Goal: Task Accomplishment & Management: Contribute content

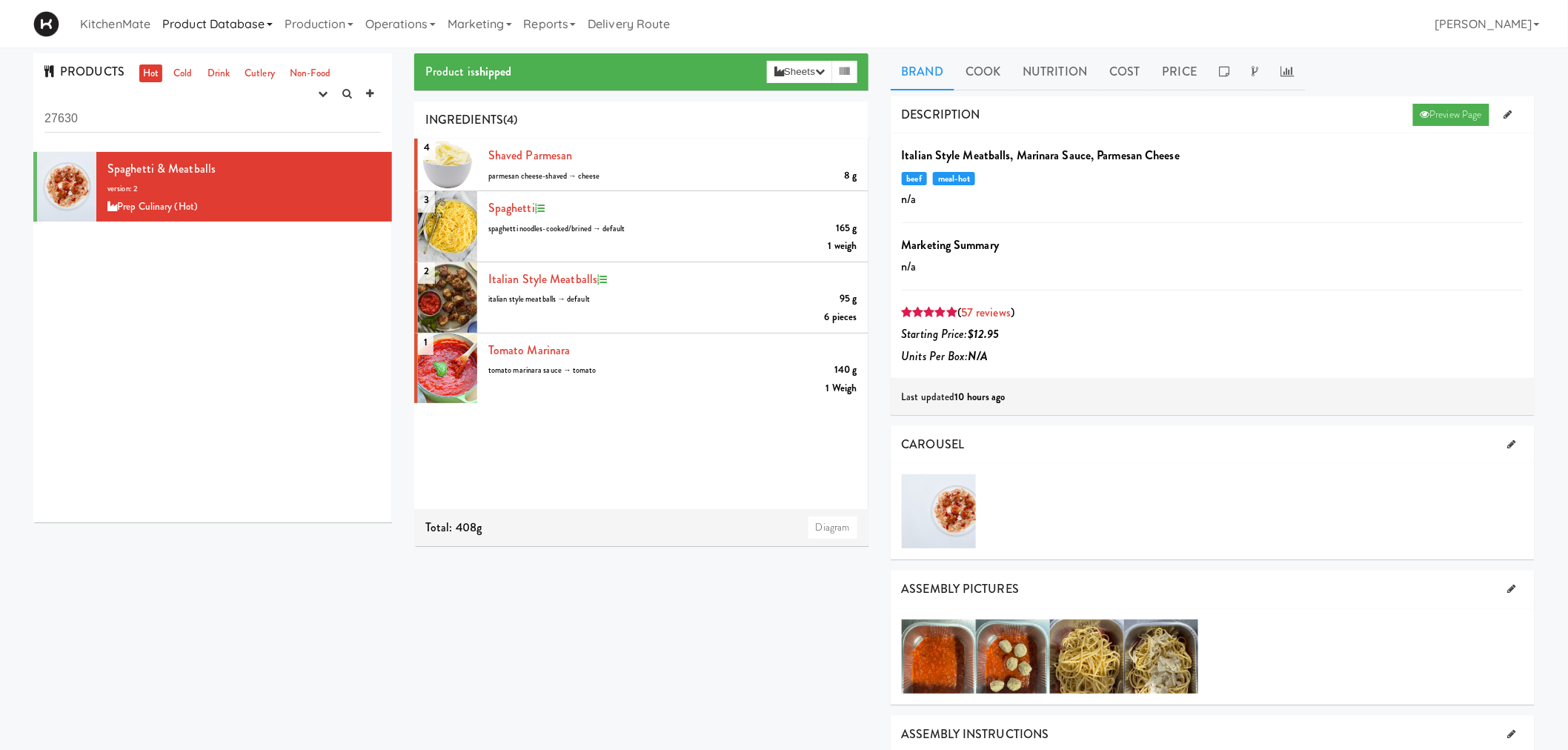
click at [195, 27] on link "Product Database" at bounding box center [217, 23] width 122 height 48
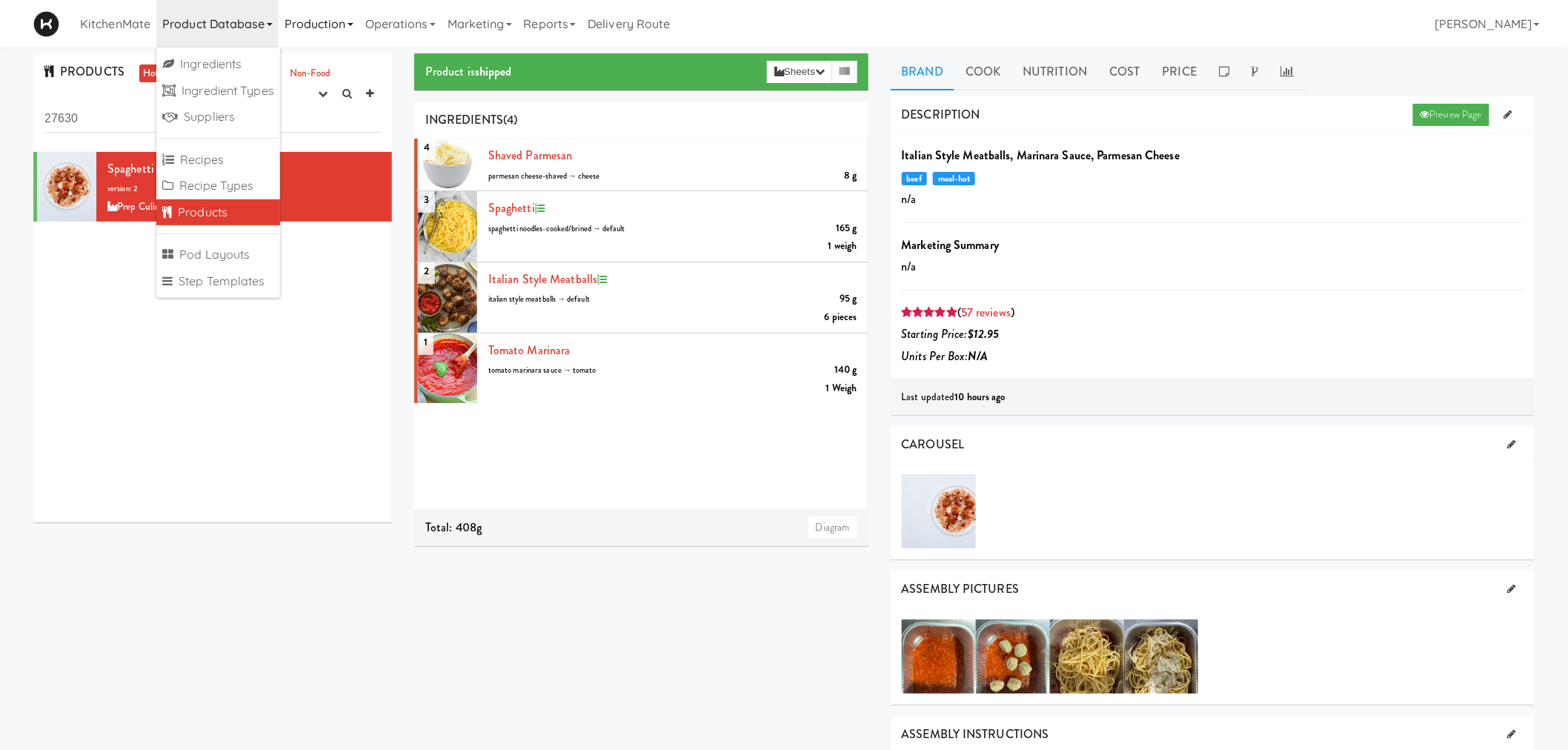
click at [325, 18] on link "Production" at bounding box center [318, 23] width 81 height 48
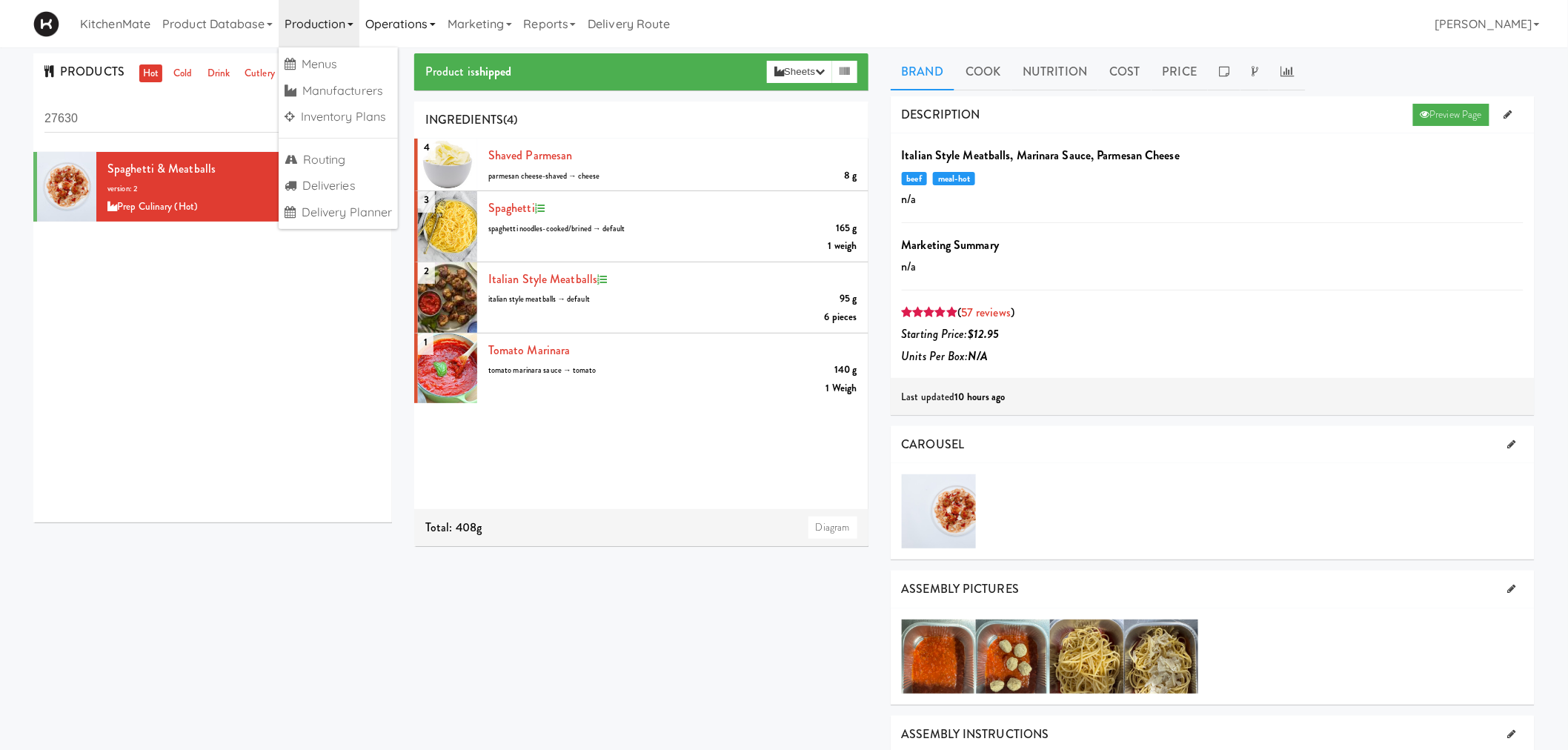
click at [378, 22] on link "Operations" at bounding box center [400, 23] width 82 height 48
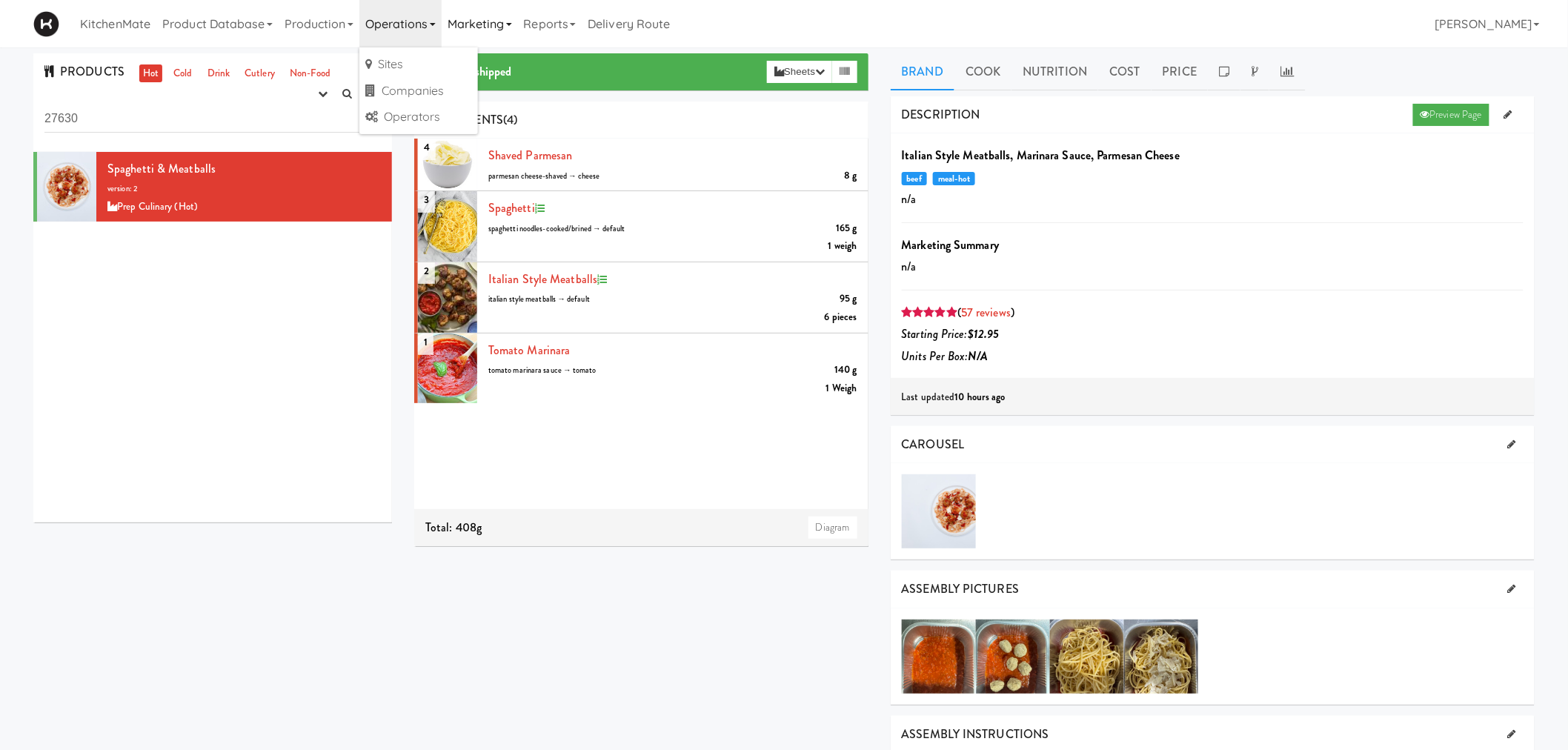
click at [486, 17] on link "Marketing" at bounding box center [480, 23] width 76 height 48
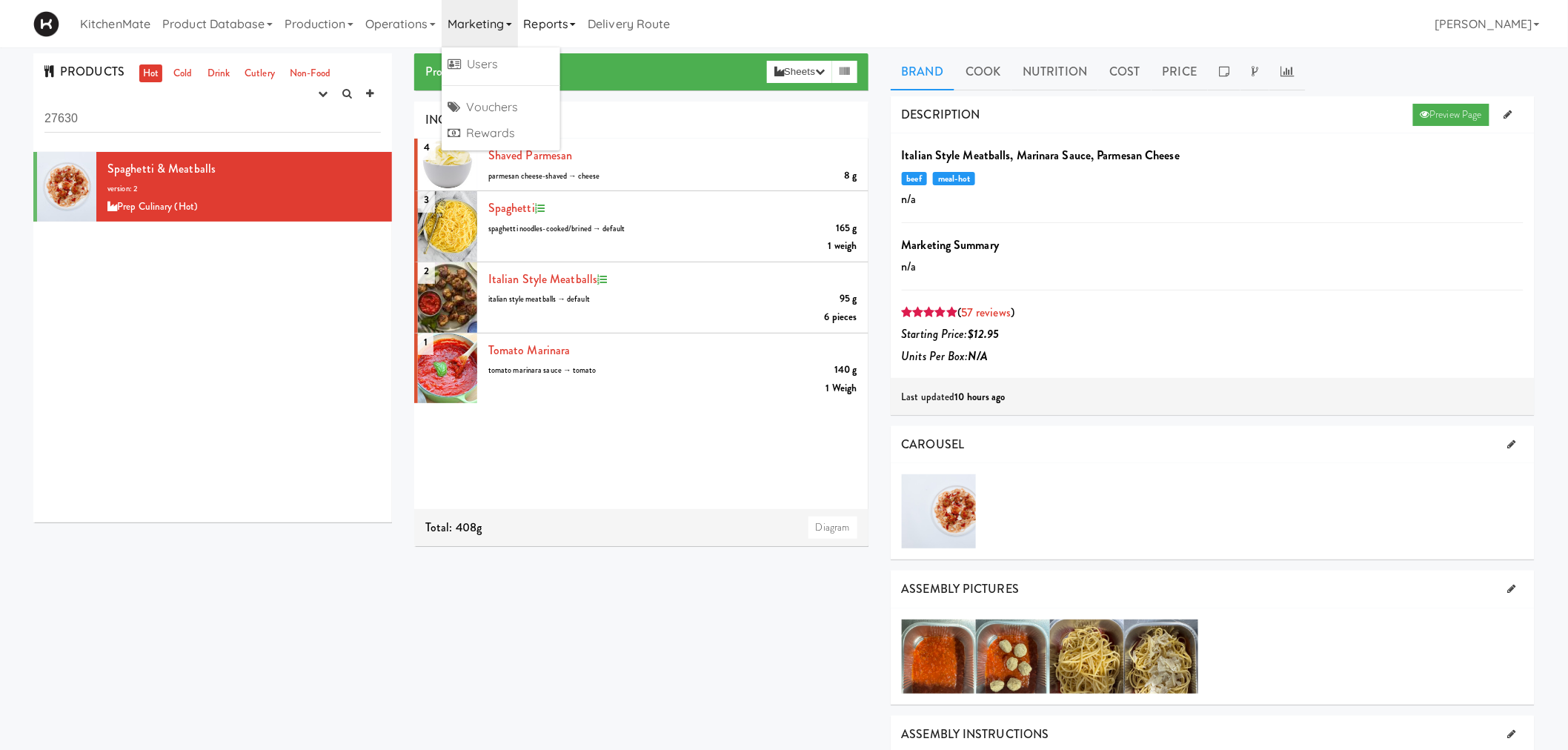
click at [558, 17] on link "Reports" at bounding box center [549, 23] width 64 height 48
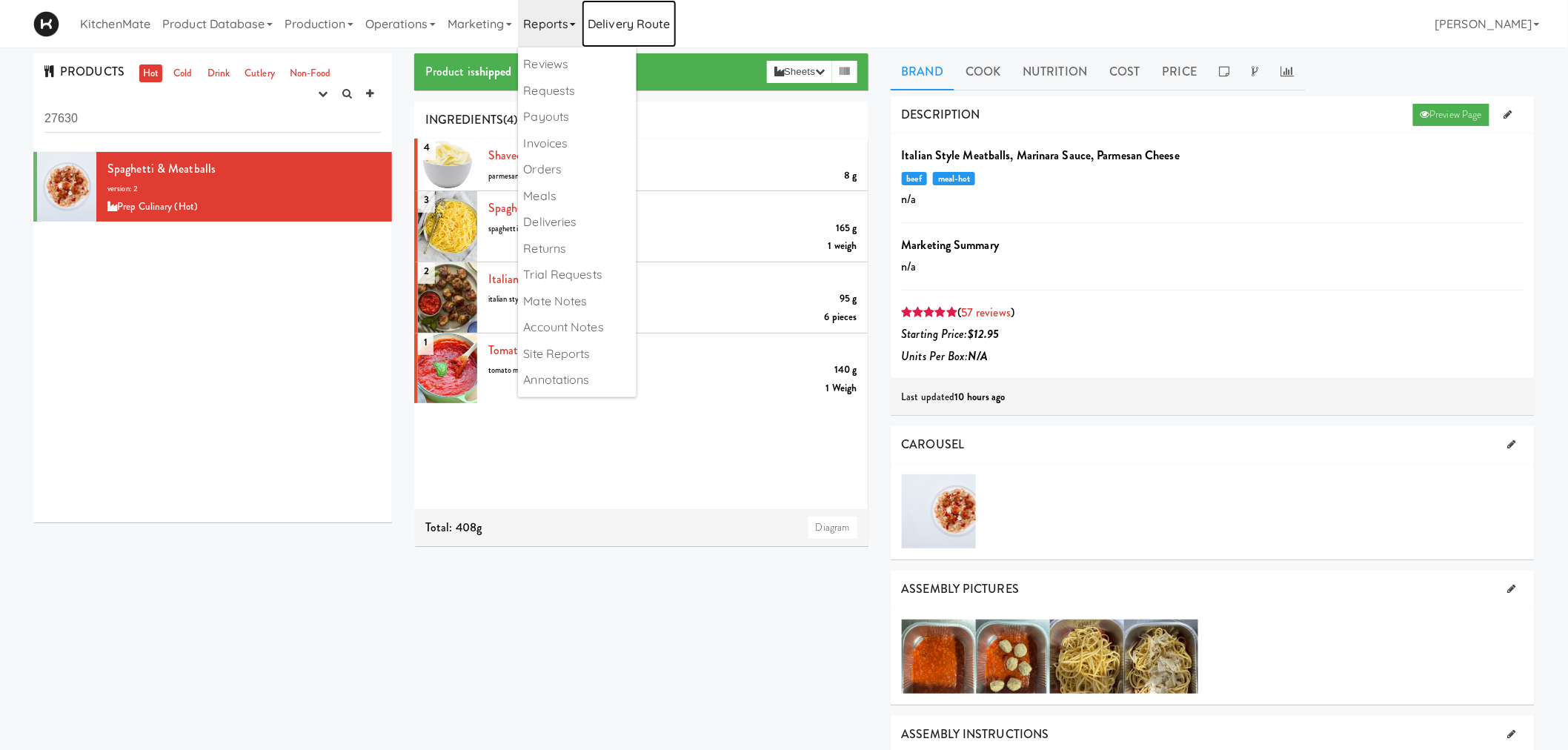
click at [623, 23] on link "Delivery Route" at bounding box center [629, 23] width 94 height 48
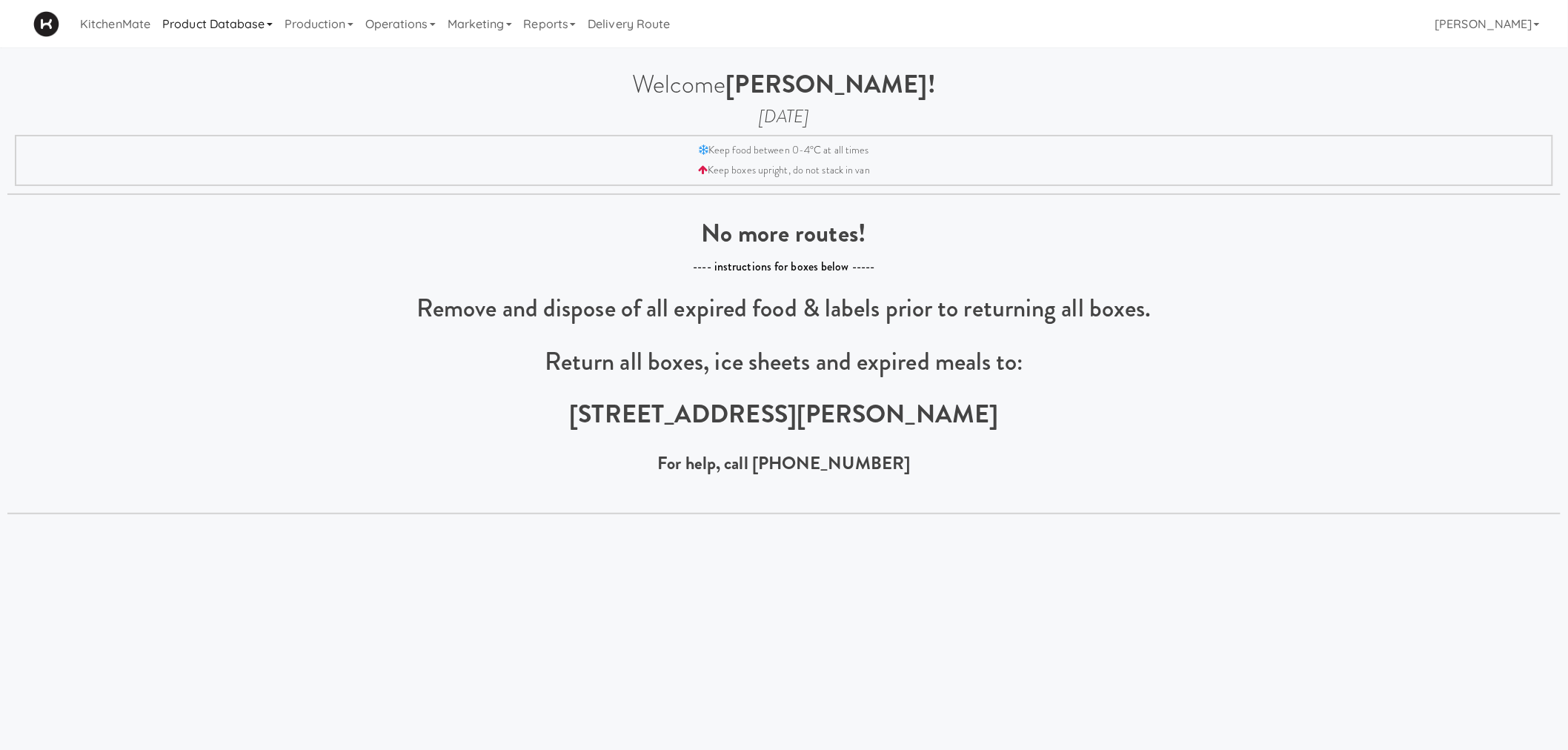
click at [236, 25] on link "Product Database" at bounding box center [217, 23] width 122 height 48
click at [232, 56] on link "Ingredients" at bounding box center [218, 64] width 124 height 27
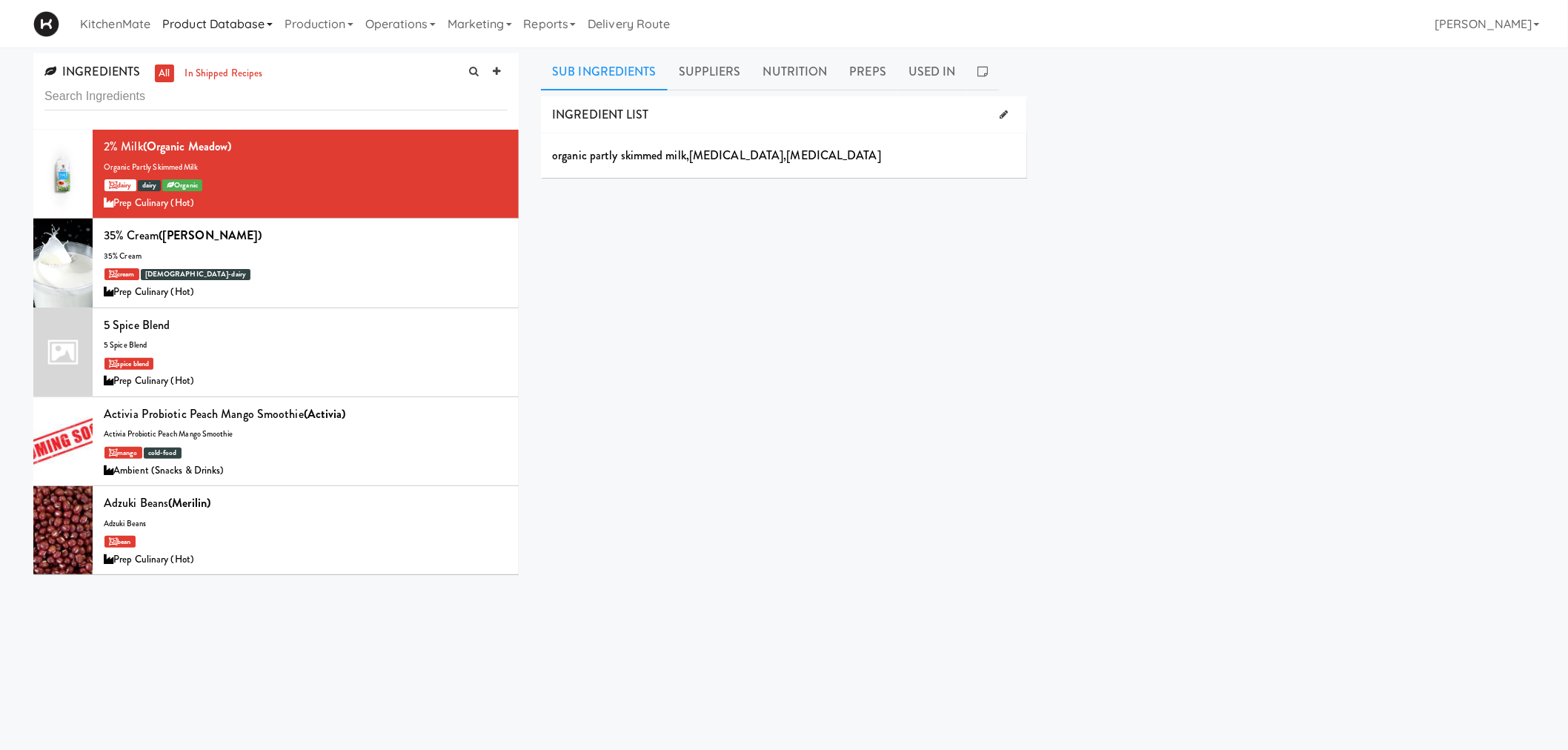
click at [212, 20] on link "Product Database" at bounding box center [217, 23] width 122 height 48
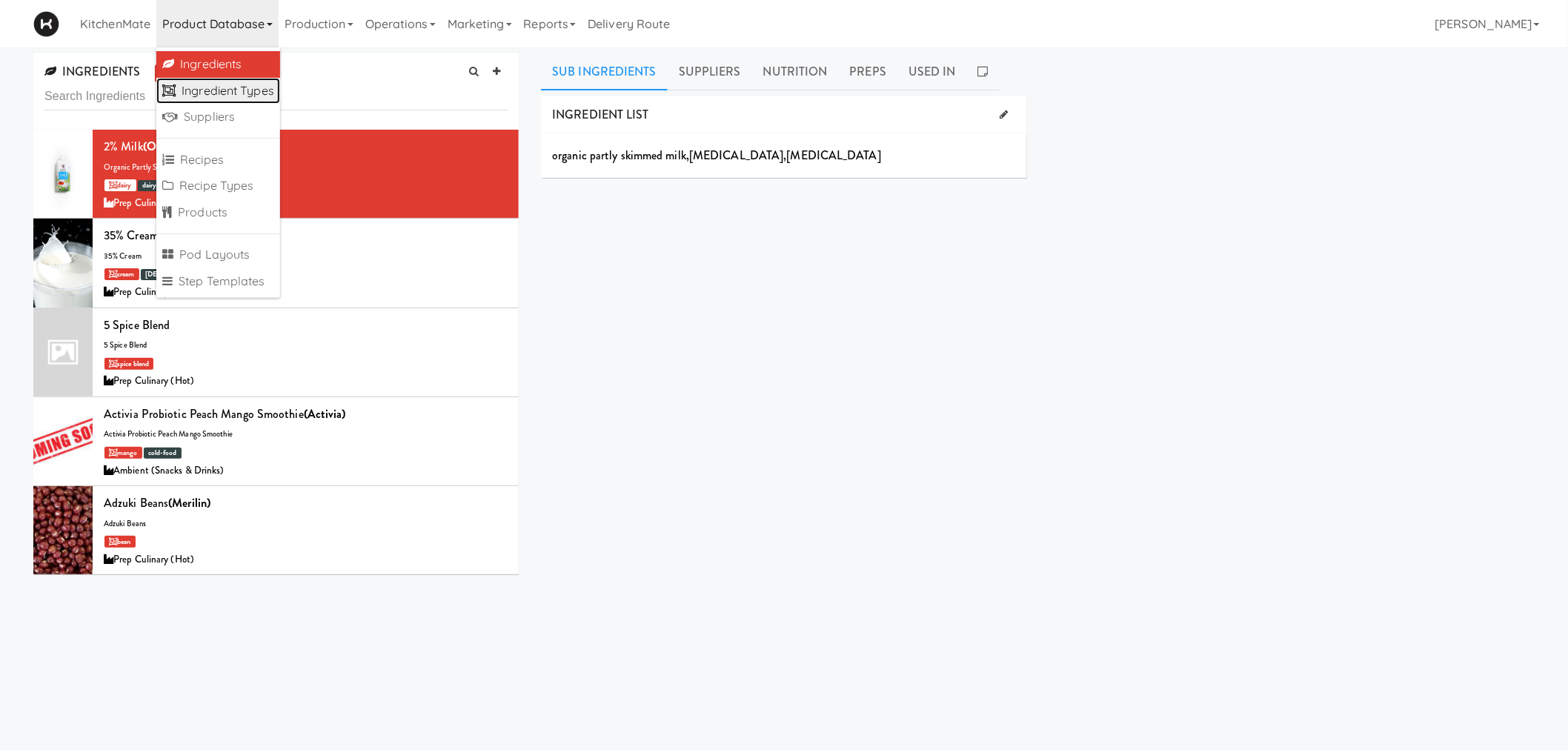
click at [221, 89] on link "Ingredient Types" at bounding box center [218, 91] width 124 height 27
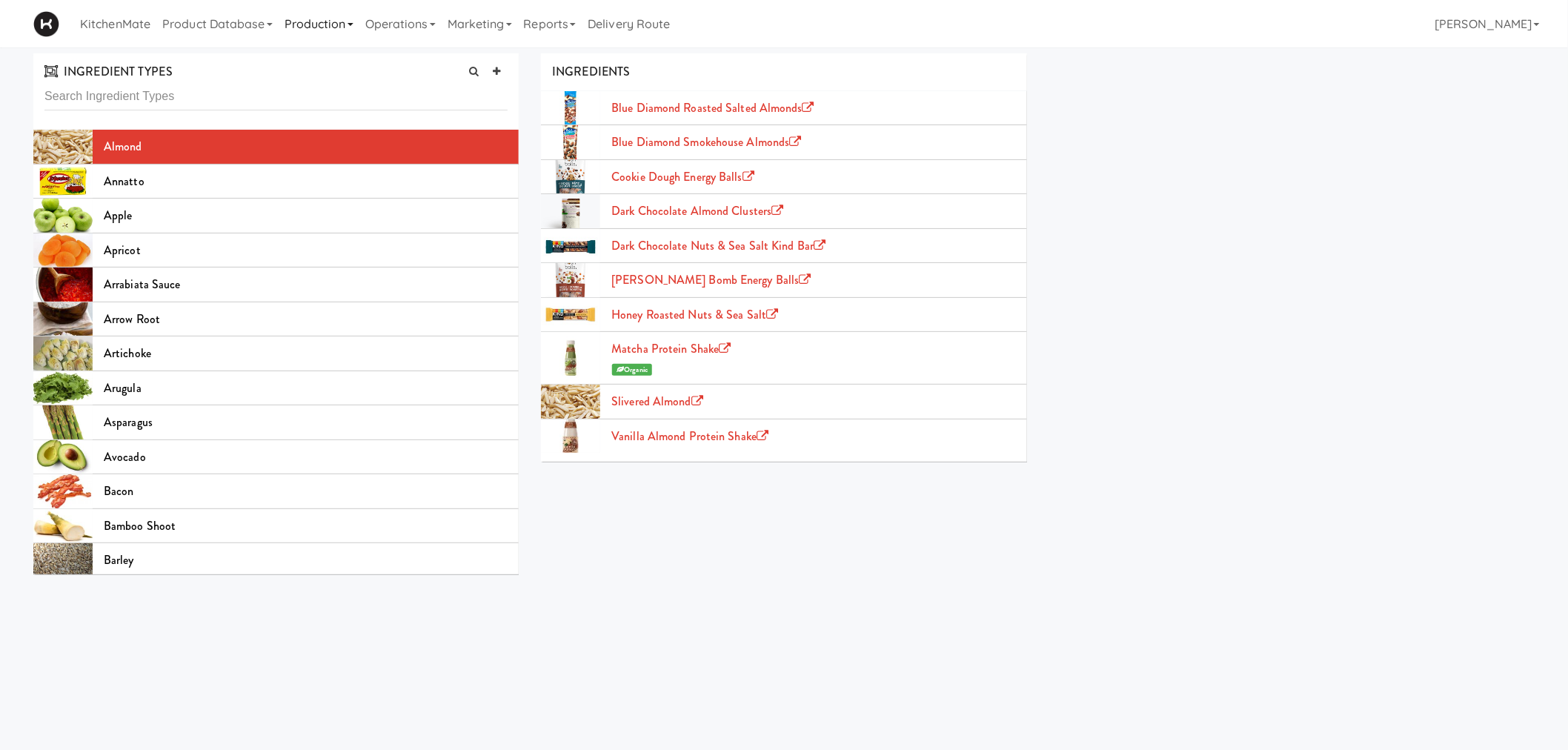
click at [337, 12] on link "Production" at bounding box center [318, 23] width 81 height 48
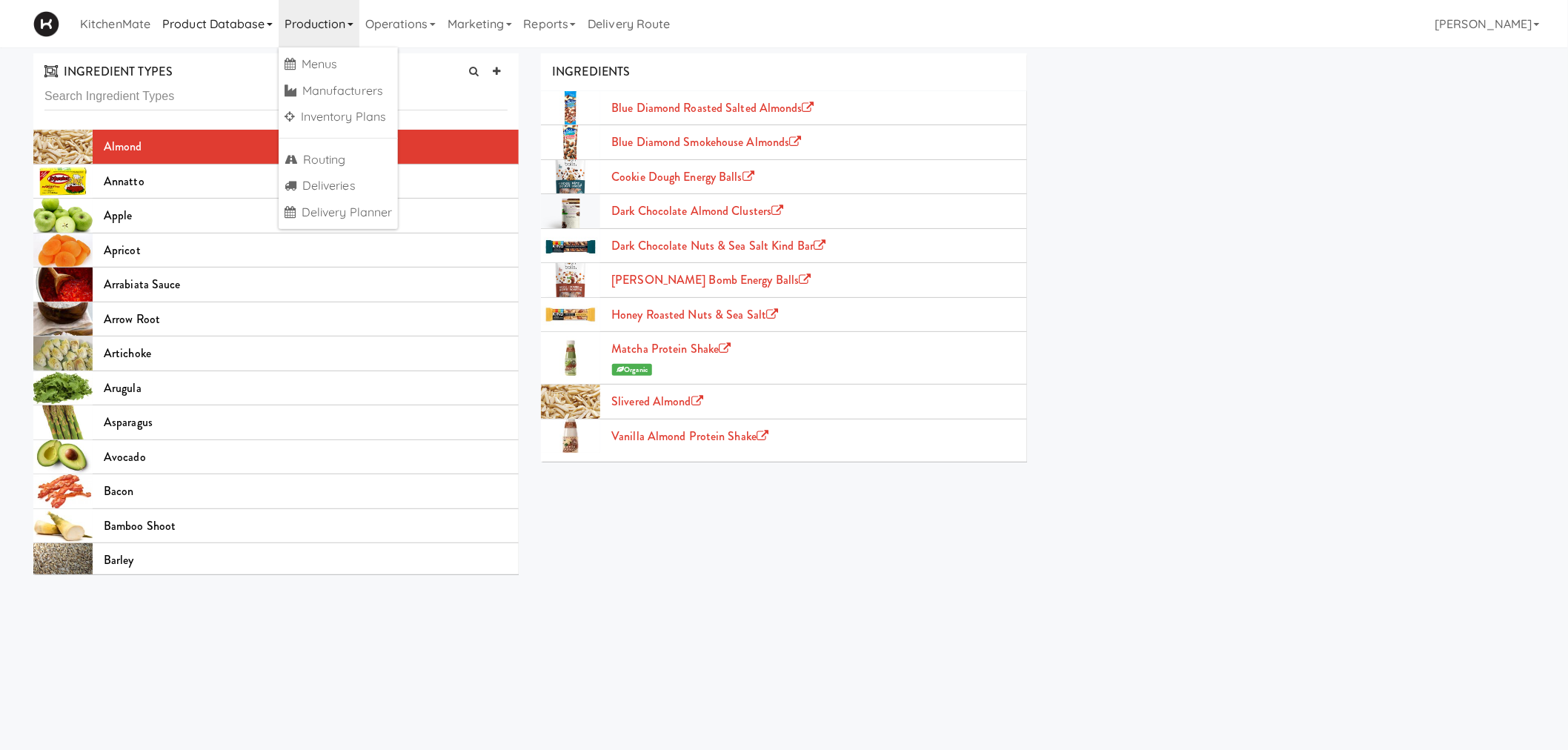
click at [237, 20] on link "Product Database" at bounding box center [217, 23] width 122 height 48
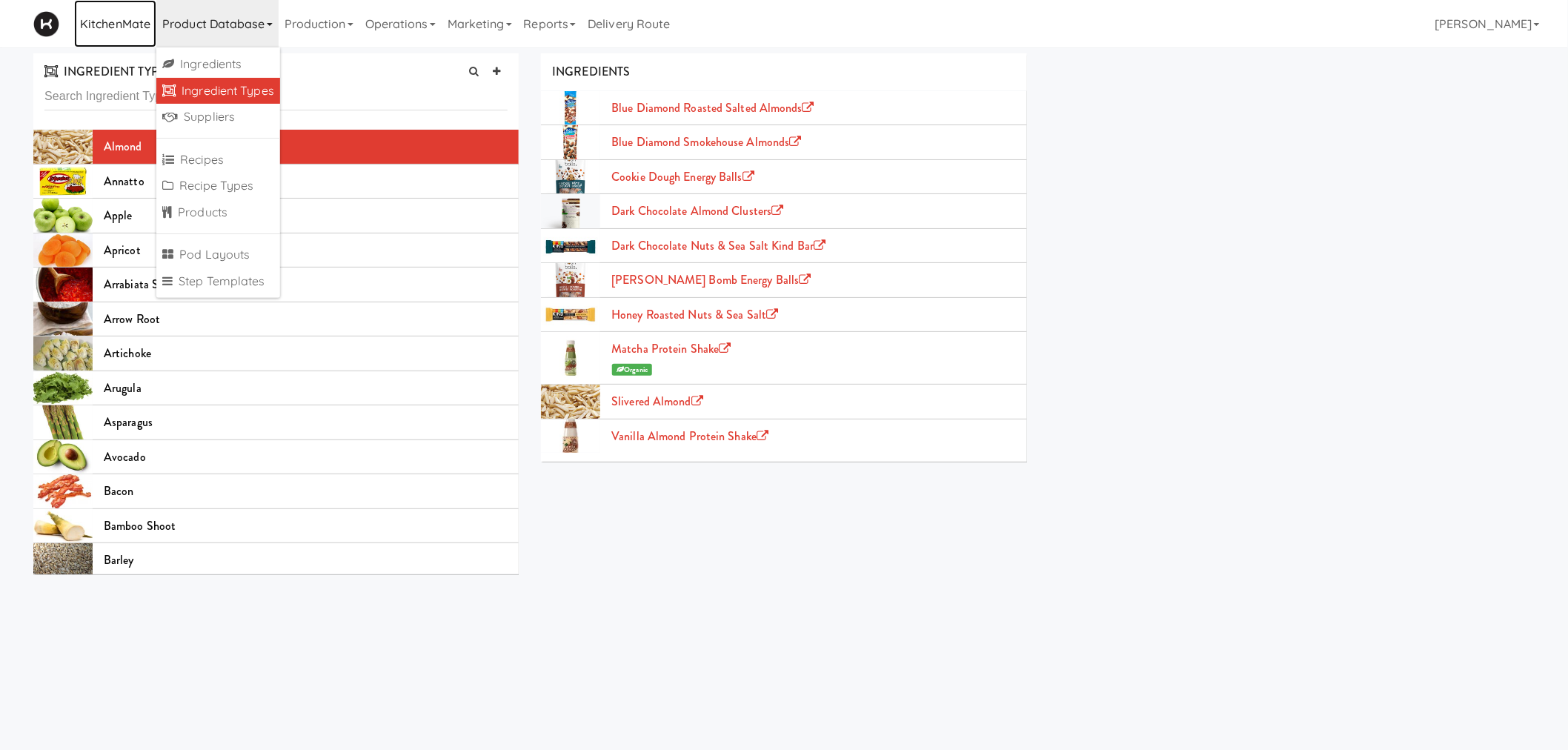
click at [127, 13] on link "KitchenMate" at bounding box center [115, 23] width 82 height 48
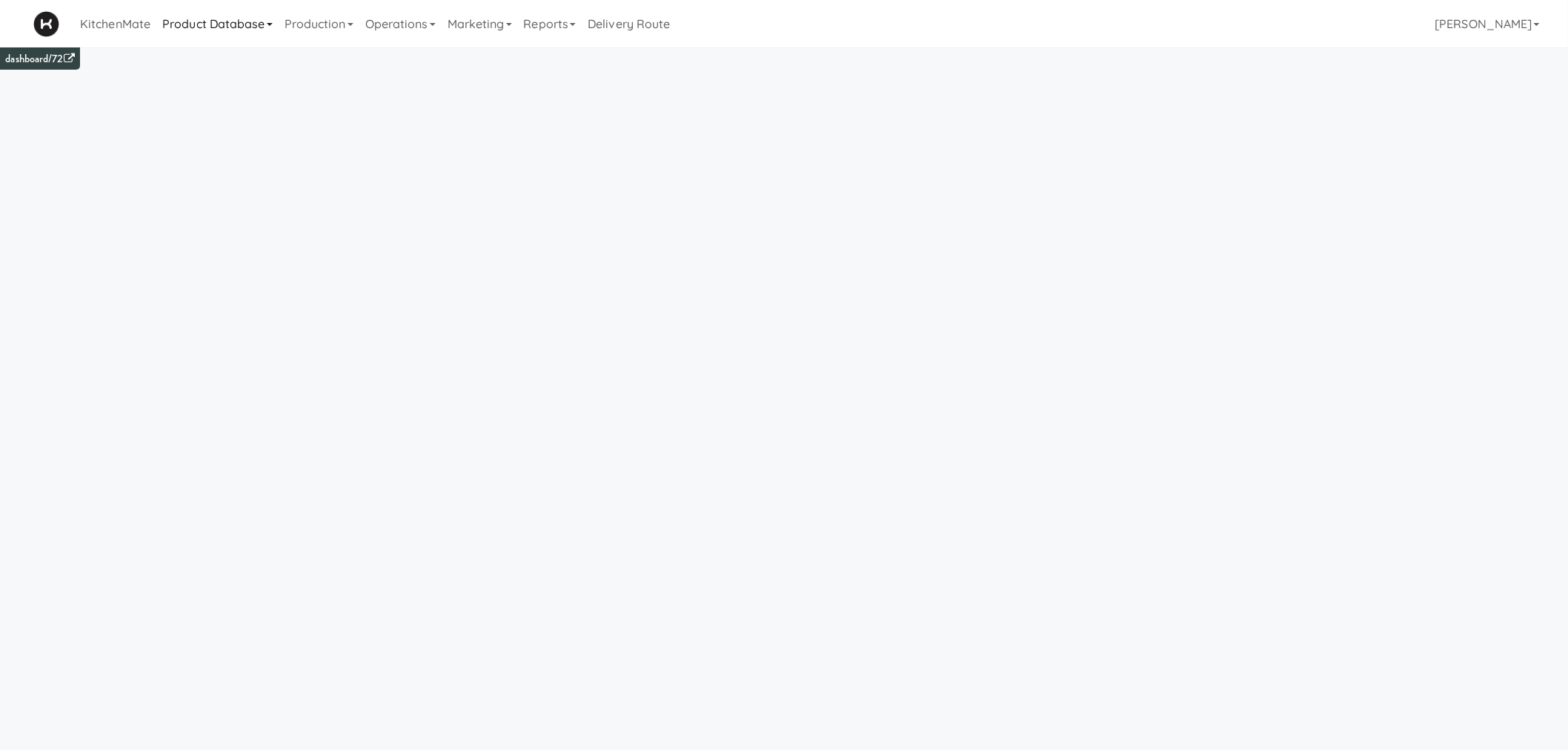
click at [230, 11] on link "Product Database" at bounding box center [217, 23] width 122 height 48
click at [242, 154] on link "Recipes" at bounding box center [218, 160] width 124 height 27
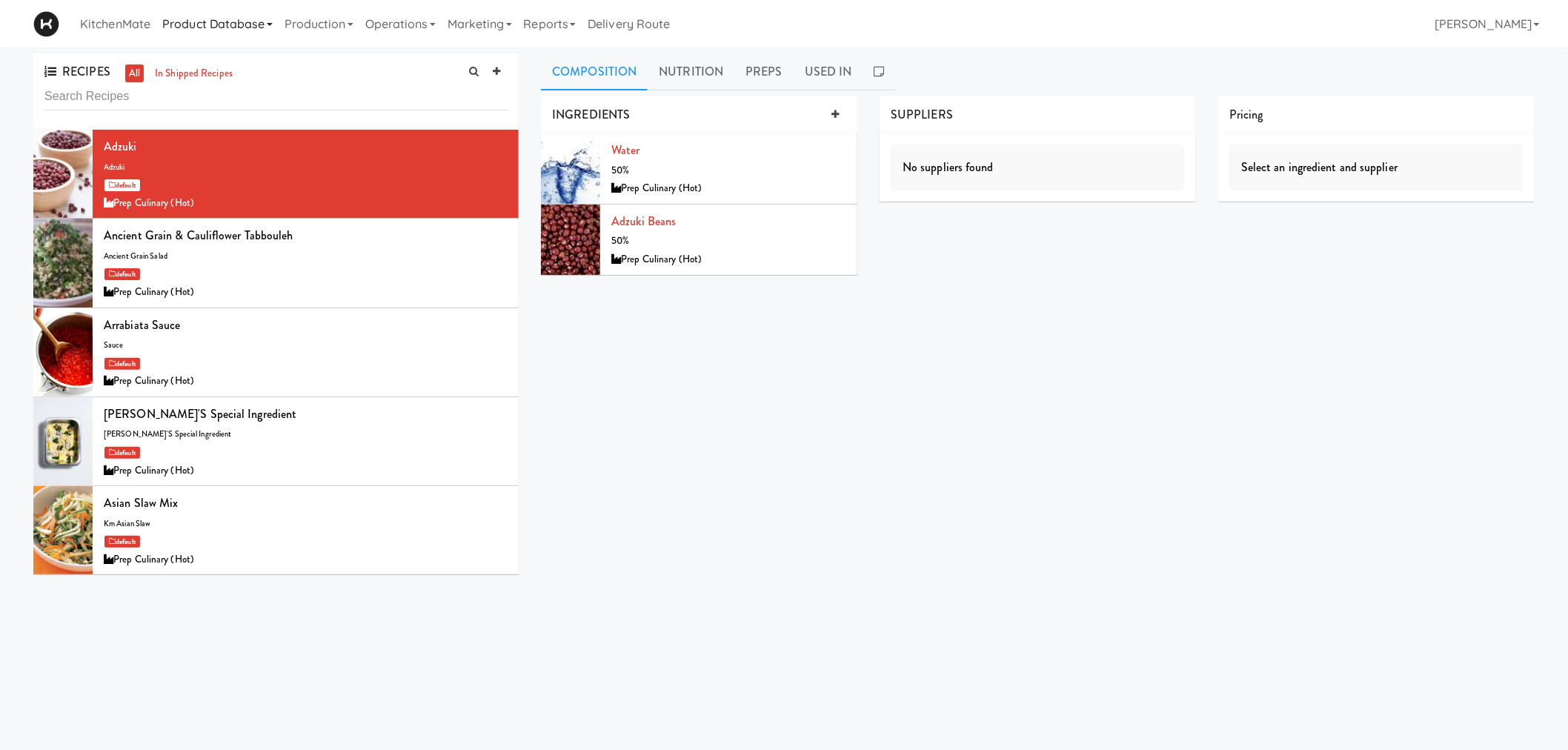
click at [238, 30] on link "Product Database" at bounding box center [217, 23] width 122 height 48
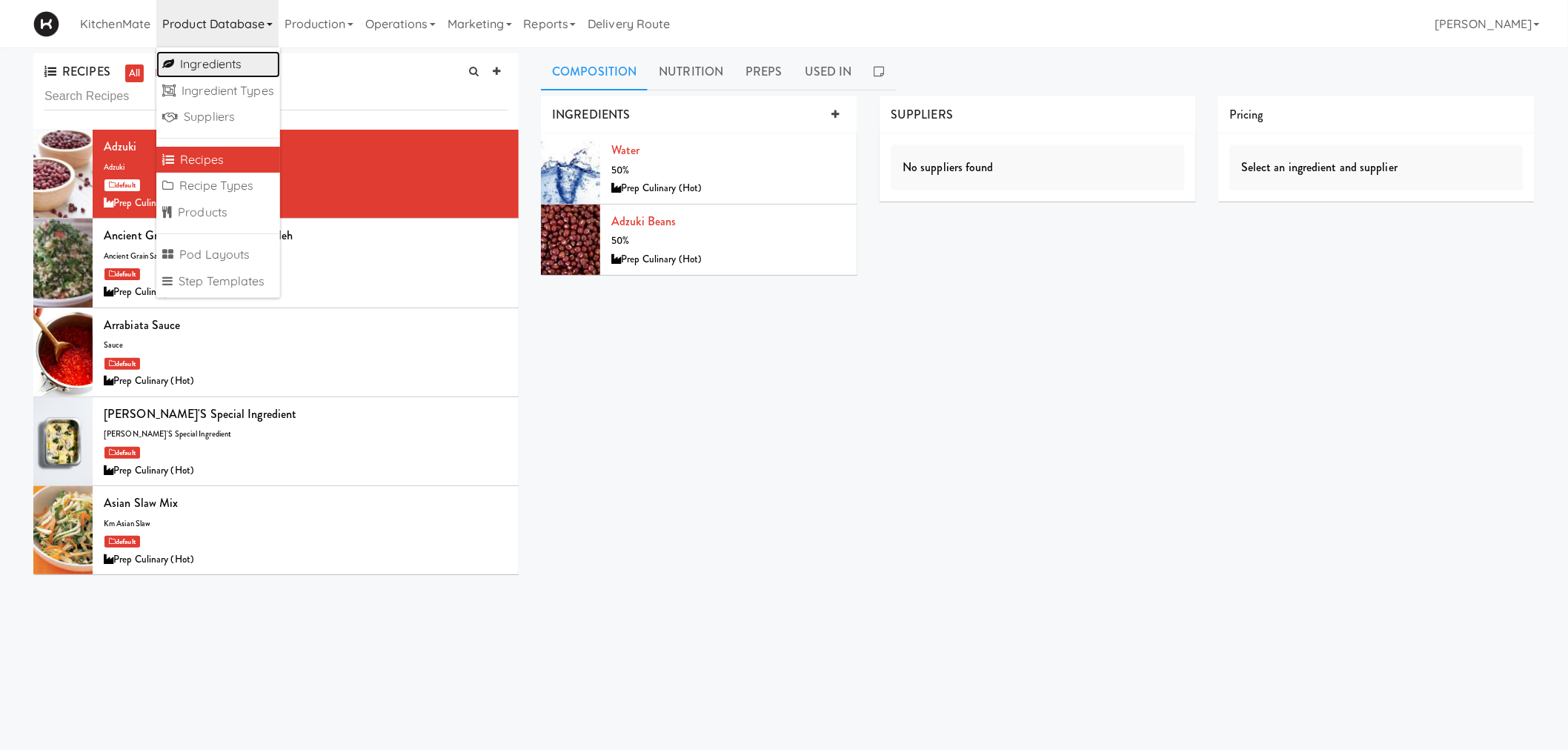
click at [233, 75] on link "Ingredients" at bounding box center [218, 64] width 124 height 27
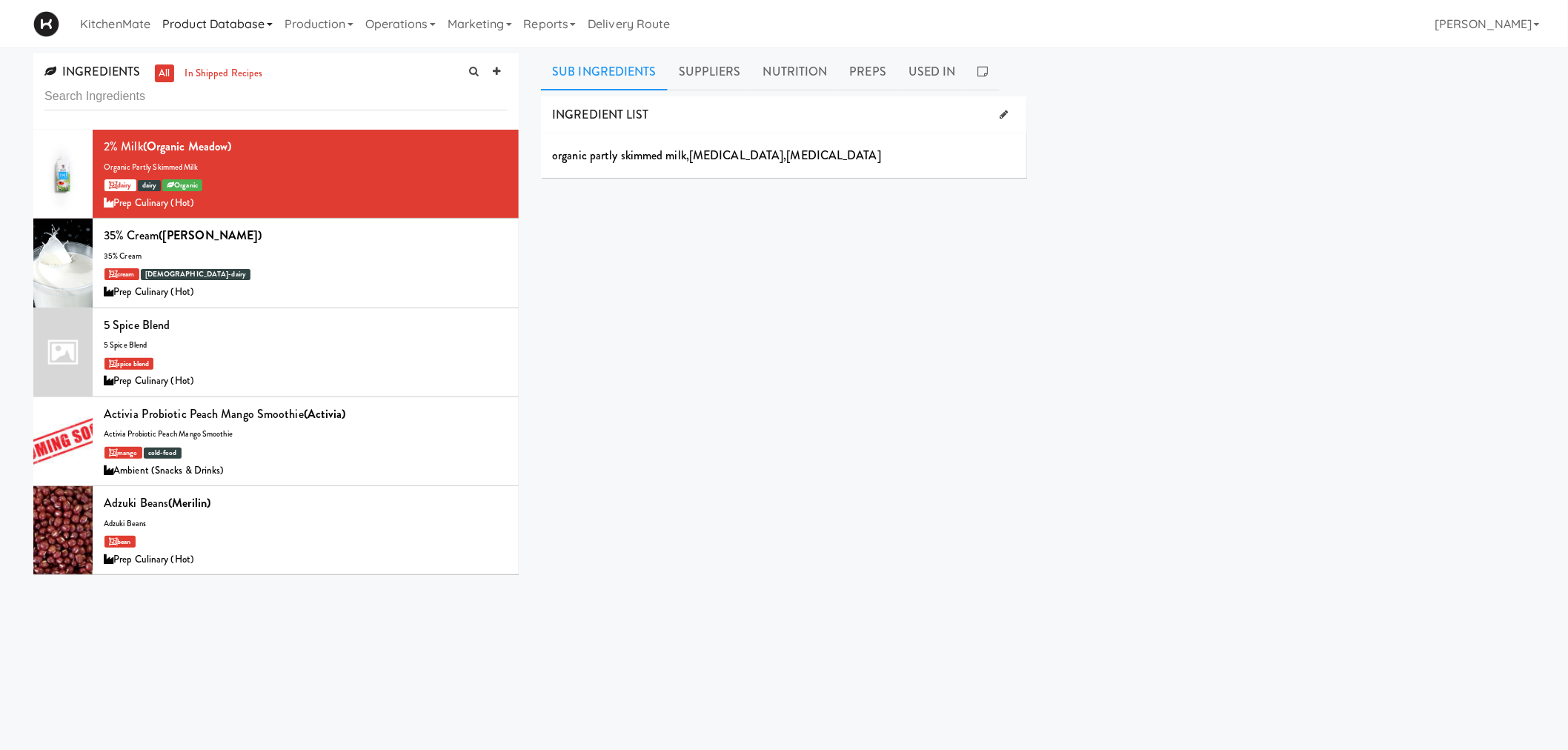
click at [243, 16] on link "Product Database" at bounding box center [217, 23] width 122 height 48
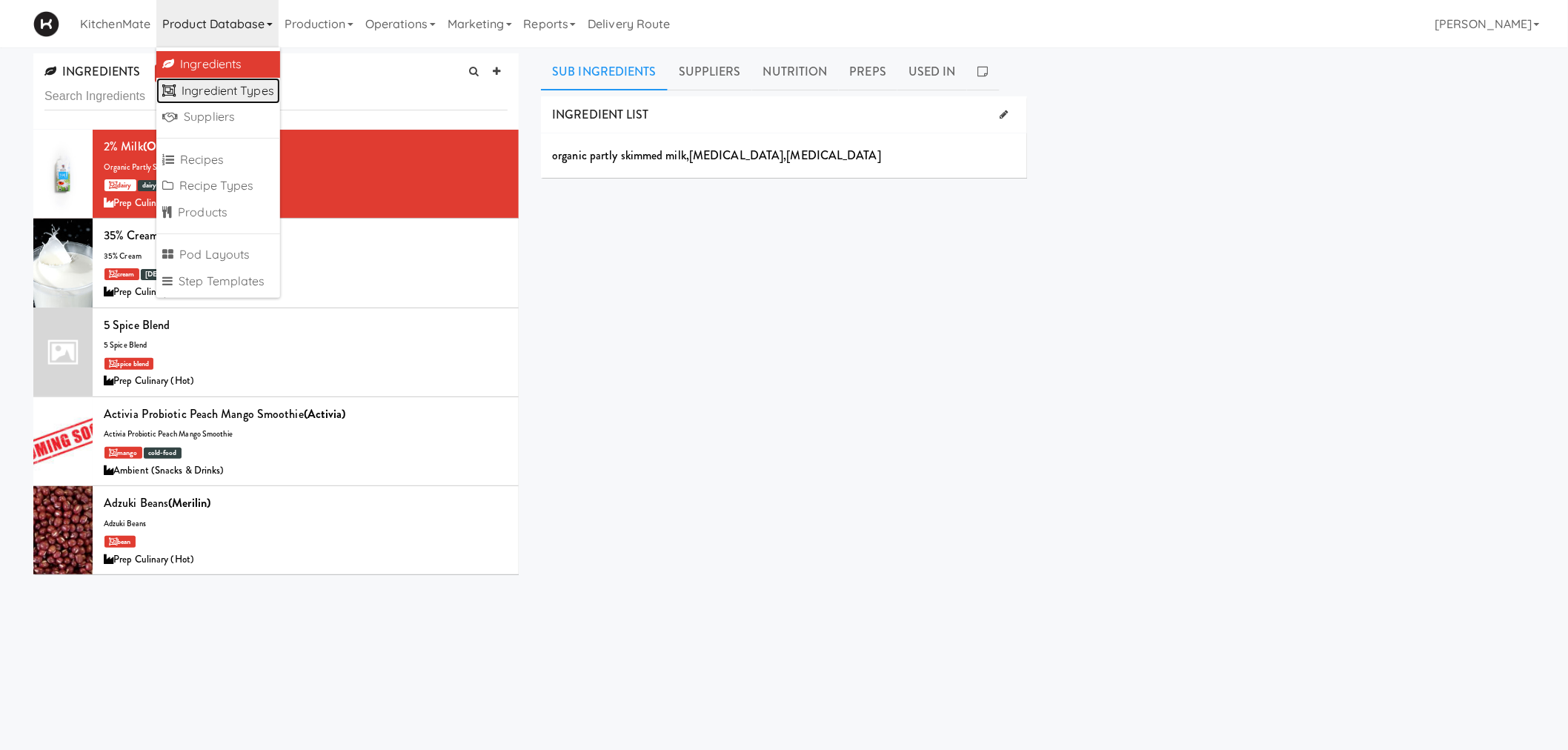
click at [243, 83] on link "Ingredient Types" at bounding box center [218, 91] width 124 height 27
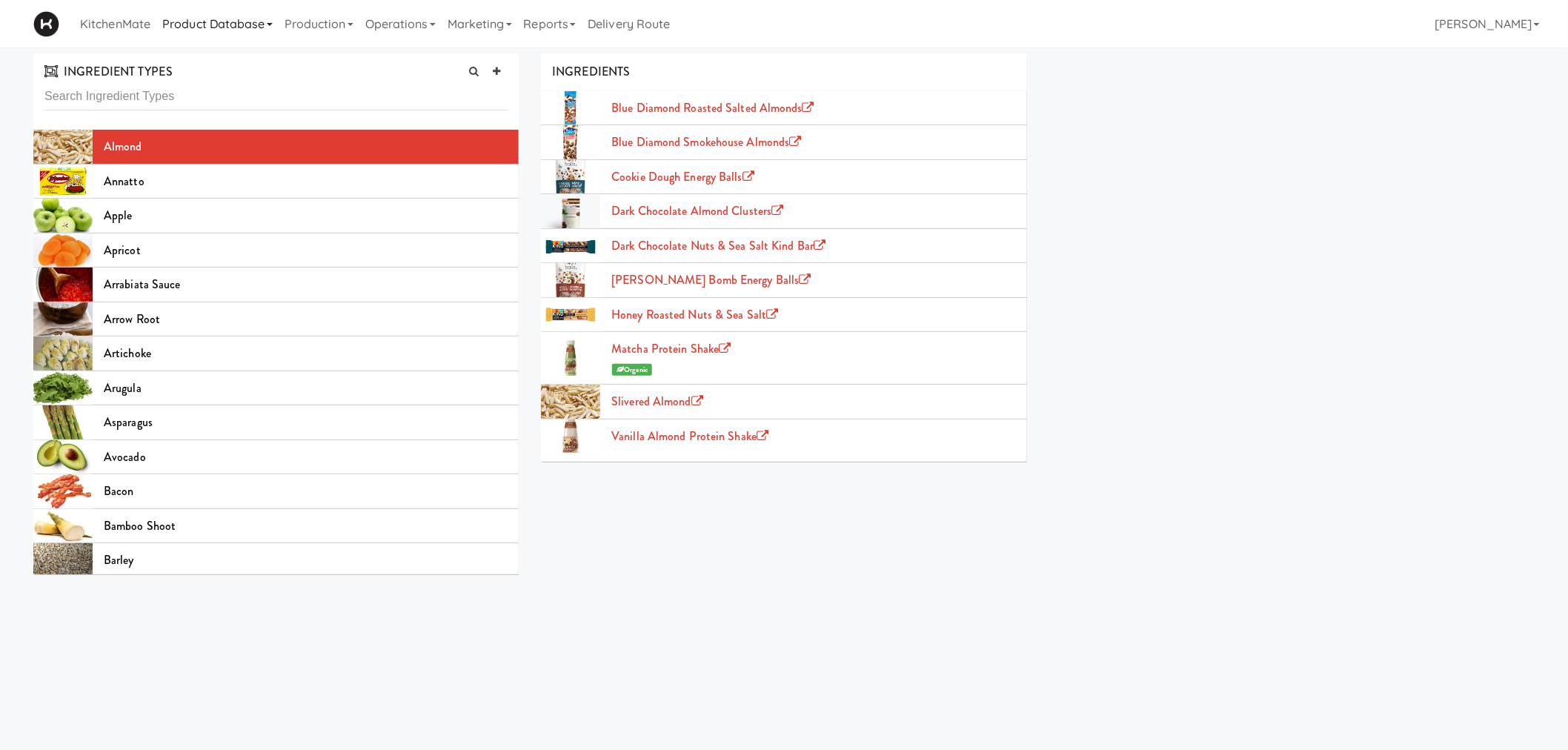
click at [217, 28] on link "Product Database" at bounding box center [217, 23] width 122 height 48
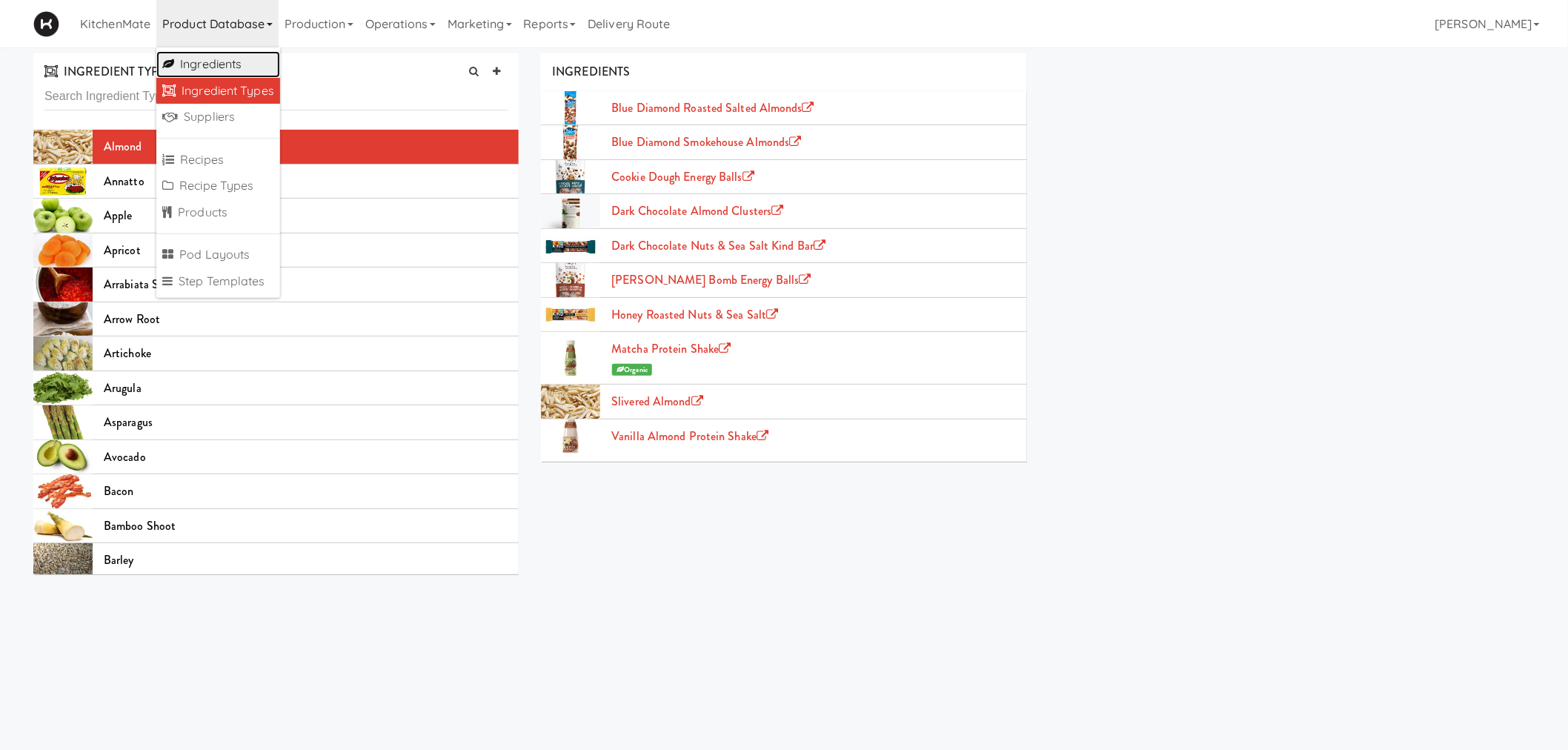
click at [206, 67] on link "Ingredients" at bounding box center [218, 64] width 124 height 27
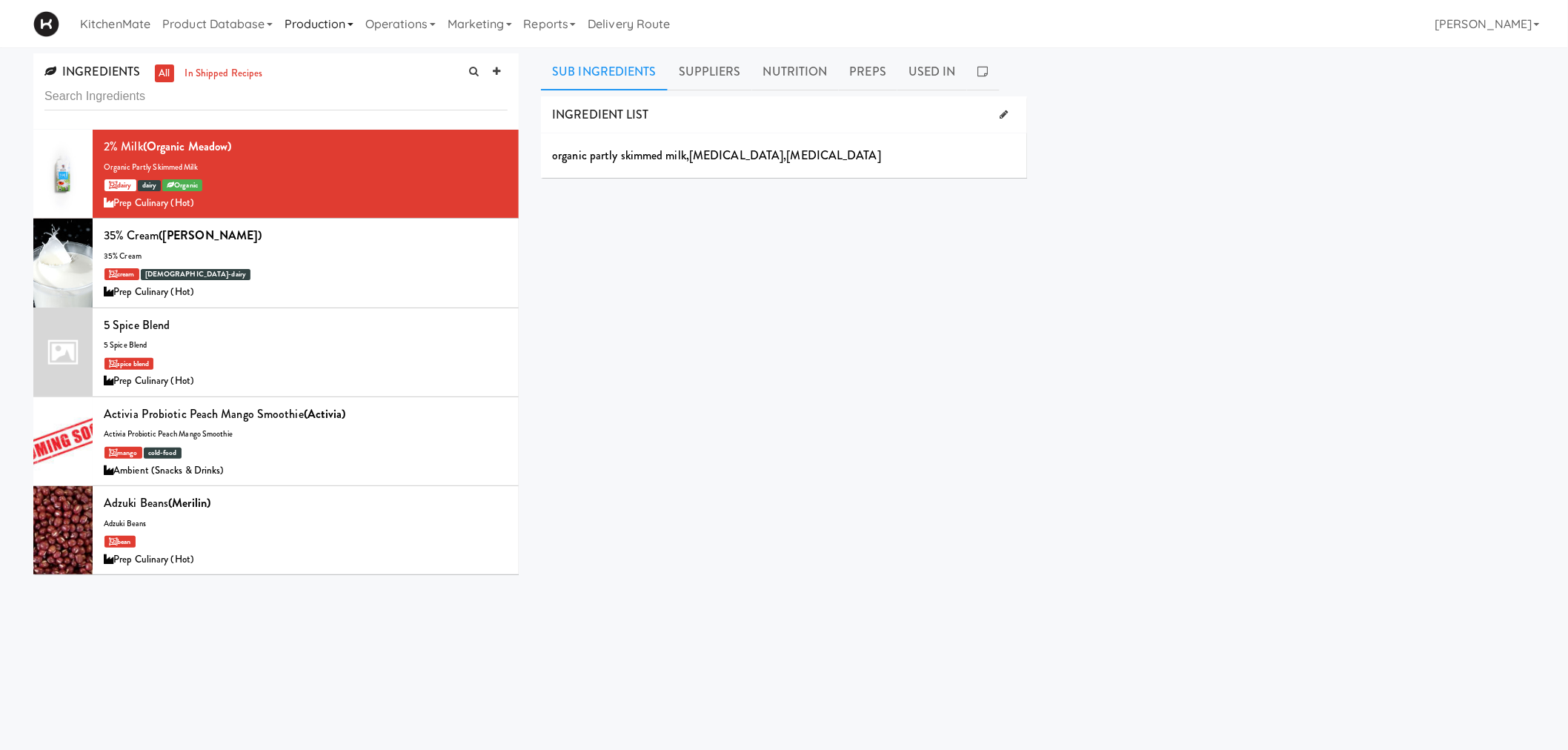
click at [327, 25] on link "Production" at bounding box center [318, 23] width 81 height 48
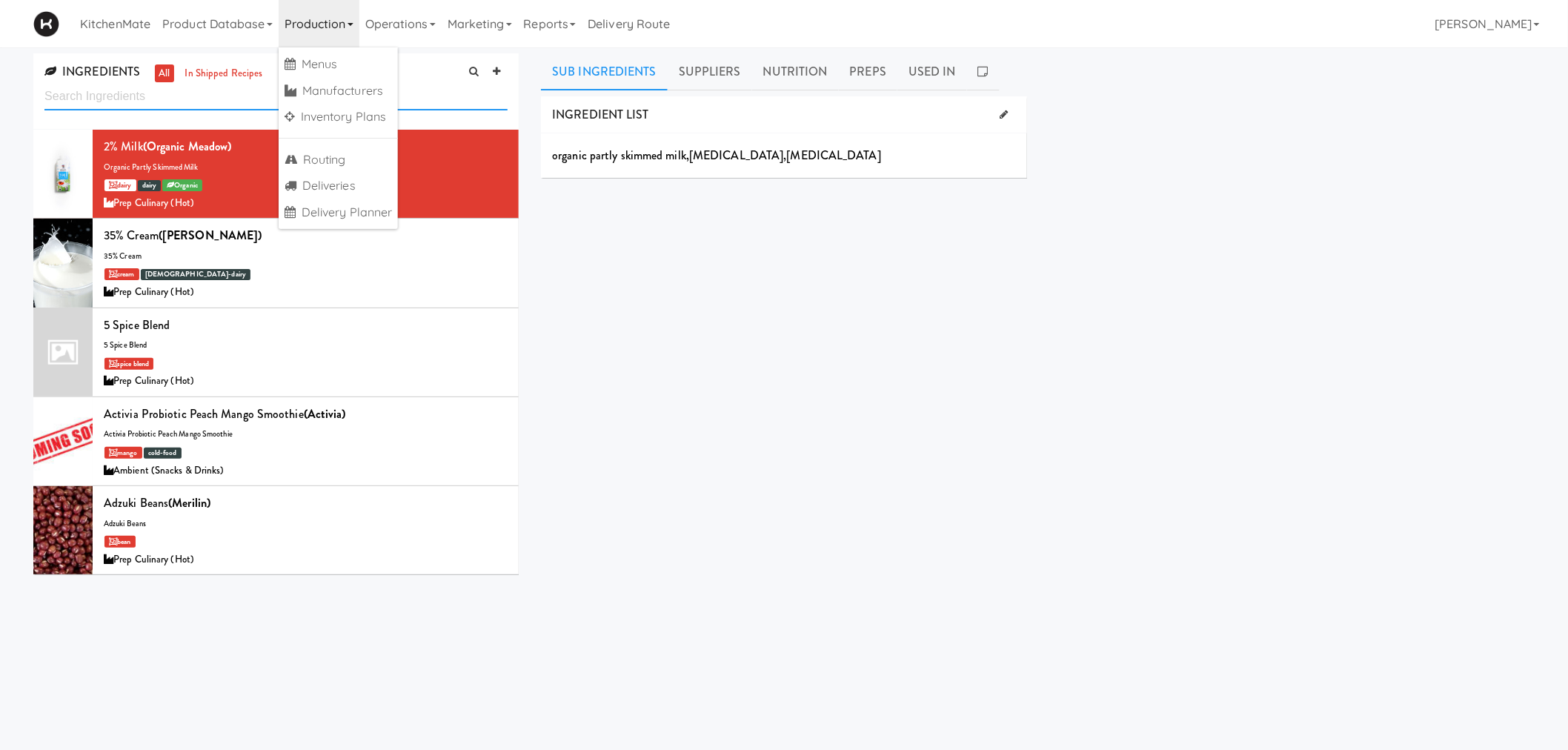
click at [196, 96] on input "text" at bounding box center [276, 96] width 463 height 27
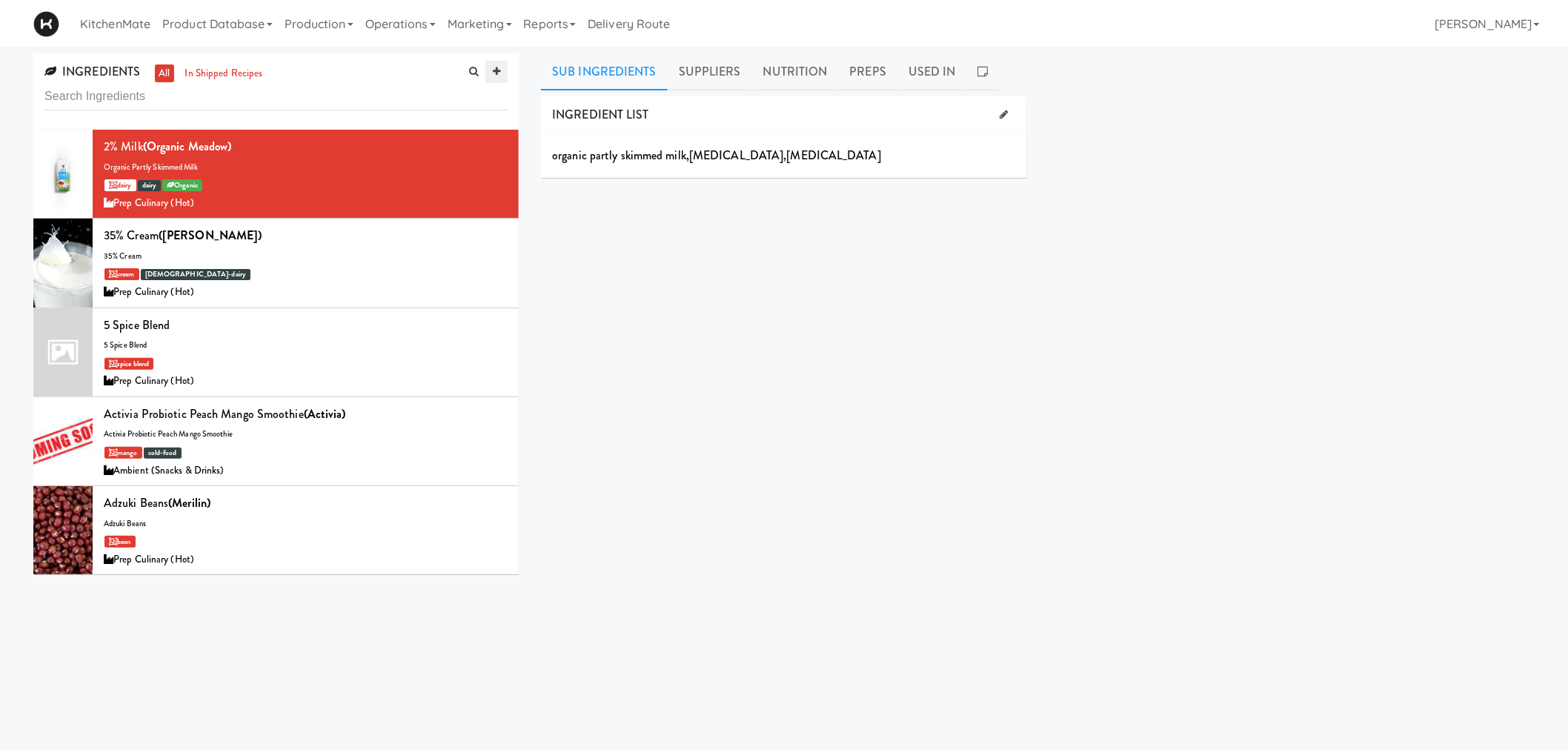
click at [495, 75] on icon at bounding box center [496, 72] width 7 height 9
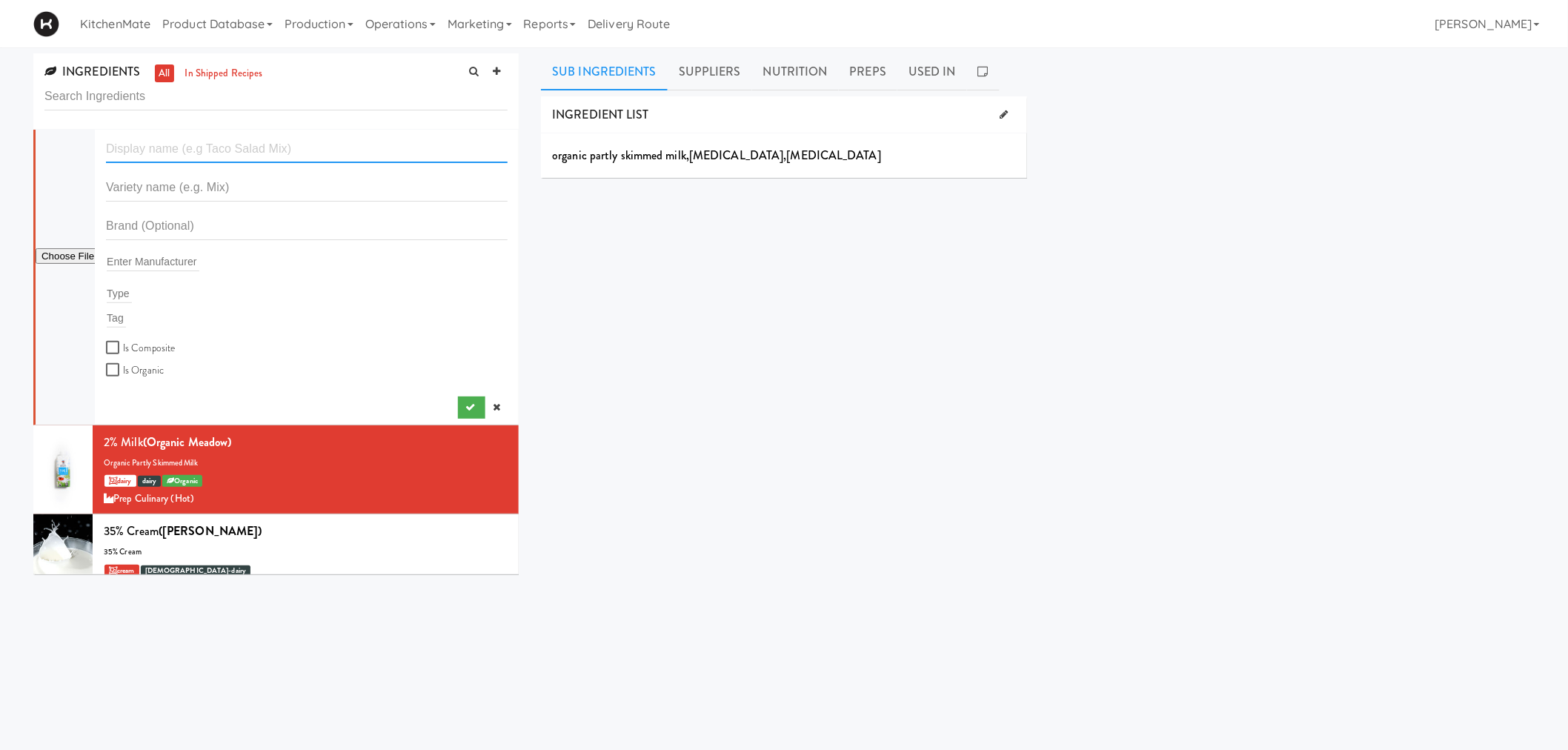
click at [252, 146] on input "text" at bounding box center [306, 149] width 401 height 27
click at [171, 150] on input "text" at bounding box center [306, 149] width 401 height 27
paste input "KitKat Bar"
type input "KitKat Minis"
click at [212, 184] on input "text" at bounding box center [306, 187] width 401 height 27
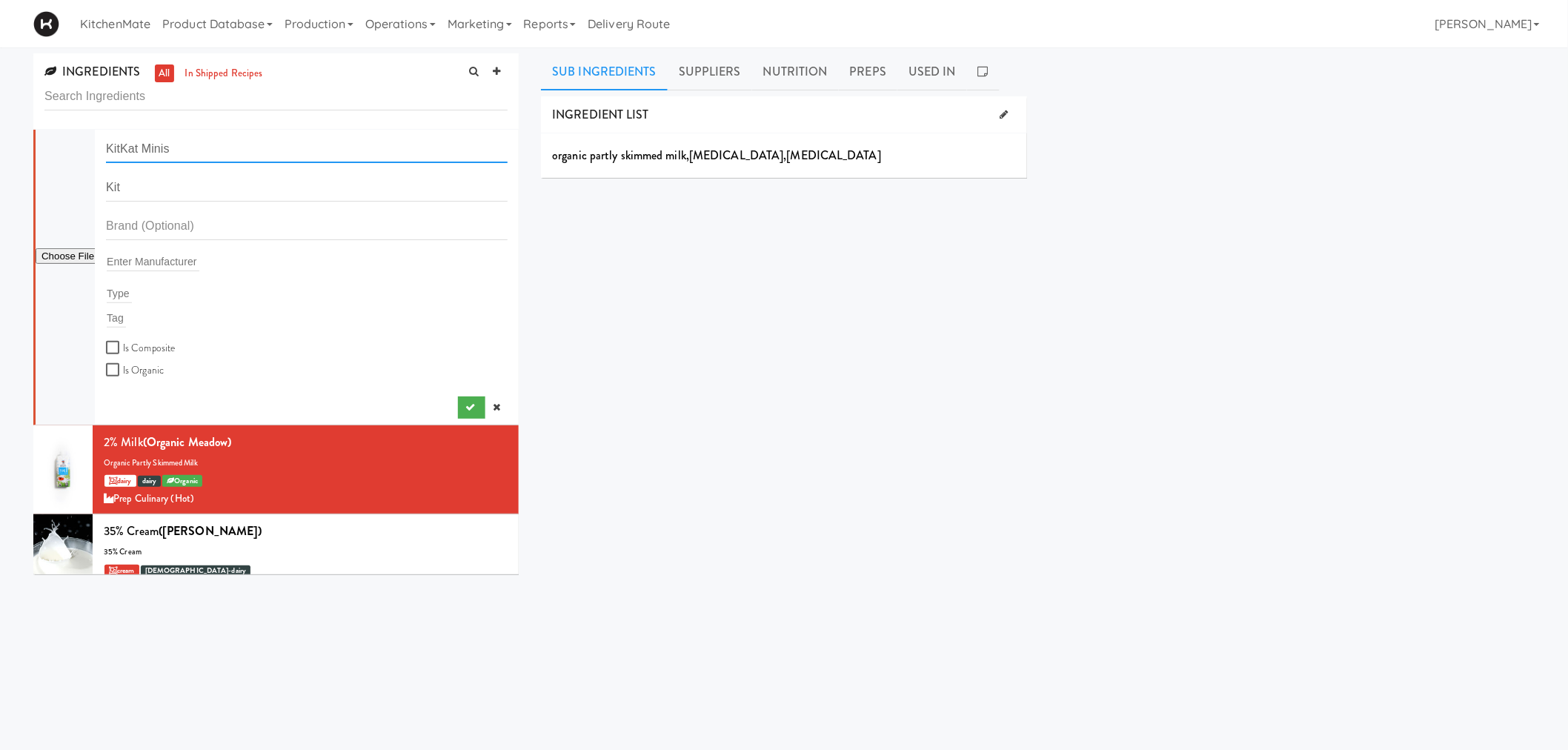
click at [196, 136] on input "KitKat Minis" at bounding box center [306, 149] width 401 height 27
drag, startPoint x: 196, startPoint y: 151, endPoint x: 78, endPoint y: 151, distance: 118.0
click at [106, 151] on form "KitKat Minis Kit Enter Manufacturer Type Tag Is Composite Is Organic" at bounding box center [306, 258] width 401 height 244
drag, startPoint x: 176, startPoint y: 187, endPoint x: 74, endPoint y: 188, distance: 102.0
click at [106, 188] on form "KitKat Minis Kit Enter Manufacturer Type Tag Is Composite Is Organic" at bounding box center [306, 258] width 401 height 244
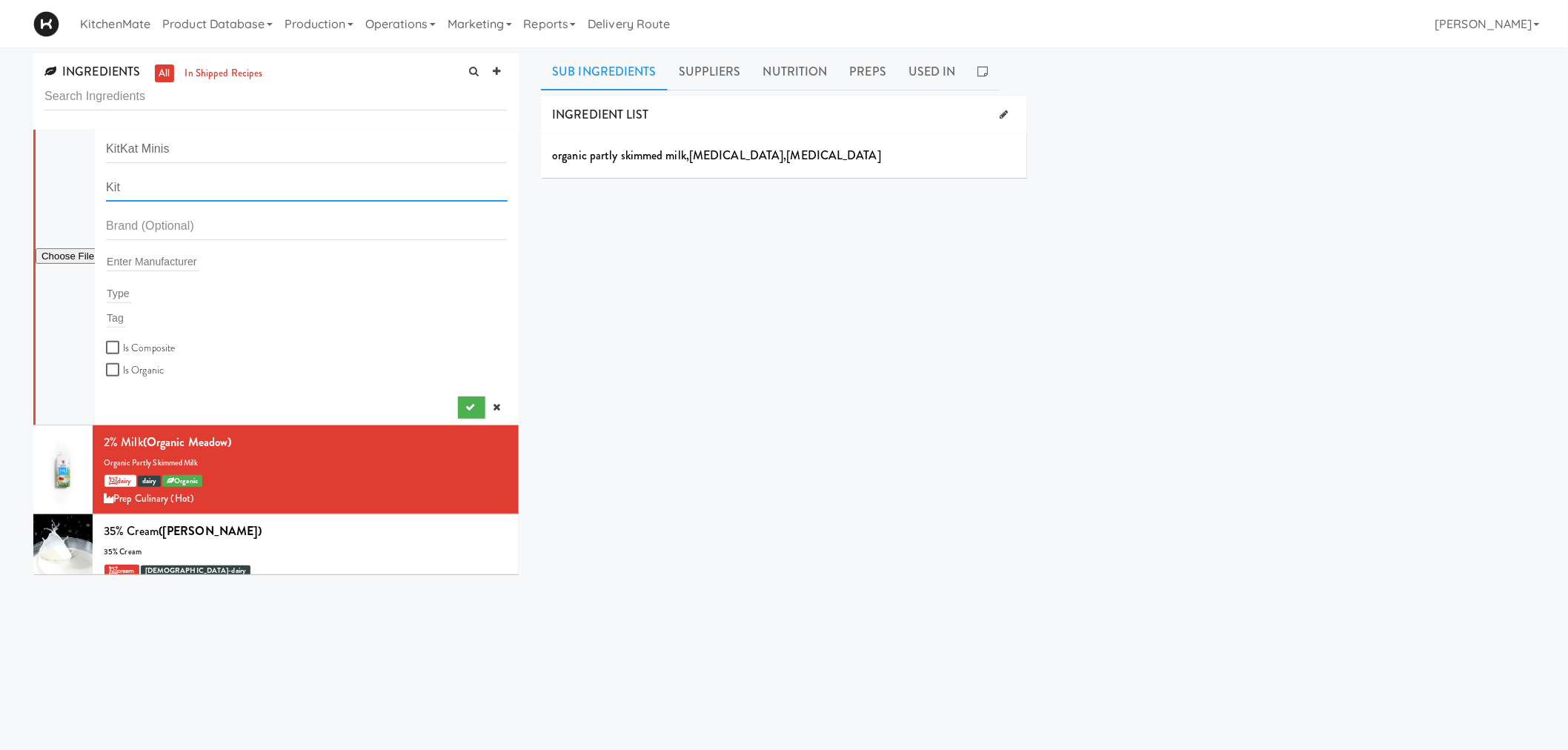
paste input "Kat Minis"
type input "KitKat Minis"
click at [155, 228] on input "text" at bounding box center [306, 225] width 401 height 27
type input "Nestle"
click at [169, 264] on input "text" at bounding box center [153, 262] width 92 height 20
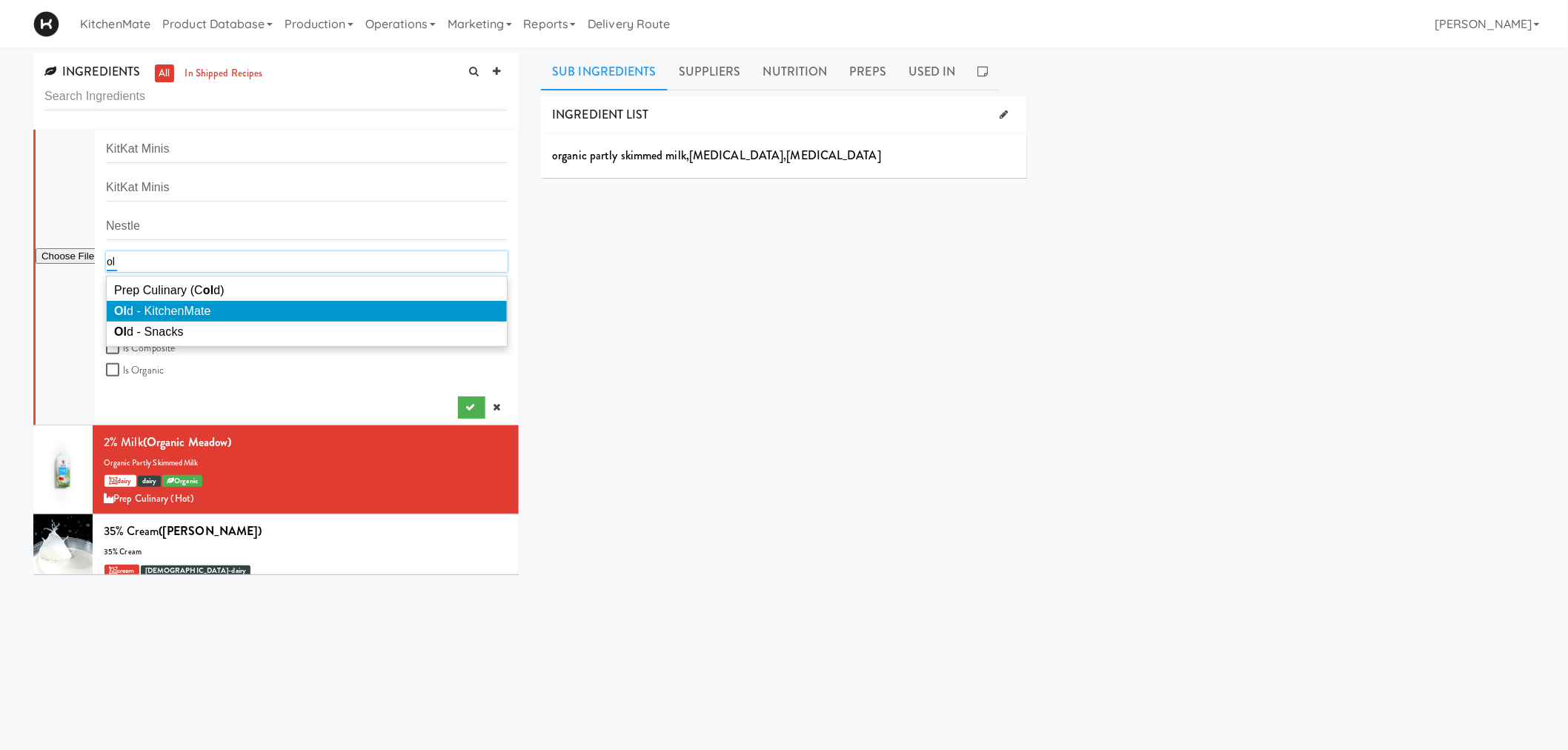
type input "ol"
click at [182, 302] on li "Ol d - KitchenMate" at bounding box center [307, 311] width 400 height 20
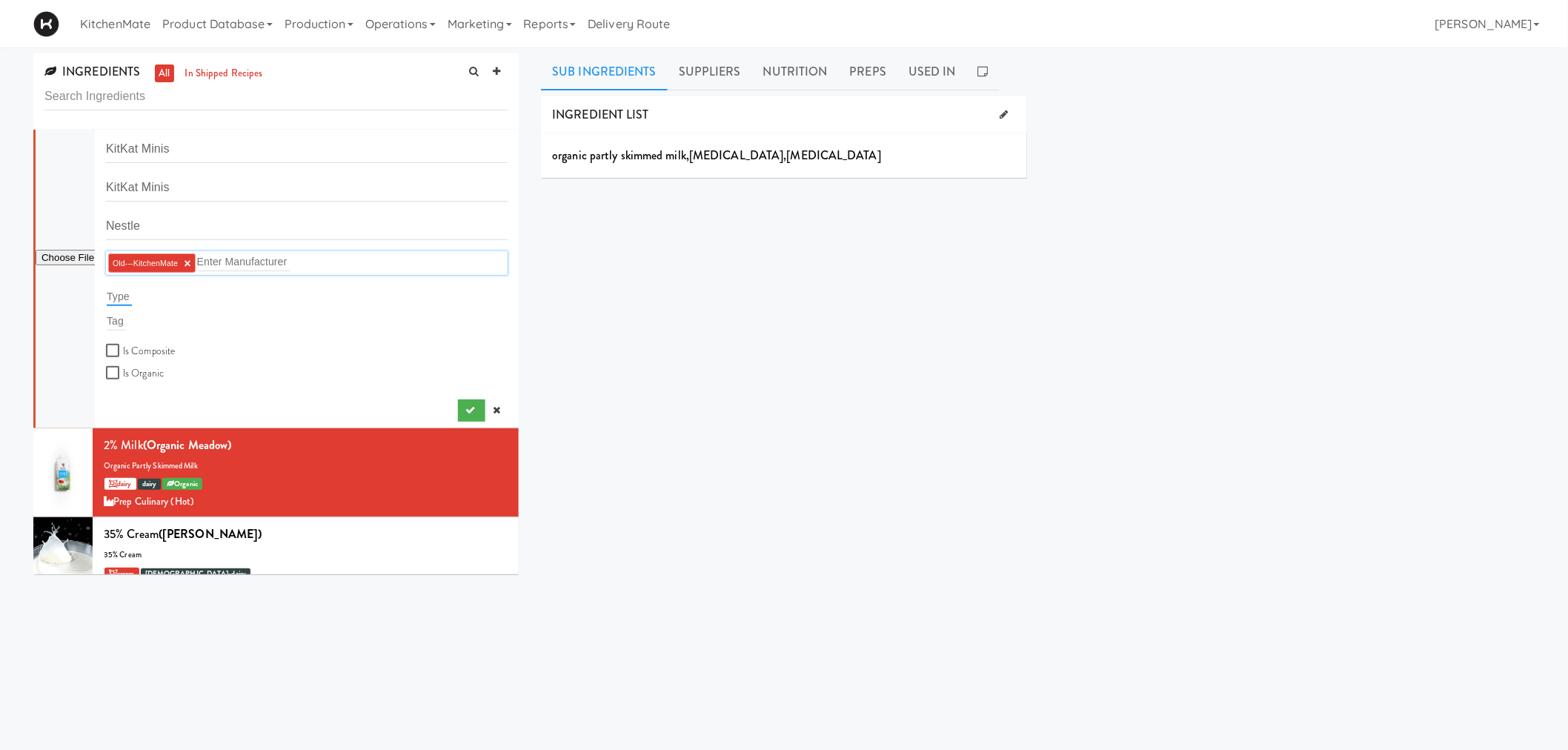
click at [119, 300] on input "text" at bounding box center [119, 296] width 25 height 20
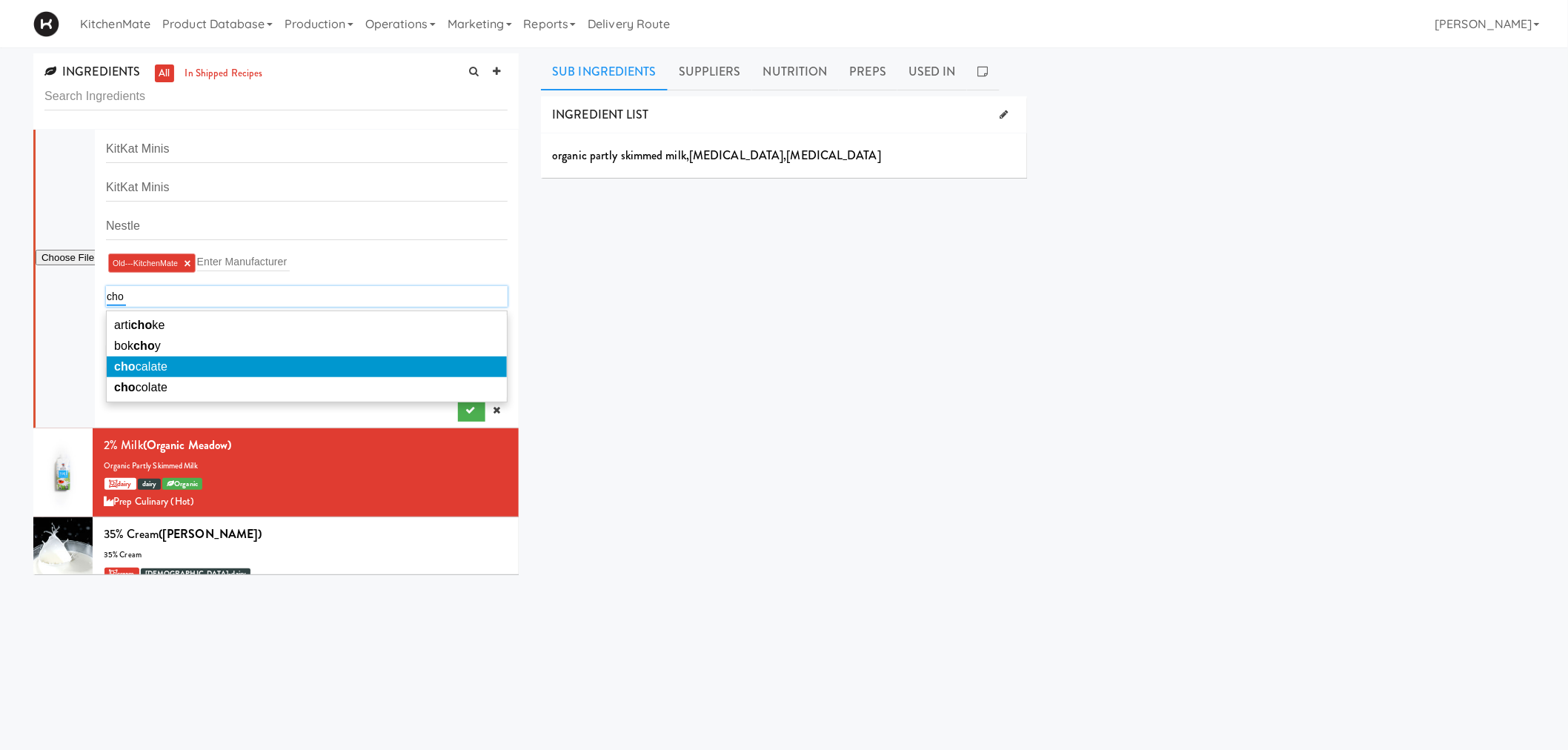
type input "cho"
click at [331, 364] on li "cho calate" at bounding box center [307, 367] width 400 height 20
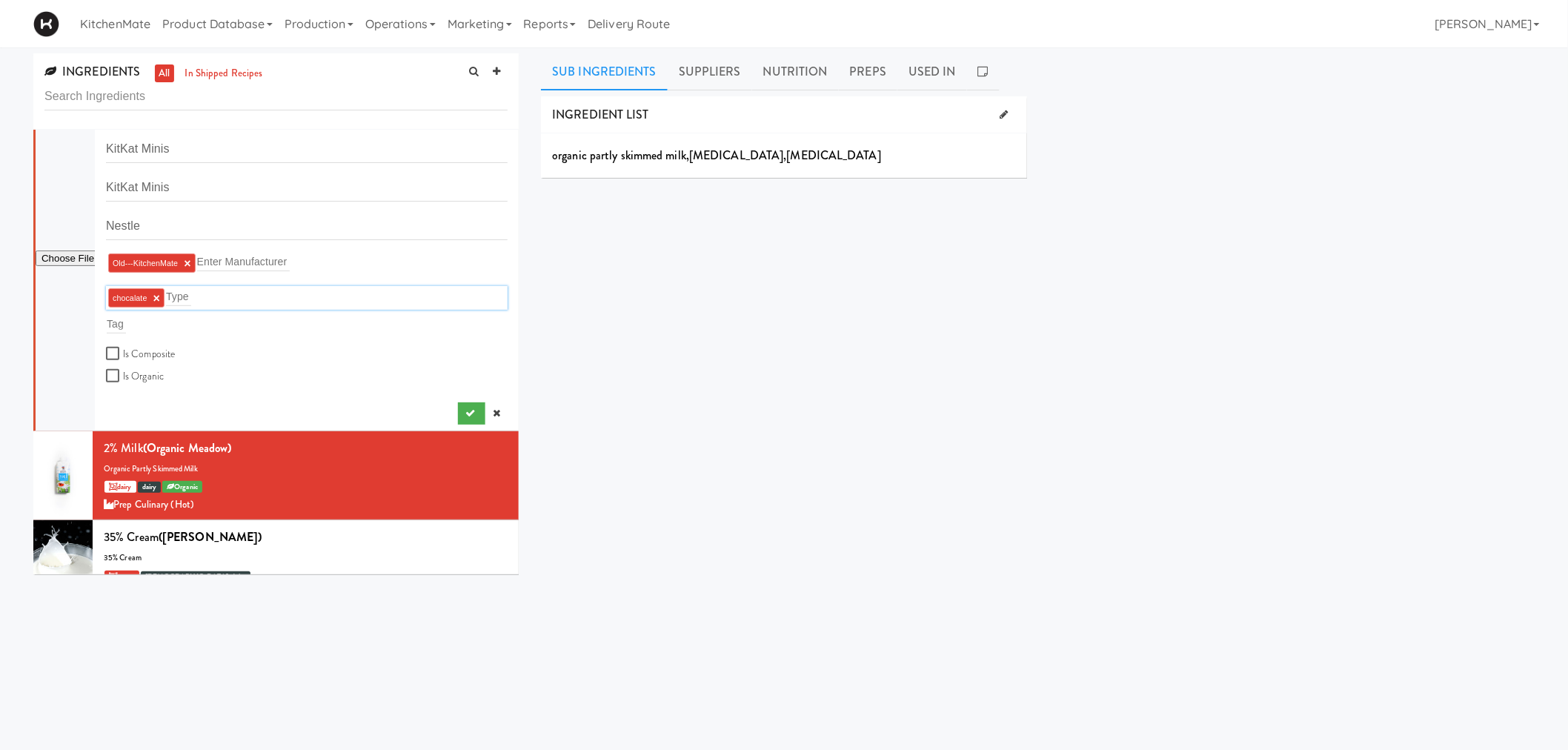
click at [160, 304] on li "chocalate ×" at bounding box center [136, 298] width 56 height 20
click at [159, 297] on li "chocalate ×" at bounding box center [136, 298] width 56 height 20
click at [151, 297] on ng-include "chocalate ×" at bounding box center [136, 298] width 47 height 9
click at [155, 297] on link "×" at bounding box center [156, 299] width 7 height 13
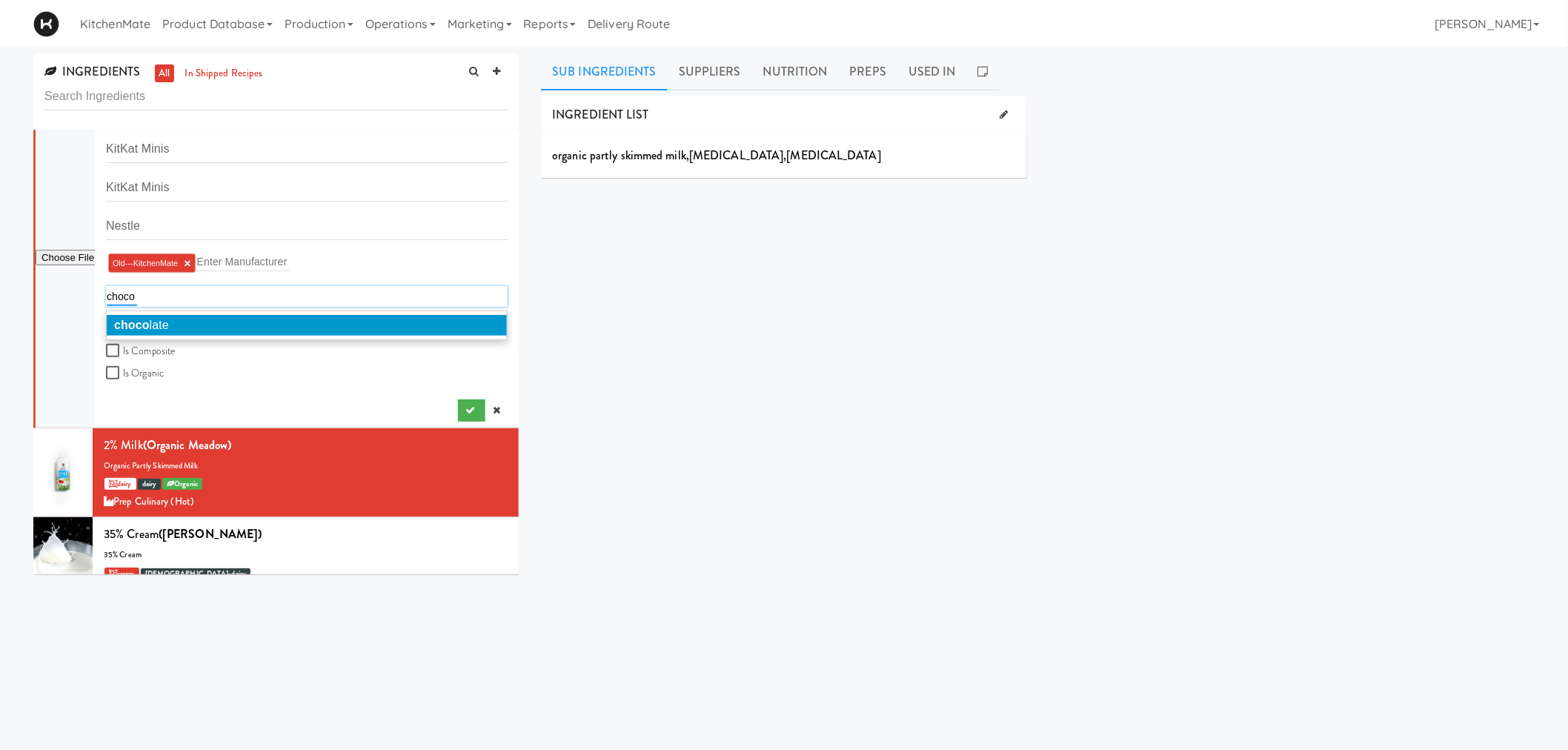
type input "choco"
click at [172, 319] on li "choco late" at bounding box center [307, 325] width 400 height 20
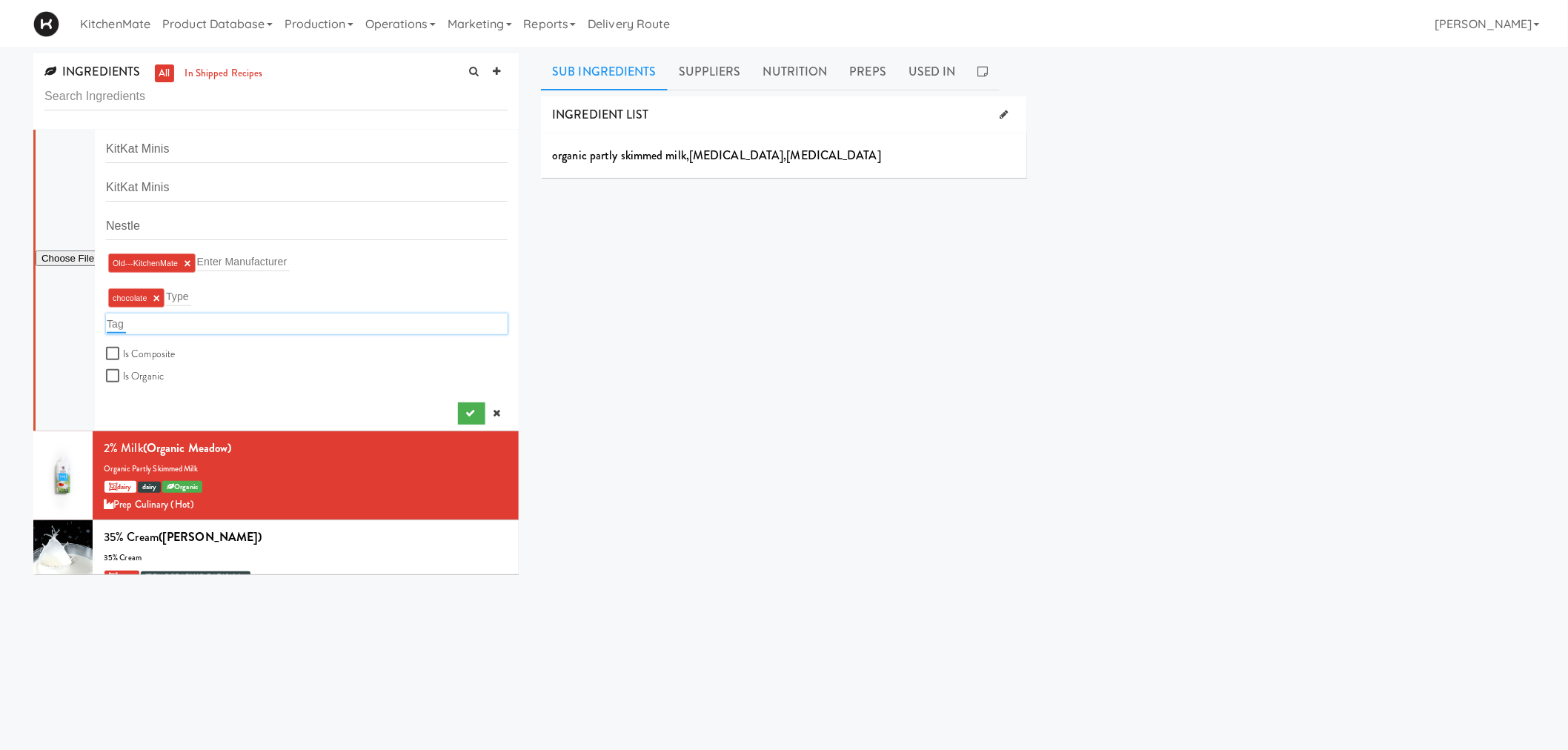
click at [115, 322] on input "text" at bounding box center [116, 323] width 20 height 20
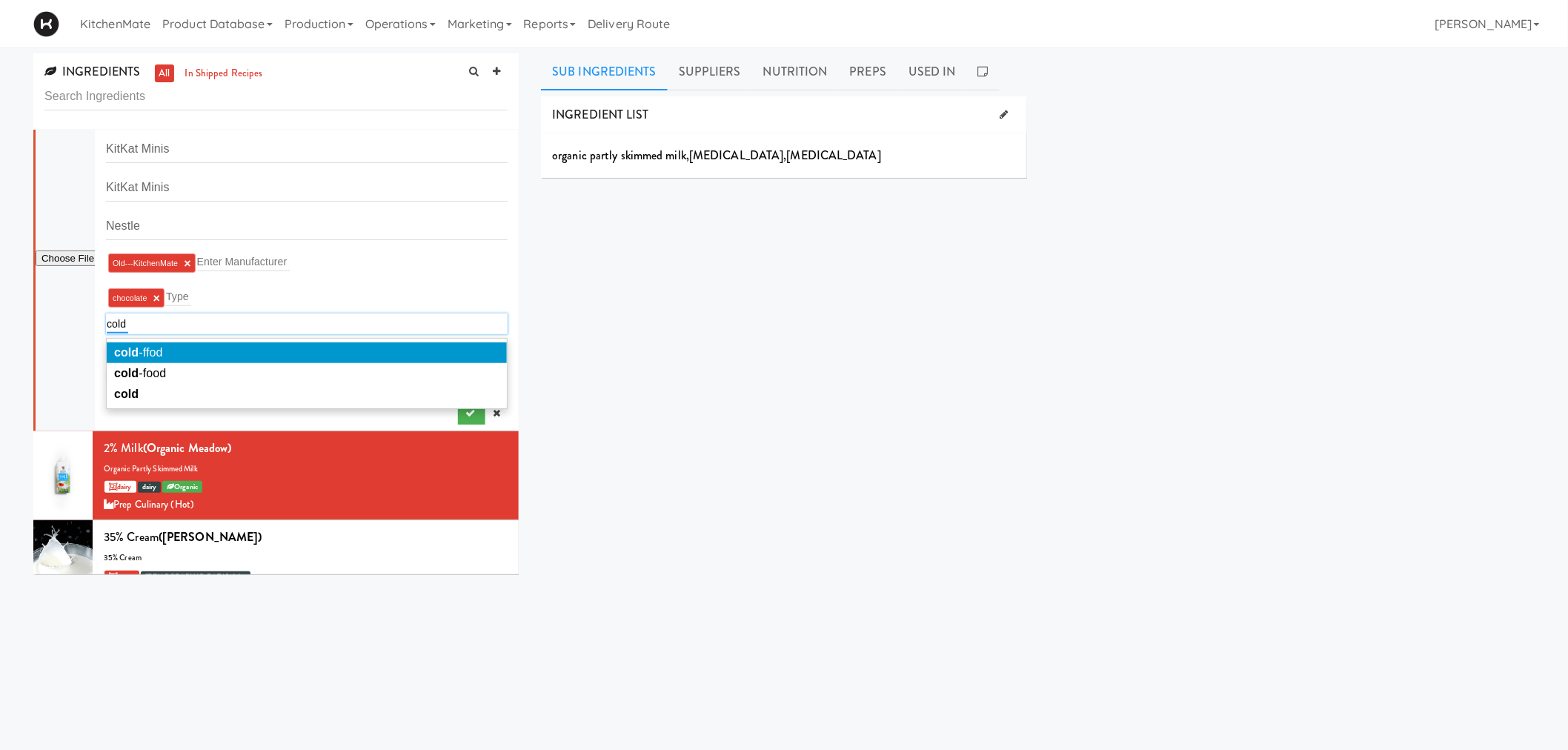
type input "cold"
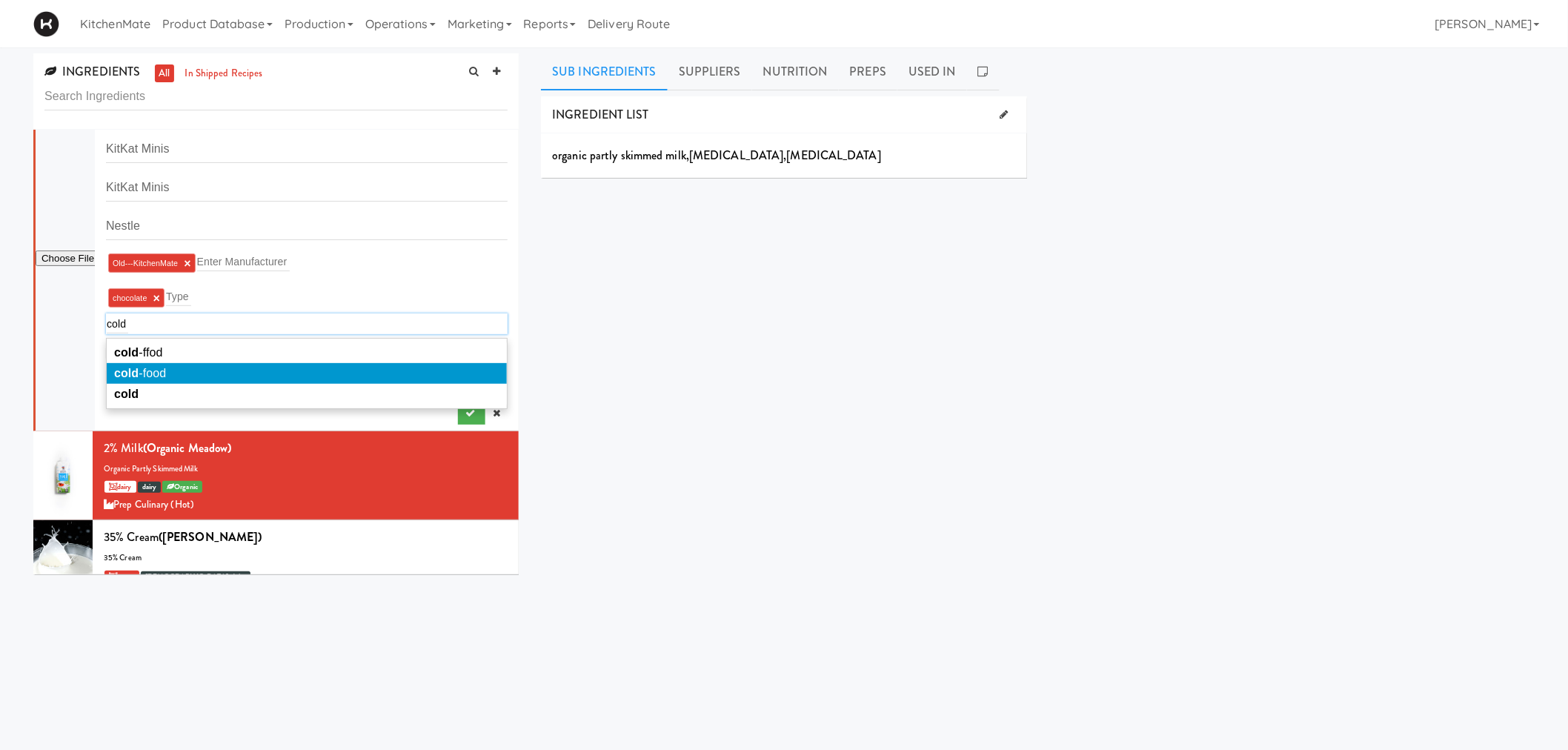
click at [169, 366] on li "cold -food" at bounding box center [307, 374] width 400 height 20
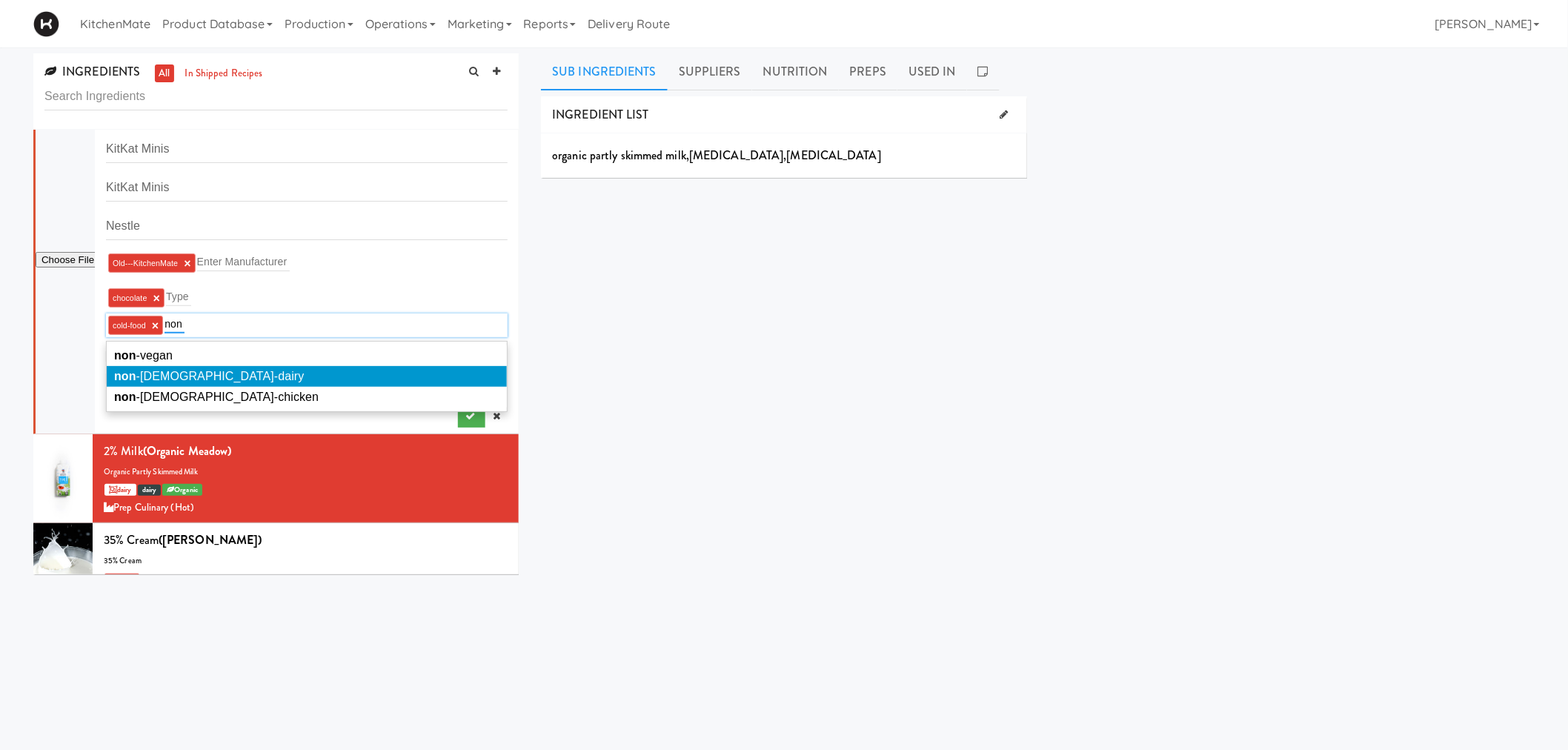
type input "non"
click at [211, 372] on li "non -halal-dairy" at bounding box center [307, 376] width 400 height 20
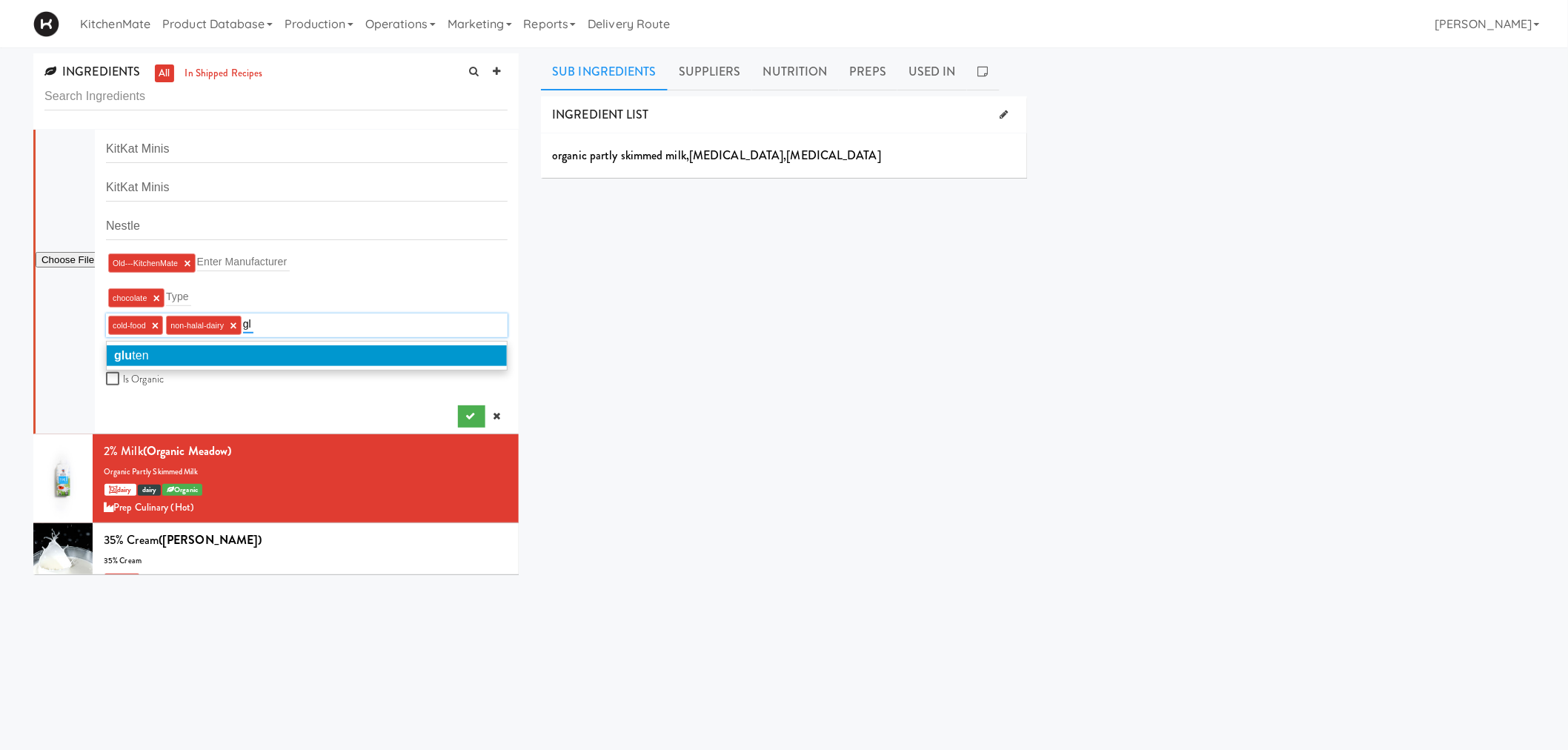
type input "g"
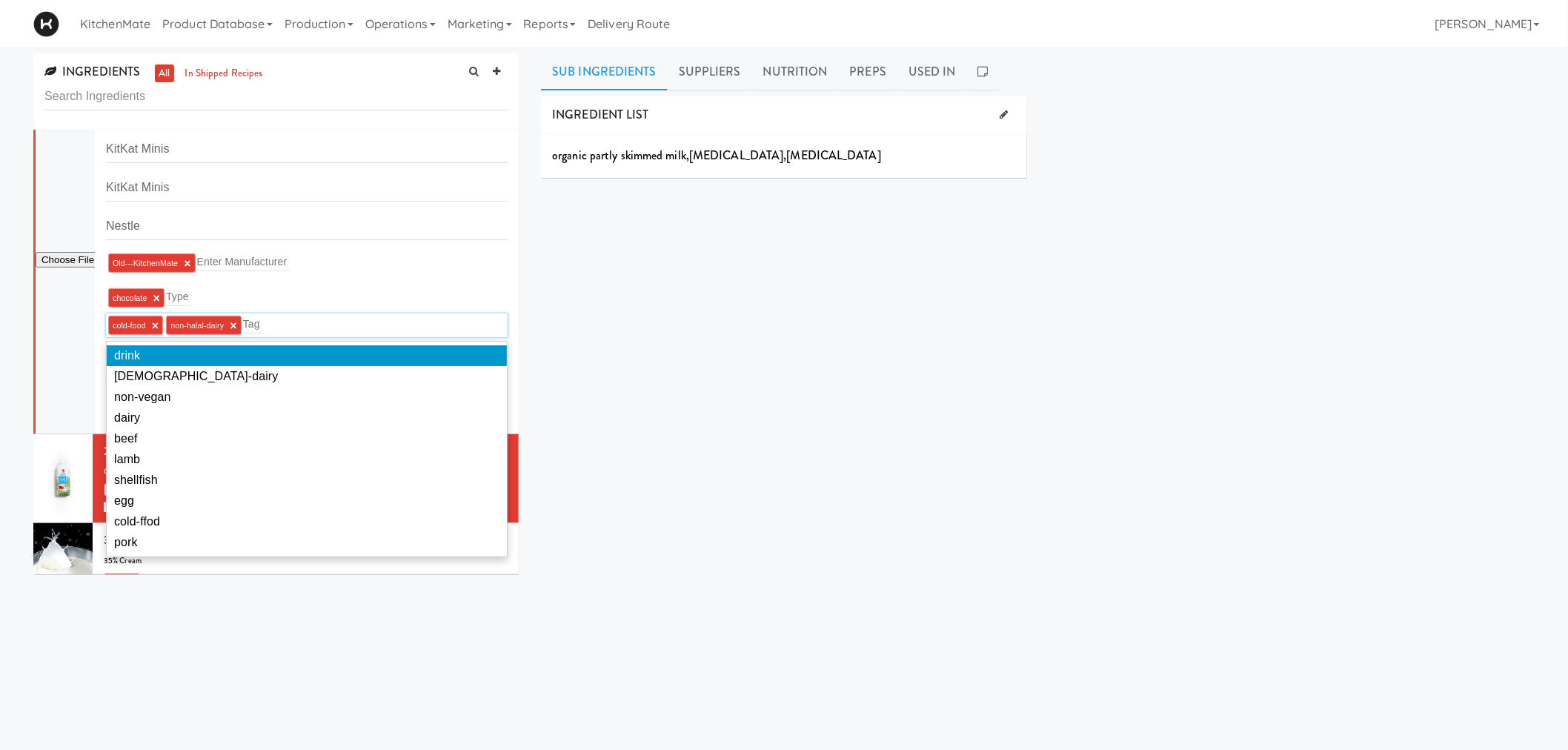
click at [629, 383] on div "INGREDIENT LIST organic partly skimmed milk , vitamin a palmitate , vitamin d3 …" at bounding box center [1037, 374] width 994 height 556
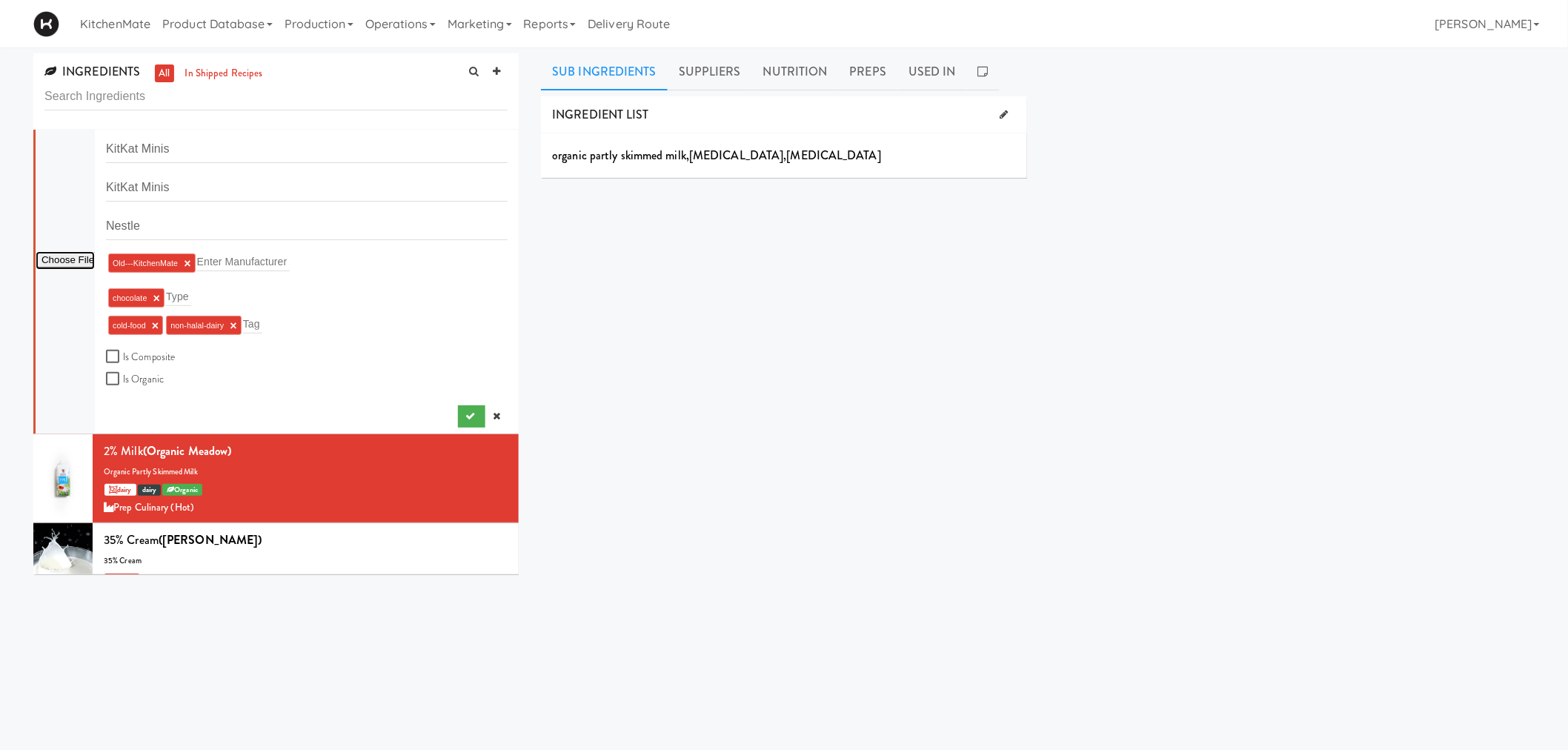
click at [63, 260] on input "file" at bounding box center [65, 261] width 60 height 19
type input "C:\fakepath\Kit kat minis.jpg"
click at [466, 412] on icon "submit" at bounding box center [470, 416] width 9 height 9
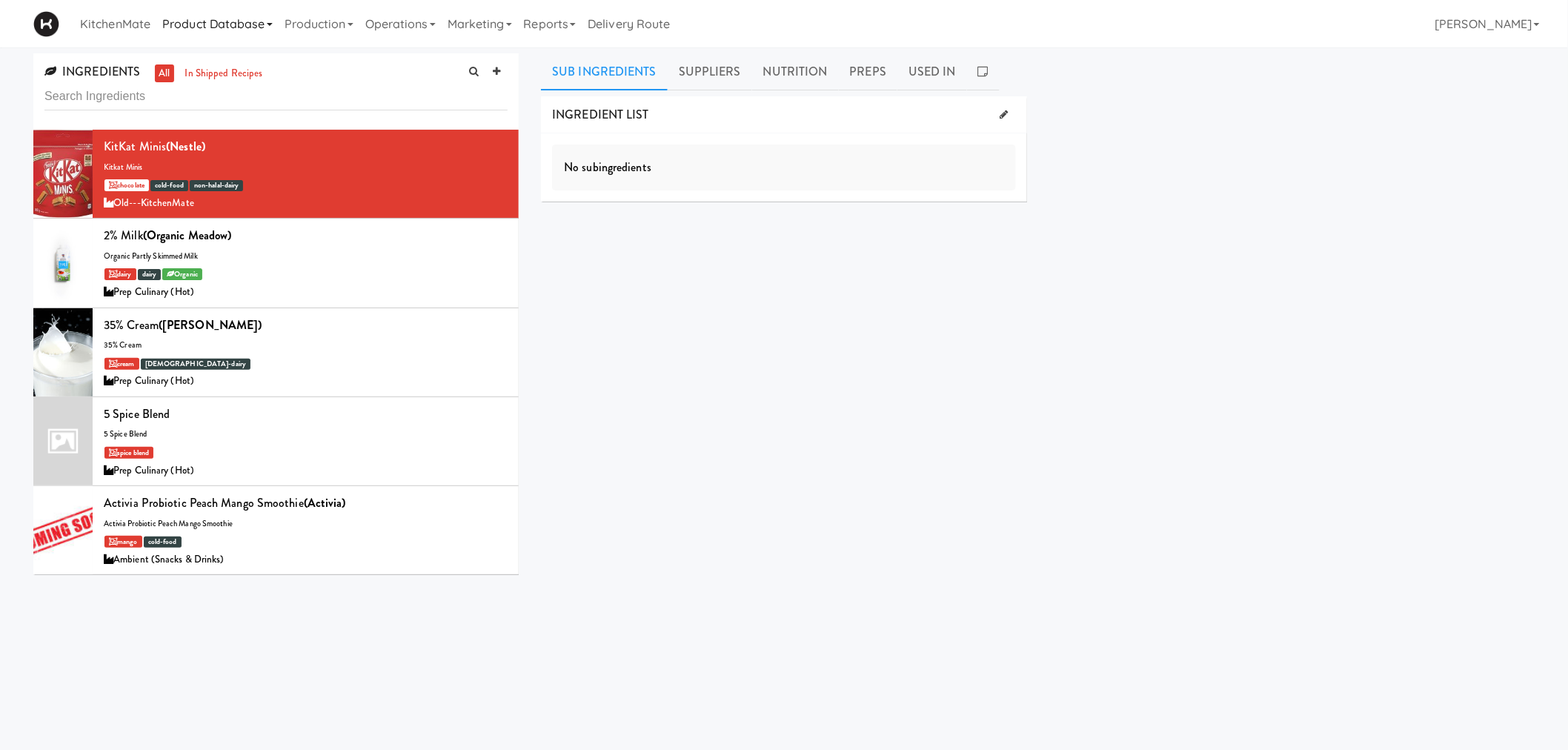
click at [212, 30] on link "Product Database" at bounding box center [217, 23] width 122 height 48
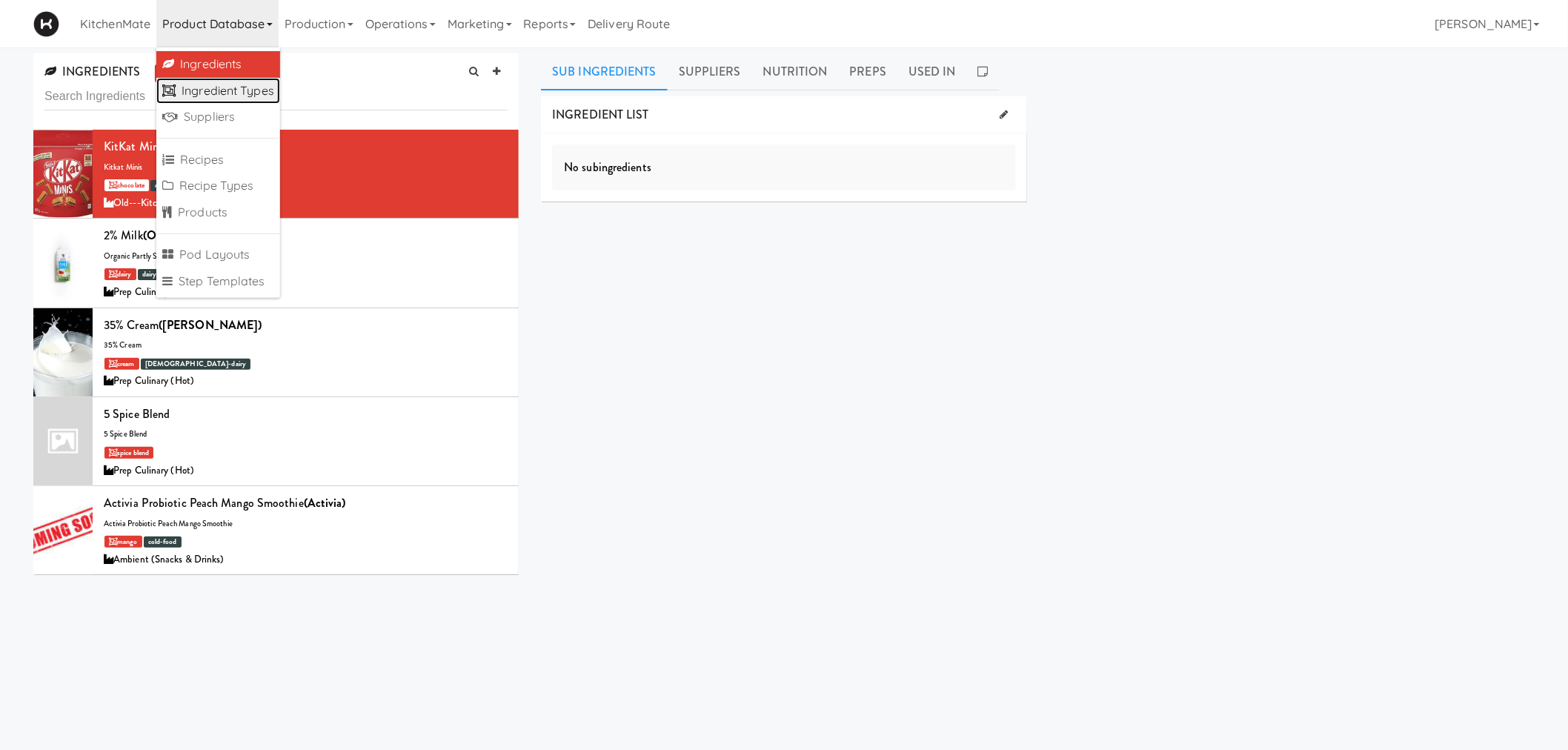
click at [208, 80] on link "Ingredient Types" at bounding box center [218, 91] width 124 height 27
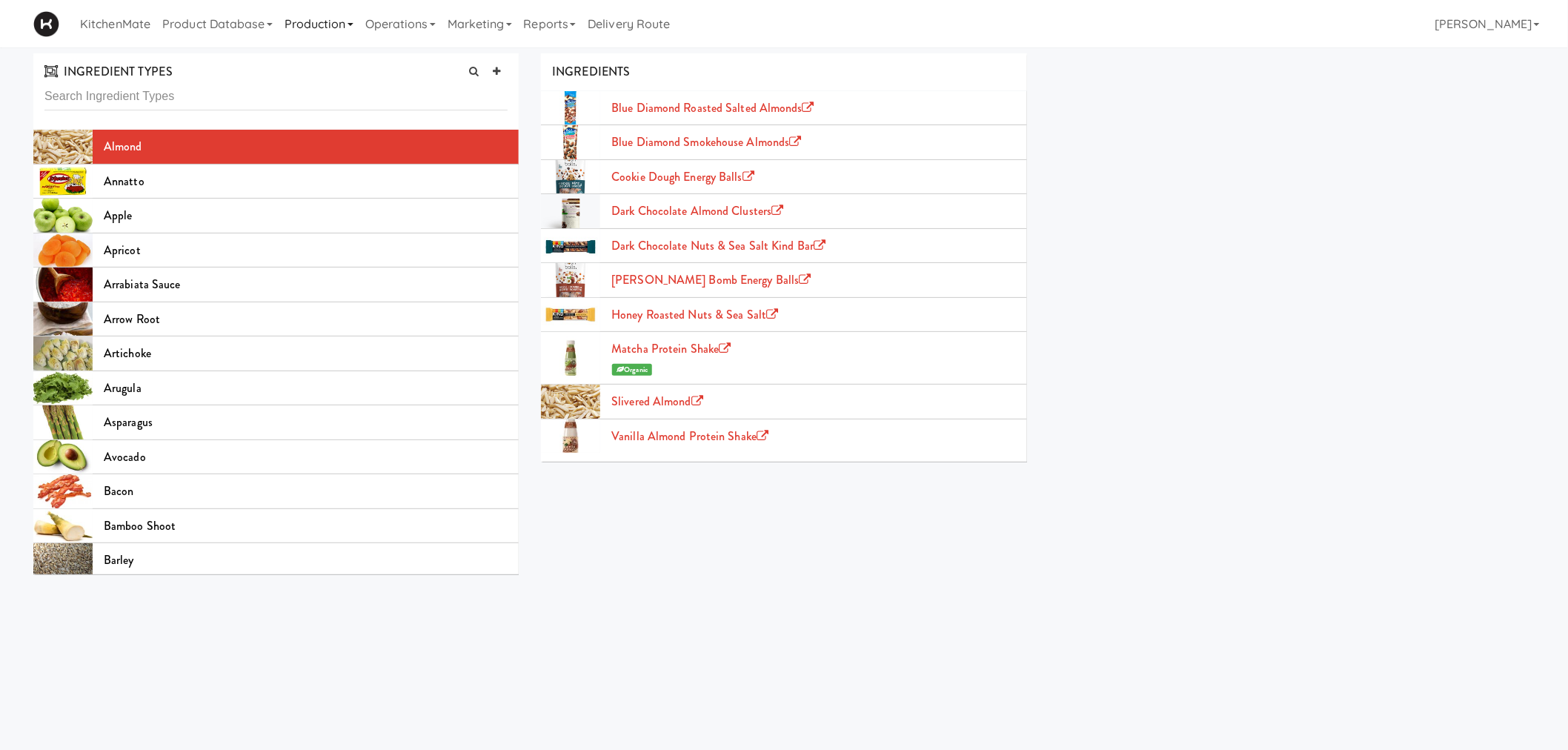
click at [312, 34] on link "Production" at bounding box center [318, 23] width 81 height 48
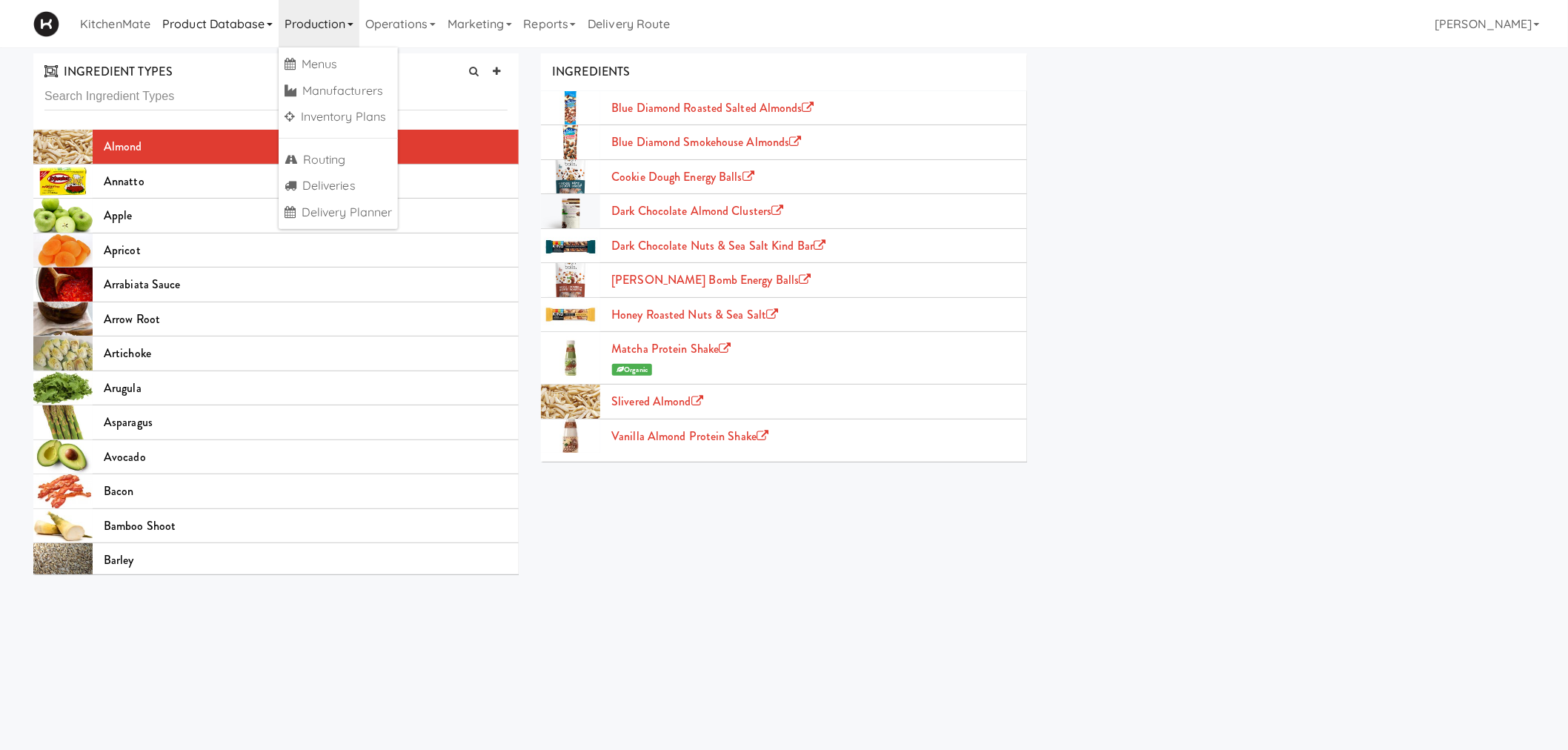
click at [224, 28] on link "Product Database" at bounding box center [217, 23] width 122 height 48
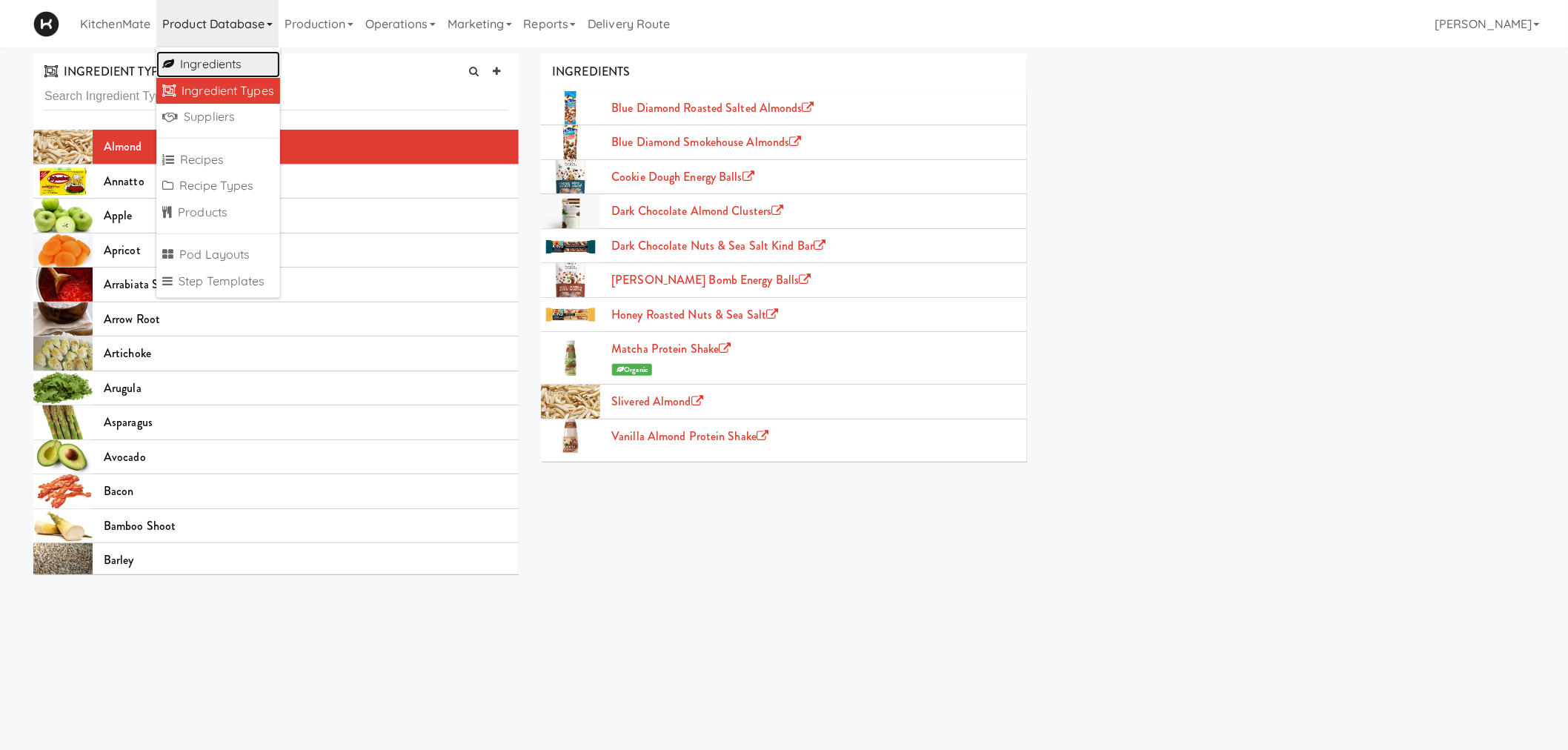
click at [223, 61] on link "Ingredients" at bounding box center [218, 64] width 124 height 27
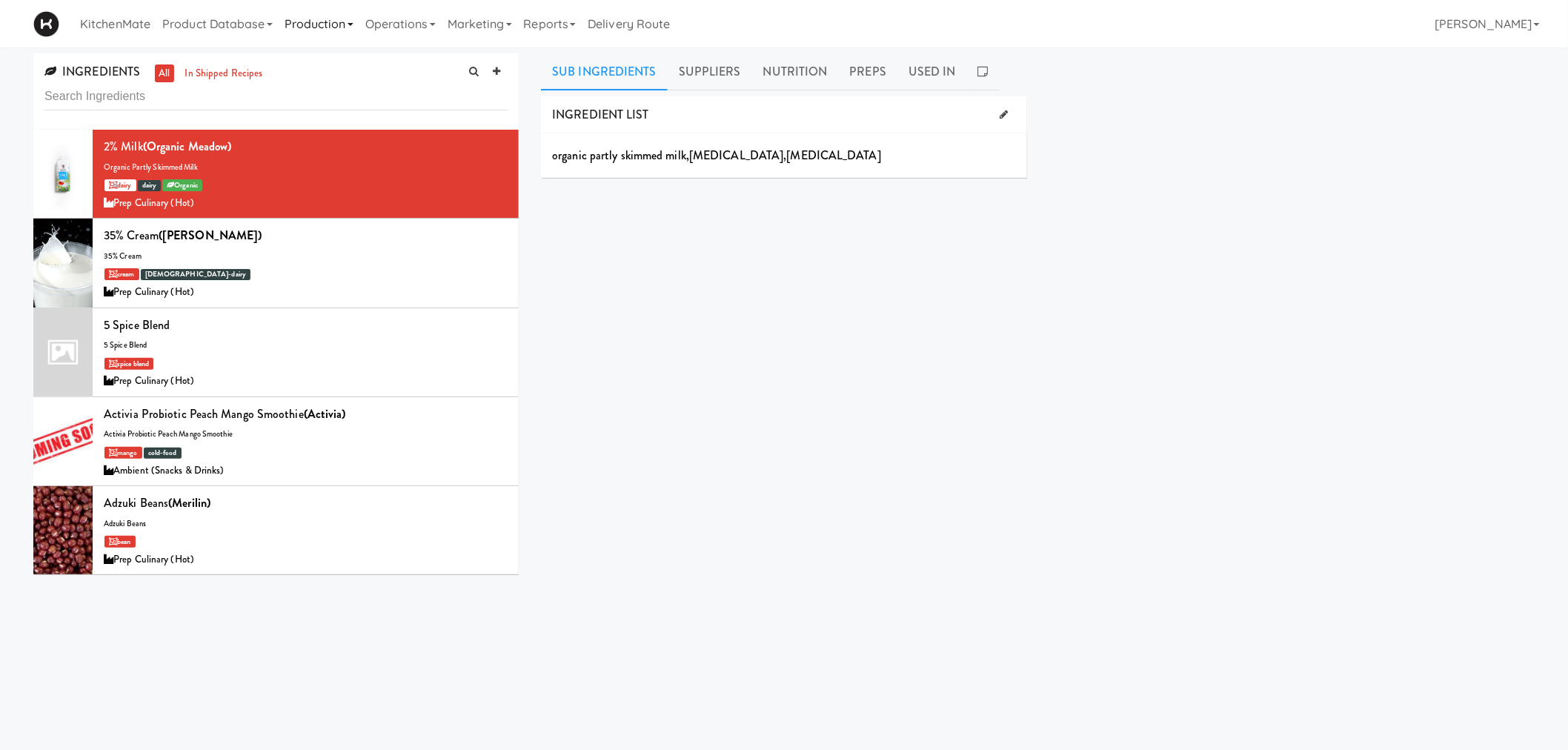
click at [319, 23] on link "Production" at bounding box center [318, 23] width 81 height 48
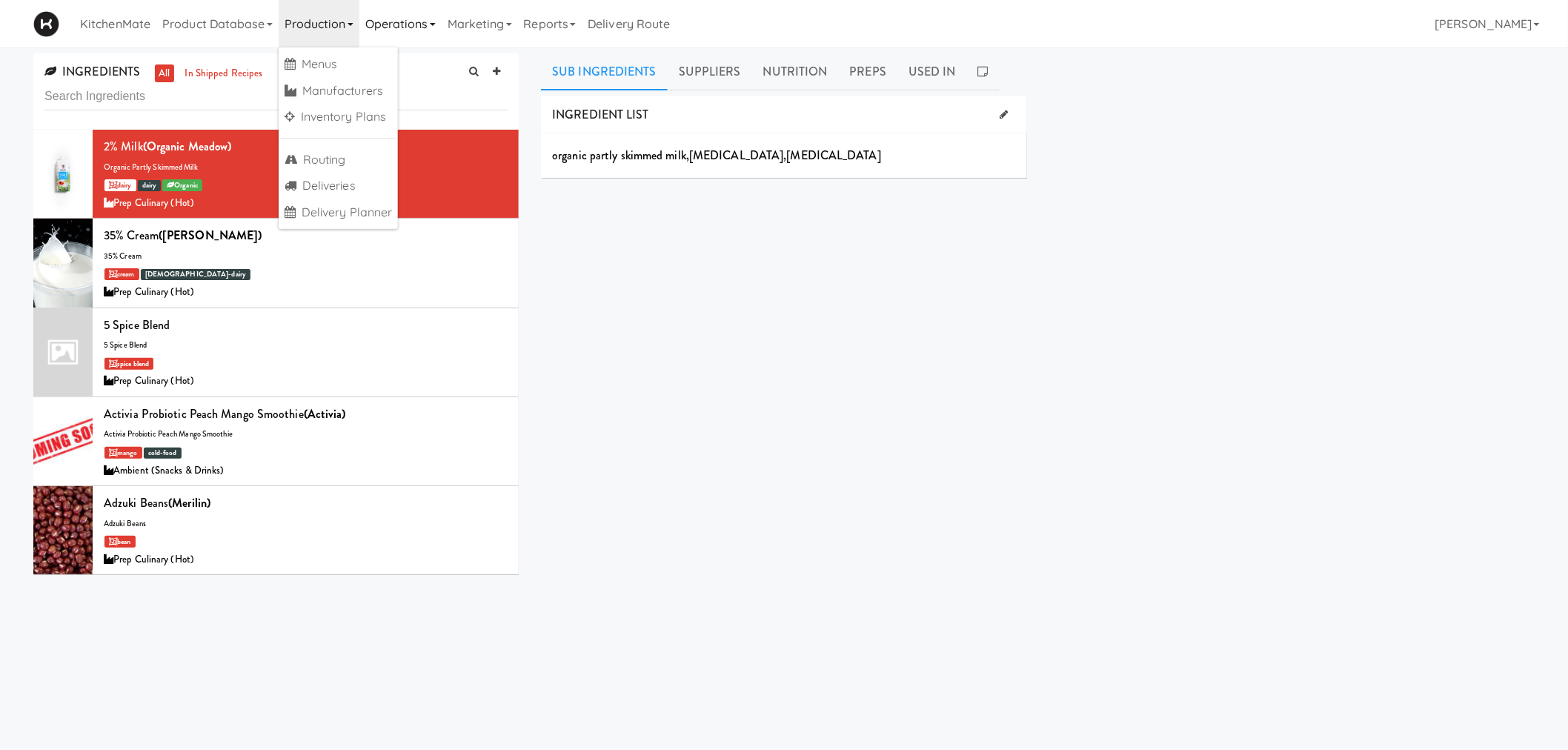
click at [409, 27] on link "Operations" at bounding box center [400, 23] width 82 height 48
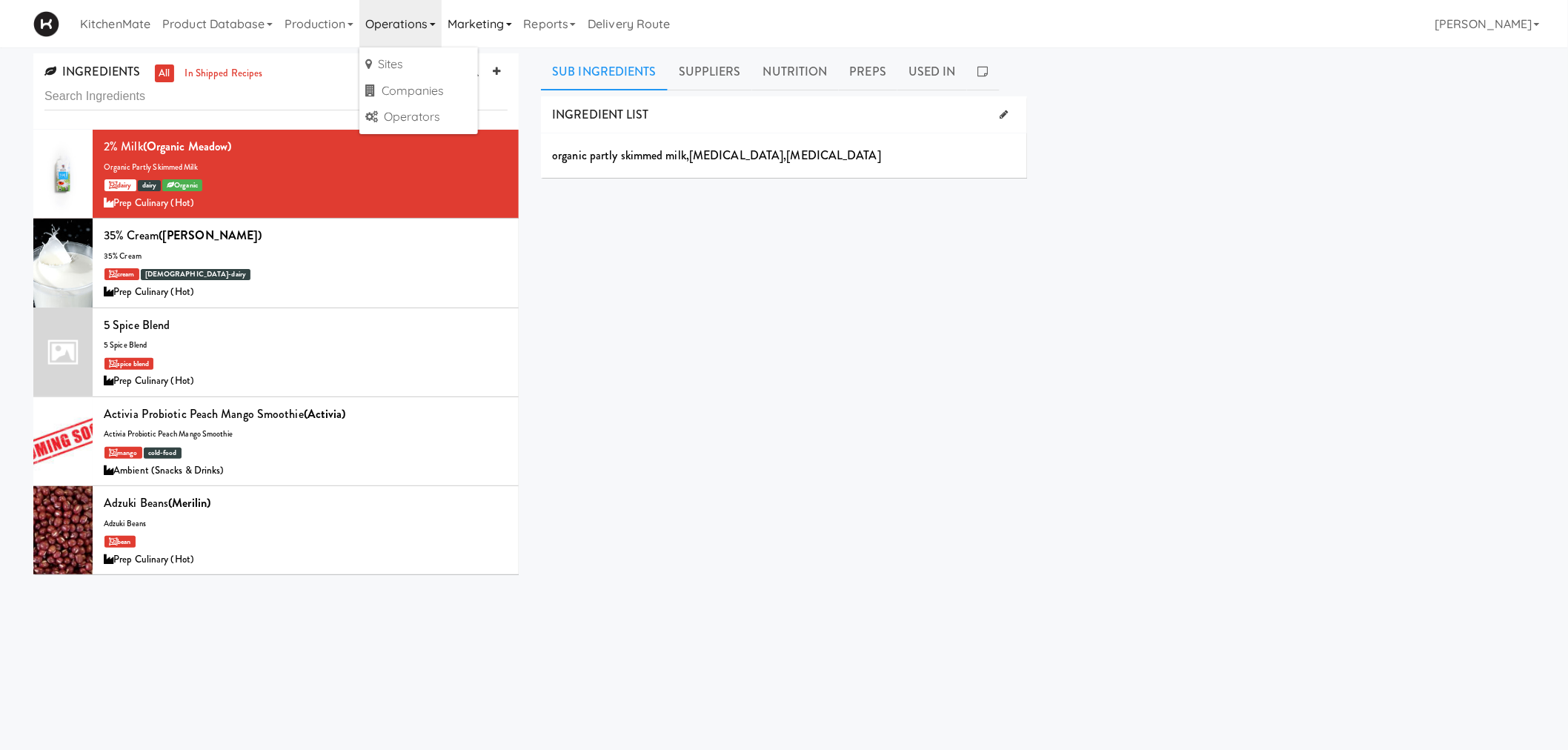
click at [503, 27] on link "Marketing" at bounding box center [480, 23] width 76 height 48
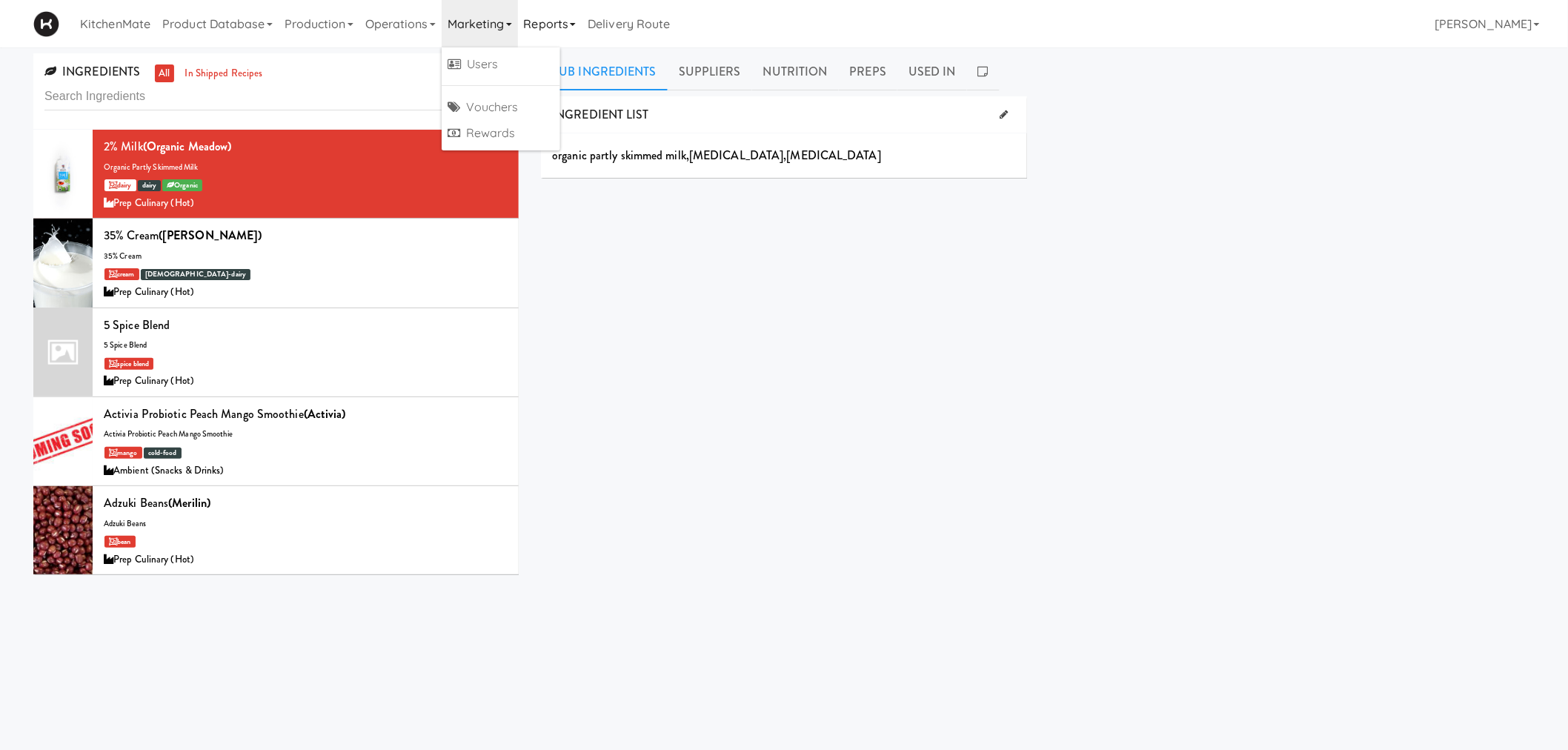
click at [534, 20] on link "Reports" at bounding box center [549, 23] width 64 height 48
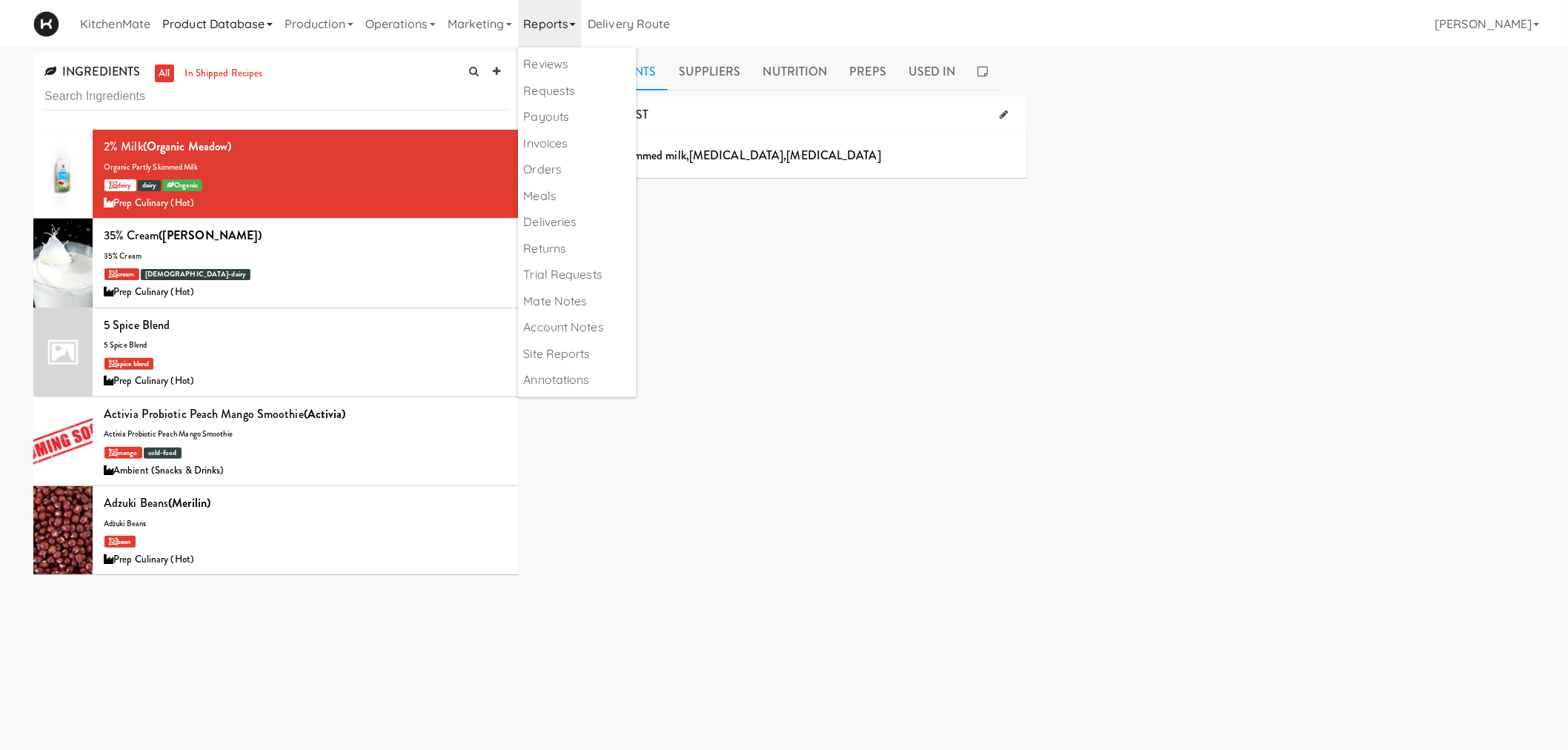
click at [232, 27] on link "Product Database" at bounding box center [217, 23] width 122 height 48
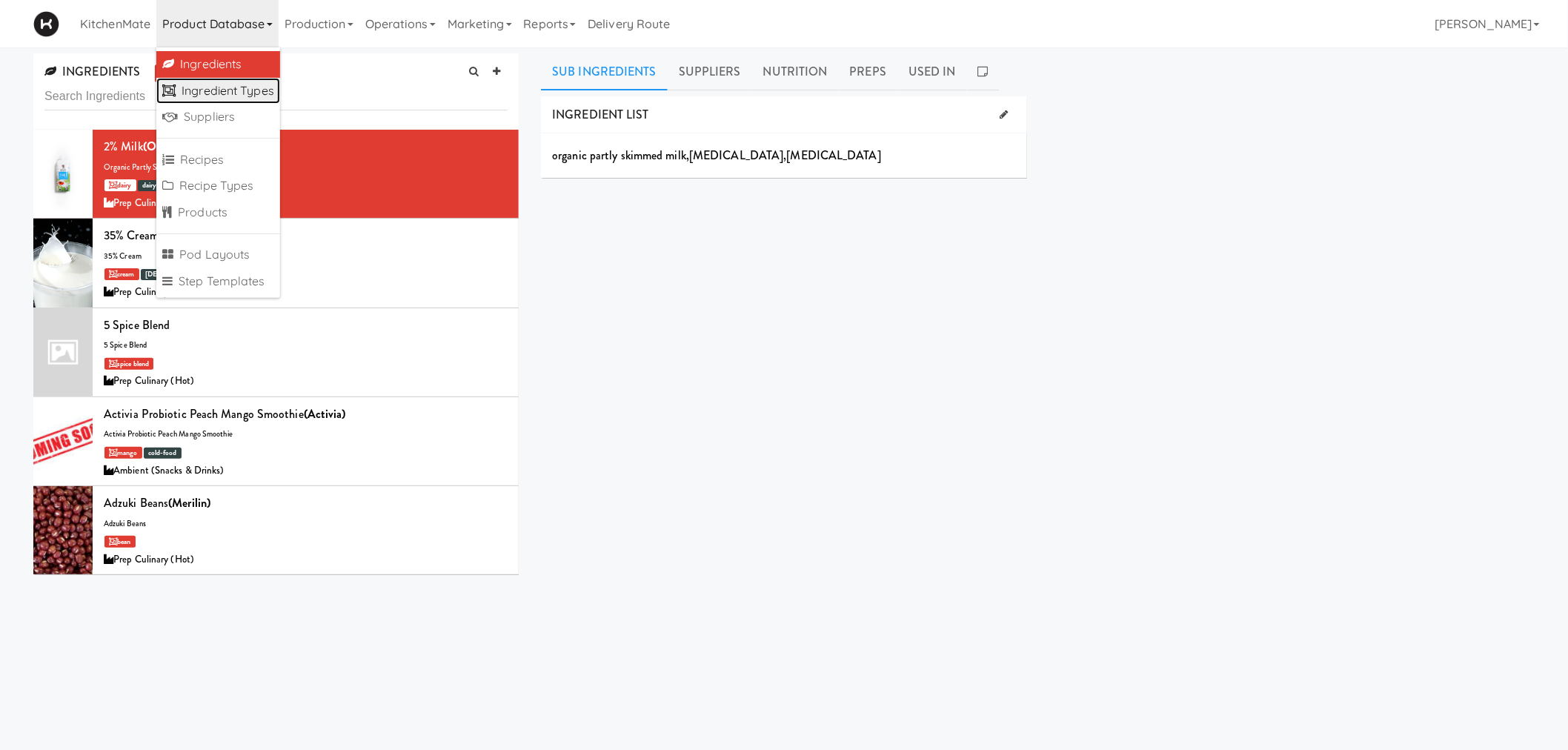
click at [223, 83] on link "Ingredient Types" at bounding box center [218, 91] width 124 height 27
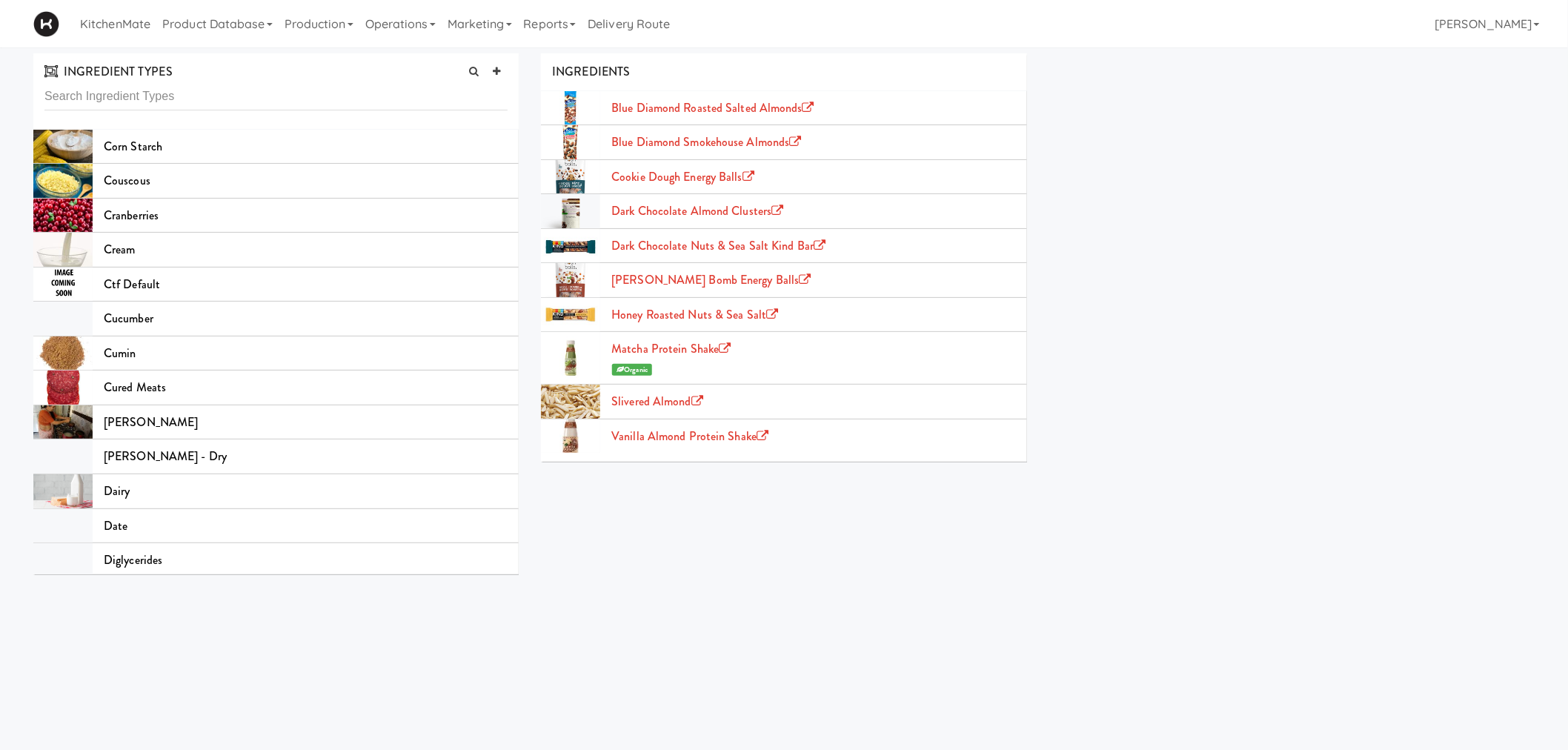
scroll to position [2719, 0]
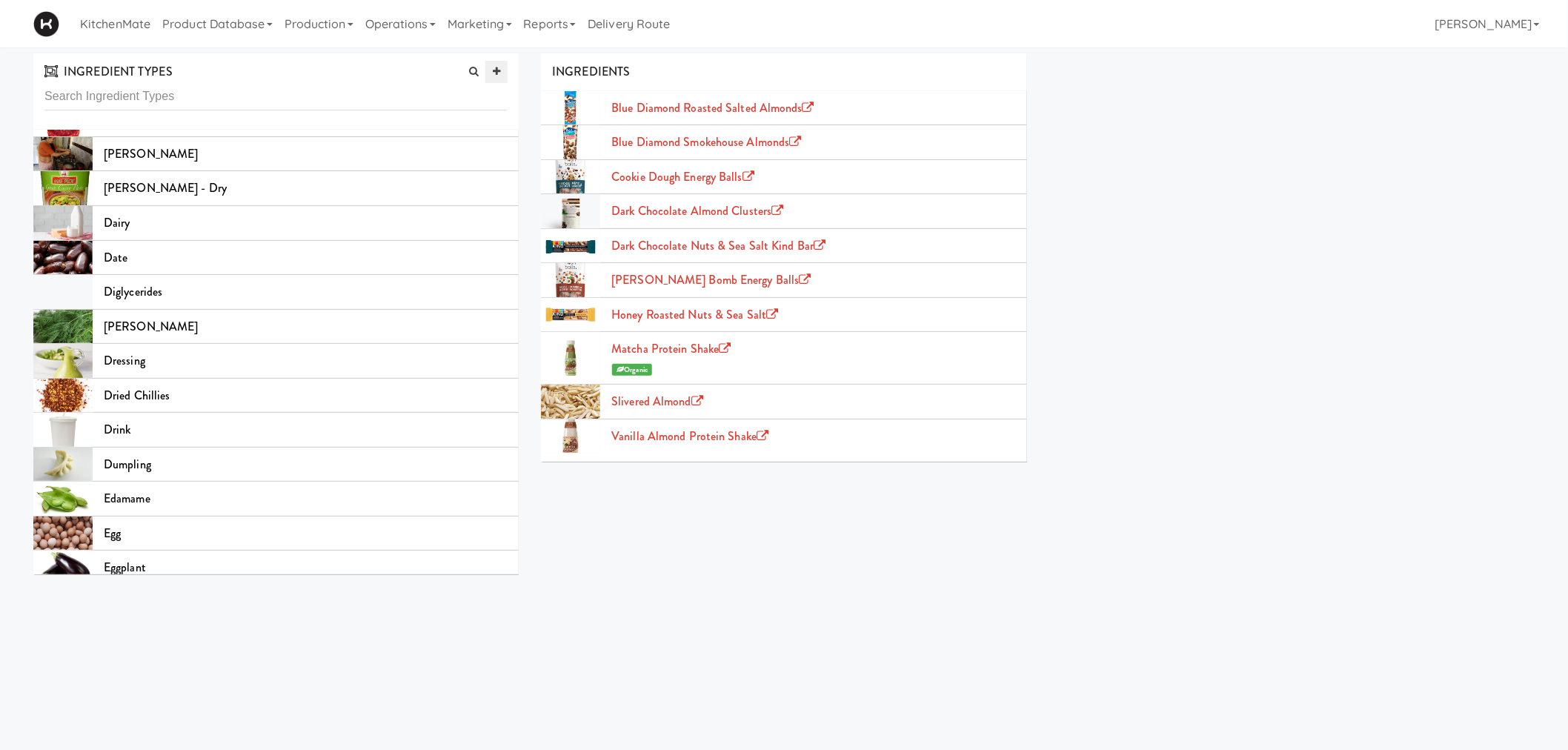
click at [496, 71] on icon at bounding box center [496, 72] width 7 height 9
click at [288, 23] on link "Production" at bounding box center [318, 23] width 81 height 48
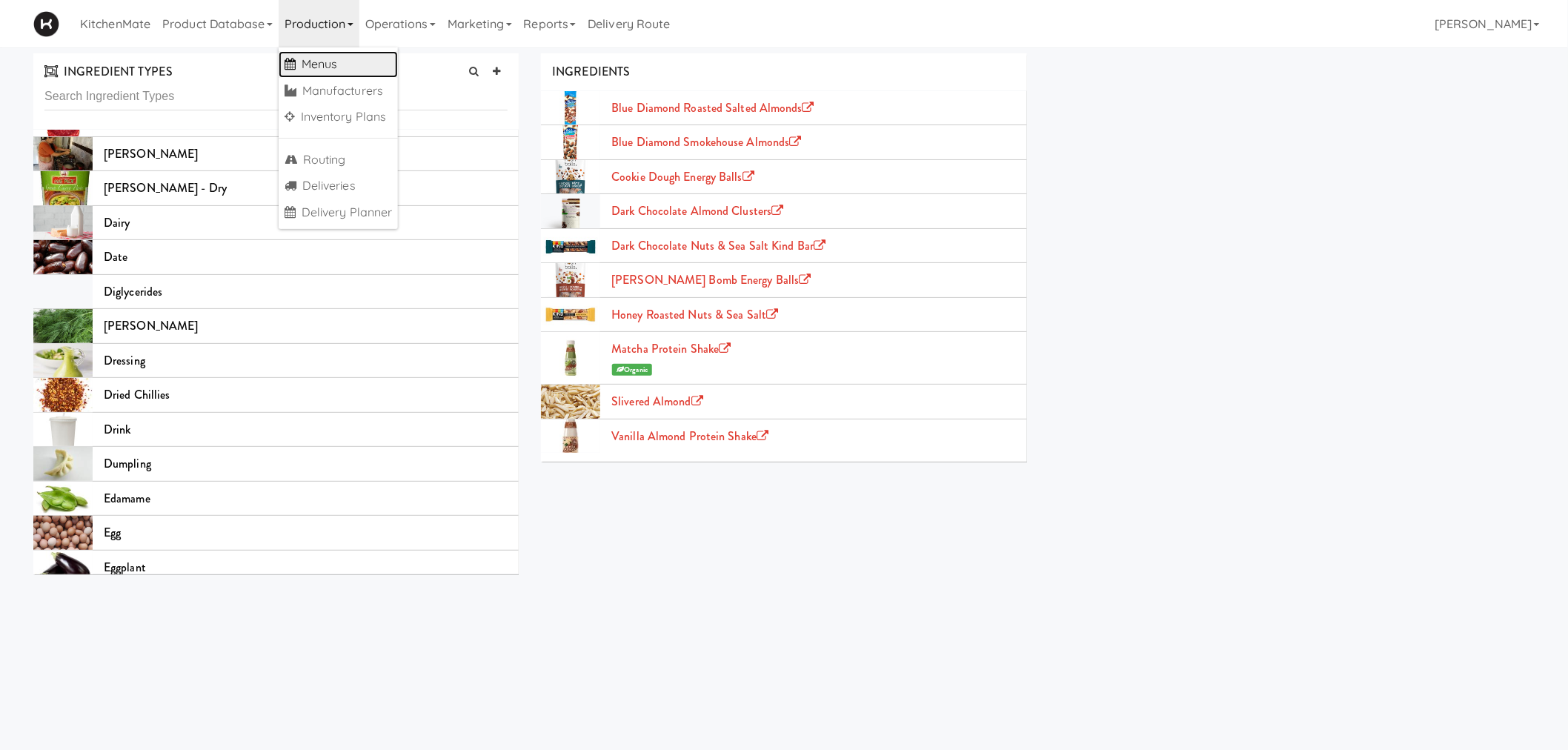
click at [325, 65] on link "Menus" at bounding box center [338, 64] width 120 height 27
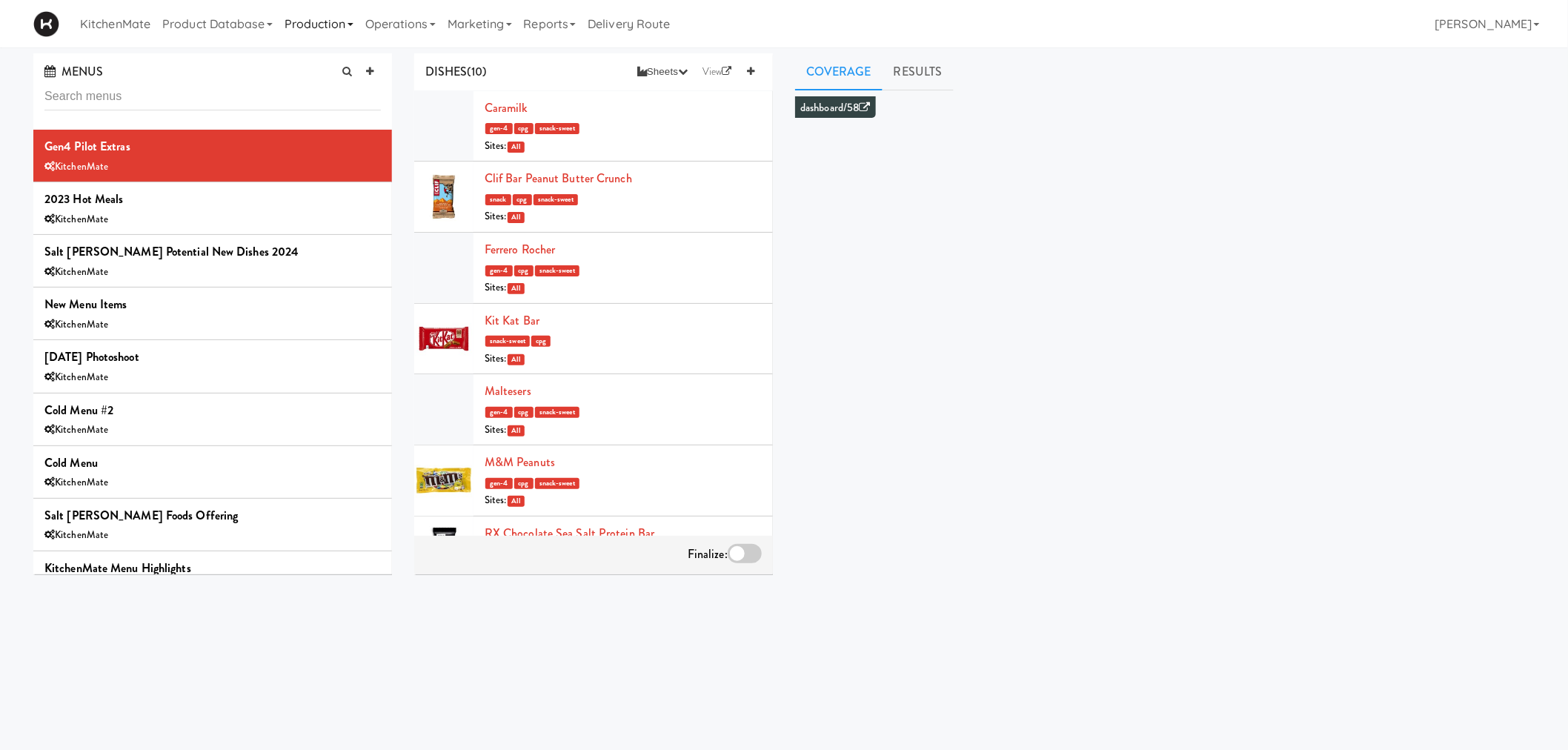
click at [322, 23] on link "Production" at bounding box center [318, 23] width 81 height 48
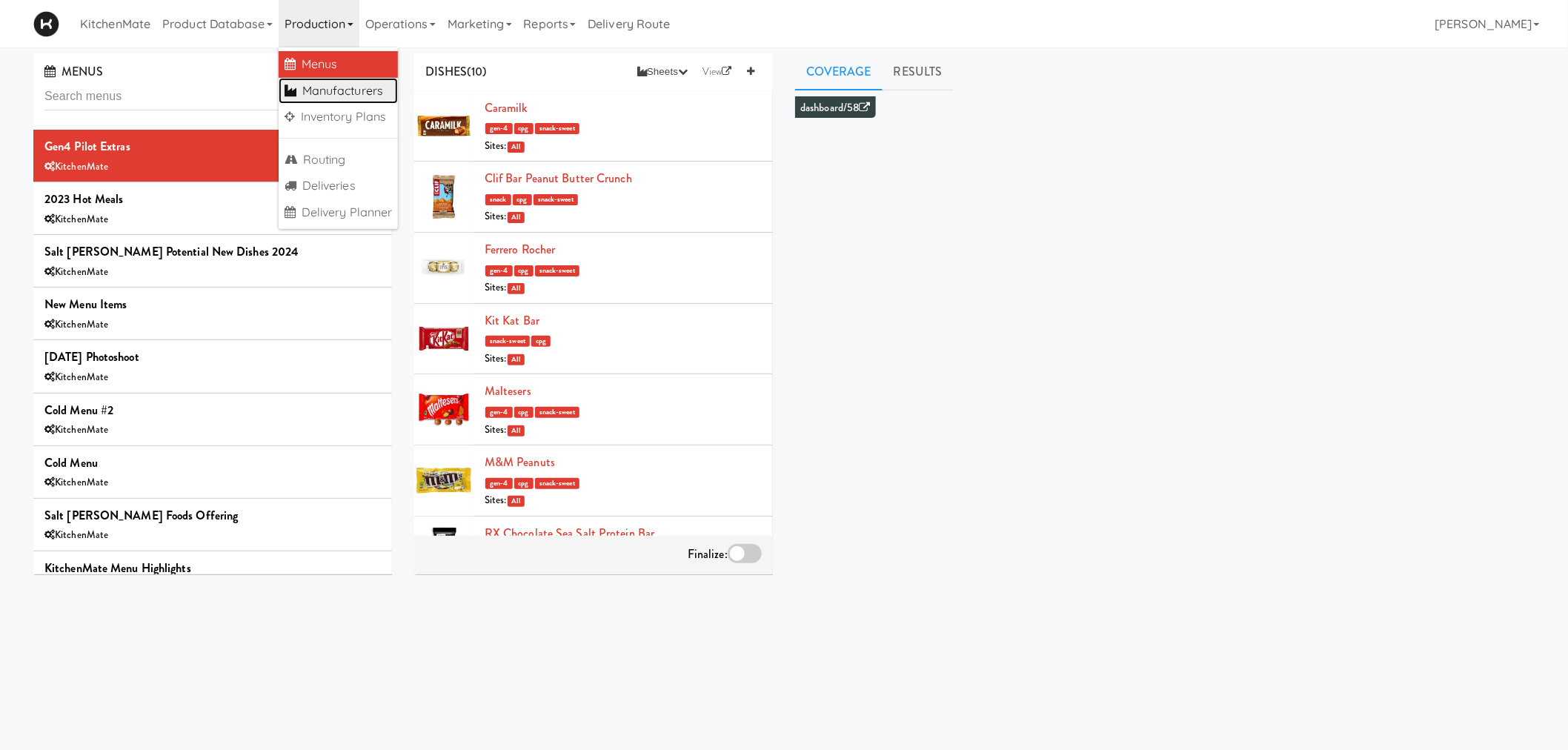
click at [337, 84] on link "Manufacturers" at bounding box center [338, 91] width 120 height 27
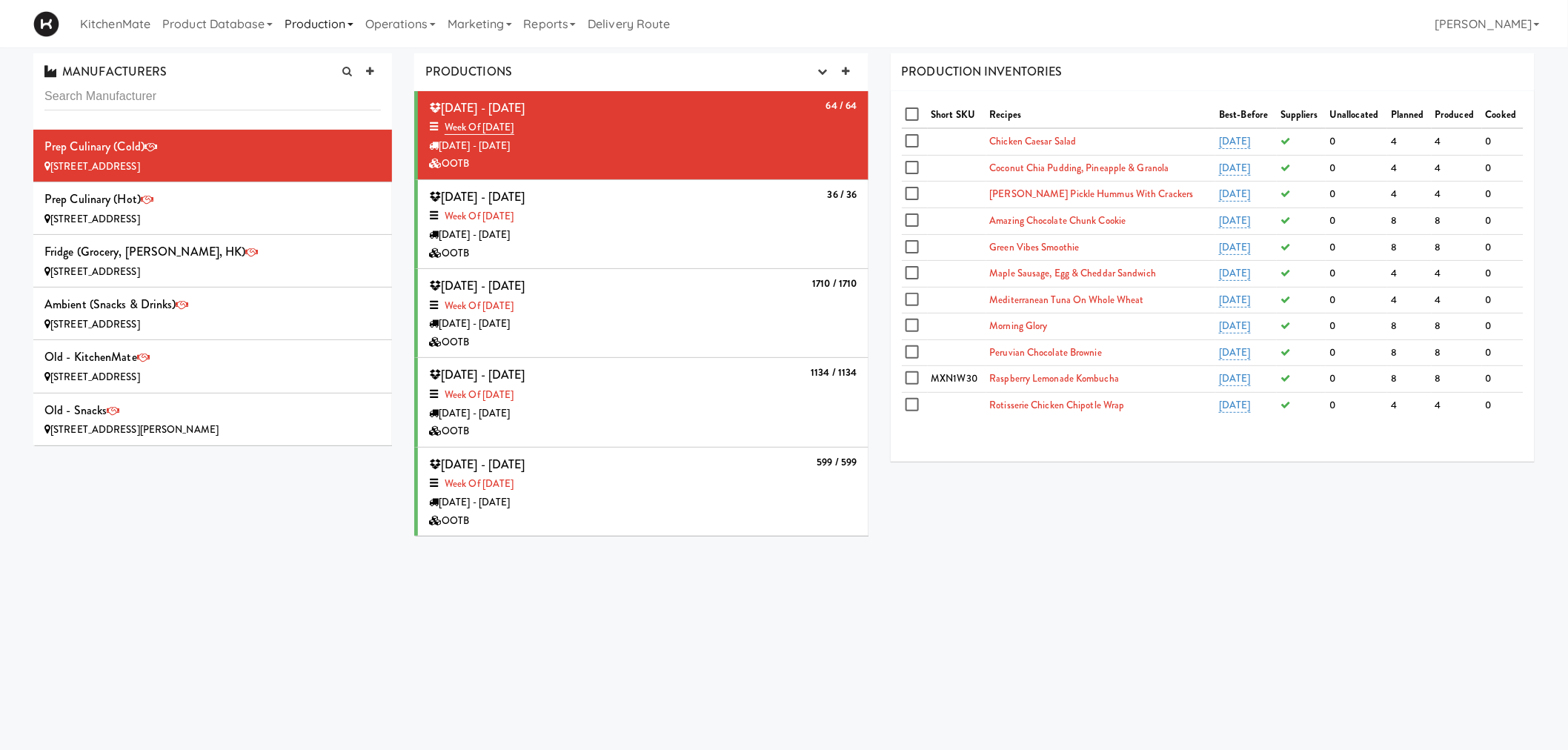
click at [326, 20] on link "Production" at bounding box center [318, 23] width 81 height 48
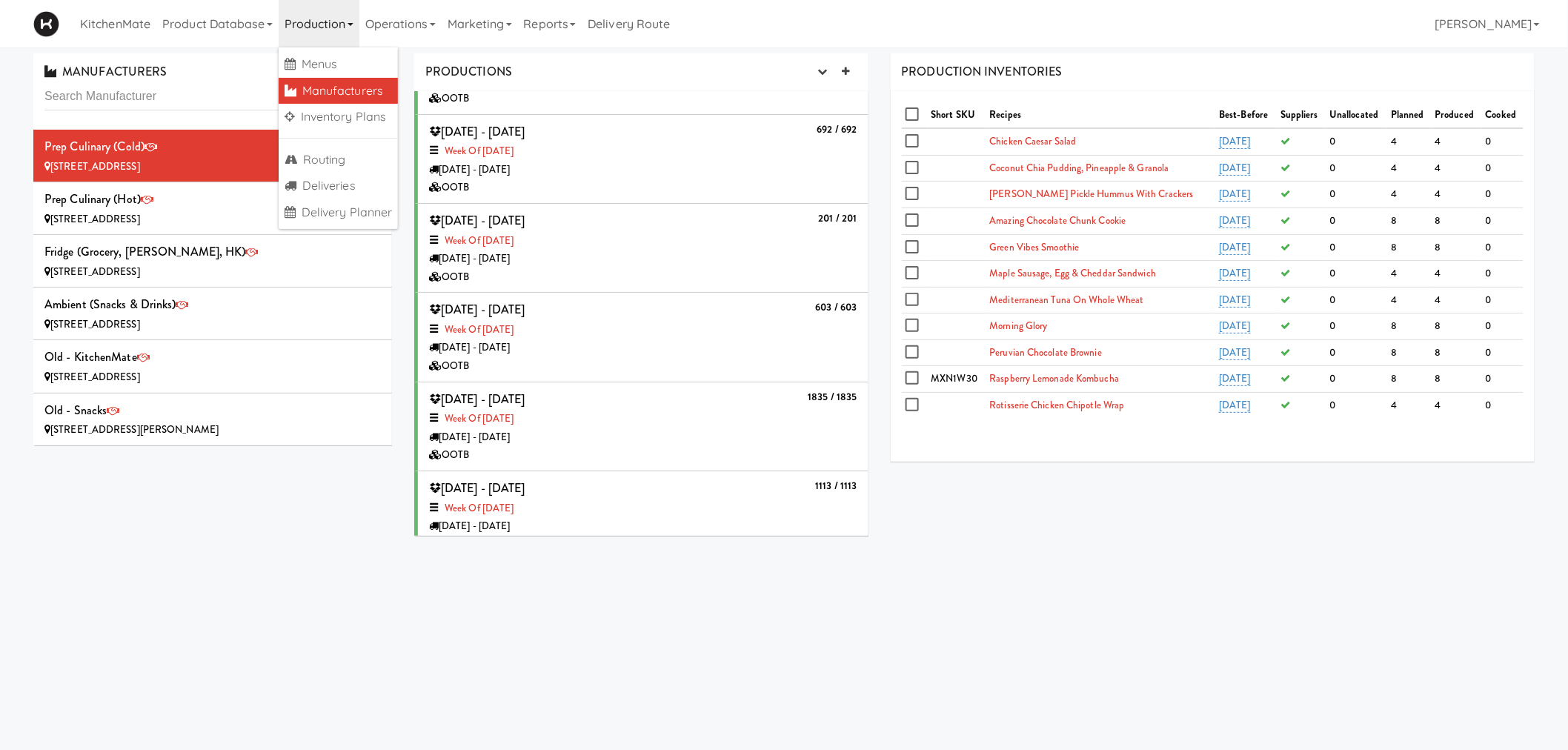
scroll to position [907, 0]
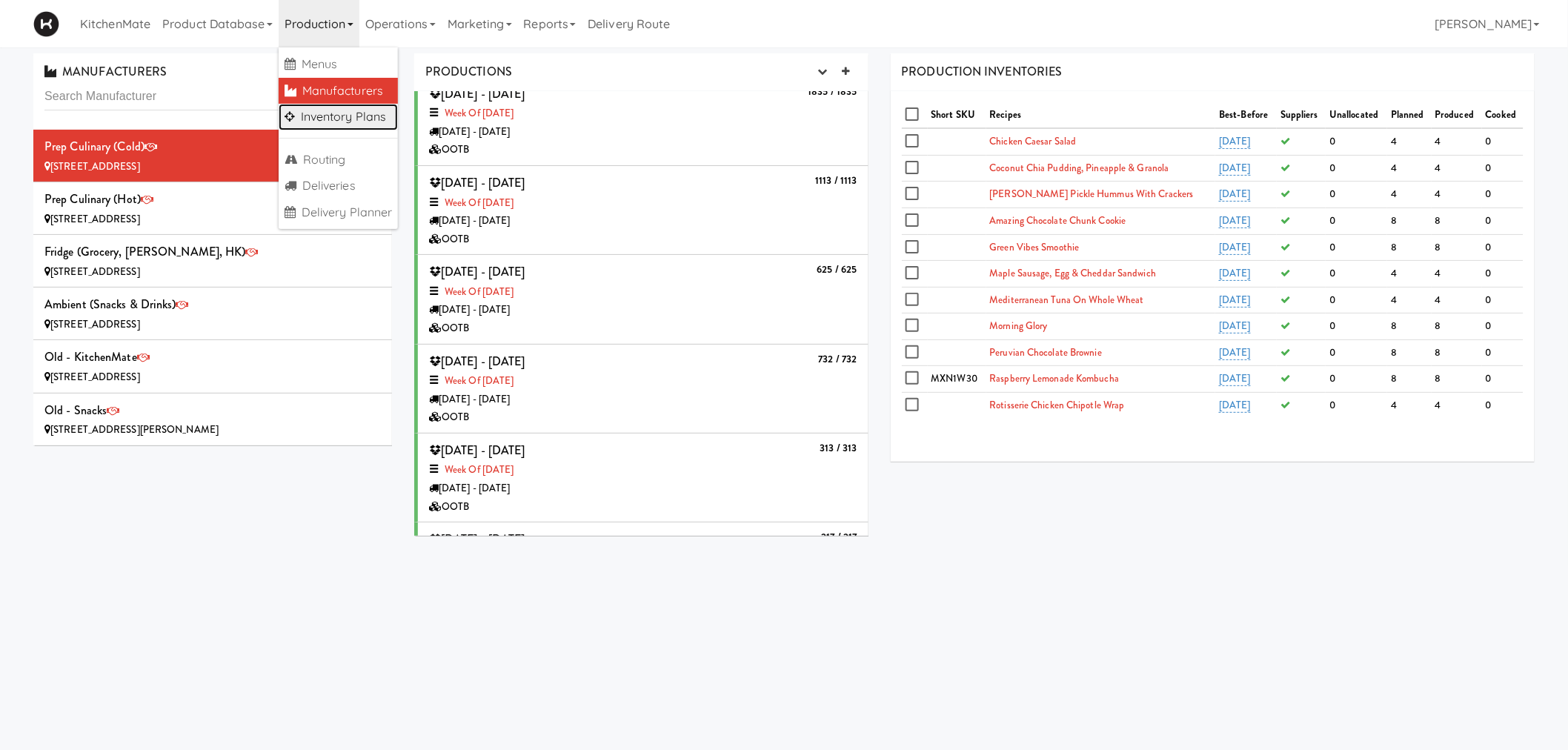
click at [342, 129] on link "Inventory Plans" at bounding box center [338, 116] width 120 height 27
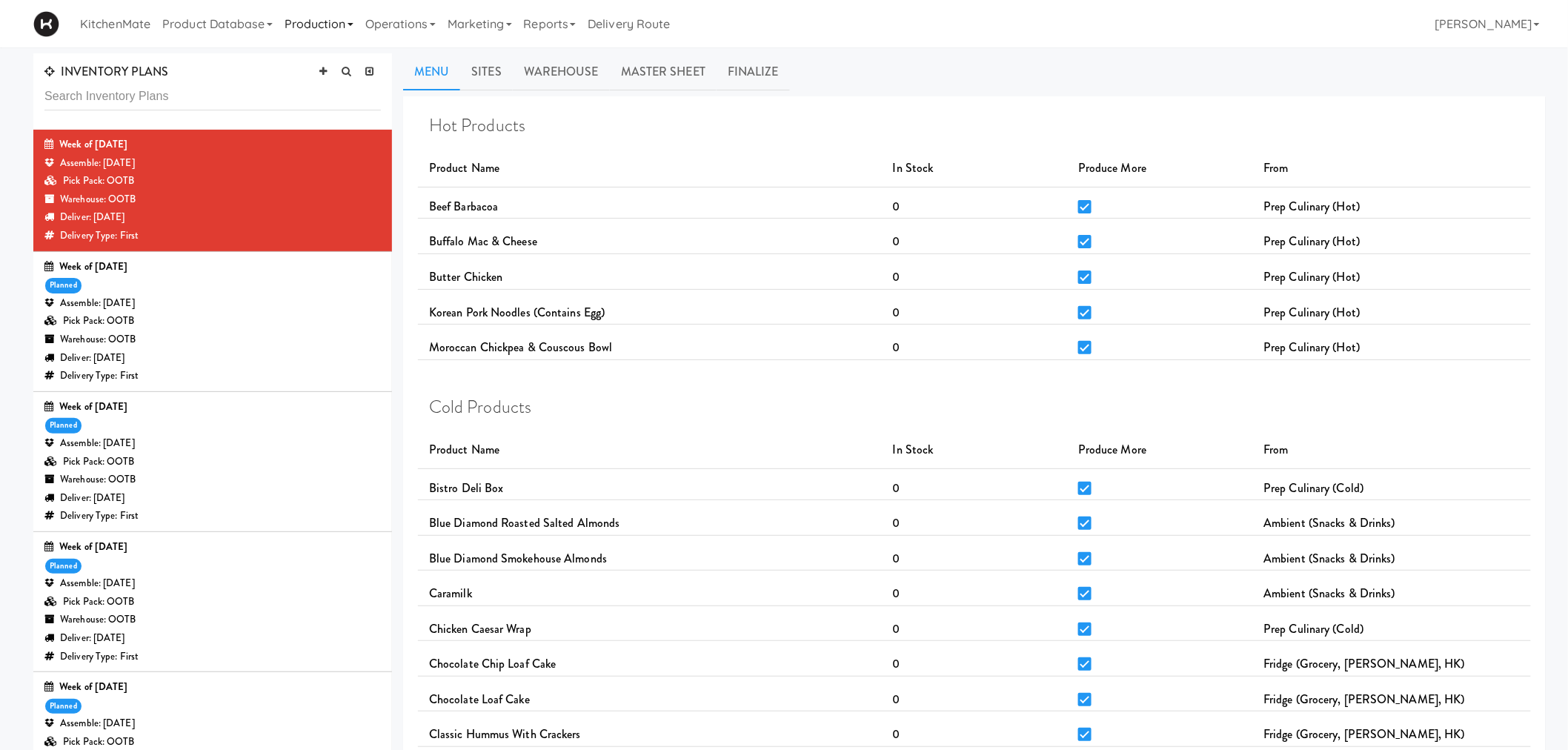
click at [314, 31] on link "Production" at bounding box center [318, 23] width 81 height 48
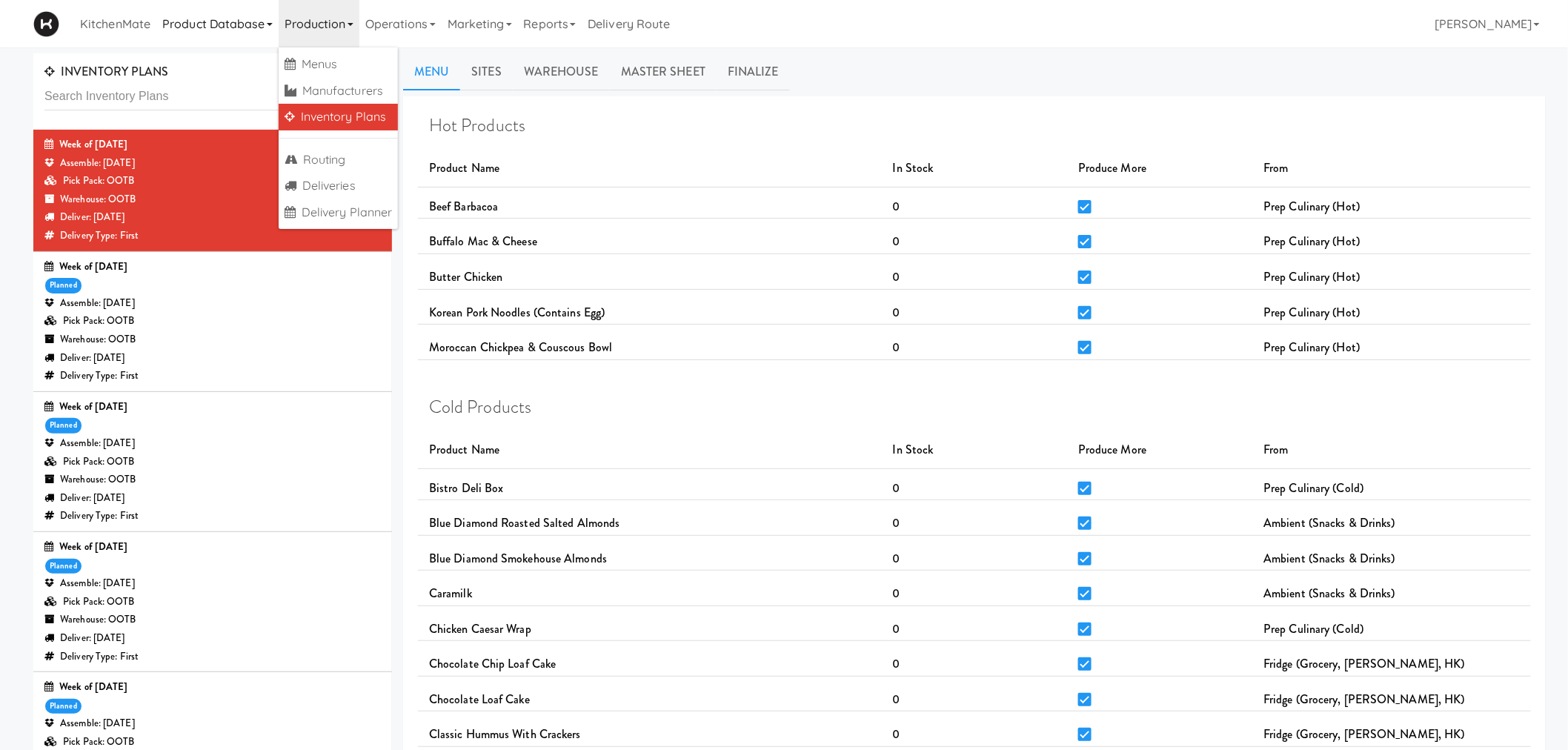
click at [256, 28] on link "Product Database" at bounding box center [217, 23] width 122 height 48
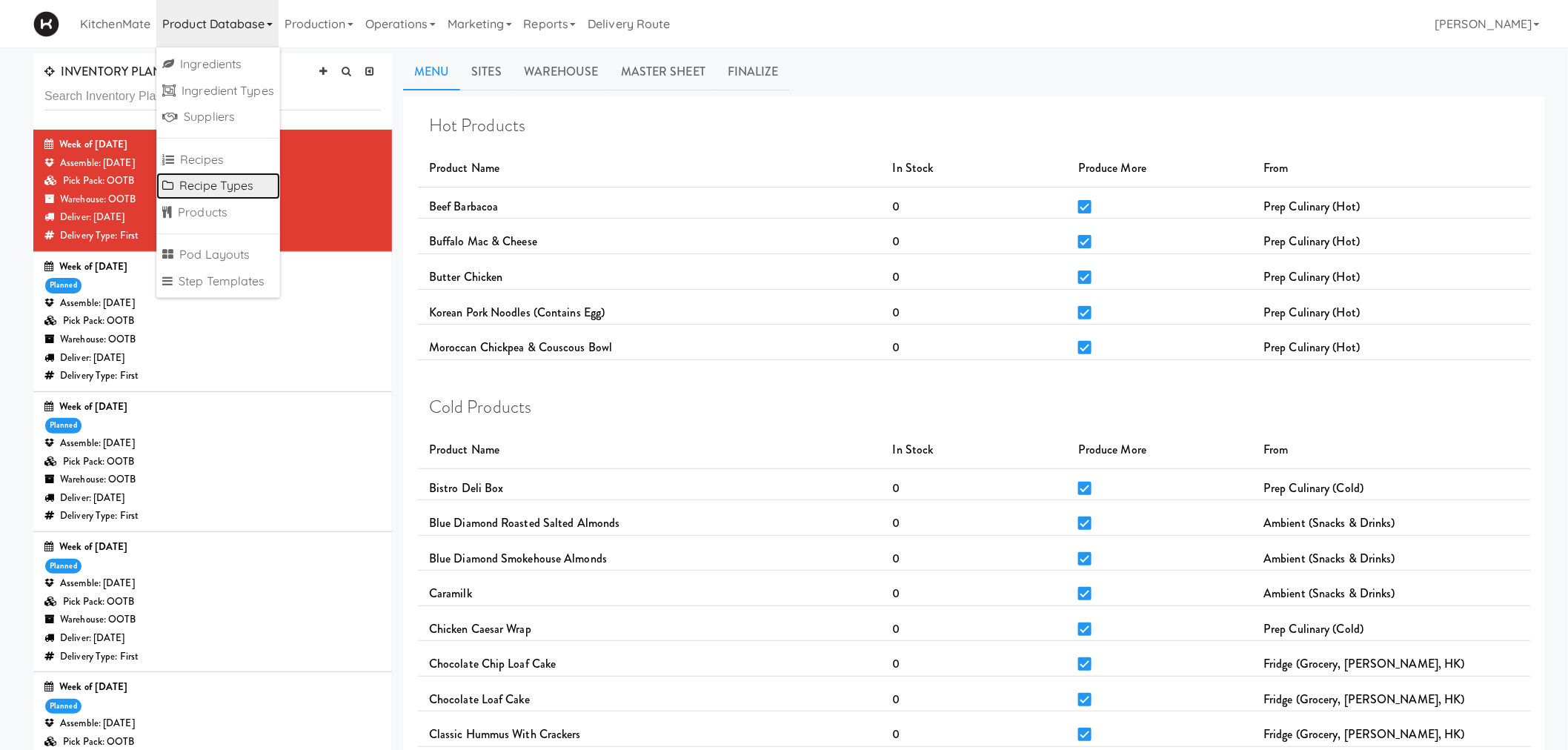
click at [235, 183] on link "Recipe Types" at bounding box center [218, 185] width 124 height 27
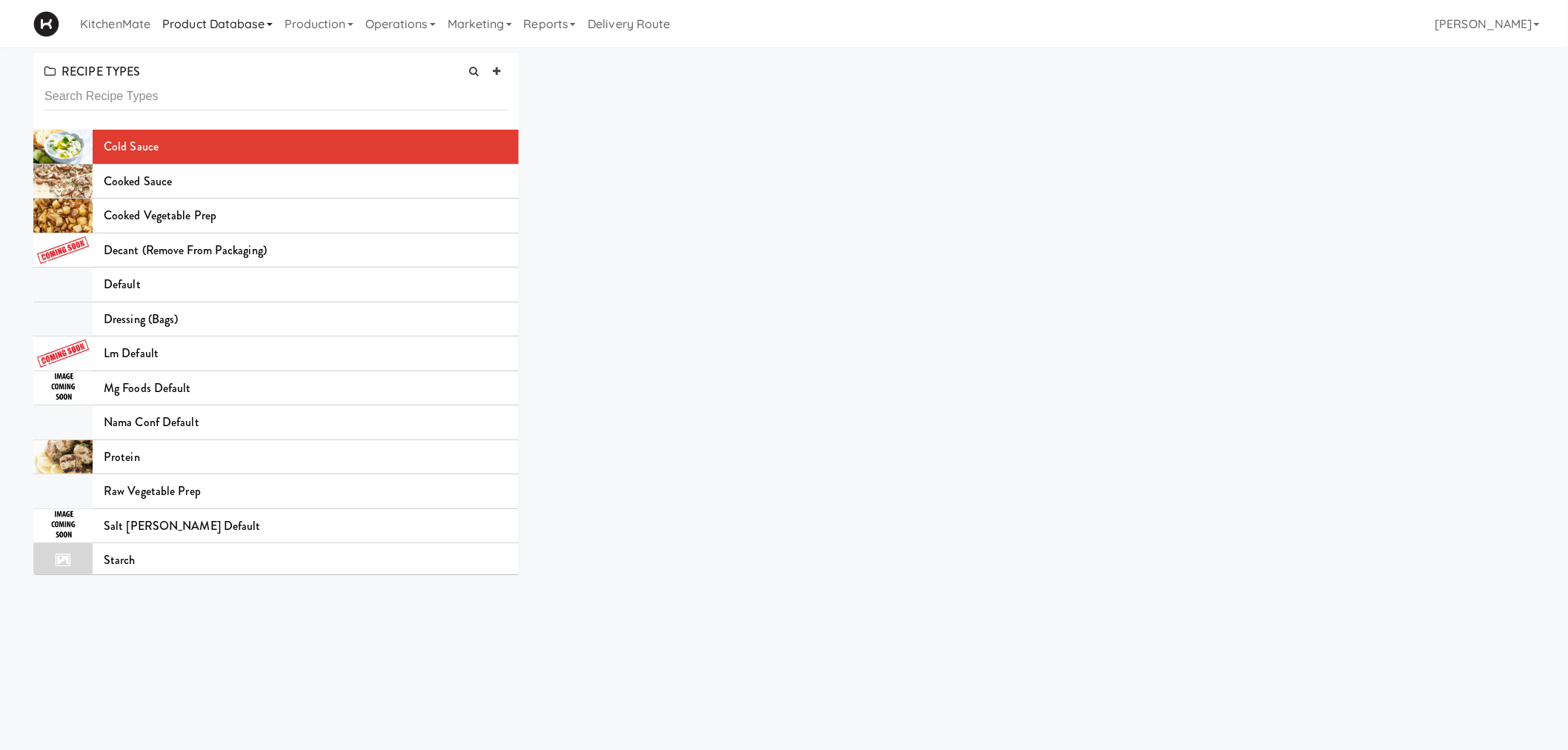
click at [226, 23] on link "Product Database" at bounding box center [217, 23] width 122 height 48
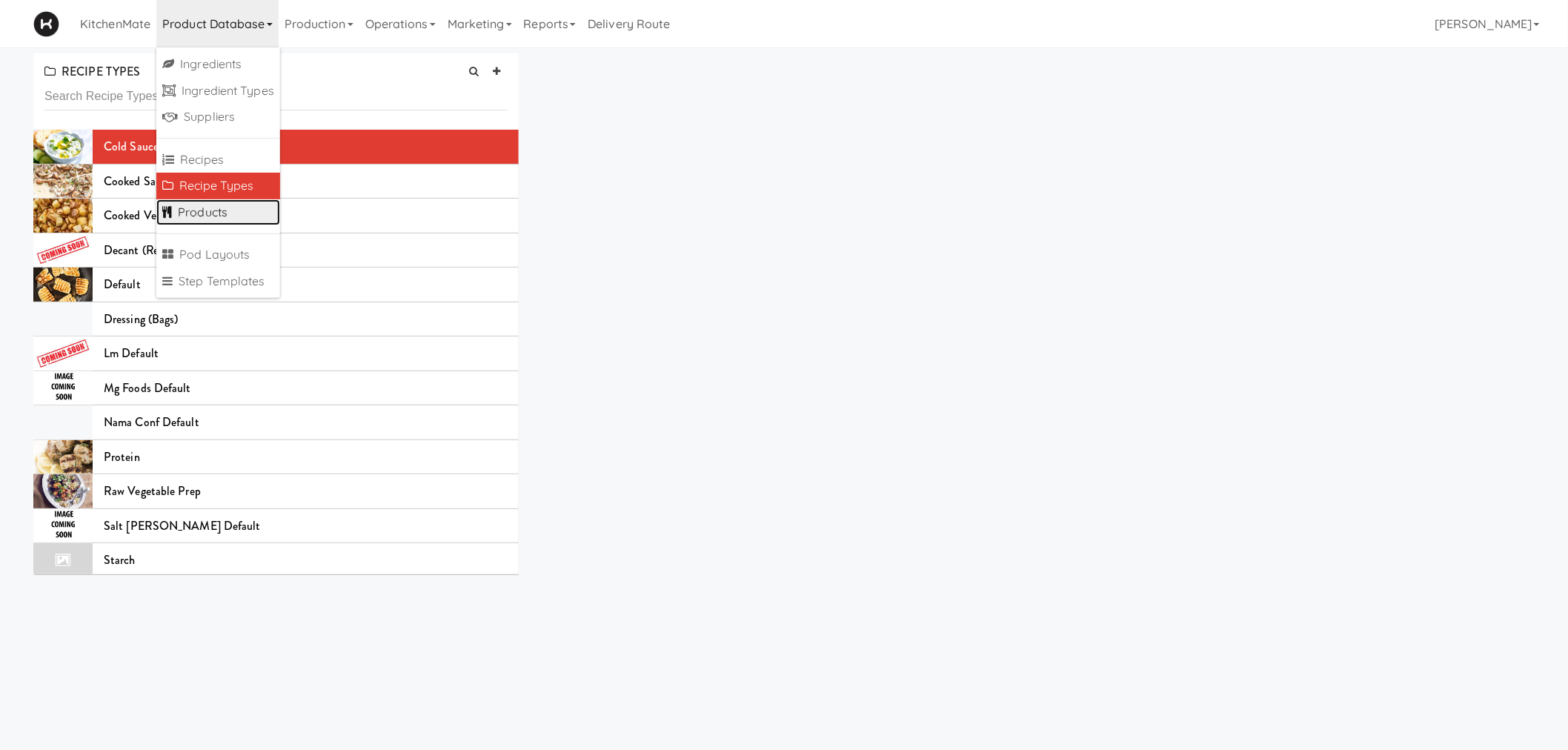
click at [219, 203] on link "Products" at bounding box center [218, 212] width 124 height 27
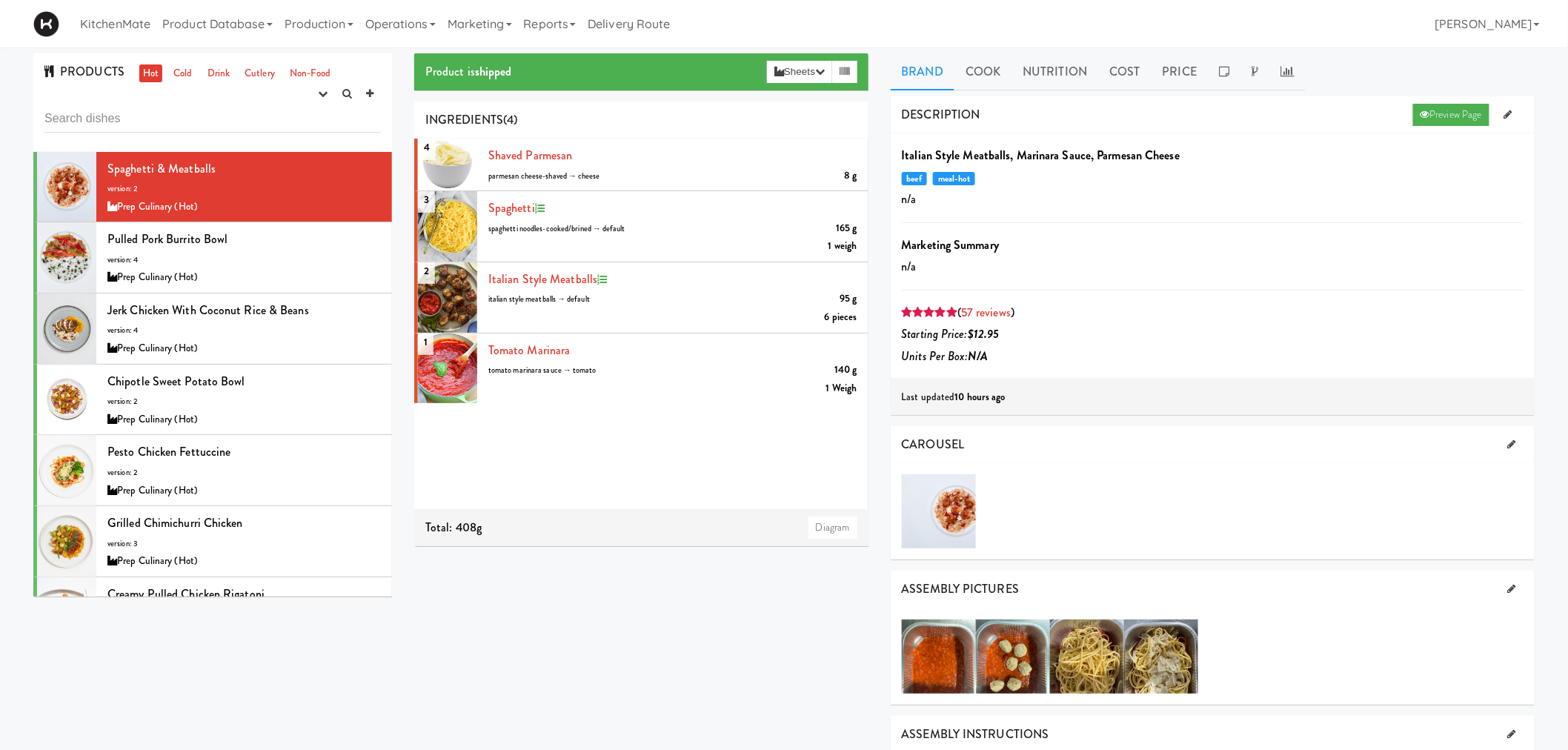
click at [201, 122] on input "text" at bounding box center [212, 118] width 336 height 27
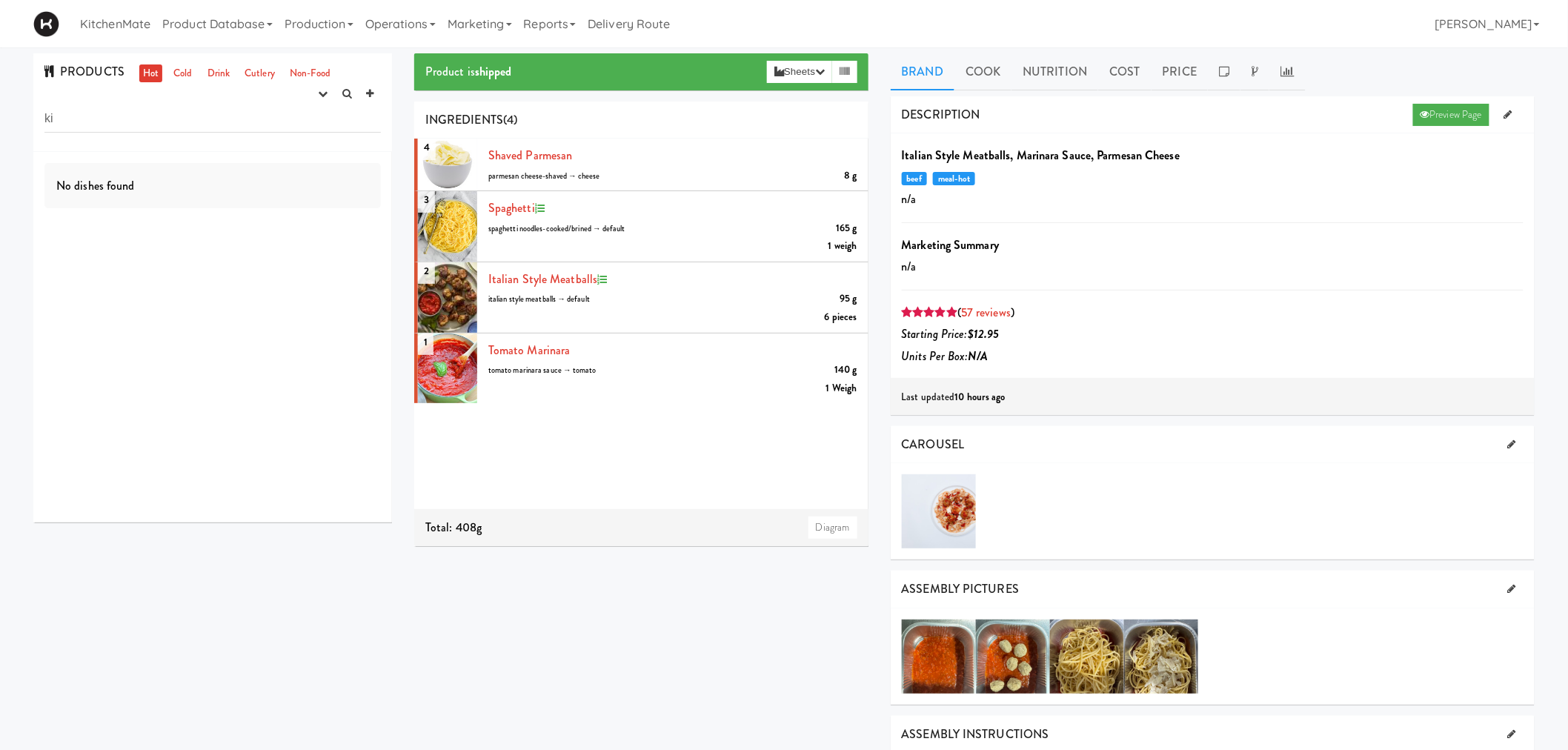
type input "k"
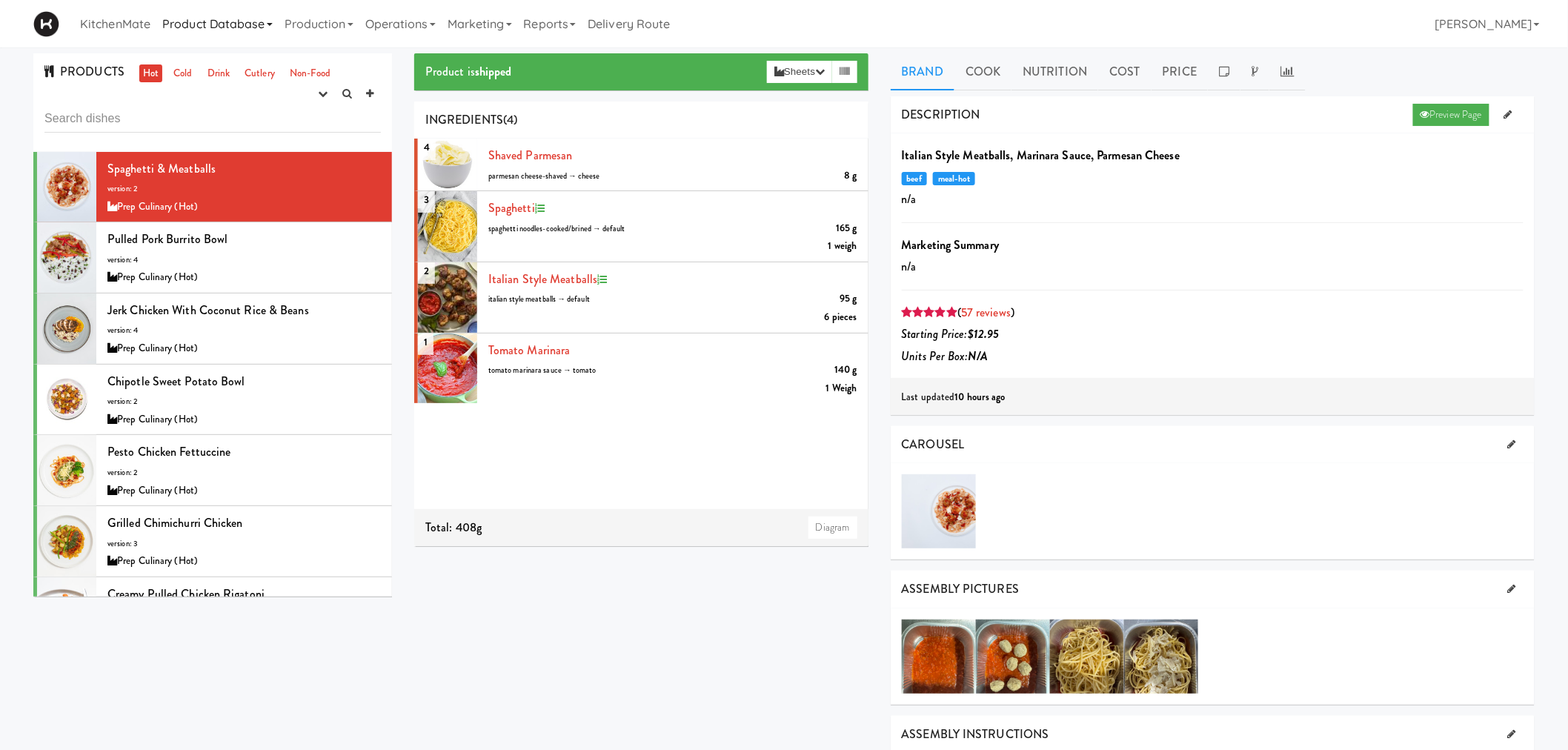
click at [200, 33] on link "Product Database" at bounding box center [217, 23] width 122 height 48
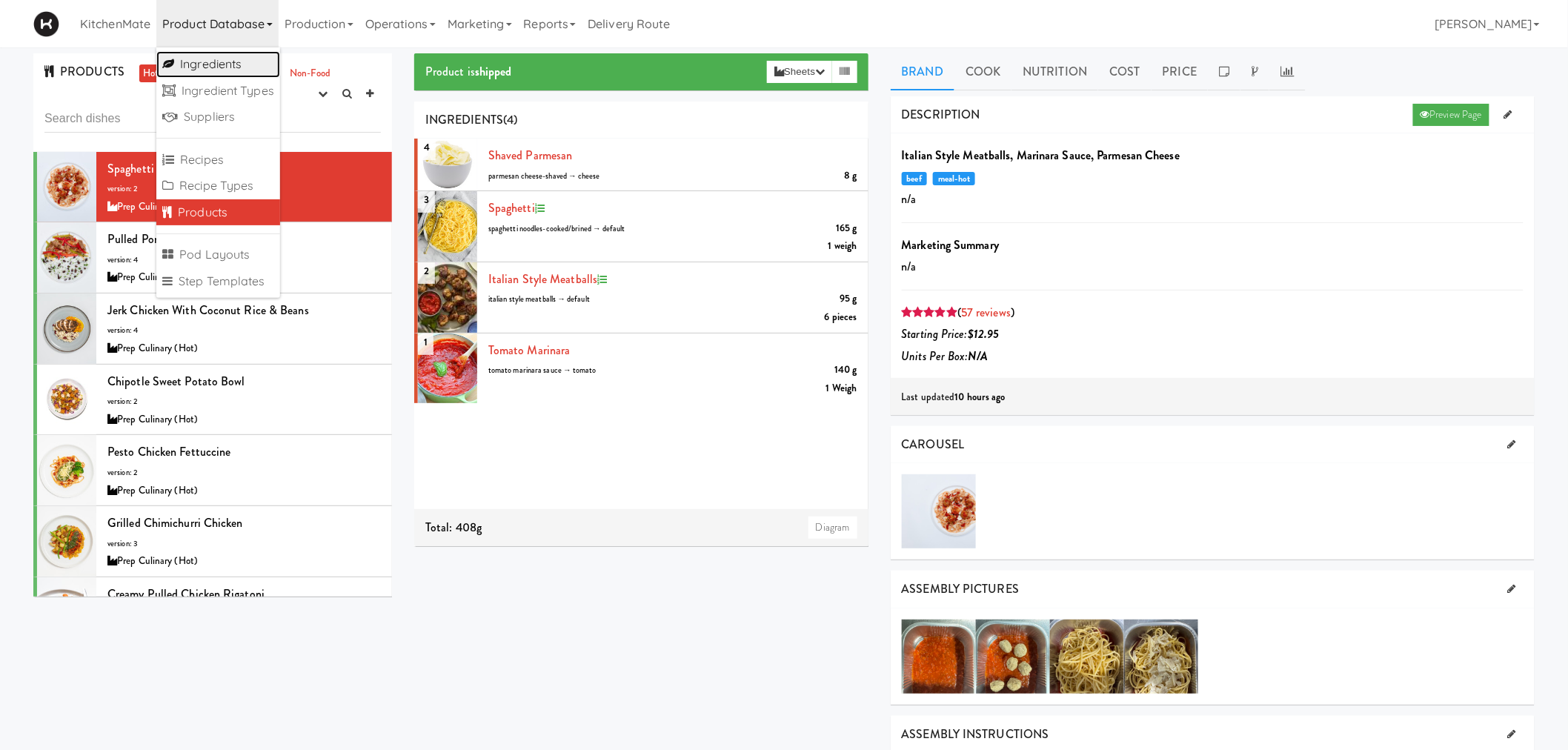
click at [210, 61] on link "Ingredients" at bounding box center [218, 64] width 124 height 27
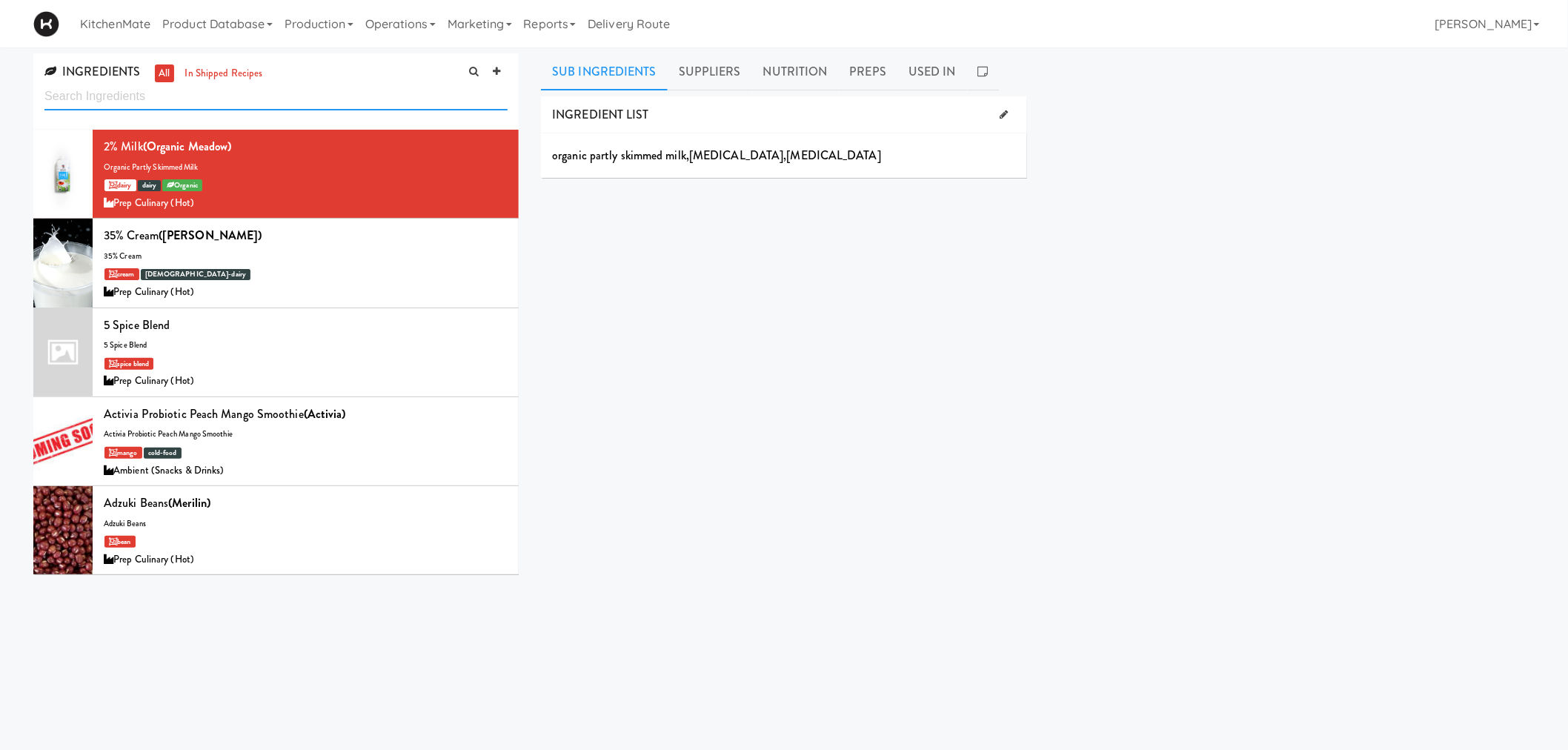
click at [185, 98] on input "text" at bounding box center [276, 96] width 463 height 27
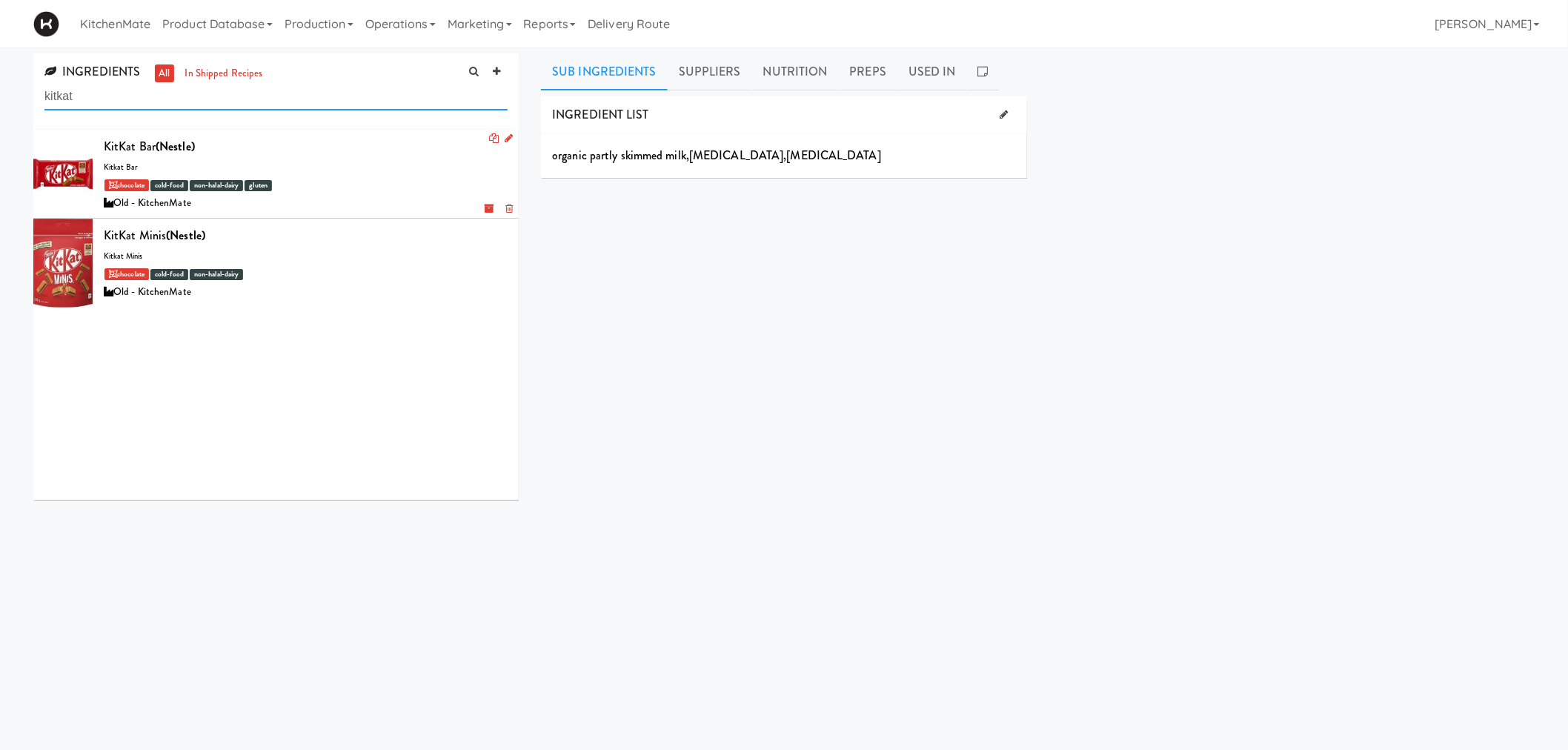
type input "kitkat"
click at [79, 149] on div at bounding box center [63, 173] width 60 height 89
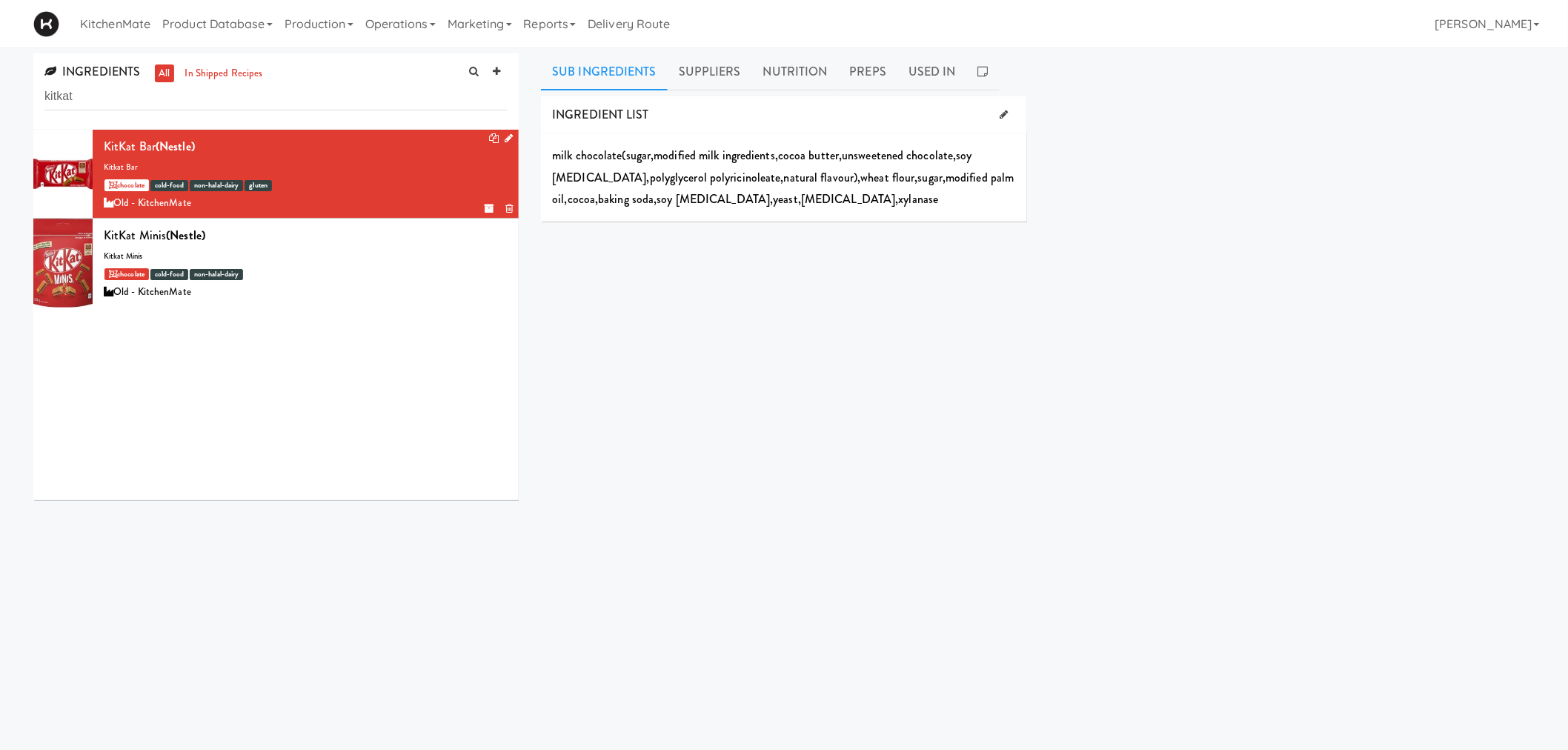
click at [505, 138] on icon at bounding box center [508, 138] width 8 height 9
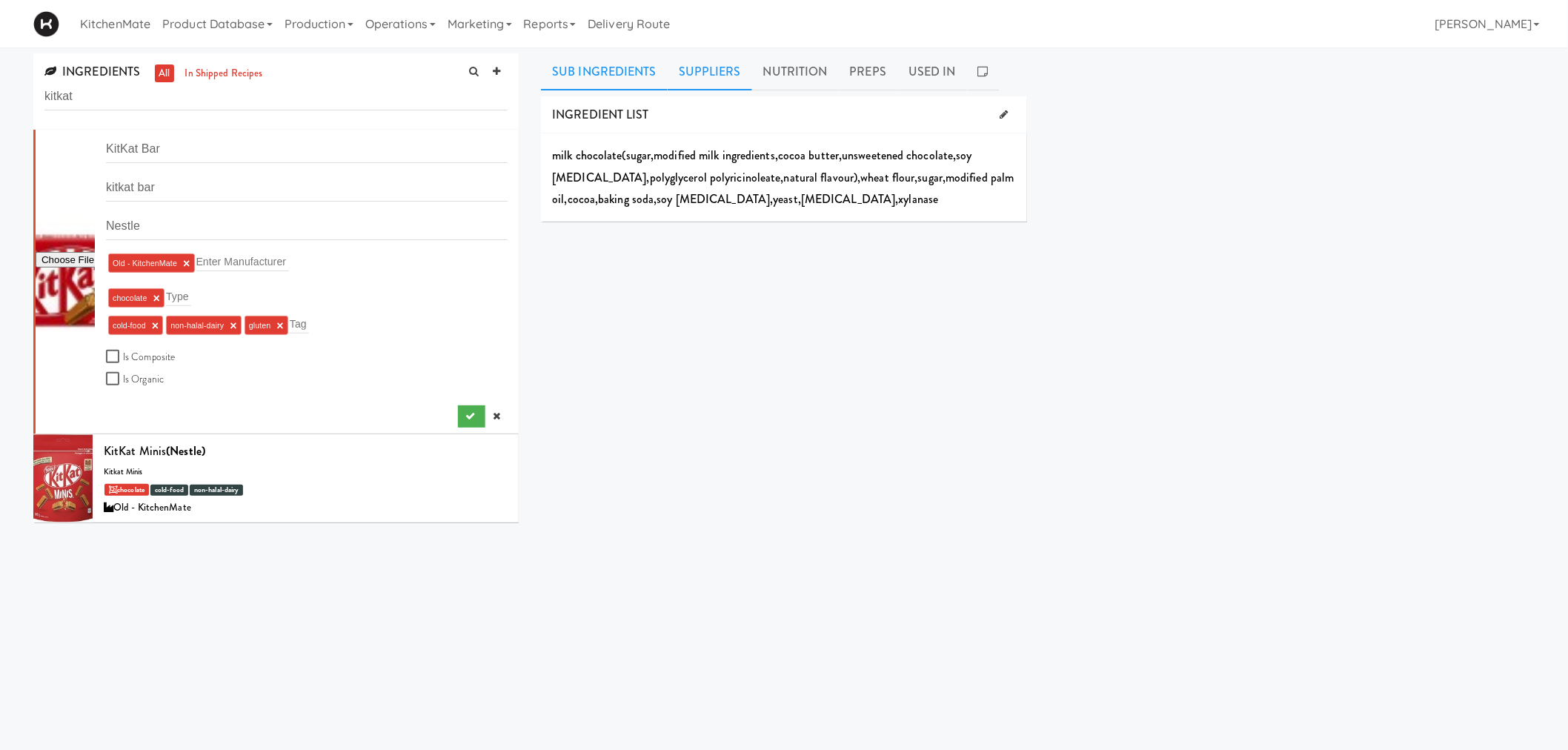
click at [699, 71] on link "Suppliers" at bounding box center [710, 72] width 85 height 37
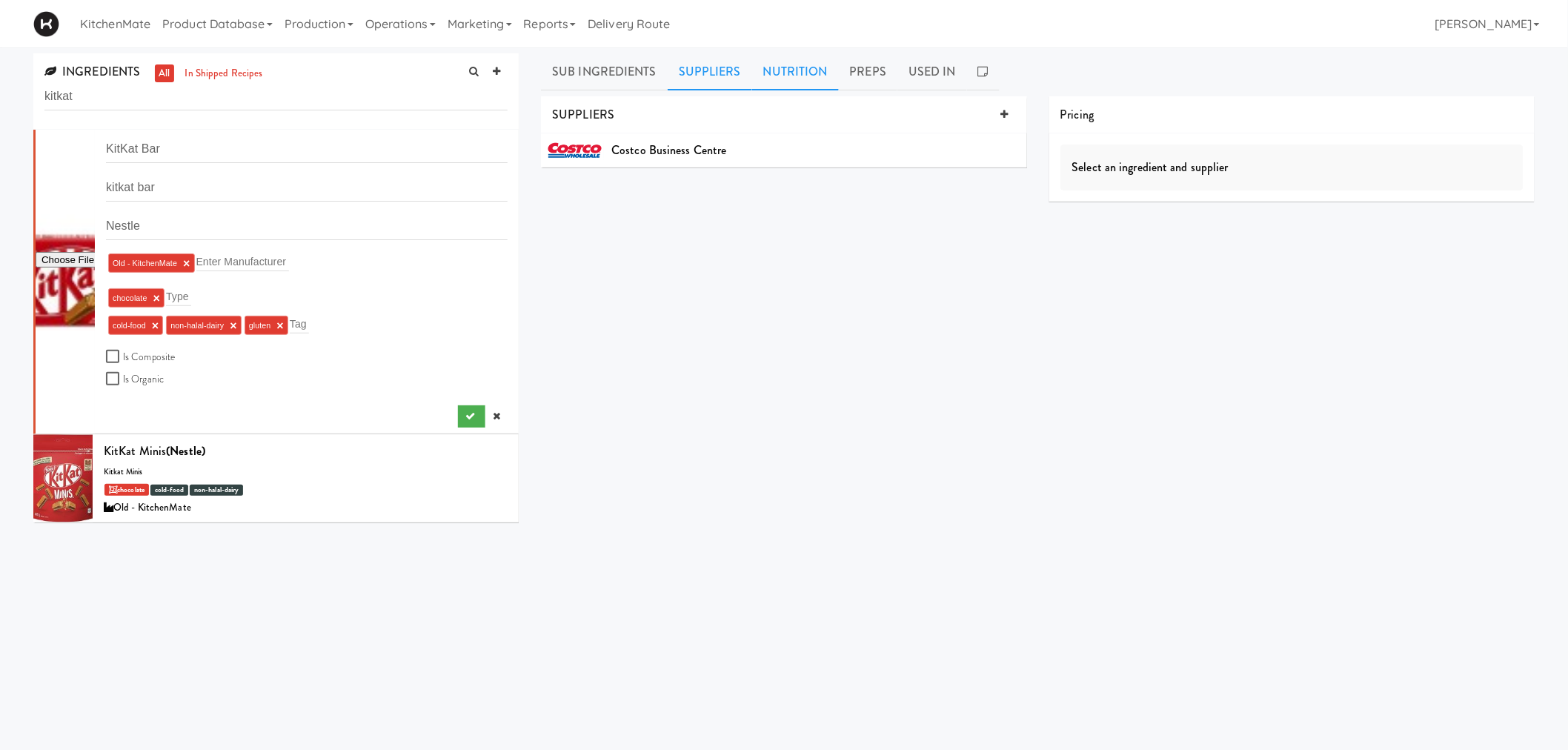
click at [787, 57] on link "Nutrition" at bounding box center [795, 72] width 87 height 37
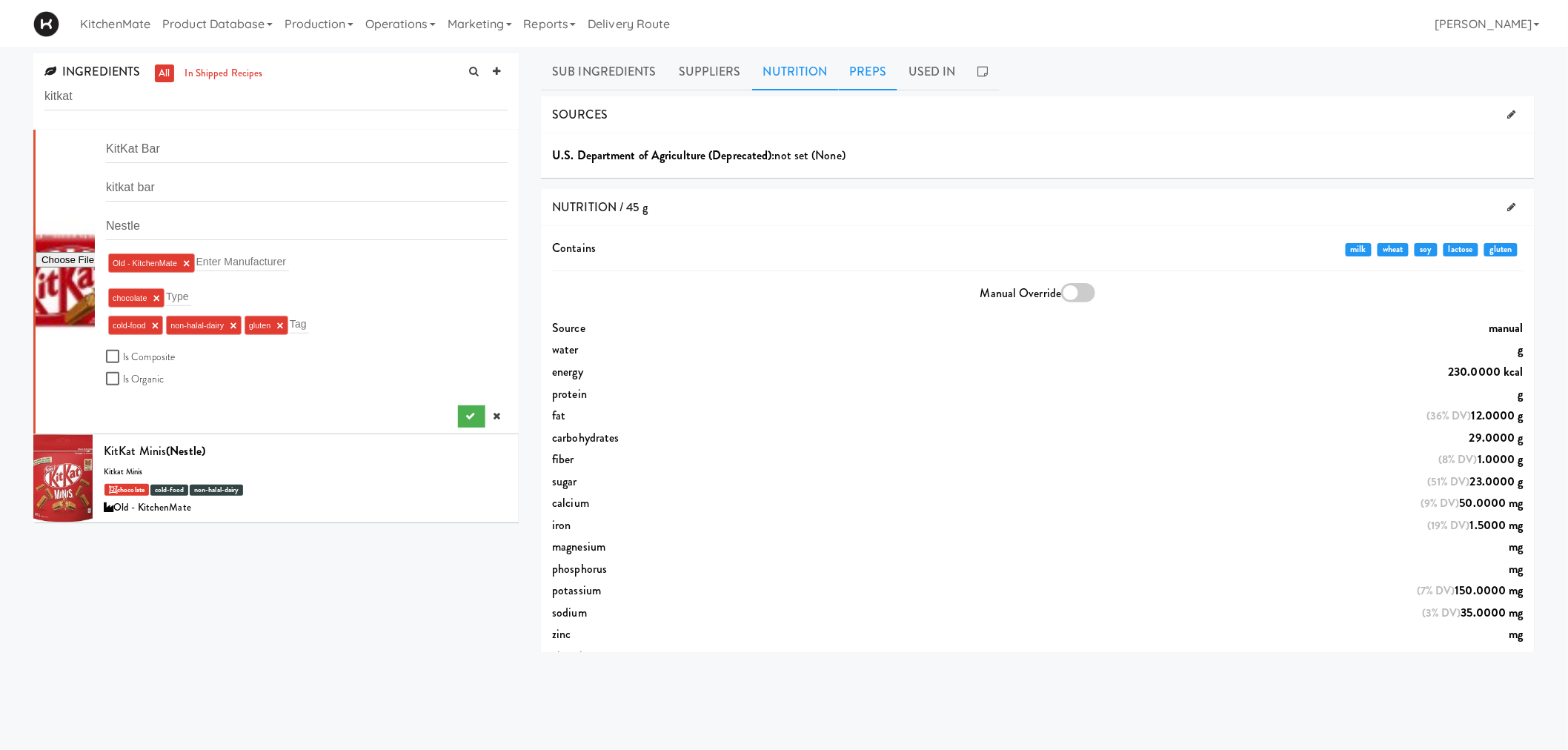
click at [853, 80] on link "Preps" at bounding box center [869, 72] width 60 height 37
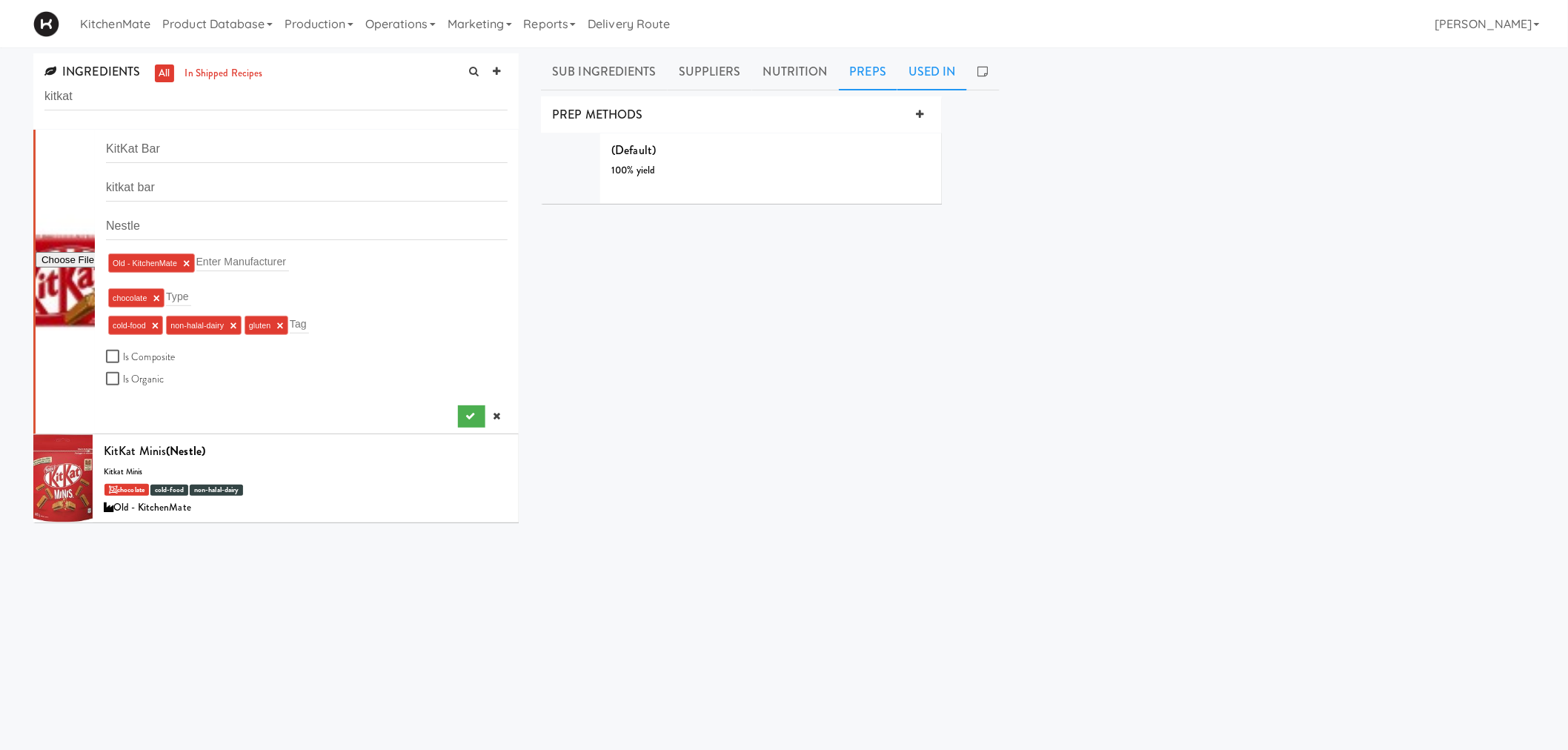
click at [926, 56] on link "Used In" at bounding box center [932, 72] width 70 height 37
drag, startPoint x: 971, startPoint y: 79, endPoint x: 962, endPoint y: 94, distance: 17.5
click at [971, 79] on link at bounding box center [983, 72] width 33 height 37
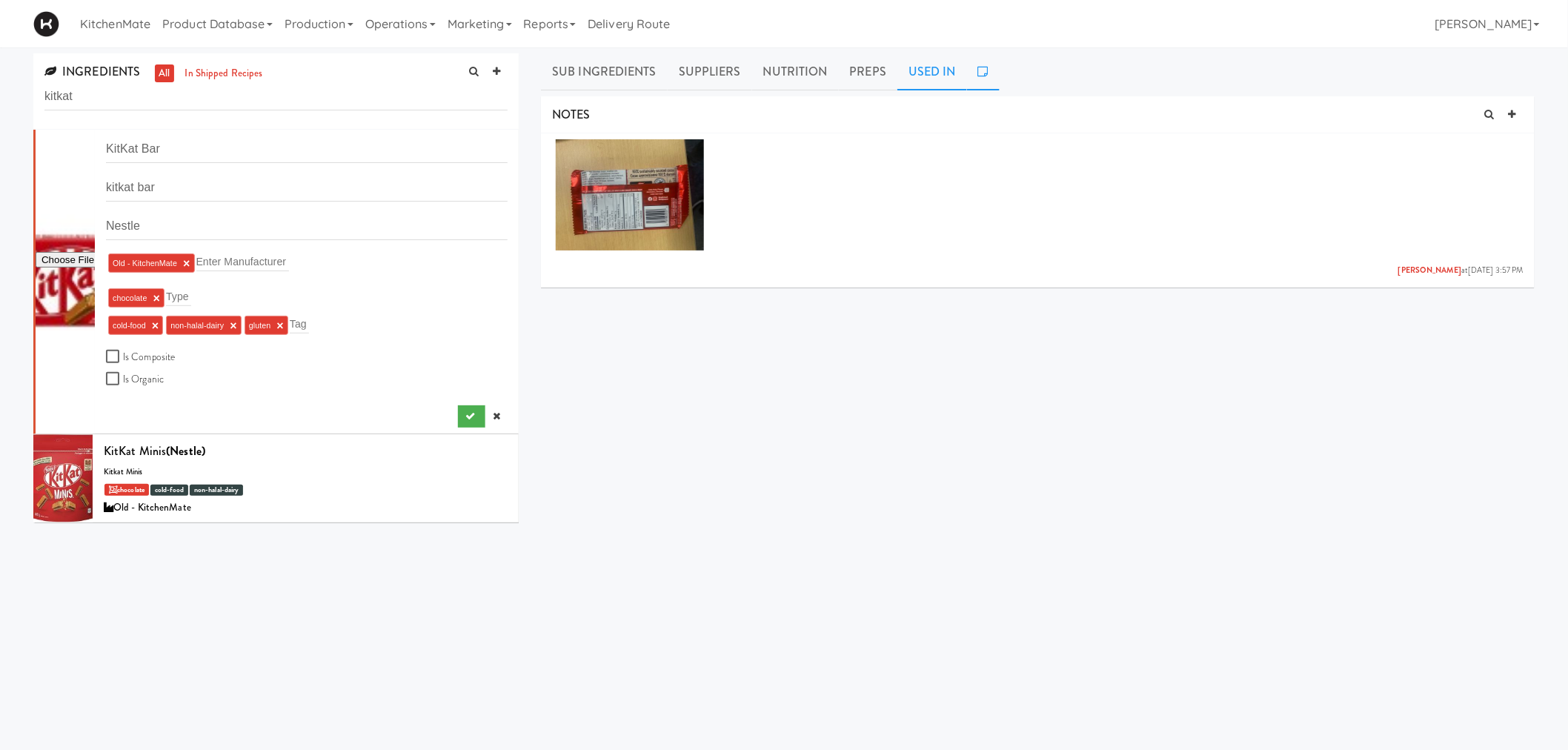
click at [930, 70] on link "Used In" at bounding box center [932, 72] width 70 height 37
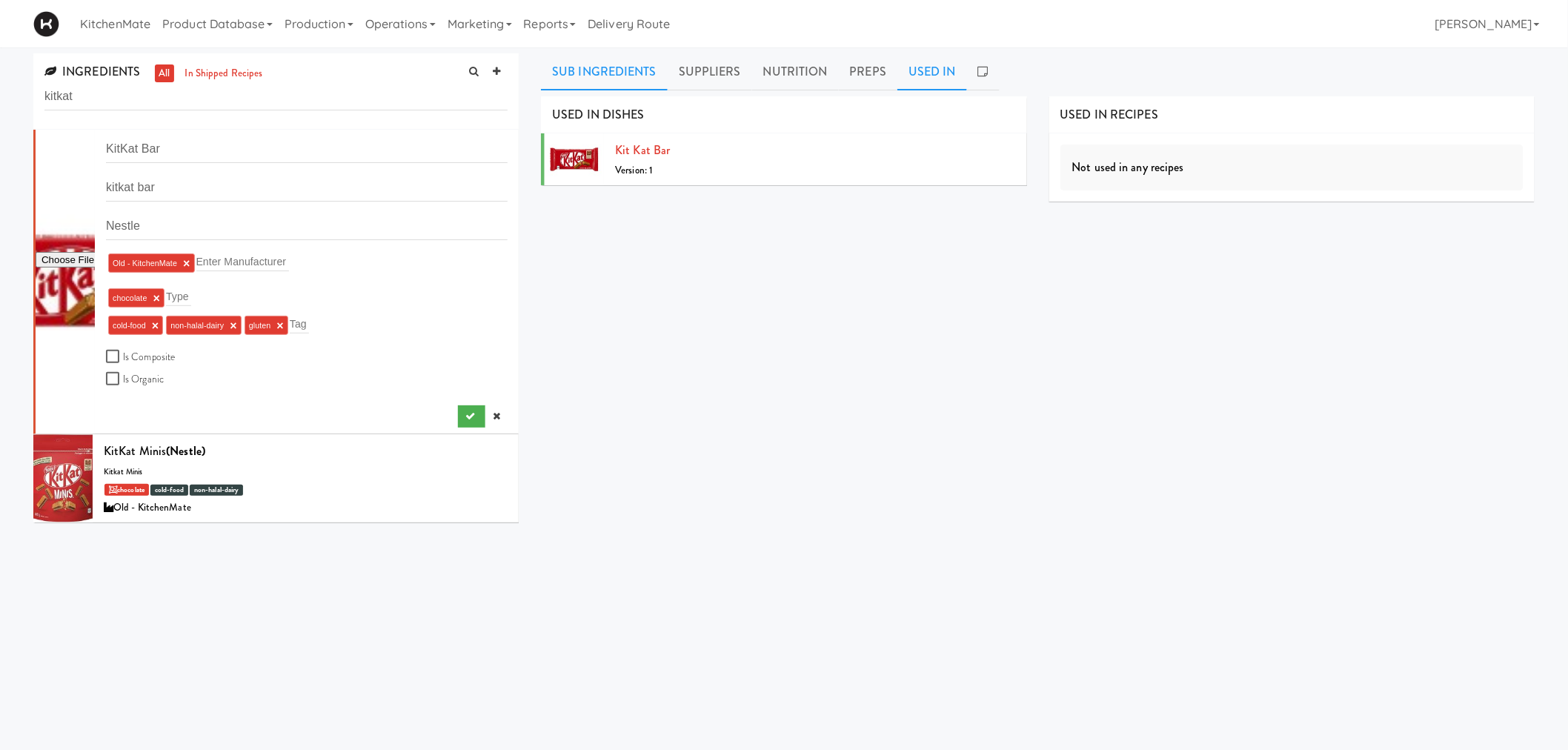
click at [554, 68] on link "Sub Ingredients" at bounding box center [604, 72] width 127 height 37
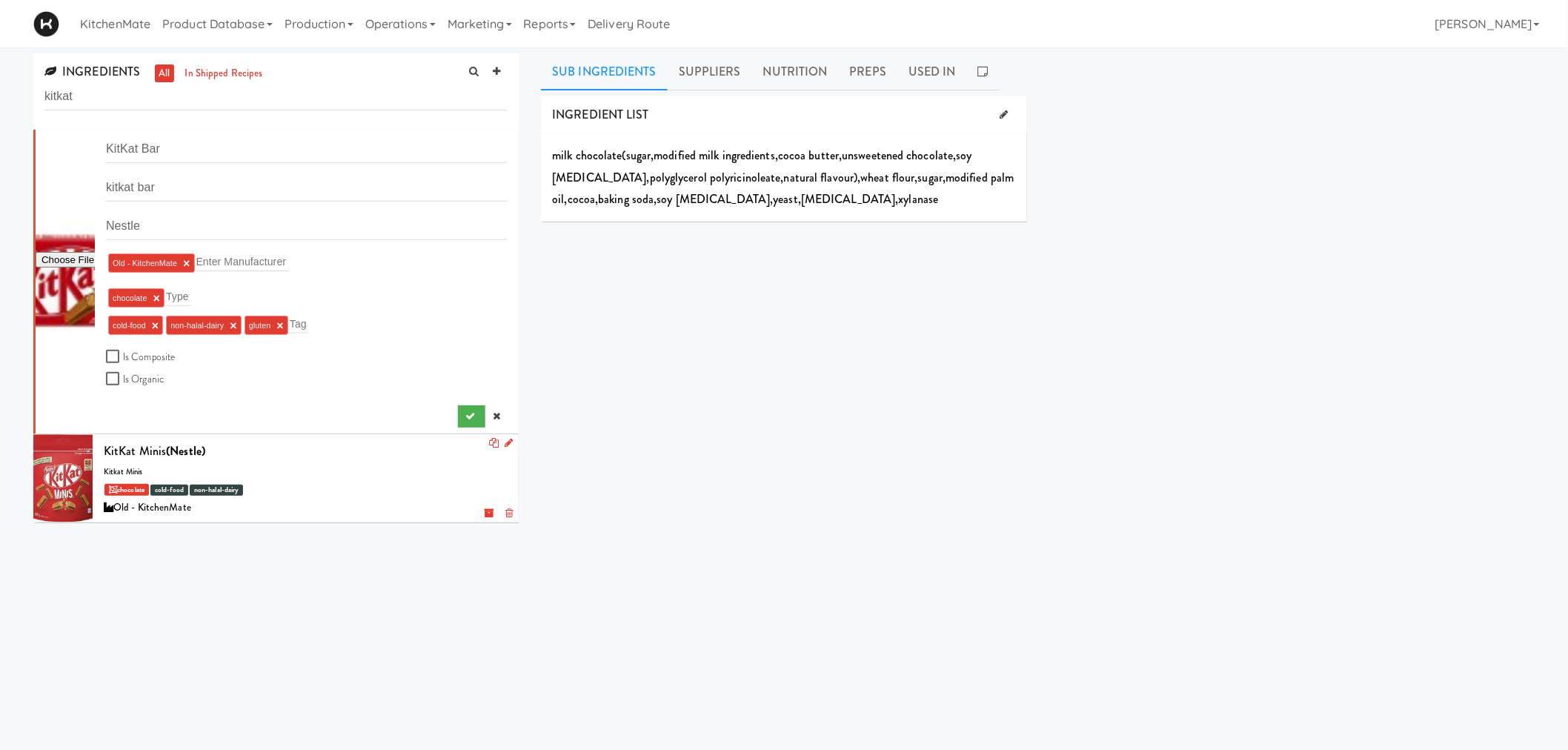
click at [71, 487] on div at bounding box center [63, 478] width 60 height 89
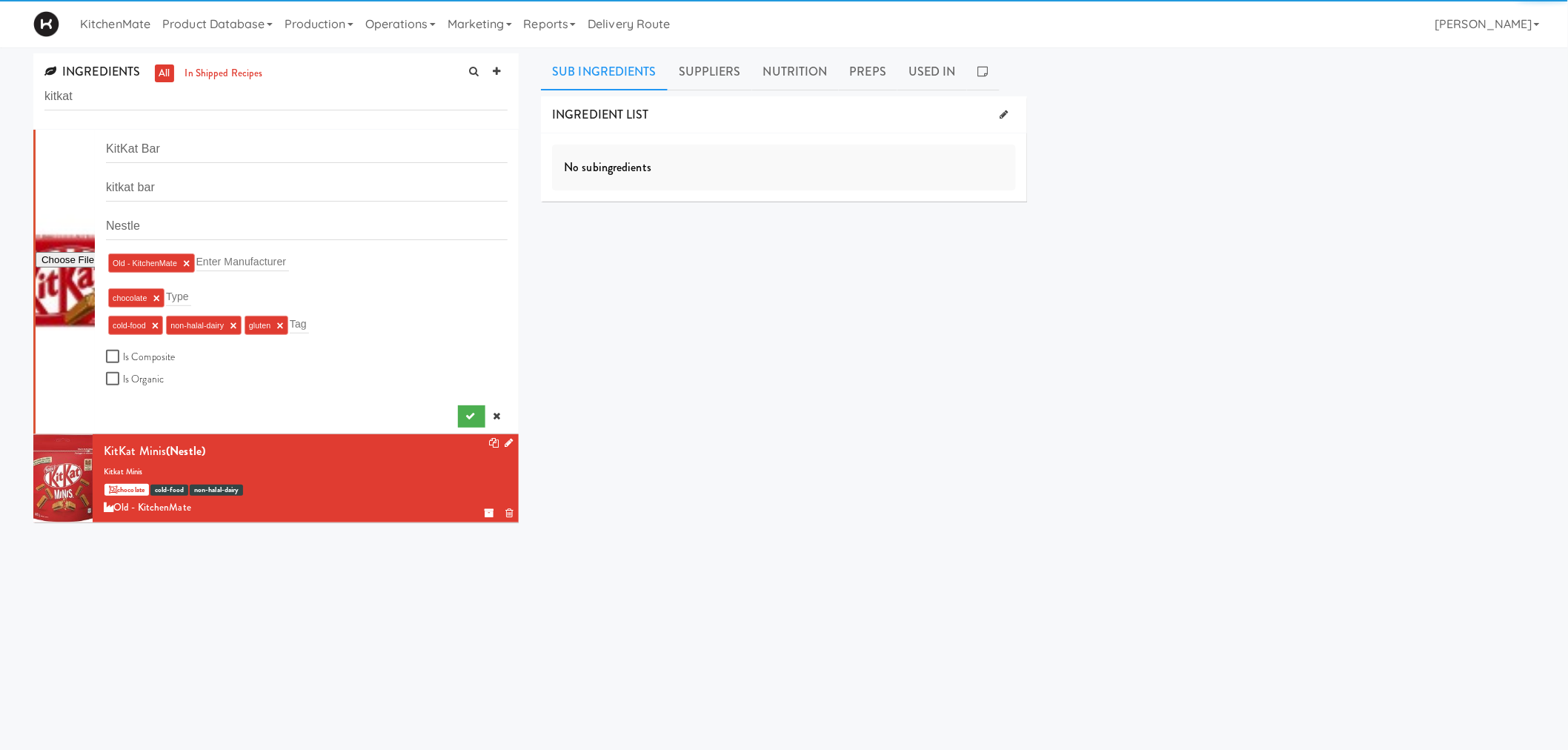
click at [505, 443] on icon at bounding box center [508, 443] width 8 height 9
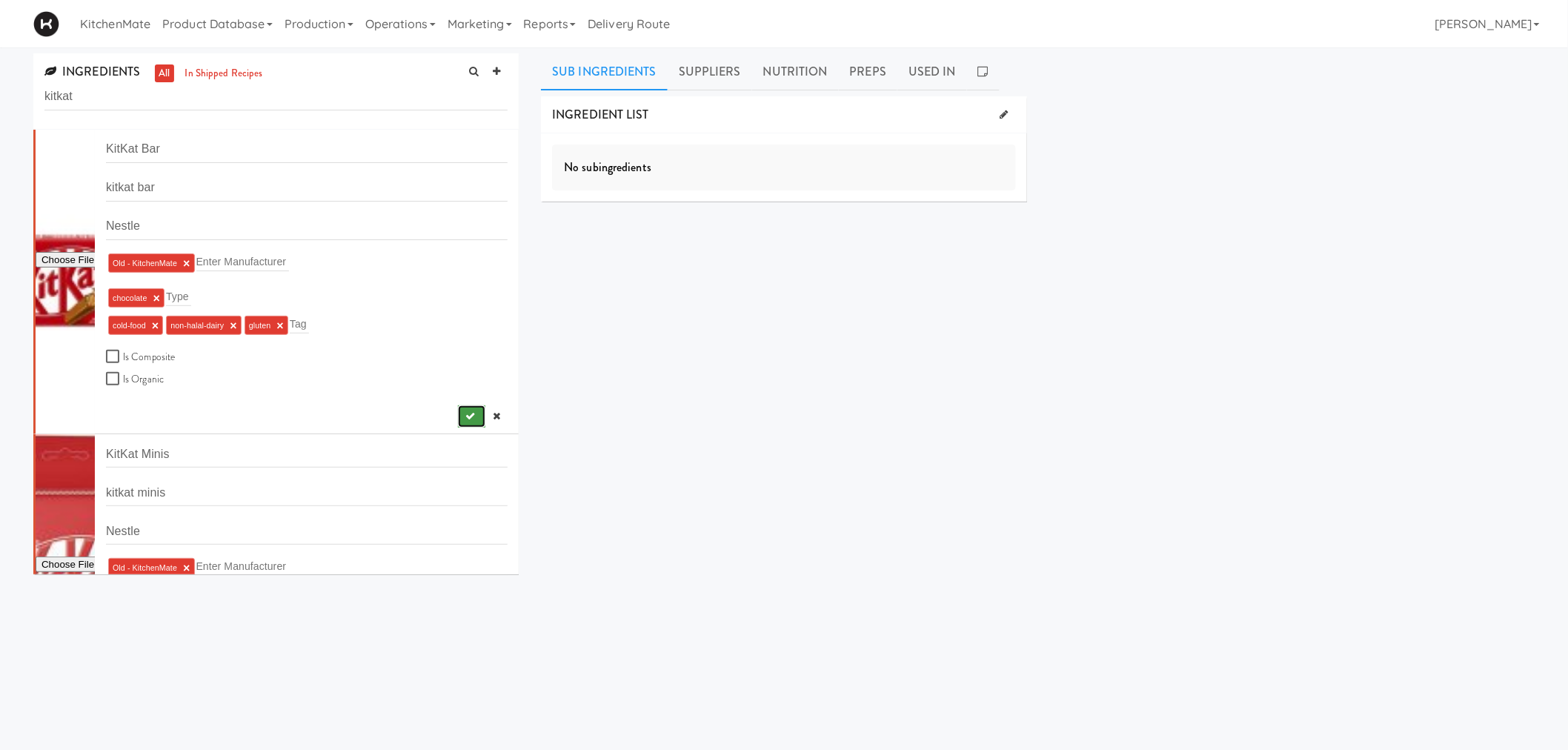
click at [466, 417] on icon "submit" at bounding box center [470, 416] width 9 height 9
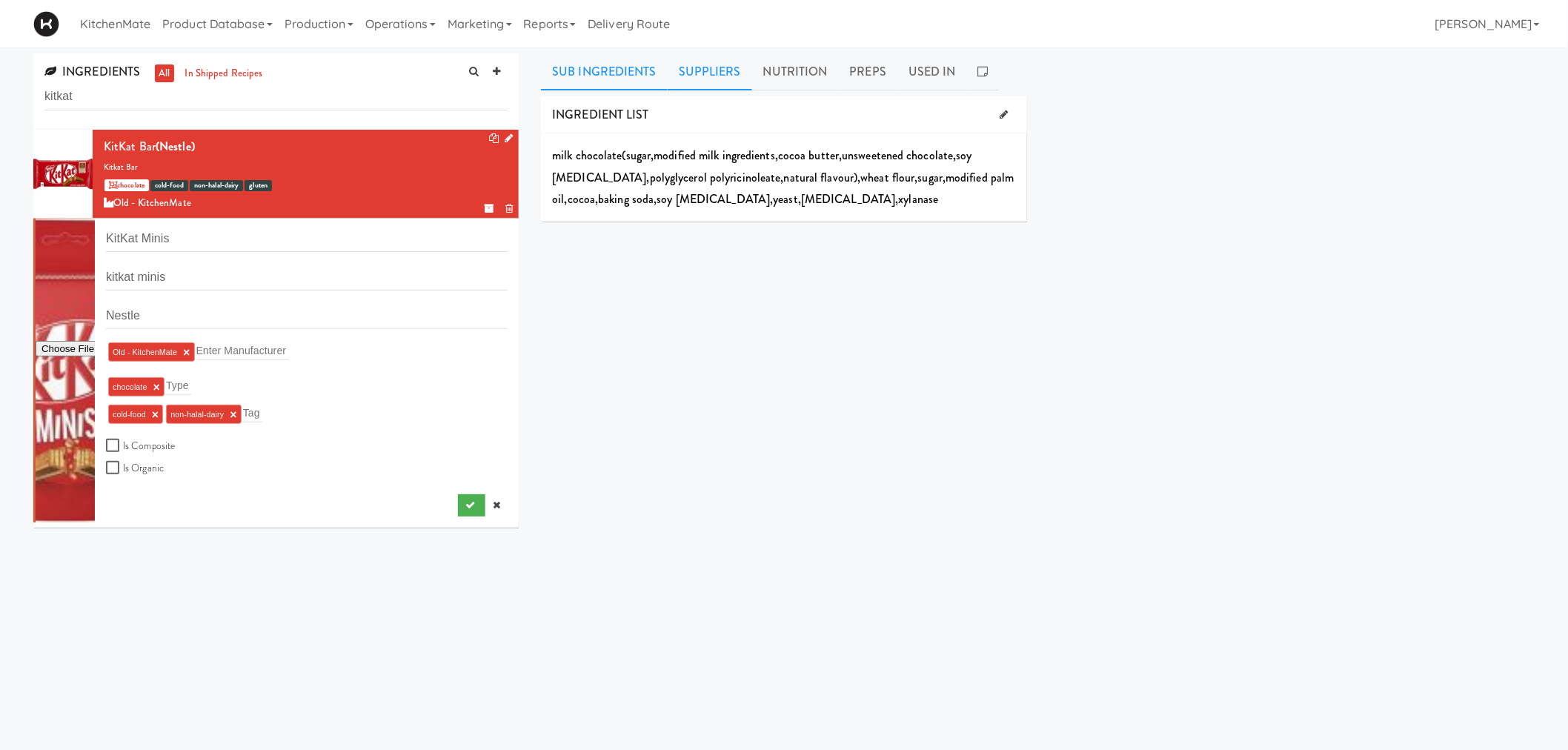
click at [685, 76] on link "Suppliers" at bounding box center [710, 72] width 85 height 37
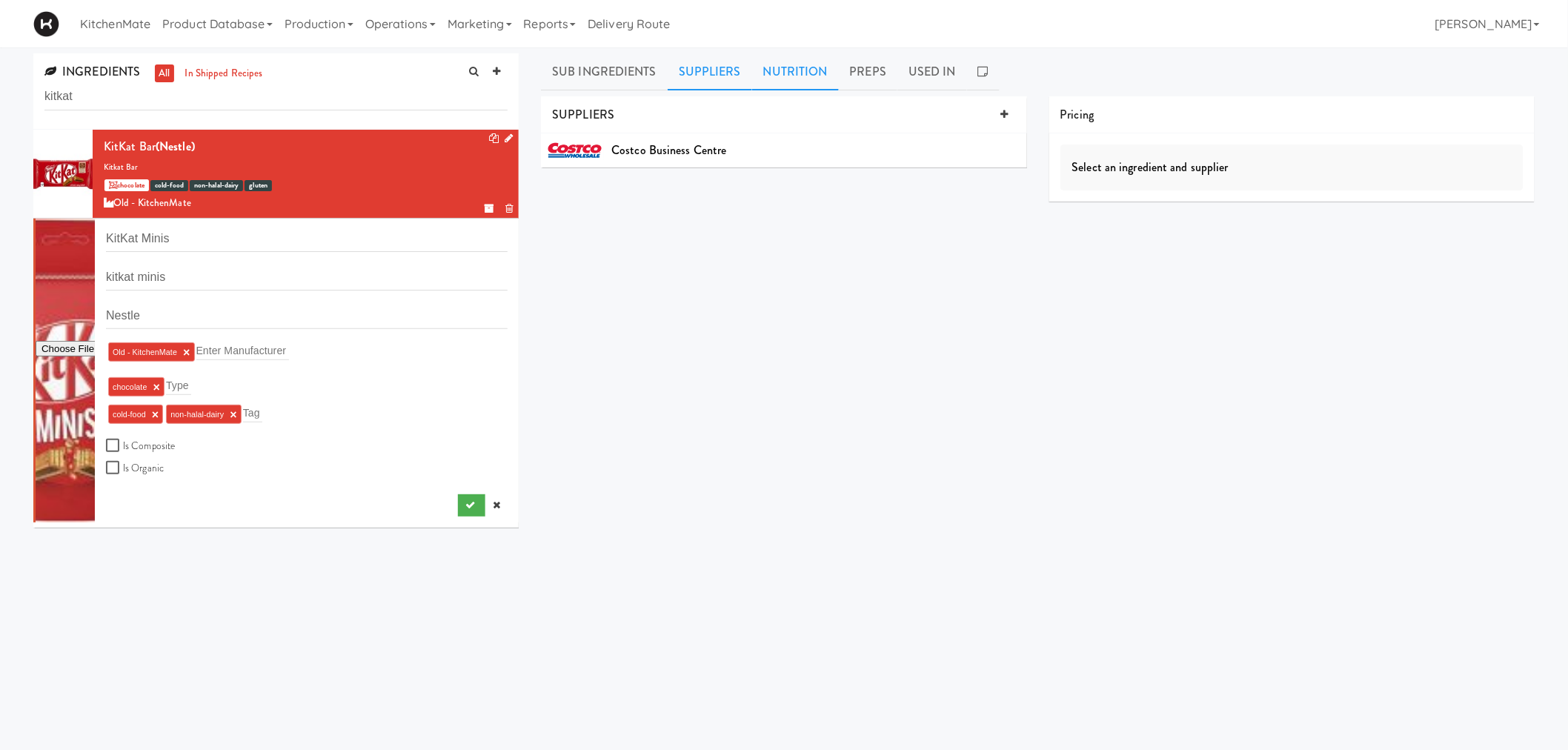
click at [757, 71] on link "Nutrition" at bounding box center [795, 72] width 87 height 37
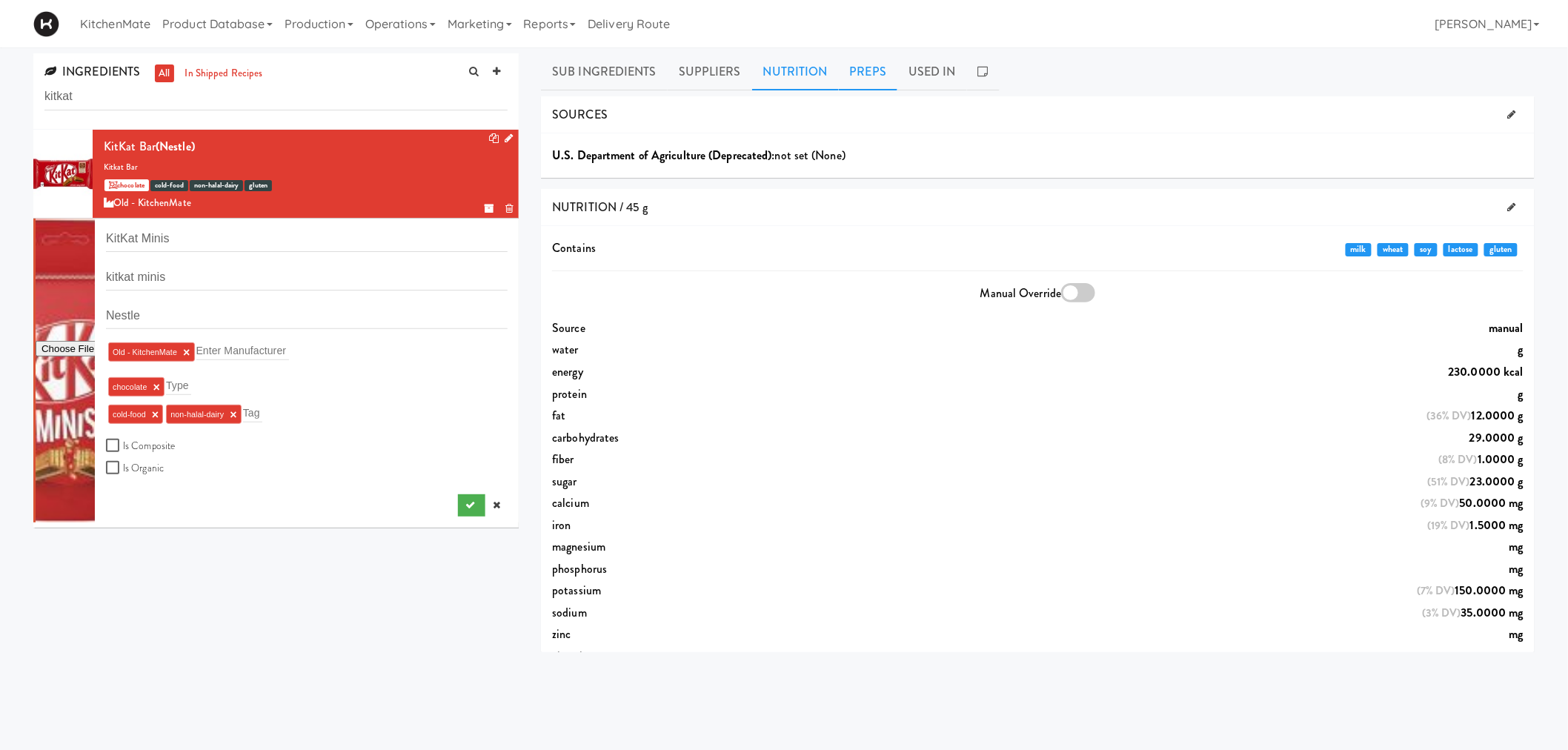
click at [862, 75] on link "Preps" at bounding box center [869, 72] width 60 height 37
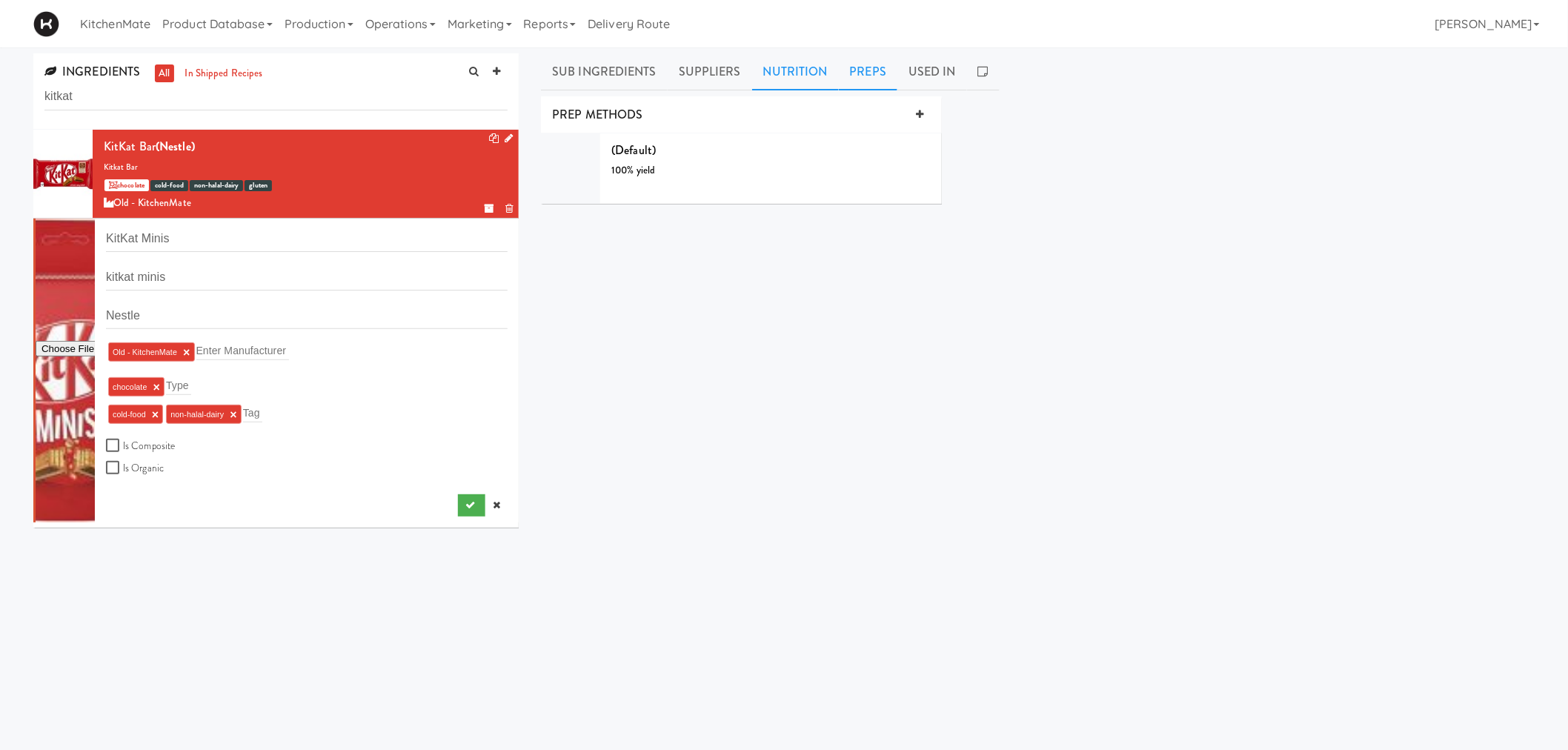
click at [784, 67] on link "Nutrition" at bounding box center [795, 72] width 87 height 37
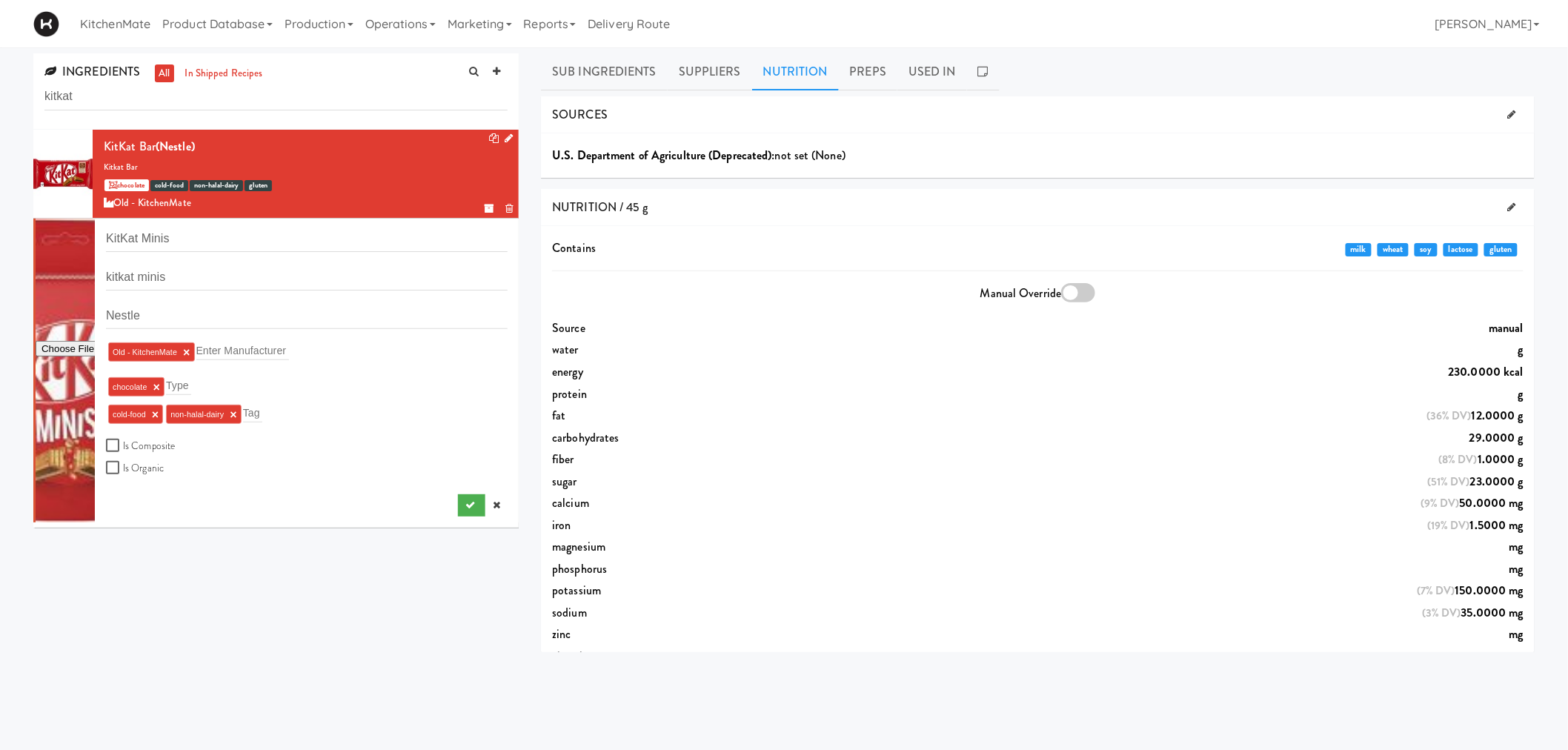
click at [820, 67] on link "Nutrition" at bounding box center [795, 72] width 87 height 37
click at [840, 71] on link "Preps" at bounding box center [869, 72] width 60 height 37
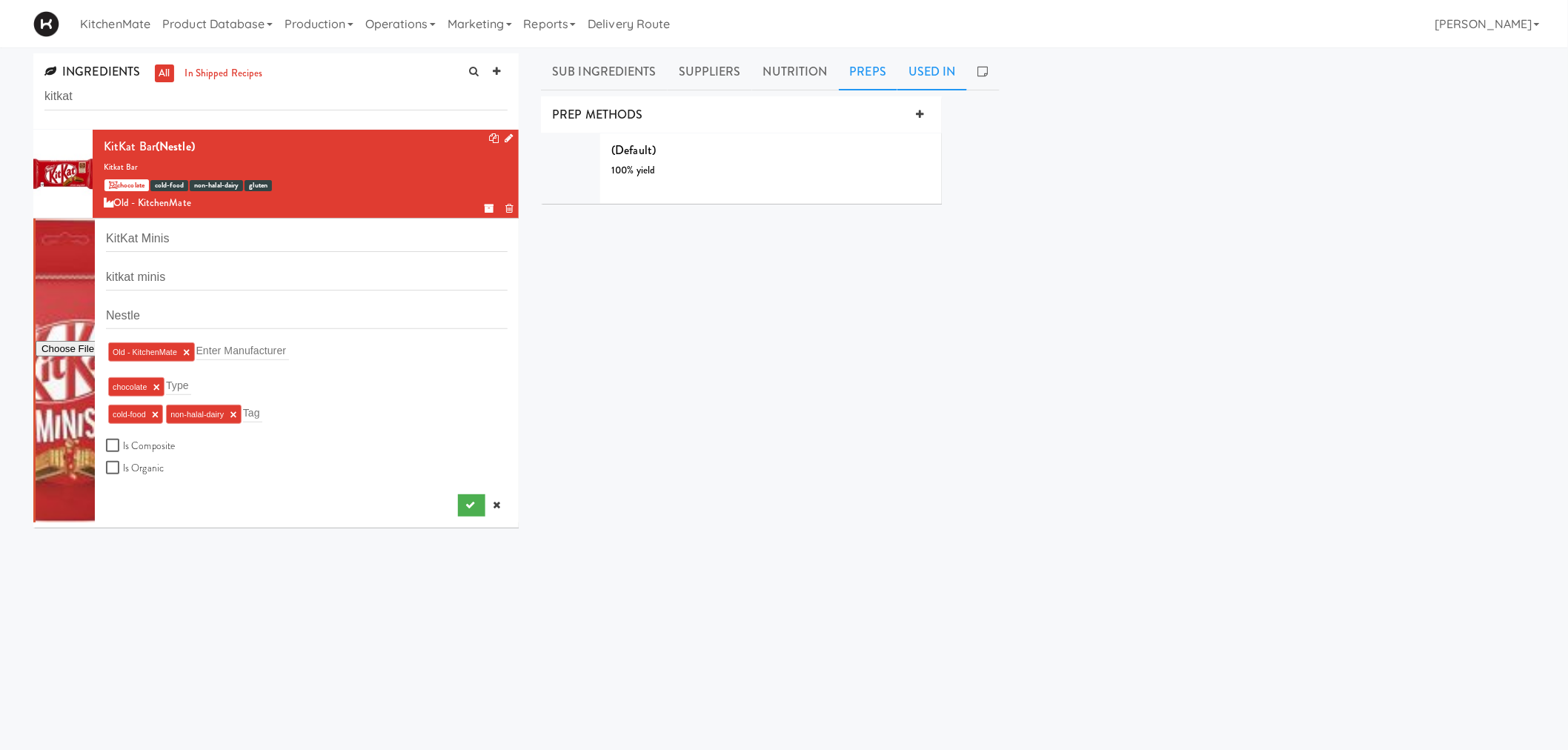
click at [935, 71] on link "Used In" at bounding box center [932, 72] width 70 height 37
click at [772, 157] on li "Kit Kat Bar Version: 1" at bounding box center [783, 159] width 485 height 52
click at [601, 149] on div at bounding box center [574, 159] width 60 height 52
click at [579, 151] on div at bounding box center [574, 159] width 60 height 52
click at [864, 61] on link "Preps" at bounding box center [869, 72] width 60 height 37
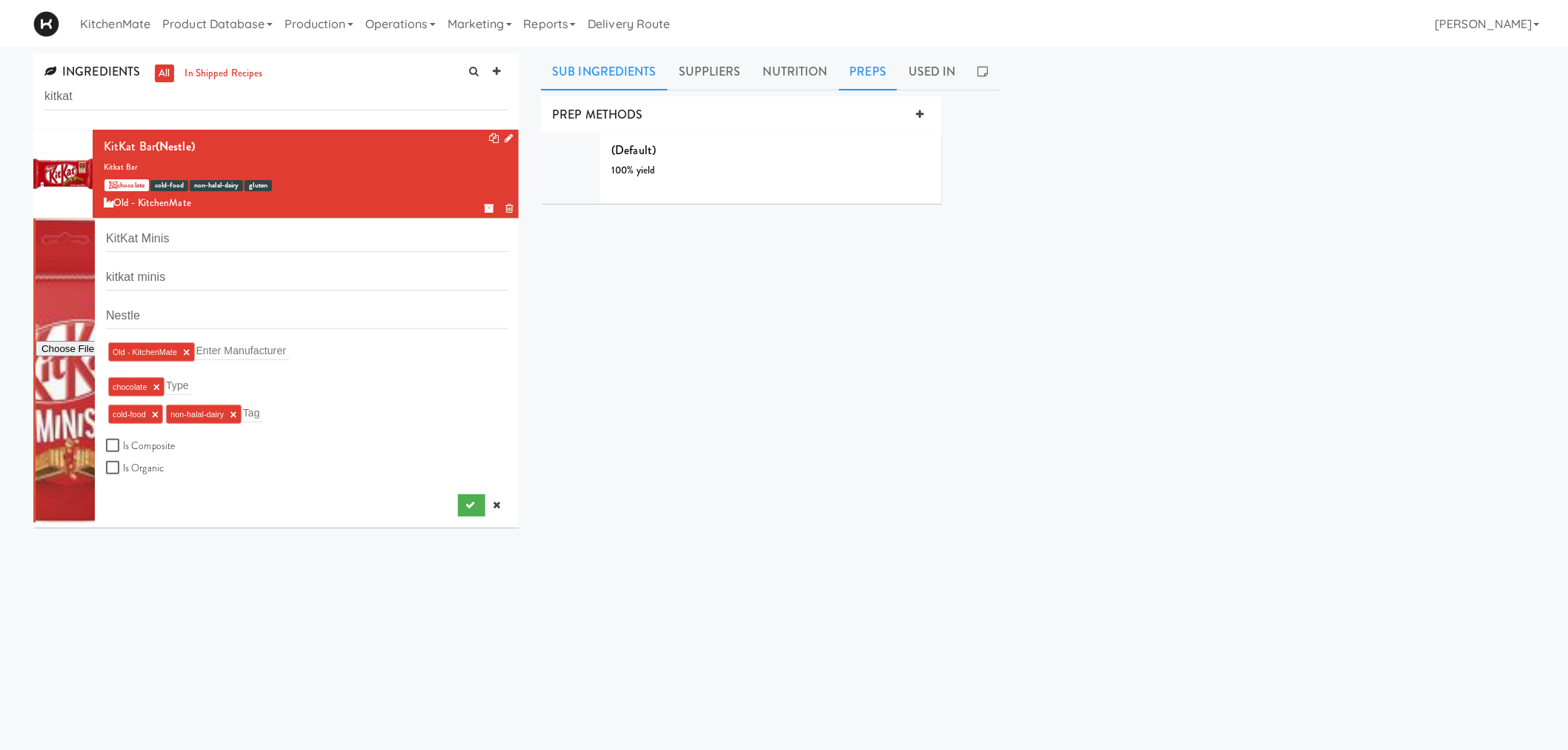
click at [590, 78] on link "Sub Ingredients" at bounding box center [604, 72] width 127 height 37
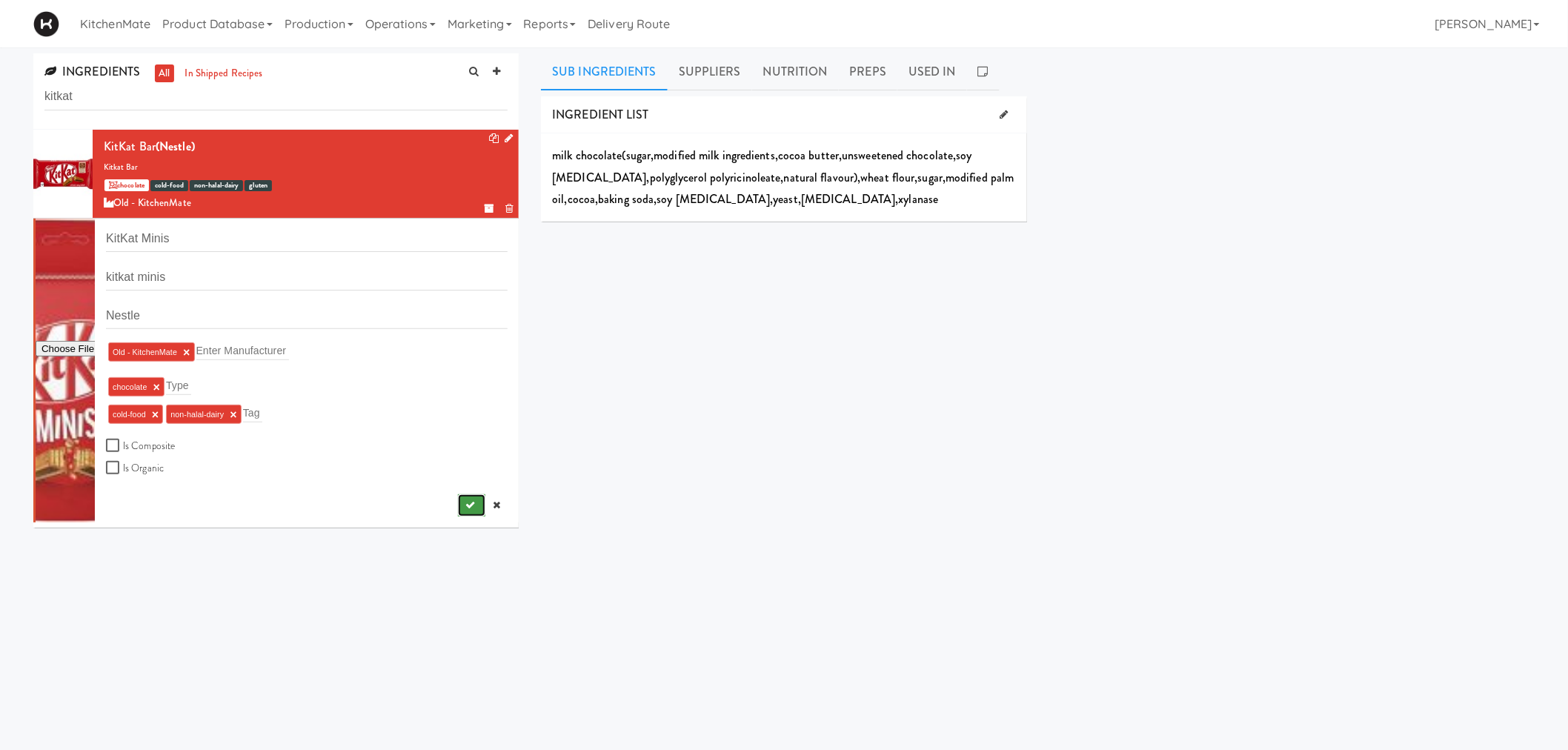
click at [458, 512] on button "submit" at bounding box center [471, 506] width 27 height 22
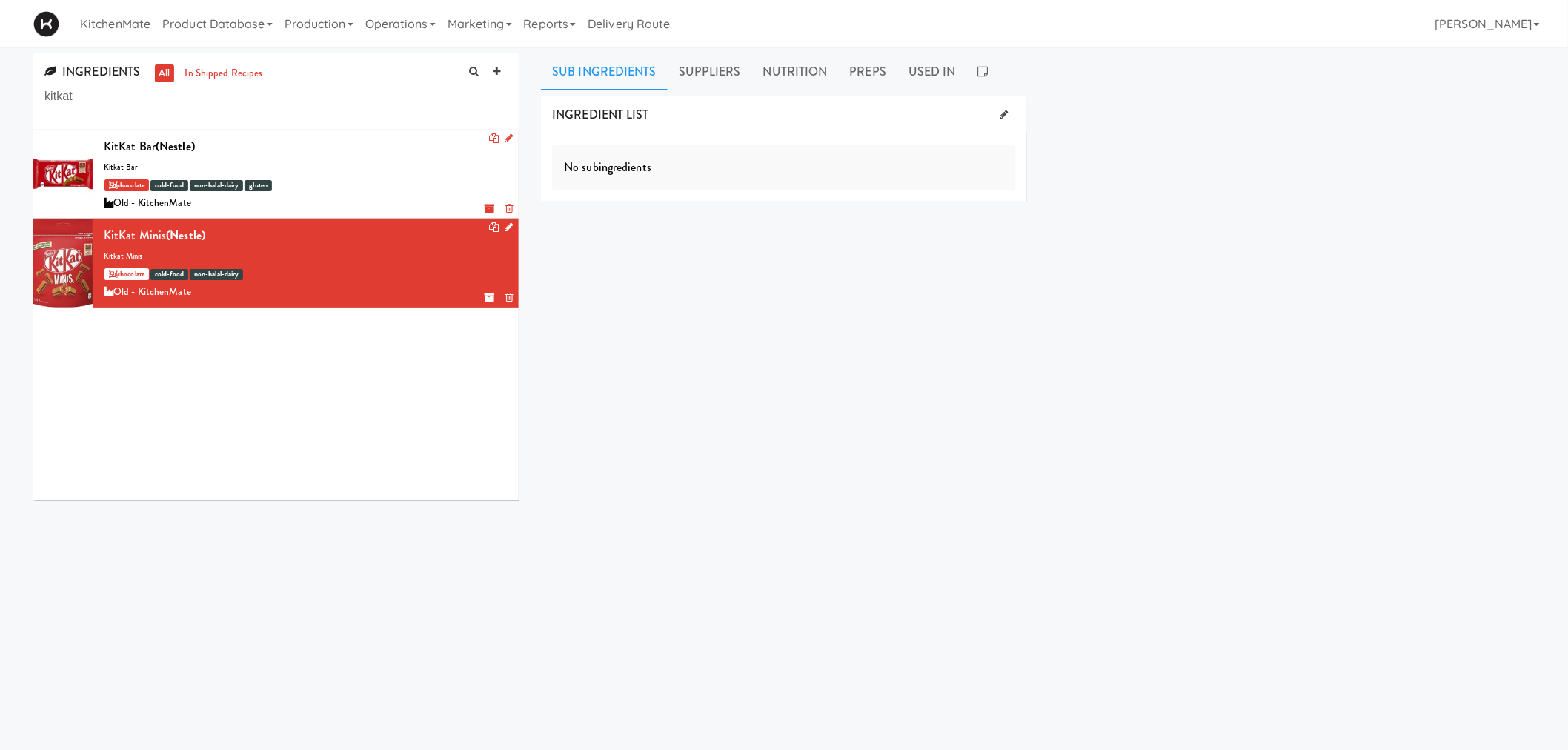
click at [372, 242] on div "KitKat Minis (Nestle)" at bounding box center [305, 236] width 404 height 22
click at [693, 63] on link "Suppliers" at bounding box center [710, 72] width 85 height 37
click at [642, 67] on link "Sub Ingredients" at bounding box center [604, 72] width 127 height 37
click at [65, 155] on div at bounding box center [63, 173] width 60 height 89
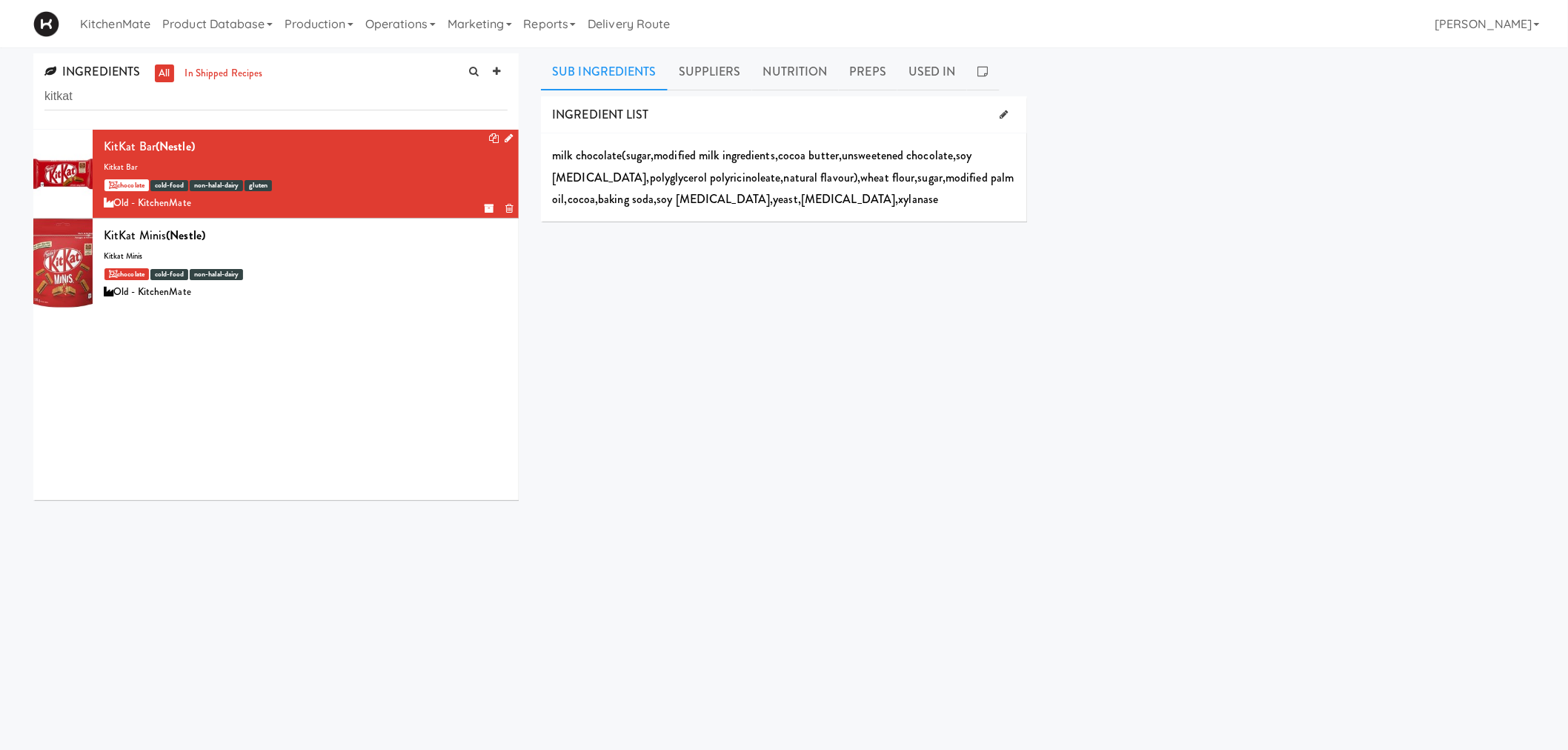
click at [505, 138] on icon at bounding box center [508, 138] width 8 height 9
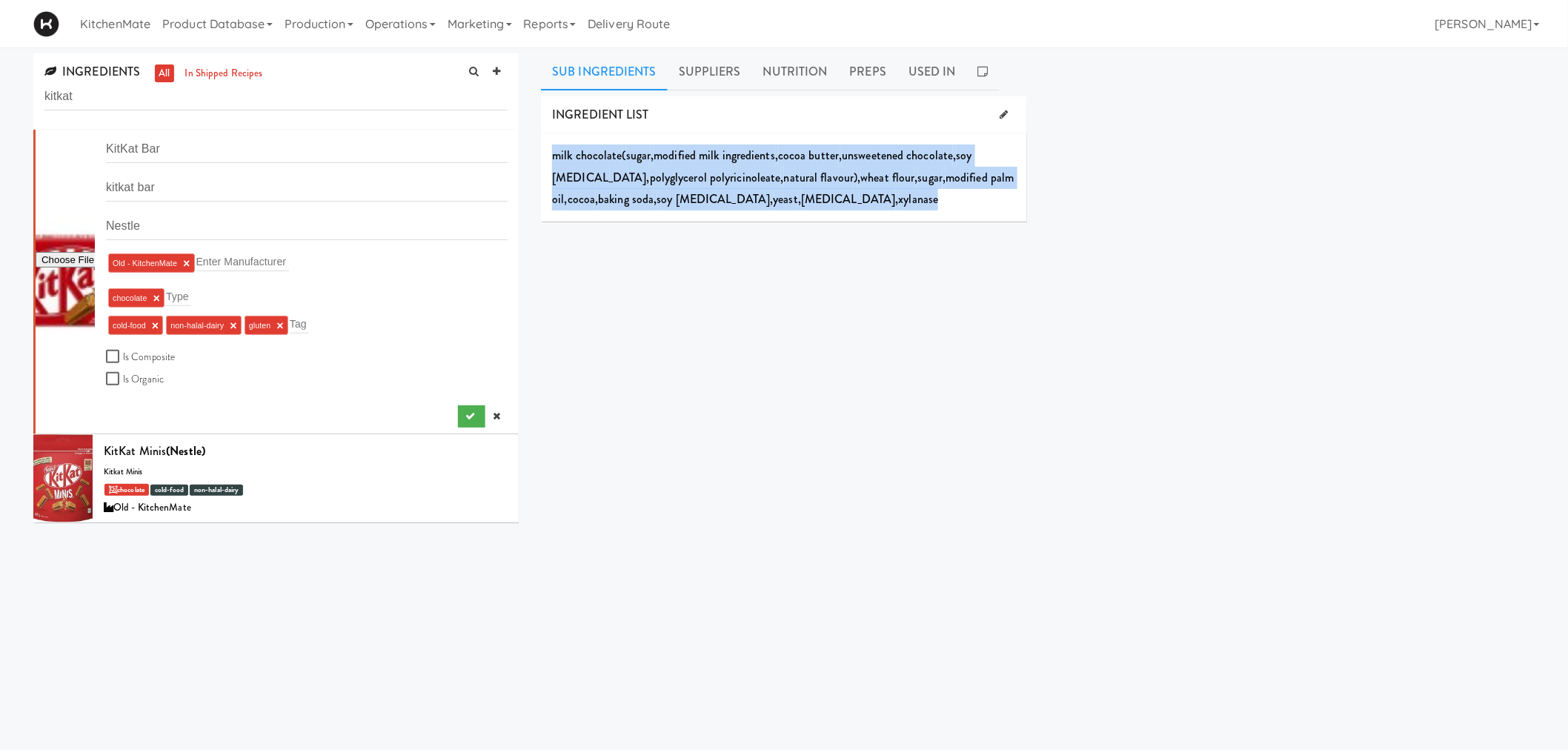
drag, startPoint x: 823, startPoint y: 197, endPoint x: 550, endPoint y: 147, distance: 277.5
click at [550, 147] on div "milk chocolate ( sugar , modified milk ingredients , cocoa butter , unsweetened…" at bounding box center [783, 177] width 485 height 89
copy div "milk chocolate ( sugar , modified milk ingredients , cocoa butter , unsweetened…"
click at [864, 235] on div "INGREDIENT LIST milk chocolate ( sugar , modified milk ingredients , cocoa butt…" at bounding box center [1037, 374] width 994 height 556
drag, startPoint x: 846, startPoint y: 205, endPoint x: 547, endPoint y: 158, distance: 302.7
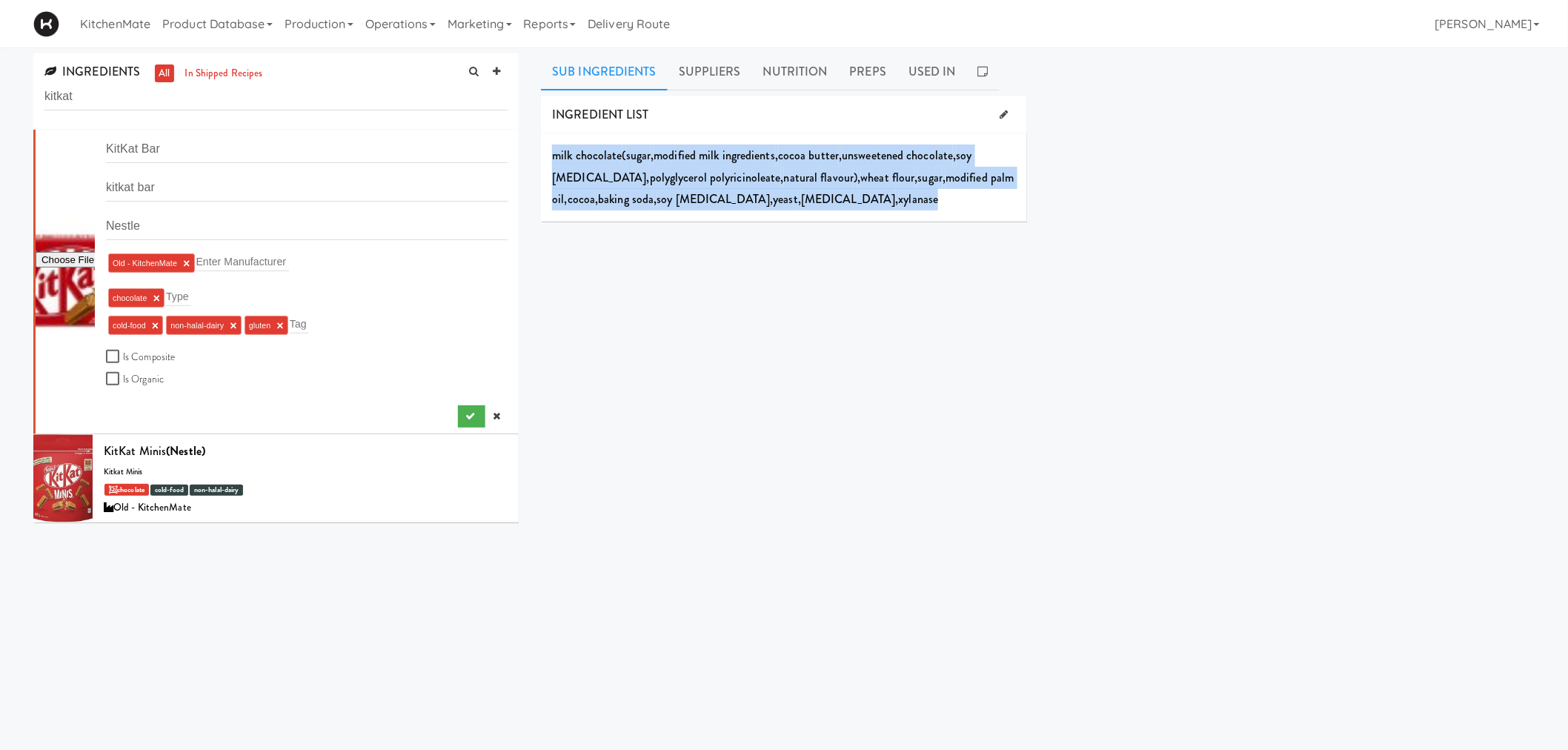
click at [547, 158] on div "milk chocolate ( sugar , modified milk ingredients , cocoa butter , unsweetened…" at bounding box center [783, 177] width 485 height 89
copy div "milk chocolate ( sugar , modified milk ingredients , cocoa butter , unsweetened…"
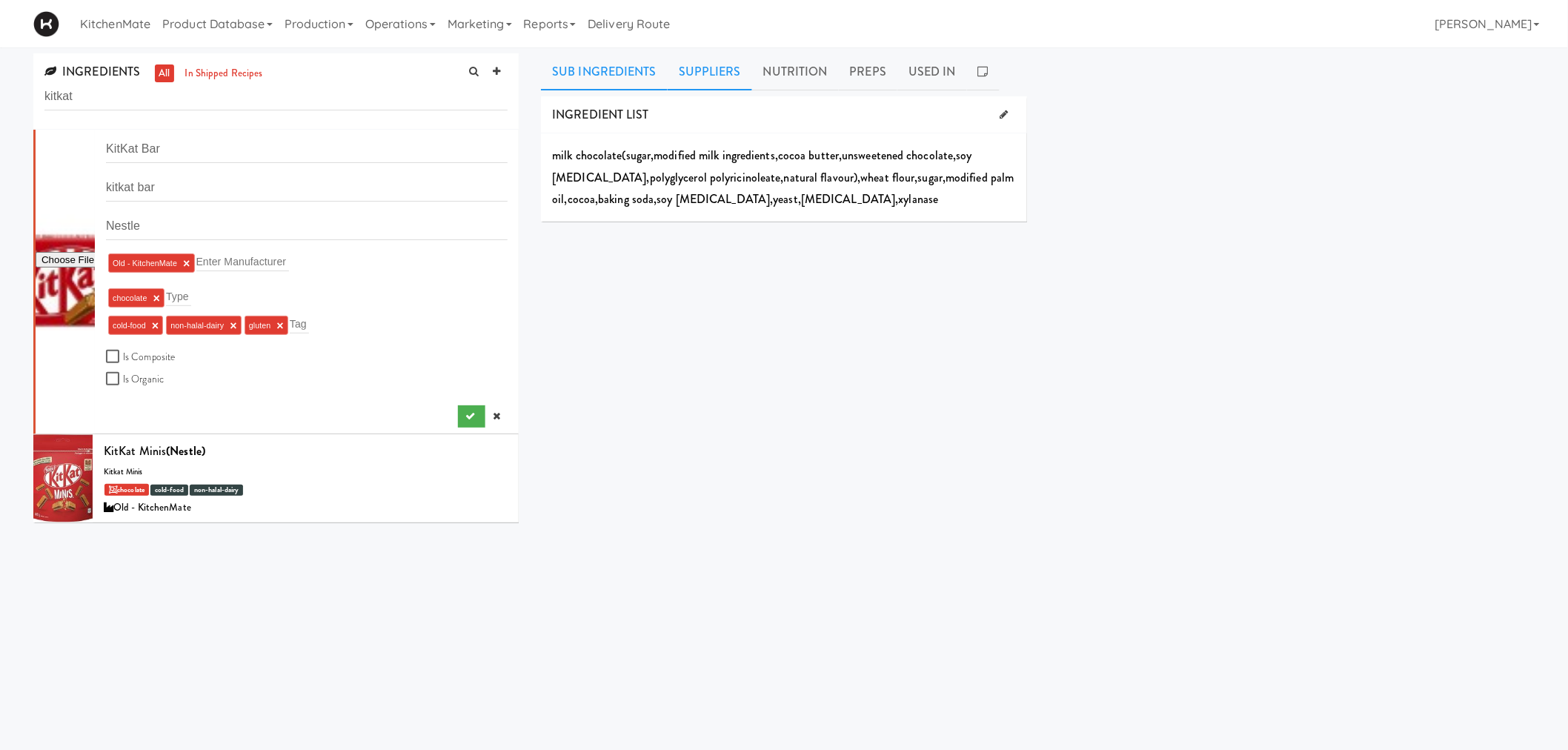
click at [724, 67] on link "Suppliers" at bounding box center [710, 72] width 85 height 37
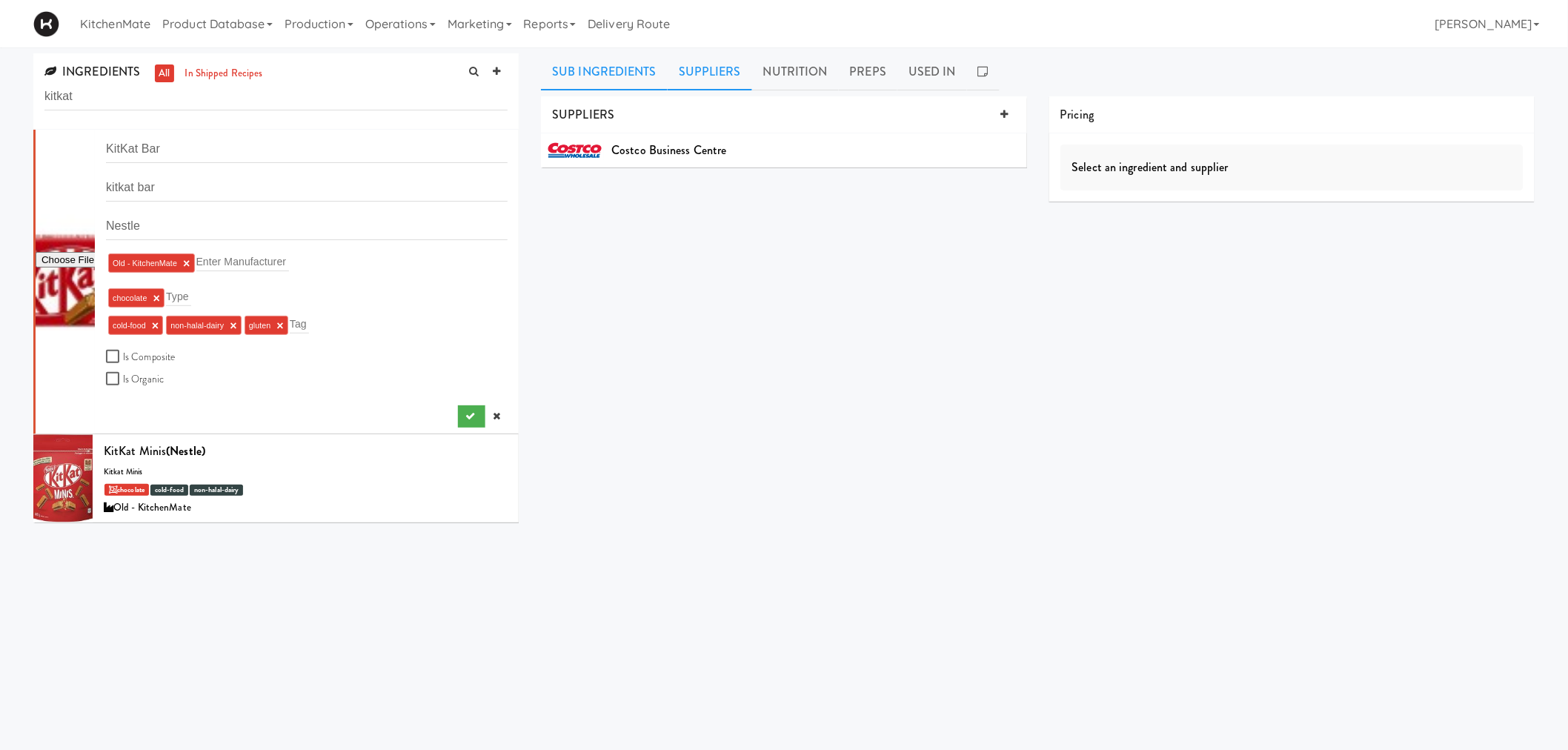
click at [619, 82] on link "Sub Ingredients" at bounding box center [604, 72] width 127 height 37
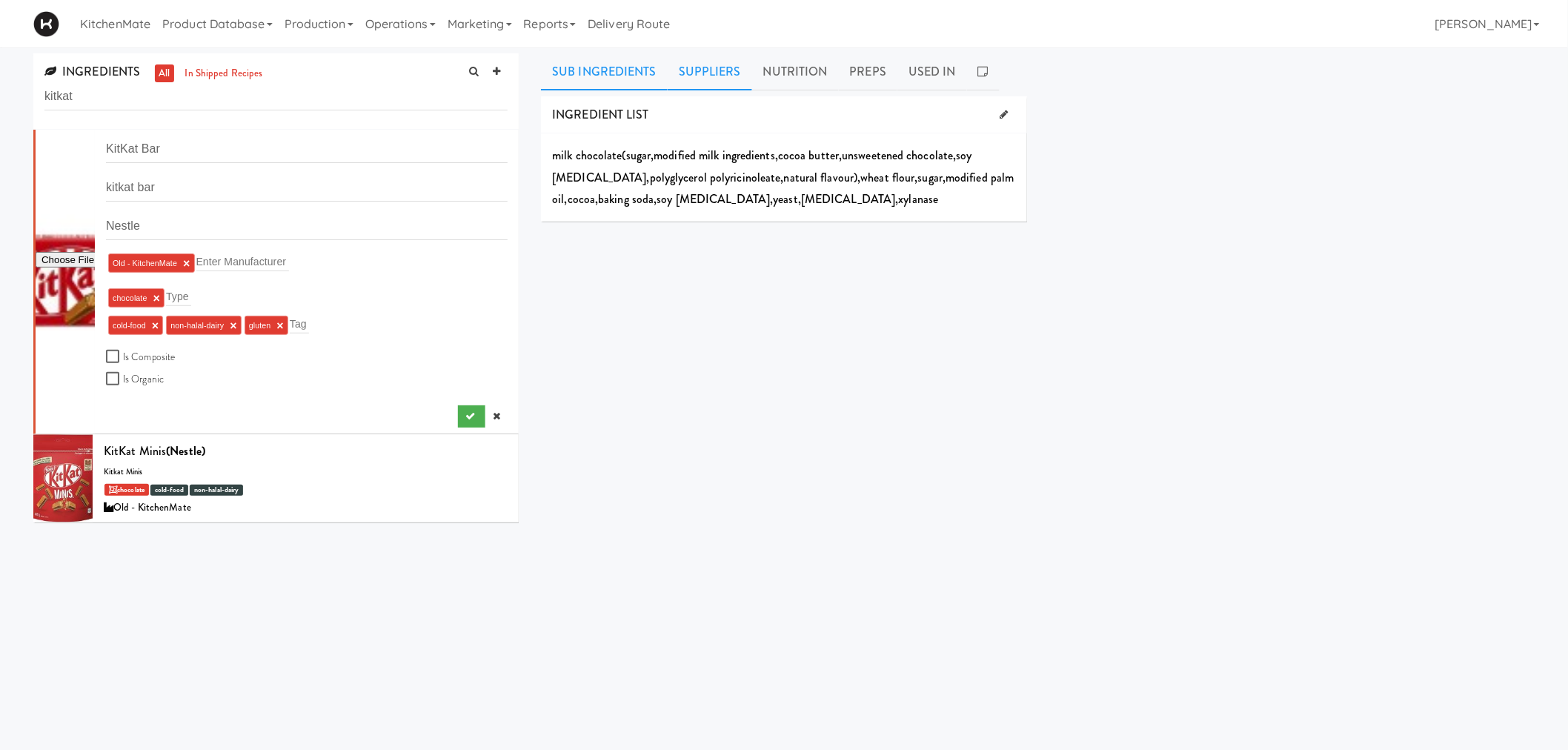
click at [700, 63] on link "Suppliers" at bounding box center [710, 72] width 85 height 37
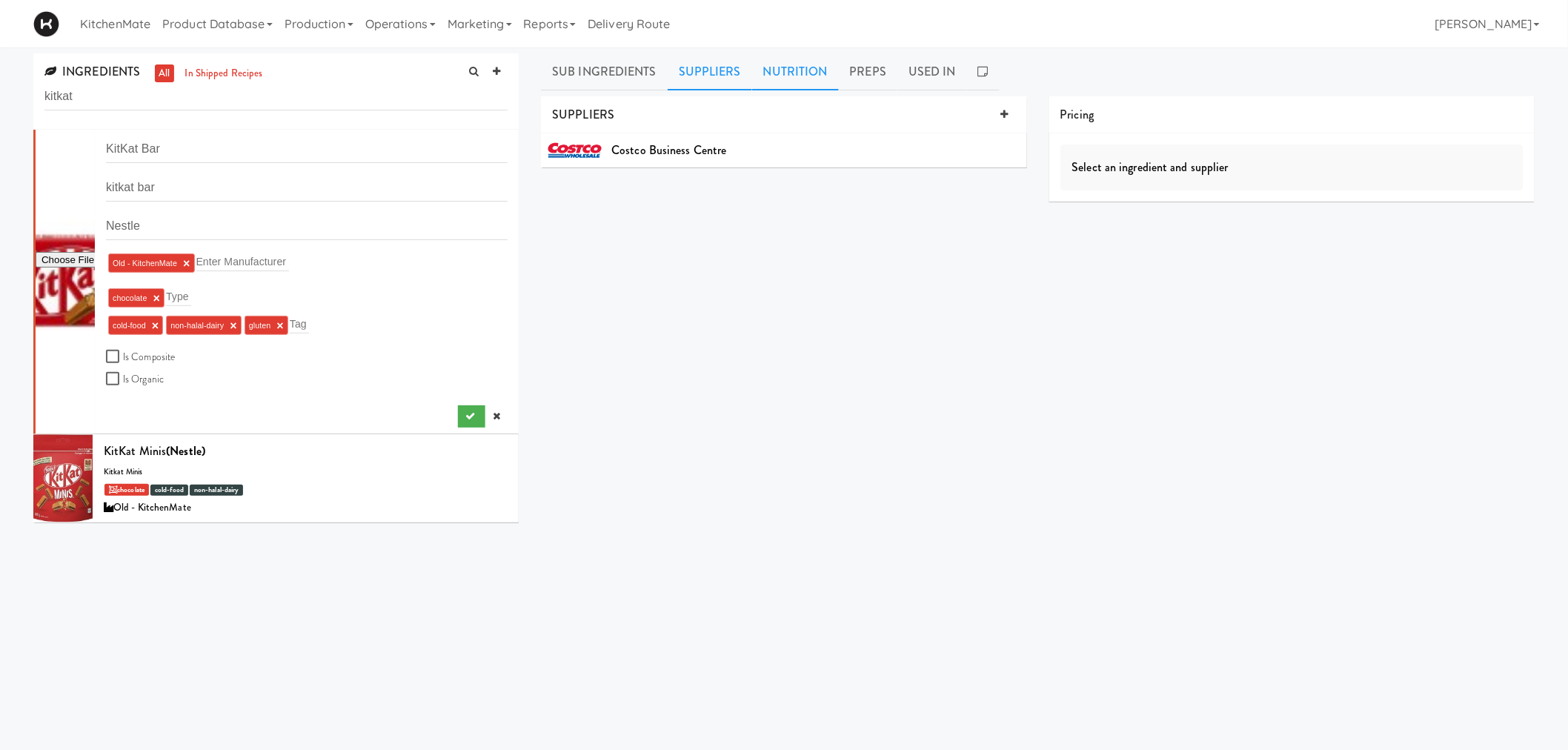
click at [813, 72] on link "Nutrition" at bounding box center [795, 72] width 87 height 37
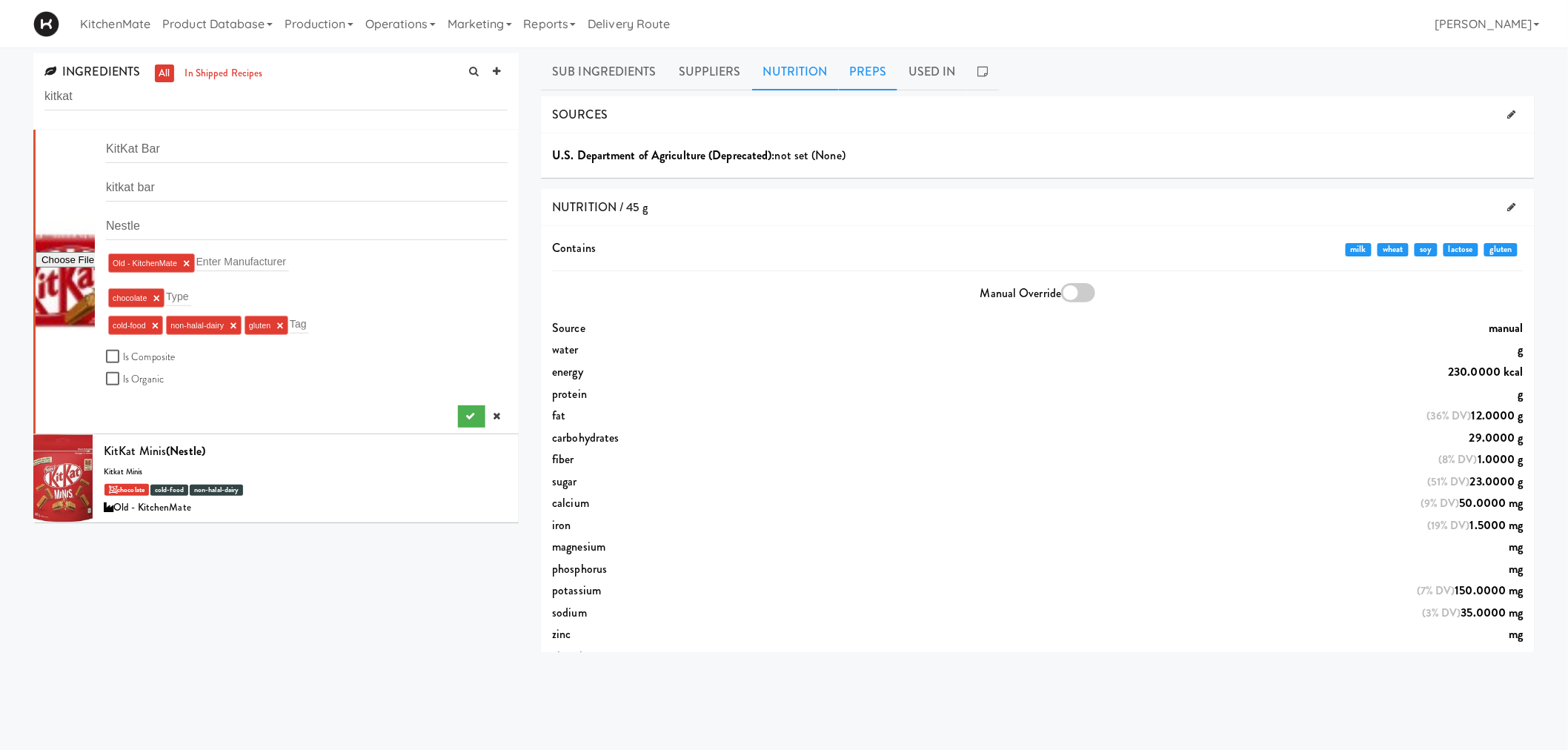
click at [862, 64] on link "Preps" at bounding box center [869, 72] width 60 height 37
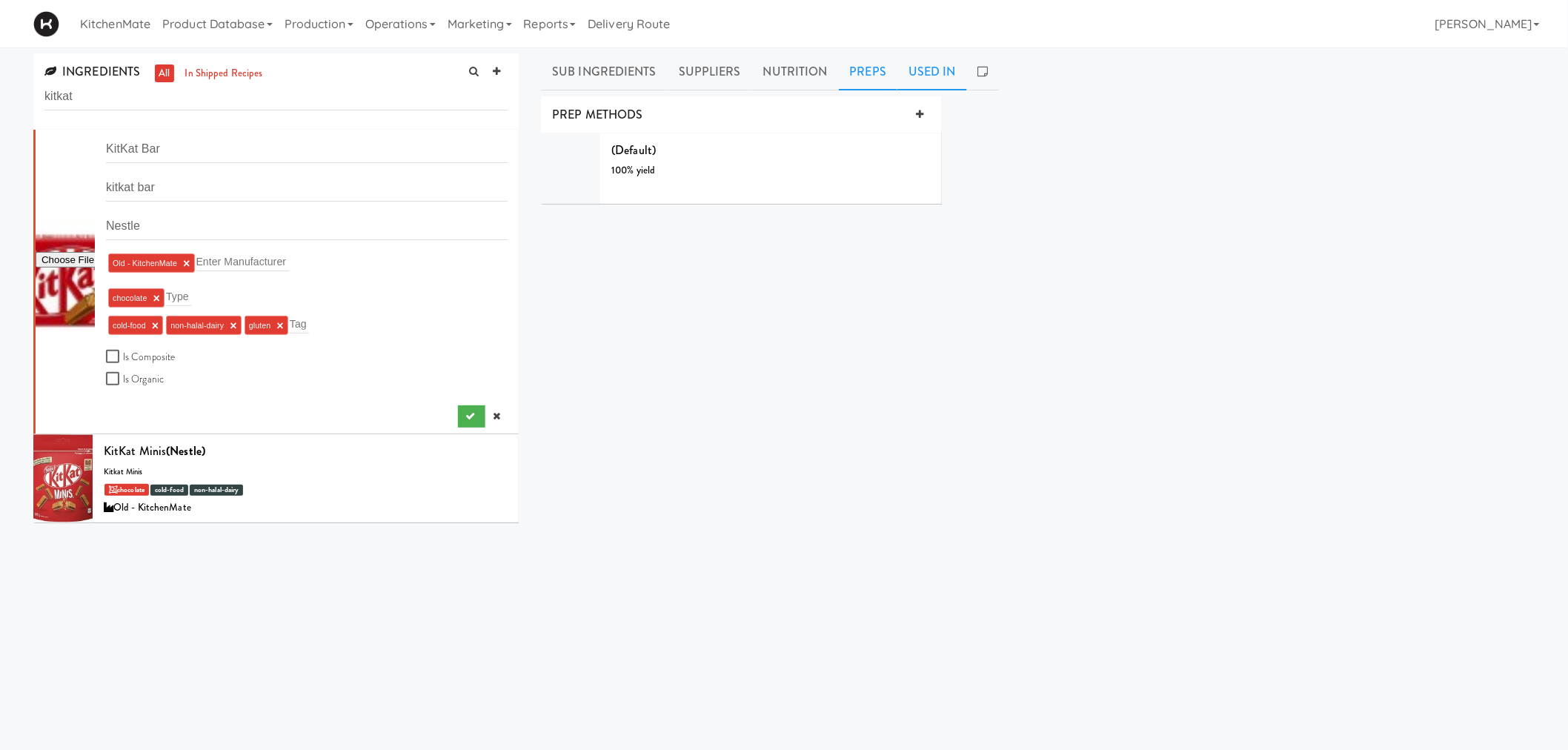
click at [942, 79] on link "Used In" at bounding box center [932, 72] width 70 height 37
click at [611, 53] on link "Sub Ingredients" at bounding box center [604, 72] width 127 height 37
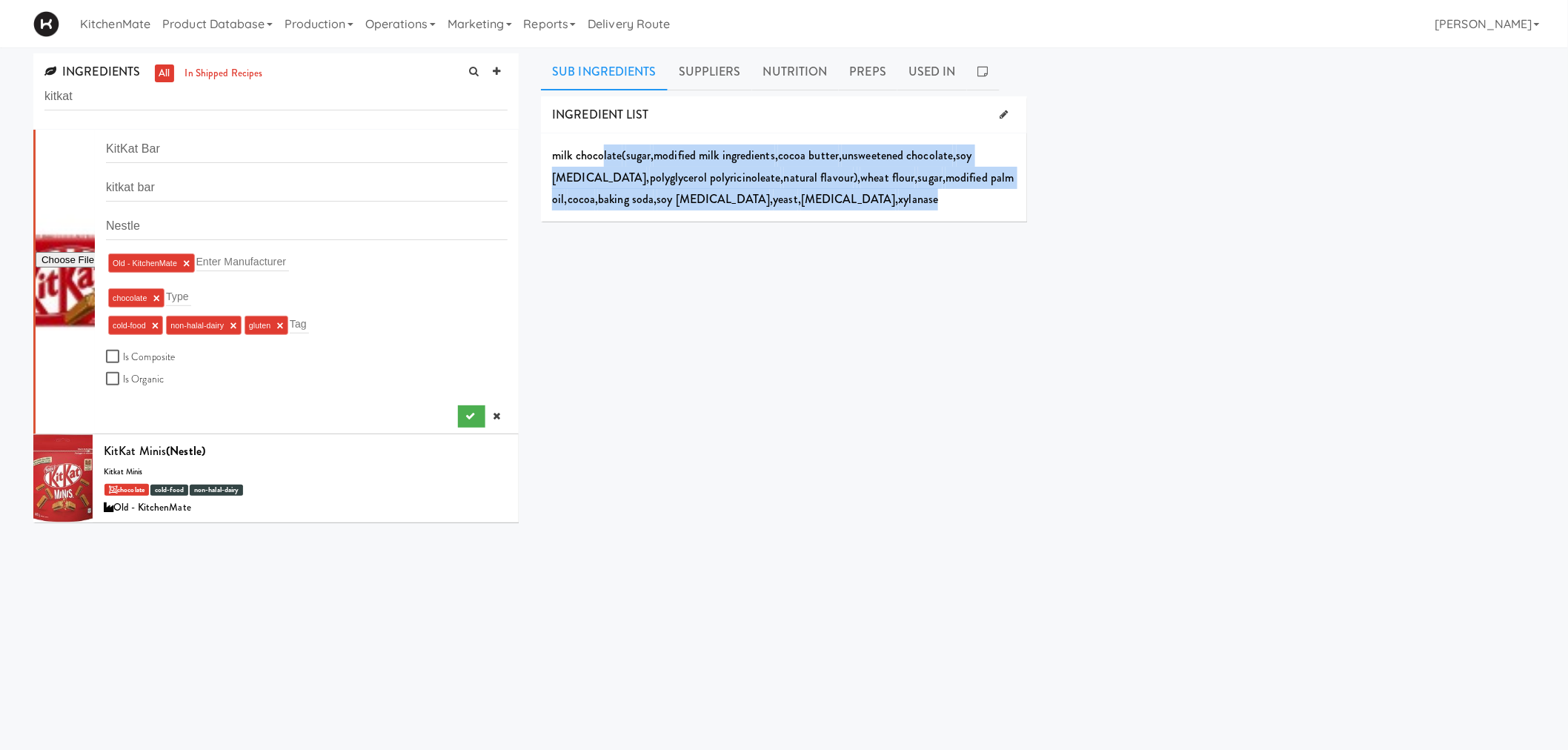
drag, startPoint x: 823, startPoint y: 201, endPoint x: 601, endPoint y: 164, distance: 225.1
click at [601, 164] on div "milk chocolate ( sugar , modified milk ingredients , cocoa butter , unsweetened…" at bounding box center [783, 177] width 463 height 66
click at [561, 361] on div "INGREDIENT LIST milk chocolate ( sugar , modified milk ingredients , cocoa butt…" at bounding box center [1037, 374] width 994 height 556
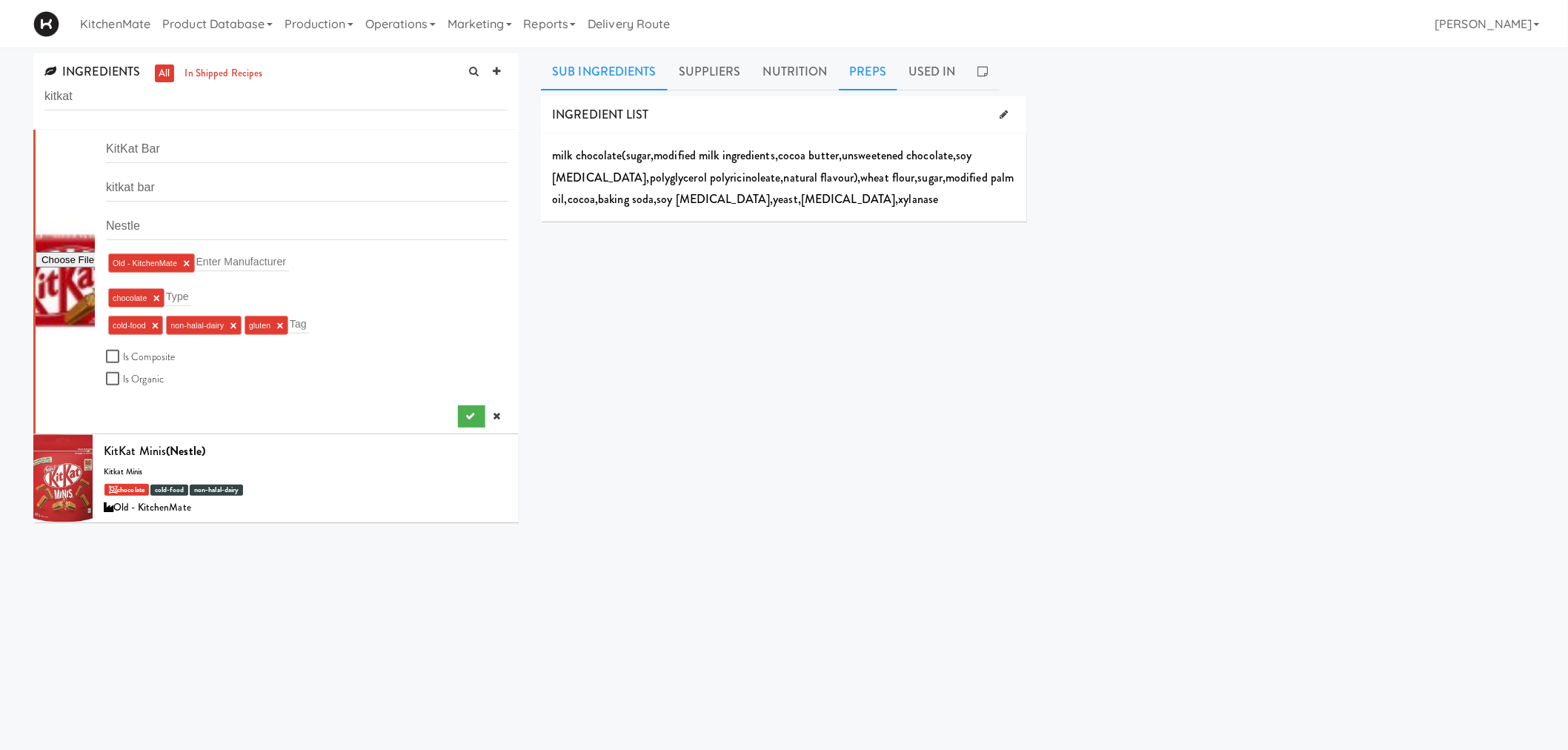
click at [876, 78] on link "Preps" at bounding box center [869, 72] width 60 height 37
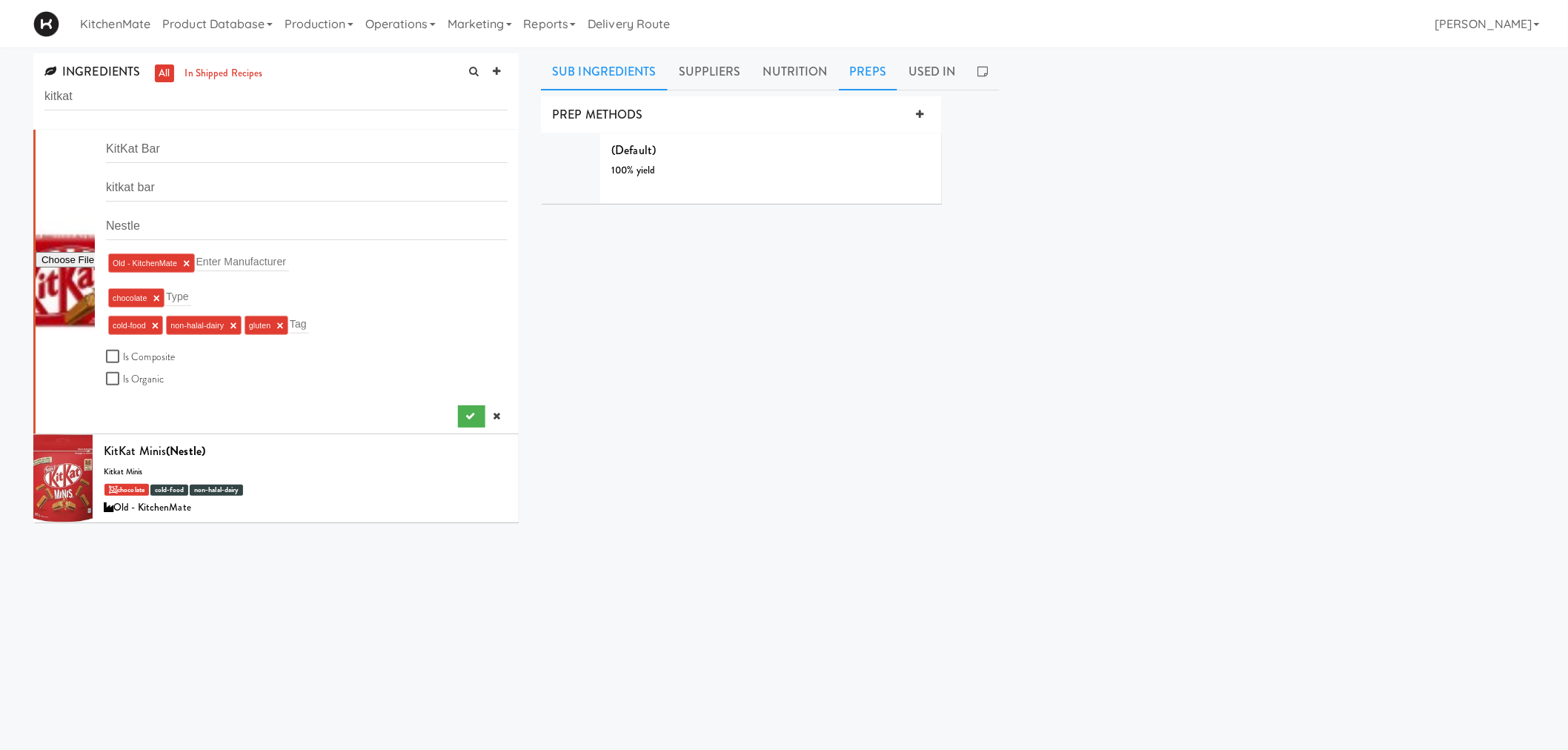
click at [606, 83] on link "Sub Ingredients" at bounding box center [604, 72] width 127 height 37
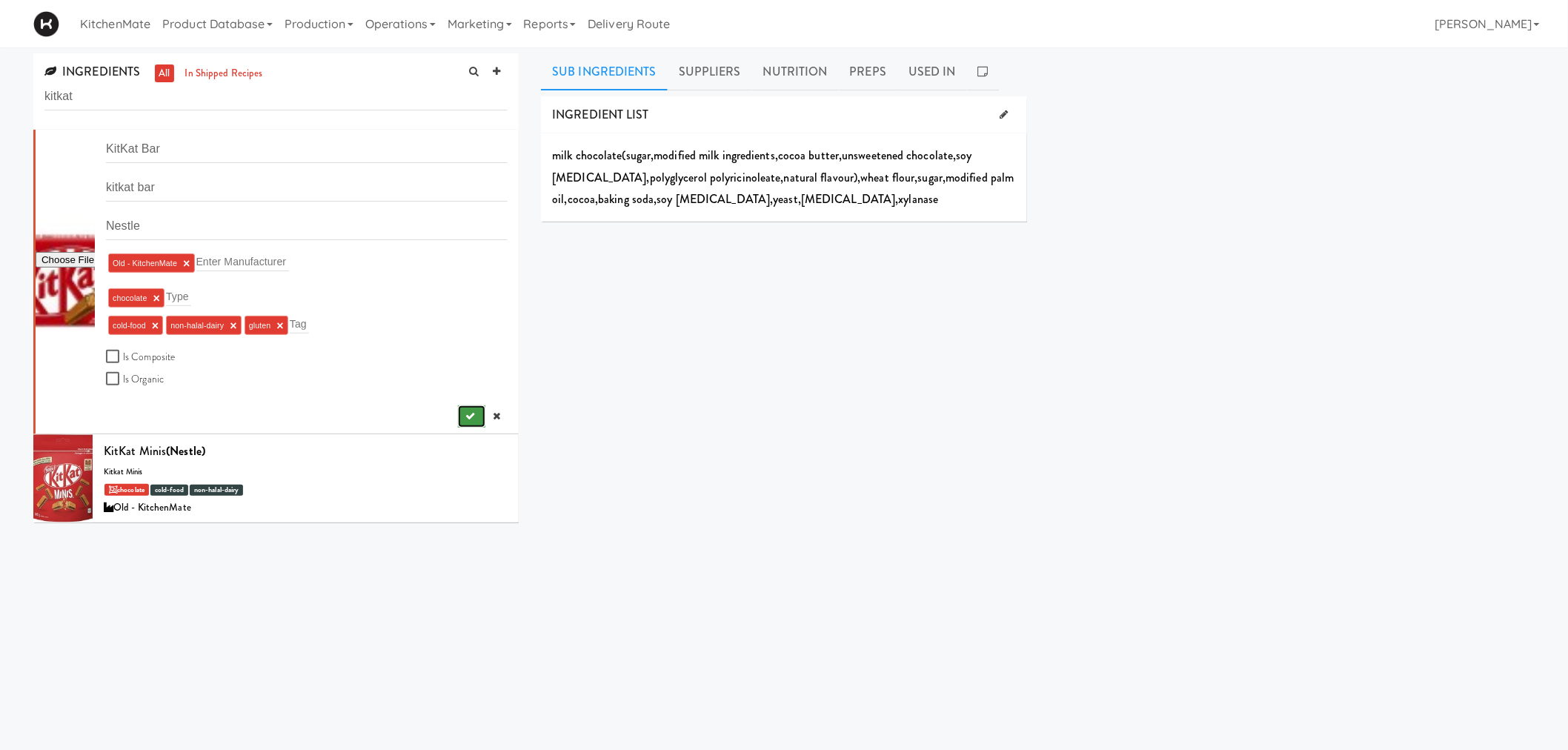
click at [466, 417] on icon "submit" at bounding box center [470, 416] width 9 height 9
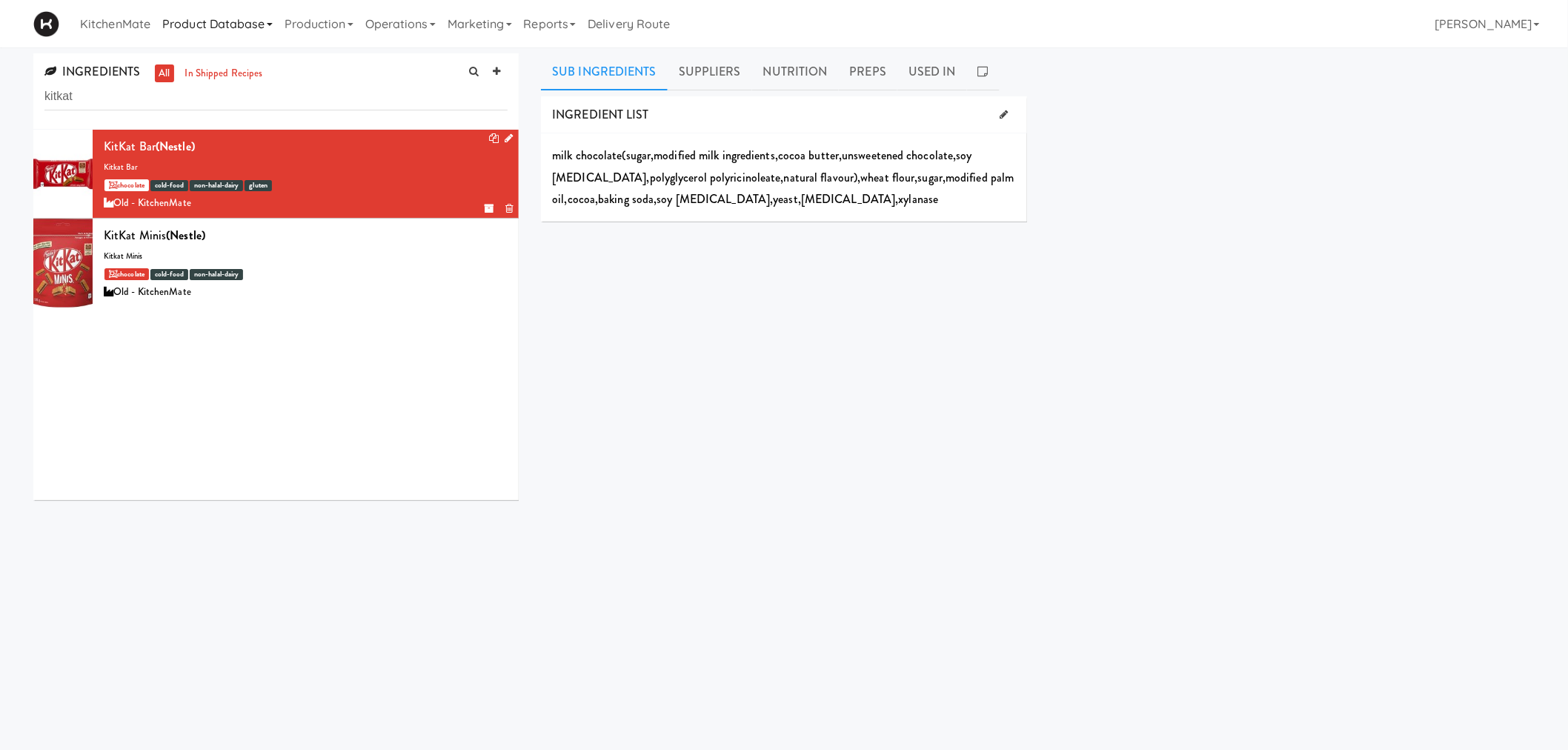
click at [231, 22] on link "Product Database" at bounding box center [217, 23] width 122 height 48
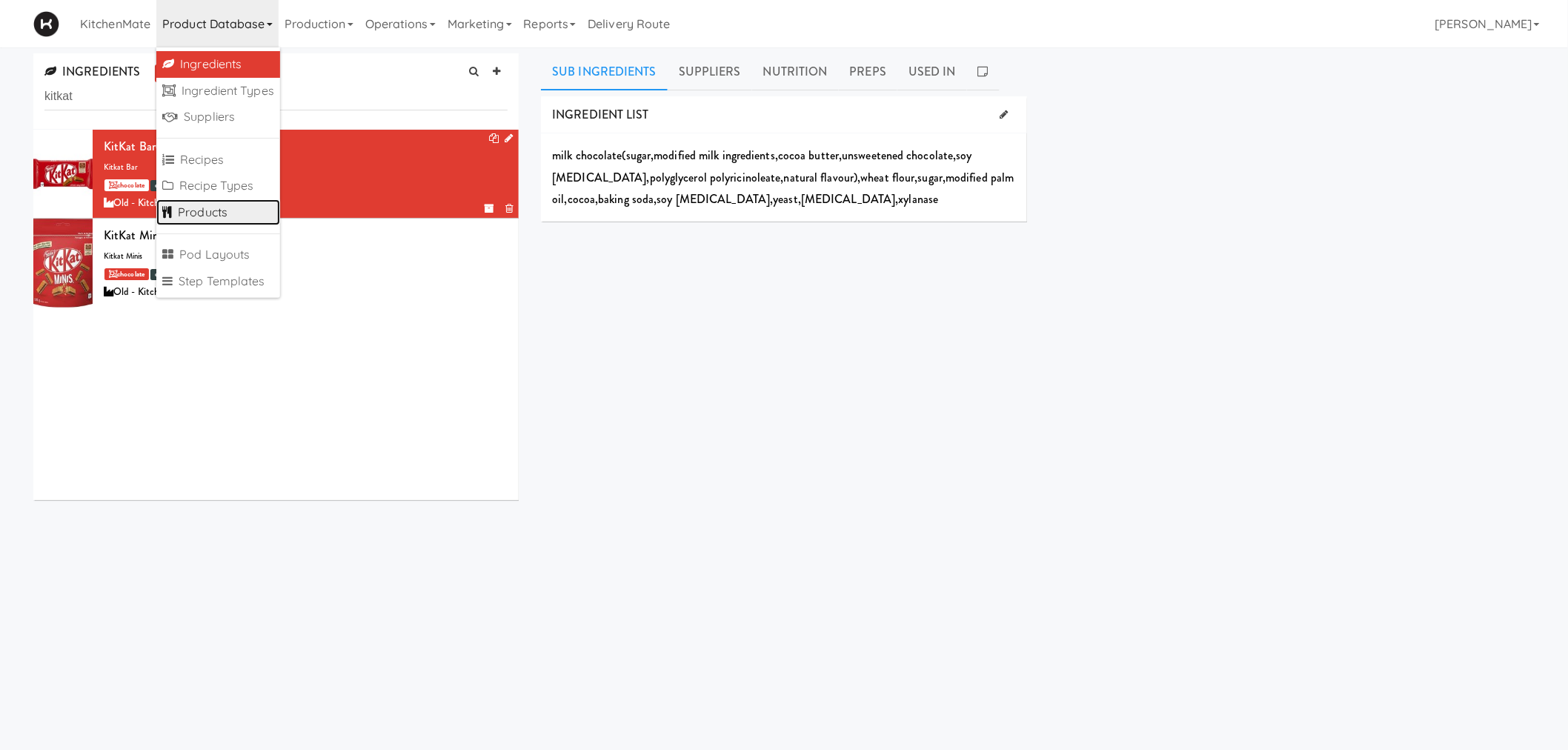
click at [236, 206] on link "Products" at bounding box center [218, 212] width 124 height 27
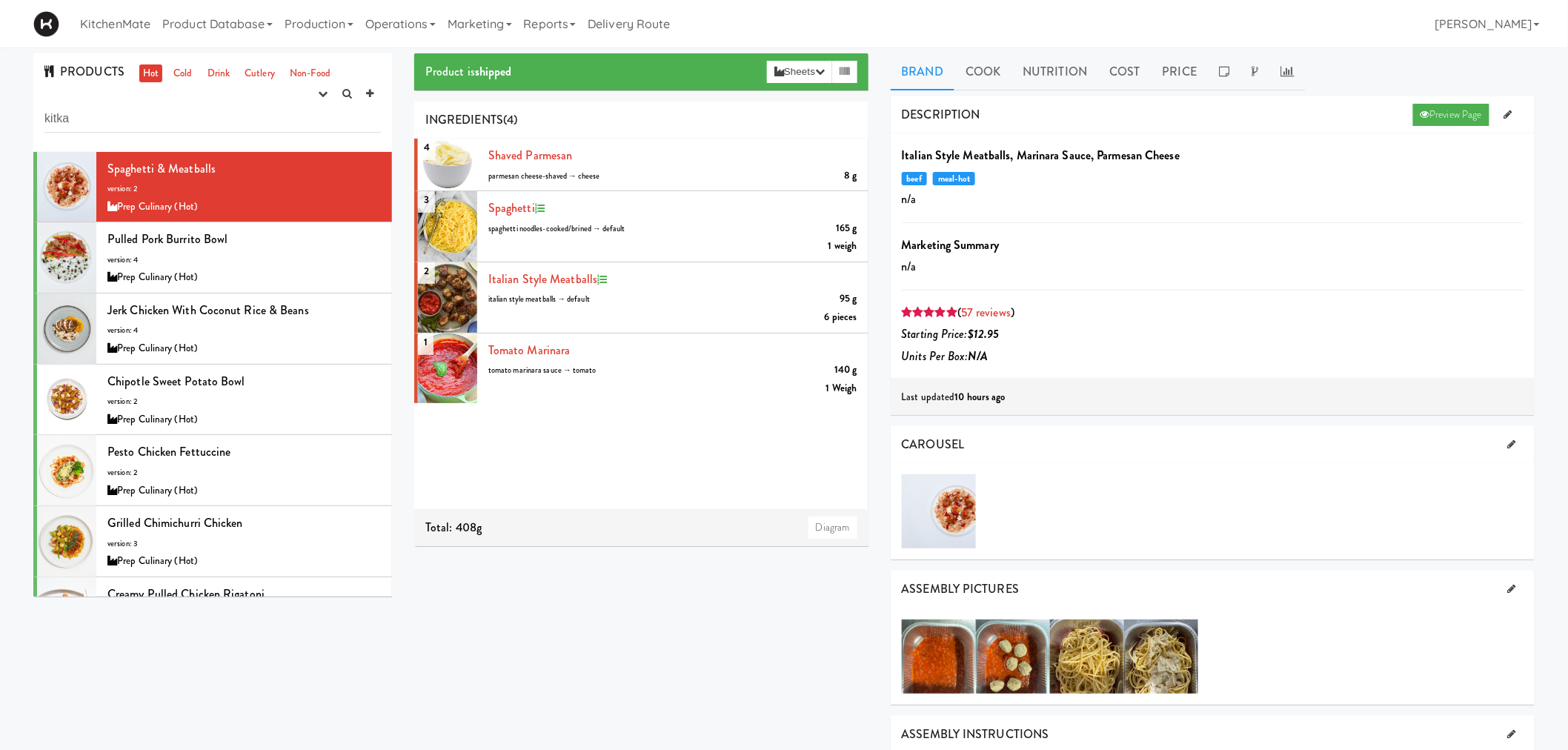
type input "kitkat"
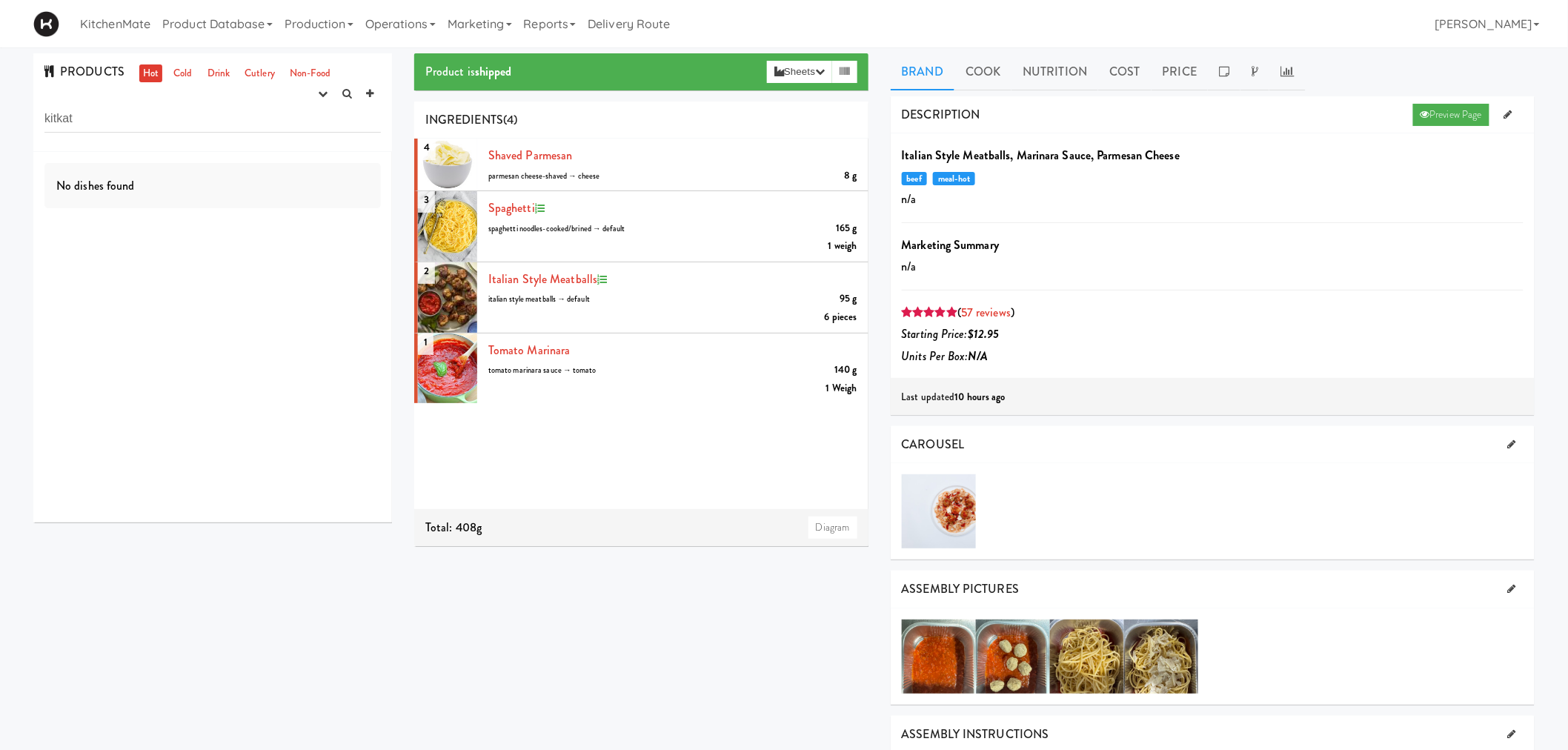
drag, startPoint x: 84, startPoint y: 124, endPoint x: 25, endPoint y: 124, distance: 59.0
click at [25, 124] on div "PRODUCTS Hot Cold Drink Cutlery Non-Food experimenting finalized shipped discon…" at bounding box center [212, 293] width 381 height 481
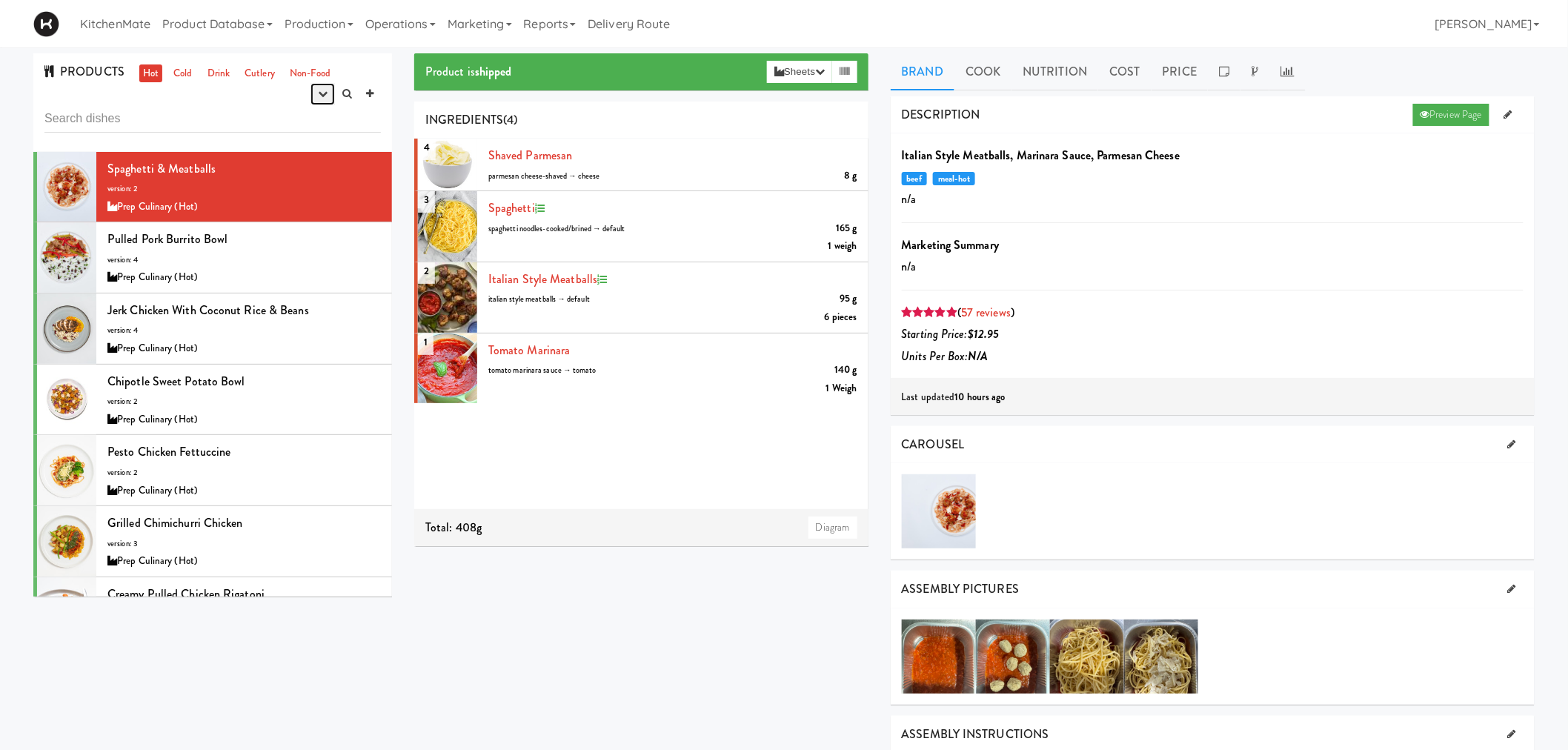
click at [323, 97] on icon "button" at bounding box center [322, 94] width 9 height 9
click at [293, 145] on link "finalized" at bounding box center [275, 148] width 118 height 27
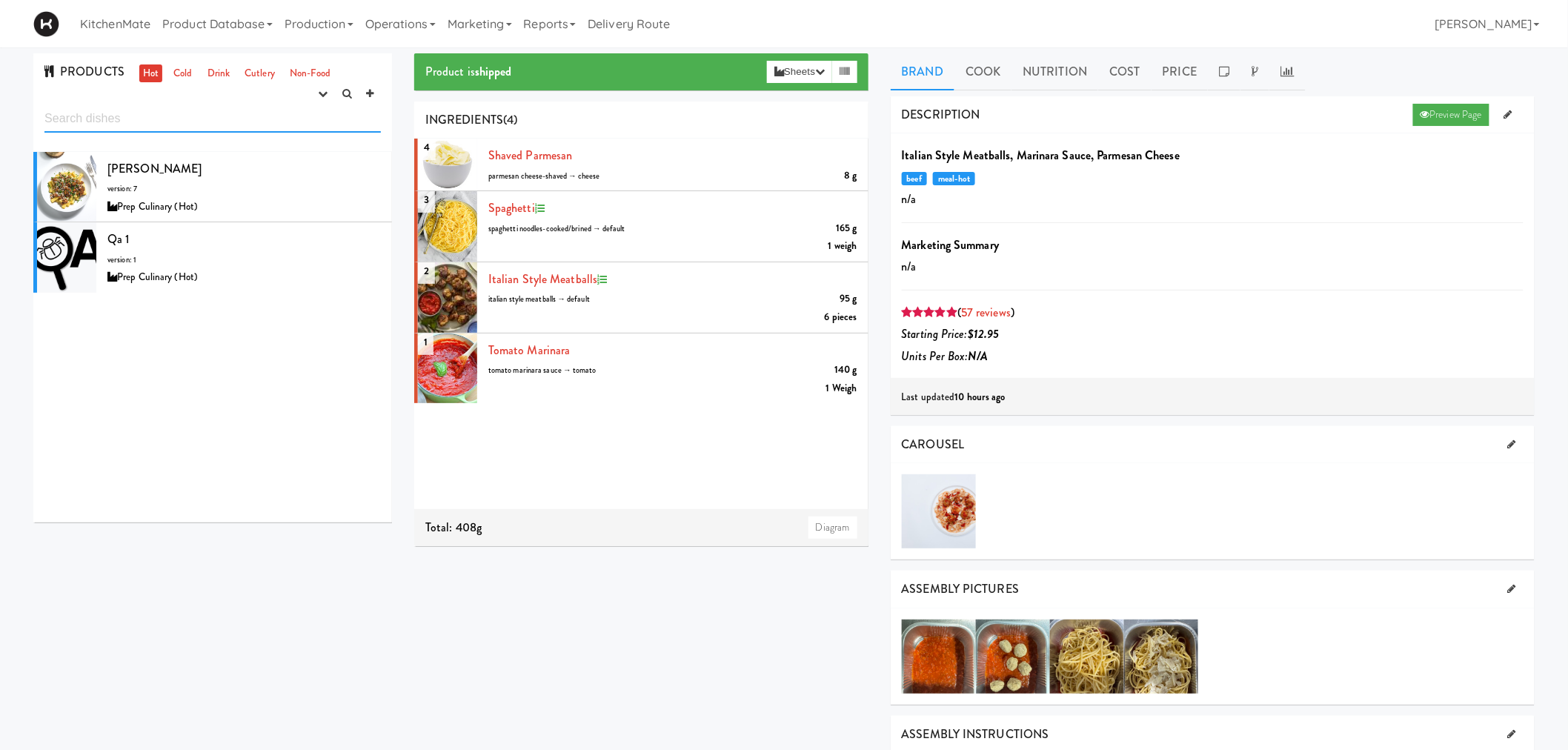
click at [191, 124] on input "text" at bounding box center [212, 118] width 336 height 27
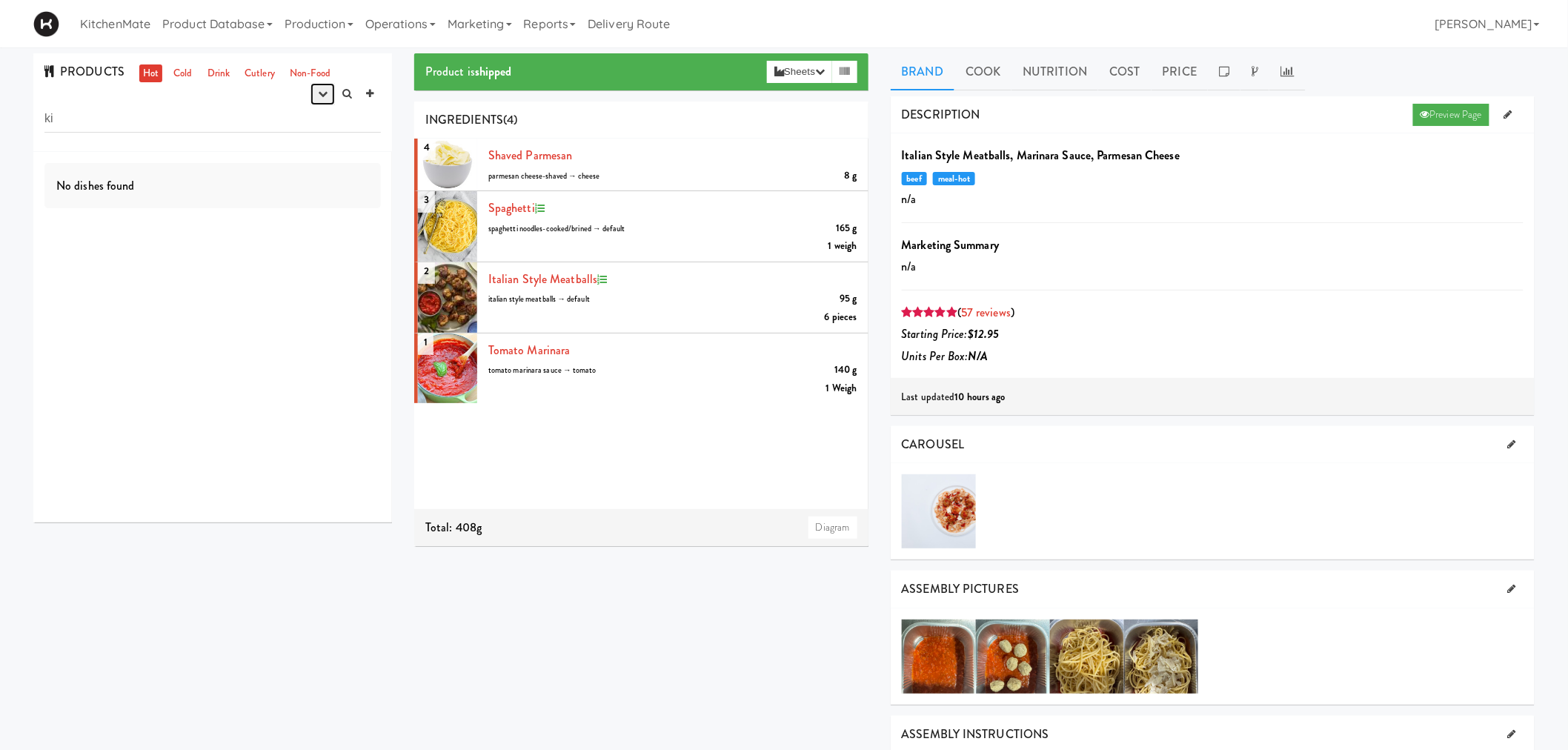
click at [326, 95] on icon "button" at bounding box center [322, 94] width 9 height 9
click at [284, 125] on link "experimenting" at bounding box center [275, 122] width 118 height 27
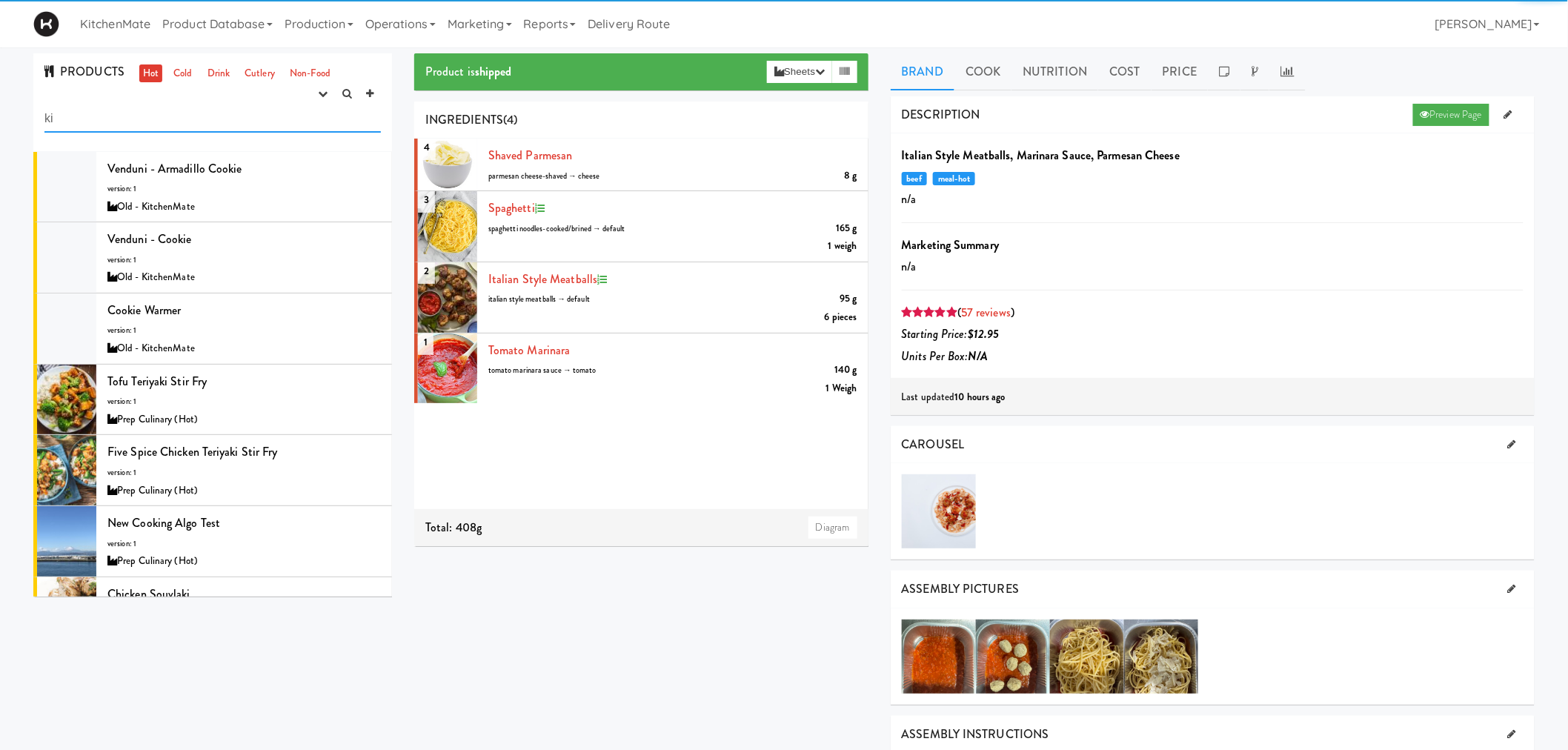
click at [270, 124] on input "ki" at bounding box center [212, 118] width 336 height 27
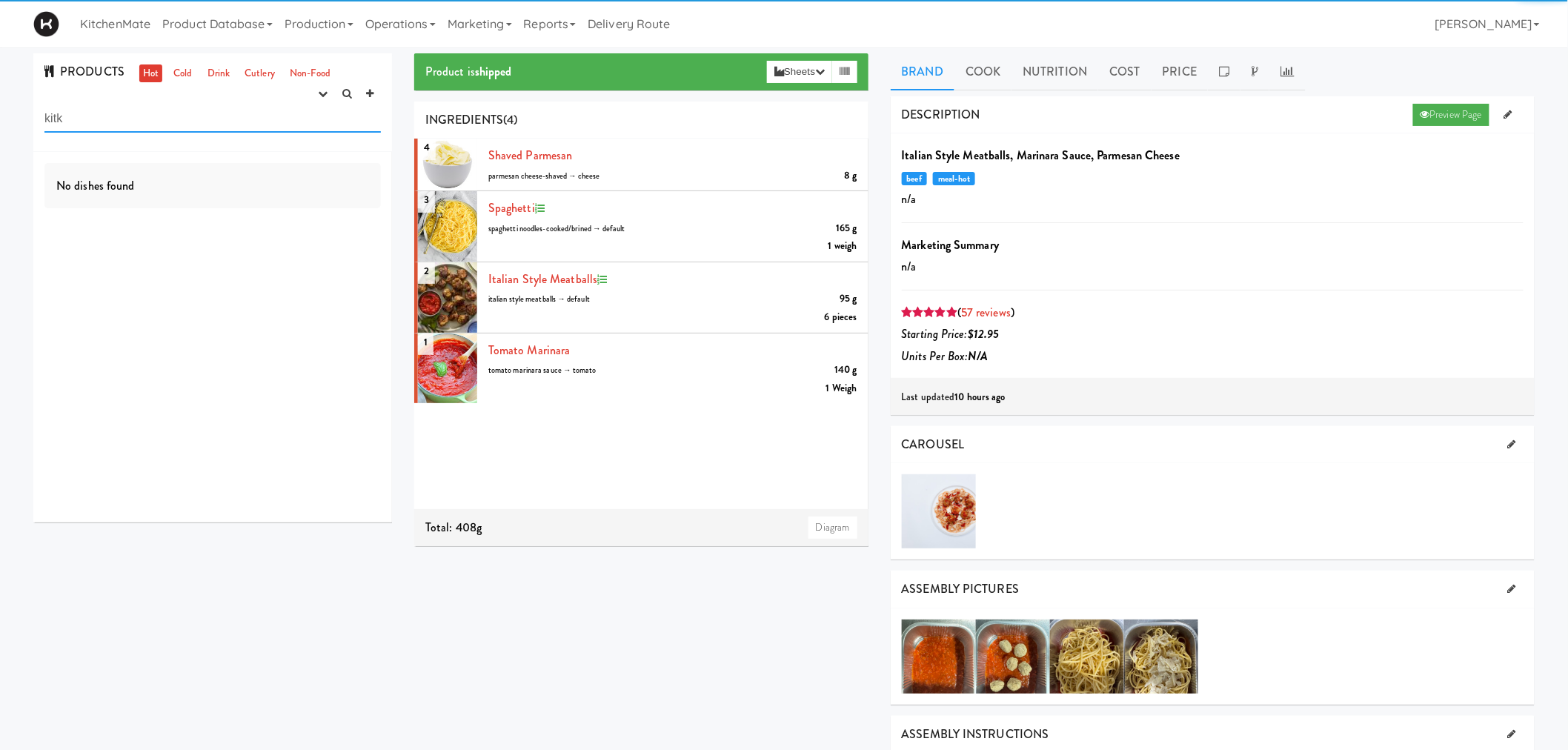
type input "kitka"
drag, startPoint x: 113, startPoint y: 124, endPoint x: 0, endPoint y: 125, distance: 113.0
click at [0, 125] on div "PRODUCTS Hot Cold Drink Cutlery Non-Food experimenting finalized shipped discon…" at bounding box center [784, 680] width 1568 height 1255
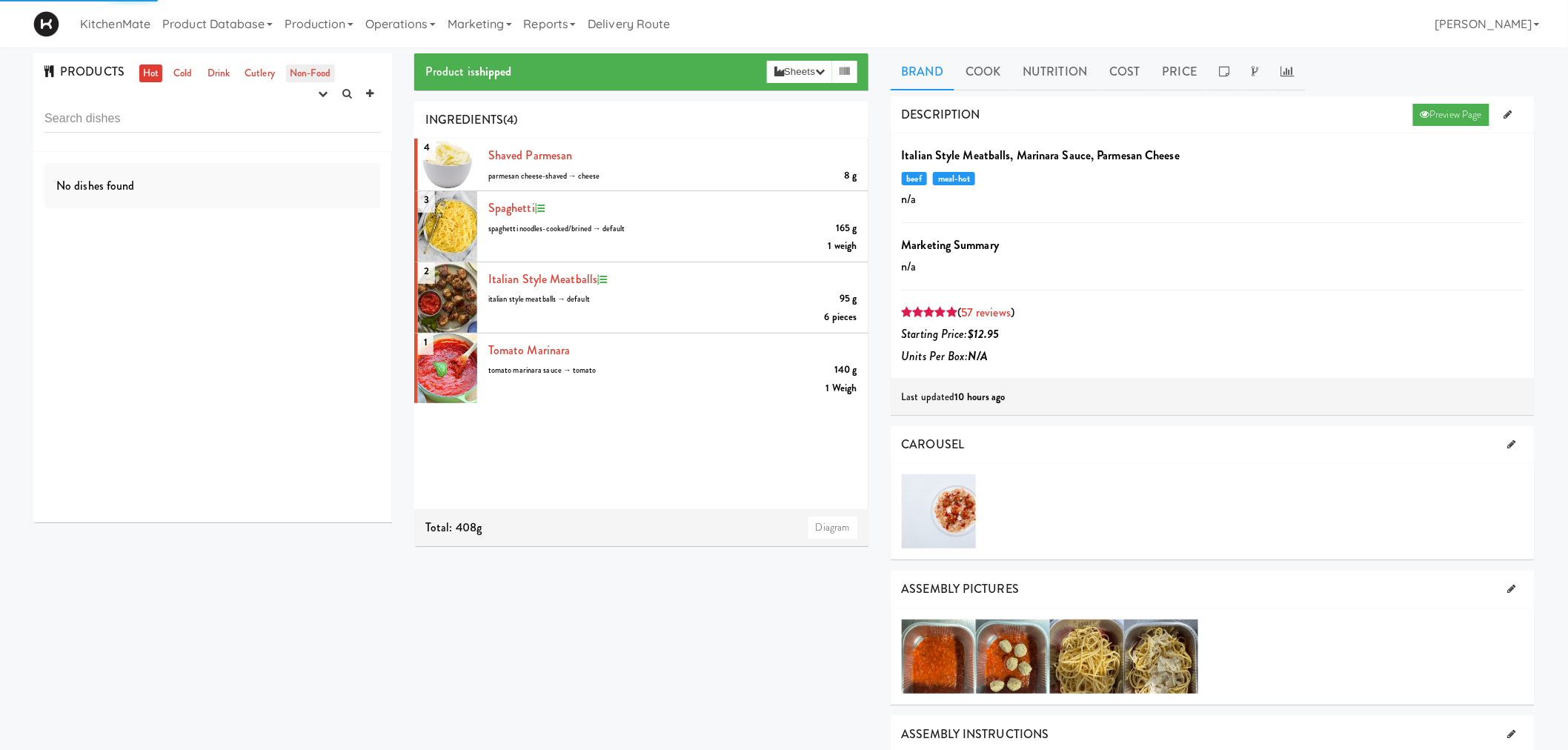
click at [326, 71] on link "Non-Food" at bounding box center [310, 74] width 49 height 19
click at [268, 75] on link "Cutlery" at bounding box center [260, 74] width 38 height 19
click at [323, 92] on icon "button" at bounding box center [322, 94] width 9 height 9
click at [272, 148] on link "finalized" at bounding box center [275, 148] width 118 height 27
click at [314, 100] on button "button" at bounding box center [322, 94] width 24 height 22
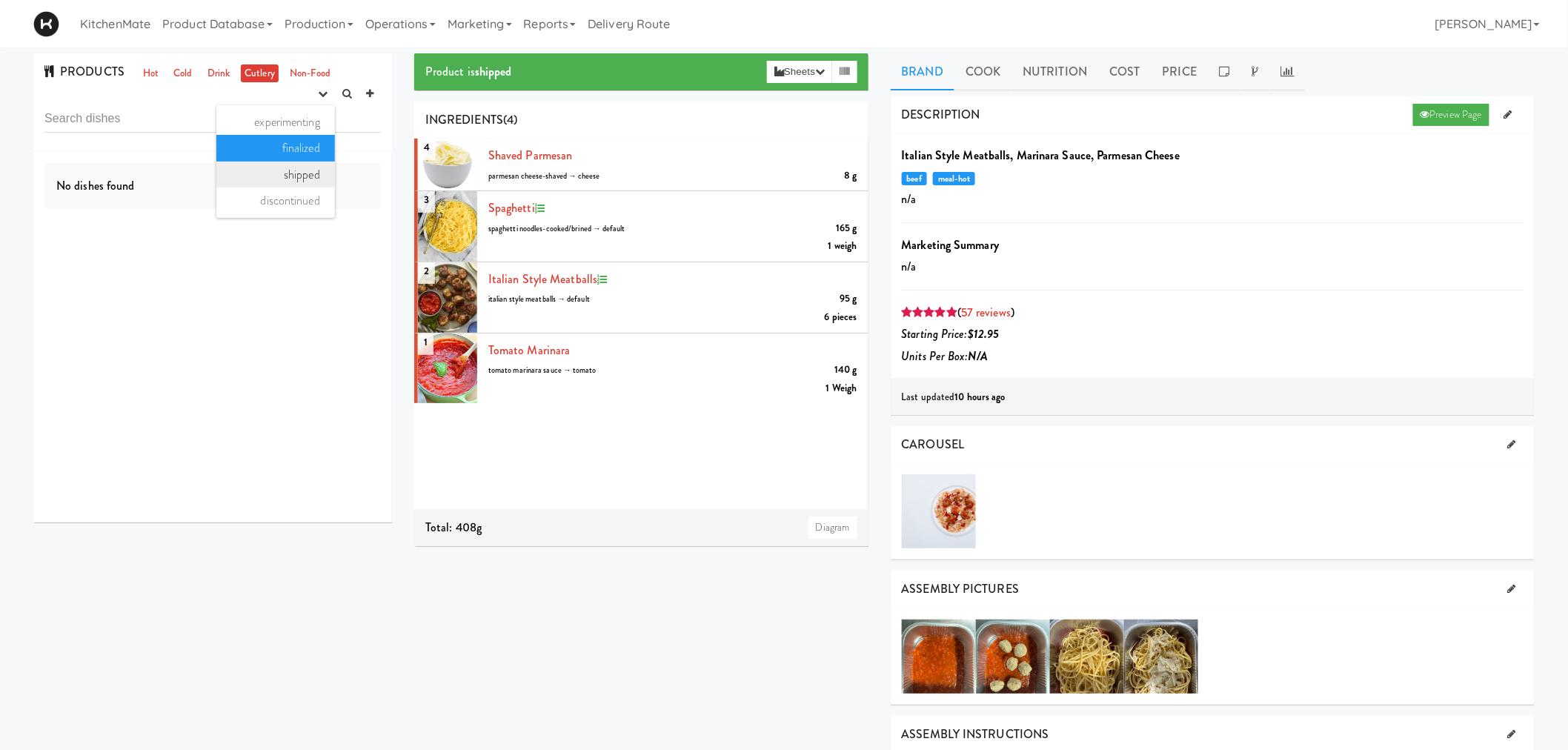
click at [298, 186] on link "shipped" at bounding box center [275, 174] width 118 height 27
click at [331, 91] on button "button" at bounding box center [322, 94] width 24 height 22
click at [270, 120] on link "experimenting" at bounding box center [275, 122] width 118 height 27
click at [104, 72] on span "PRODUCTS" at bounding box center [85, 72] width 80 height 17
click at [302, 19] on link "Production" at bounding box center [318, 23] width 81 height 48
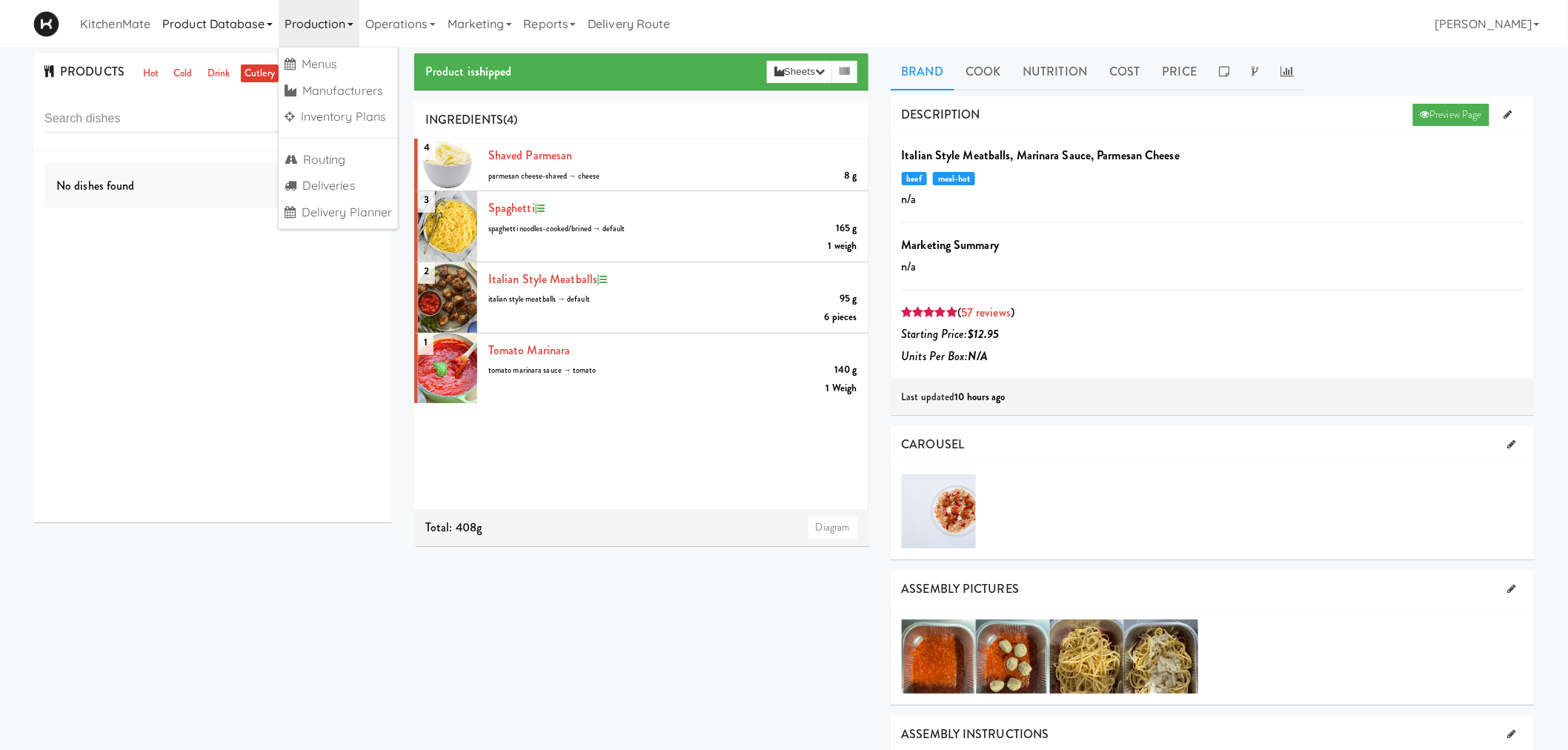
click at [230, 30] on link "Product Database" at bounding box center [217, 23] width 122 height 48
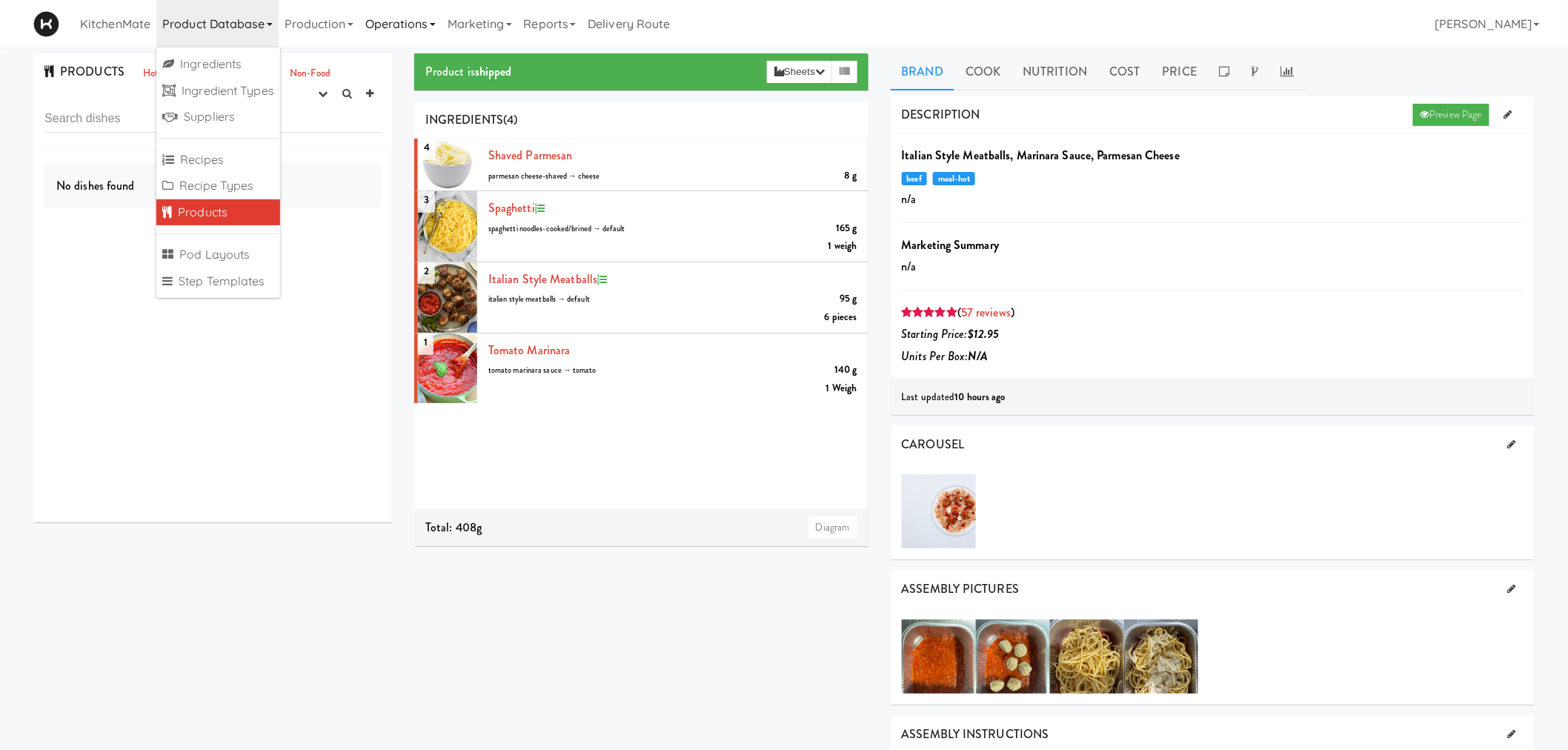
click at [401, 11] on link "Operations" at bounding box center [400, 23] width 82 height 48
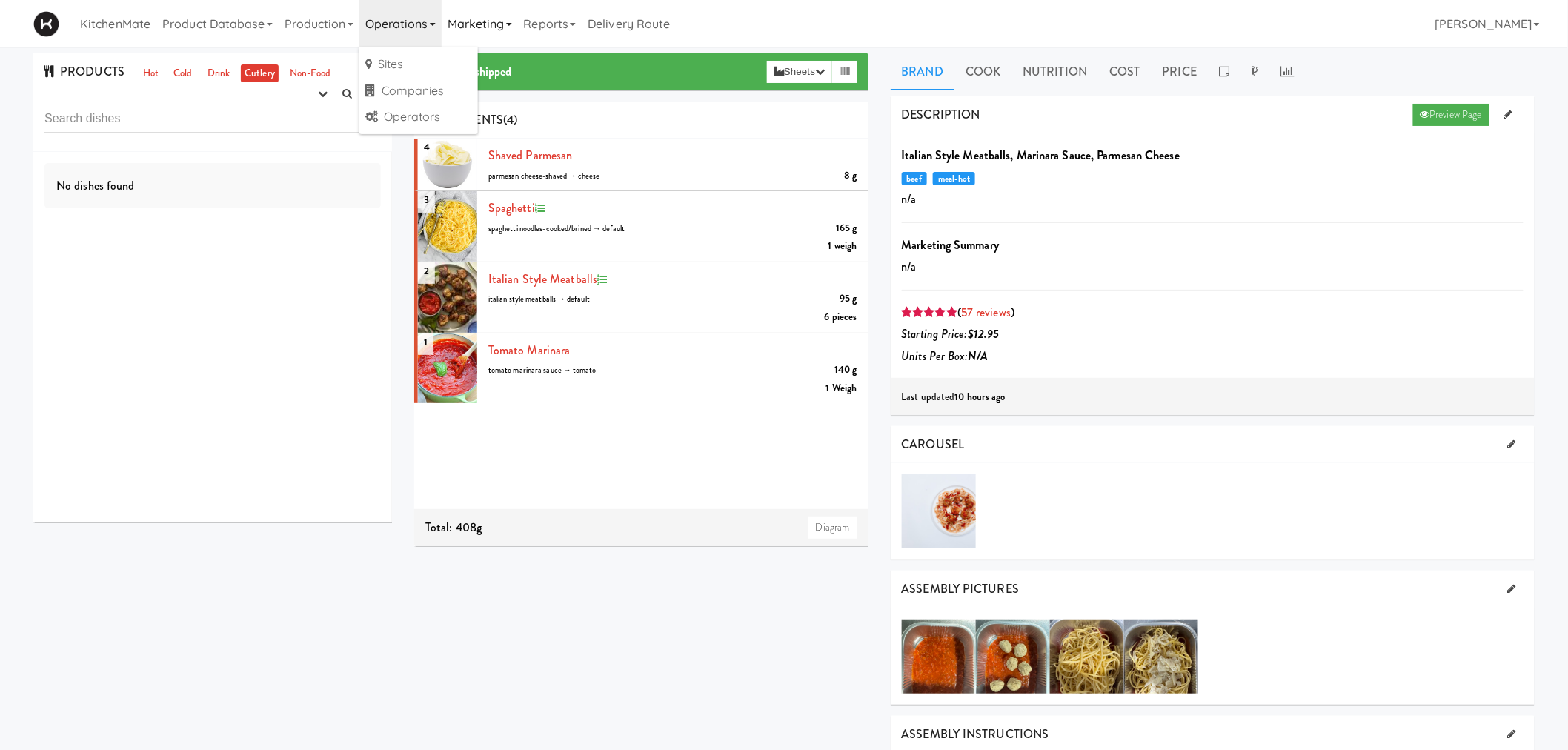
click at [468, 18] on link "Marketing" at bounding box center [480, 23] width 76 height 48
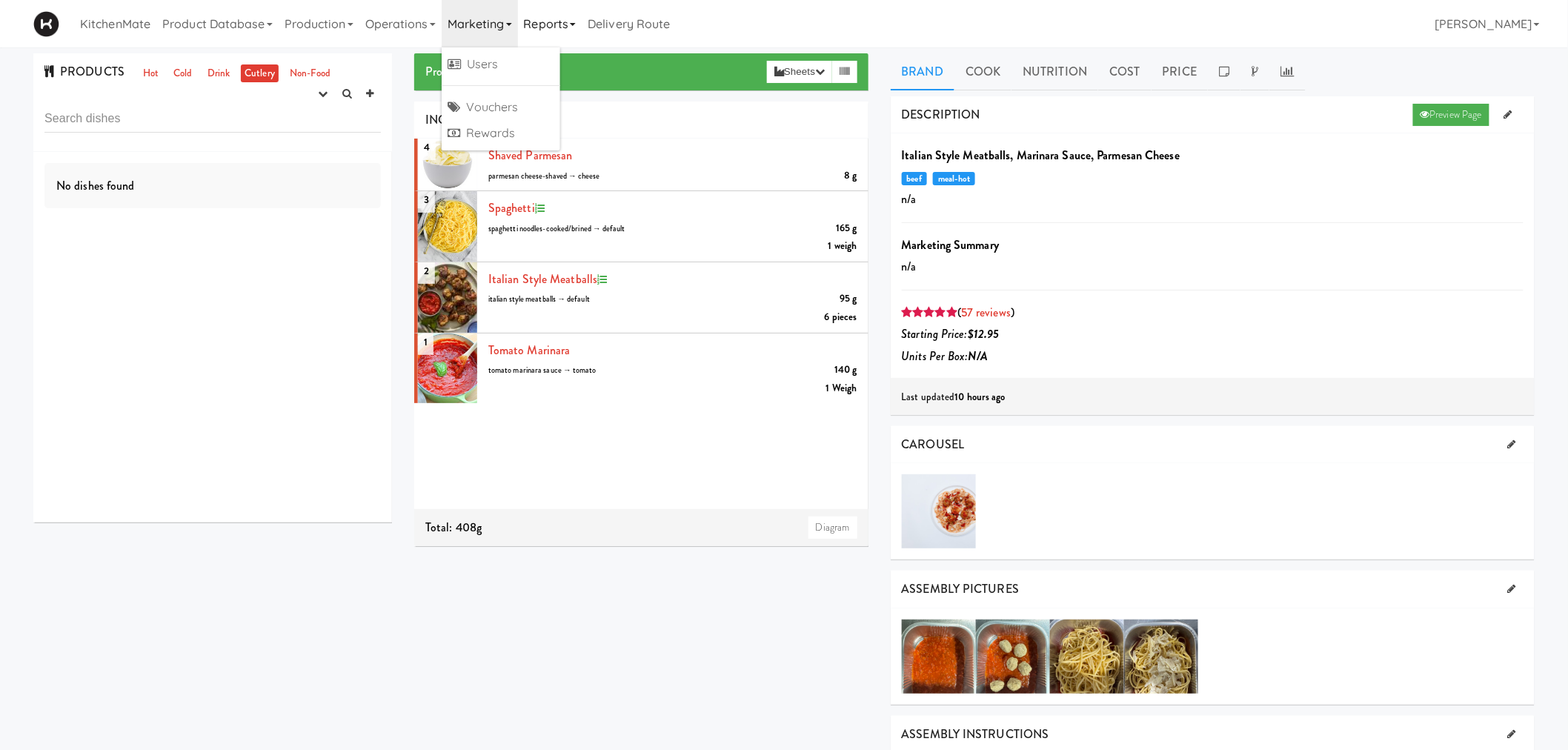
click at [561, 22] on link "Reports" at bounding box center [549, 23] width 64 height 48
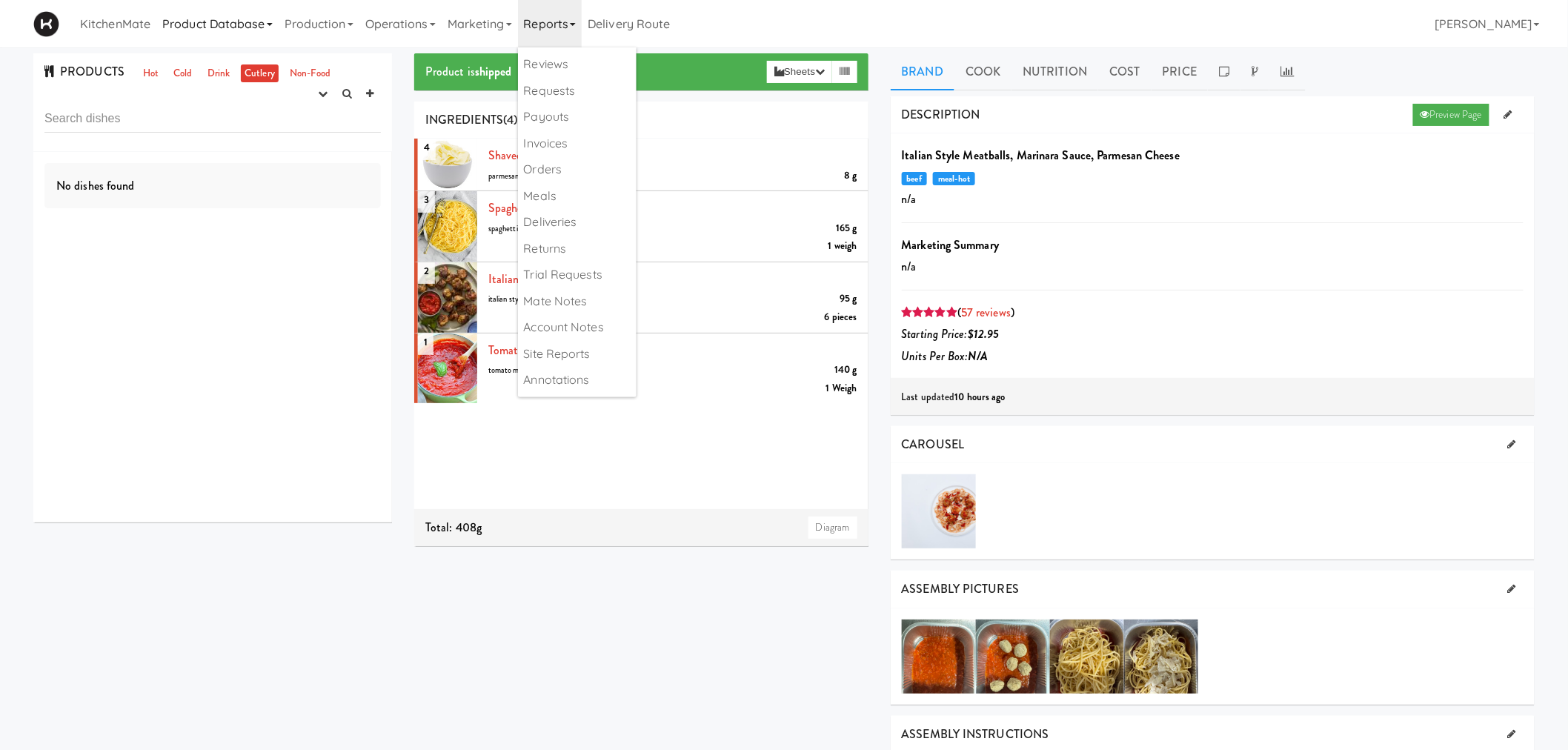
click at [206, 20] on link "Product Database" at bounding box center [217, 23] width 122 height 48
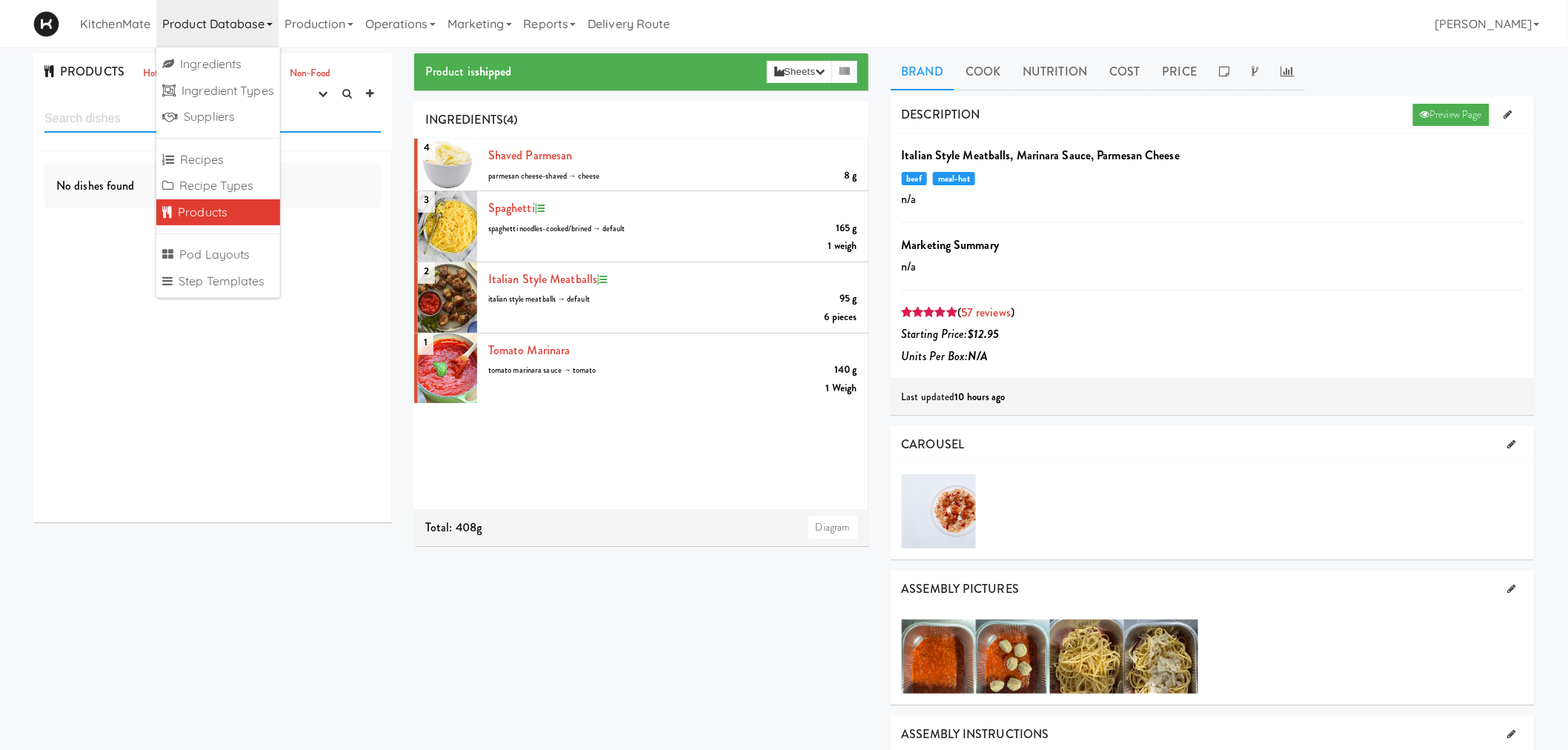
click at [86, 123] on input "text" at bounding box center [212, 118] width 336 height 27
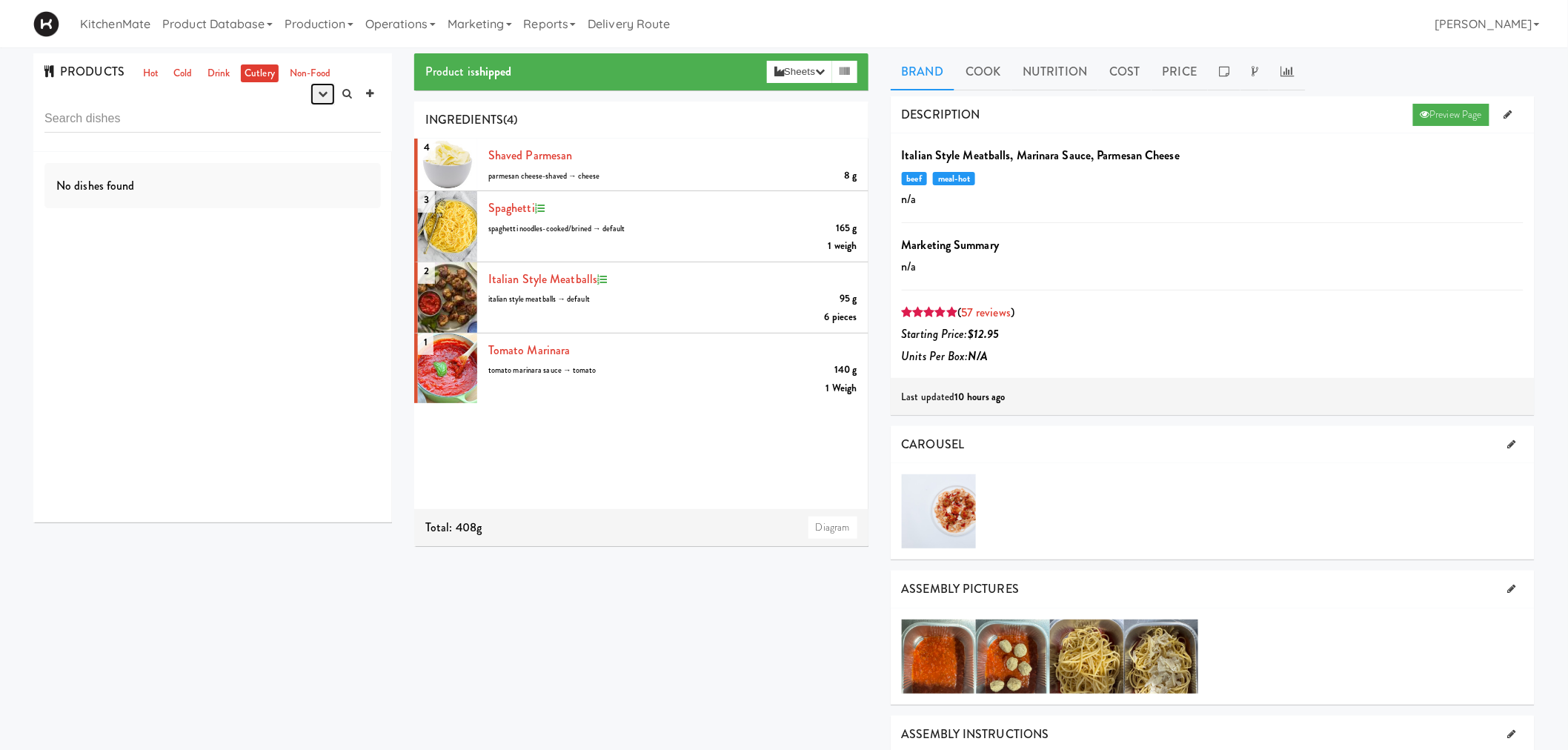
click at [321, 100] on button "button" at bounding box center [322, 94] width 24 height 22
click at [279, 175] on link "shipped" at bounding box center [275, 174] width 118 height 27
click at [254, 120] on input "text" at bounding box center [212, 118] width 336 height 27
click at [230, 115] on input "text" at bounding box center [212, 118] width 336 height 27
type input "kitkat"
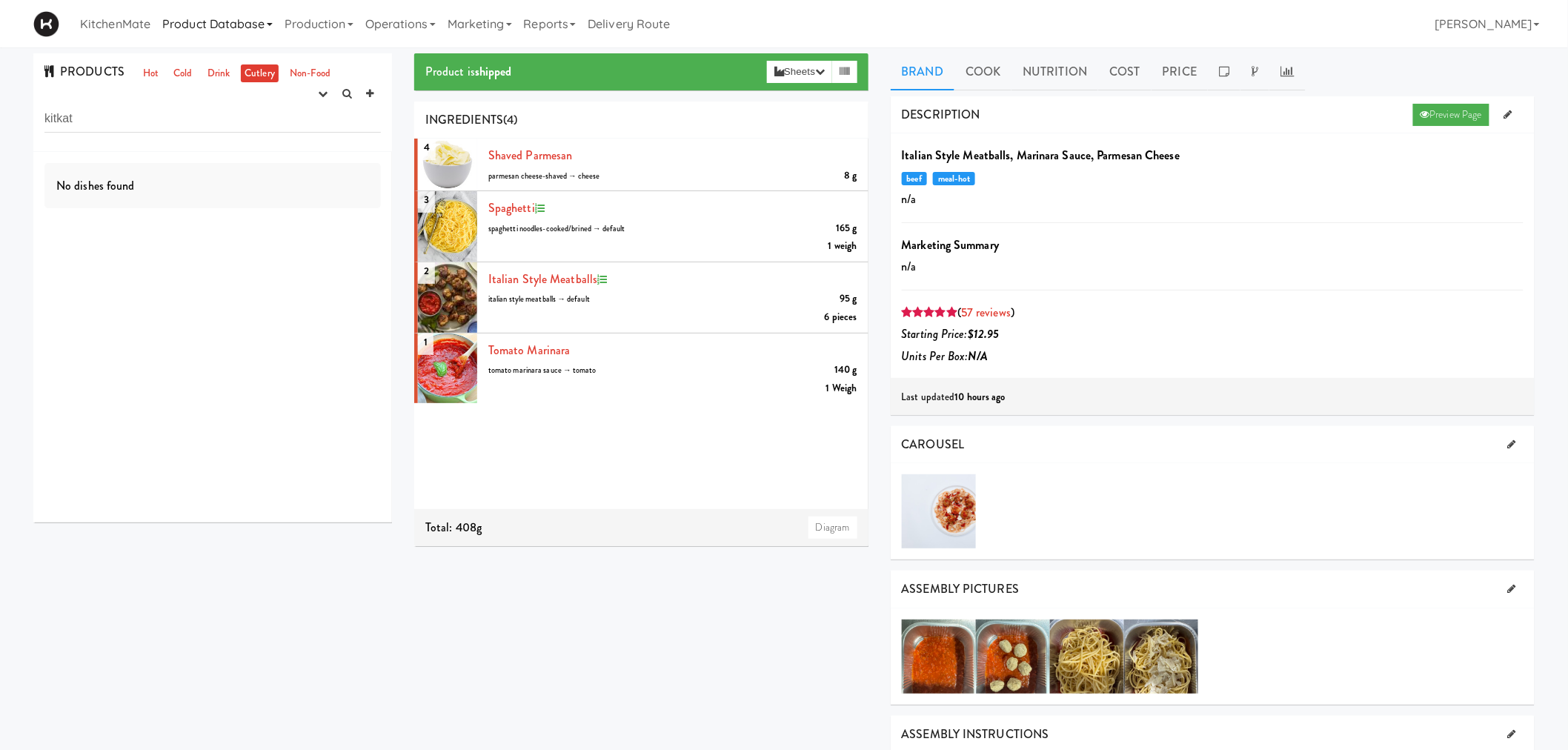
click at [203, 30] on link "Product Database" at bounding box center [217, 23] width 122 height 48
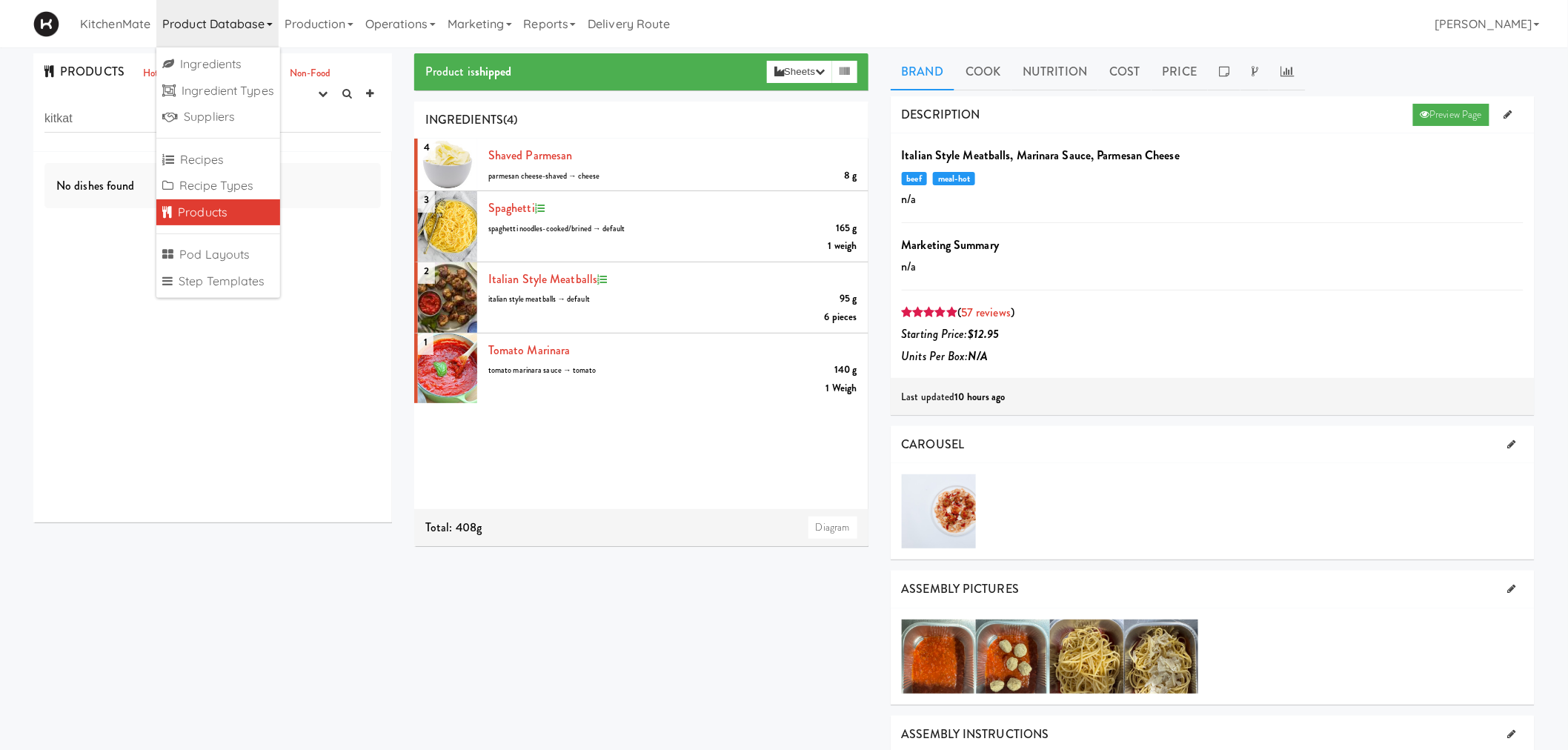
click at [133, 463] on div "No dishes found" at bounding box center [212, 337] width 358 height 371
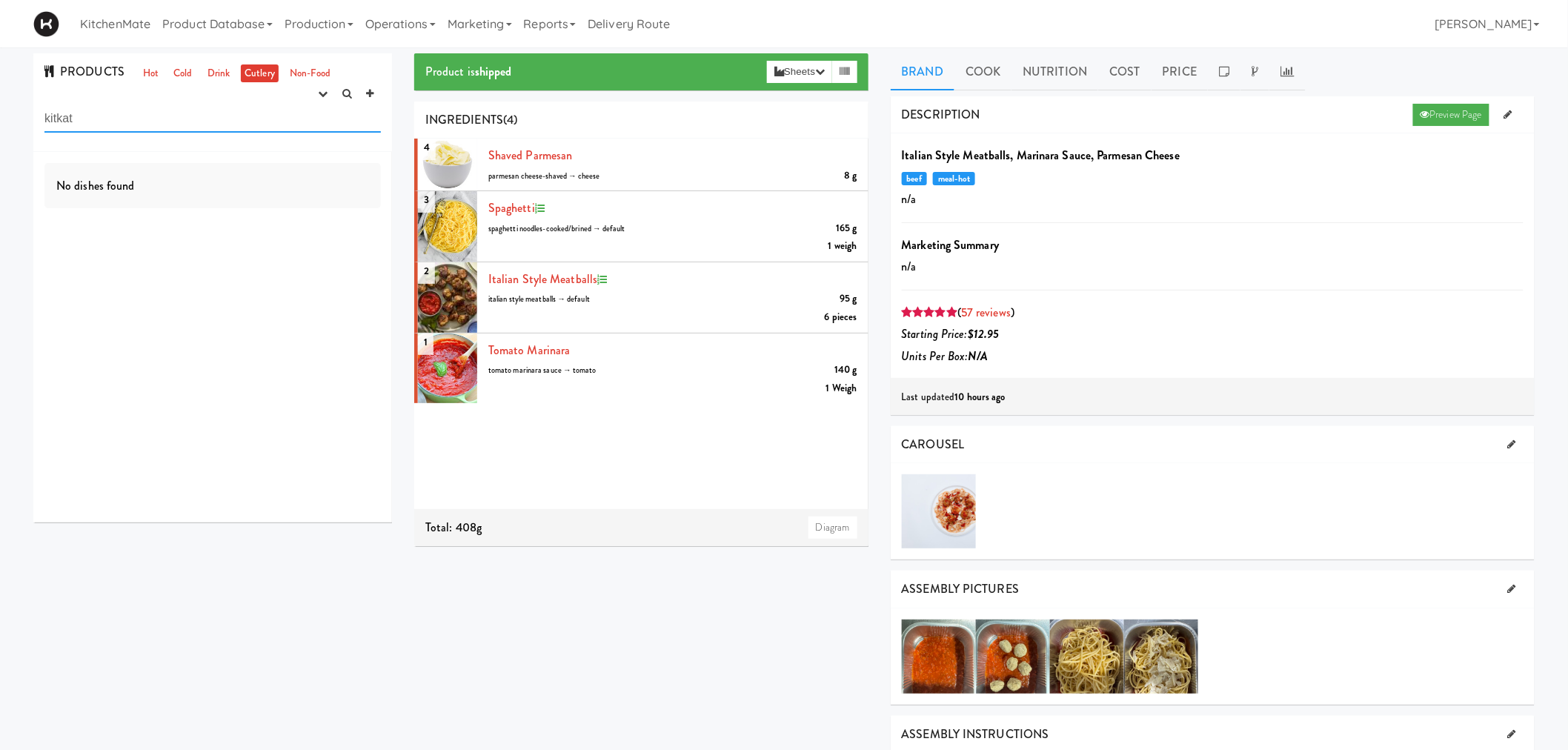
drag, startPoint x: 183, startPoint y: 116, endPoint x: 0, endPoint y: 113, distance: 183.0
click at [0, 113] on div "PRODUCTS Hot Cold Drink Cutlery Non-Food experimenting finalized shipped discon…" at bounding box center [784, 680] width 1568 height 1255
type input "chocolate"
click at [306, 72] on link "Non-Food" at bounding box center [310, 74] width 49 height 19
click at [163, 119] on input "chocolate" at bounding box center [212, 118] width 336 height 27
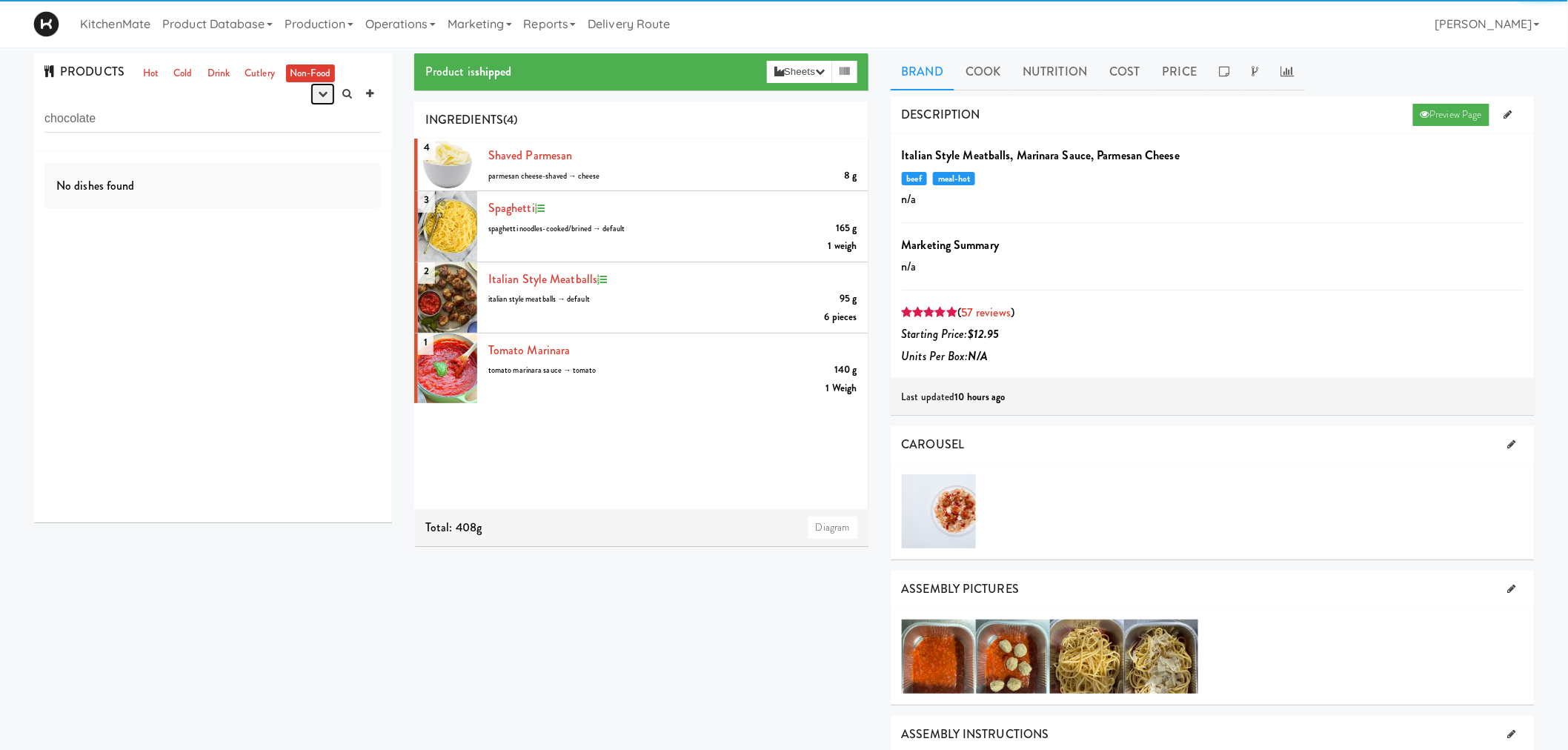
click at [317, 100] on button "button" at bounding box center [322, 94] width 24 height 22
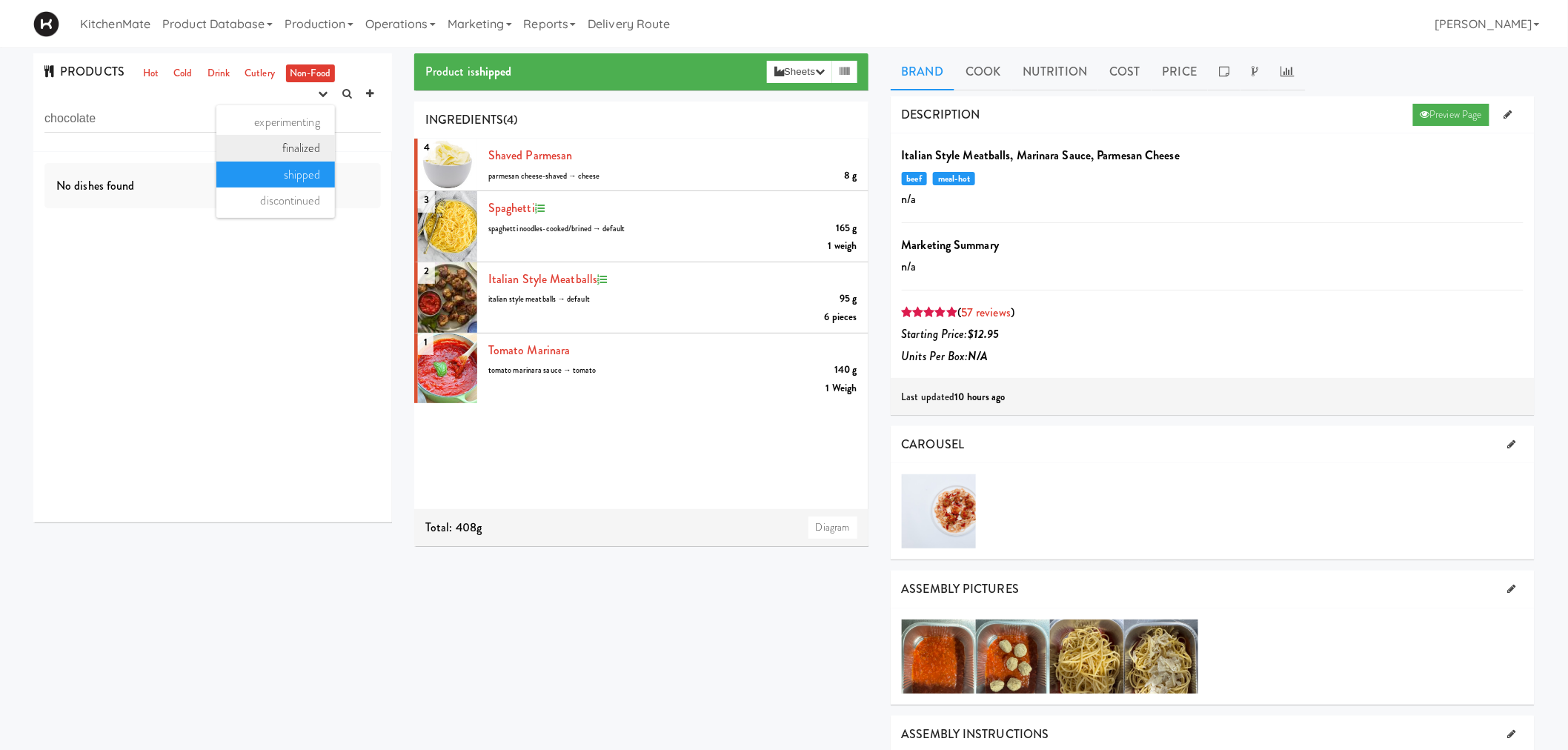
click at [276, 143] on link "finalized" at bounding box center [275, 148] width 118 height 27
click at [320, 102] on button "button" at bounding box center [322, 94] width 24 height 22
click at [292, 118] on link "experimenting" at bounding box center [275, 122] width 118 height 27
click at [42, 16] on img at bounding box center [47, 24] width 26 height 26
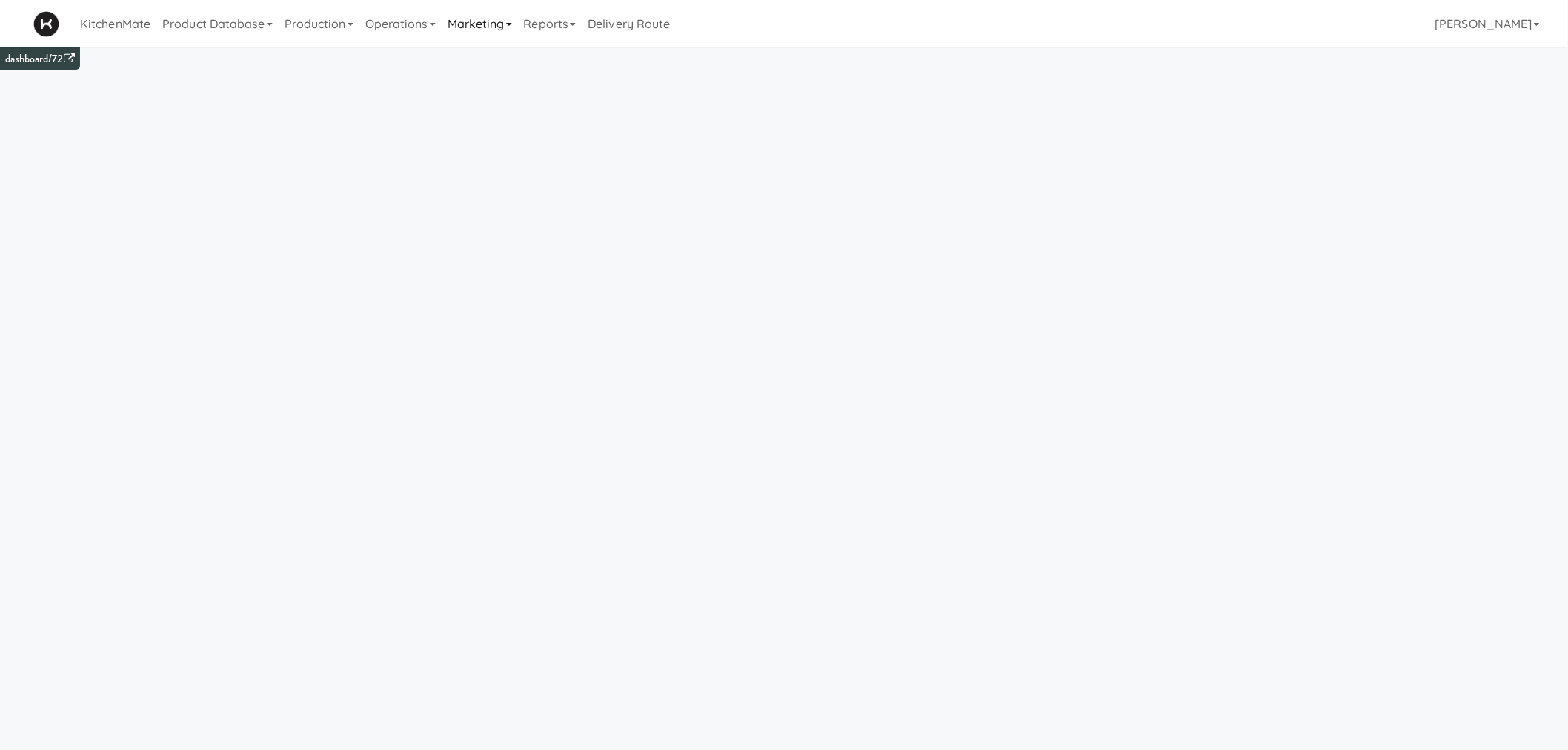
click at [482, 28] on link "Marketing" at bounding box center [480, 23] width 76 height 48
click at [315, 27] on link "Production" at bounding box center [318, 23] width 81 height 48
click at [218, 27] on link "Product Database" at bounding box center [217, 23] width 122 height 48
click at [307, 28] on link "Production" at bounding box center [318, 23] width 81 height 48
click at [321, 53] on link "Menus" at bounding box center [338, 64] width 120 height 27
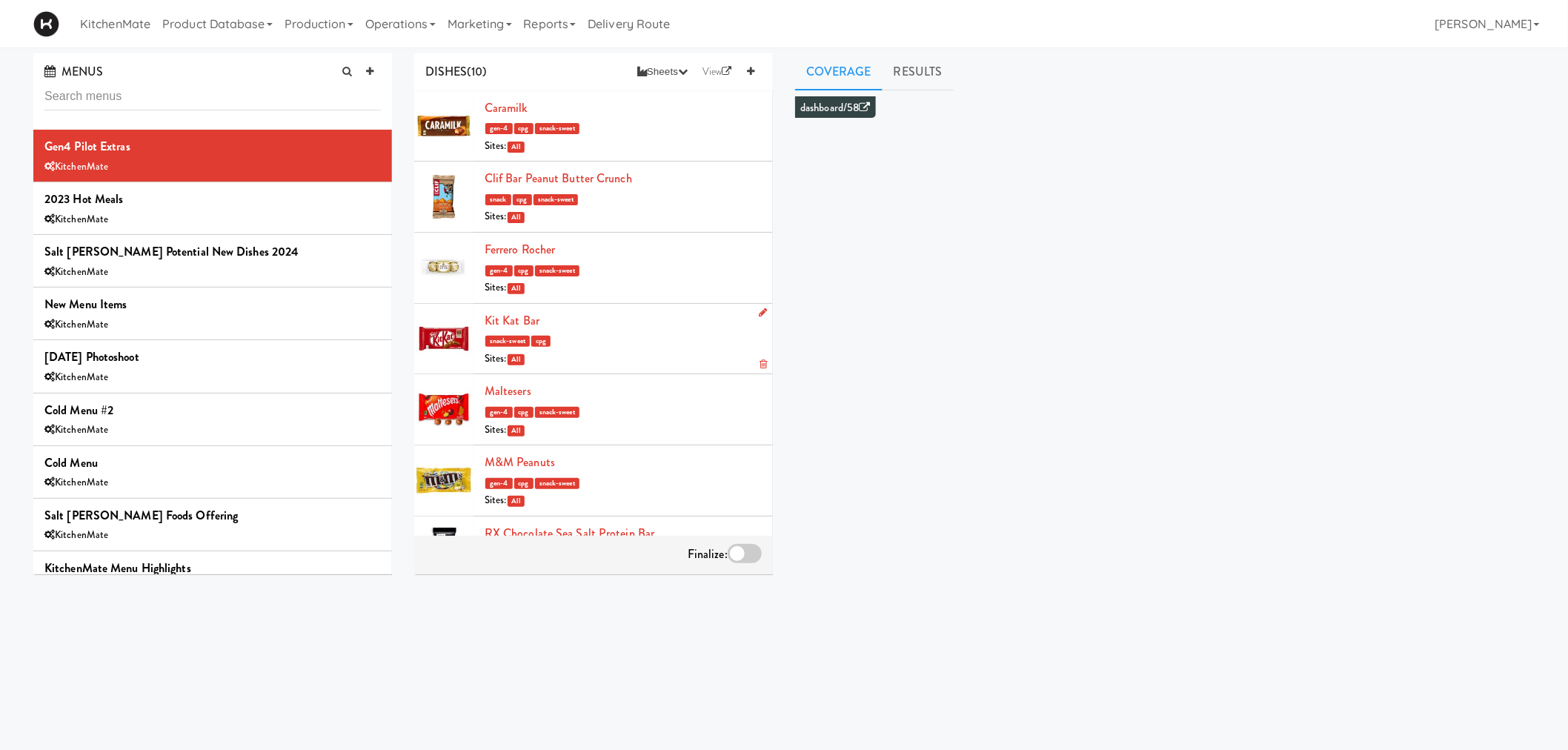
click at [449, 336] on div at bounding box center [444, 339] width 60 height 71
click at [499, 321] on link "Kit Kat Bar" at bounding box center [511, 320] width 55 height 17
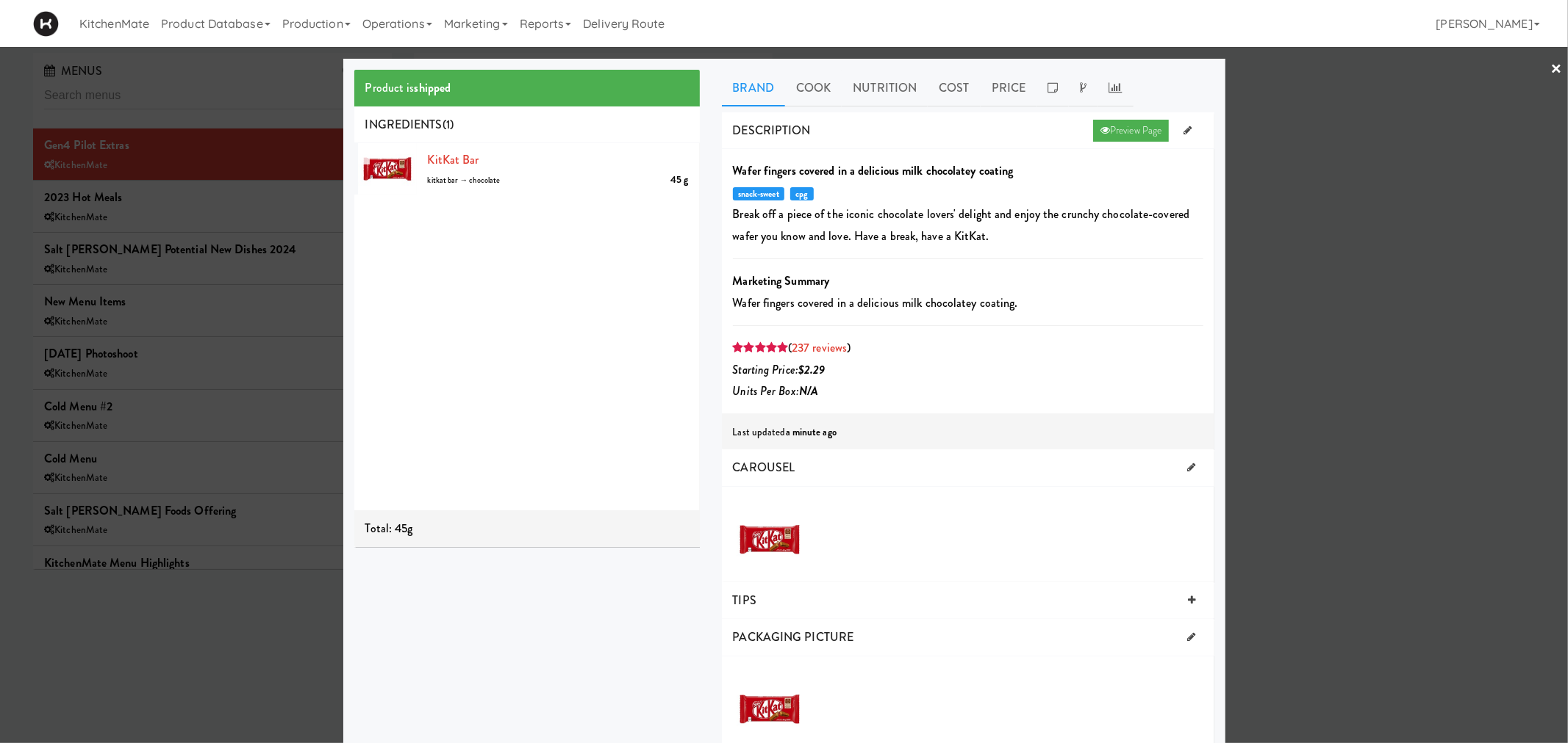
click at [1381, 109] on div at bounding box center [784, 371] width 1568 height 743
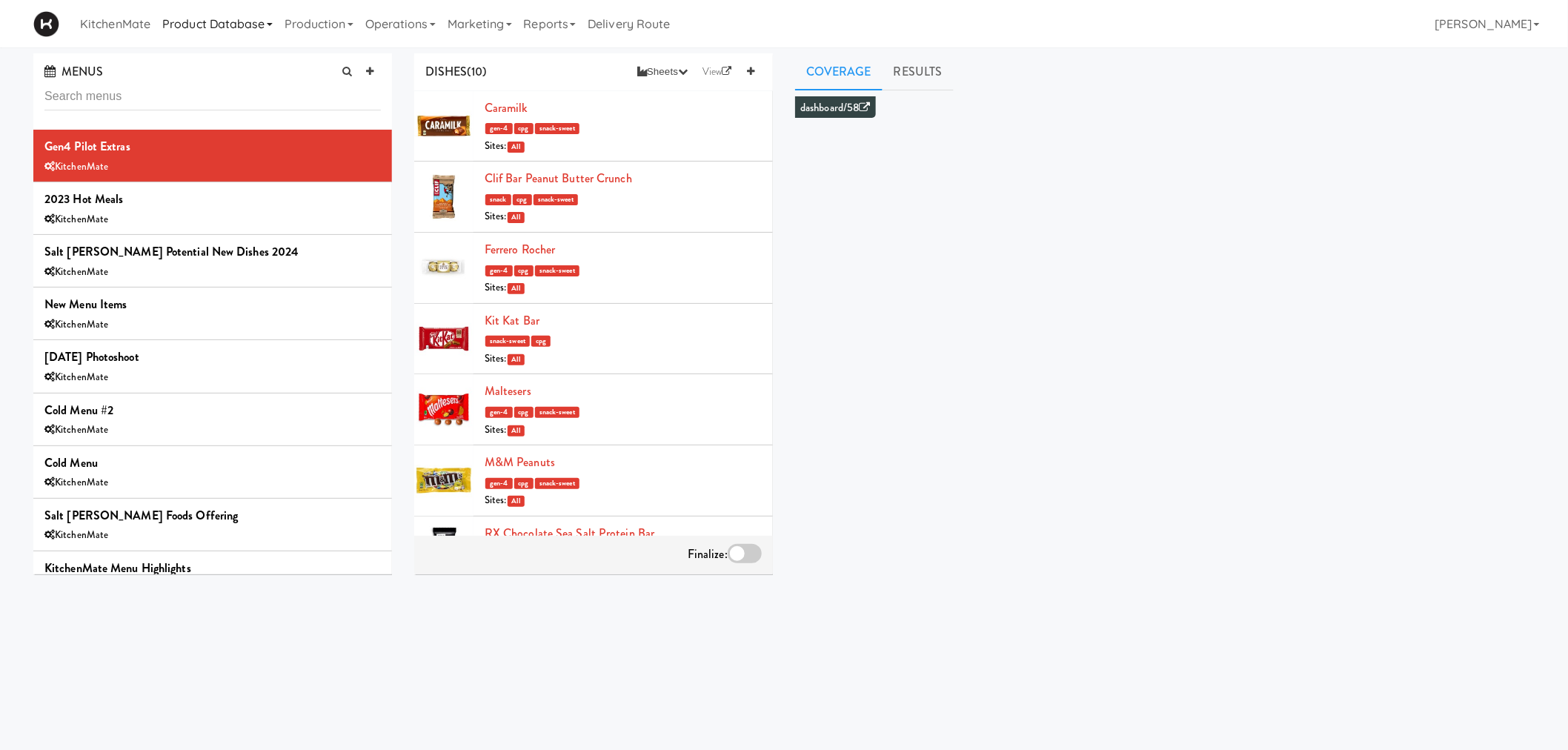
click at [210, 25] on link "Product Database" at bounding box center [217, 23] width 122 height 48
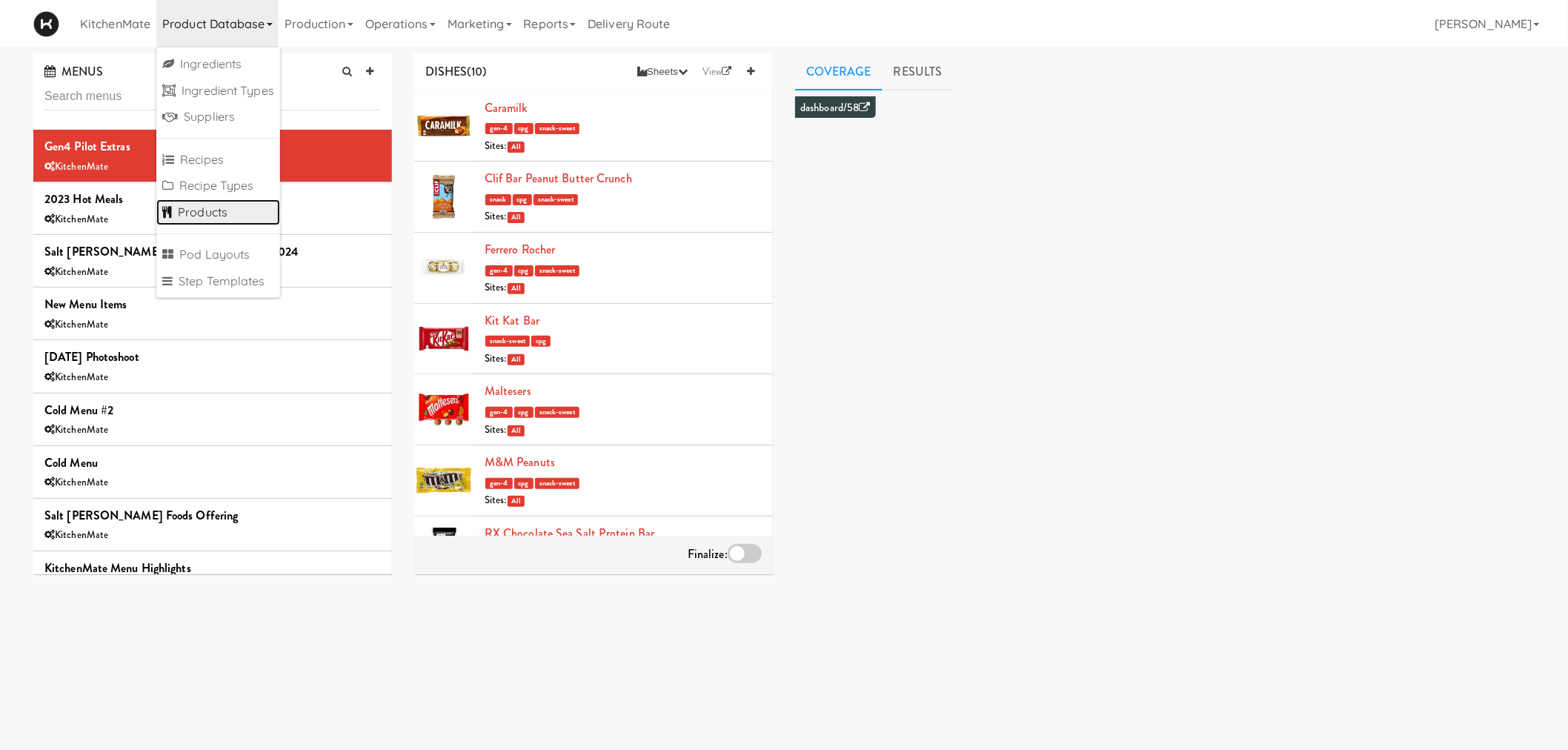
click at [225, 219] on link "Products" at bounding box center [218, 212] width 124 height 27
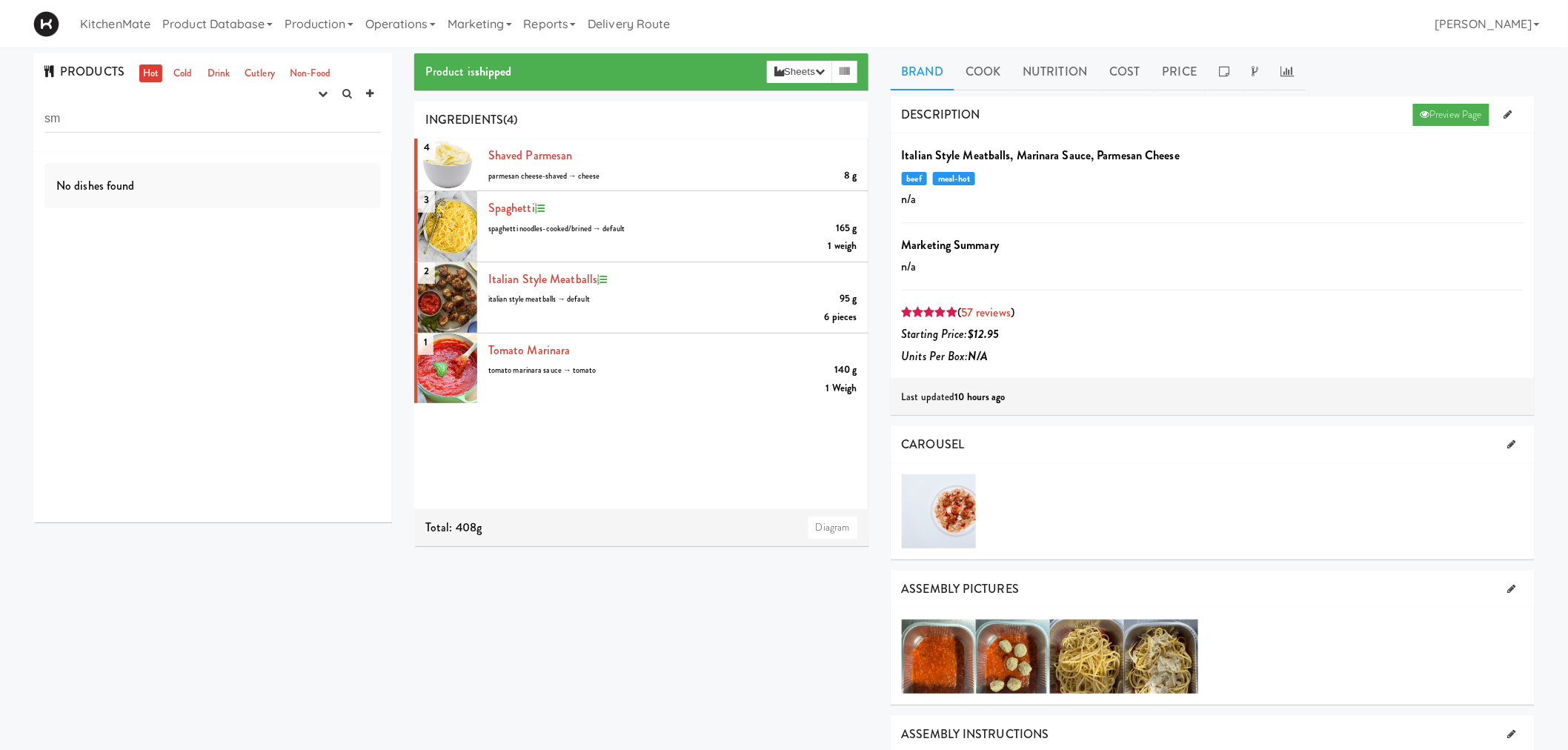
type input "s"
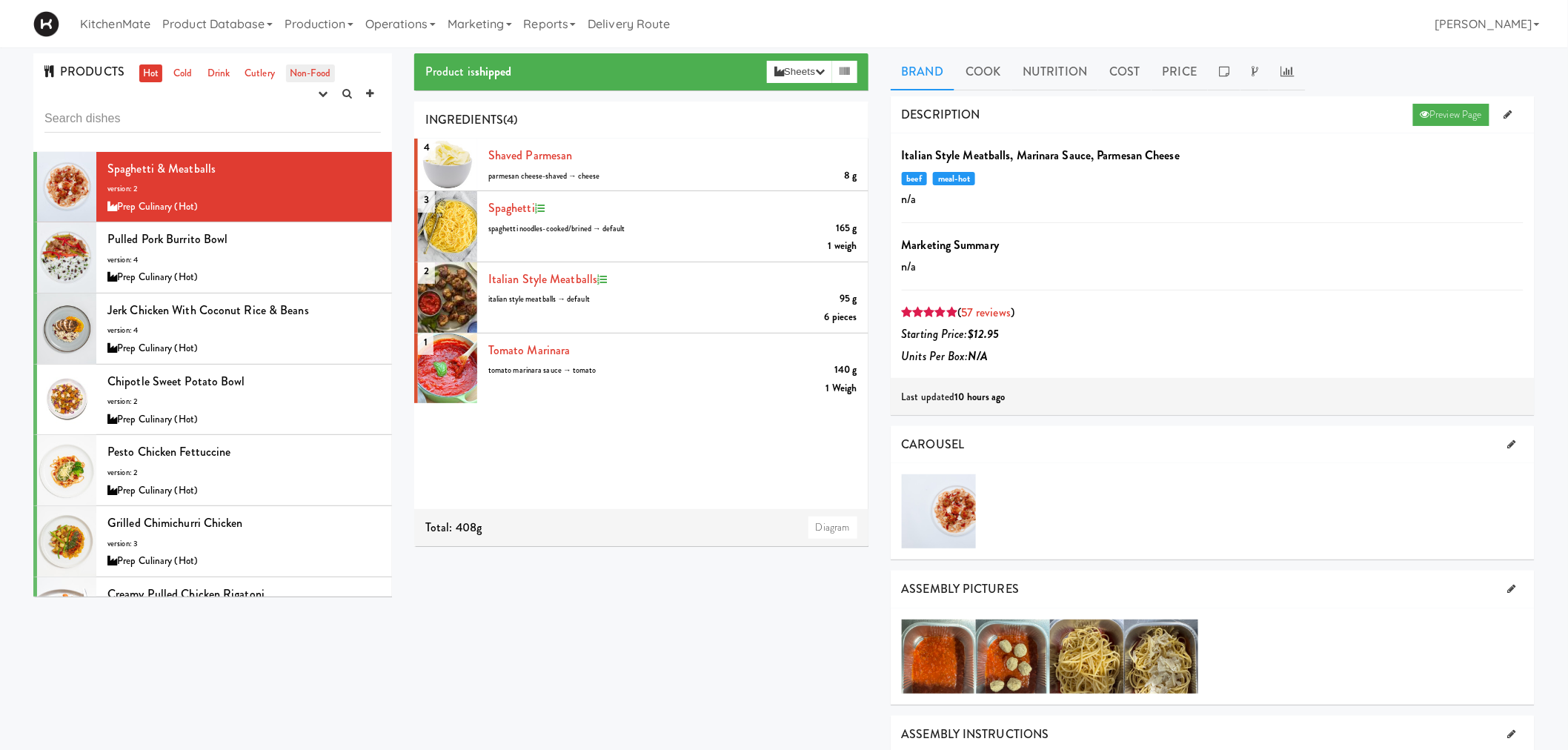
click at [326, 76] on link "Non-Food" at bounding box center [310, 74] width 49 height 19
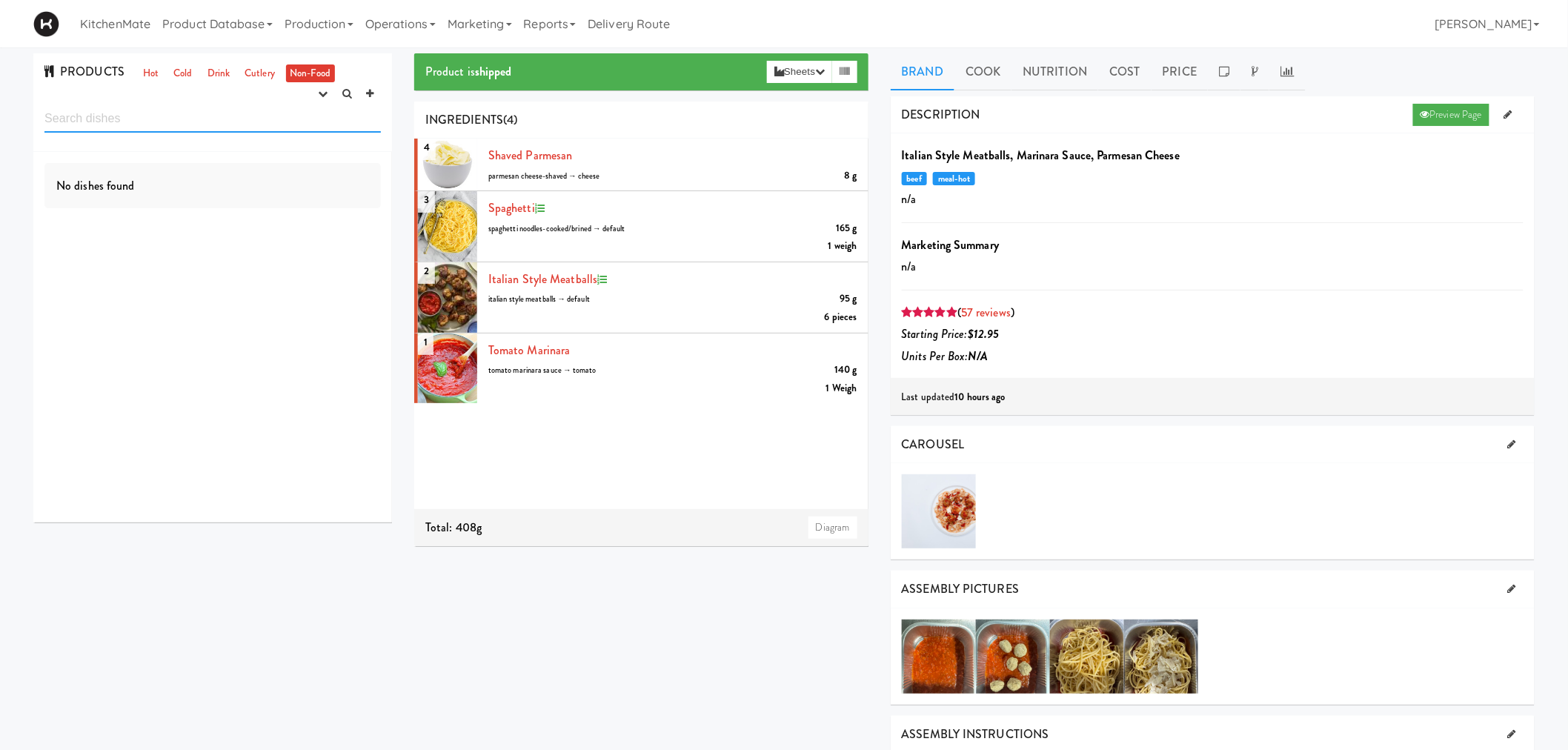
click at [211, 115] on input "text" at bounding box center [212, 118] width 336 height 27
click at [210, 33] on link "Product Database" at bounding box center [217, 23] width 122 height 48
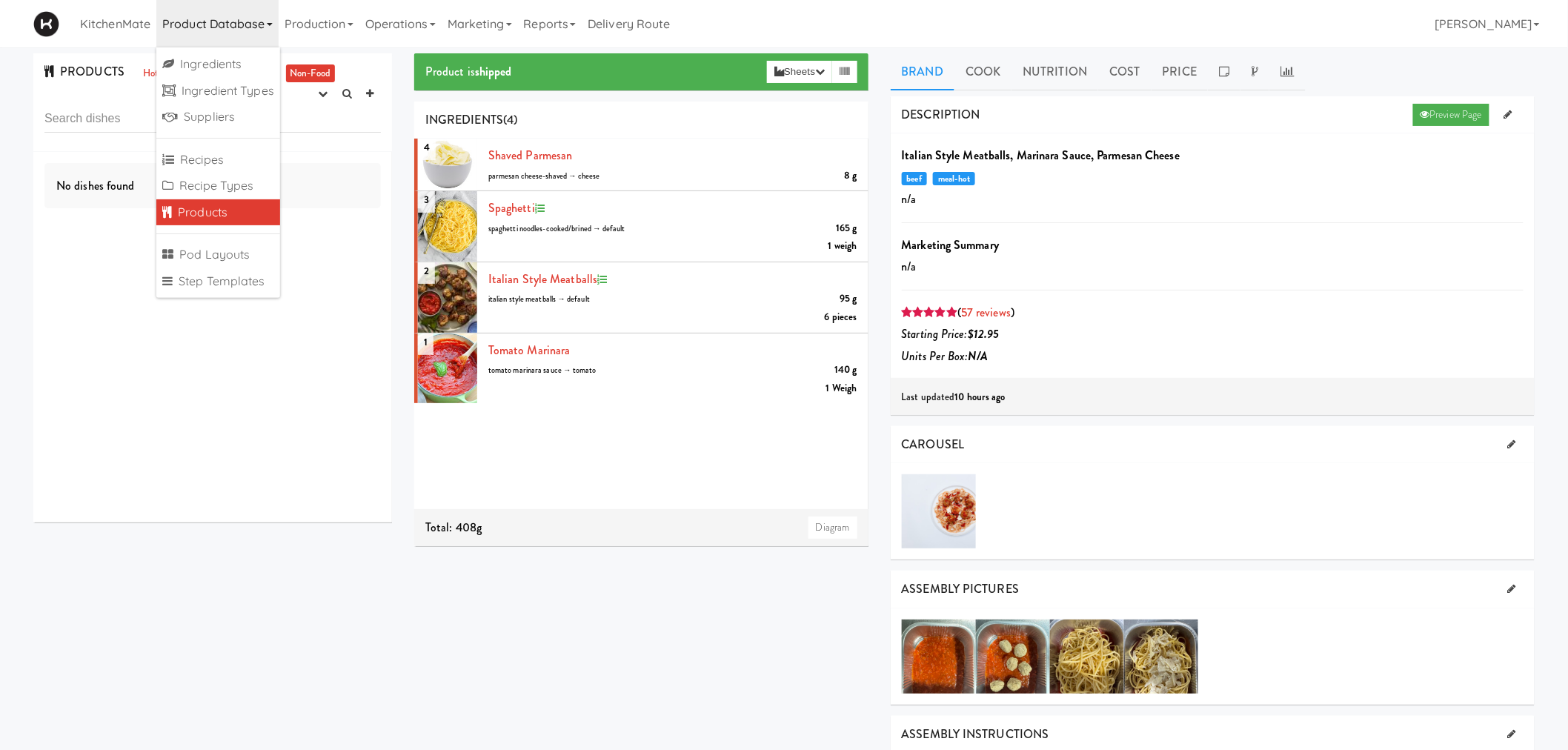
click at [292, 332] on div "No dishes found" at bounding box center [212, 337] width 358 height 371
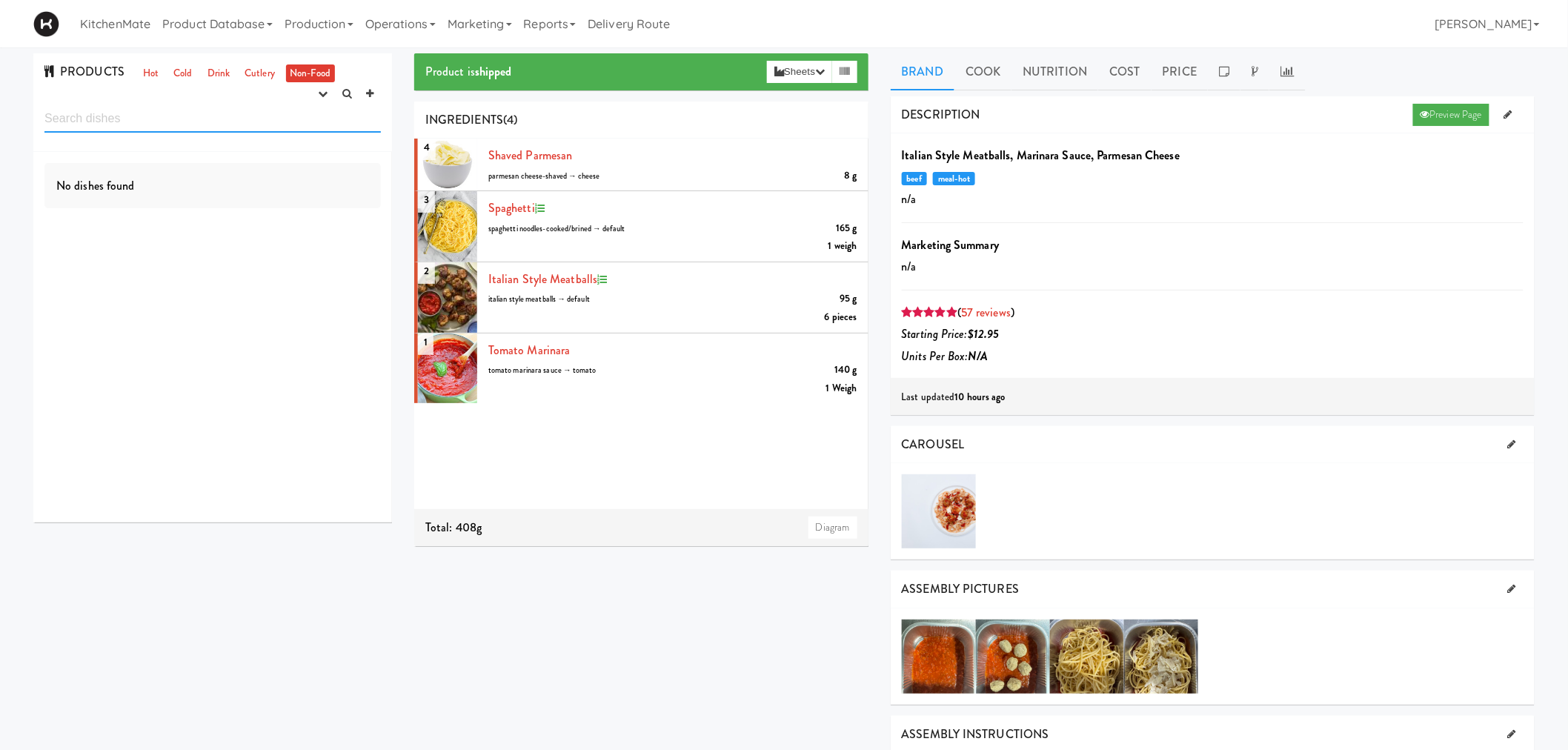
click at [223, 129] on input "text" at bounding box center [212, 118] width 336 height 27
type input "kit kat"
click at [224, 75] on link "Drink" at bounding box center [219, 74] width 31 height 19
click at [191, 75] on link "Cold" at bounding box center [182, 74] width 26 height 19
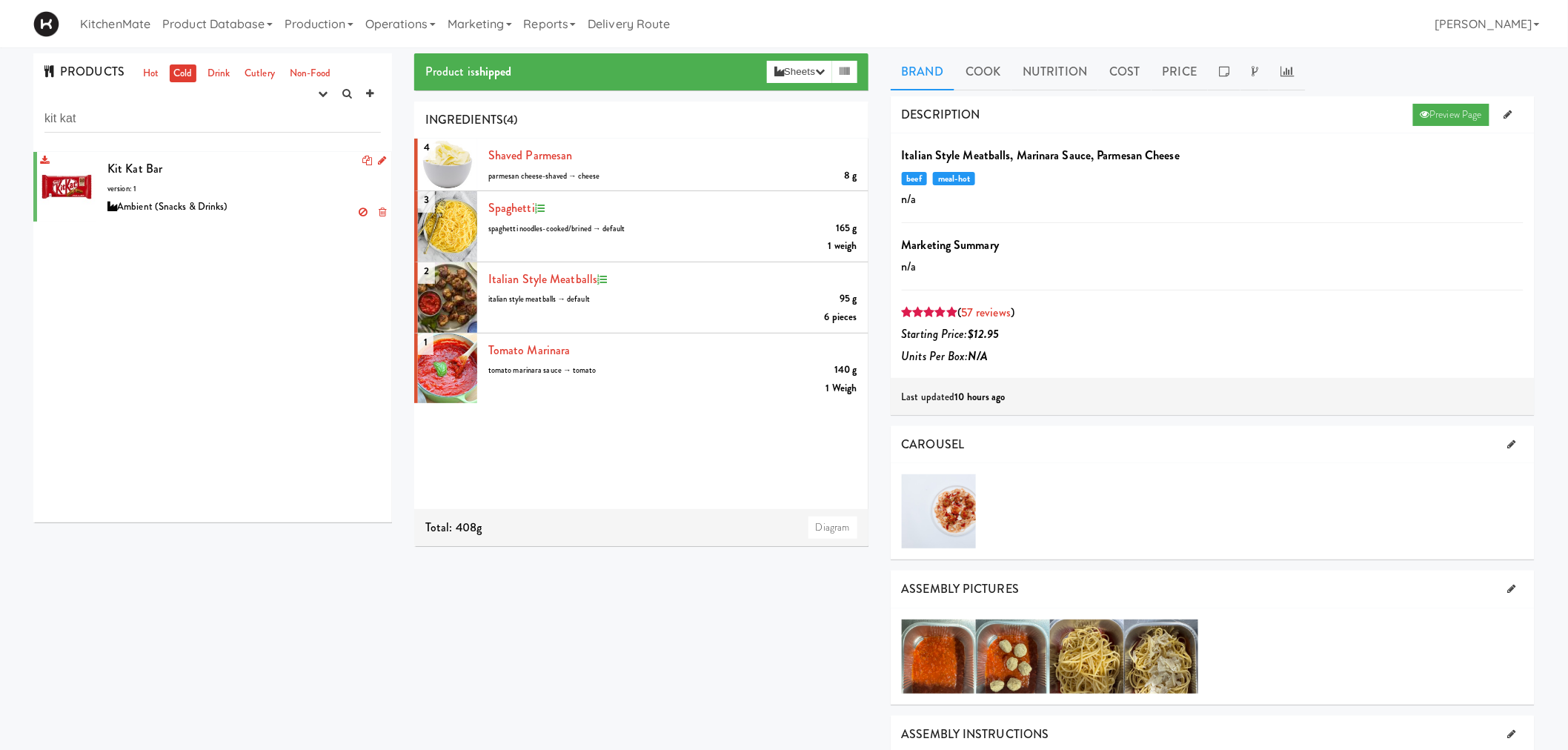
click at [378, 161] on icon at bounding box center [382, 160] width 8 height 9
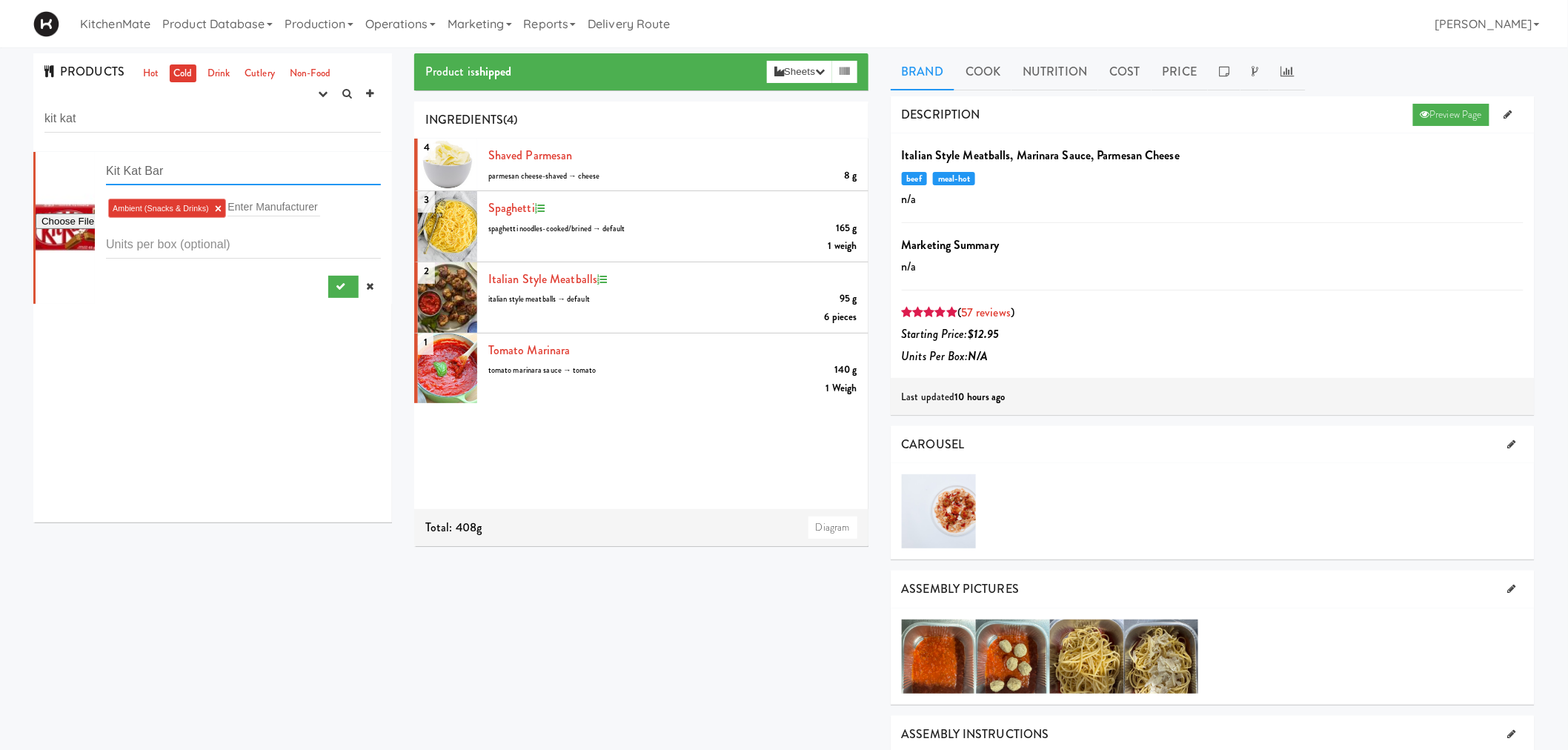
drag, startPoint x: 211, startPoint y: 163, endPoint x: 79, endPoint y: 159, distance: 132.1
click at [106, 159] on form "Kit Kat Bar Ambient (Snacks & Drinks) × Enter Manufacturer" at bounding box center [243, 228] width 275 height 140
click at [329, 283] on button "submit" at bounding box center [344, 287] width 31 height 22
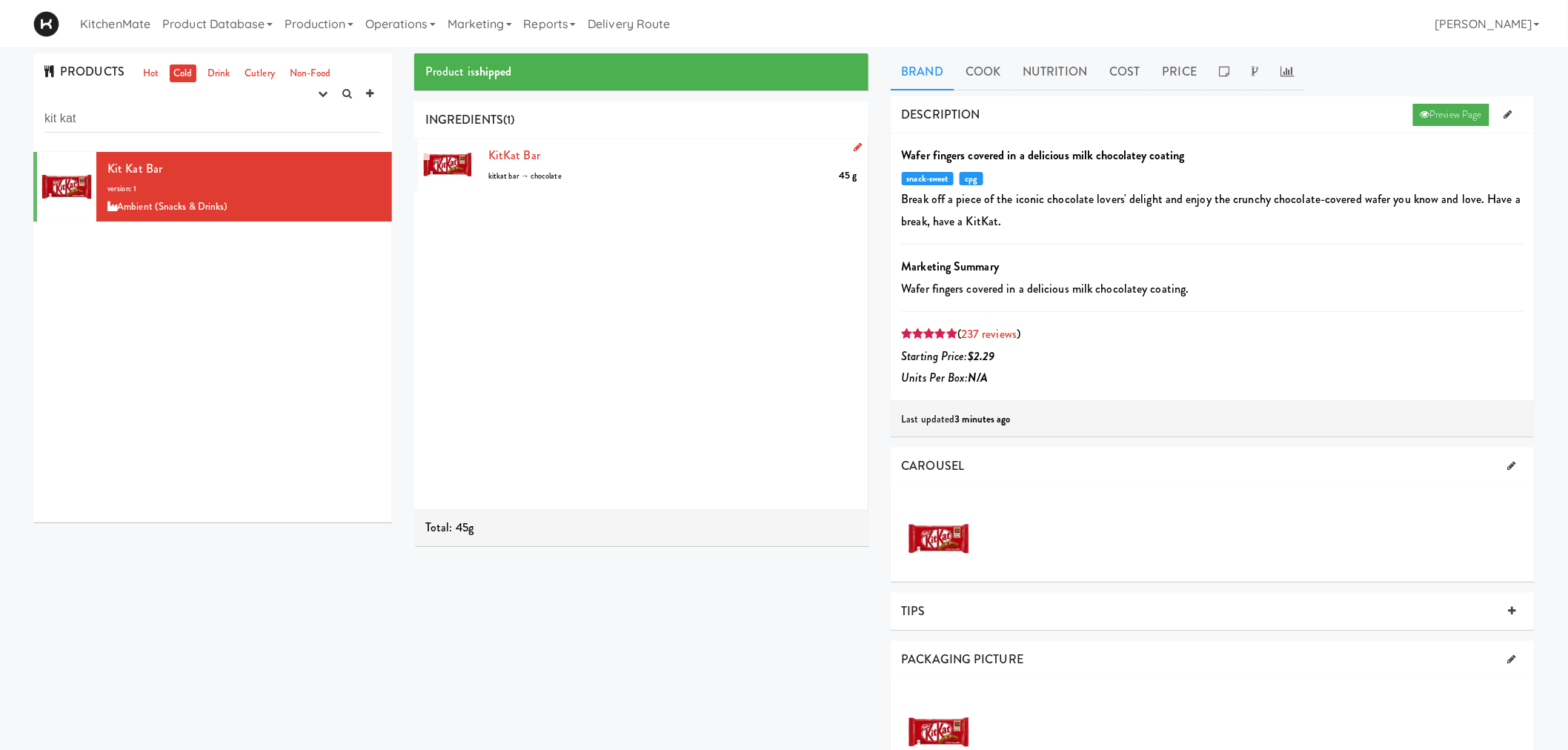
click at [854, 149] on icon at bounding box center [858, 147] width 8 height 9
click at [807, 227] on button "submit" at bounding box center [820, 223] width 27 height 22
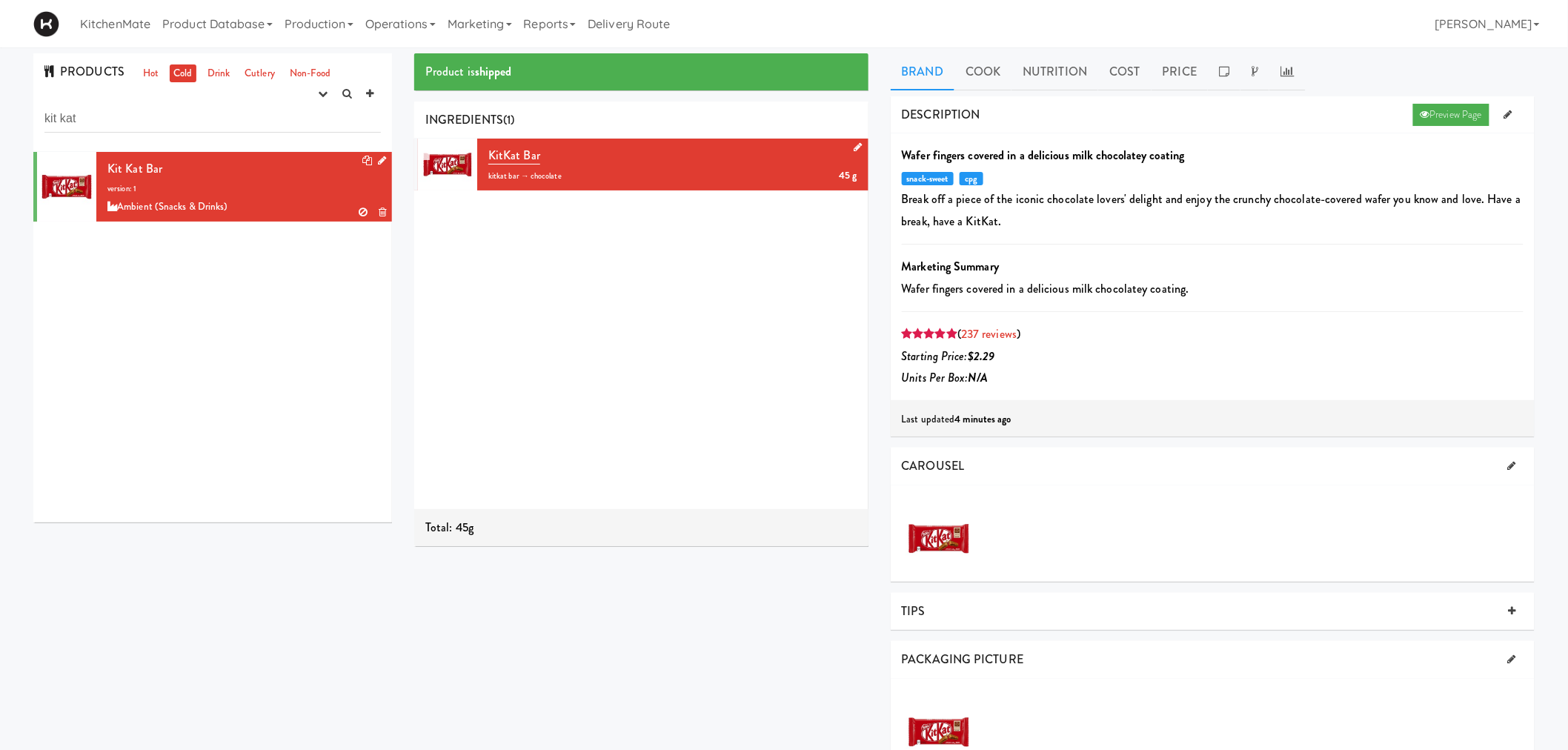
click at [143, 194] on div "Kit Kat Bar version: 1 Ambient (Snacks & Drinks)" at bounding box center [244, 187] width 274 height 59
click at [854, 143] on icon at bounding box center [858, 147] width 8 height 9
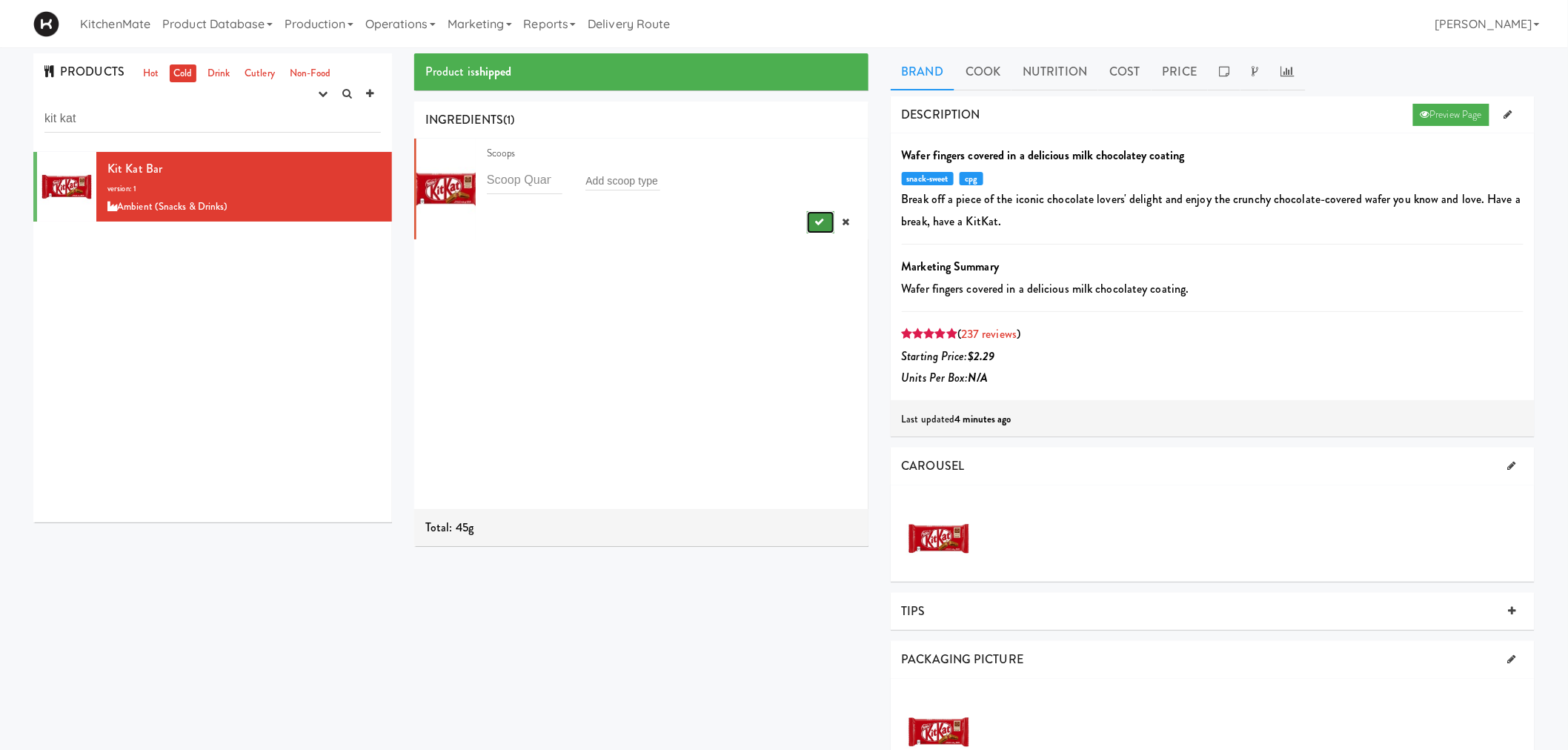
click at [814, 219] on button "submit" at bounding box center [820, 223] width 27 height 22
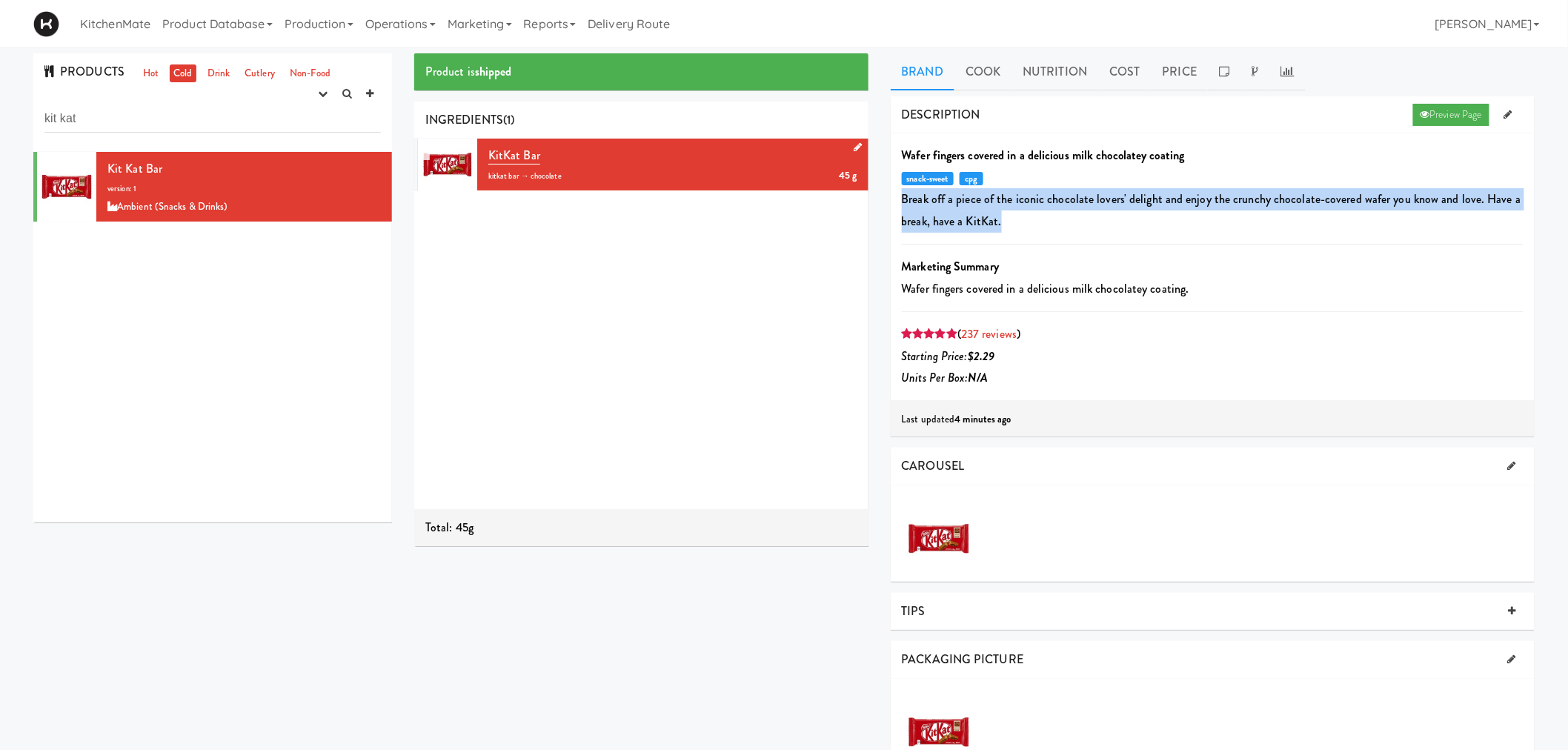
drag, startPoint x: 1003, startPoint y: 220, endPoint x: 895, endPoint y: 190, distance: 112.1
click at [895, 190] on div "Wafer fingers covered in a delicious milk chocolatey coating snack-sweet cpg Br…" at bounding box center [1213, 266] width 644 height 267
copy p "Break off a piece of the iconic chocolate lovers' delight and enjoy the crunchy…"
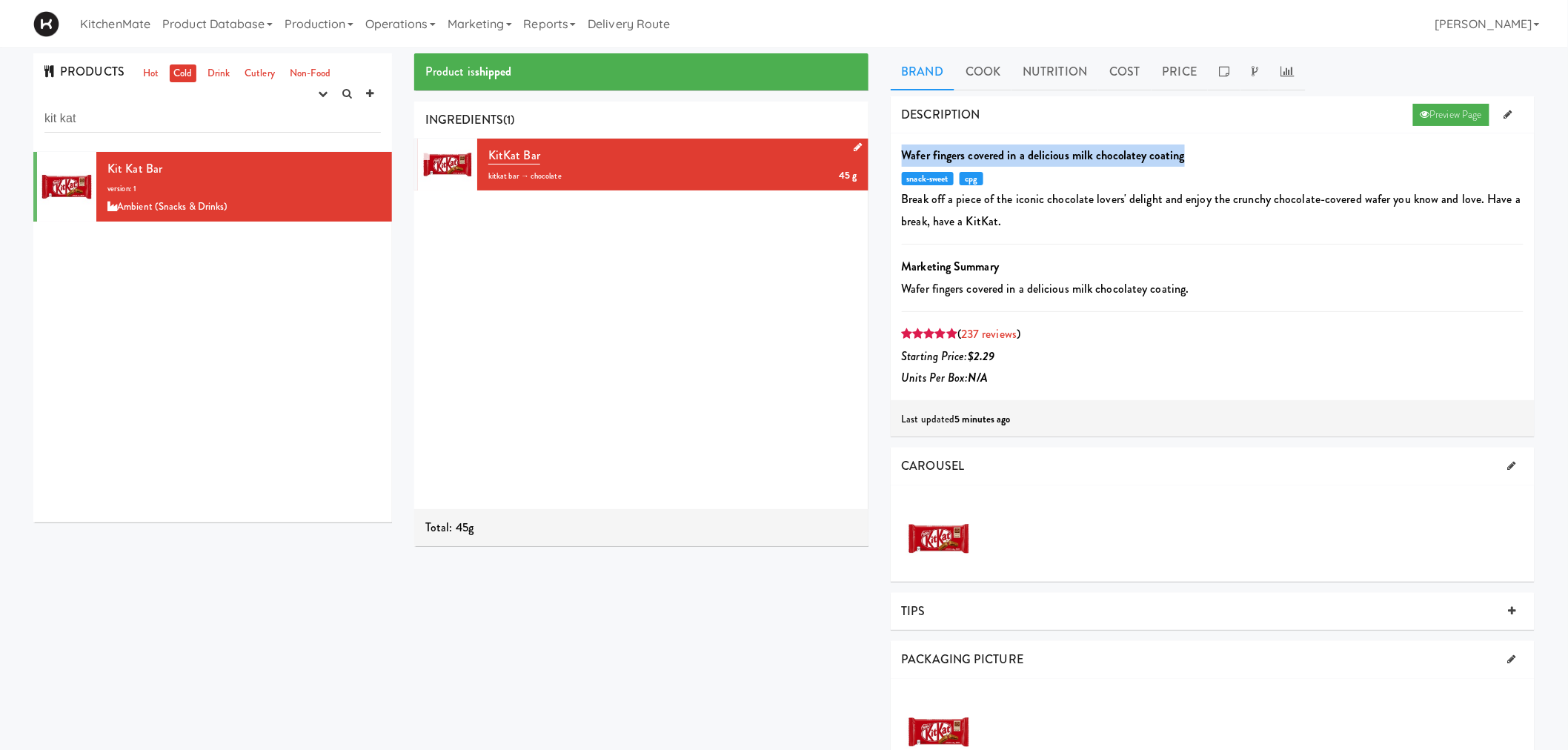
drag, startPoint x: 1194, startPoint y: 156, endPoint x: 893, endPoint y: 149, distance: 301.1
click at [893, 149] on div "Wafer fingers covered in a delicious milk chocolatey coating snack-sweet cpg Br…" at bounding box center [1213, 266] width 644 height 267
copy b "Wafer fingers covered in a delicious milk chocolatey coating"
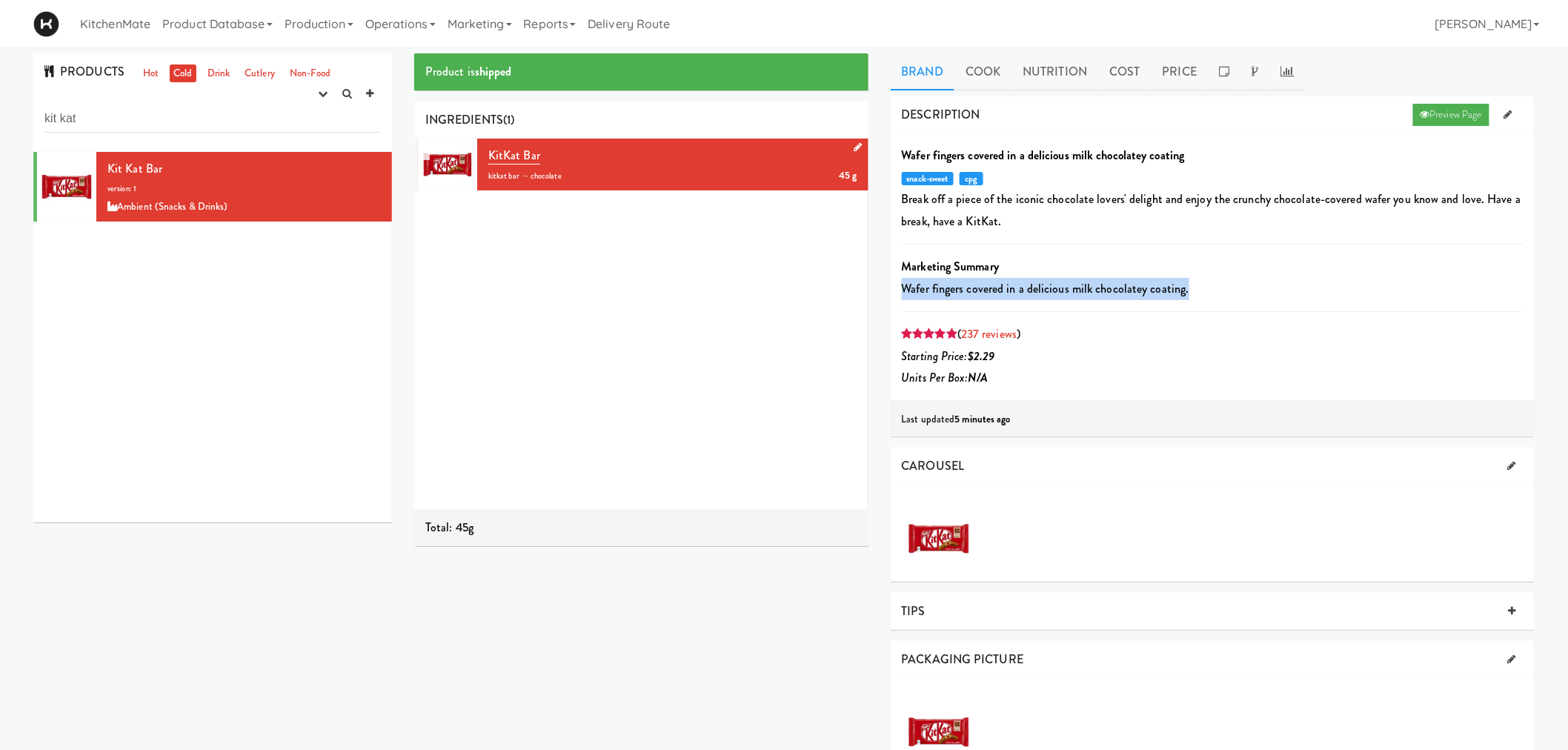
drag, startPoint x: 1198, startPoint y: 286, endPoint x: 902, endPoint y: 285, distance: 296.0
click at [902, 285] on p "Wafer fingers covered in a delicious milk chocolatey coating." at bounding box center [1213, 289] width 623 height 22
copy p "Wafer fingers covered in a delicious milk chocolatey coating."
click at [975, 73] on link "Cook" at bounding box center [982, 72] width 57 height 37
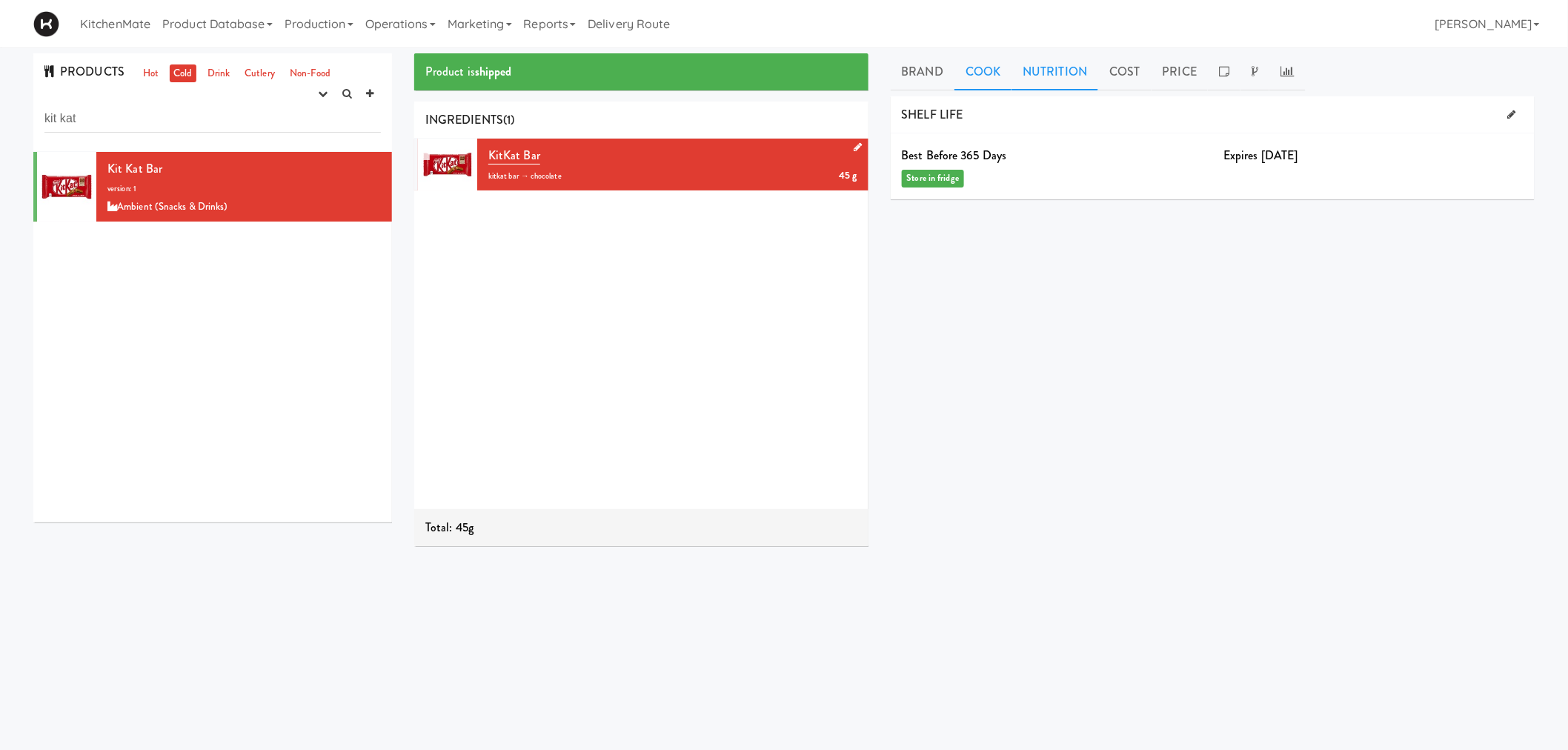
click at [1027, 75] on link "Nutrition" at bounding box center [1054, 72] width 87 height 37
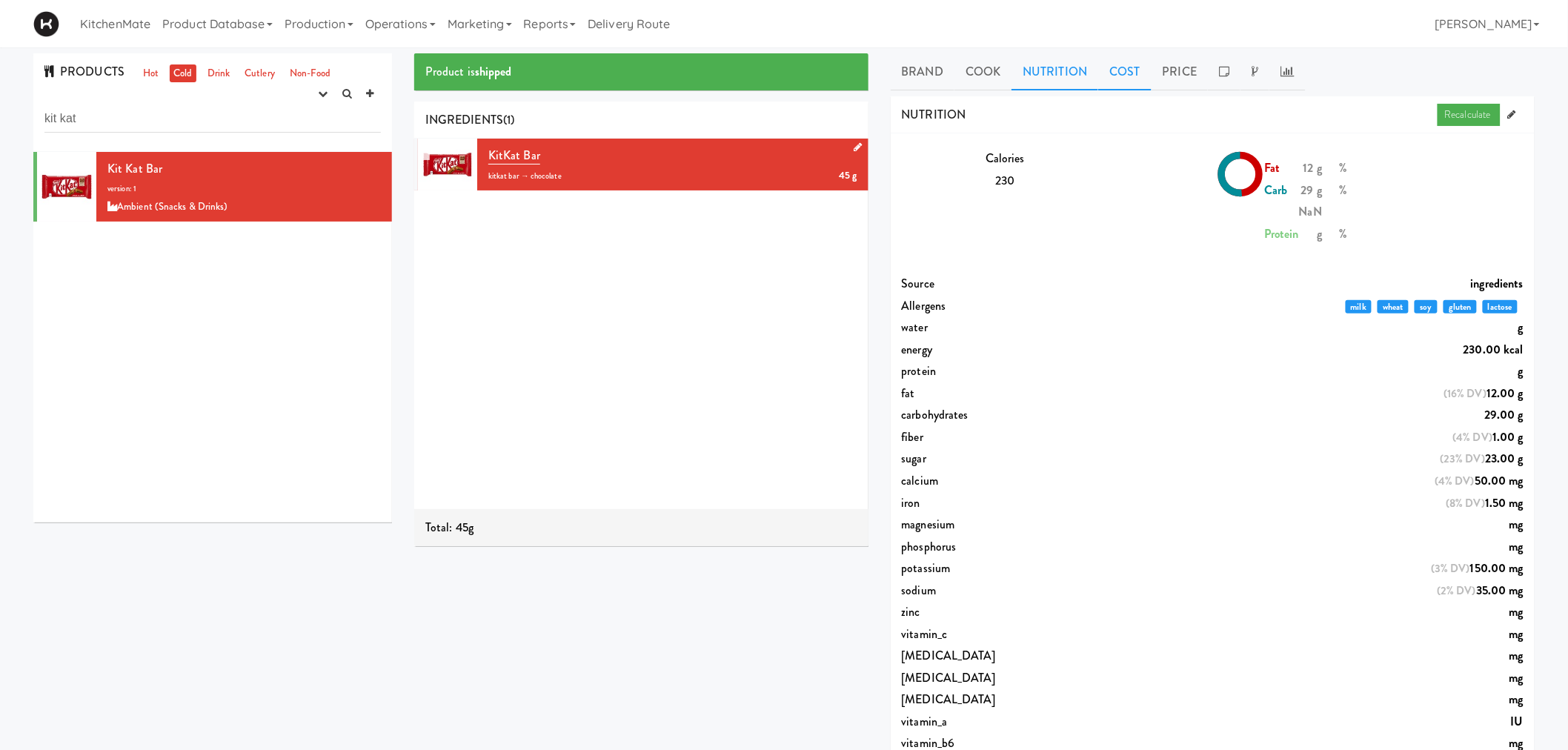
click at [1131, 64] on link "Cost" at bounding box center [1124, 72] width 53 height 37
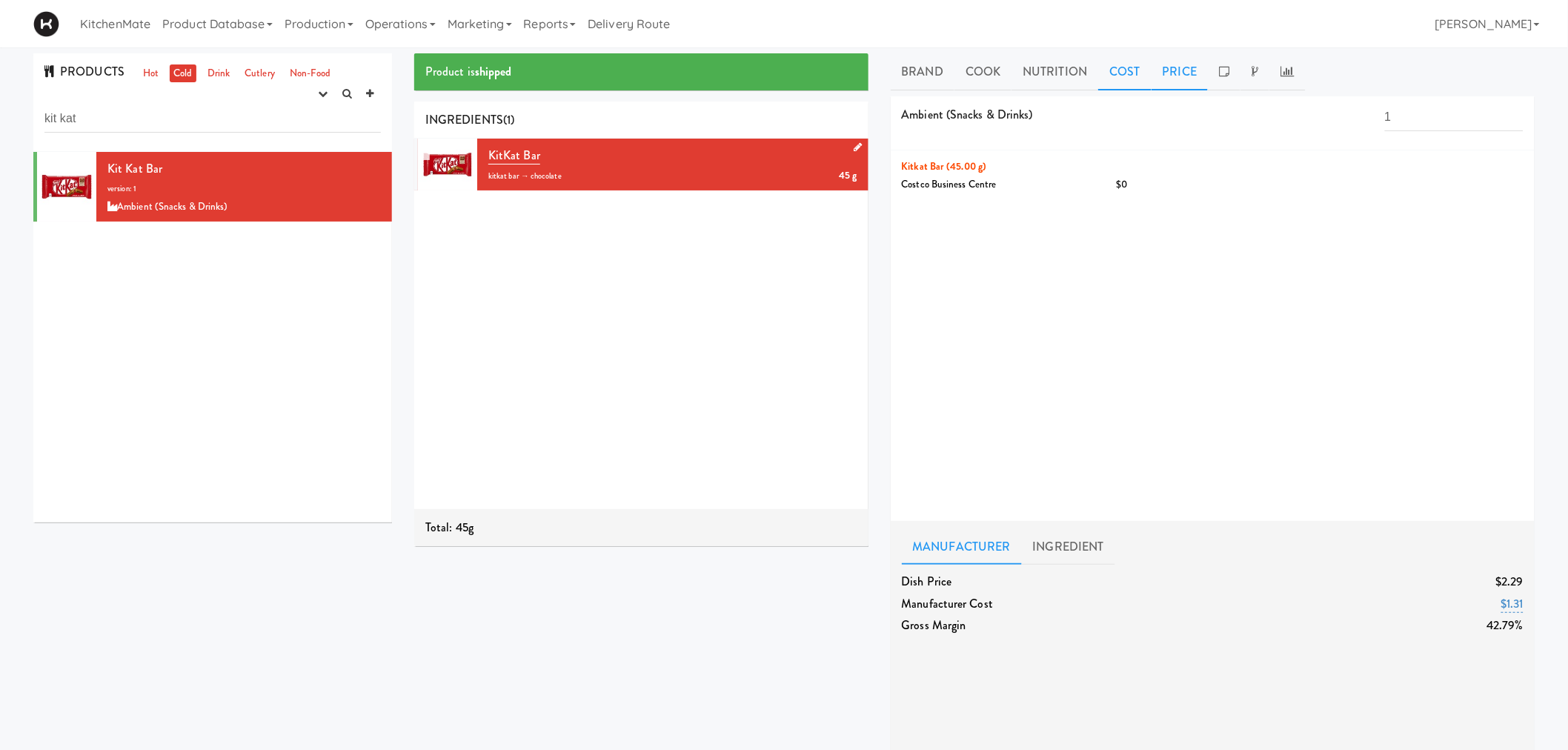
click at [1191, 78] on link "Price" at bounding box center [1180, 72] width 57 height 37
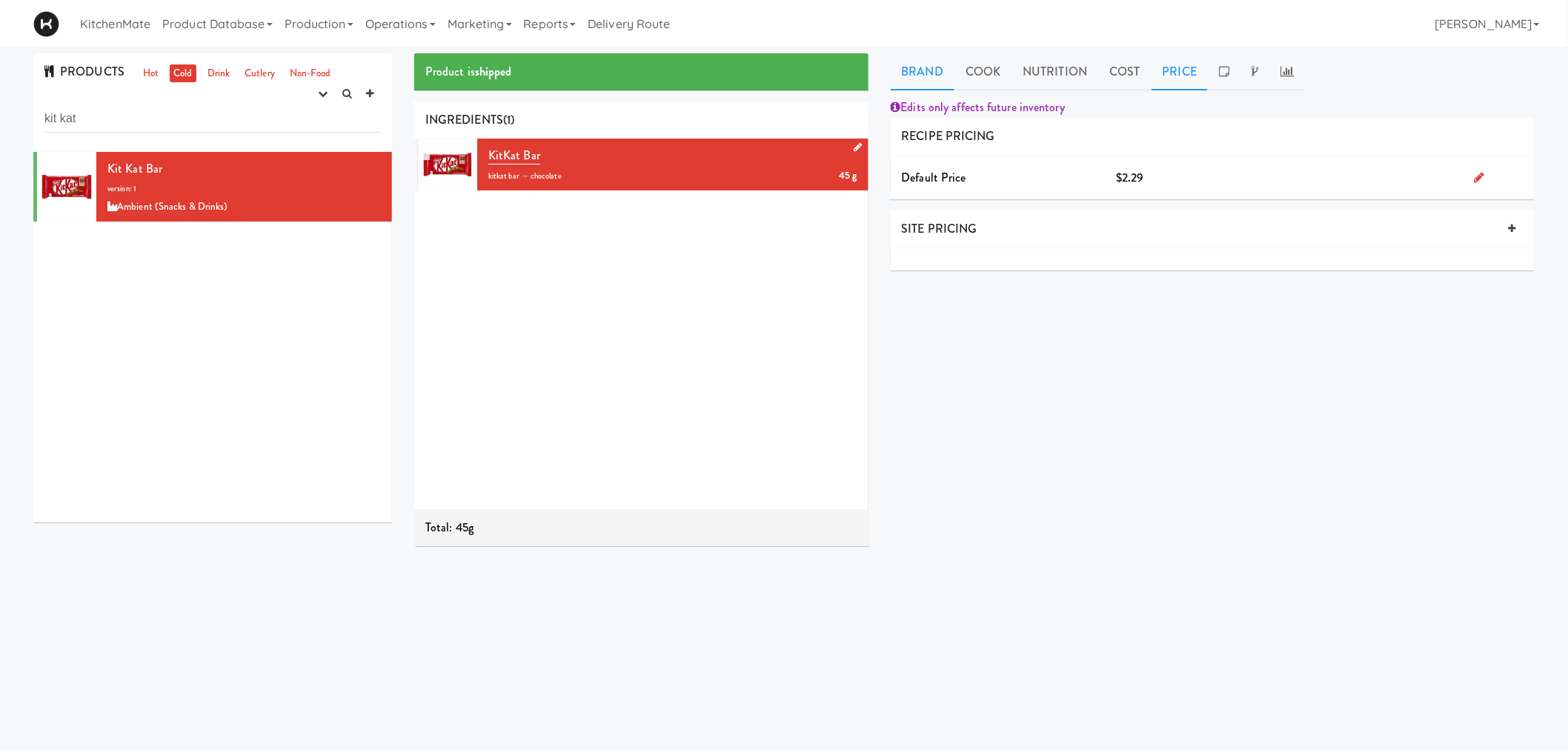
click at [913, 72] on link "Brand" at bounding box center [923, 72] width 64 height 37
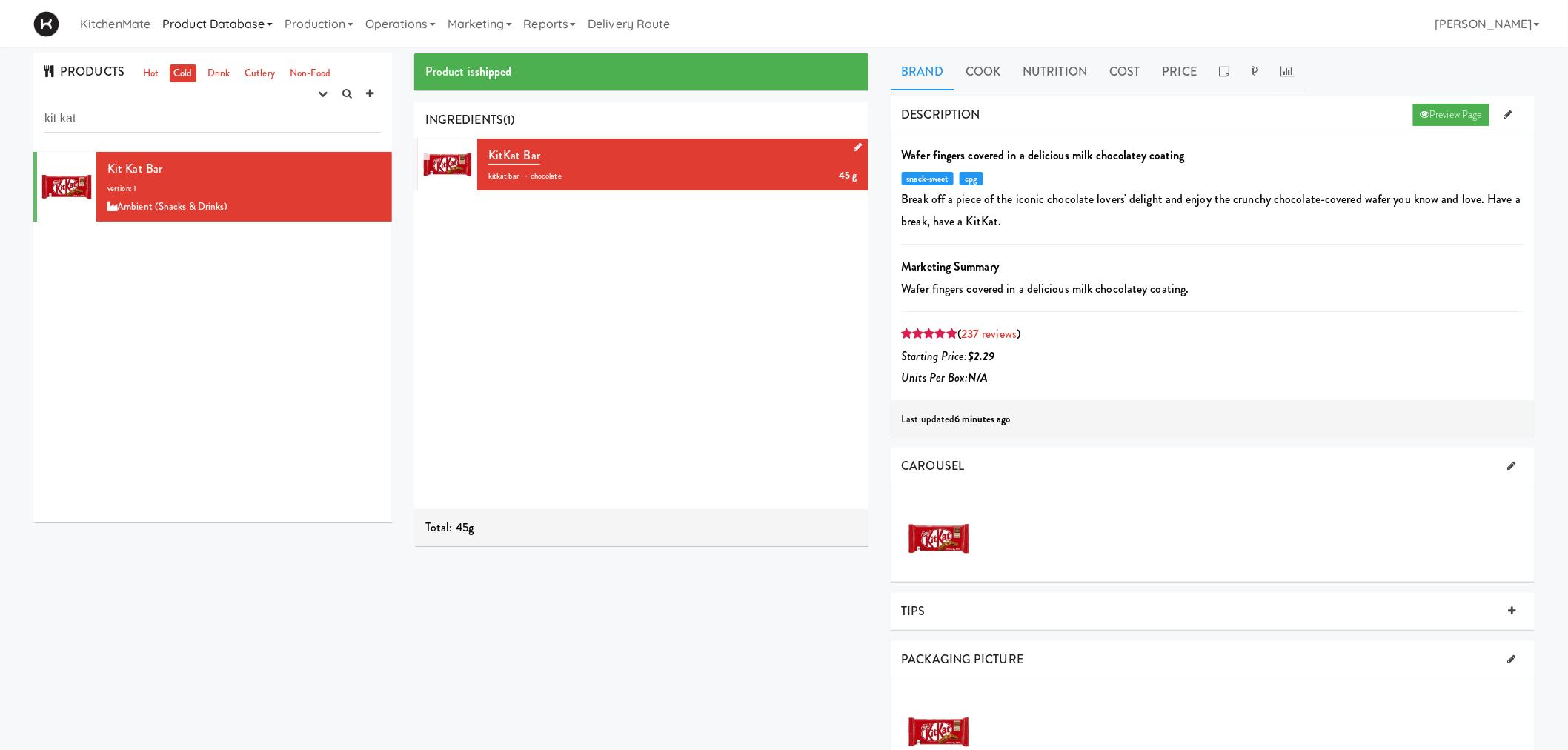
click at [249, 20] on link "Product Database" at bounding box center [217, 23] width 122 height 48
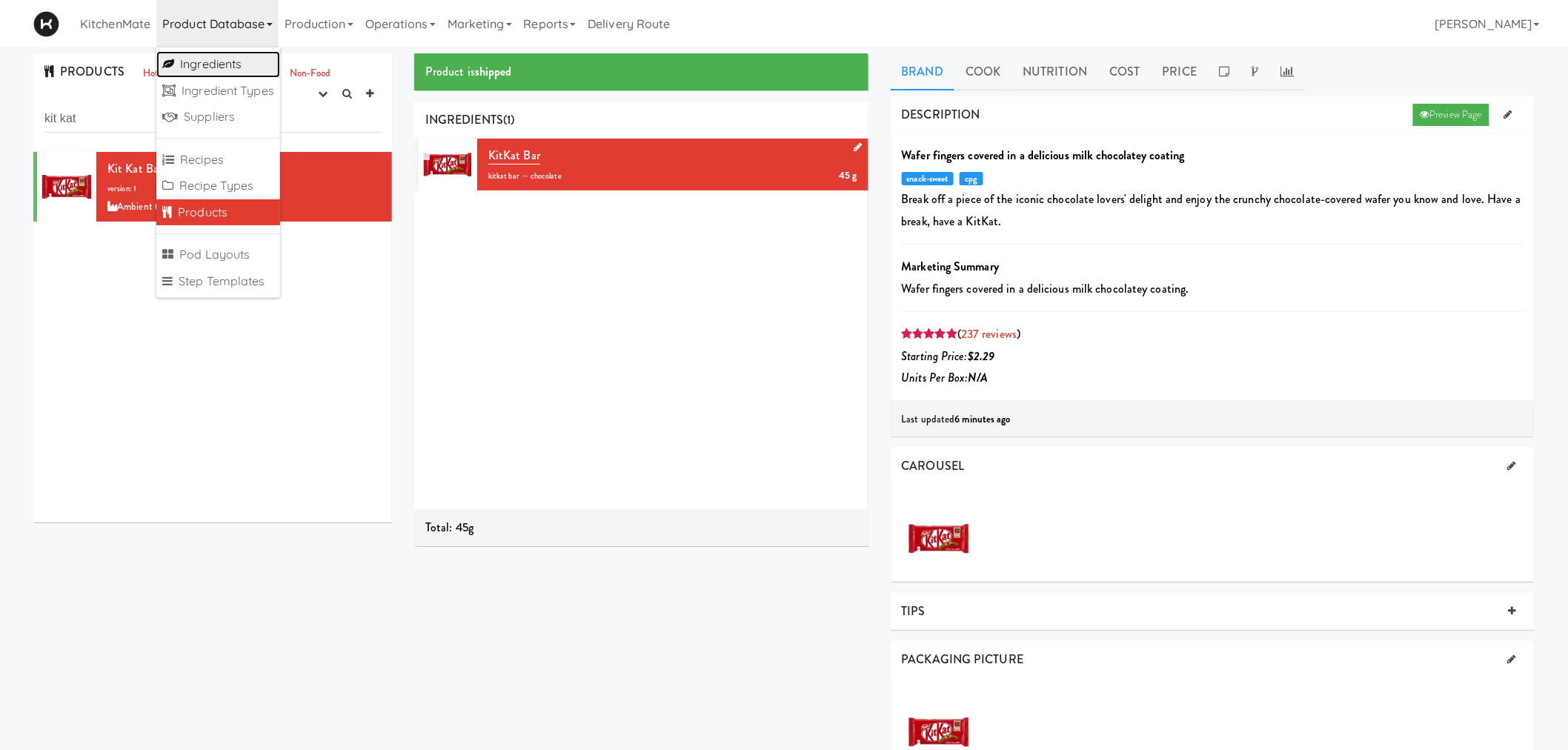
click at [235, 67] on link "Ingredients" at bounding box center [218, 64] width 124 height 27
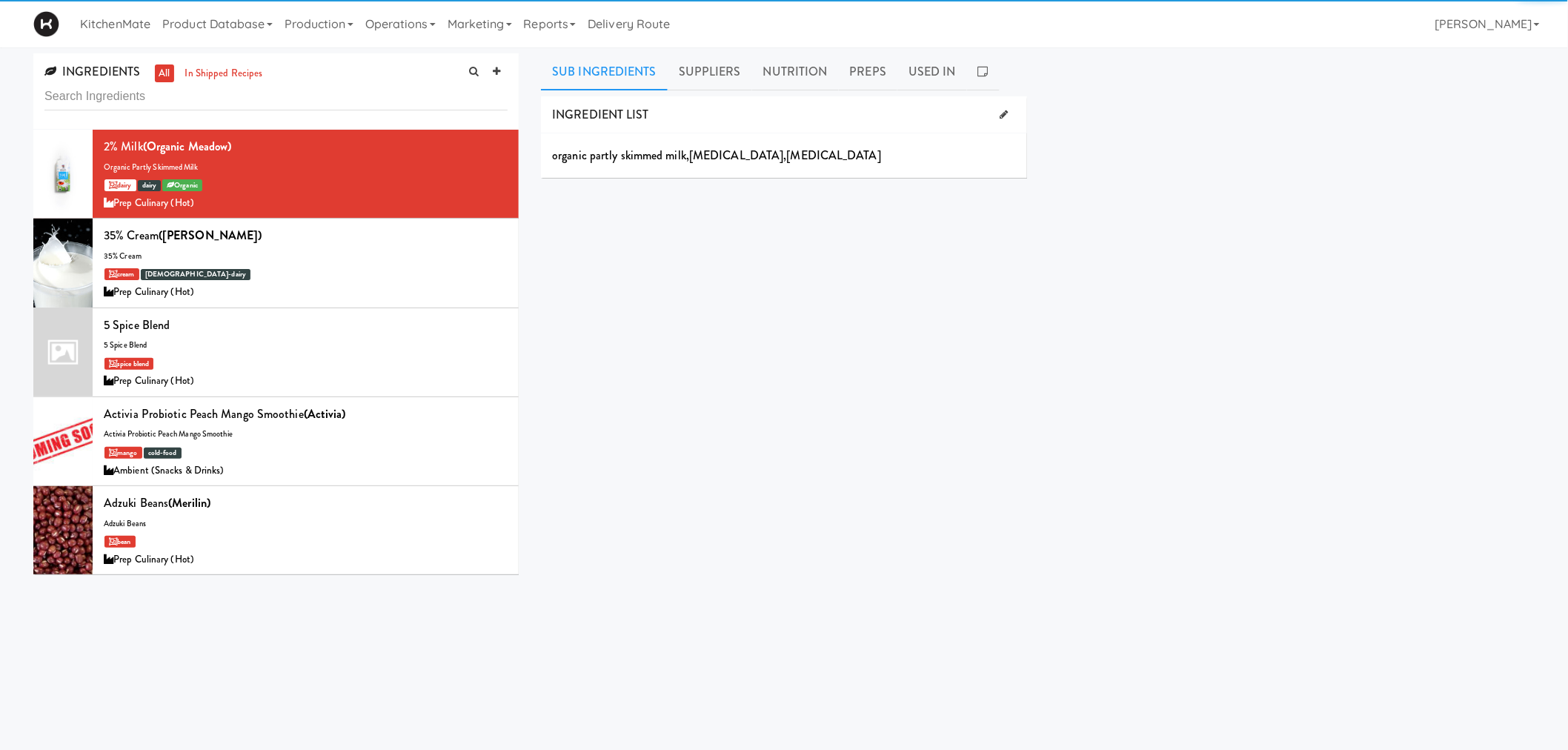
click at [311, 102] on input "text" at bounding box center [276, 96] width 463 height 27
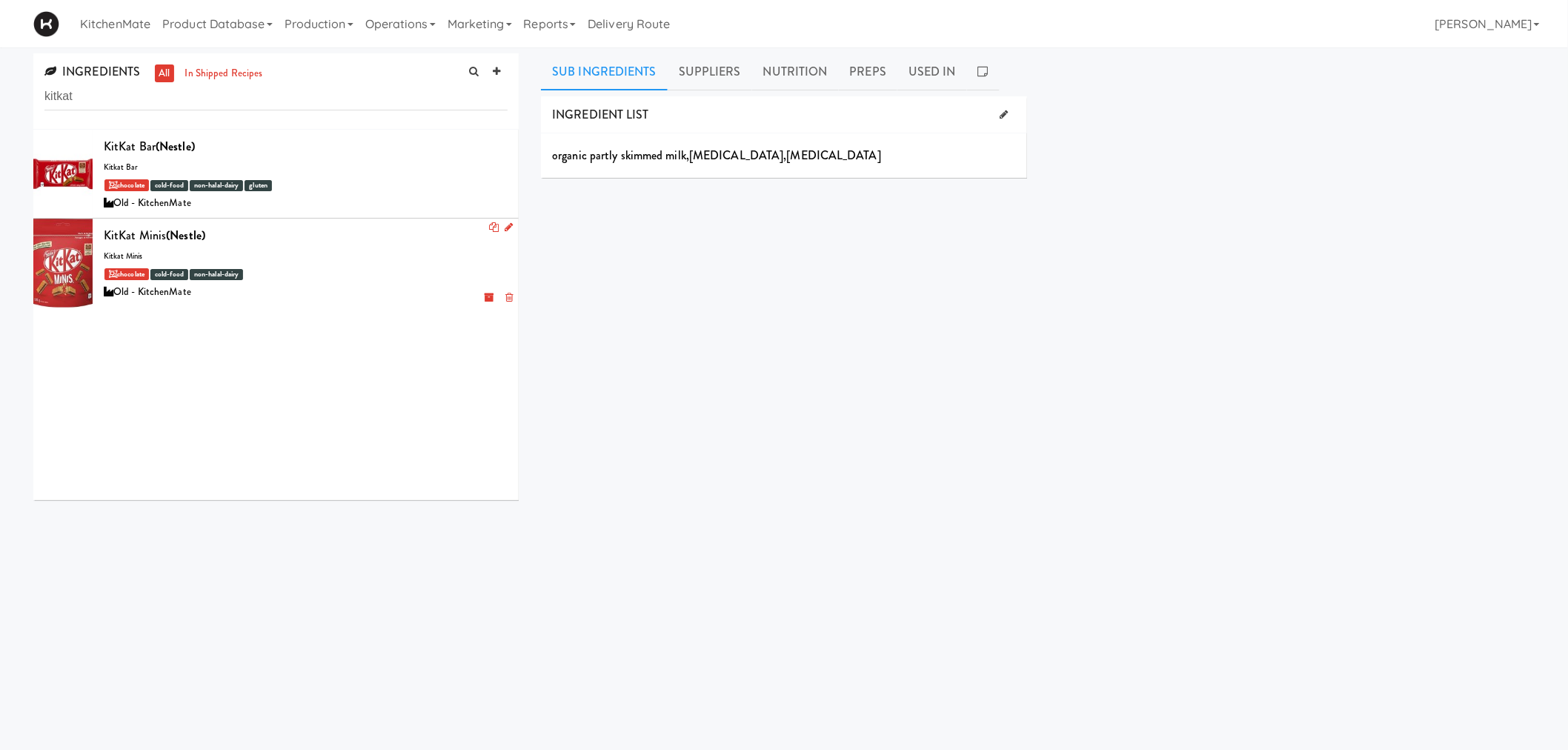
type input "kitkat"
click at [72, 253] on div at bounding box center [63, 263] width 60 height 89
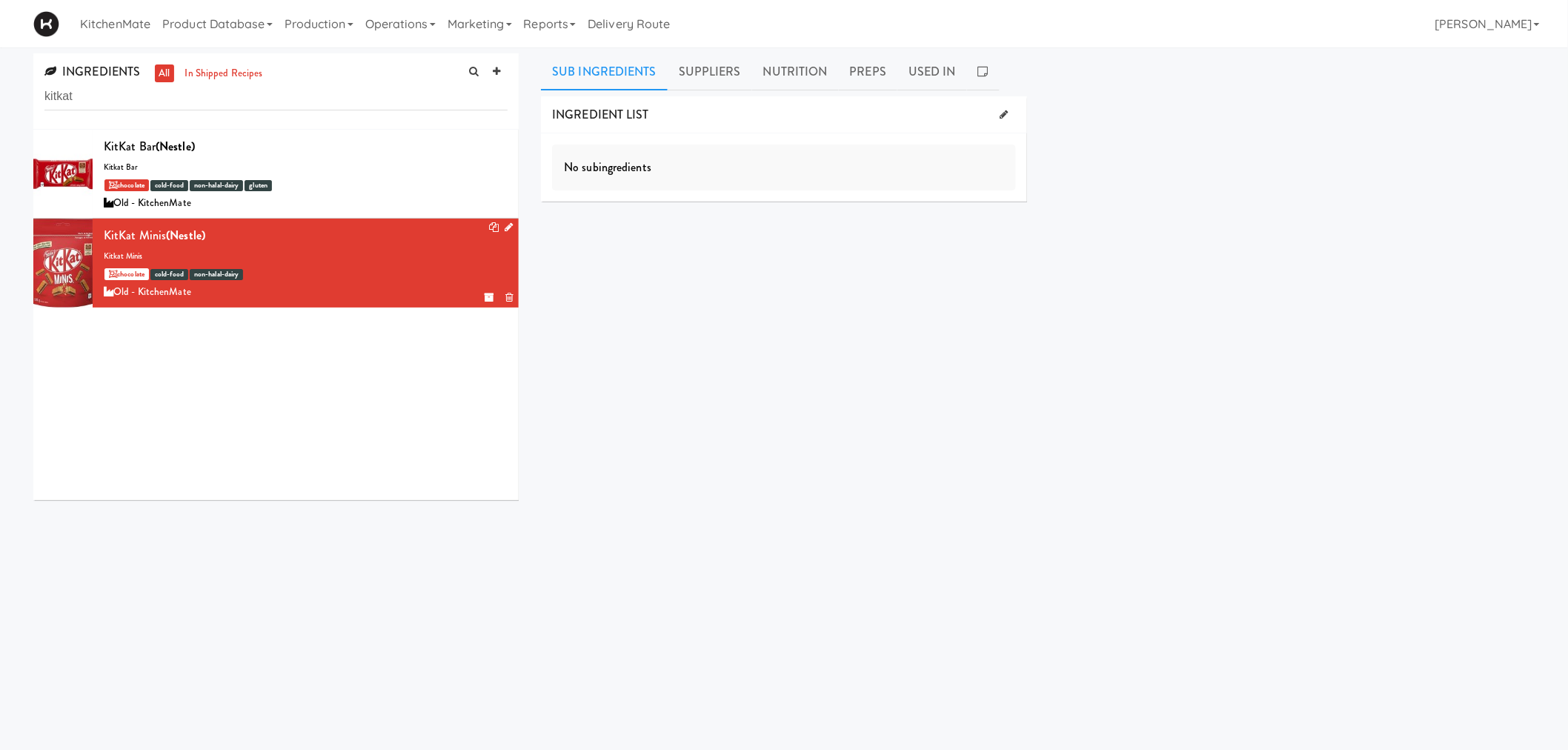
click at [505, 224] on icon at bounding box center [508, 227] width 8 height 9
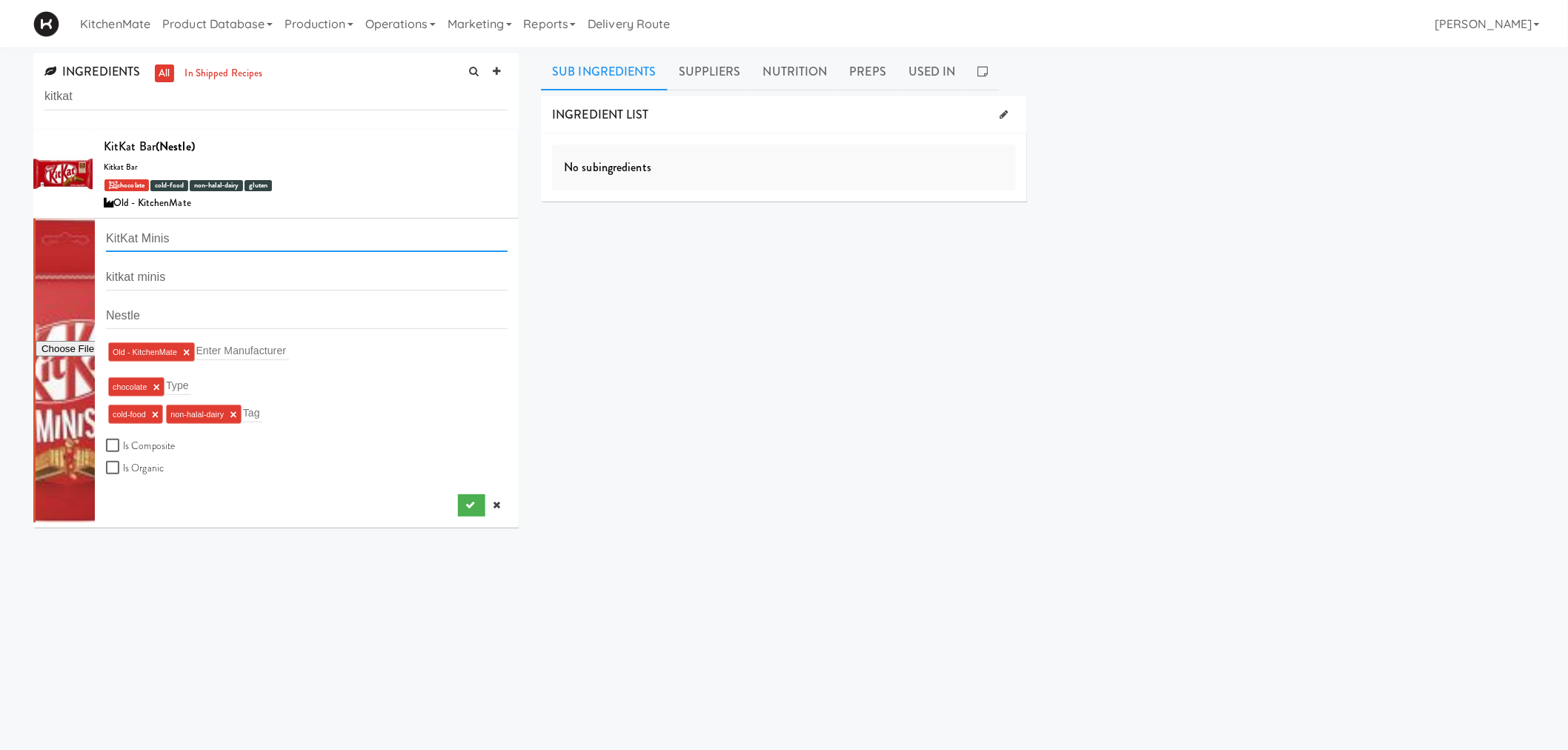
drag, startPoint x: 209, startPoint y: 238, endPoint x: 97, endPoint y: 235, distance: 112.0
click at [97, 235] on li "KitKat Minis kitkat minis Nestle Old - KitchenMate × Enter Manufacturer chocola…" at bounding box center [276, 371] width 485 height 304
drag, startPoint x: 178, startPoint y: 235, endPoint x: 63, endPoint y: 234, distance: 115.0
click at [106, 234] on form "KitKat Minis kitkat minis Nestle Old - KitchenMate × Enter Manufacturer chocola…" at bounding box center [306, 350] width 401 height 252
click at [732, 293] on div "INGREDIENT LIST No subingredients SUPPLIERS Costco Business Centre Pricing Sele…" at bounding box center [1037, 374] width 994 height 556
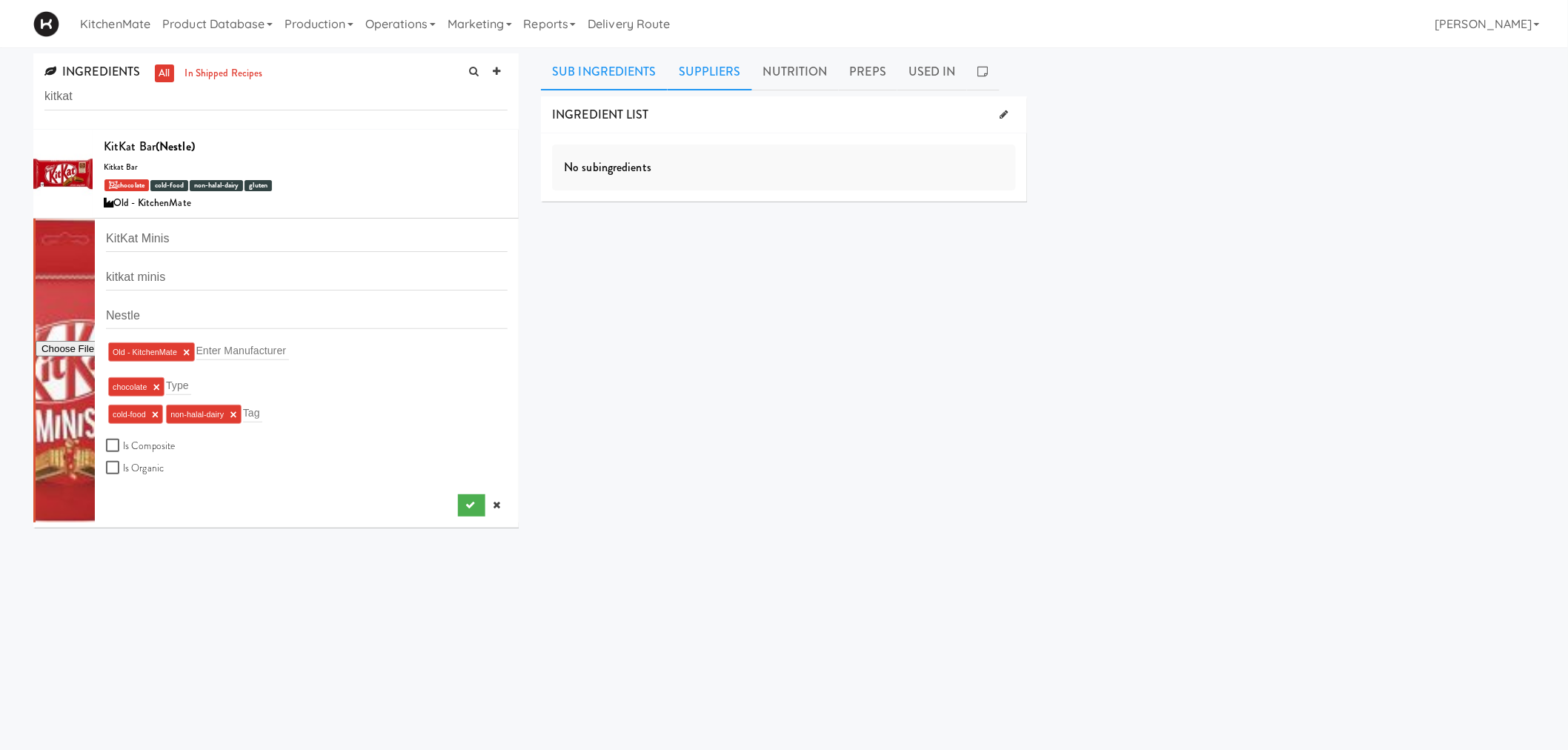
click at [700, 65] on link "Suppliers" at bounding box center [710, 72] width 85 height 37
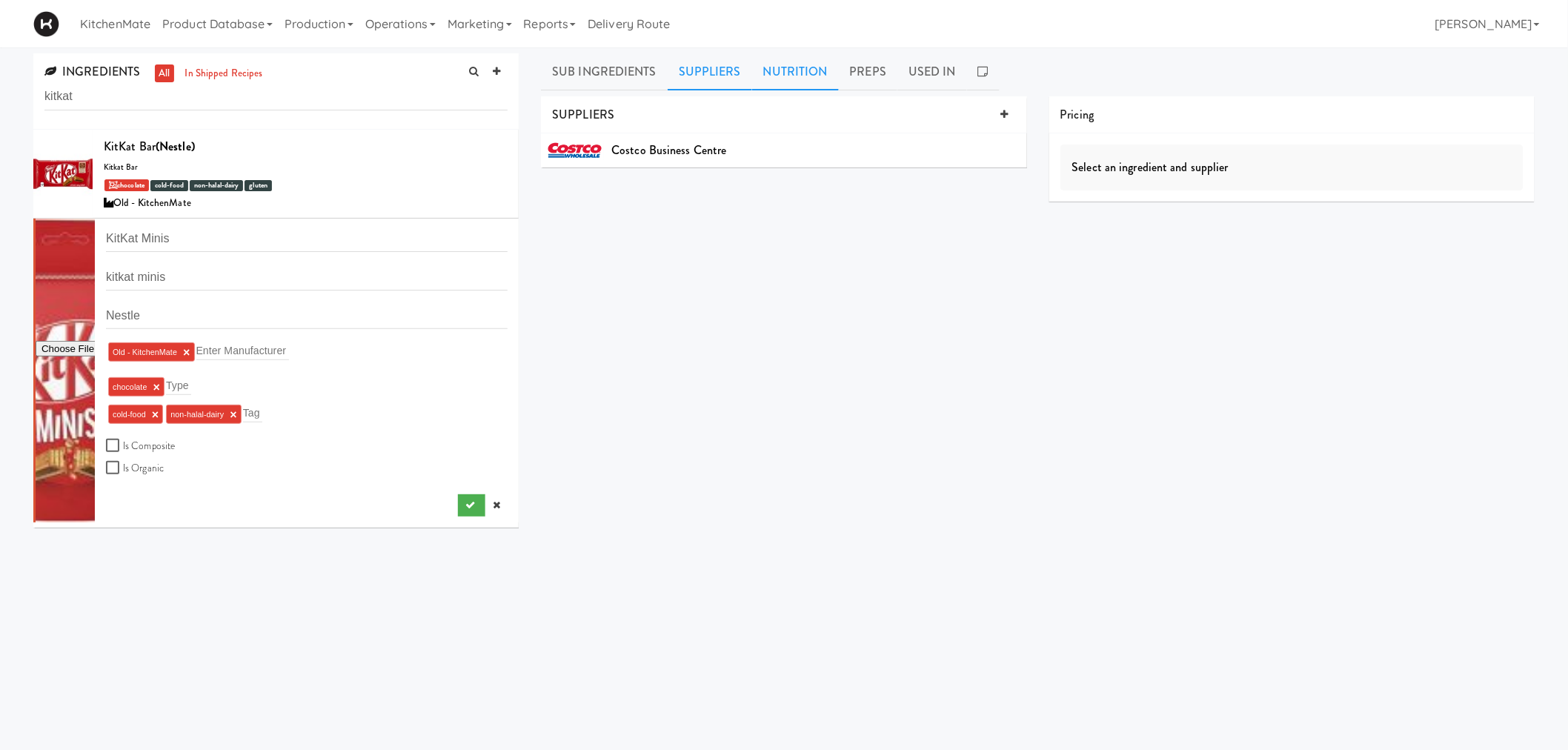
click at [790, 88] on link "Nutrition" at bounding box center [795, 72] width 87 height 37
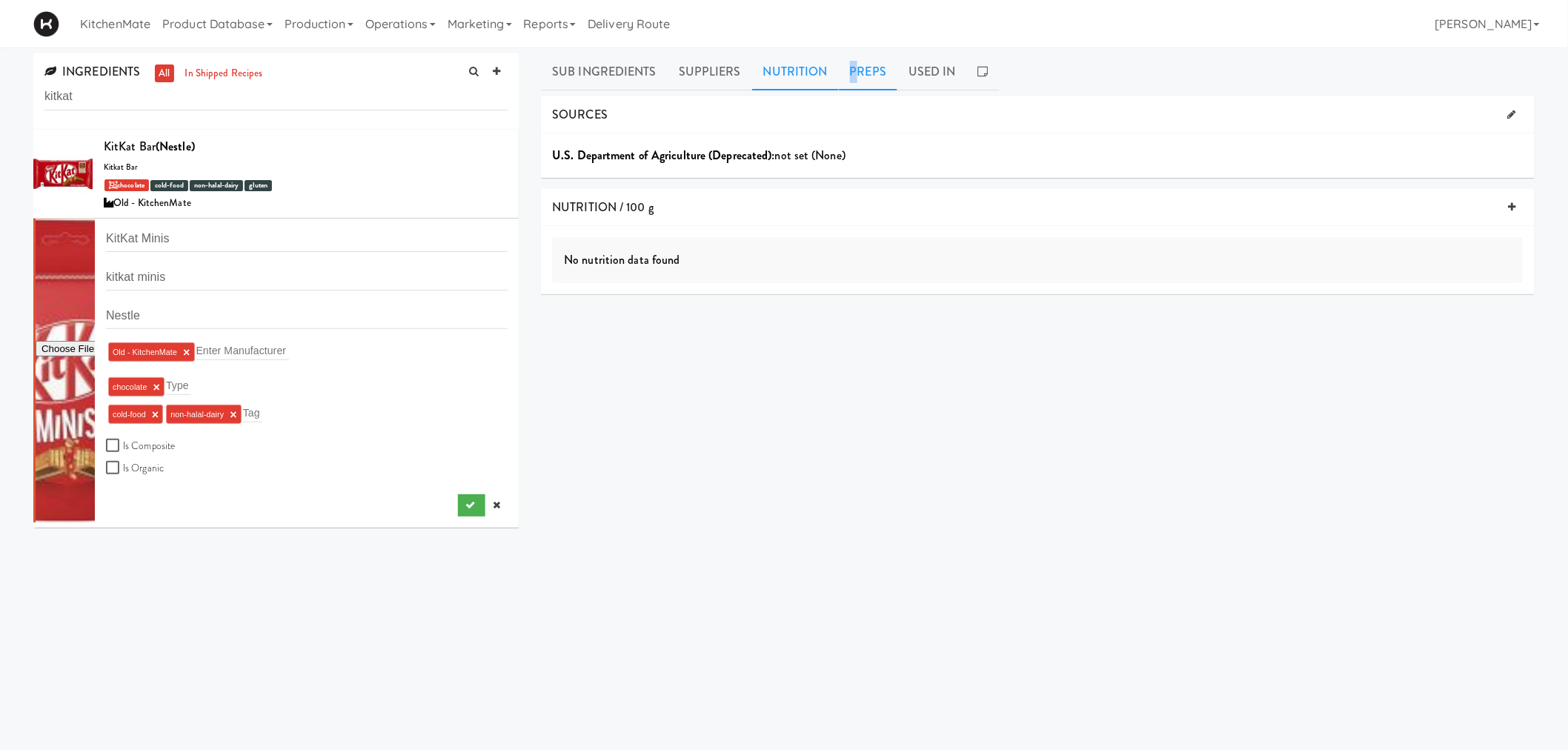
click at [849, 70] on link "Preps" at bounding box center [869, 72] width 60 height 37
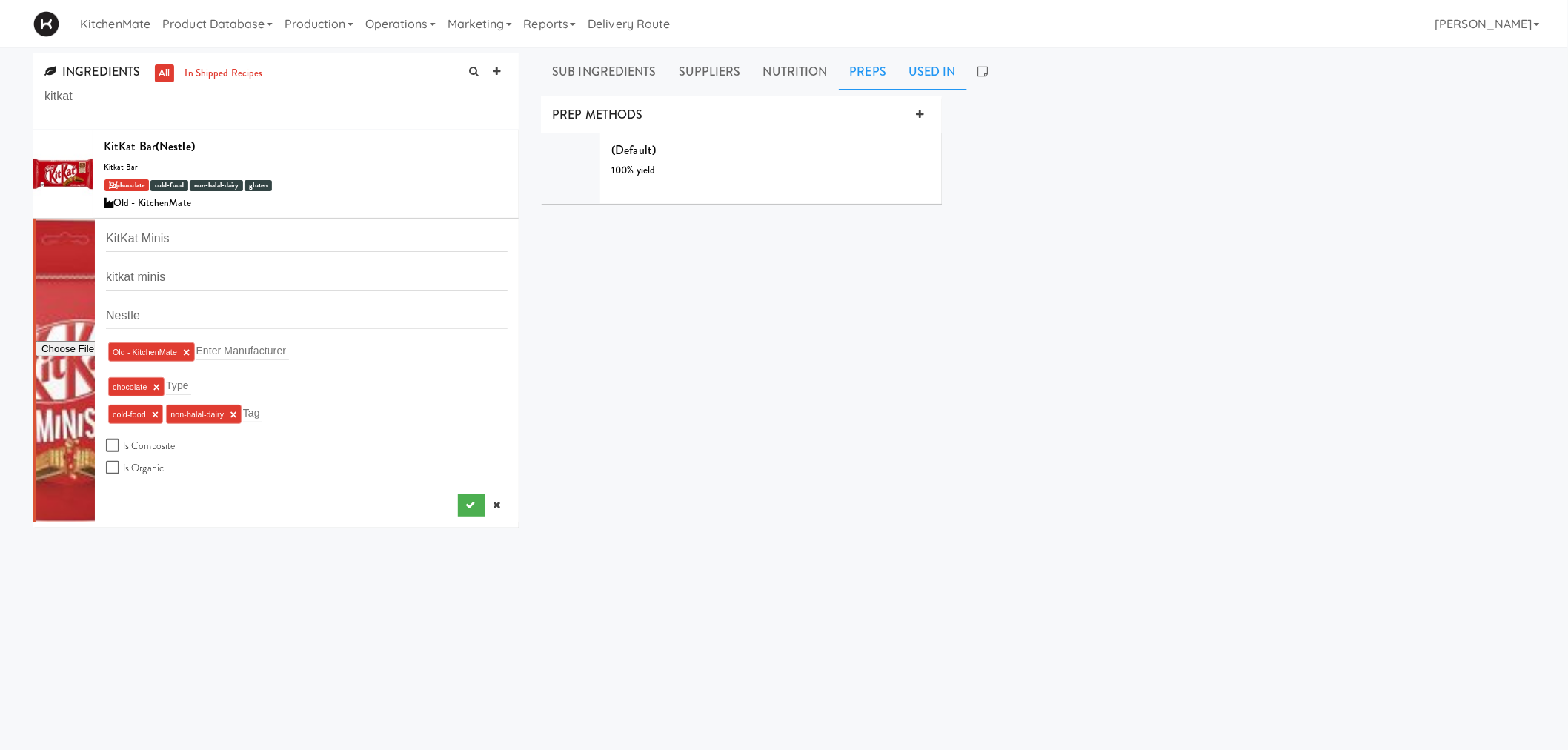
click at [943, 75] on link "Used In" at bounding box center [932, 72] width 70 height 37
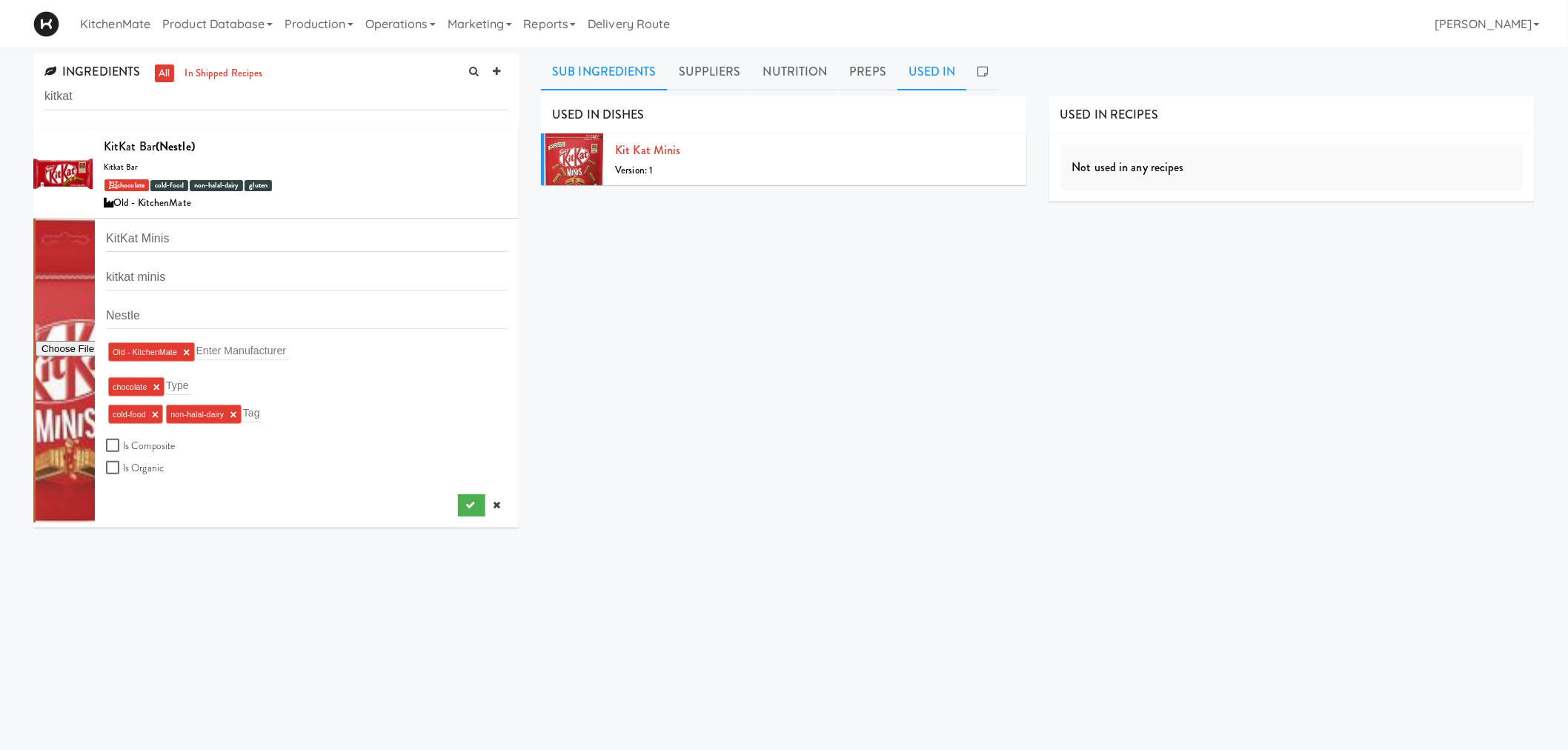
click at [612, 71] on link "Sub Ingredients" at bounding box center [604, 72] width 127 height 37
click at [257, 30] on link "Product Database" at bounding box center [217, 23] width 122 height 48
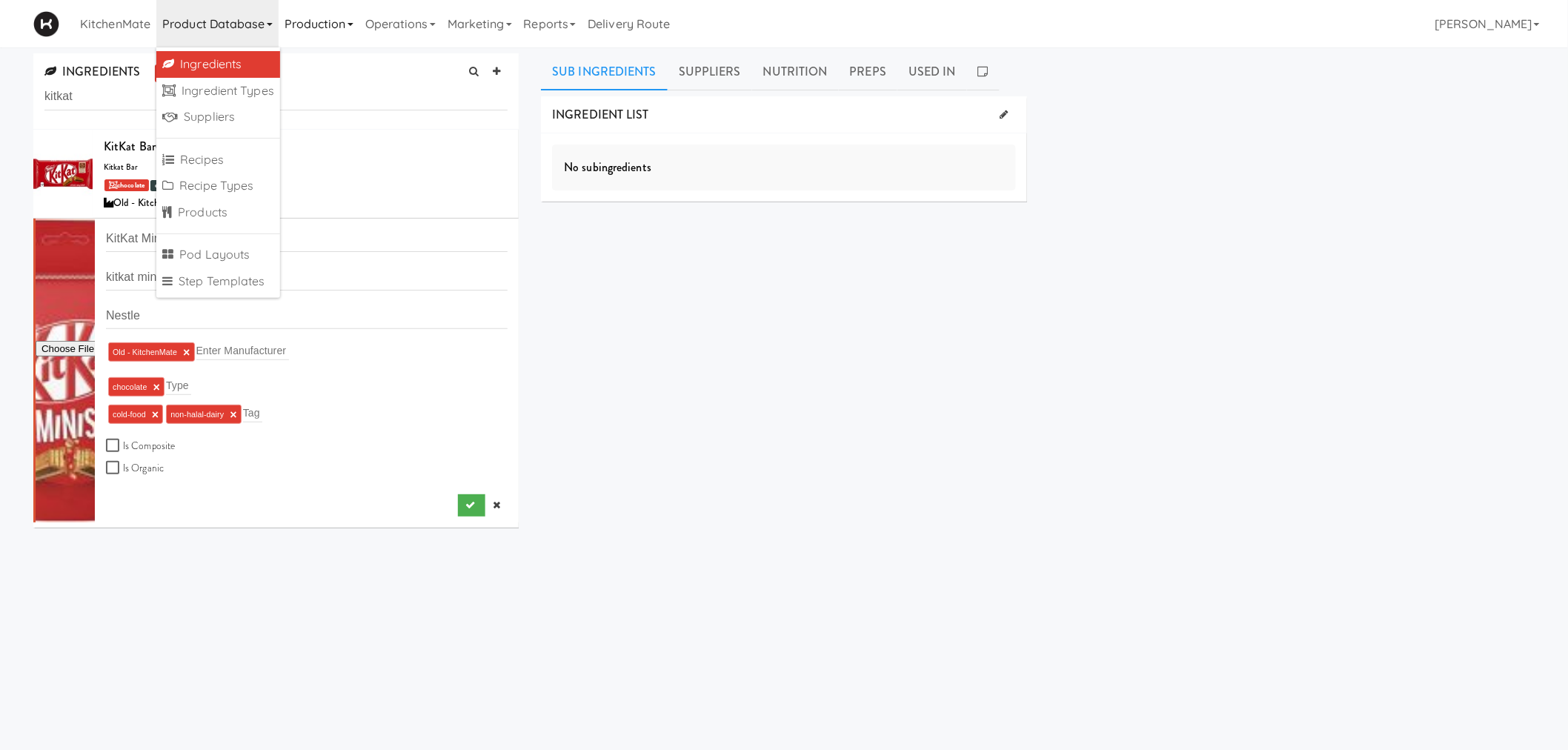
click at [313, 38] on link "Production" at bounding box center [318, 23] width 81 height 48
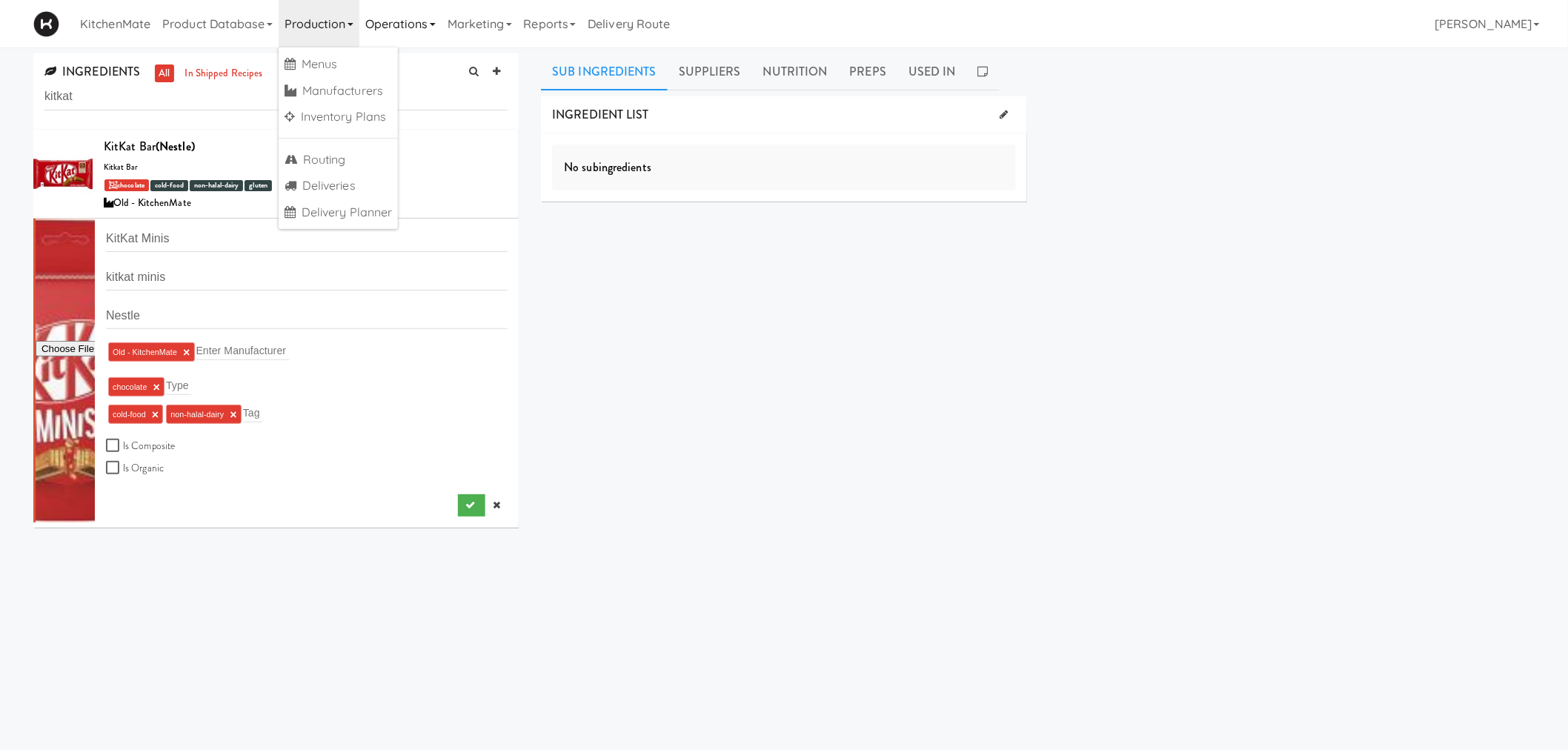
click at [430, 33] on link "Operations" at bounding box center [400, 23] width 82 height 48
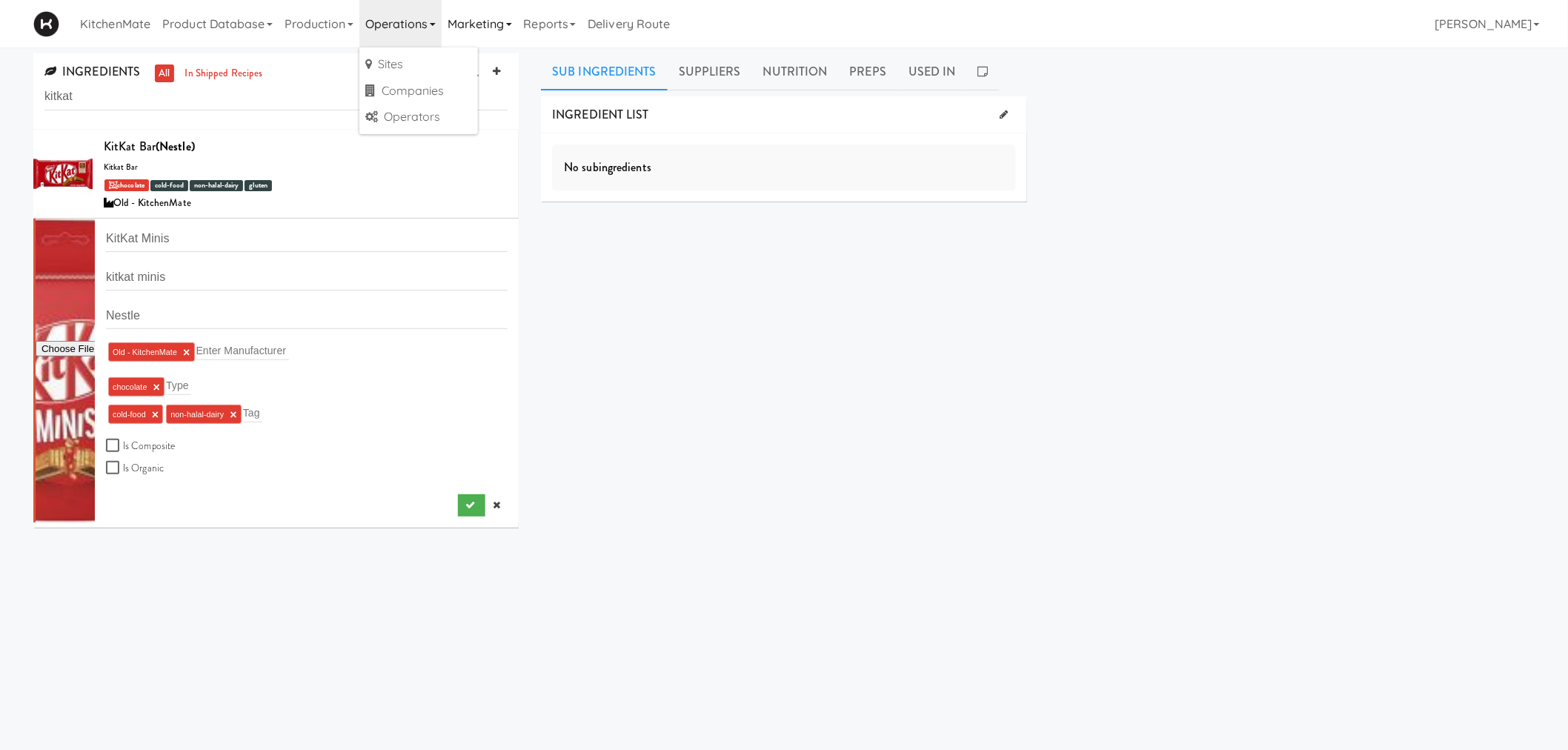
click at [480, 23] on link "Marketing" at bounding box center [480, 23] width 76 height 48
click at [538, 25] on link "Reports" at bounding box center [549, 23] width 64 height 48
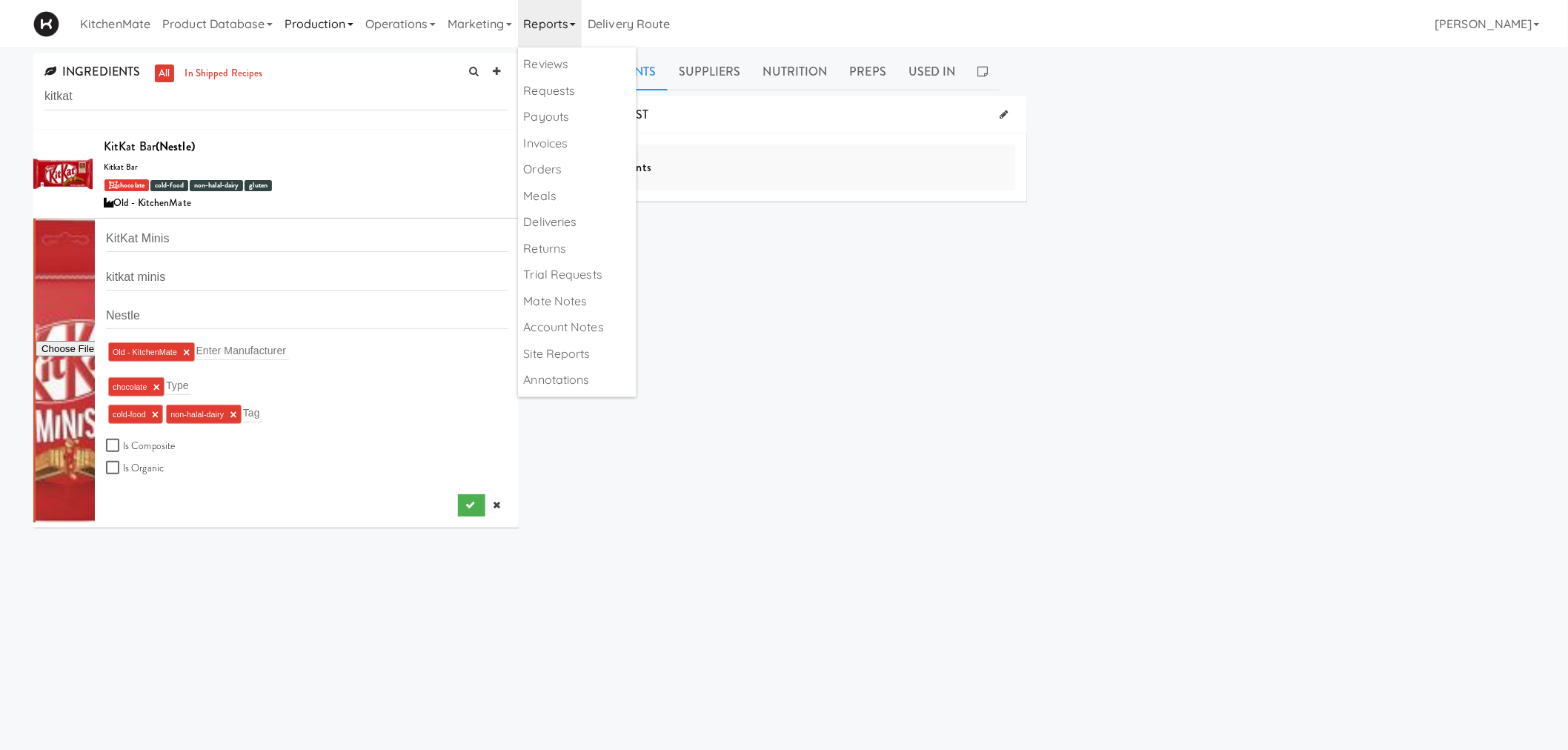
click at [312, 37] on link "Production" at bounding box center [318, 23] width 81 height 48
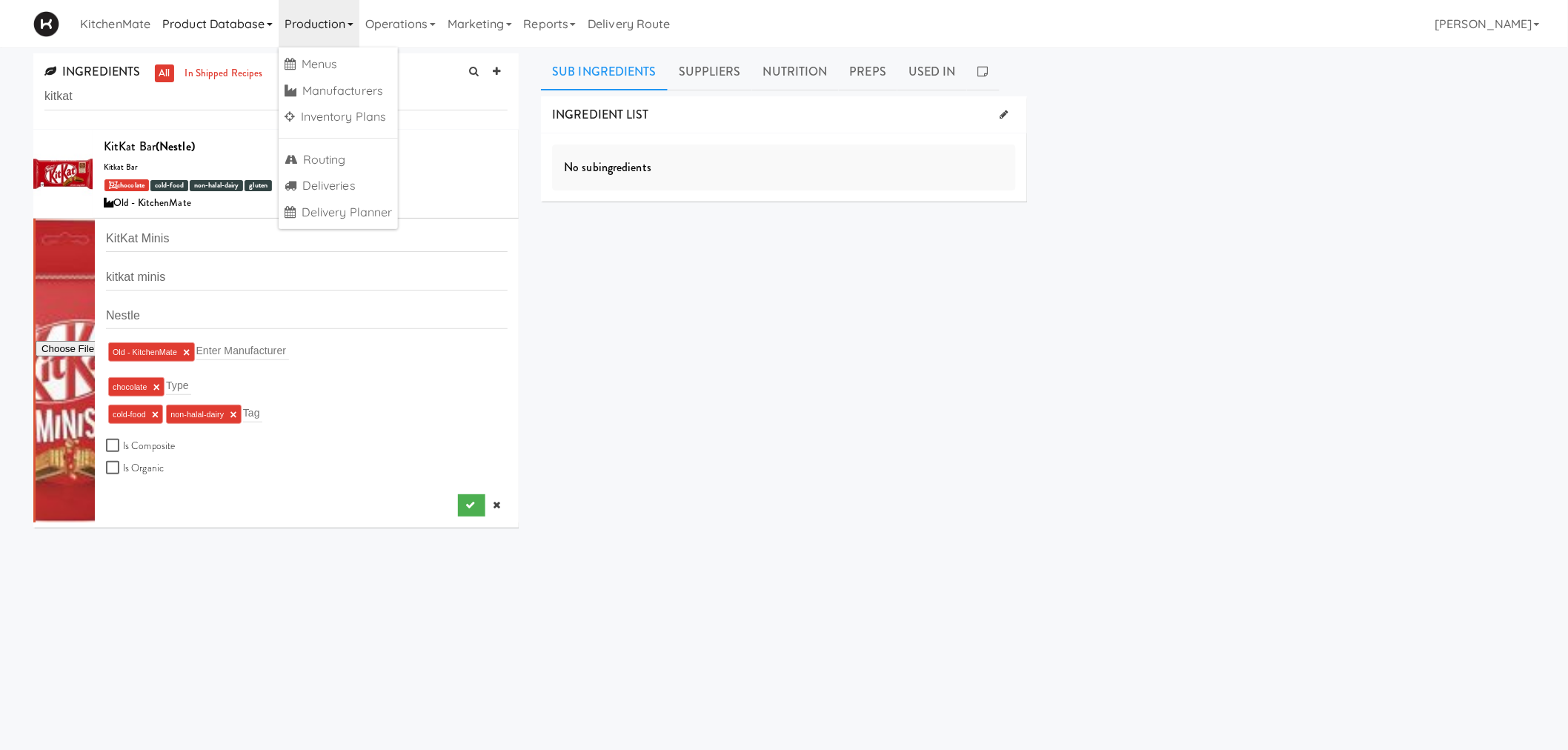
click at [224, 38] on link "Product Database" at bounding box center [217, 23] width 122 height 48
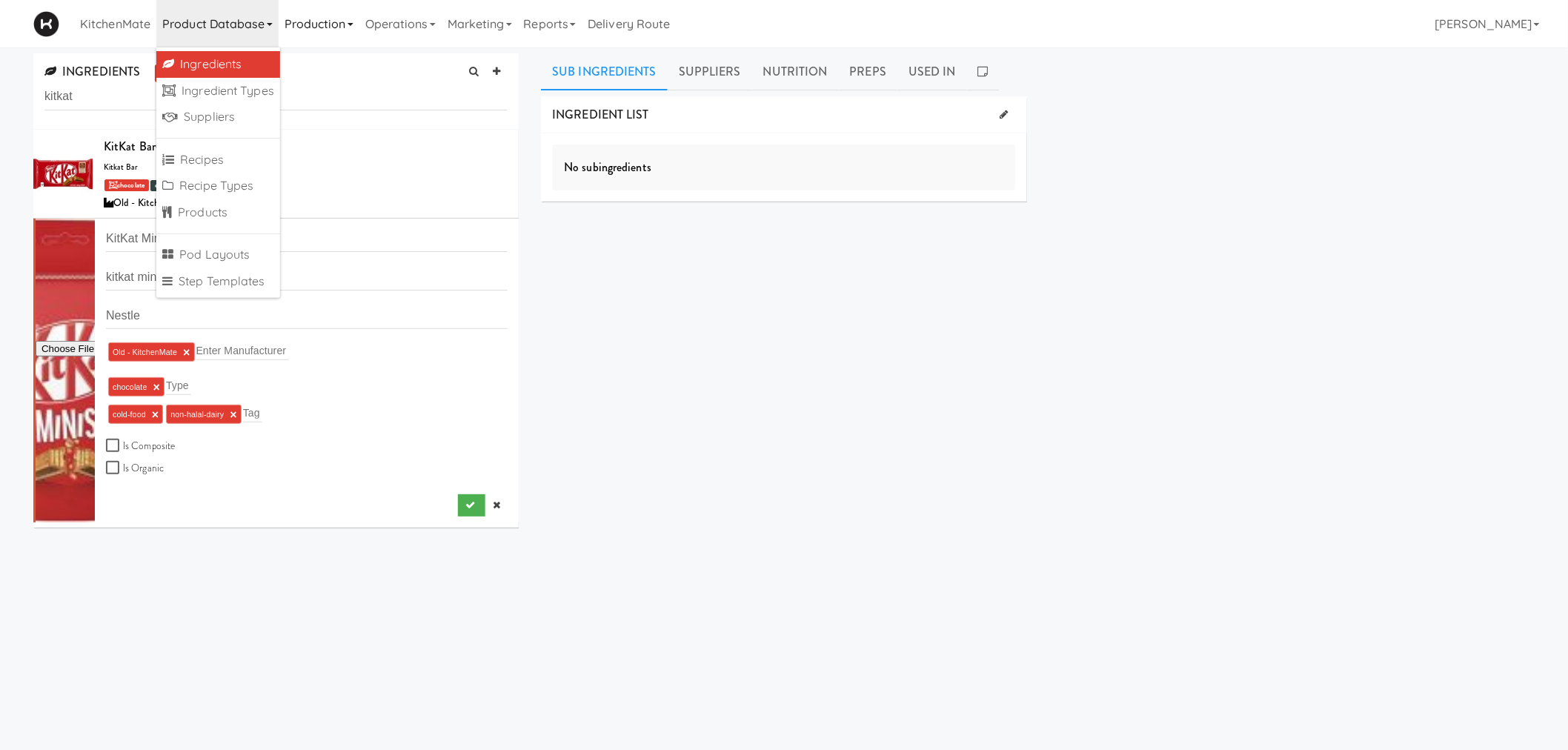
click at [318, 20] on link "Production" at bounding box center [318, 23] width 81 height 48
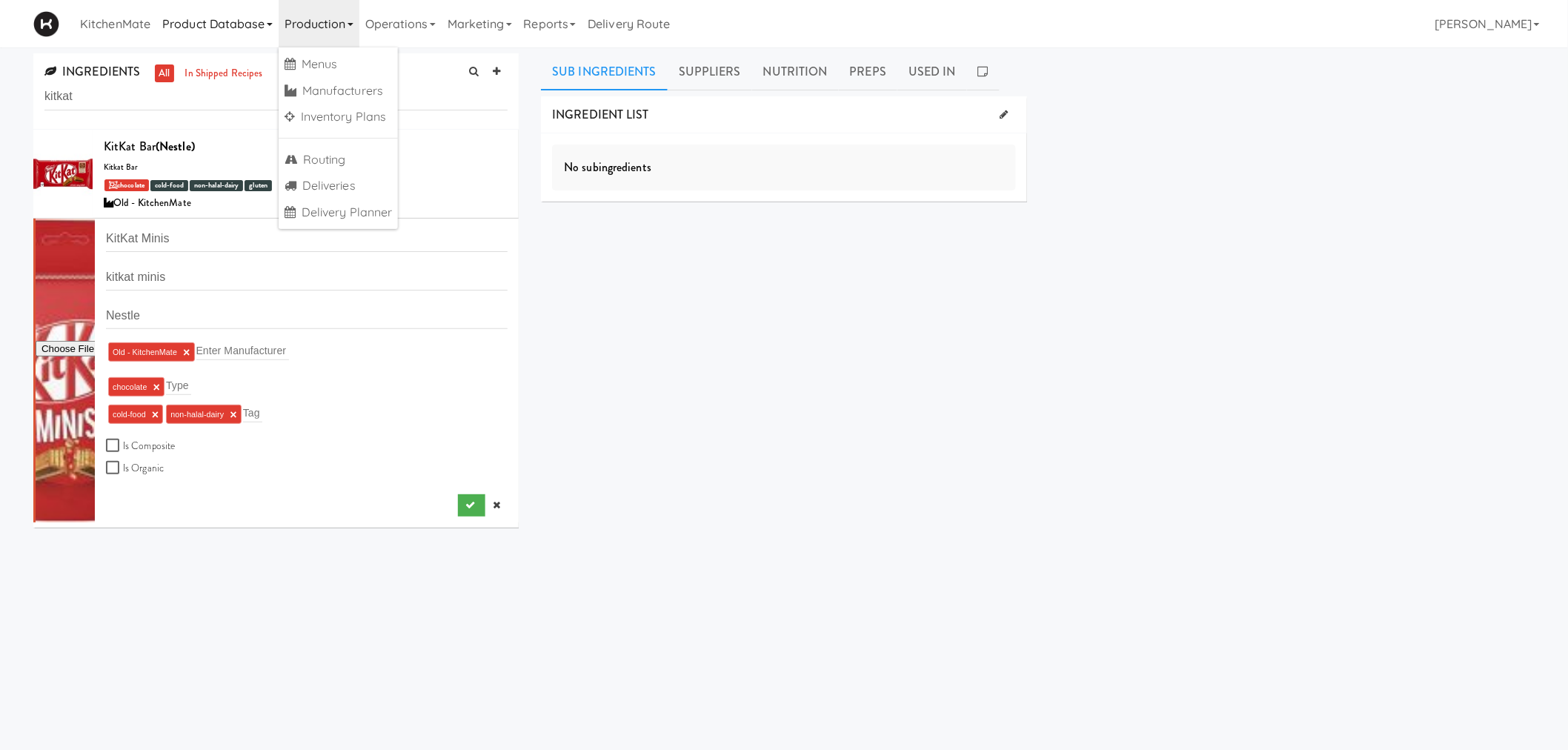
click at [255, 23] on link "Product Database" at bounding box center [217, 23] width 122 height 48
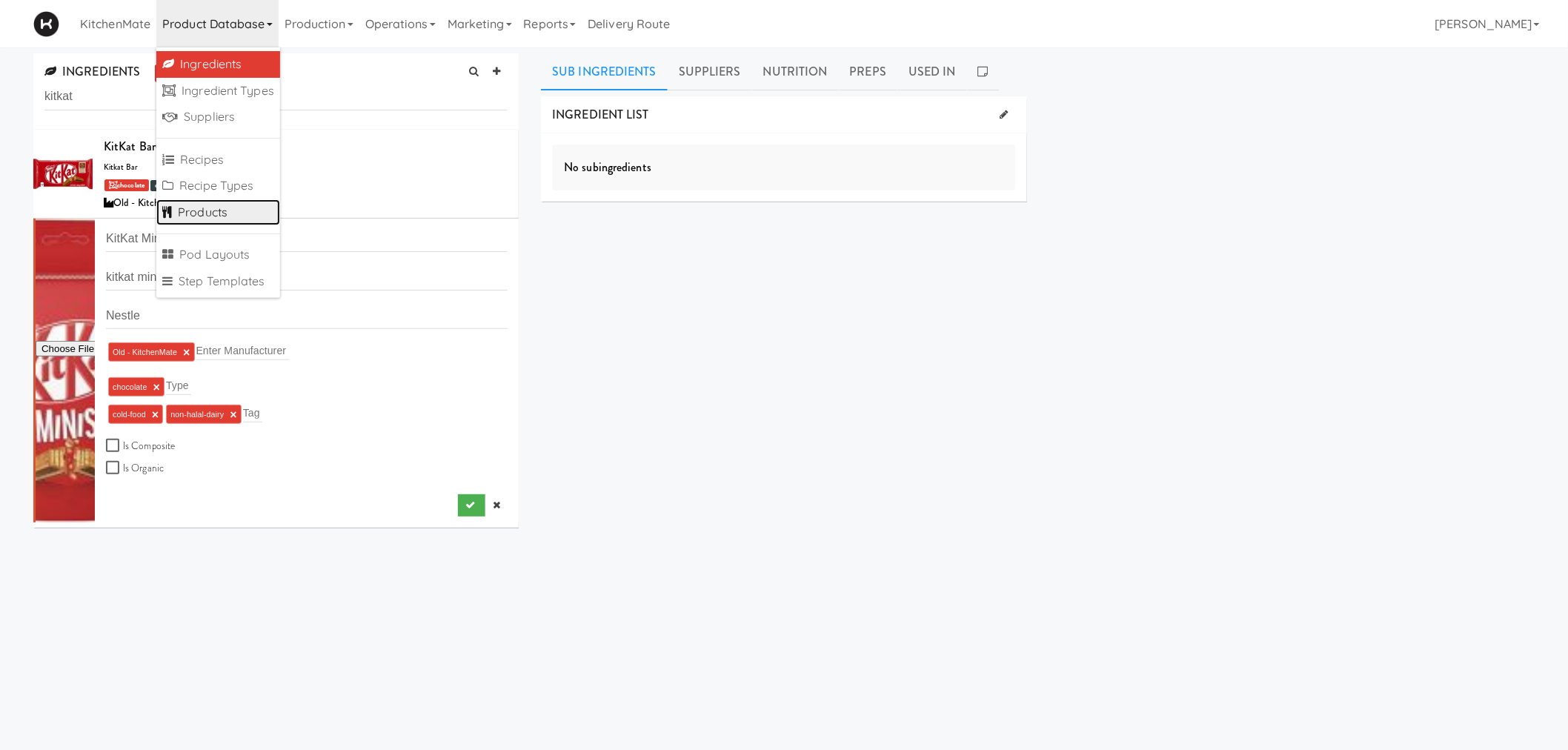
click at [231, 218] on link "Products" at bounding box center [218, 212] width 124 height 27
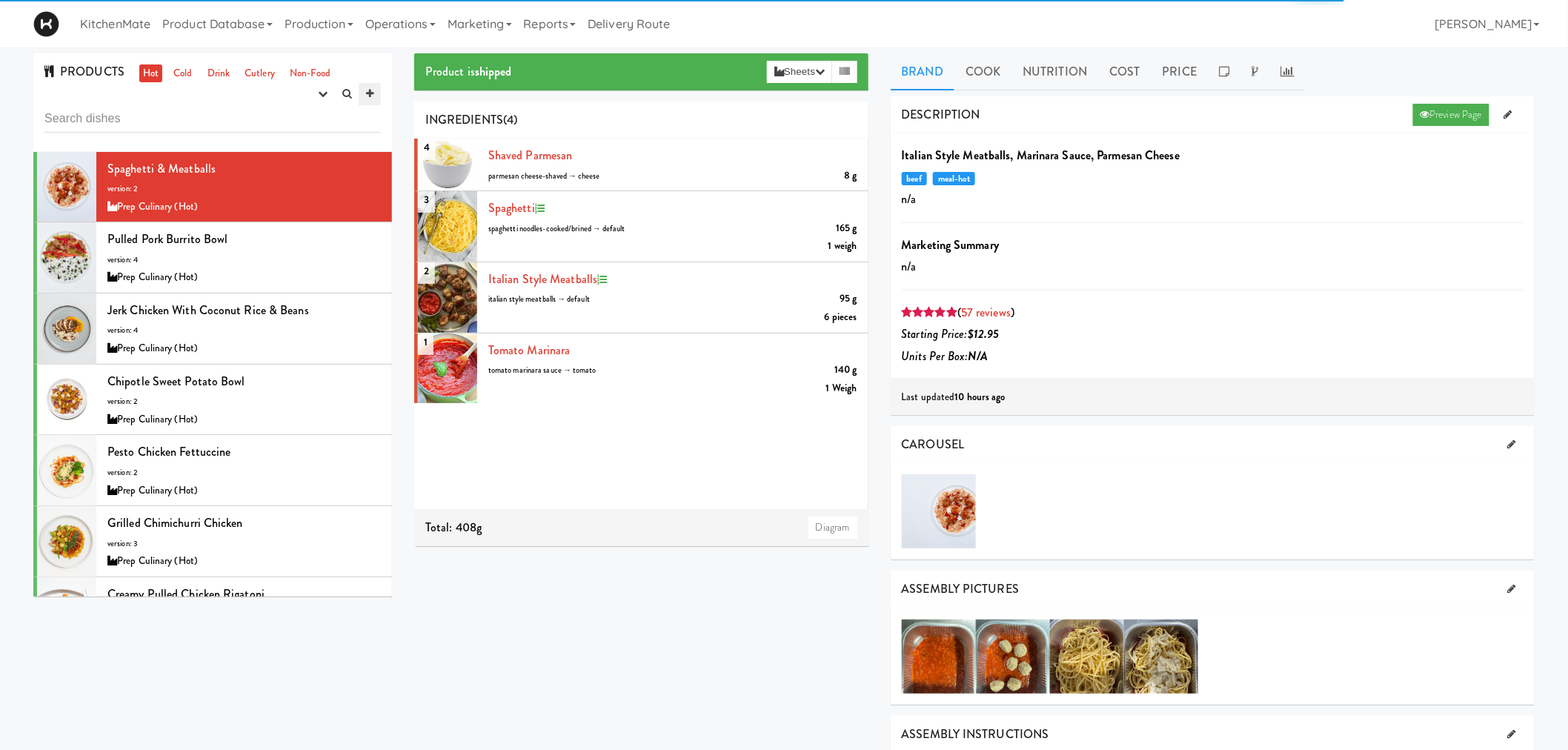
click at [372, 97] on icon at bounding box center [370, 94] width 7 height 9
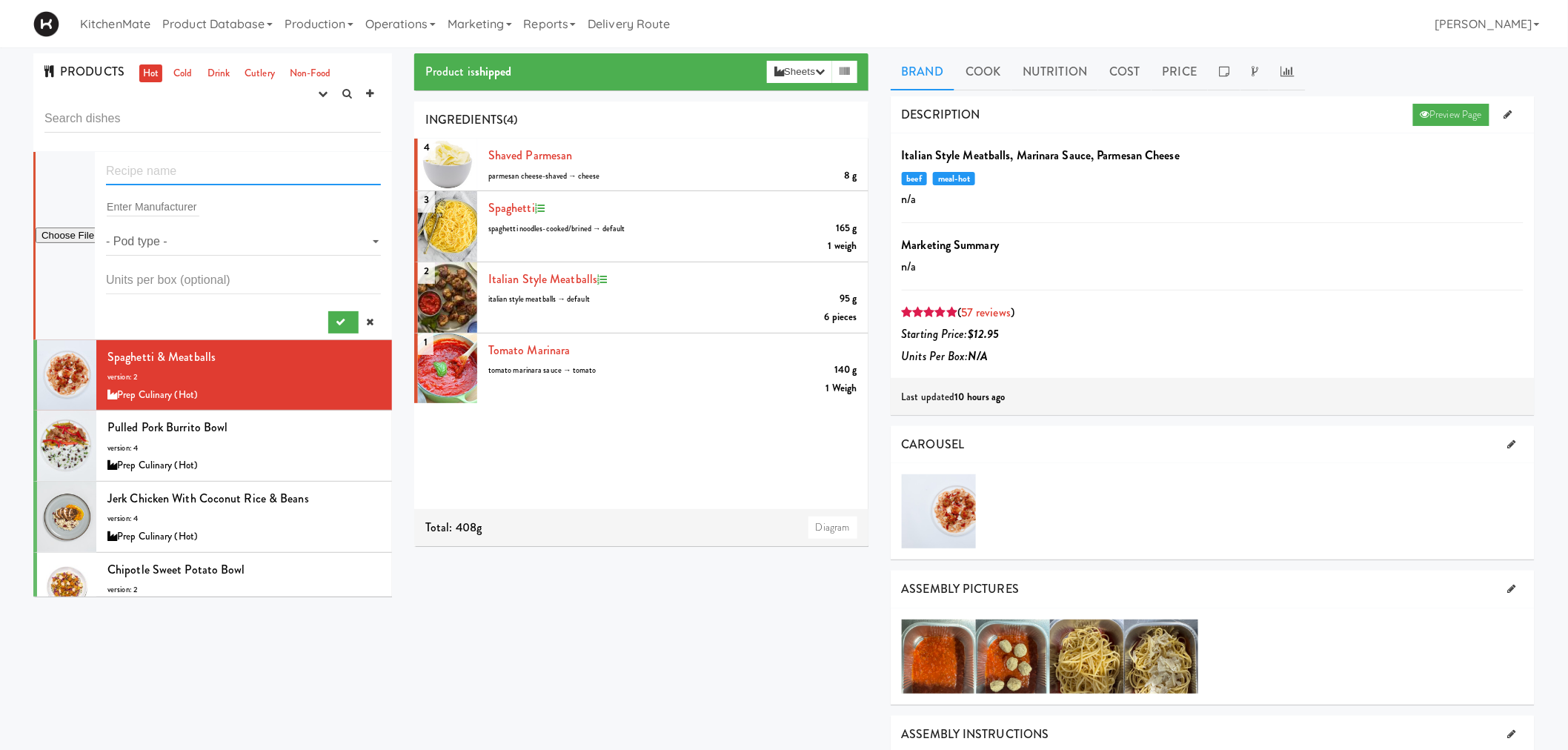
click at [154, 165] on input "text" at bounding box center [243, 171] width 275 height 27
click at [147, 171] on input "text" at bounding box center [243, 171] width 275 height 27
paste input "Kit Kat Minis"
drag, startPoint x: 142, startPoint y: 172, endPoint x: 84, endPoint y: 167, distance: 58.2
click at [106, 167] on form "Kit Kat Minis Enter Manufacturer - Pod type - full container layer parchment pa…" at bounding box center [243, 246] width 275 height 176
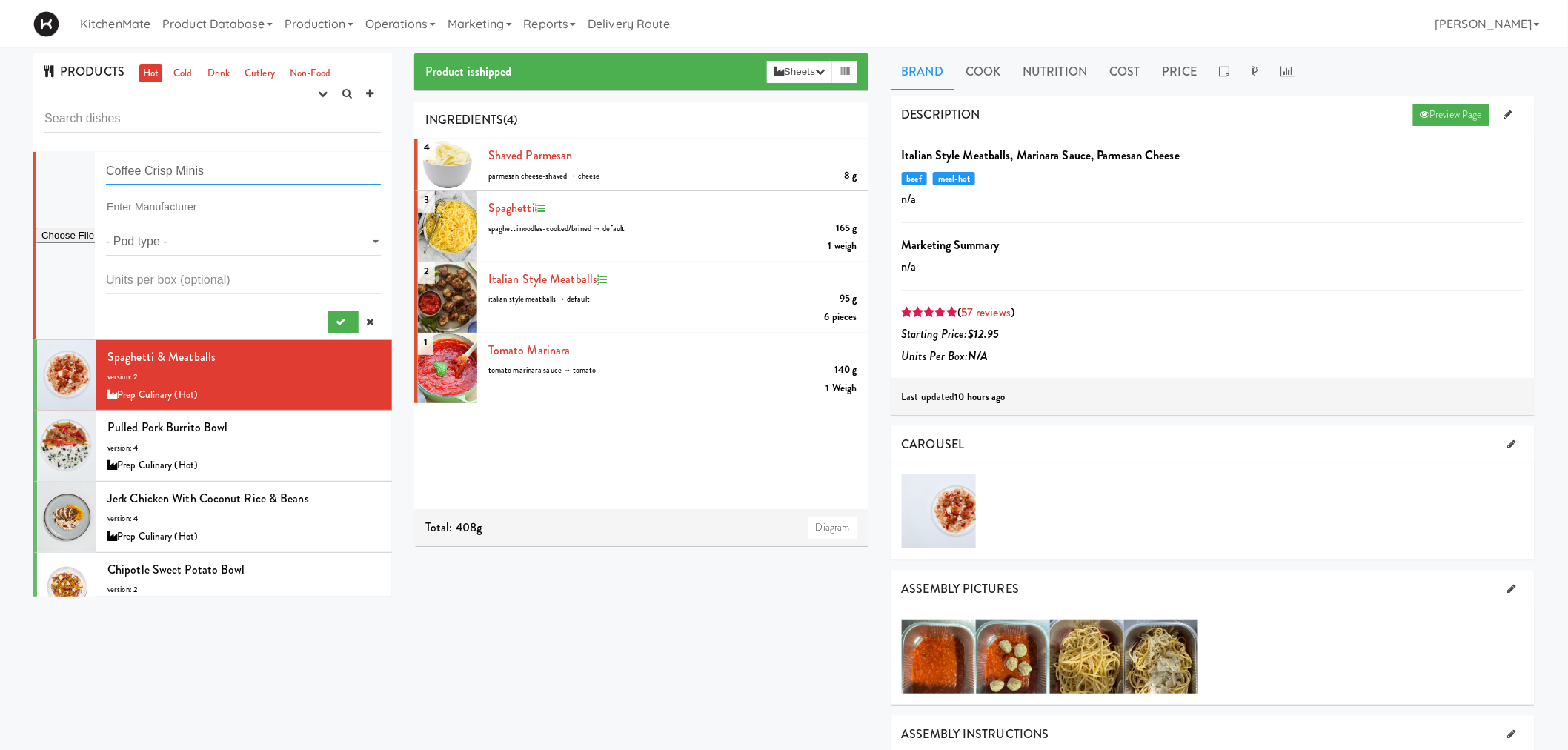
type input "Coffee Crisp Minis"
click at [161, 209] on input "text" at bounding box center [153, 207] width 92 height 20
drag, startPoint x: 223, startPoint y: 174, endPoint x: 62, endPoint y: 171, distance: 161.0
click at [106, 171] on form "Coffee Crisp Minis Enter Manufacturer - Pod type - full container layer parchme…" at bounding box center [243, 246] width 275 height 176
click at [124, 202] on input "text" at bounding box center [153, 207] width 92 height 20
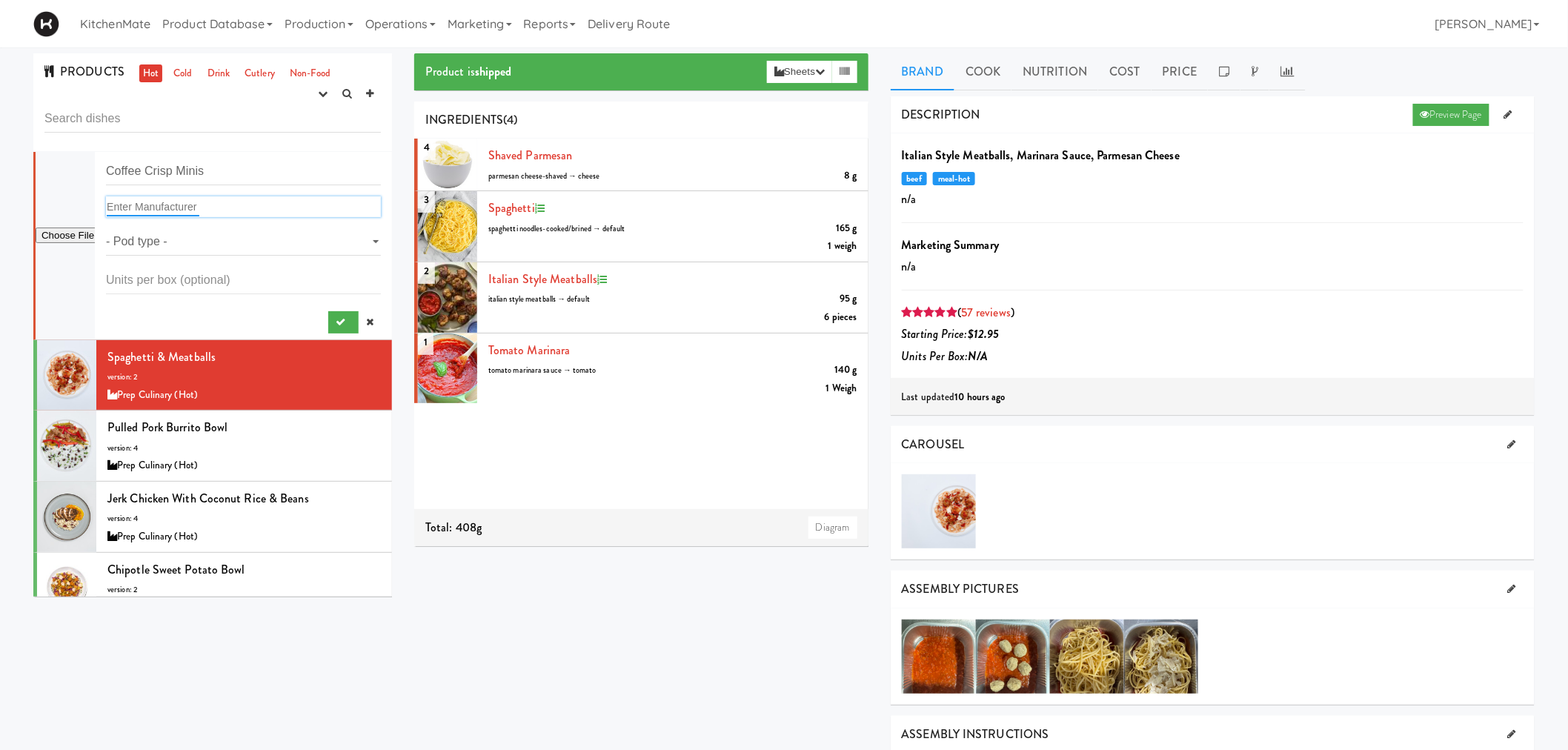
paste input "Coffee Crisp Minis"
type input "Coffee Crisp Minis"
click at [144, 239] on select "- Pod type - full container layer parchment paper qa two side two side with ful…" at bounding box center [243, 241] width 275 height 27
click at [197, 239] on select "- Pod type - full container layer parchment paper qa two side two side with ful…" at bounding box center [243, 241] width 275 height 27
click at [361, 320] on link at bounding box center [370, 322] width 22 height 22
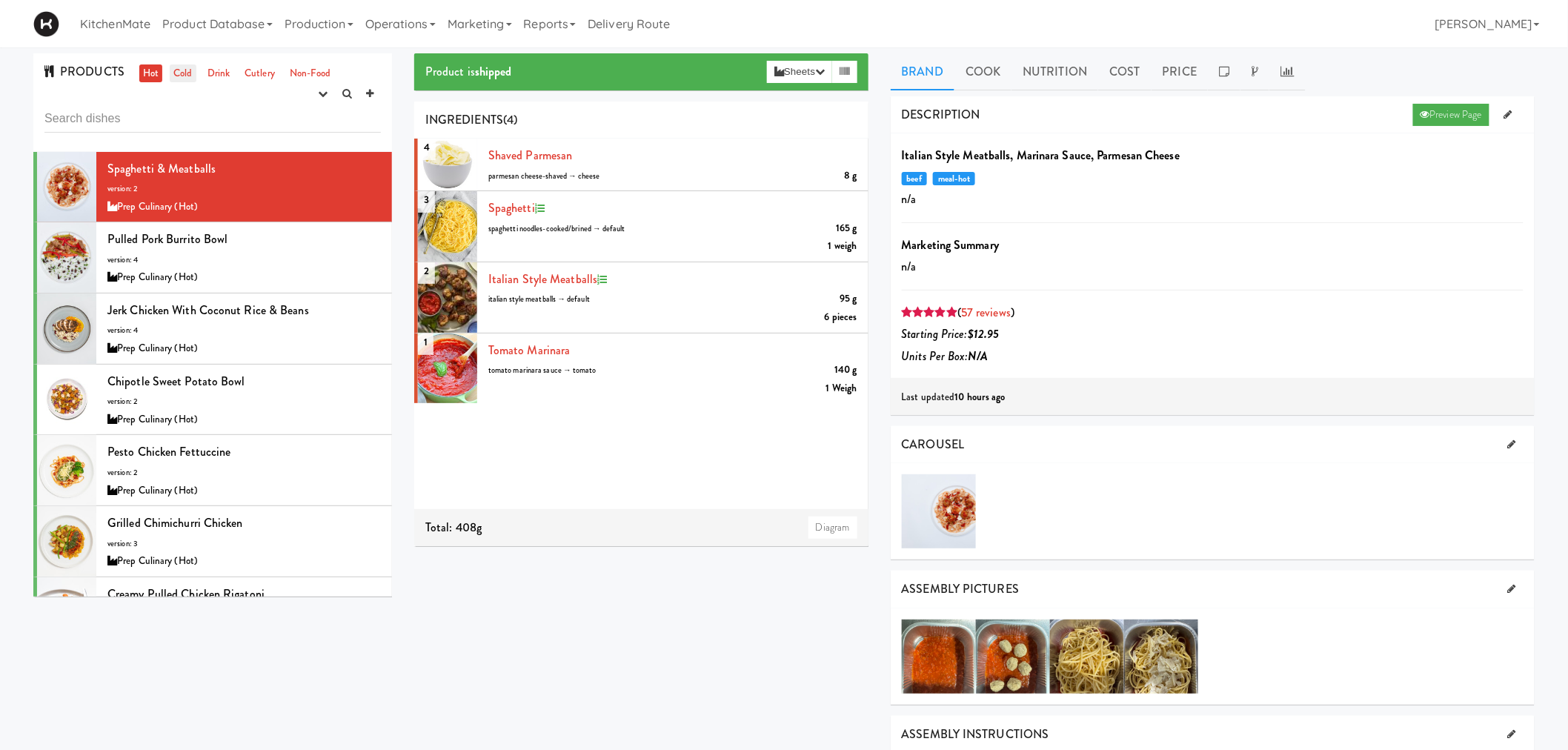
click at [182, 77] on link "Cold" at bounding box center [182, 74] width 26 height 19
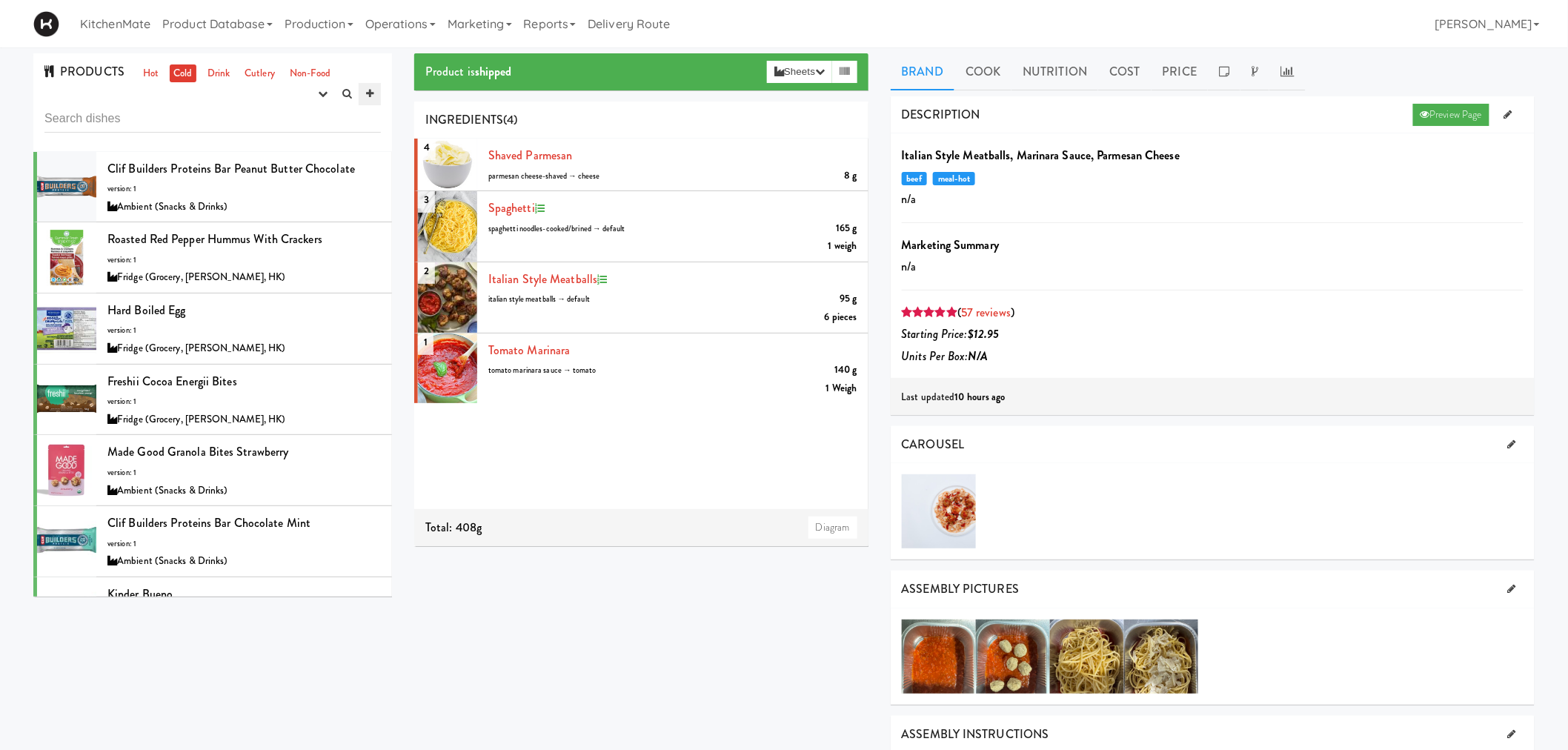
click at [373, 94] on link at bounding box center [370, 94] width 22 height 22
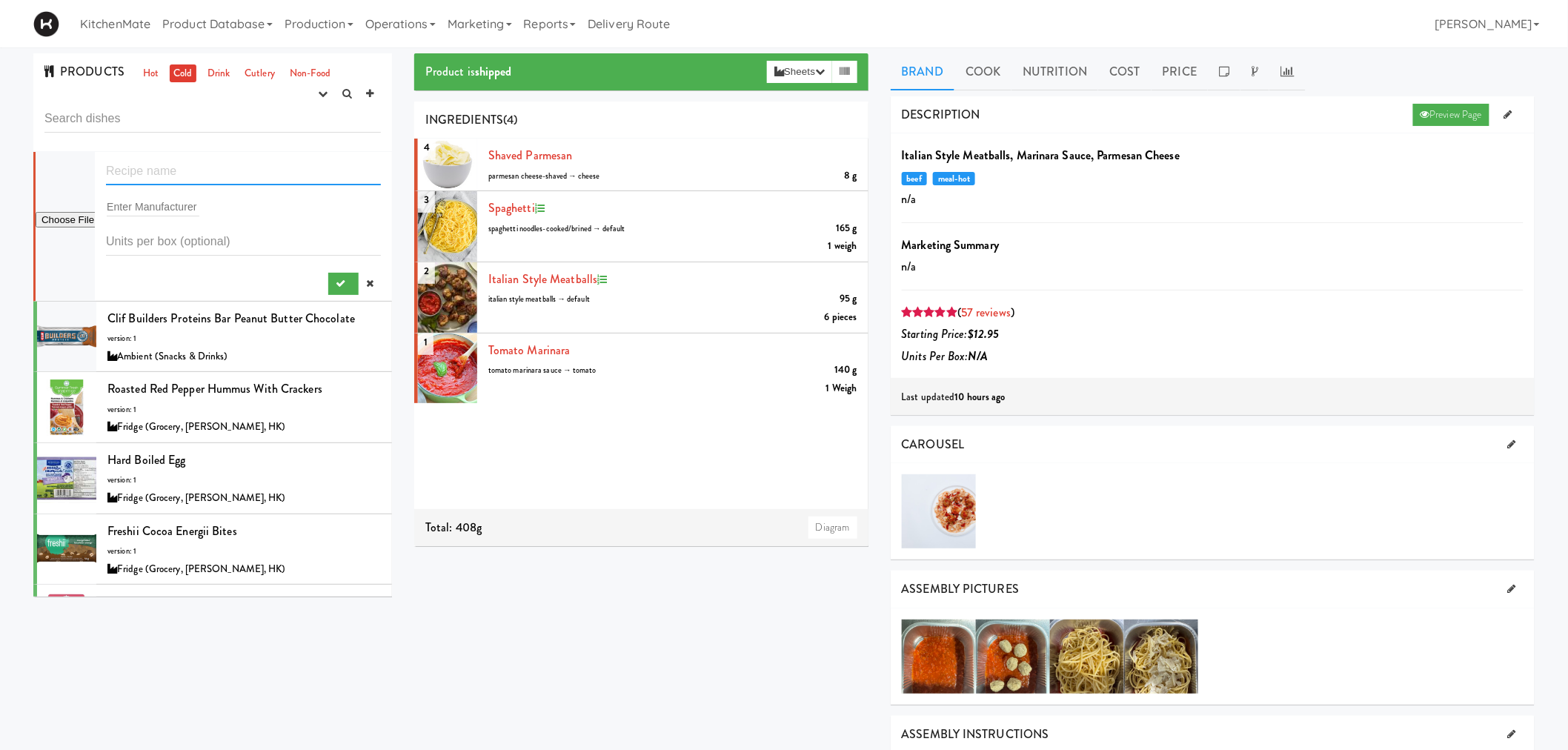
click at [144, 178] on input "text" at bounding box center [243, 171] width 275 height 27
paste input "Coffee Crisp Minis"
type input "Coffee Crisp Minis"
click at [153, 209] on input "text" at bounding box center [153, 207] width 92 height 20
paste input "Coffee Crisp Minis"
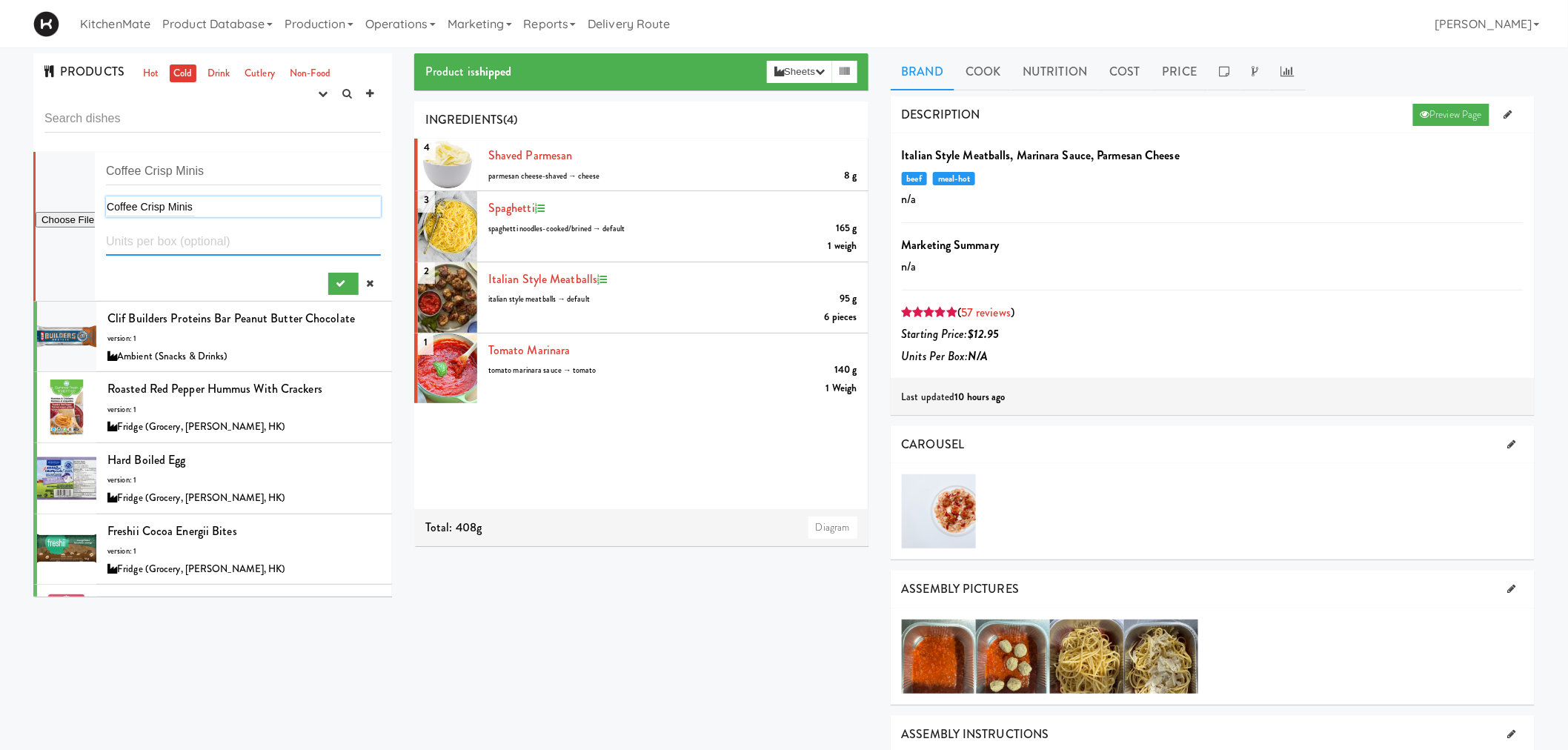
click at [165, 236] on input "number" at bounding box center [243, 241] width 275 height 27
click at [173, 189] on form "Coffee Crisp Minis Coffee Crisp Minis Coffee Crisp Minis" at bounding box center [243, 226] width 275 height 137
click at [198, 201] on div "Coffee Crisp Minis Coffee Crisp Minis" at bounding box center [243, 207] width 275 height 20
drag, startPoint x: 202, startPoint y: 203, endPoint x: 82, endPoint y: 210, distance: 120.2
click at [106, 210] on form "Coffee Crisp Minis Coffee Crisp Minis Coffee Crisp Minis" at bounding box center [243, 226] width 275 height 137
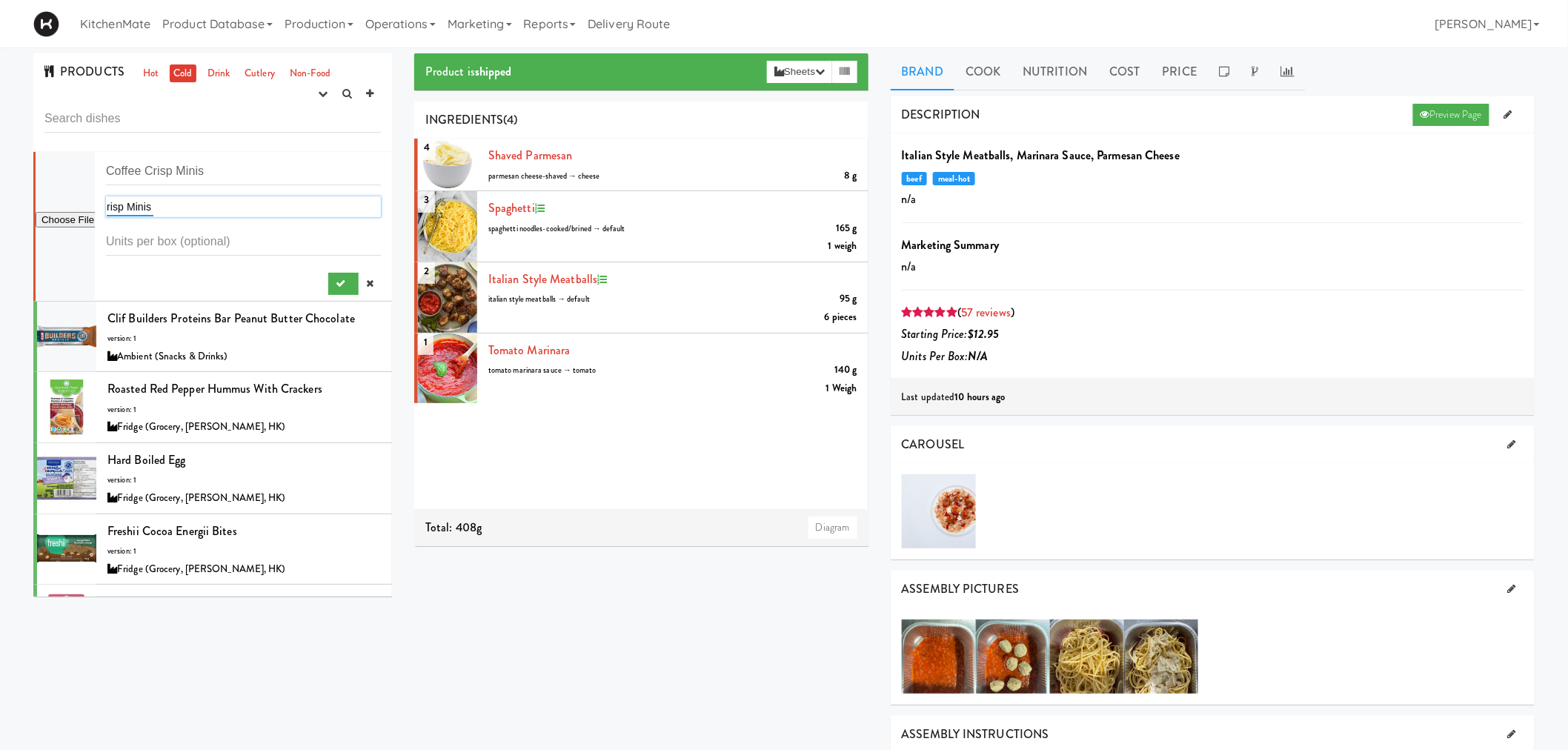
drag, startPoint x: 172, startPoint y: 210, endPoint x: 38, endPoint y: 202, distance: 134.2
click at [106, 204] on form "Coffee Crisp Minis risp Minis risp Minis" at bounding box center [243, 226] width 275 height 137
type input "i"
type input "Ambient"
click at [187, 234] on span "Ambient (Snacks & Drinks)" at bounding box center [190, 236] width 143 height 13
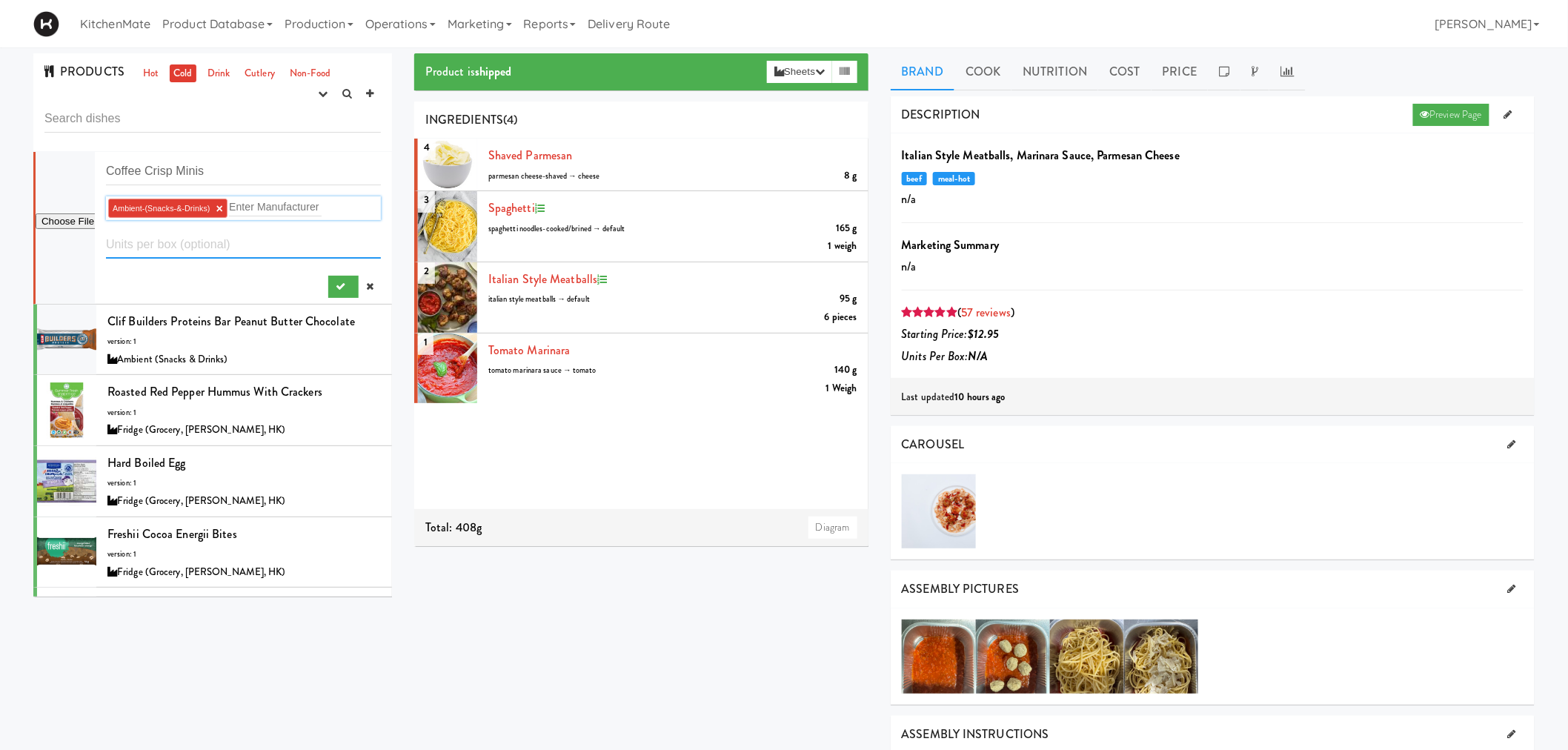
click at [173, 251] on input "number" at bounding box center [243, 244] width 275 height 27
click at [63, 219] on input "file" at bounding box center [65, 222] width 60 height 19
type input "C:\fakepath\Aero minis.png"
click at [329, 286] on button "submit" at bounding box center [344, 287] width 31 height 22
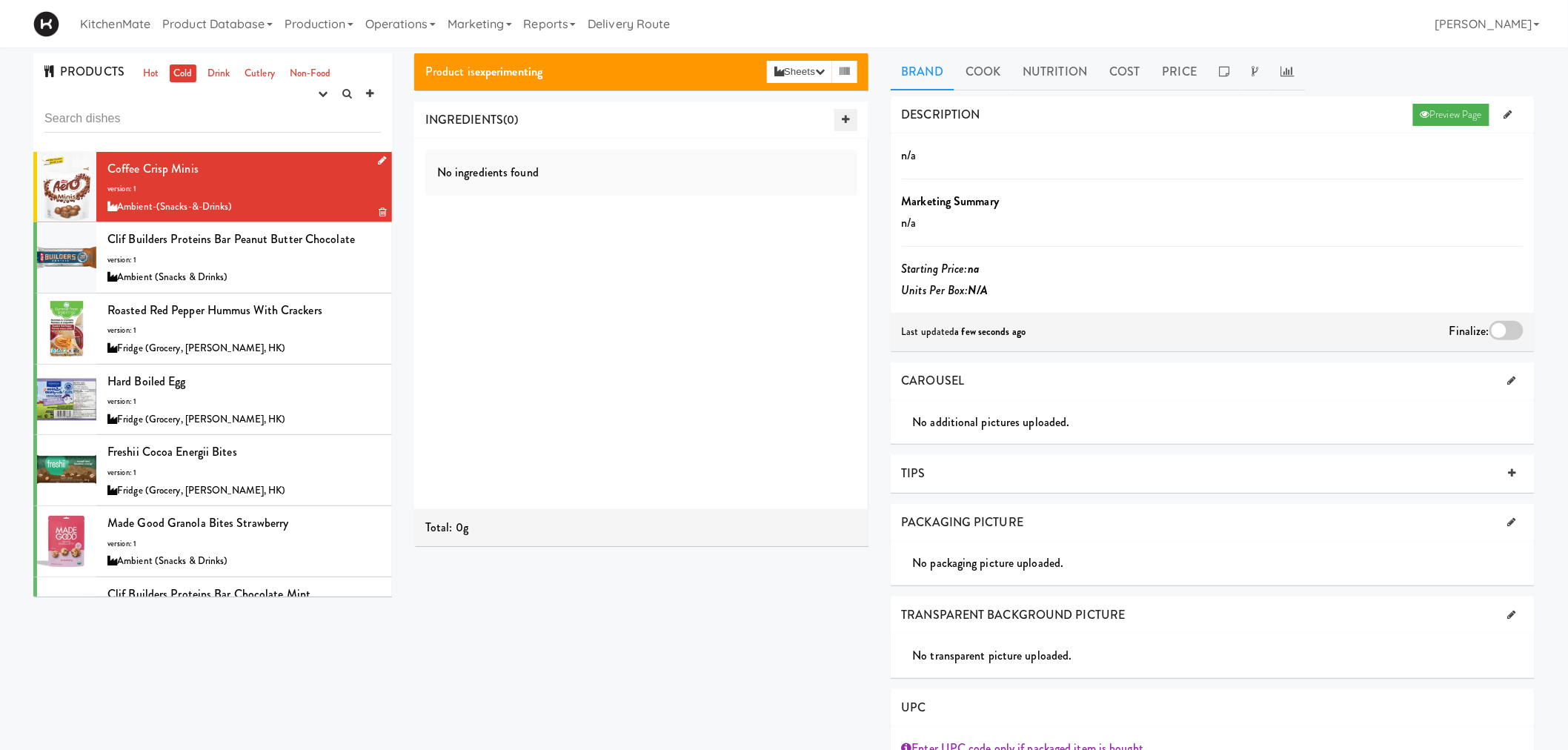
click at [843, 113] on link at bounding box center [845, 120] width 22 height 22
click at [522, 155] on input "text" at bounding box center [512, 158] width 49 height 20
type input "c"
click at [378, 161] on icon at bounding box center [382, 160] width 8 height 9
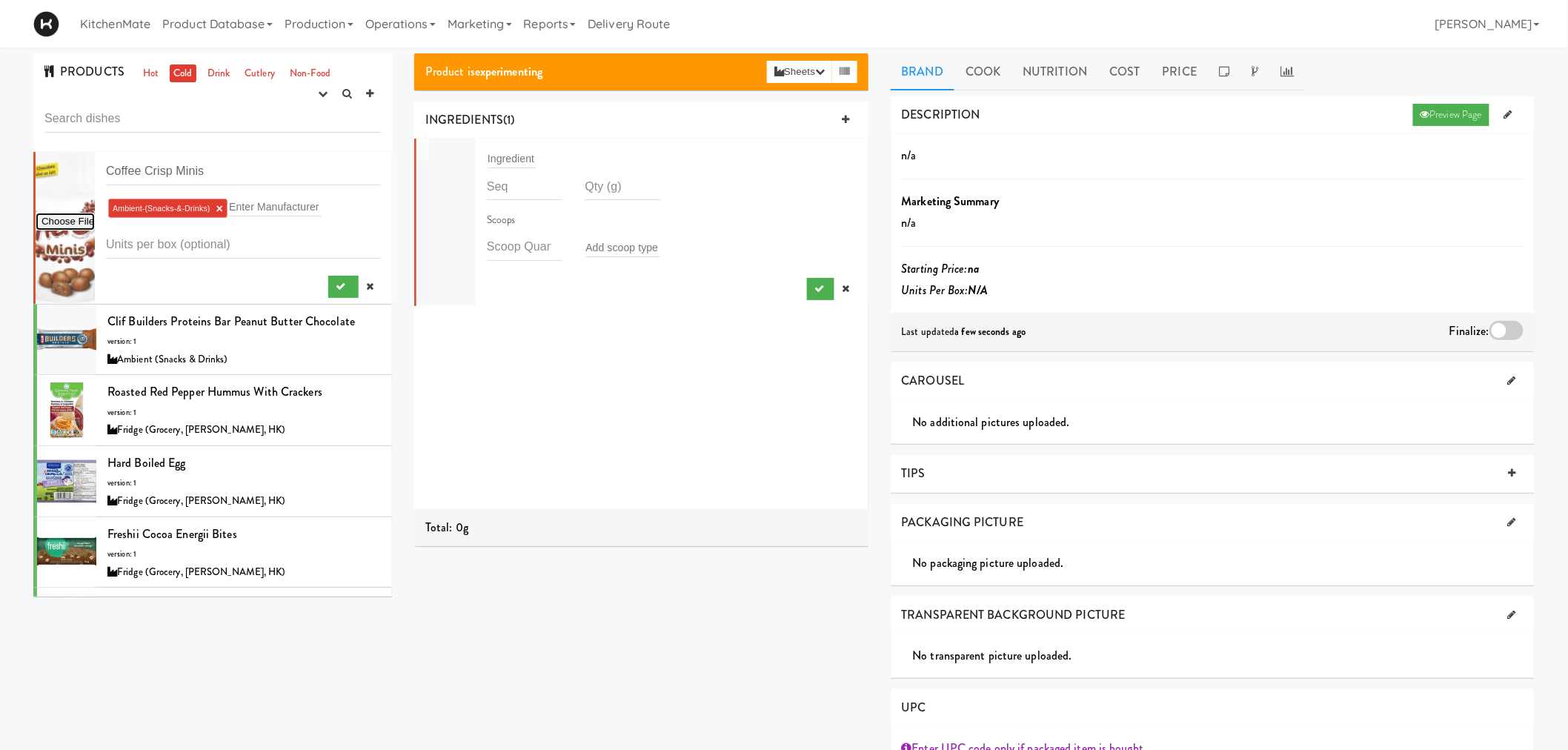
click at [90, 223] on input "file" at bounding box center [65, 222] width 60 height 19
type input "C:\fakepath\Coffee Criso minis.jpg"
click at [329, 292] on button "submit" at bounding box center [344, 287] width 31 height 22
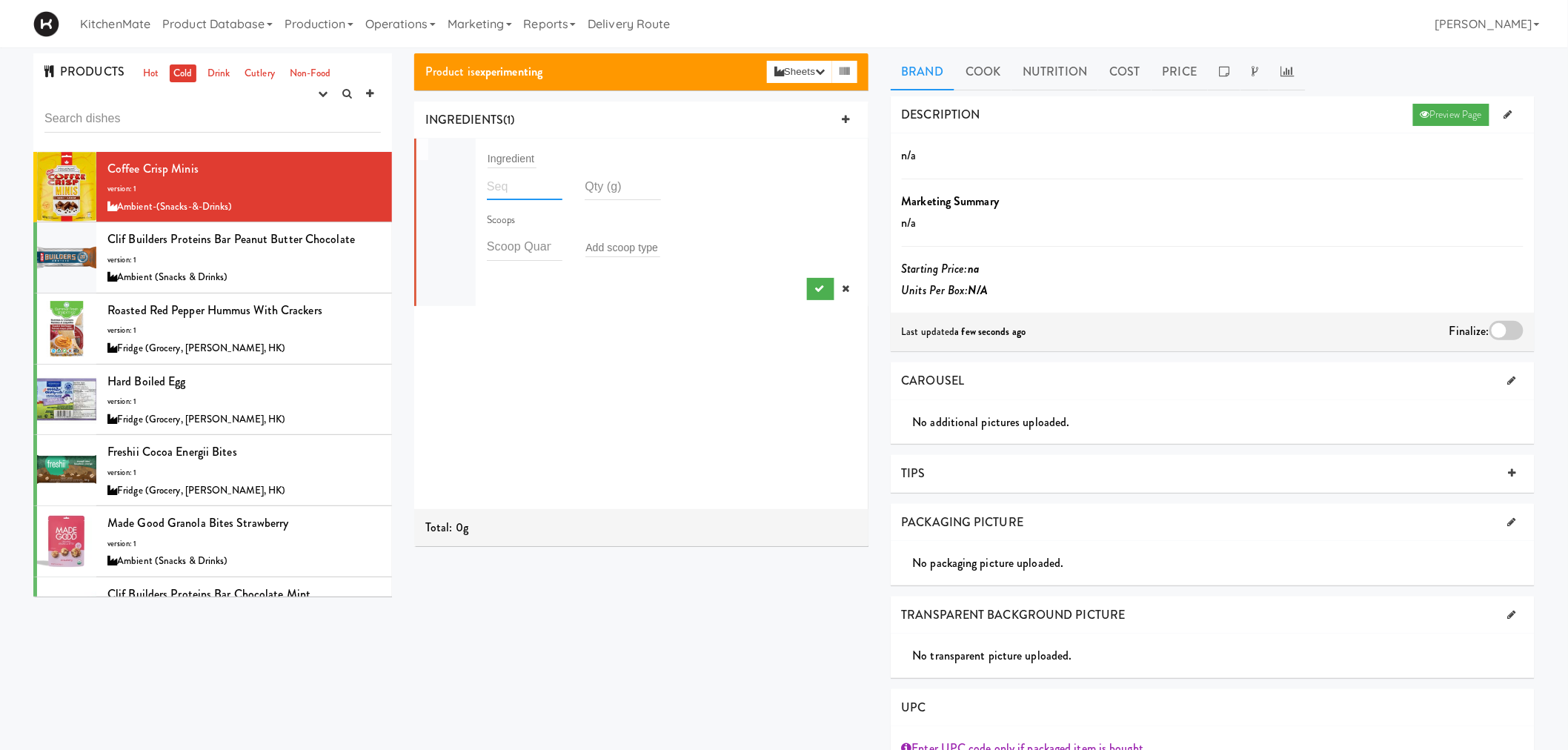
click at [492, 193] on input "number" at bounding box center [524, 185] width 75 height 27
click at [509, 161] on input "text" at bounding box center [512, 158] width 49 height 20
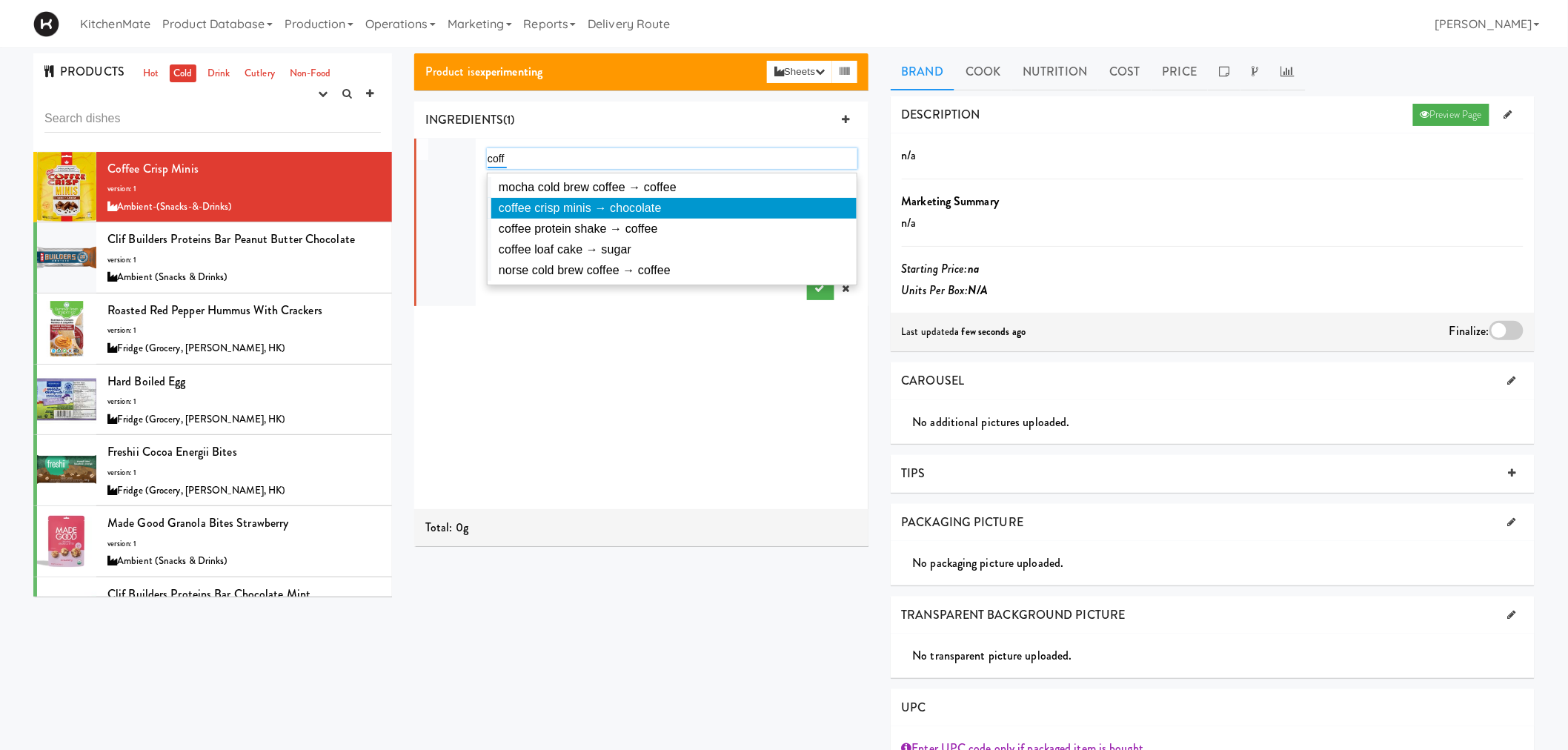
type input "coff"
click at [564, 209] on span "coffee crisp minis → chocolate" at bounding box center [580, 208] width 163 height 13
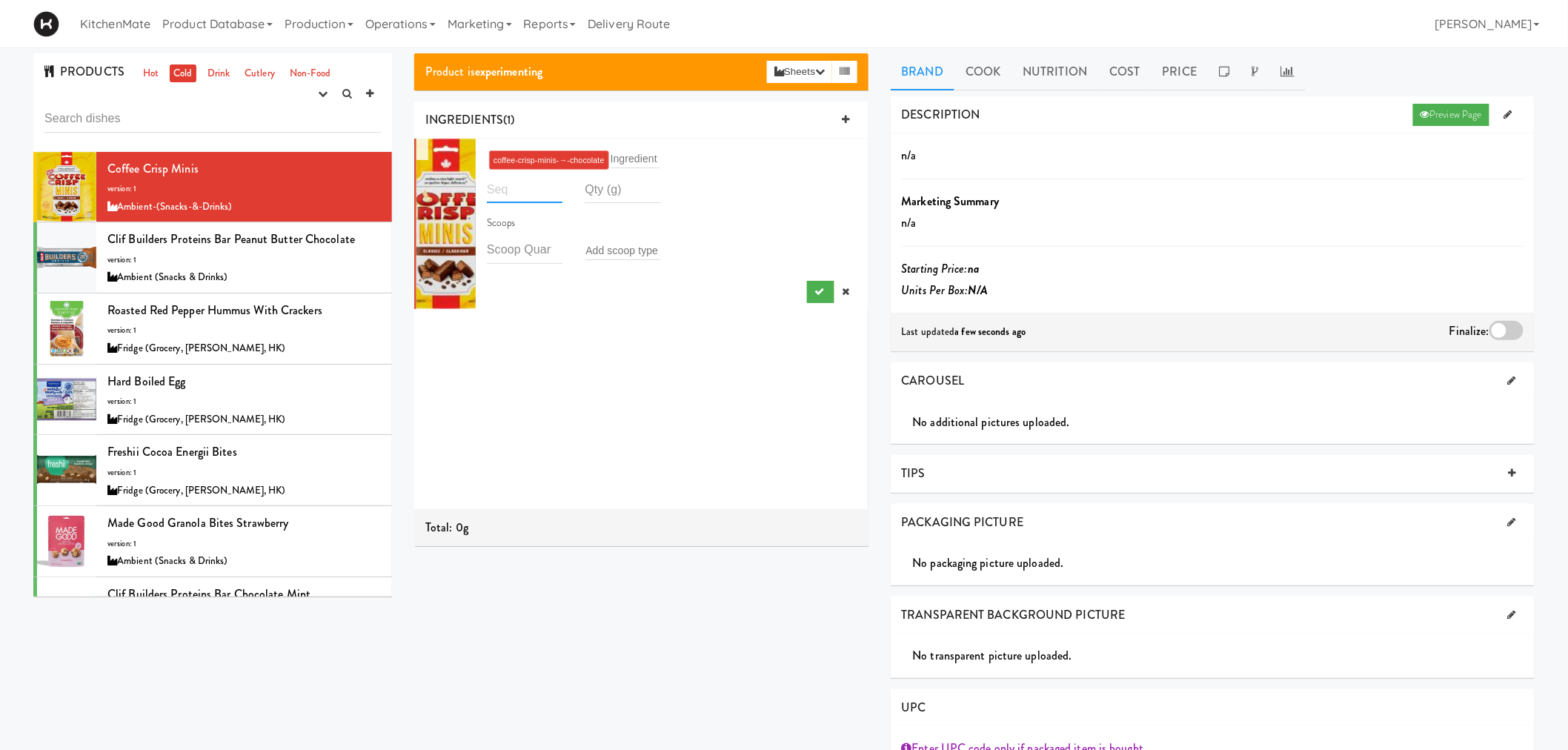
click at [510, 183] on input "number" at bounding box center [524, 189] width 75 height 27
type input "1"
click at [590, 185] on input "number" at bounding box center [622, 189] width 75 height 27
click at [605, 310] on div "1 coffee-crisp-minis-→-chocolate Ingredient 1 130 Scoops Add scoop type" at bounding box center [642, 324] width 454 height 371
click at [593, 191] on input "130" at bounding box center [622, 189] width 75 height 27
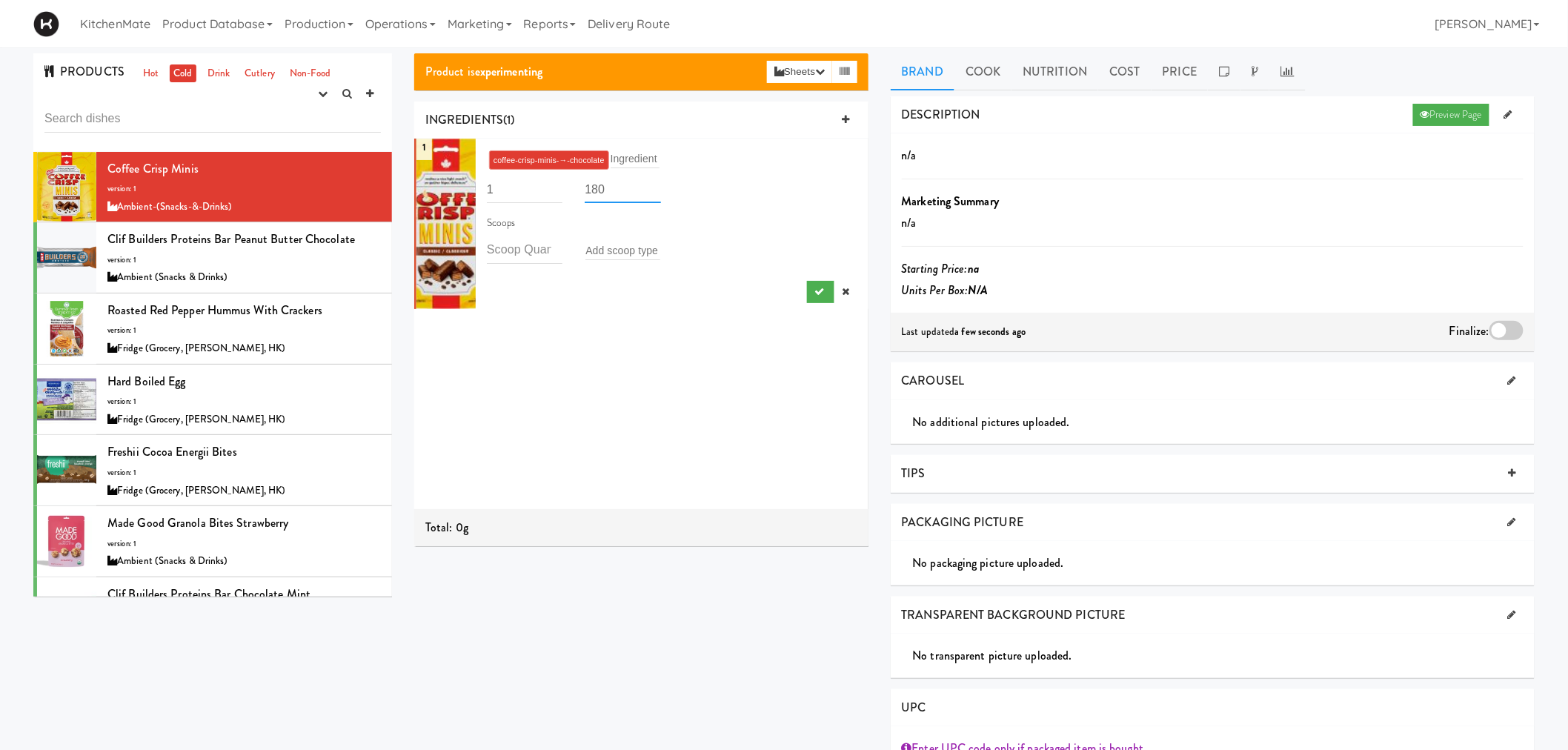
type input "180"
click at [631, 320] on div "1 coffee-crisp-minis-→-chocolate Ingredient 1 180 Scoops Add scoop type" at bounding box center [642, 324] width 454 height 371
click at [807, 297] on button "submit" at bounding box center [820, 293] width 27 height 22
click at [1507, 105] on link at bounding box center [1508, 115] width 23 height 22
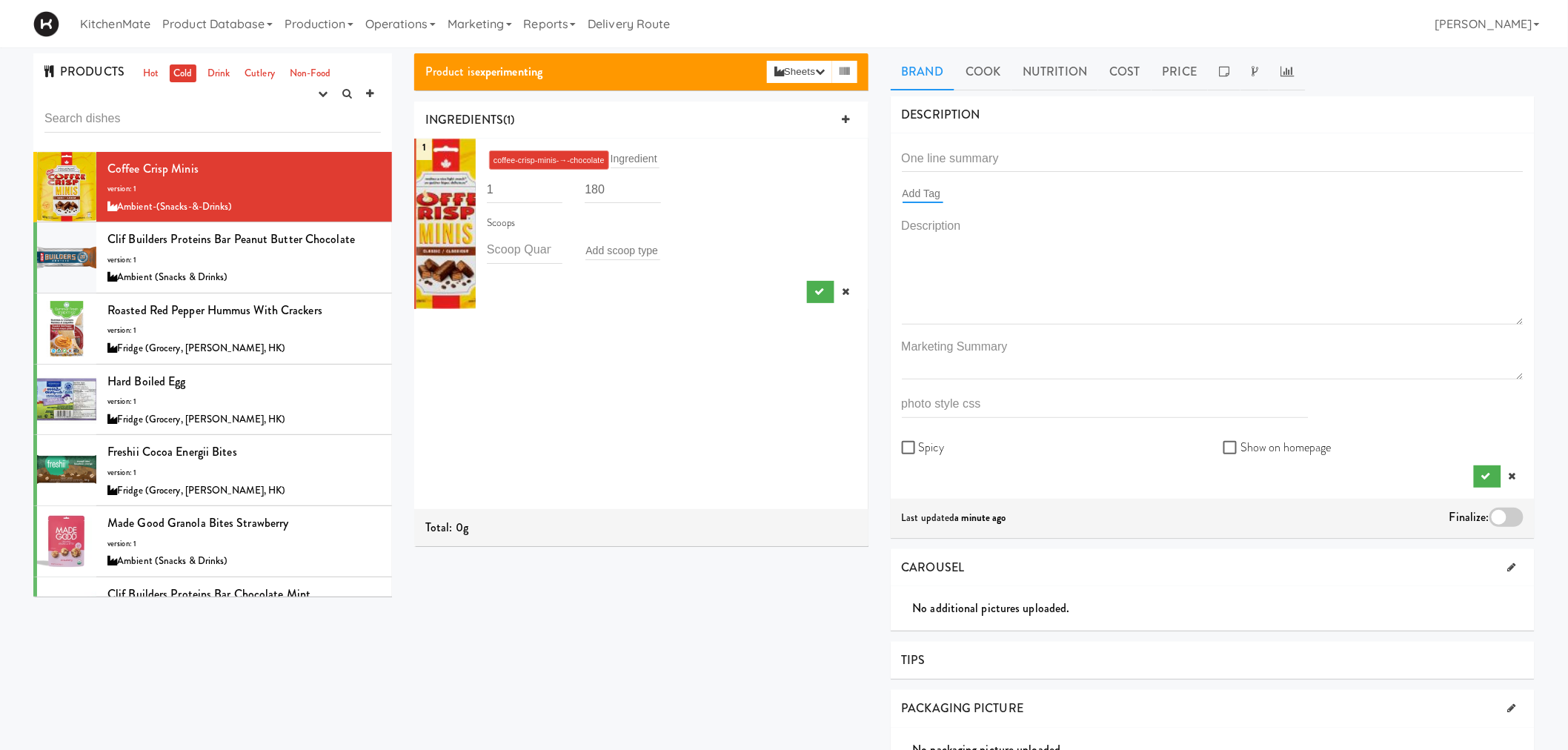
click at [930, 195] on input "text" at bounding box center [923, 193] width 41 height 20
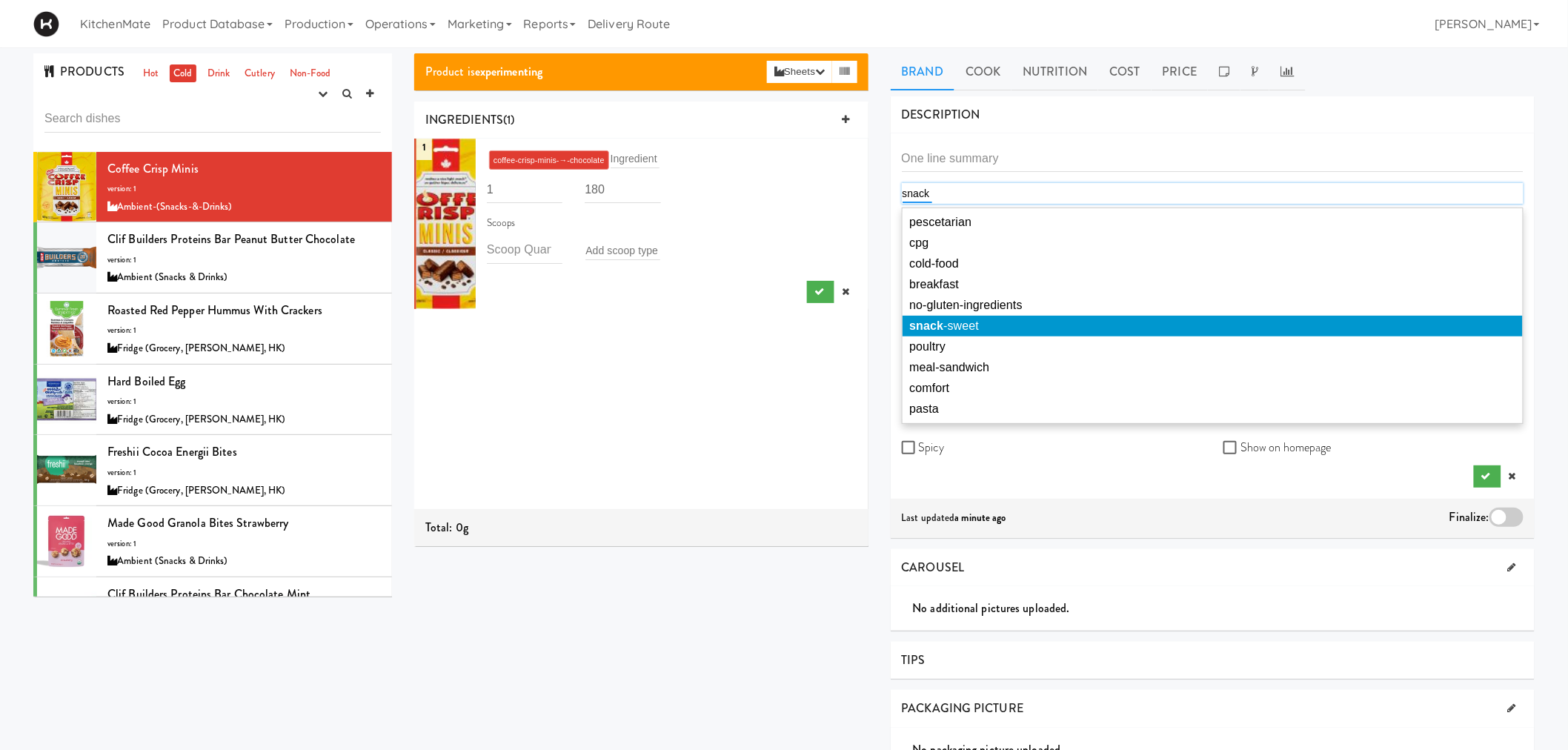
type input "snack"
click at [979, 327] on span "snack -sweet" at bounding box center [944, 326] width 70 height 13
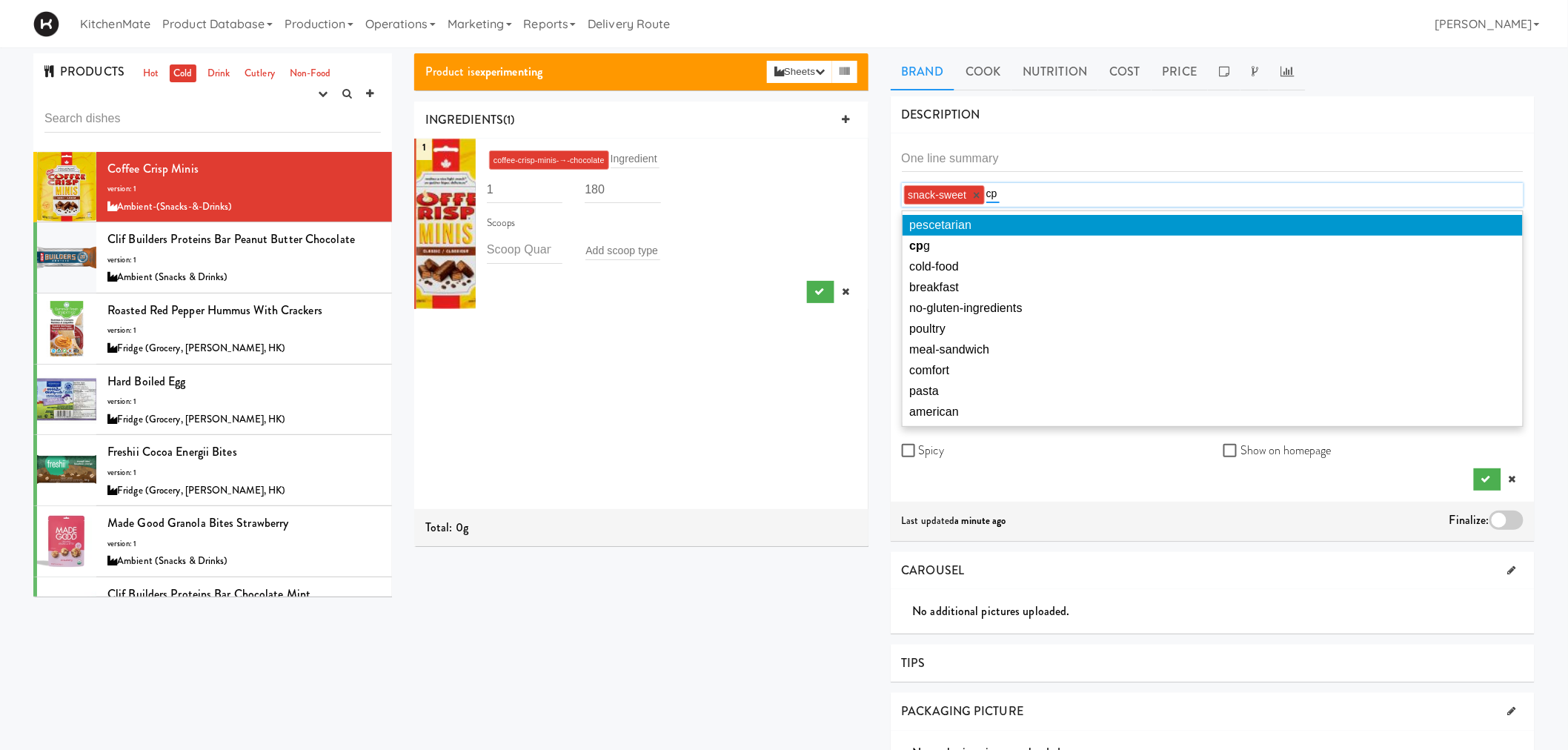
type input "cpg"
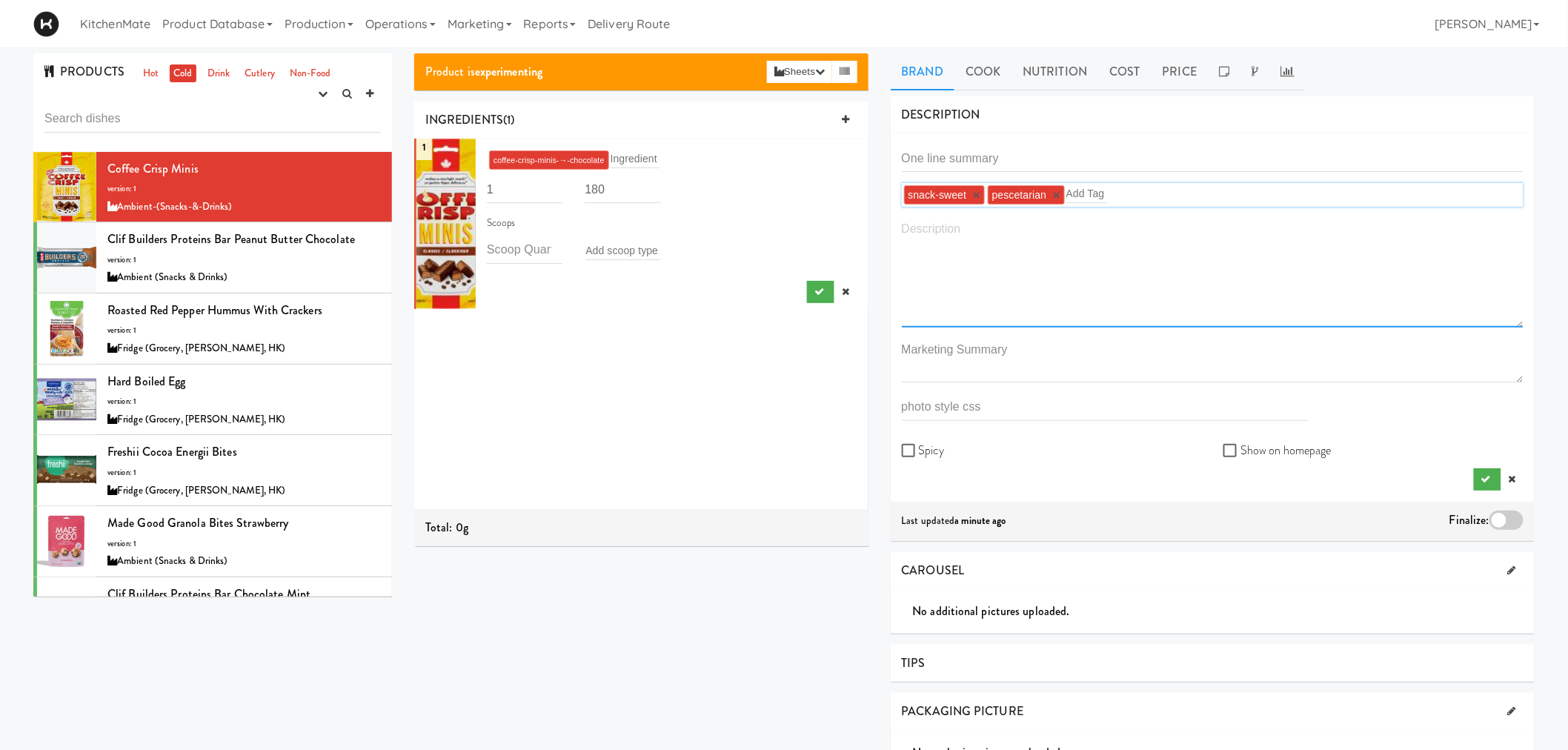
click at [1046, 260] on textarea at bounding box center [1213, 273] width 623 height 110
click at [1138, 493] on div "snack-sweet × pescetarian × Add Tag Spicy Show on homepage" at bounding box center [1213, 318] width 644 height 369
click at [1487, 473] on button "submit" at bounding box center [1487, 480] width 27 height 22
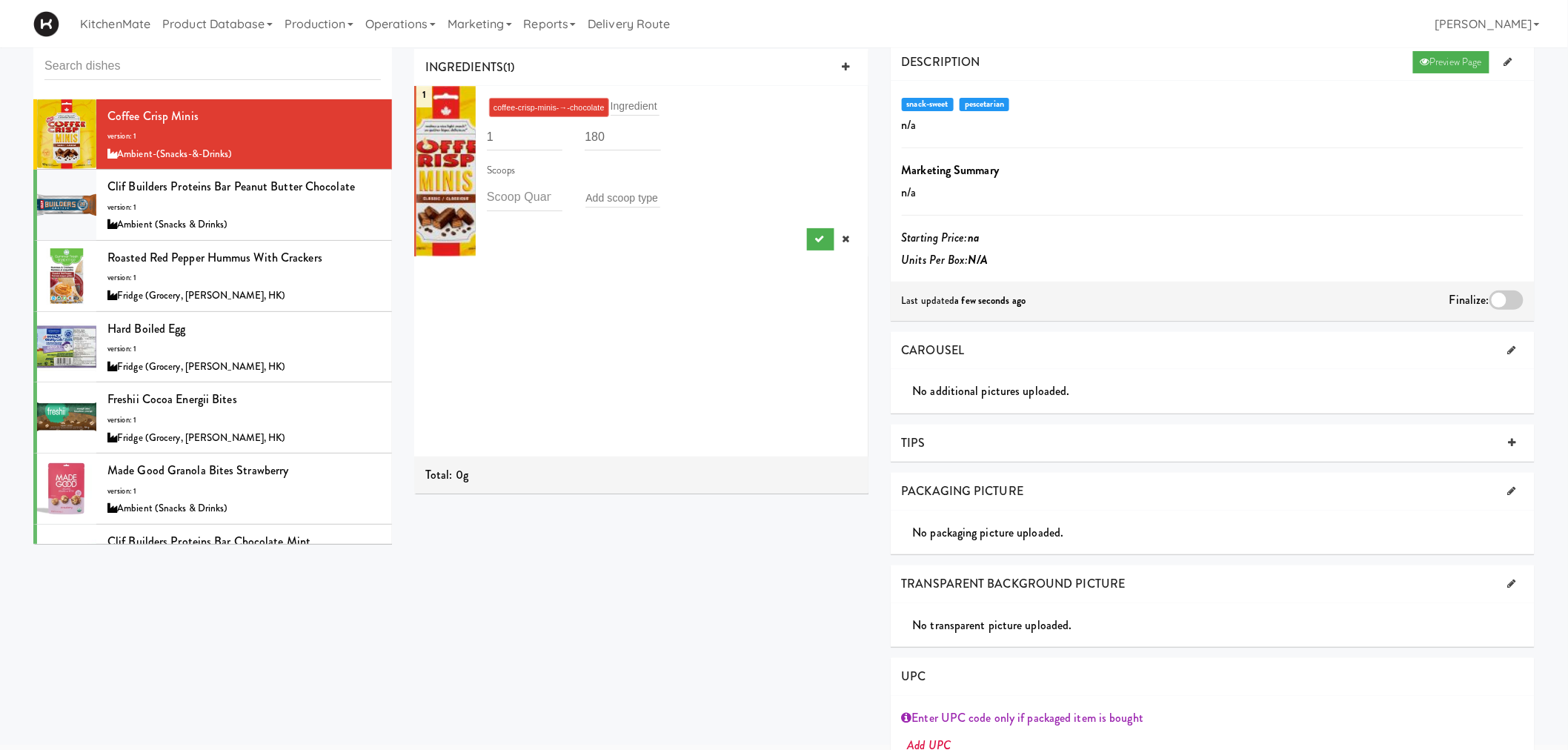
scroll to position [82, 0]
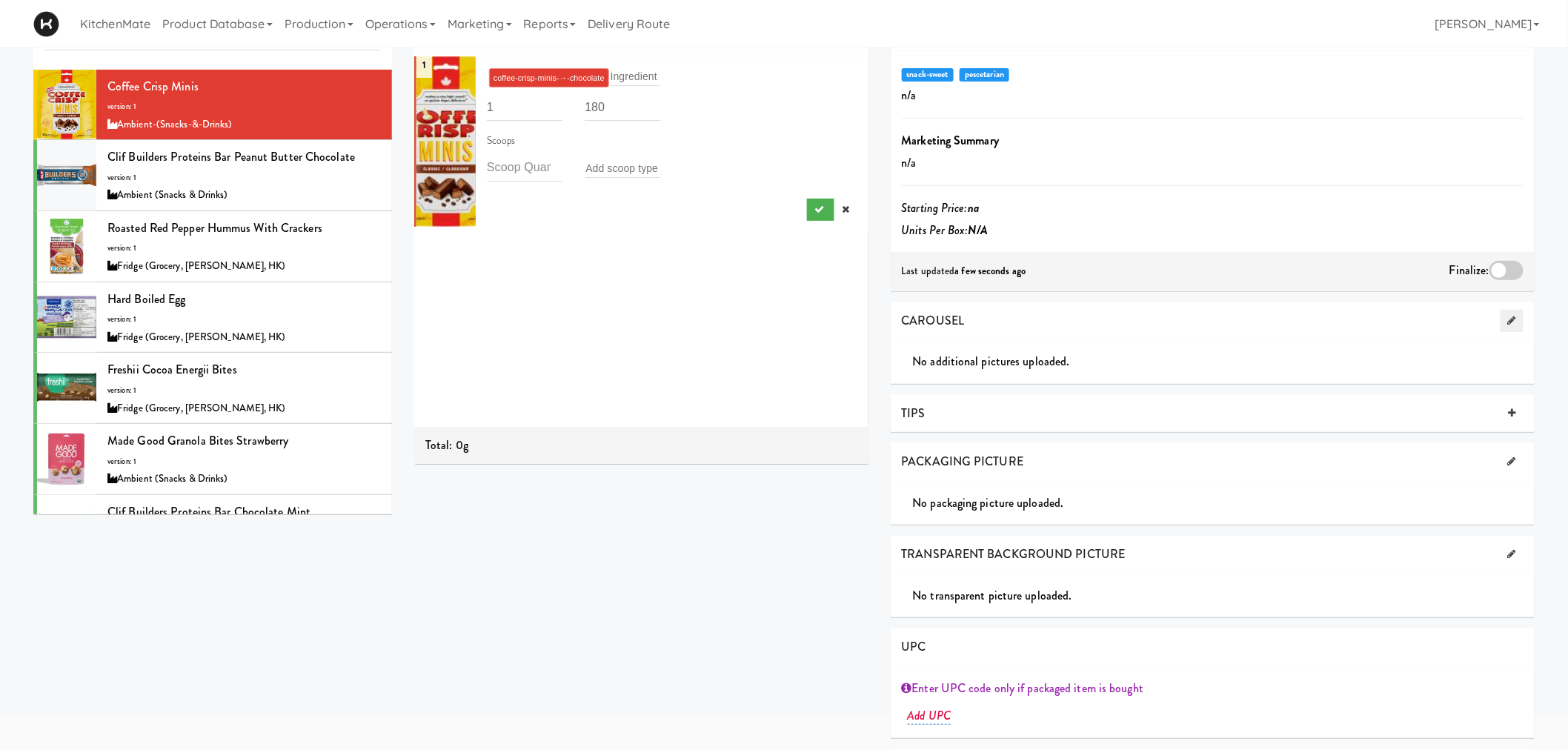
click at [1520, 320] on link at bounding box center [1512, 321] width 23 height 22
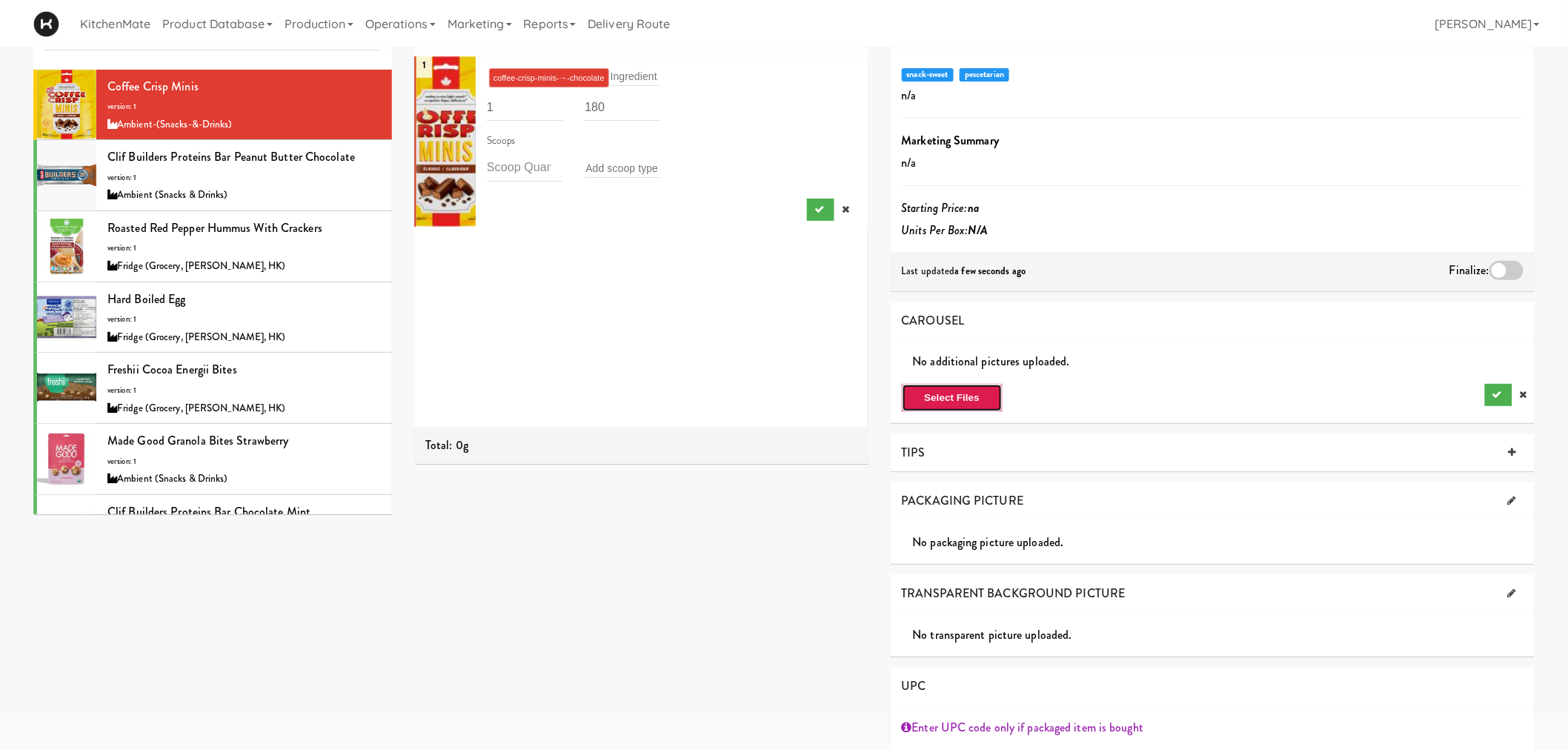
click at [910, 397] on button "Select Files" at bounding box center [953, 398] width 101 height 28
type input "C:\fakepath\Coffee Criso minis.jpg"
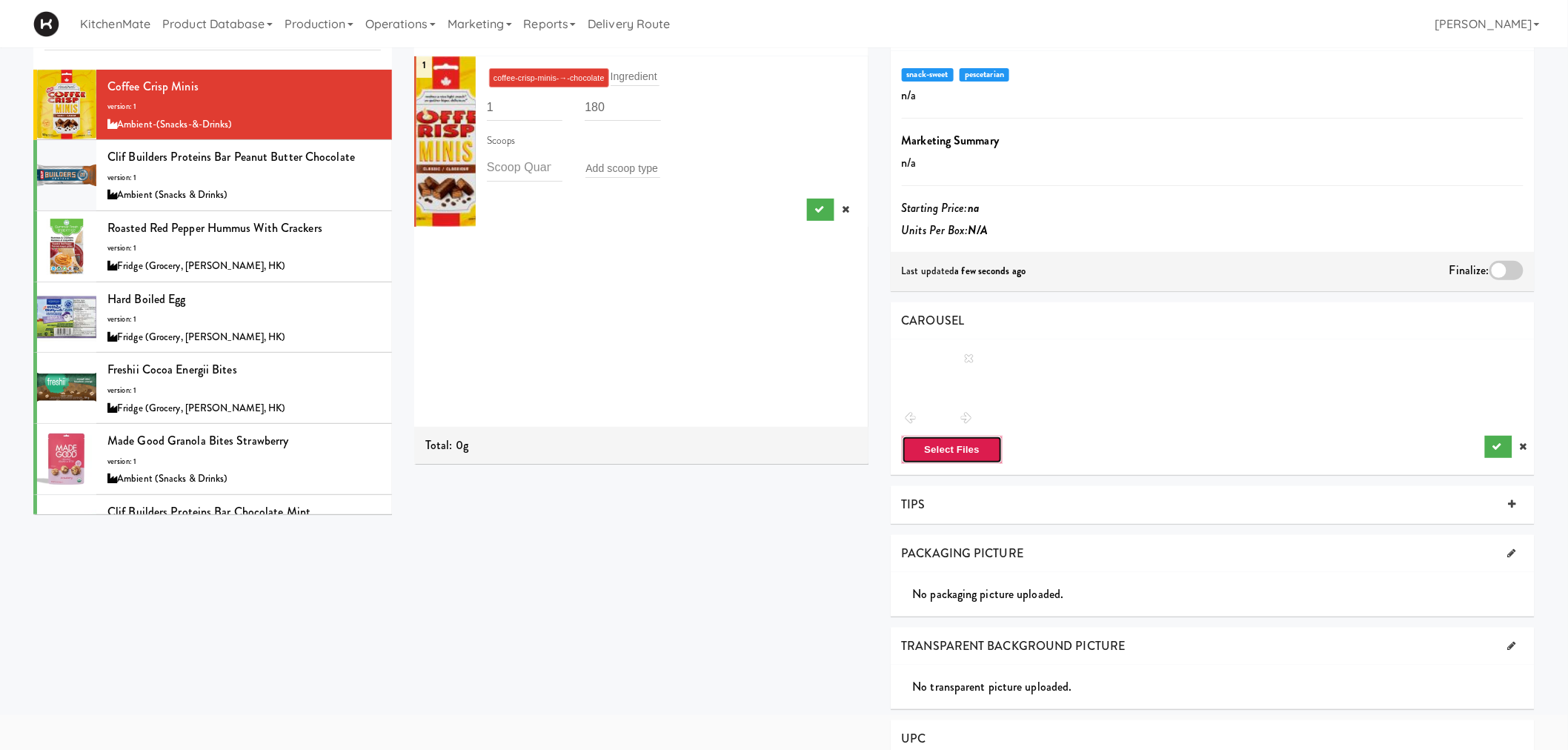
scroll to position [165, 0]
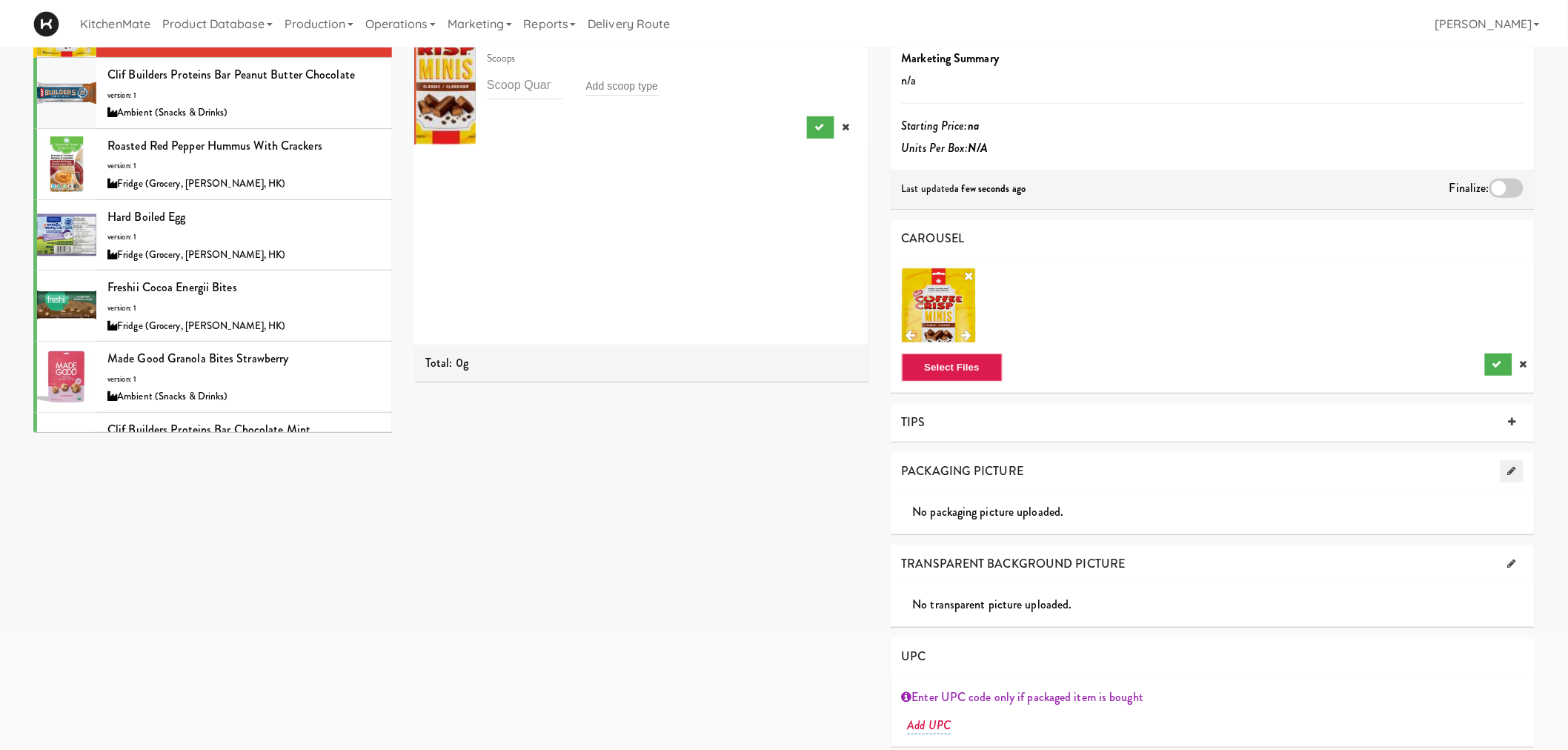
click at [1516, 475] on link at bounding box center [1512, 471] width 23 height 22
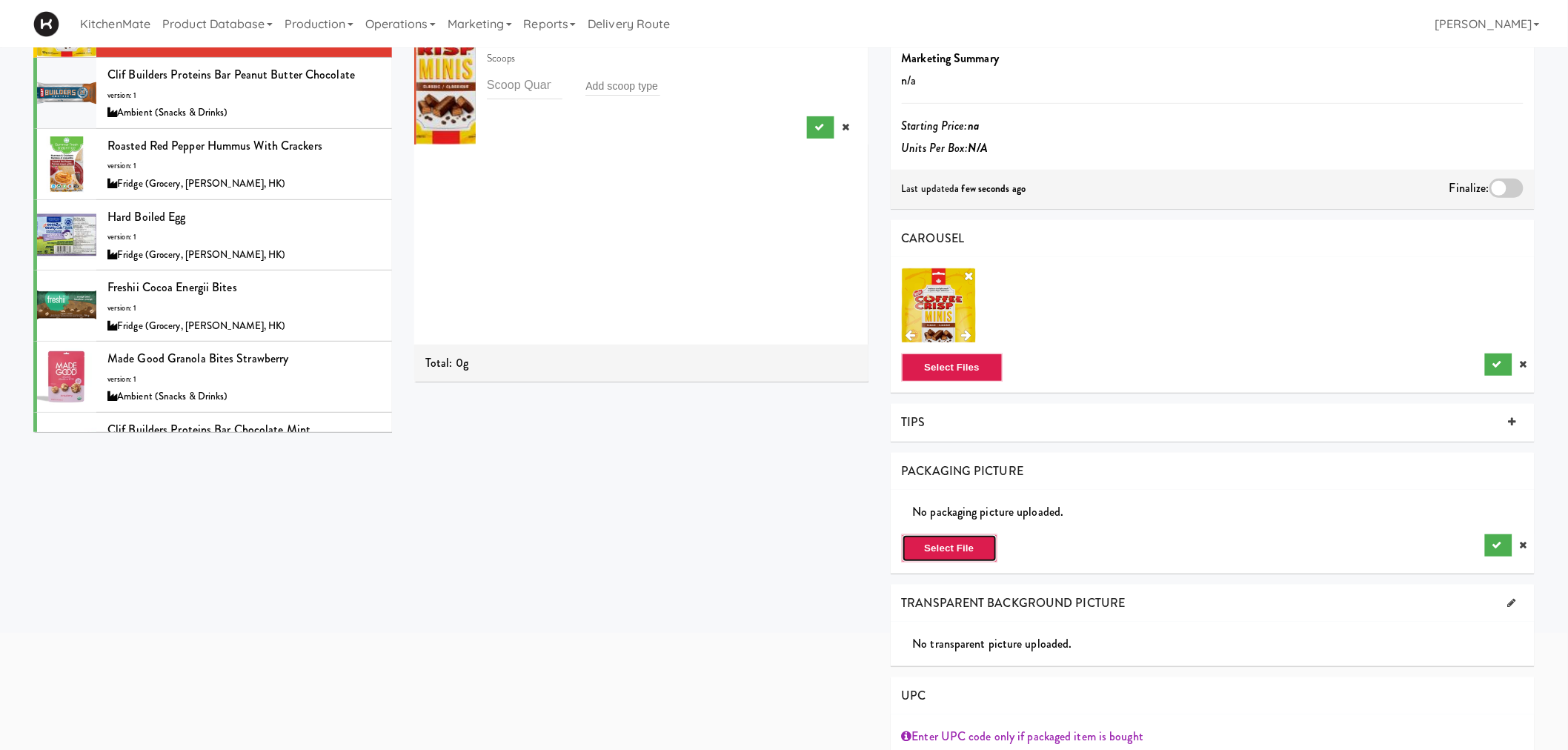
click at [964, 552] on button "Select File" at bounding box center [950, 549] width 96 height 28
type input "C:\fakepath\Coffee Criso minis.jpg"
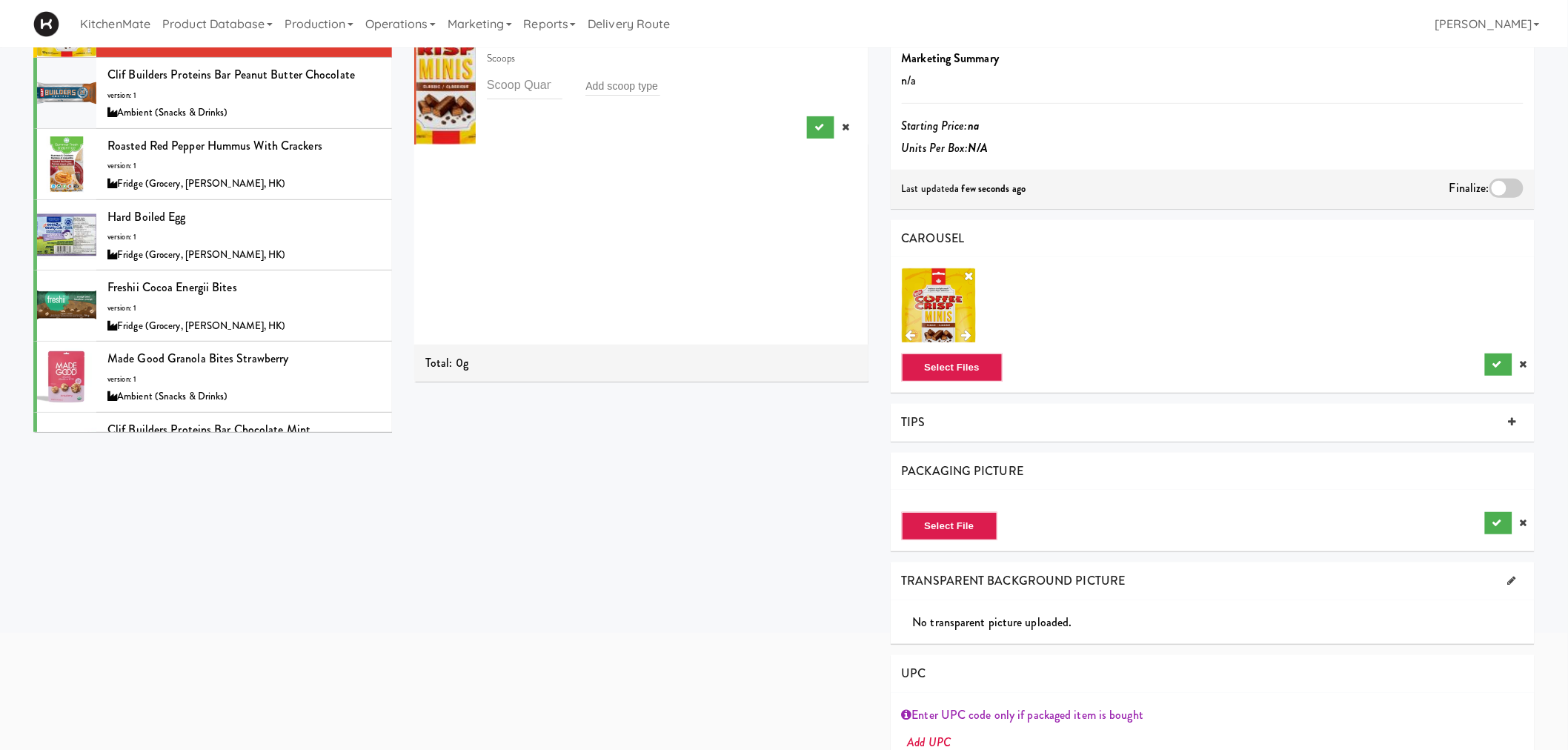
click at [797, 416] on div "Product is experimenting Sheets Order List (Ambient (Snacks & Drinks)) Recipe S…" at bounding box center [974, 379] width 1142 height 980
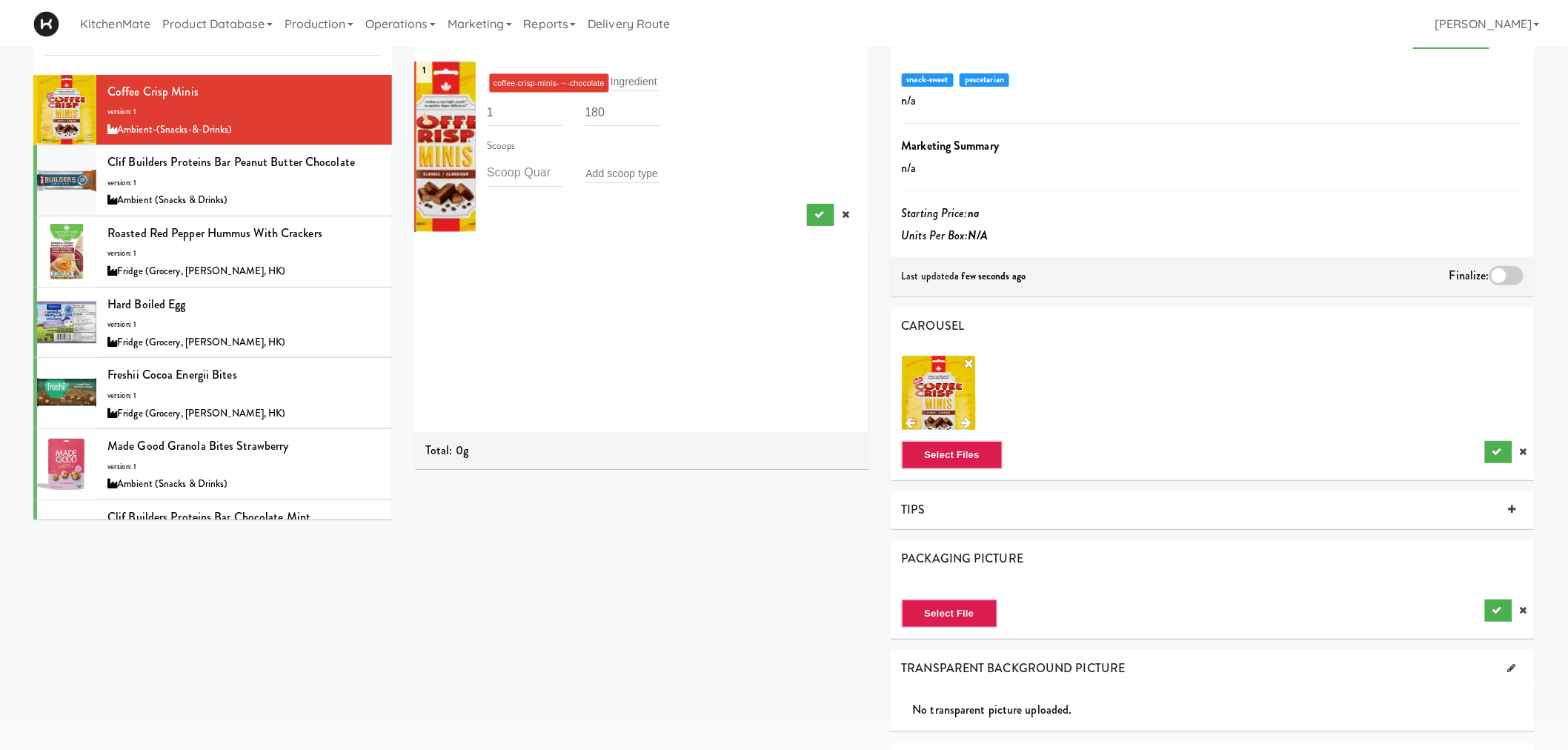
scroll to position [0, 0]
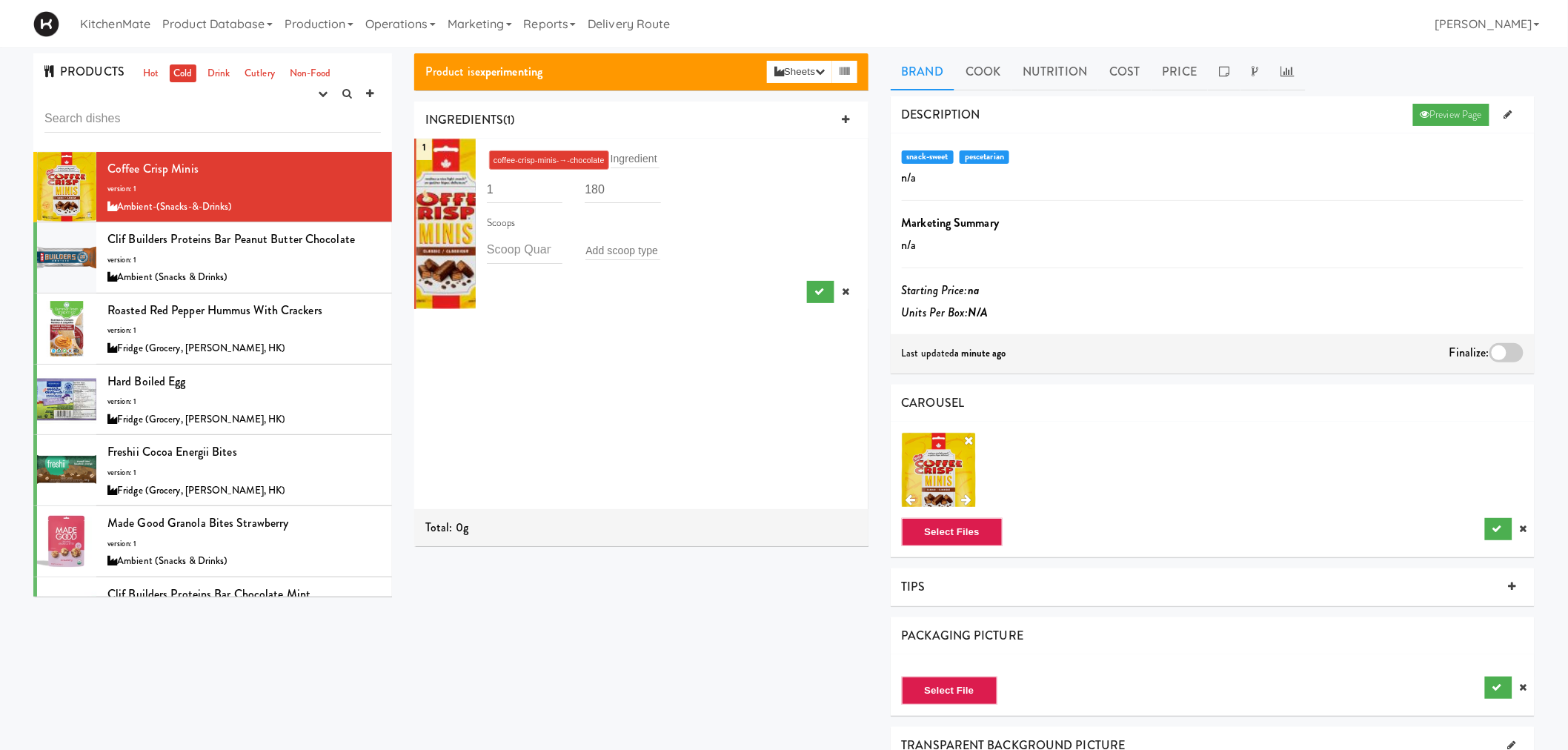
click at [721, 549] on div "Product is experimenting Sheets Order List (Ambient (Snacks & Drinks)) Recipe S…" at bounding box center [642, 305] width 477 height 504
click at [979, 75] on link "Cook" at bounding box center [982, 72] width 57 height 37
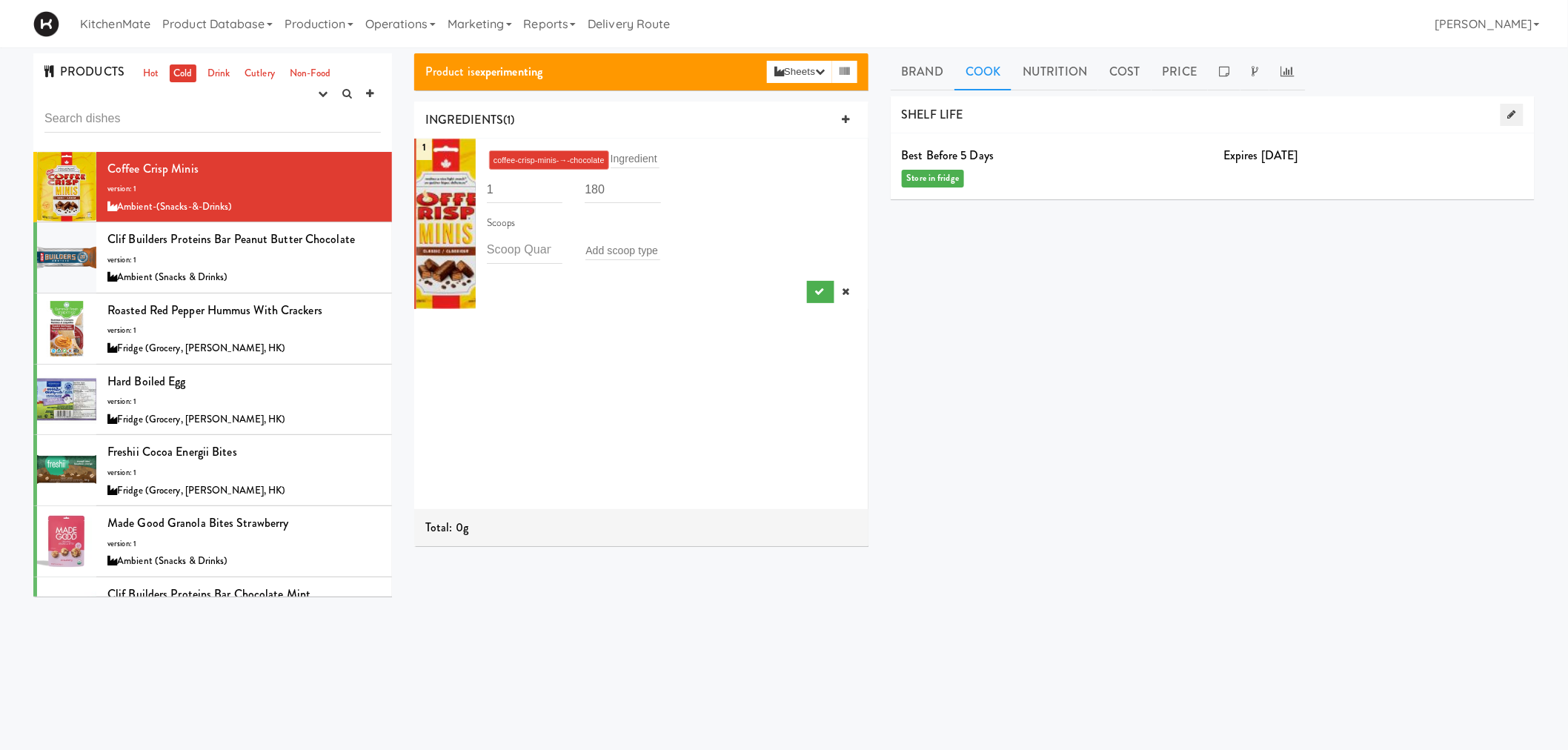
click at [1512, 114] on icon at bounding box center [1512, 115] width 8 height 9
drag, startPoint x: 969, startPoint y: 202, endPoint x: 860, endPoint y: 215, distance: 109.8
click at [860, 215] on div "Product is experimenting Sheets Order List (Ambient (Snacks & Drinks)) Recipe S…" at bounding box center [974, 352] width 1142 height 599
type input "90"
drag, startPoint x: 1309, startPoint y: 205, endPoint x: 1218, endPoint y: 208, distance: 91.0
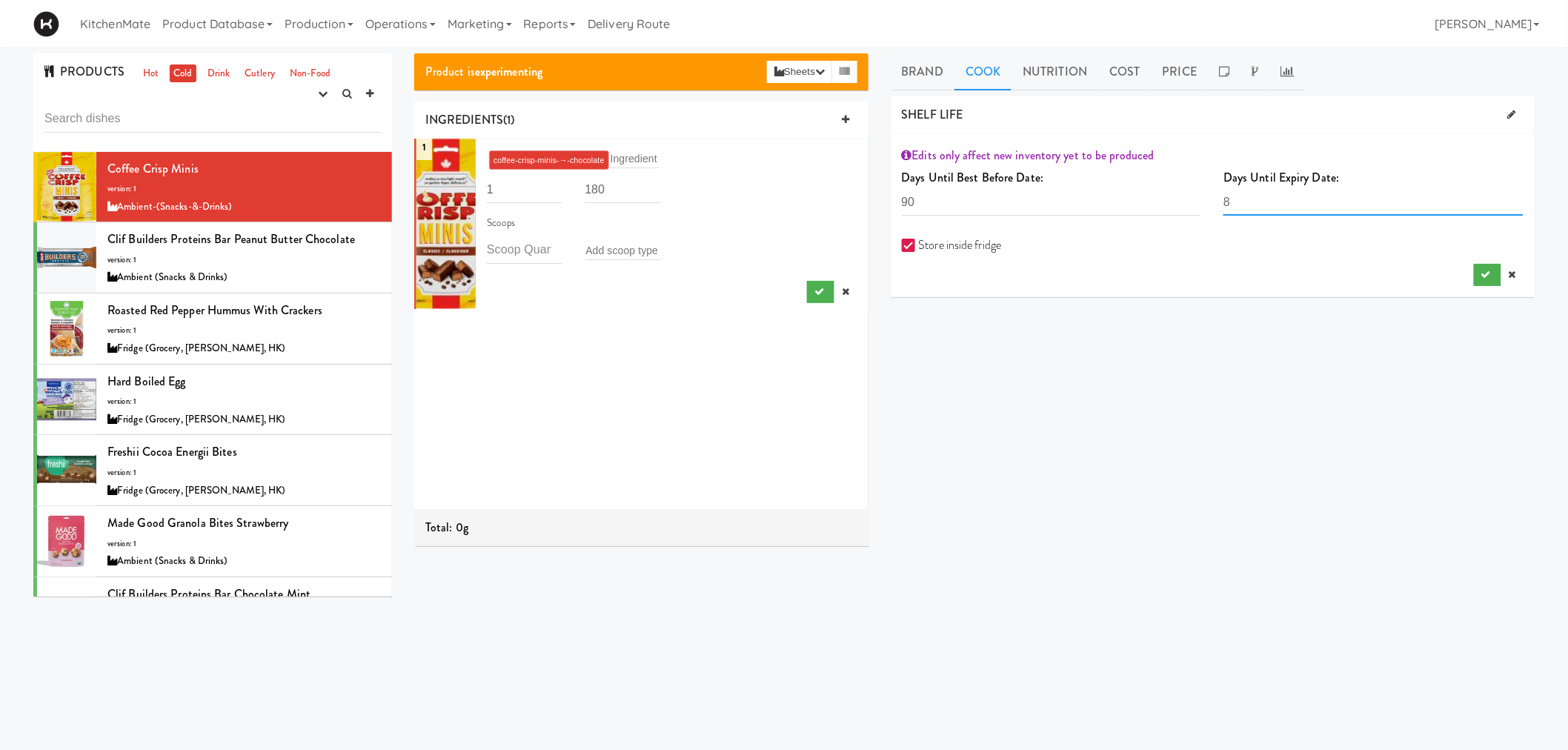
click at [1218, 208] on div "Days Until Expiry Date: 8 The number of days to expiry must be greater than 0." at bounding box center [1373, 197] width 322 height 61
type input "9"
type input "90"
click at [1162, 343] on div "DESCRIPTION Preview Page snack-sweet pescetarian n/a Marketing Summary n/a Star…" at bounding box center [1213, 374] width 644 height 556
drag, startPoint x: 952, startPoint y: 196, endPoint x: 842, endPoint y: 203, distance: 110.2
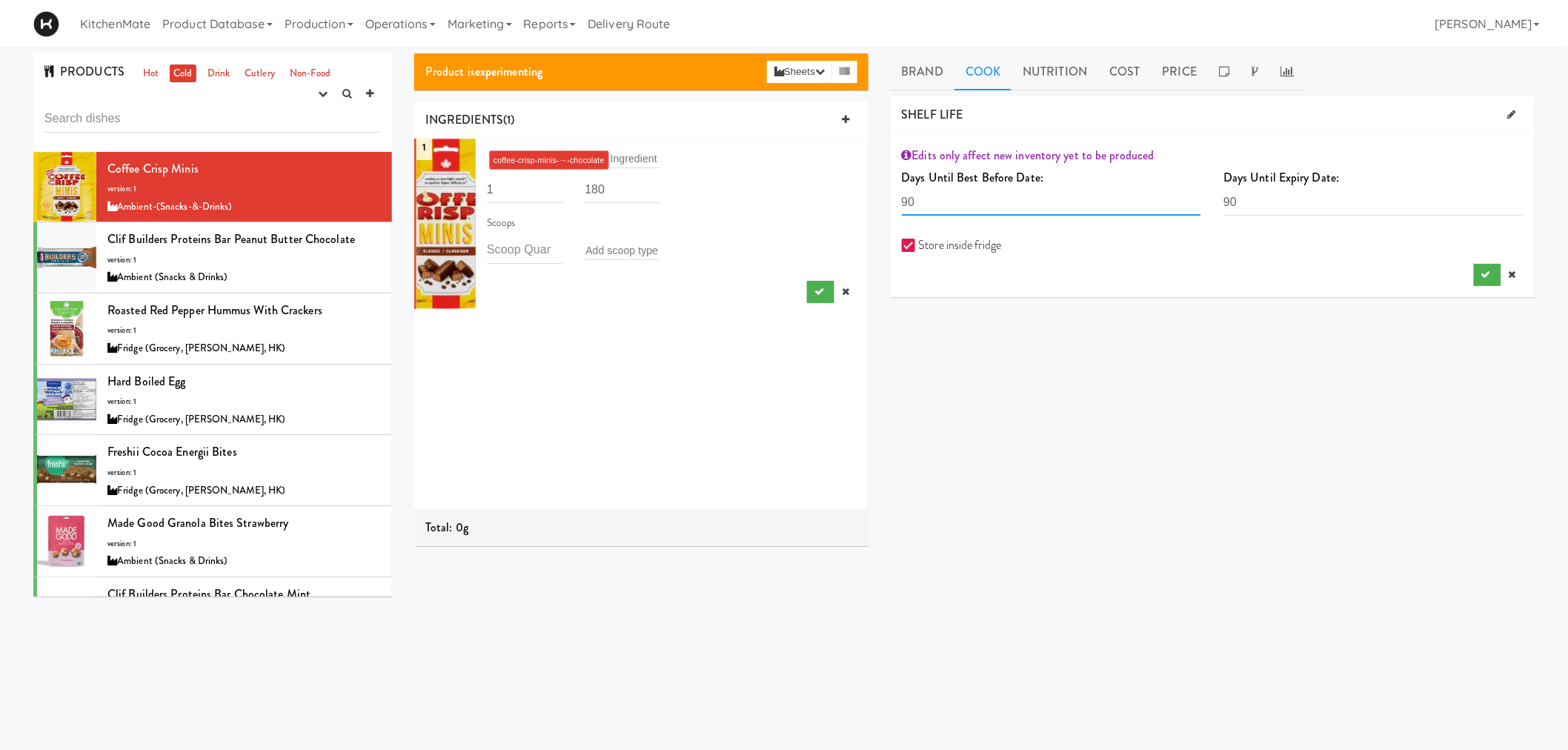
click at [843, 203] on div "Product is experimenting Sheets Order List (Ambient (Snacks & Drinks)) Recipe S…" at bounding box center [974, 352] width 1142 height 599
type input "120"
drag, startPoint x: 1254, startPoint y: 198, endPoint x: 1181, endPoint y: 198, distance: 73.0
click at [1181, 198] on div "Days Until Best Before Date: 120 The number days the recipe is best before must…" at bounding box center [1213, 197] width 644 height 61
type input "120"
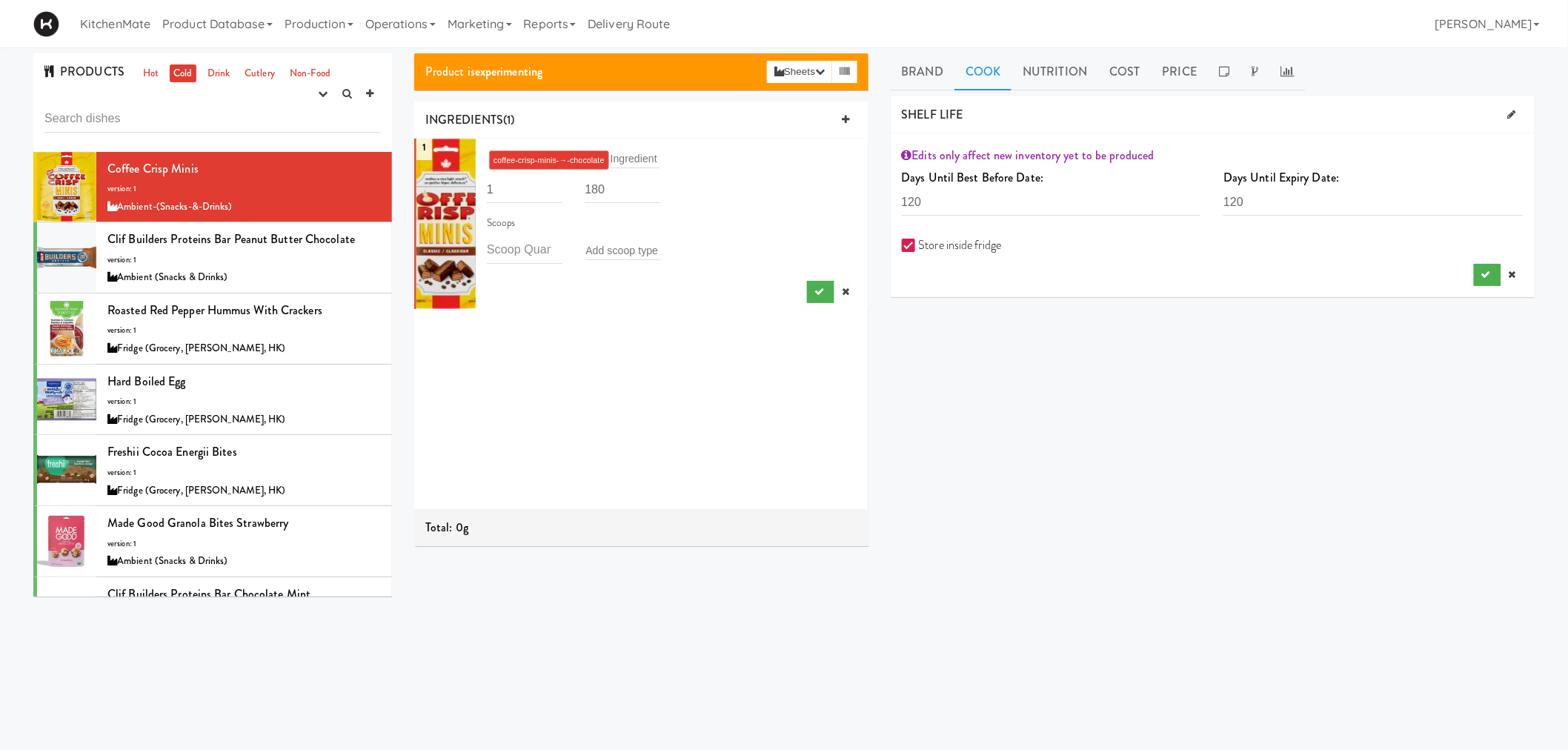
click at [1210, 333] on div "DESCRIPTION Preview Page snack-sweet pescetarian n/a Marketing Summary n/a Star…" at bounding box center [1213, 374] width 644 height 556
click at [1483, 273] on icon "submit" at bounding box center [1486, 275] width 9 height 9
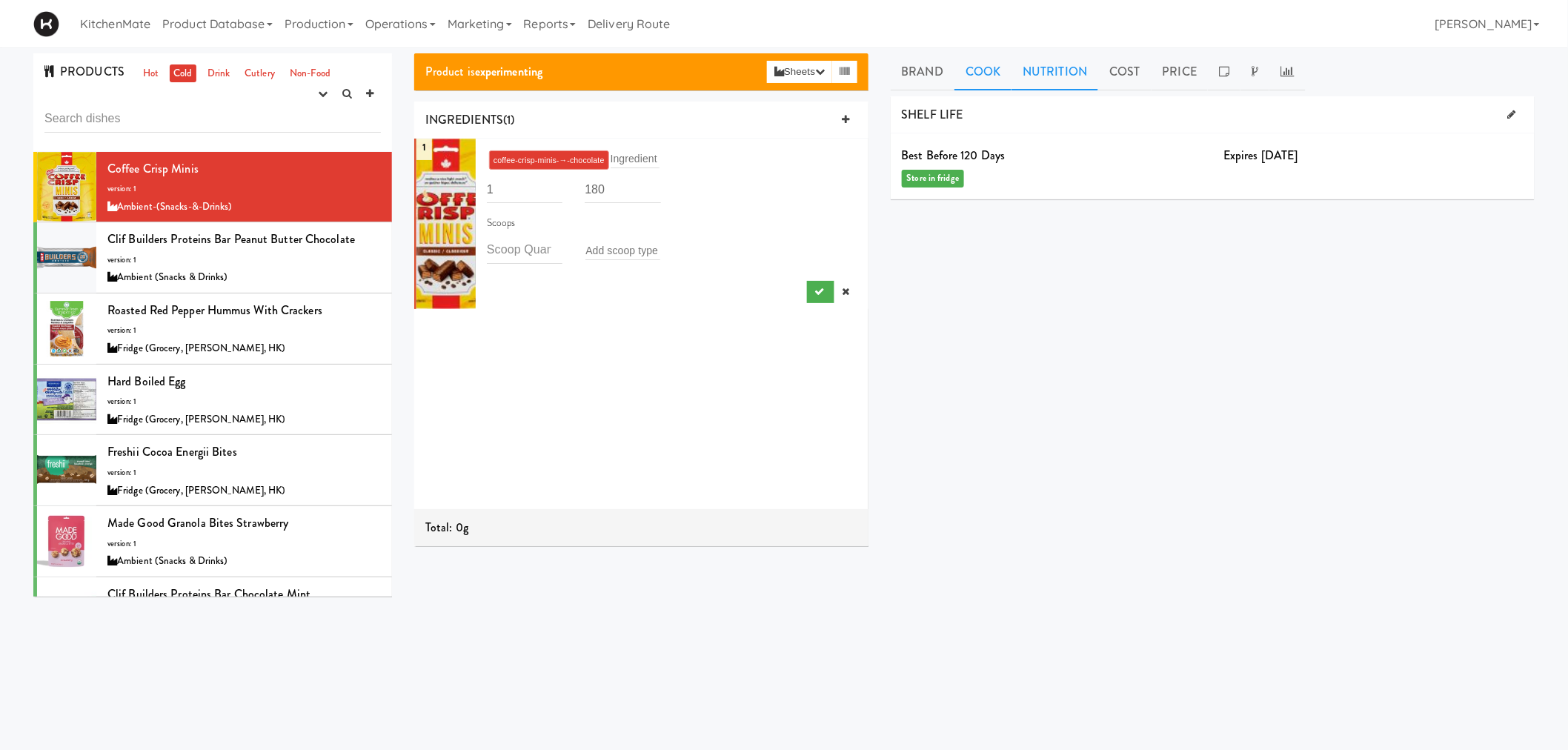
click at [1060, 62] on link "Nutrition" at bounding box center [1054, 72] width 87 height 37
click at [1196, 61] on link "Price" at bounding box center [1180, 72] width 57 height 37
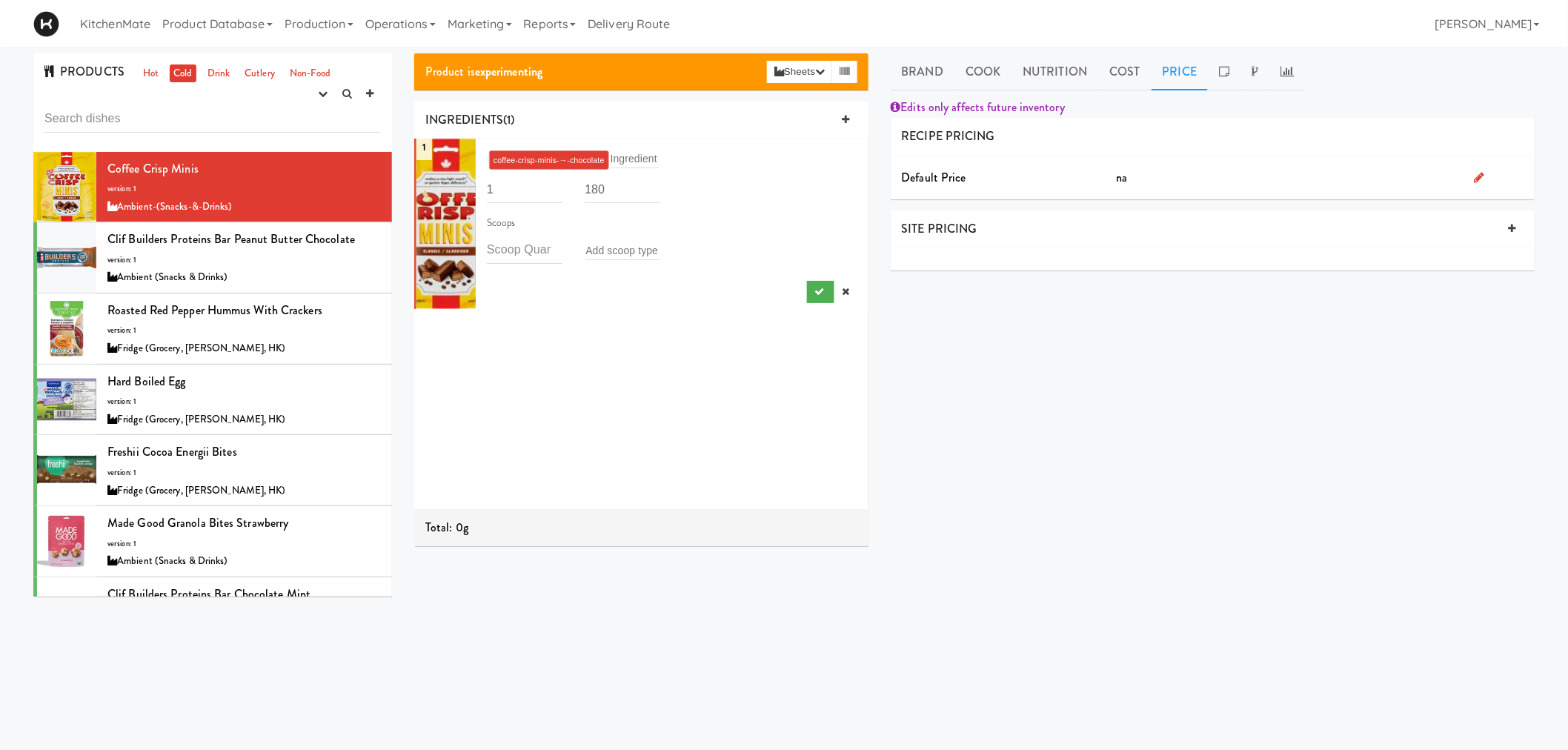
click at [1476, 172] on icon at bounding box center [1479, 177] width 10 height 12
click at [1137, 184] on input "number" at bounding box center [1334, 180] width 400 height 27
type input "4.45"
click at [1252, 322] on div "DESCRIPTION Preview Page snack-sweet pescetarian n/a Marketing Summary n/a Star…" at bounding box center [1213, 374] width 644 height 556
click at [1480, 220] on button "submit" at bounding box center [1487, 216] width 27 height 22
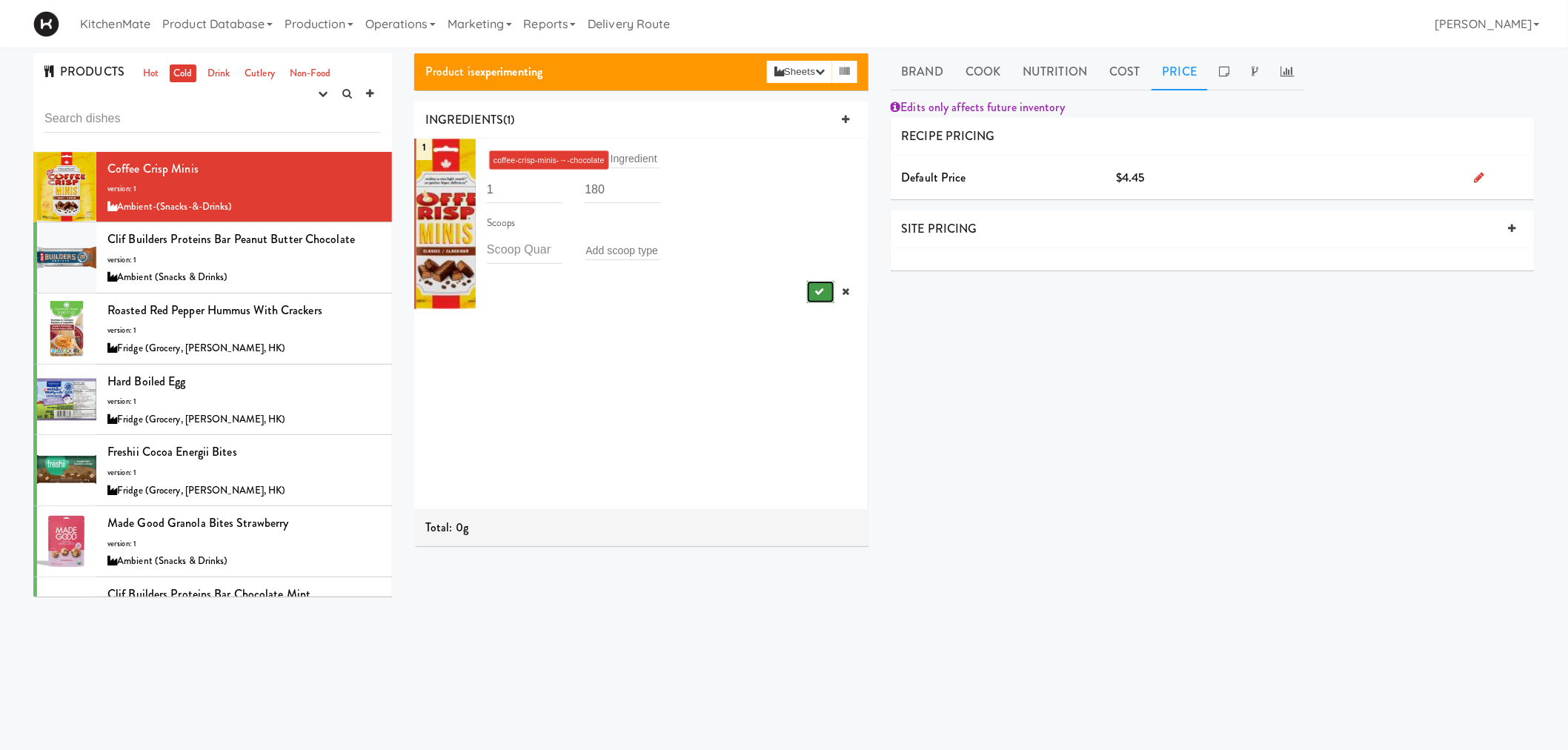
click at [807, 298] on button "submit" at bounding box center [820, 293] width 27 height 22
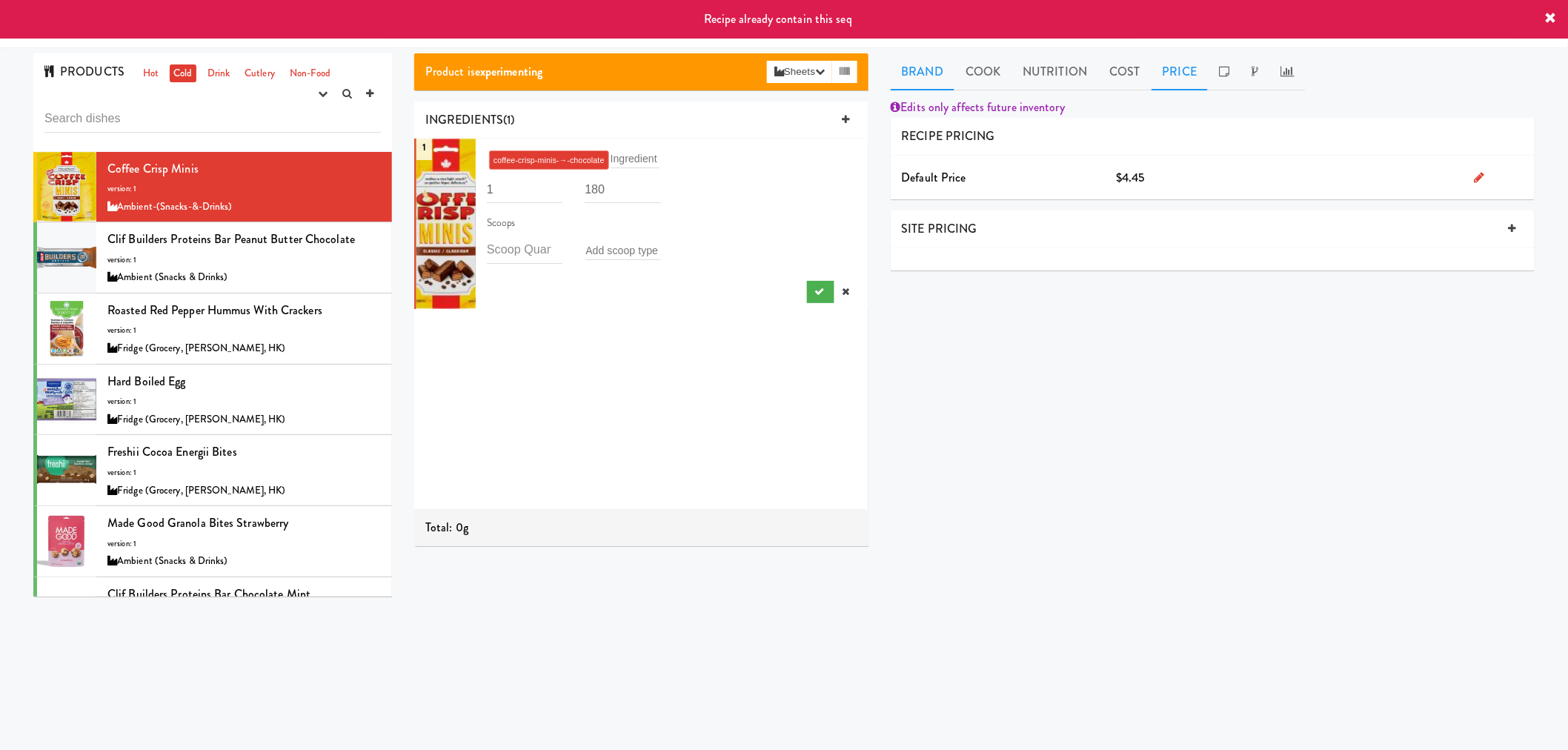
click at [906, 71] on link "Brand" at bounding box center [923, 72] width 64 height 37
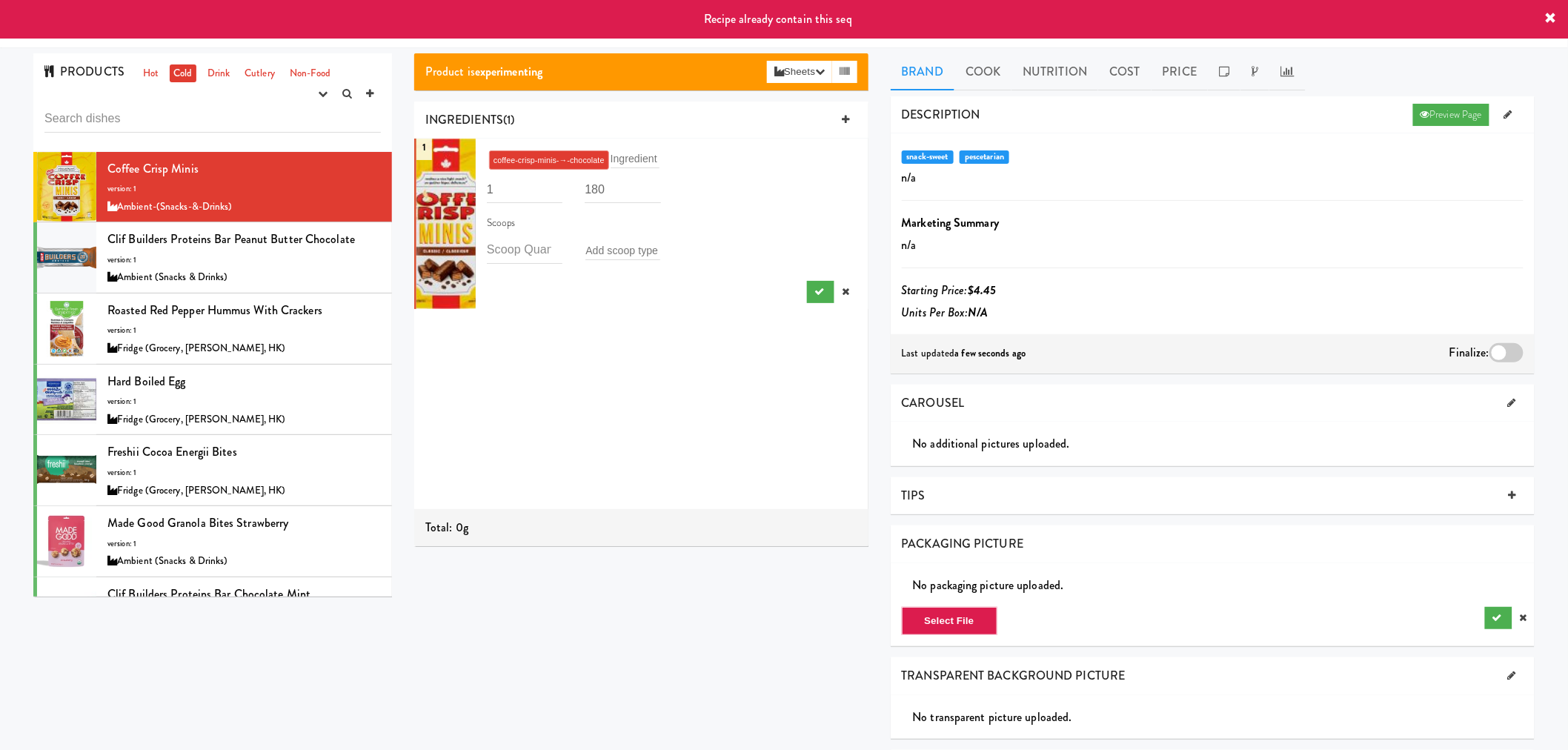
click at [1508, 352] on div at bounding box center [1507, 352] width 34 height 20
click at [0, 0] on input "checkbox" at bounding box center [0, 0] width 0 height 0
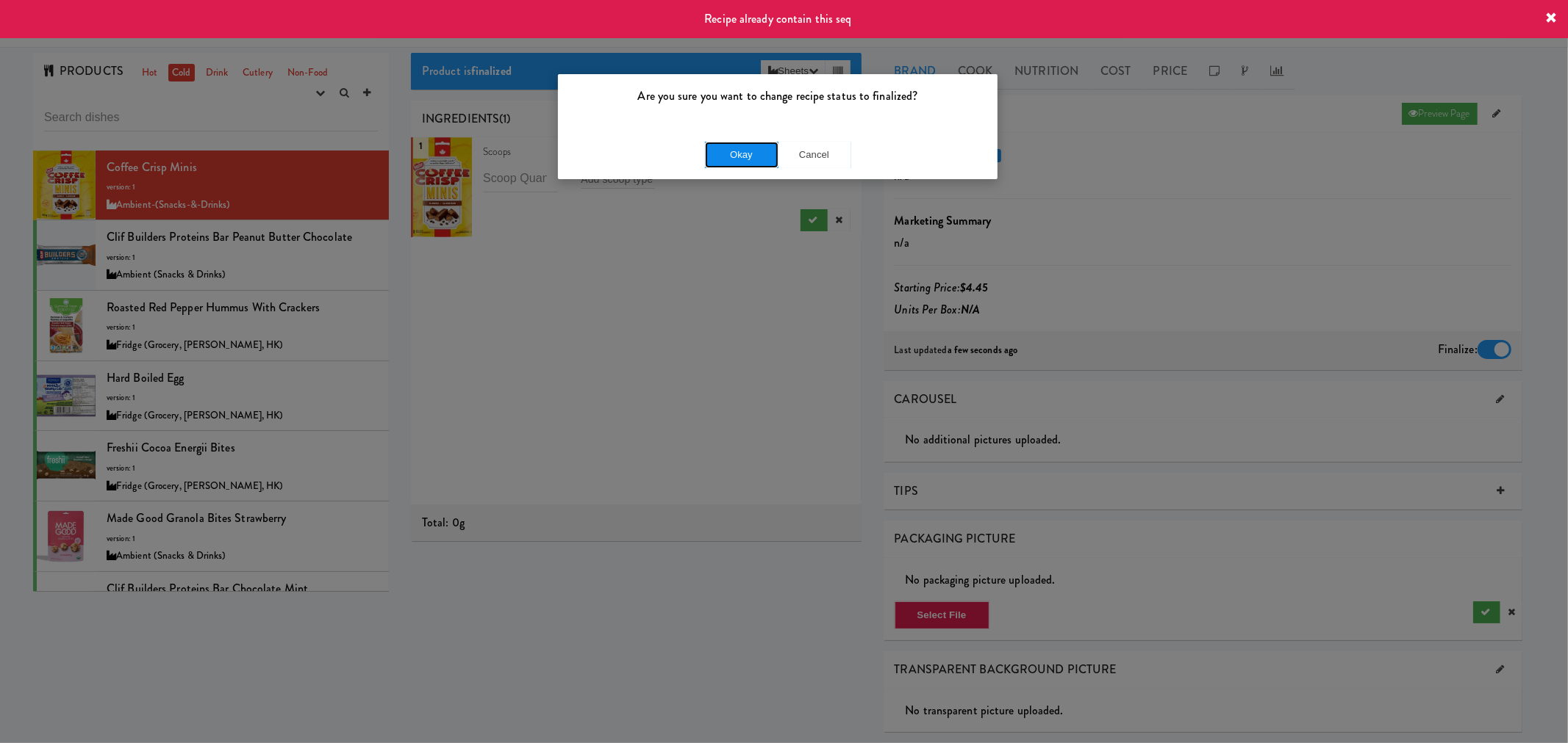
click at [722, 147] on button "Okay" at bounding box center [742, 155] width 74 height 27
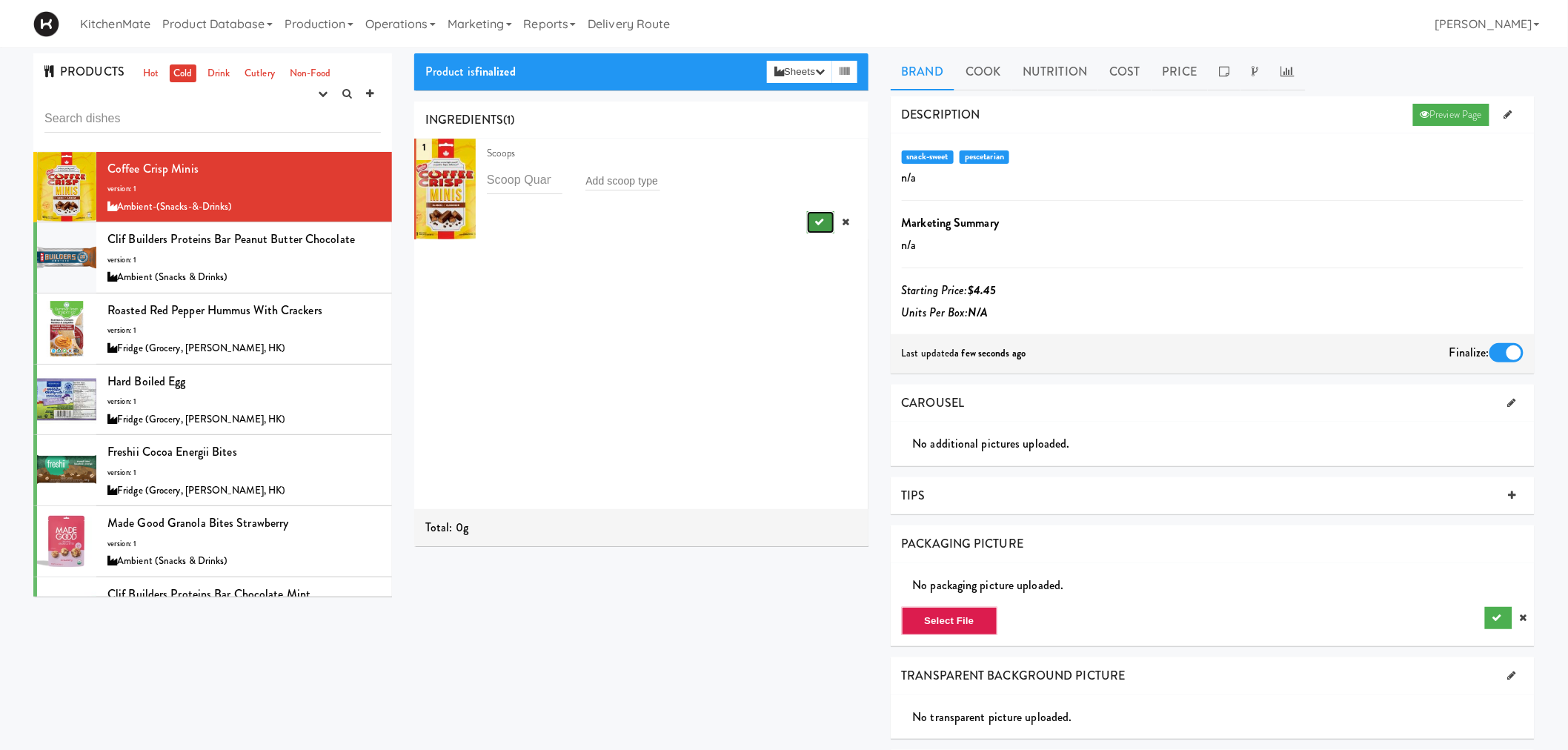
click at [815, 217] on icon "submit" at bounding box center [819, 222] width 9 height 9
click at [426, 149] on span "1" at bounding box center [424, 147] width 16 height 26
click at [807, 219] on button "submit" at bounding box center [820, 223] width 27 height 22
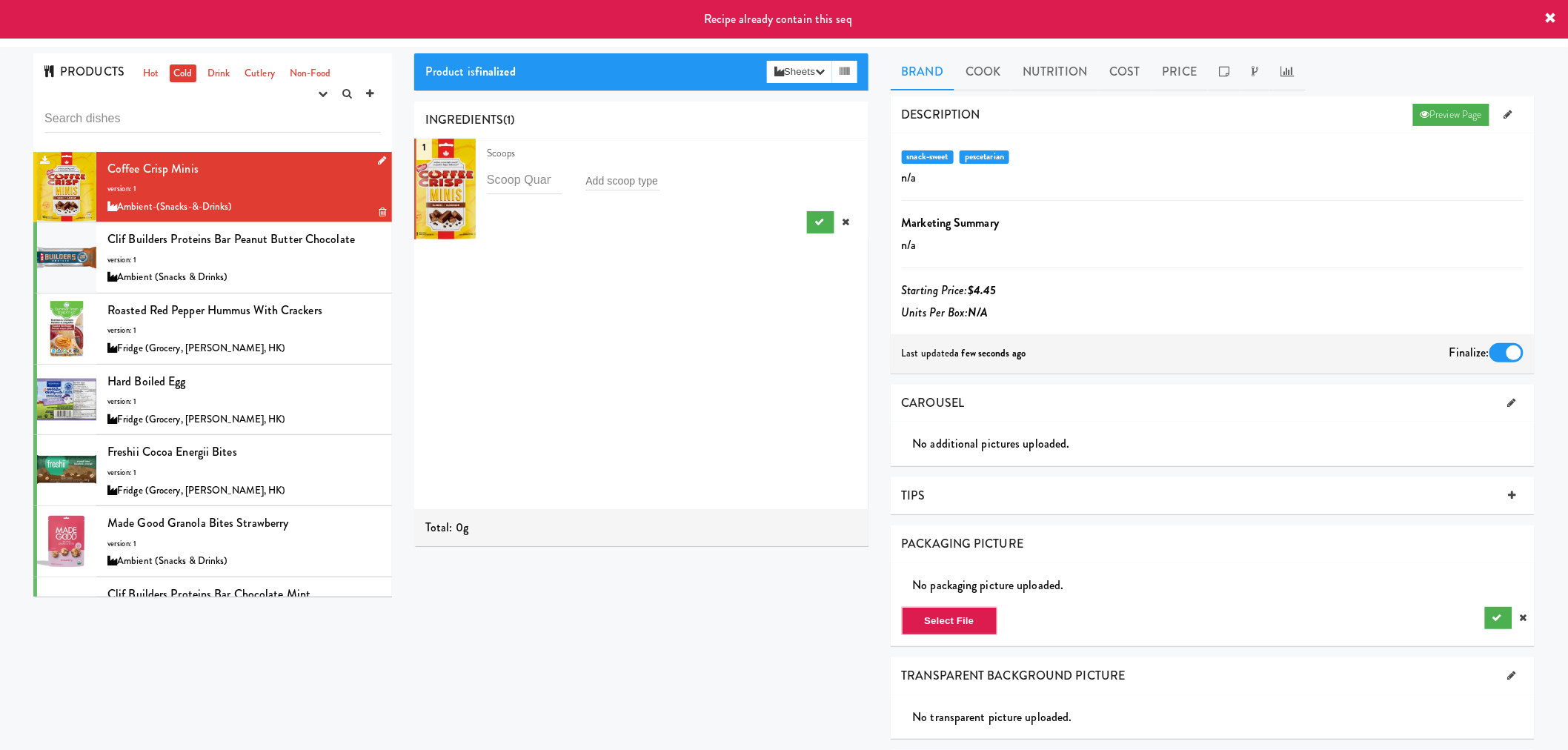
click at [205, 184] on div "Coffee Crisp Minis version: 1 Ambient-(Snacks-&-Drinks)" at bounding box center [244, 187] width 274 height 59
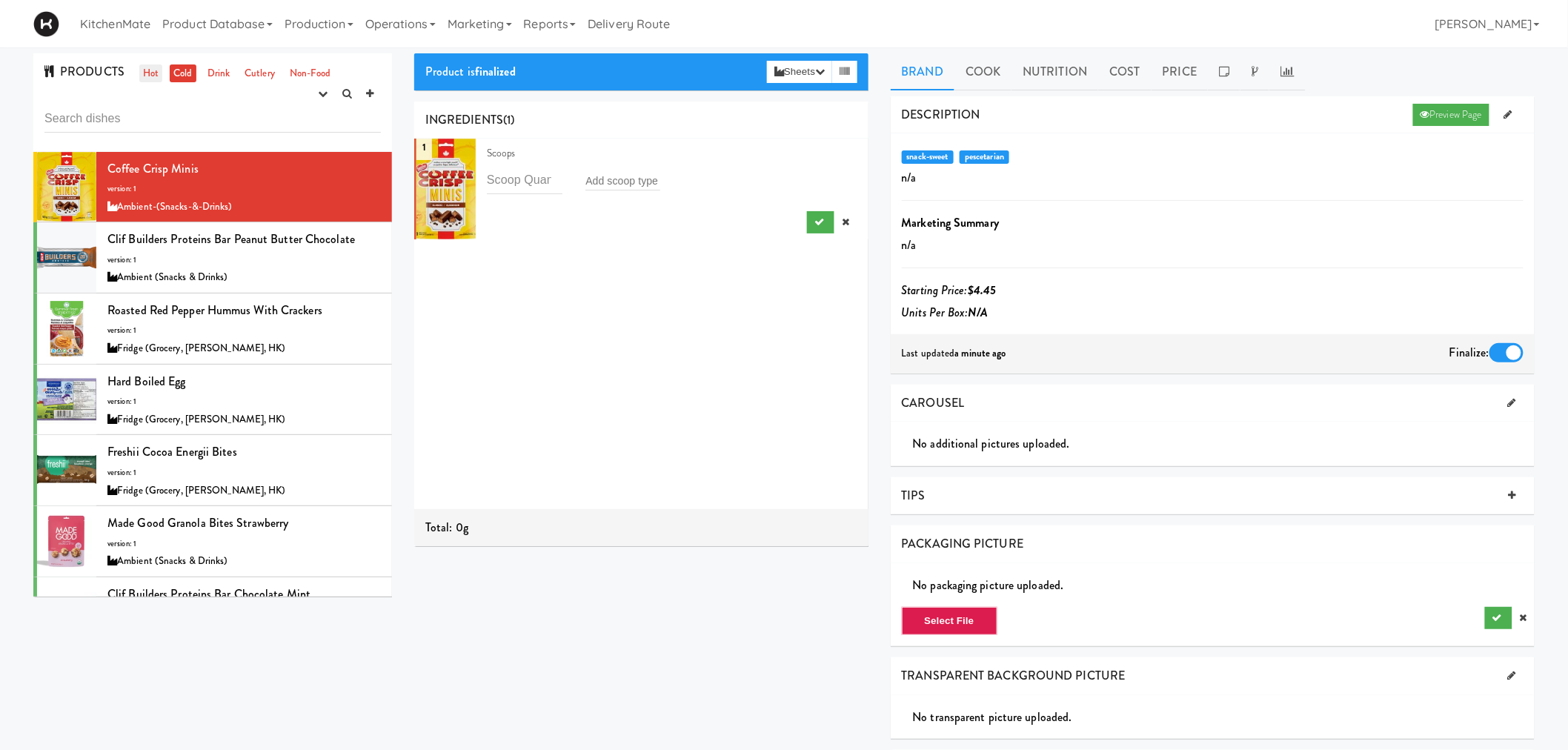
click at [154, 70] on link "Hot" at bounding box center [151, 74] width 23 height 19
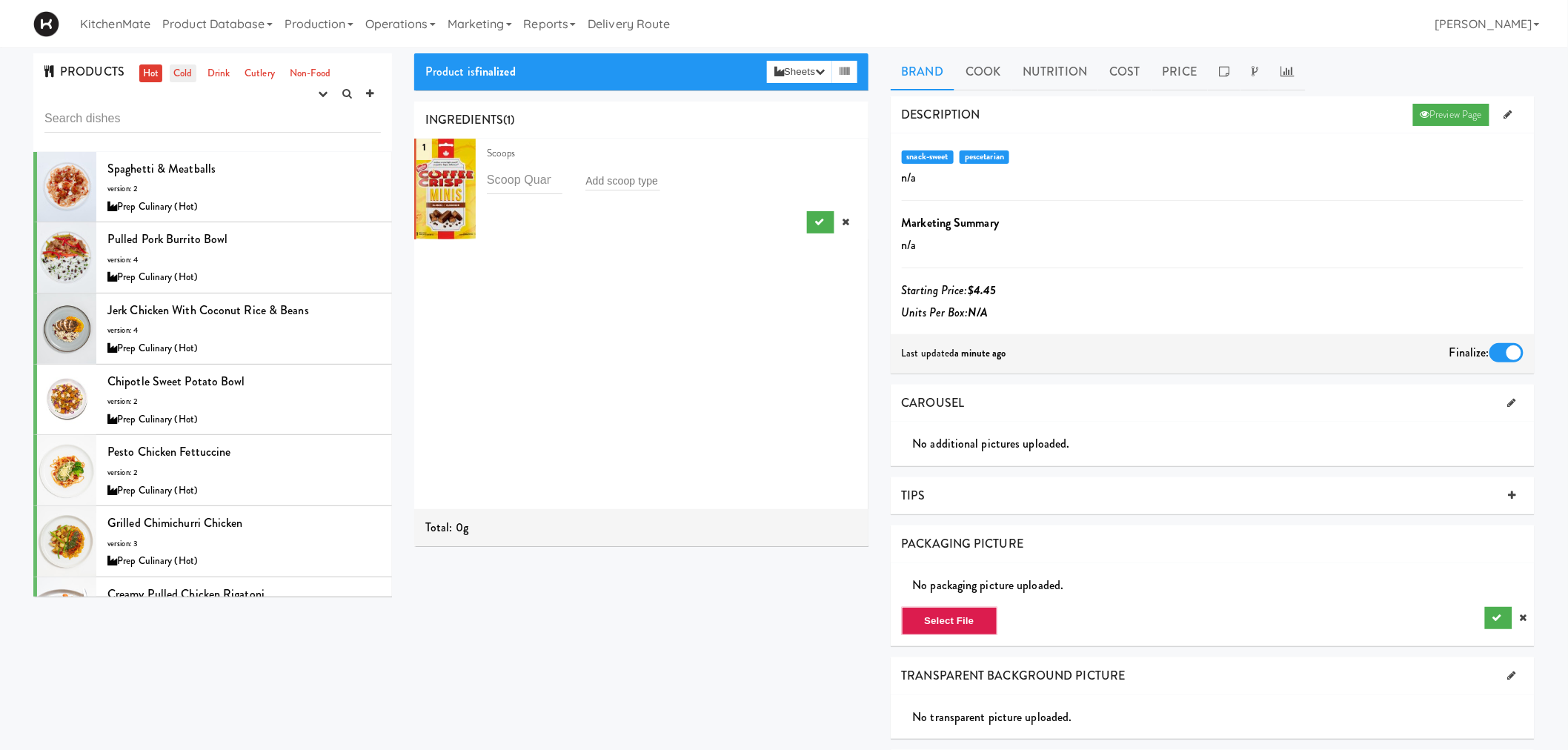
click at [172, 82] on link "Cold" at bounding box center [182, 74] width 26 height 19
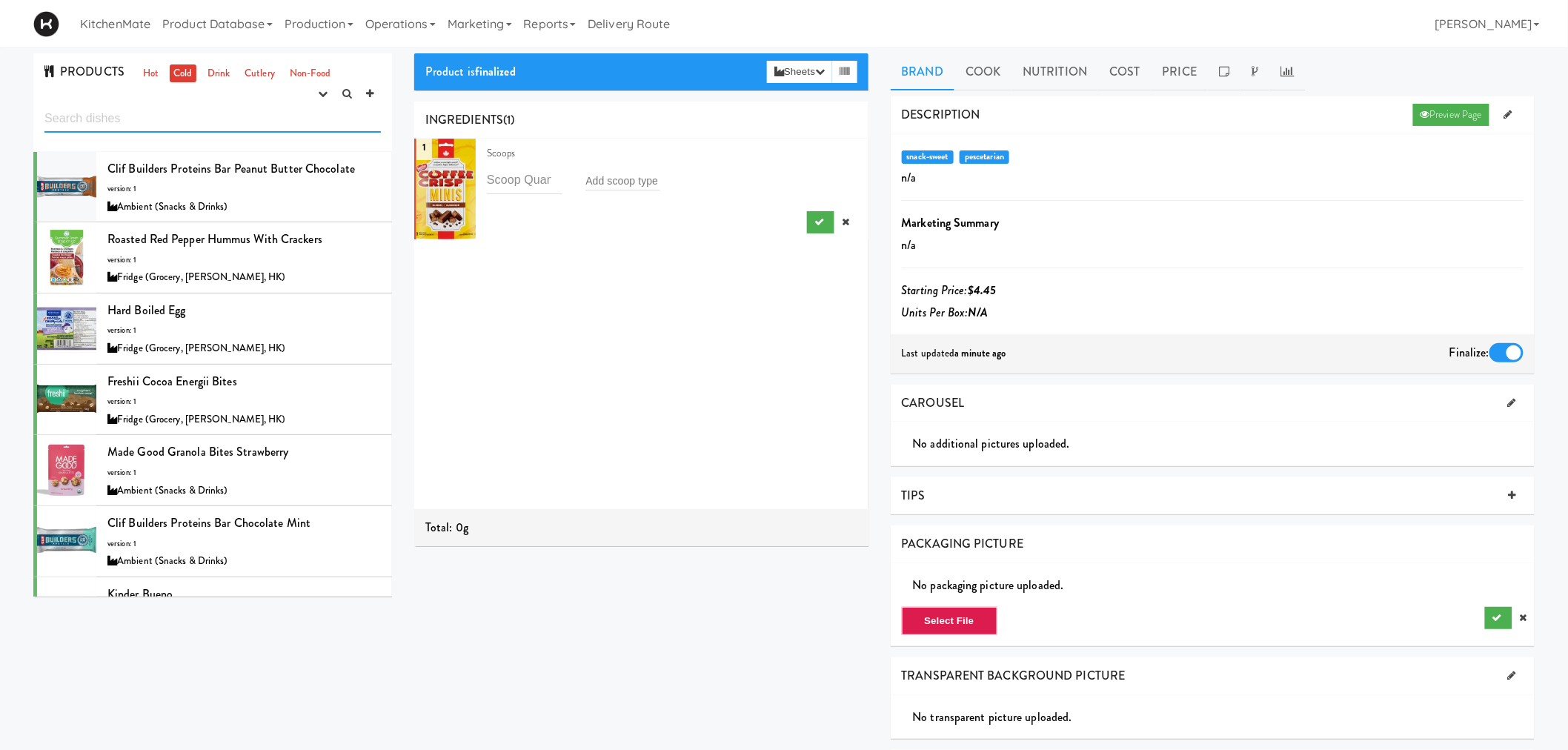
click at [258, 121] on input "text" at bounding box center [212, 118] width 336 height 27
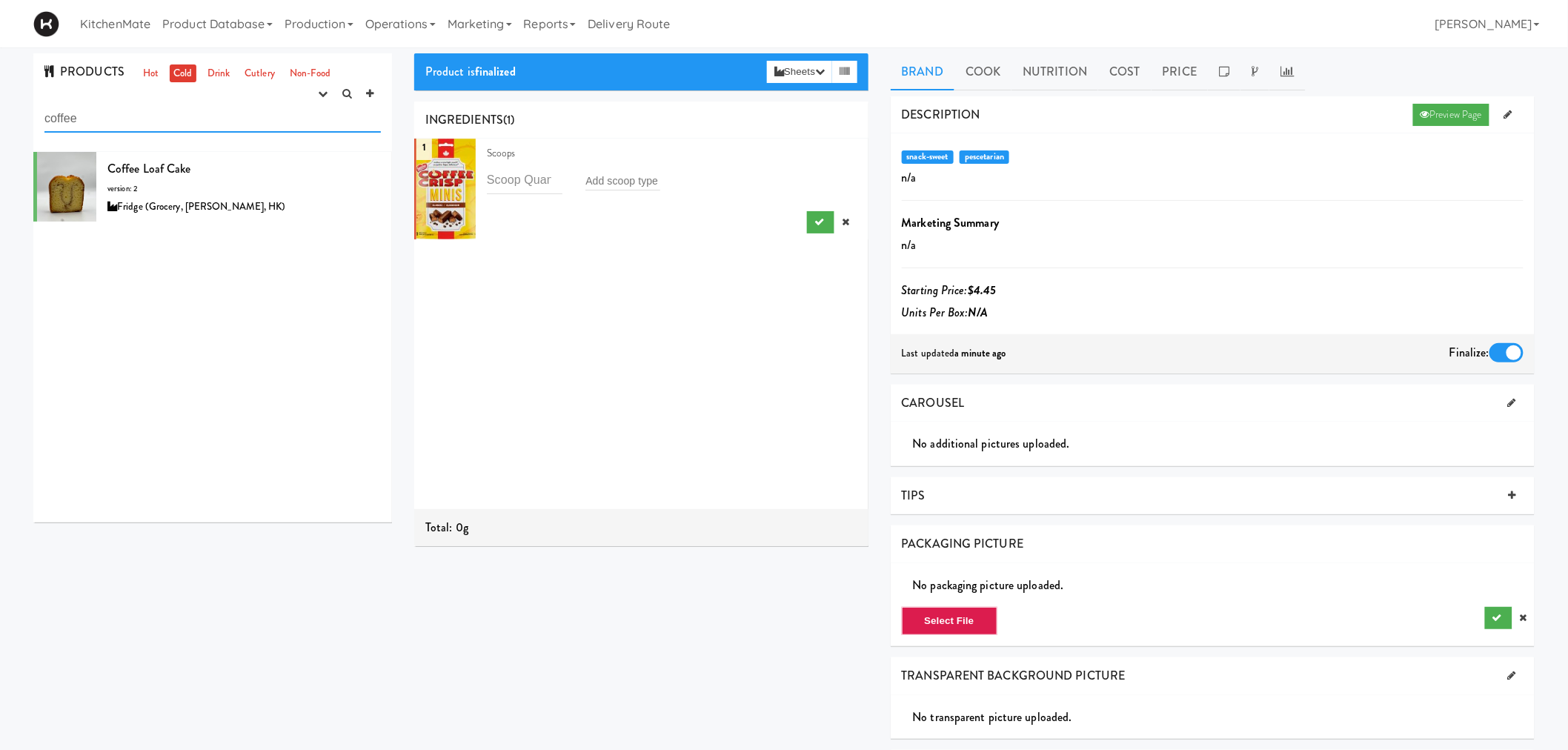
drag, startPoint x: 149, startPoint y: 126, endPoint x: 6, endPoint y: 107, distance: 144.3
click at [9, 107] on div "PRODUCTS Hot Cold Drink Cutlery Non-Food experimenting finalized shipped discon…" at bounding box center [784, 508] width 1568 height 910
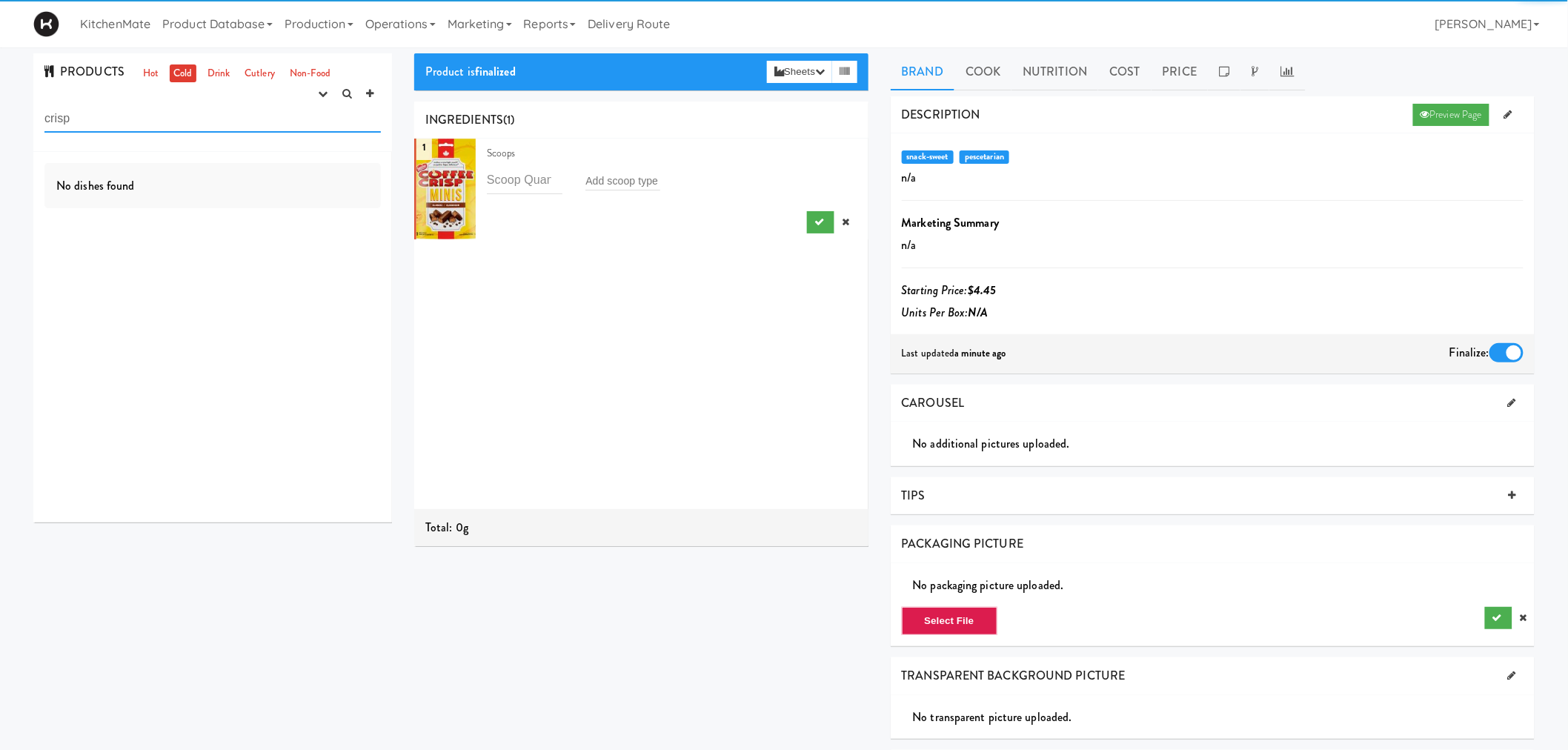
type input "crisp"
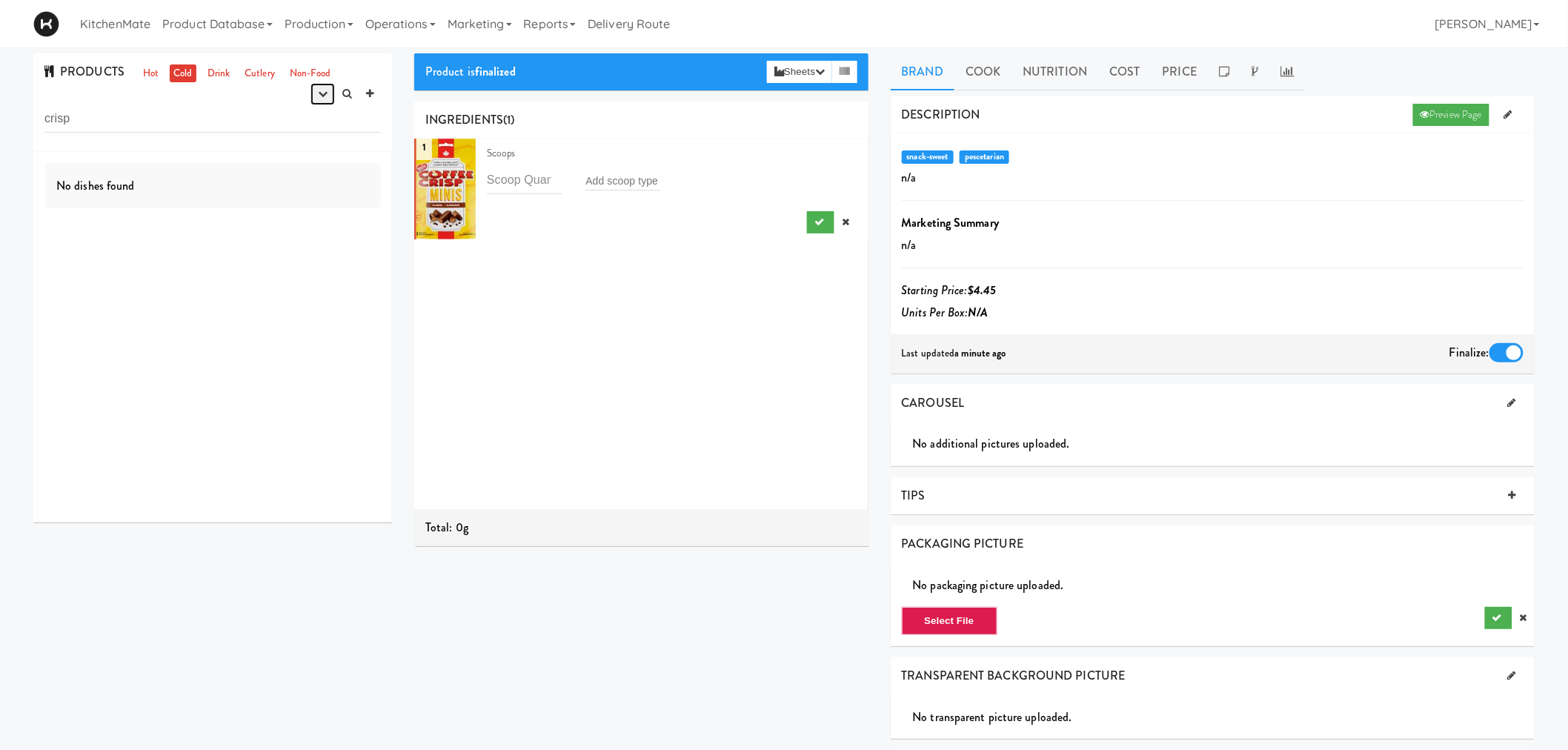
click at [324, 90] on icon "button" at bounding box center [322, 94] width 9 height 9
click at [300, 156] on link "finalized" at bounding box center [275, 148] width 118 height 27
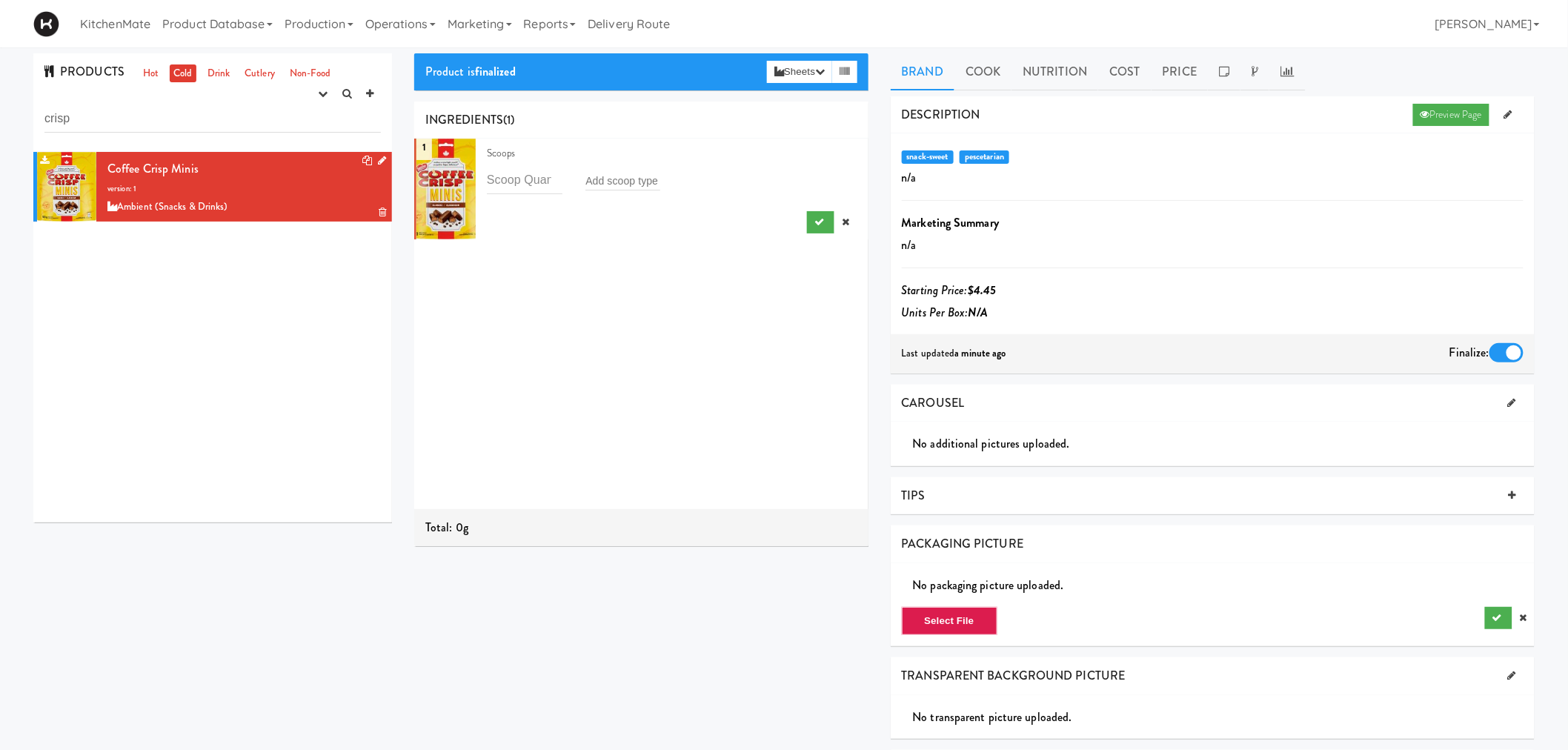
click at [158, 174] on span "Coffee Crisp Minis" at bounding box center [153, 169] width 91 height 17
click at [524, 187] on input "number" at bounding box center [524, 180] width 75 height 27
click at [609, 182] on input "text" at bounding box center [623, 181] width 74 height 20
click at [636, 260] on div "1 Scoops Add scoop type" at bounding box center [642, 324] width 454 height 371
click at [815, 221] on icon "submit" at bounding box center [819, 222] width 9 height 9
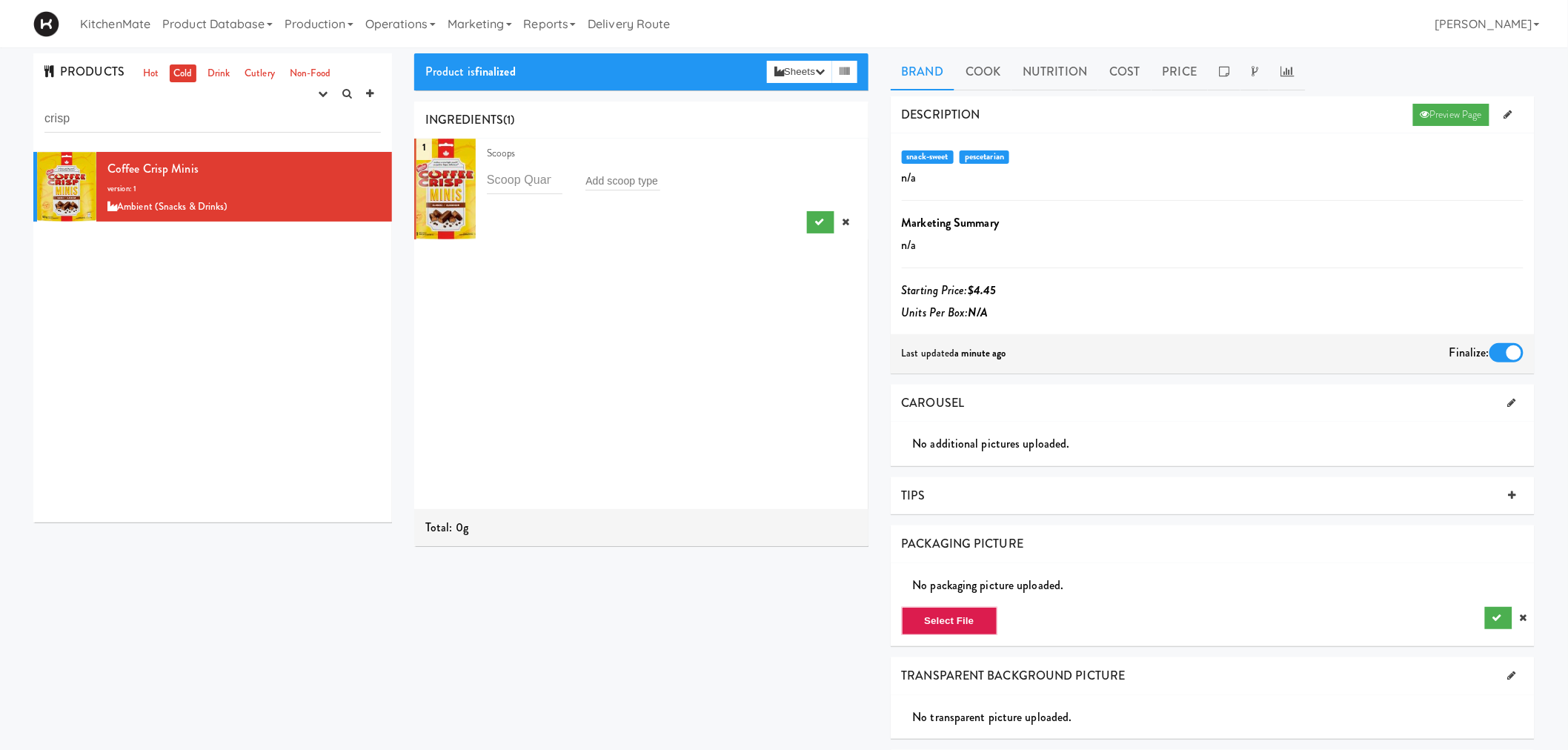
click at [89, 68] on span "PRODUCTS" at bounding box center [85, 72] width 80 height 17
click at [140, 75] on link "Hot" at bounding box center [151, 74] width 23 height 19
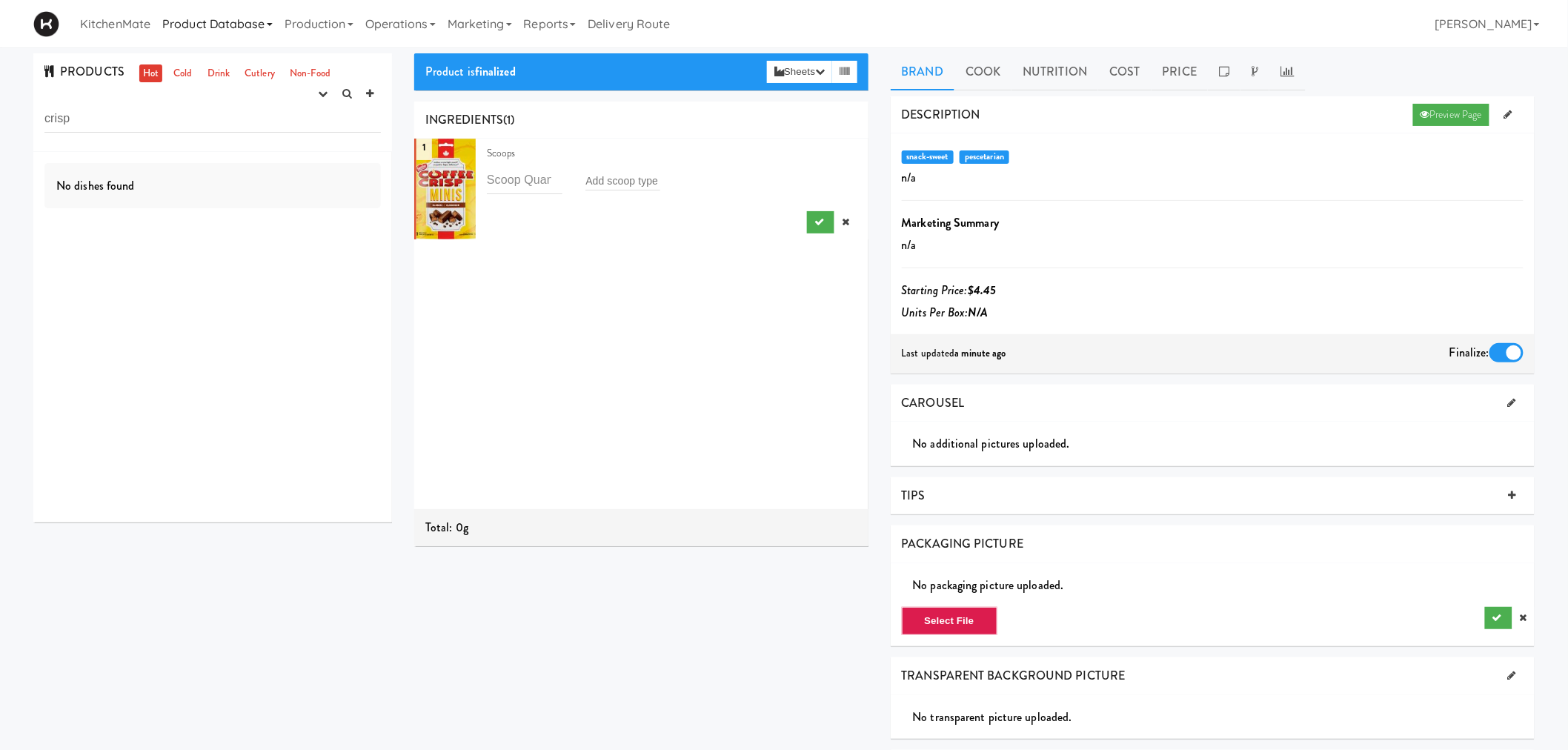
click at [223, 22] on link "Product Database" at bounding box center [217, 23] width 122 height 48
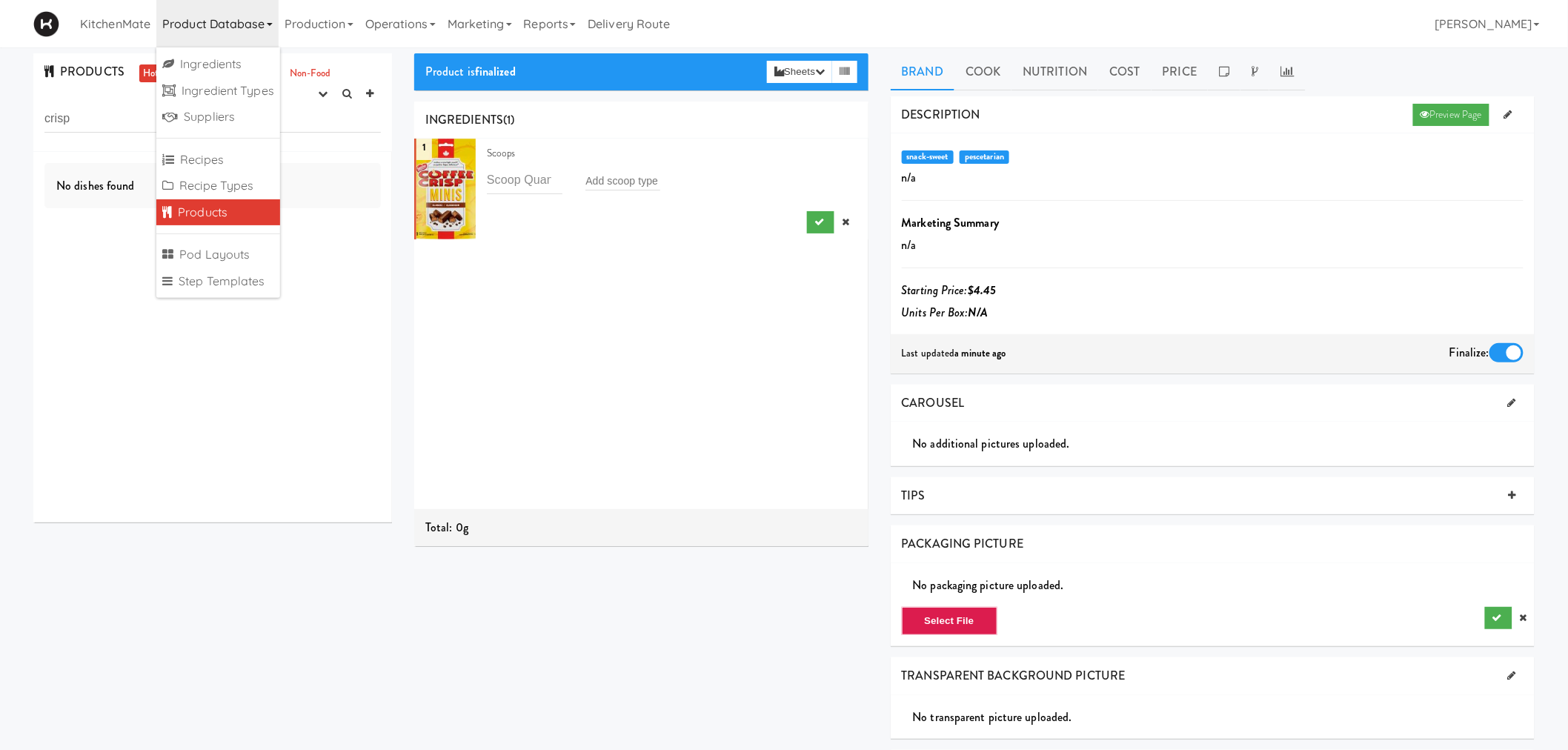
click at [227, 212] on link "Products" at bounding box center [218, 212] width 124 height 27
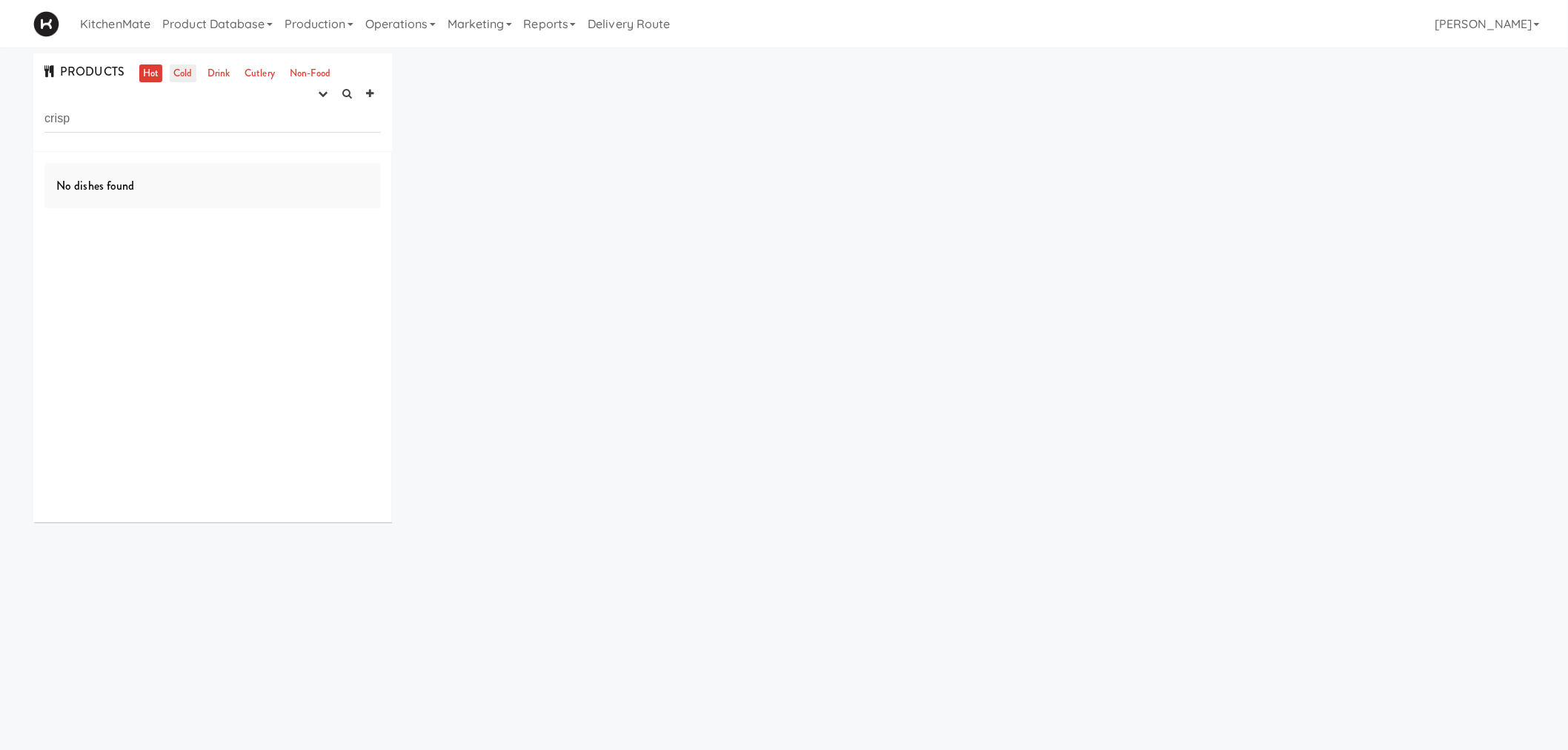
click at [186, 80] on link "Cold" at bounding box center [182, 74] width 26 height 19
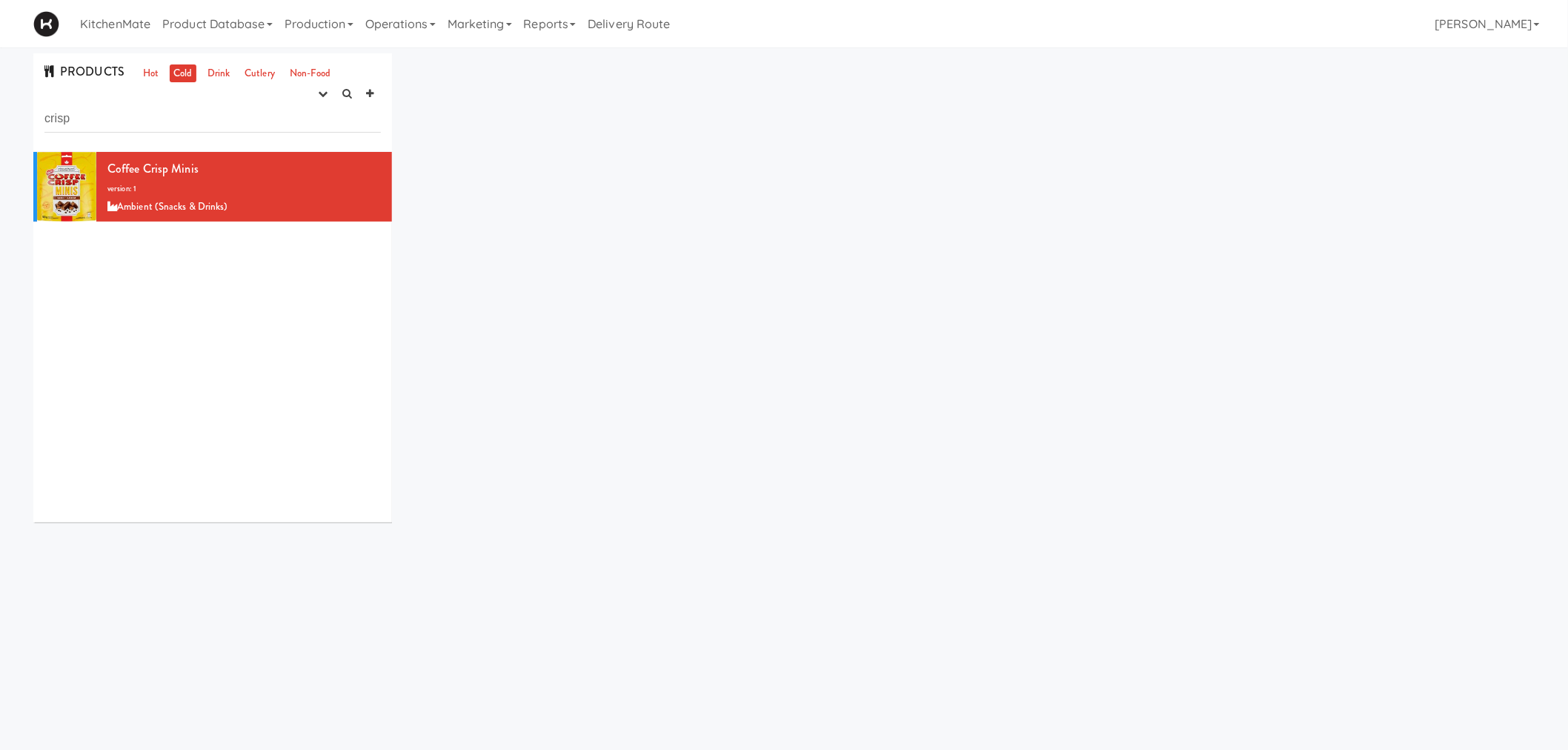
click at [172, 137] on div "PRODUCTS Hot Cold Drink Cutlery Non-Food experimenting finalized shipped discon…" at bounding box center [212, 102] width 358 height 99
click at [190, 170] on span "Coffee Crisp Minis" at bounding box center [153, 169] width 91 height 17
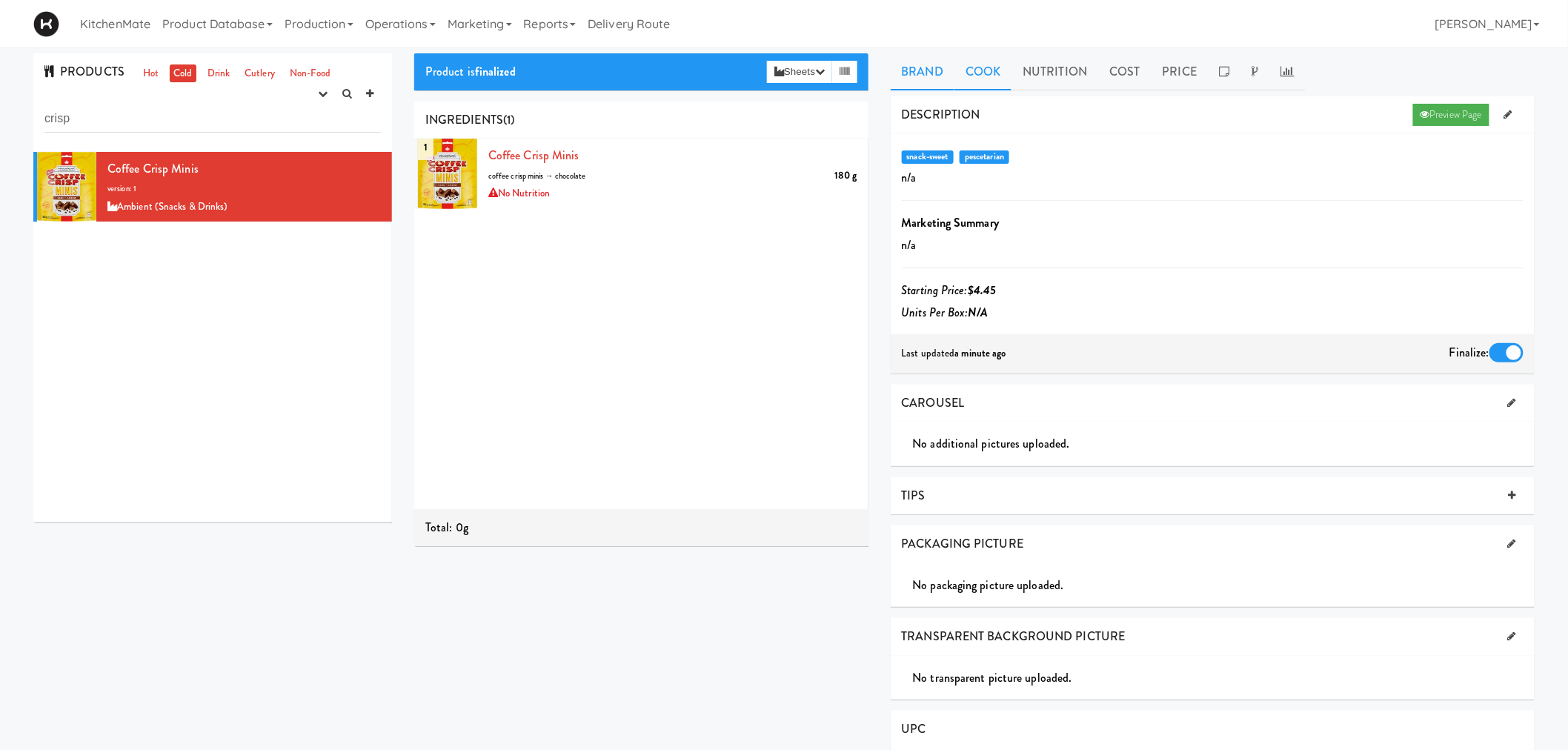
click at [971, 76] on link "Cook" at bounding box center [982, 72] width 57 height 37
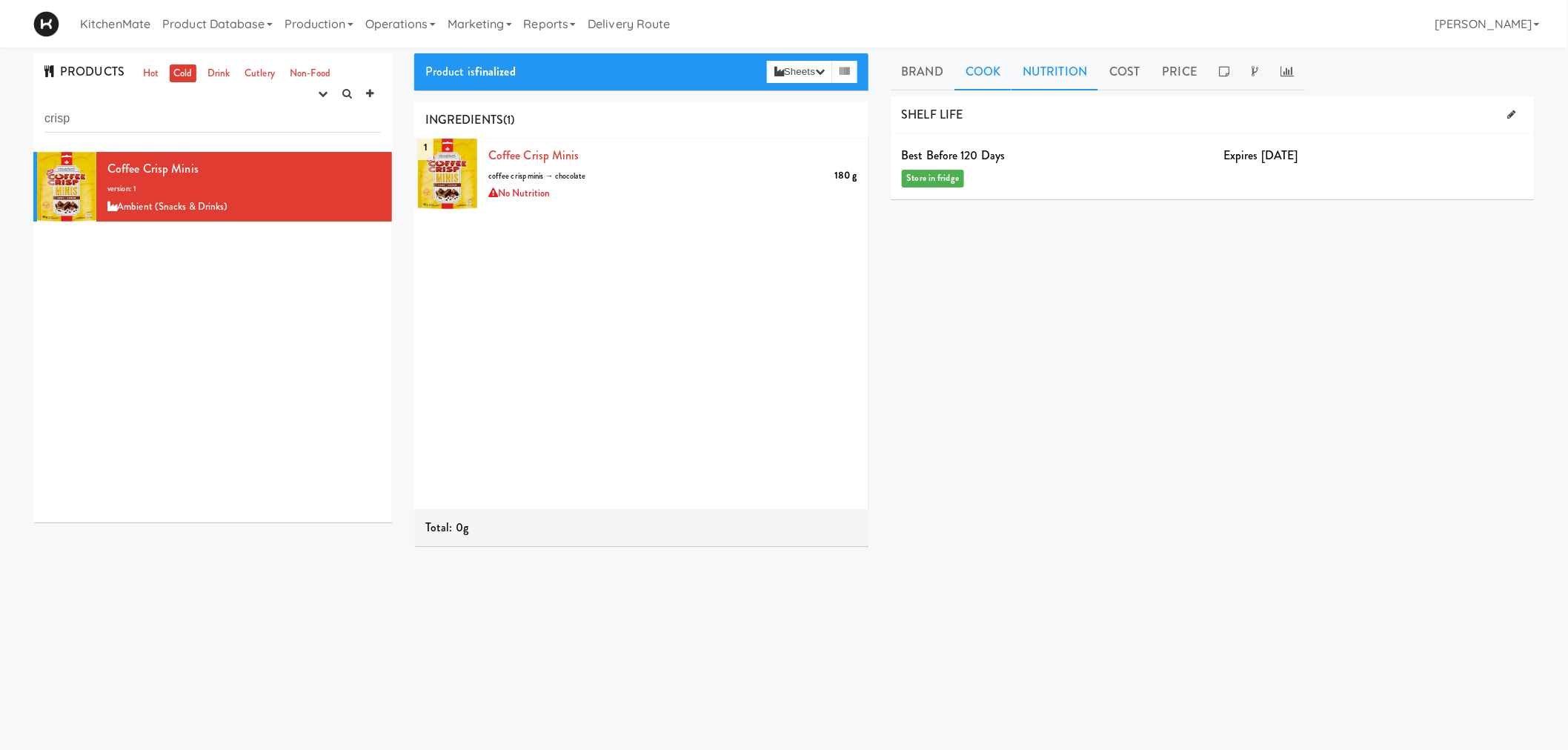
click at [1040, 61] on link "Nutrition" at bounding box center [1054, 72] width 87 height 37
click at [1102, 69] on link "Cost" at bounding box center [1124, 72] width 53 height 37
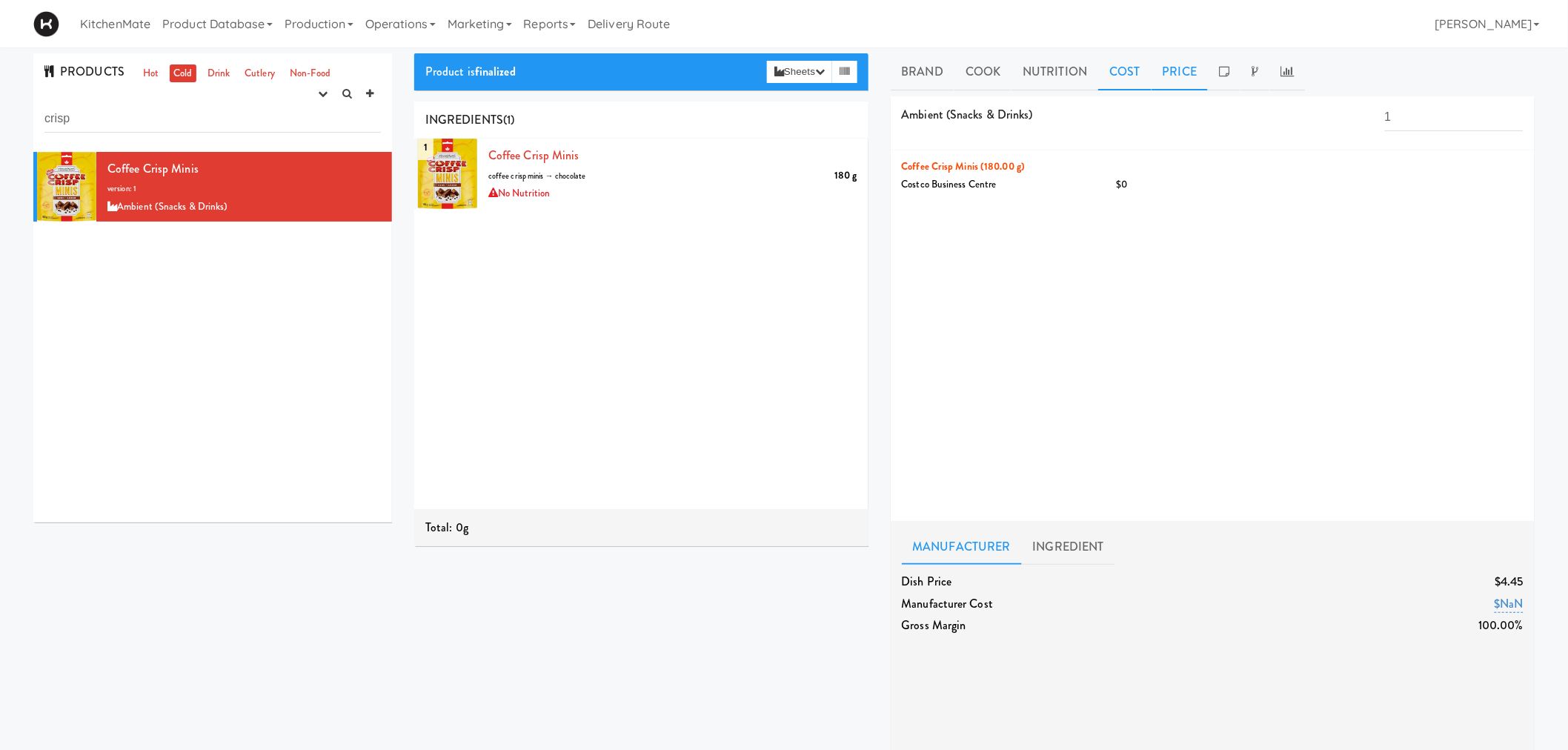
click at [1178, 75] on link "Price" at bounding box center [1180, 72] width 57 height 37
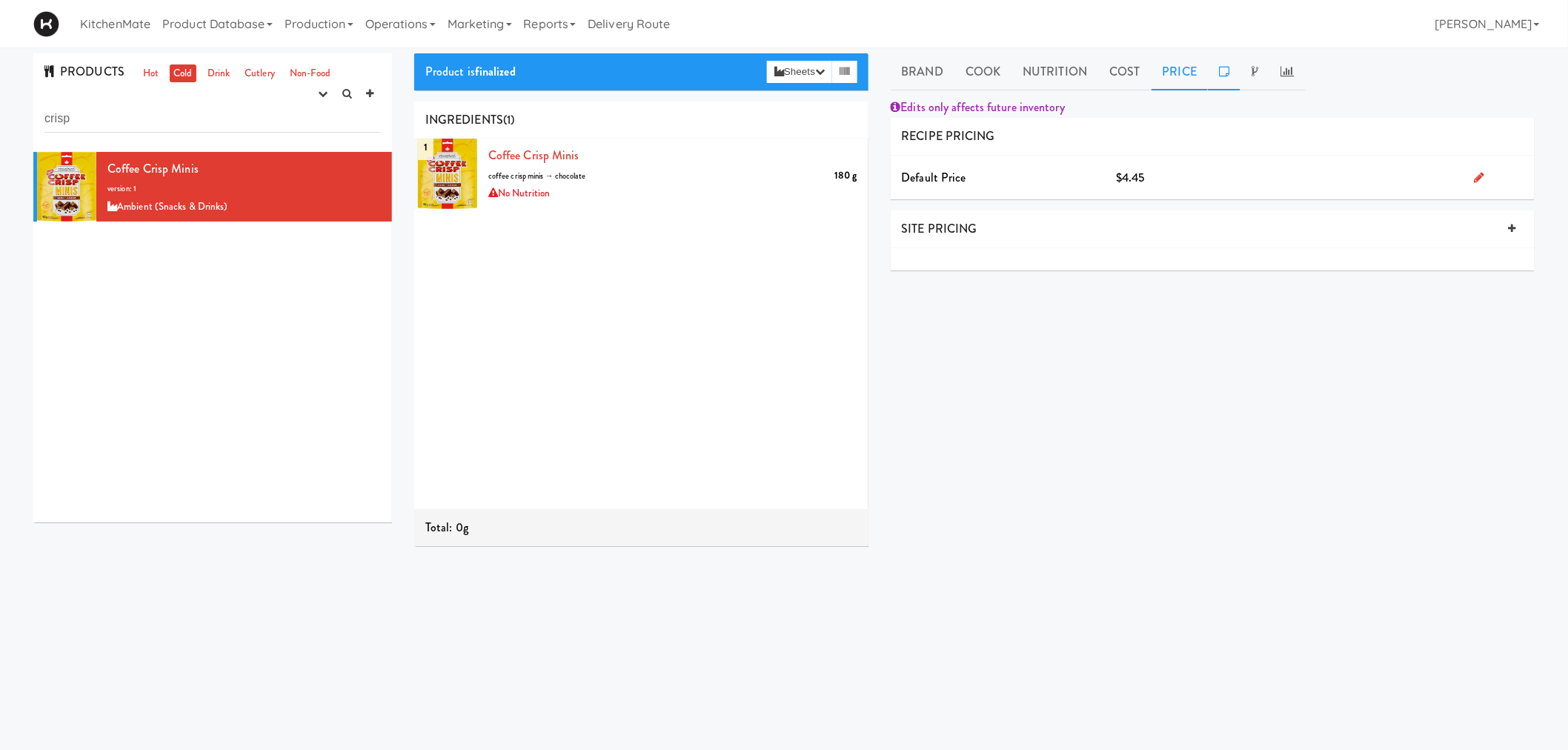
click at [1216, 77] on link at bounding box center [1223, 72] width 33 height 37
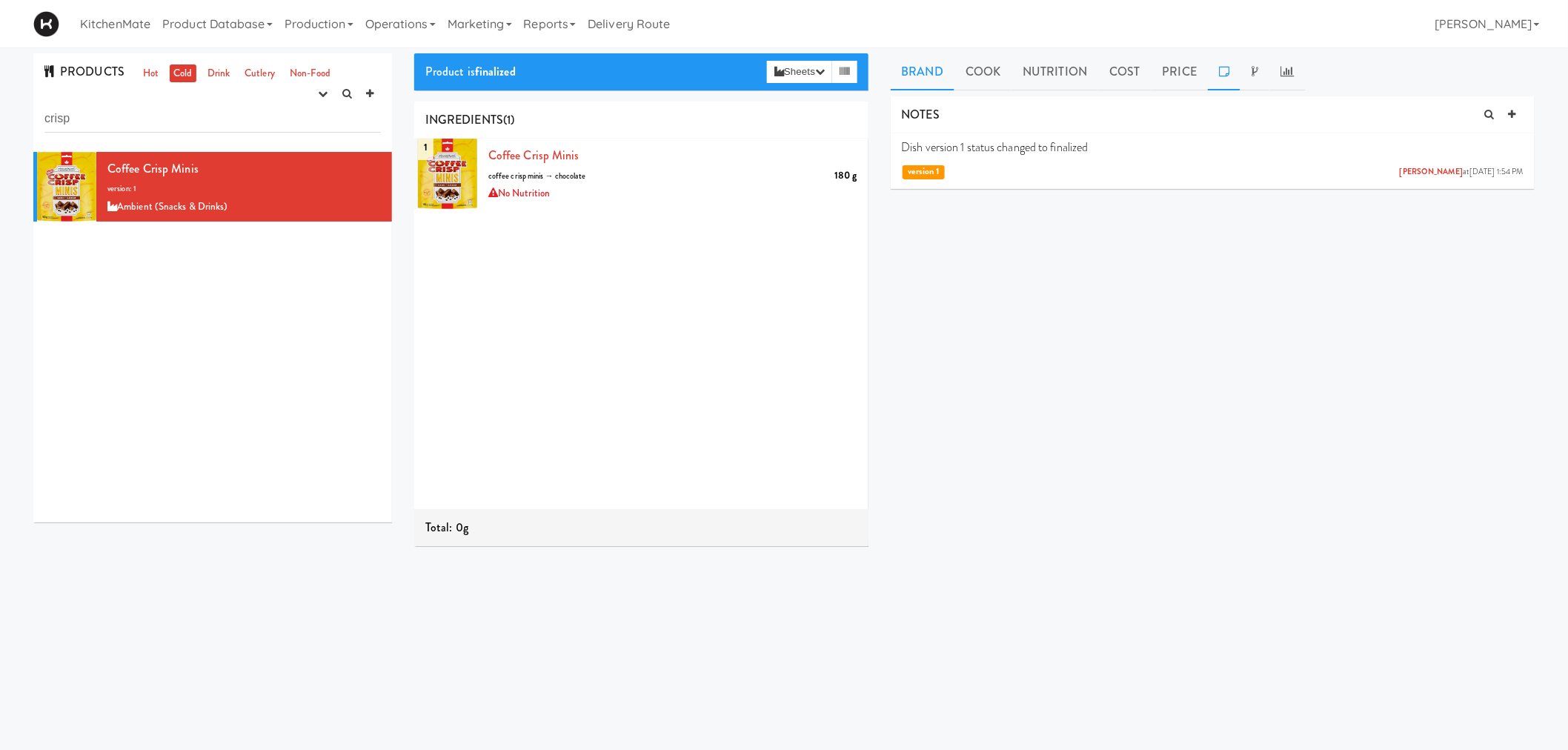
click at [915, 78] on link "Brand" at bounding box center [923, 72] width 64 height 37
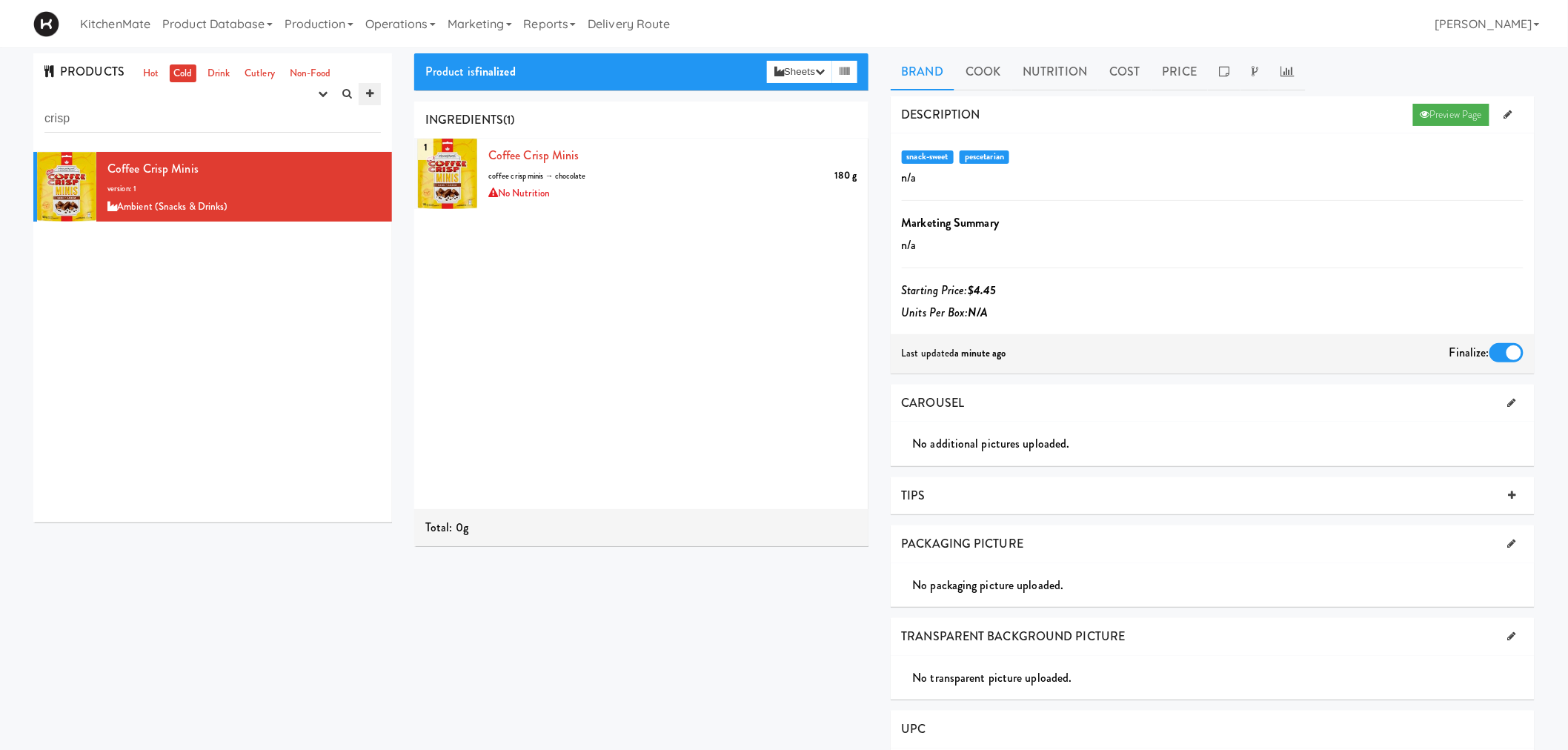
click at [369, 94] on icon at bounding box center [370, 94] width 7 height 9
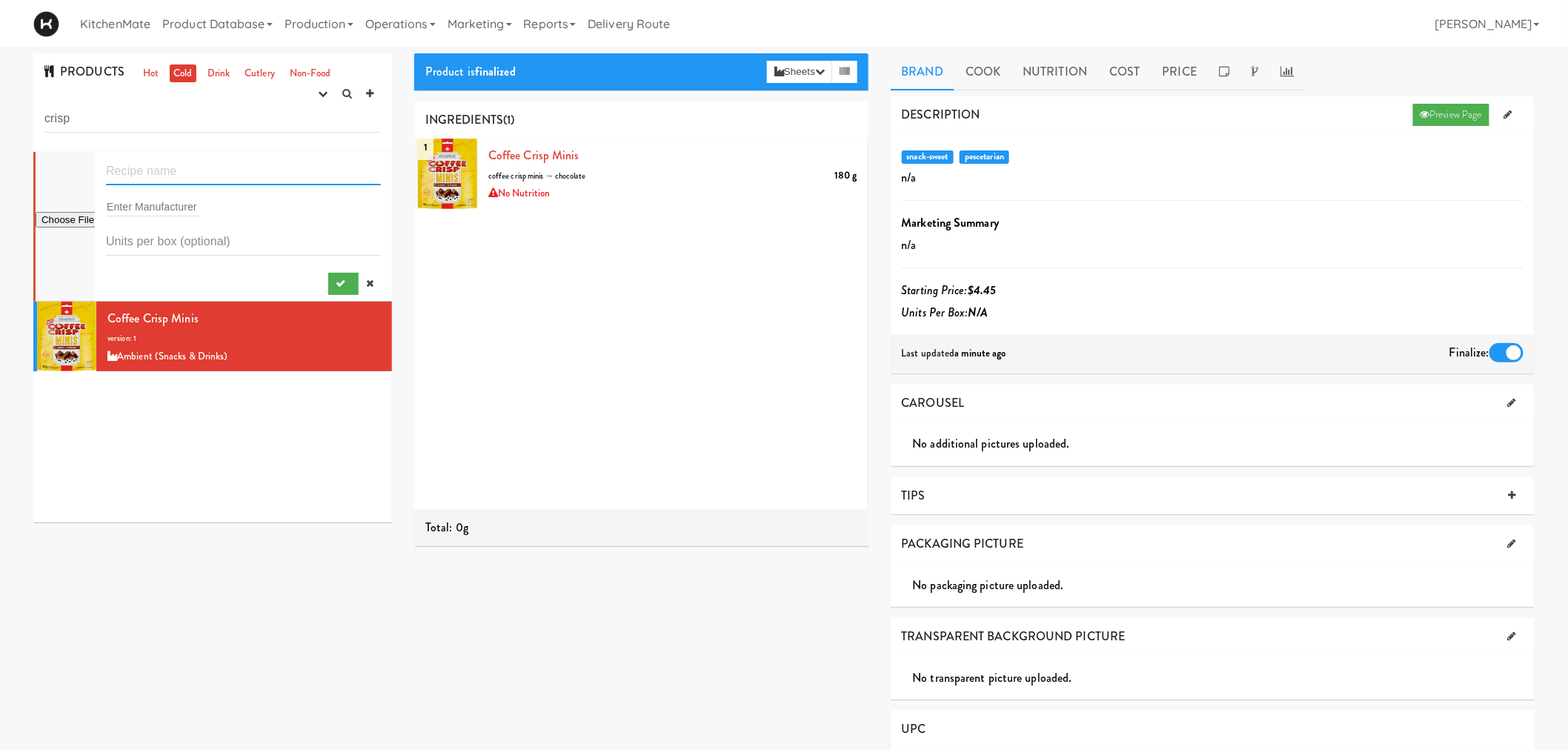
click at [149, 174] on input "text" at bounding box center [243, 171] width 275 height 27
click at [194, 182] on input "text" at bounding box center [243, 171] width 275 height 27
paste input "Kit Kat Minis"
drag, startPoint x: 140, startPoint y: 171, endPoint x: 68, endPoint y: 182, distance: 72.8
click at [106, 182] on form "Kit Kat Minis Enter Manufacturer" at bounding box center [243, 226] width 275 height 137
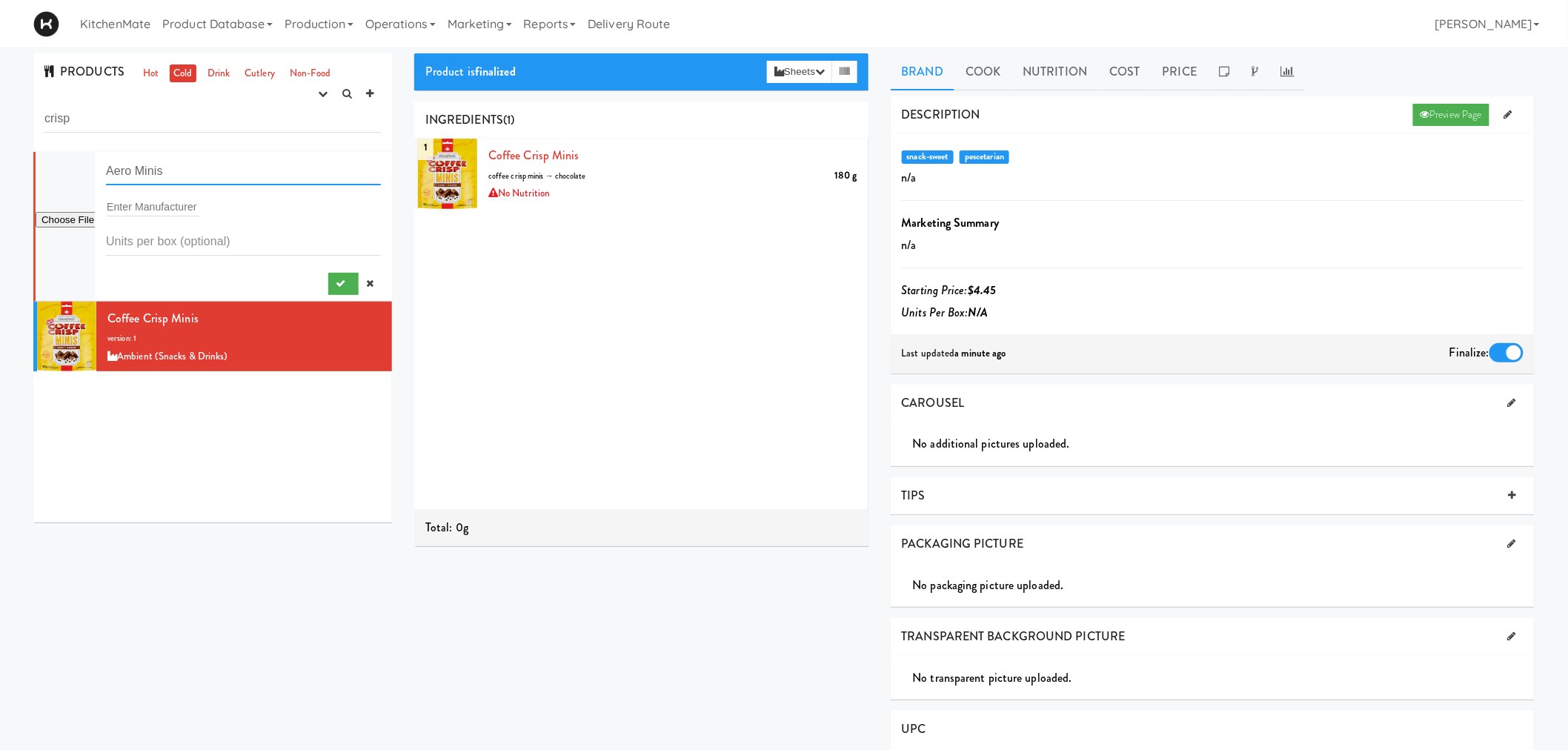
type input "Aero Minis"
click at [126, 206] on input "text" at bounding box center [153, 207] width 92 height 20
click at [171, 239] on input "number" at bounding box center [243, 241] width 275 height 27
click at [230, 275] on div at bounding box center [243, 281] width 275 height 28
drag, startPoint x: 161, startPoint y: 209, endPoint x: 45, endPoint y: 205, distance: 116.1
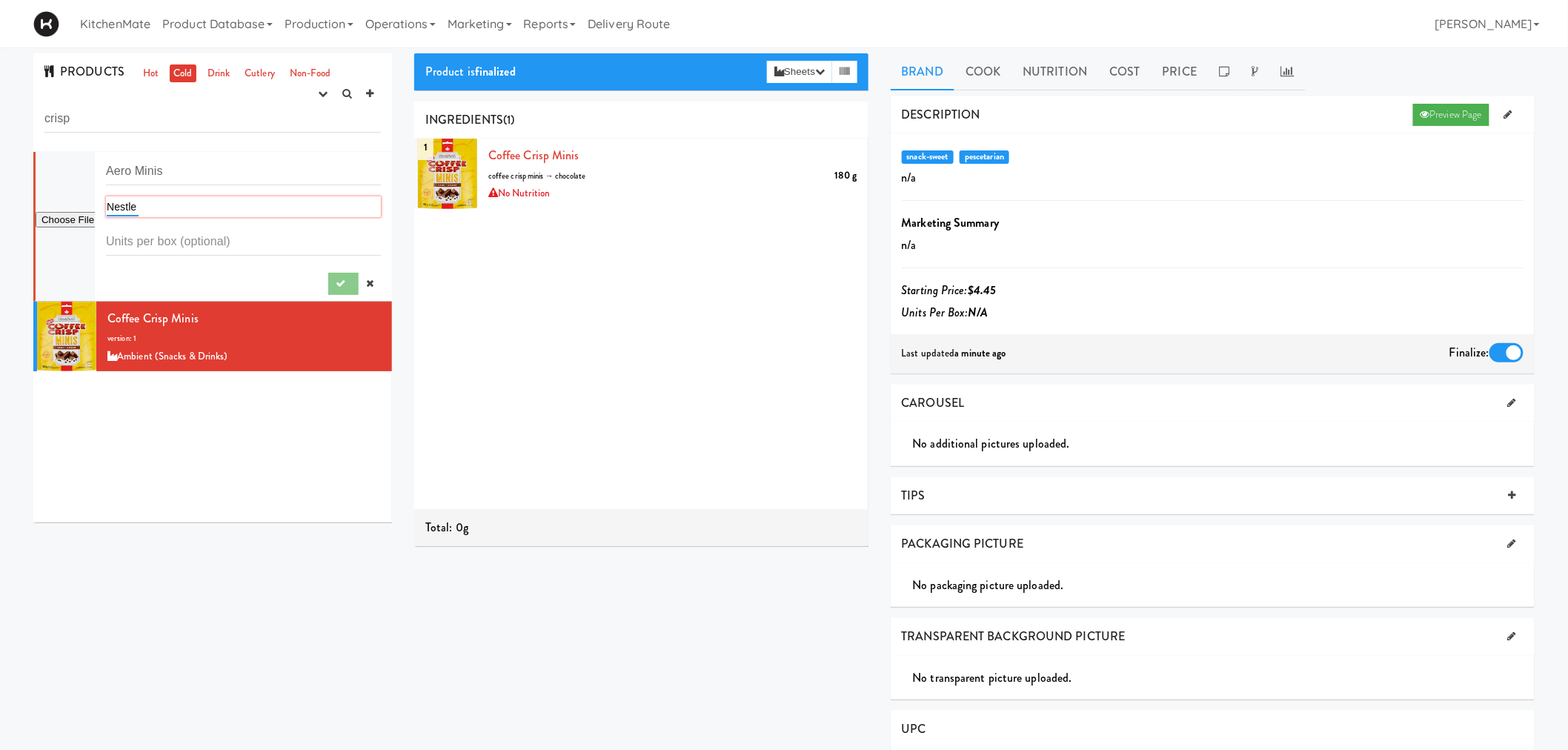
click at [106, 205] on form "Aero Minis Nestle Nestle" at bounding box center [243, 226] width 275 height 137
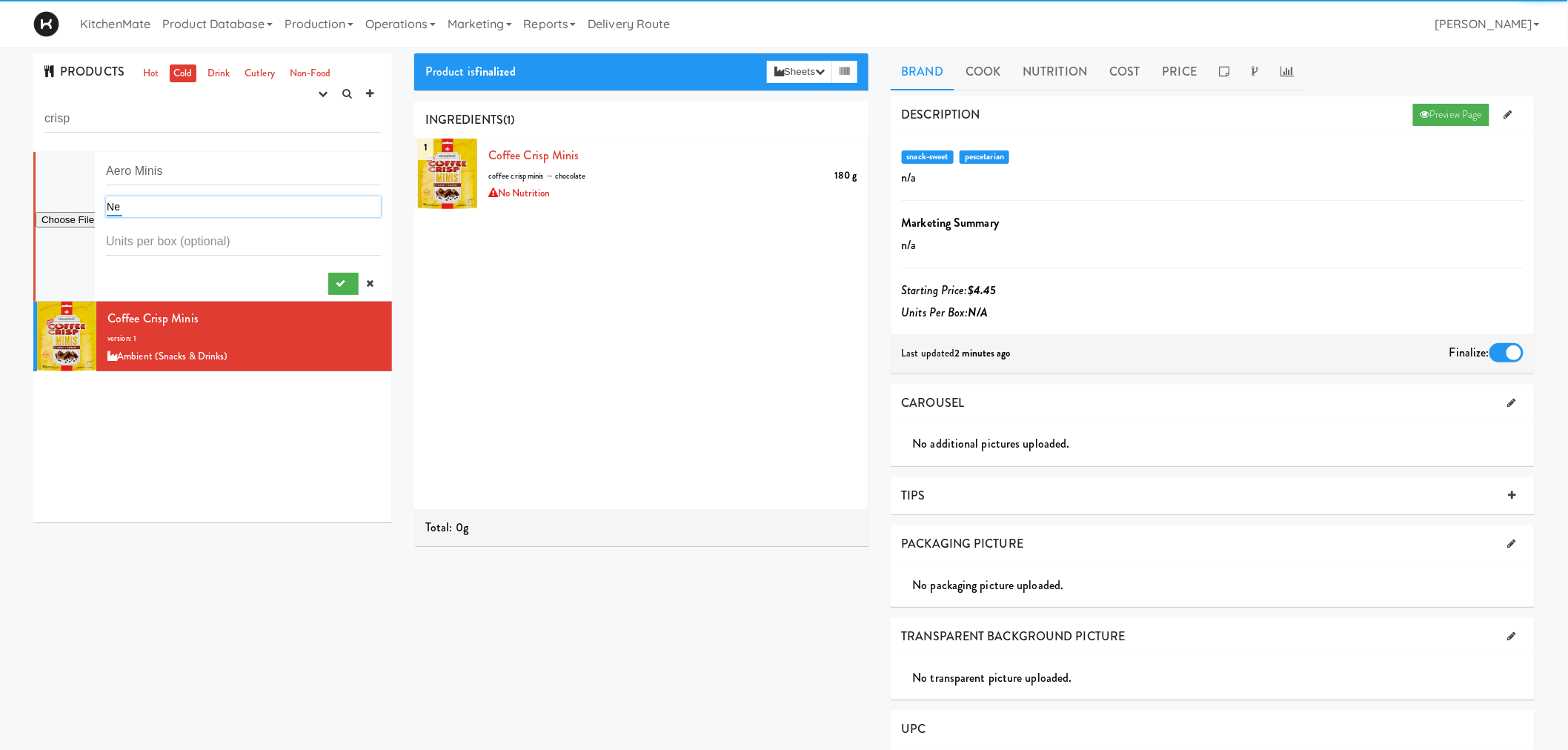
type input "N"
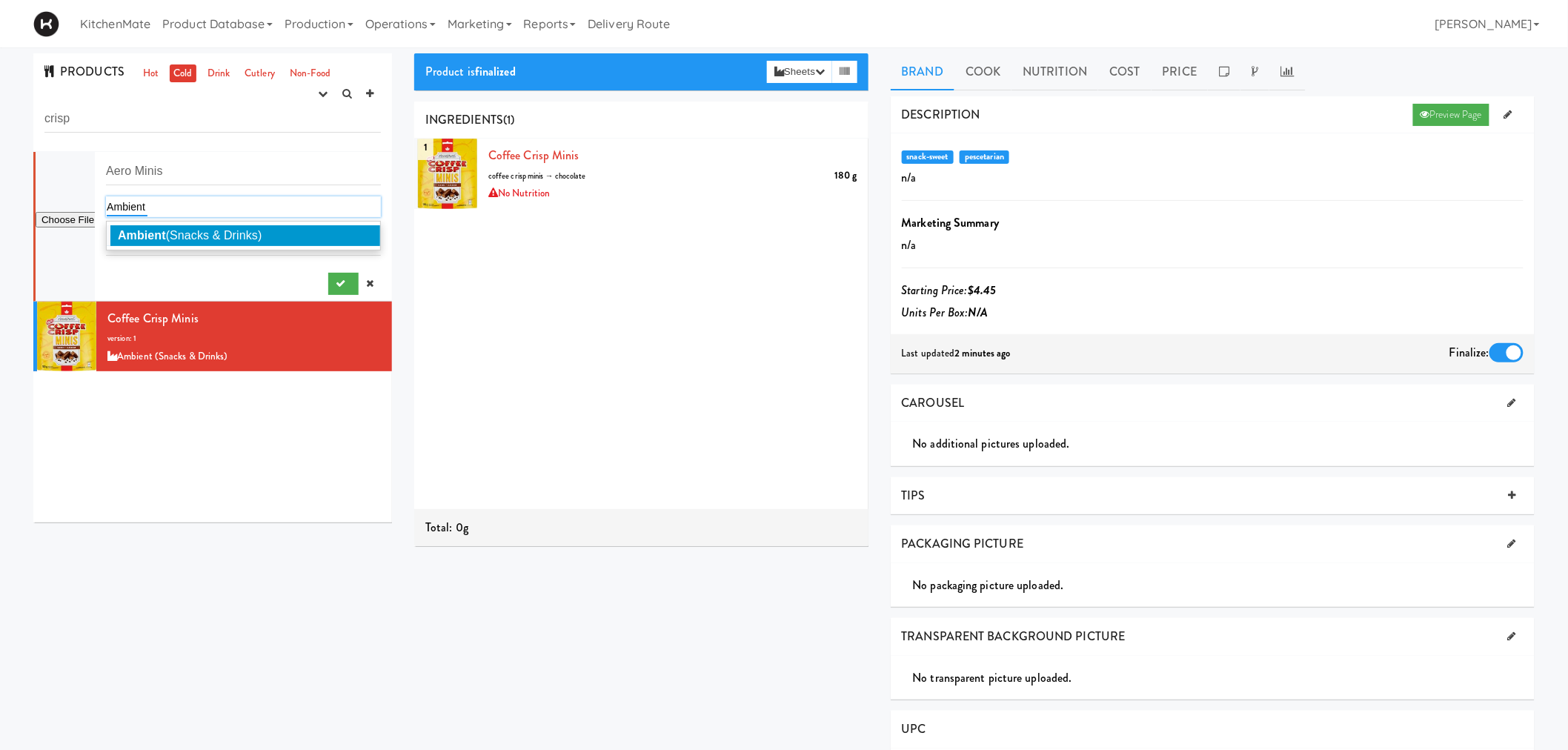
type input "Ambient"
click at [146, 235] on em "Ambient" at bounding box center [142, 236] width 48 height 13
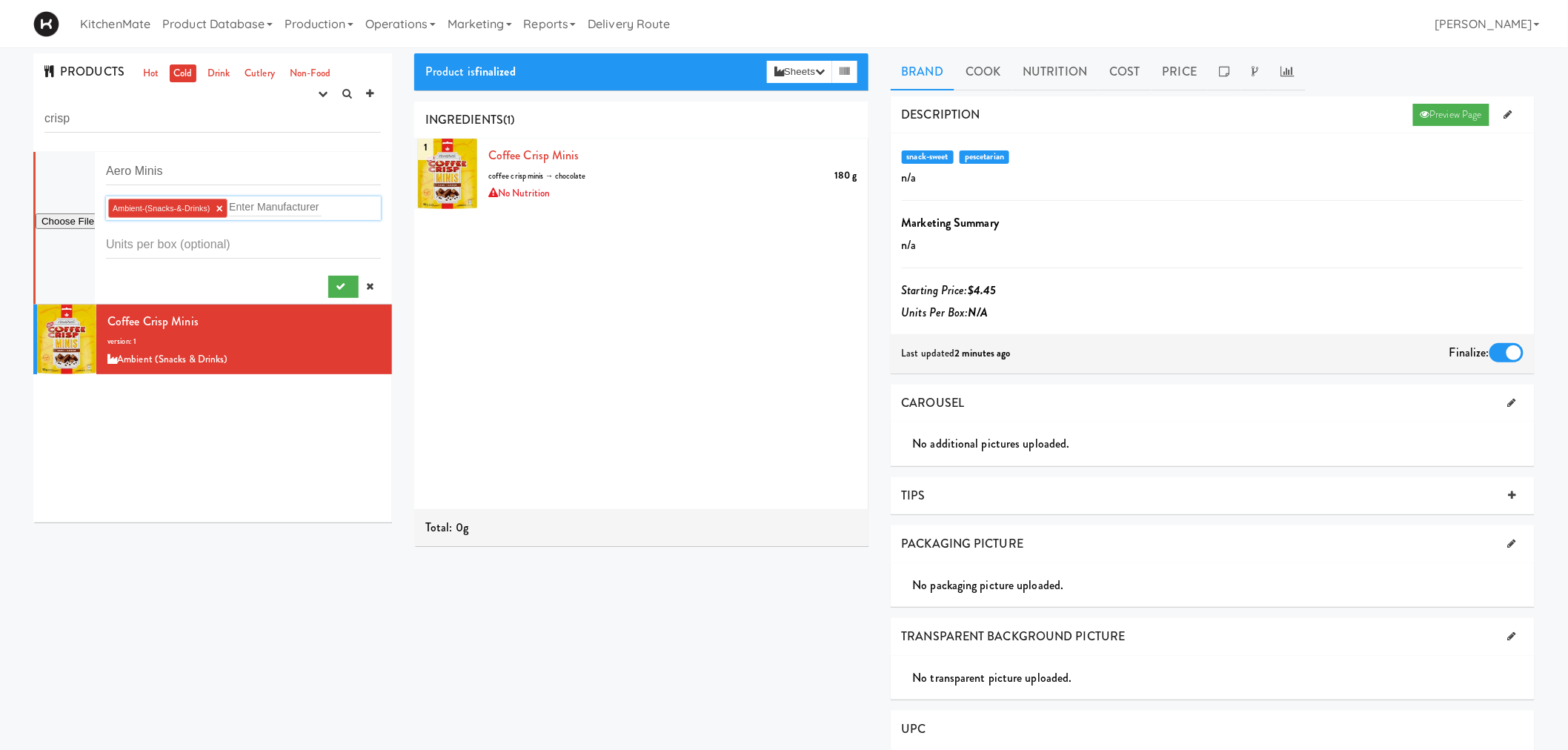
click at [136, 276] on div at bounding box center [243, 284] width 275 height 28
click at [69, 220] on input "file" at bounding box center [65, 222] width 60 height 19
type input "C:\fakepath\Kit kat minis.jpg"
click at [47, 168] on img at bounding box center [41, 161] width 12 height 12
click at [73, 241] on div at bounding box center [65, 227] width 60 height 152
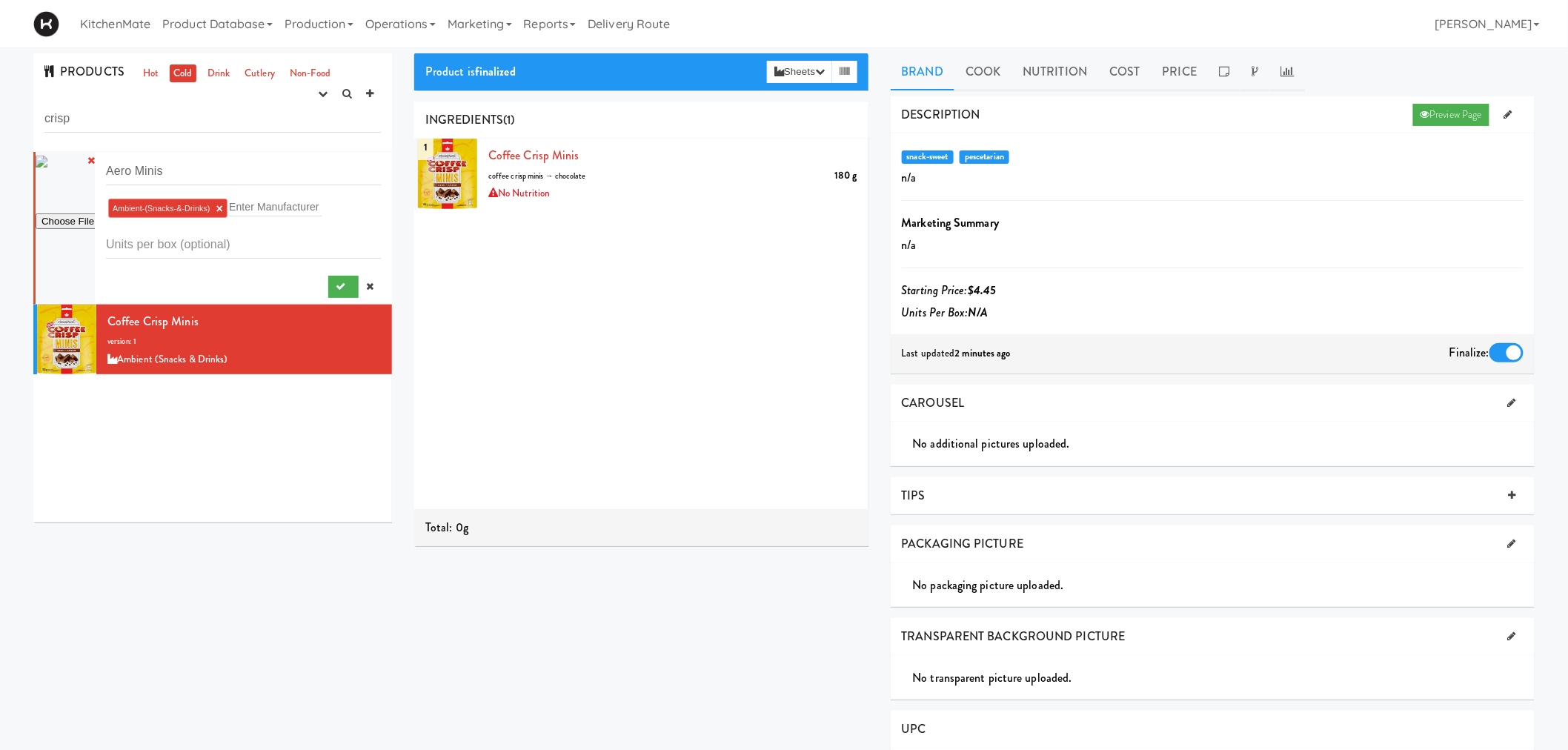
click at [47, 168] on img at bounding box center [41, 161] width 12 height 12
click at [73, 248] on div at bounding box center [65, 227] width 60 height 152
click at [47, 168] on img at bounding box center [41, 161] width 12 height 12
click at [68, 252] on div at bounding box center [65, 227] width 60 height 152
click at [366, 281] on icon at bounding box center [370, 286] width 7 height 9
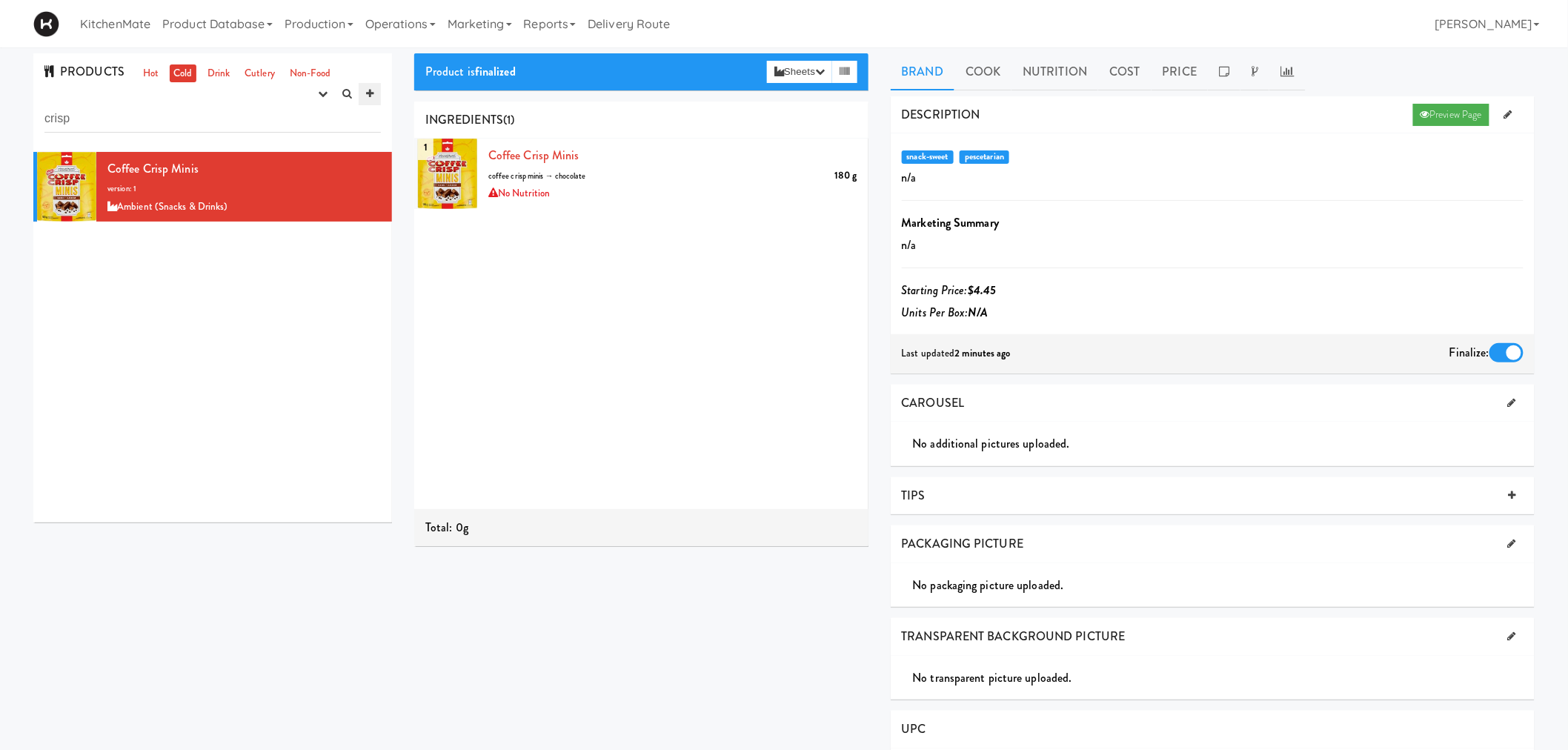
click at [372, 99] on link at bounding box center [370, 94] width 22 height 22
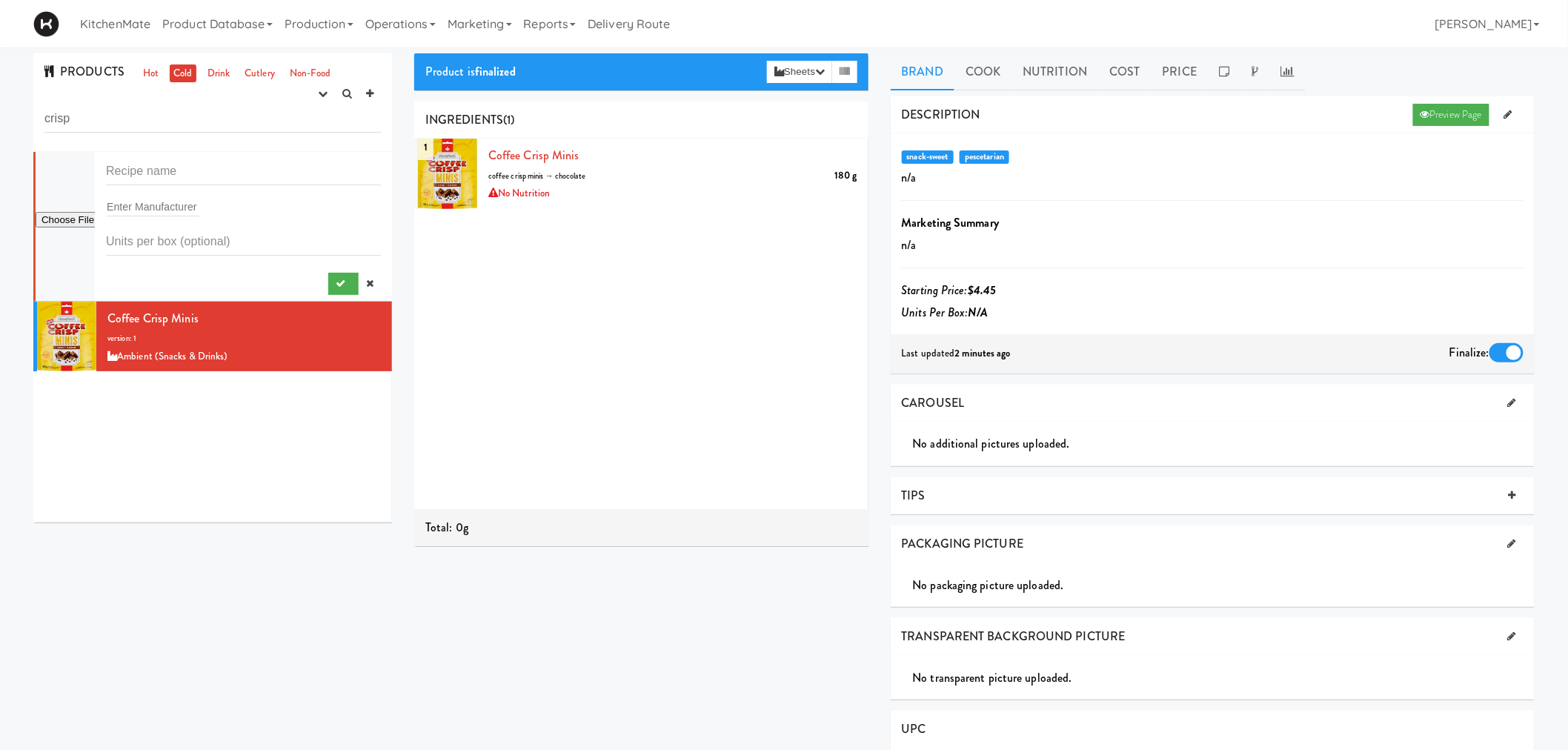
click at [34, 220] on li "Enter Manufacturer" at bounding box center [212, 226] width 358 height 150
click at [53, 223] on input "file" at bounding box center [65, 221] width 60 height 19
type input "C:\fakepath\Aero Minis.jpg"
click at [86, 147] on div "PRODUCTS Hot Cold Drink Cutlery Non-Food experimenting finalized shipped discon…" at bounding box center [212, 102] width 358 height 99
click at [361, 279] on link at bounding box center [370, 284] width 22 height 22
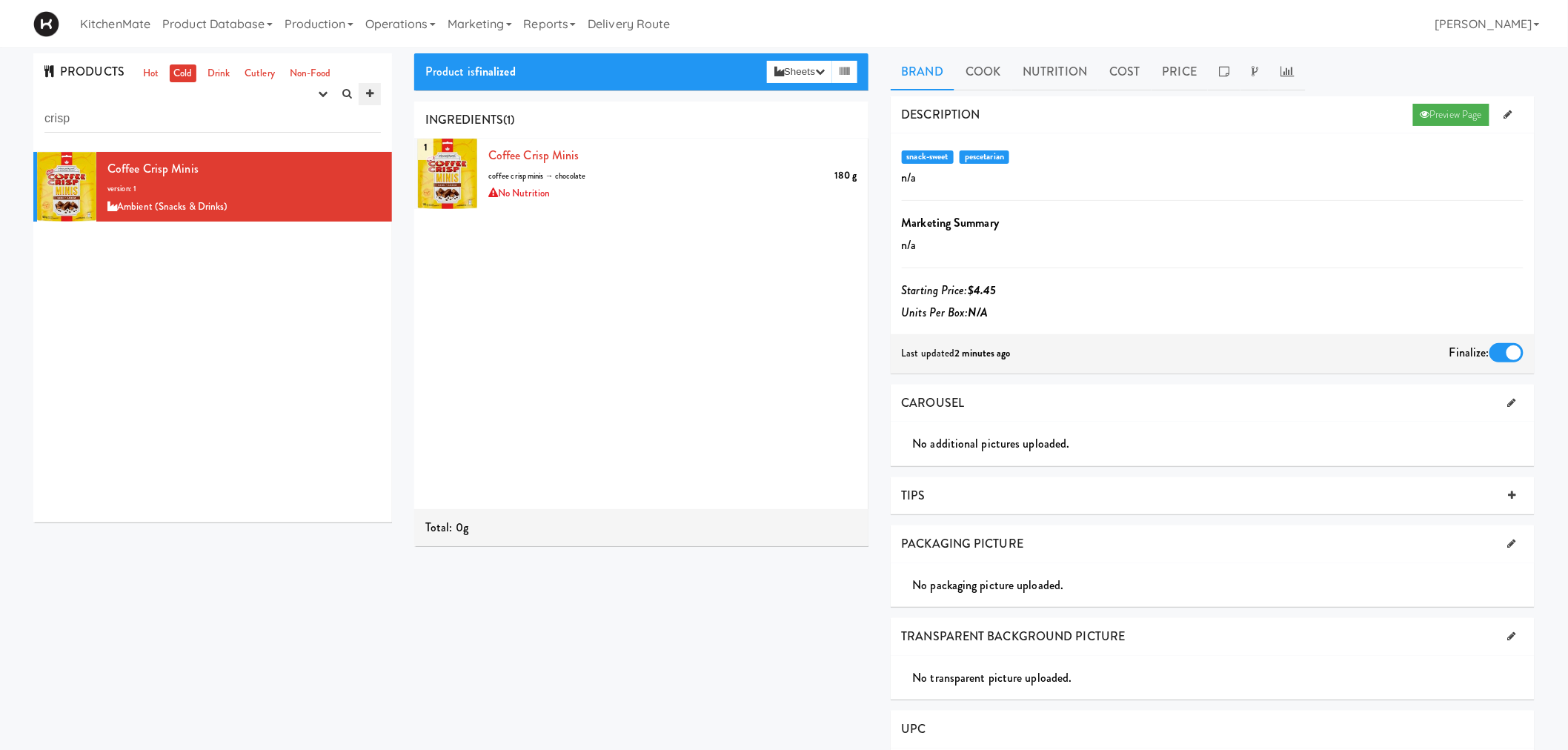
click at [374, 96] on link at bounding box center [370, 94] width 22 height 22
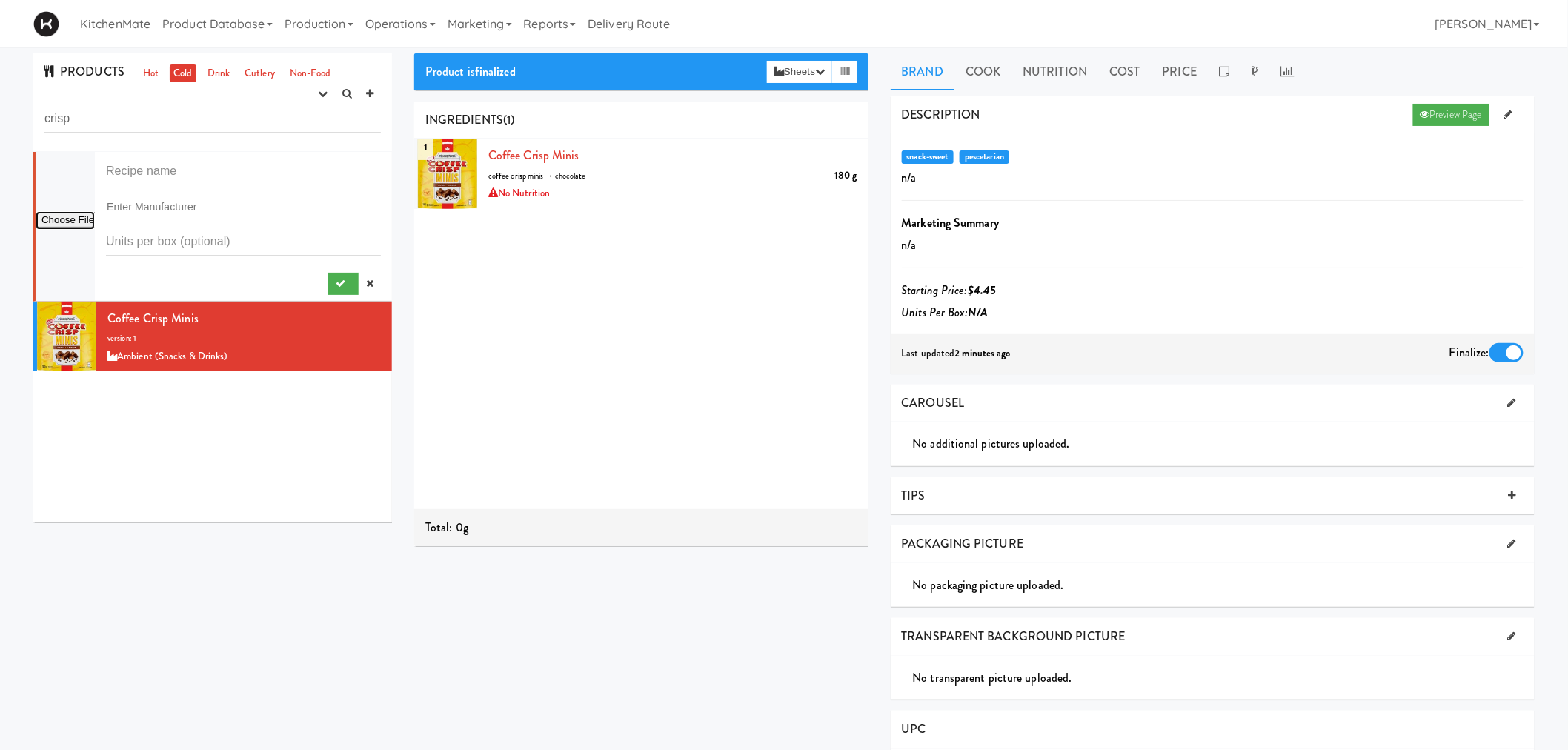
click at [89, 225] on input "file" at bounding box center [65, 221] width 60 height 19
type input "C:\fakepath\Aero minis.png"
click at [157, 169] on input "text" at bounding box center [243, 171] width 275 height 27
type input "Aero Minis"
click at [143, 212] on input "text" at bounding box center [153, 207] width 92 height 20
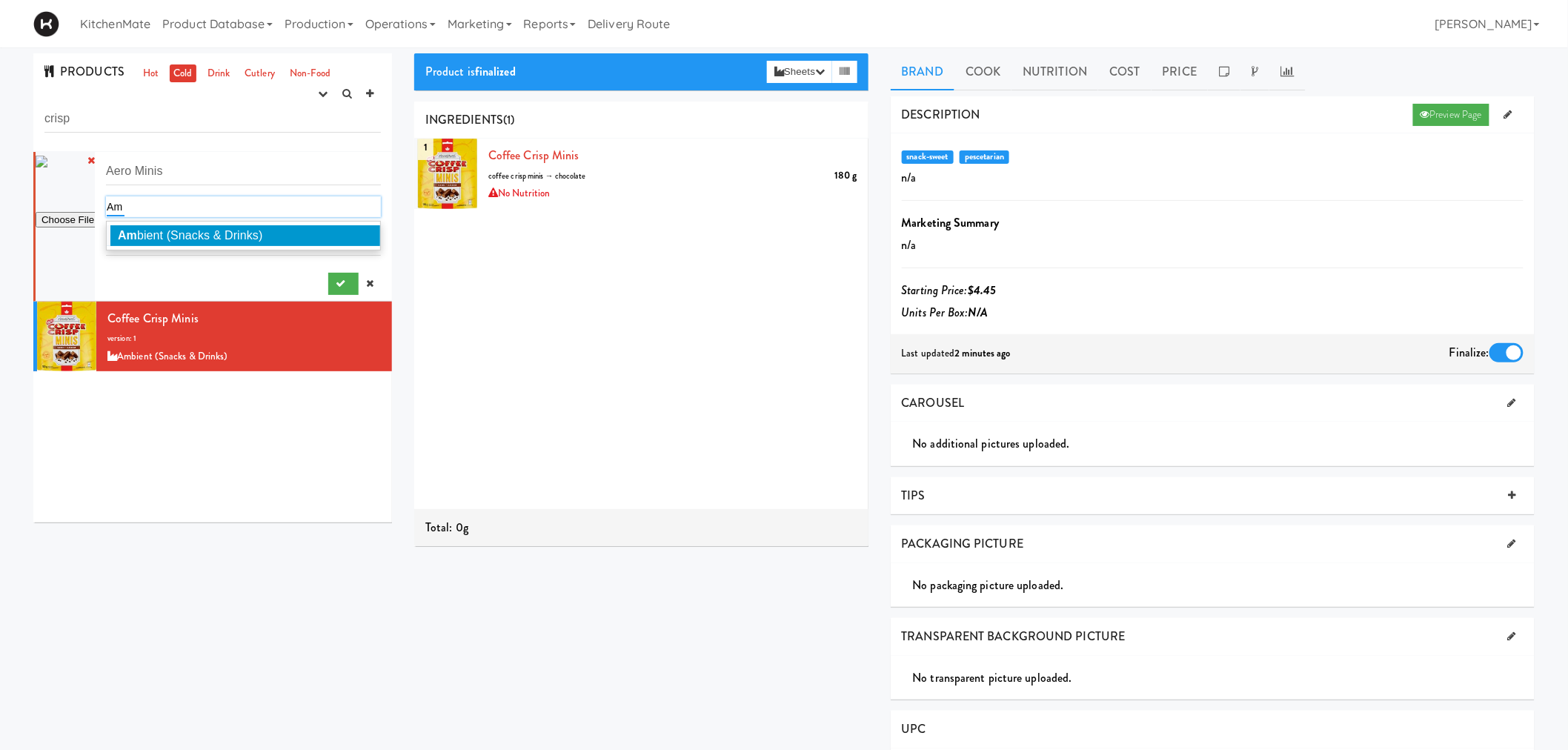
type input "Am"
click at [186, 238] on span "Am bient (Snacks & Drinks)" at bounding box center [190, 236] width 144 height 13
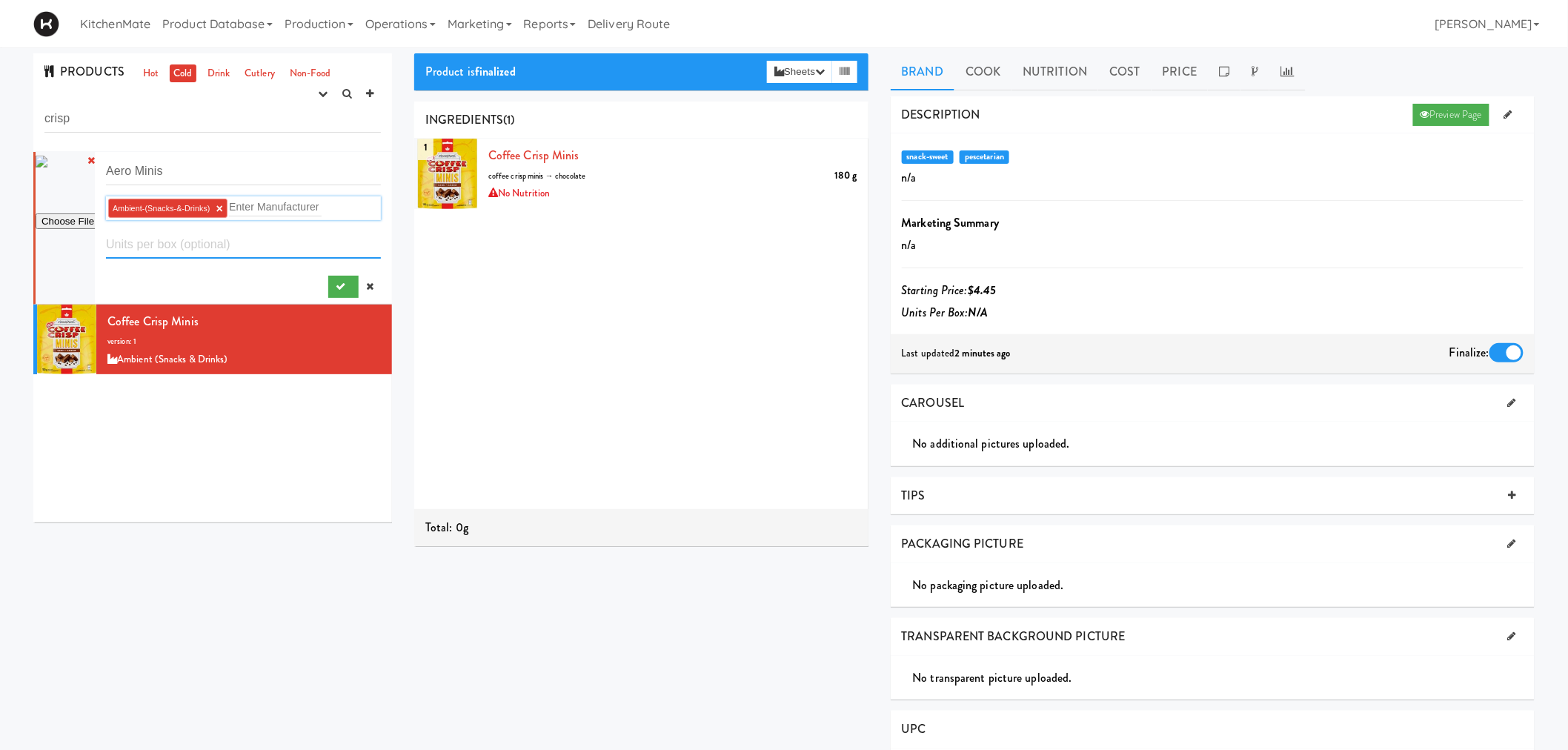
click at [183, 241] on input "number" at bounding box center [243, 244] width 275 height 27
click at [267, 275] on div at bounding box center [243, 284] width 275 height 28
click at [329, 278] on button "submit" at bounding box center [344, 287] width 31 height 22
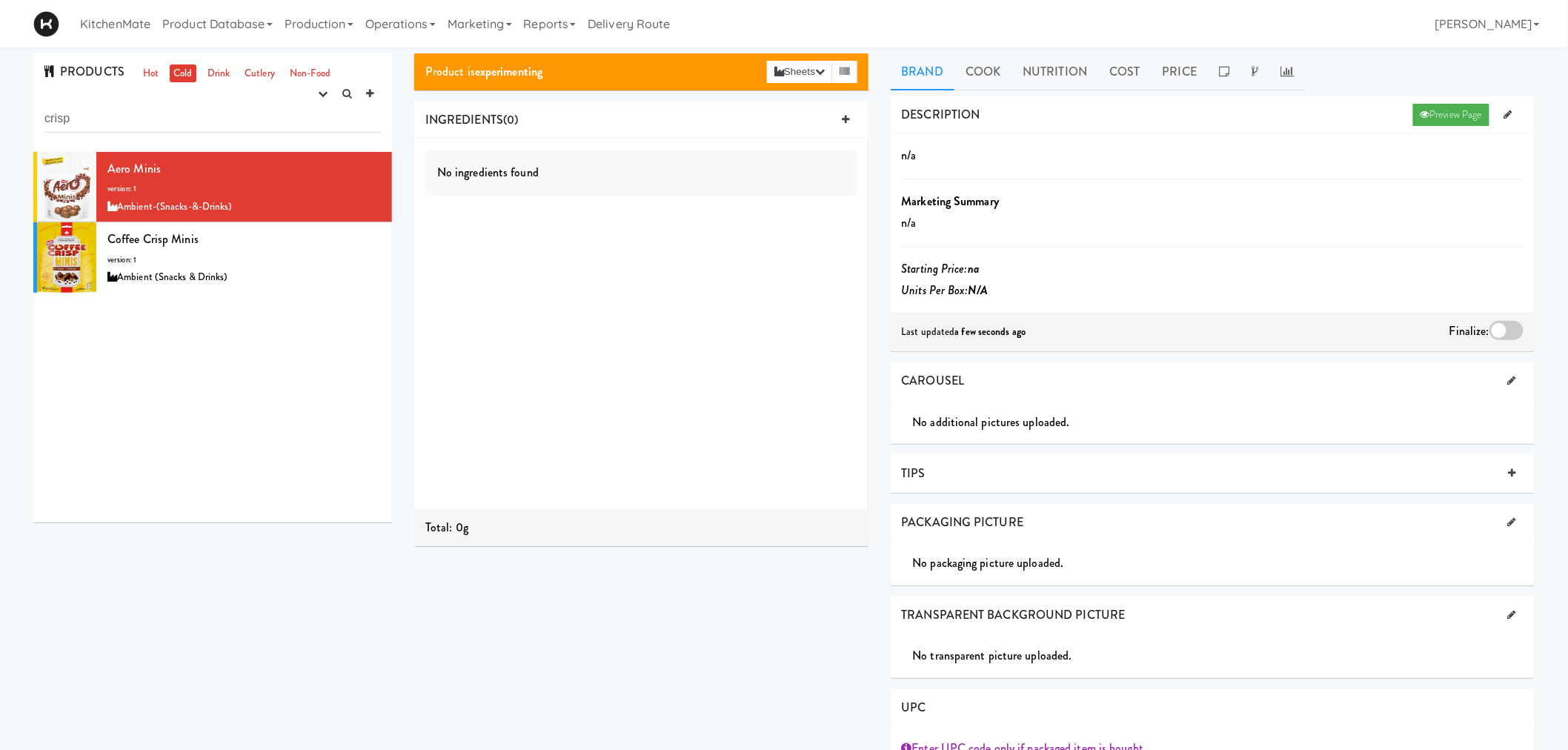
click at [865, 118] on div "INGREDIENTS (0)" at bounding box center [642, 120] width 454 height 38
click at [834, 122] on link at bounding box center [845, 120] width 22 height 22
click at [466, 168] on div at bounding box center [446, 223] width 60 height 168
click at [513, 168] on input "text" at bounding box center [512, 158] width 49 height 20
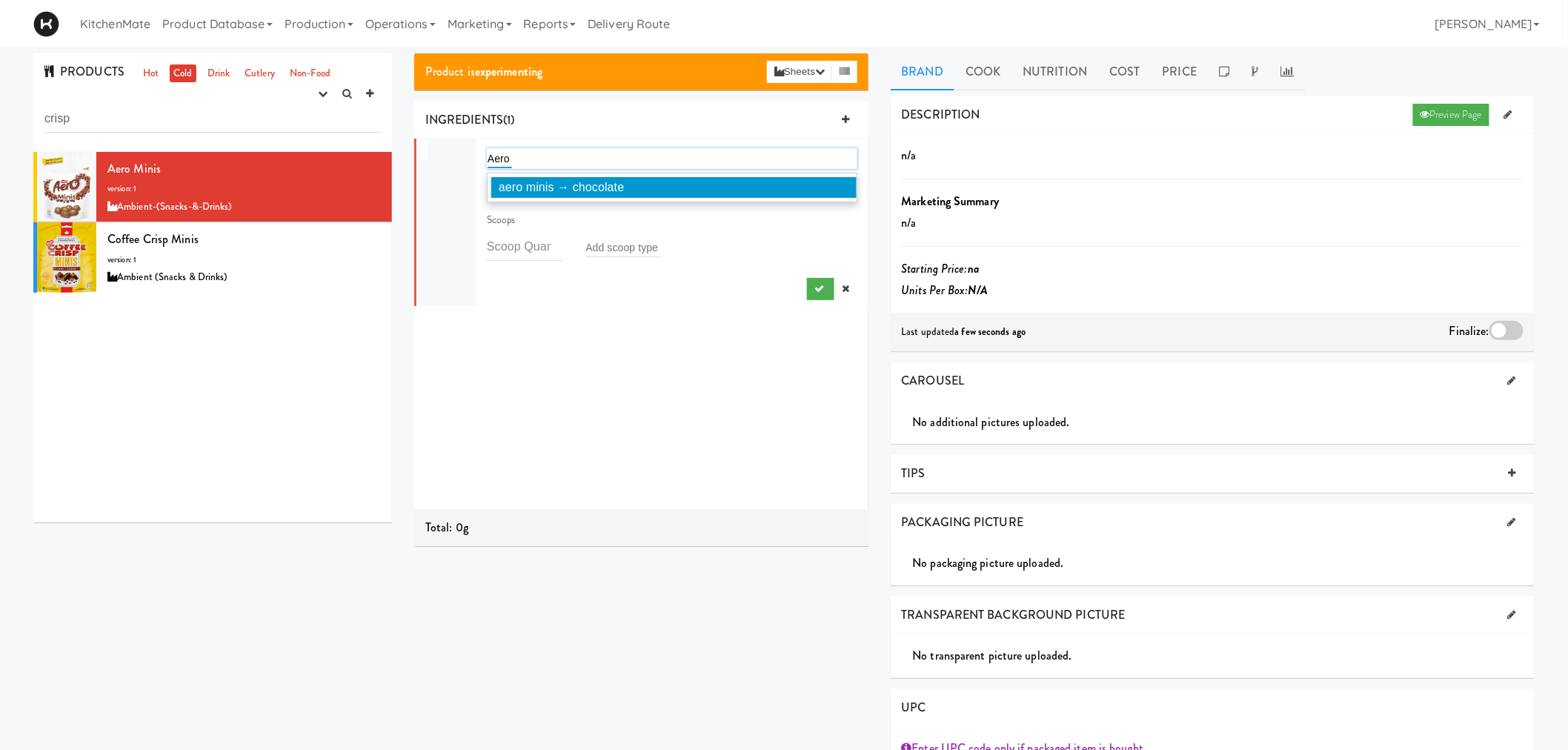
type input "Aero"
click at [550, 186] on span "aero minis → chocolate" at bounding box center [561, 187] width 126 height 13
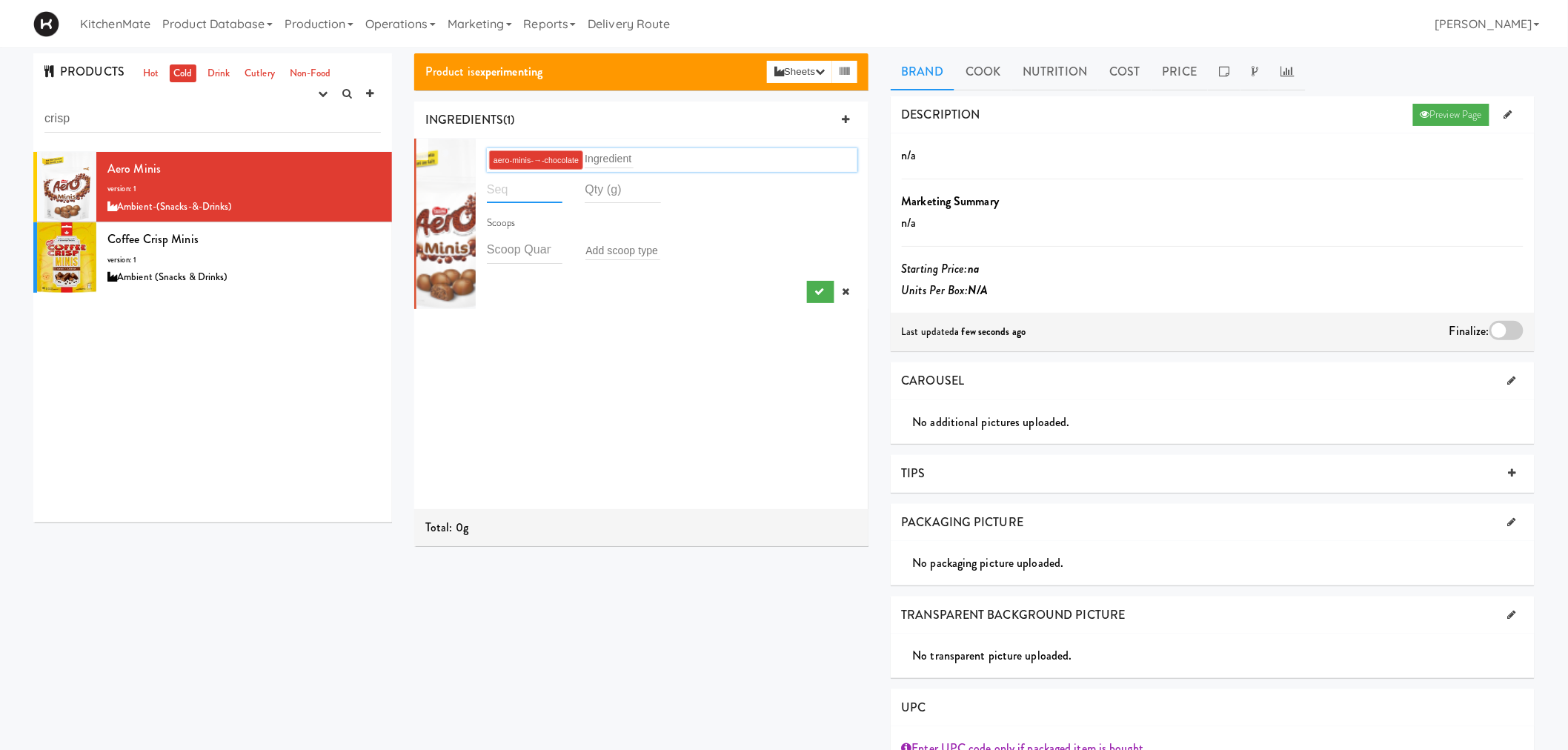
click at [536, 189] on input "number" at bounding box center [524, 189] width 75 height 27
type input "1"
click at [613, 198] on input "number" at bounding box center [622, 189] width 75 height 27
type input "135"
click at [601, 313] on div "1 aero-minis-→-chocolate Ingredient 1 135 Scoops Add scoop type" at bounding box center [642, 324] width 454 height 371
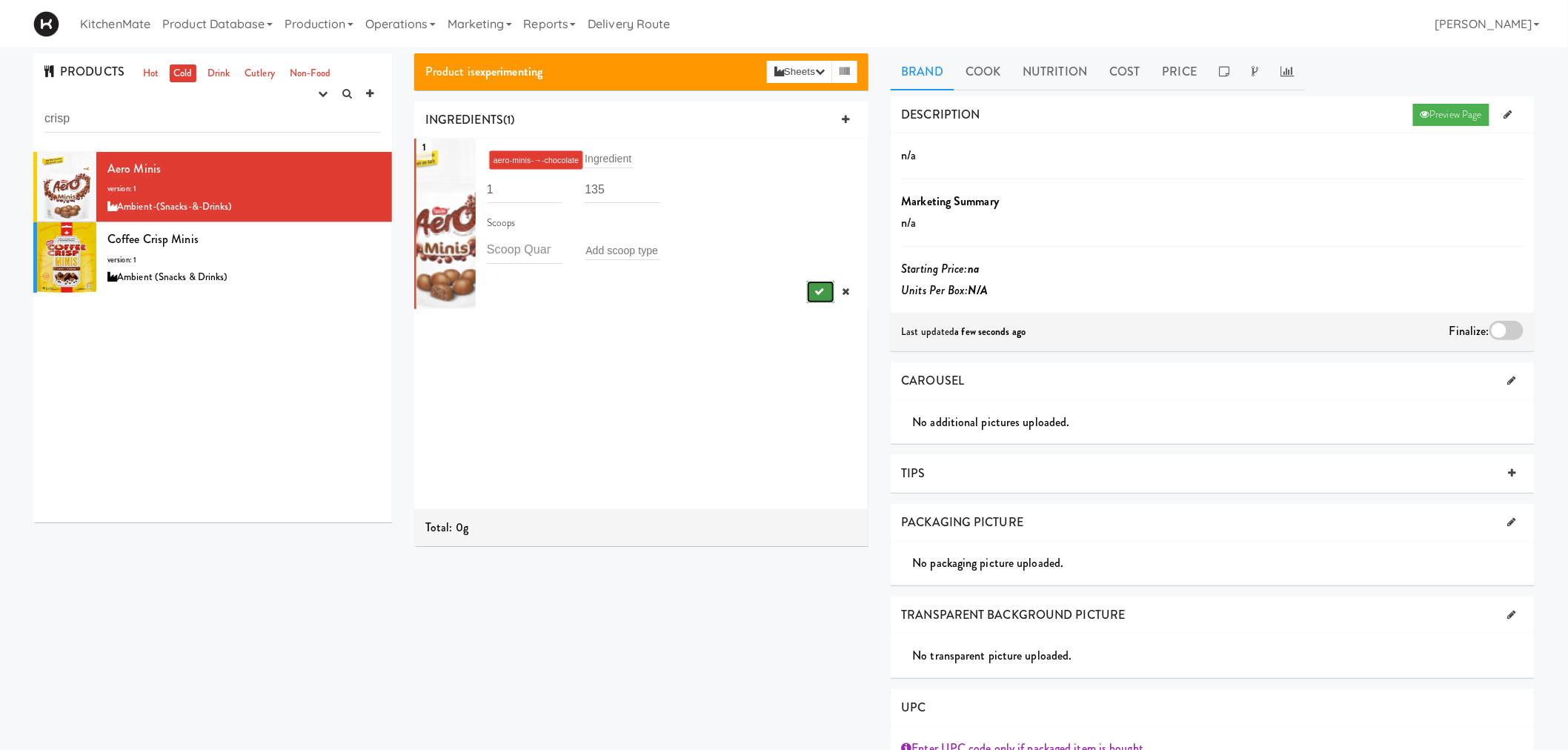
click at [815, 289] on icon "submit" at bounding box center [819, 292] width 9 height 9
click at [818, 299] on button "submit" at bounding box center [820, 293] width 27 height 22
click at [817, 299] on button "submit" at bounding box center [820, 293] width 27 height 22
drag, startPoint x: 930, startPoint y: 78, endPoint x: 951, endPoint y: 85, distance: 22.1
click at [930, 78] on link "Brand" at bounding box center [923, 72] width 64 height 37
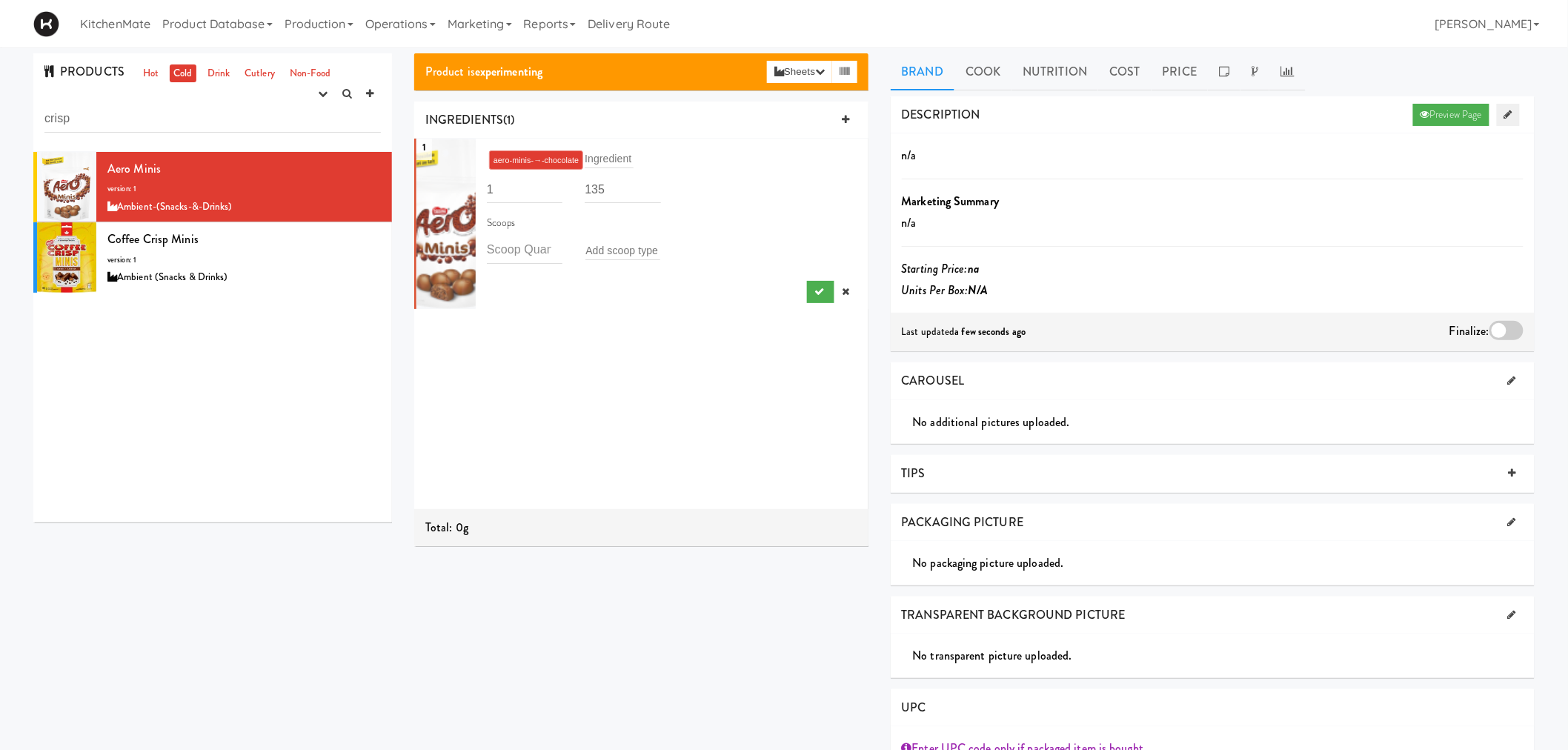
click at [1509, 108] on link at bounding box center [1508, 115] width 23 height 22
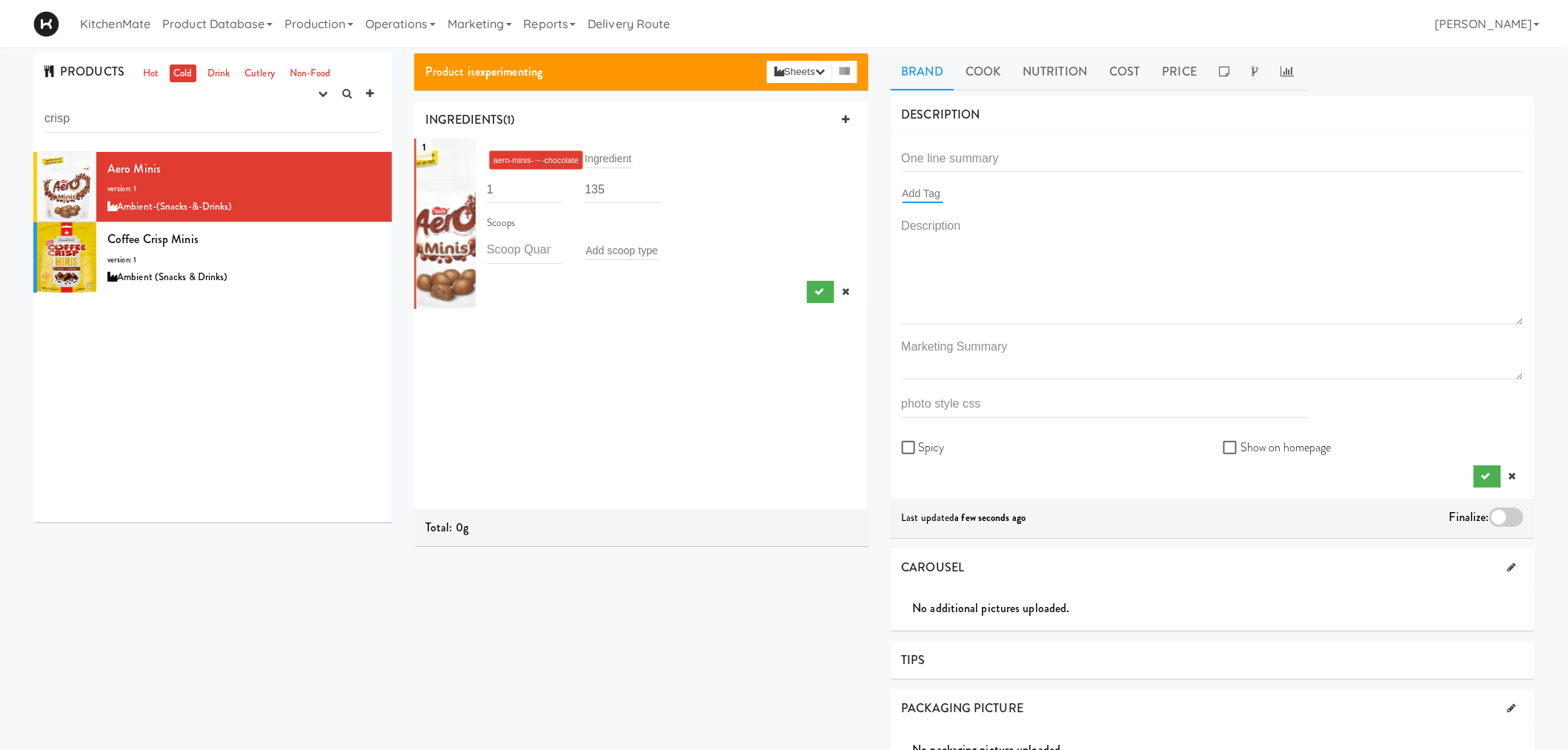
click at [935, 186] on input "text" at bounding box center [923, 193] width 41 height 20
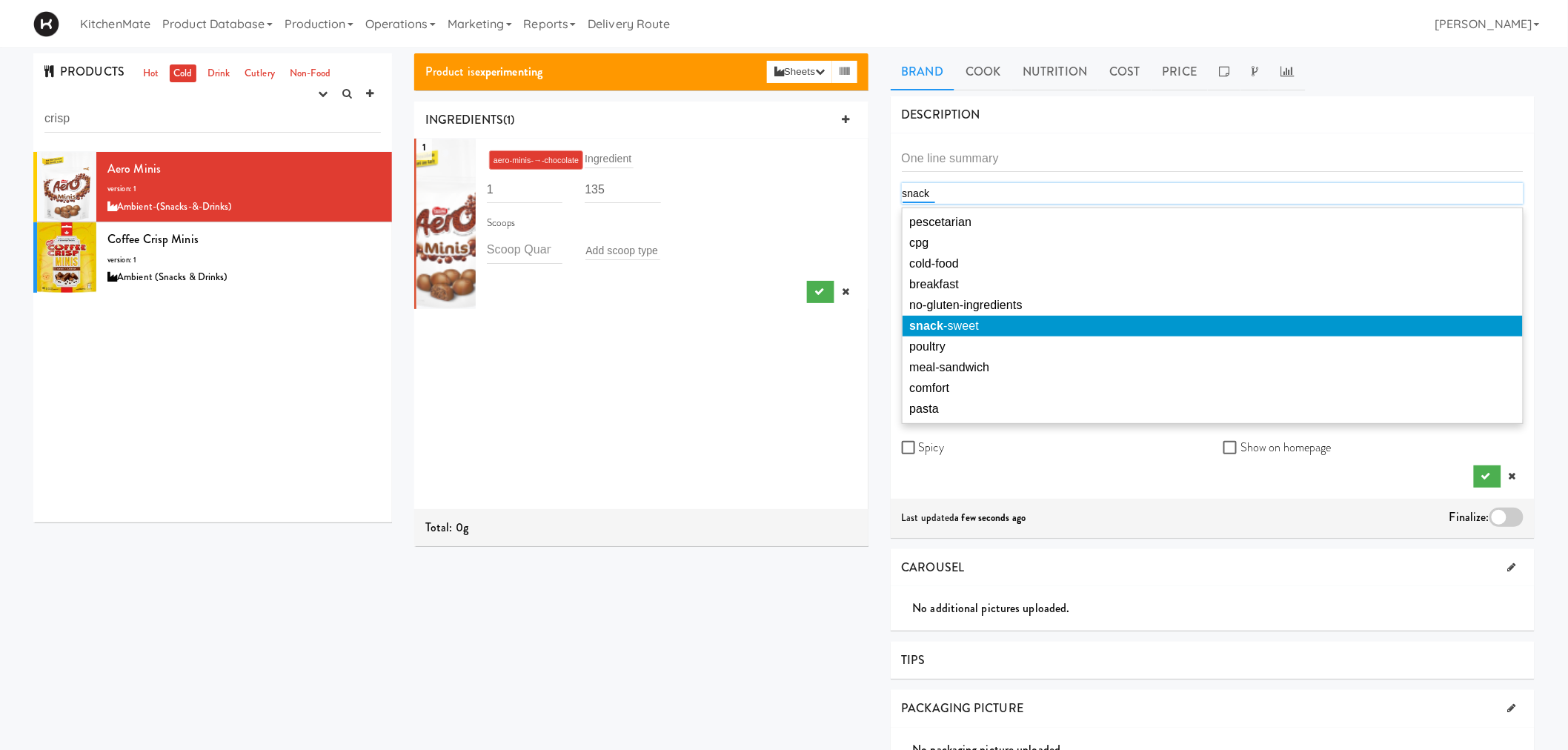
type input "snack"
click at [973, 329] on span "snack -sweet" at bounding box center [944, 326] width 70 height 13
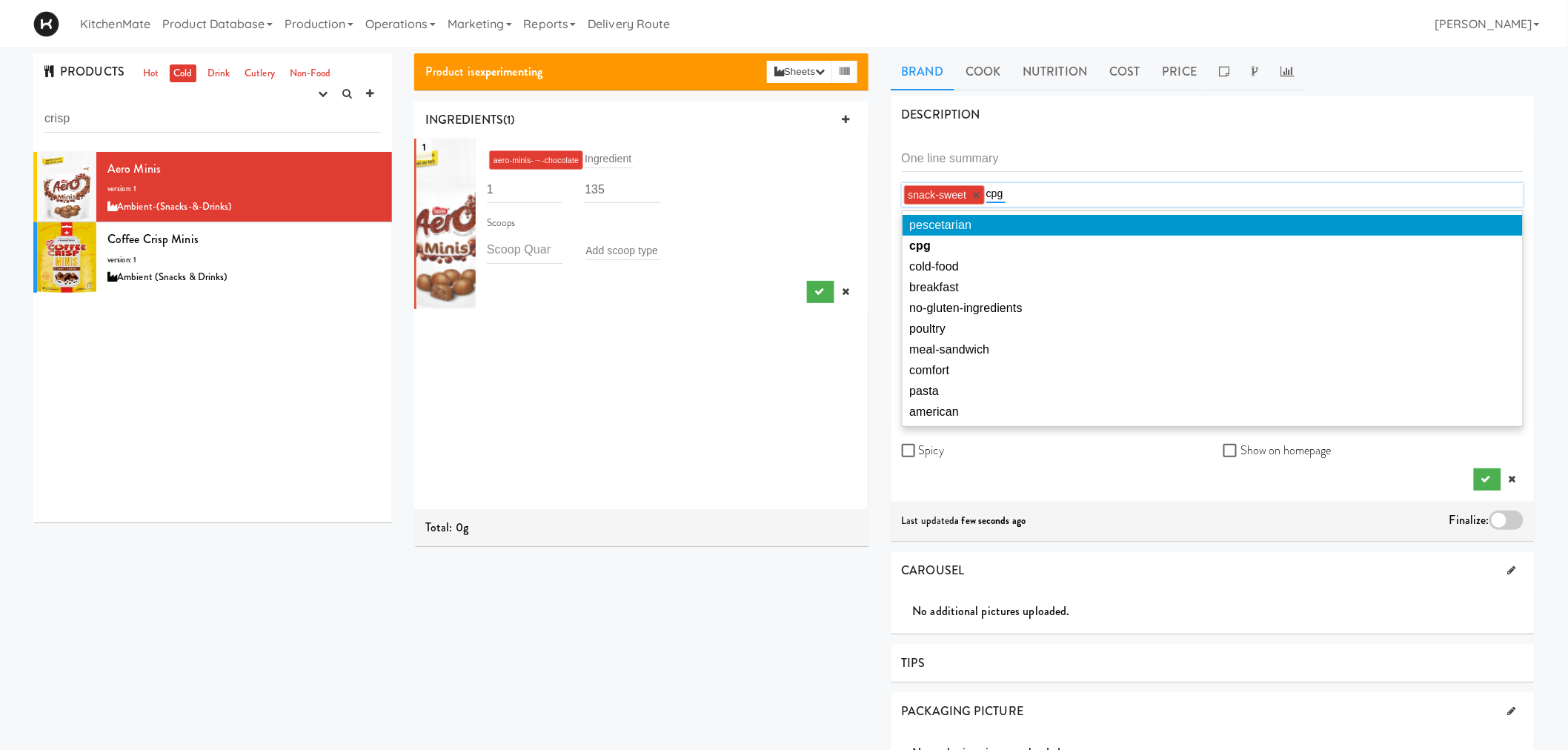
type input "cpg"
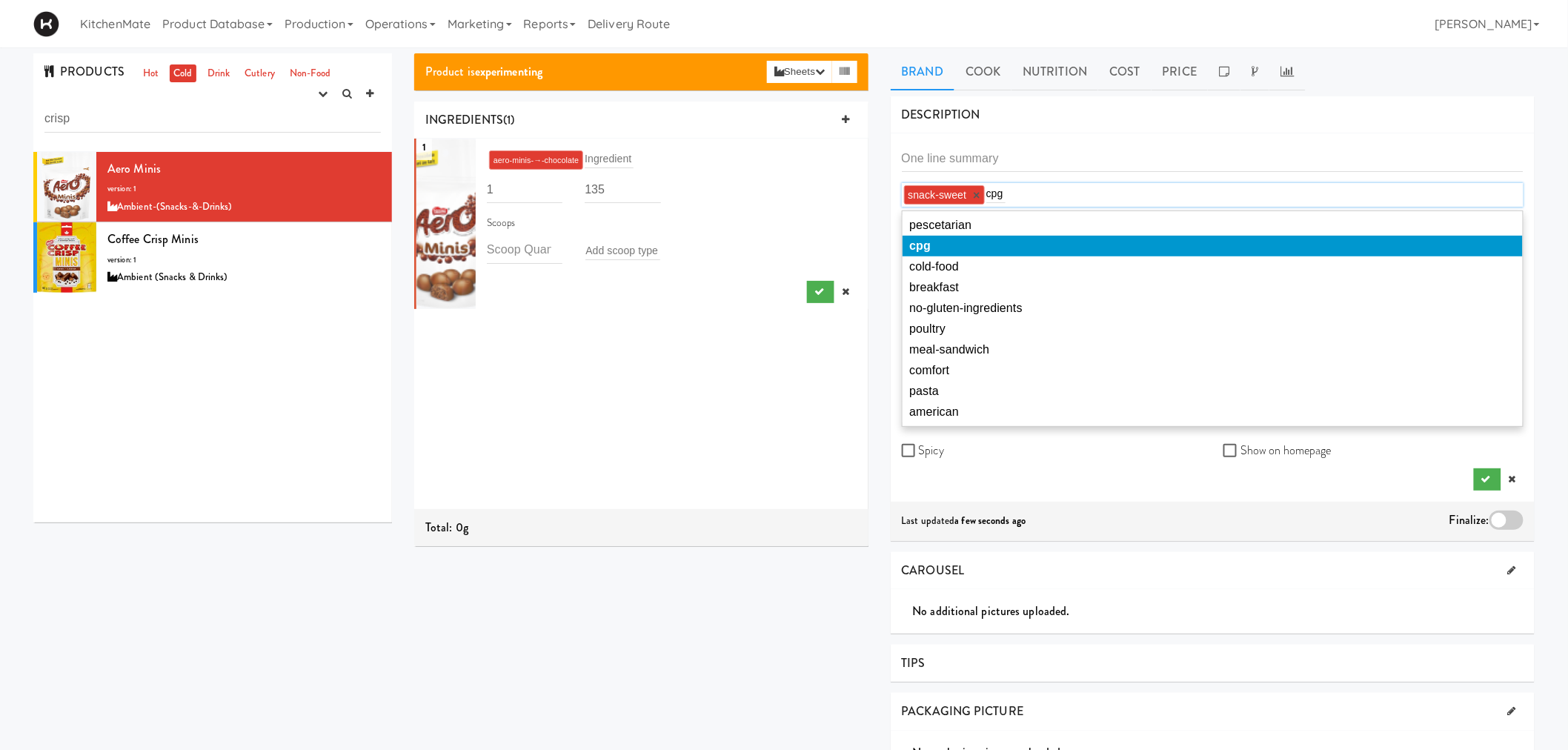
click at [962, 247] on li "cpg" at bounding box center [1212, 246] width 621 height 20
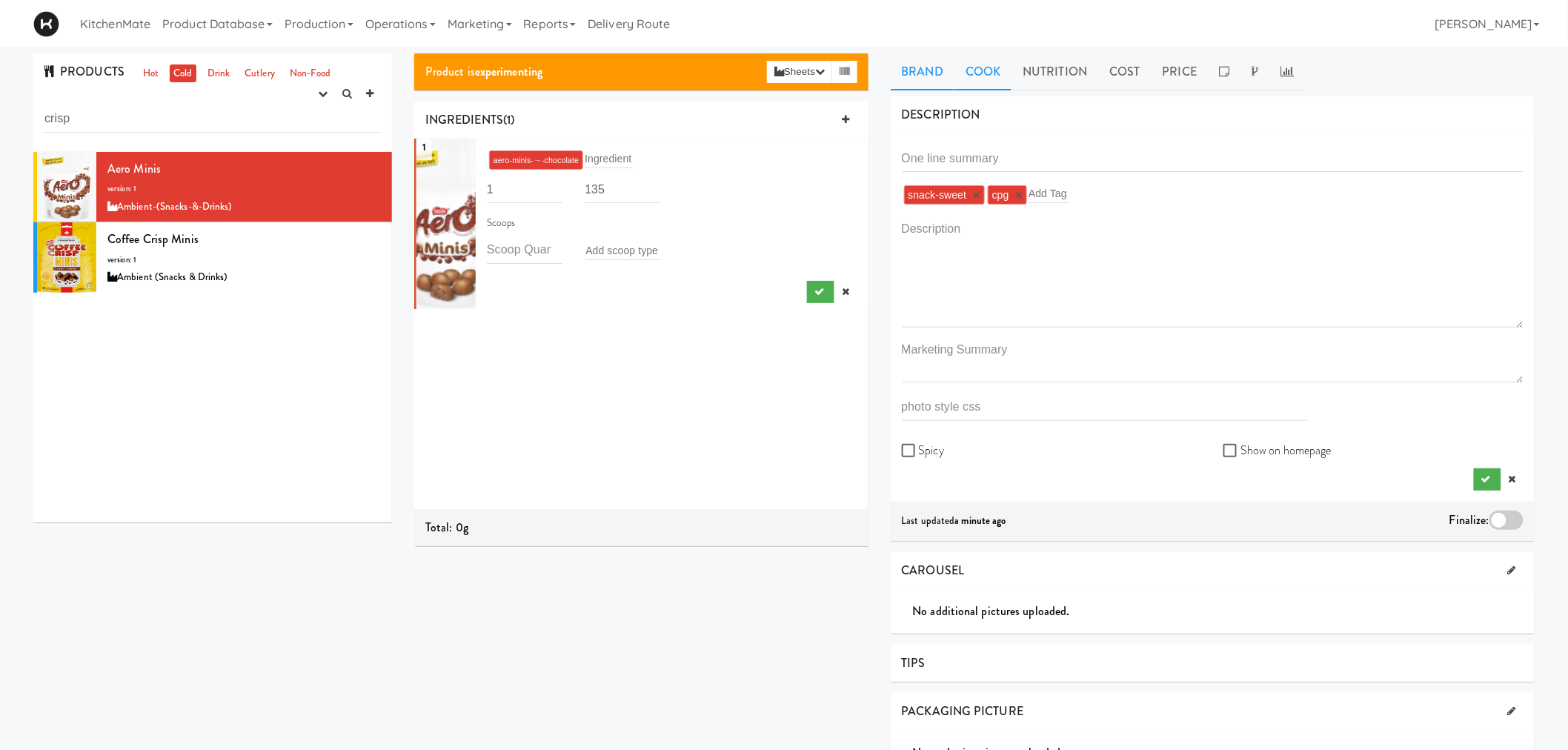
click at [990, 76] on link "Cook" at bounding box center [982, 72] width 57 height 37
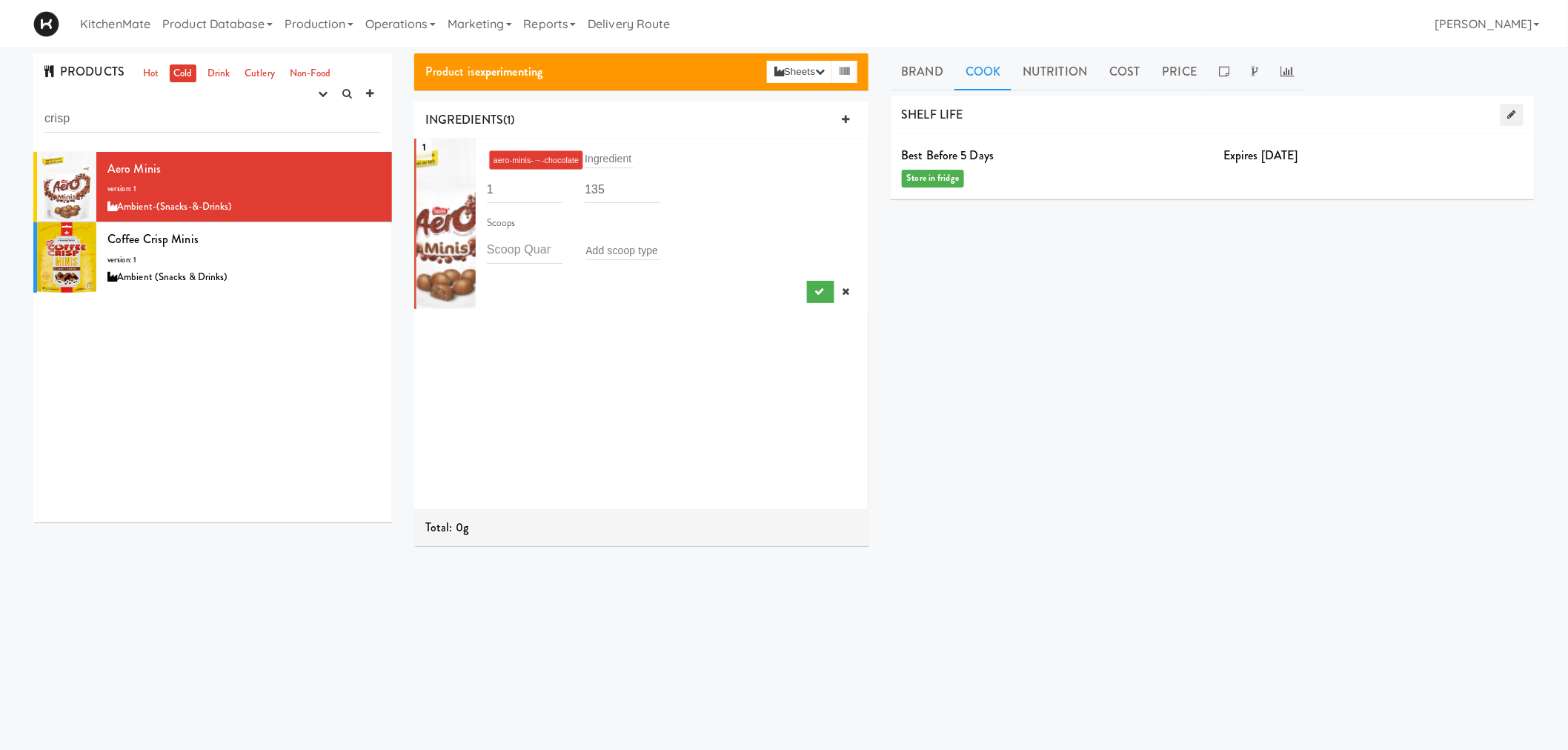
click at [1506, 108] on link at bounding box center [1512, 115] width 23 height 22
drag, startPoint x: 967, startPoint y: 201, endPoint x: 959, endPoint y: 203, distance: 8.2
click at [966, 201] on input "5" at bounding box center [1052, 201] width 300 height 27
drag, startPoint x: 956, startPoint y: 203, endPoint x: 862, endPoint y: 205, distance: 94.0
click at [862, 205] on div "Product is experimenting Sheets Order List (Ambient (Snacks & Drinks)) Recipe S…" at bounding box center [974, 352] width 1142 height 599
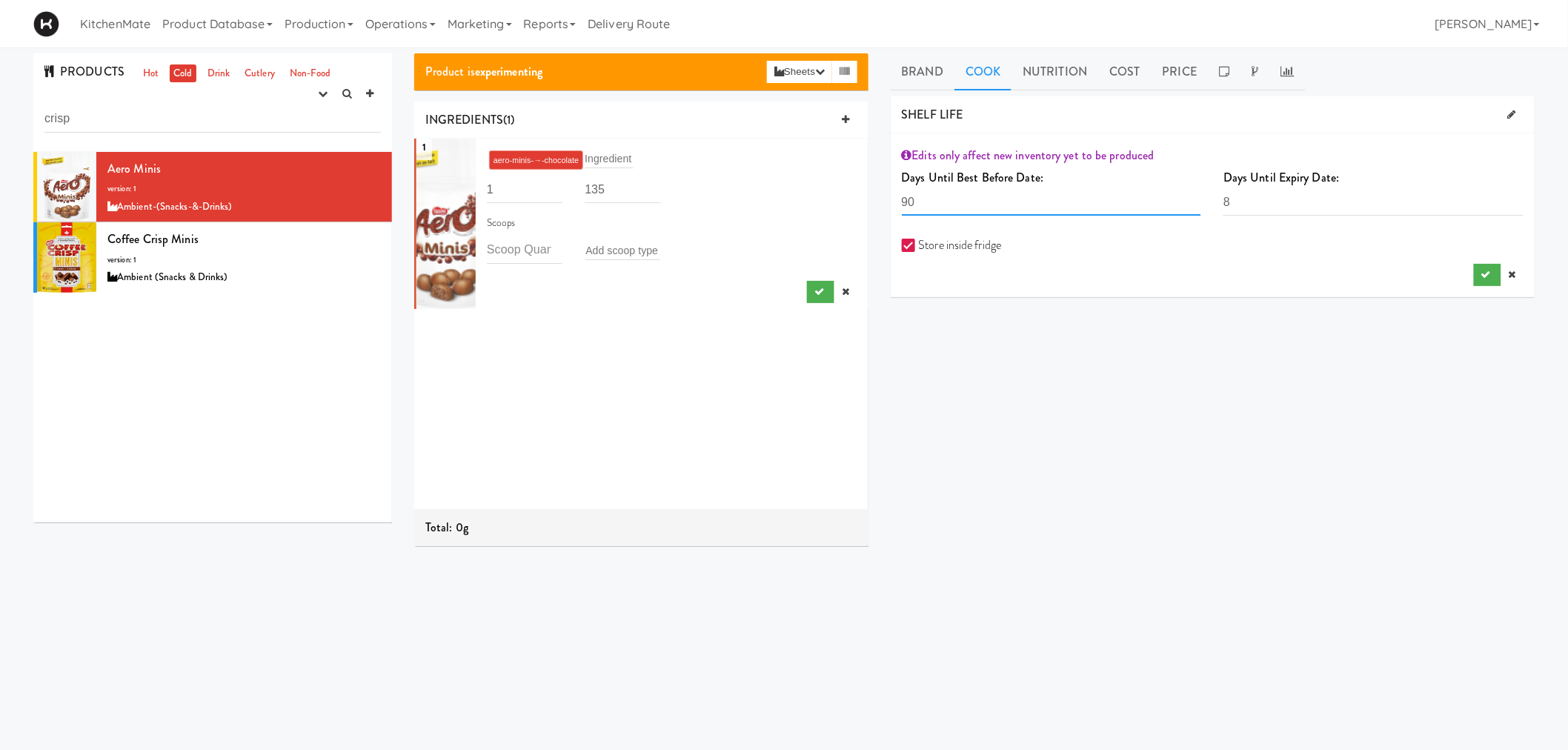
type input "90"
drag, startPoint x: 1263, startPoint y: 206, endPoint x: 1152, endPoint y: 195, distance: 111.5
click at [1152, 195] on div "Days Until Best Before Date: 90 The number days the recipe is best before must …" at bounding box center [1213, 197] width 644 height 61
type input "90"
click at [1232, 409] on div "DESCRIPTION Preview Page {"name":"snack-sweet"} {"name":"cpg"} n/a Marketing Su…" at bounding box center [1213, 374] width 644 height 556
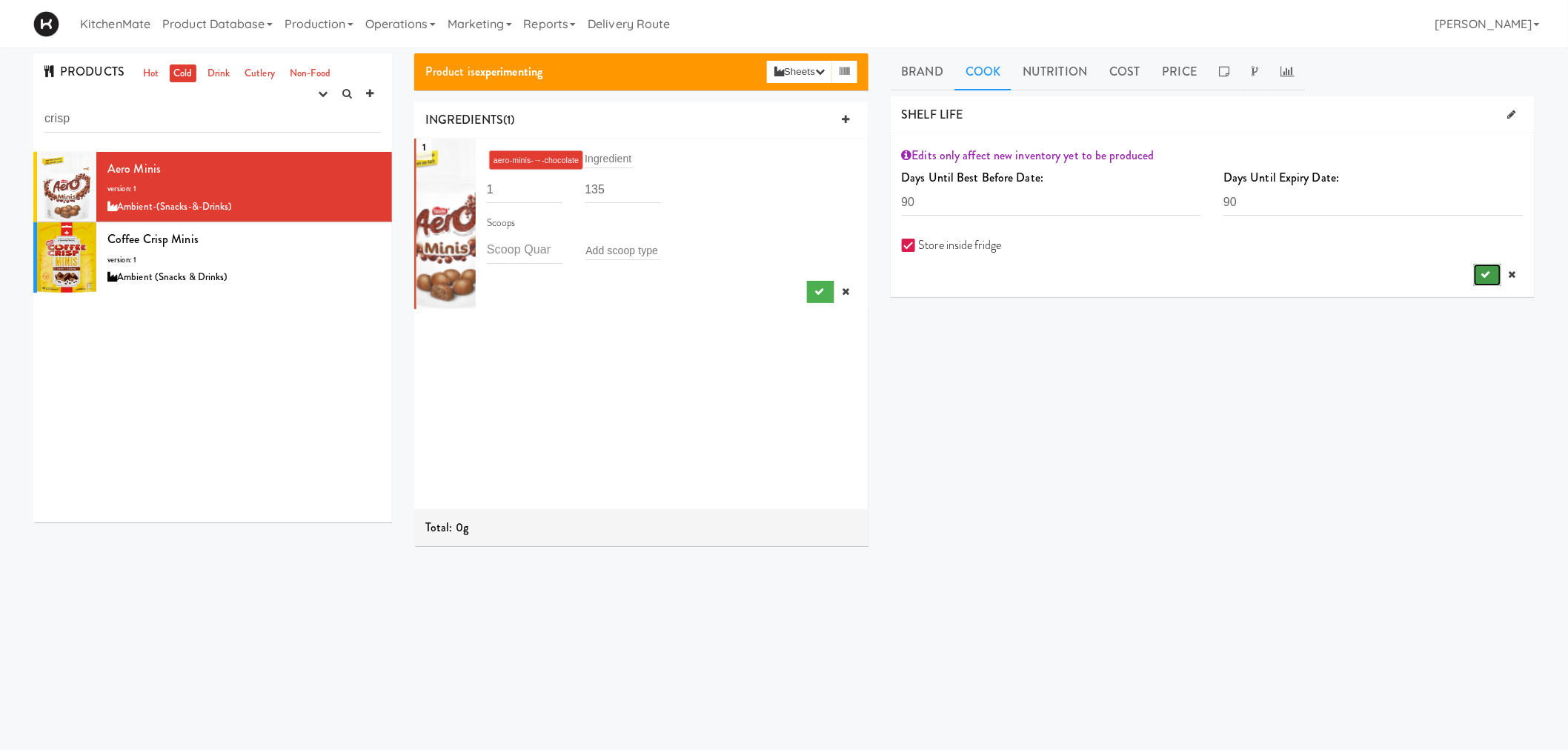
click at [1487, 271] on icon "submit" at bounding box center [1486, 275] width 9 height 9
click at [1508, 111] on icon at bounding box center [1512, 115] width 8 height 9
drag, startPoint x: 977, startPoint y: 212, endPoint x: 870, endPoint y: 212, distance: 107.0
click at [870, 212] on div "Product is experimenting Sheets Order List (Ambient (Snacks & Drinks)) Recipe S…" at bounding box center [974, 352] width 1142 height 599
type input "110"
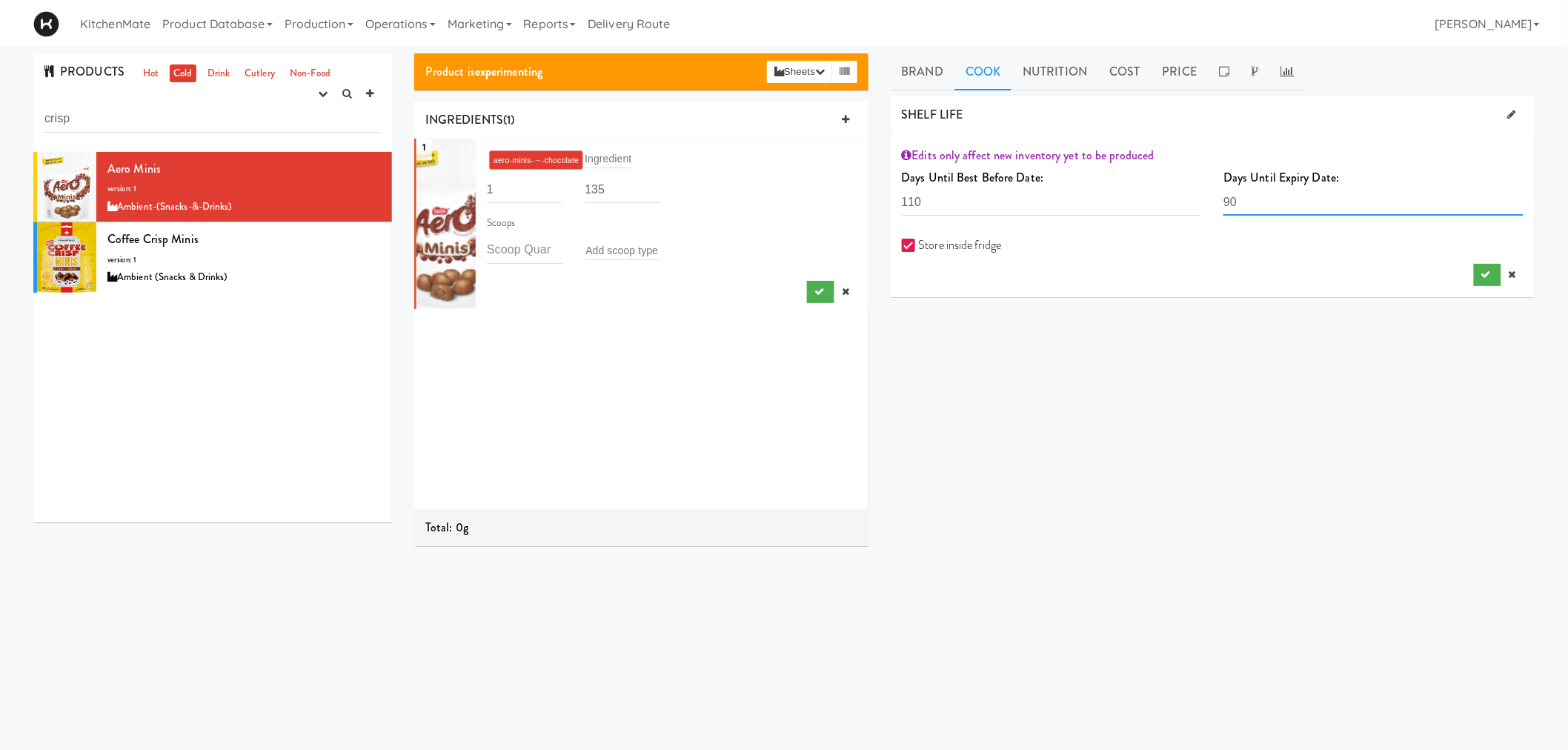
drag, startPoint x: 1277, startPoint y: 205, endPoint x: 1175, endPoint y: 208, distance: 102.0
click at [1175, 208] on div "Days Until Best Before Date: 110 The number days the recipe is best before must…" at bounding box center [1213, 197] width 644 height 61
type input "110"
click at [1215, 345] on div "DESCRIPTION Preview Page snack-sweet cpg n/a Marketing Summary n/a Starting Pri…" at bounding box center [1213, 374] width 644 height 556
click at [1480, 267] on button "submit" at bounding box center [1487, 275] width 27 height 22
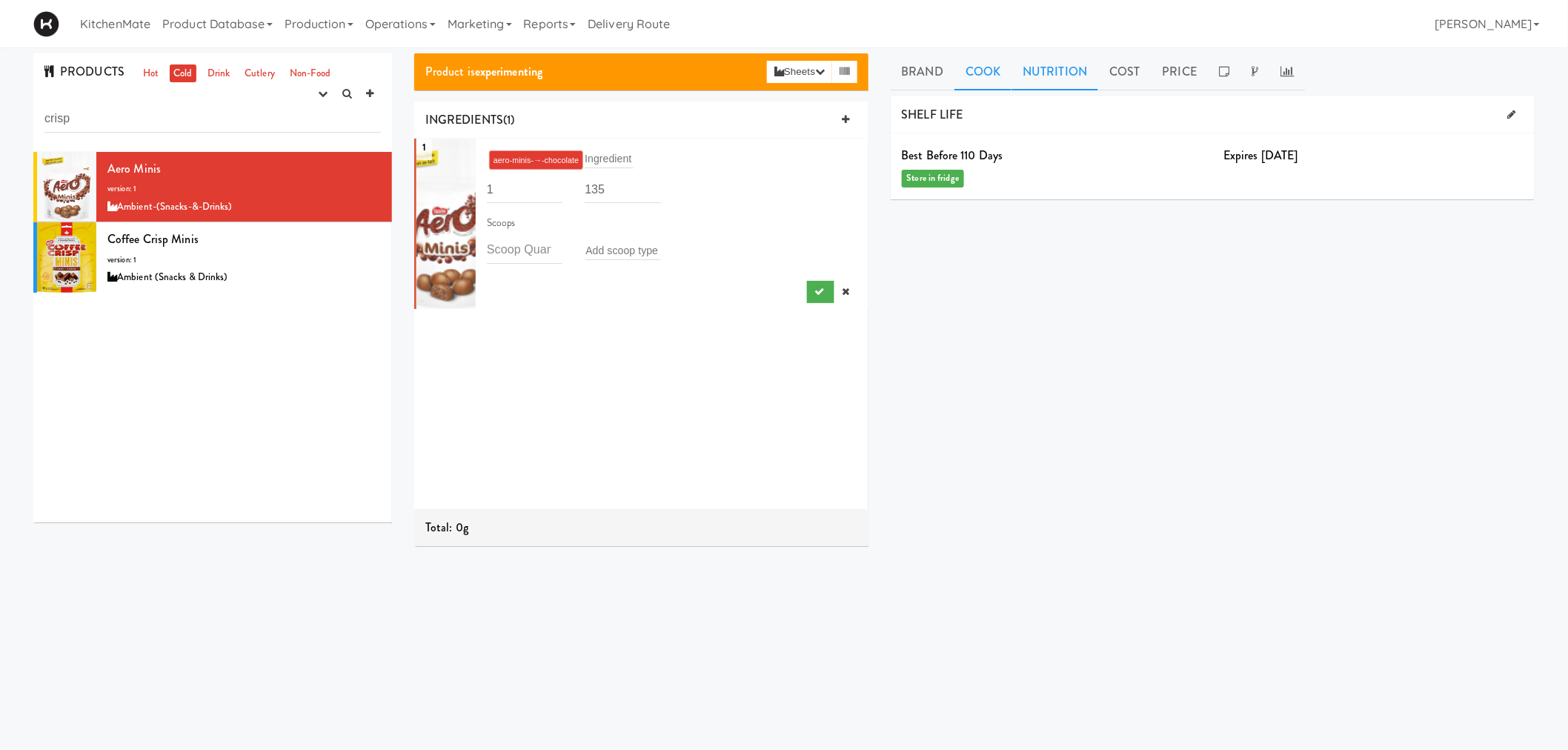
click at [1063, 69] on link "Nutrition" at bounding box center [1054, 72] width 87 height 37
drag, startPoint x: 1180, startPoint y: 82, endPoint x: 1166, endPoint y: 103, distance: 25.2
click at [1180, 82] on link "Price" at bounding box center [1180, 72] width 57 height 37
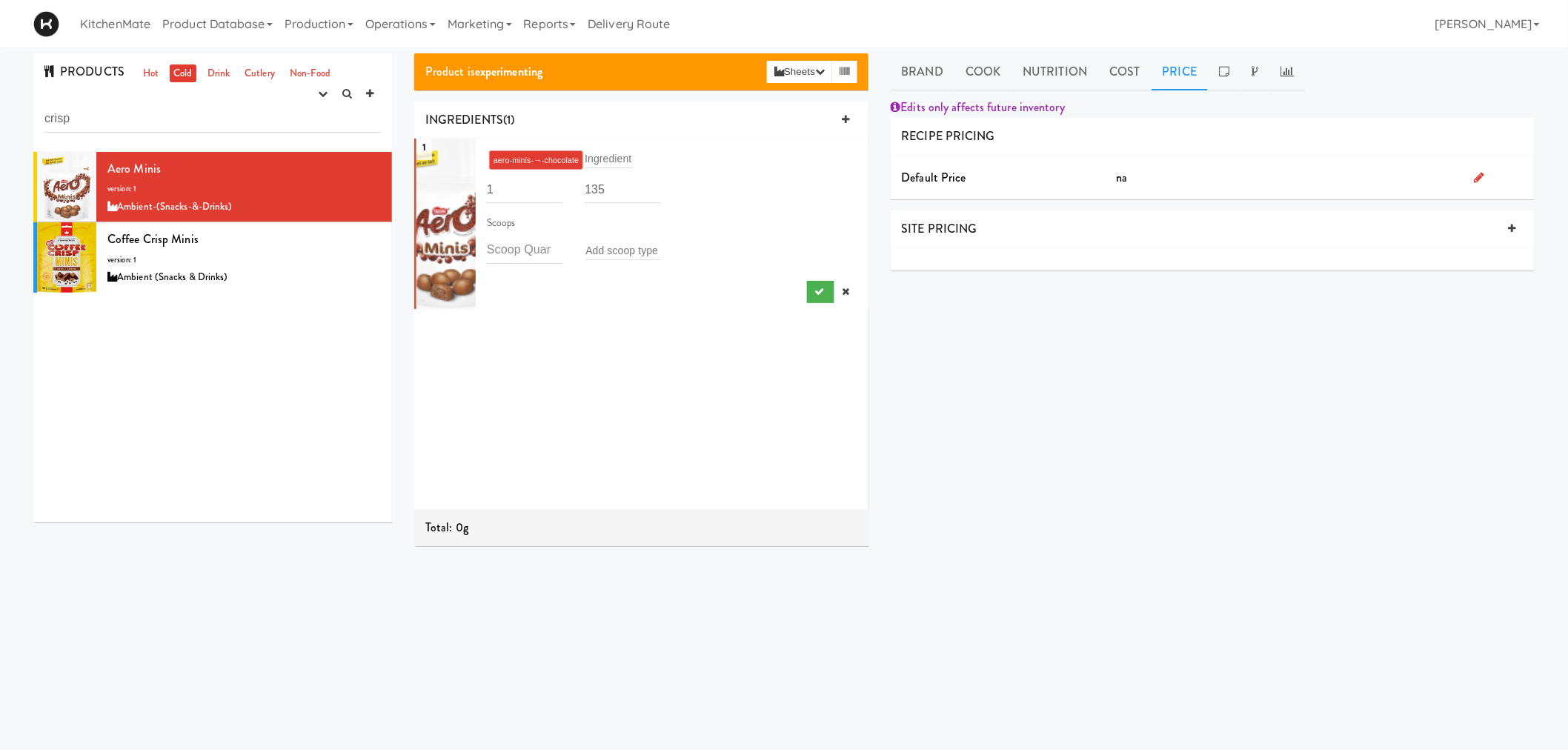
click at [1480, 174] on icon at bounding box center [1479, 177] width 10 height 12
click at [1196, 180] on input "number" at bounding box center [1334, 180] width 400 height 27
type input "4.45"
click at [1236, 447] on div "DESCRIPTION Preview Page snack-sweet cpg n/a Marketing Summary n/a Starting Pri…" at bounding box center [1213, 374] width 644 height 556
click at [1499, 224] on button "submit" at bounding box center [1487, 216] width 27 height 22
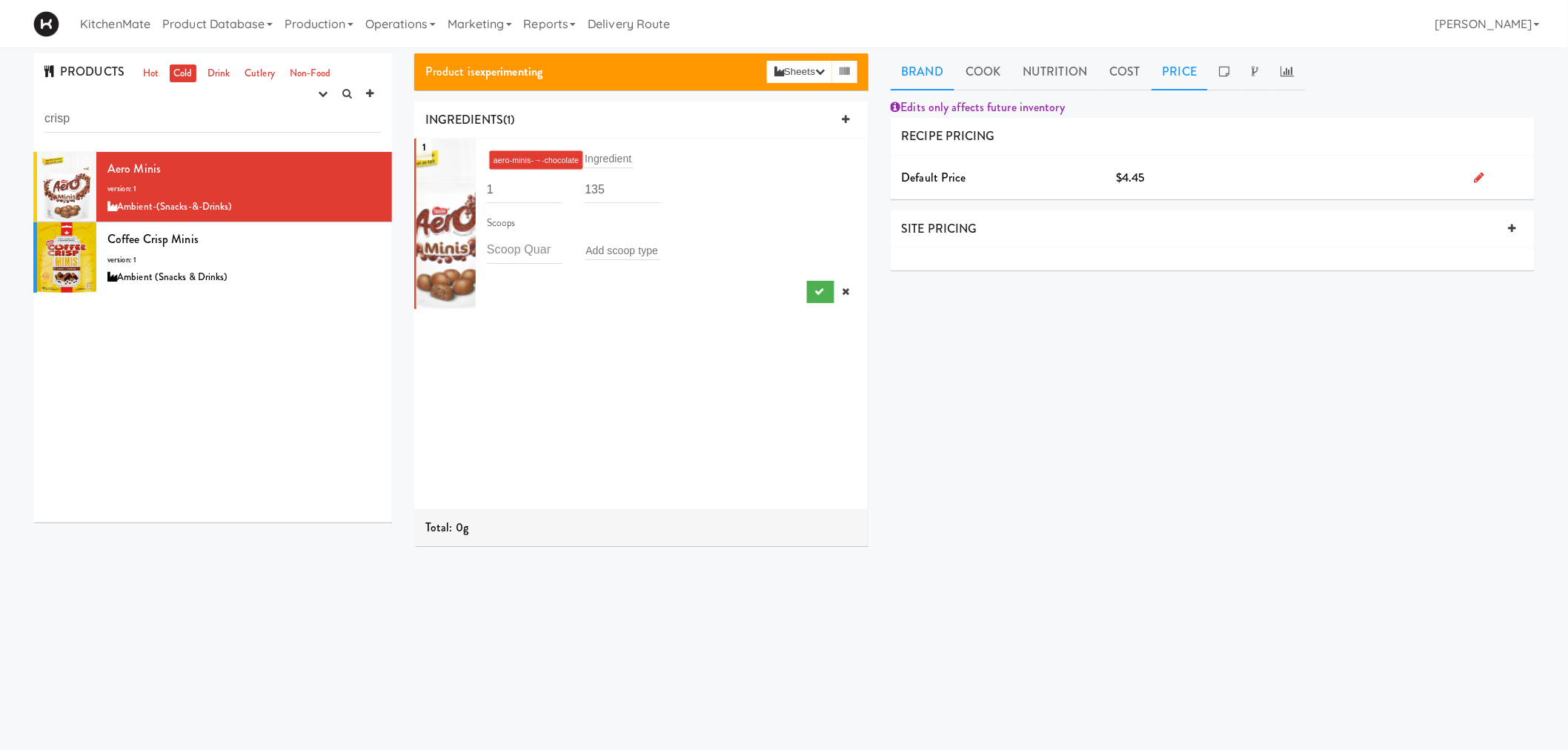
click at [913, 77] on link "Brand" at bounding box center [923, 72] width 64 height 37
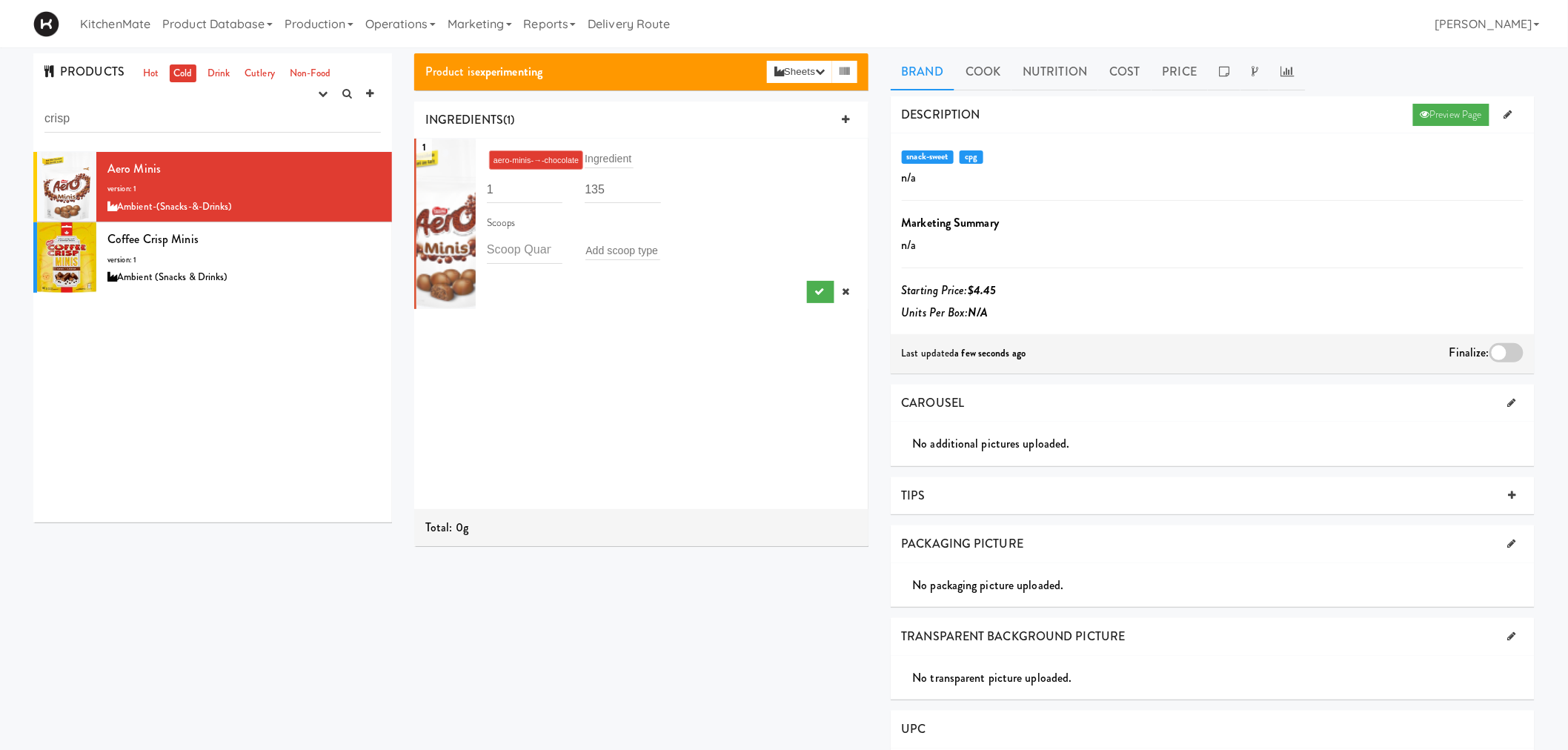
click at [1518, 351] on div at bounding box center [1507, 352] width 34 height 20
click at [0, 0] on input "checkbox" at bounding box center [0, 0] width 0 height 0
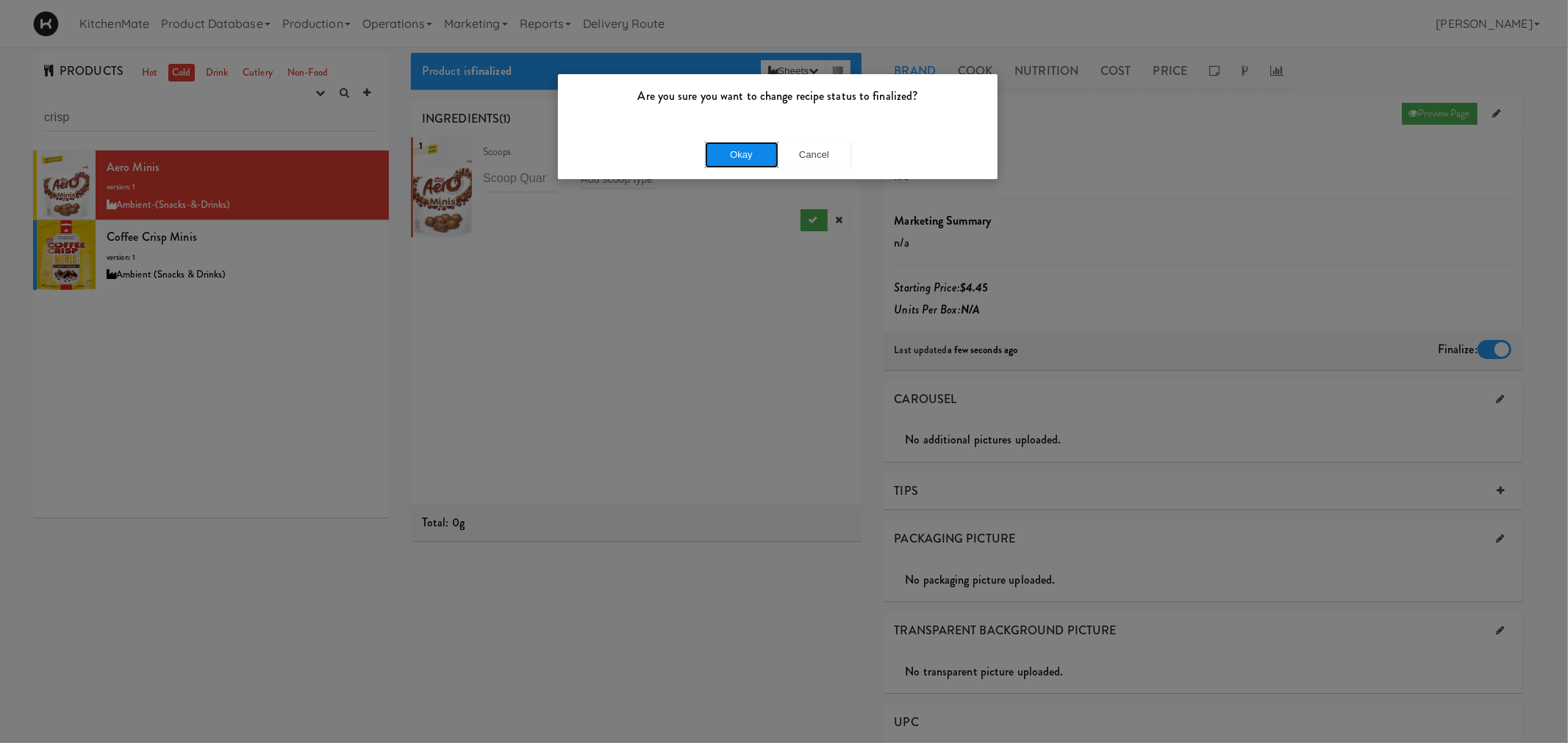
click at [738, 162] on button "Okay" at bounding box center [742, 155] width 74 height 27
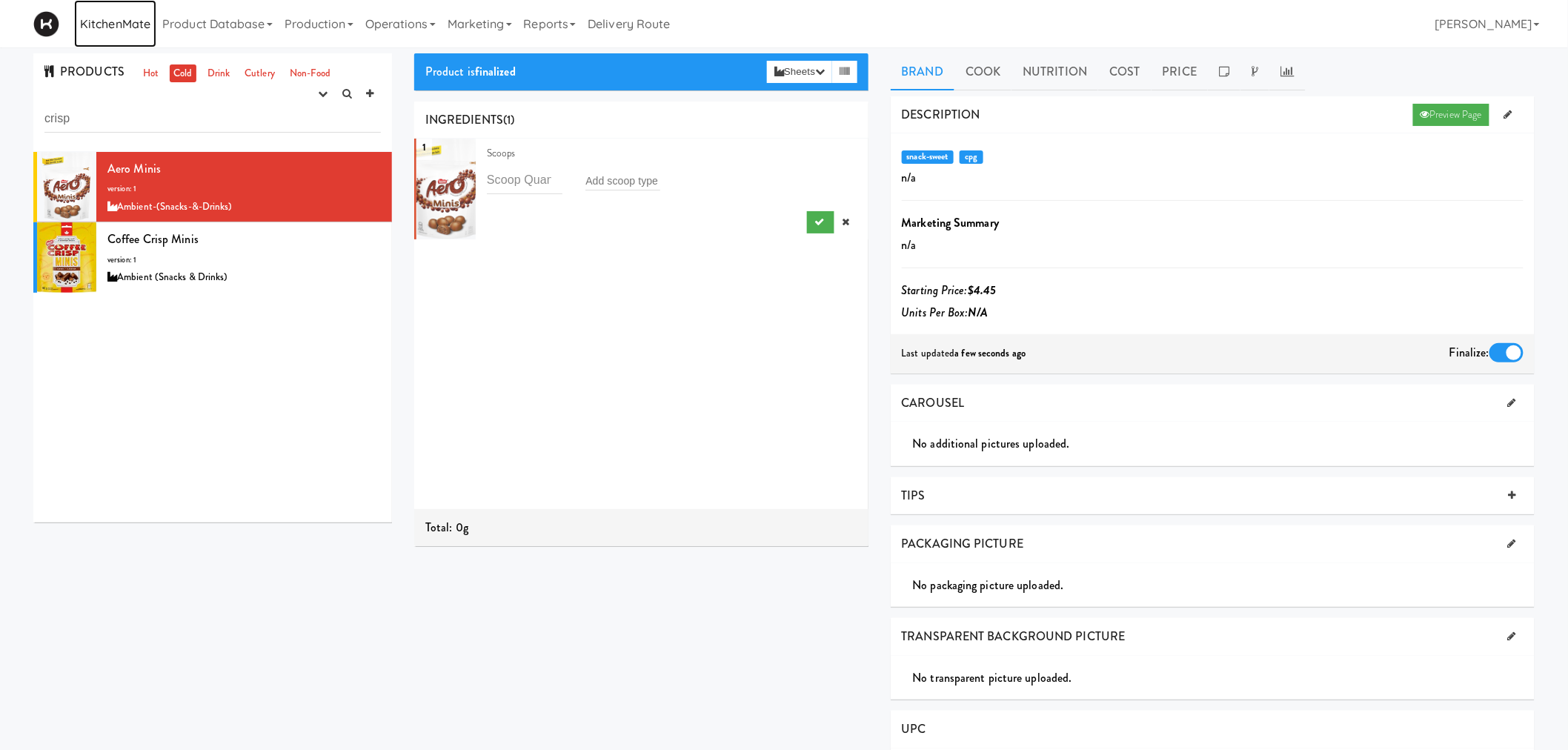
click at [128, 30] on link "KitchenMate" at bounding box center [115, 23] width 82 height 48
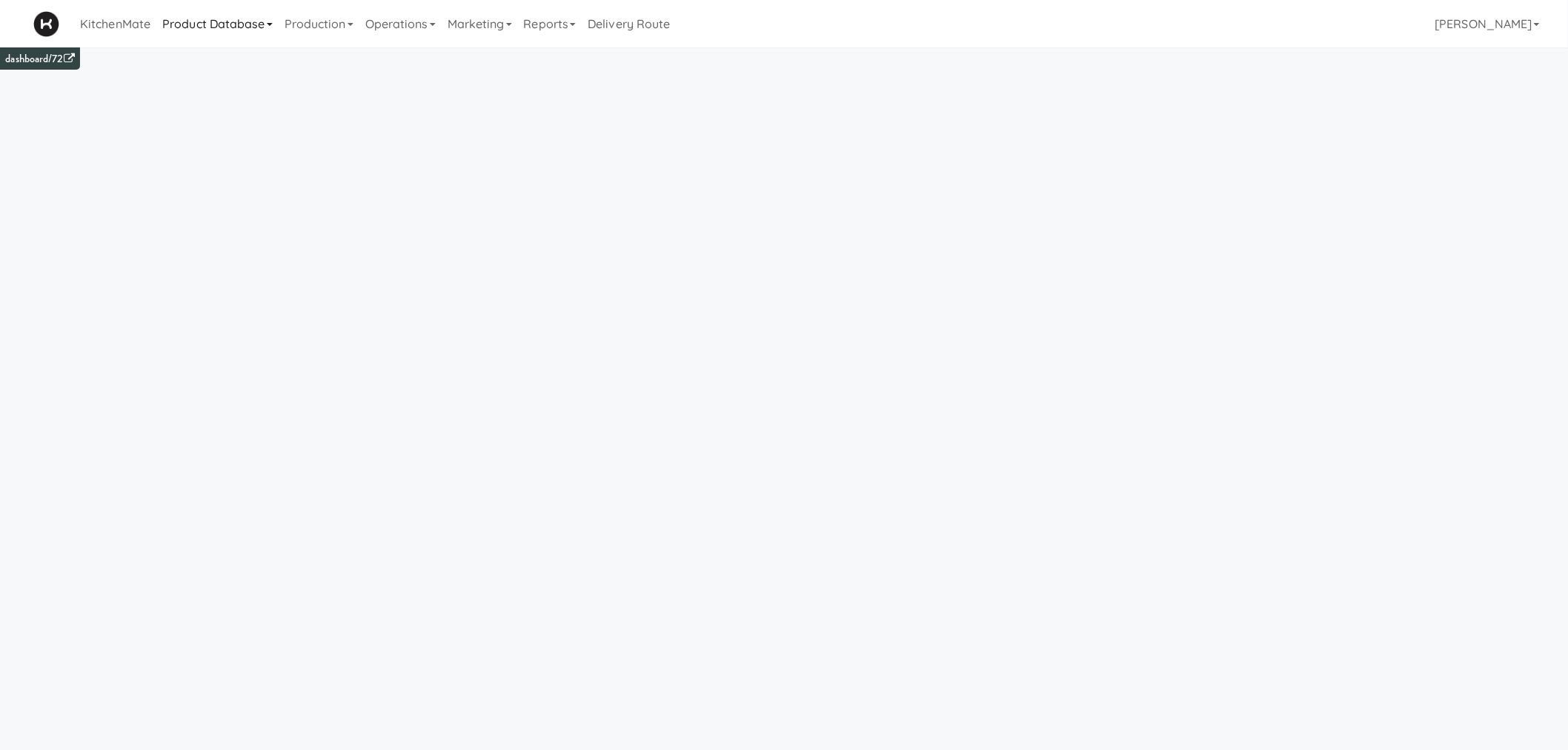
click at [202, 35] on link "Product Database" at bounding box center [217, 23] width 122 height 48
click at [234, 205] on link "Products" at bounding box center [218, 212] width 124 height 27
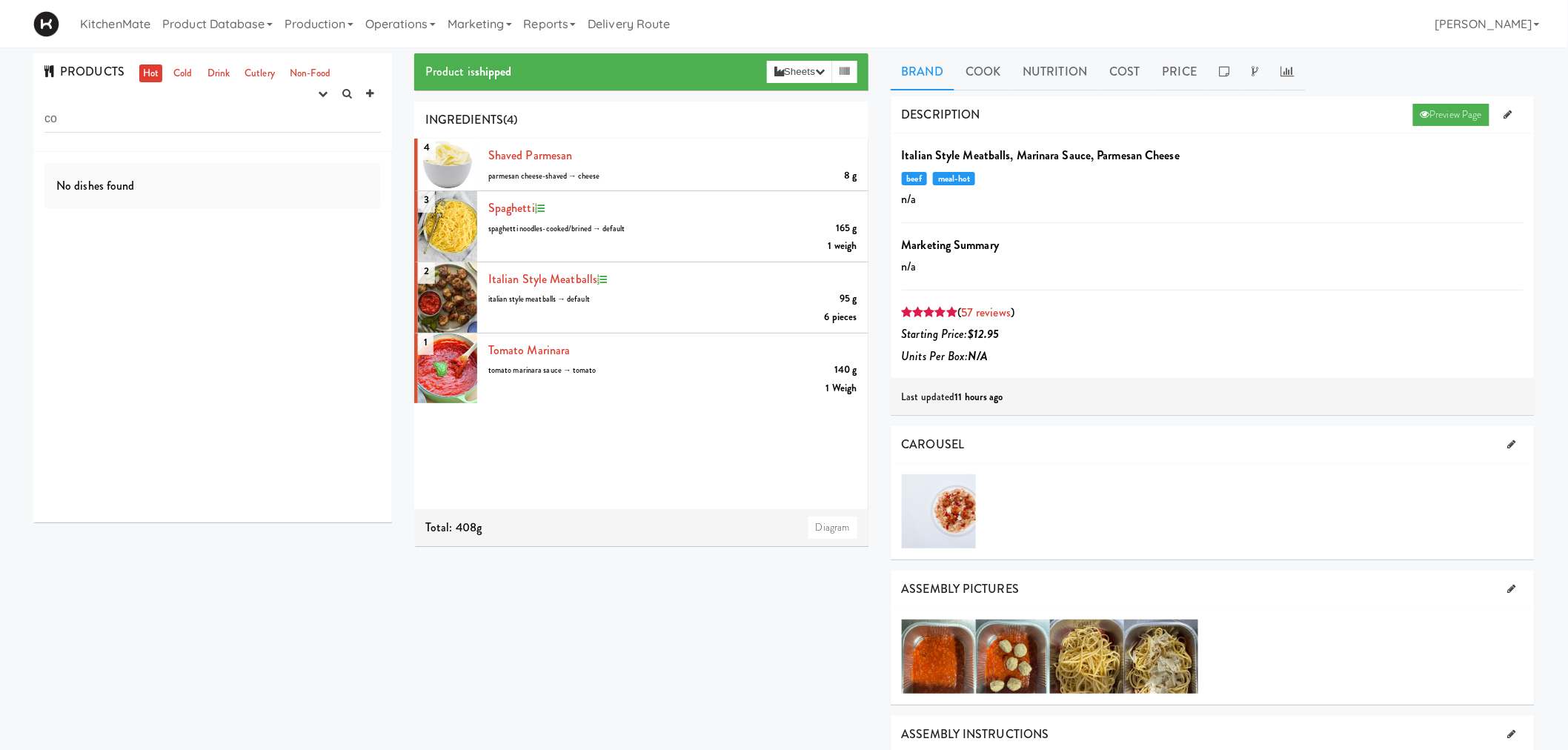
type input "c"
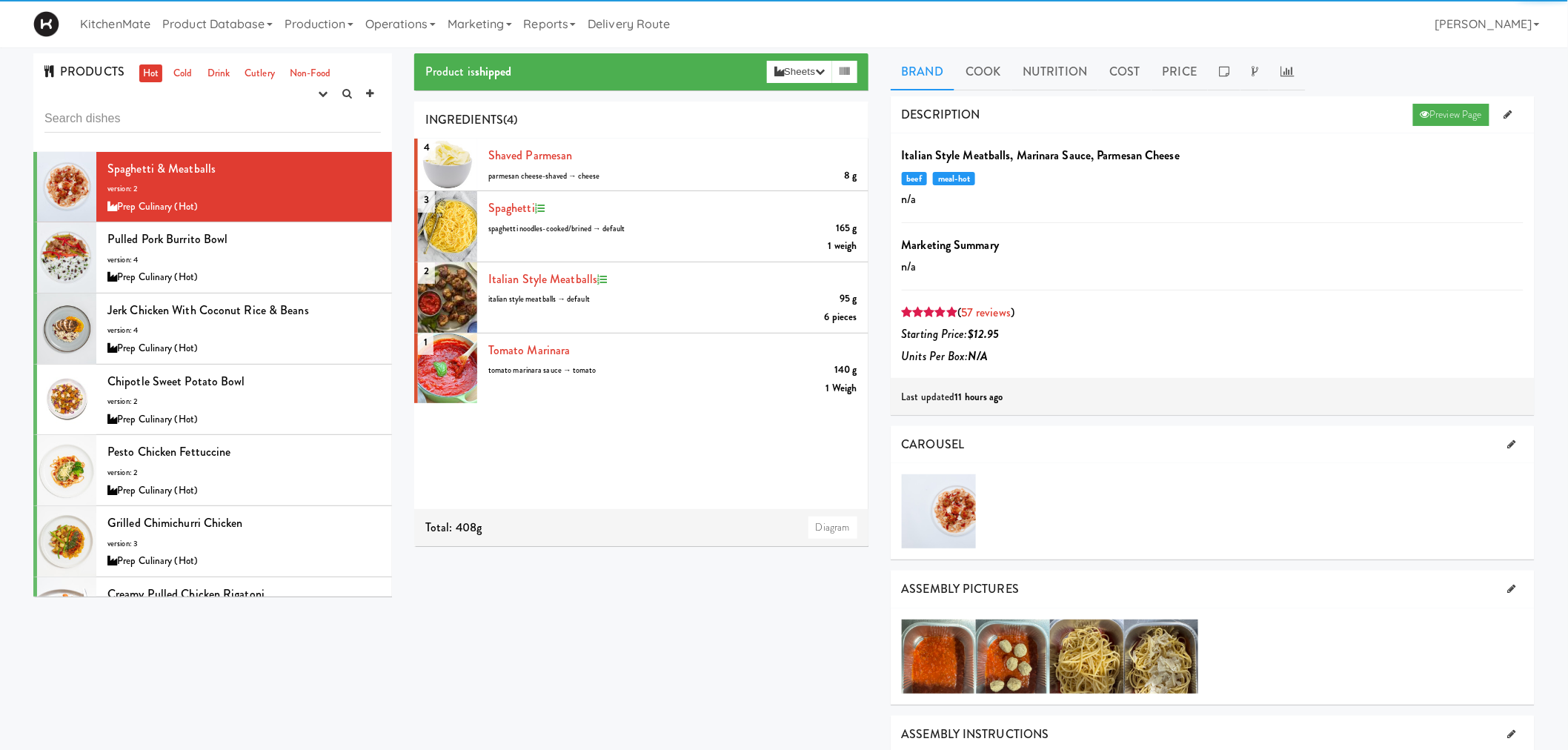
drag, startPoint x: 203, startPoint y: 76, endPoint x: 195, endPoint y: 75, distance: 8.1
click at [204, 75] on link "Drink" at bounding box center [219, 74] width 31 height 19
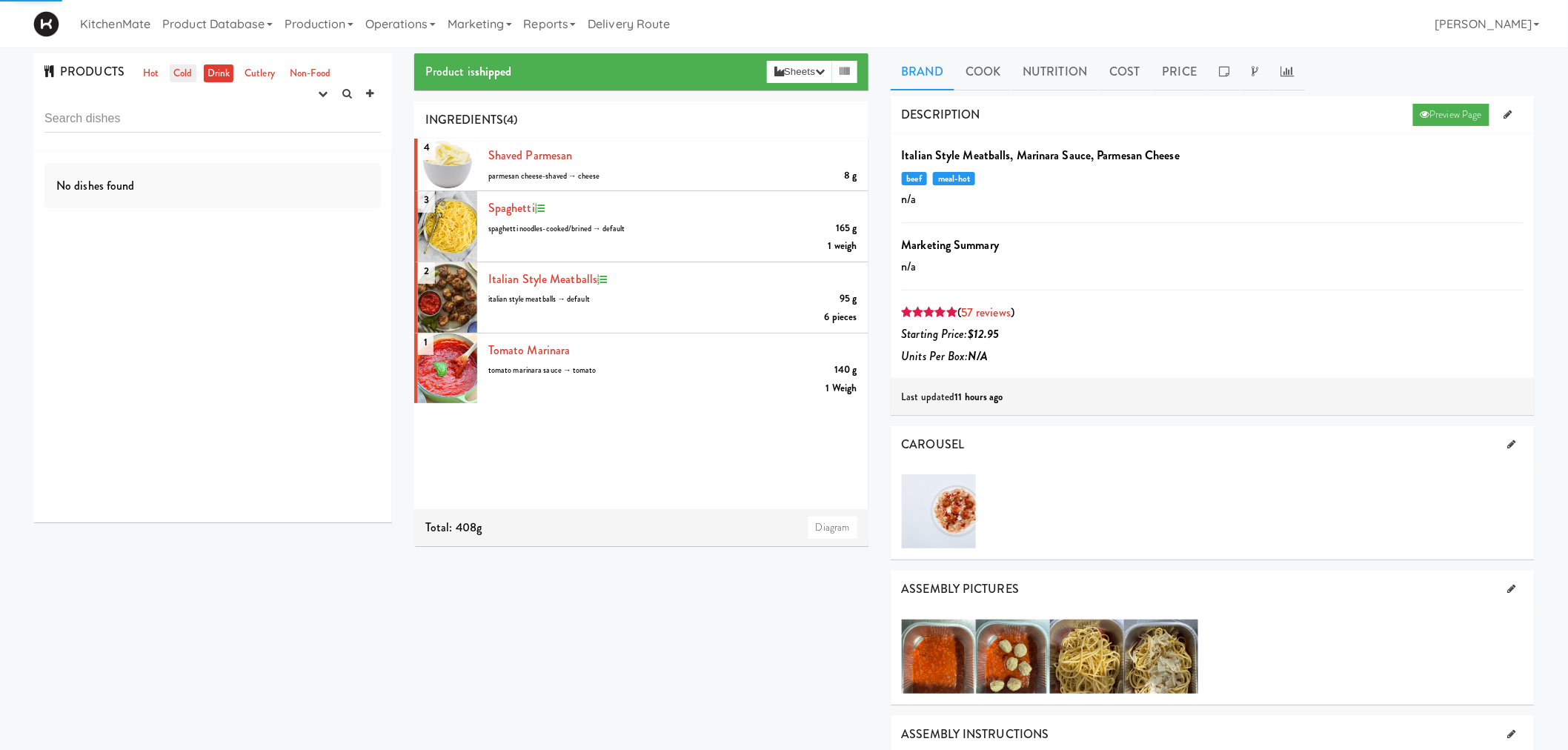
click at [180, 75] on link "Cold" at bounding box center [182, 74] width 26 height 19
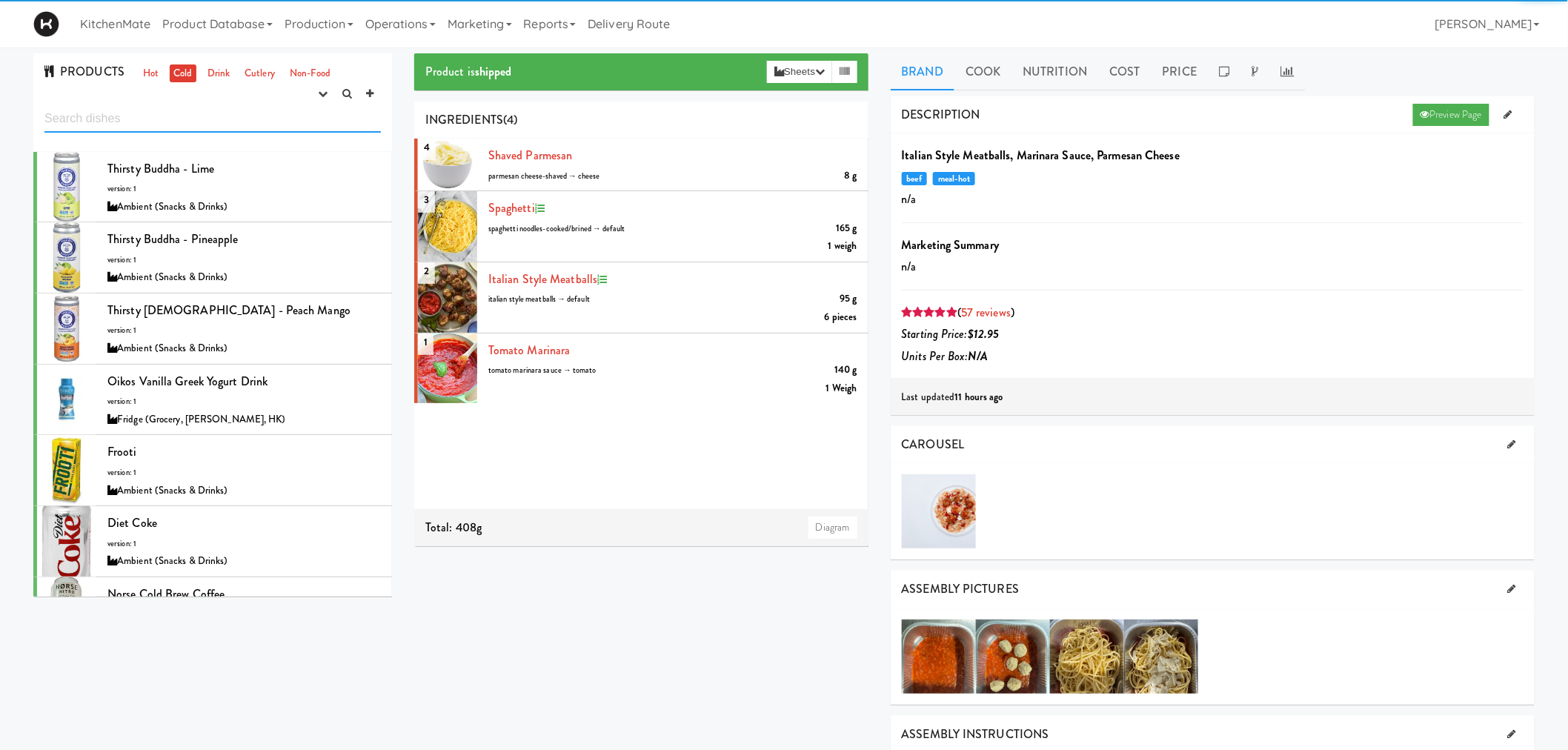
click at [191, 119] on input "text" at bounding box center [212, 118] width 336 height 27
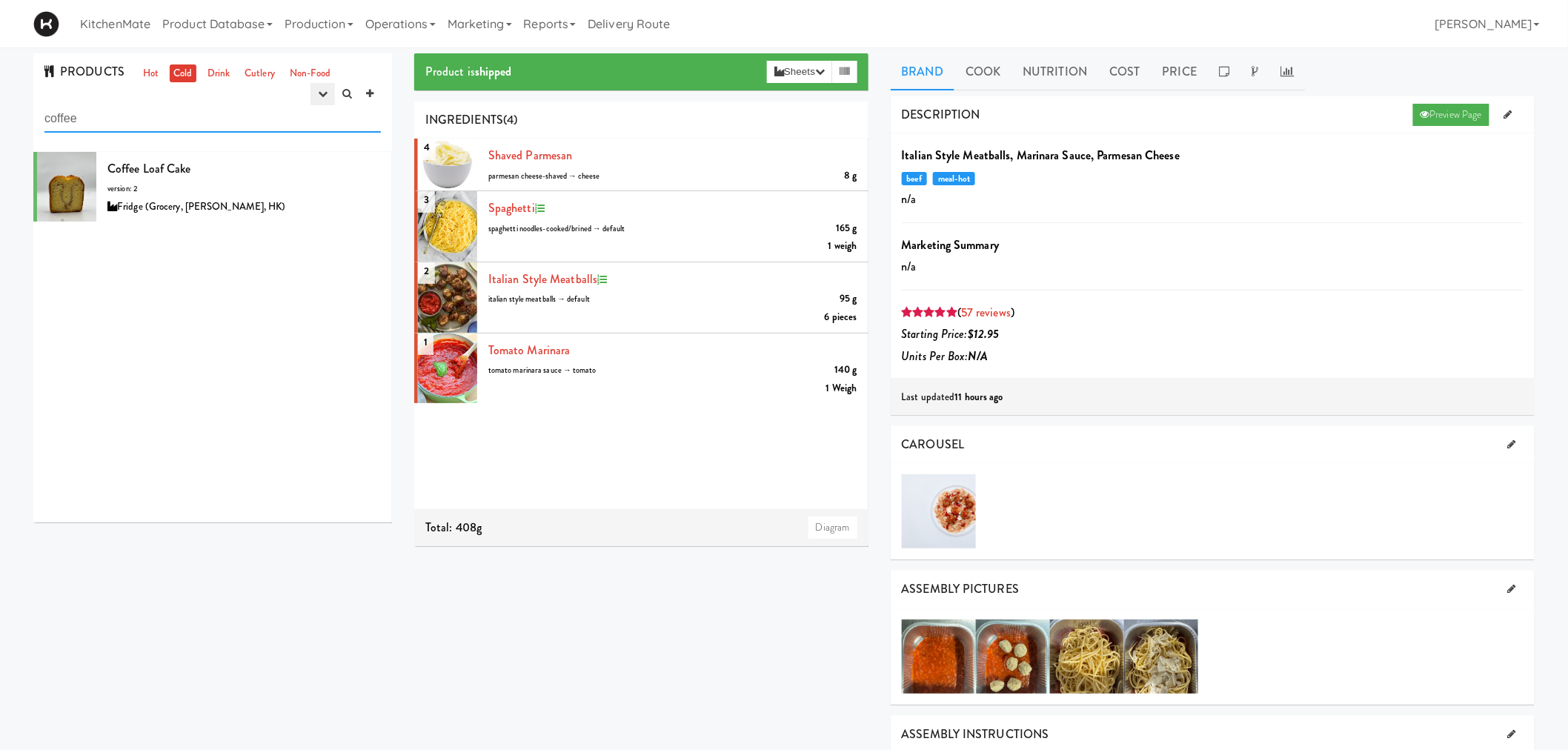
type input "coffee"
click at [321, 101] on button "button" at bounding box center [322, 94] width 24 height 22
click at [293, 146] on link "finalized" at bounding box center [275, 148] width 118 height 27
click at [92, 116] on input "coffee" at bounding box center [212, 118] width 336 height 27
drag, startPoint x: 132, startPoint y: 125, endPoint x: 28, endPoint y: 126, distance: 104.0
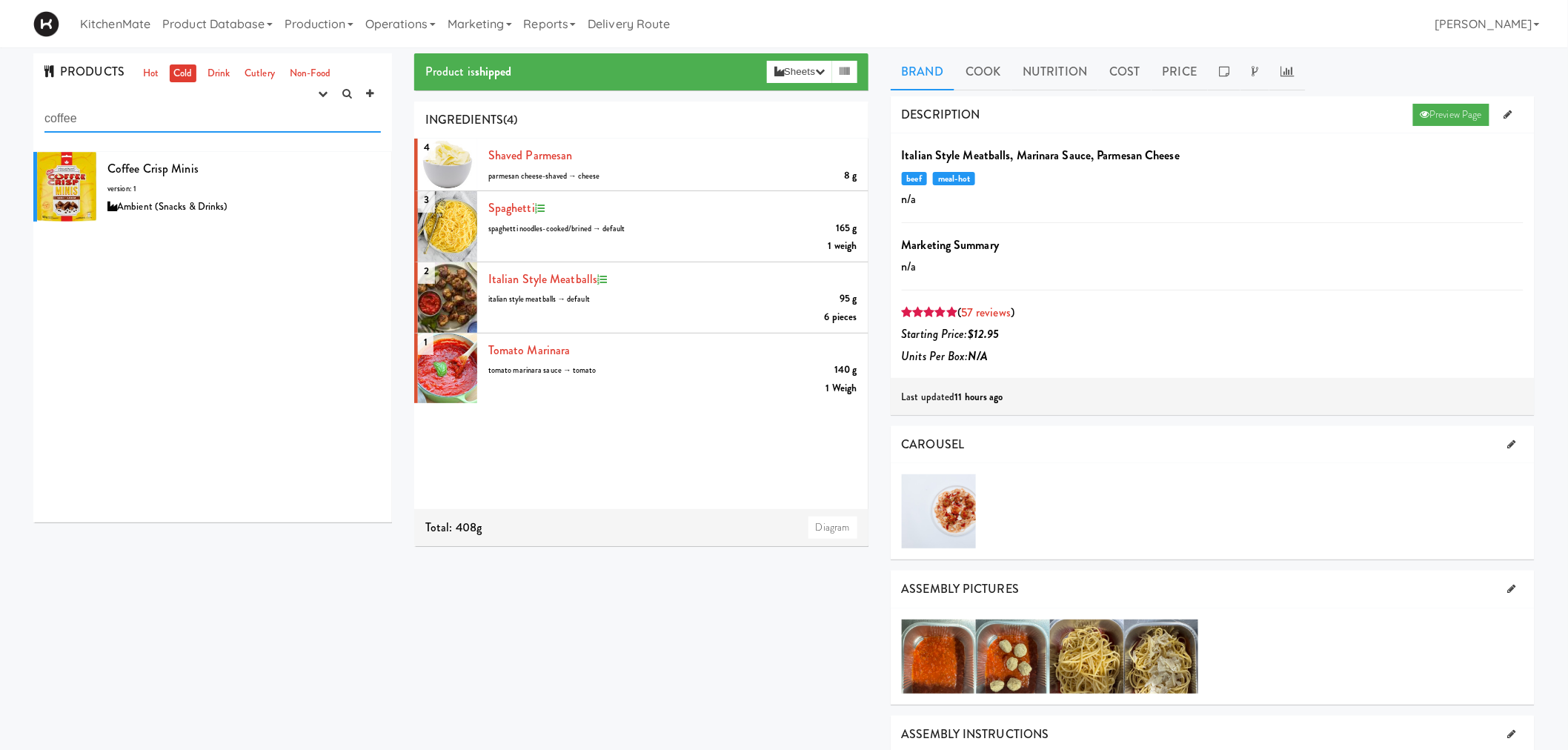
click at [32, 125] on div "PRODUCTS Hot Cold Drink Cutlery Non-Food experimenting finalized shipped discon…" at bounding box center [212, 293] width 381 height 481
click at [72, 163] on div at bounding box center [67, 187] width 60 height 71
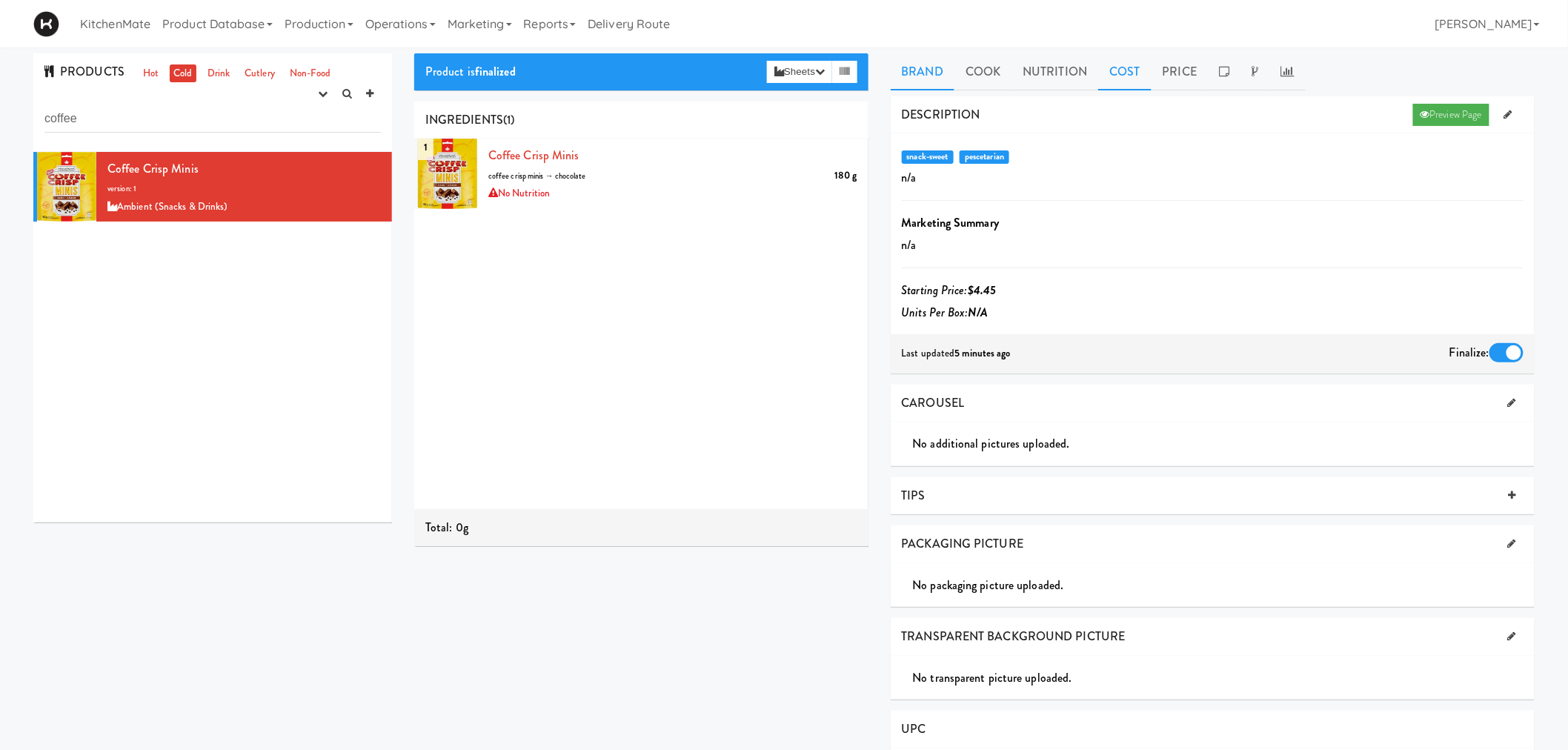
click at [1113, 70] on link "Cost" at bounding box center [1124, 72] width 53 height 37
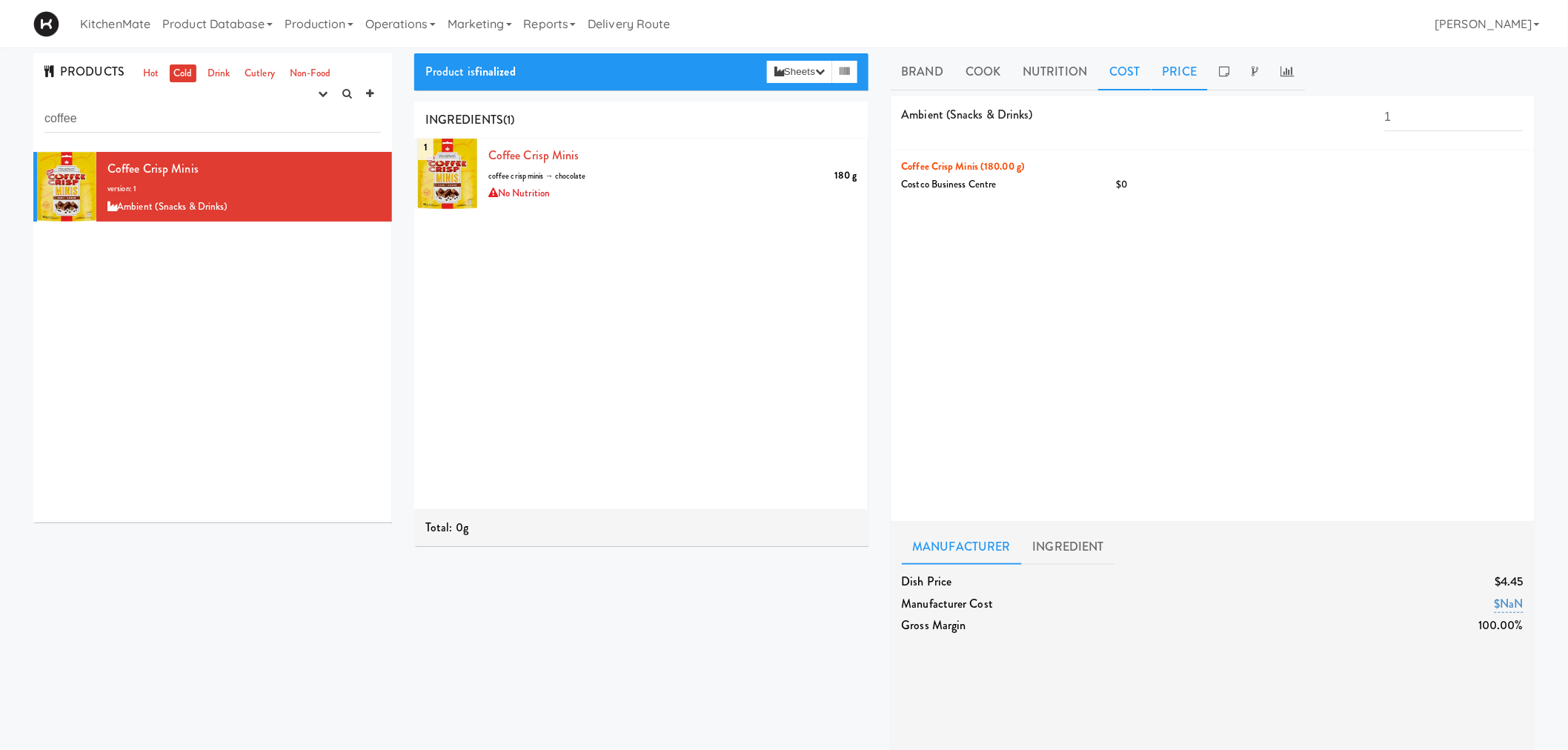
click at [1156, 69] on link "Price" at bounding box center [1180, 72] width 57 height 37
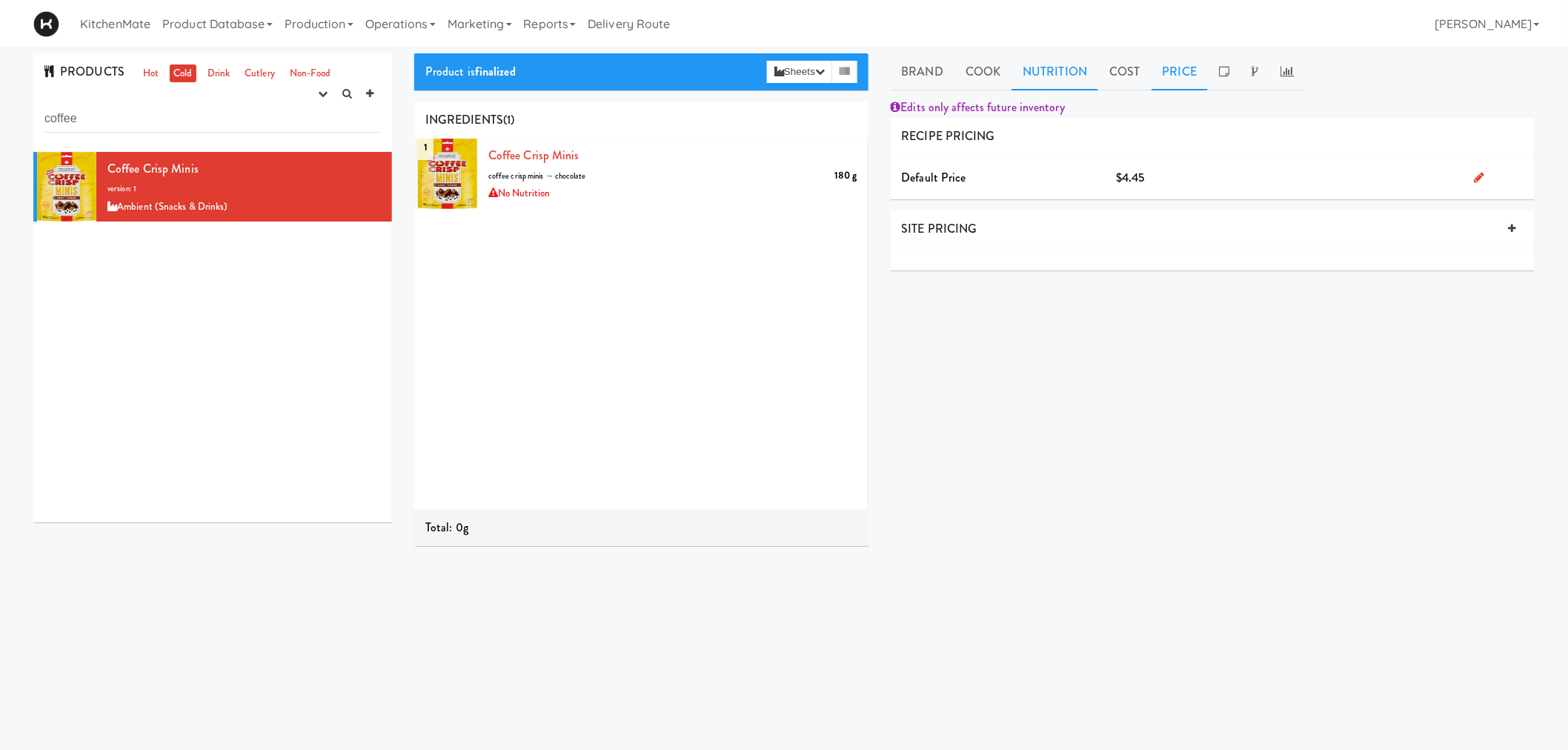
click at [1048, 75] on link "Nutrition" at bounding box center [1054, 72] width 87 height 37
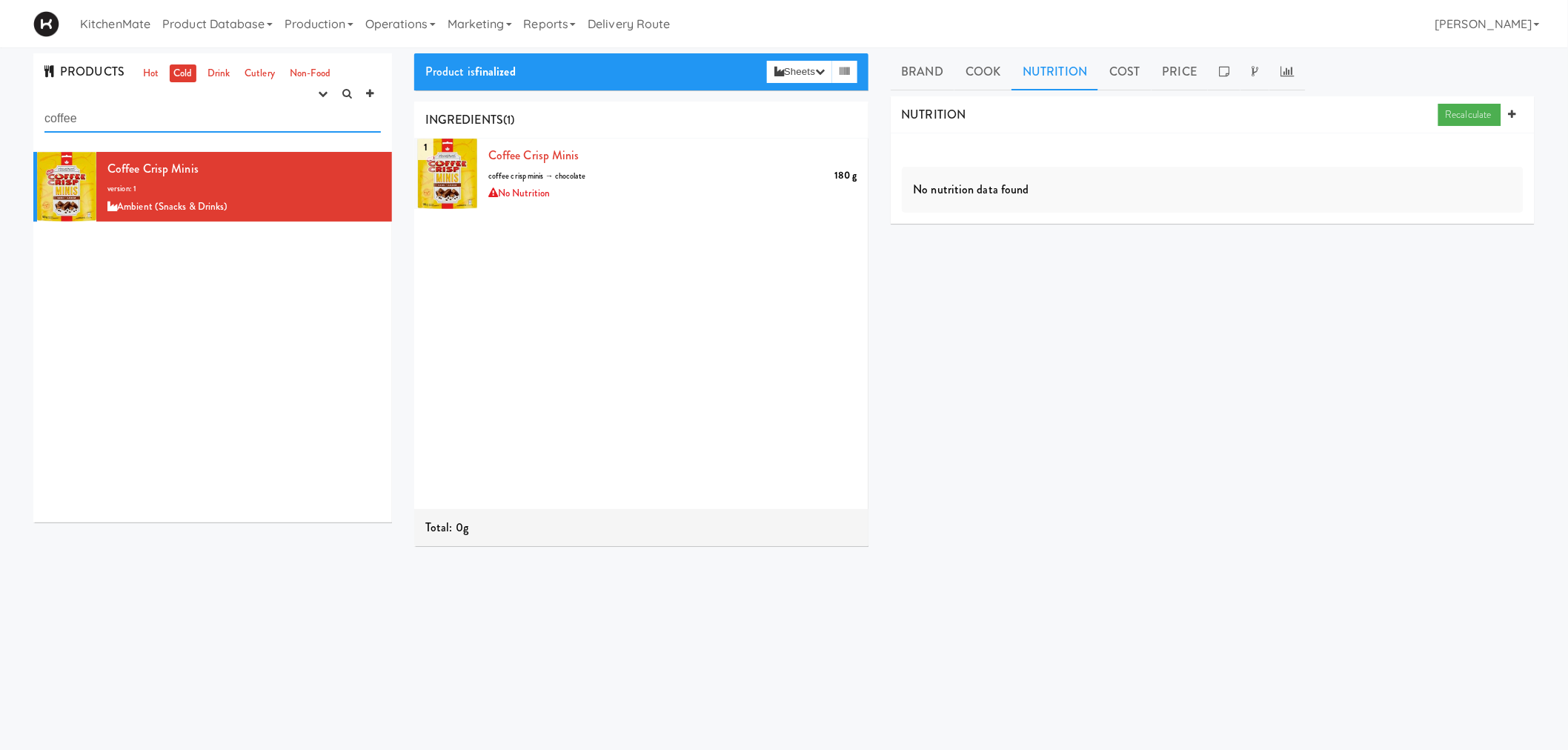
drag, startPoint x: 298, startPoint y: 118, endPoint x: 1, endPoint y: 117, distance: 297.0
click at [0, 119] on div "PRODUCTS Hot Cold Drink Cutlery Non-Food experimenting finalized shipped discon…" at bounding box center [784, 352] width 1568 height 599
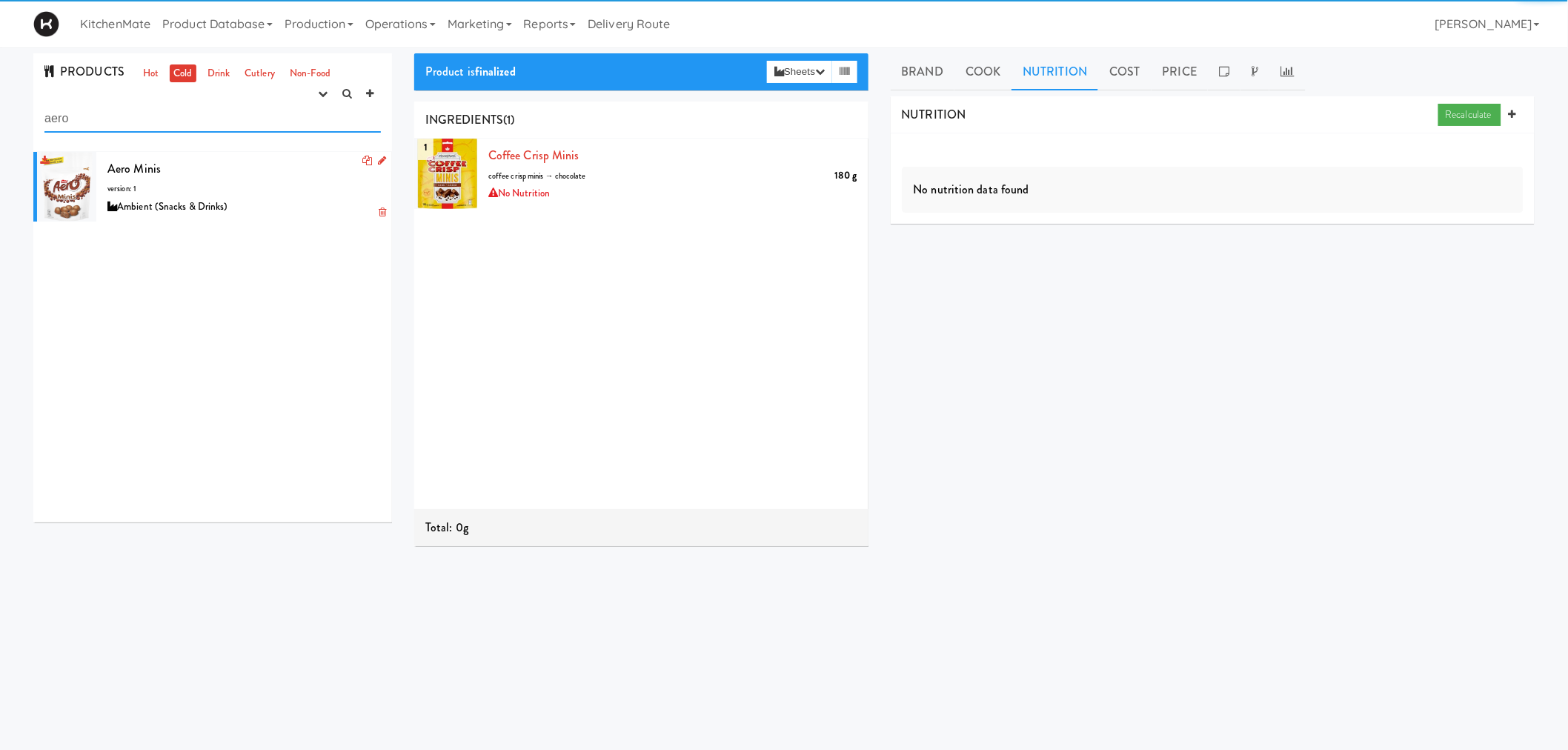
type input "aero"
click at [236, 185] on div "Aero Minis version: 1 Ambient (Snacks & Drinks)" at bounding box center [244, 187] width 274 height 59
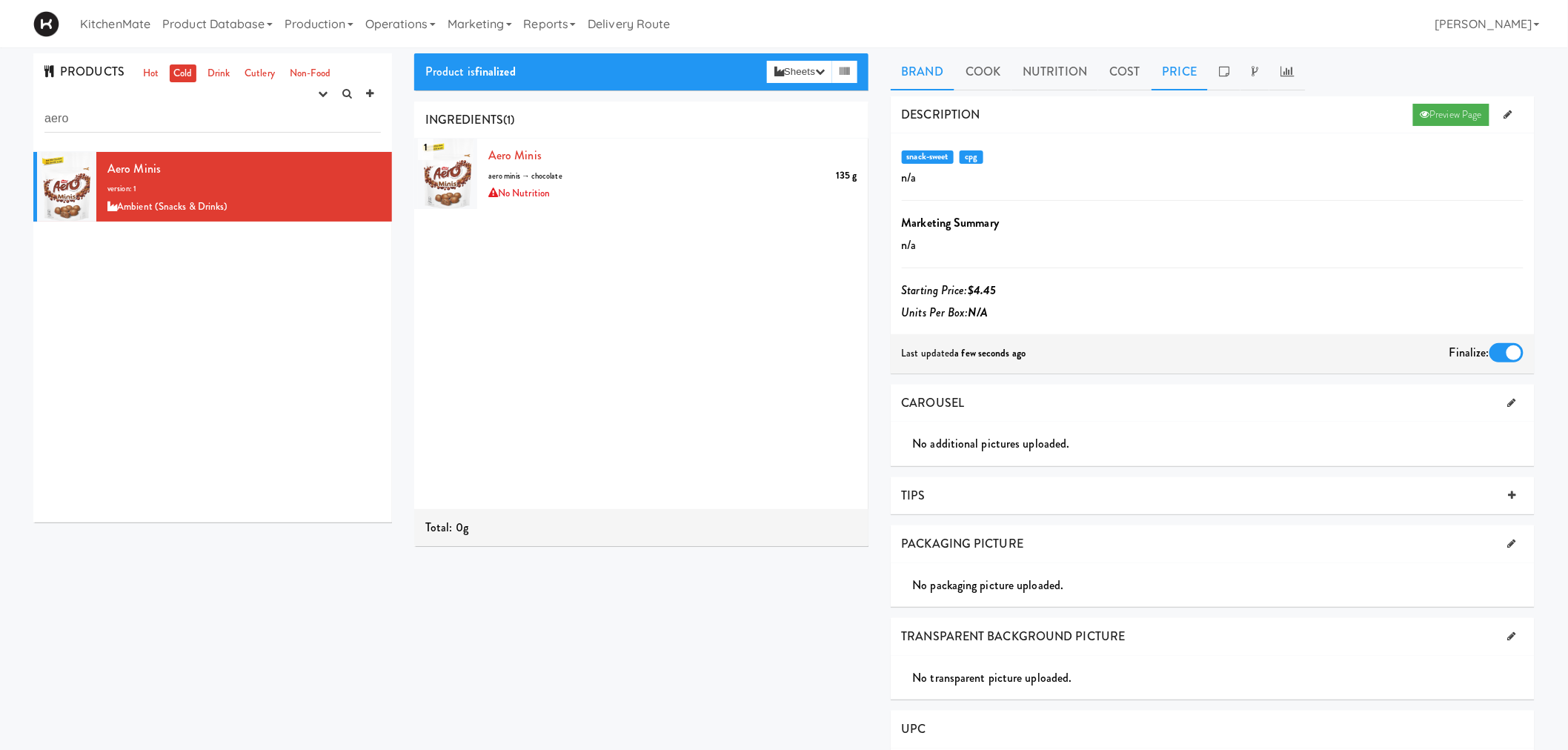
click at [1166, 64] on link "Price" at bounding box center [1180, 72] width 57 height 37
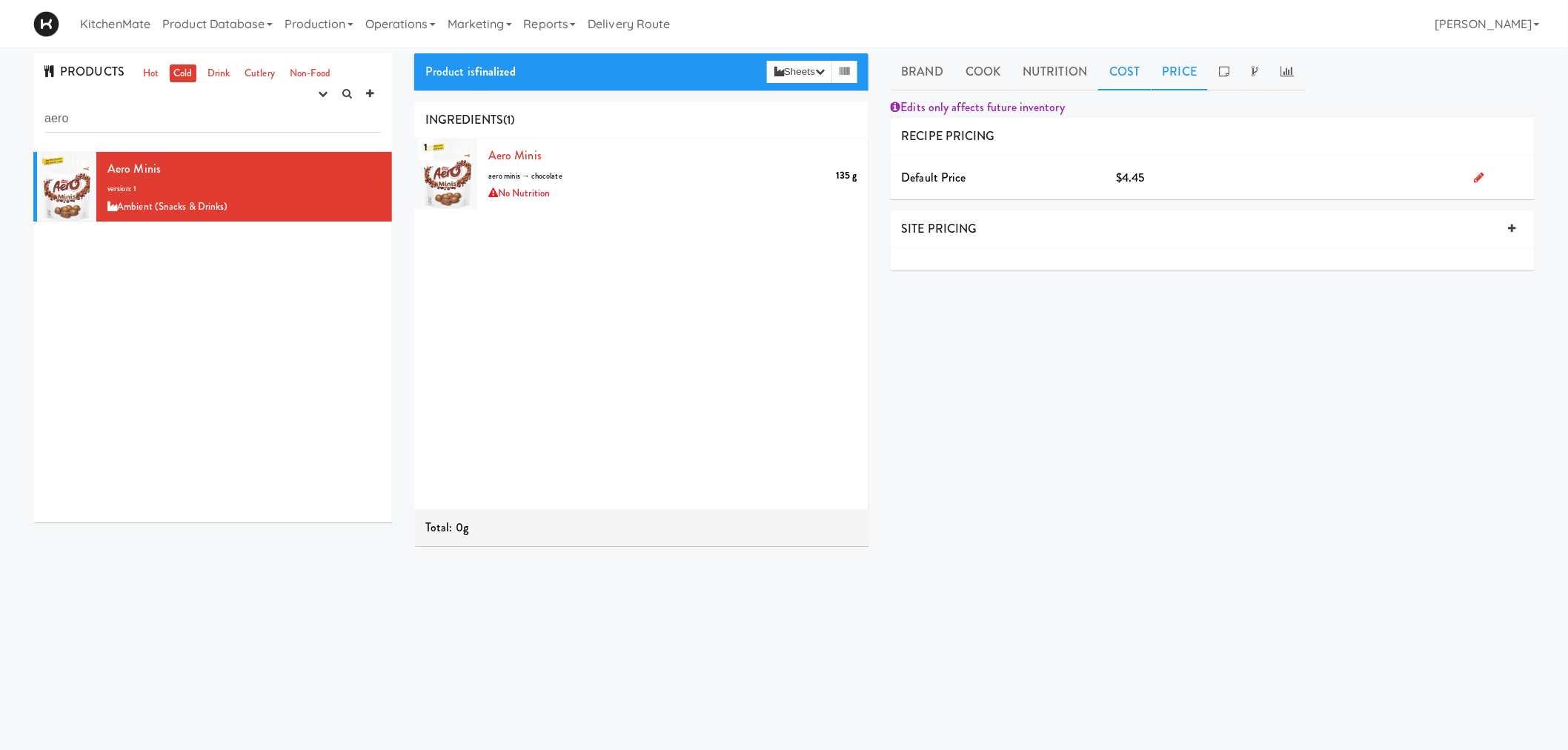
click at [1129, 68] on link "Cost" at bounding box center [1124, 72] width 53 height 37
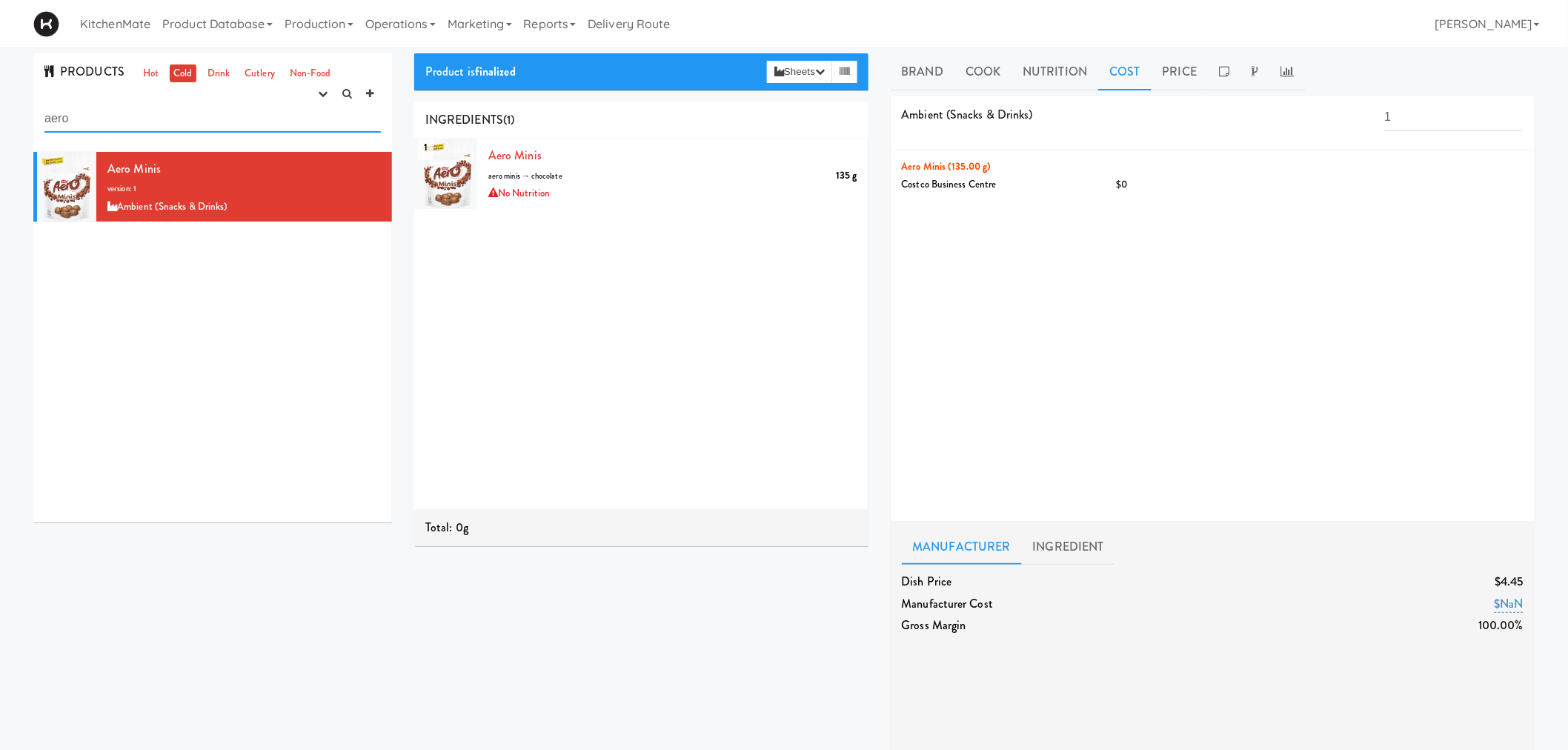
drag, startPoint x: 210, startPoint y: 116, endPoint x: 0, endPoint y: 115, distance: 210.0
click at [0, 115] on div "PRODUCTS Hot Cold Drink Cutlery Non-Food experimenting finalized shipped discon…" at bounding box center [784, 632] width 1568 height 1158
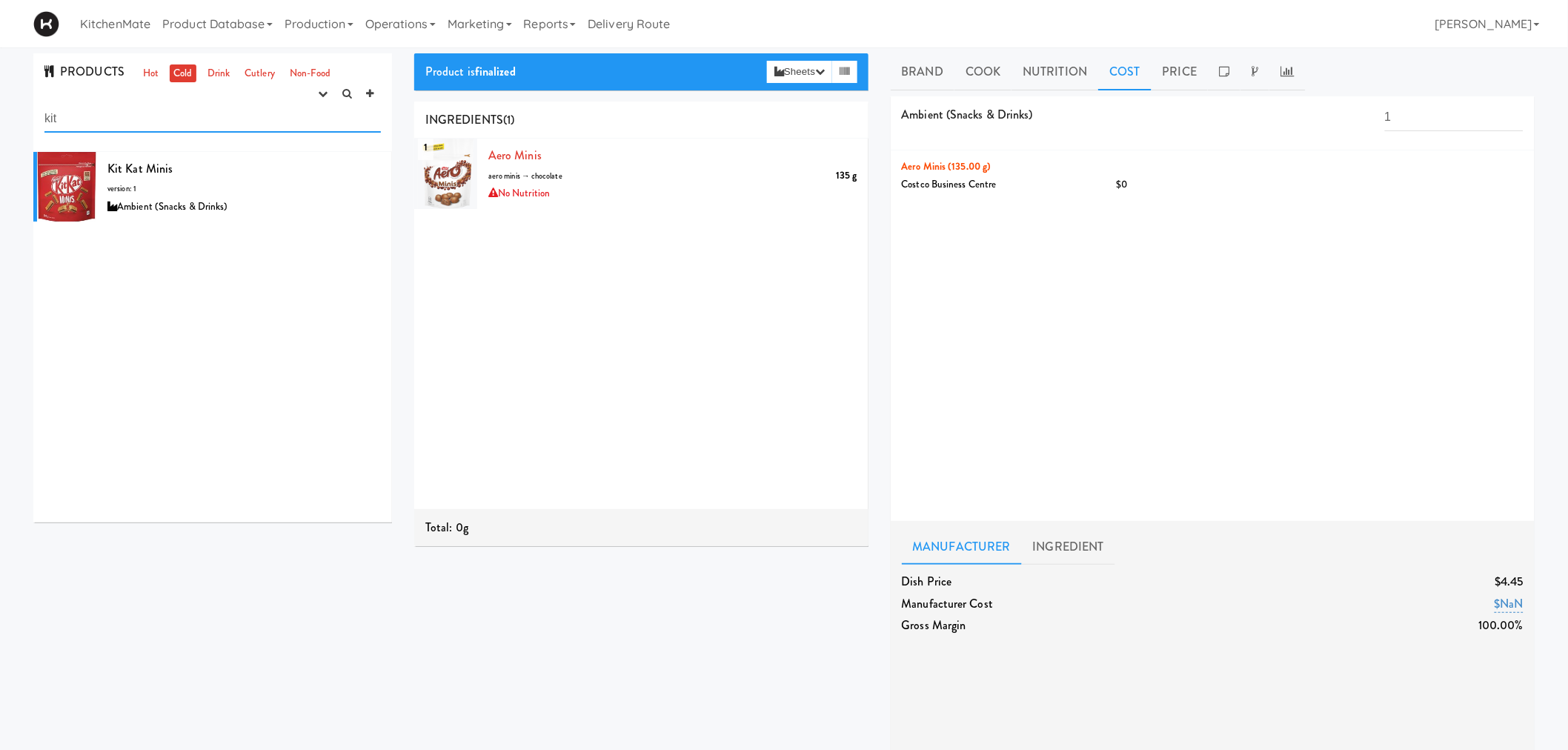
type input "kit"
click at [674, 413] on div "1 Aero Minis 135 g aero minis → chocolate No Nutrition" at bounding box center [642, 324] width 454 height 371
drag, startPoint x: 295, startPoint y: 118, endPoint x: 13, endPoint y: 119, distance: 282.0
click at [13, 119] on div "PRODUCTS Hot Cold Drink Cutlery Non-Food experimenting finalized shipped discon…" at bounding box center [784, 632] width 1568 height 1158
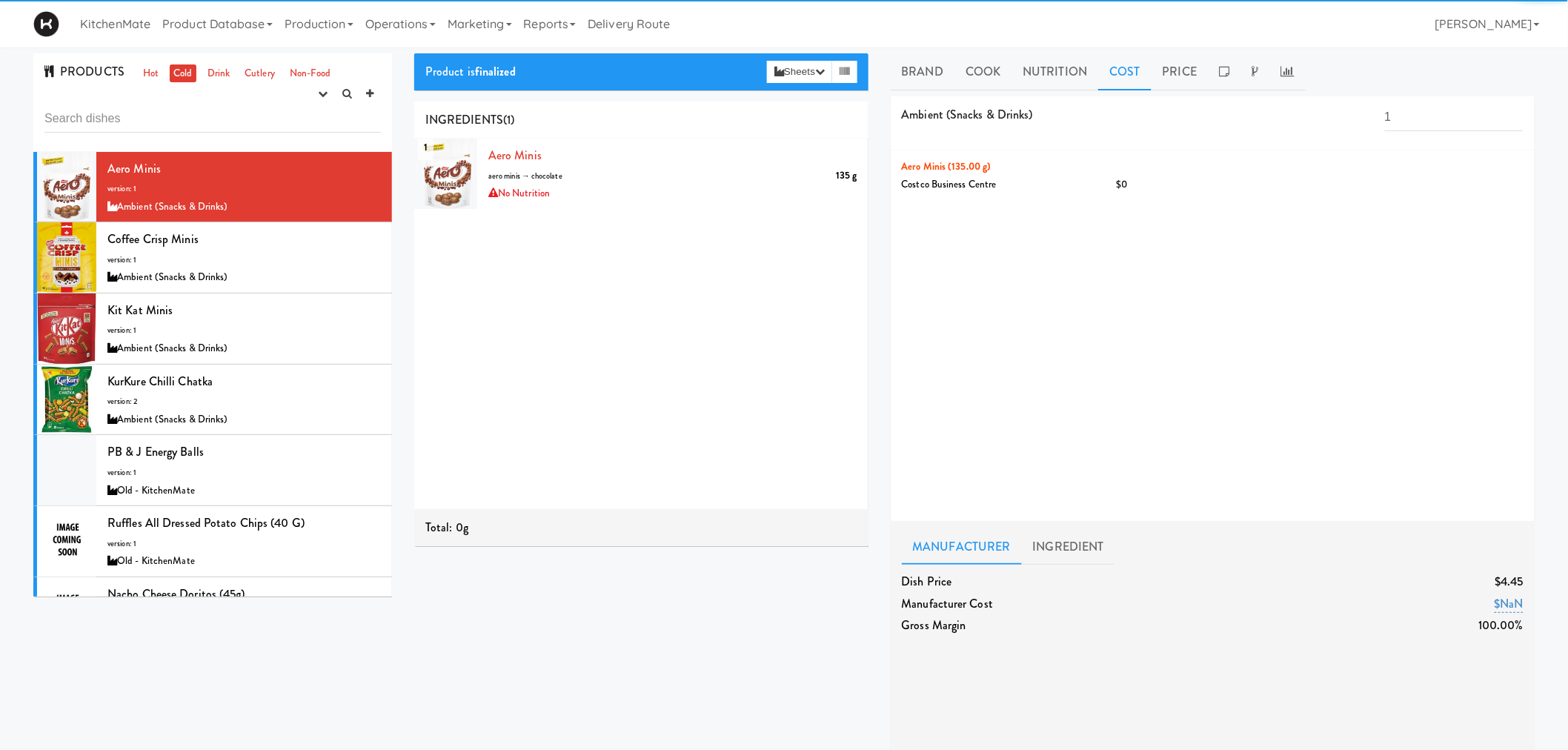
click at [523, 424] on div "1 Aero Minis 135 g aero minis → chocolate No Nutrition" at bounding box center [642, 324] width 454 height 371
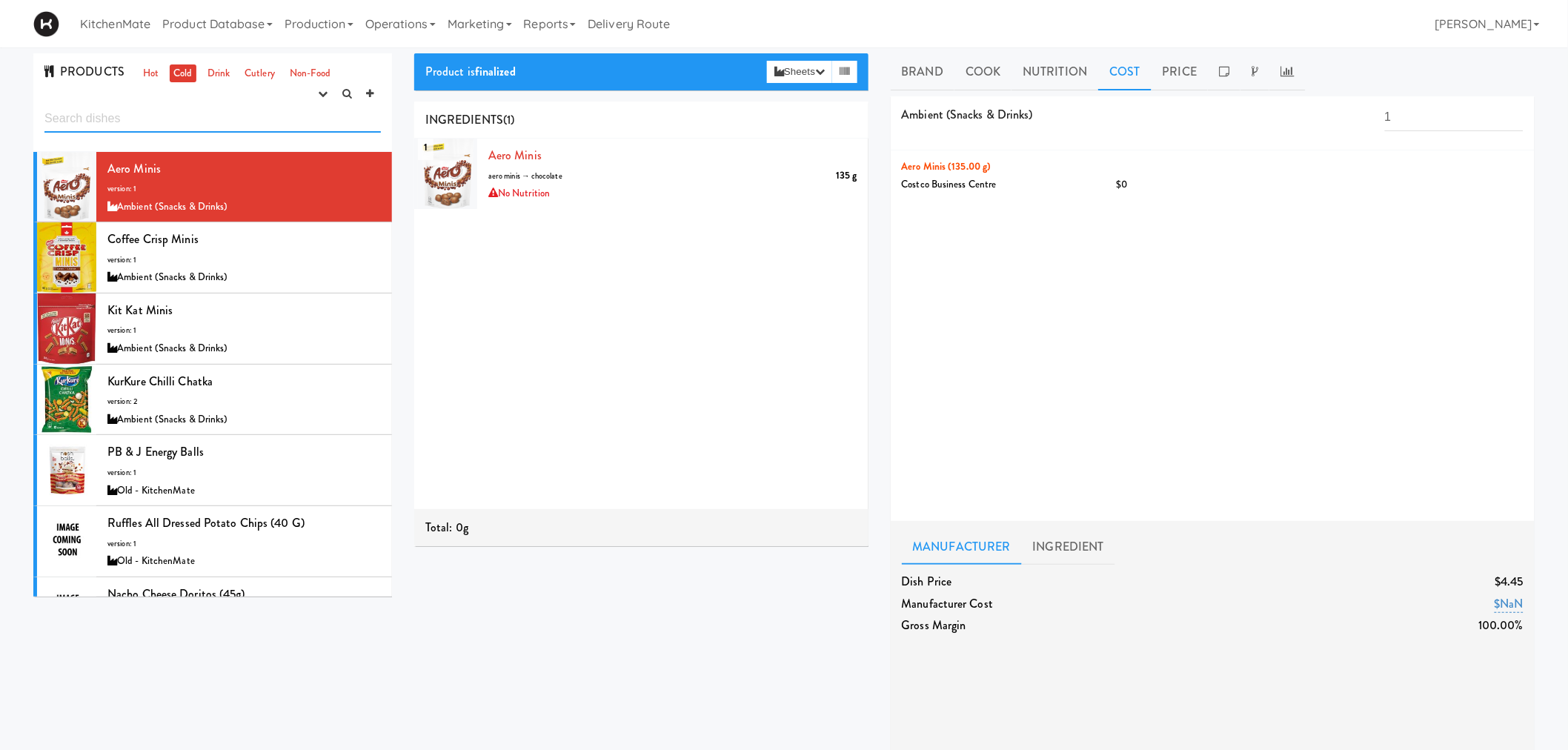
click at [262, 113] on input "text" at bounding box center [212, 118] width 336 height 27
click at [130, 119] on input "text" at bounding box center [212, 118] width 336 height 27
type input "oikos"
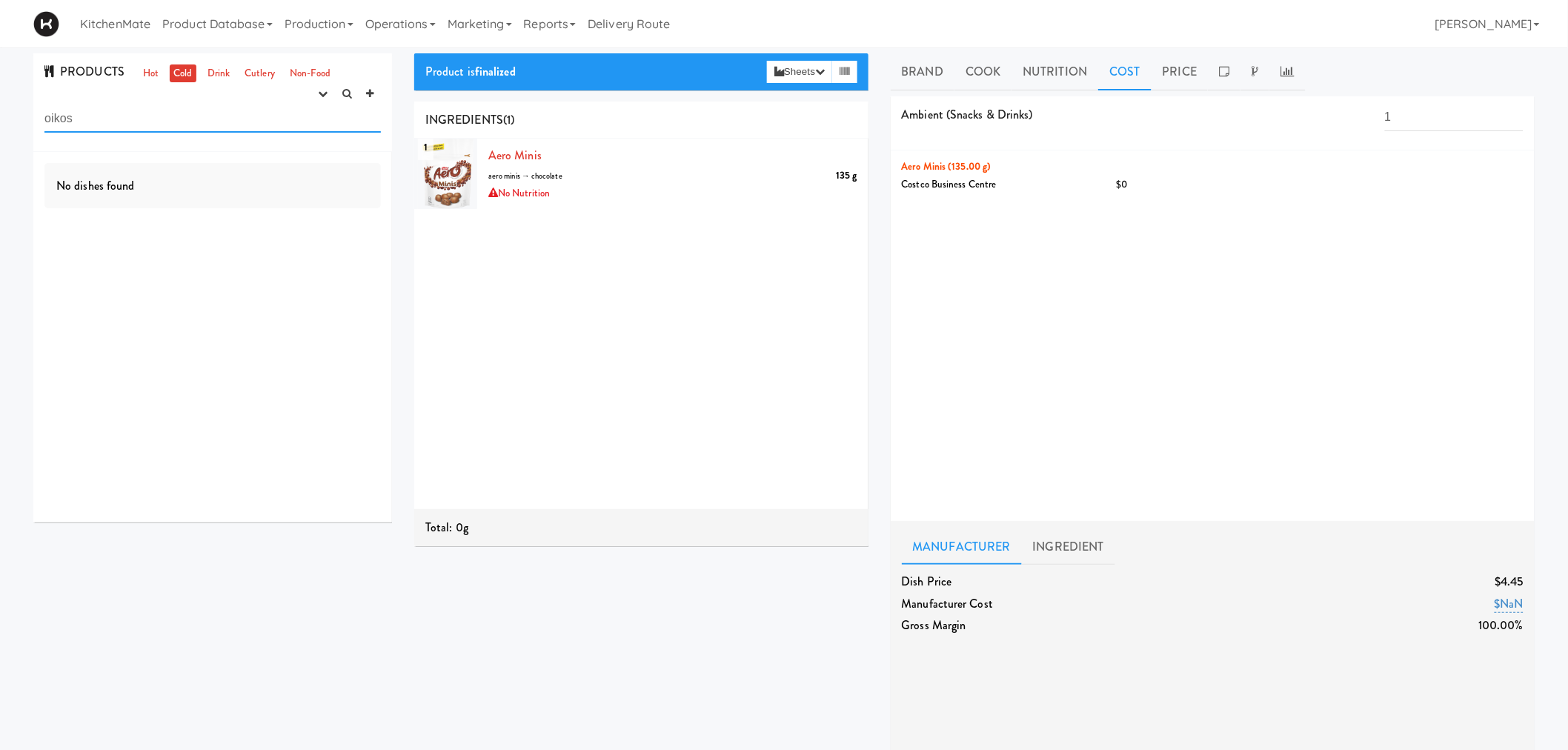
drag, startPoint x: 157, startPoint y: 118, endPoint x: 0, endPoint y: 118, distance: 157.0
click at [0, 118] on div "PRODUCTS Hot Cold Drink Cutlery Non-Food experimenting finalized shipped discon…" at bounding box center [784, 632] width 1568 height 1158
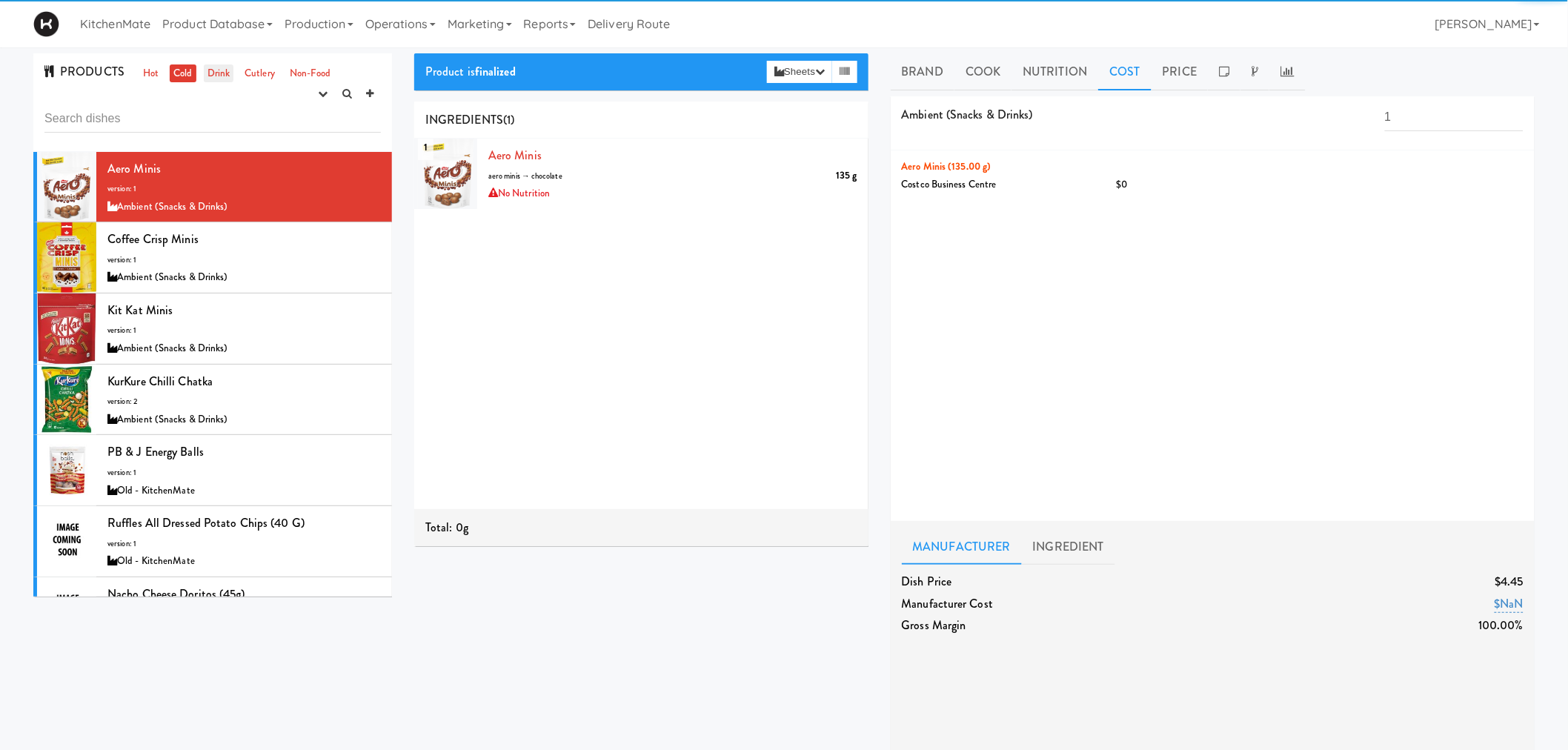
click at [227, 76] on link "Drink" at bounding box center [219, 74] width 31 height 19
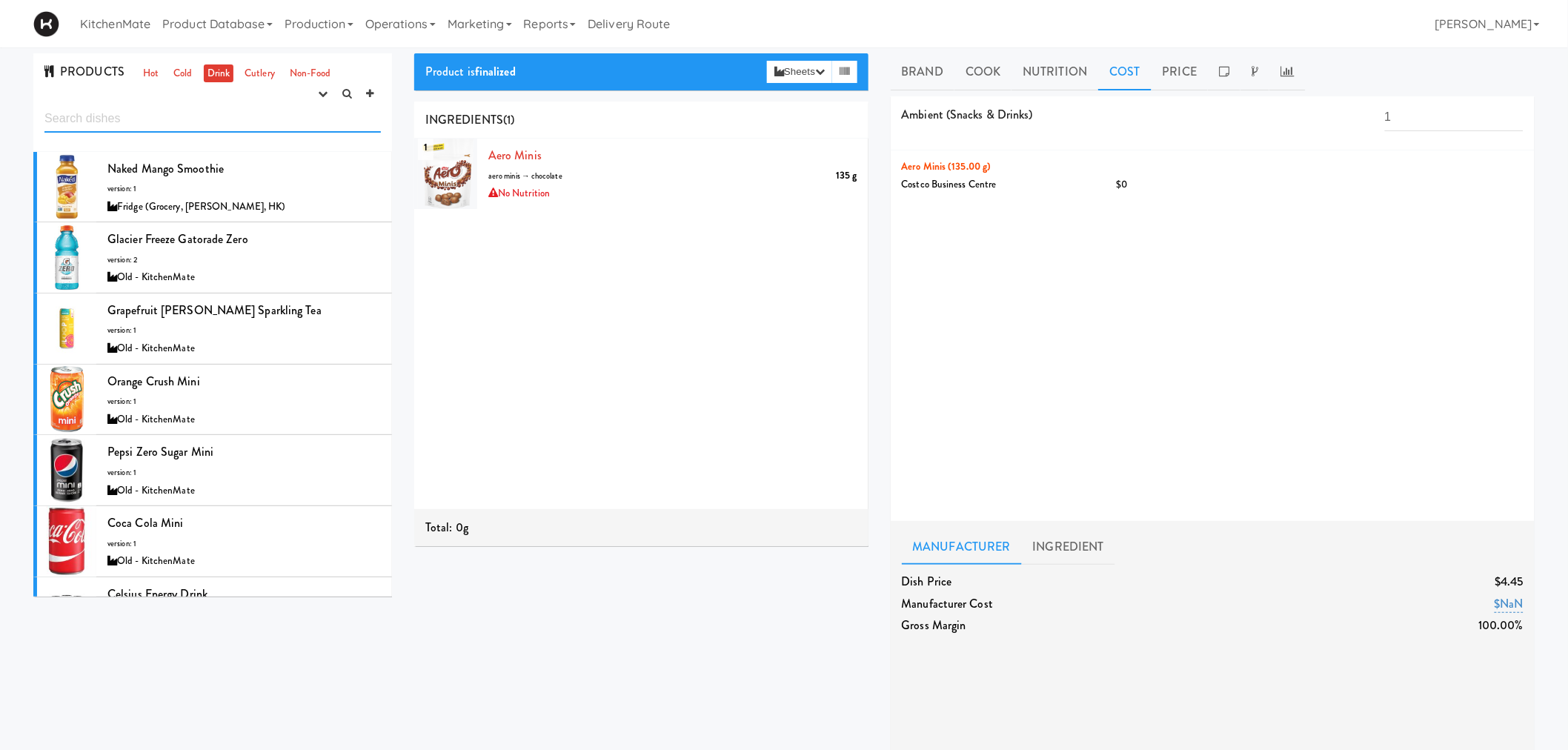
click at [204, 123] on input "text" at bounding box center [212, 118] width 336 height 27
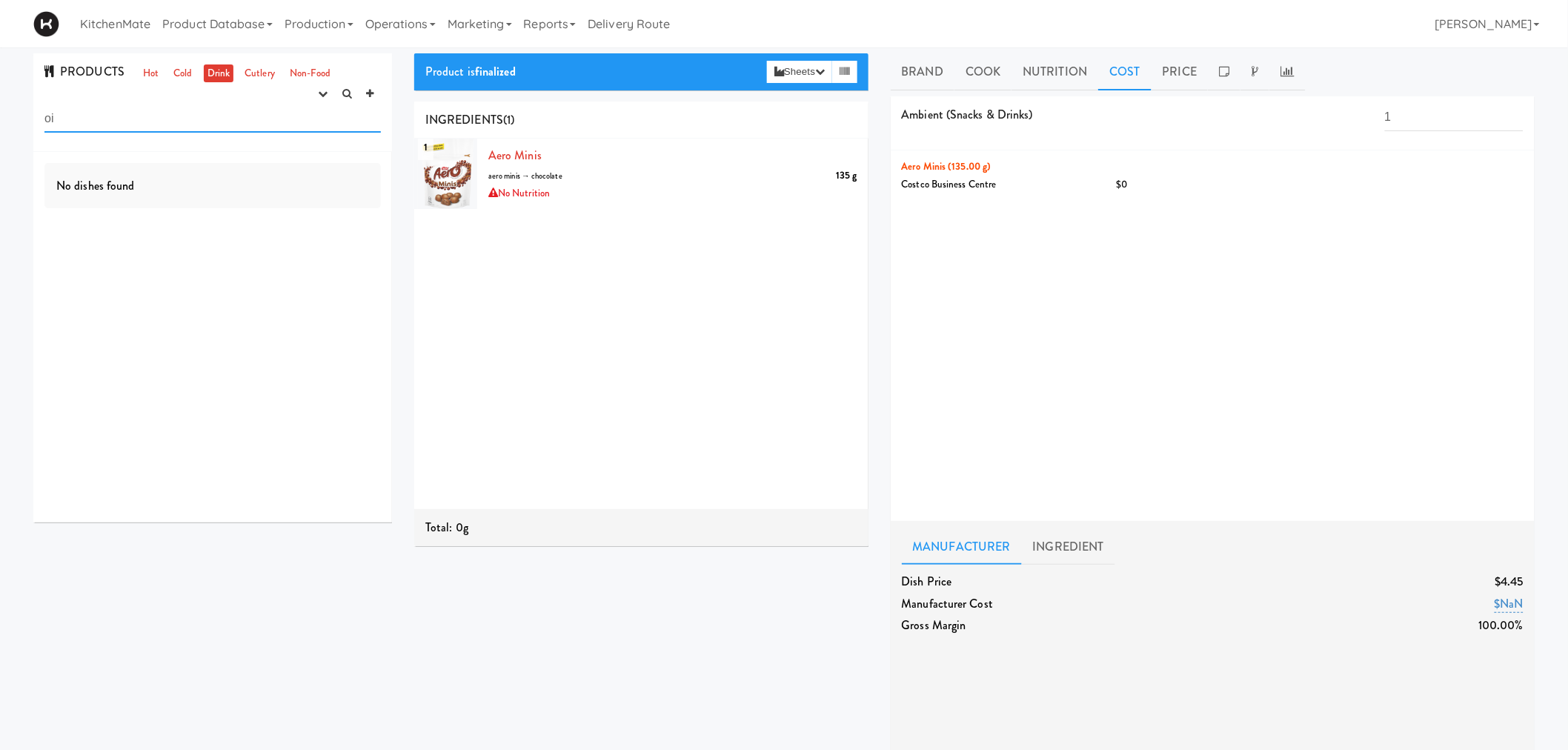
type input "o"
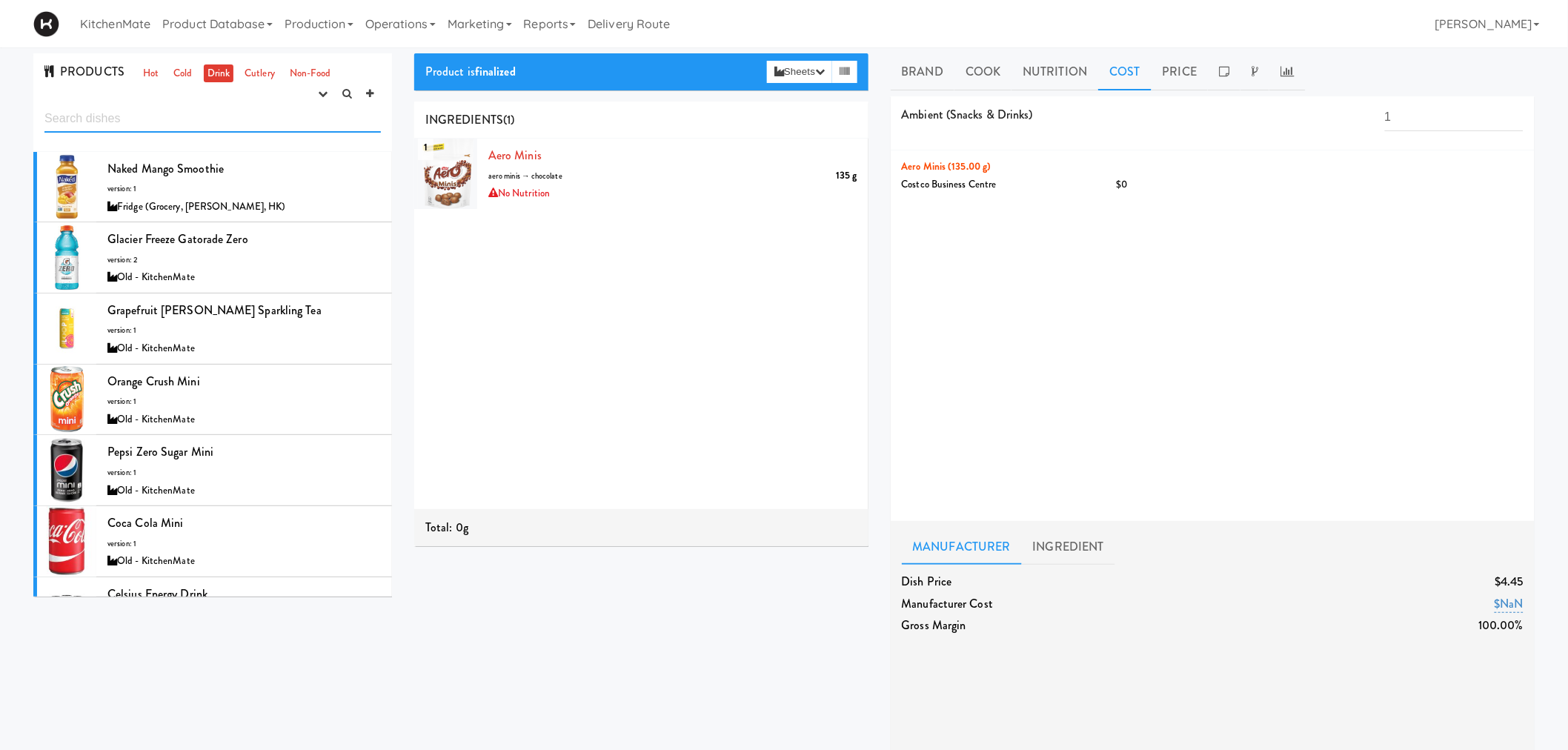
click at [185, 124] on input "text" at bounding box center [212, 118] width 336 height 27
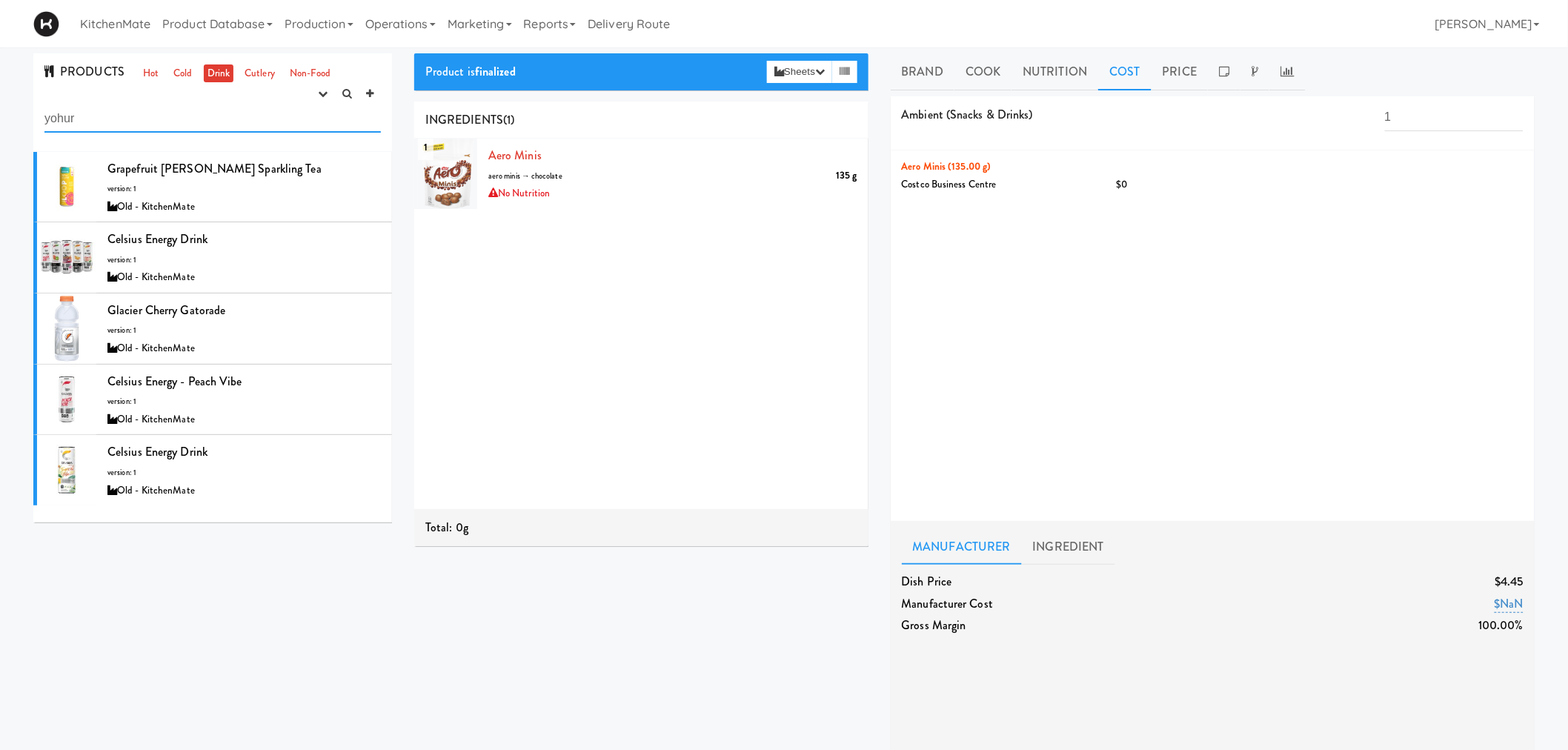
type input "yohurt"
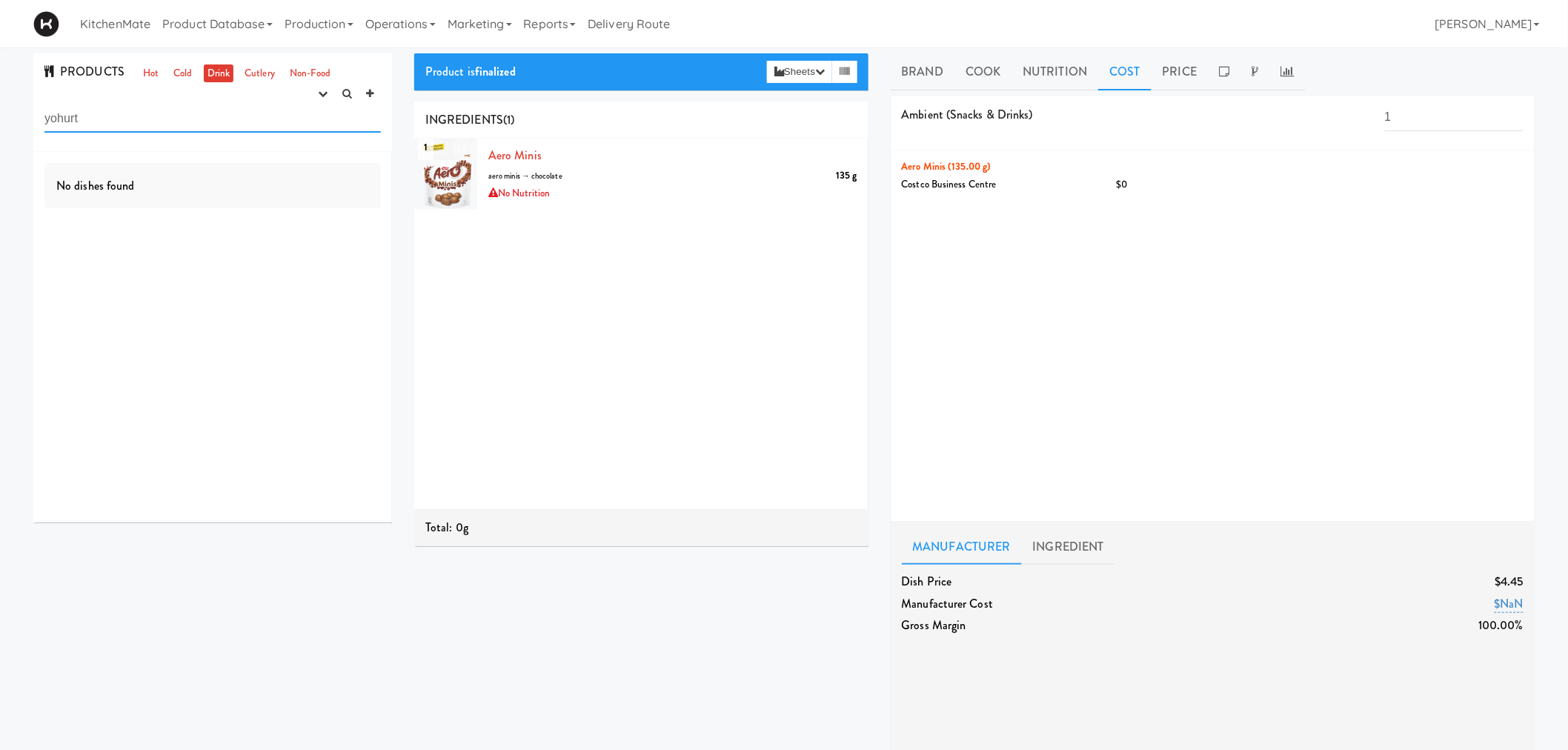
drag, startPoint x: 195, startPoint y: 105, endPoint x: 0, endPoint y: 115, distance: 195.3
click at [0, 115] on div "PRODUCTS Hot Cold Drink Cutlery Non-Food experimenting finalized shipped discon…" at bounding box center [784, 632] width 1568 height 1158
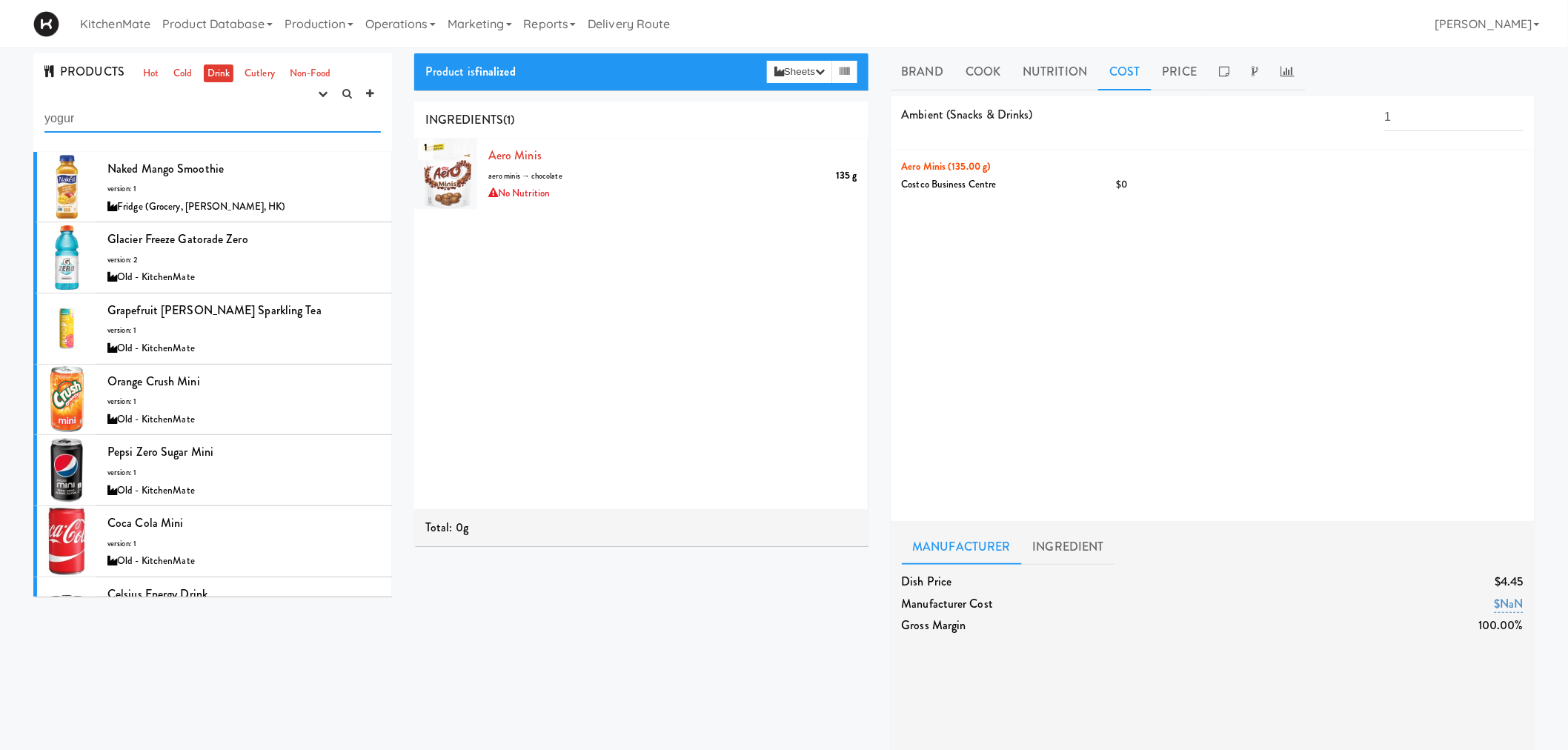
type input "yogurt"
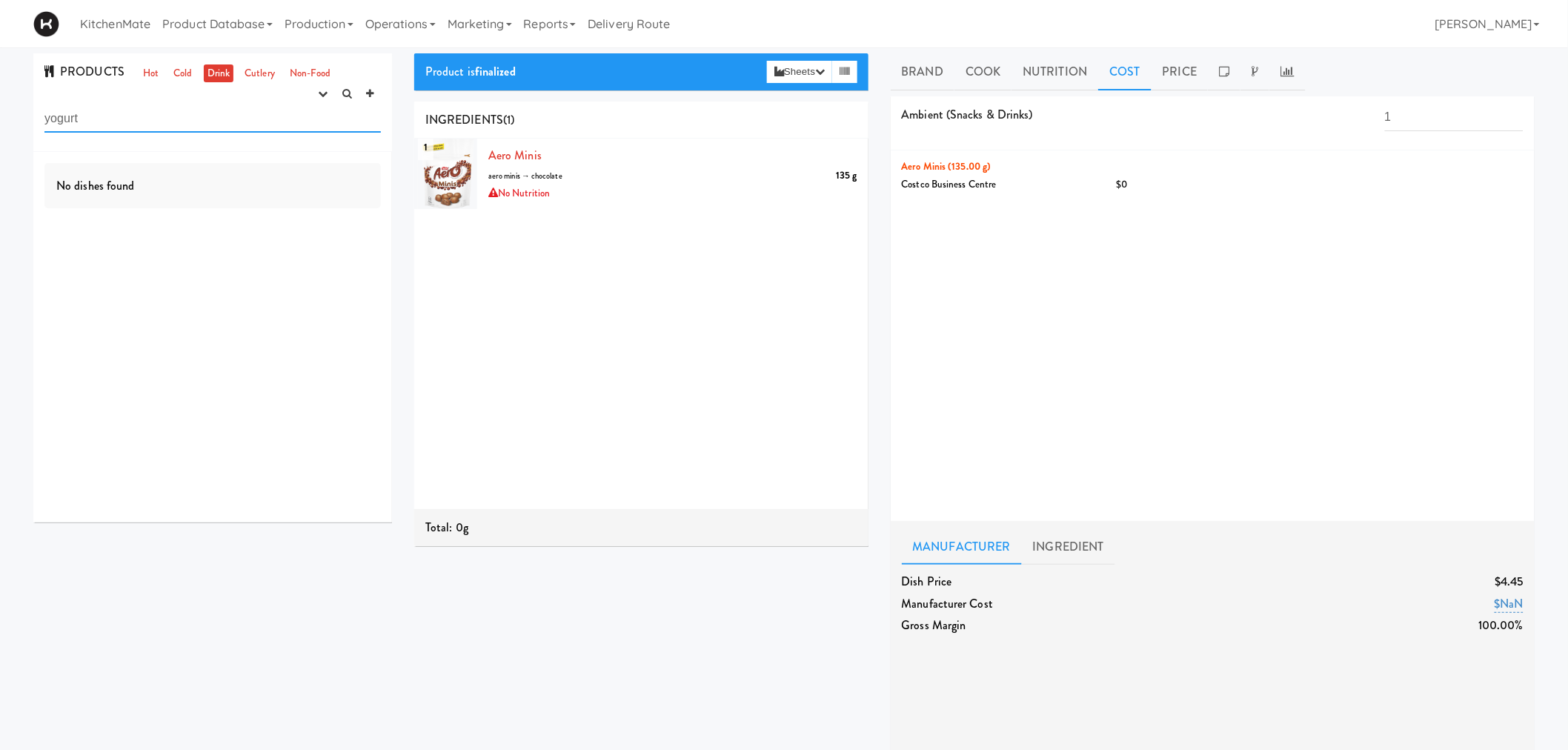
drag, startPoint x: 128, startPoint y: 115, endPoint x: 8, endPoint y: 115, distance: 120.0
click at [8, 115] on div "PRODUCTS Hot Cold Drink Cutlery Non-Food experimenting finalized shipped discon…" at bounding box center [784, 632] width 1568 height 1158
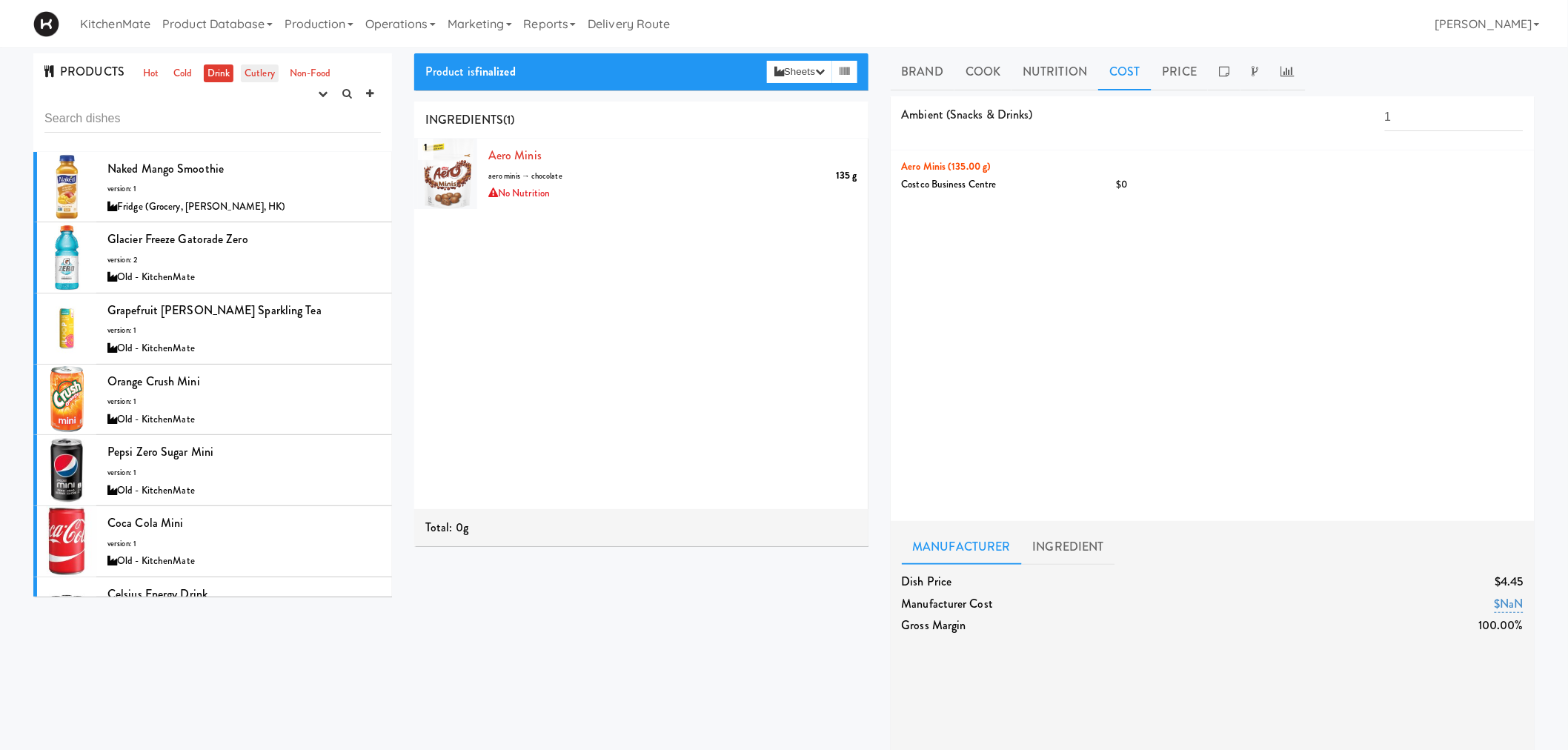
click at [249, 77] on link "Cutlery" at bounding box center [260, 74] width 38 height 19
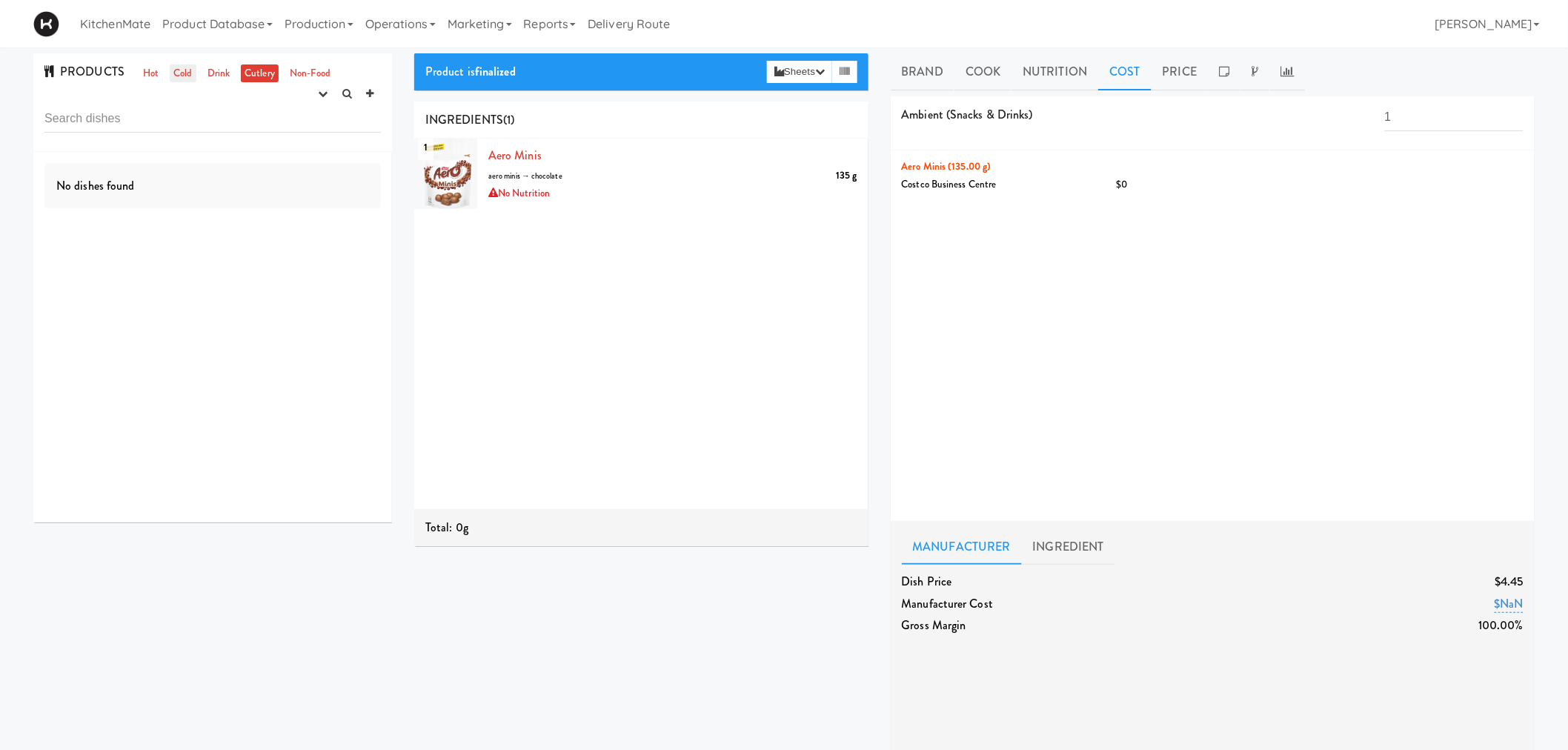
click at [183, 75] on link "Cold" at bounding box center [182, 74] width 26 height 19
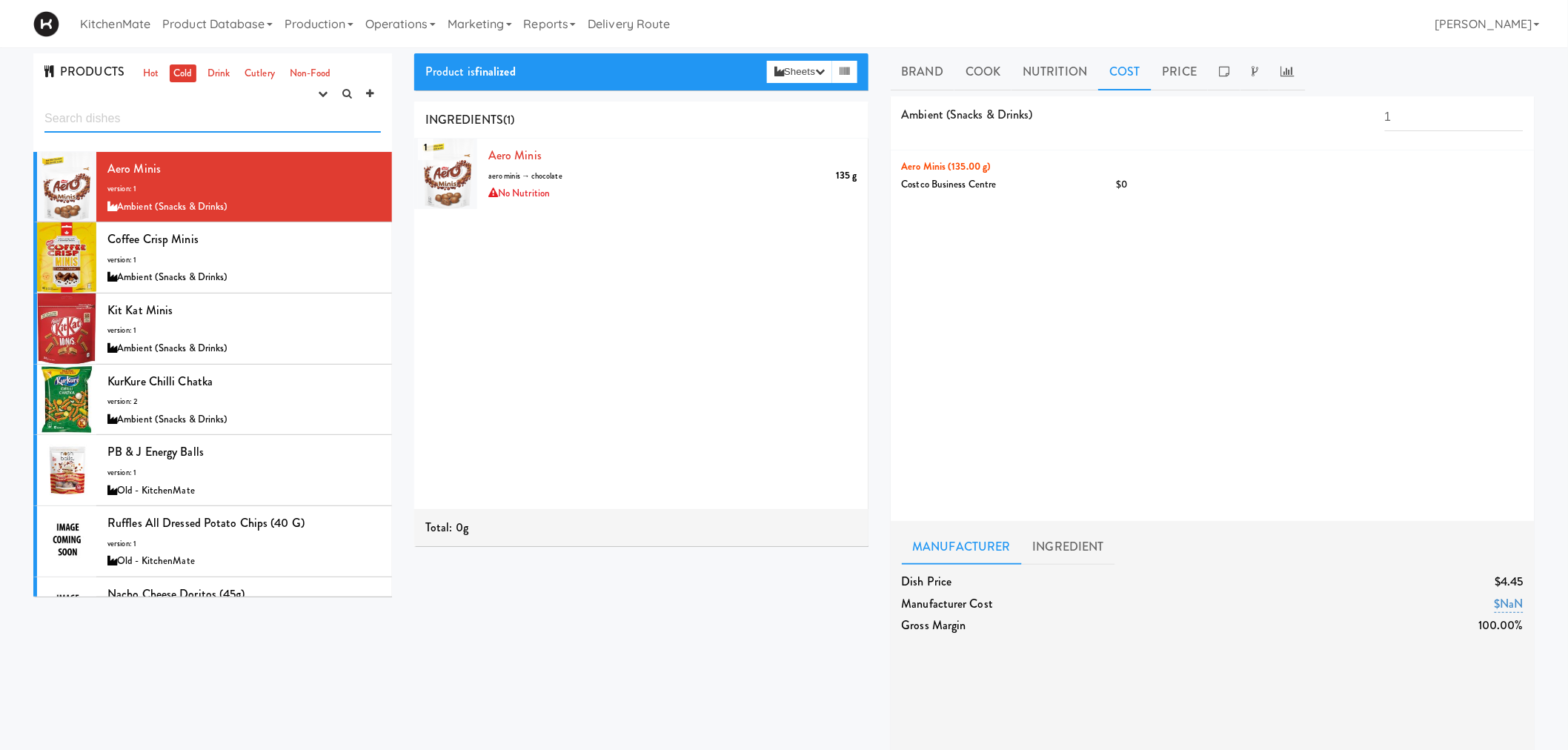
click at [167, 122] on input "text" at bounding box center [212, 118] width 336 height 27
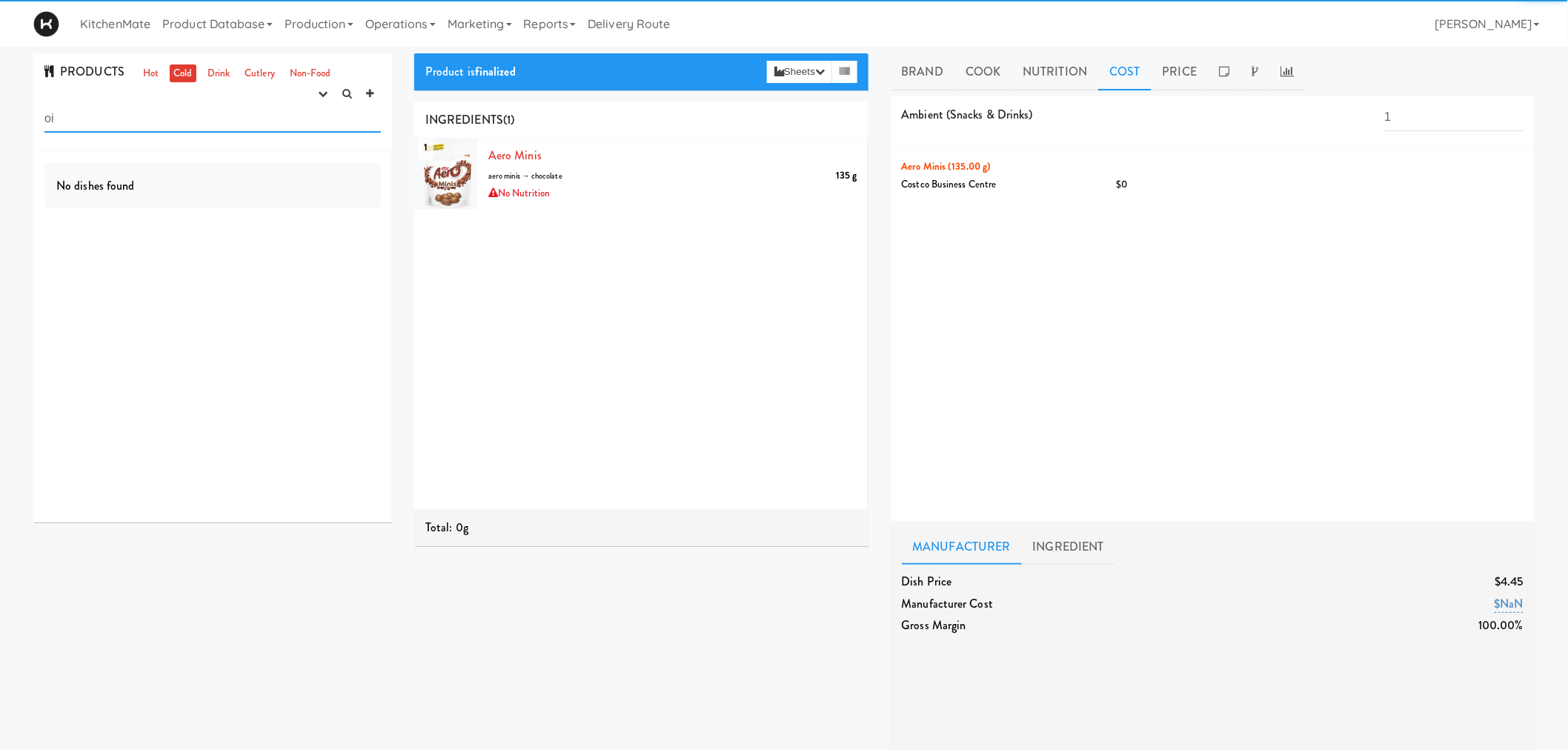
type input "o"
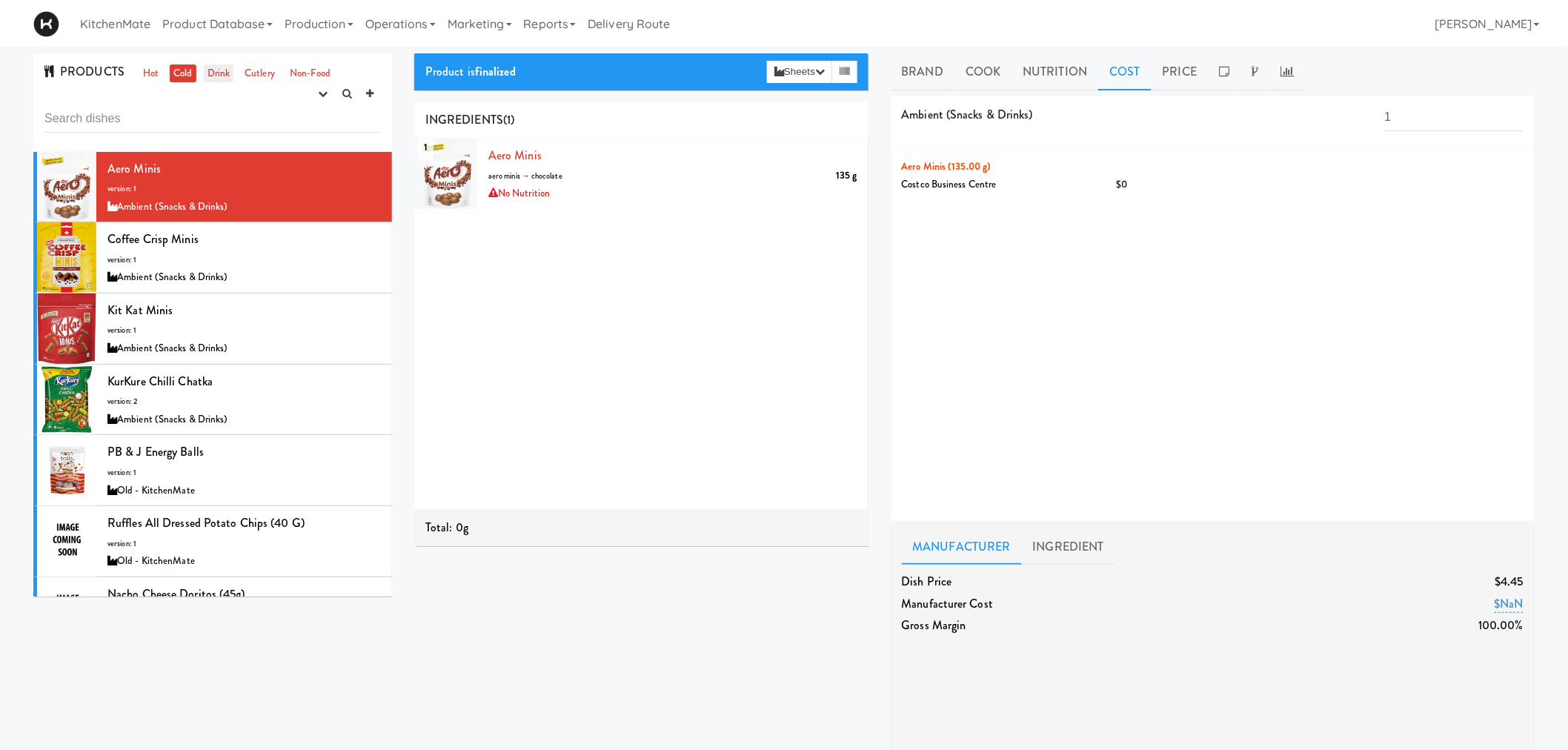
click at [215, 78] on link "Drink" at bounding box center [219, 74] width 31 height 19
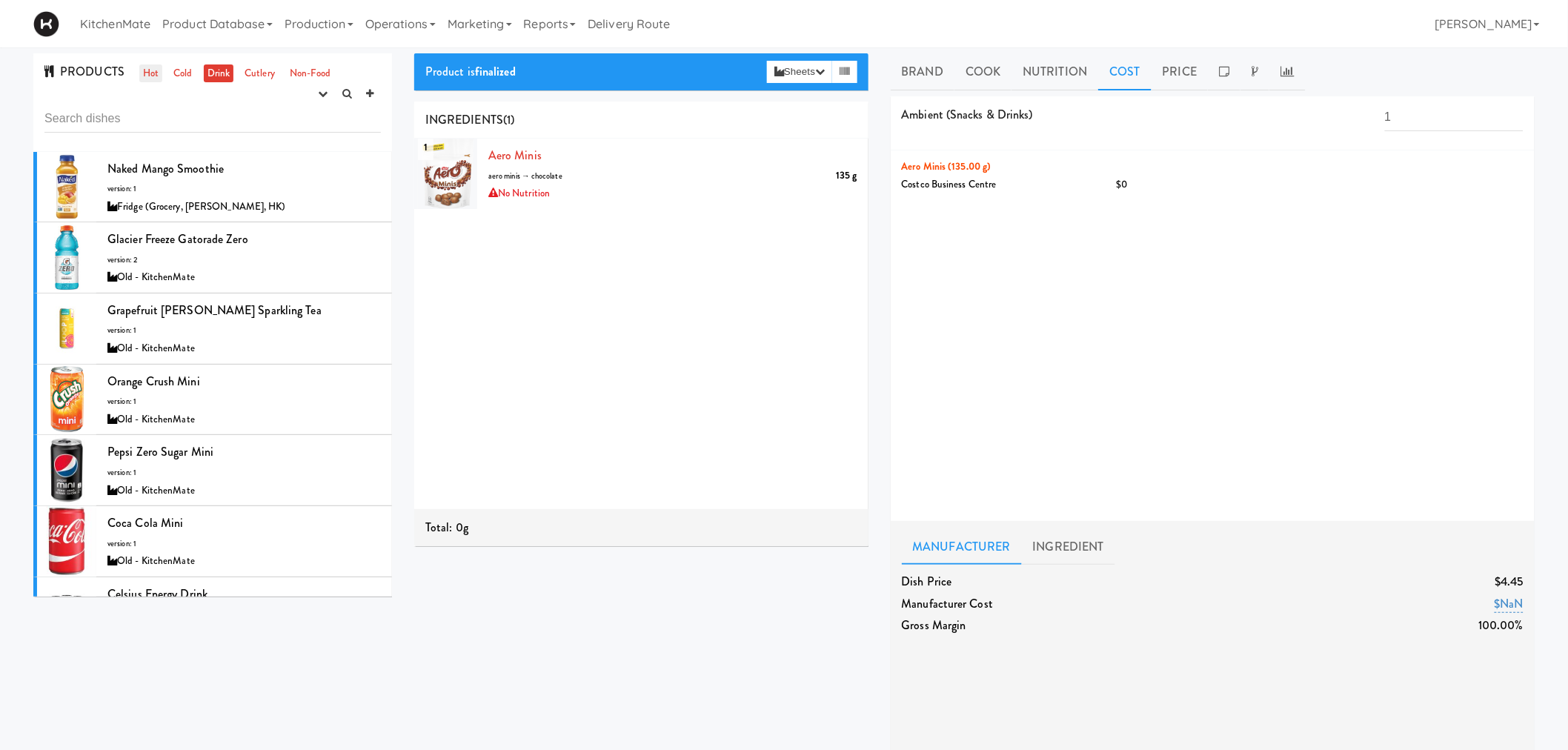
click at [142, 78] on link "Hot" at bounding box center [151, 74] width 23 height 19
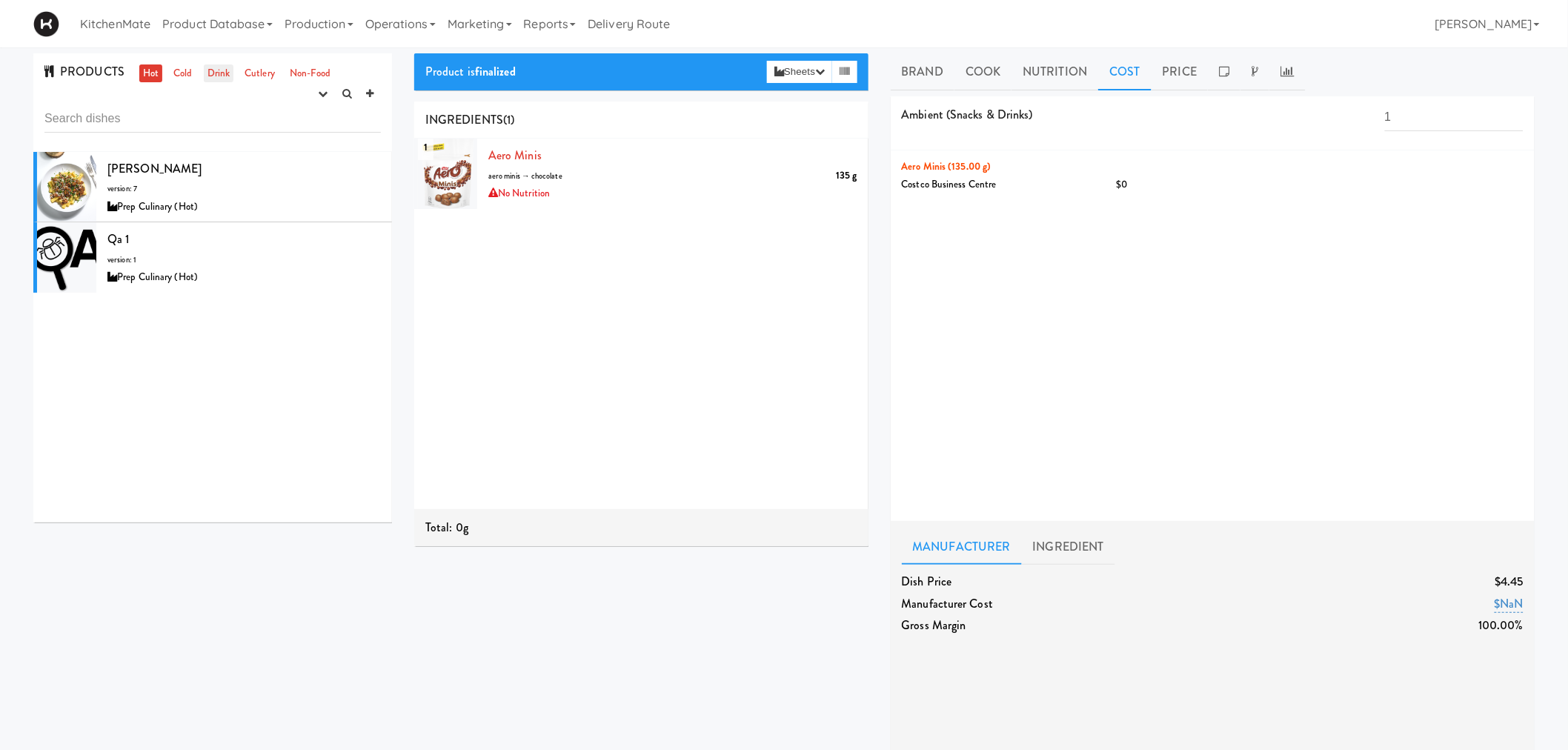
click at [228, 72] on link "Drink" at bounding box center [219, 74] width 31 height 19
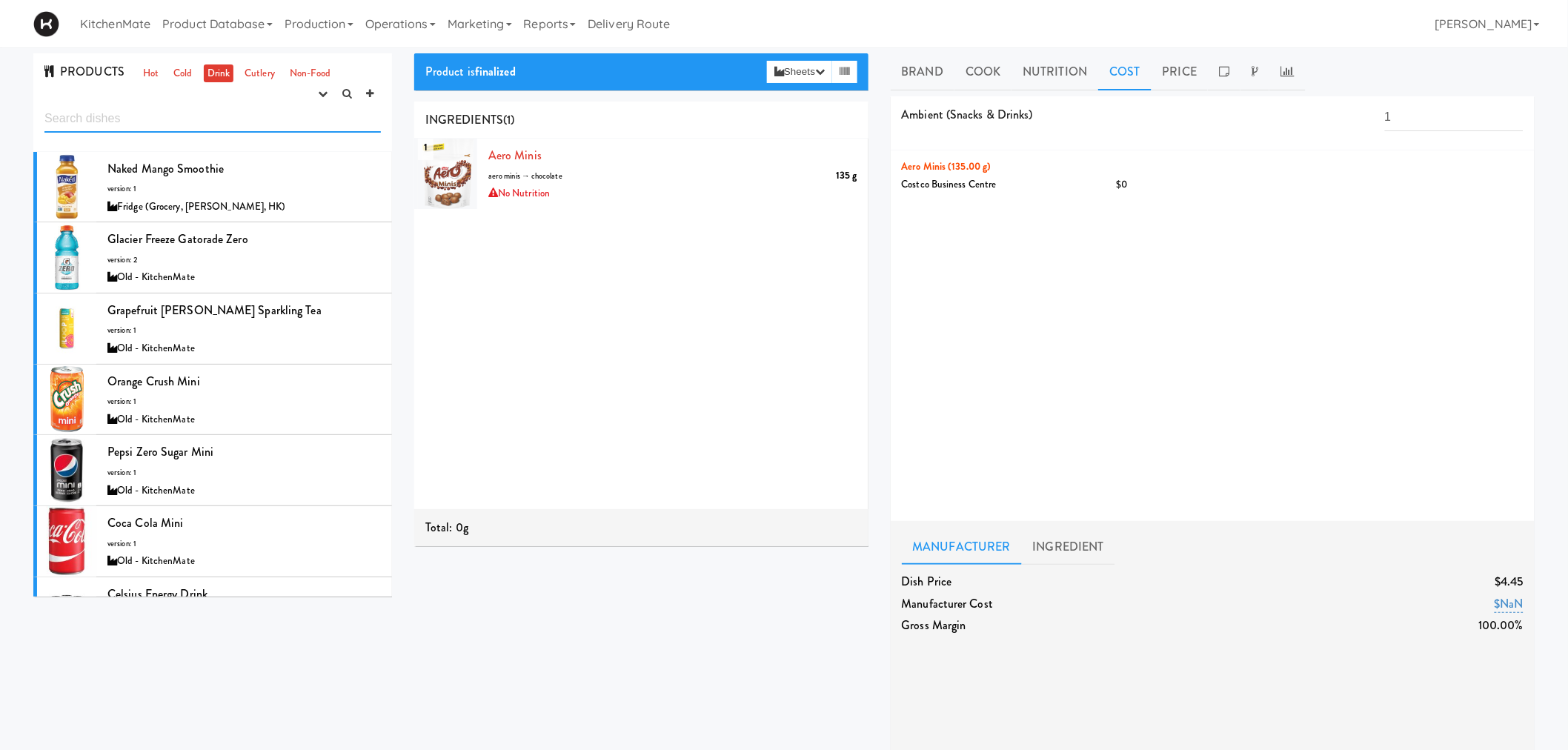
click at [202, 115] on input "text" at bounding box center [212, 118] width 336 height 27
click at [264, 69] on link "Cutlery" at bounding box center [260, 74] width 38 height 19
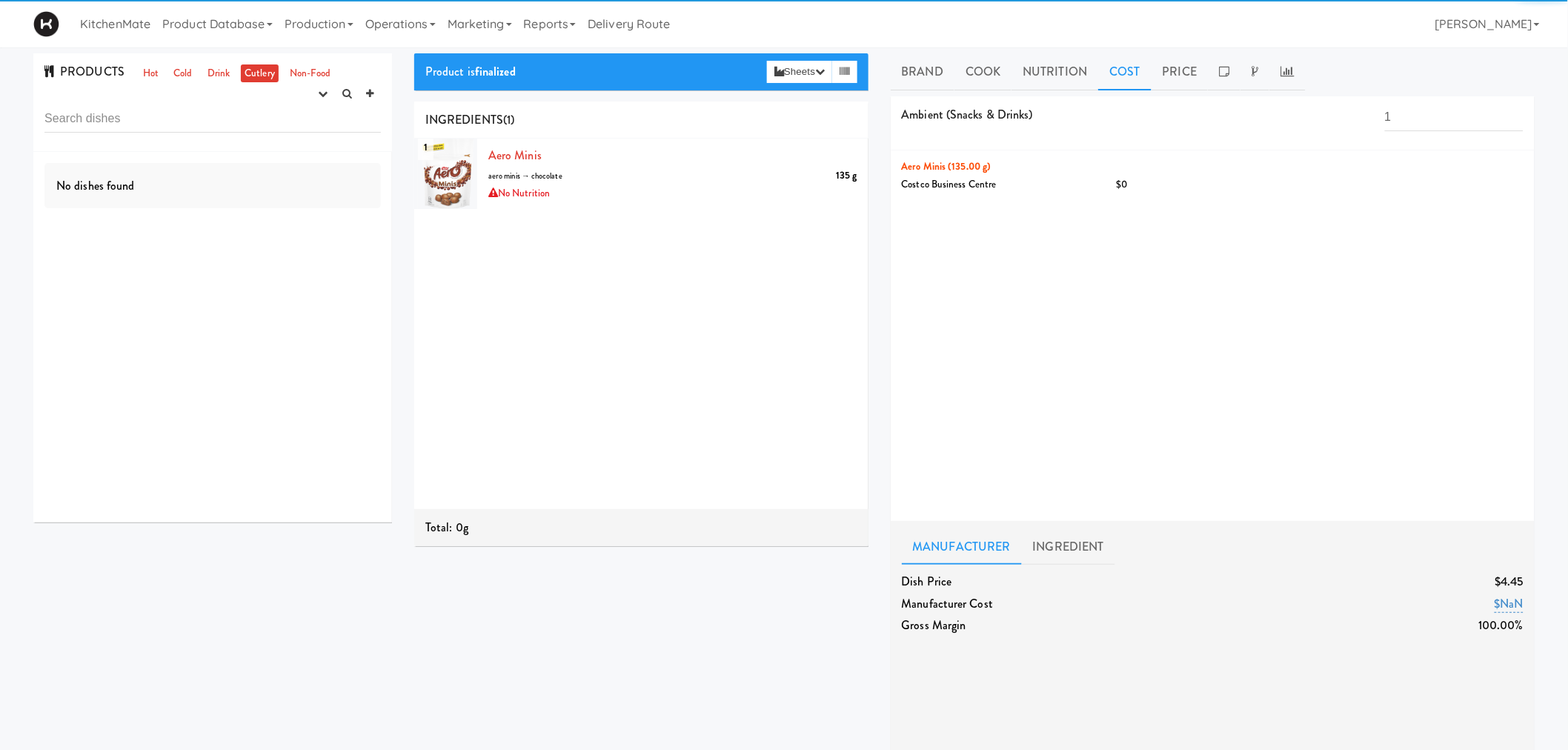
click at [186, 62] on div "PRODUCTS Hot Cold Drink Cutlery Non-Food experimenting finalized shipped discon…" at bounding box center [212, 102] width 358 height 99
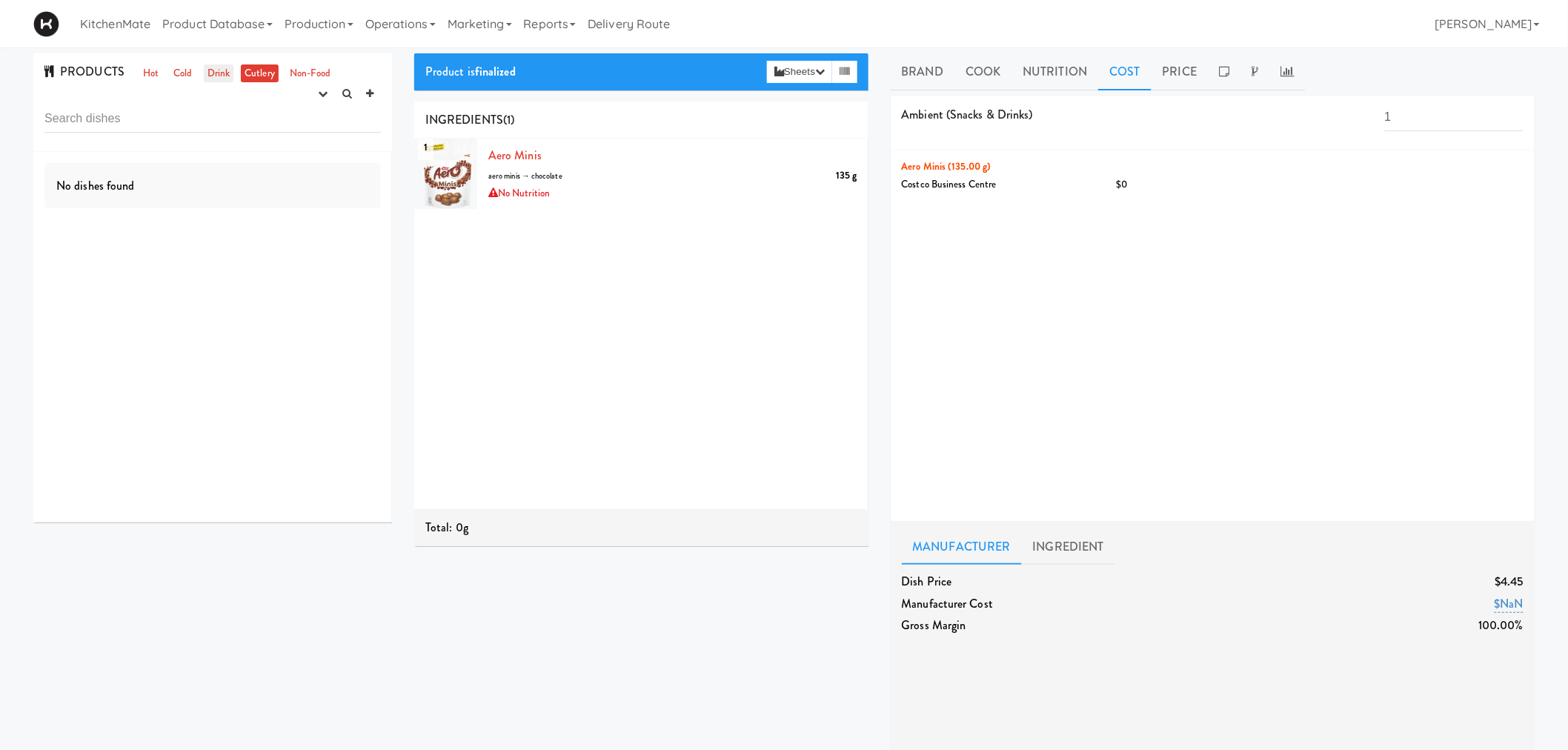
click at [209, 64] on link "Drink" at bounding box center [219, 74] width 31 height 19
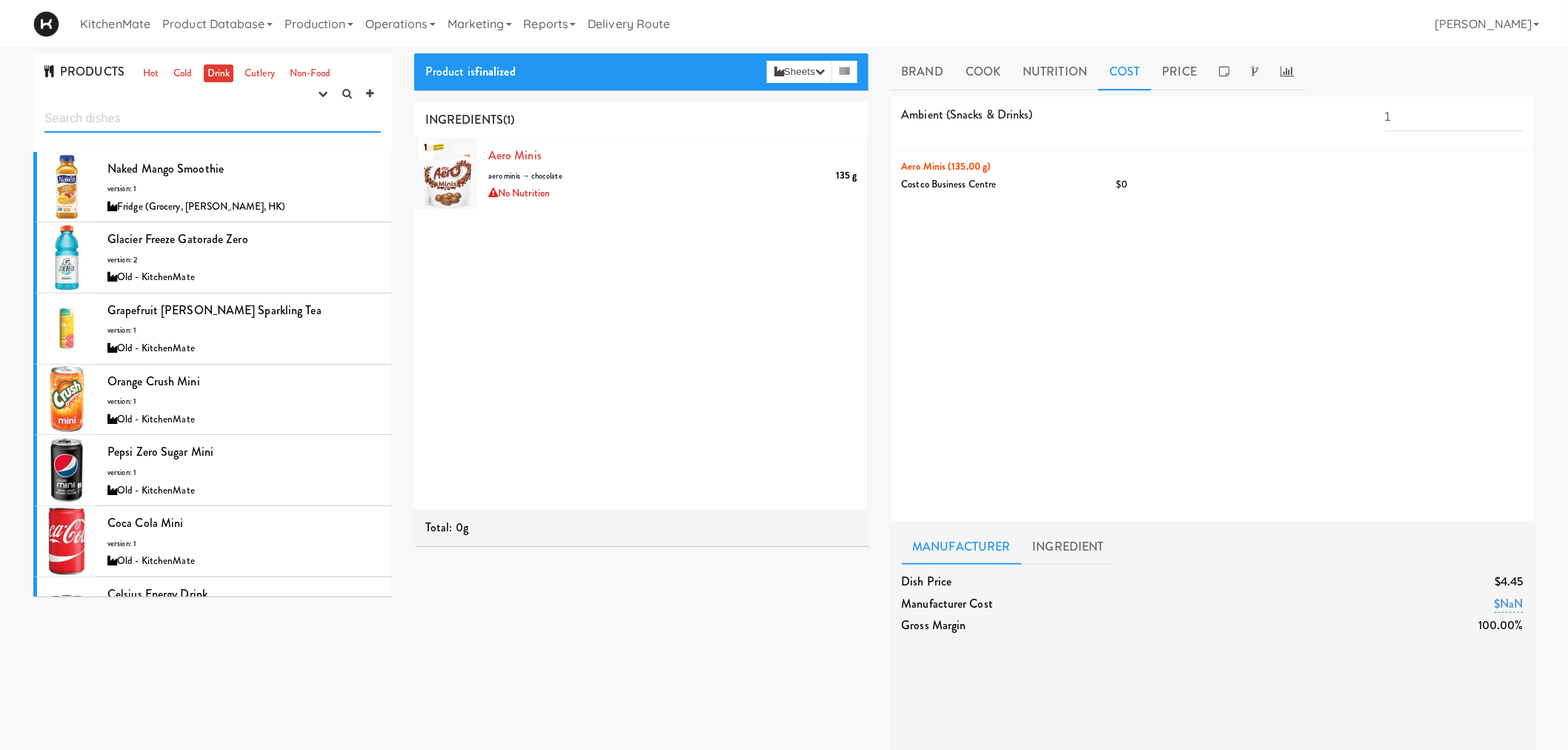
click at [197, 125] on input "text" at bounding box center [212, 118] width 336 height 27
click at [196, 122] on input "text" at bounding box center [212, 118] width 336 height 27
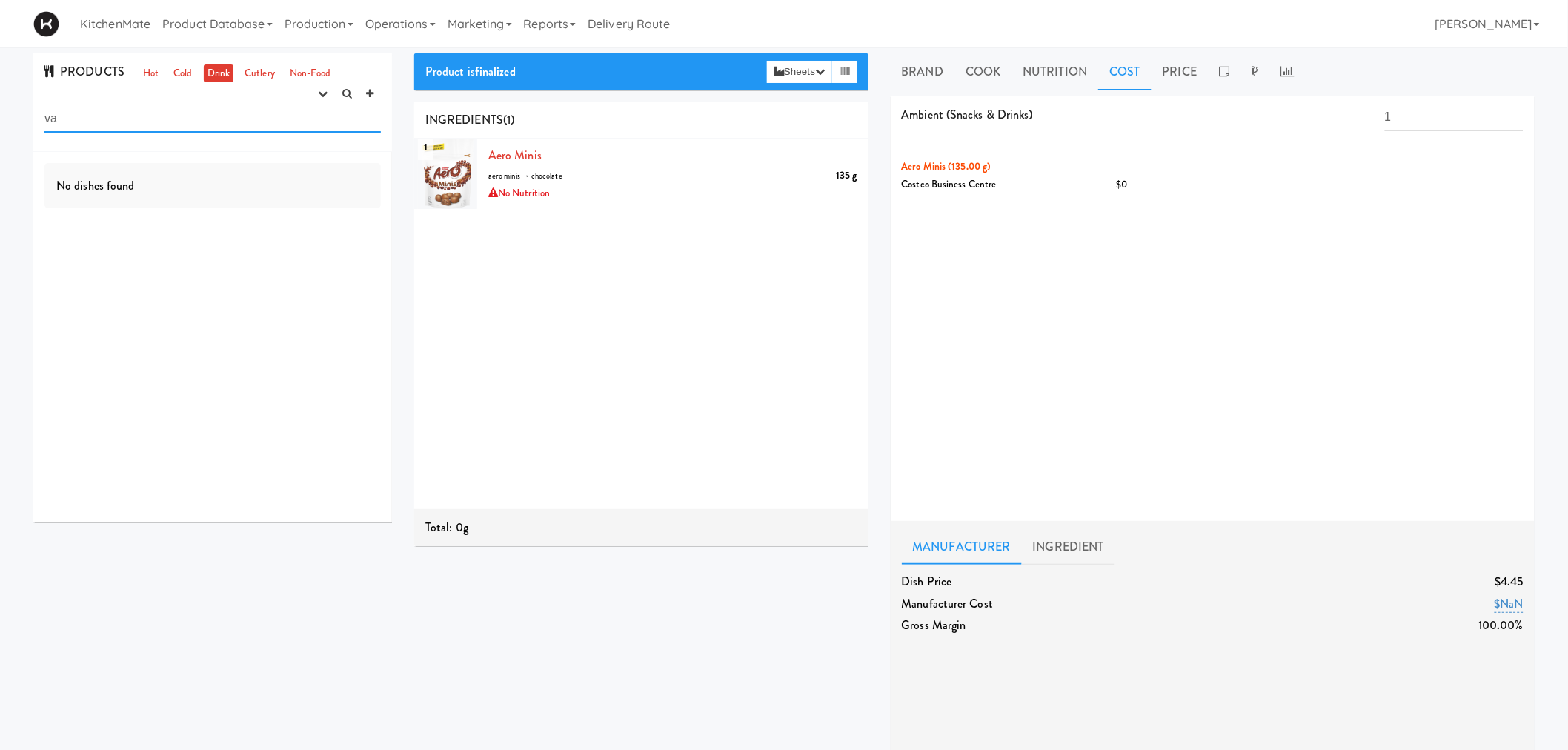
type input "v"
type input "oikos"
click at [320, 85] on button "button" at bounding box center [322, 94] width 24 height 22
click at [291, 179] on link "shipped" at bounding box center [275, 174] width 118 height 27
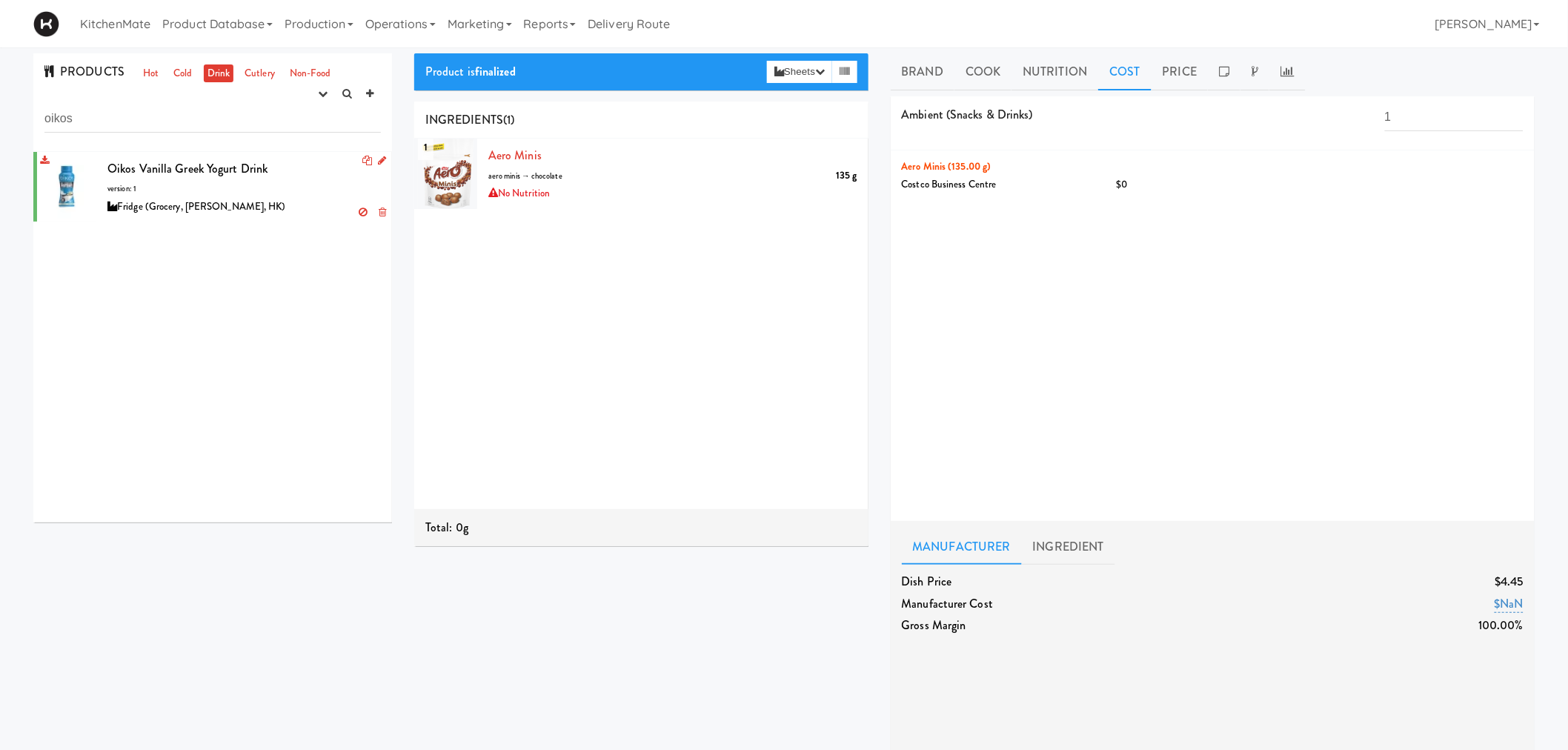
click at [291, 206] on div "Fridge (Grocery, [PERSON_NAME], HK)" at bounding box center [244, 207] width 274 height 19
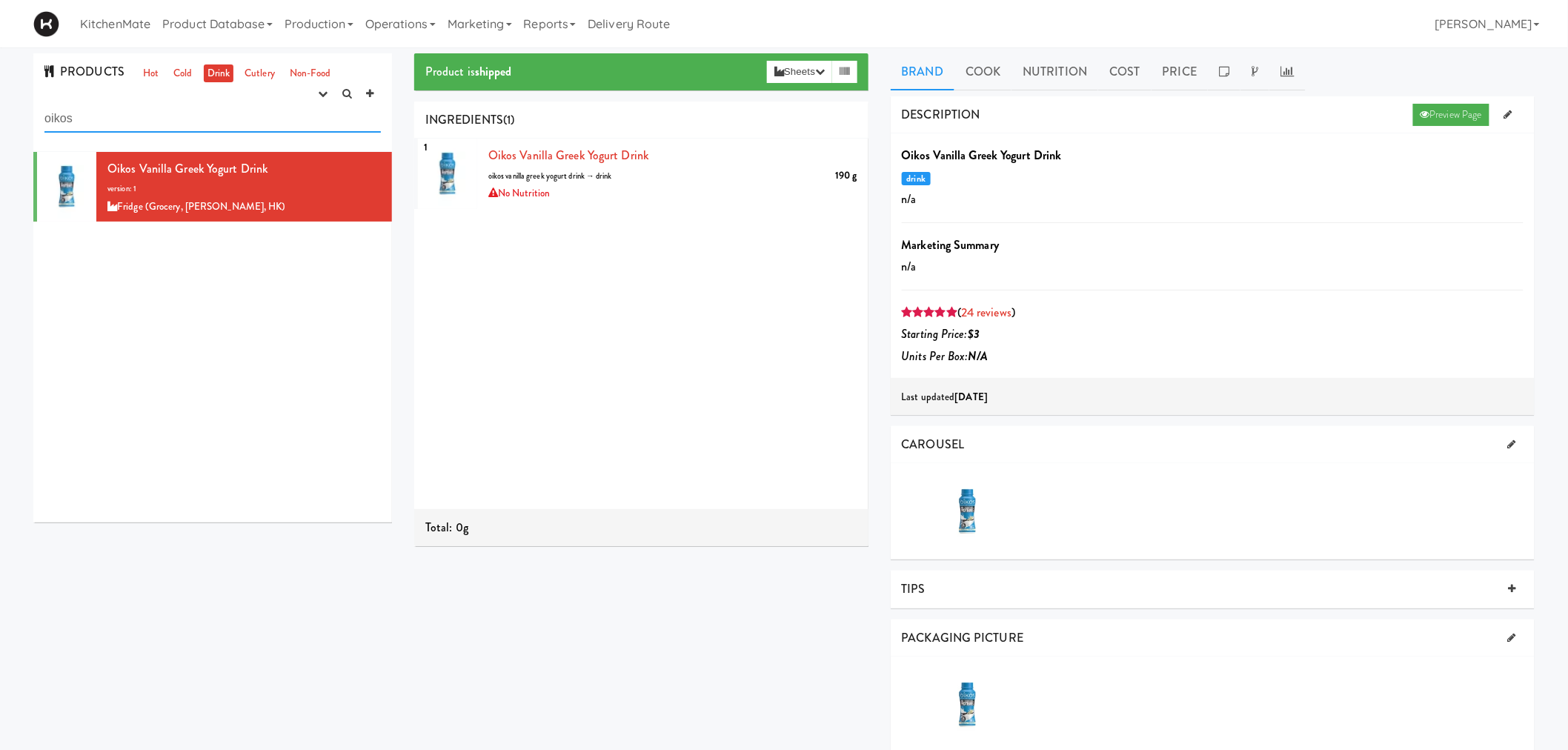
click at [167, 116] on input "oikos" at bounding box center [212, 118] width 336 height 27
click at [165, 275] on div "Oikos Vanilla Greek Yogurt Drink version: 1 Fridge (Grocery, Bev, HK)" at bounding box center [212, 337] width 358 height 371
click at [378, 157] on icon at bounding box center [382, 160] width 8 height 9
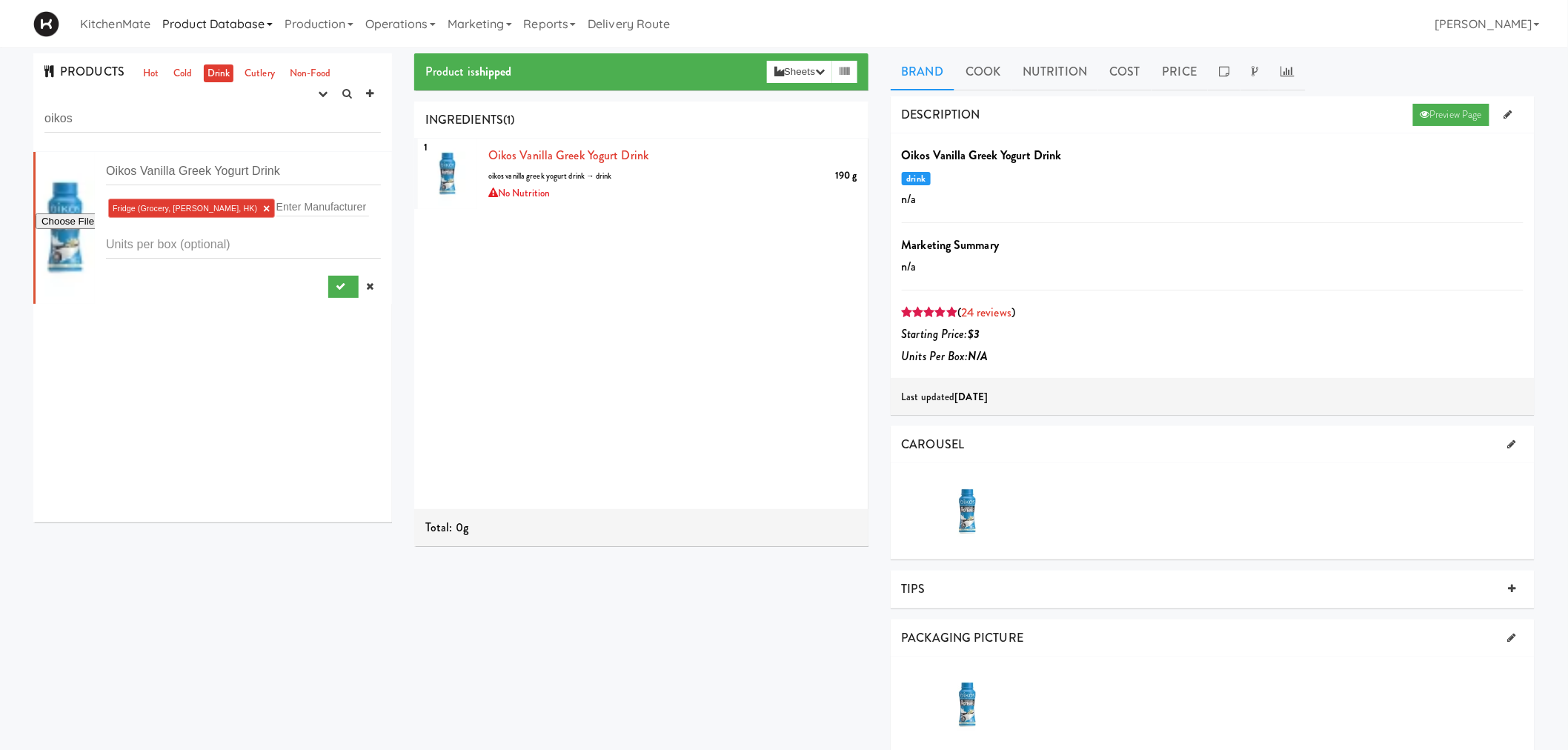
click at [242, 25] on link "Product Database" at bounding box center [217, 23] width 122 height 48
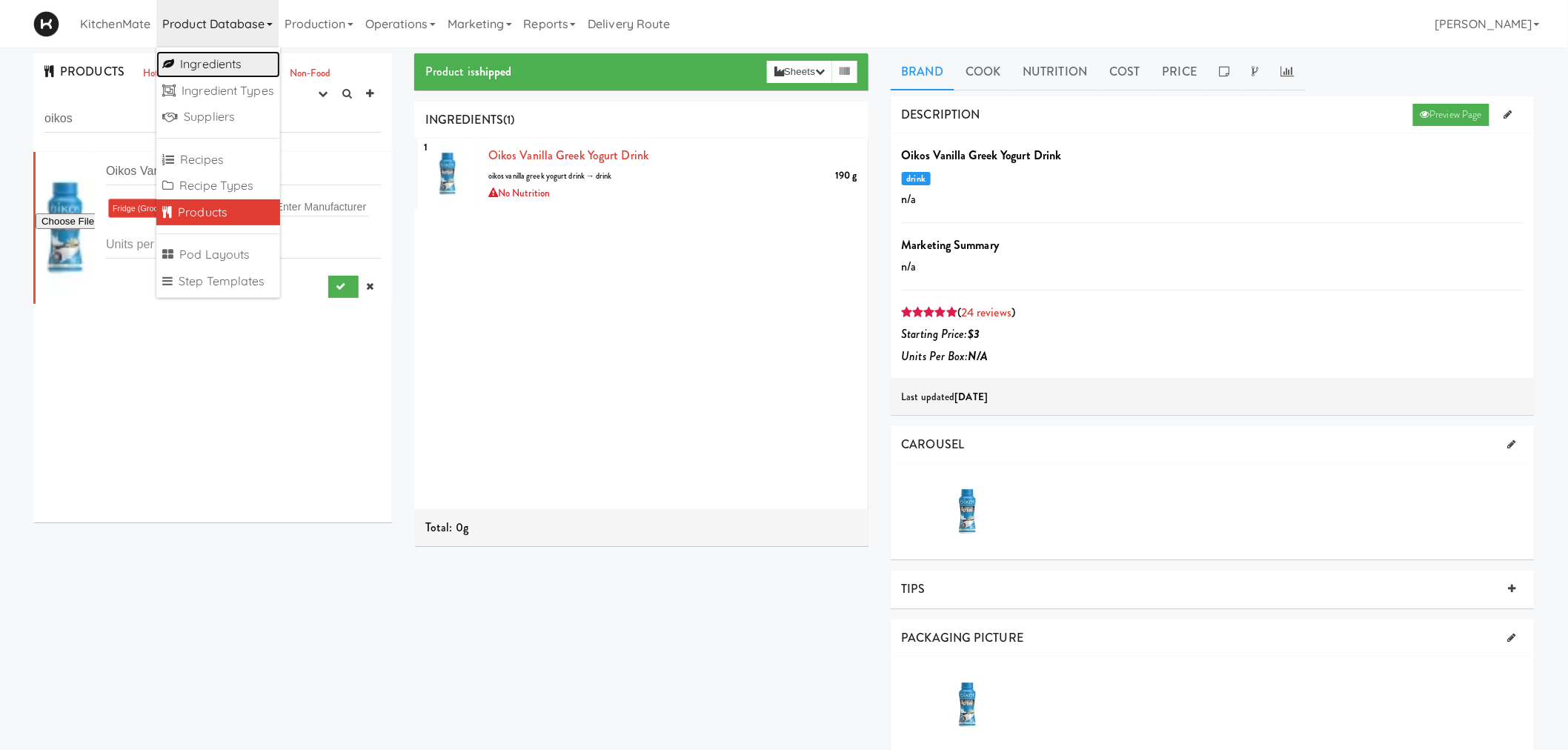
click at [232, 65] on link "Ingredients" at bounding box center [218, 64] width 124 height 27
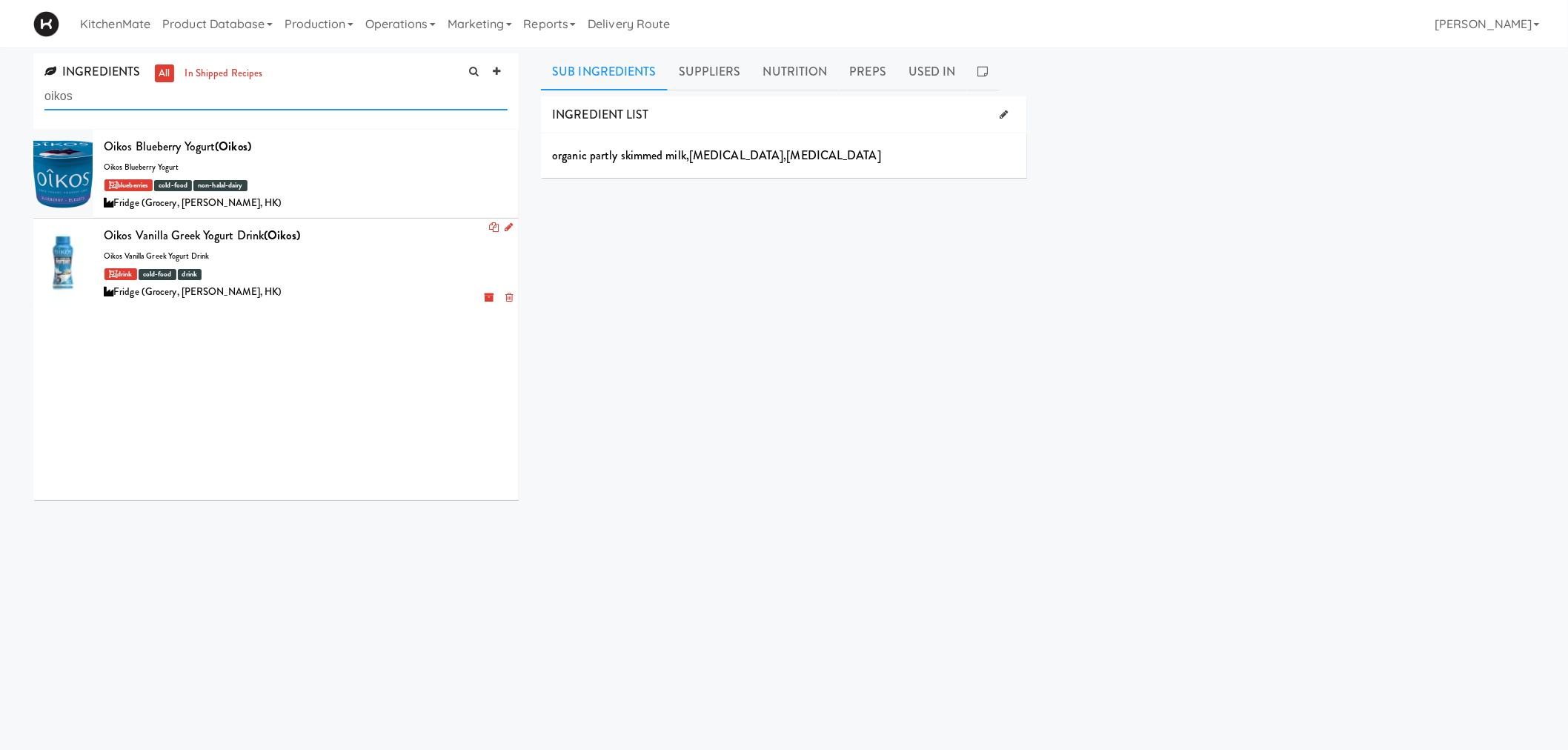
type input "oikos"
click at [60, 256] on div at bounding box center [63, 263] width 60 height 89
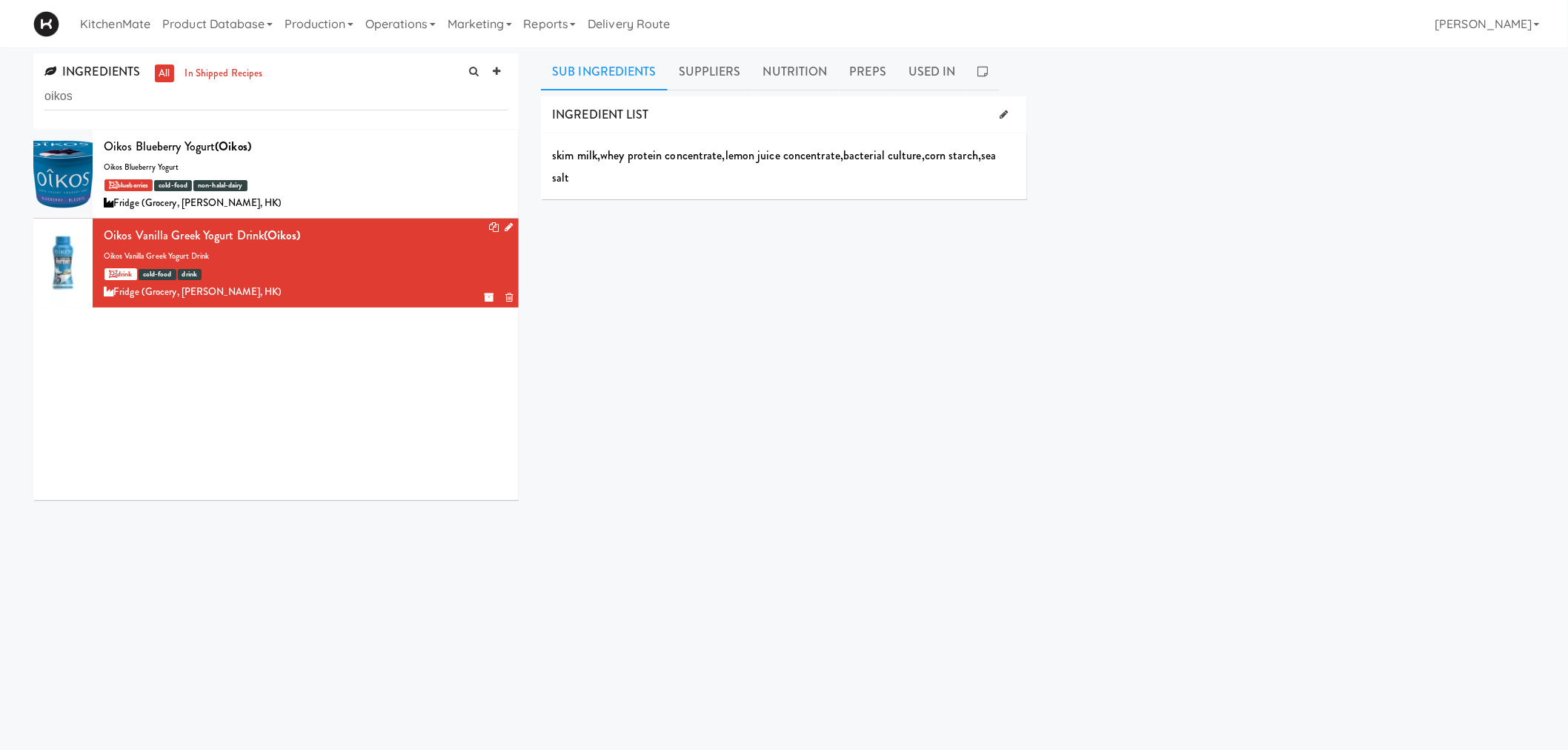
click at [505, 228] on icon at bounding box center [508, 227] width 8 height 9
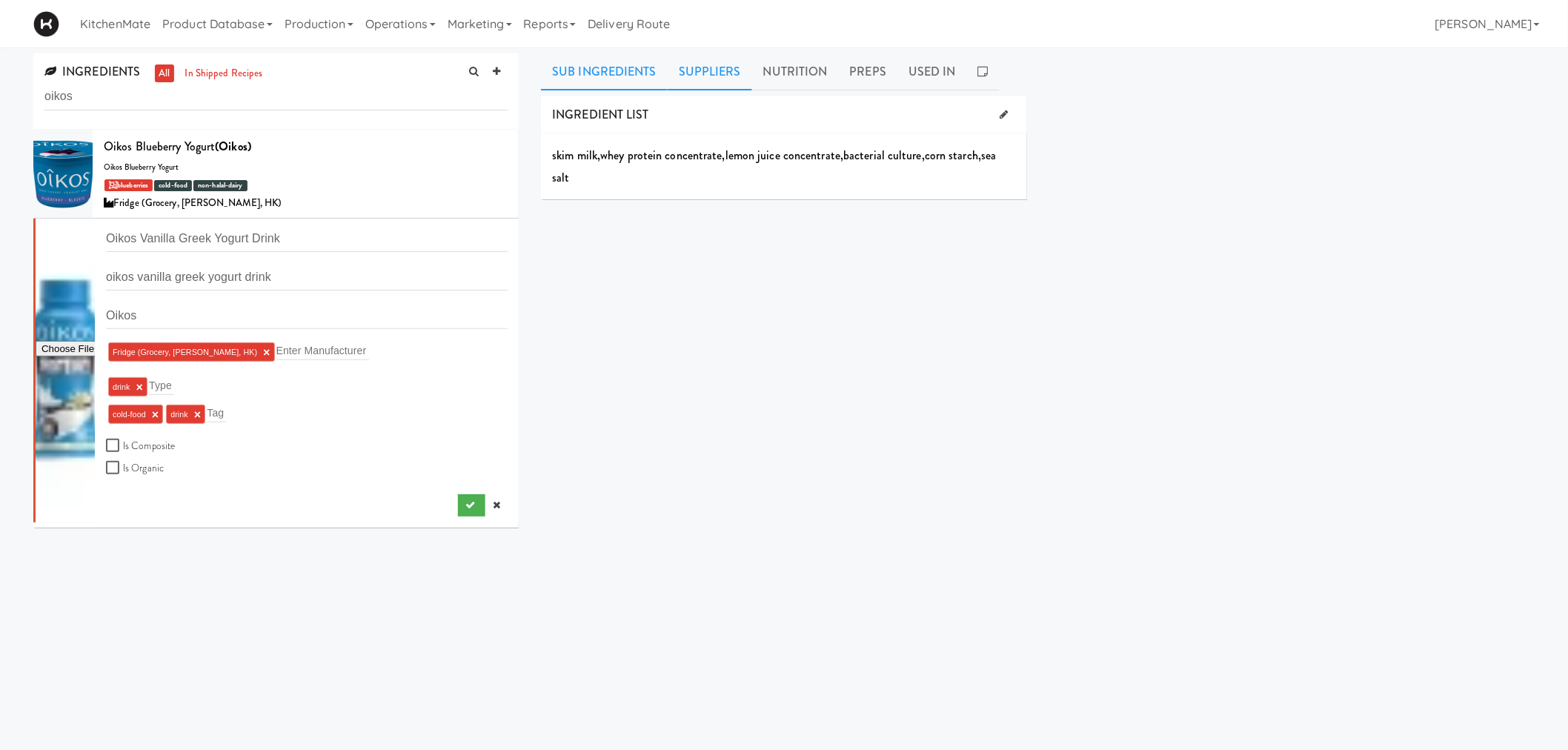
click at [702, 75] on link "Suppliers" at bounding box center [710, 72] width 85 height 37
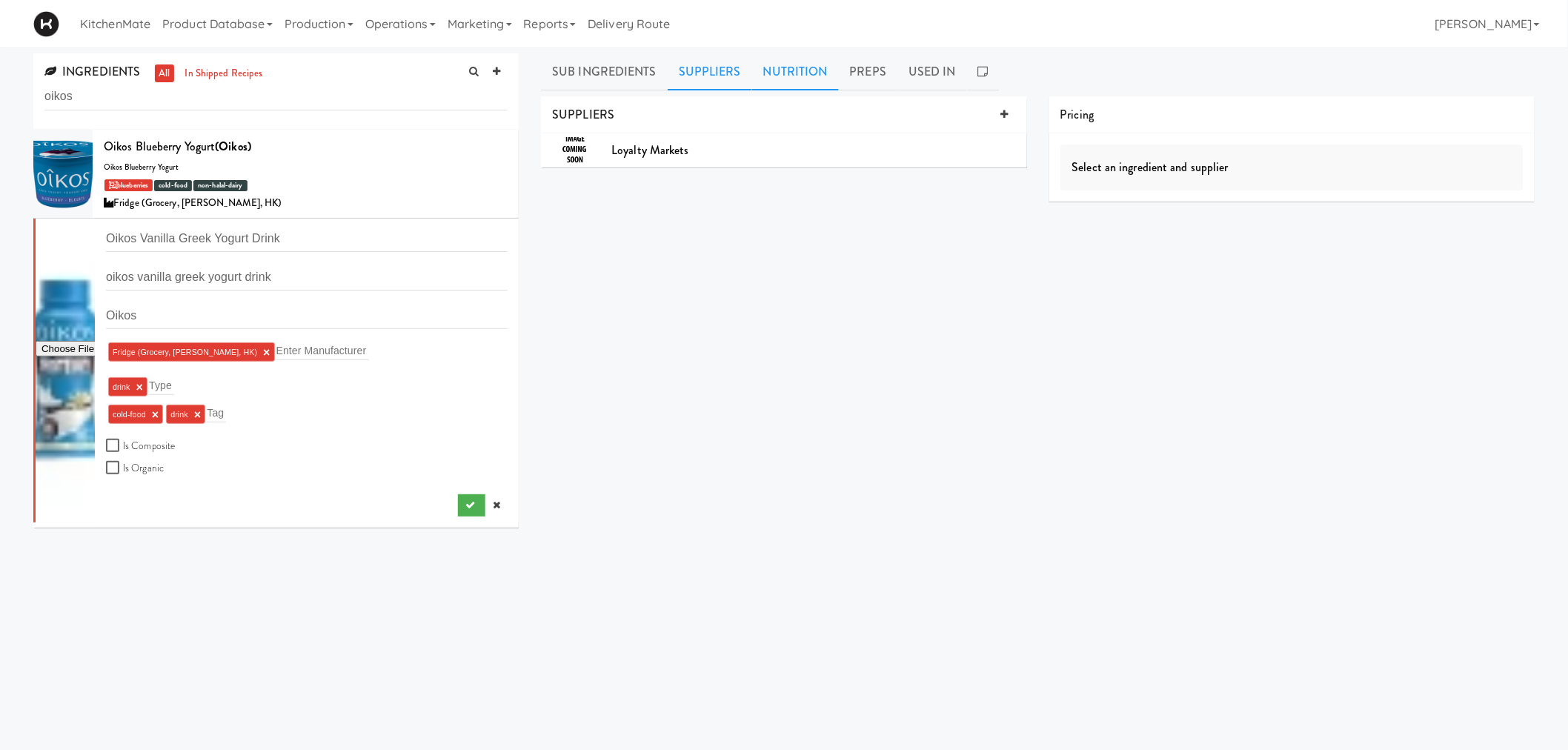
click at [797, 56] on link "Nutrition" at bounding box center [795, 72] width 87 height 37
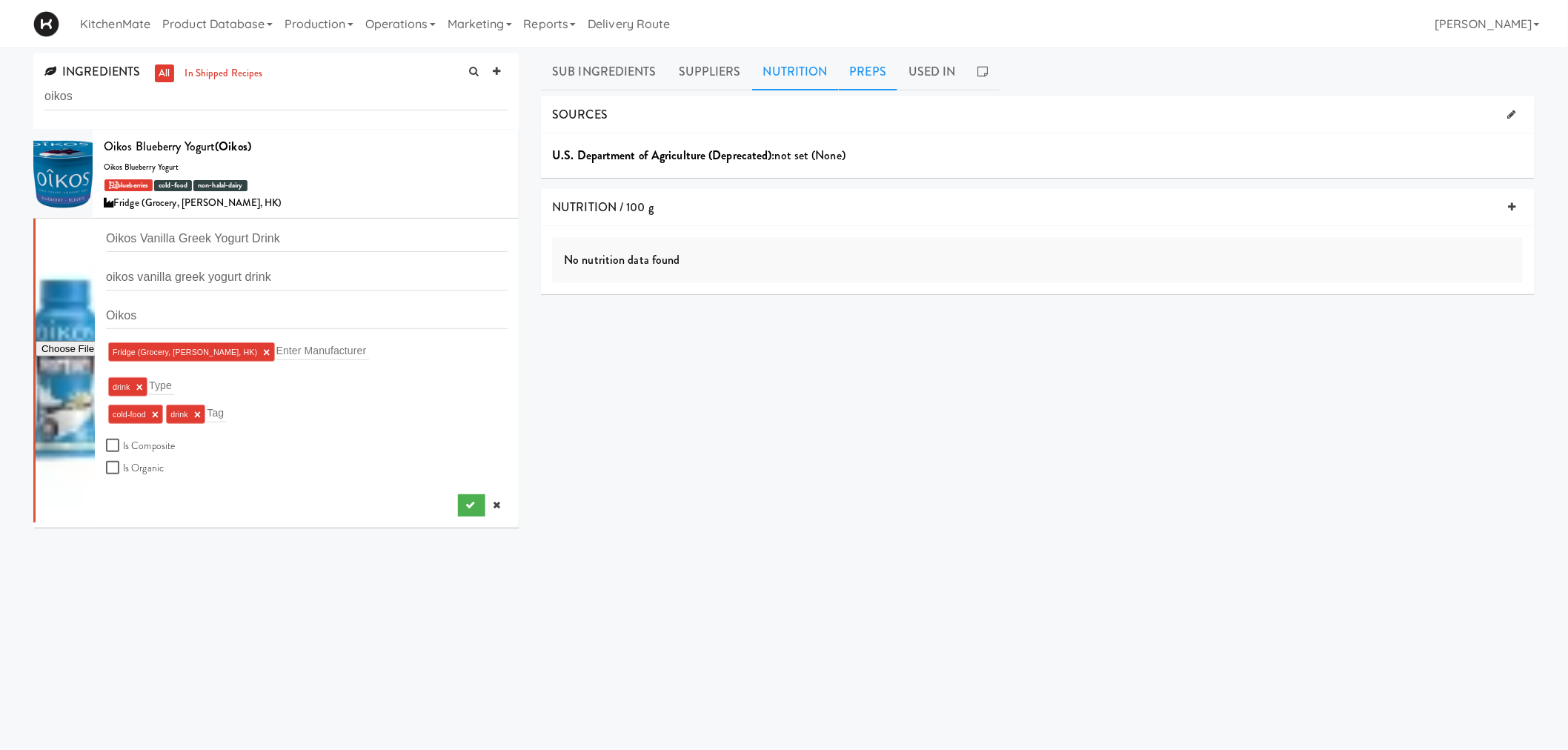
click at [855, 75] on link "Preps" at bounding box center [869, 72] width 60 height 37
drag, startPoint x: 949, startPoint y: 70, endPoint x: 925, endPoint y: 103, distance: 40.8
click at [949, 70] on link "Used In" at bounding box center [932, 72] width 70 height 37
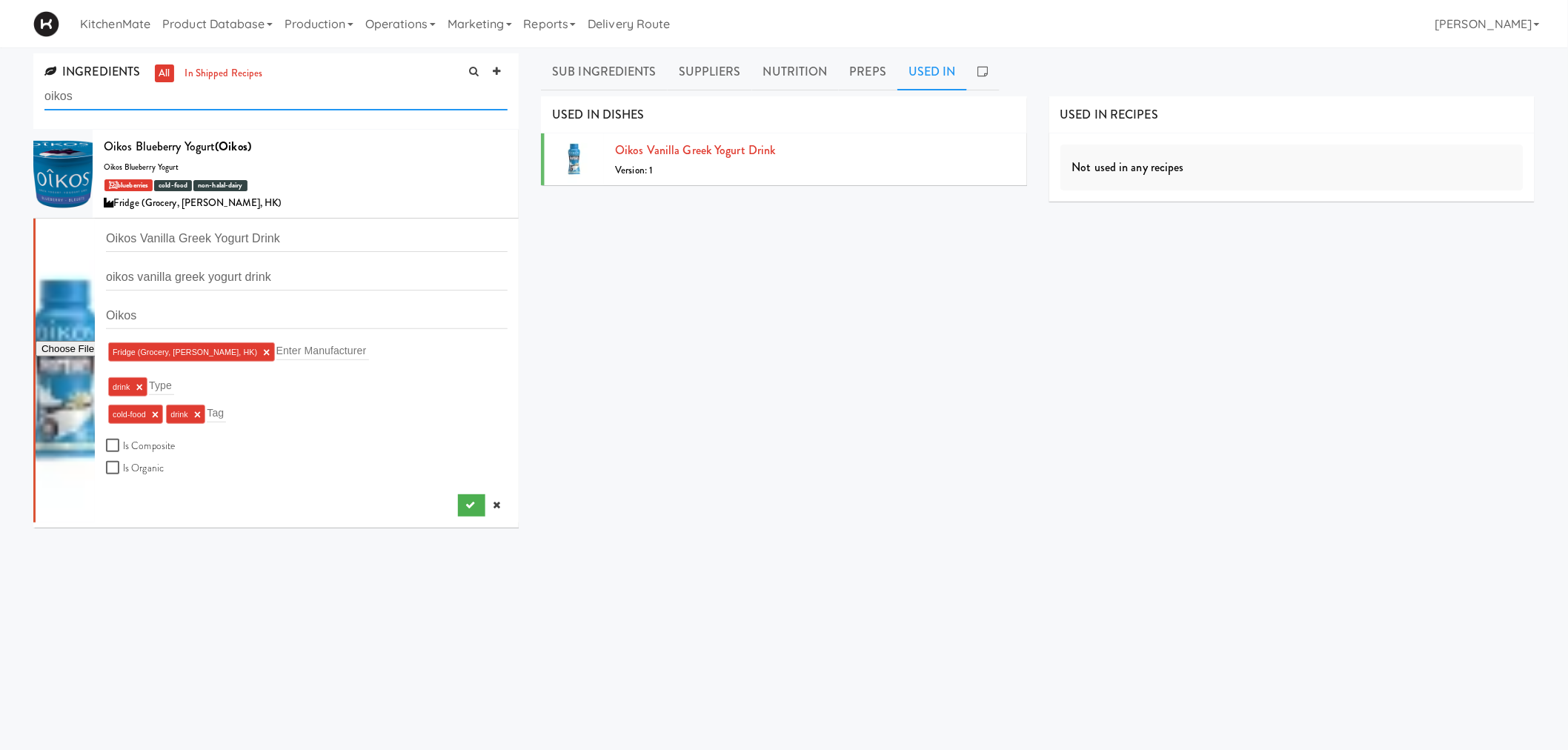
click at [228, 101] on input "oikos" at bounding box center [276, 96] width 463 height 27
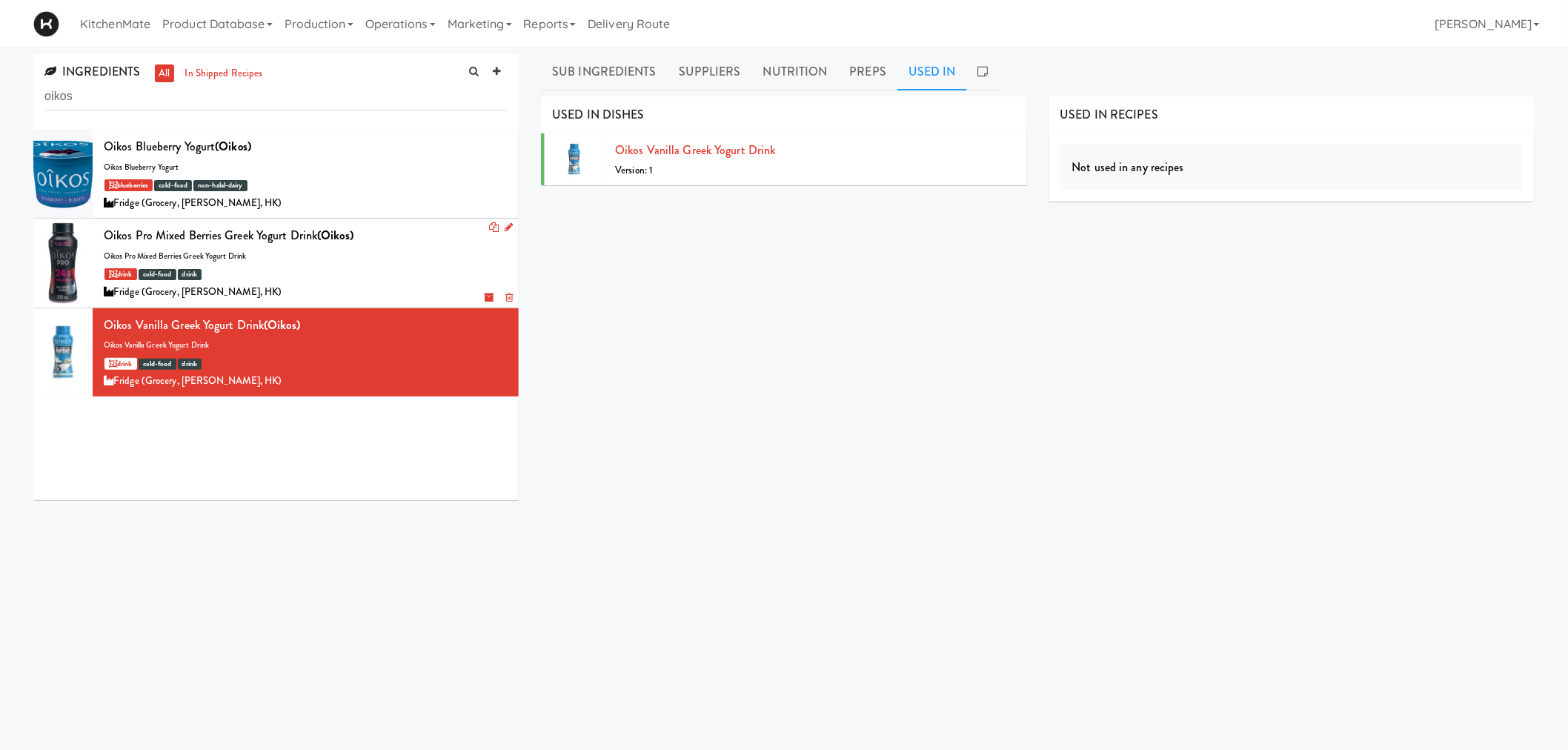
click at [245, 250] on div "Oikos Pro Mixed Berries Greek Yogurt Drink (Oikos) oikos pro mixed berries gree…" at bounding box center [305, 263] width 404 height 76
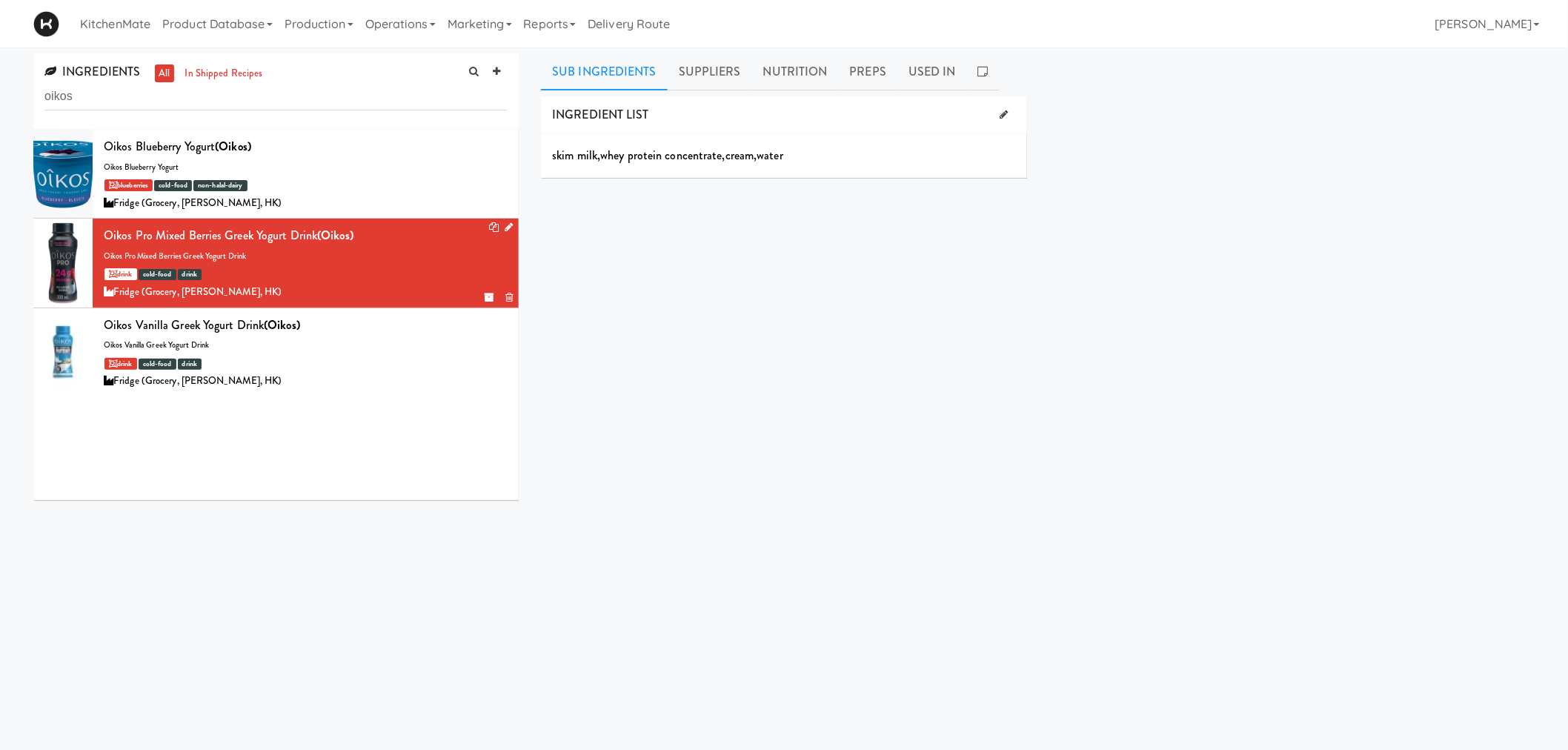
click at [505, 230] on icon at bounding box center [508, 227] width 8 height 9
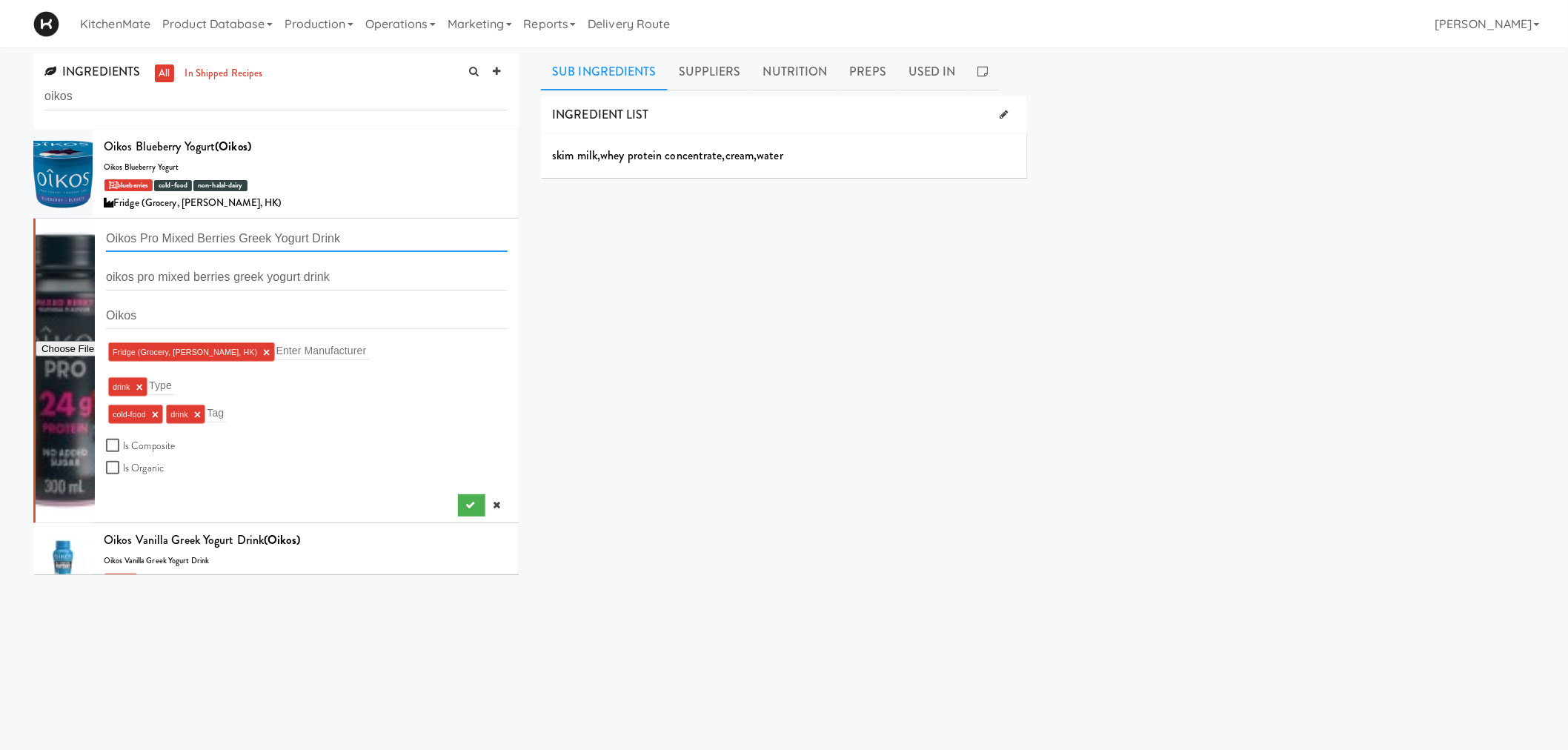
click at [335, 238] on input "Oikos Pro Mixed Berries Greek Yogurt Drink" at bounding box center [306, 238] width 401 height 27
click at [826, 386] on div "INGREDIENT LIST skim milk , whey protein concentrate , cream , water SUPPLIERS …" at bounding box center [1037, 374] width 994 height 556
drag, startPoint x: 164, startPoint y: 277, endPoint x: 167, endPoint y: 292, distance: 15.3
click at [165, 278] on input "oikos pro mixed berries greek yogurt drink" at bounding box center [306, 277] width 401 height 27
click at [196, 276] on input "oikos pro Mixed berries greek yogurt drink" at bounding box center [306, 277] width 401 height 27
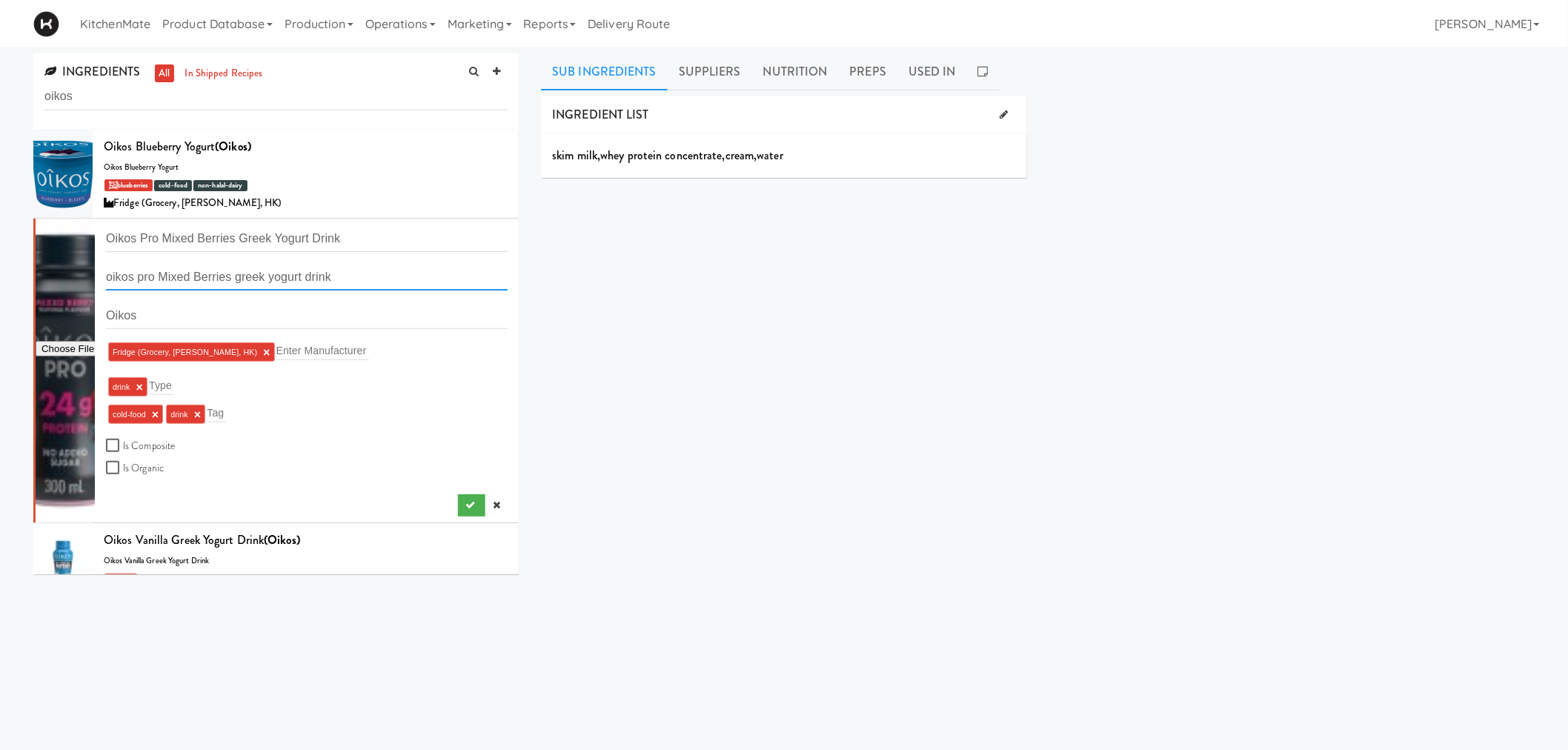
click at [237, 278] on input "oikos pro Mixed Berries greek yogurt drink" at bounding box center [306, 277] width 401 height 27
click at [275, 280] on input "oikos pro Mixed Berries Greek yogurt drink" at bounding box center [306, 277] width 401 height 27
click at [314, 278] on input "oikos pro Mixed Berries Greek Yogurt drink" at bounding box center [306, 277] width 401 height 27
click at [110, 276] on input "oikos pro Mixed Berries Greek Yogurt Drink" at bounding box center [306, 277] width 401 height 27
type input "Oikos pro Mixed Berries Greek Yogurt Drink"
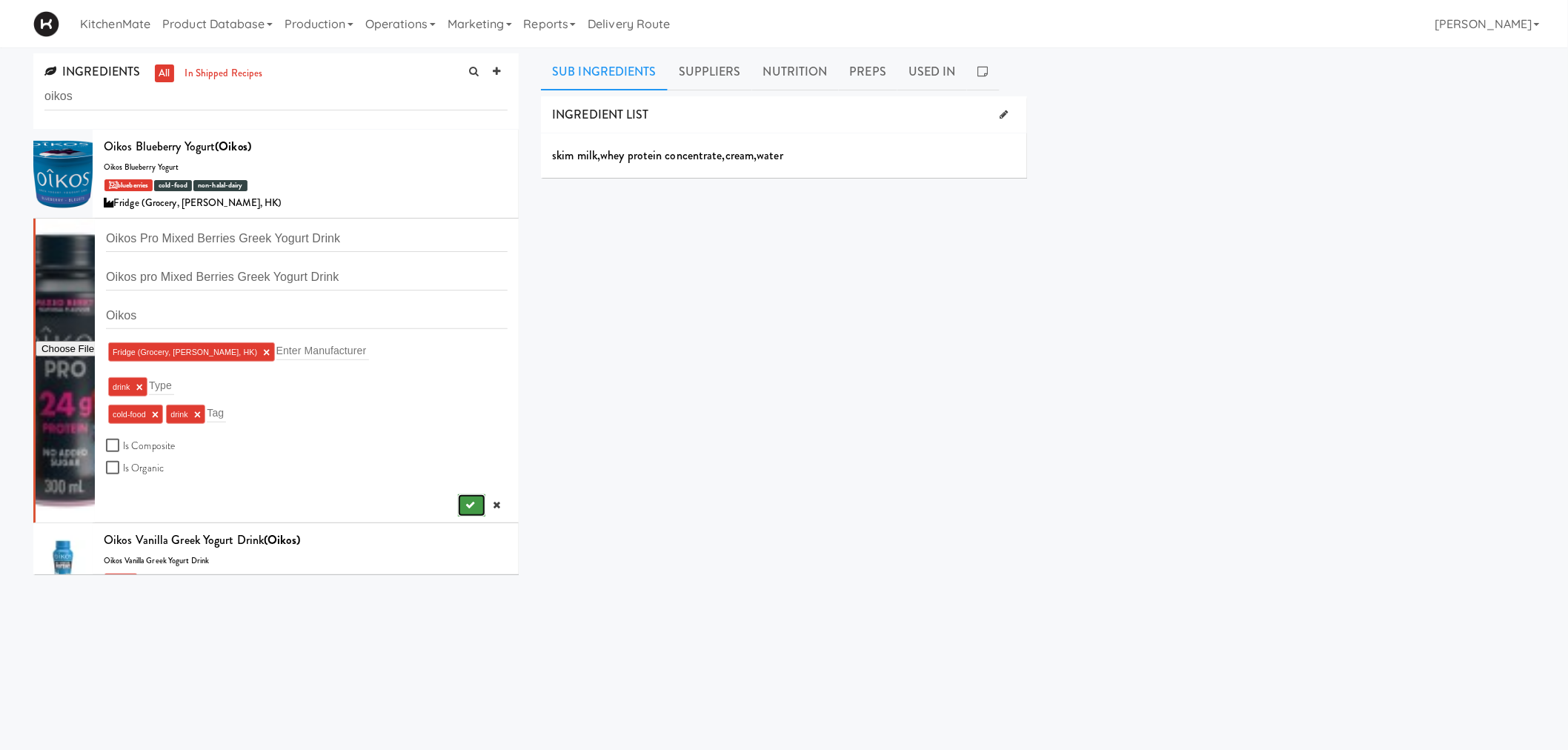
click at [466, 503] on icon "submit" at bounding box center [470, 505] width 9 height 9
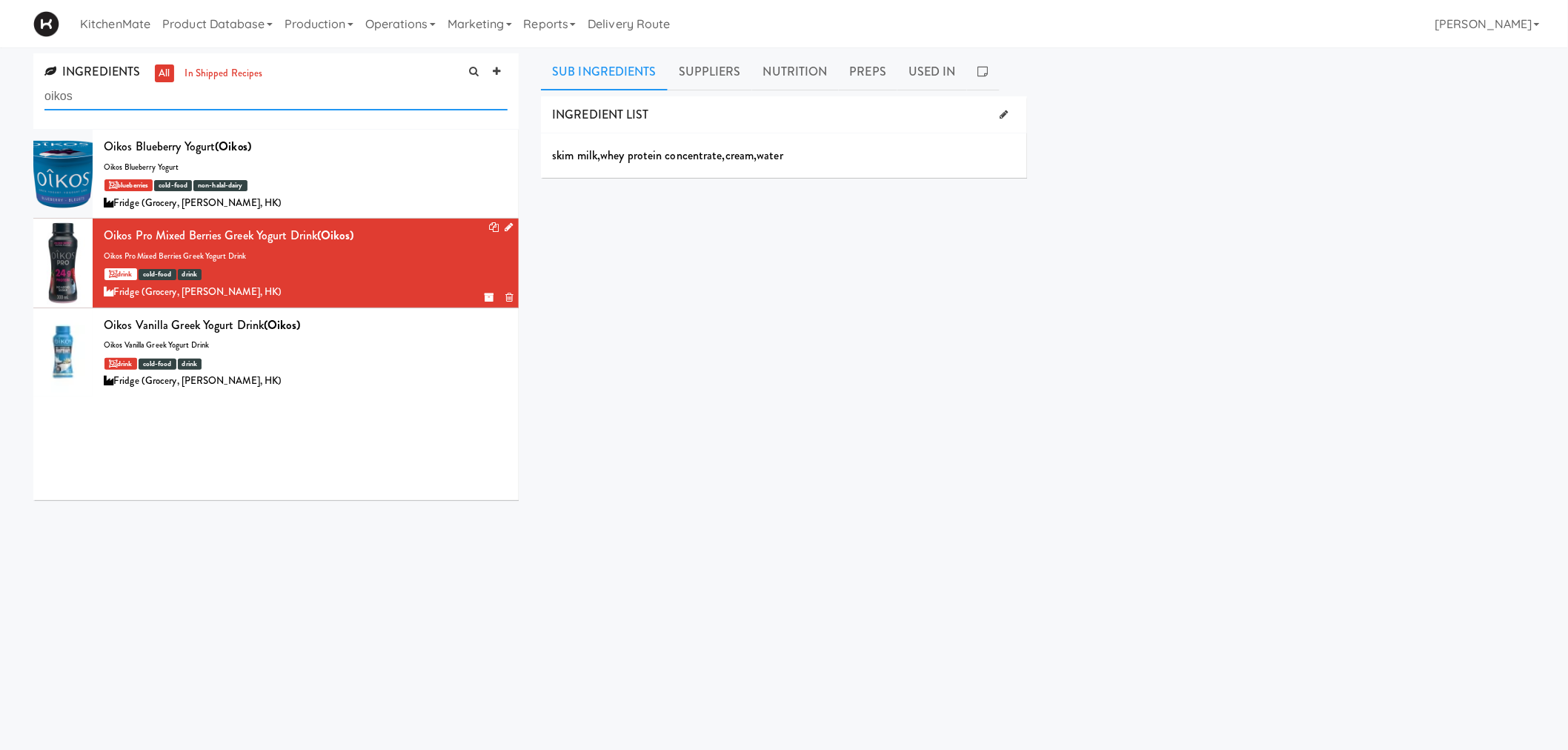
click at [226, 103] on input "oikos" at bounding box center [276, 96] width 463 height 27
click at [505, 225] on icon at bounding box center [508, 227] width 8 height 9
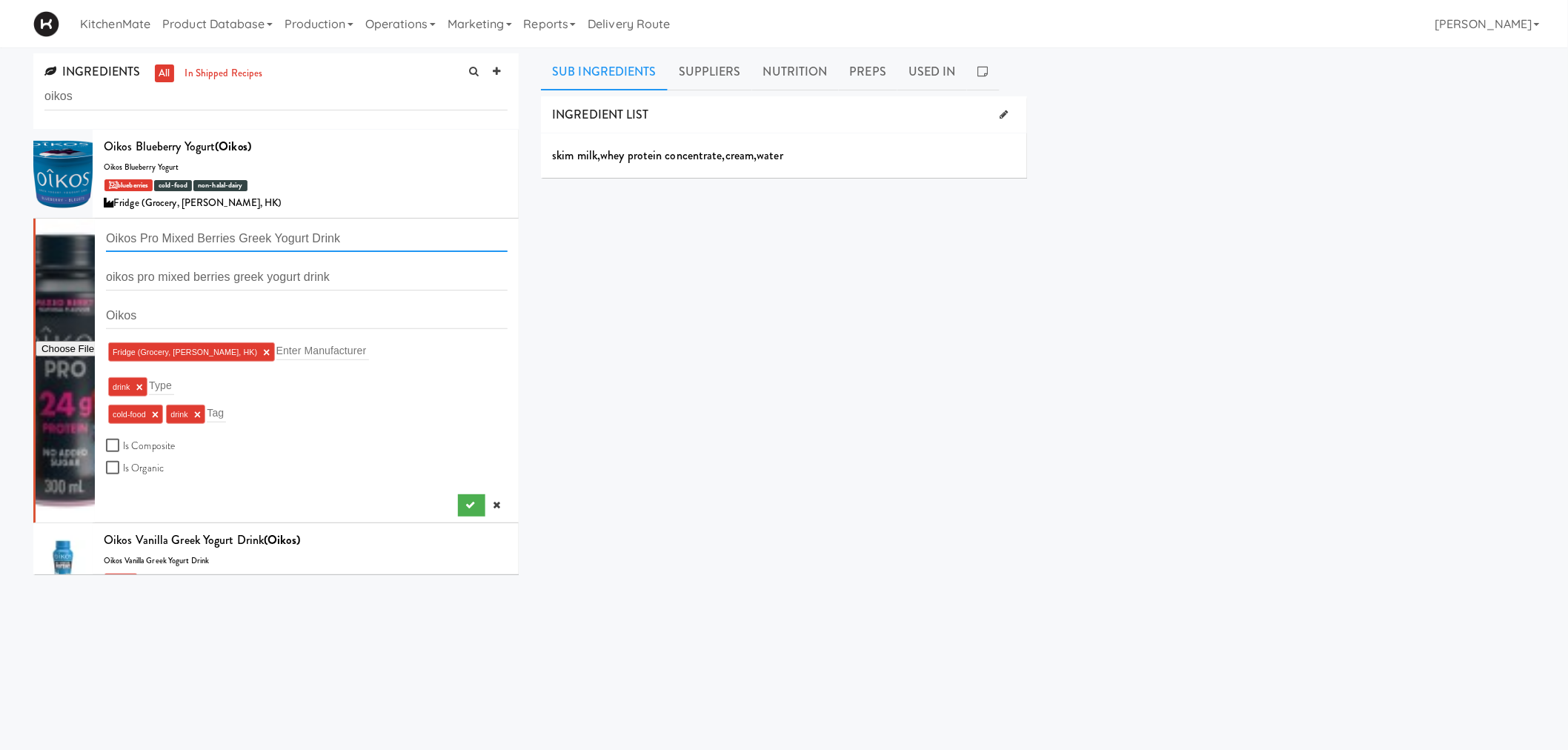
drag, startPoint x: 357, startPoint y: 239, endPoint x: 49, endPoint y: 245, distance: 308.1
click at [106, 245] on form "Oikos Pro Mixed Berries Greek Yogurt Drink oikos pro mixed berries greek yogurt…" at bounding box center [306, 350] width 401 height 252
paste input "Strawberry Banana"
type input "Oikos Pro Mixed Berries Greek Yogurt Drink"
click at [383, 273] on input "oikos pro mixed berries greek yogurt drink" at bounding box center [306, 277] width 401 height 27
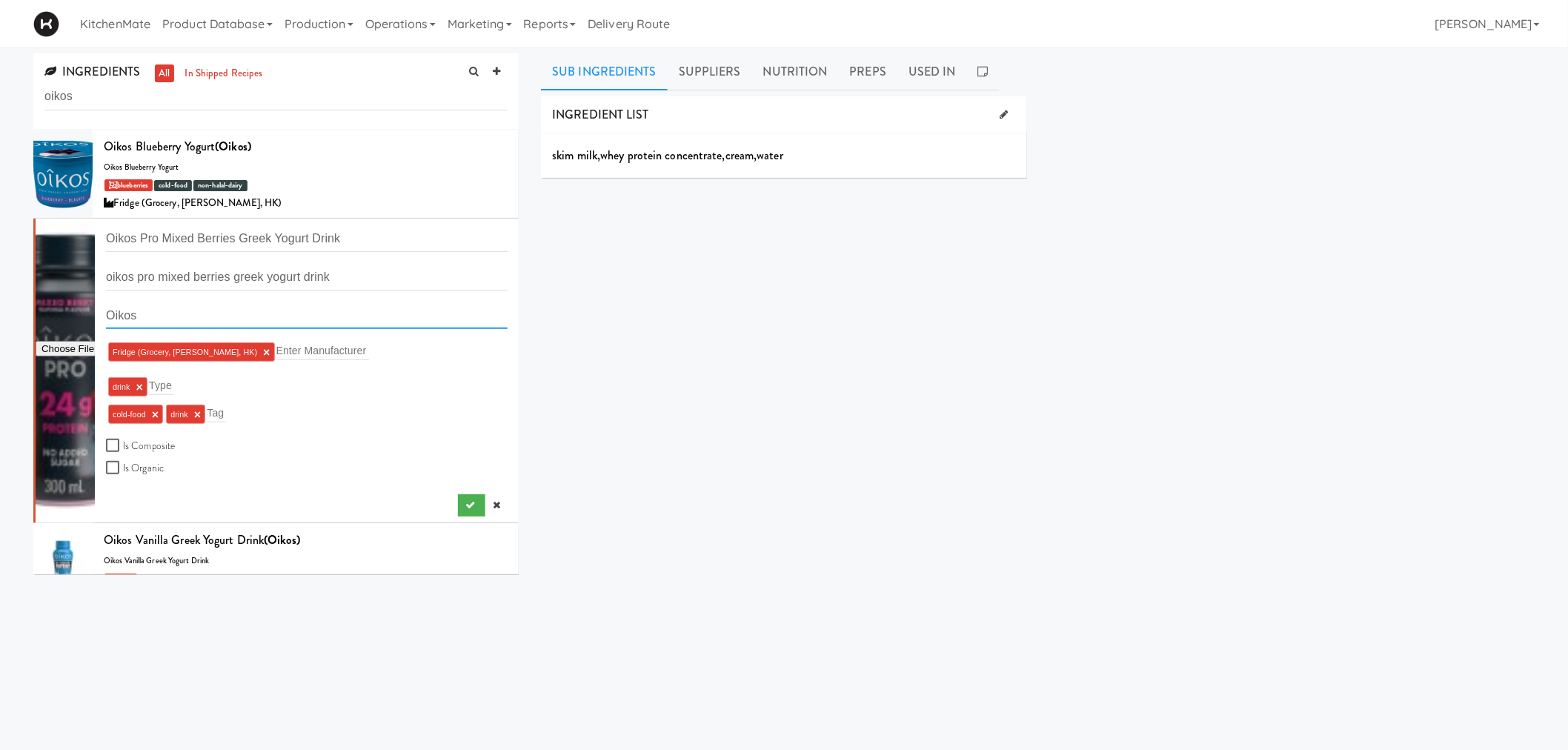
click at [316, 329] on input "Oikos" at bounding box center [306, 315] width 401 height 27
click at [664, 315] on div "INGREDIENT LIST skim milk , whey protein concentrate , cream , water SUPPLIERS …" at bounding box center [1037, 374] width 994 height 556
click at [1000, 116] on icon at bounding box center [1004, 115] width 8 height 9
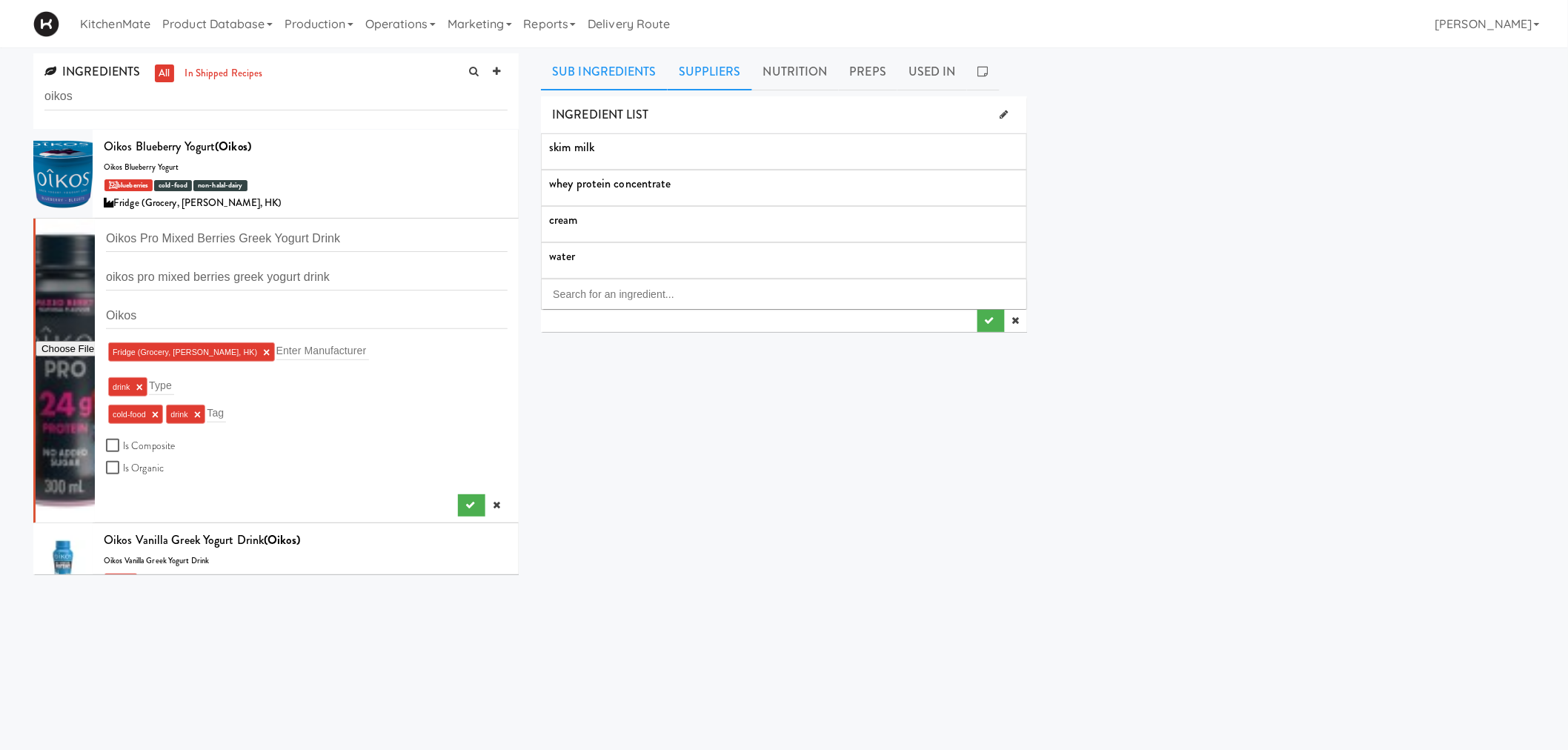
click at [720, 77] on link "Suppliers" at bounding box center [710, 72] width 85 height 37
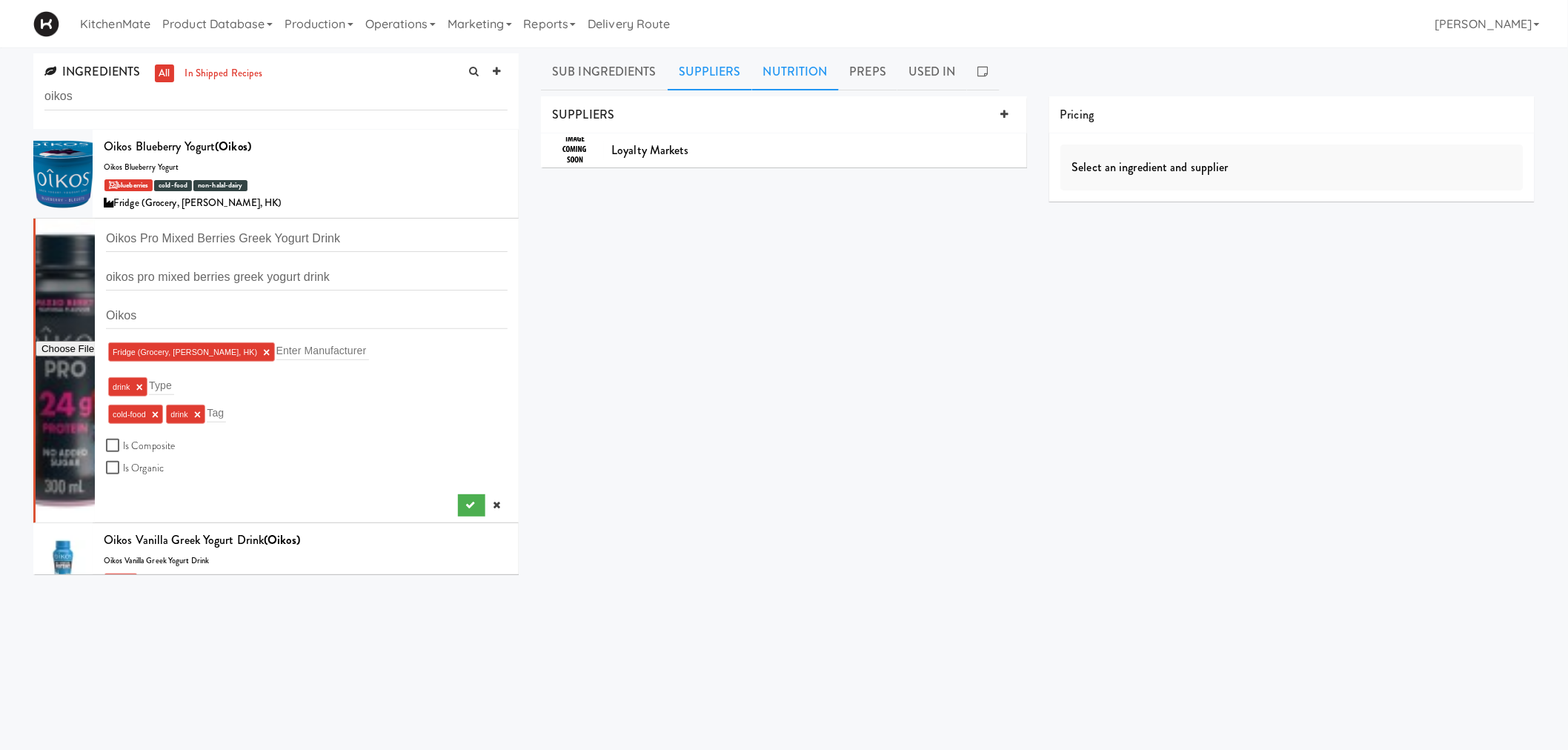
click at [801, 63] on link "Nutrition" at bounding box center [795, 72] width 87 height 37
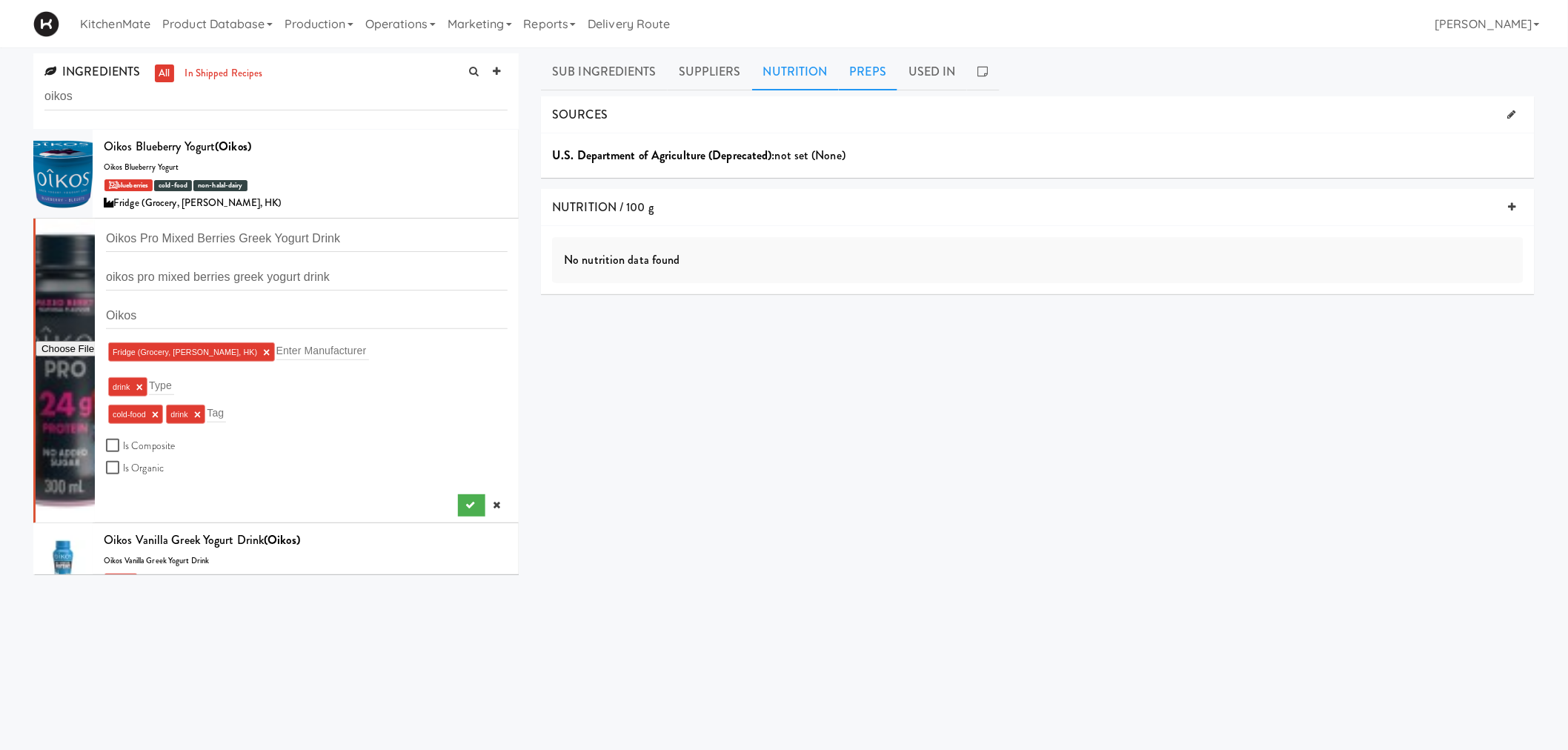
click at [877, 69] on link "Preps" at bounding box center [869, 72] width 60 height 37
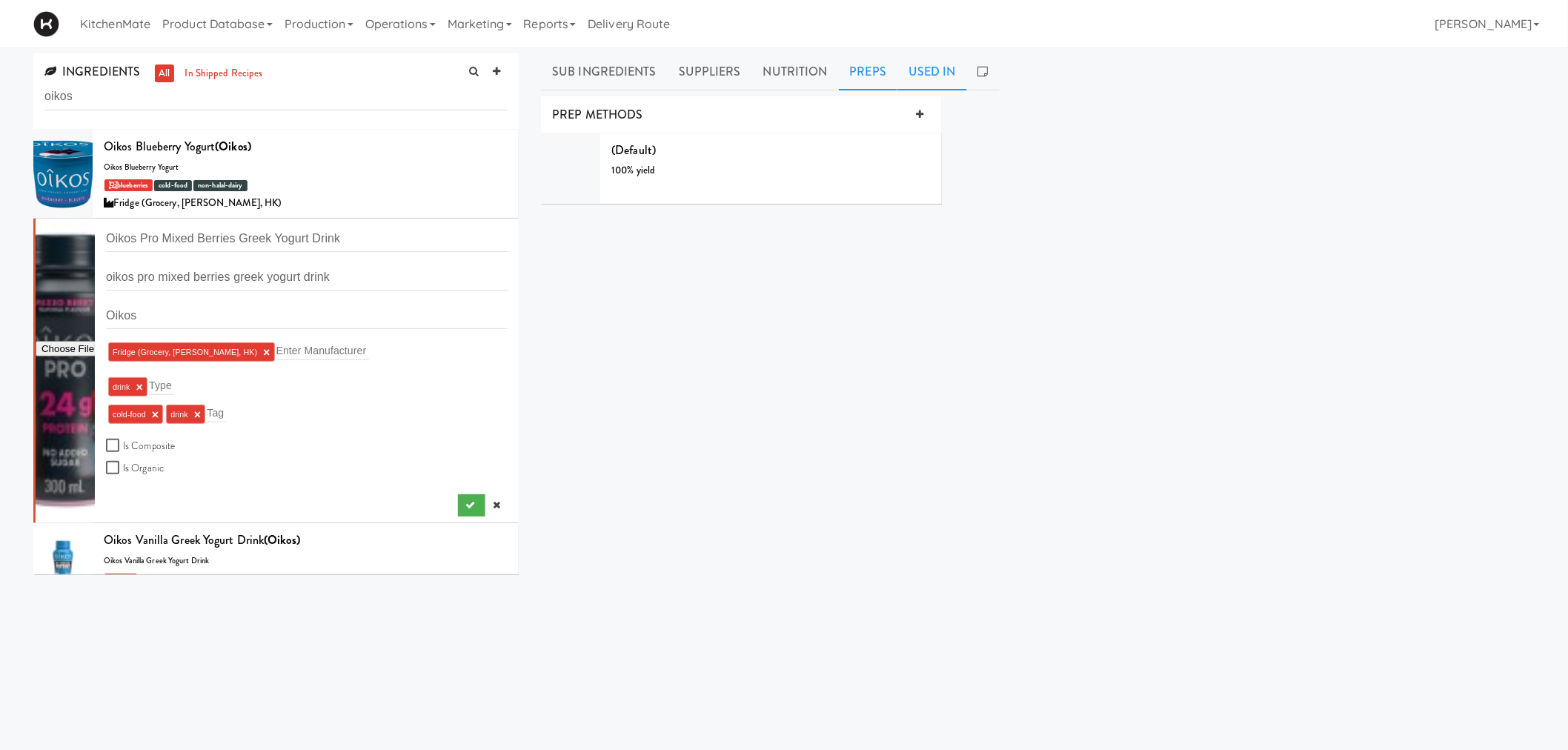
click at [909, 73] on link "Used In" at bounding box center [932, 72] width 70 height 37
click at [305, 15] on link "Production" at bounding box center [318, 23] width 81 height 48
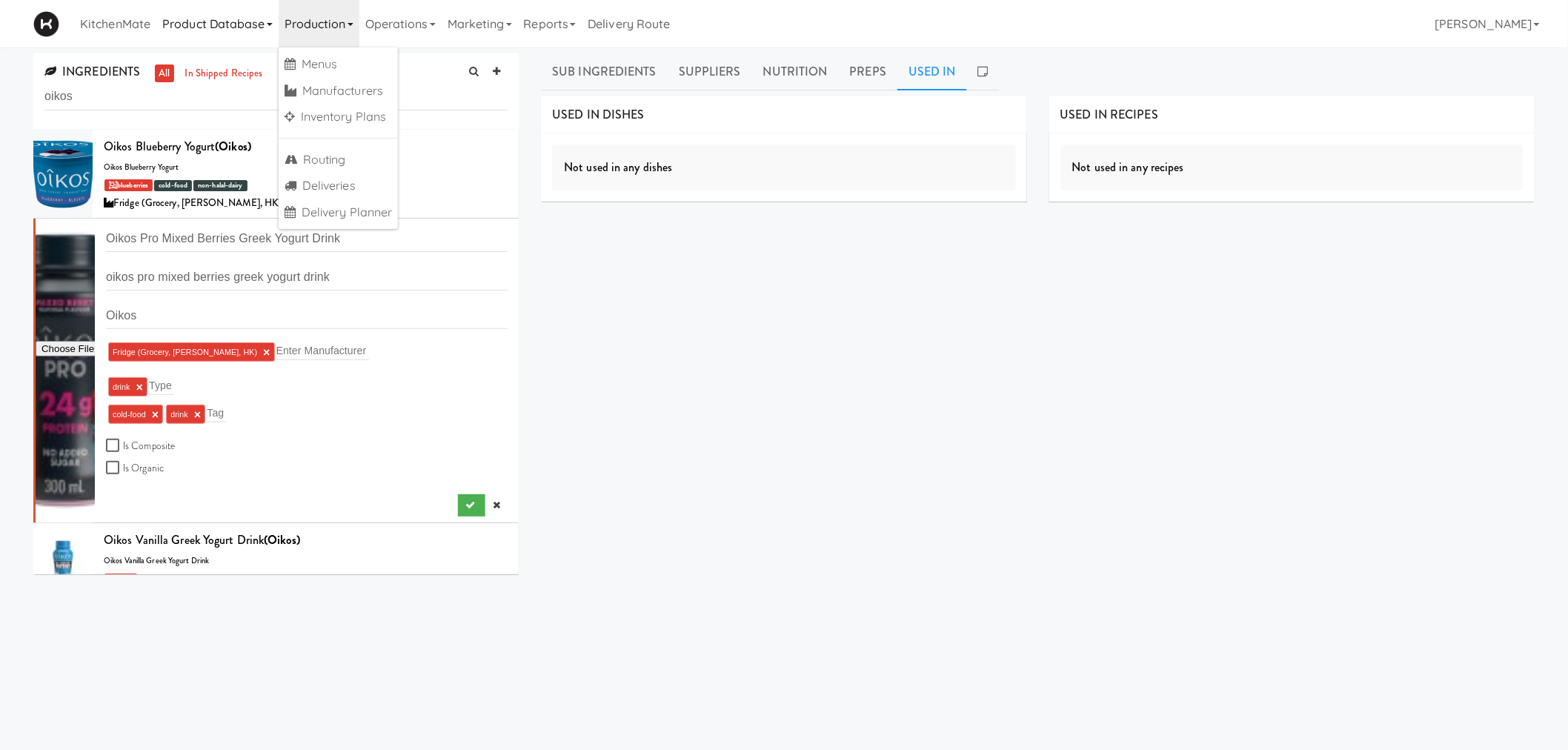
click at [245, 22] on link "Product Database" at bounding box center [217, 23] width 122 height 48
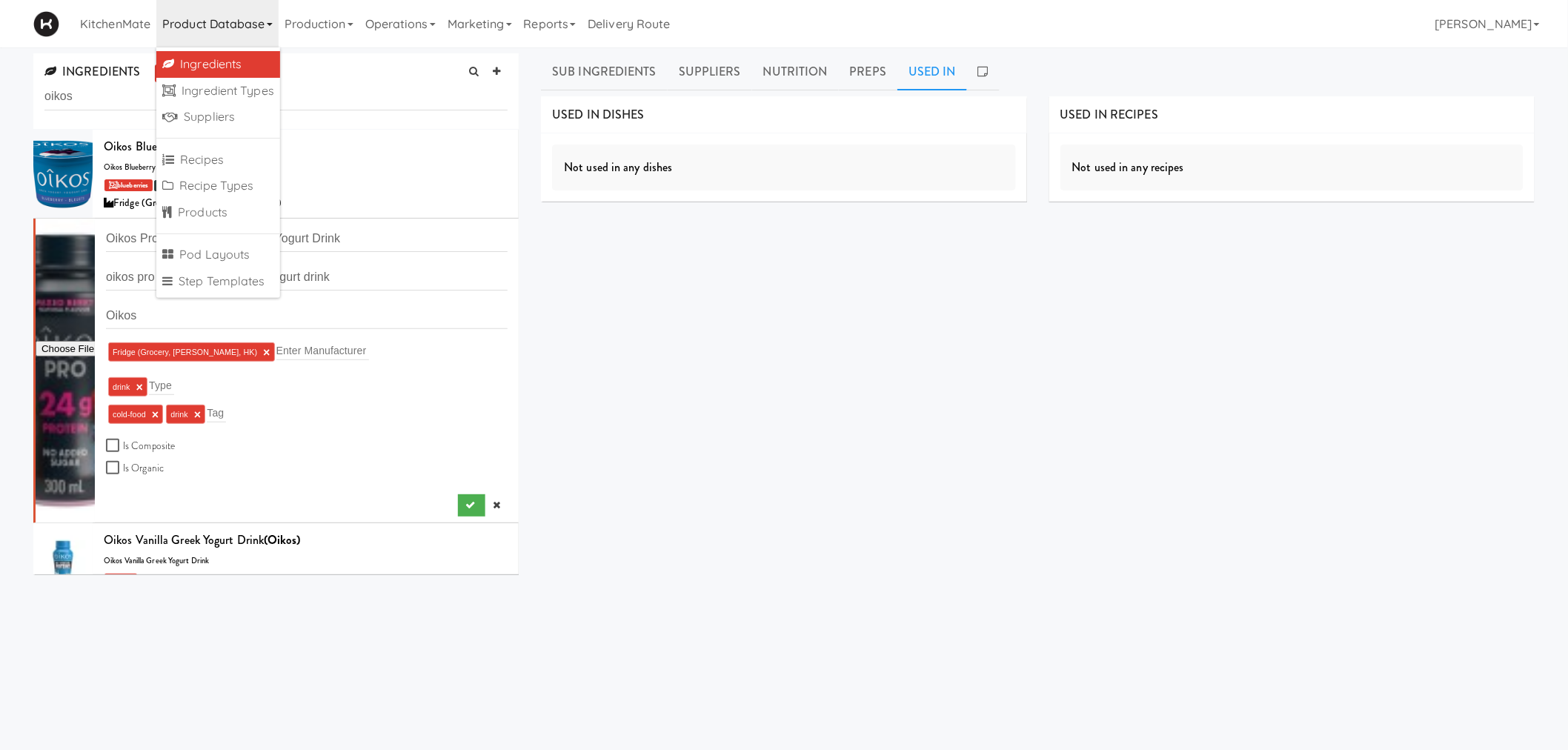
click at [709, 320] on div "INGREDIENT LIST skim milk whey protein concentrate cream water SUPPLIERS Loyalt…" at bounding box center [1037, 374] width 994 height 556
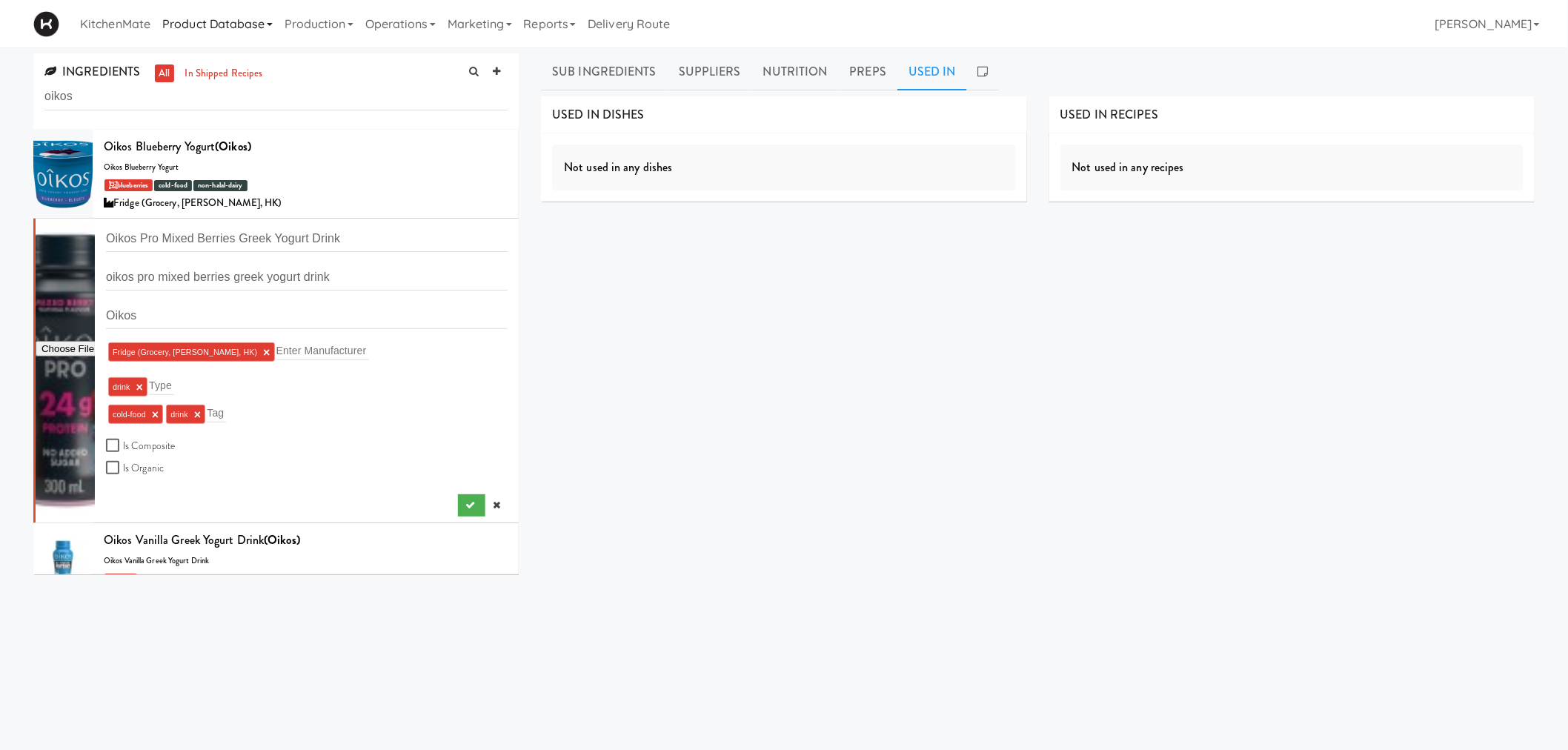
click at [256, 32] on link "Product Database" at bounding box center [217, 23] width 122 height 48
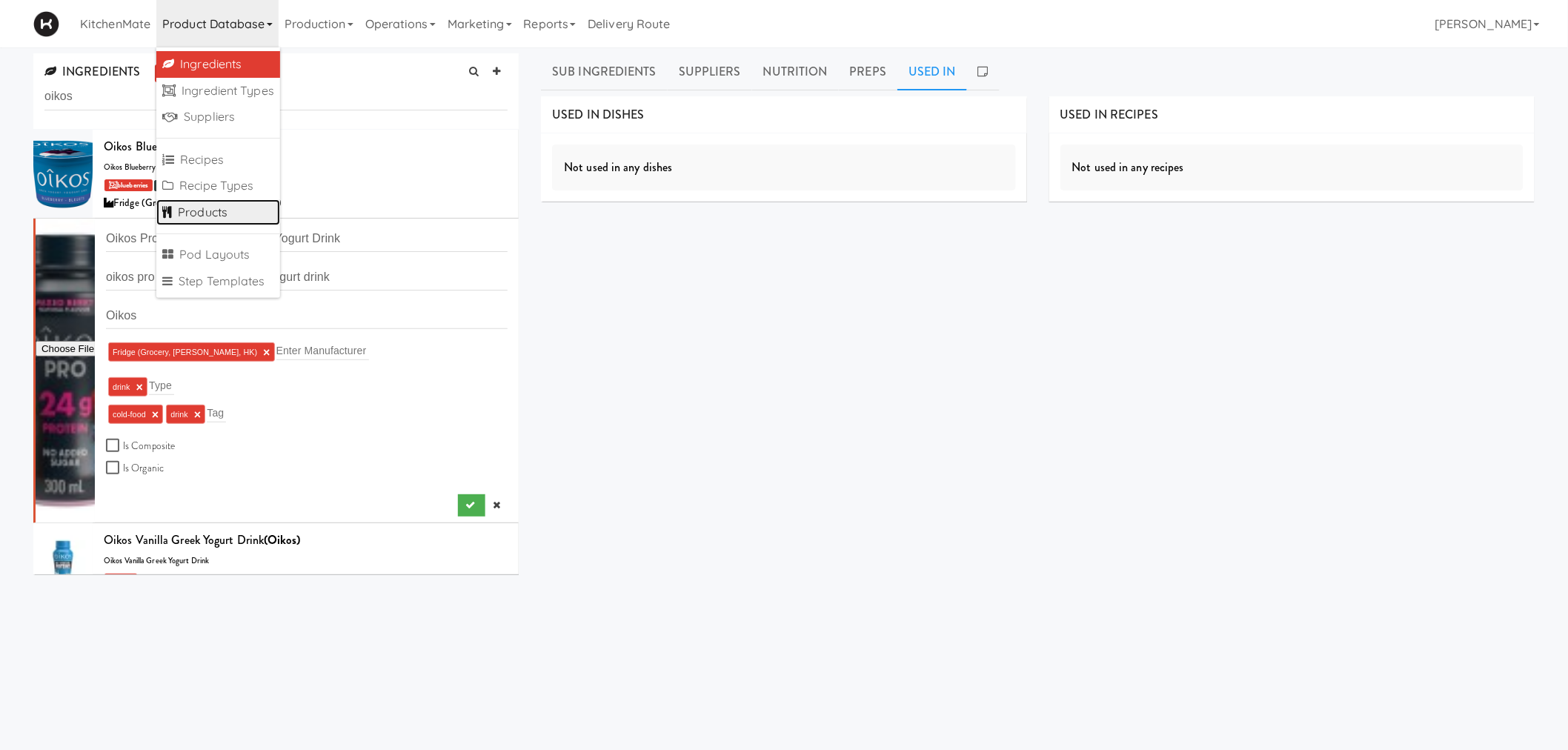
click at [260, 216] on link "Products" at bounding box center [218, 212] width 124 height 27
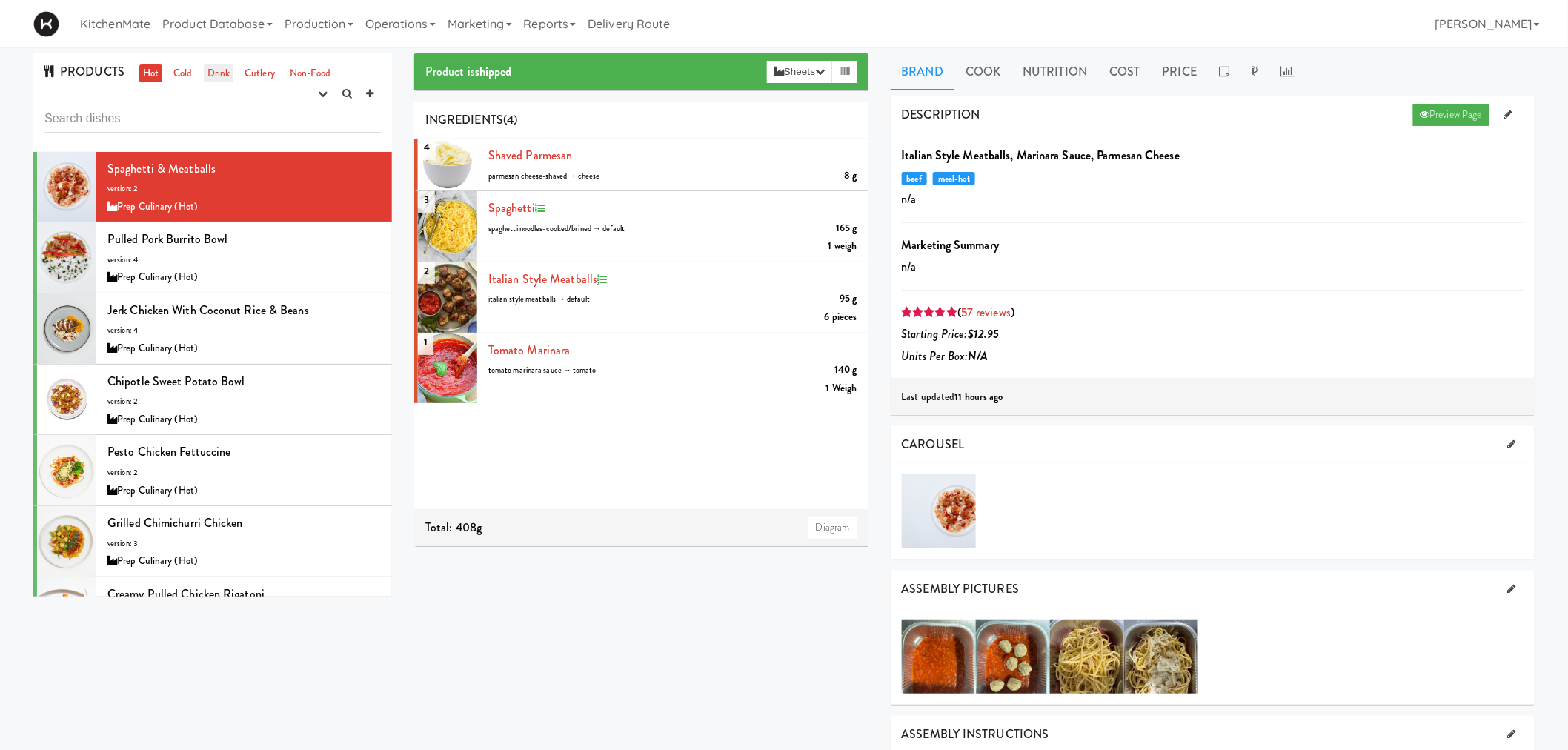
click at [223, 70] on link "Drink" at bounding box center [219, 74] width 31 height 19
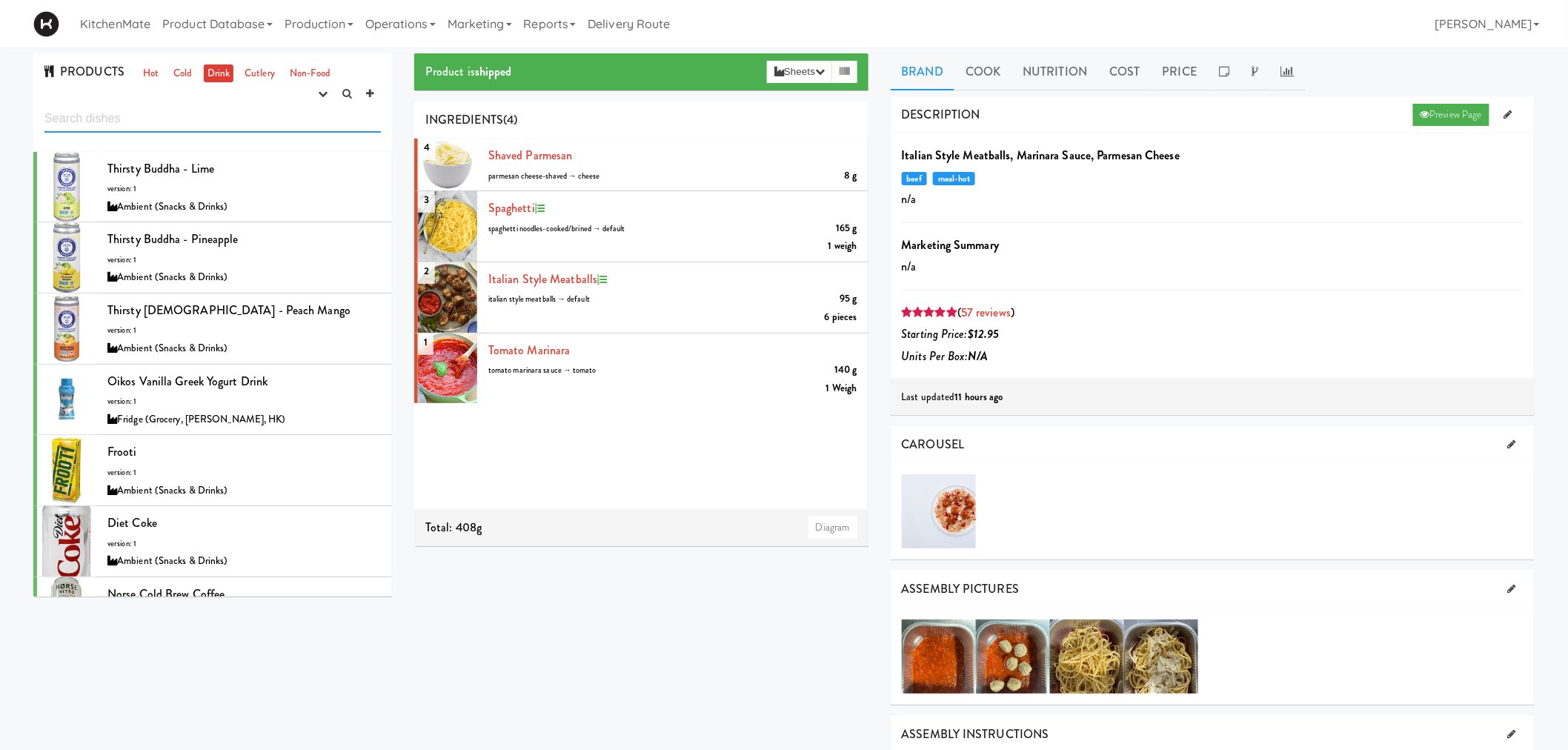
click at [313, 115] on input "text" at bounding box center [212, 118] width 336 height 27
click at [196, 127] on input "text" at bounding box center [212, 118] width 336 height 27
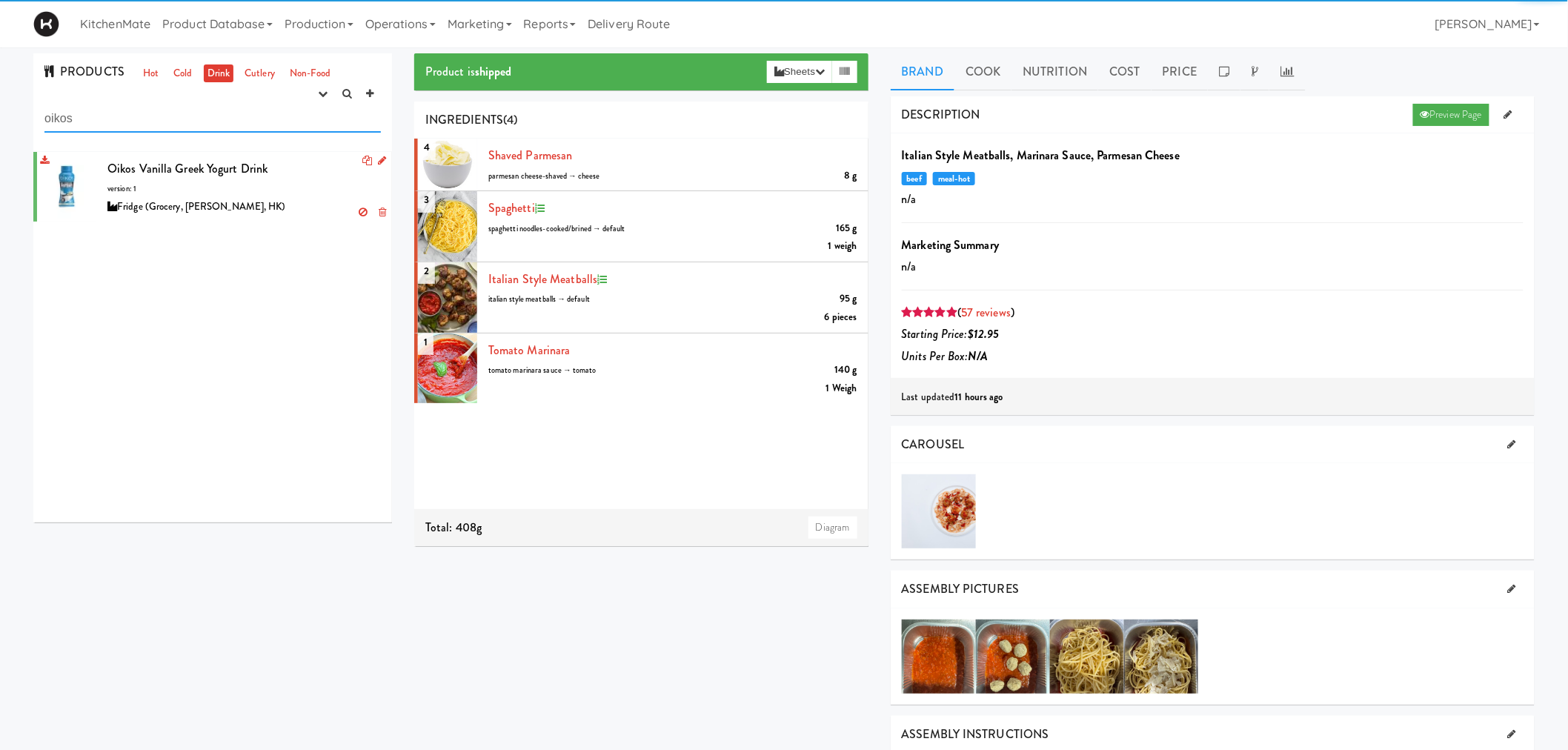
type input "oikos"
click at [170, 172] on span "Oikos Vanilla Greek Yogurt Drink" at bounding box center [187, 169] width 160 height 17
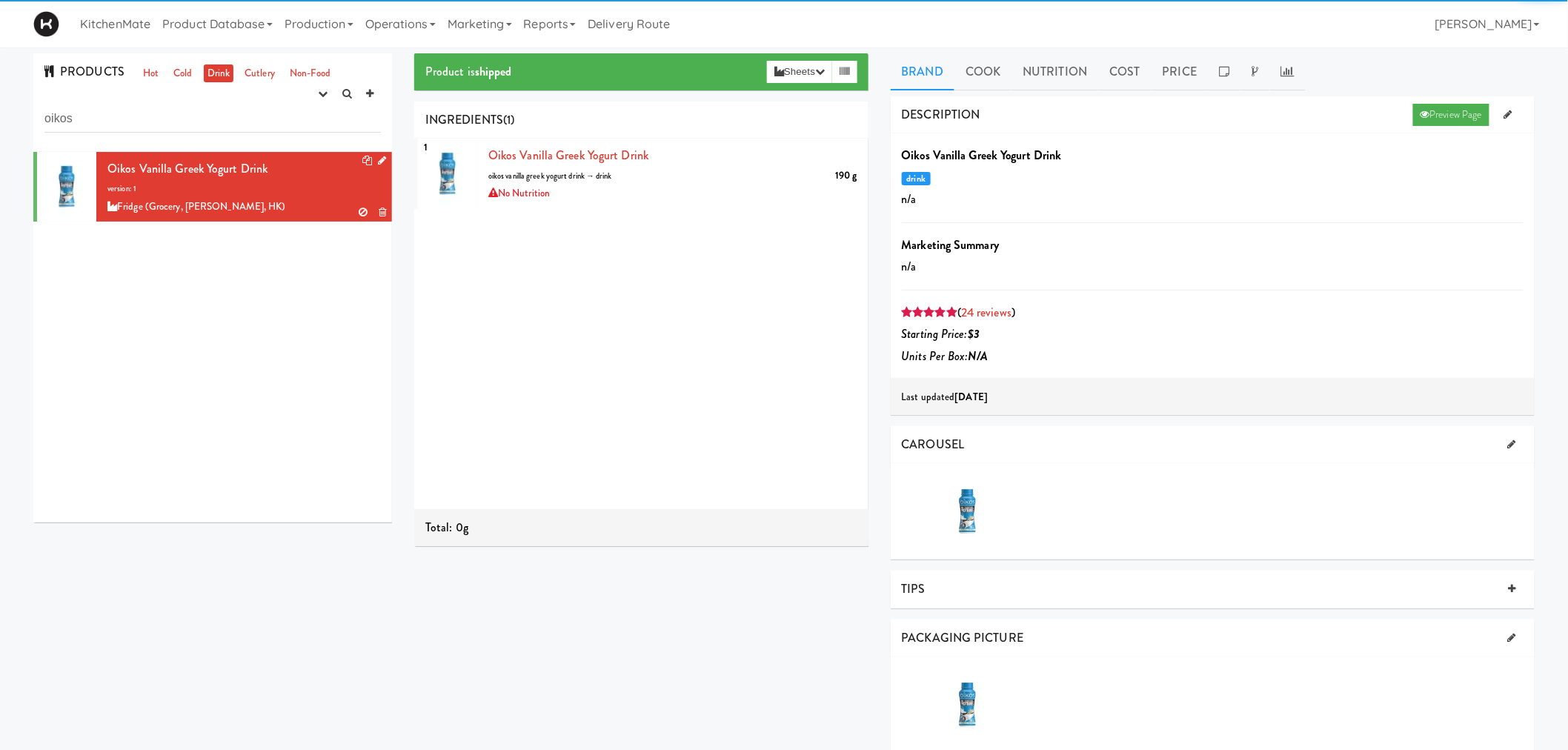
click at [378, 159] on icon at bounding box center [382, 160] width 8 height 9
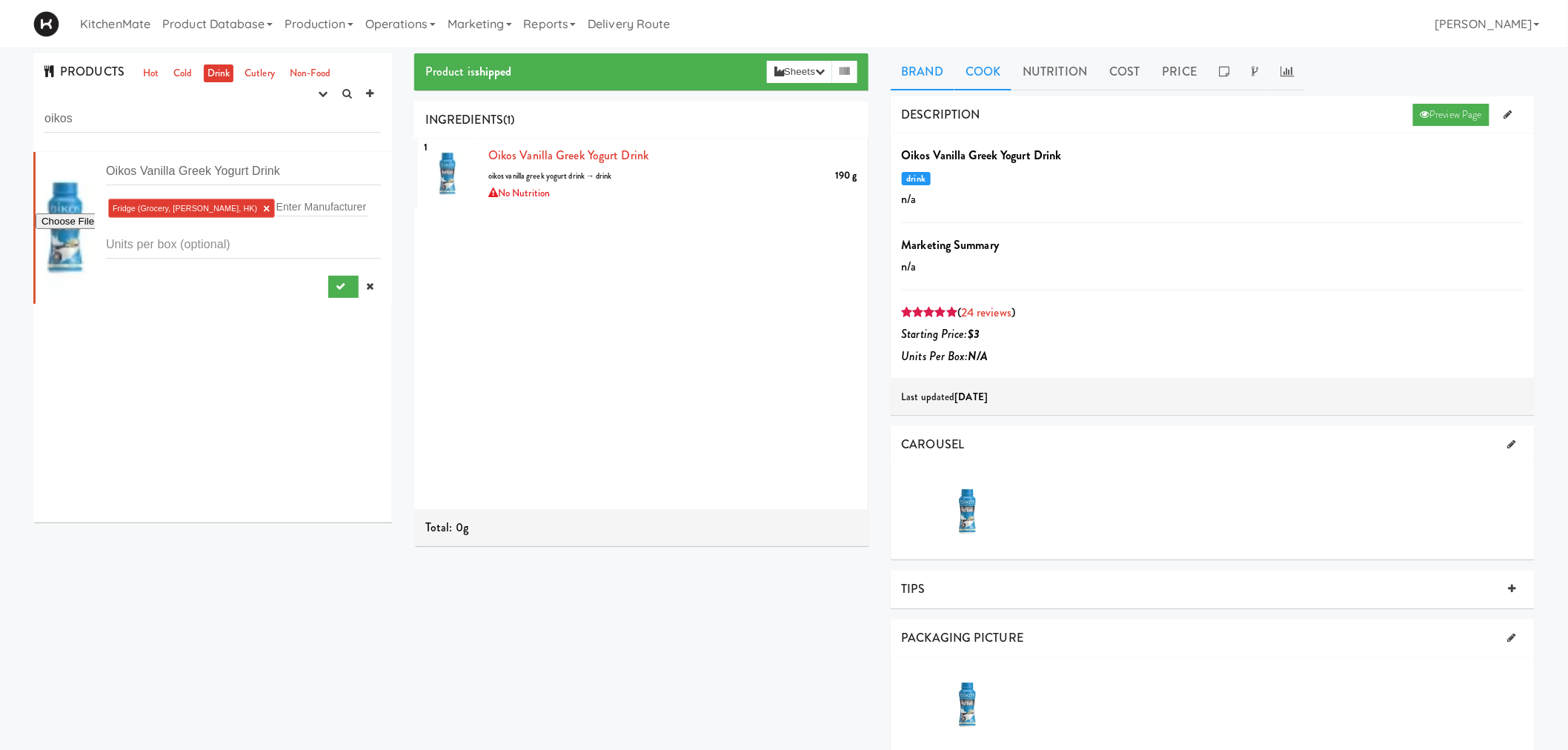
click at [986, 68] on link "Cook" at bounding box center [982, 72] width 57 height 37
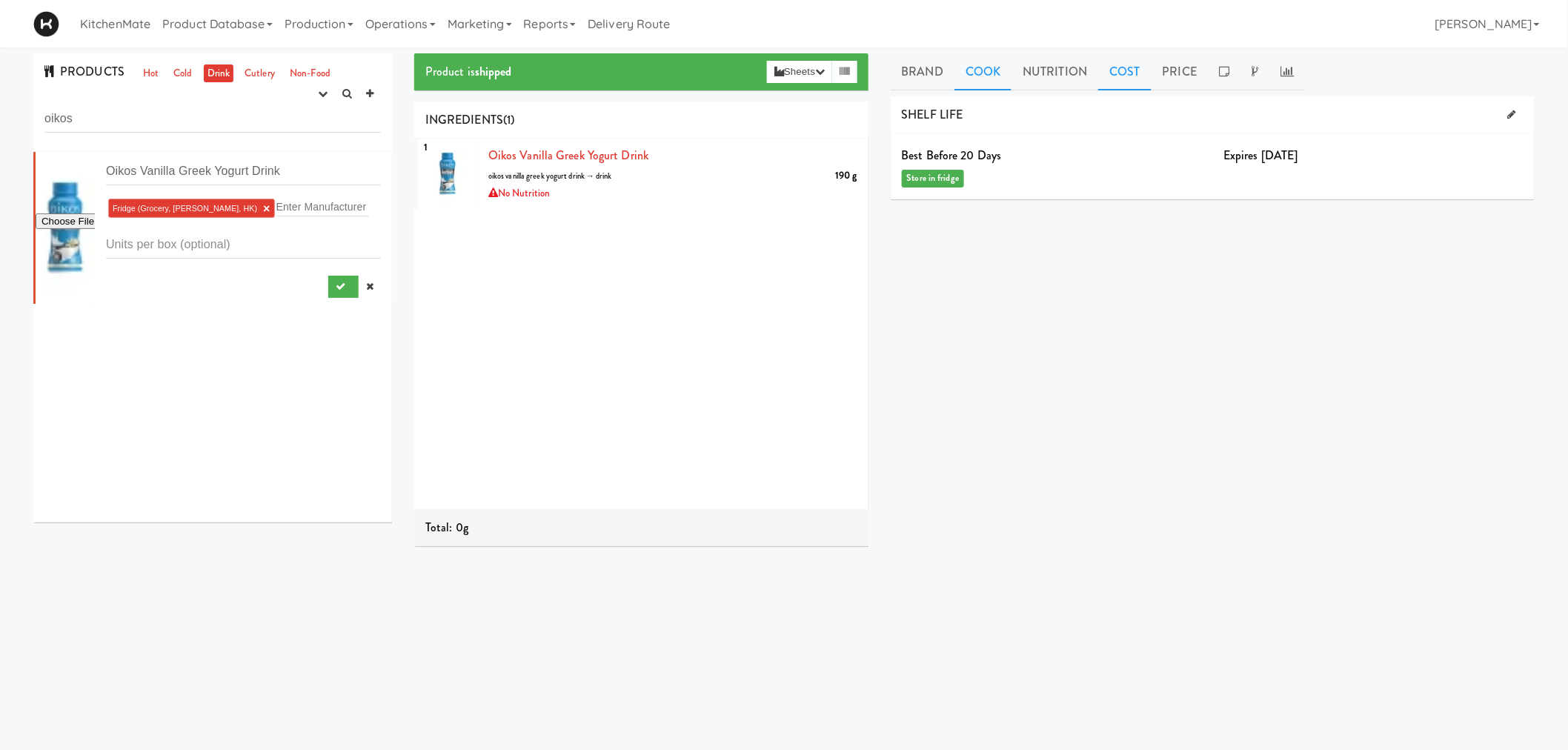
click at [1114, 75] on link "Cost" at bounding box center [1124, 72] width 53 height 37
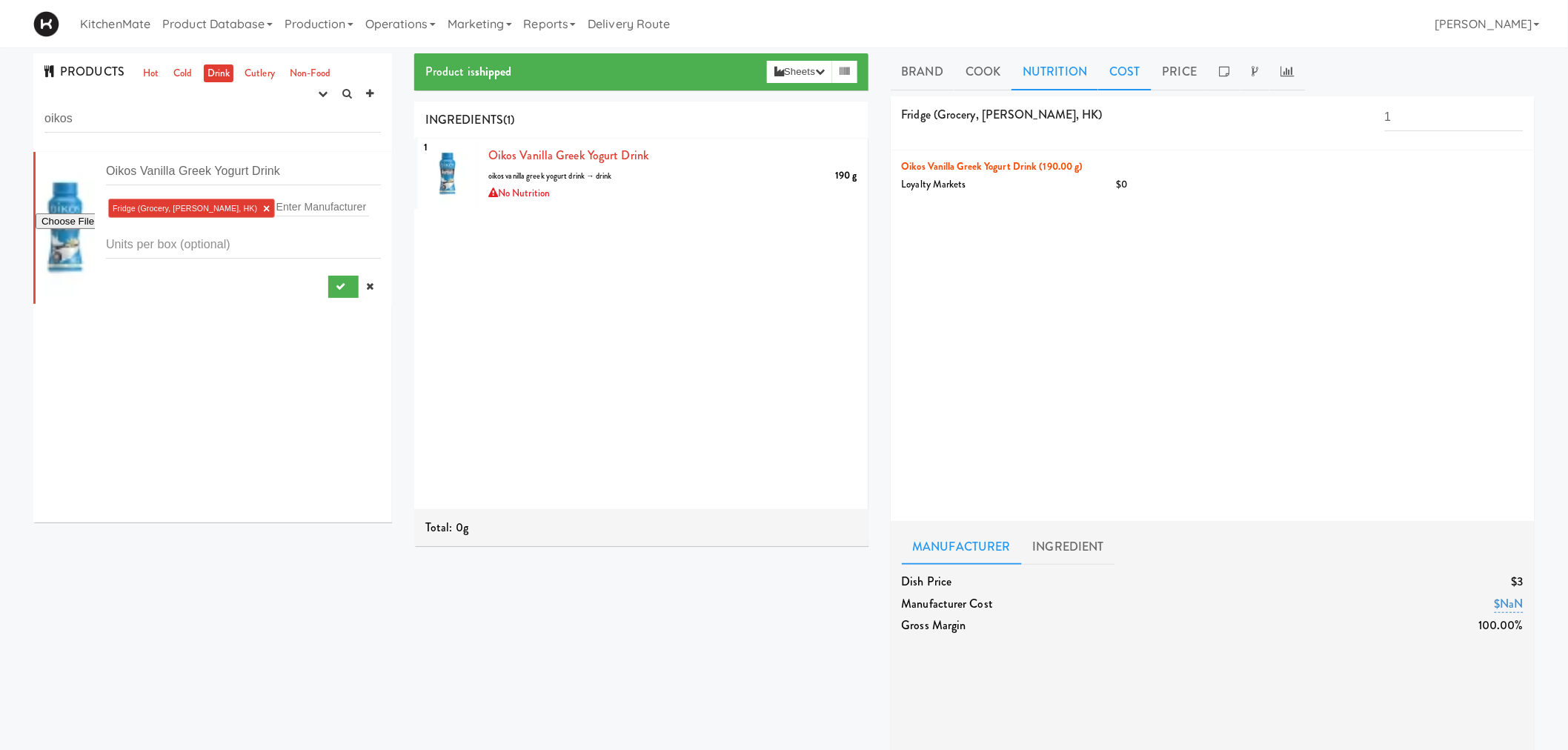
click at [1040, 75] on link "Nutrition" at bounding box center [1054, 72] width 87 height 37
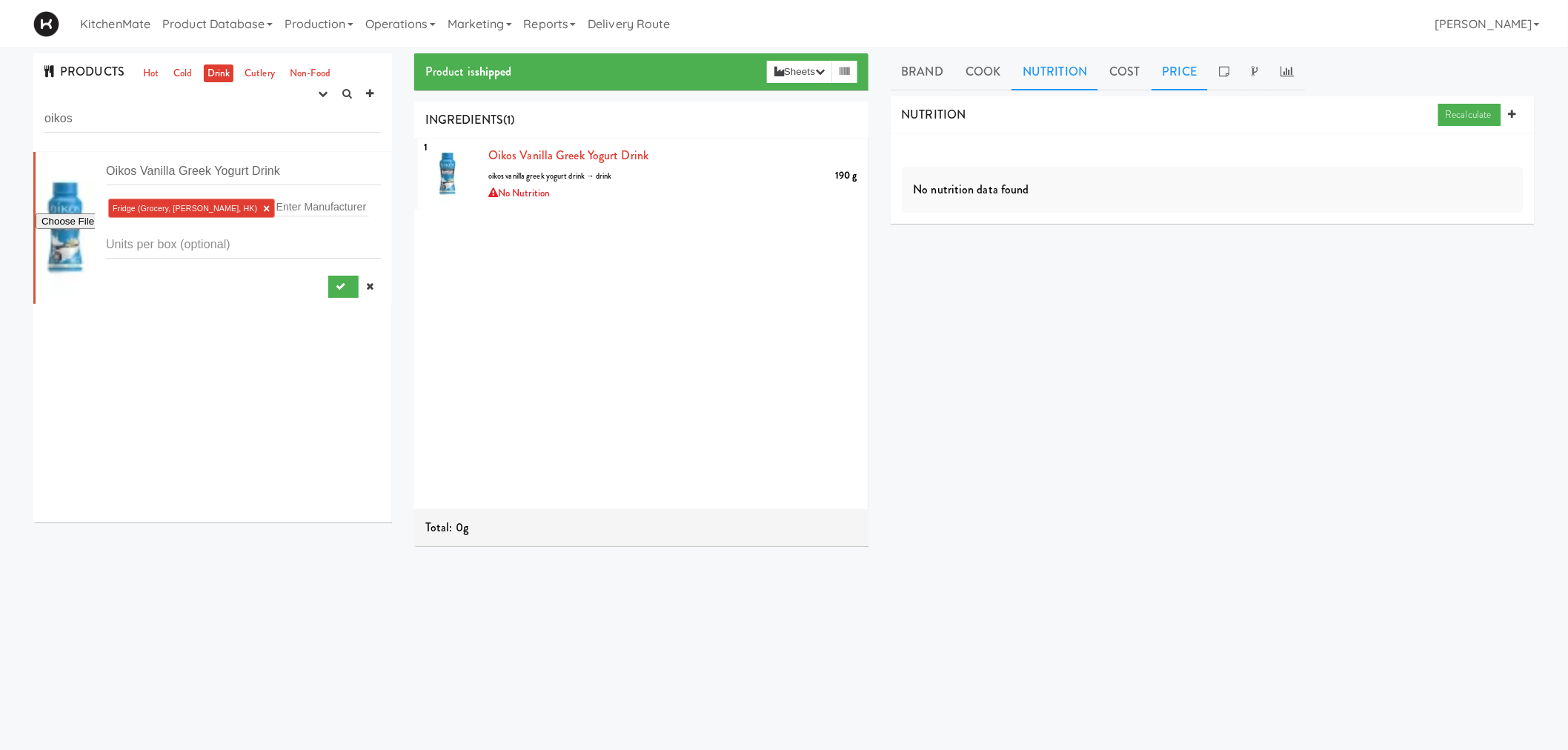
click at [1181, 79] on link "Price" at bounding box center [1180, 72] width 57 height 37
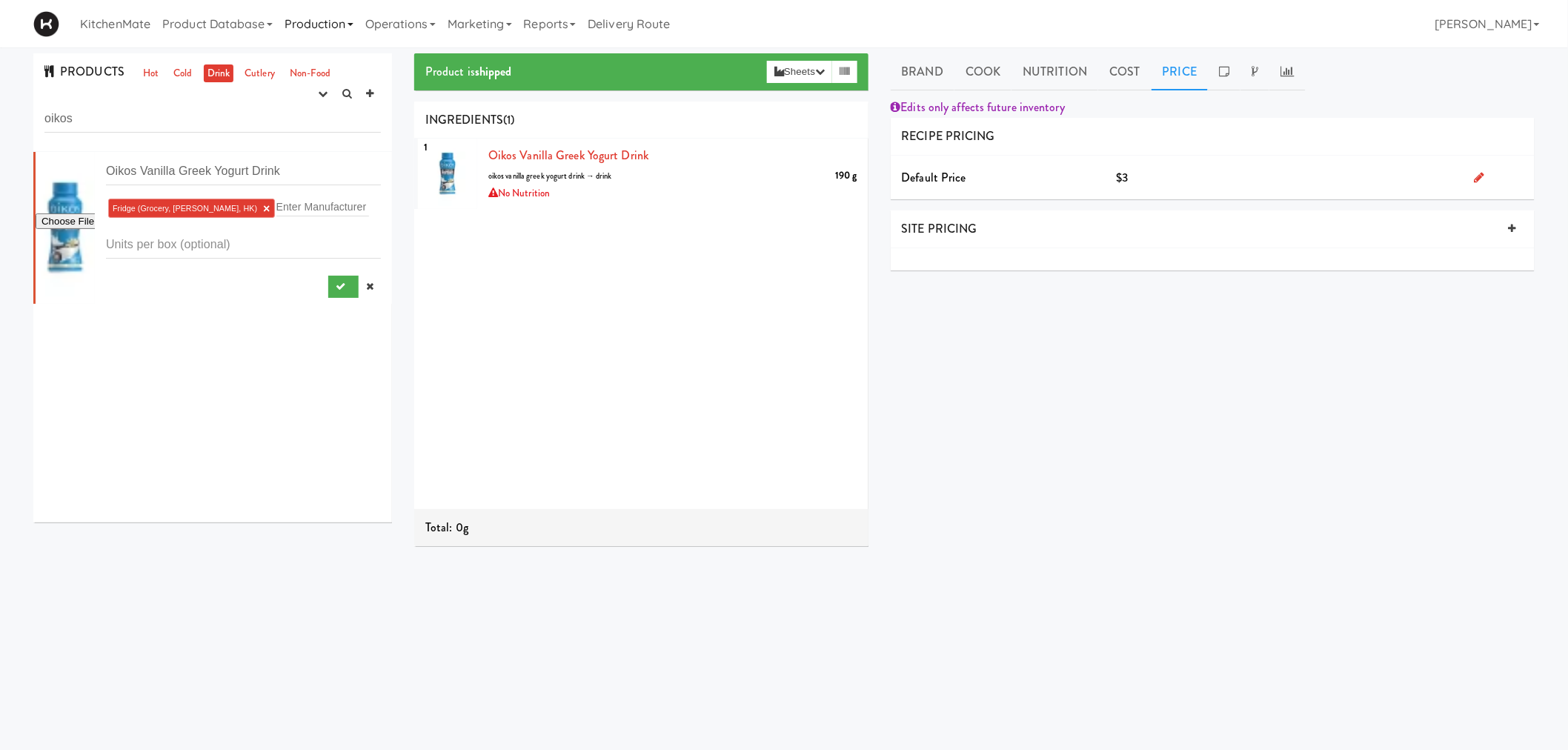
click at [314, 26] on link "Production" at bounding box center [318, 23] width 81 height 48
click at [252, 23] on link "Product Database" at bounding box center [217, 23] width 122 height 48
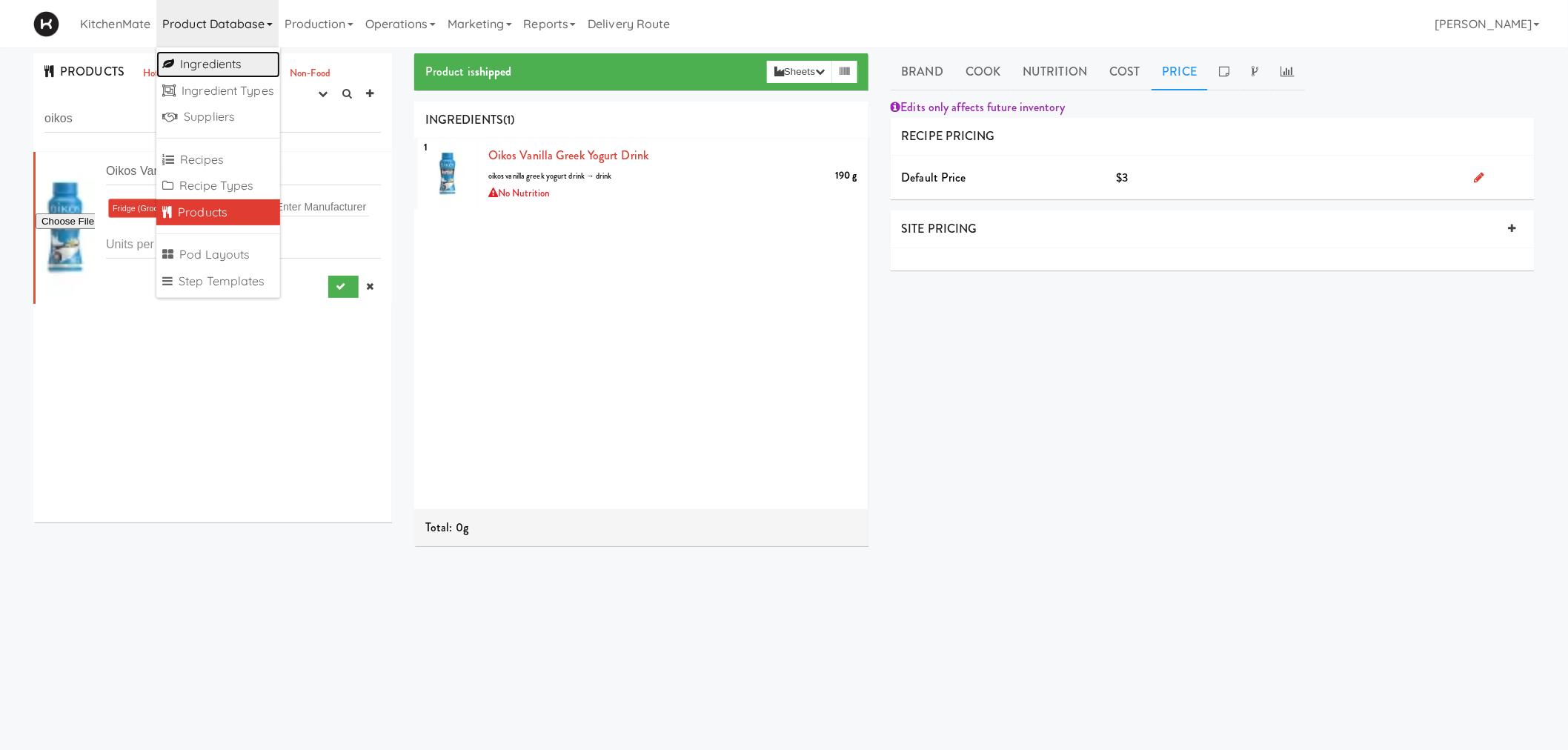
click at [246, 68] on link "Ingredients" at bounding box center [218, 64] width 124 height 27
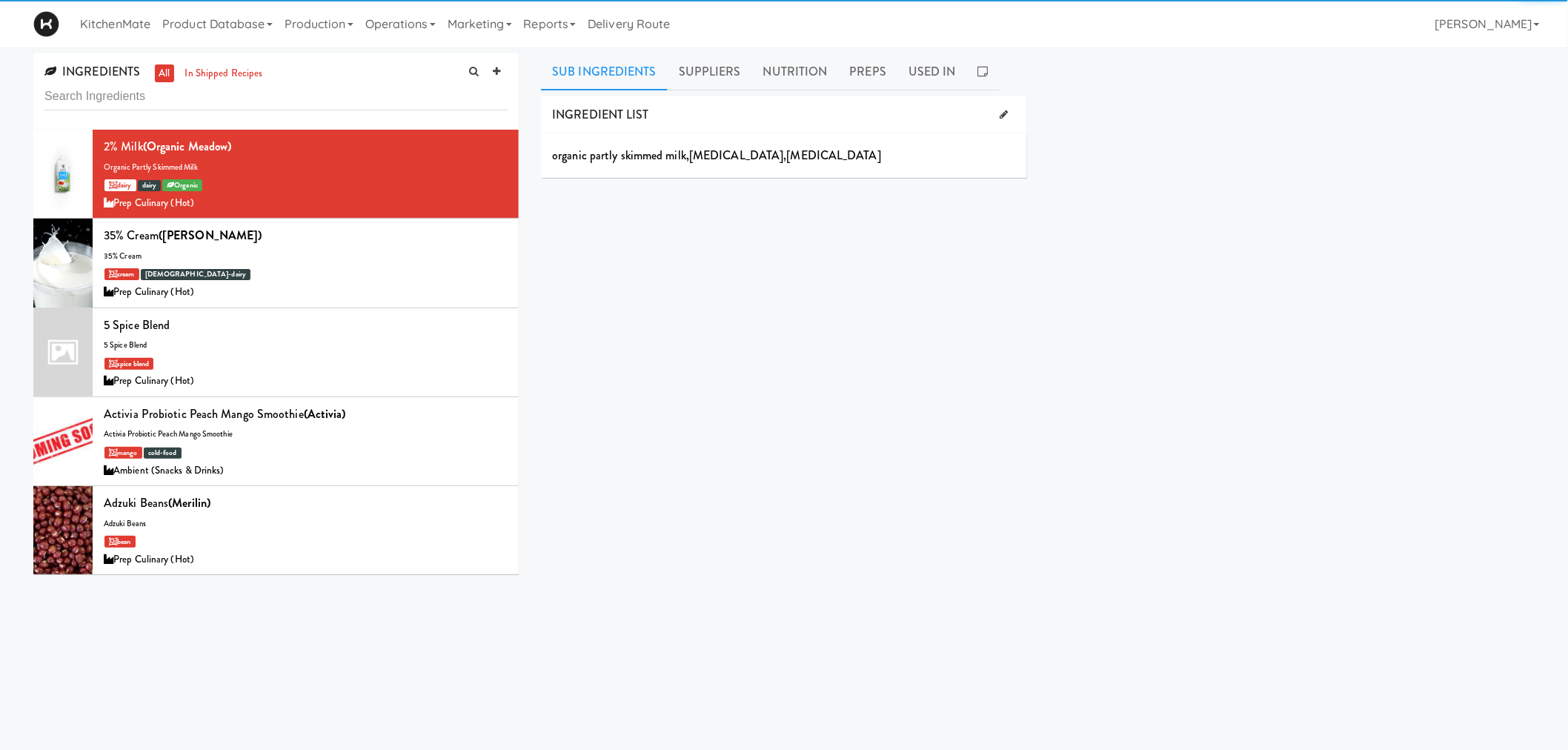
click at [242, 90] on input "text" at bounding box center [276, 96] width 463 height 27
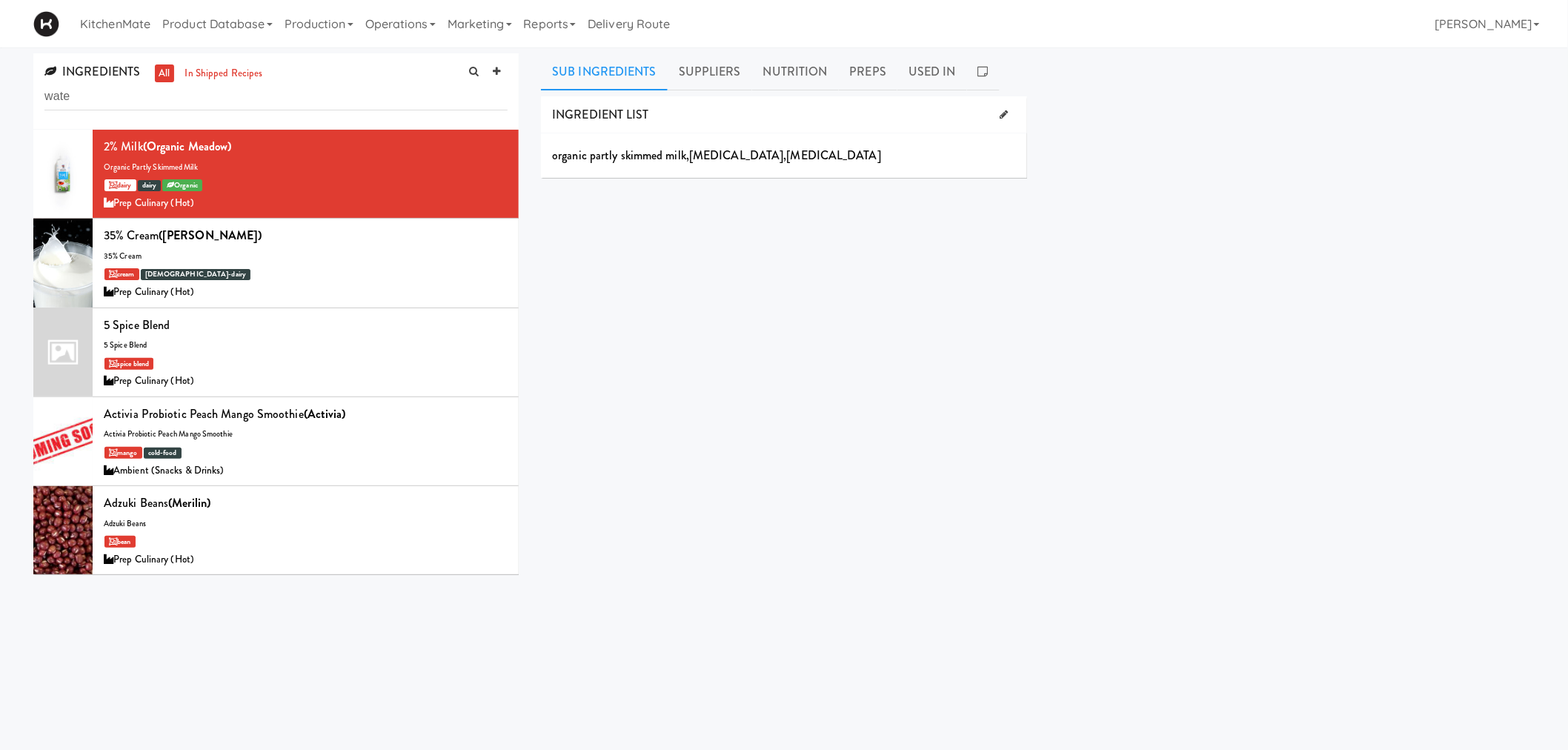
type input "water"
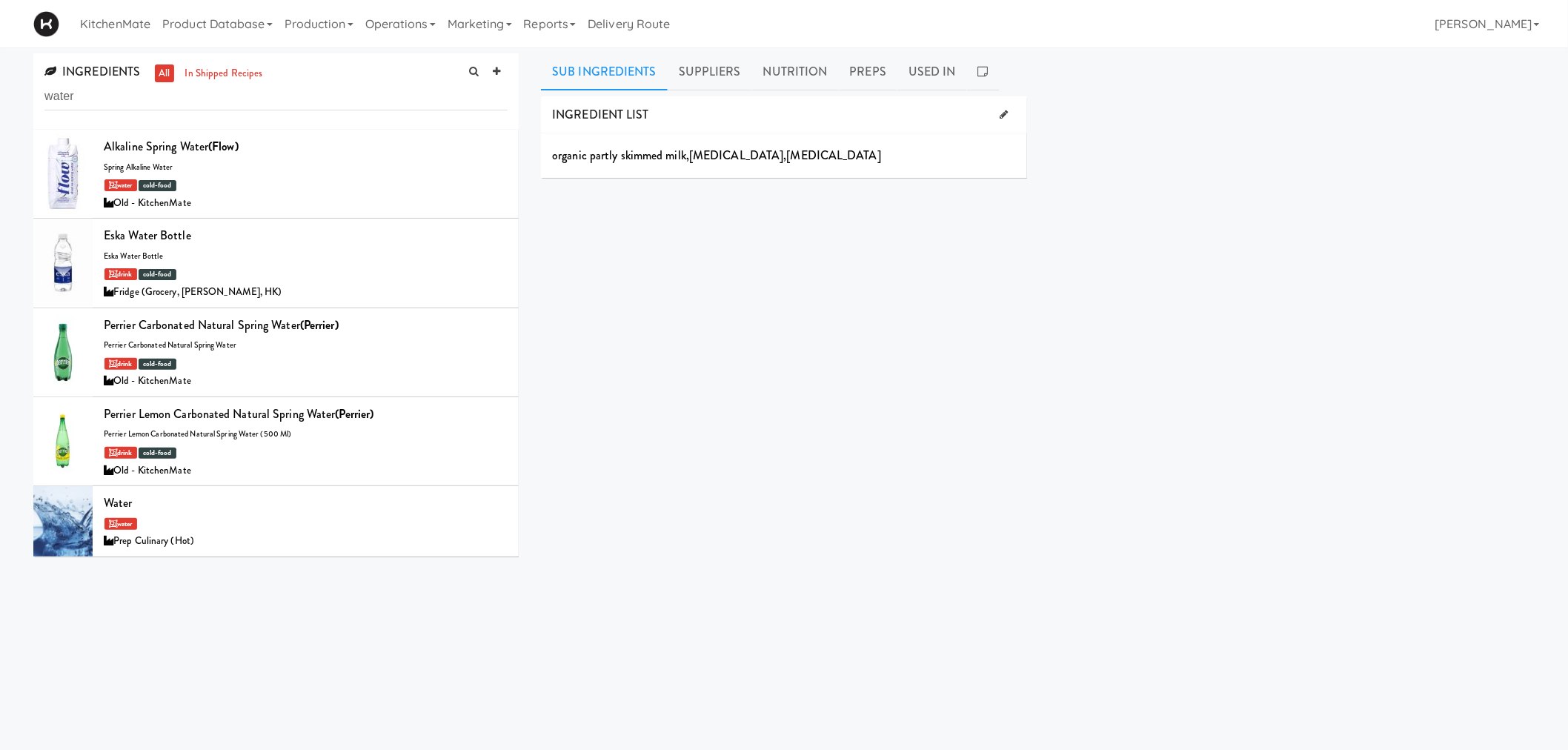
drag, startPoint x: 169, startPoint y: 91, endPoint x: 0, endPoint y: 91, distance: 169.0
click at [0, 91] on div "INGREDIENTS all in shipped recipes water Alkaline Spring Water (Flow) spring al…" at bounding box center [784, 352] width 1568 height 599
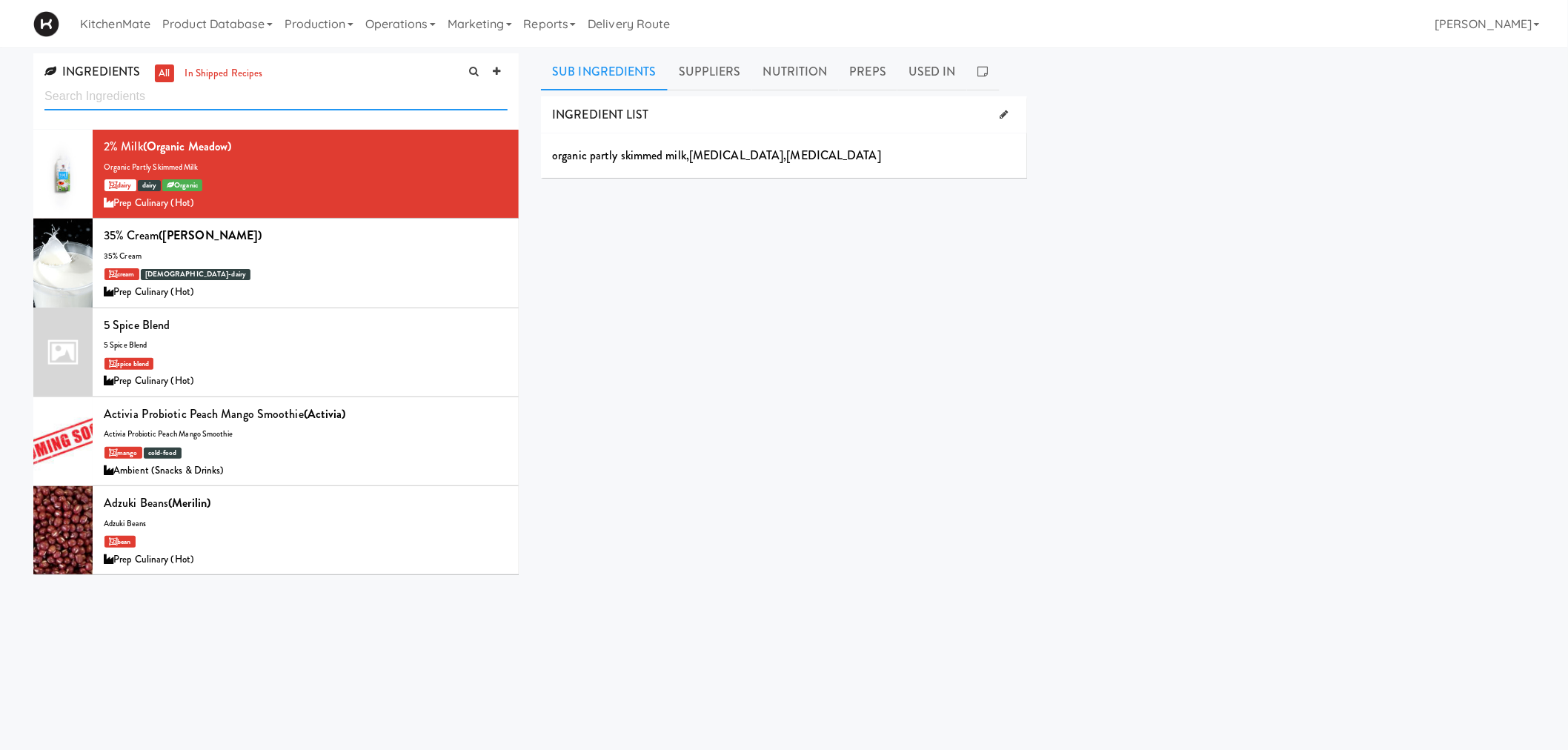
click at [265, 94] on input "text" at bounding box center [276, 96] width 463 height 27
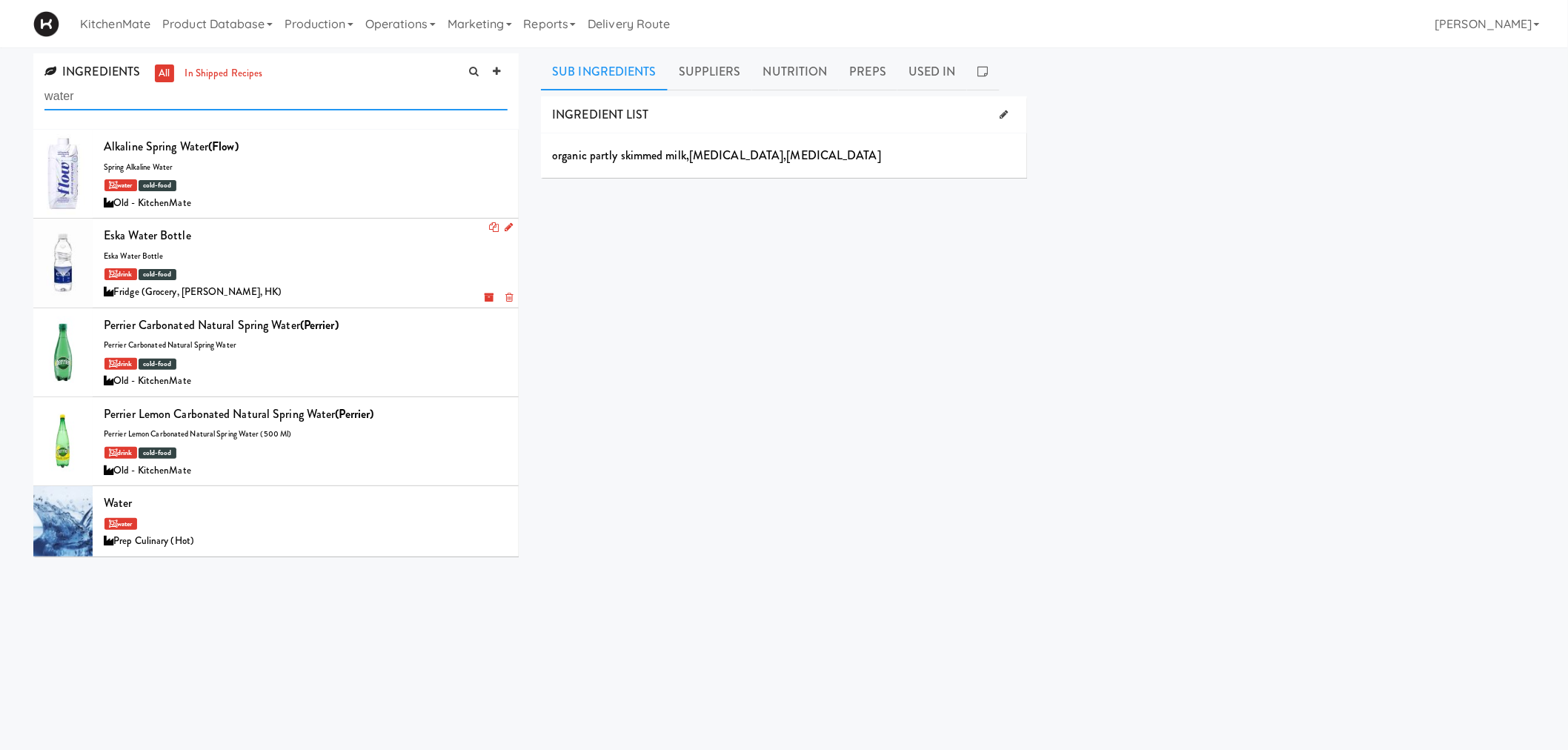
type input "water"
click at [505, 223] on icon at bounding box center [508, 227] width 8 height 9
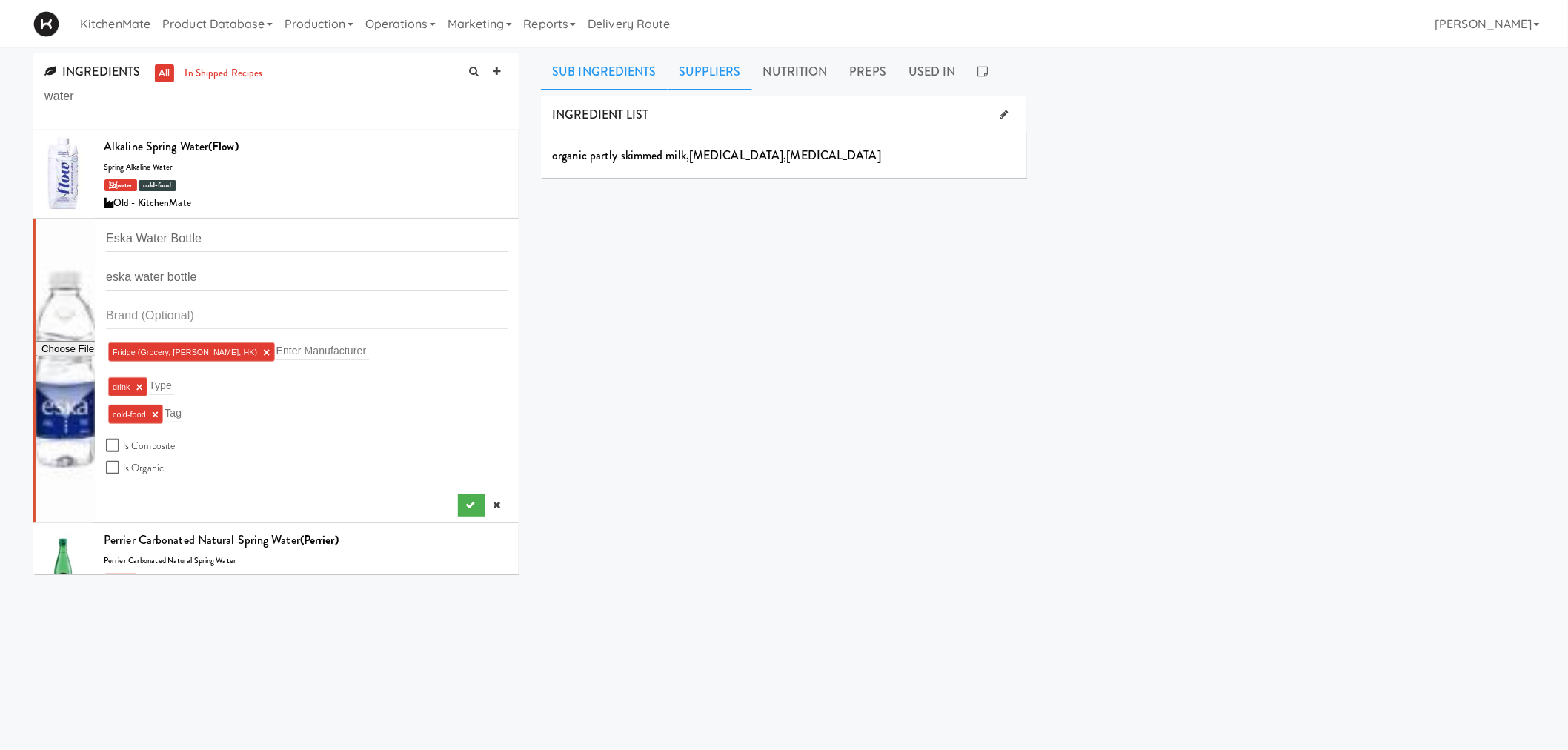
click at [707, 58] on link "Suppliers" at bounding box center [710, 72] width 85 height 37
click at [587, 64] on link "Sub Ingredients" at bounding box center [604, 72] width 127 height 37
click at [682, 73] on link "Suppliers" at bounding box center [710, 72] width 85 height 37
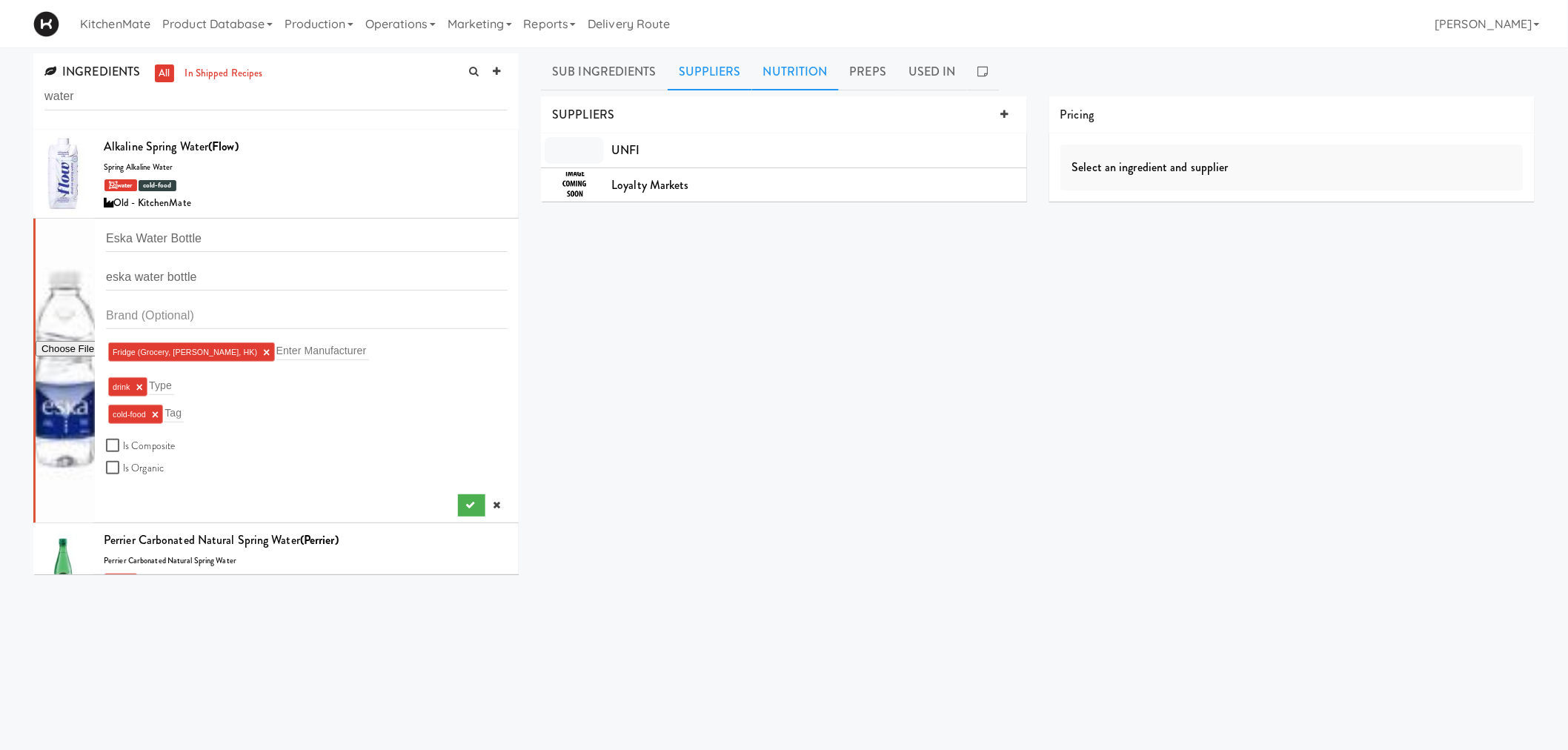
click at [791, 69] on link "Nutrition" at bounding box center [795, 72] width 87 height 37
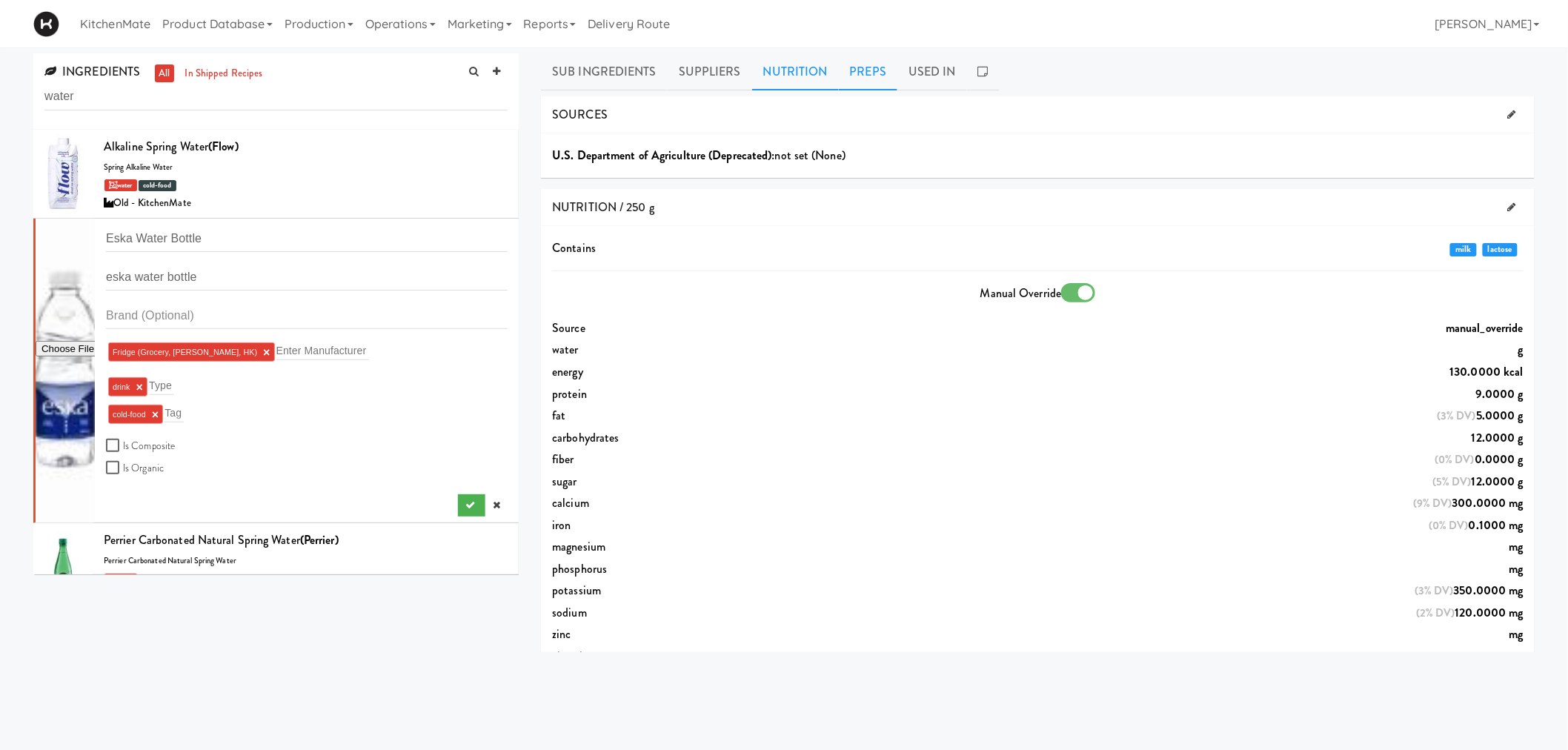
click at [879, 69] on link "Preps" at bounding box center [869, 72] width 60 height 37
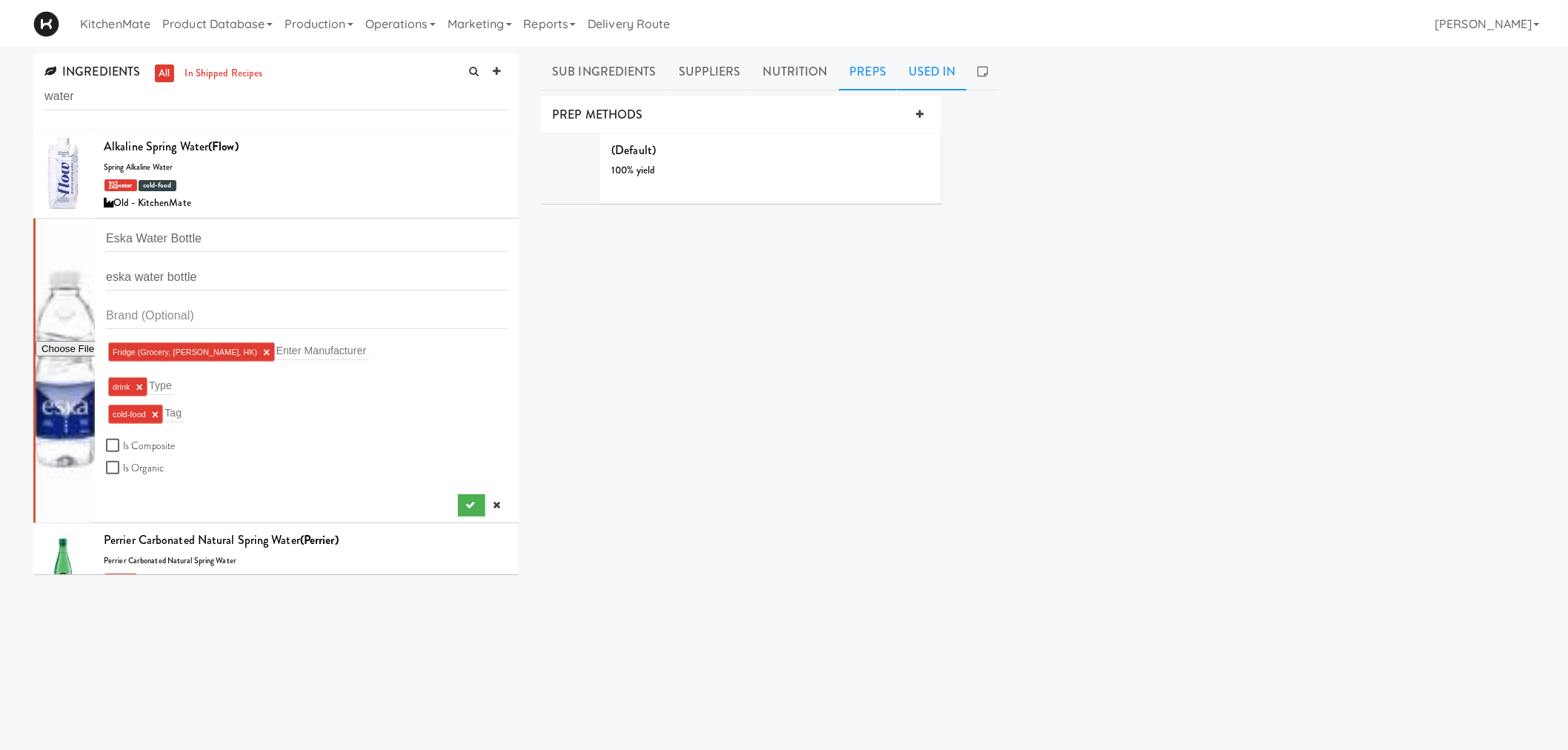
click at [913, 75] on link "Used In" at bounding box center [932, 72] width 70 height 37
click at [819, 243] on div "INGREDIENT LIST organic partly skimmed milk , vitamin a palmitate , vitamin d3 …" at bounding box center [1037, 374] width 994 height 556
click at [738, 235] on div "INGREDIENT LIST organic partly skimmed milk , vitamin a palmitate , vitamin d3 …" at bounding box center [1037, 374] width 994 height 556
click at [267, 30] on link "Product Database" at bounding box center [217, 23] width 122 height 48
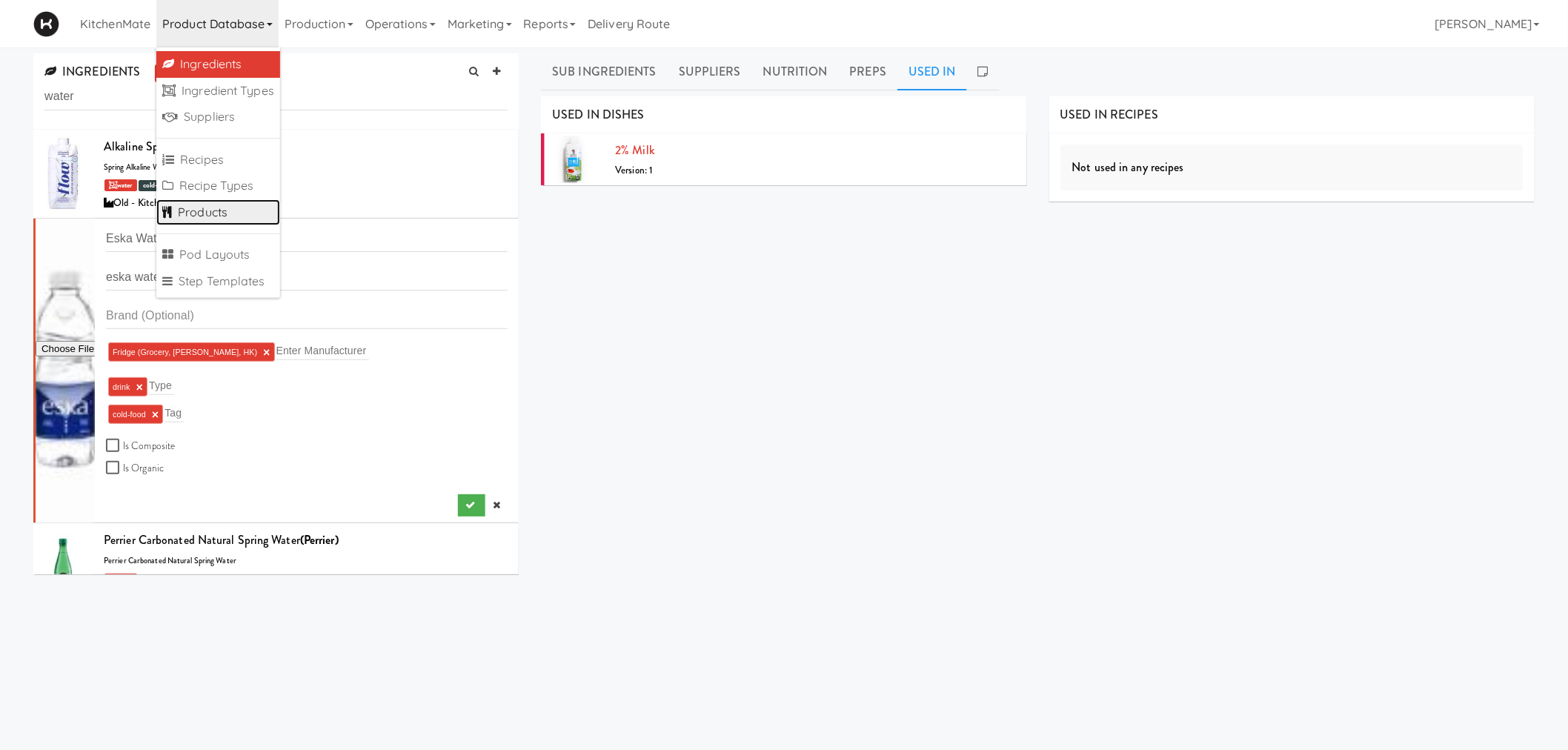
click at [239, 199] on link "Products" at bounding box center [218, 212] width 124 height 27
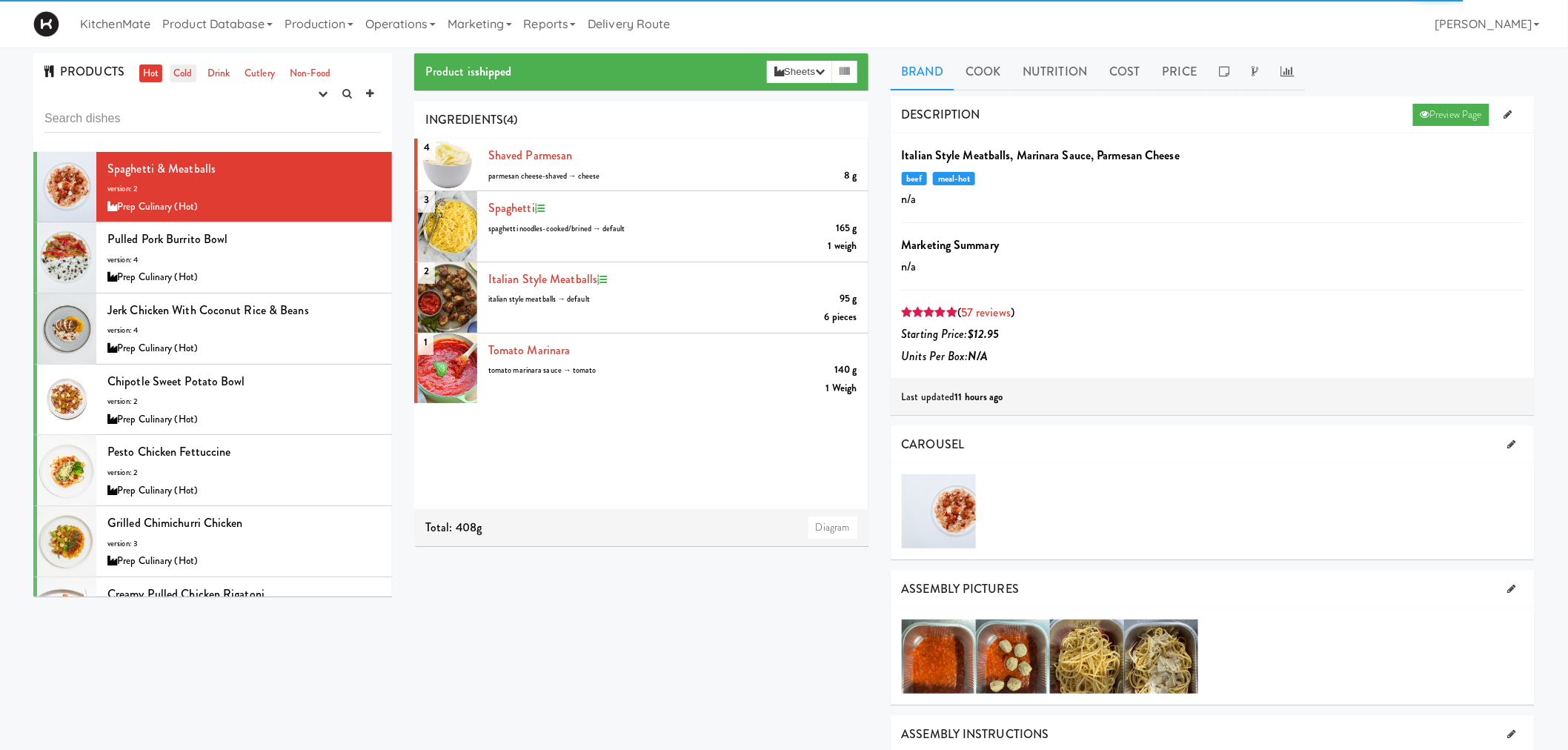
click at [183, 75] on link "Cold" at bounding box center [182, 74] width 26 height 19
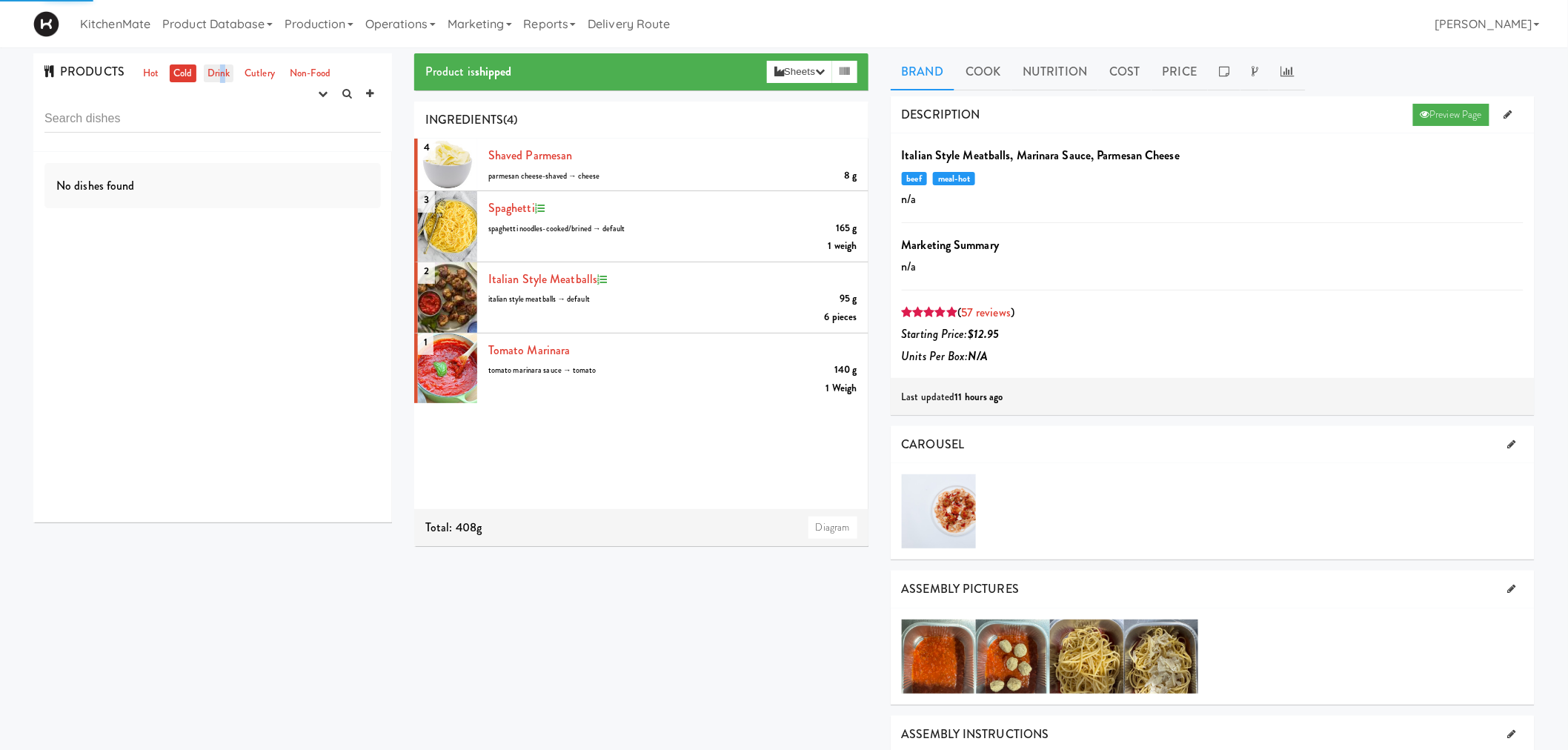
click at [221, 73] on link "Drink" at bounding box center [219, 74] width 31 height 19
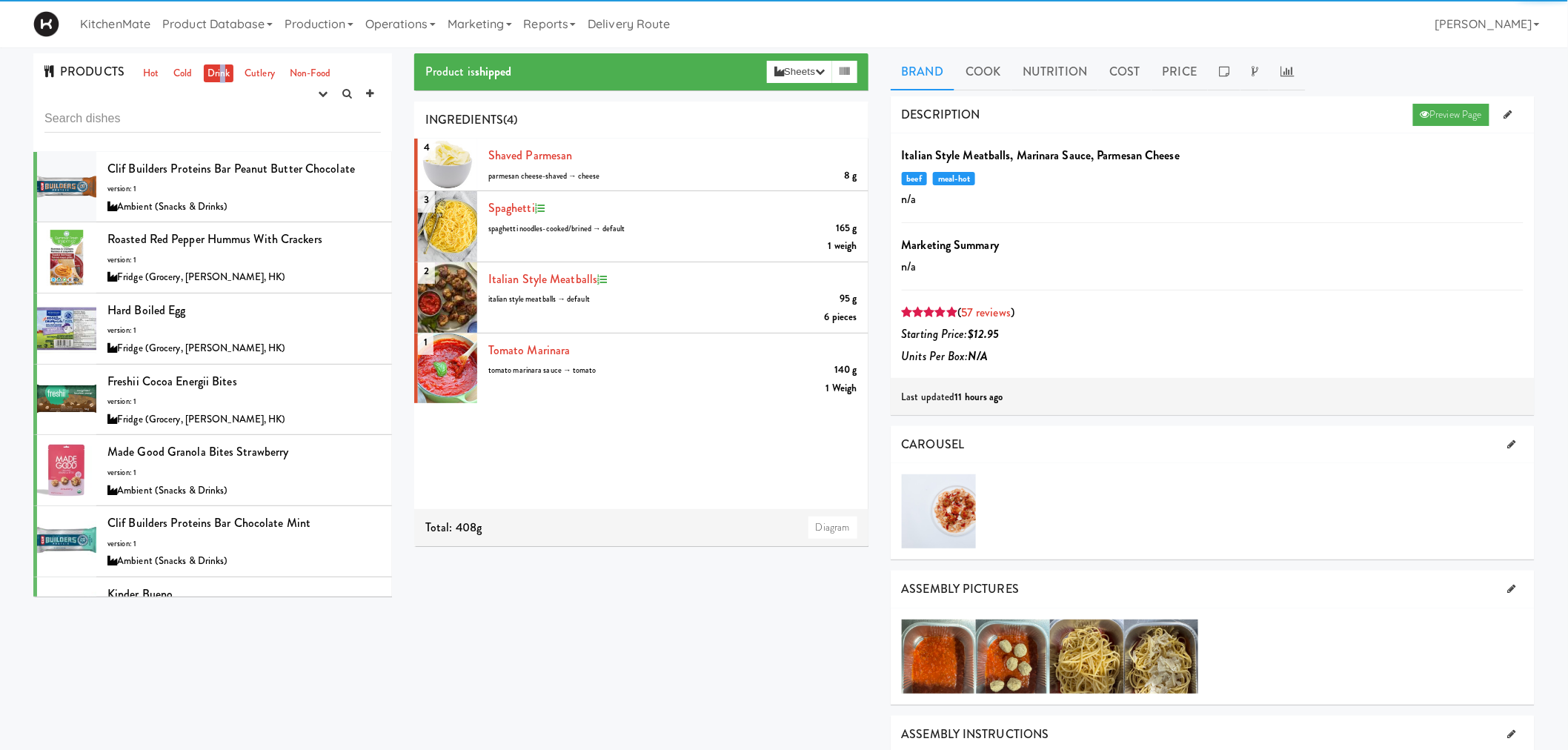
click at [223, 73] on link "Drink" at bounding box center [219, 74] width 31 height 19
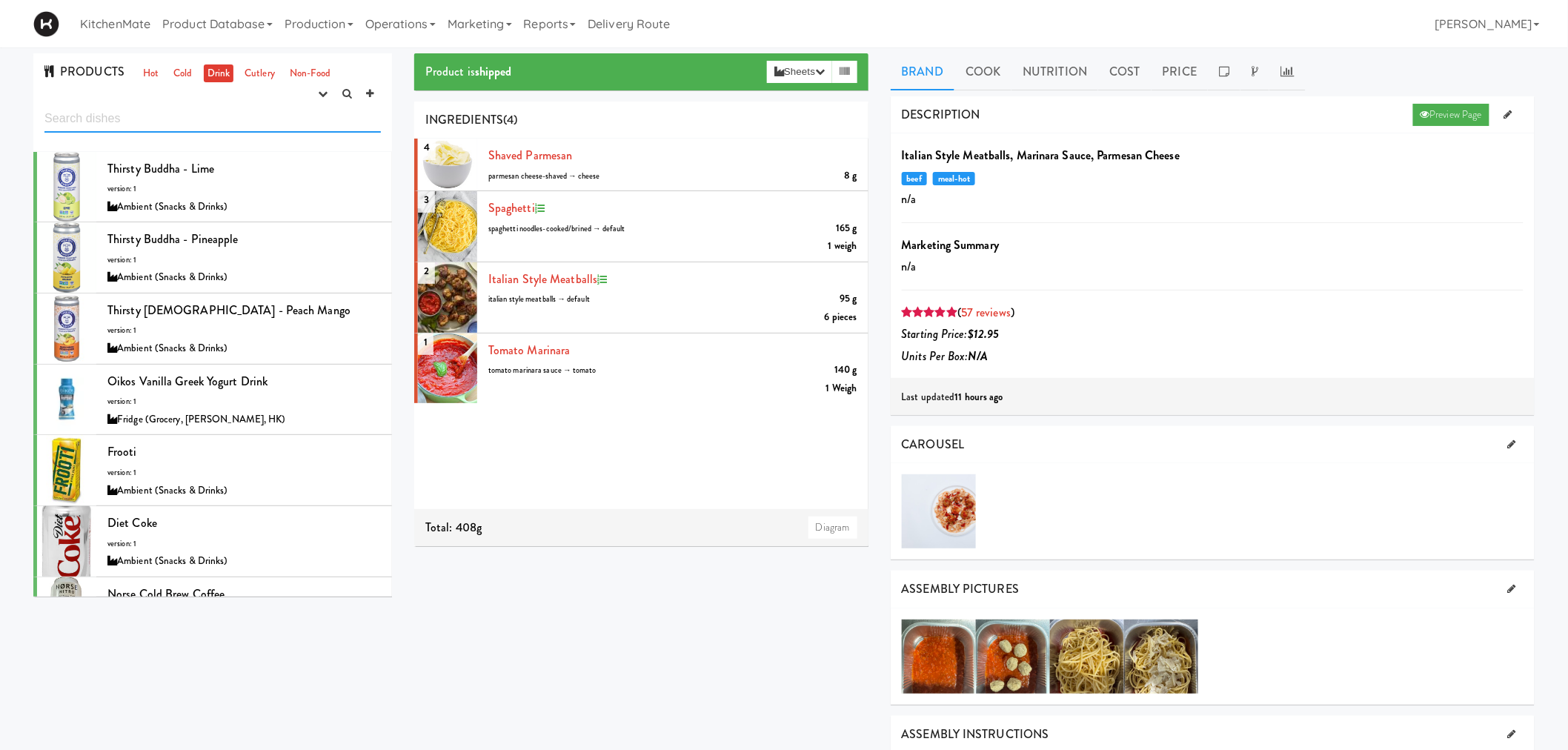
click at [205, 122] on input "text" at bounding box center [212, 118] width 336 height 27
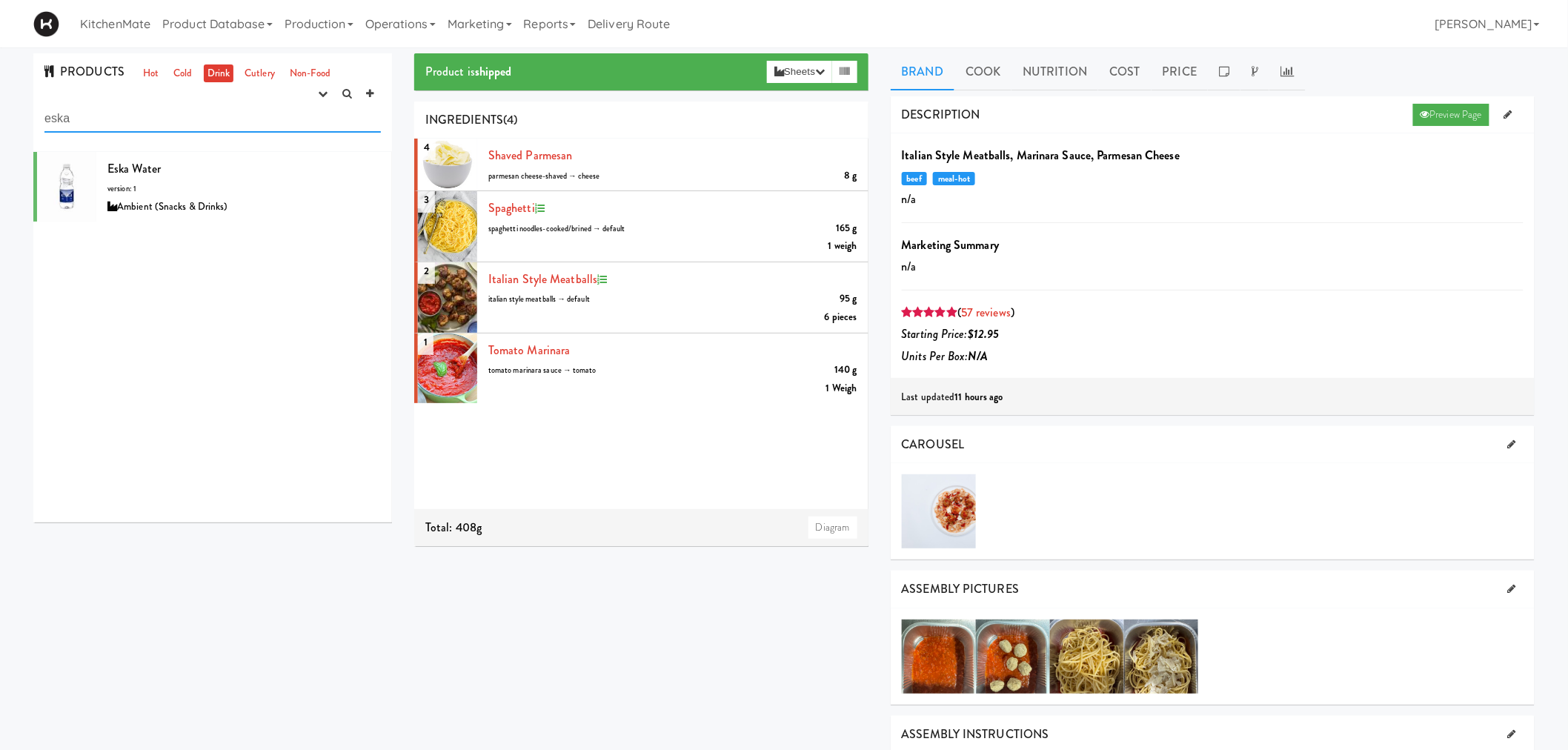
type input "eska"
click at [189, 176] on div "Eska Water version: 1 Ambient (Snacks & Drinks)" at bounding box center [244, 187] width 274 height 59
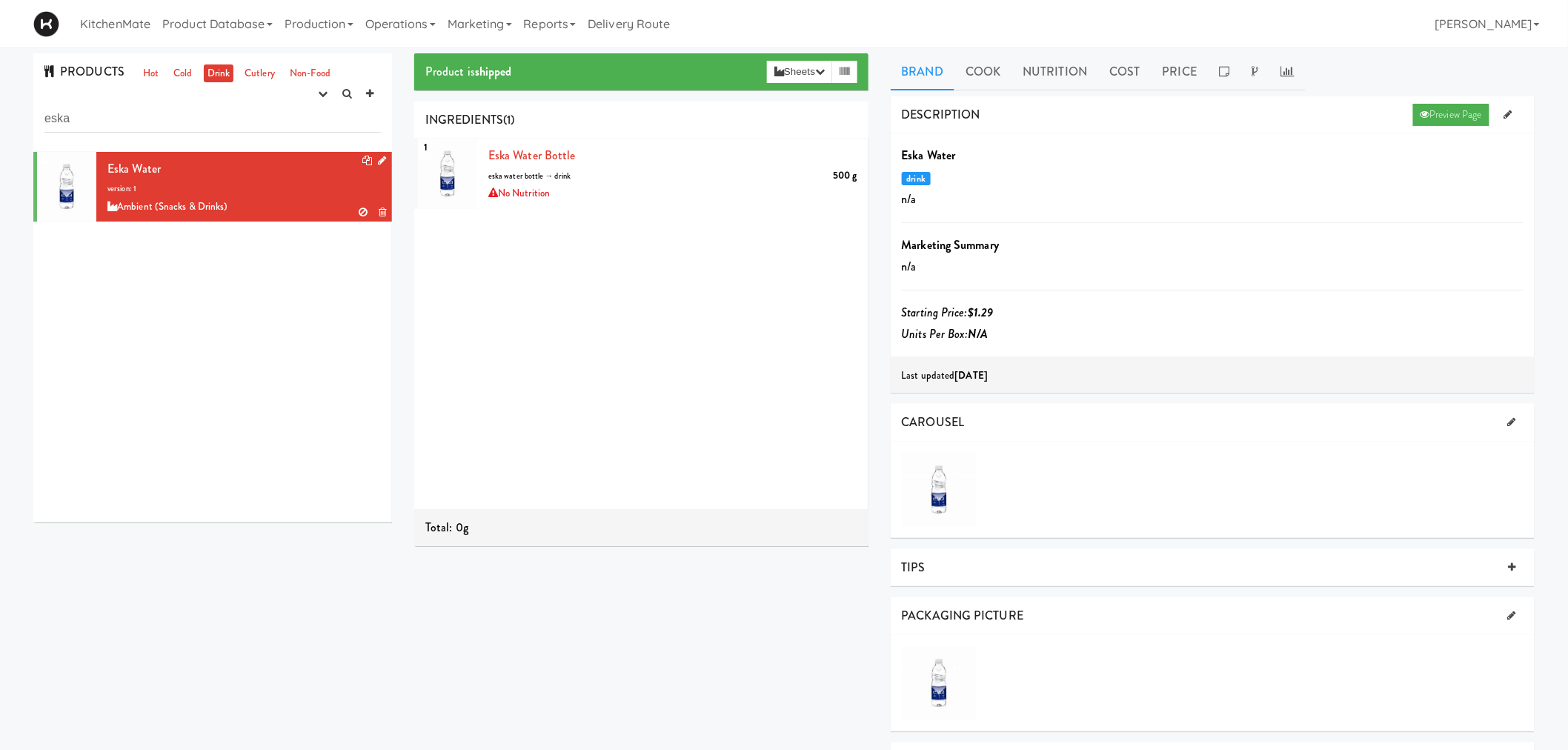
click at [378, 165] on icon at bounding box center [382, 160] width 8 height 9
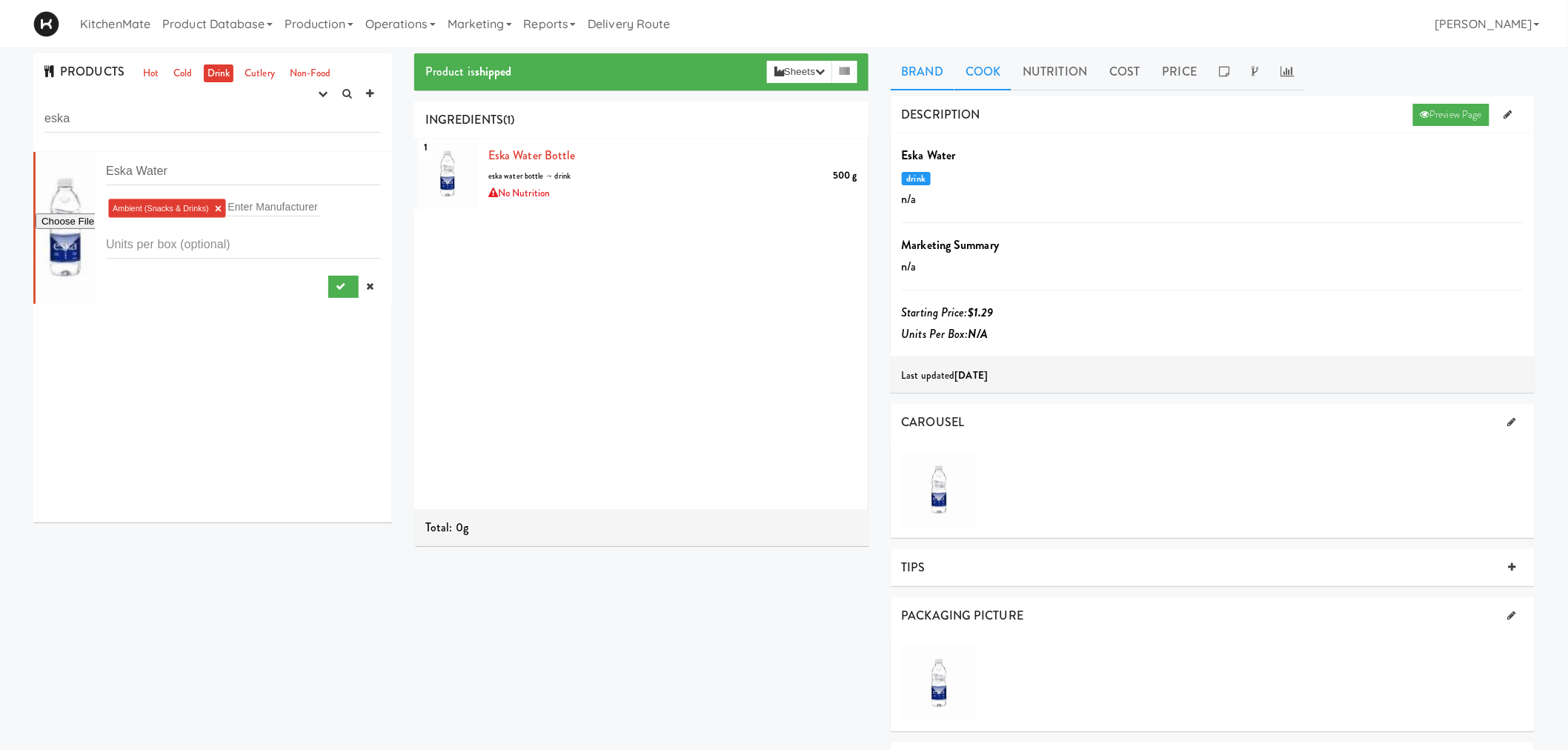
click at [988, 67] on link "Cook" at bounding box center [982, 72] width 57 height 37
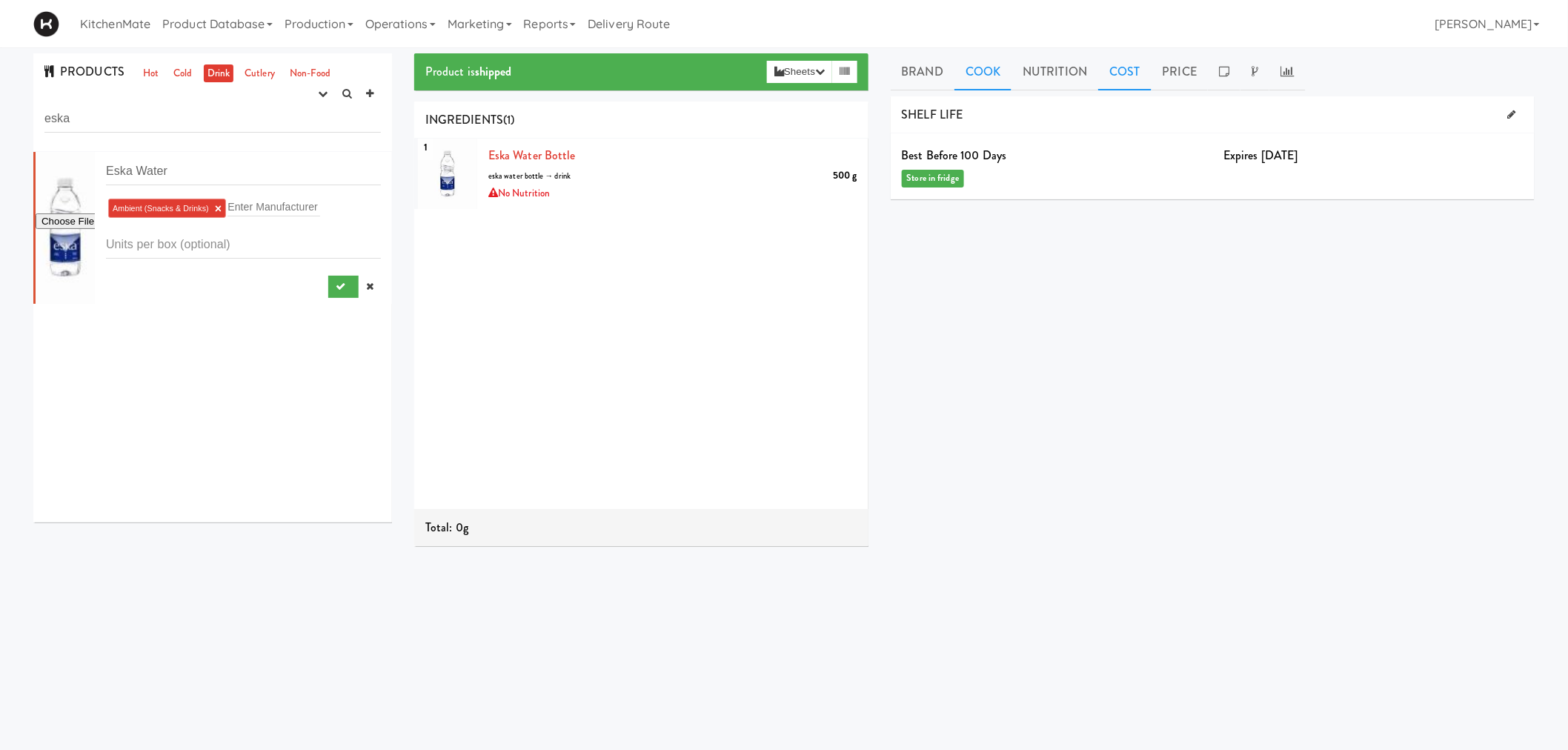
click at [1142, 73] on link "Cost" at bounding box center [1124, 72] width 53 height 37
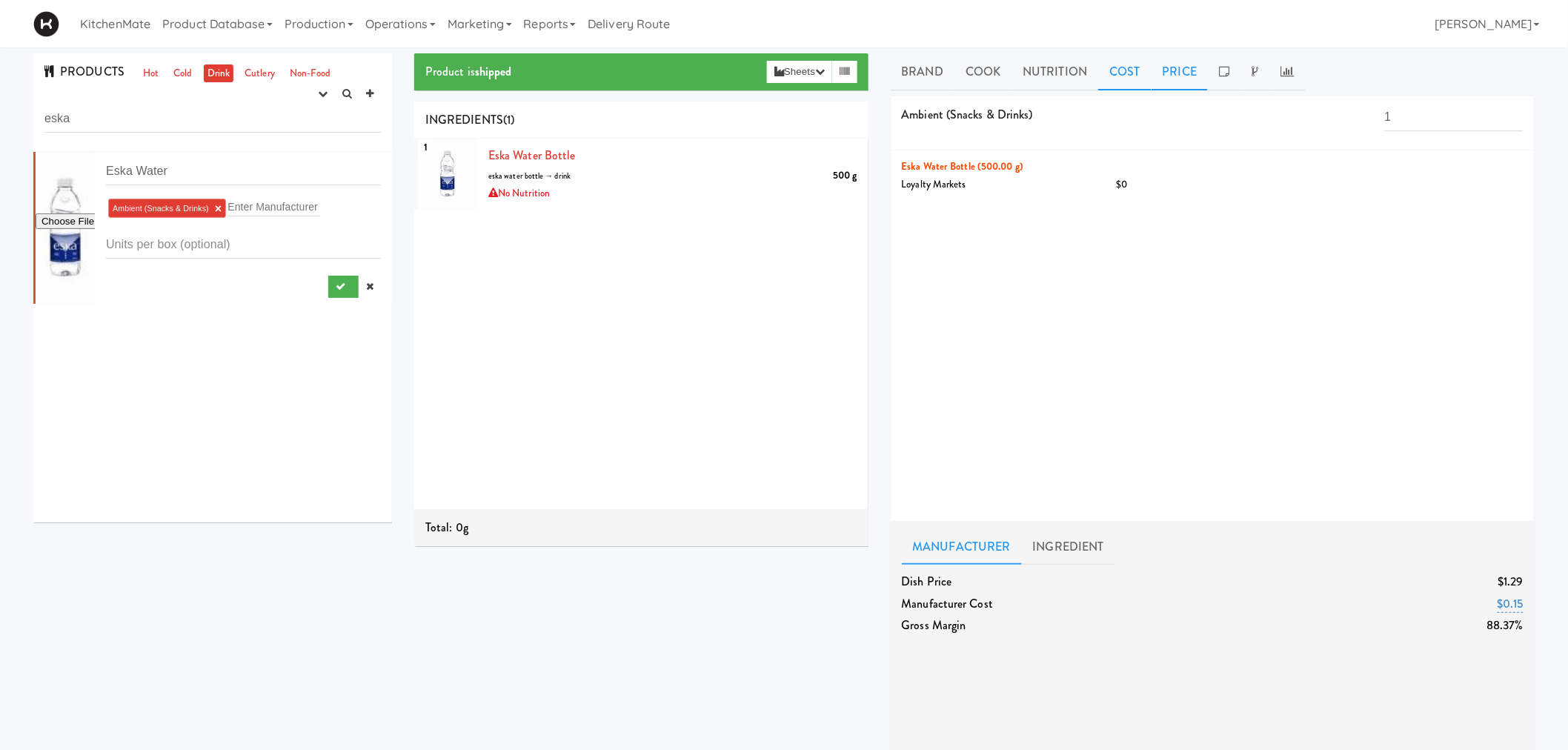
click at [1174, 71] on link "Price" at bounding box center [1180, 72] width 57 height 37
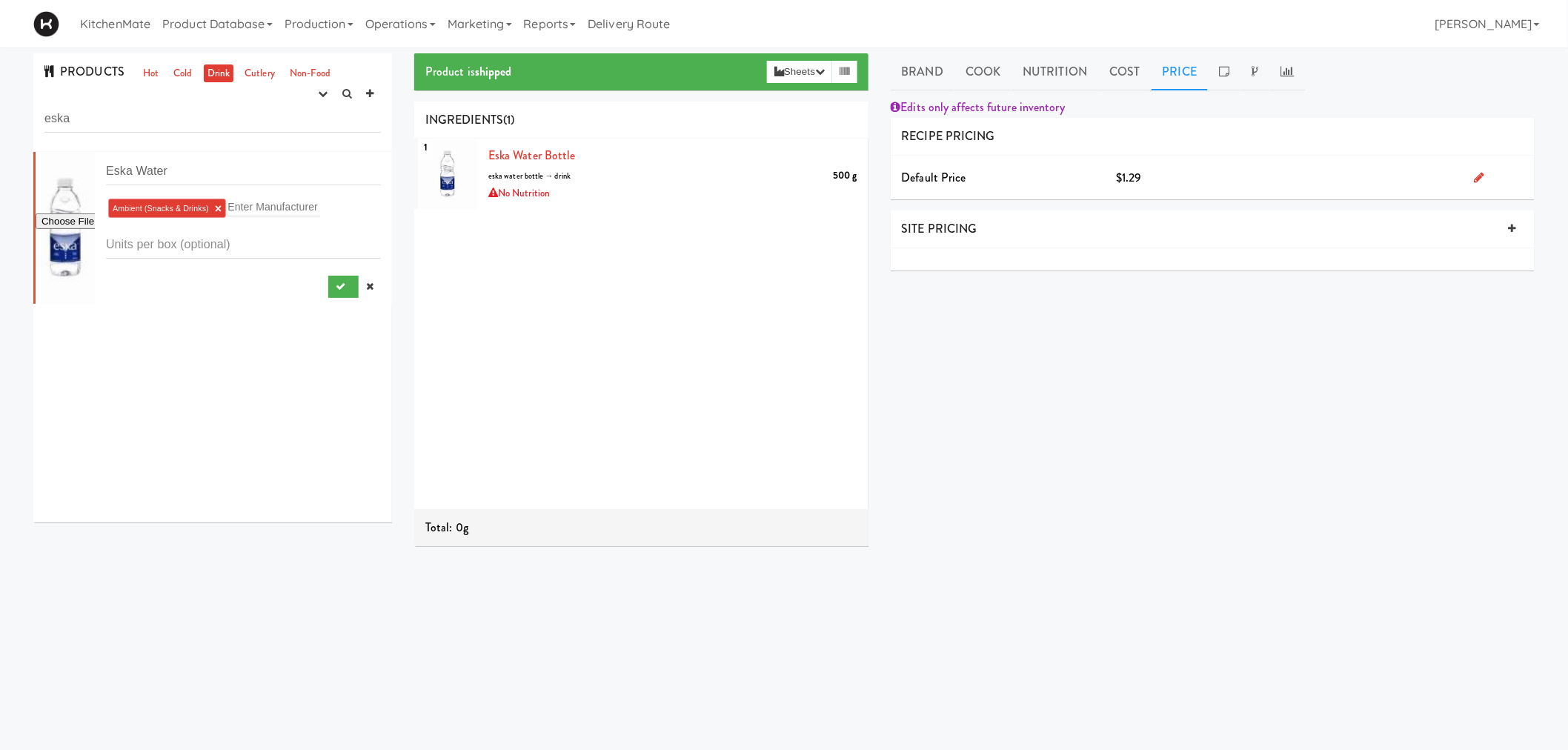
click at [204, 71] on link "Drink" at bounding box center [219, 74] width 31 height 19
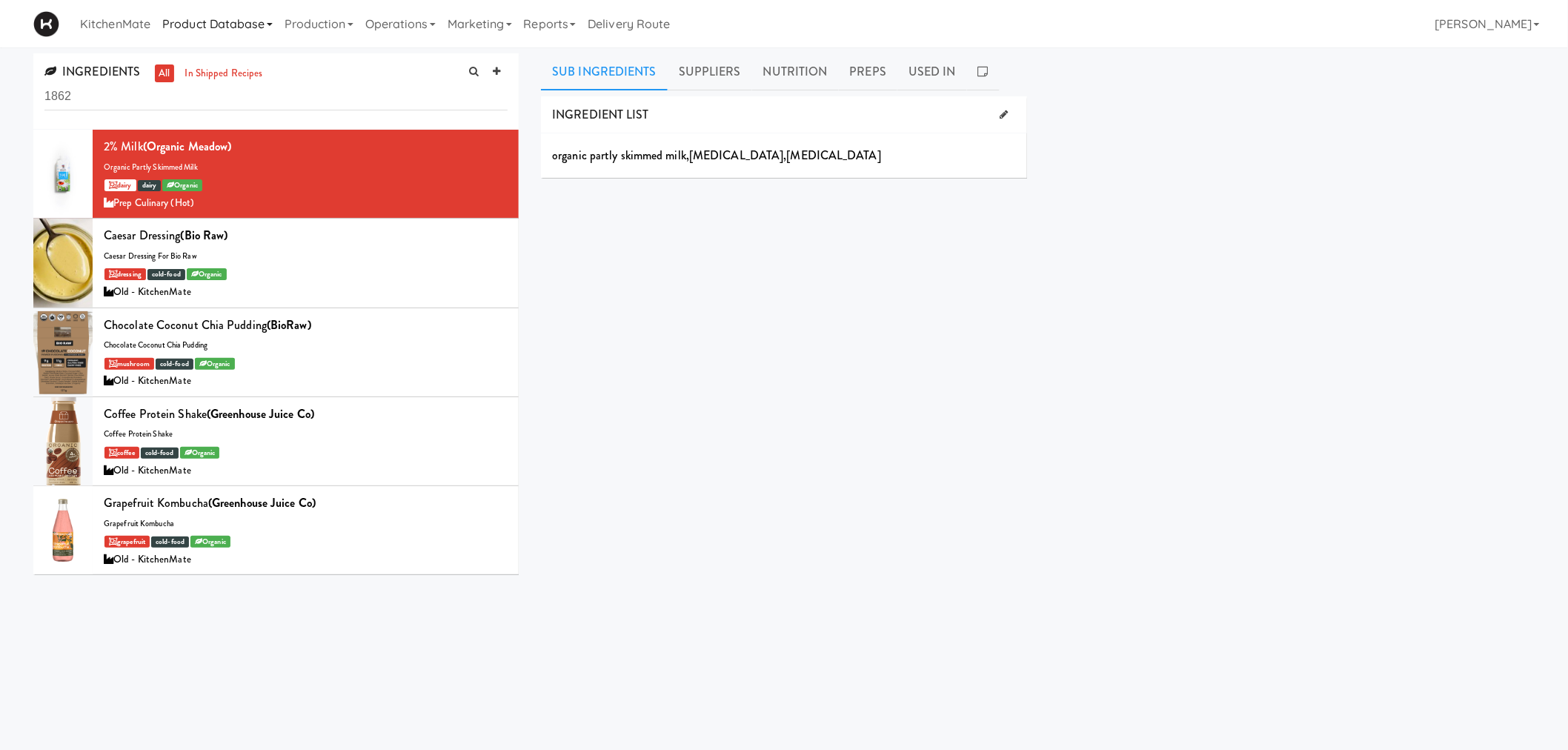
click at [234, 22] on link "Product Database" at bounding box center [217, 23] width 122 height 48
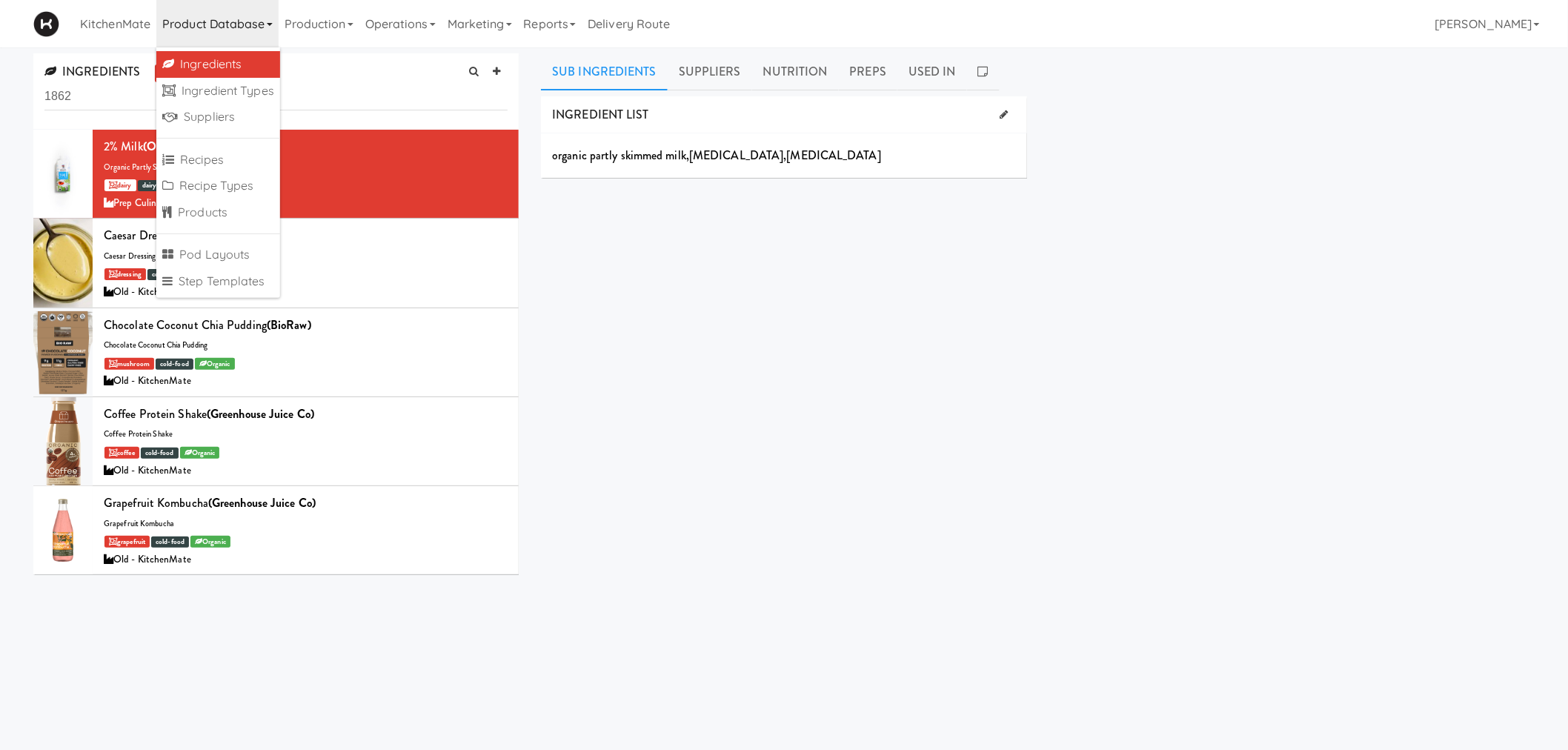
click at [232, 71] on link "Ingredients" at bounding box center [218, 64] width 124 height 27
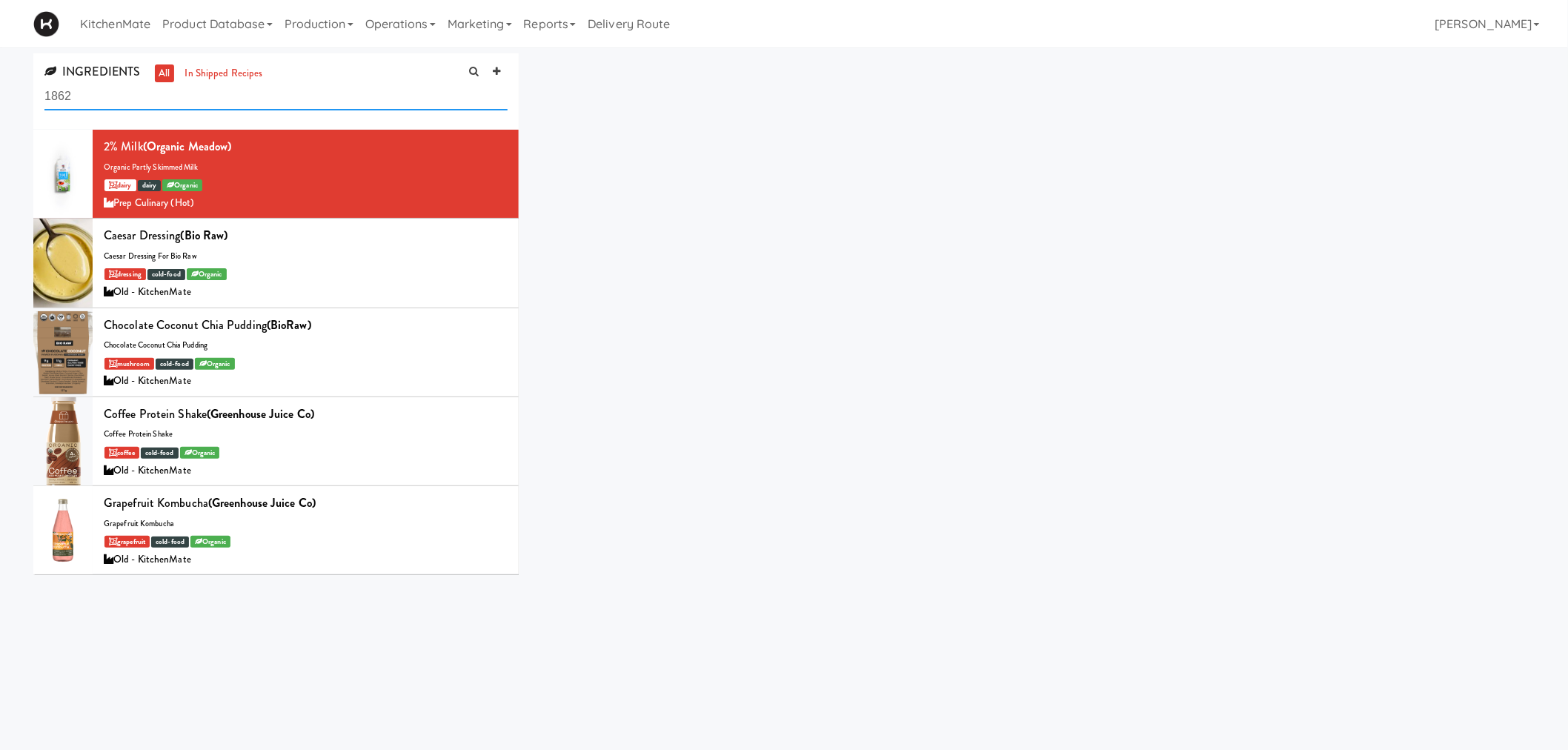
click at [142, 105] on input "1862" at bounding box center [276, 96] width 463 height 27
drag, startPoint x: 136, startPoint y: 102, endPoint x: 10, endPoint y: 90, distance: 126.6
click at [10, 90] on div "INGREDIENTS all in shipped recipes 1862 2% Milk (Organic Meadow) organic partly…" at bounding box center [784, 319] width 1568 height 532
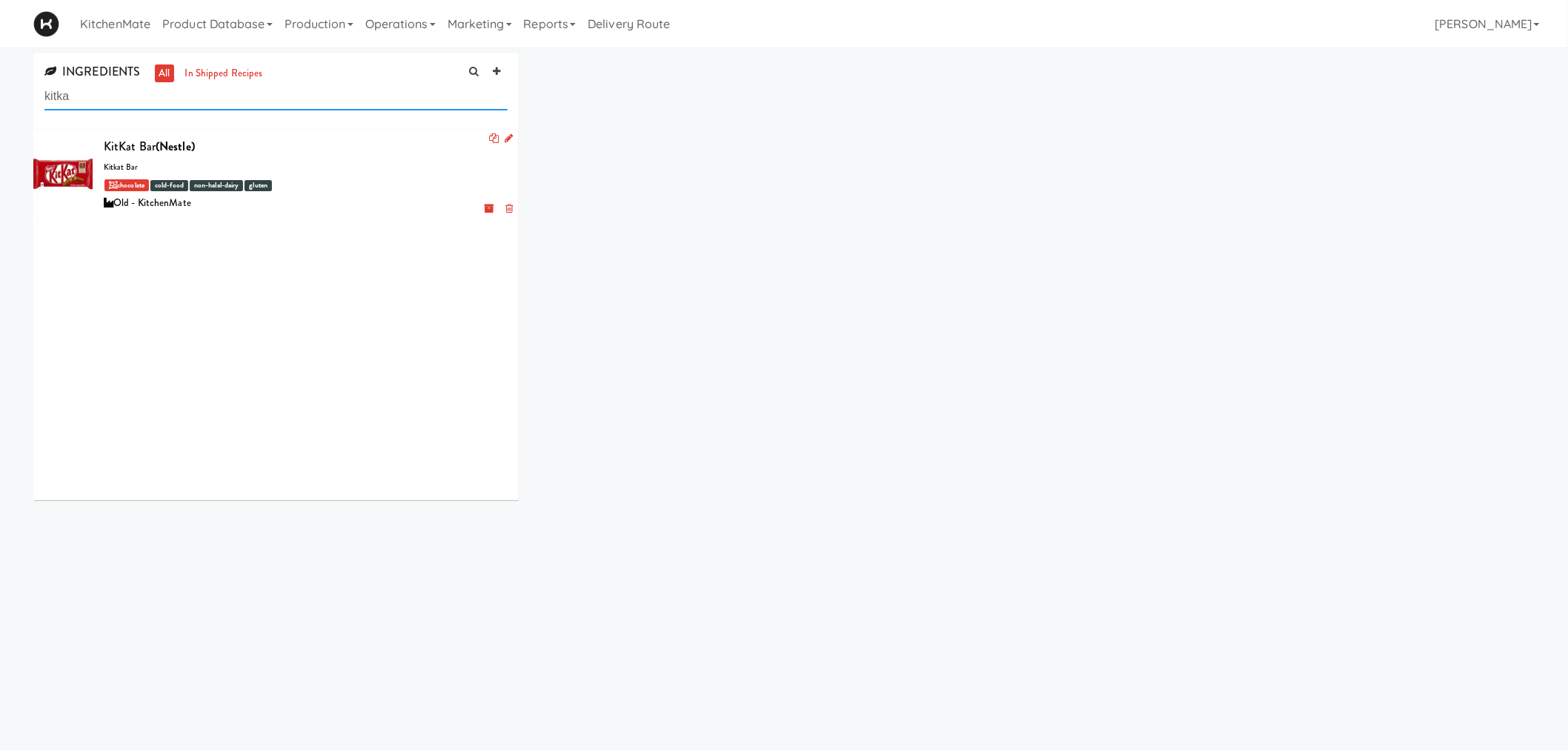
type input "kitka"
click at [62, 158] on div at bounding box center [63, 173] width 60 height 89
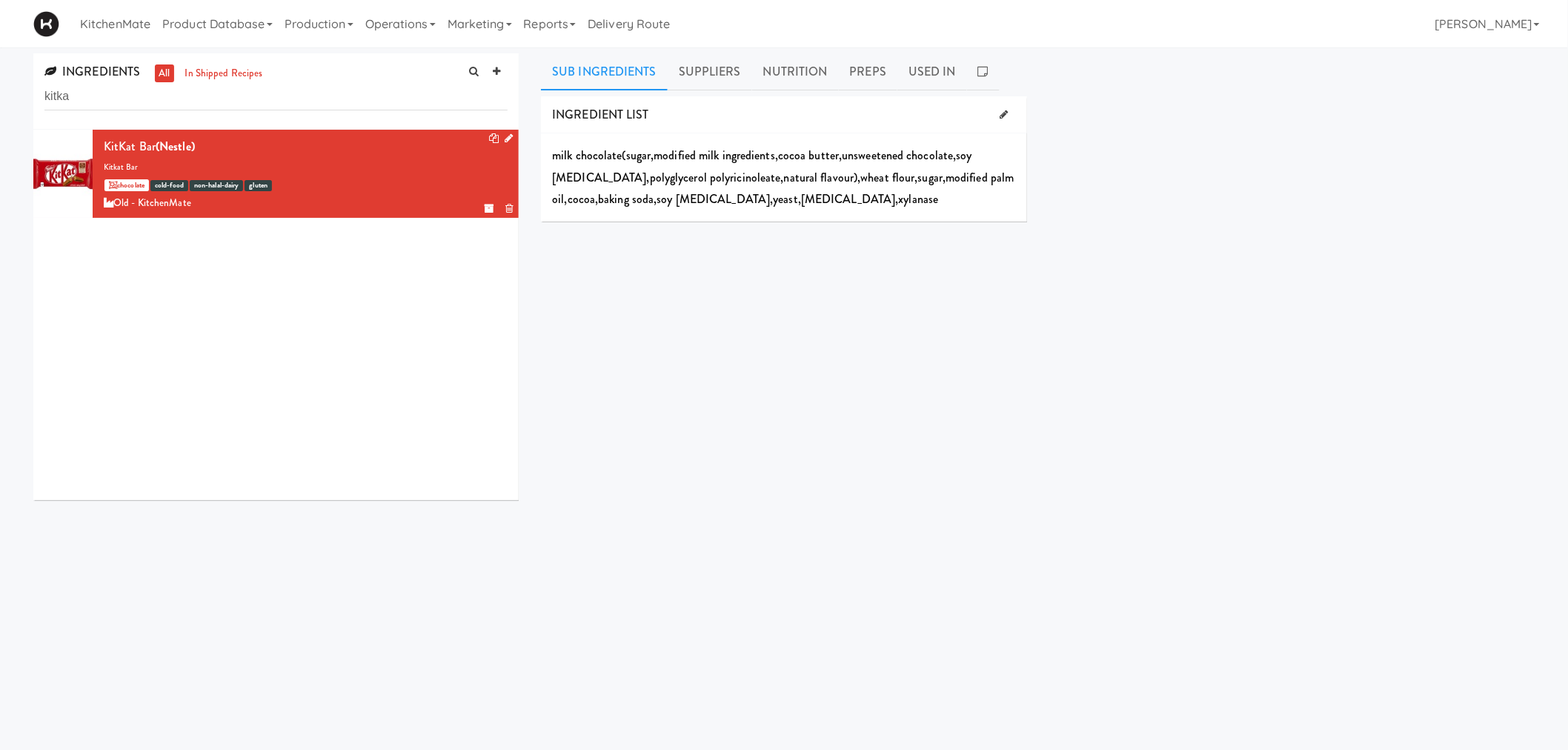
click at [505, 139] on icon at bounding box center [508, 138] width 8 height 9
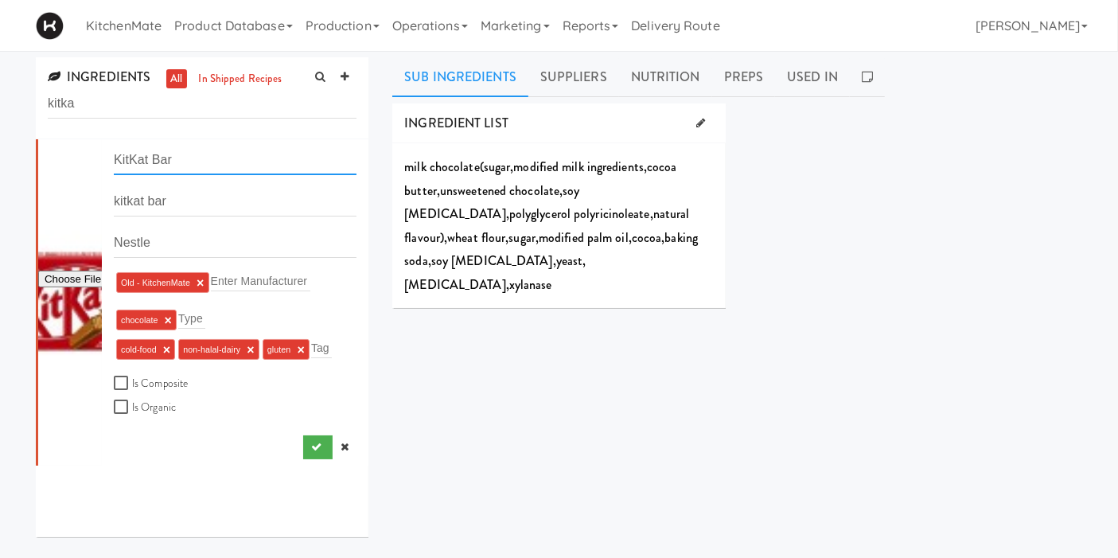
drag, startPoint x: 216, startPoint y: 161, endPoint x: 93, endPoint y: 153, distance: 122.8
click at [114, 153] on form "KitKat Bar kitkat bar Nestle Old - KitchenMate × Enter Manufacturer chocolate ×…" at bounding box center [235, 281] width 243 height 271
click at [702, 122] on icon at bounding box center [701, 123] width 9 height 10
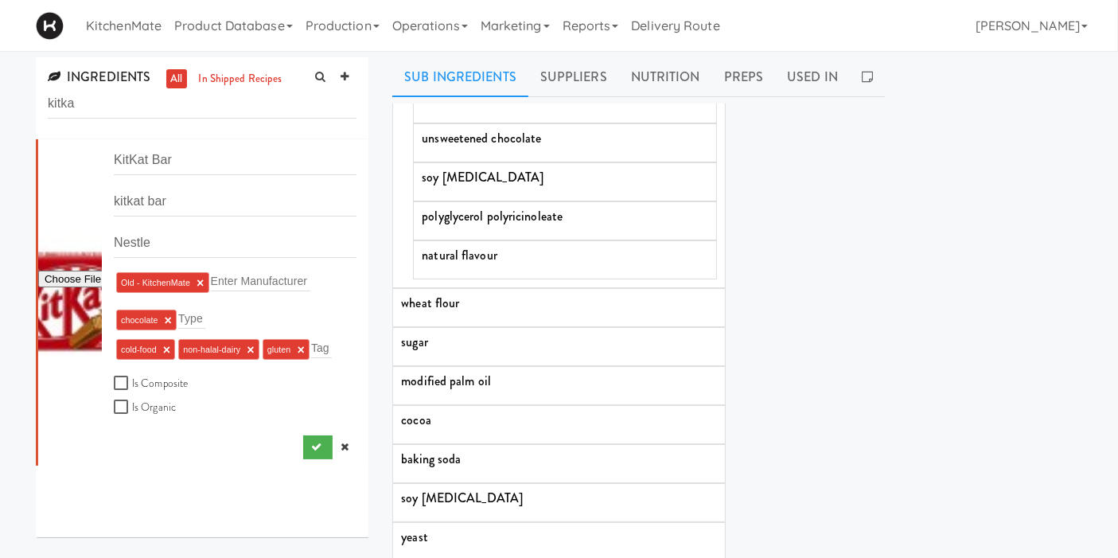
scroll to position [141, 0]
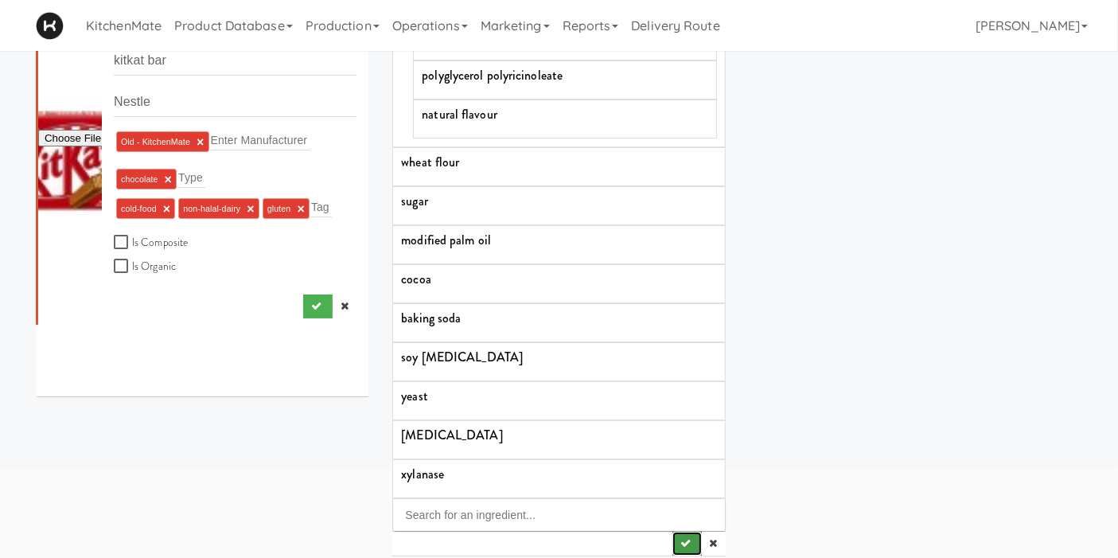
click at [680, 538] on icon "submit" at bounding box center [685, 543] width 10 height 10
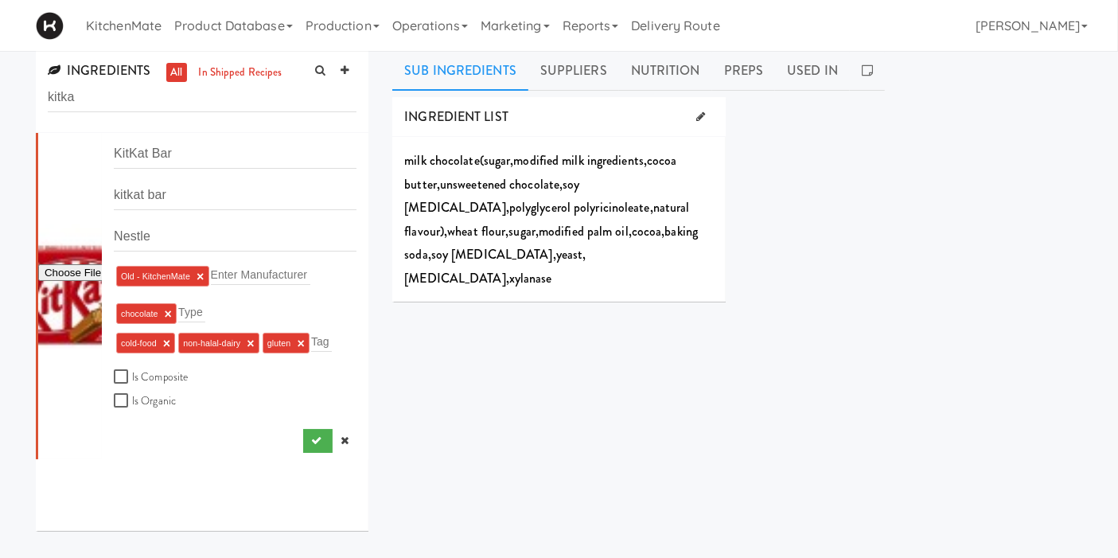
scroll to position [0, 0]
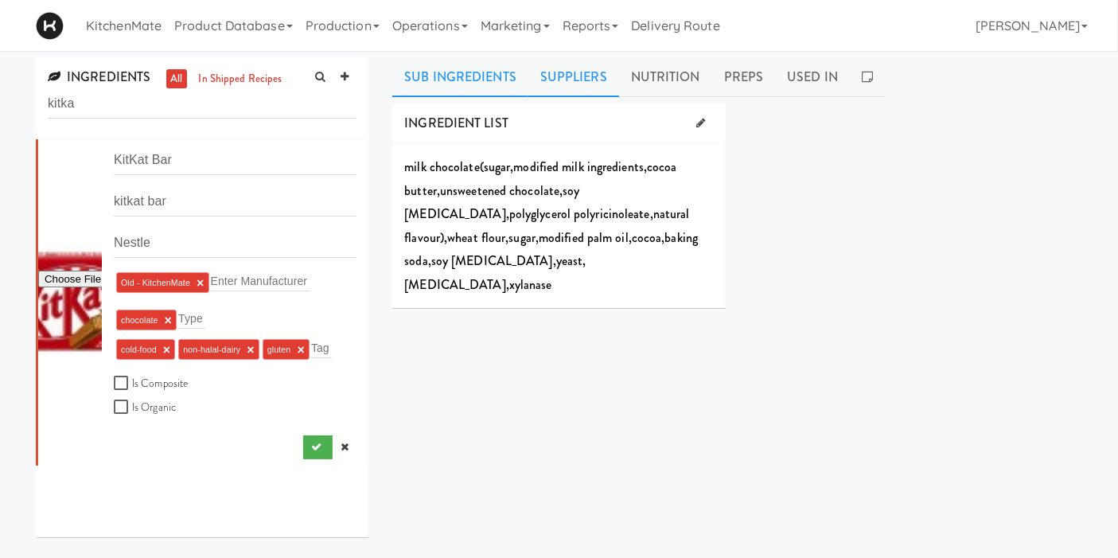
click at [574, 72] on link "Suppliers" at bounding box center [573, 77] width 91 height 40
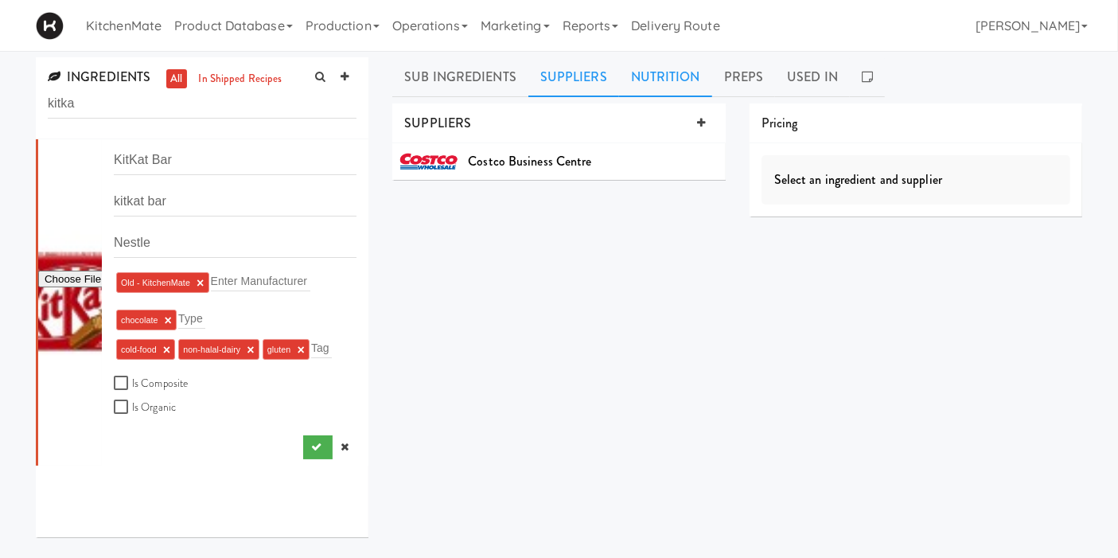
click at [653, 81] on link "Nutrition" at bounding box center [665, 77] width 93 height 40
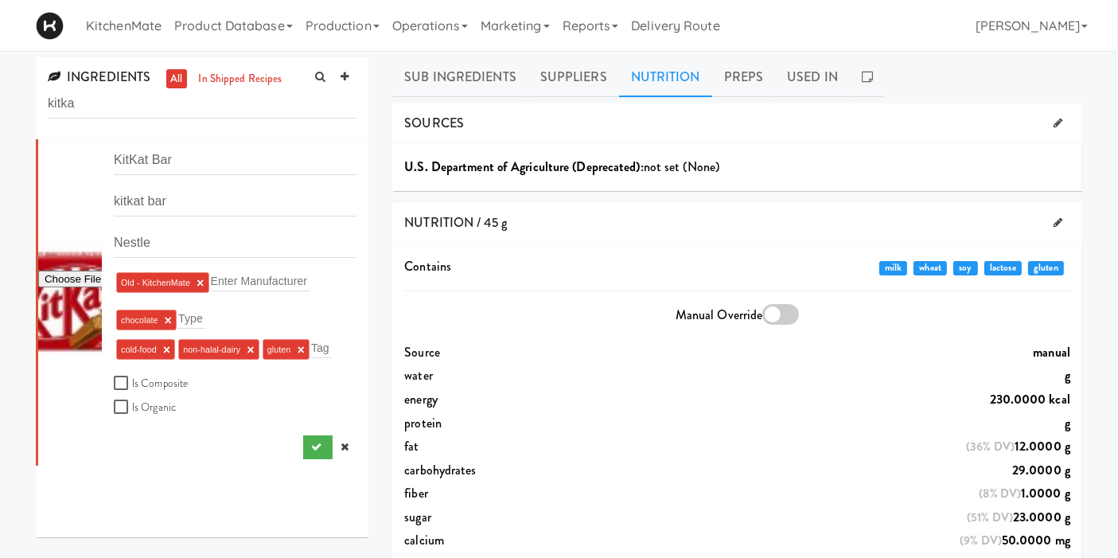
click at [498, 327] on div "Manual Override" at bounding box center [737, 315] width 666 height 25
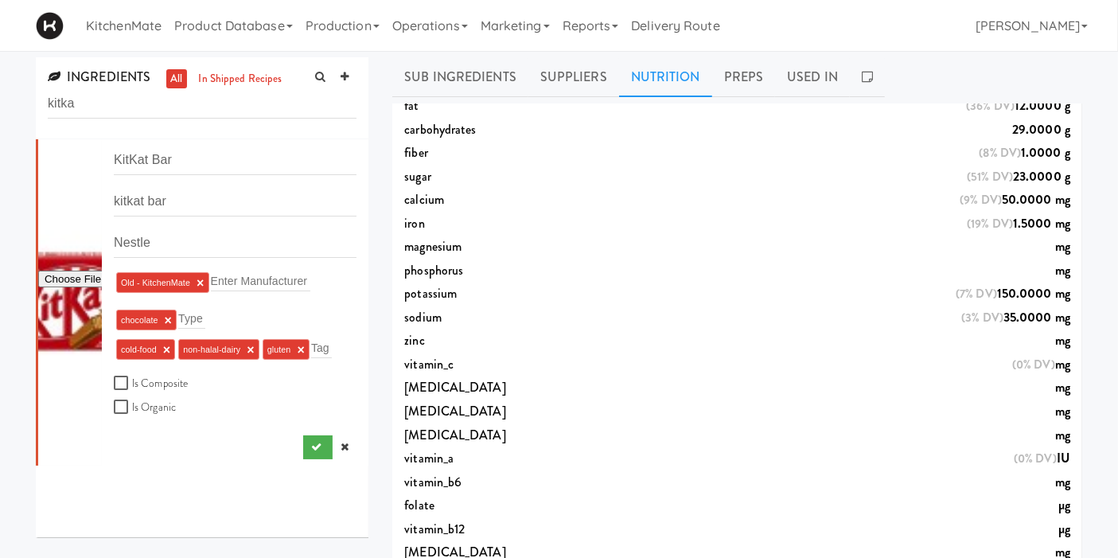
scroll to position [415, 0]
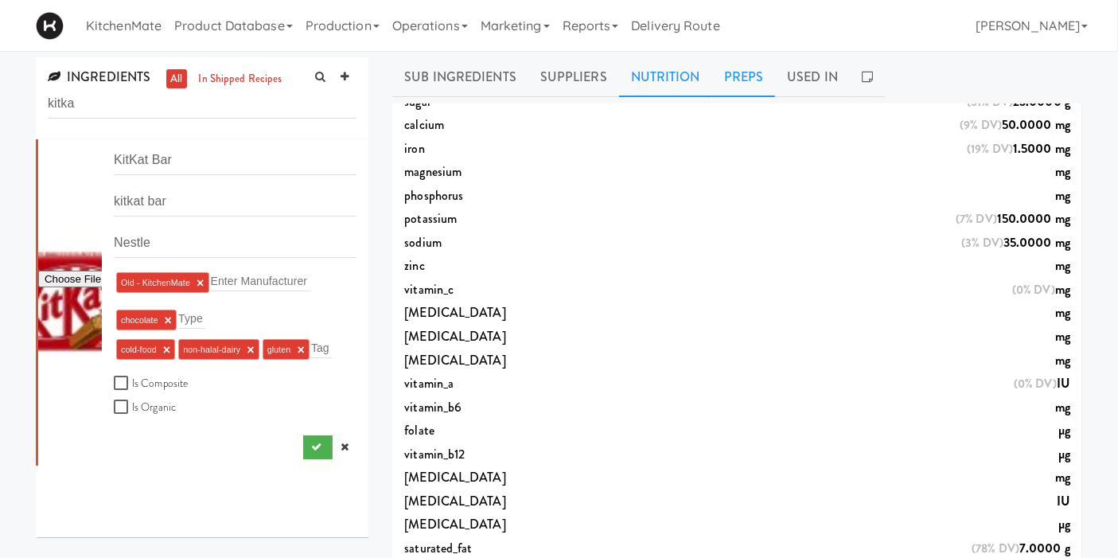
click at [750, 73] on link "Preps" at bounding box center [744, 77] width 64 height 40
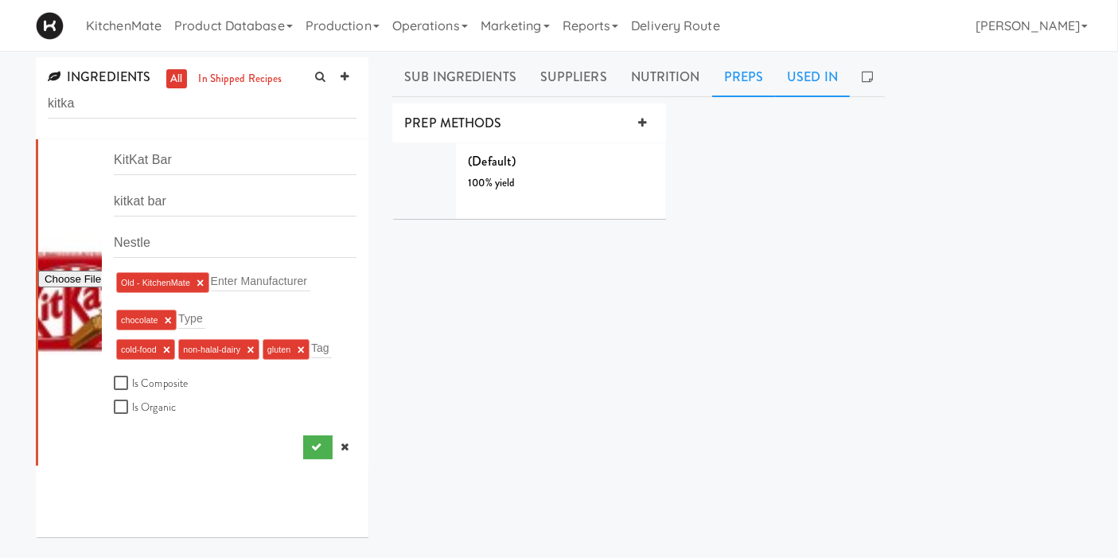
click at [800, 64] on link "Used In" at bounding box center [812, 77] width 75 height 40
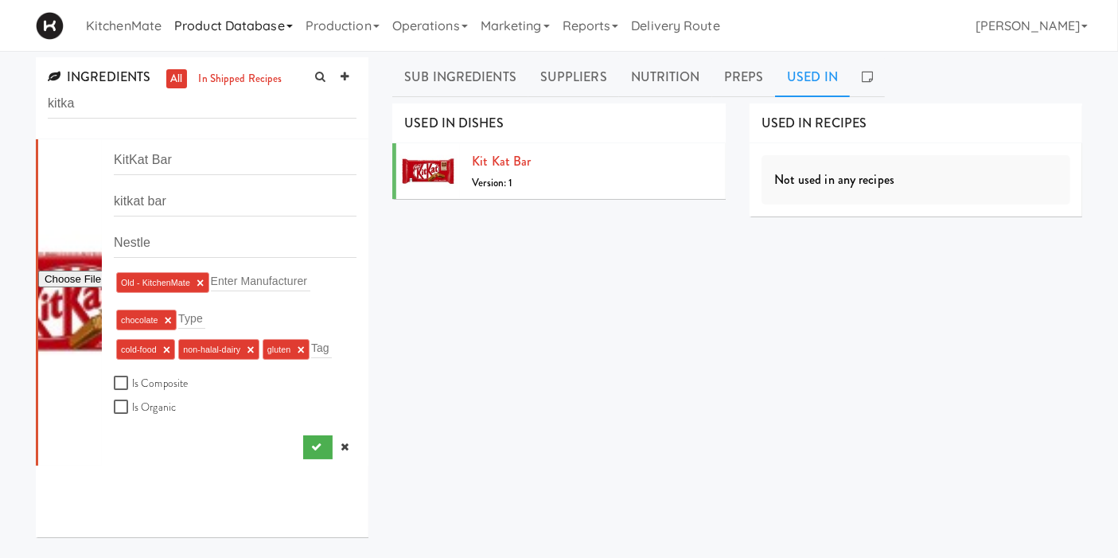
click at [263, 30] on link "Product Database" at bounding box center [233, 25] width 131 height 51
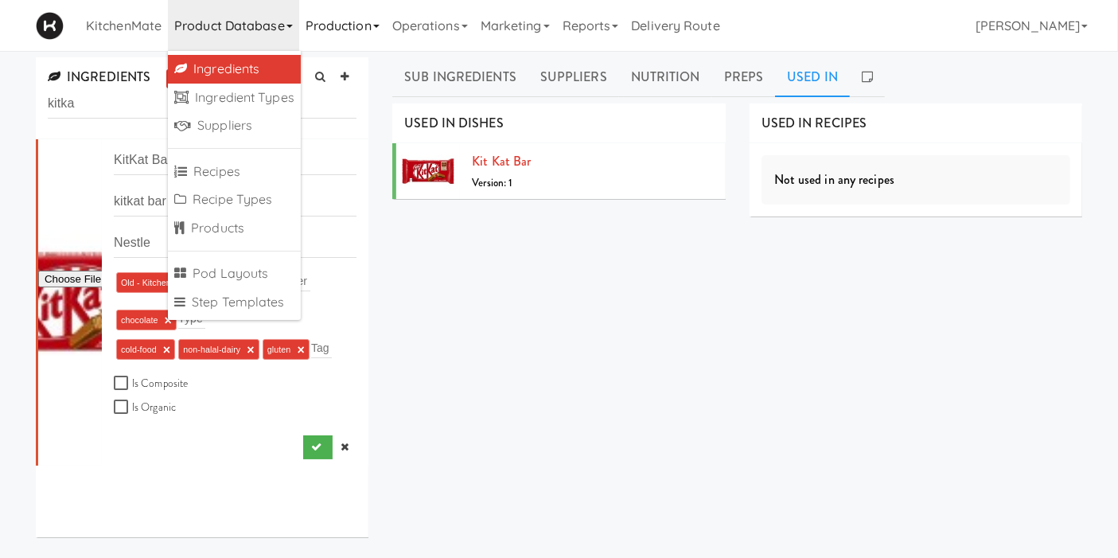
click at [354, 29] on link "Production" at bounding box center [342, 25] width 87 height 51
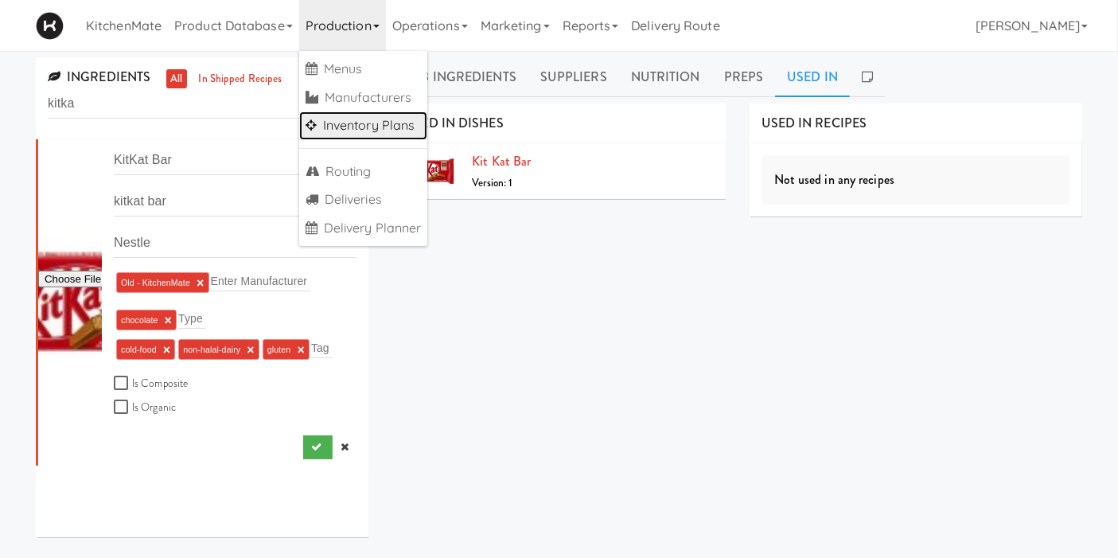
click at [388, 131] on link "Inventory Plans" at bounding box center [363, 125] width 129 height 29
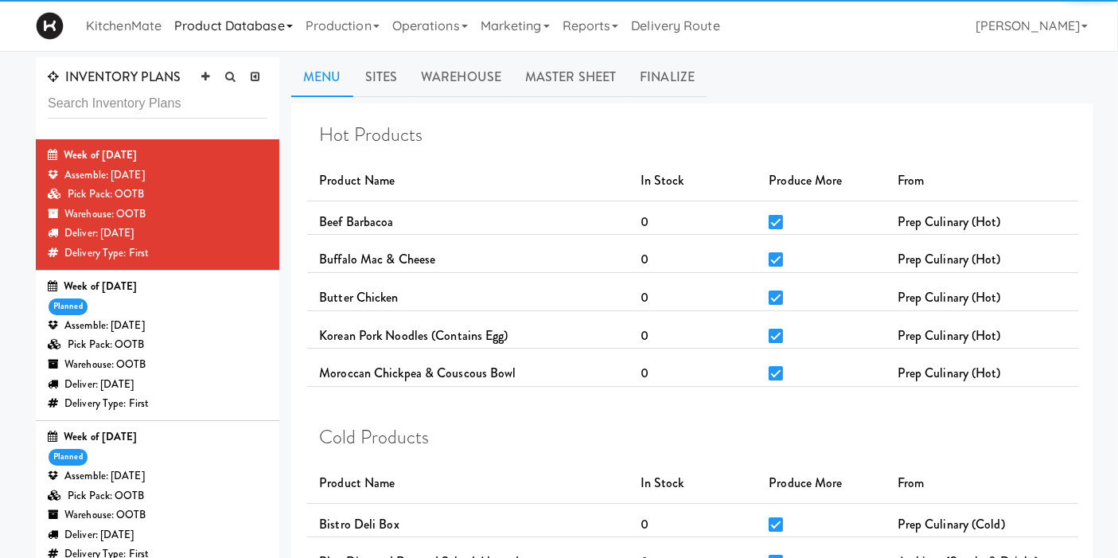
click at [255, 30] on link "Product Database" at bounding box center [233, 25] width 131 height 51
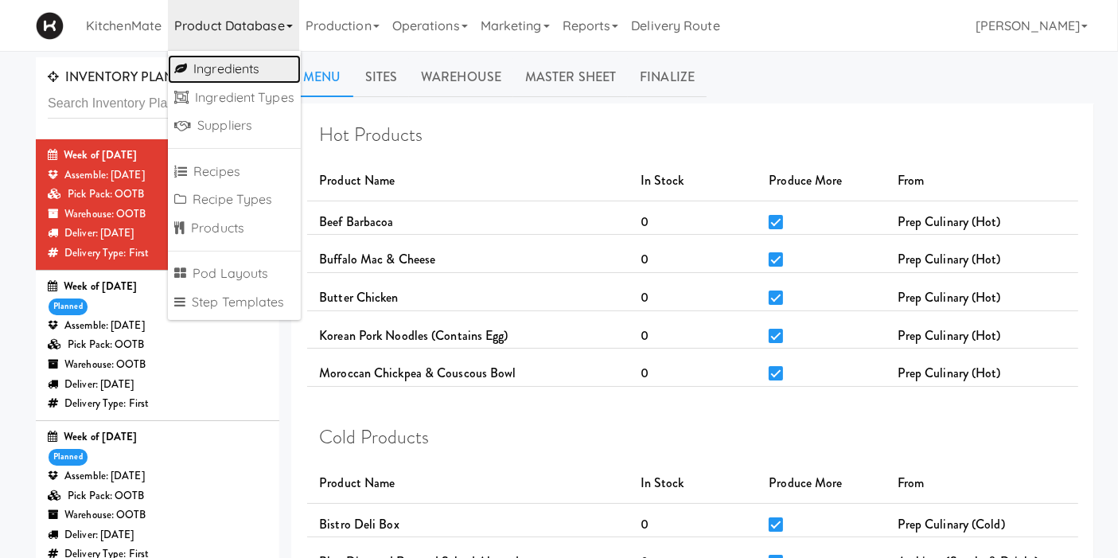
click at [240, 76] on link "Ingredients" at bounding box center [234, 69] width 133 height 29
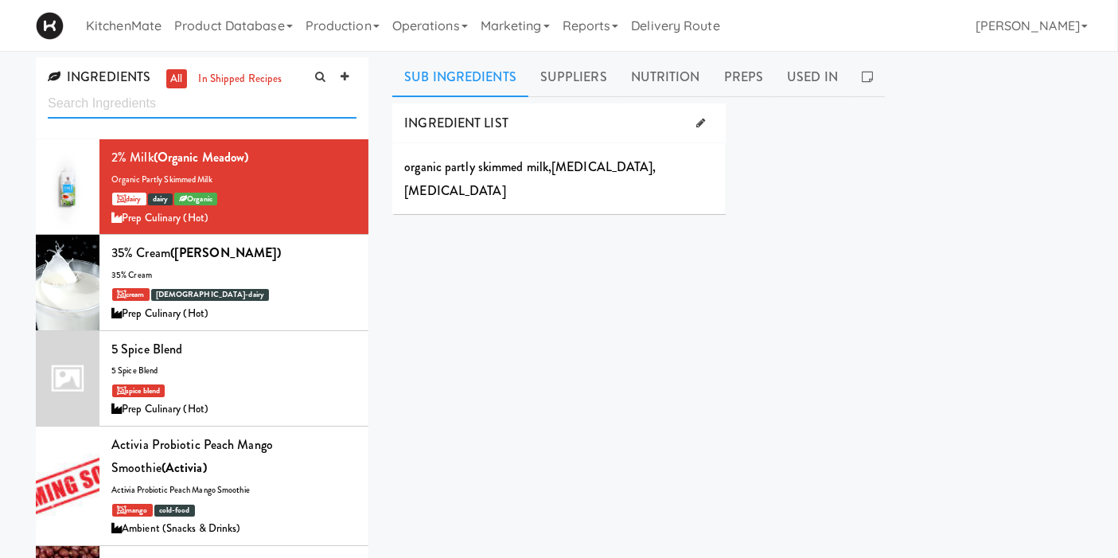
click at [176, 98] on input "text" at bounding box center [202, 103] width 309 height 29
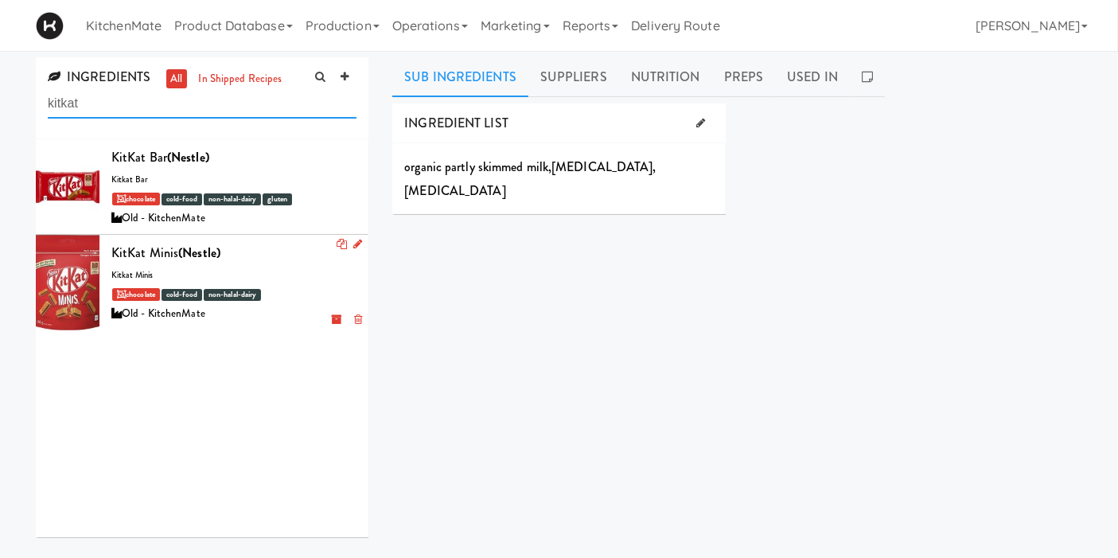
type input "kitkat"
click at [76, 264] on div at bounding box center [68, 282] width 64 height 95
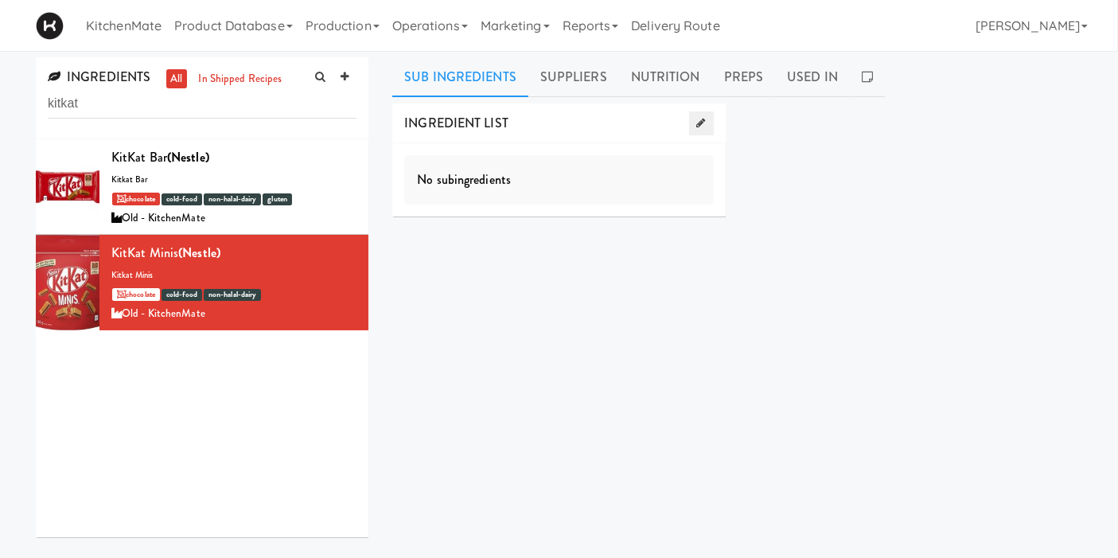
click at [698, 120] on icon at bounding box center [701, 123] width 9 height 10
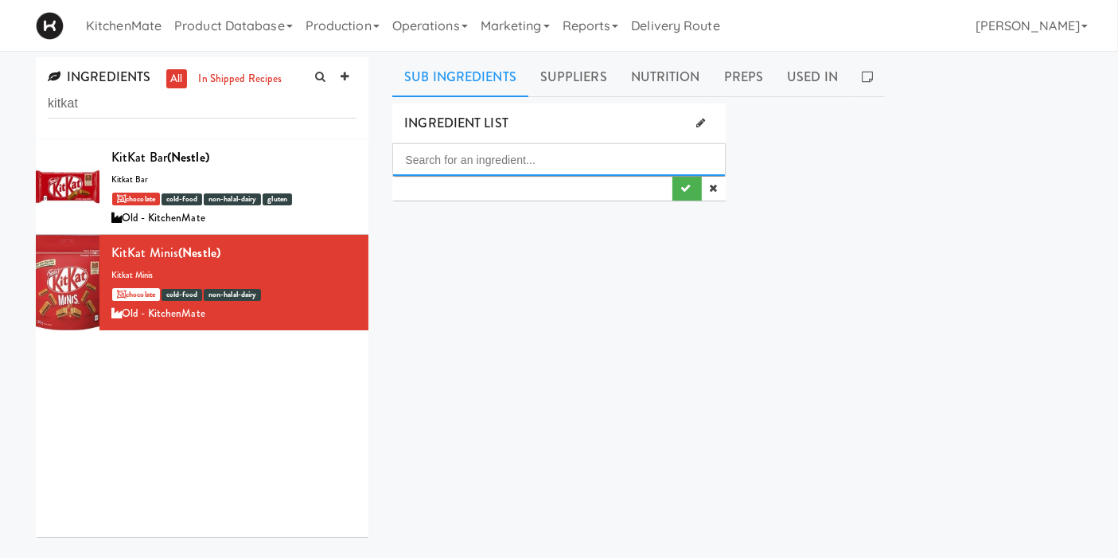
click at [517, 158] on input "Search for an ingredient..." at bounding box center [558, 160] width 331 height 32
paste input "milk chocolate (sugar,modified milk ingredients,cocoa butter,unsweetened chocol…"
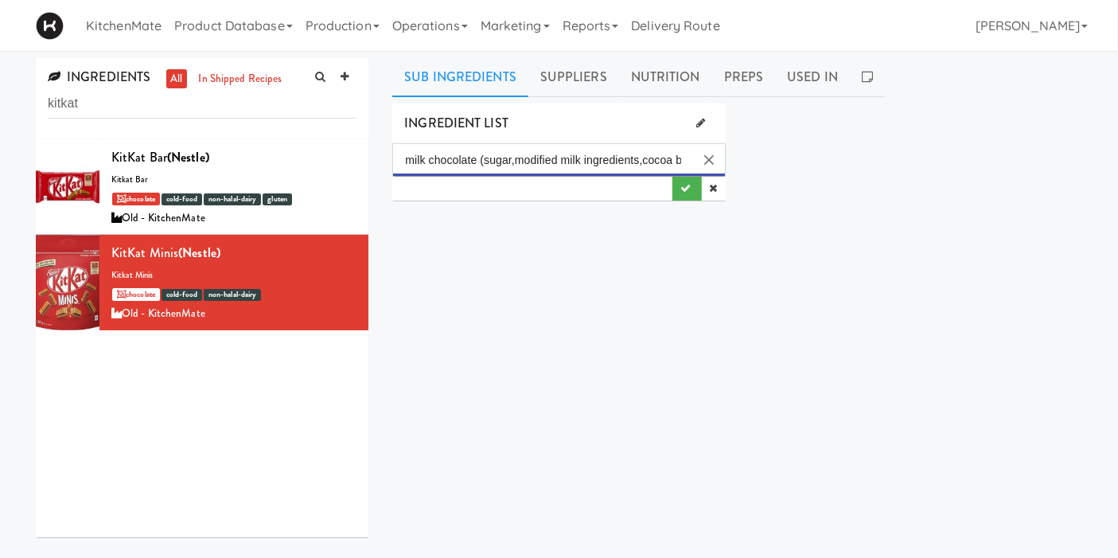
scroll to position [0, 879]
type input "milk chocolate (sugar,modified milk ingredients,cocoa butter,unsweetened chocol…"
click at [677, 191] on button "submit" at bounding box center [687, 189] width 29 height 24
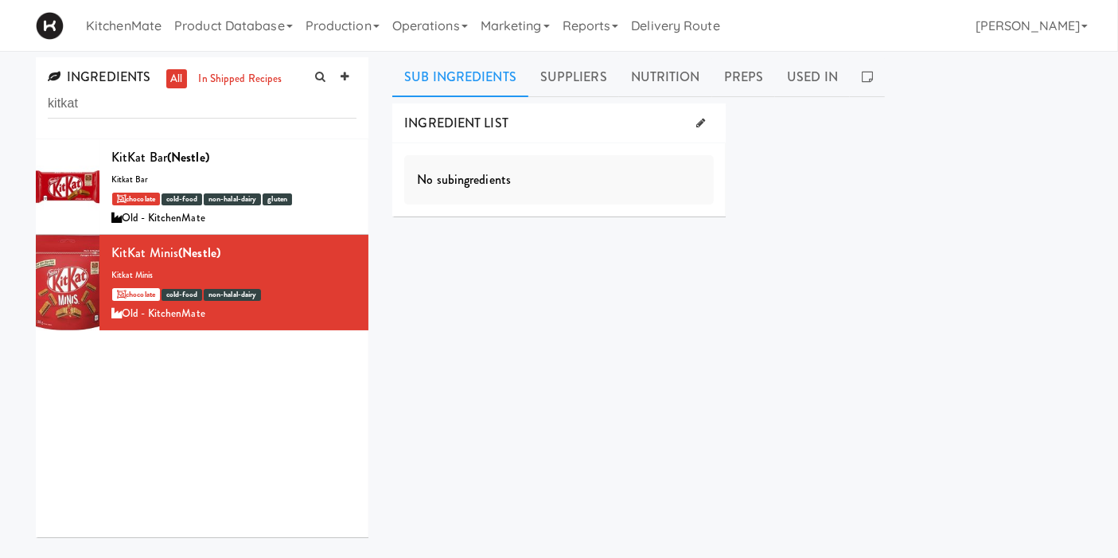
click at [577, 166] on div "No subingredients" at bounding box center [558, 179] width 309 height 49
click at [700, 119] on icon at bounding box center [701, 123] width 9 height 10
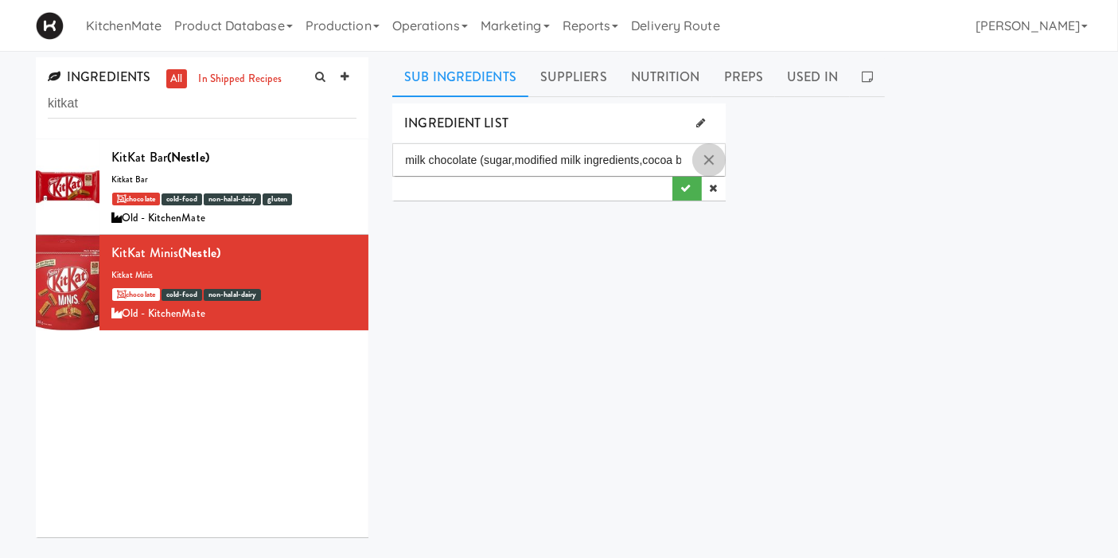
click at [707, 163] on button "Clear Input" at bounding box center [709, 160] width 24 height 24
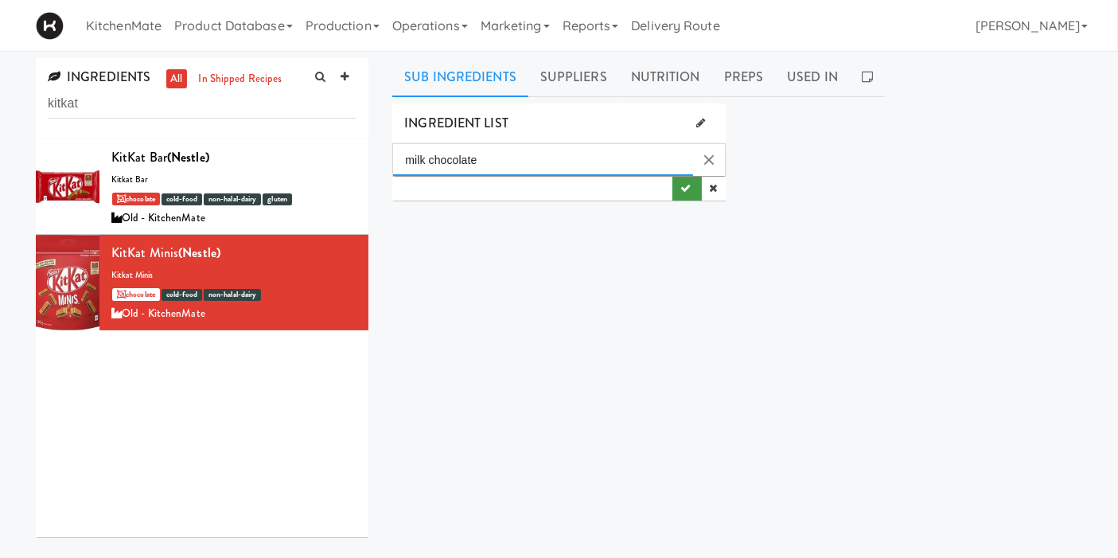
type input "milk chocolate"
click at [692, 193] on button "submit" at bounding box center [687, 189] width 29 height 24
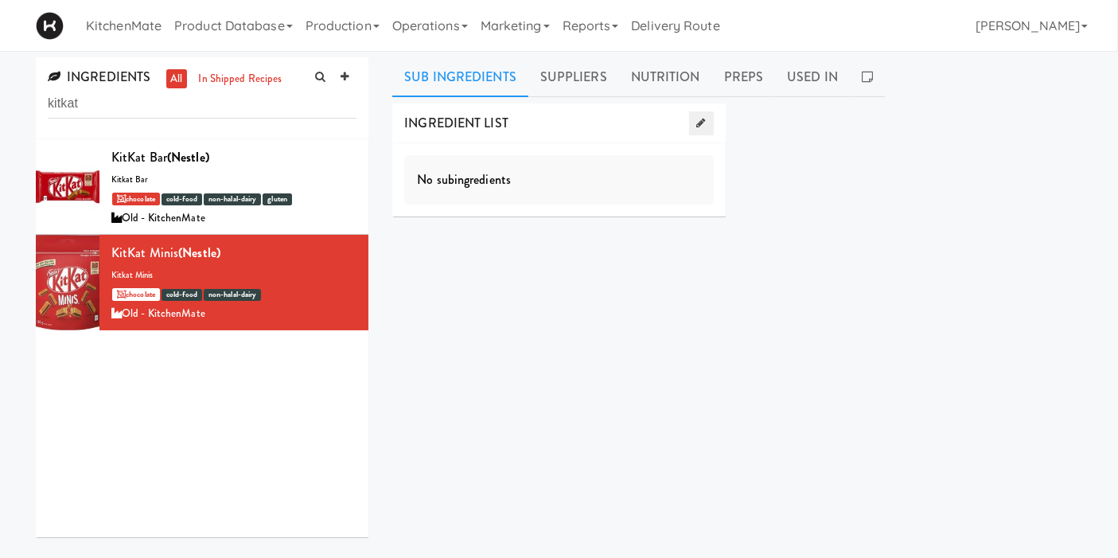
click at [698, 118] on icon at bounding box center [701, 123] width 9 height 10
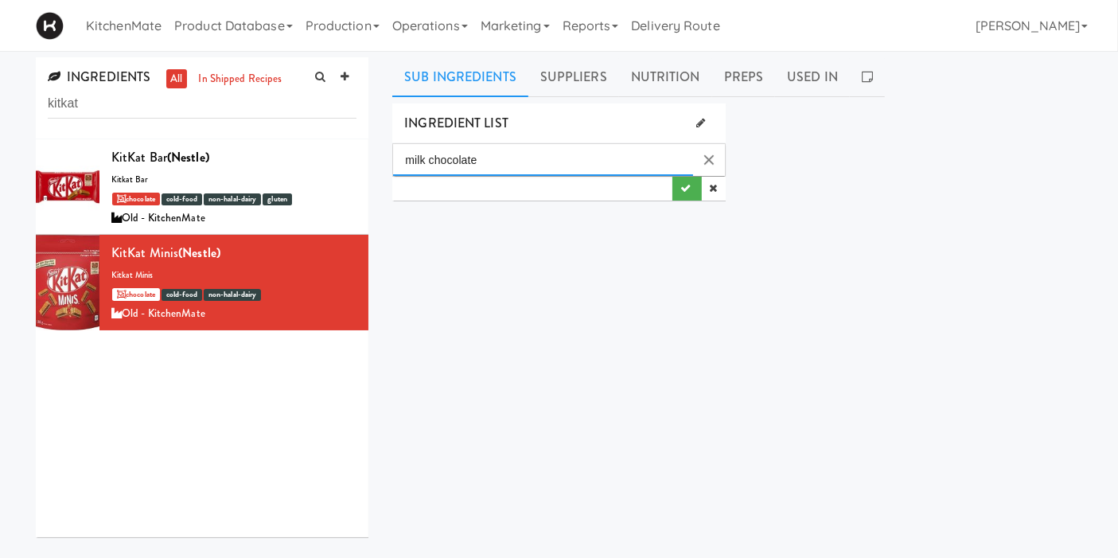
click at [521, 157] on input "milk chocolate" at bounding box center [542, 160] width 299 height 32
click at [373, 153] on div "INGREDIENTS all in shipped recipes kitkat KitKat Bar (Nestle) kitkat bar chocol…" at bounding box center [559, 378] width 1070 height 643
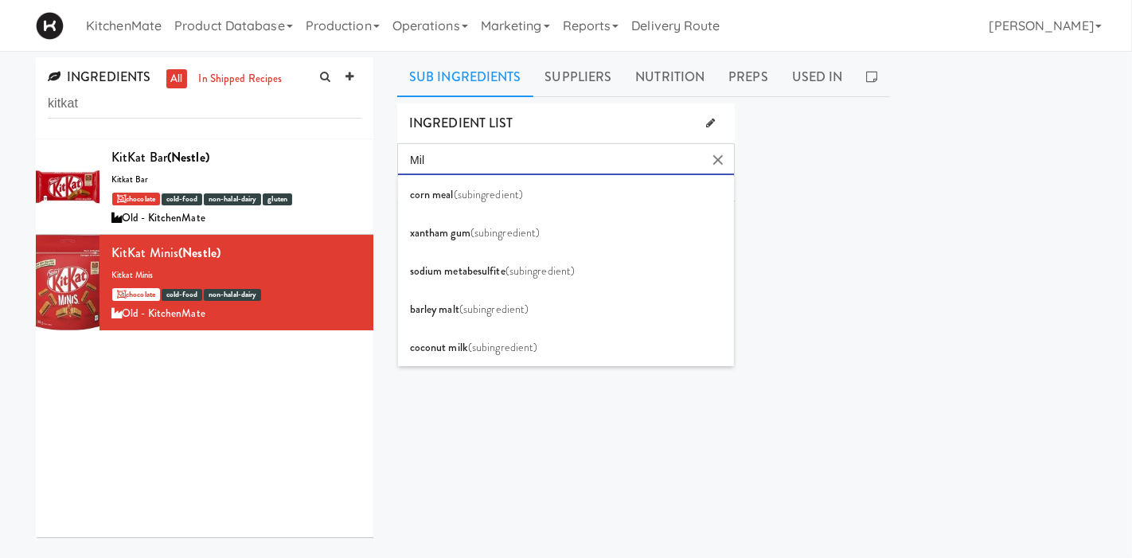
type input "Milk"
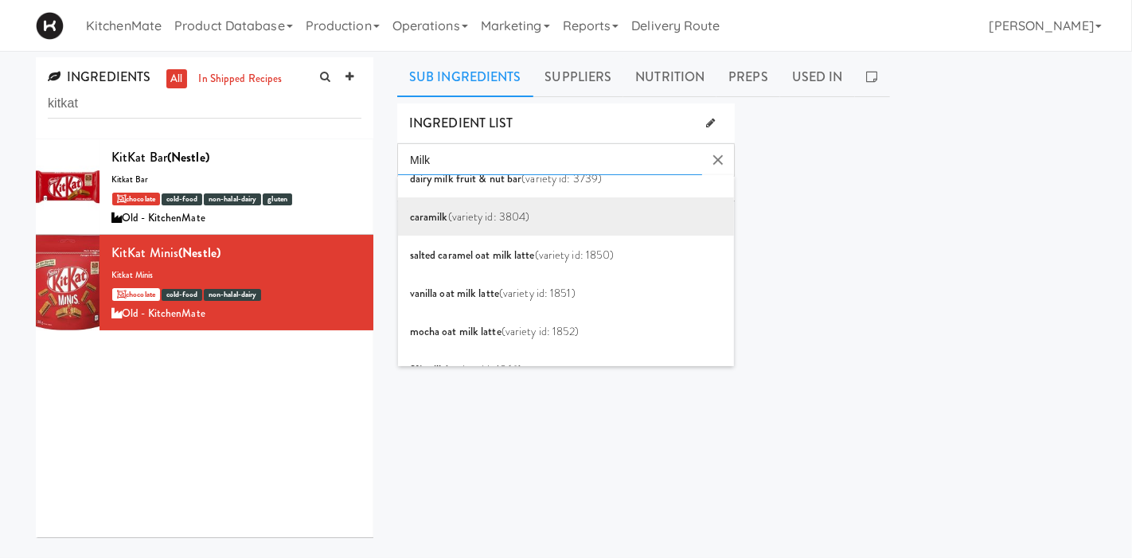
scroll to position [884, 0]
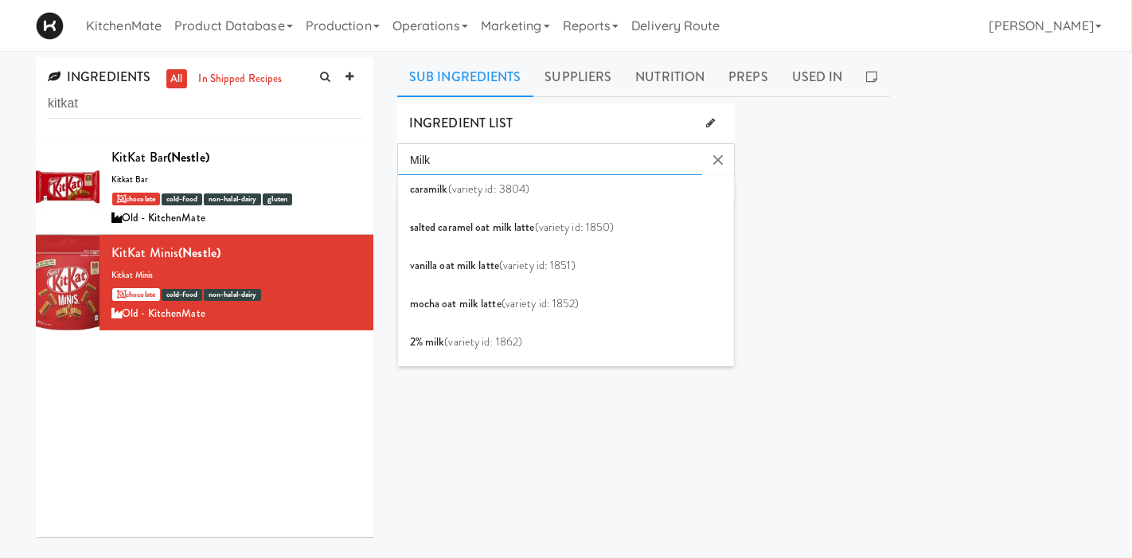
drag, startPoint x: 502, startPoint y: 164, endPoint x: 384, endPoint y: 159, distance: 117.9
click at [384, 159] on body "Okay Okay Select date: previous 2025-Sep next Su Mo Tu We Th Fr Sa 31 1 2 3 4 5…" at bounding box center [566, 279] width 1132 height 558
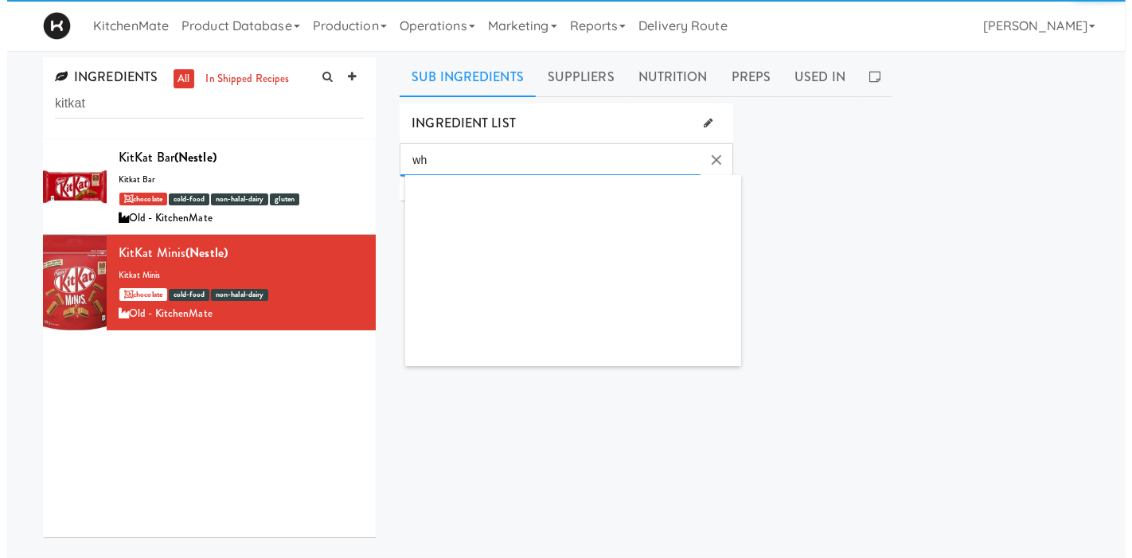
scroll to position [0, 0]
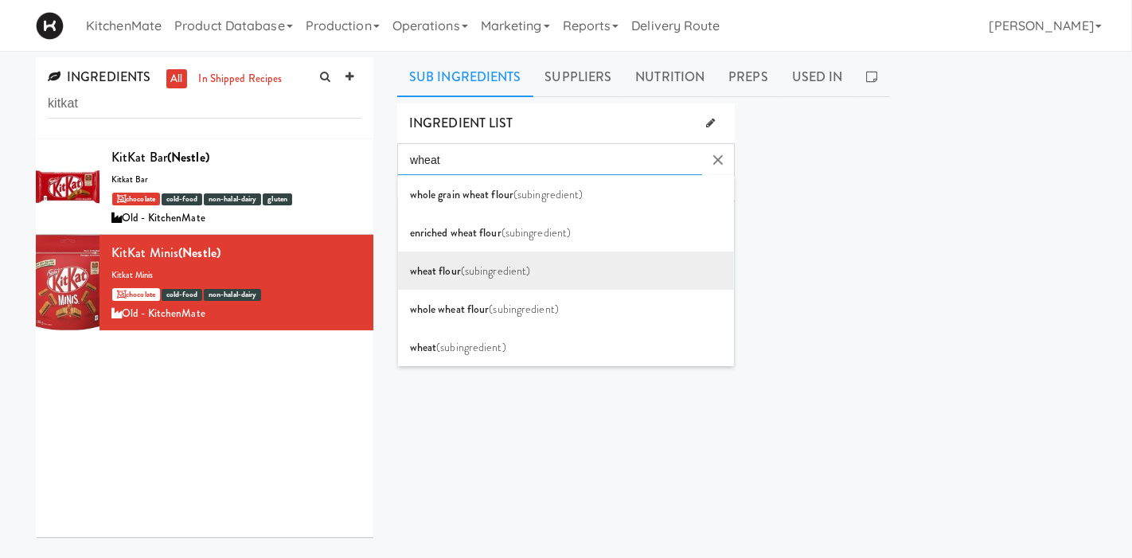
type input "wheat"
click at [532, 272] on li "wheat flour (subingredient)" at bounding box center [566, 270] width 337 height 38
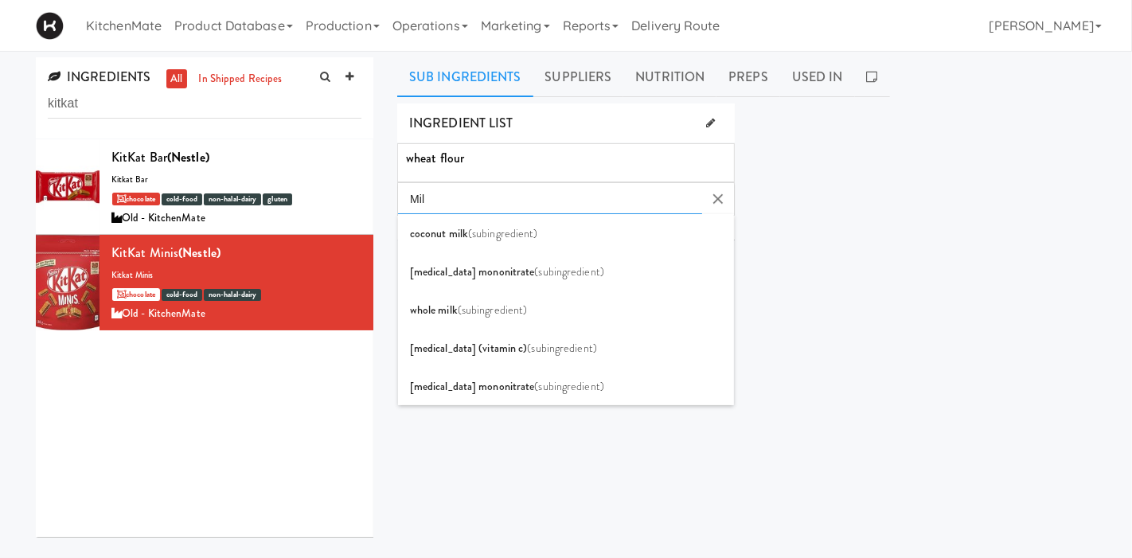
type input "Milk"
drag, startPoint x: 468, startPoint y: 208, endPoint x: 380, endPoint y: 201, distance: 87.8
click at [380, 201] on body "Okay Okay Select date: previous 2025-Sep next Su Mo Tu We Th Fr Sa 31 1 2 3 4 5…" at bounding box center [566, 279] width 1132 height 558
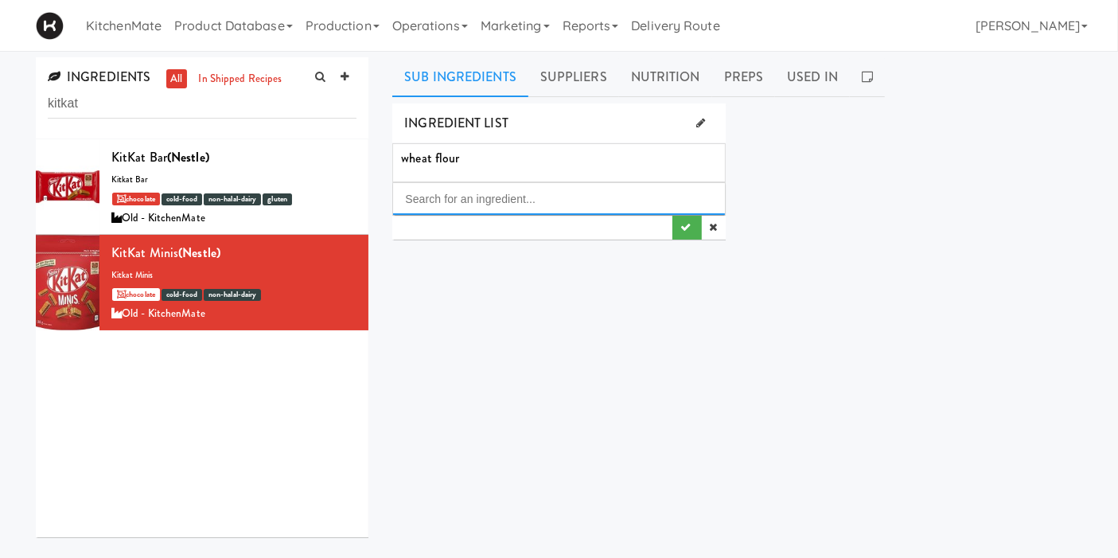
click at [602, 192] on input "Search for an ingredient..." at bounding box center [558, 199] width 331 height 32
paste input "milk chocolate (sugar,modified milk ingredients,cocoa butter,unsweetened chocol…"
type input "milk chocolate (sugar,modified milk ingredients,cocoa butter,unsweetened chocol…"
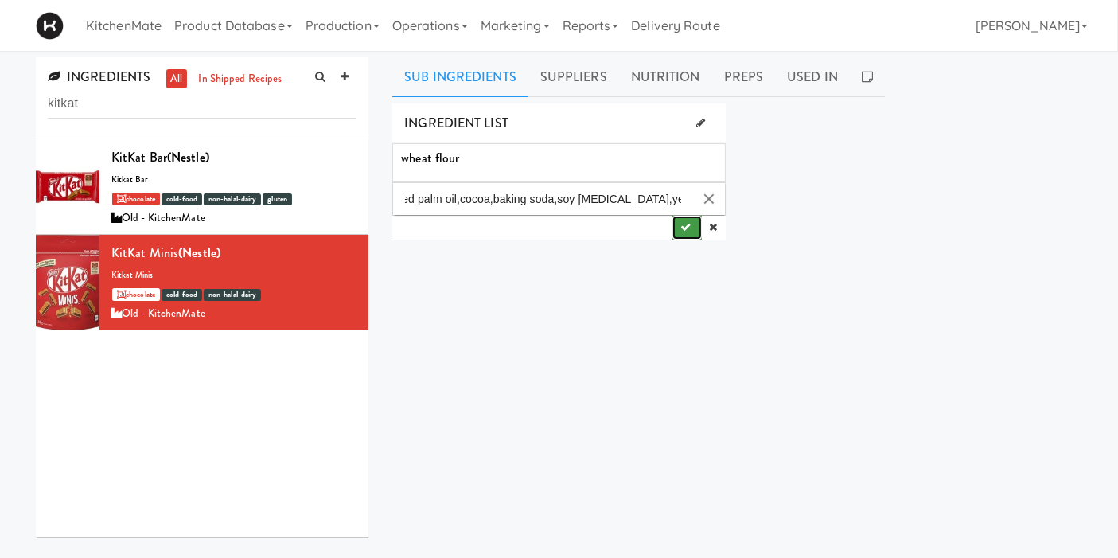
click at [686, 224] on icon "submit" at bounding box center [685, 227] width 10 height 10
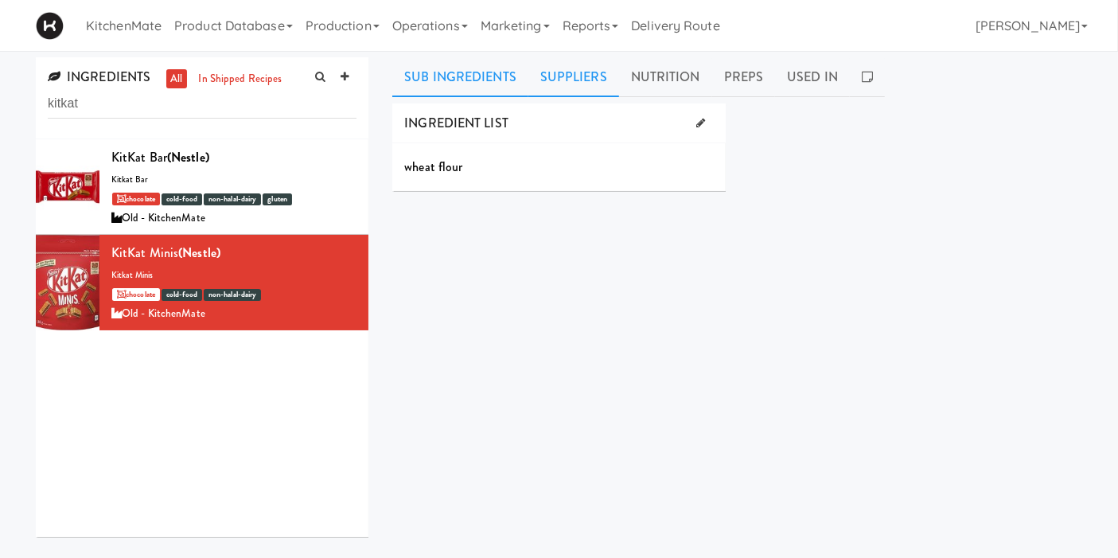
click at [563, 62] on link "Suppliers" at bounding box center [573, 77] width 91 height 40
click at [488, 84] on link "Sub Ingredients" at bounding box center [460, 77] width 136 height 40
click at [693, 130] on link at bounding box center [701, 123] width 25 height 24
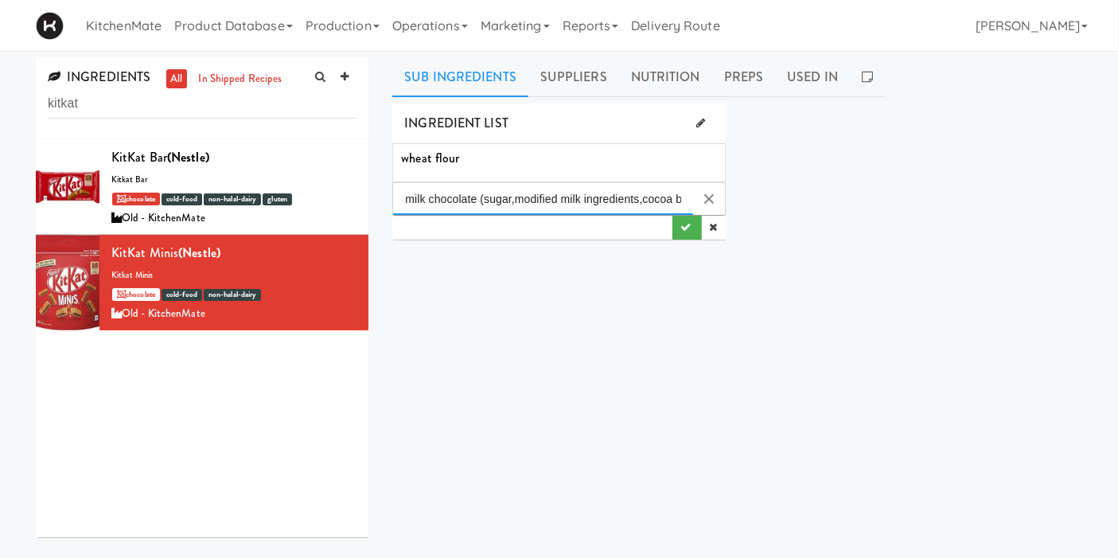
click at [538, 206] on input "milk chocolate (sugar,modified milk ingredients,cocoa butter,unsweetened chocol…" at bounding box center [542, 199] width 299 height 32
click at [652, 202] on input "milk chocolate (sugar,modified milk ingredients,cocoa butter,unsweetened chocol…" at bounding box center [542, 199] width 299 height 32
click at [692, 124] on link at bounding box center [701, 123] width 25 height 24
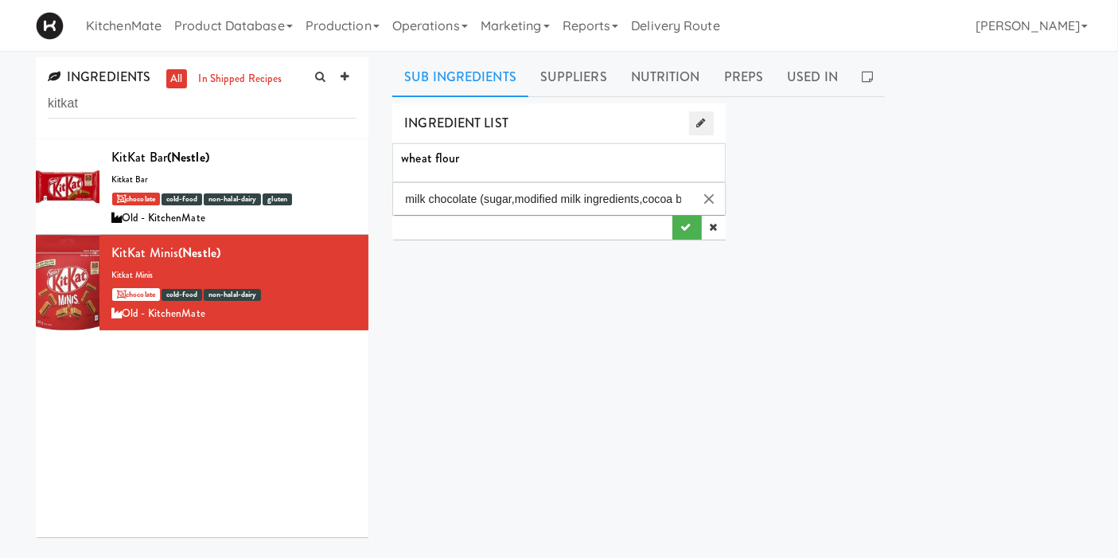
click at [696, 128] on link at bounding box center [701, 123] width 25 height 24
click at [704, 197] on button "Clear Input" at bounding box center [709, 199] width 24 height 24
click at [473, 159] on icon at bounding box center [471, 158] width 10 height 13
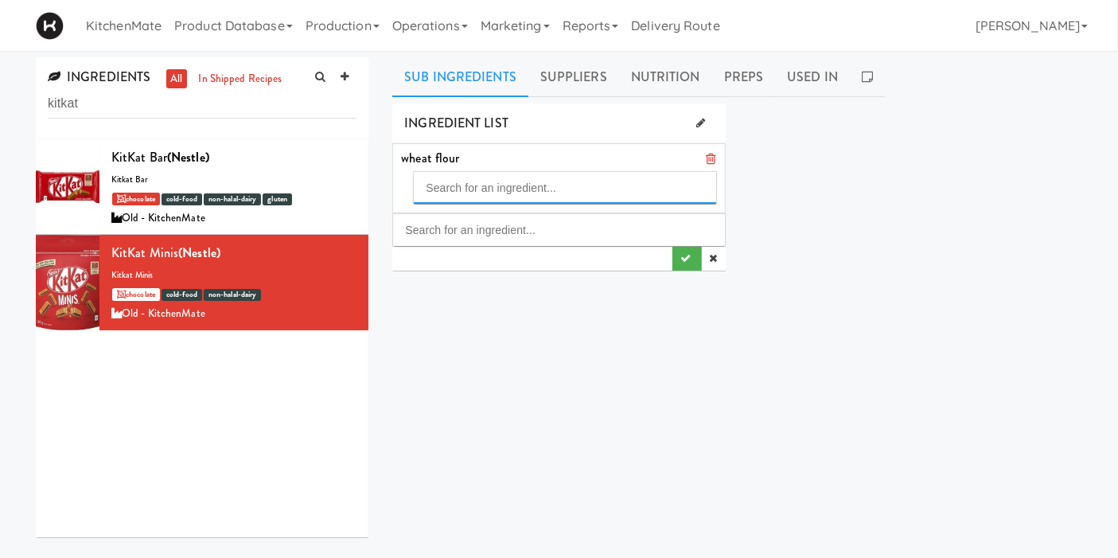
click at [497, 188] on input "Search for an ingredient..." at bounding box center [565, 188] width 302 height 32
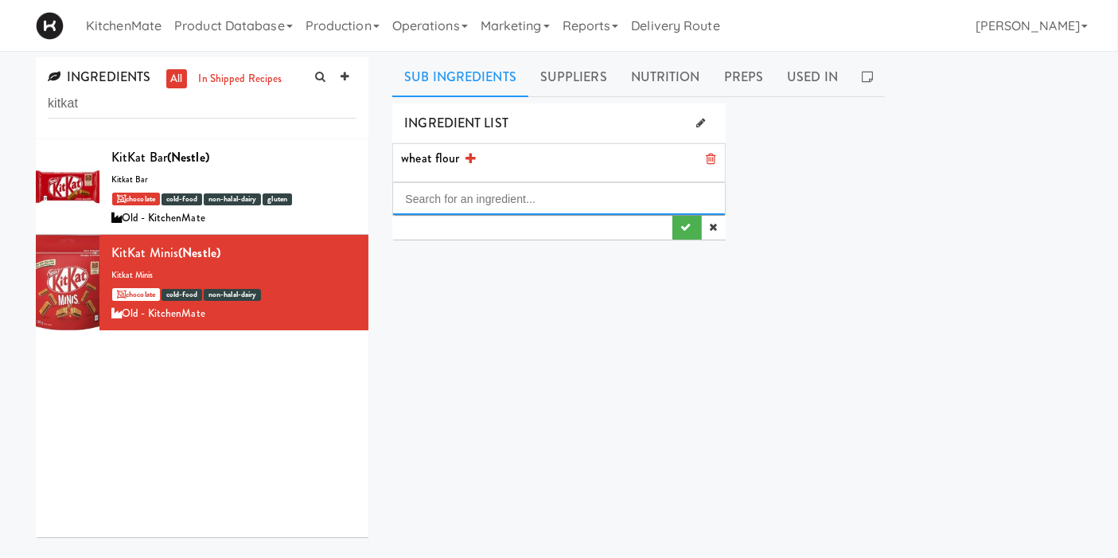
click at [525, 232] on div "wheat flour" at bounding box center [558, 191] width 333 height 96
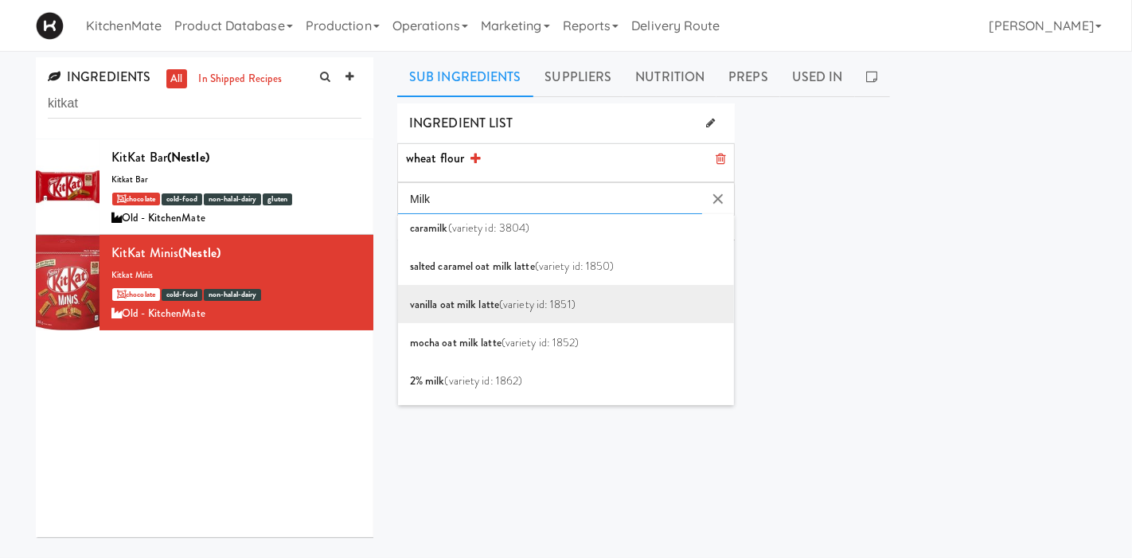
scroll to position [707, 0]
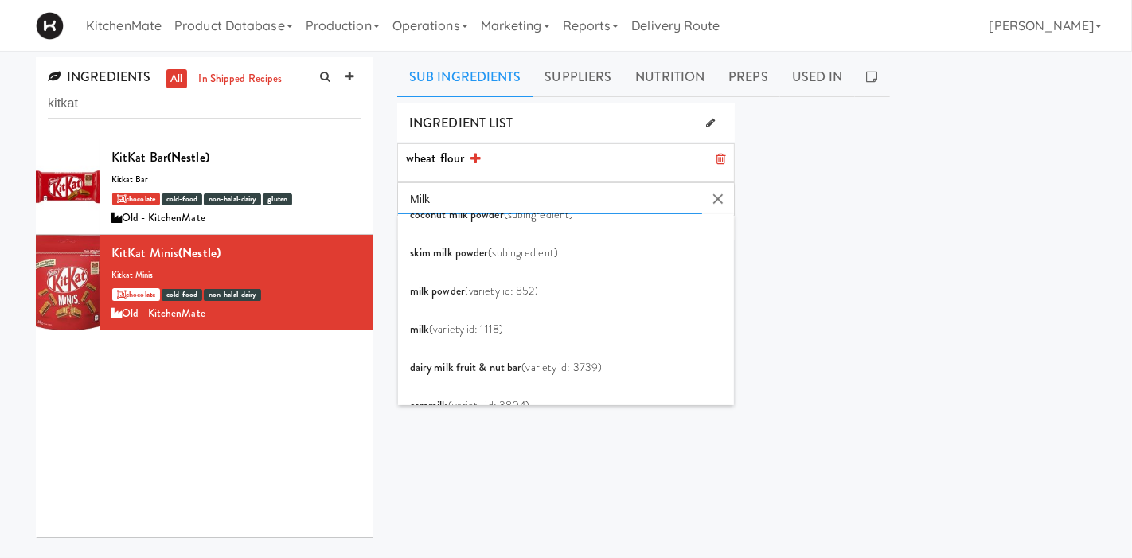
type input "Milk"
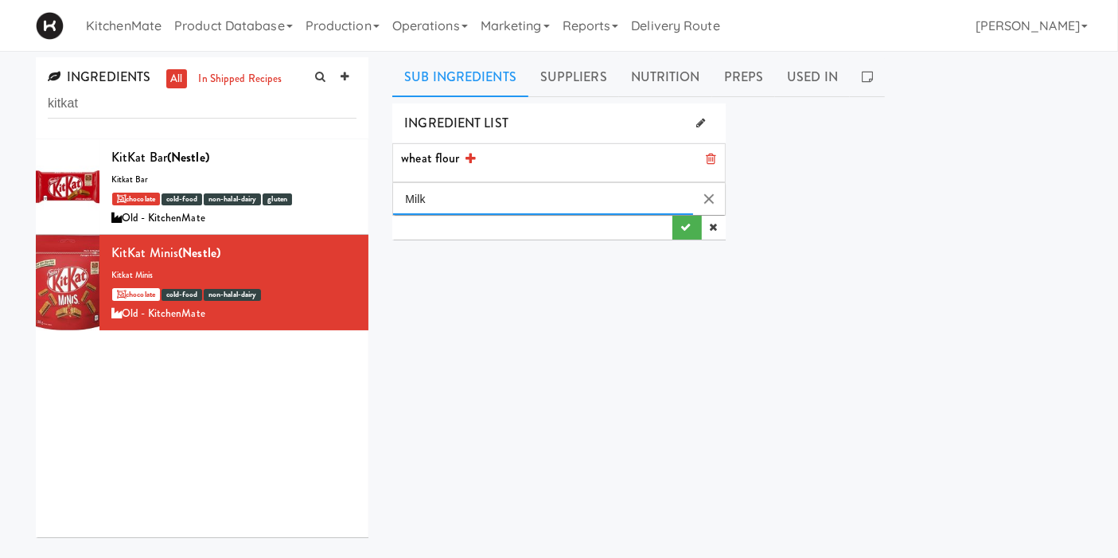
click at [582, 195] on input "Milk" at bounding box center [542, 199] width 299 height 32
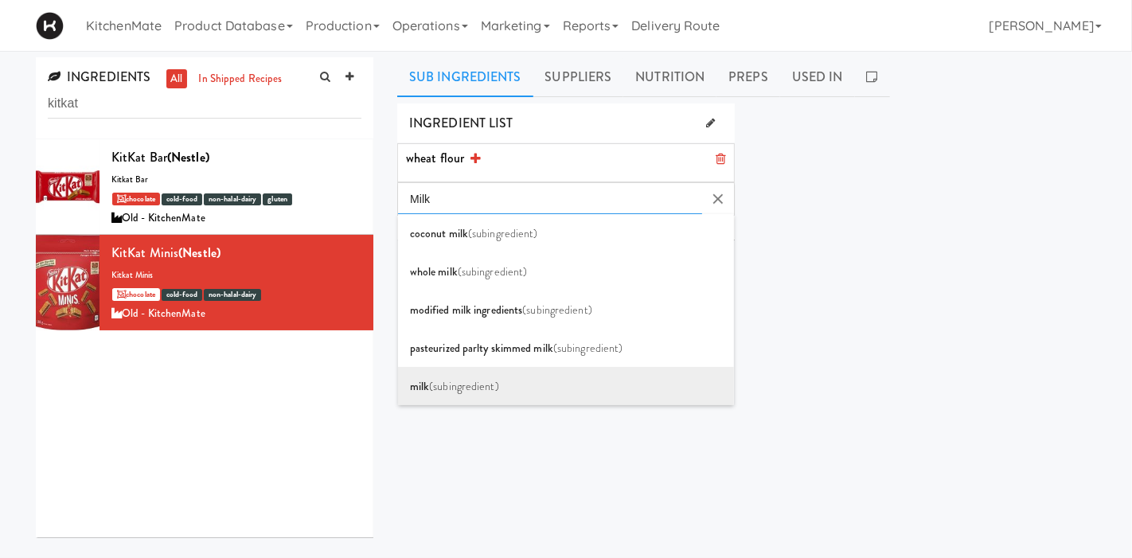
click at [611, 372] on li "milk (subingredient)" at bounding box center [566, 386] width 337 height 38
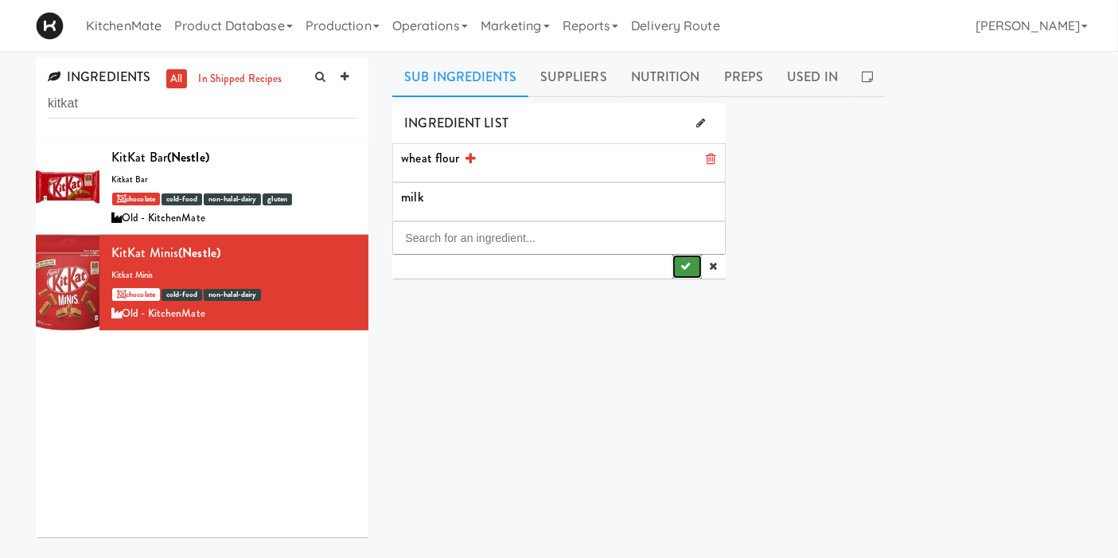
click at [696, 267] on button "submit" at bounding box center [687, 267] width 29 height 24
click at [574, 75] on link "Suppliers" at bounding box center [573, 77] width 91 height 40
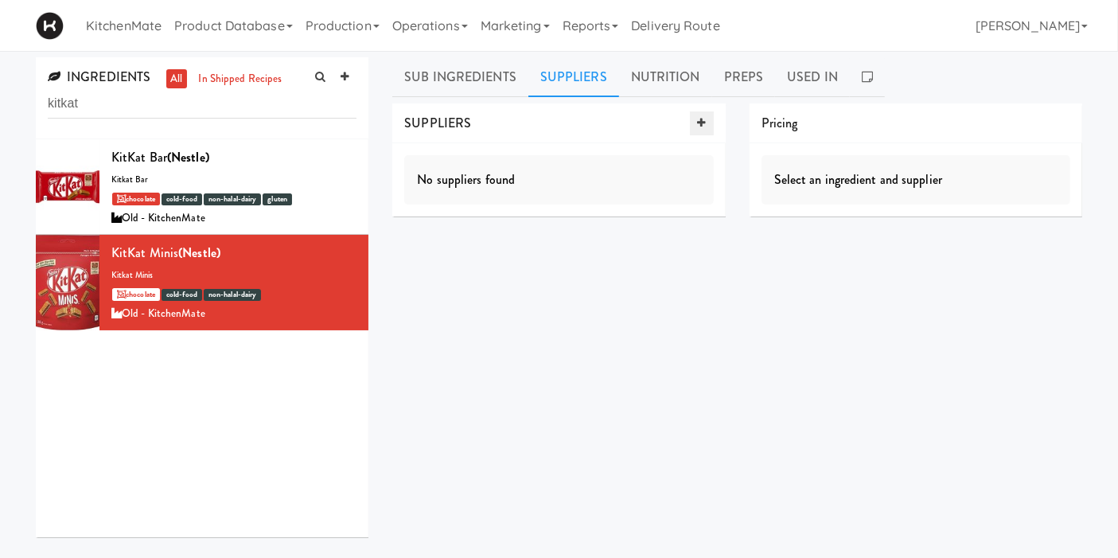
click at [713, 119] on link at bounding box center [702, 123] width 24 height 24
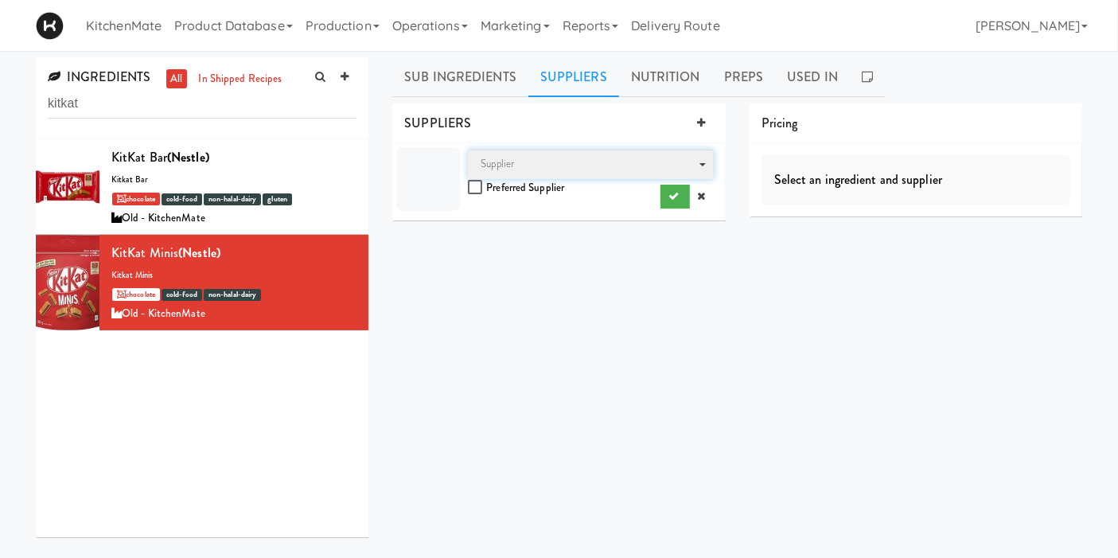
click at [516, 172] on span "Supplier" at bounding box center [590, 164] width 245 height 29
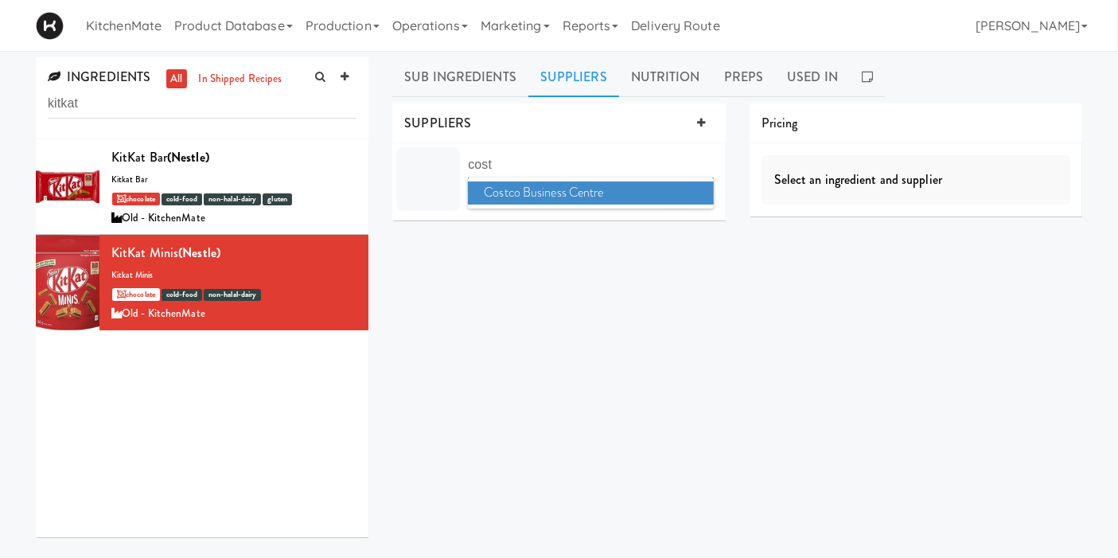
type input "cost"
click at [527, 191] on span "Costco Business Centre" at bounding box center [590, 192] width 245 height 23
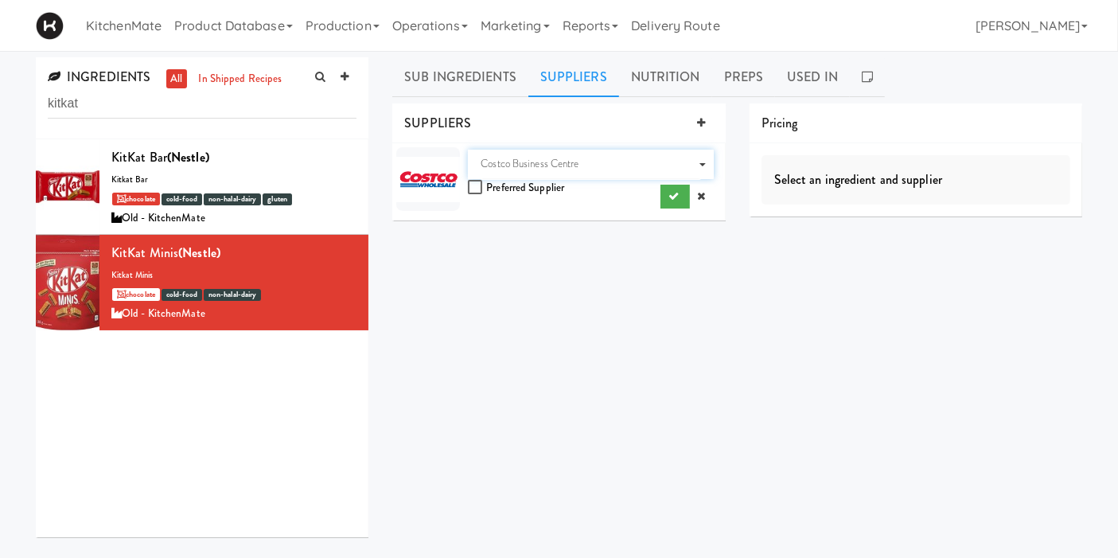
click at [551, 269] on div "INGREDIENT LIST wheat flour , milk SUPPLIERS Supplier Costco Business Centre Pr…" at bounding box center [737, 401] width 690 height 597
click at [653, 280] on div "INGREDIENT LIST wheat flour , milk SUPPLIERS Supplier Costco Business Centre Pr…" at bounding box center [737, 401] width 690 height 597
click at [672, 197] on icon "submit" at bounding box center [674, 196] width 10 height 10
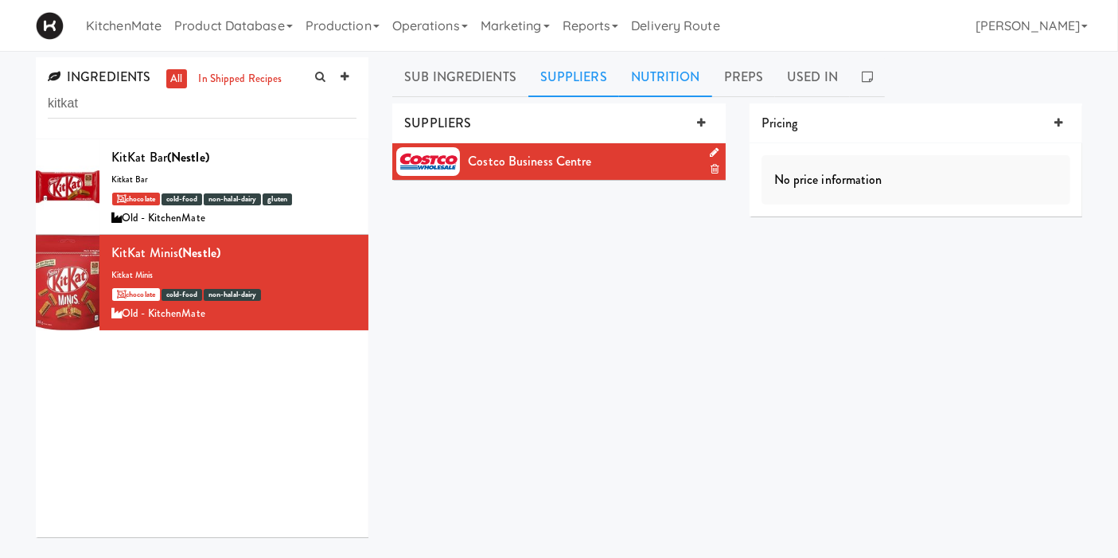
click at [659, 76] on link "Nutrition" at bounding box center [665, 77] width 93 height 40
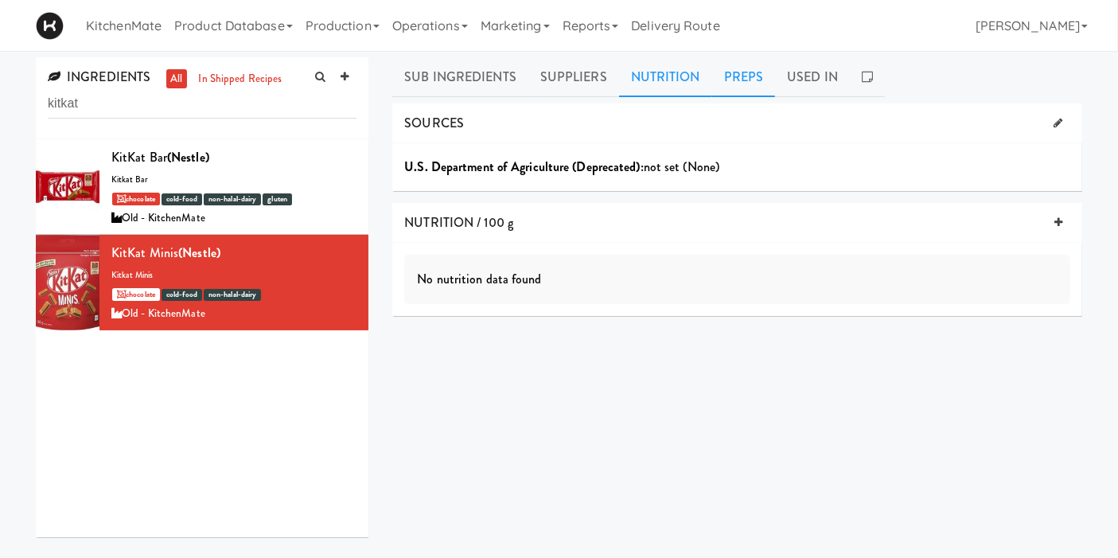
click at [746, 78] on link "Preps" at bounding box center [744, 77] width 64 height 40
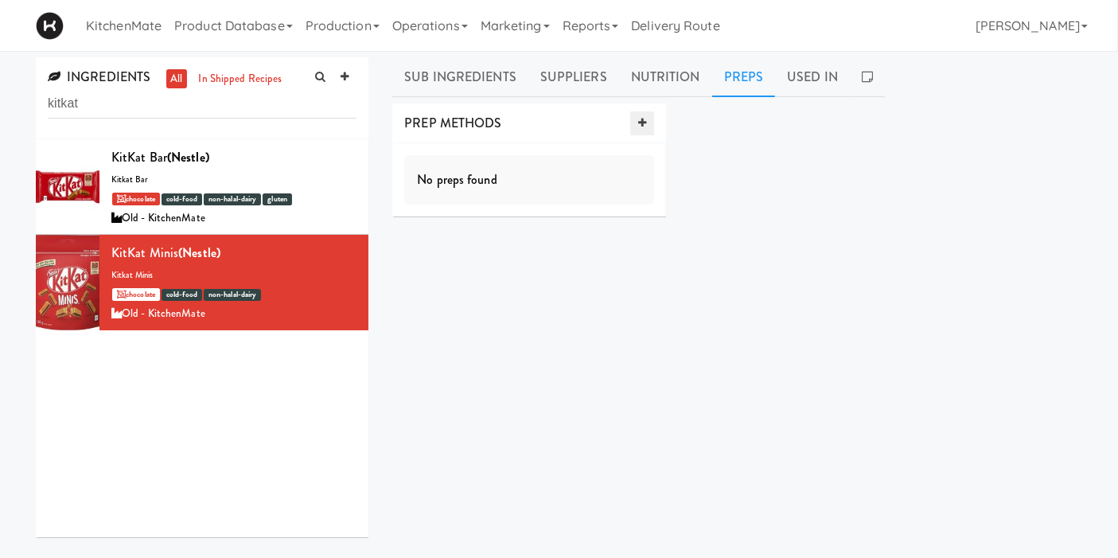
click at [643, 123] on icon at bounding box center [642, 123] width 8 height 10
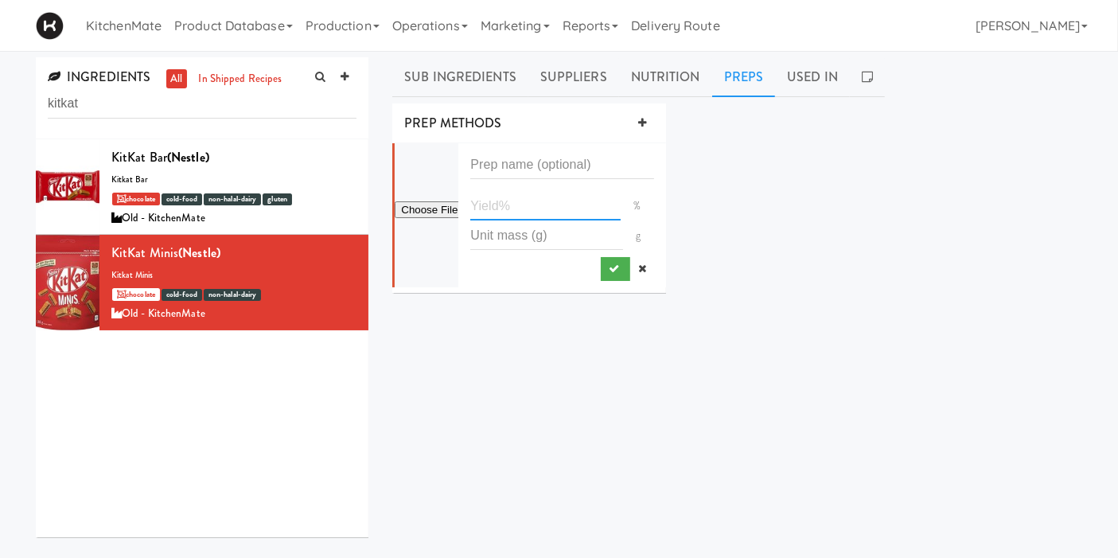
click at [529, 210] on input "number" at bounding box center [545, 205] width 150 height 29
type input "100"
click at [611, 275] on button "submit" at bounding box center [615, 269] width 29 height 24
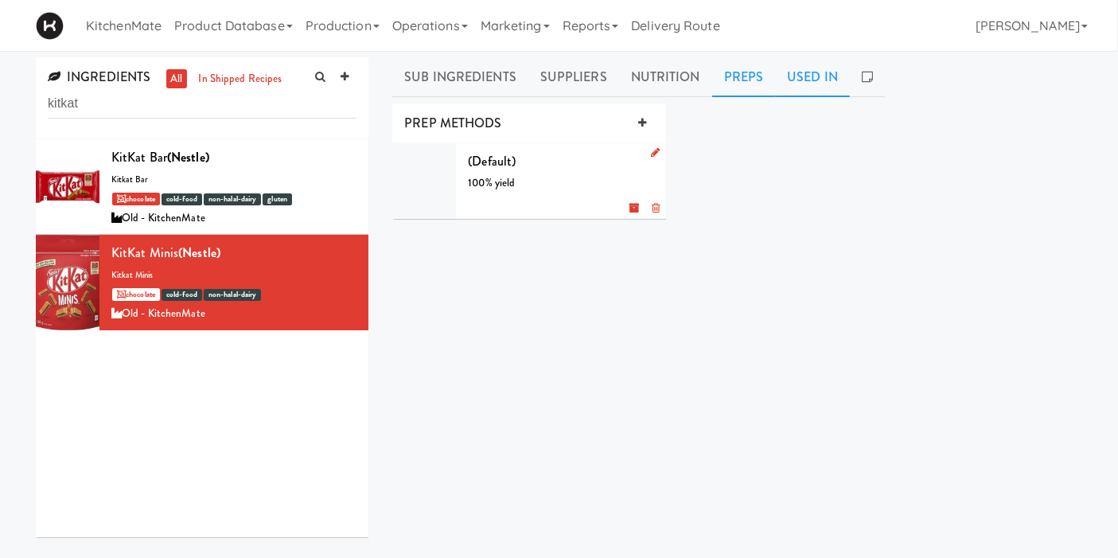
click at [807, 80] on link "Used In" at bounding box center [812, 77] width 75 height 40
click at [479, 165] on div "Not used in any dishes" at bounding box center [558, 179] width 309 height 49
click at [825, 155] on div "Not used in any recipes" at bounding box center [916, 179] width 309 height 49
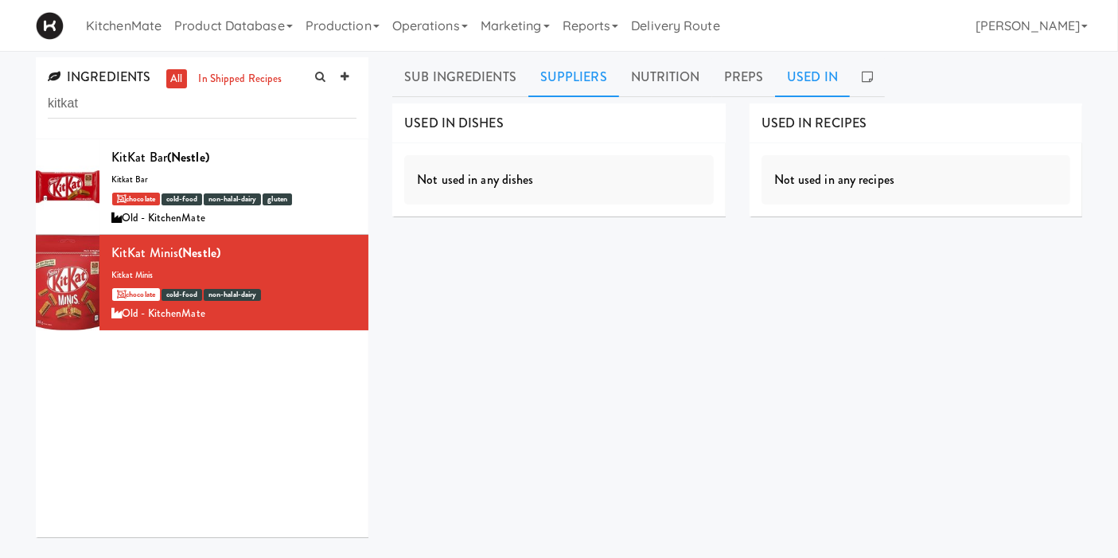
click at [559, 89] on link "Suppliers" at bounding box center [573, 77] width 91 height 40
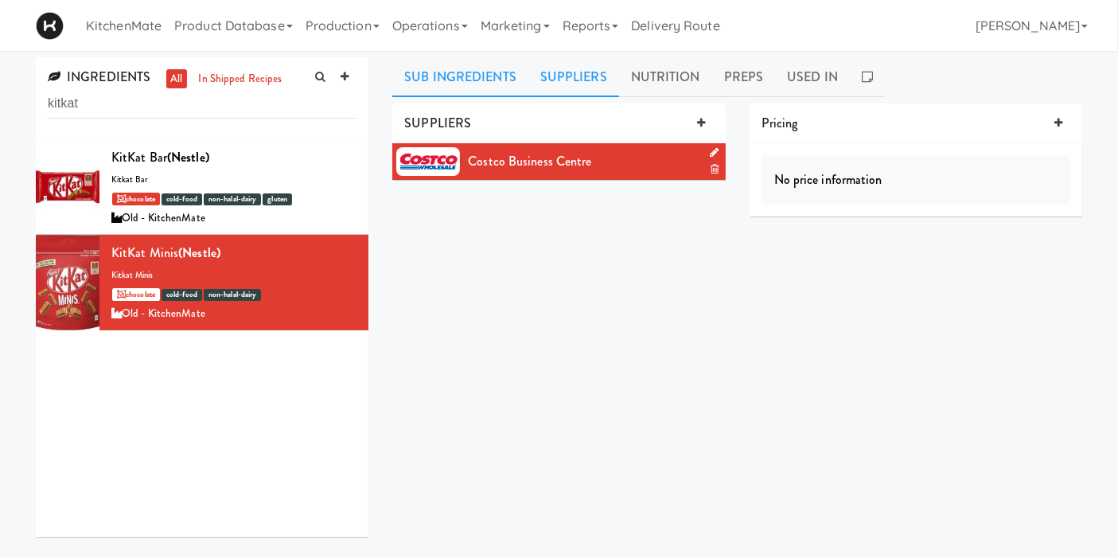
click at [466, 78] on link "Sub Ingredients" at bounding box center [460, 77] width 136 height 40
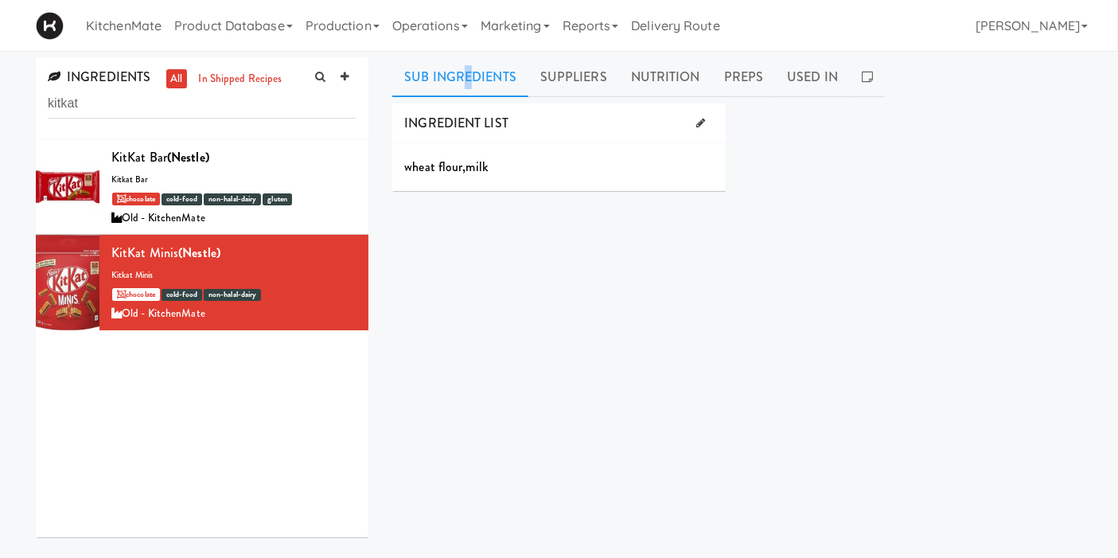
click at [466, 80] on link "Sub Ingredients" at bounding box center [460, 77] width 136 height 40
click at [702, 123] on icon at bounding box center [701, 123] width 9 height 10
click at [711, 193] on icon at bounding box center [712, 197] width 10 height 13
click at [711, 158] on icon at bounding box center [712, 158] width 10 height 13
click at [677, 187] on button "submit" at bounding box center [687, 189] width 29 height 24
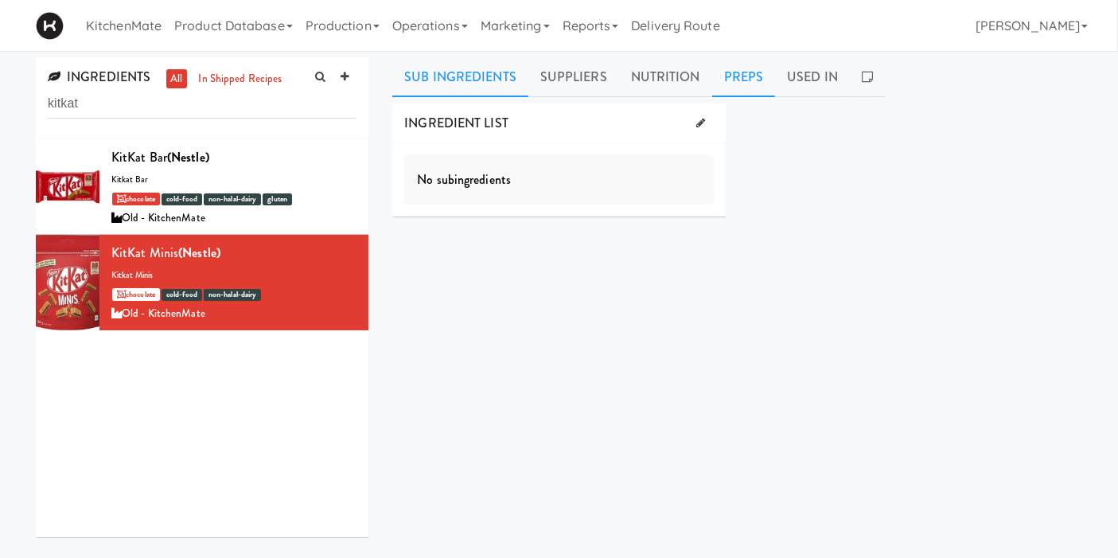
click at [716, 71] on link "Preps" at bounding box center [744, 77] width 64 height 40
click at [484, 63] on link "Sub Ingredients" at bounding box center [460, 77] width 136 height 40
click at [454, 285] on div "INGREDIENT LIST No subingredients SUPPLIERS Costco Business Centre Pricing No p…" at bounding box center [737, 401] width 690 height 597
click at [465, 240] on div "INGREDIENT LIST No subingredients SUPPLIERS Costco Business Centre Pricing No p…" at bounding box center [737, 401] width 690 height 597
click at [338, 19] on link "Production" at bounding box center [342, 25] width 87 height 51
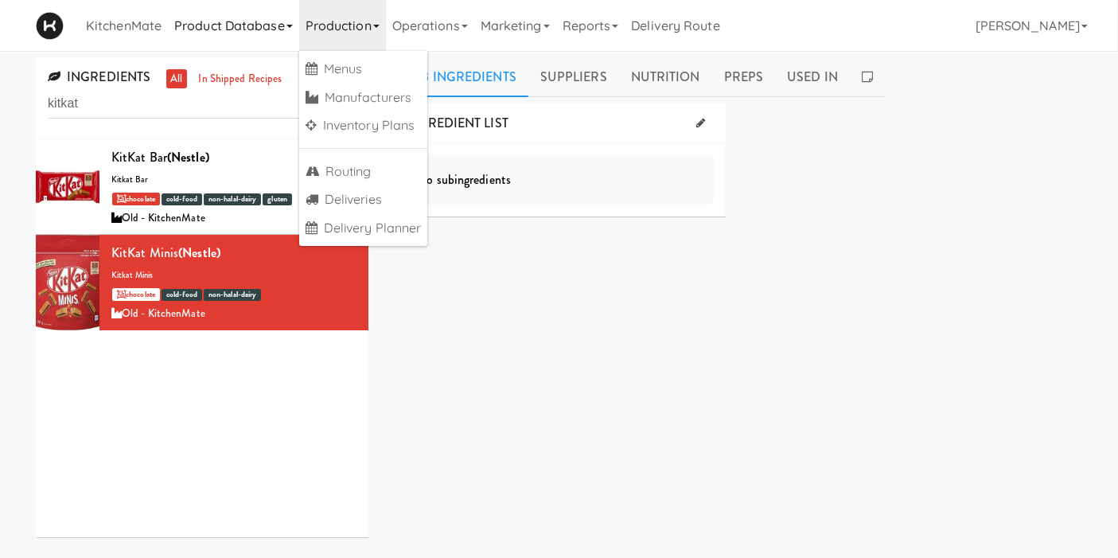
click at [252, 35] on link "Product Database" at bounding box center [233, 25] width 131 height 51
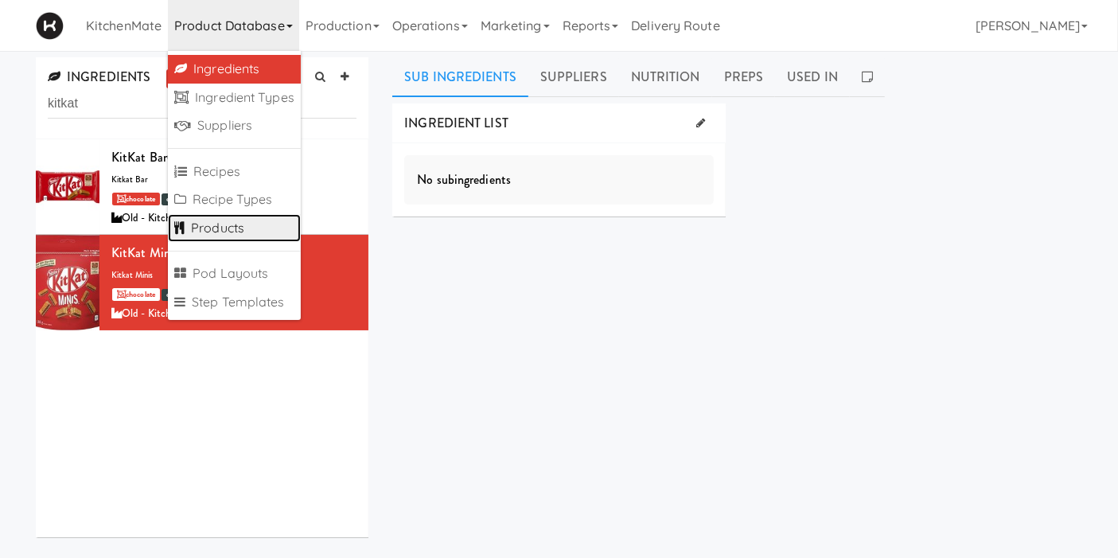
click at [251, 225] on link "Products" at bounding box center [234, 228] width 133 height 29
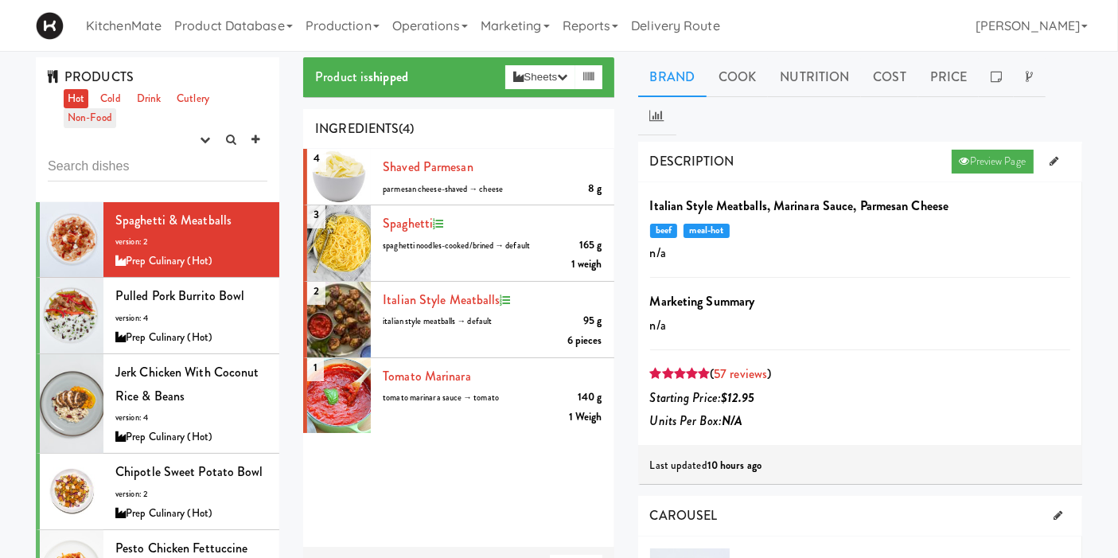
click at [90, 119] on link "Non-Food" at bounding box center [90, 118] width 53 height 20
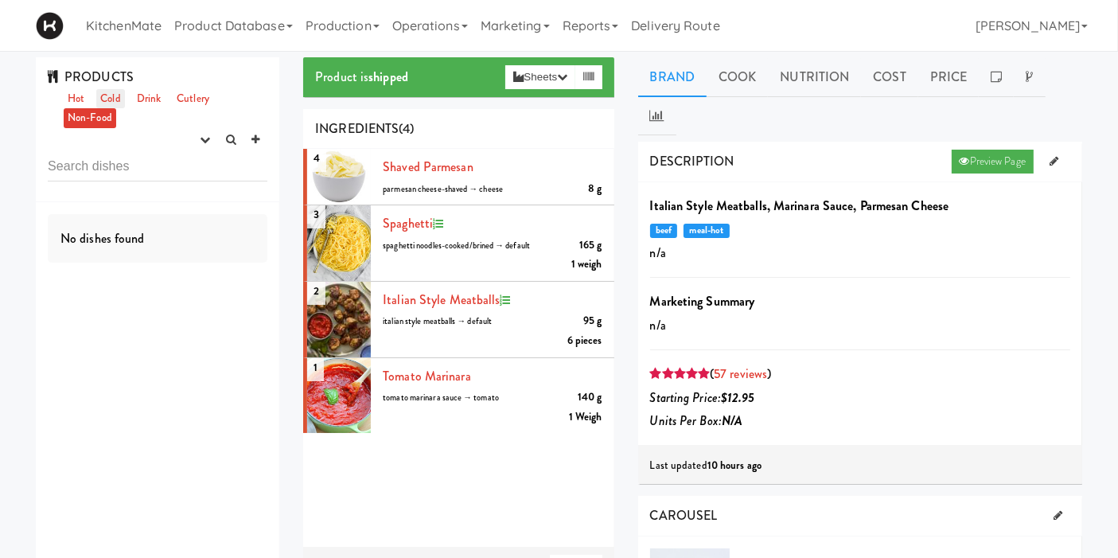
drag, startPoint x: 75, startPoint y: 94, endPoint x: 107, endPoint y: 94, distance: 31.8
click at [74, 94] on link "Hot" at bounding box center [76, 99] width 25 height 20
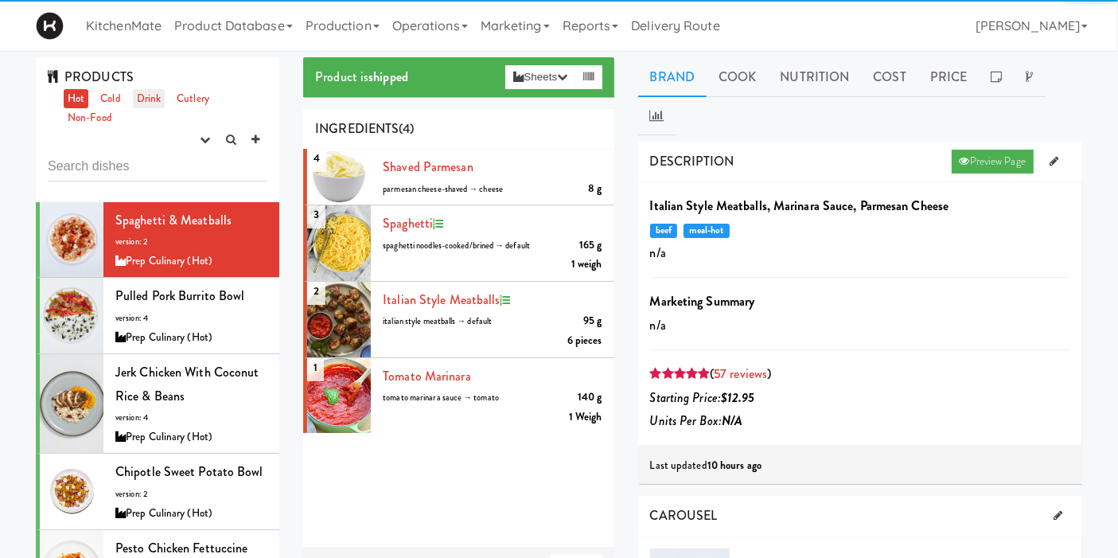
click at [152, 94] on link "Drink" at bounding box center [149, 99] width 33 height 20
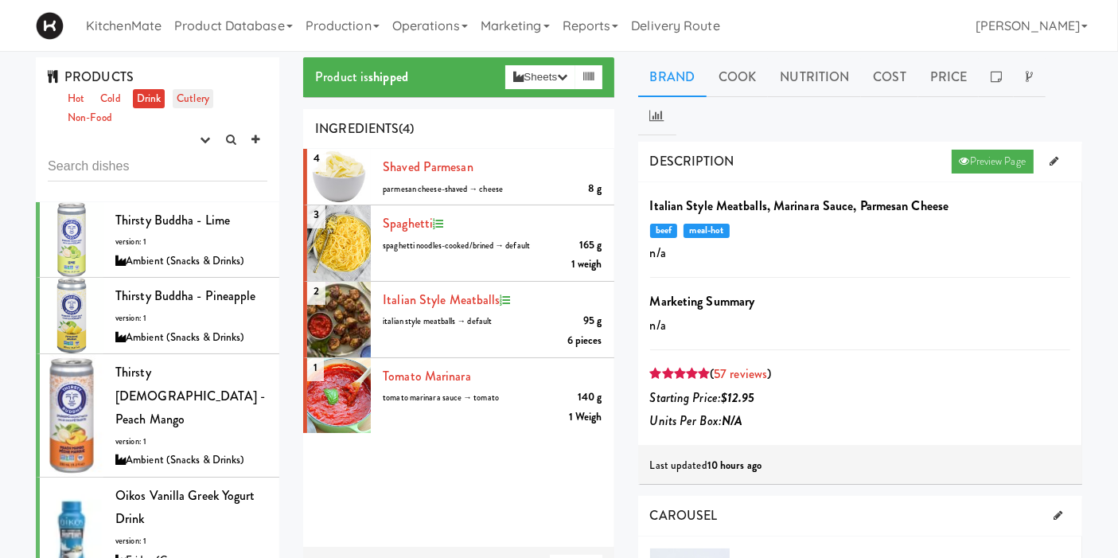
click at [186, 92] on link "Cutlery" at bounding box center [193, 99] width 41 height 20
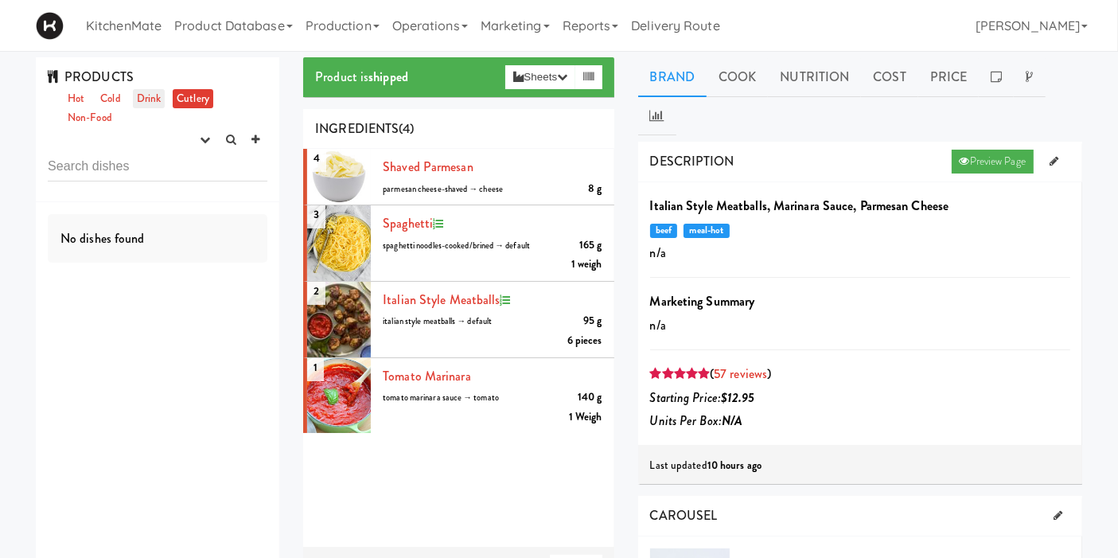
click at [152, 101] on link "Drink" at bounding box center [149, 99] width 33 height 20
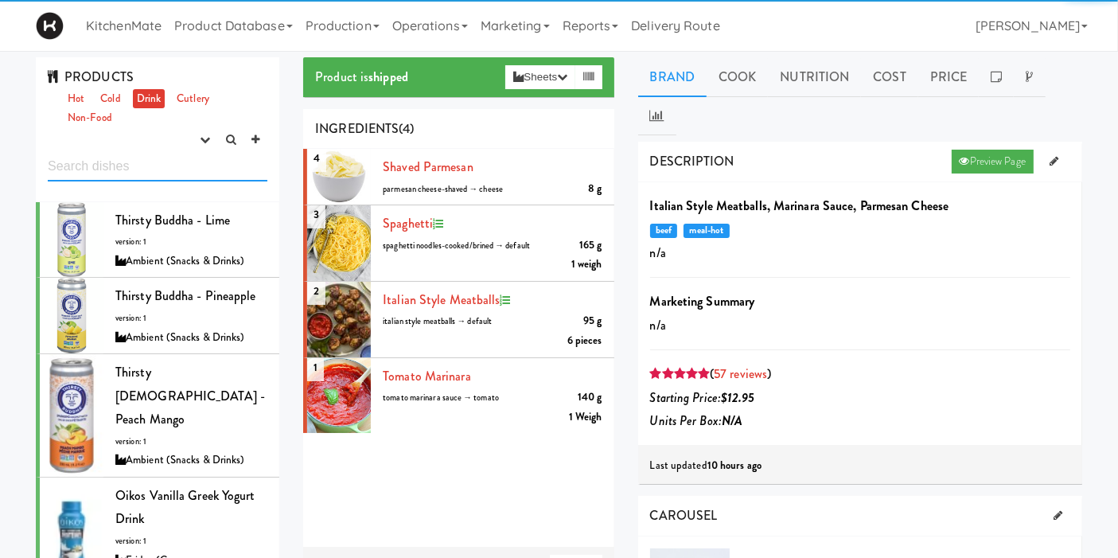
click at [133, 174] on input "text" at bounding box center [158, 166] width 220 height 29
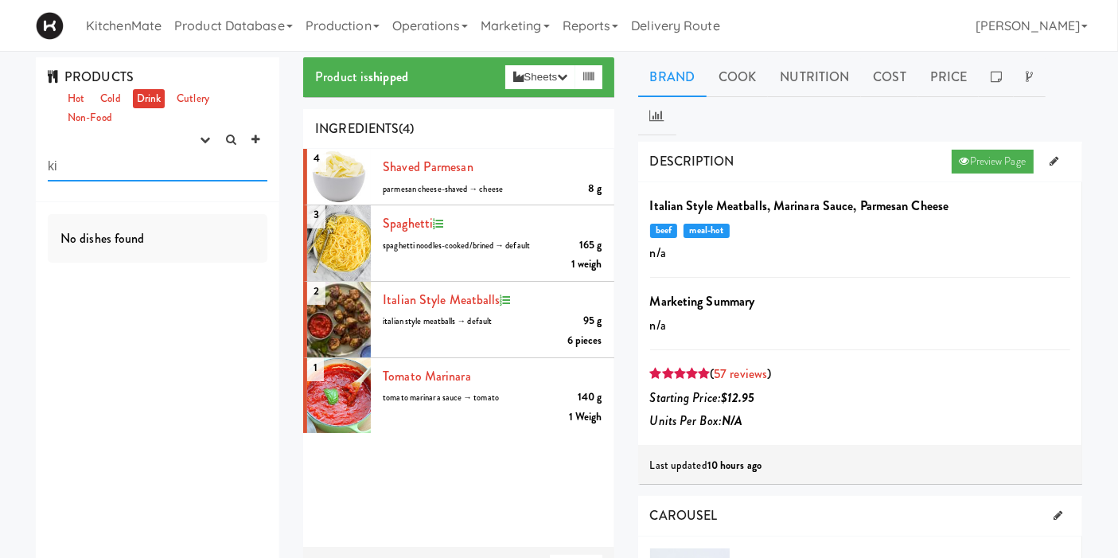
type input "k"
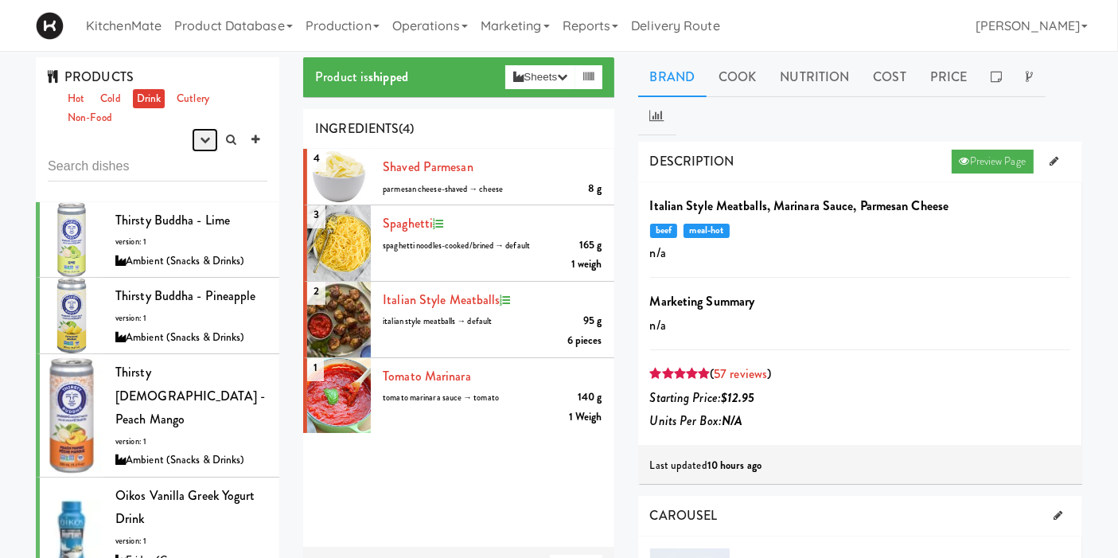
click at [202, 138] on icon "button" at bounding box center [205, 140] width 10 height 10
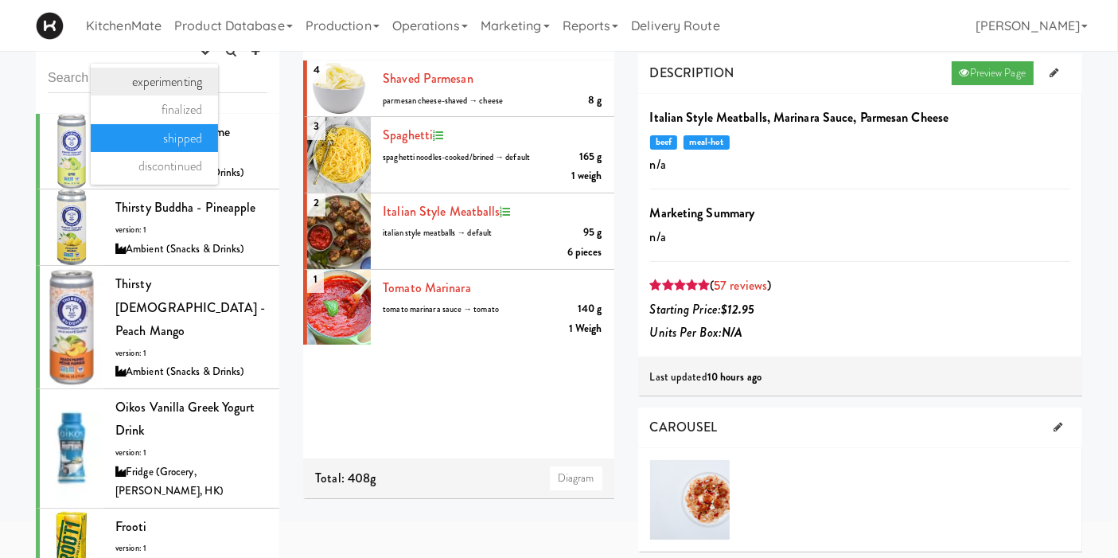
click at [143, 88] on link "experimenting" at bounding box center [154, 82] width 127 height 29
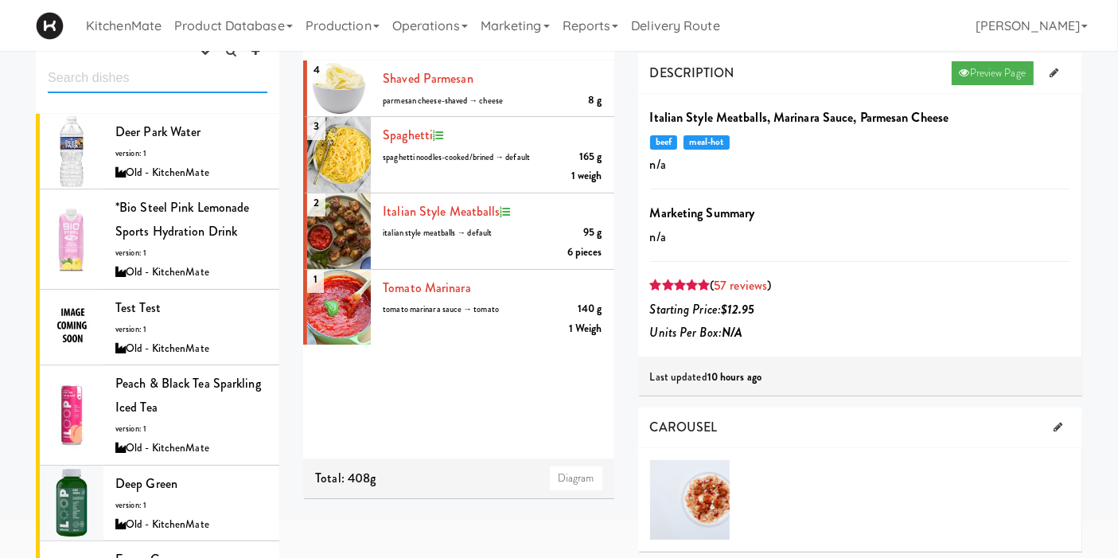
click at [154, 81] on input "text" at bounding box center [158, 78] width 220 height 29
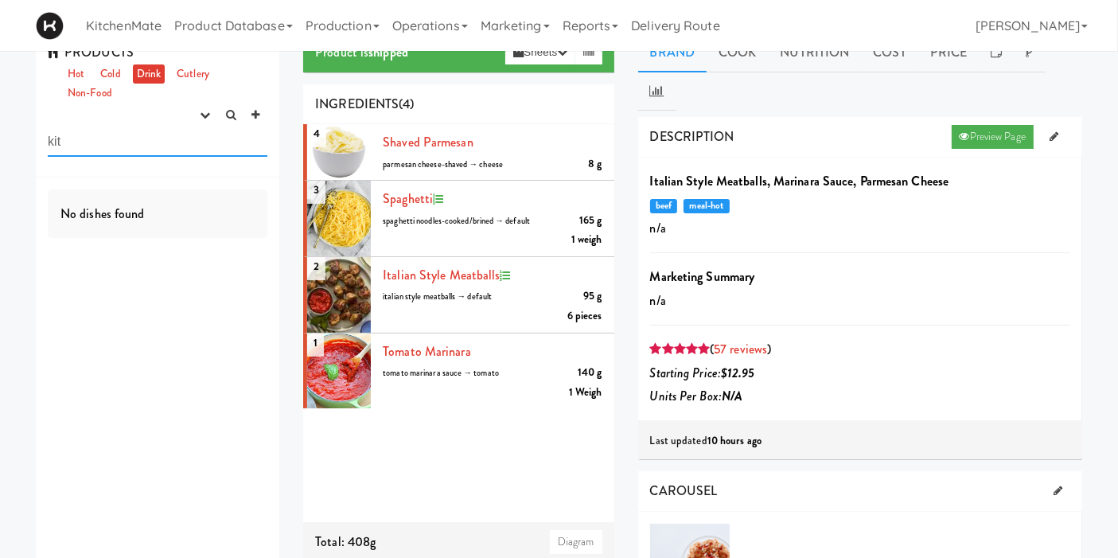
scroll to position [0, 0]
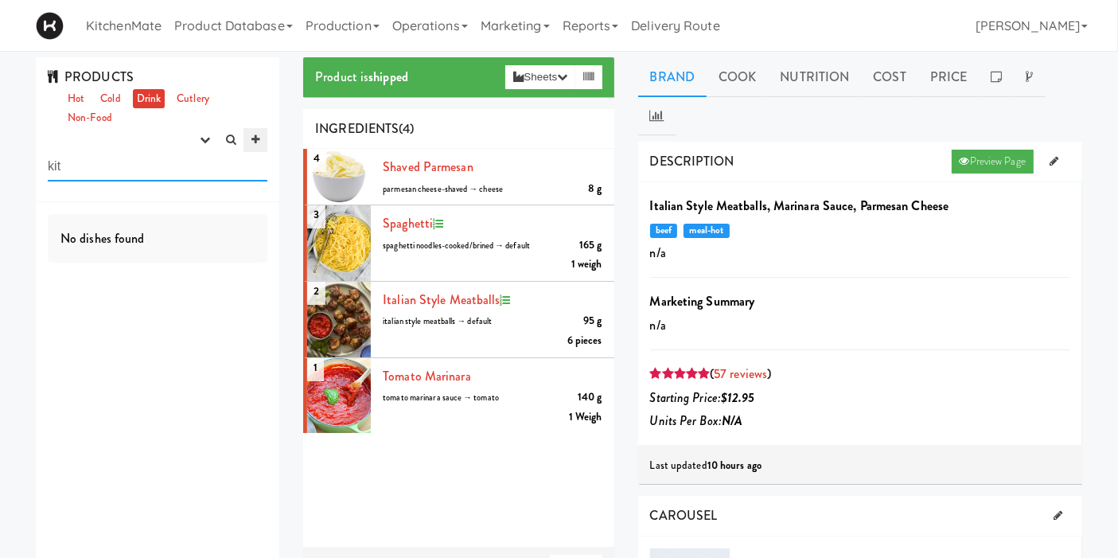
type input "kit"
click at [255, 140] on icon at bounding box center [255, 140] width 8 height 10
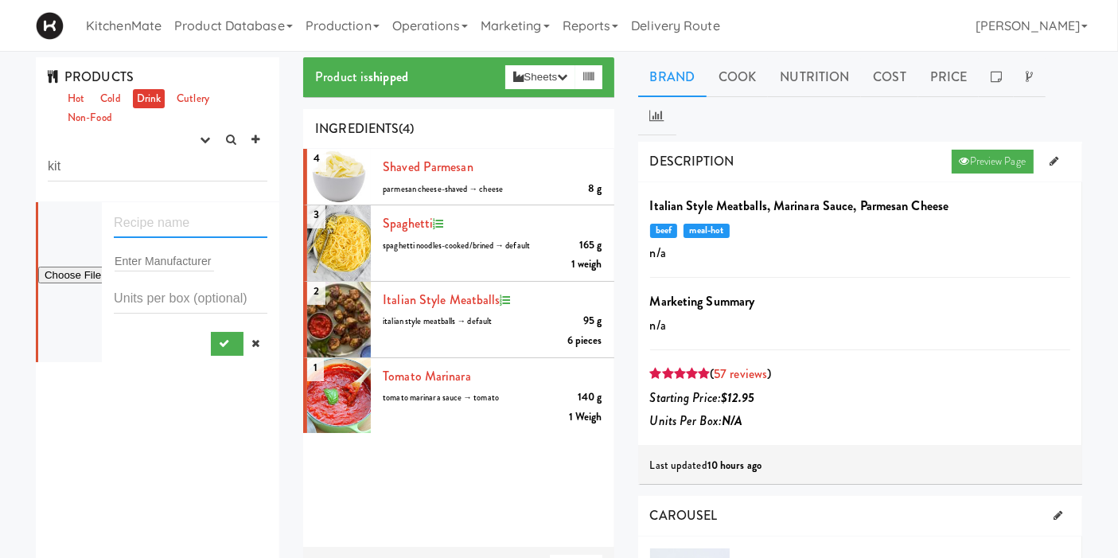
click at [195, 230] on input "text" at bounding box center [191, 223] width 154 height 29
click at [170, 215] on input "text" at bounding box center [191, 223] width 154 height 29
drag, startPoint x: 113, startPoint y: 103, endPoint x: 128, endPoint y: 169, distance: 67.0
click at [113, 103] on link "Cold" at bounding box center [110, 99] width 28 height 20
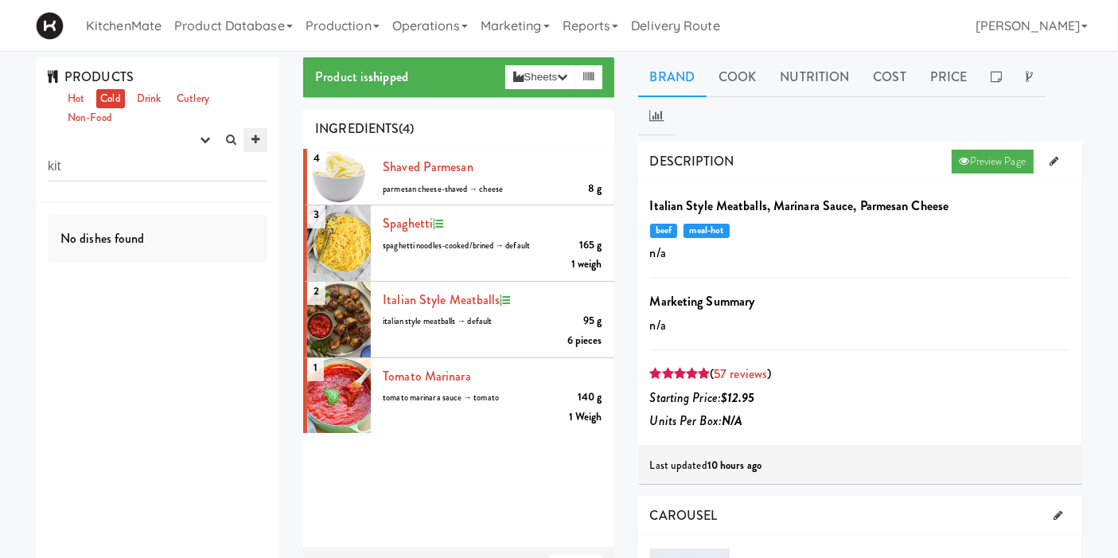
click at [255, 138] on icon at bounding box center [255, 140] width 8 height 10
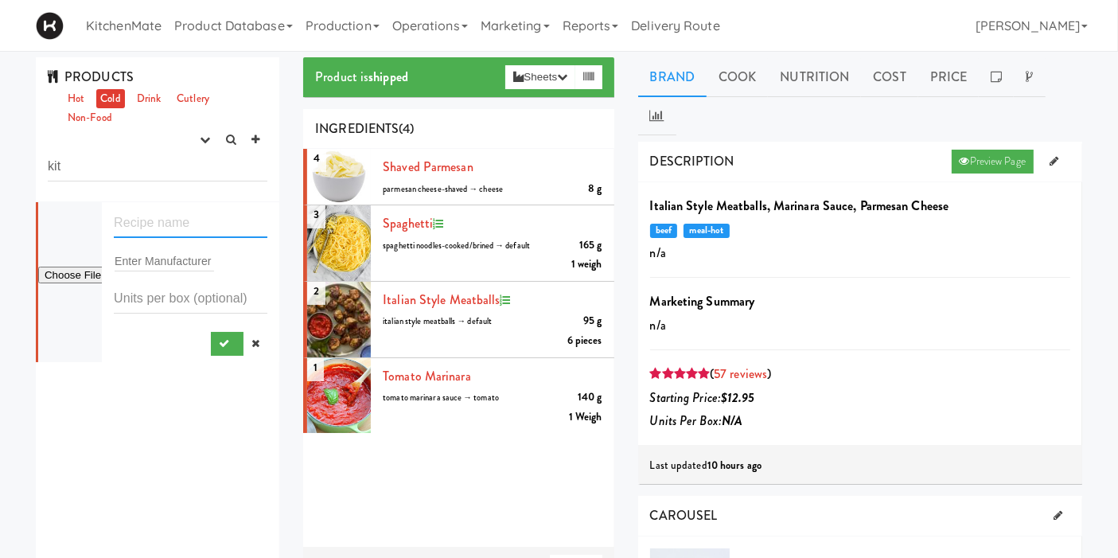
click at [184, 235] on input "text" at bounding box center [191, 223] width 154 height 29
click at [155, 215] on input "text" at bounding box center [191, 223] width 154 height 29
paste input "Kit Kat Bar"
type input "Kit Kat Minis"
click at [85, 272] on input "file" at bounding box center [70, 276] width 64 height 20
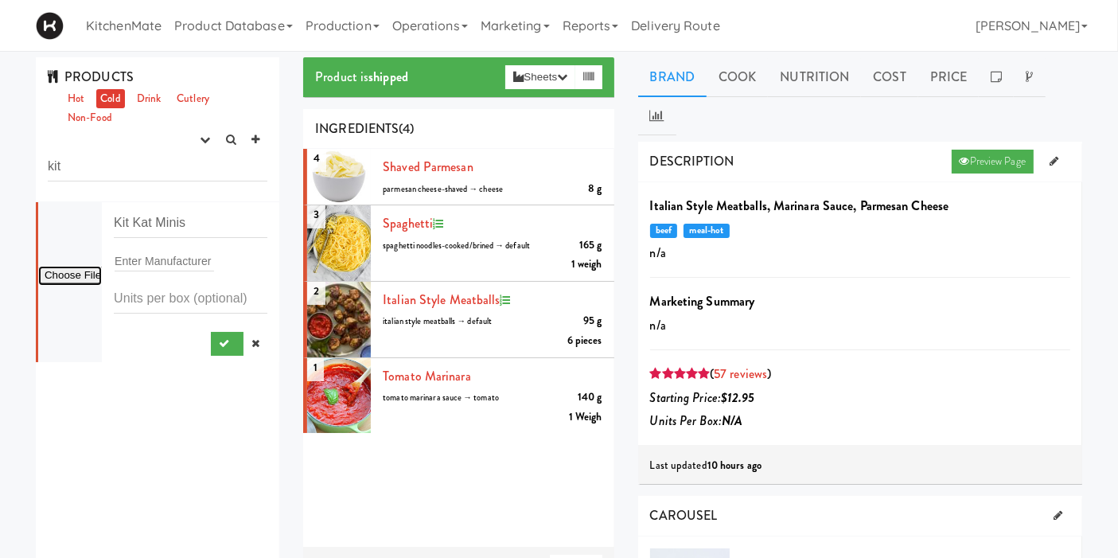
type input "C:\fakepath\Kit kat minis.jpg"
click at [150, 263] on input "text" at bounding box center [164, 261] width 99 height 21
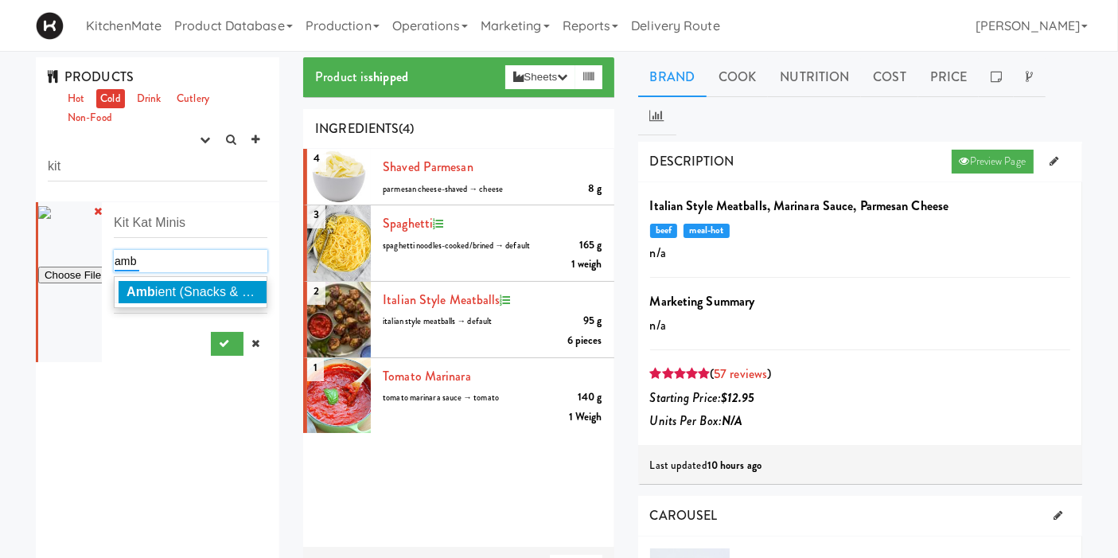
type input "amb"
click at [182, 294] on span "Amb ient (Snacks & Drinks)" at bounding box center [205, 292] width 156 height 14
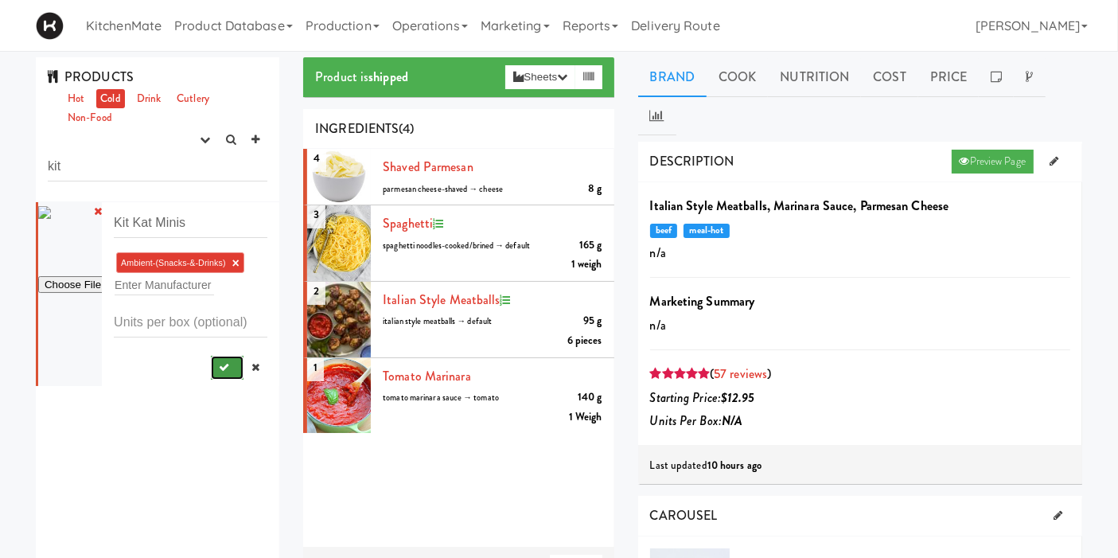
click at [219, 365] on icon "submit" at bounding box center [224, 367] width 10 height 10
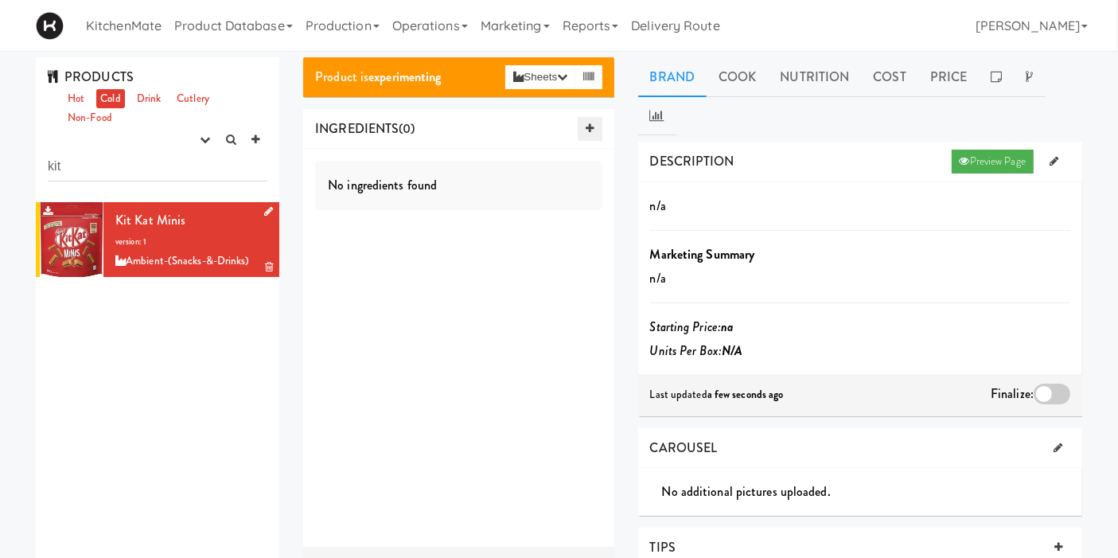
click at [587, 125] on icon at bounding box center [590, 128] width 8 height 10
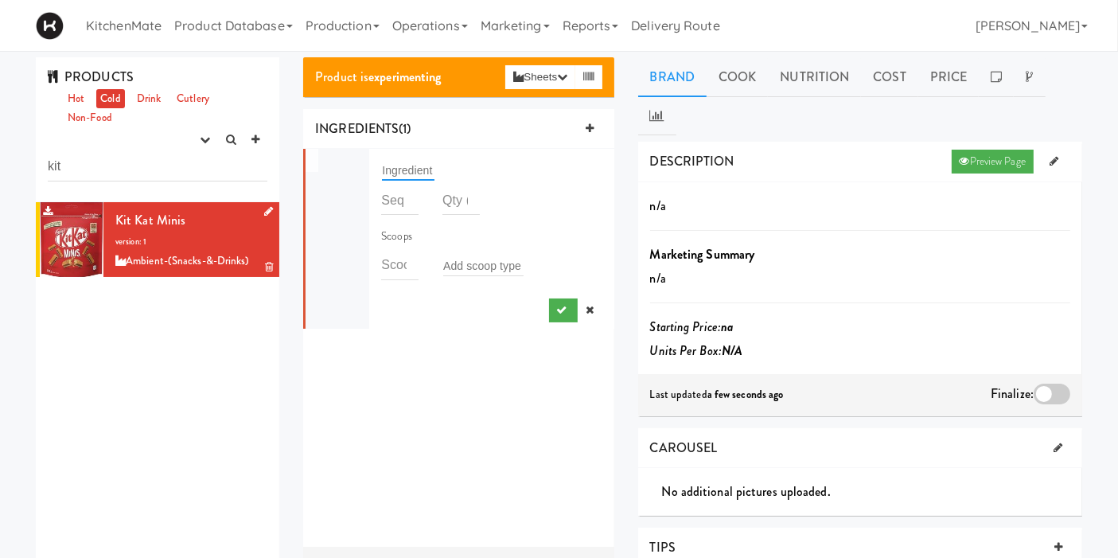
click at [404, 165] on input "text" at bounding box center [408, 170] width 53 height 21
click at [406, 166] on input "text" at bounding box center [408, 170] width 53 height 21
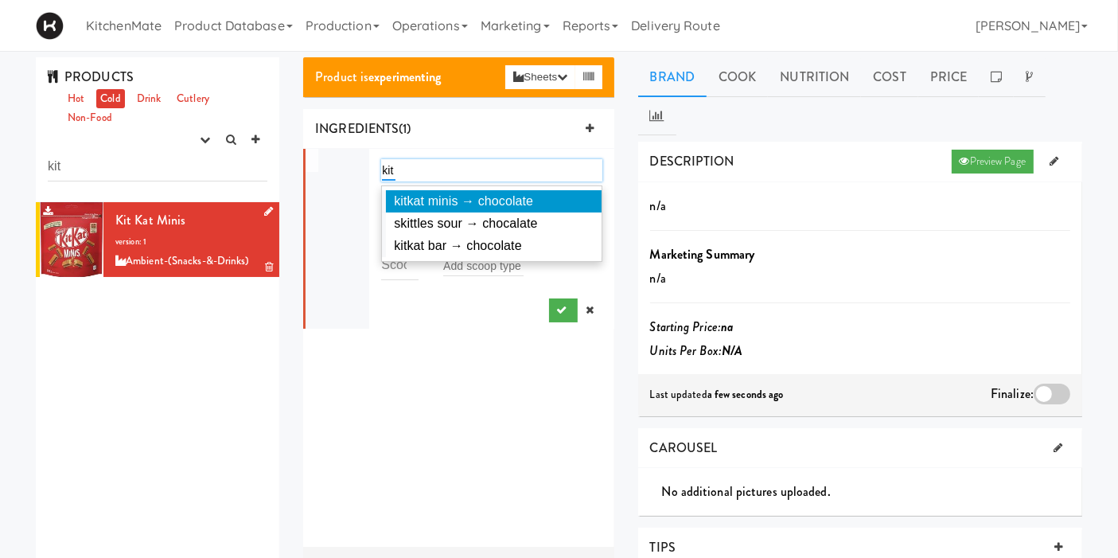
type input "kit"
click at [464, 208] on span "kitkat minis → chocolate" at bounding box center [463, 201] width 139 height 14
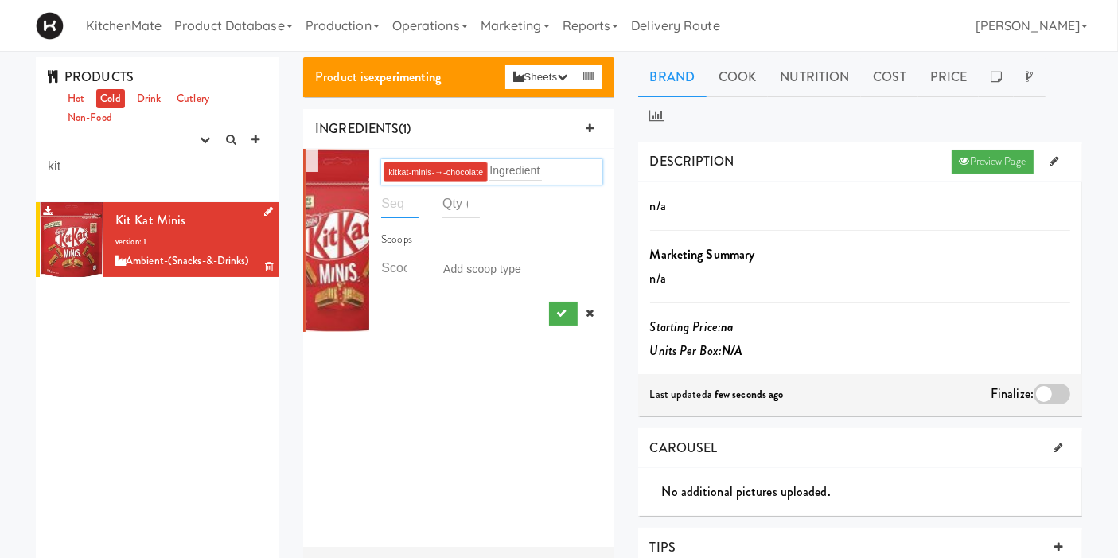
click at [400, 210] on input "number" at bounding box center [399, 203] width 37 height 29
click at [437, 200] on div at bounding box center [461, 209] width 61 height 41
click at [443, 201] on input "number" at bounding box center [460, 203] width 37 height 29
click at [396, 271] on input "number" at bounding box center [399, 268] width 37 height 29
click at [474, 271] on input "text" at bounding box center [483, 269] width 80 height 21
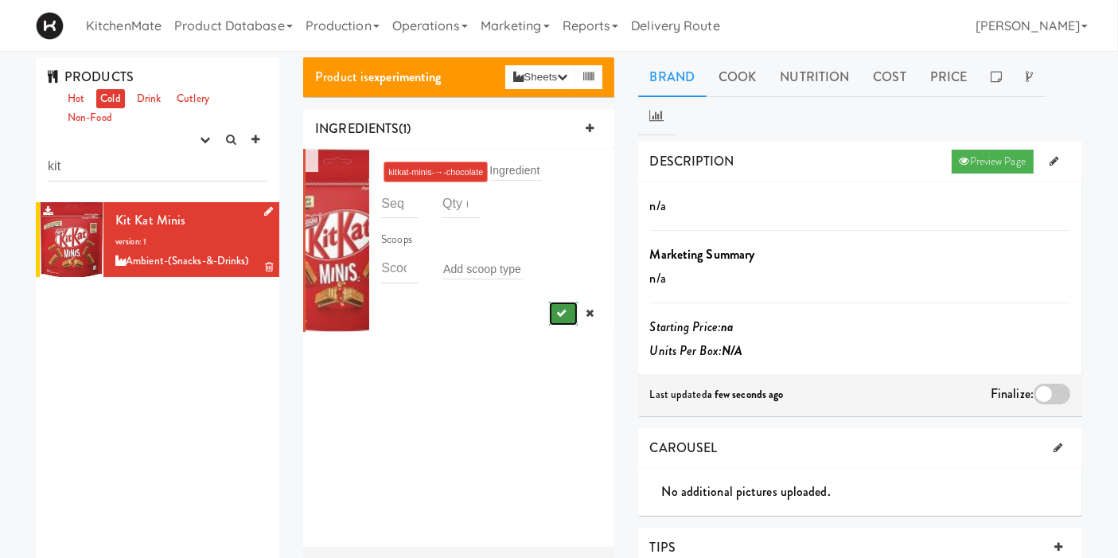
click at [553, 311] on button "submit" at bounding box center [563, 314] width 29 height 24
click at [396, 207] on input "number" at bounding box center [399, 203] width 37 height 29
type input "1"
click at [549, 302] on button "submit" at bounding box center [563, 314] width 29 height 24
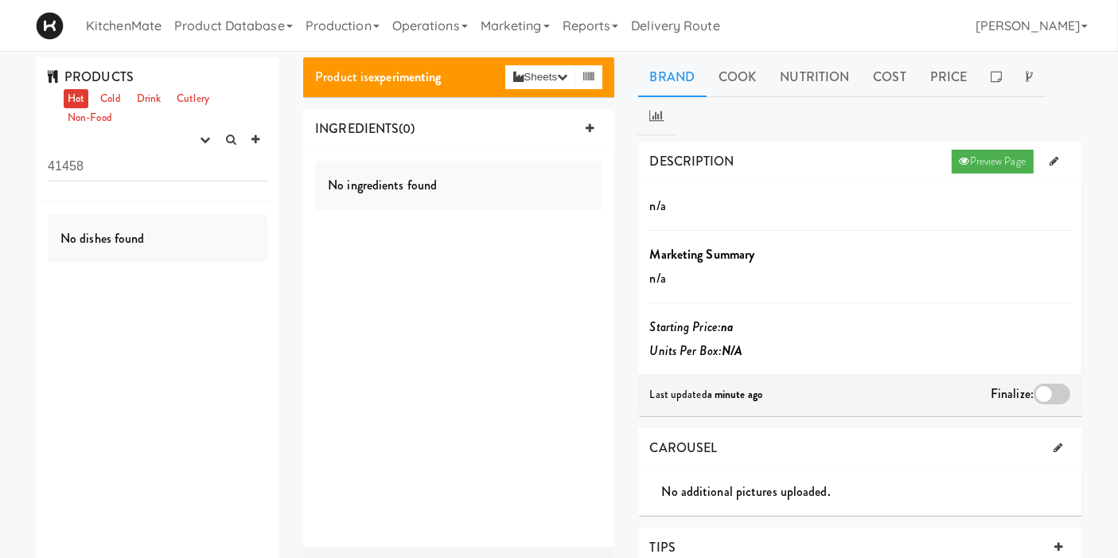
drag, startPoint x: 138, startPoint y: 169, endPoint x: 0, endPoint y: 163, distance: 138.6
click at [0, 163] on div "PRODUCTS Hot Cold Drink Cutlery Non-Food experimenting finalized shipped discon…" at bounding box center [559, 532] width 1118 height 950
click at [109, 99] on link "Cold" at bounding box center [110, 99] width 28 height 20
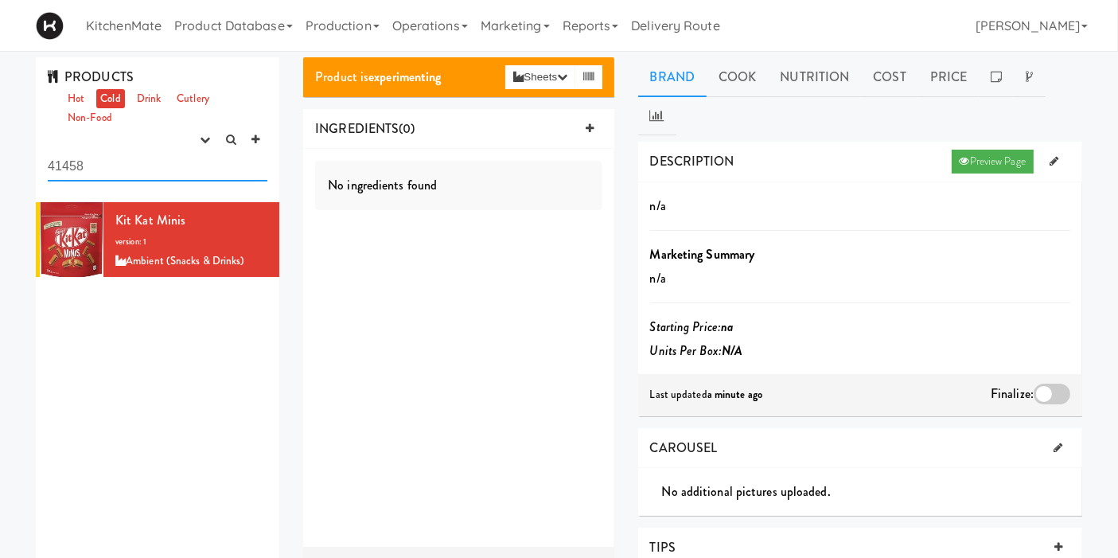
click at [102, 163] on input "41458" at bounding box center [158, 166] width 220 height 29
click at [122, 227] on span "Kit Kat Minis" at bounding box center [150, 220] width 70 height 18
click at [79, 241] on div at bounding box center [72, 240] width 64 height 76
drag, startPoint x: 122, startPoint y: 167, endPoint x: 0, endPoint y: 169, distance: 121.8
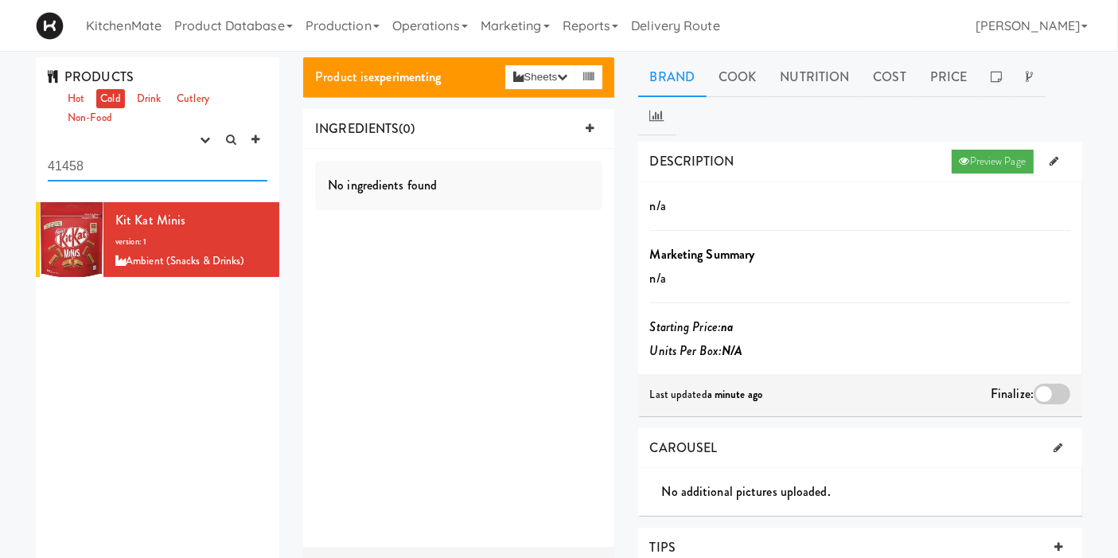
click at [0, 169] on div "PRODUCTS Hot Cold Drink Cutlery Non-Food experimenting finalized shipped discon…" at bounding box center [559, 532] width 1118 height 950
click at [189, 301] on div "Kit Kat Minis version: 1 Ambient (Snacks & Drinks)" at bounding box center [158, 401] width 244 height 398
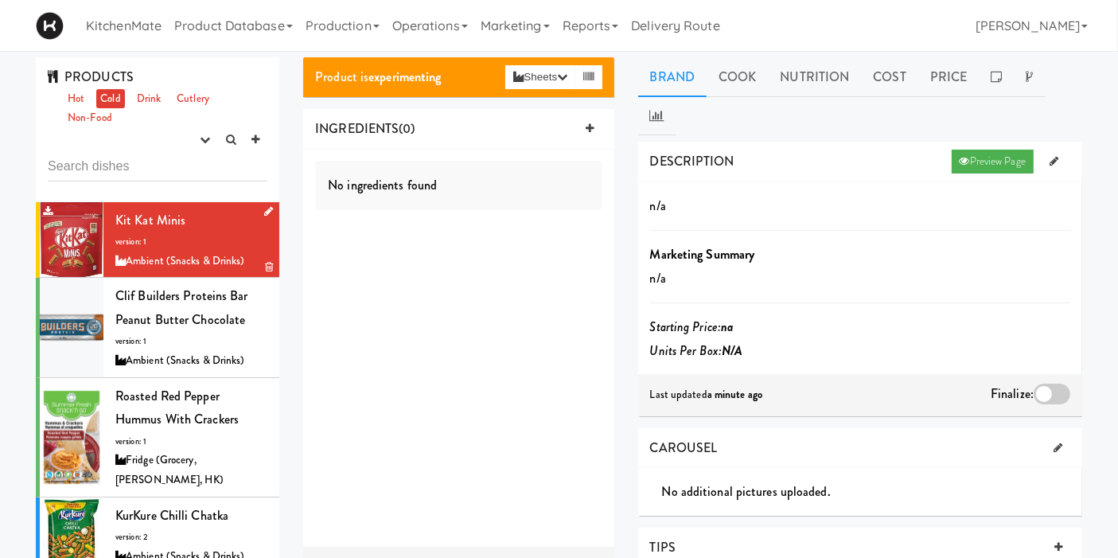
click at [89, 222] on div at bounding box center [72, 240] width 64 height 76
click at [596, 127] on link at bounding box center [590, 129] width 24 height 24
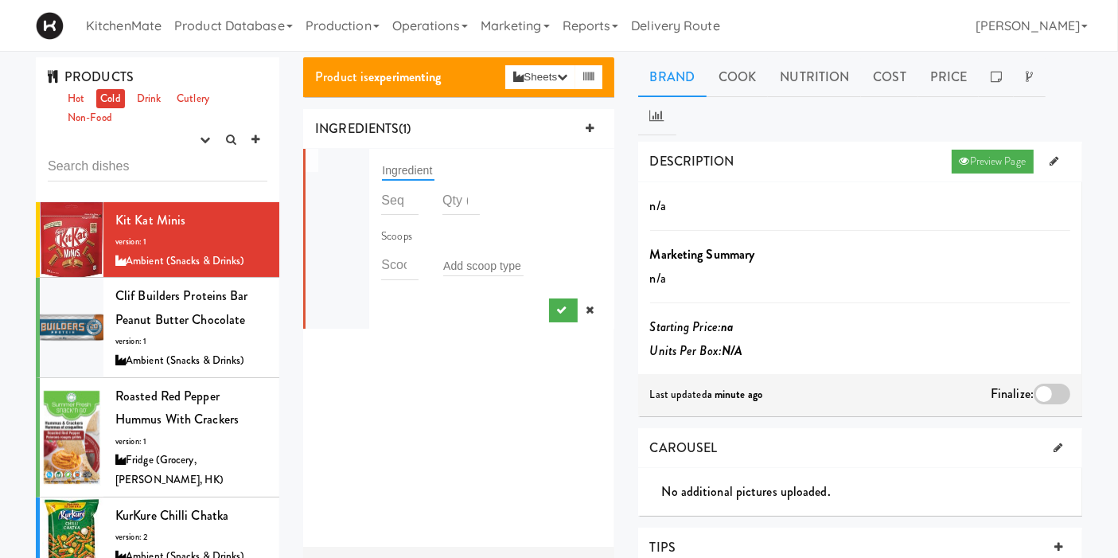
click at [417, 167] on input "text" at bounding box center [408, 170] width 53 height 21
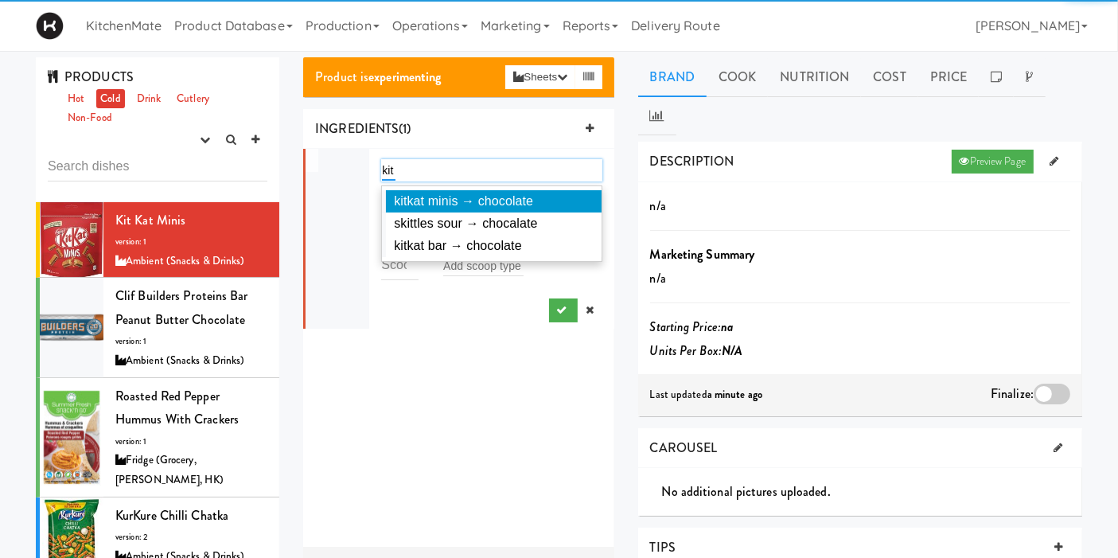
type input "kit"
click at [455, 199] on span "kitkat minis → chocolate" at bounding box center [463, 201] width 139 height 14
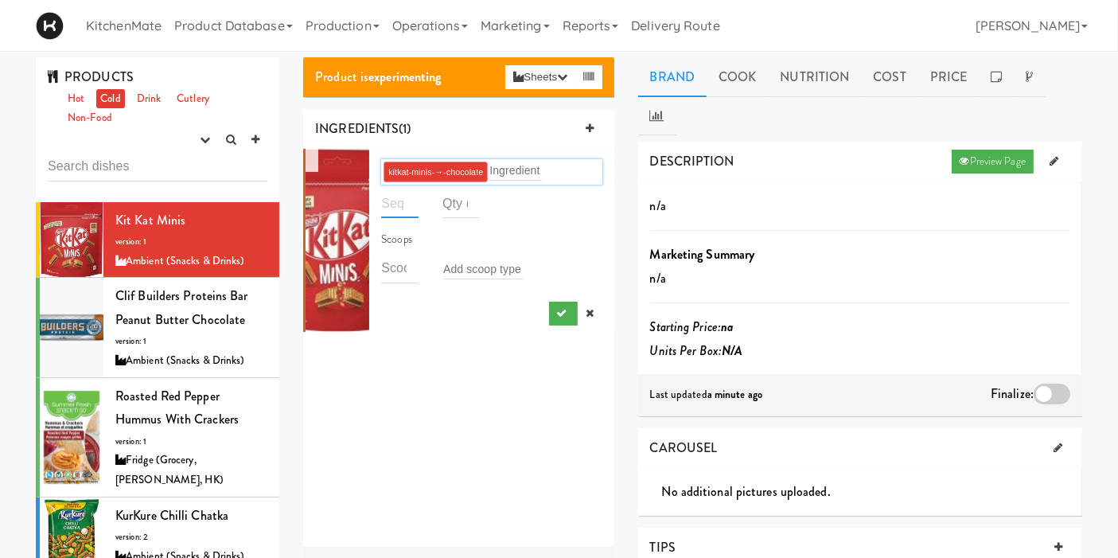
click at [386, 201] on input "number" at bounding box center [399, 203] width 37 height 29
type input "1"
click at [465, 350] on div "1 kitkat-minis-→-chocolate Ingredient 1 Scoops Add scoop type" at bounding box center [458, 348] width 310 height 398
click at [454, 203] on input "number" at bounding box center [460, 203] width 37 height 29
type input "180"
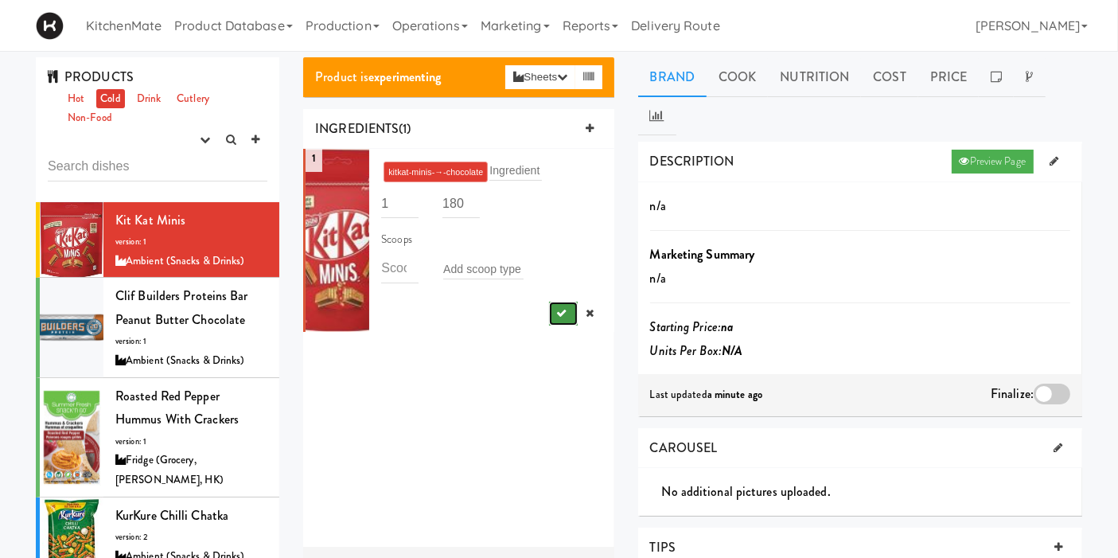
click at [549, 304] on button "submit" at bounding box center [563, 314] width 29 height 24
click at [549, 307] on button "submit" at bounding box center [563, 314] width 29 height 24
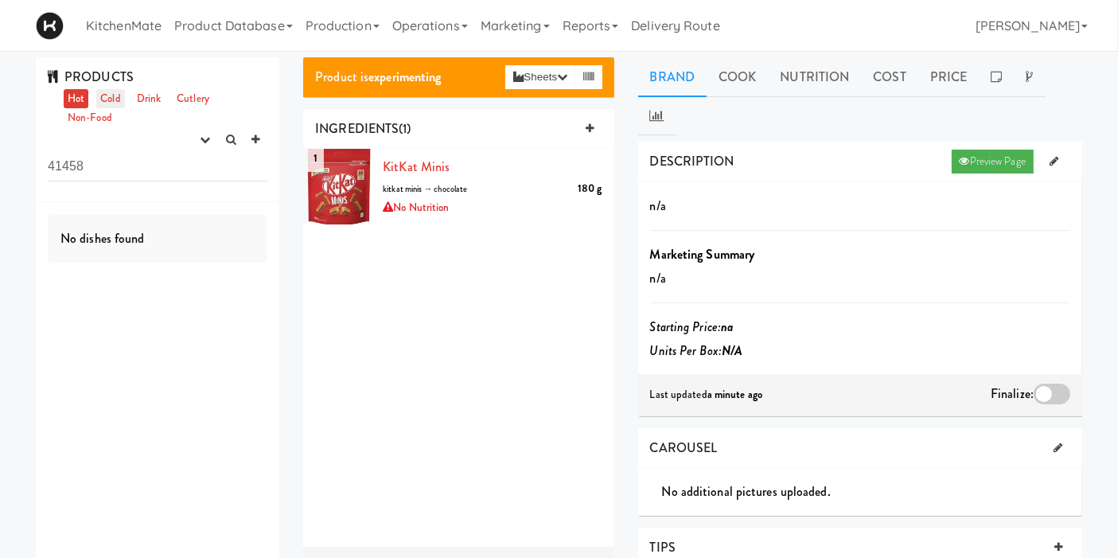
click at [115, 97] on link "Cold" at bounding box center [110, 99] width 28 height 20
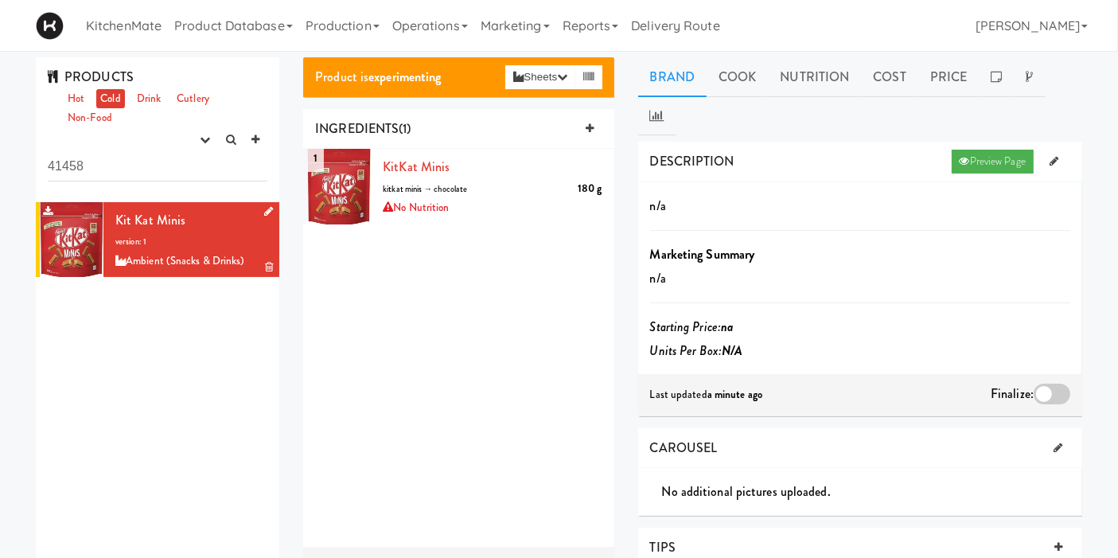
drag, startPoint x: 136, startPoint y: 212, endPoint x: 149, endPoint y: 211, distance: 12.8
click at [136, 212] on span "Kit Kat Minis" at bounding box center [150, 220] width 70 height 18
click at [445, 259] on div "1 KitKat Minis 180 g kitkat minis → chocolate No Nutrition" at bounding box center [458, 348] width 310 height 398
click at [453, 205] on div "KitKat Minis 180 g kitkat minis → chocolate No Nutrition" at bounding box center [492, 186] width 219 height 63
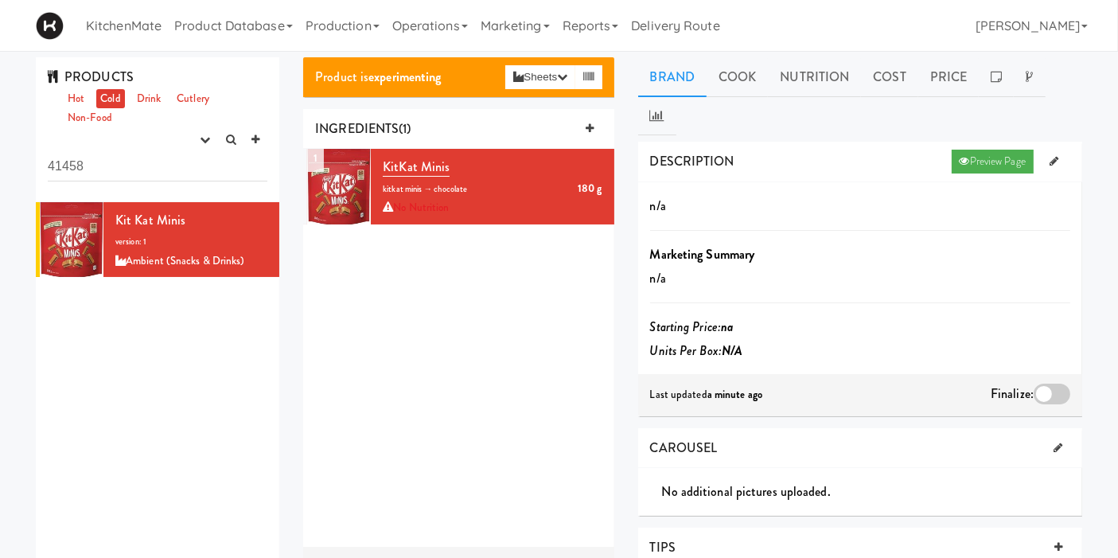
click at [431, 253] on div "1 KitKat Minis 180 g kitkat minis → chocolate No Nutrition" at bounding box center [458, 348] width 310 height 398
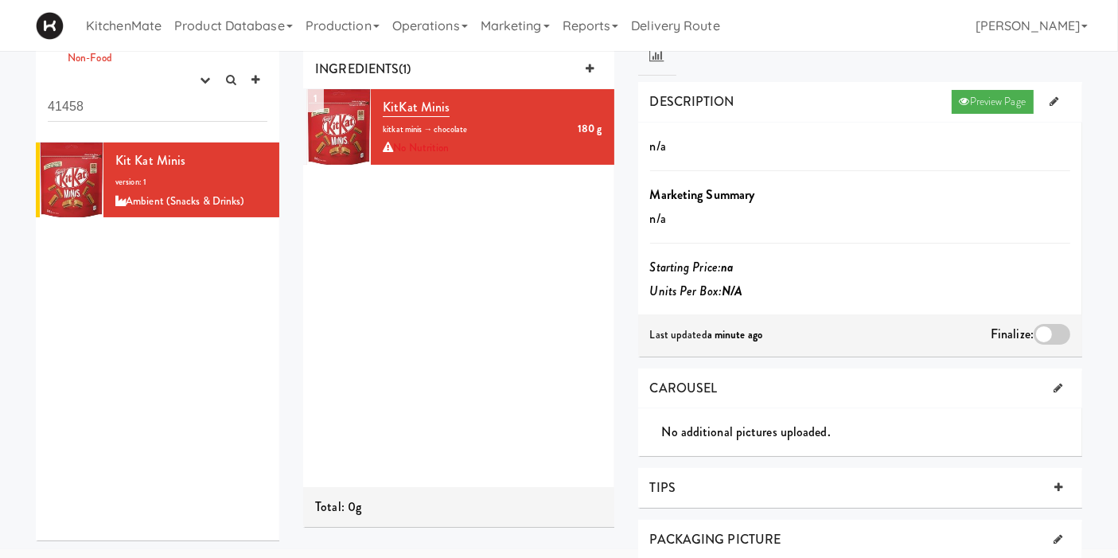
scroll to position [88, 0]
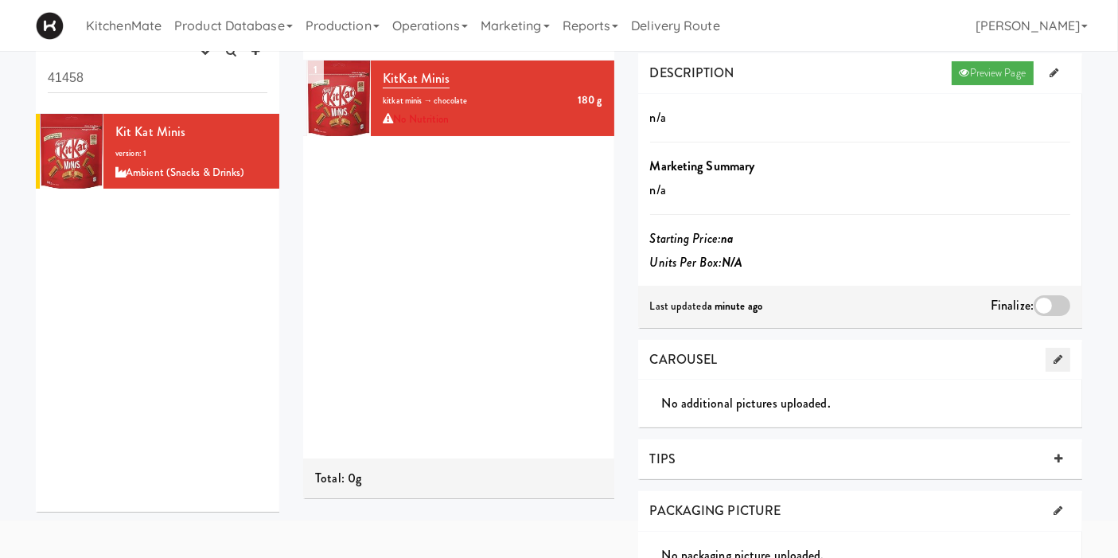
click at [1058, 354] on icon at bounding box center [1058, 359] width 9 height 10
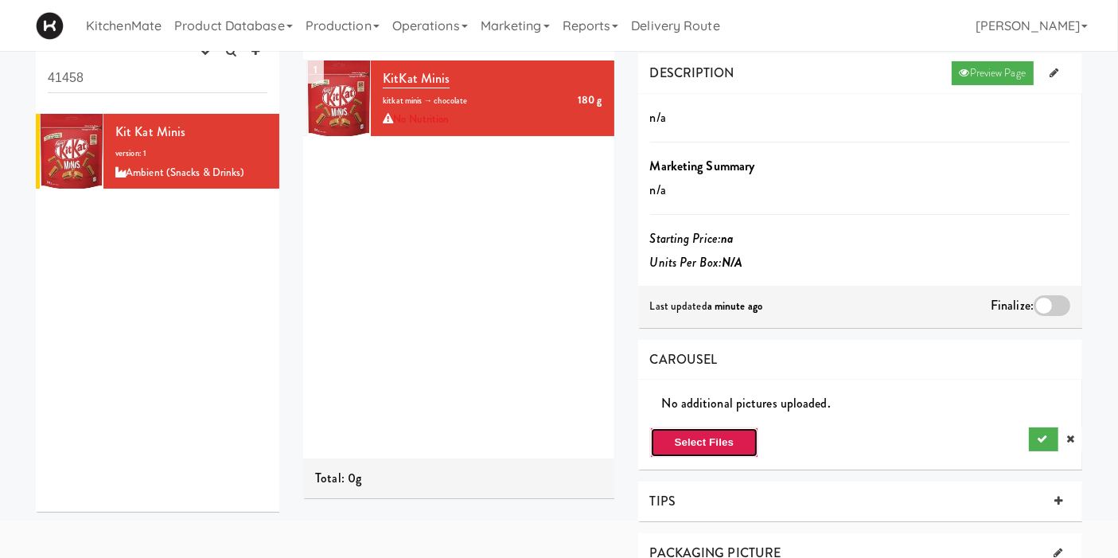
click at [739, 427] on button "Select Files" at bounding box center [704, 442] width 109 height 30
type input "C:\fakepath\Kit kat minis.jpg"
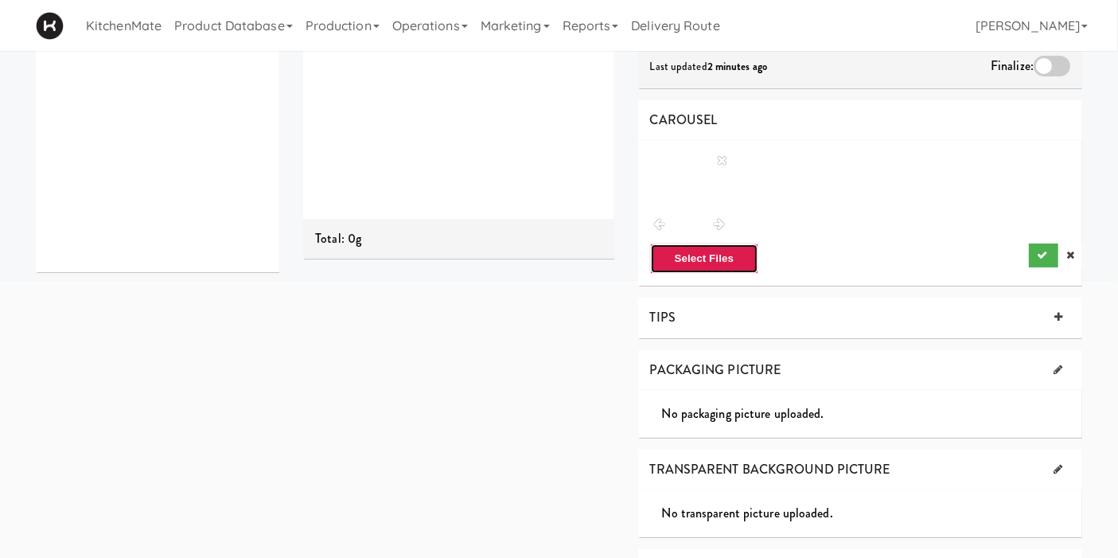
scroll to position [353, 0]
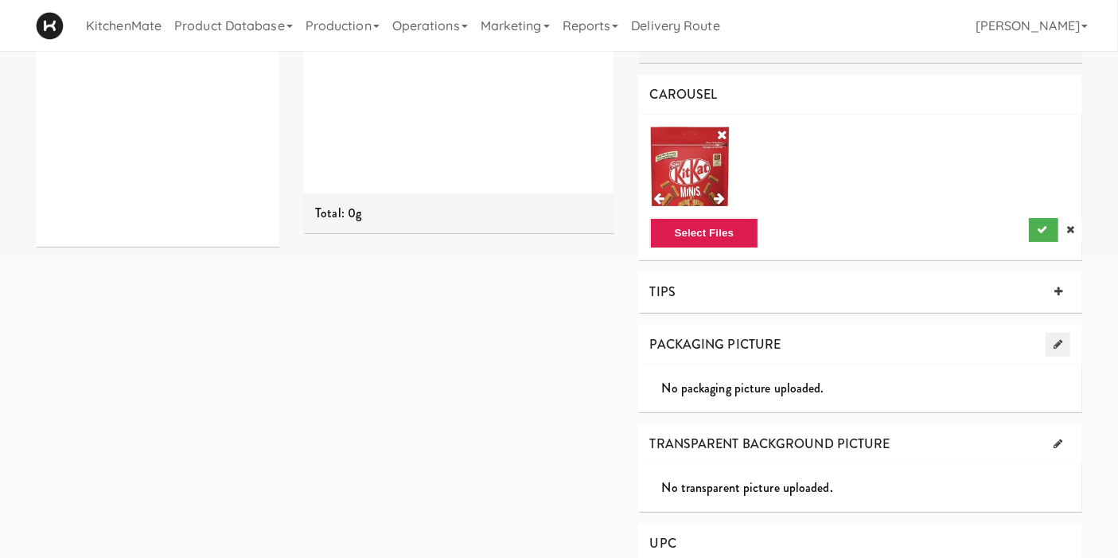
click at [1058, 339] on icon at bounding box center [1058, 344] width 9 height 10
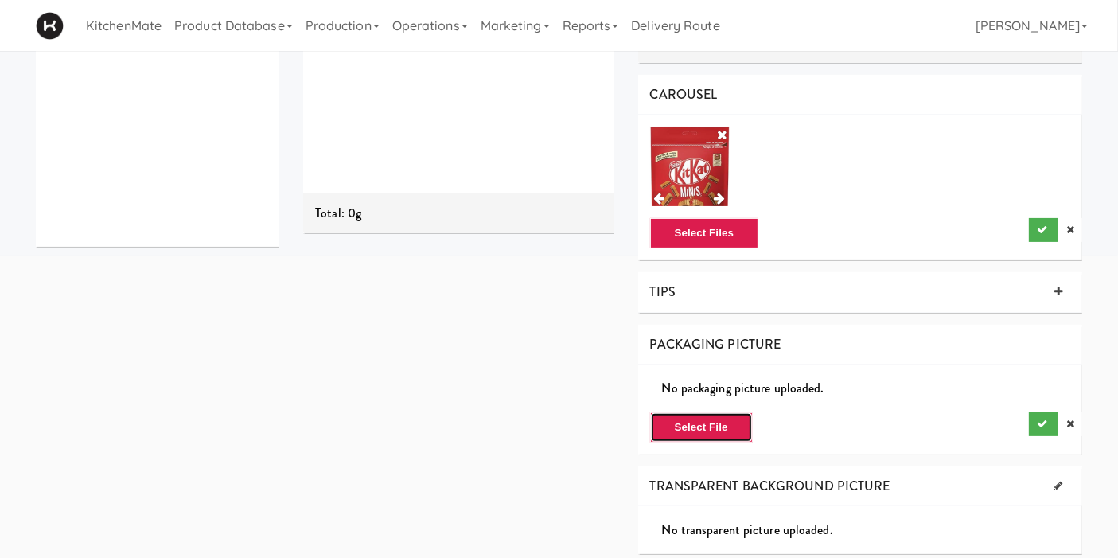
click at [727, 412] on button "Select File" at bounding box center [701, 427] width 103 height 30
type input "C:\fakepath\Kit kat minis.jpg"
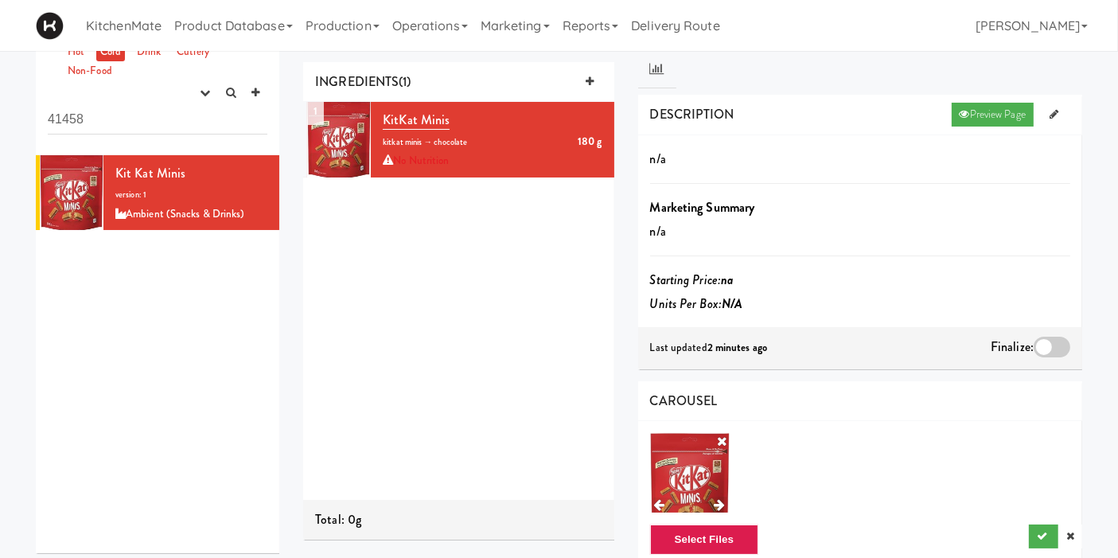
scroll to position [0, 0]
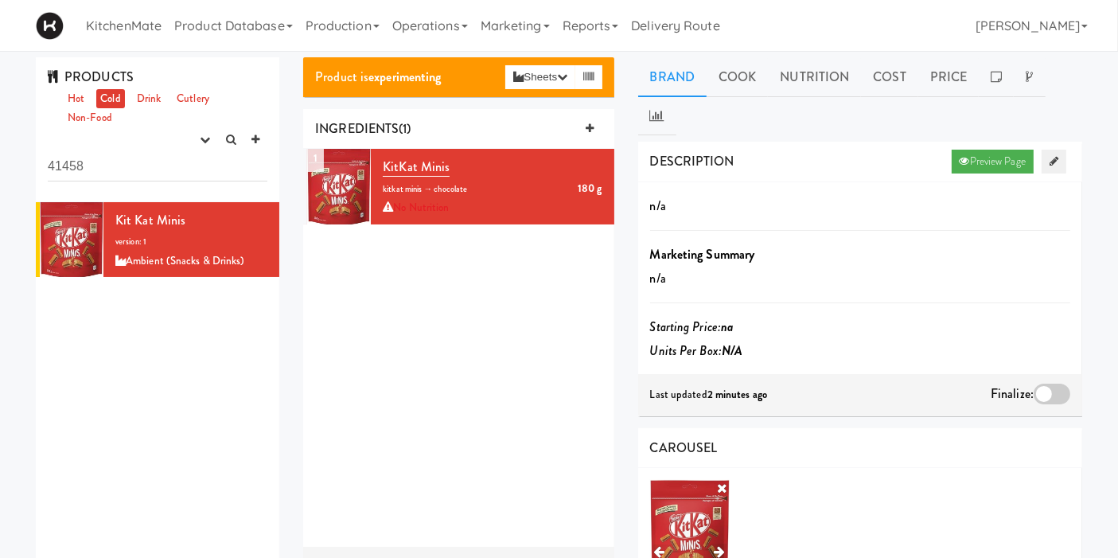
click at [1054, 156] on icon at bounding box center [1054, 161] width 9 height 10
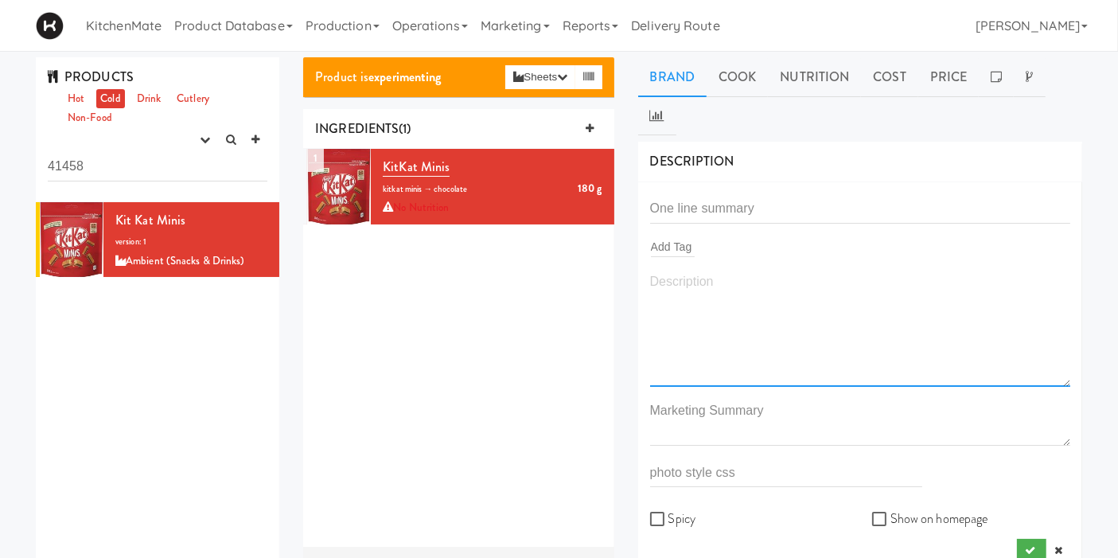
click at [685, 270] on textarea at bounding box center [860, 329] width 420 height 118
paste textarea "Break off a piece of the iconic chocolate lovers' delight and enjoy the crunchy…"
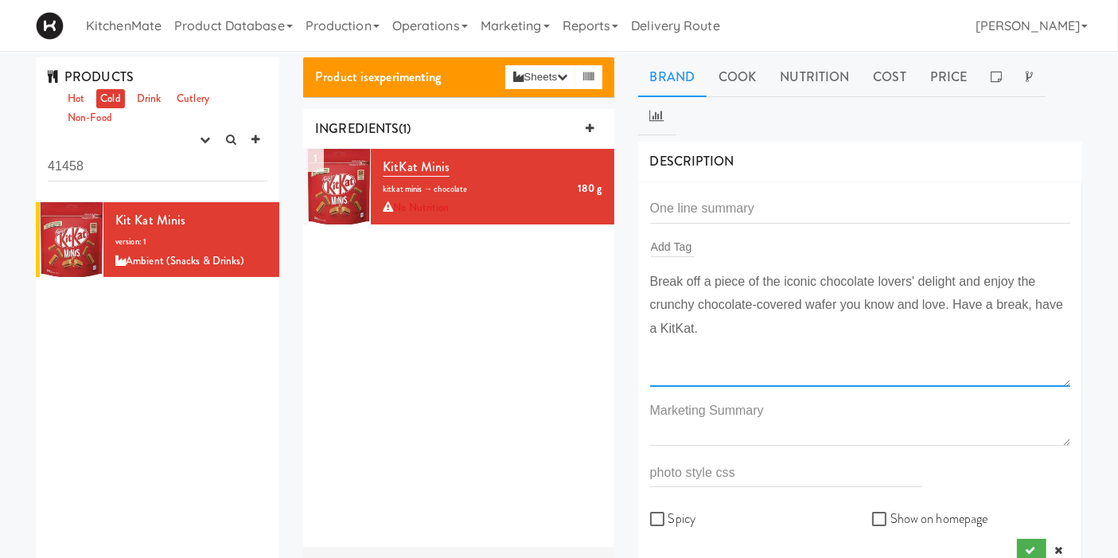
type textarea "Break off a piece of the iconic chocolate lovers' delight and enjoy the crunchy…"
click at [691, 236] on input "text" at bounding box center [673, 246] width 44 height 21
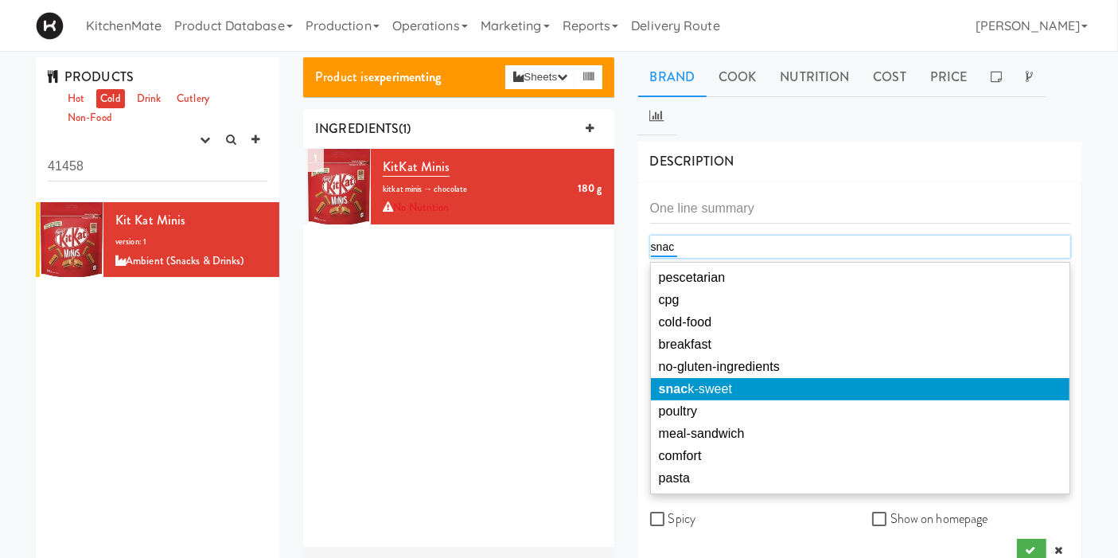
type input "snac"
click at [739, 378] on li "snac k-sweet" at bounding box center [860, 389] width 419 height 22
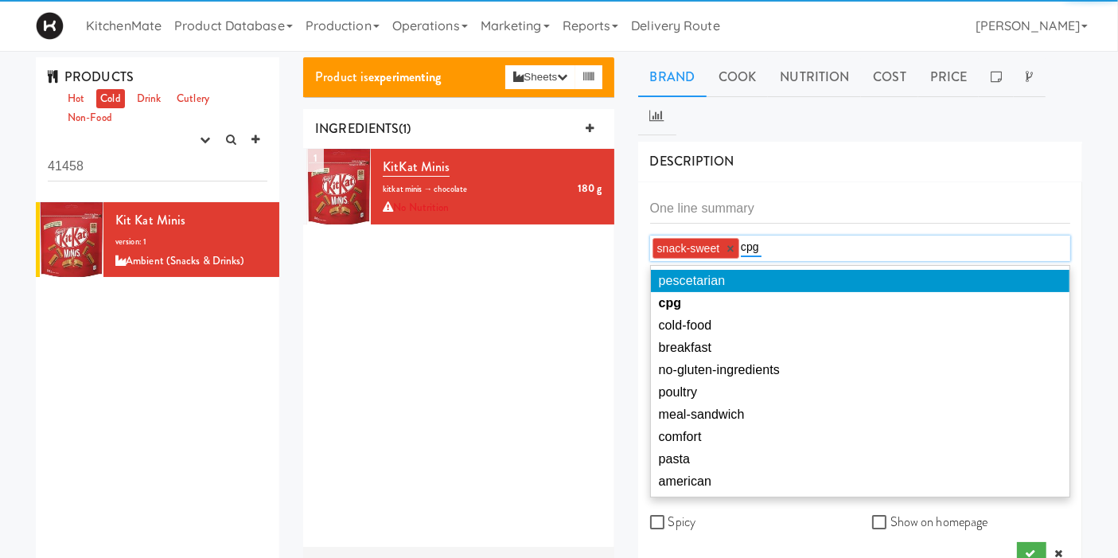
type input "cpg"
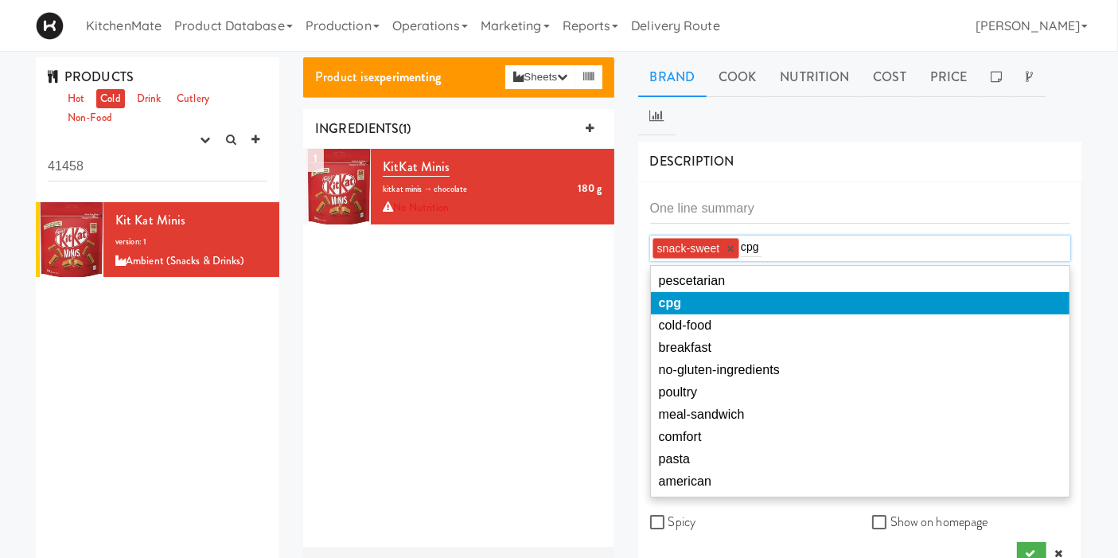
click at [680, 292] on li "cpg" at bounding box center [860, 303] width 419 height 22
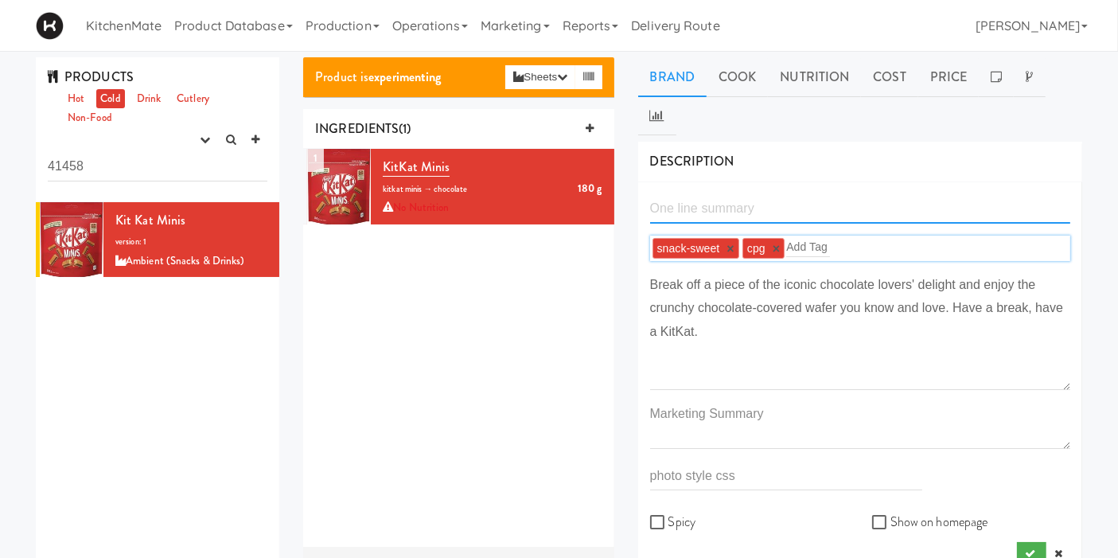
click at [704, 194] on input "text" at bounding box center [860, 208] width 420 height 29
click at [782, 182] on div "snack-sweet × cpg × Add Tag Break off a piece of the iconic chocolate lovers' d…" at bounding box center [860, 380] width 444 height 396
click at [775, 194] on input "text" at bounding box center [860, 208] width 420 height 29
paste input "Wafer fingers covered in a delicious milk chocolatey coating"
type input "Wafer fingers covered in a delicious milk chocolatey coating"
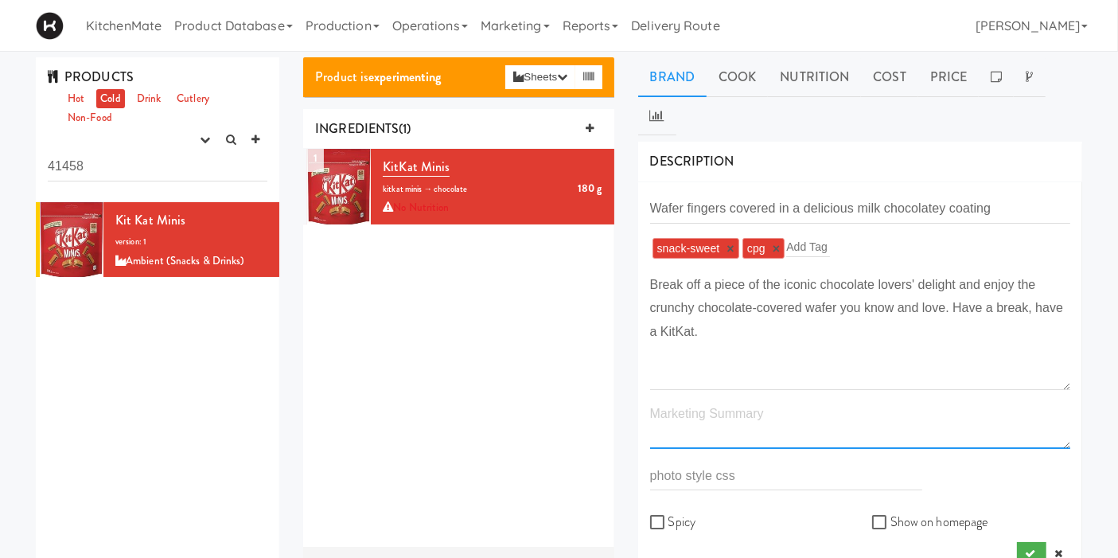
click at [802, 402] on textarea at bounding box center [860, 425] width 420 height 47
paste textarea "Wafer fingers covered in a delicious milk chocolatey coating."
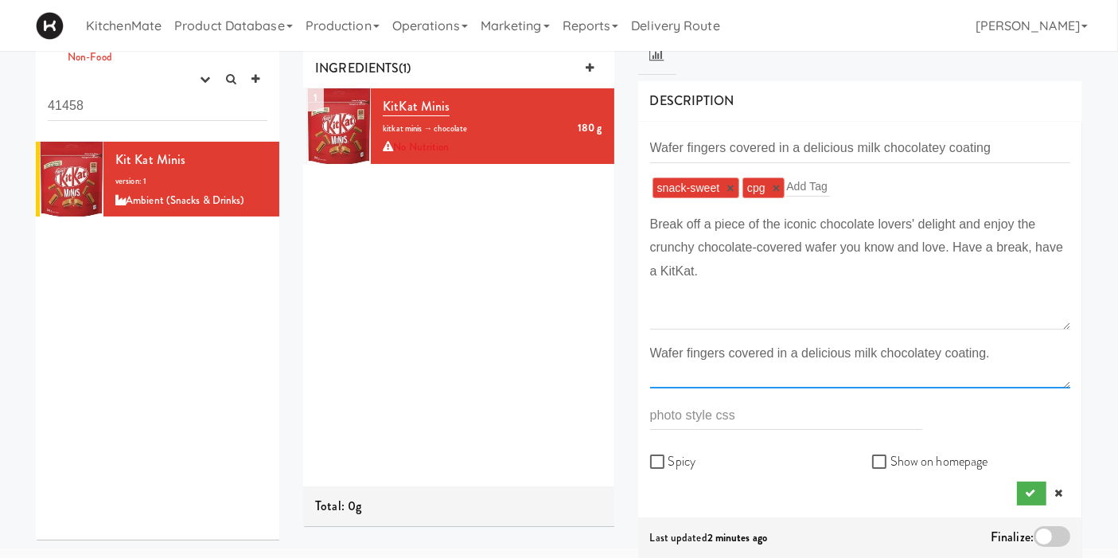
scroll to position [88, 0]
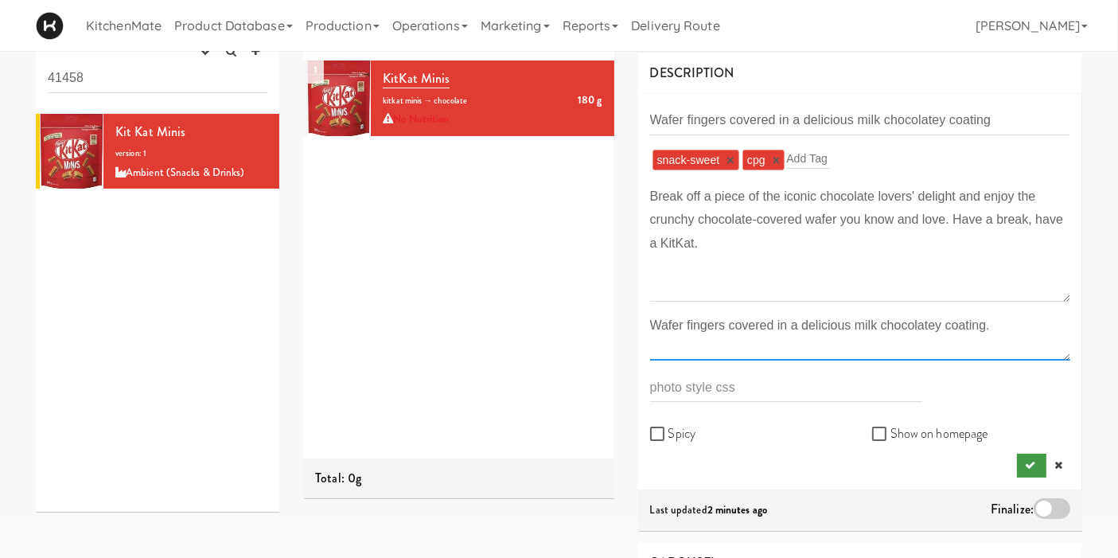
type textarea "Wafer fingers covered in a delicious milk chocolatey coating."
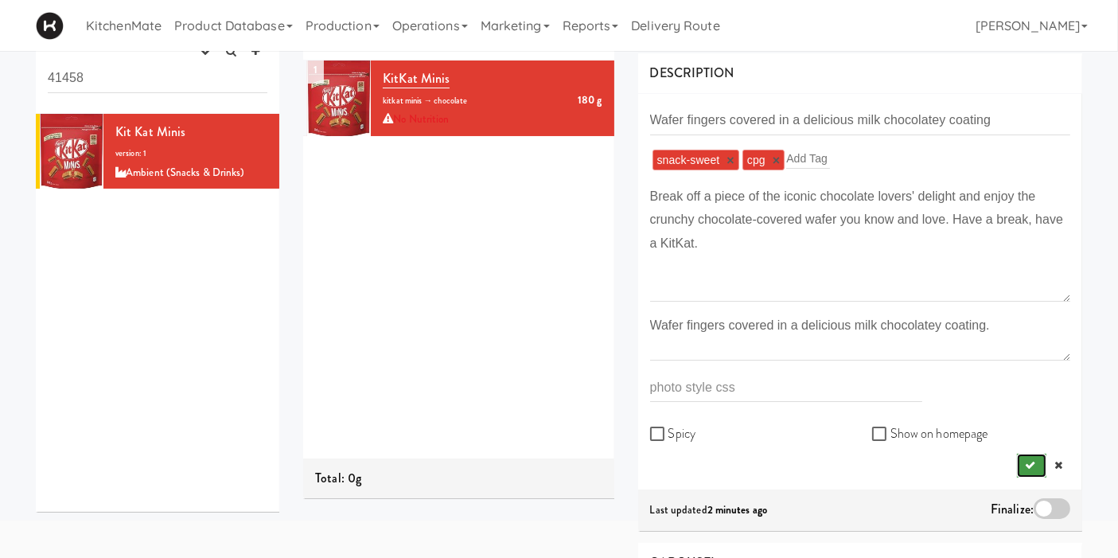
click at [1021, 454] on button "submit" at bounding box center [1031, 466] width 29 height 24
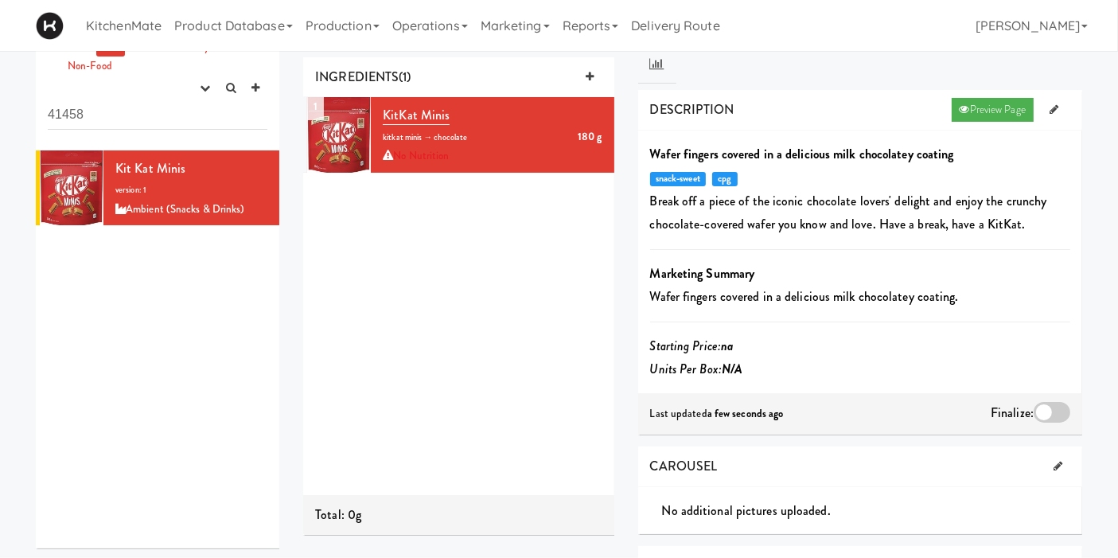
scroll to position [0, 0]
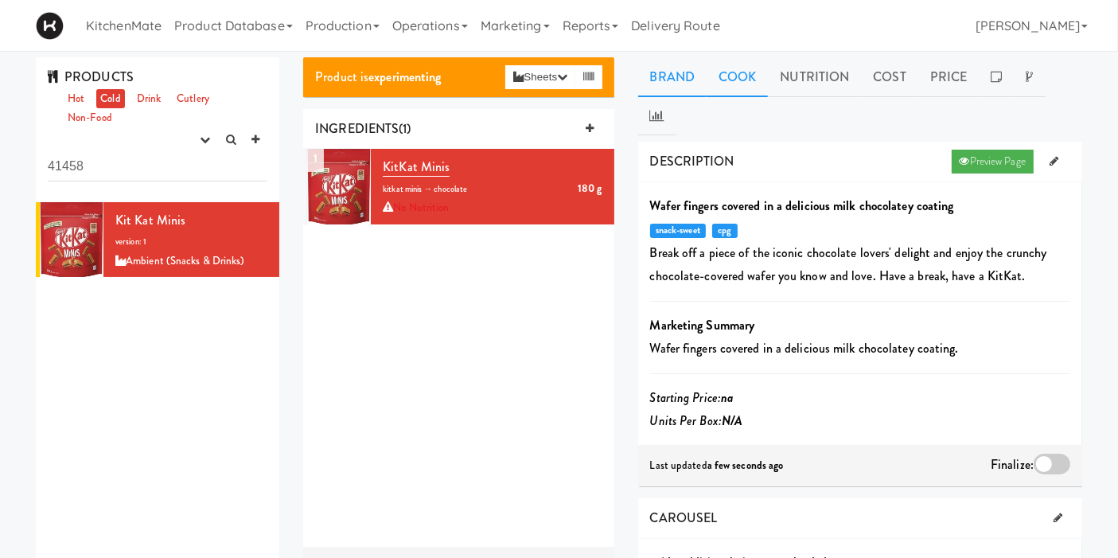
click at [736, 84] on link "Cook" at bounding box center [737, 77] width 61 height 40
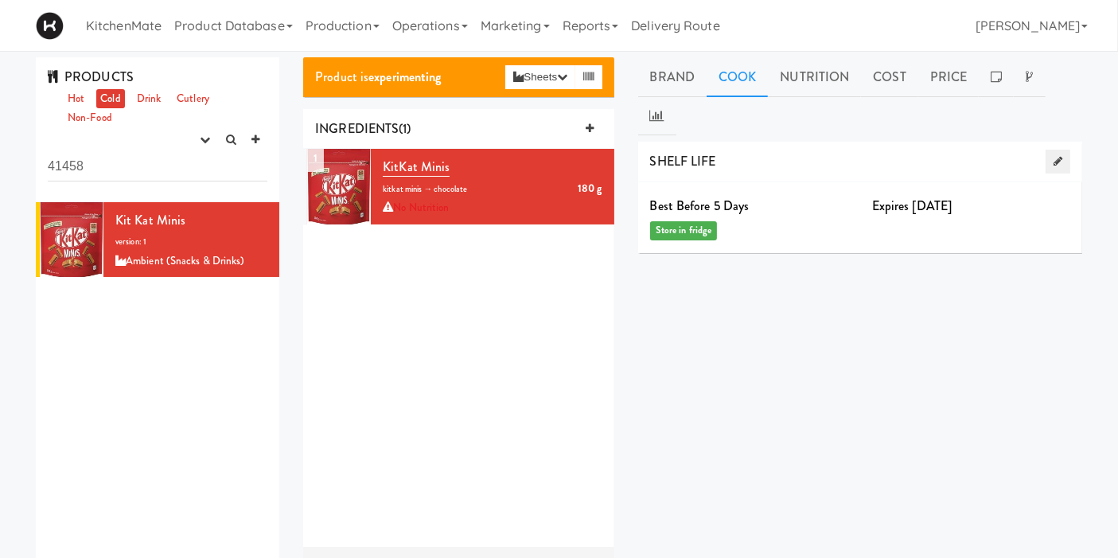
click at [1060, 156] on icon at bounding box center [1058, 161] width 9 height 10
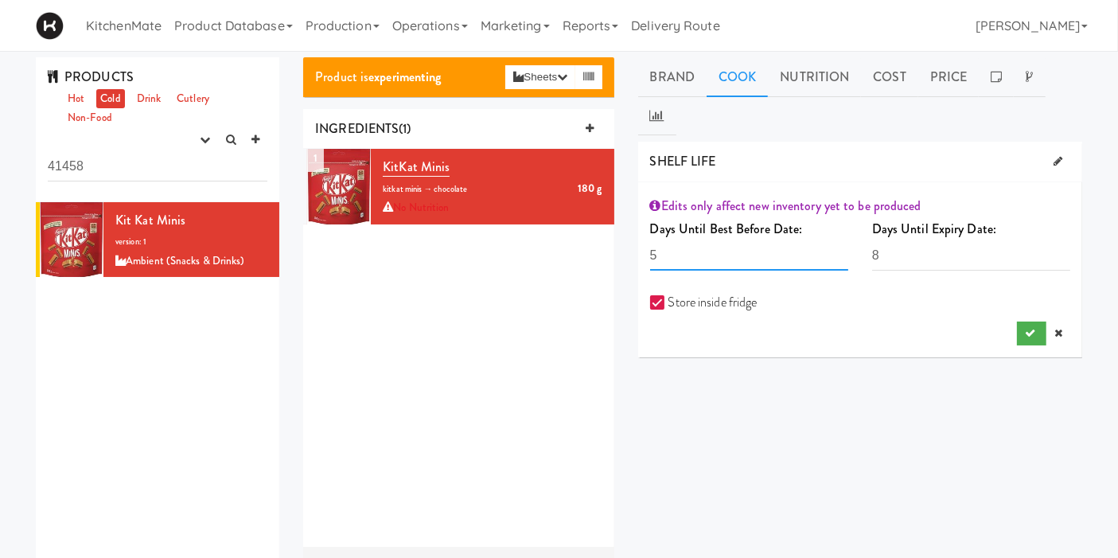
drag, startPoint x: 718, startPoint y: 222, endPoint x: 610, endPoint y: 210, distance: 108.9
click at [610, 210] on div "Product is experimenting Sheets Order List (Ambient (Snacks & Drinks)) Recipe S…" at bounding box center [692, 397] width 803 height 681
click at [664, 241] on input "365" at bounding box center [749, 255] width 198 height 29
drag, startPoint x: 685, startPoint y: 220, endPoint x: 649, endPoint y: 216, distance: 36.7
click at [649, 217] on div "Days Until Best Before Date: 365 The number days the recipe is best before must…" at bounding box center [749, 249] width 222 height 65
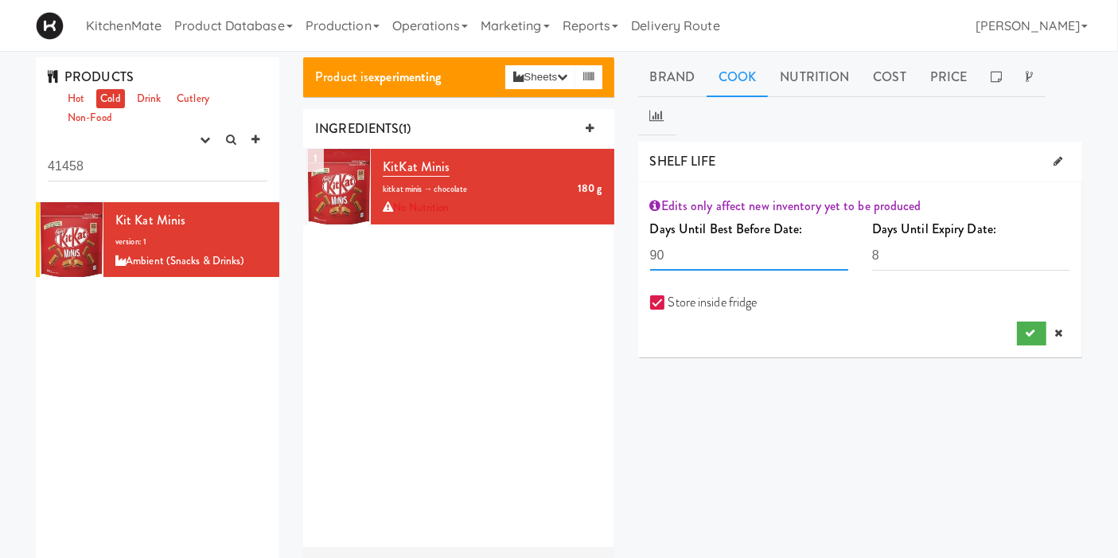
type input "90"
drag, startPoint x: 907, startPoint y: 215, endPoint x: 832, endPoint y: 211, distance: 75.7
click at [832, 217] on div "Days Until Best Before Date: 90 The number days the recipe is best before must …" at bounding box center [860, 249] width 444 height 65
type input "90"
click at [905, 340] on div "DESCRIPTION Preview Page Wafer fingers covered in a delicious milk chocolatey c…" at bounding box center [860, 440] width 444 height 597
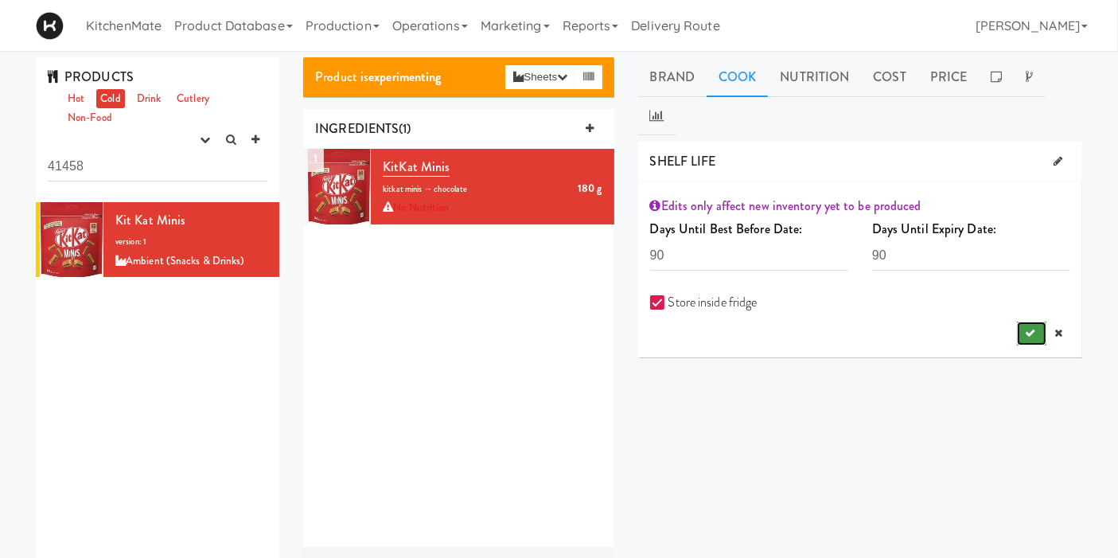
click at [1017, 322] on button "submit" at bounding box center [1031, 334] width 29 height 24
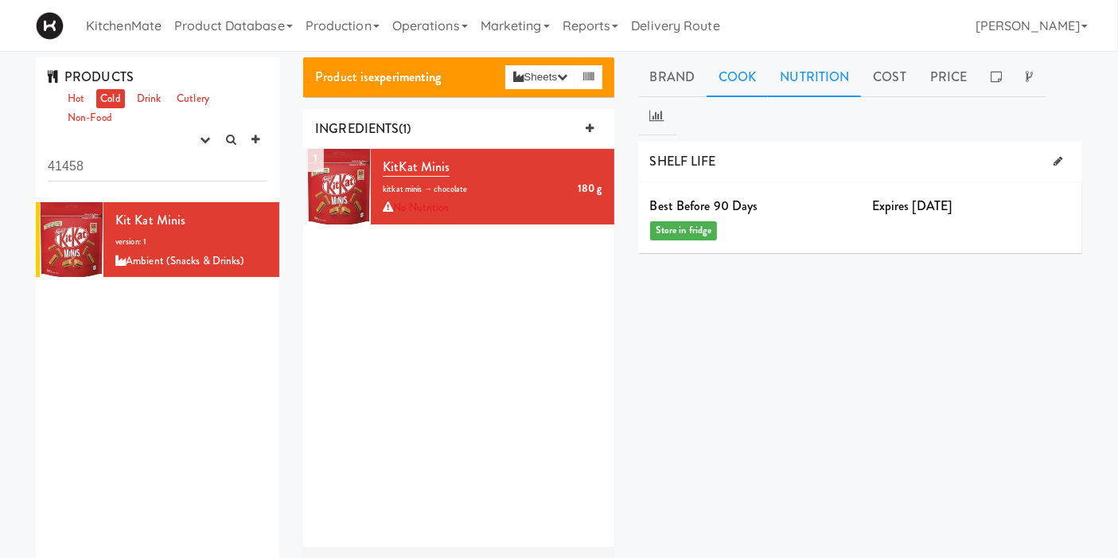
click at [802, 89] on link "Nutrition" at bounding box center [814, 77] width 93 height 40
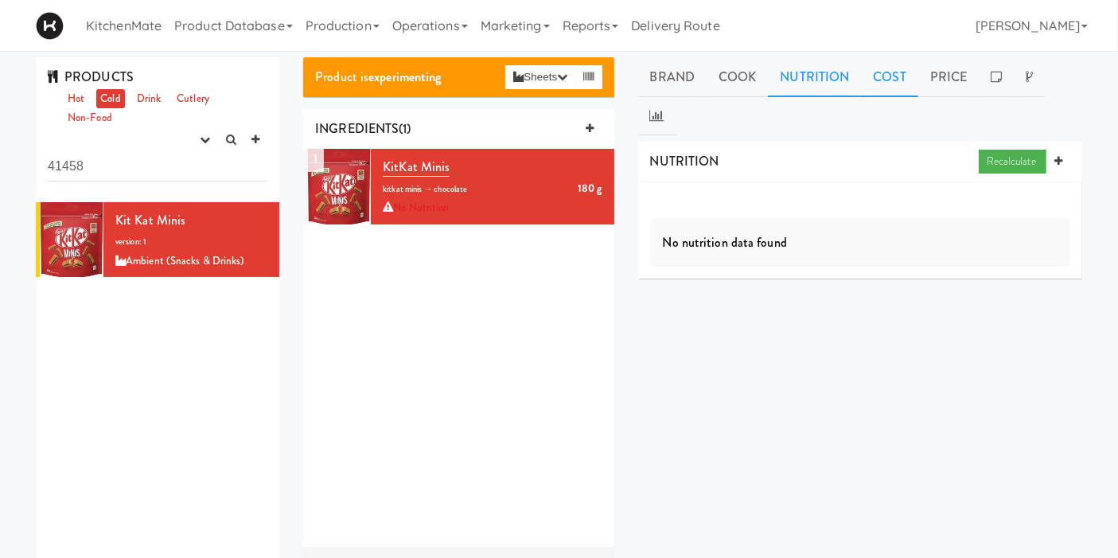
click at [865, 83] on link "Cost" at bounding box center [889, 77] width 57 height 40
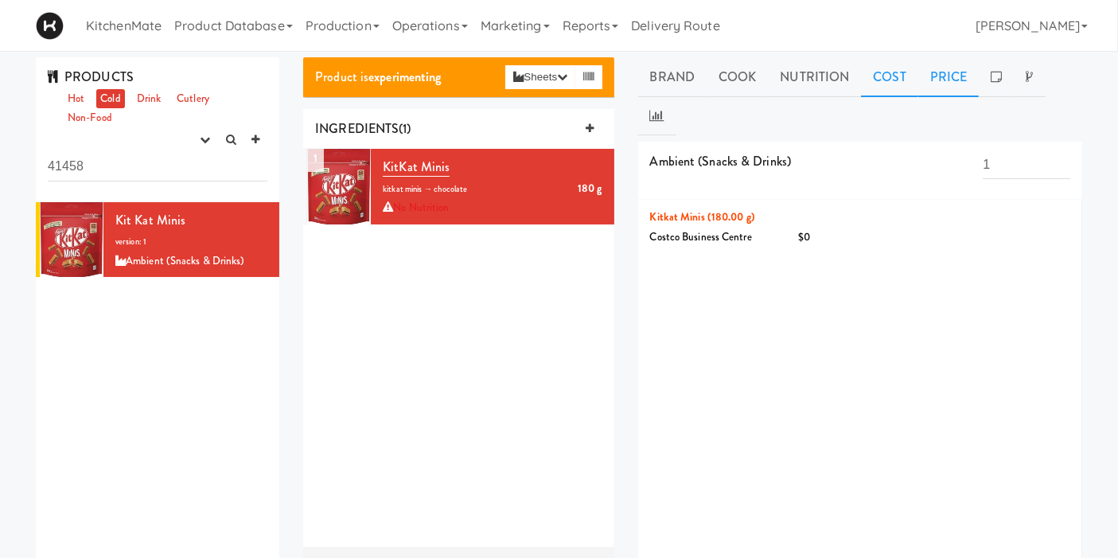
click at [960, 79] on link "Price" at bounding box center [948, 77] width 61 height 40
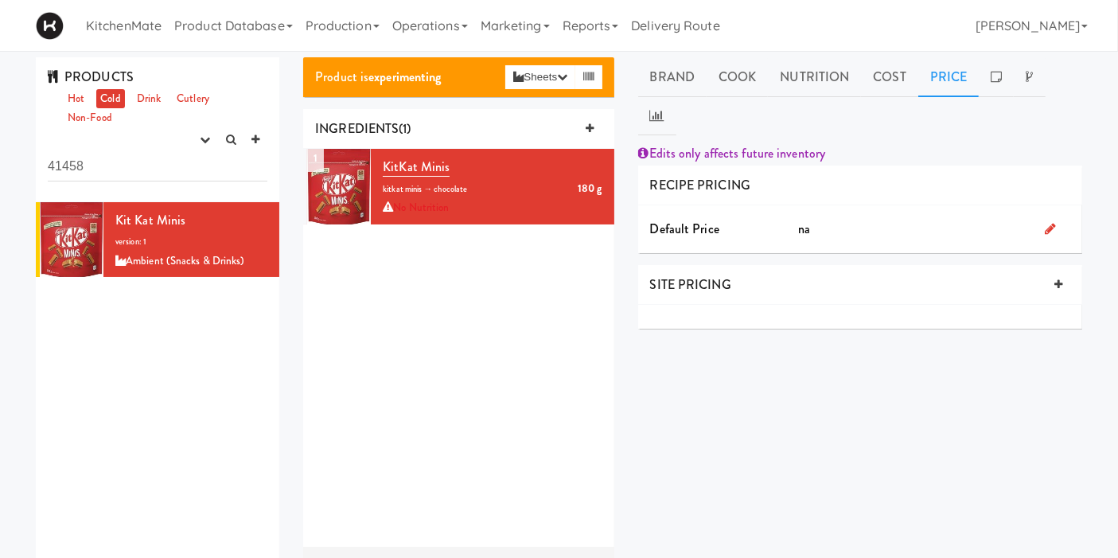
click at [1038, 217] on div at bounding box center [1057, 229] width 49 height 24
click at [1052, 222] on icon at bounding box center [1050, 228] width 11 height 13
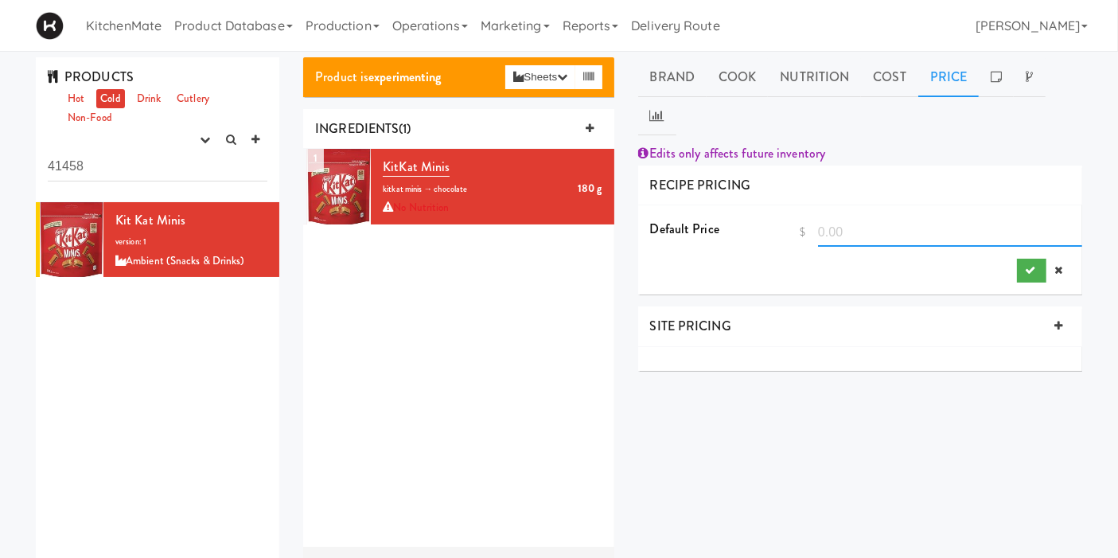
click at [869, 217] on input "number" at bounding box center [950, 231] width 264 height 29
type input "4.45"
drag, startPoint x: 918, startPoint y: 239, endPoint x: 929, endPoint y: 239, distance: 11.1
click at [918, 239] on div "$ 4.45" at bounding box center [934, 249] width 296 height 65
click at [1020, 259] on button "submit" at bounding box center [1031, 271] width 29 height 24
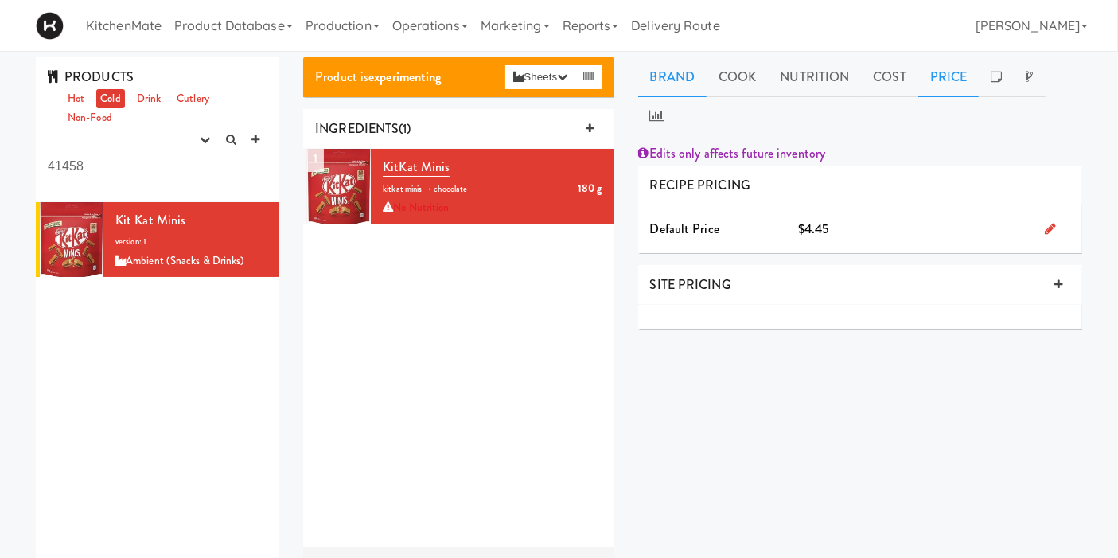
click at [677, 78] on link "Brand" at bounding box center [672, 77] width 69 height 40
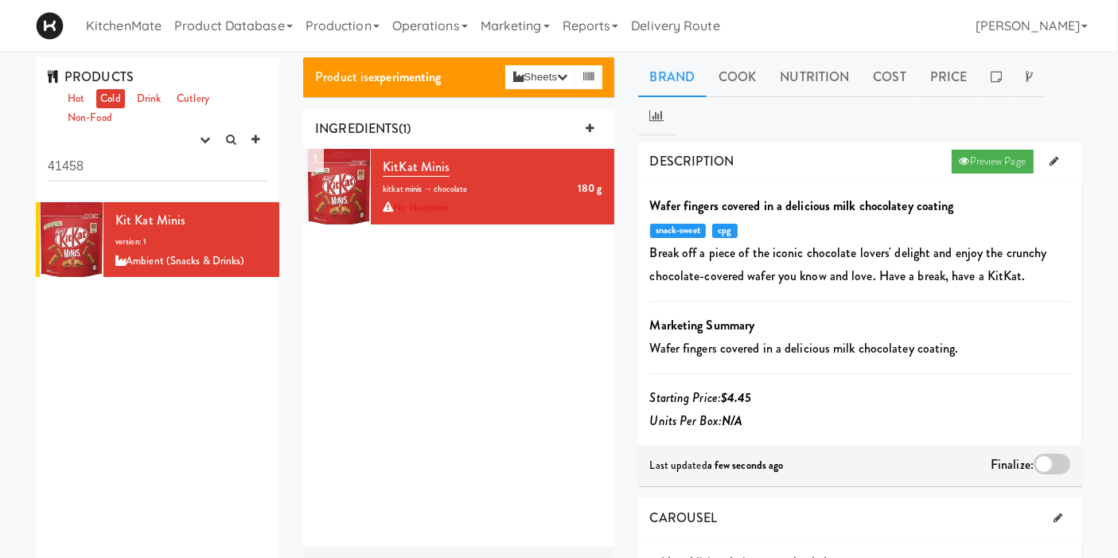
click at [1049, 454] on div at bounding box center [1052, 464] width 37 height 21
click at [0, 0] on input "checkbox" at bounding box center [0, 0] width 0 height 0
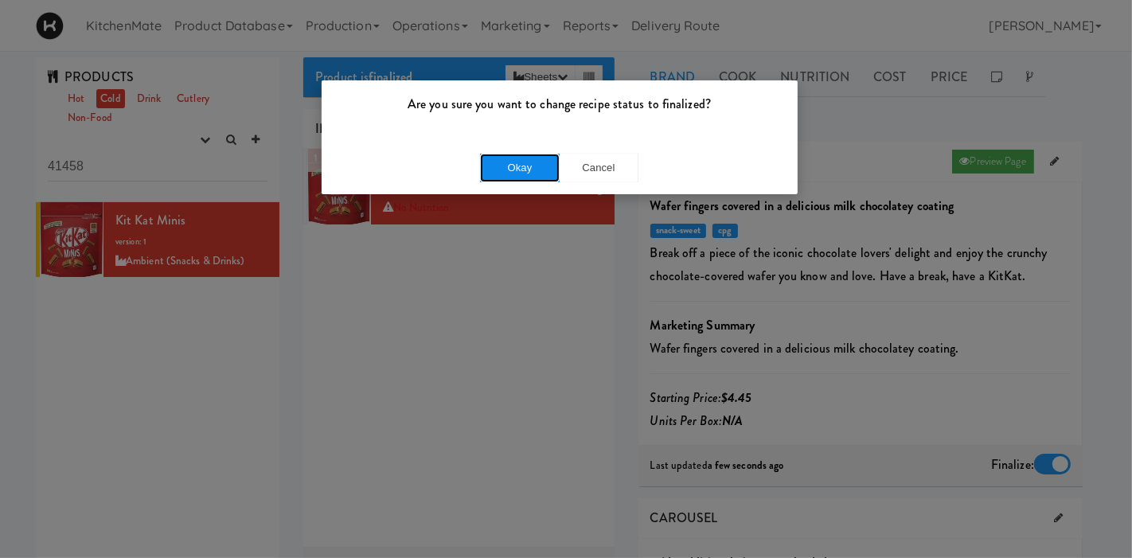
click at [510, 173] on button "Okay" at bounding box center [520, 168] width 80 height 29
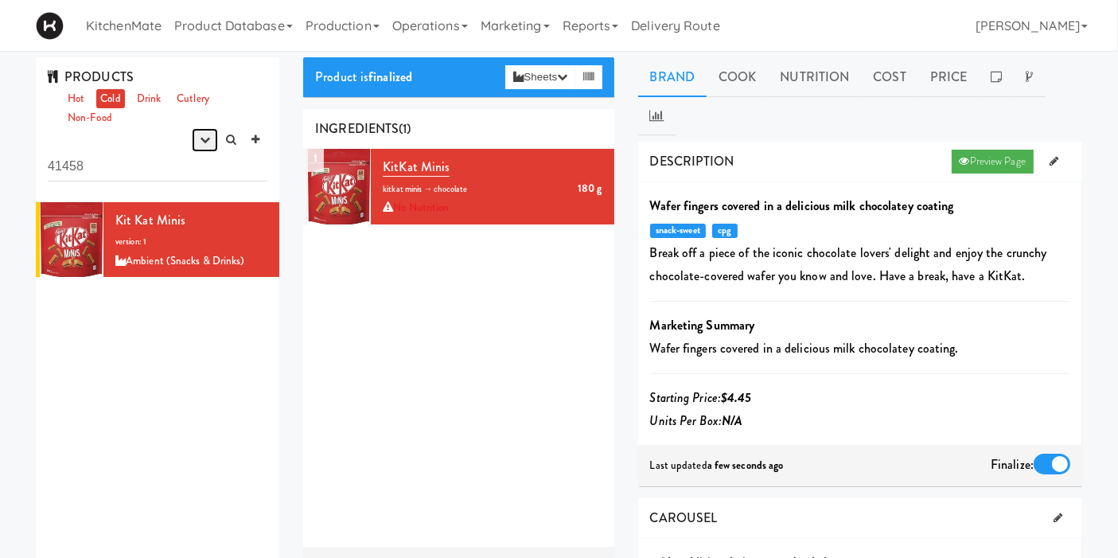
click at [200, 139] on icon "button" at bounding box center [205, 140] width 10 height 10
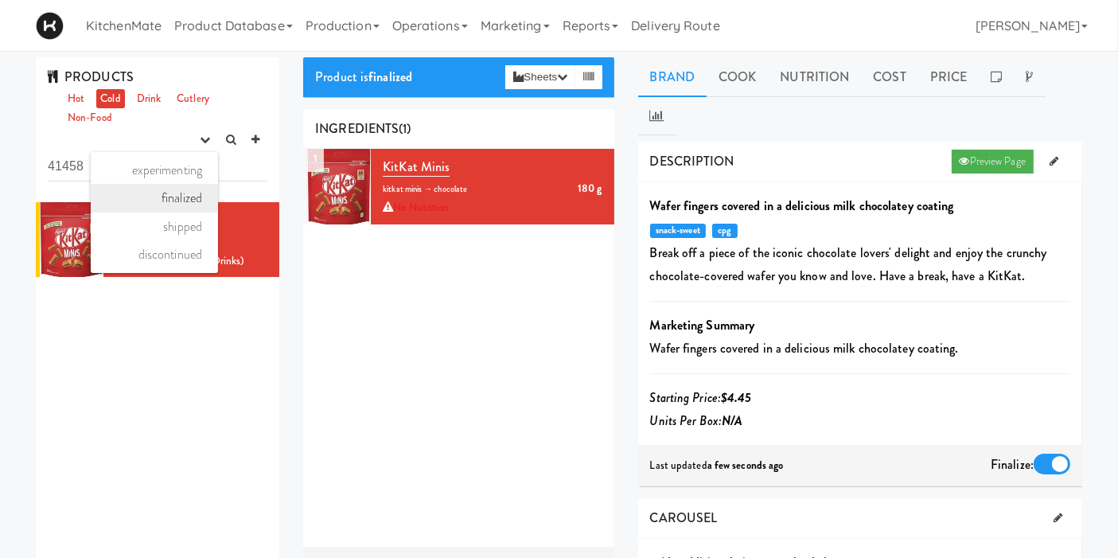
click at [160, 201] on link "finalized" at bounding box center [154, 198] width 127 height 29
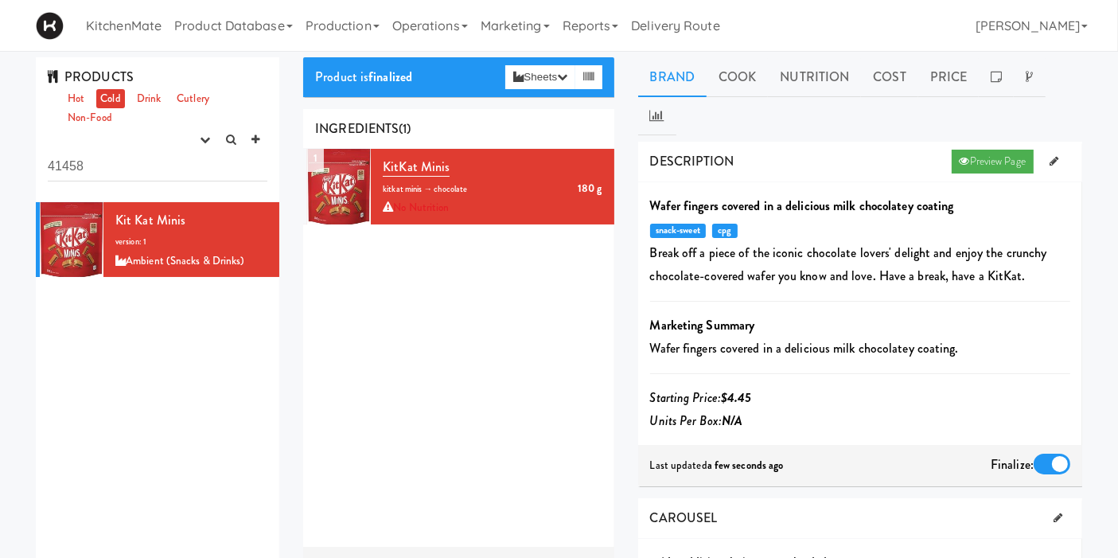
click at [104, 92] on link "Cold" at bounding box center [110, 99] width 28 height 20
click at [141, 173] on input "41458" at bounding box center [158, 166] width 220 height 29
drag, startPoint x: 141, startPoint y: 172, endPoint x: 18, endPoint y: 166, distance: 123.5
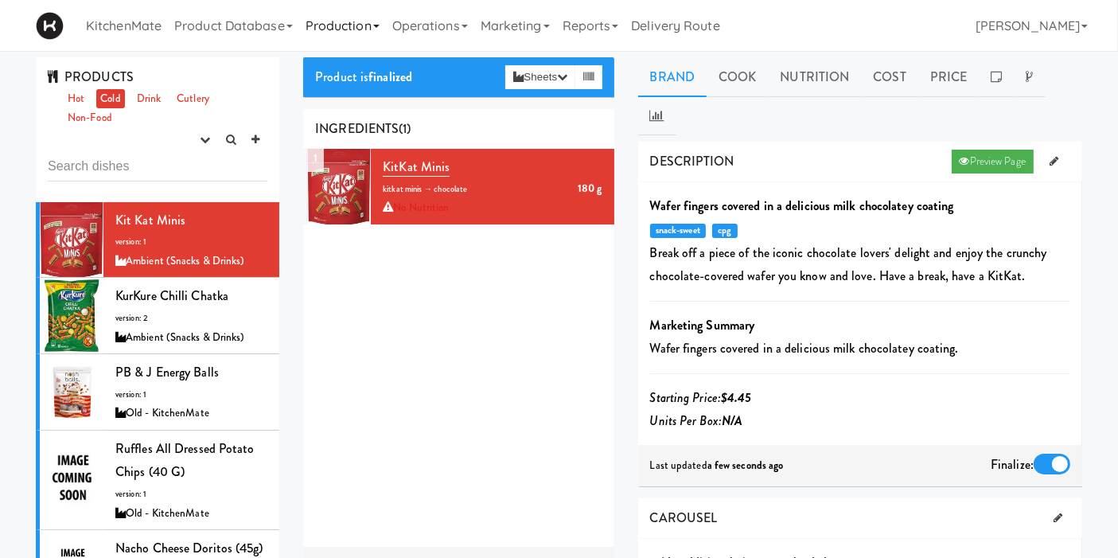
click at [350, 21] on link "Production" at bounding box center [342, 25] width 87 height 51
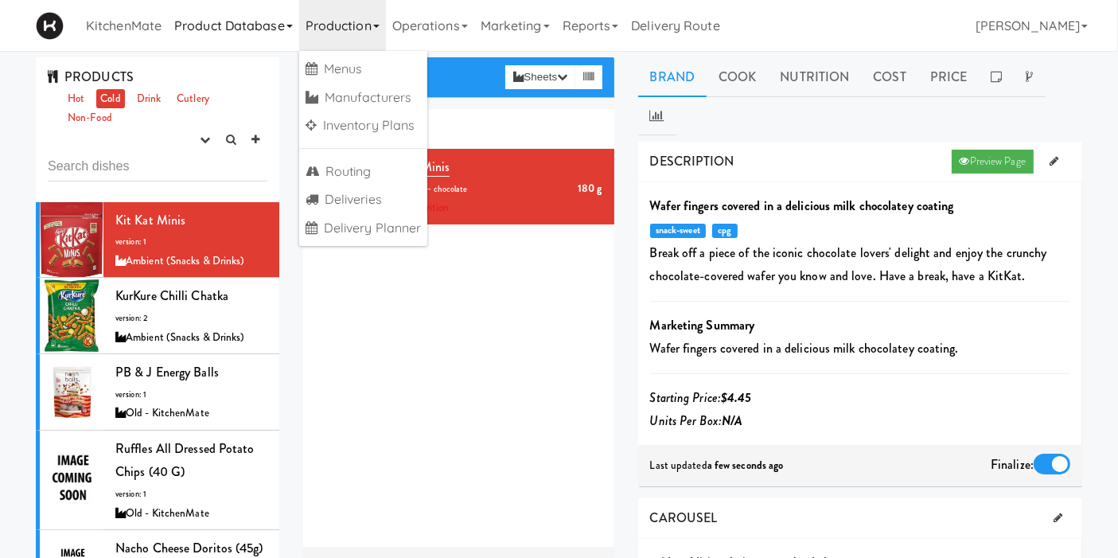
click at [262, 34] on link "Product Database" at bounding box center [233, 25] width 131 height 51
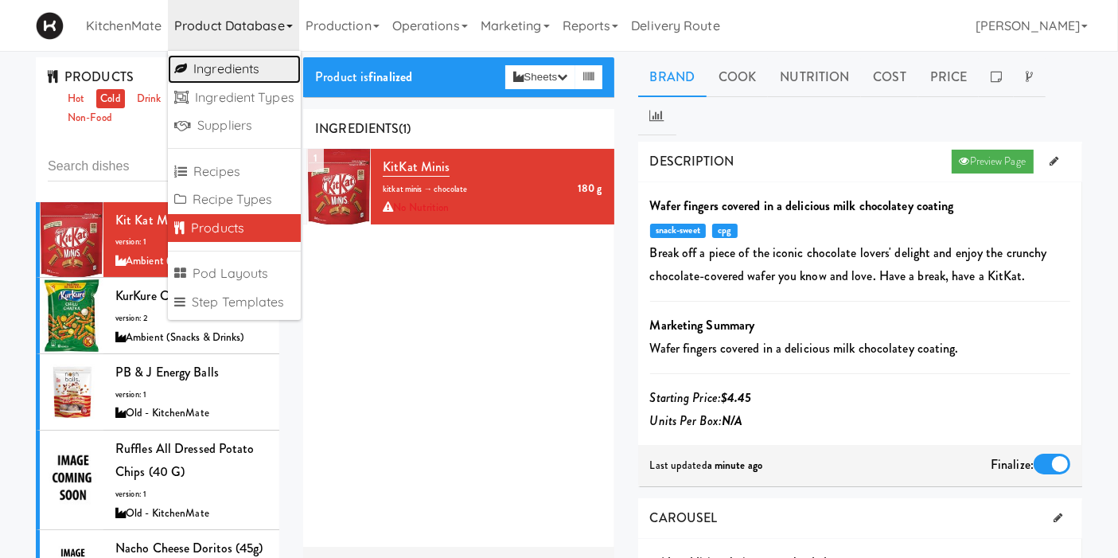
click at [264, 73] on link "Ingredients" at bounding box center [234, 69] width 133 height 29
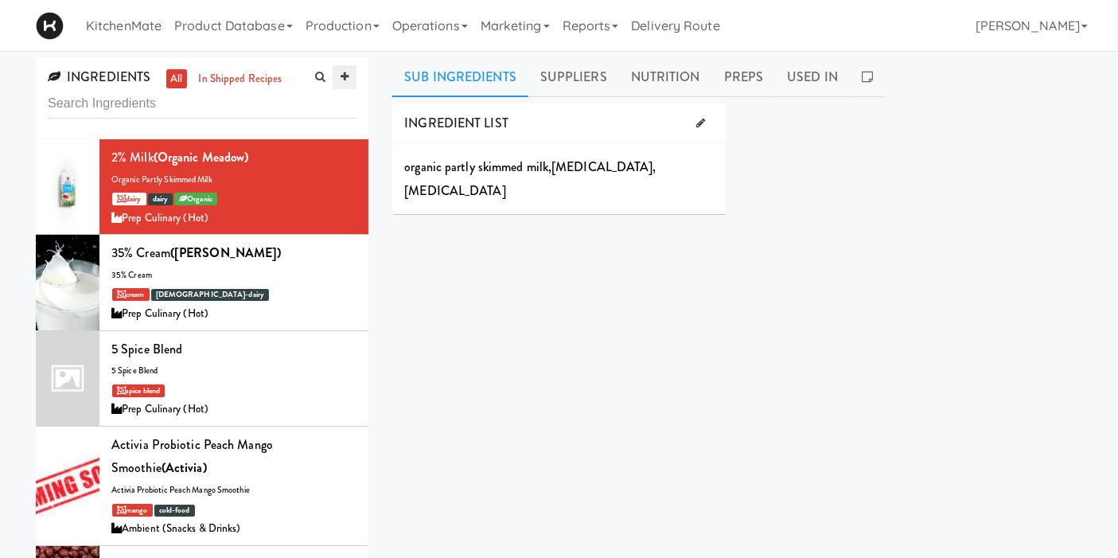
click at [345, 79] on icon at bounding box center [345, 77] width 8 height 10
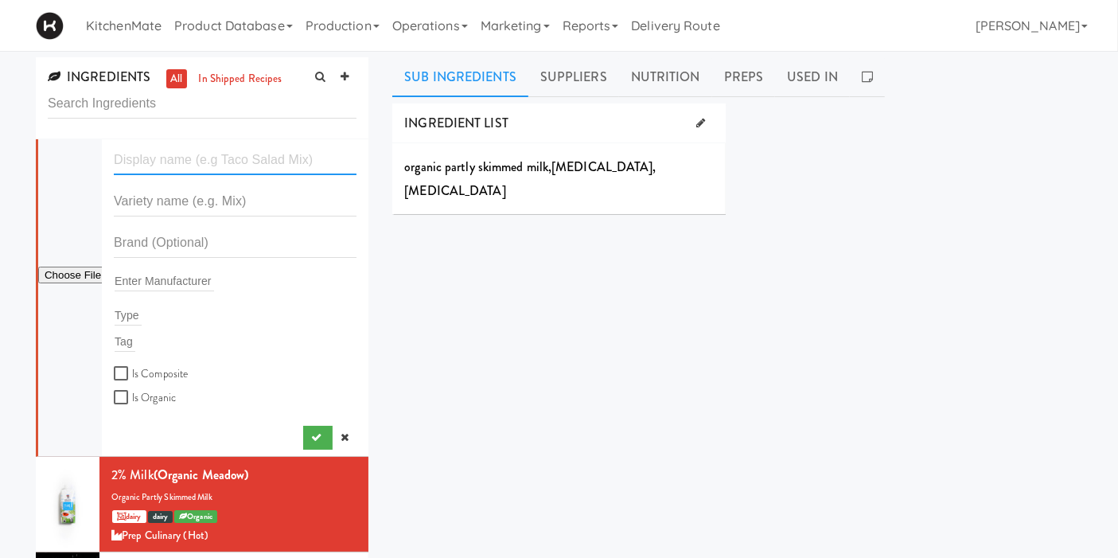
click at [243, 149] on input "text" at bounding box center [235, 160] width 243 height 29
click at [221, 146] on input "text" at bounding box center [235, 160] width 243 height 29
paste input "KitKat Minis"
drag, startPoint x: 147, startPoint y: 162, endPoint x: 92, endPoint y: 162, distance: 54.9
click at [114, 162] on form "KitKat Minis Enter Manufacturer Type Tag Is Composite Is Organic" at bounding box center [235, 277] width 243 height 262
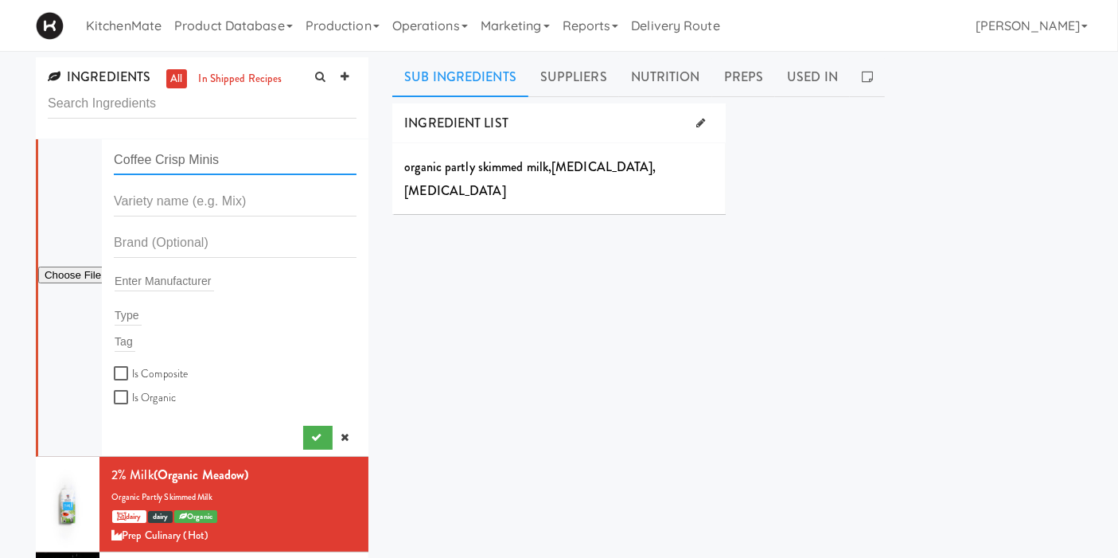
type input "Coffee Crisp Minis"
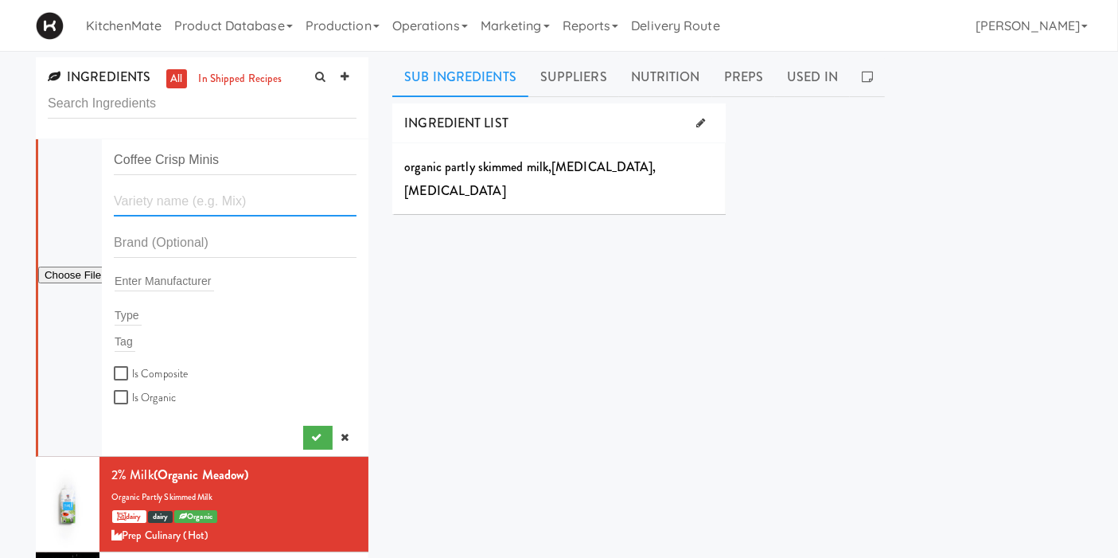
click at [166, 194] on input "text" at bounding box center [235, 201] width 243 height 29
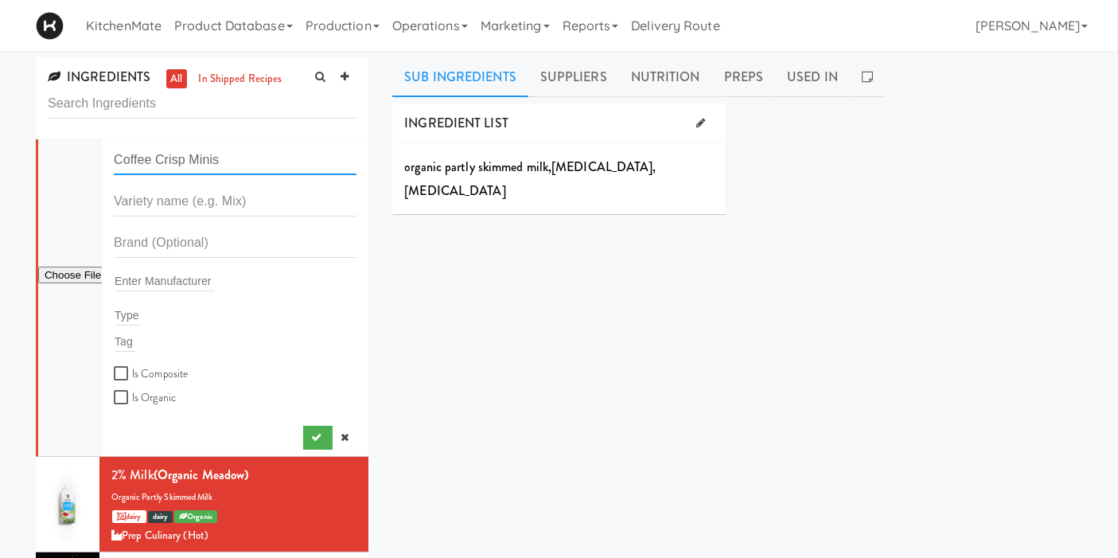
drag, startPoint x: 224, startPoint y: 168, endPoint x: 89, endPoint y: 150, distance: 136.4
click at [114, 150] on form "Coffee Crisp Minis Enter Manufacturer Type Tag Is Composite Is Organic" at bounding box center [235, 277] width 243 height 262
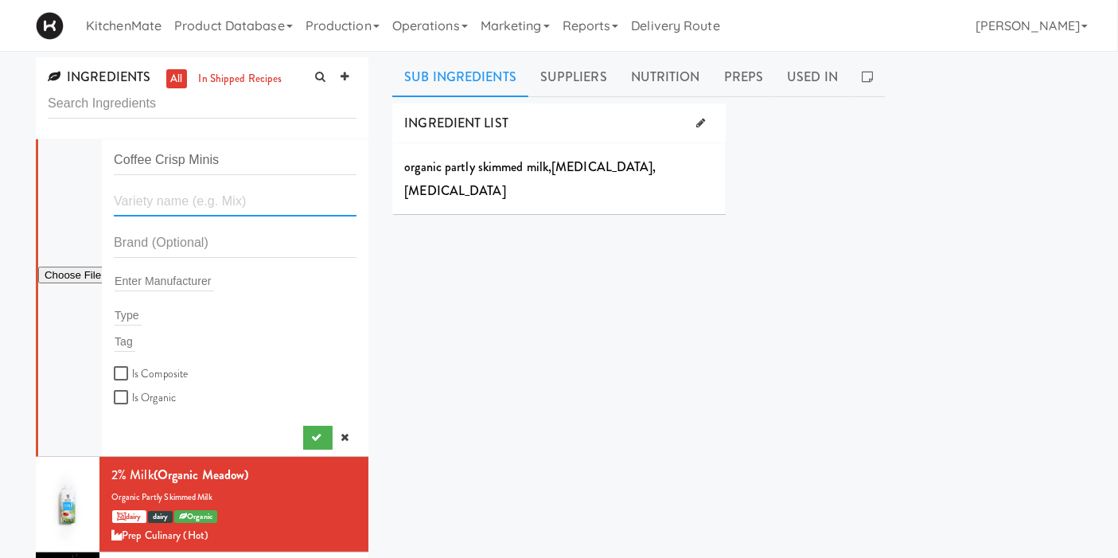
click at [166, 208] on input "text" at bounding box center [235, 201] width 243 height 29
paste input "Coffee Crisp Minis"
type input "Coffee Crisp Minis"
click at [175, 238] on input "text" at bounding box center [235, 242] width 243 height 29
type input "Nestle"
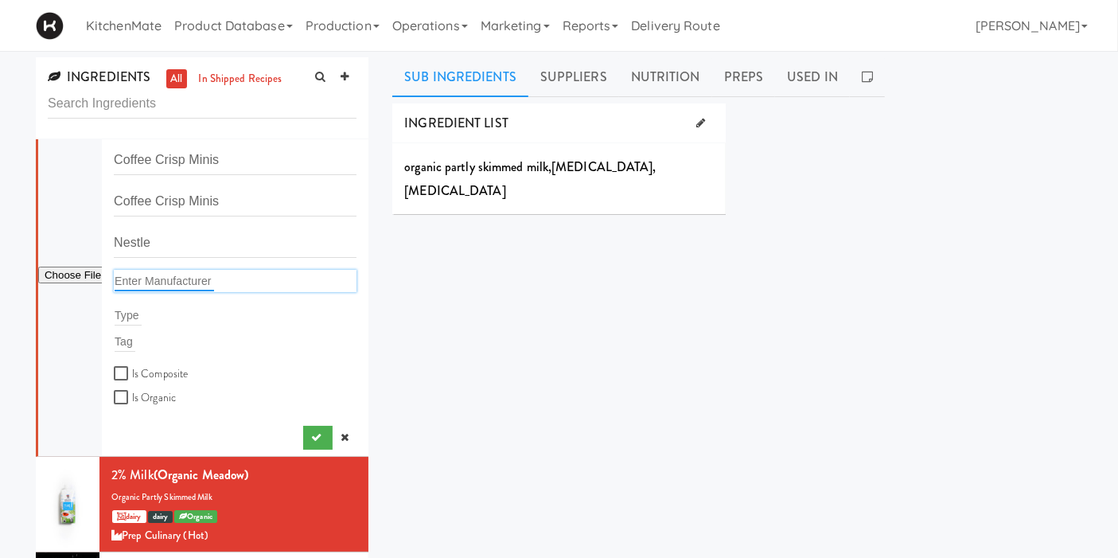
click at [208, 283] on input "text" at bounding box center [164, 281] width 99 height 21
click at [431, 307] on div "INGREDIENT LIST organic partly skimmed milk , vitamin a palmitate , vitamin d3 …" at bounding box center [737, 401] width 690 height 597
drag, startPoint x: 157, startPoint y: 271, endPoint x: 107, endPoint y: 271, distance: 50.1
click at [107, 271] on li "Coffee Crisp Minis Coffee Crisp Minis Nestle Nestle Nestle Type Tag Is Composit…" at bounding box center [202, 298] width 333 height 318
click at [220, 287] on div "Nestle Nestle" at bounding box center [235, 281] width 243 height 22
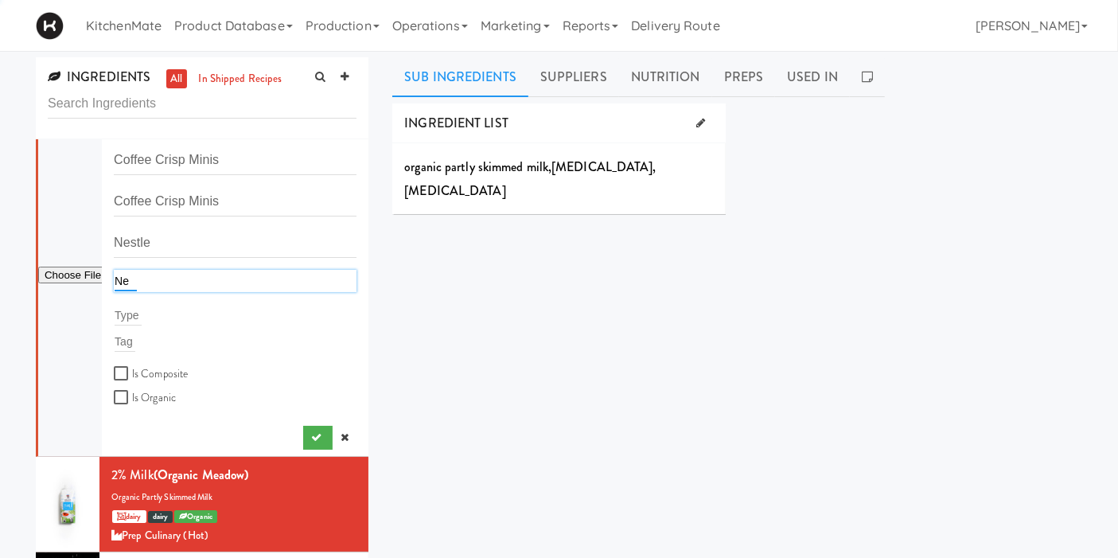
type input "N"
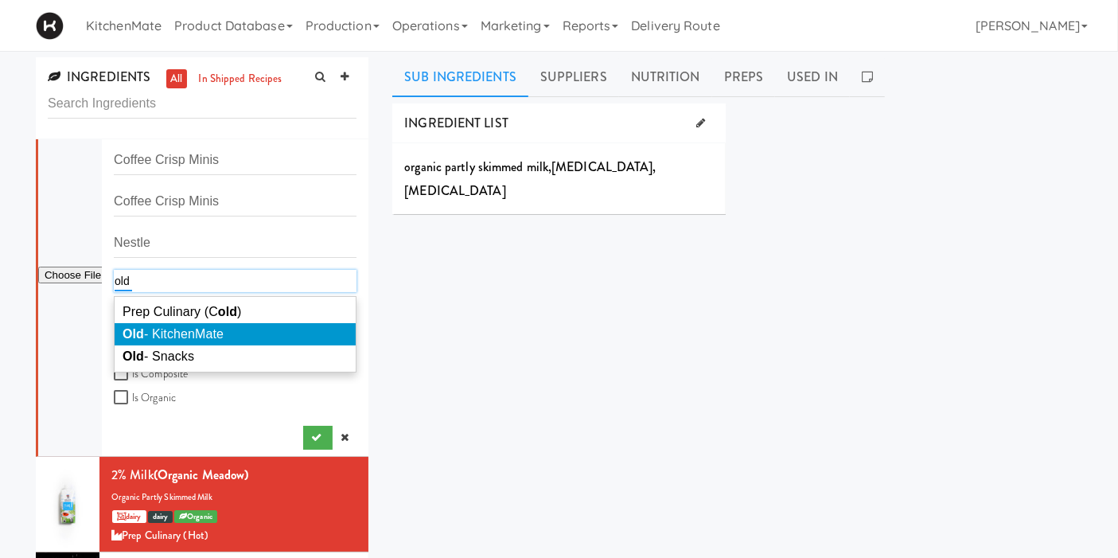
type input "old"
click at [310, 329] on li "Old - KitchenMate" at bounding box center [235, 334] width 241 height 22
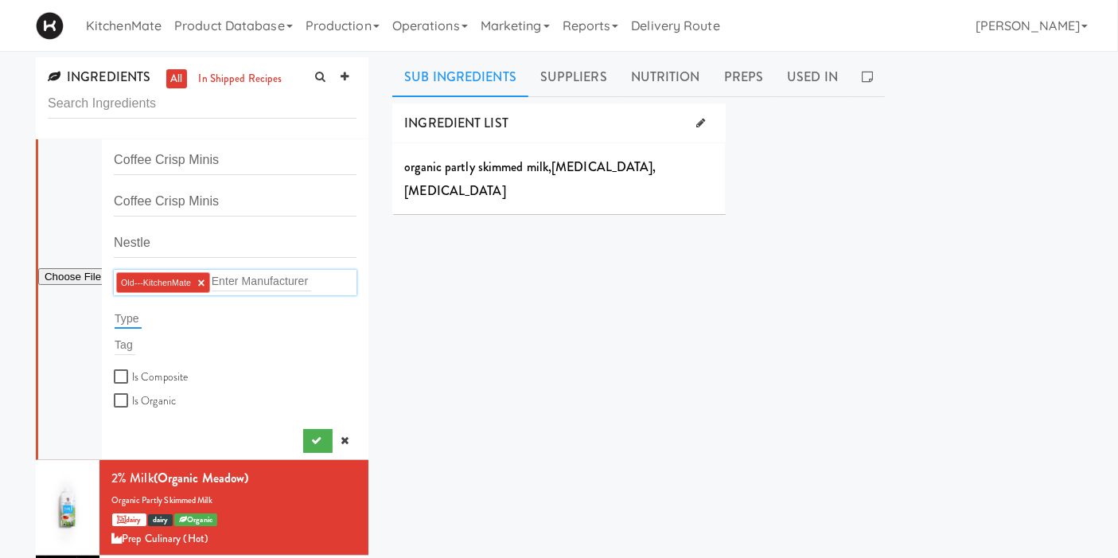
click at [139, 314] on input "text" at bounding box center [128, 318] width 27 height 21
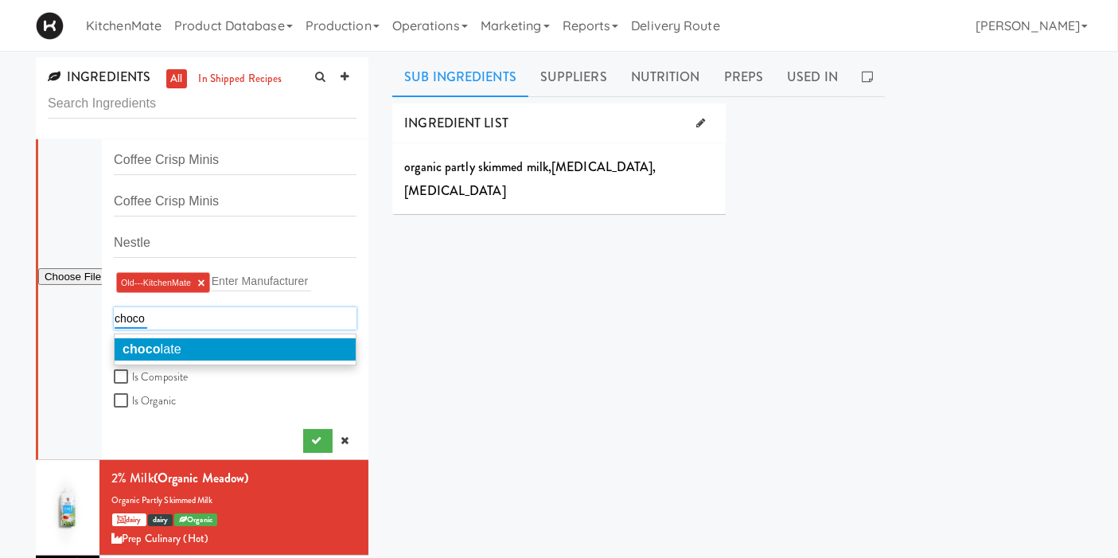
type input "choco"
click at [159, 344] on em "choco" at bounding box center [142, 349] width 38 height 14
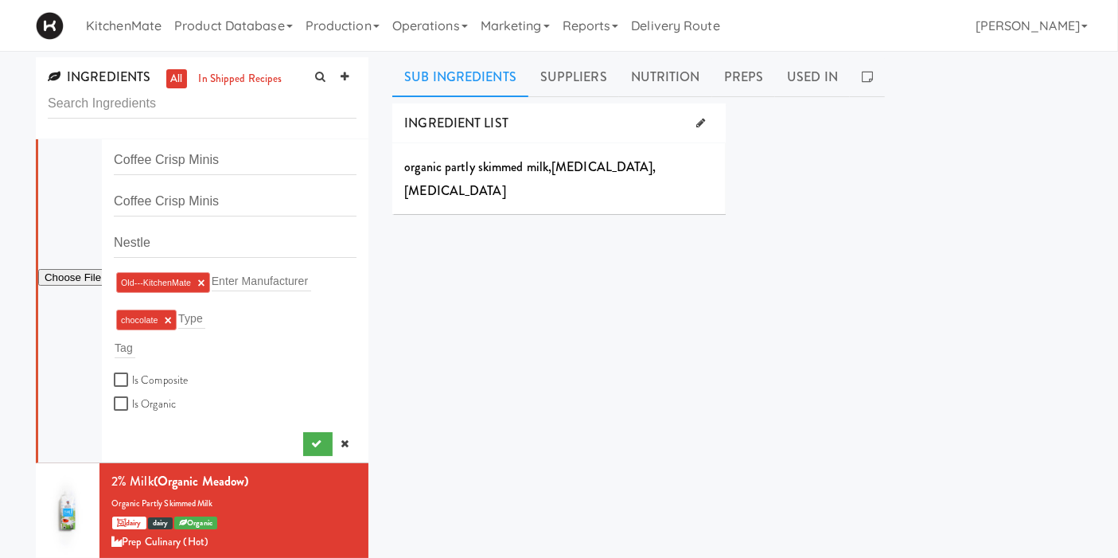
click at [145, 347] on div "Tag" at bounding box center [235, 348] width 243 height 22
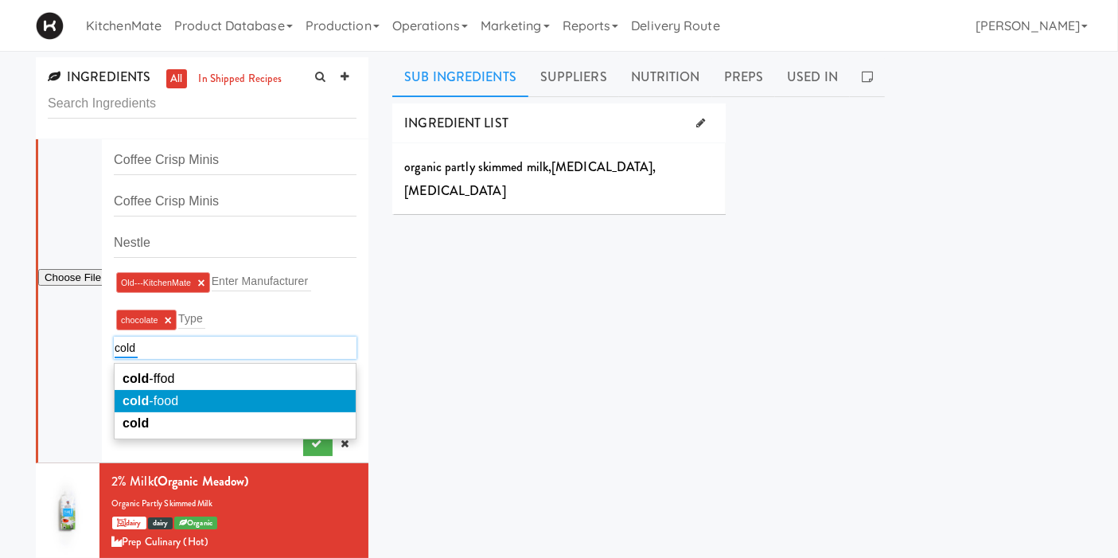
type input "cold"
click at [163, 394] on span "cold -food" at bounding box center [151, 401] width 56 height 14
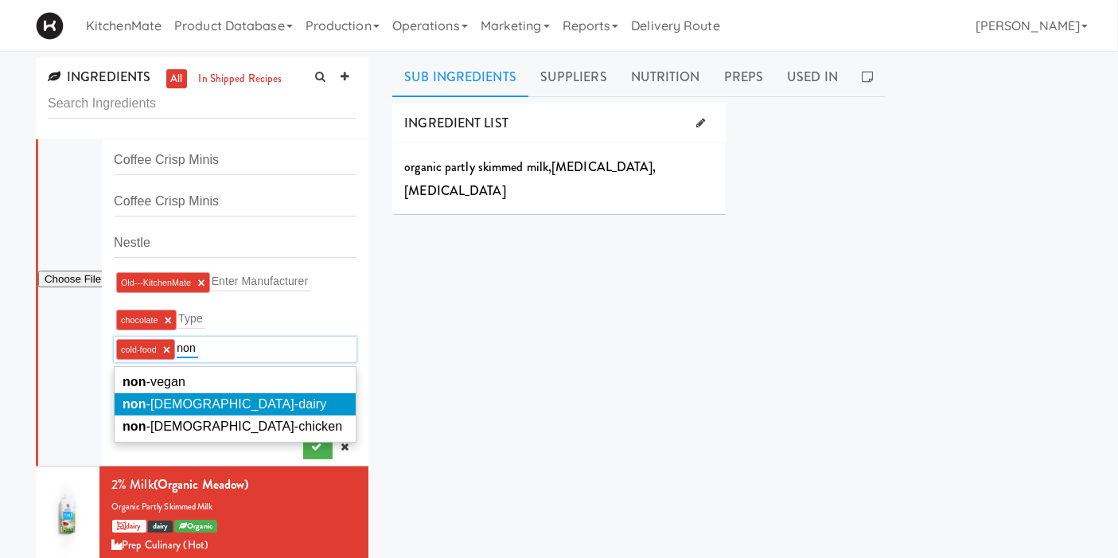
type input "non"
click at [244, 403] on li "non -halal-dairy" at bounding box center [235, 404] width 241 height 22
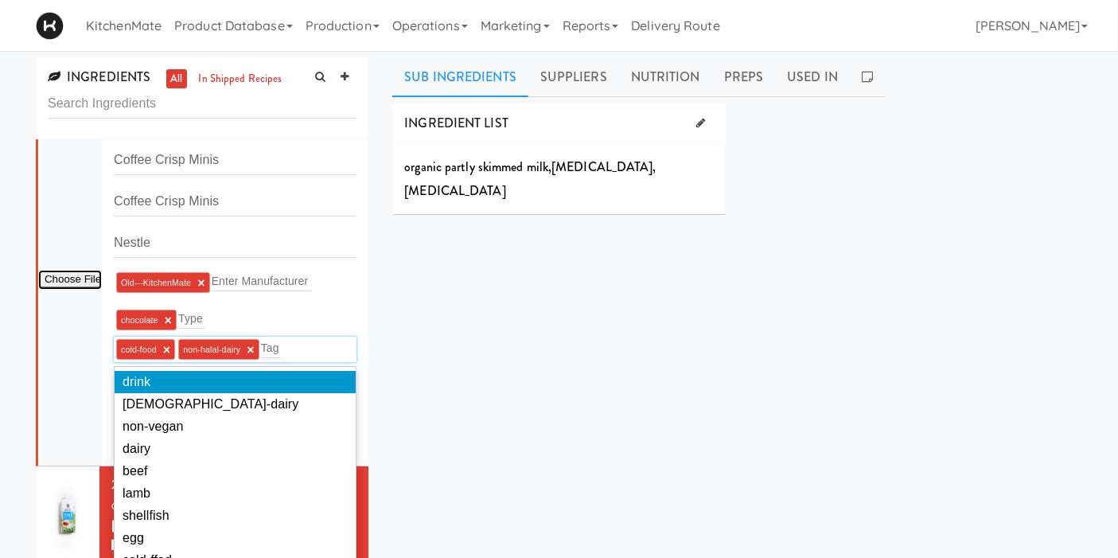
click at [72, 283] on input "file" at bounding box center [70, 280] width 64 height 20
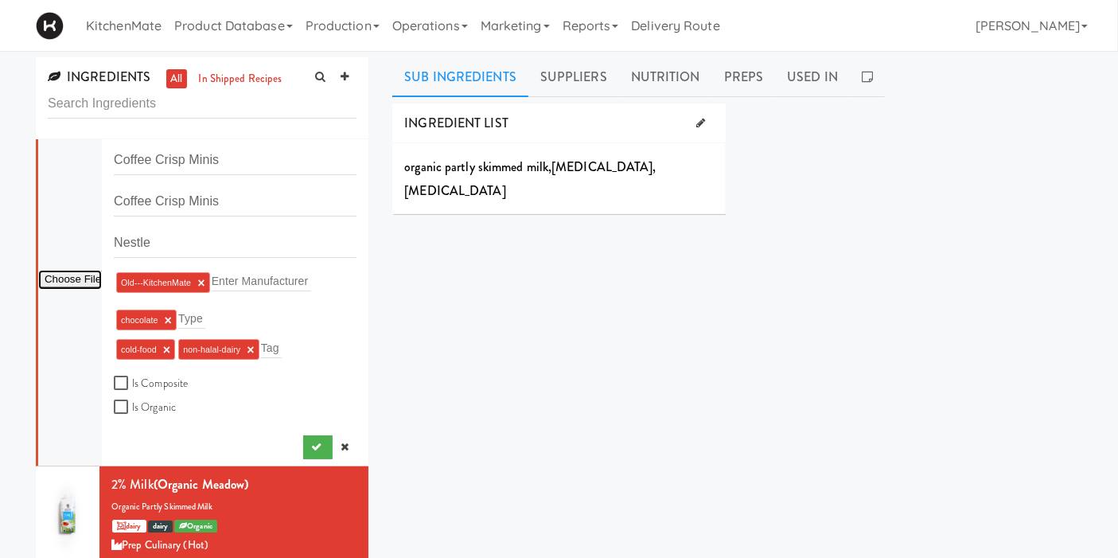
type input "C:\fakepath\Coffee Criso minis.jpg"
click at [592, 289] on div "INGREDIENT LIST organic partly skimmed milk , vitamin a palmitate , vitamin d3 …" at bounding box center [737, 401] width 690 height 597
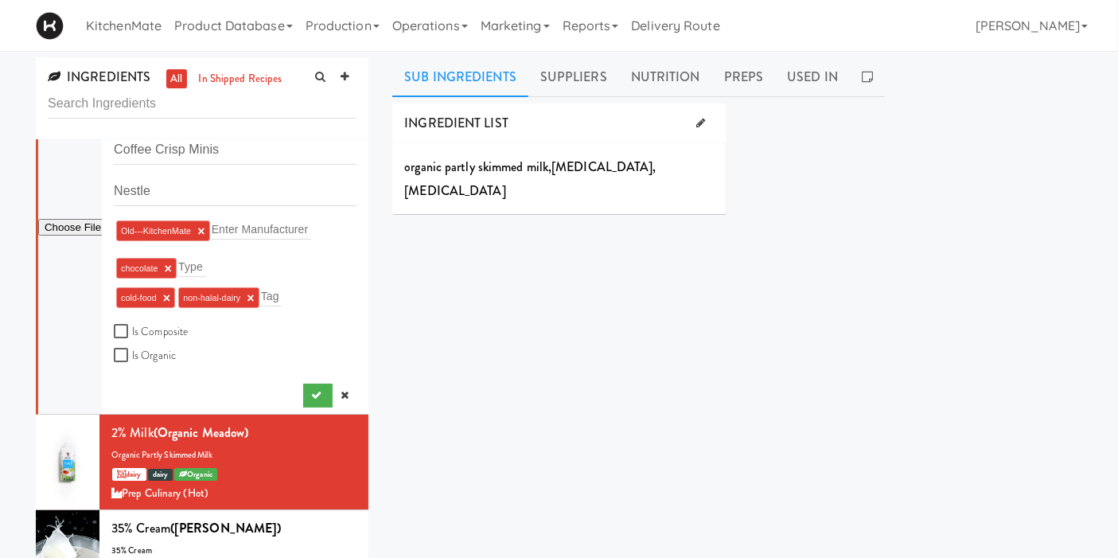
scroll to position [88, 0]
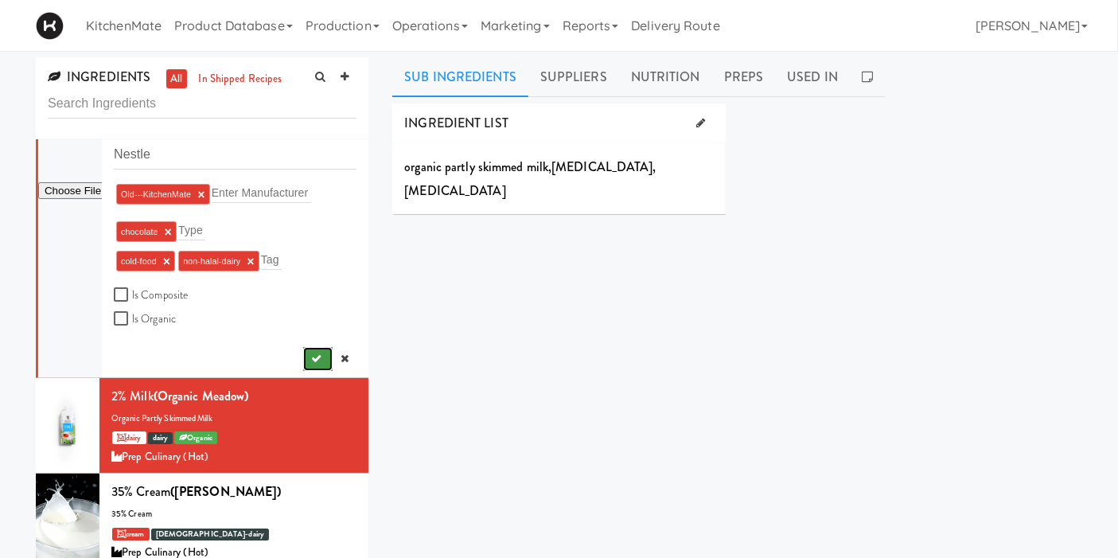
click at [311, 357] on icon "submit" at bounding box center [316, 358] width 10 height 10
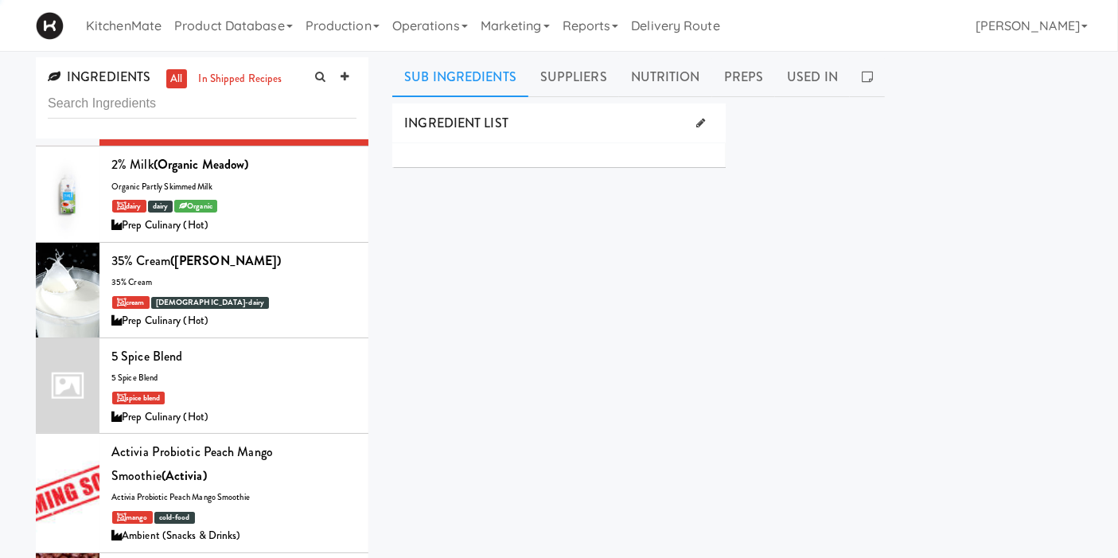
scroll to position [121, 0]
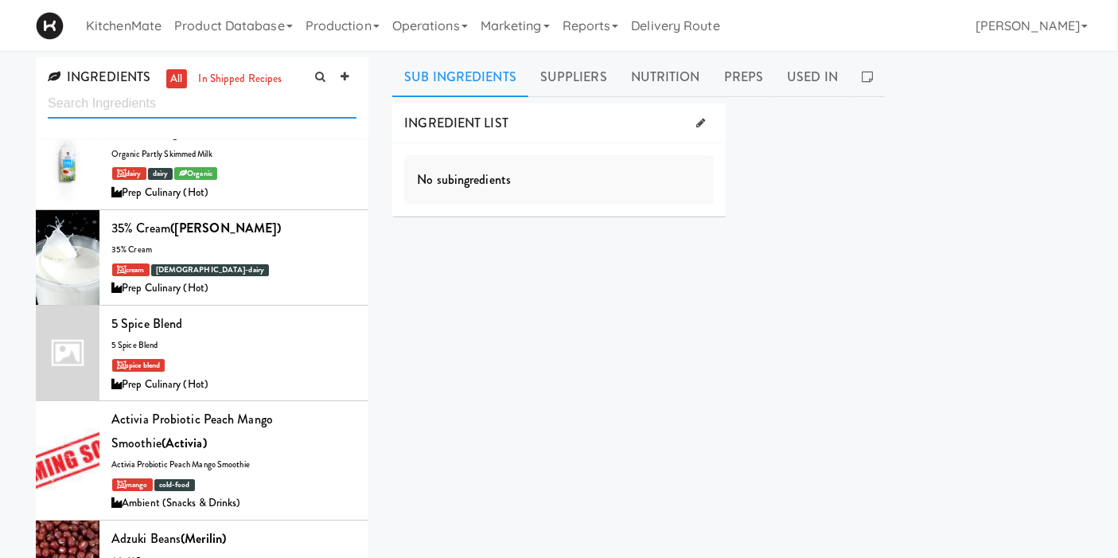
click at [228, 98] on input "text" at bounding box center [202, 103] width 309 height 29
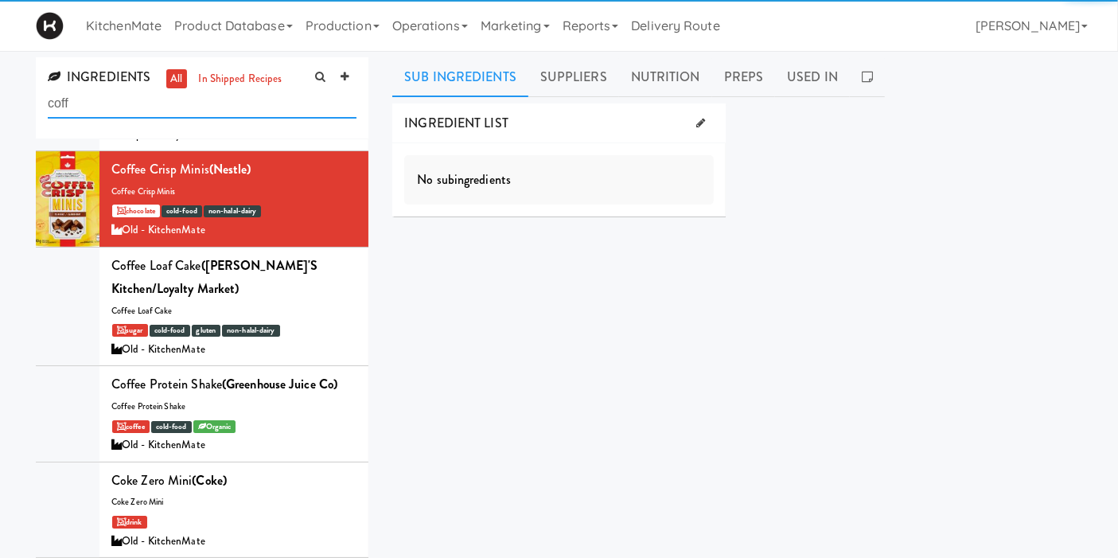
scroll to position [0, 0]
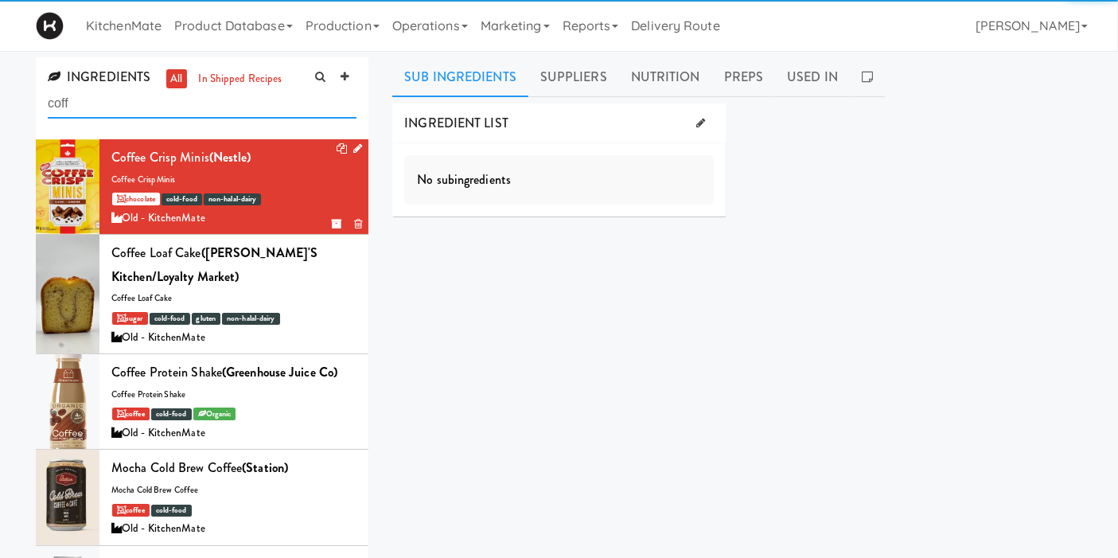
type input "coff"
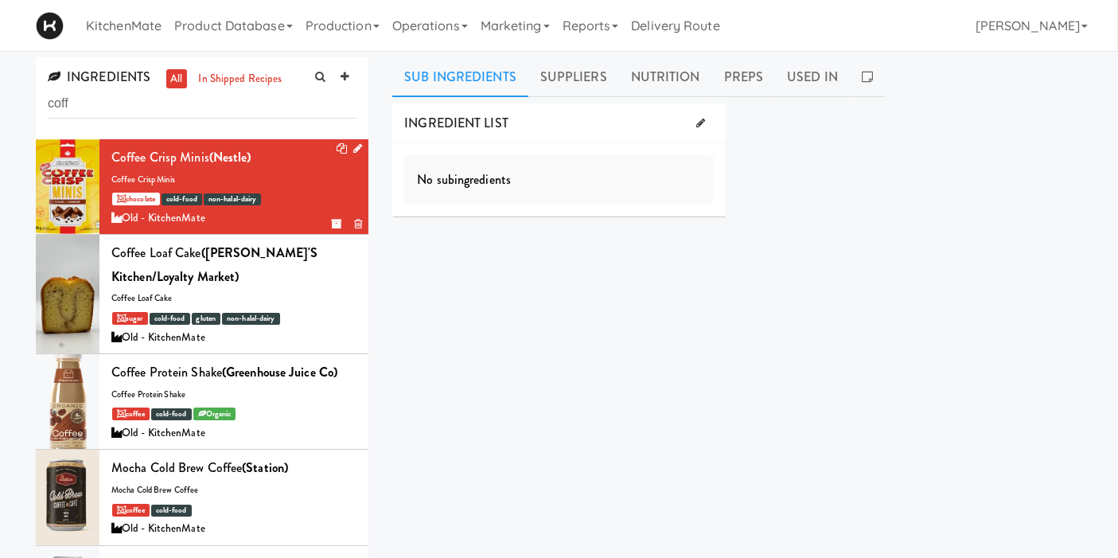
click at [74, 169] on div at bounding box center [68, 186] width 64 height 95
click at [573, 73] on link "Suppliers" at bounding box center [573, 77] width 91 height 40
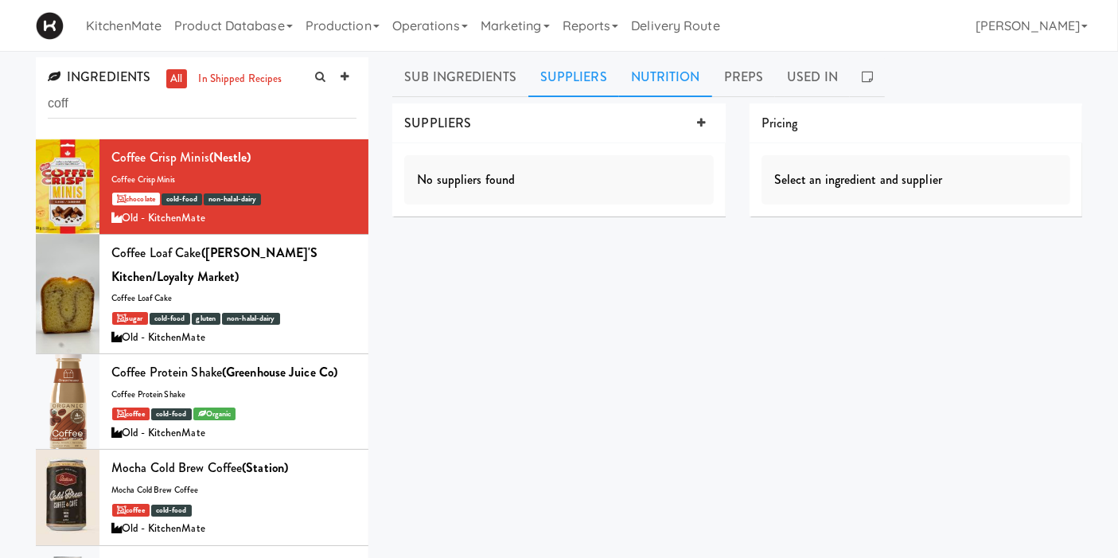
click at [673, 72] on link "Nutrition" at bounding box center [665, 77] width 93 height 40
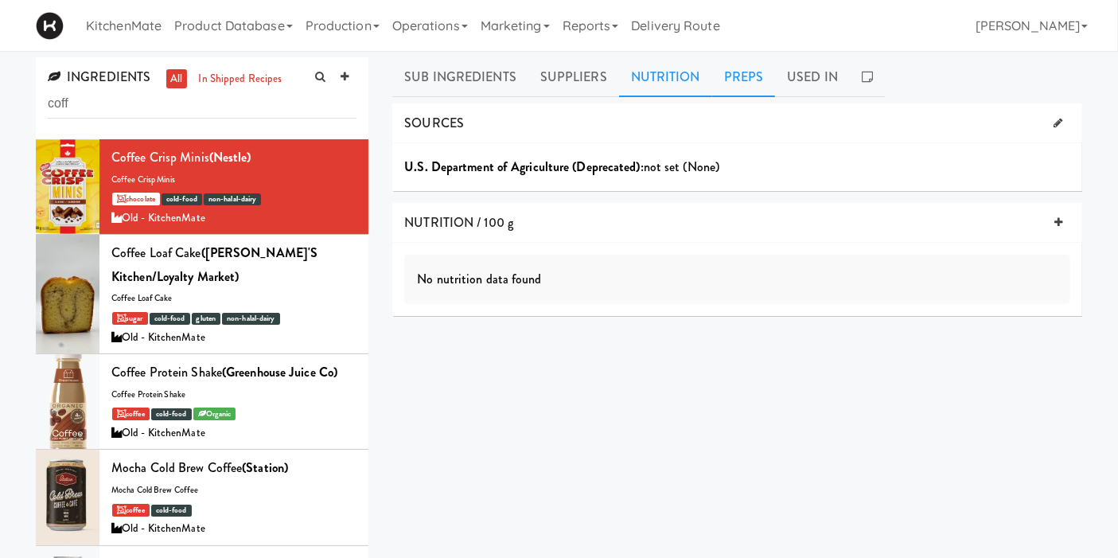
click at [749, 67] on link "Preps" at bounding box center [744, 77] width 64 height 40
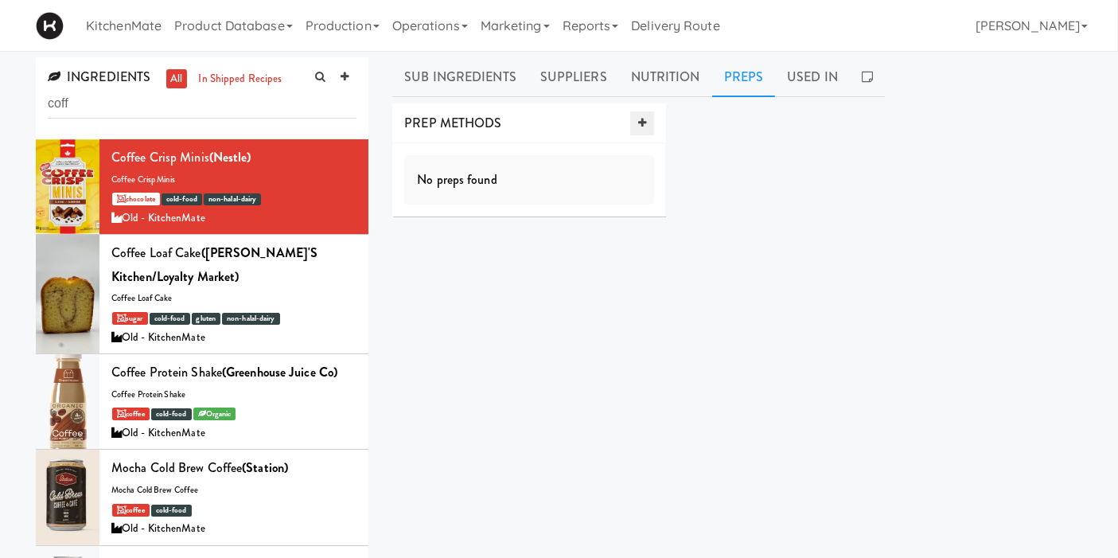
click at [641, 122] on icon at bounding box center [642, 123] width 8 height 10
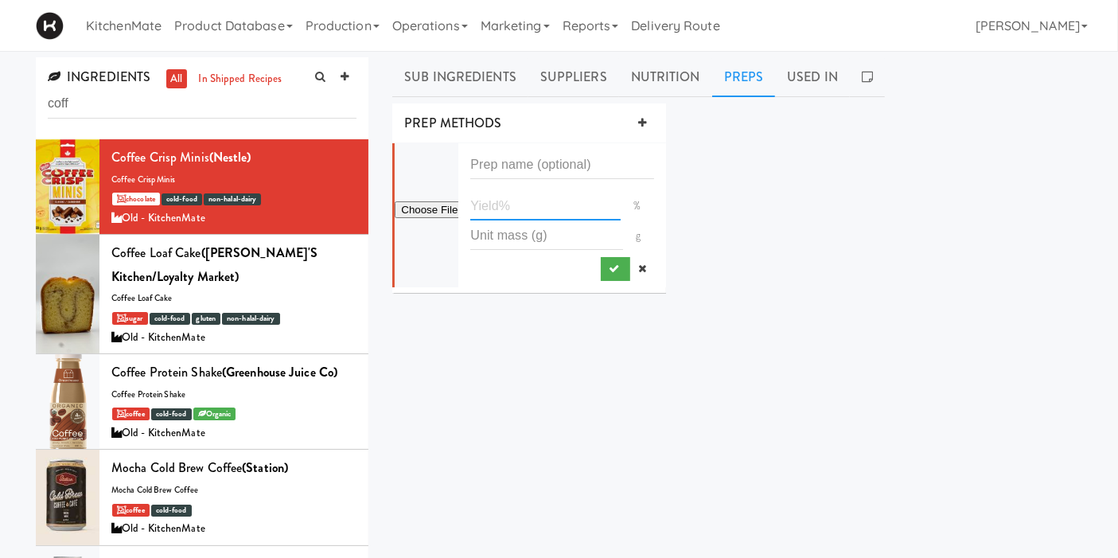
click at [548, 201] on input "number" at bounding box center [545, 205] width 150 height 29
type input "100"
click at [611, 270] on icon "submit" at bounding box center [614, 268] width 10 height 10
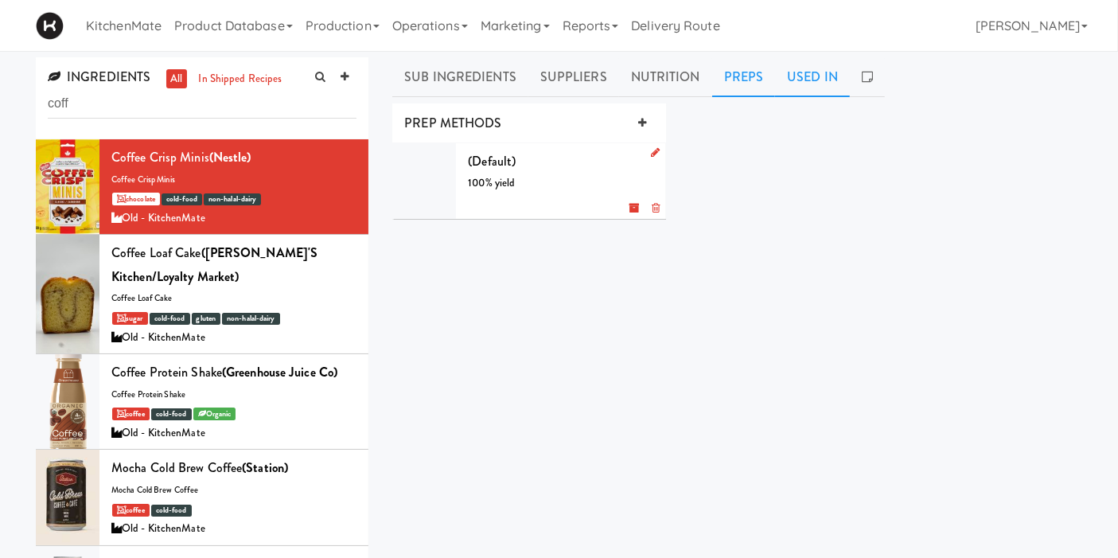
click at [791, 89] on link "Used In" at bounding box center [812, 77] width 75 height 40
click at [759, 81] on link "Preps" at bounding box center [744, 77] width 64 height 40
click at [655, 85] on link "Nutrition" at bounding box center [665, 77] width 93 height 40
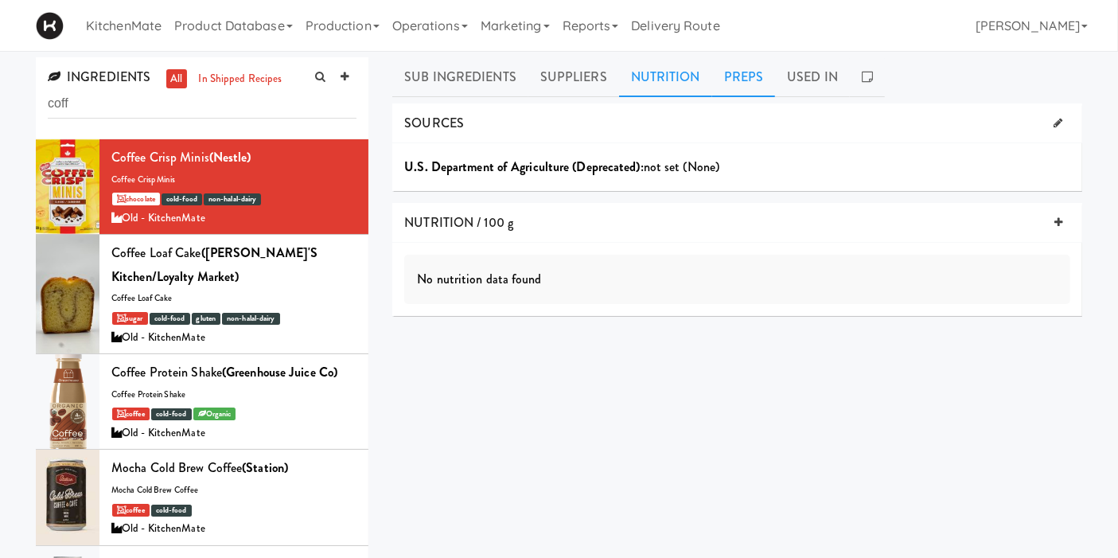
click at [745, 76] on link "Preps" at bounding box center [744, 77] width 64 height 40
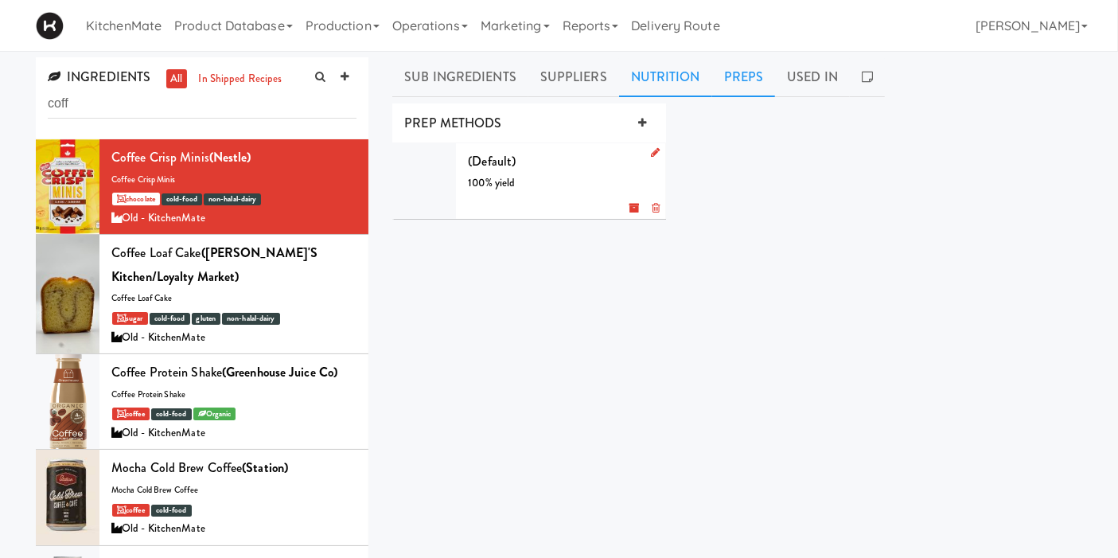
click at [661, 76] on link "Nutrition" at bounding box center [665, 77] width 93 height 40
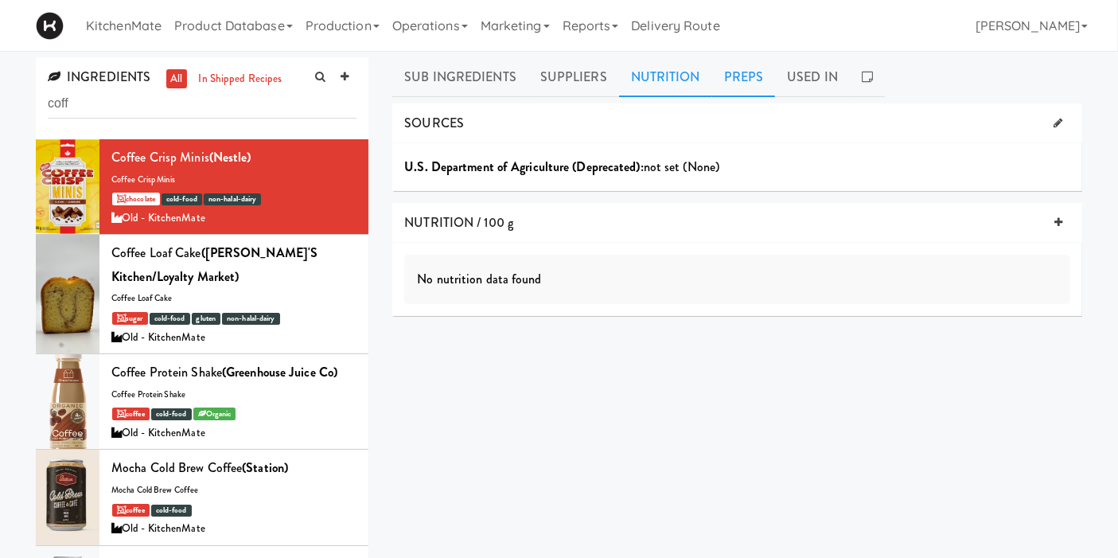
click at [712, 75] on link "Preps" at bounding box center [744, 77] width 64 height 40
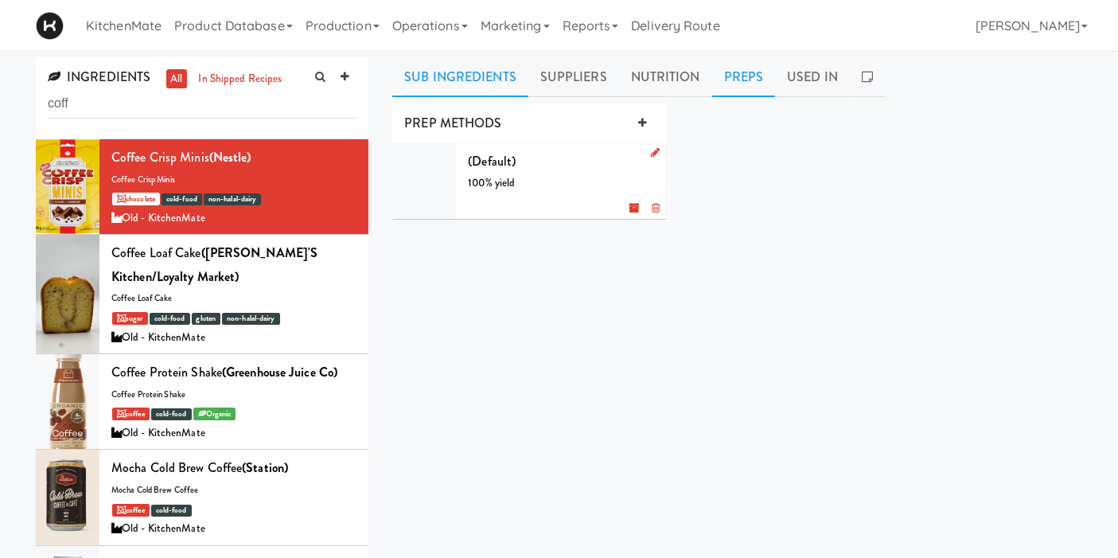
click at [505, 78] on link "Sub Ingredients" at bounding box center [460, 77] width 136 height 40
click at [598, 72] on link "Suppliers" at bounding box center [573, 77] width 91 height 40
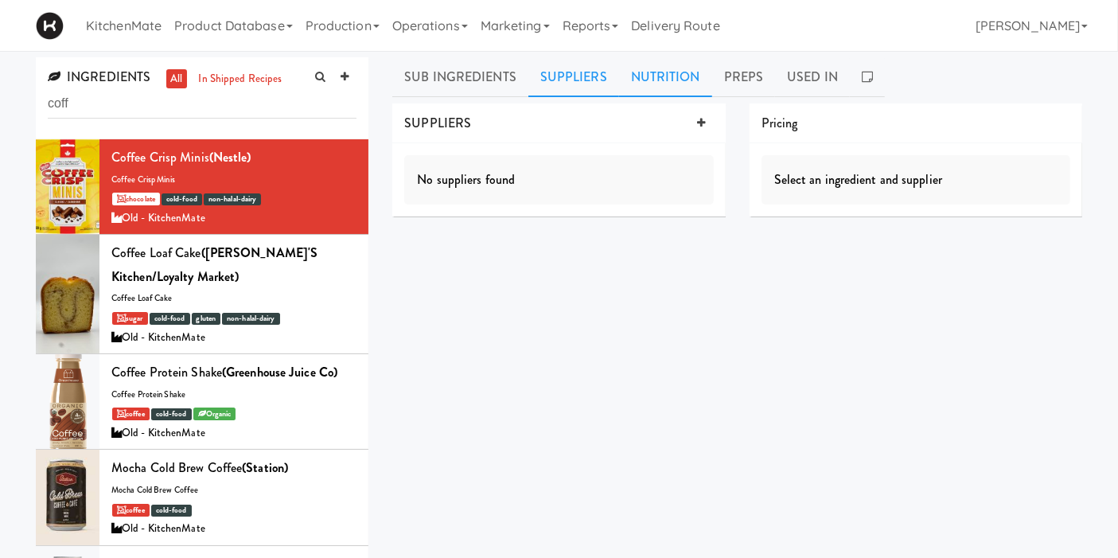
click at [637, 80] on link "Nutrition" at bounding box center [665, 77] width 93 height 40
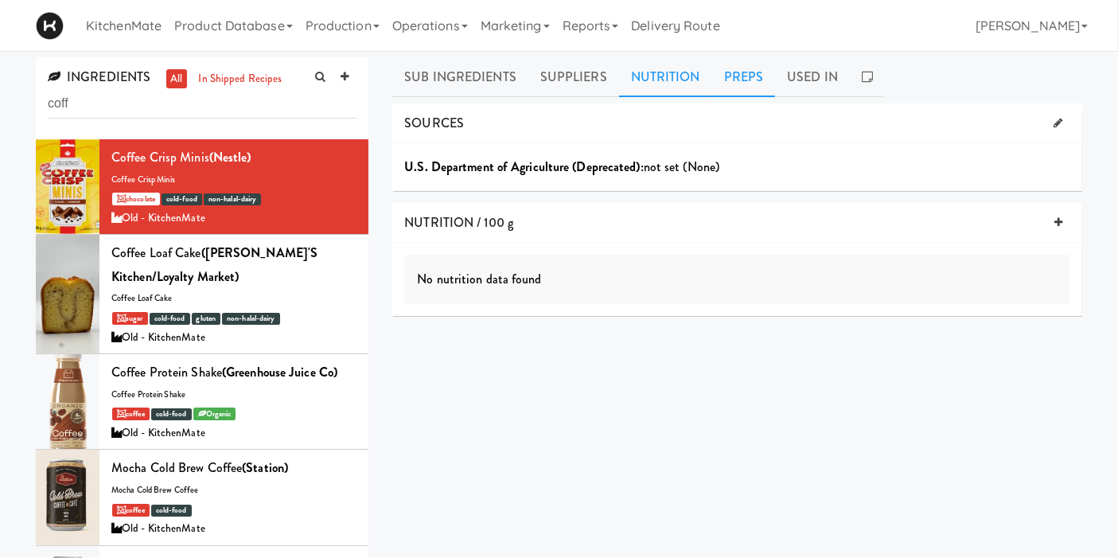
click at [721, 70] on link "Preps" at bounding box center [744, 77] width 64 height 40
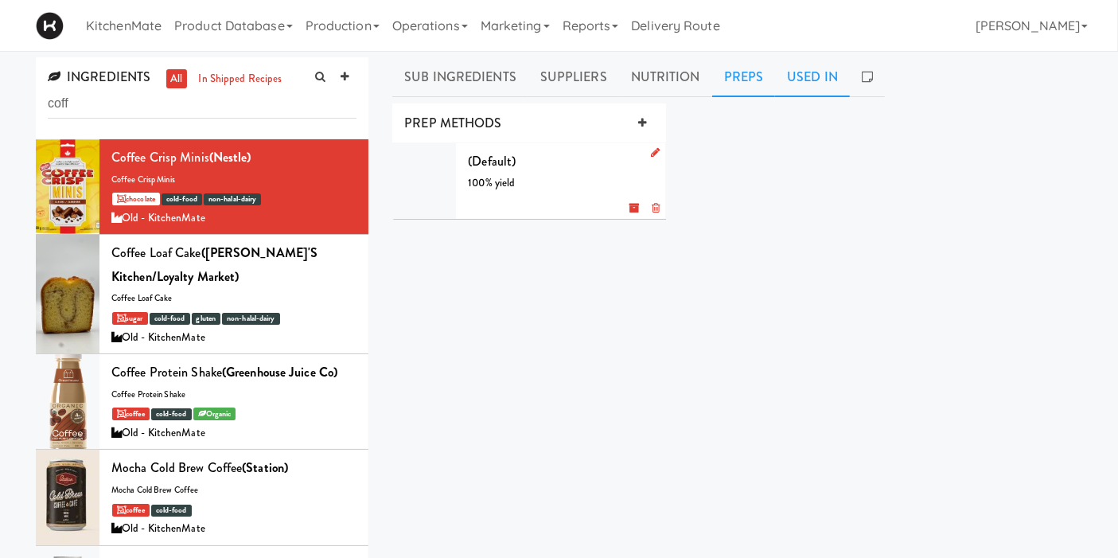
click at [822, 73] on link "Used In" at bounding box center [812, 77] width 75 height 40
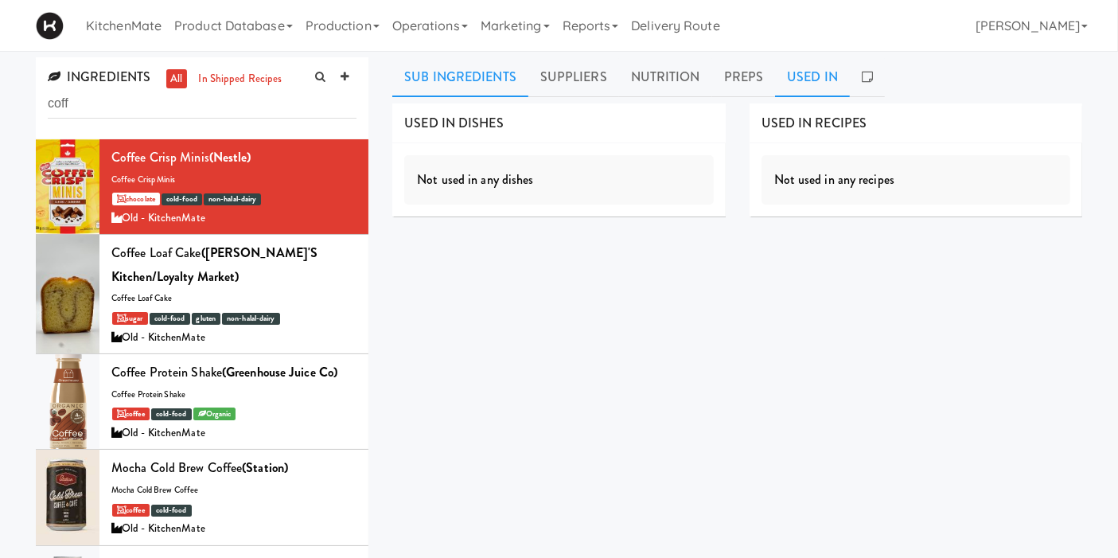
click at [476, 89] on link "Sub Ingredients" at bounding box center [460, 77] width 136 height 40
click at [350, 73] on link at bounding box center [345, 77] width 24 height 24
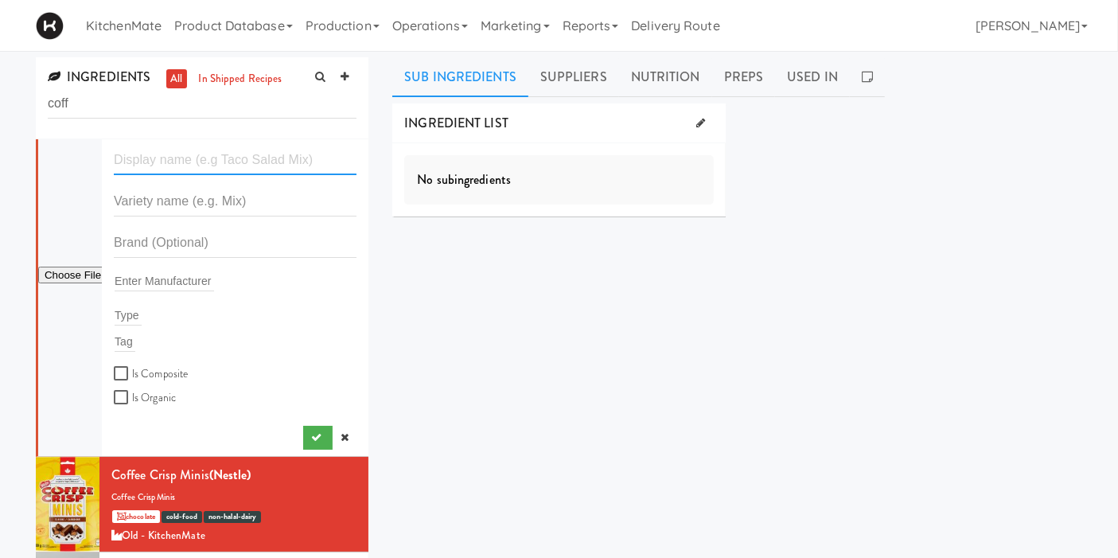
click at [286, 167] on input "text" at bounding box center [235, 160] width 243 height 29
click at [226, 147] on input "text" at bounding box center [235, 160] width 243 height 29
paste input "KitKat Minis"
drag, startPoint x: 148, startPoint y: 164, endPoint x: 103, endPoint y: 162, distance: 44.6
click at [103, 162] on li "KitKat Minis Enter Manufacturer Type Tag Is Composite Is Organic" at bounding box center [202, 298] width 333 height 318
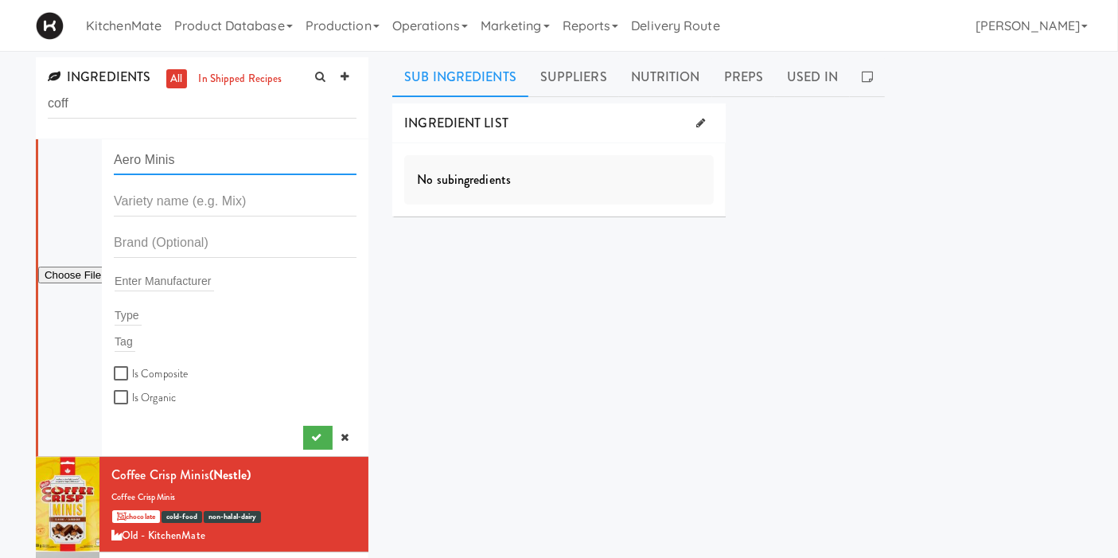
type input "Aero Minis"
click at [166, 219] on form "Aero Minis Enter Manufacturer Type Tag Is Composite Is Organic" at bounding box center [235, 277] width 243 height 262
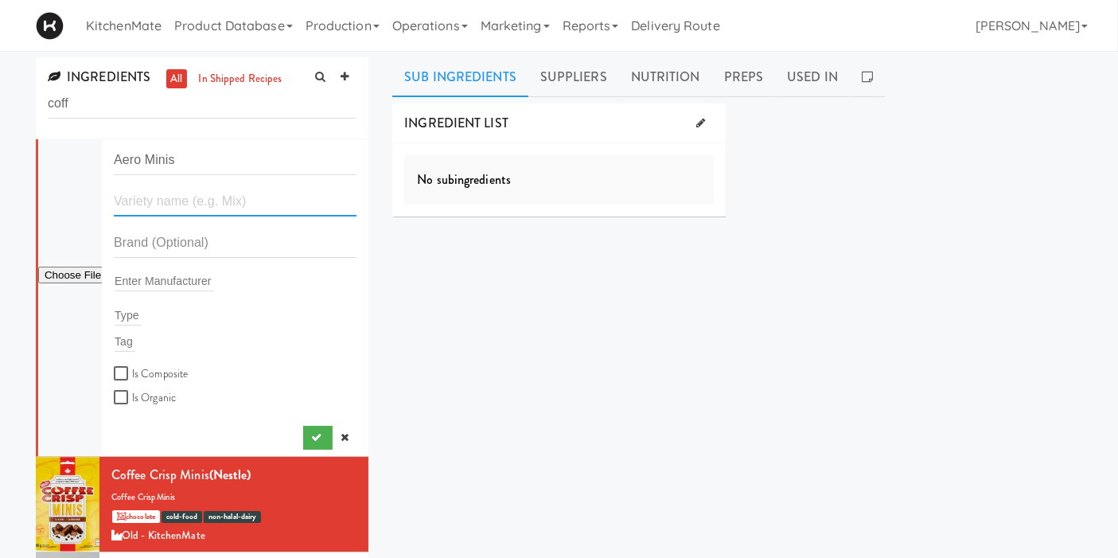
click at [176, 210] on input "text" at bounding box center [235, 201] width 243 height 29
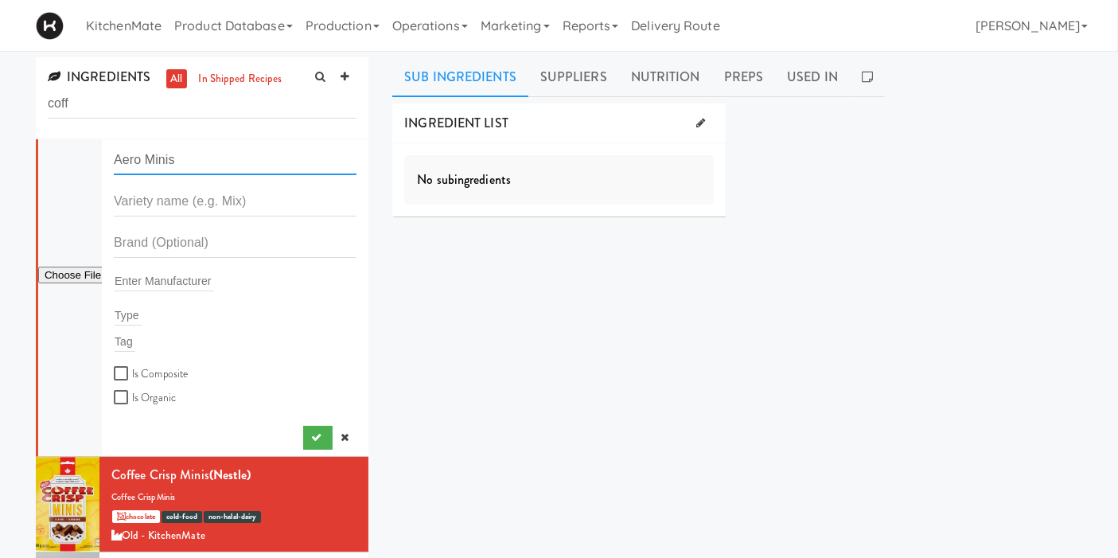
drag, startPoint x: 193, startPoint y: 160, endPoint x: 108, endPoint y: 153, distance: 84.7
click at [108, 153] on li "Aero Minis Enter Manufacturer Type Tag Is Composite Is Organic" at bounding box center [202, 298] width 333 height 318
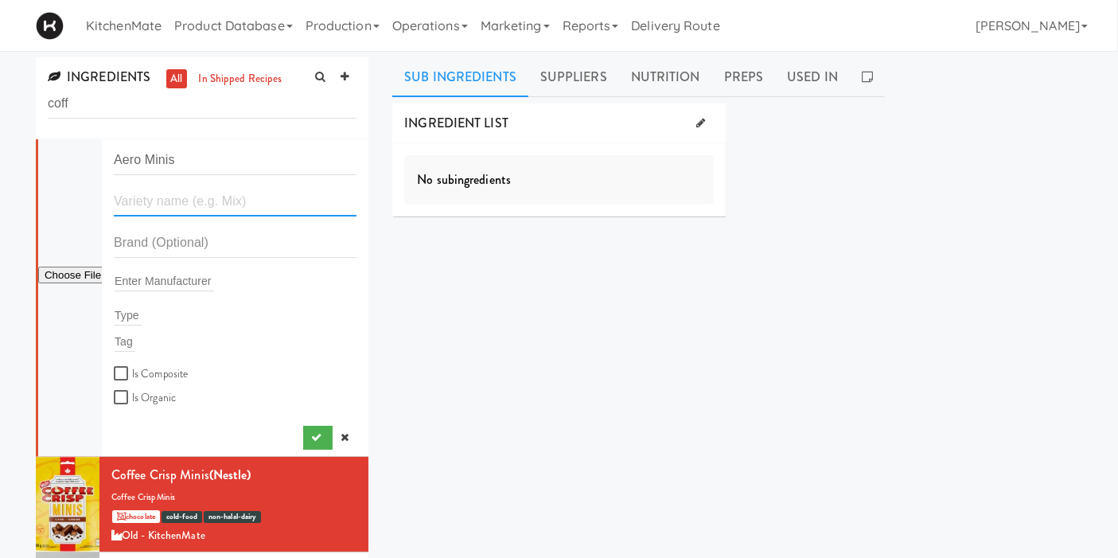
click at [155, 197] on input "text" at bounding box center [235, 201] width 243 height 29
paste input "Aero Minis"
type input "Aero Minis"
click at [174, 232] on input "text" at bounding box center [235, 242] width 243 height 29
type input "Nestle"
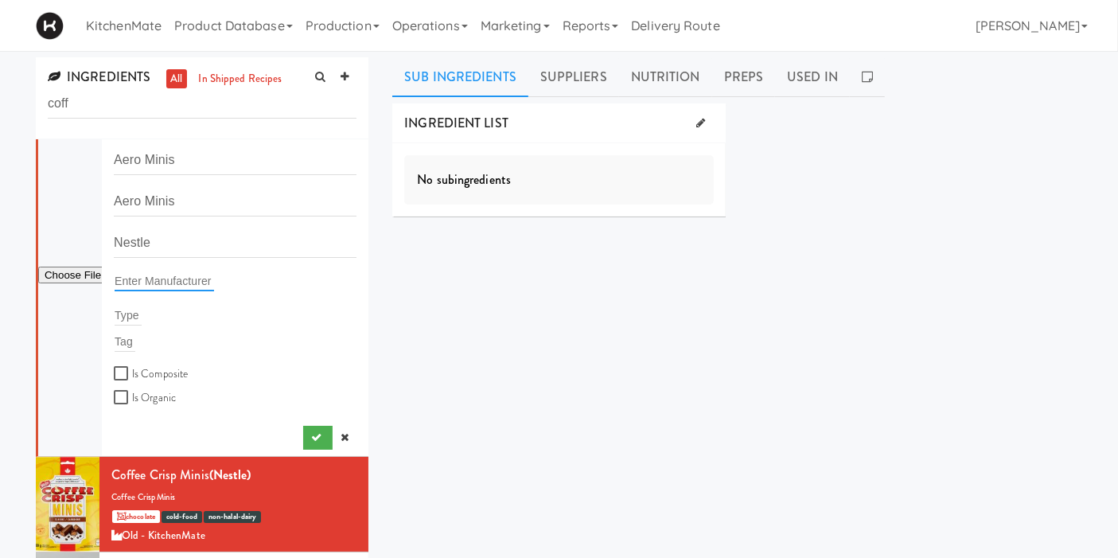
click at [142, 286] on input "text" at bounding box center [164, 281] width 99 height 21
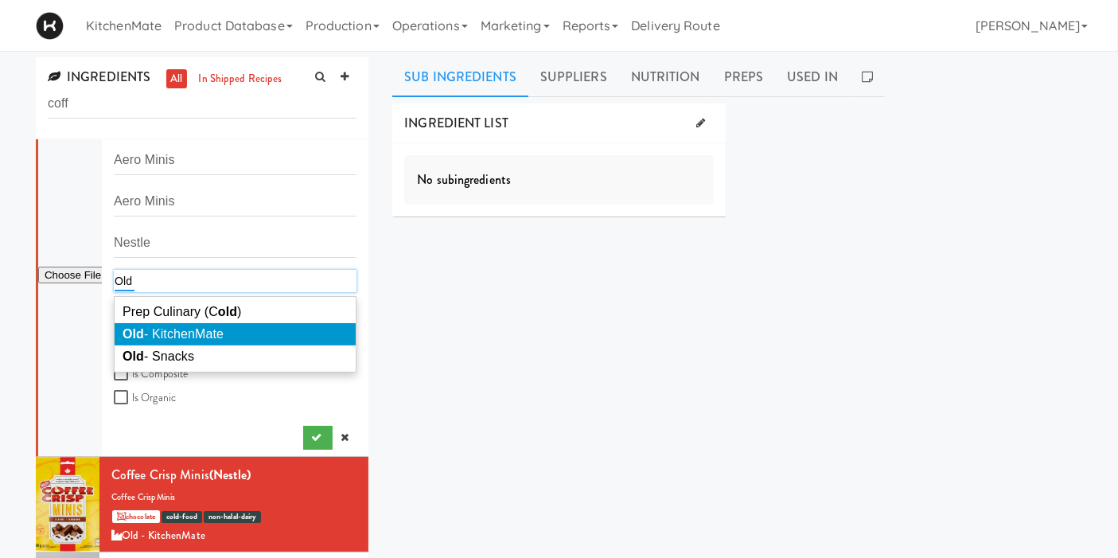
type input "Old"
click at [162, 330] on span "Old - KitchenMate" at bounding box center [173, 334] width 101 height 14
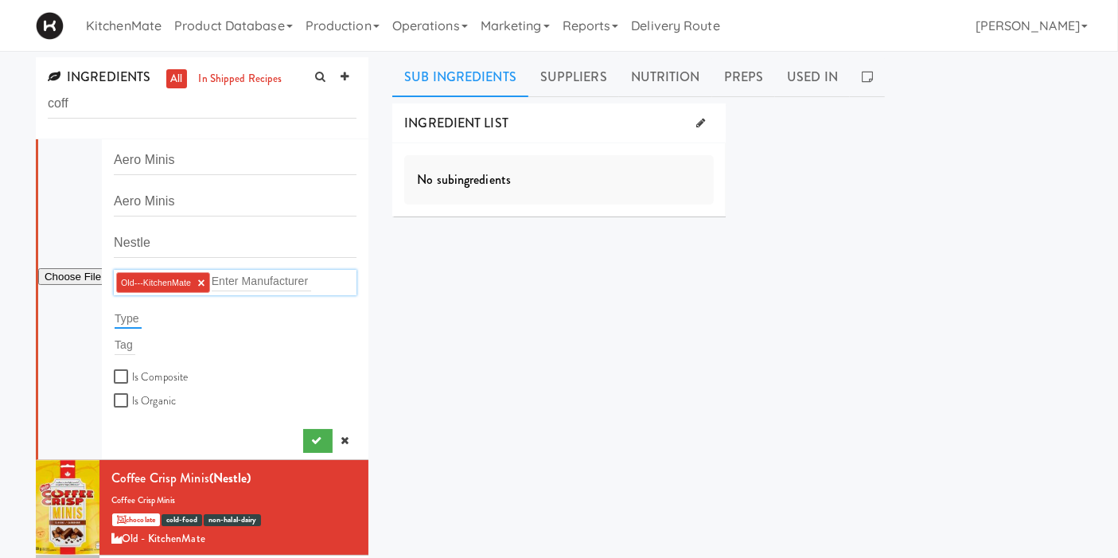
click at [131, 314] on input "text" at bounding box center [128, 318] width 27 height 21
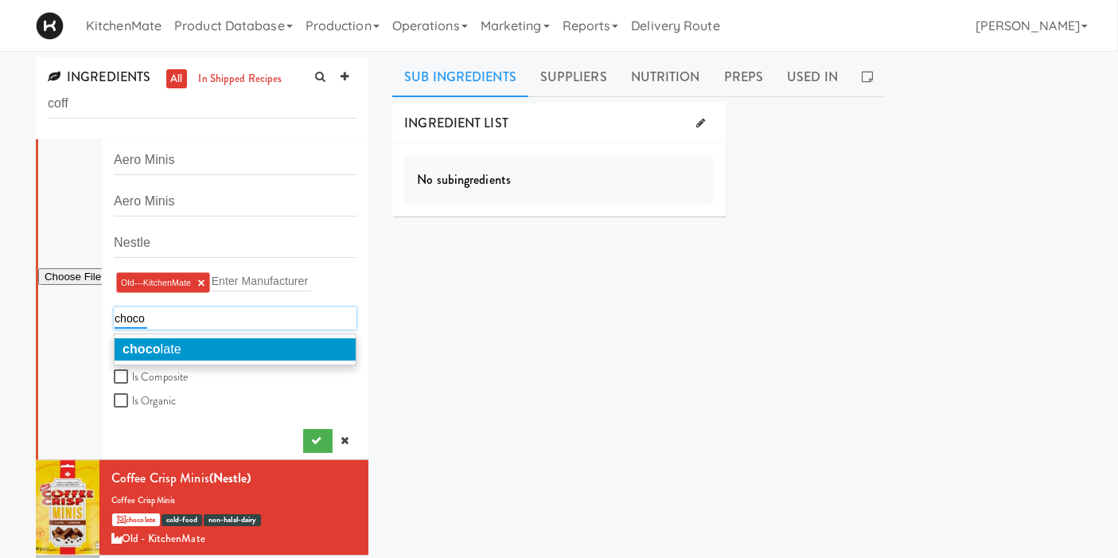
type input "choco"
click at [201, 353] on li "choco late" at bounding box center [235, 349] width 241 height 22
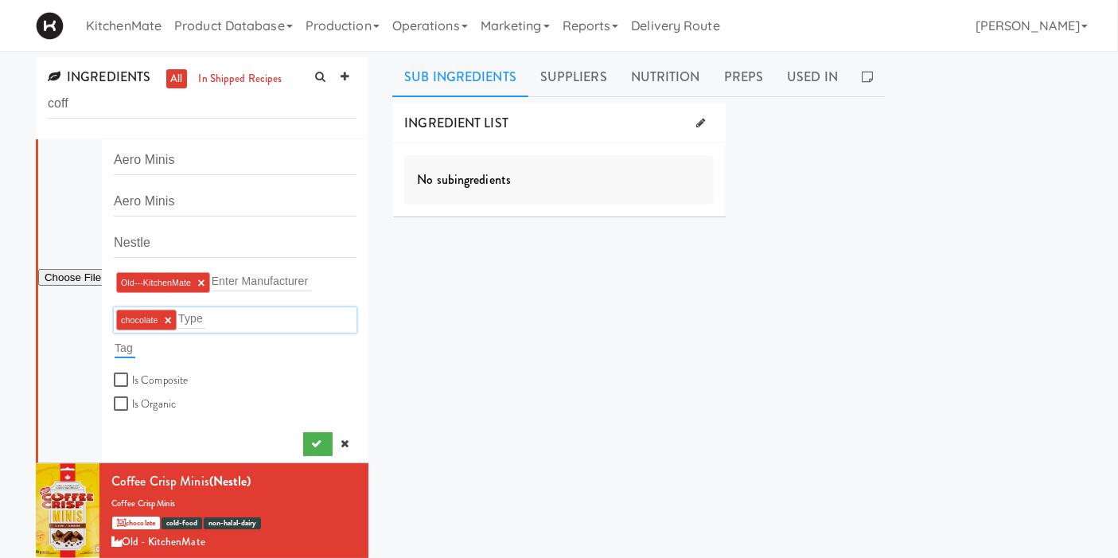
click at [127, 347] on input "text" at bounding box center [125, 347] width 21 height 21
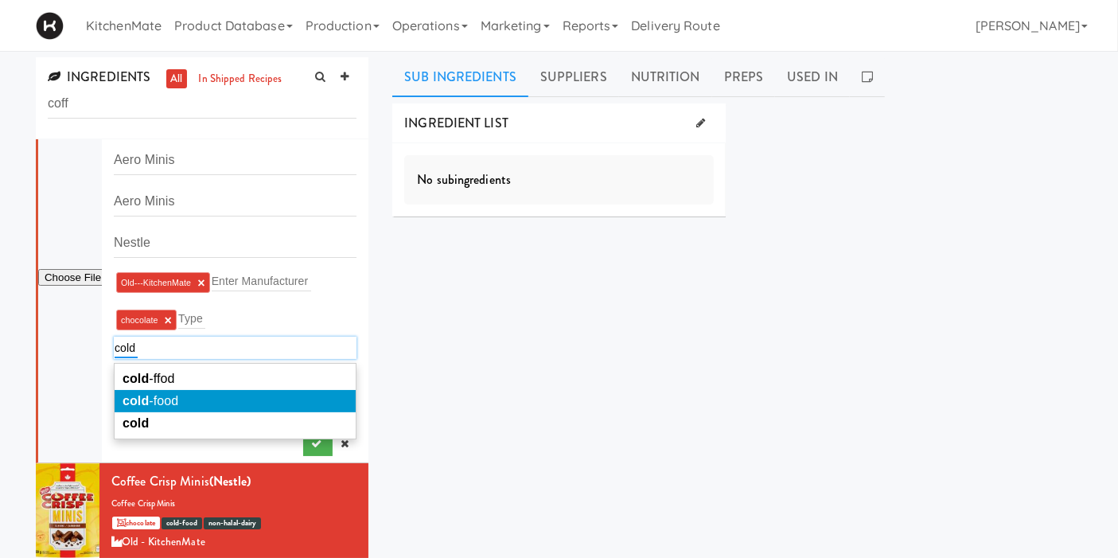
type input "cold"
click at [271, 398] on li "cold -food" at bounding box center [235, 401] width 241 height 22
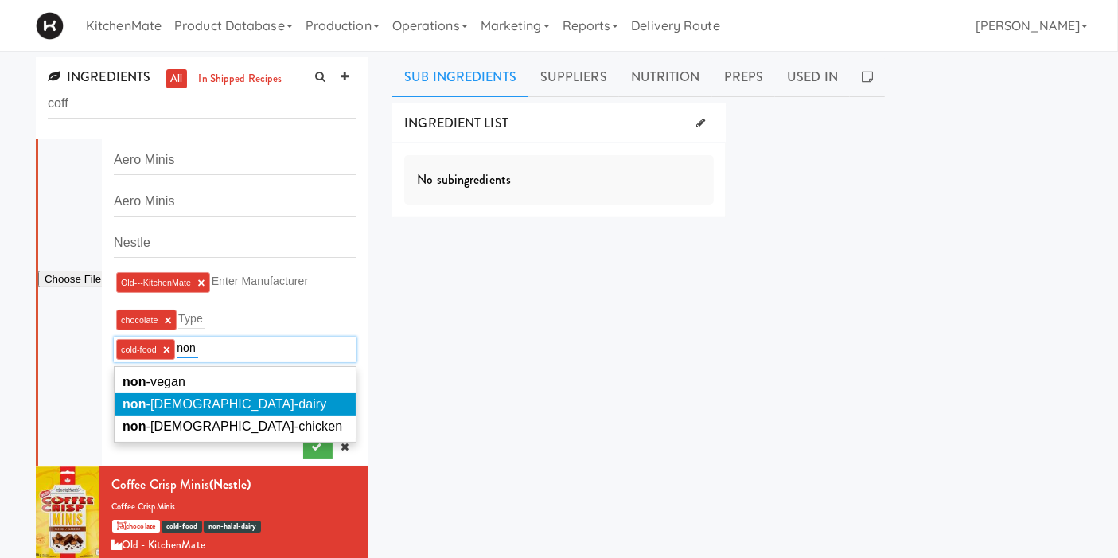
type input "non"
click at [216, 404] on li "non -halal-dairy" at bounding box center [235, 404] width 241 height 22
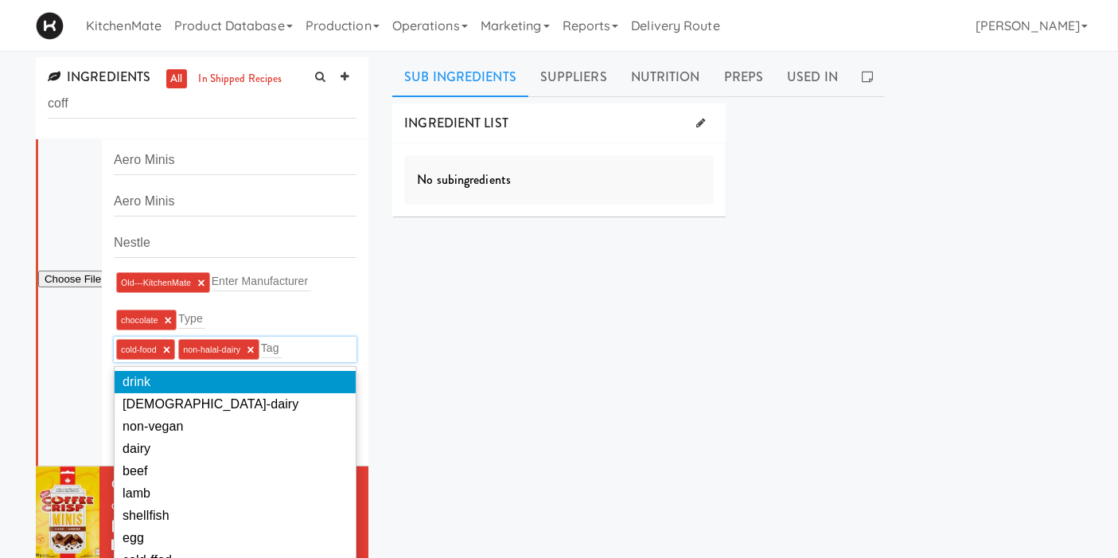
click at [479, 309] on div "INGREDIENT LIST No subingredients SUPPLIERS No suppliers found Pricing Select a…" at bounding box center [737, 401] width 690 height 597
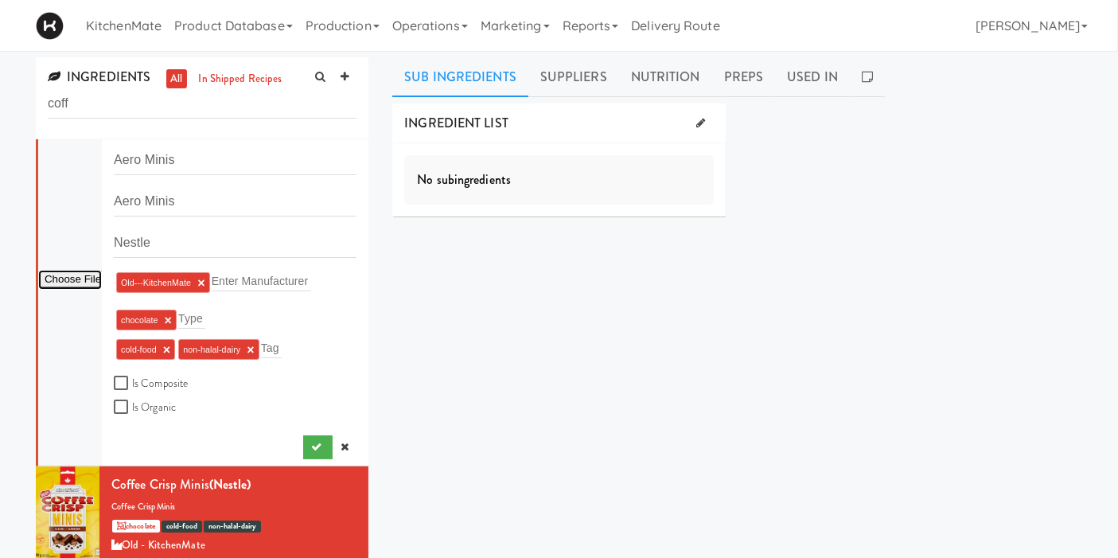
click at [57, 279] on input "file" at bounding box center [70, 280] width 64 height 20
type input "C:\fakepath\Aero Minis.jpg"
click at [546, 86] on link "Suppliers" at bounding box center [573, 77] width 91 height 40
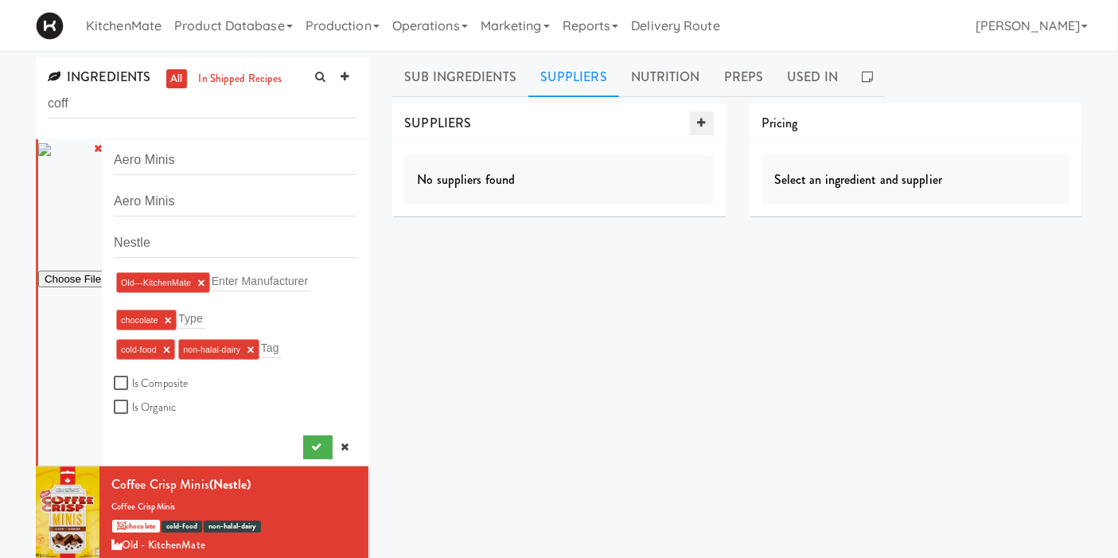
click at [708, 122] on link at bounding box center [702, 123] width 24 height 24
click at [662, 165] on span "Supplier" at bounding box center [590, 164] width 245 height 29
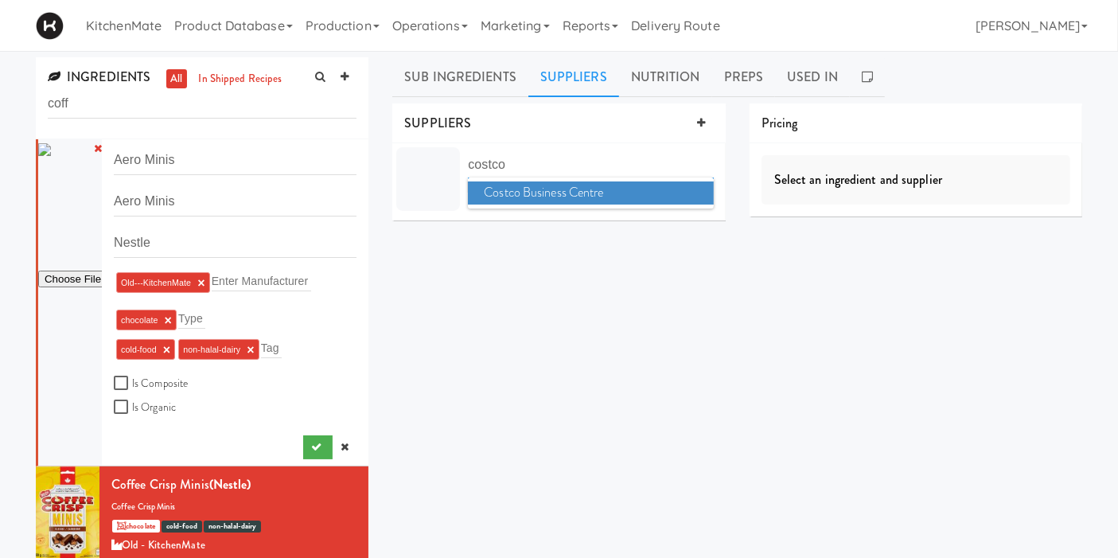
type input "costco"
click at [616, 186] on span "Costco Business Centre" at bounding box center [590, 192] width 245 height 23
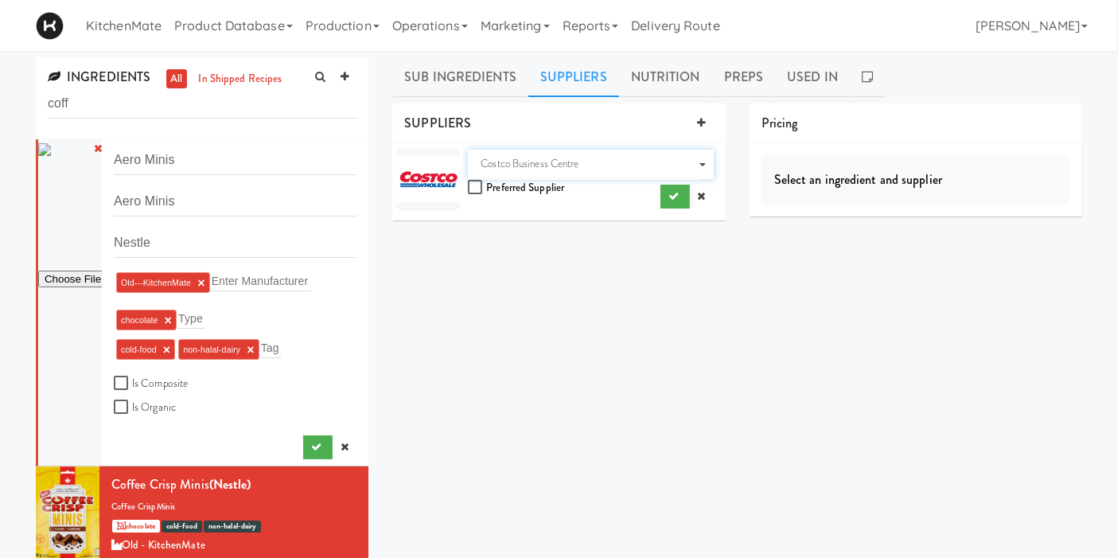
click at [645, 248] on div "INGREDIENT LIST No subingredients SUPPLIERS Supplier Costco Business Centre Pre…" at bounding box center [737, 401] width 690 height 597
click at [676, 196] on icon "submit" at bounding box center [674, 196] width 10 height 10
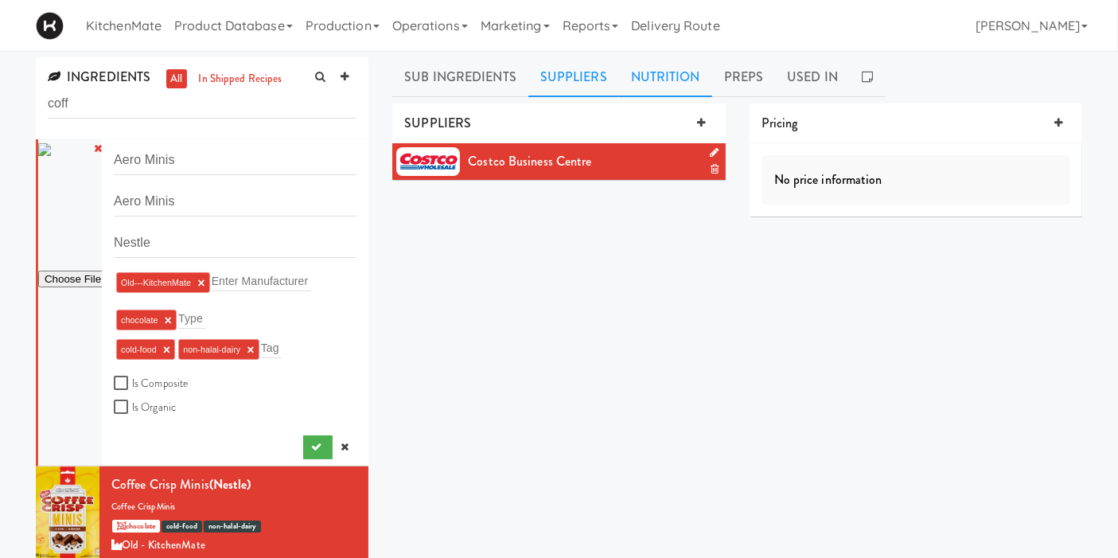
click at [664, 84] on link "Nutrition" at bounding box center [665, 77] width 93 height 40
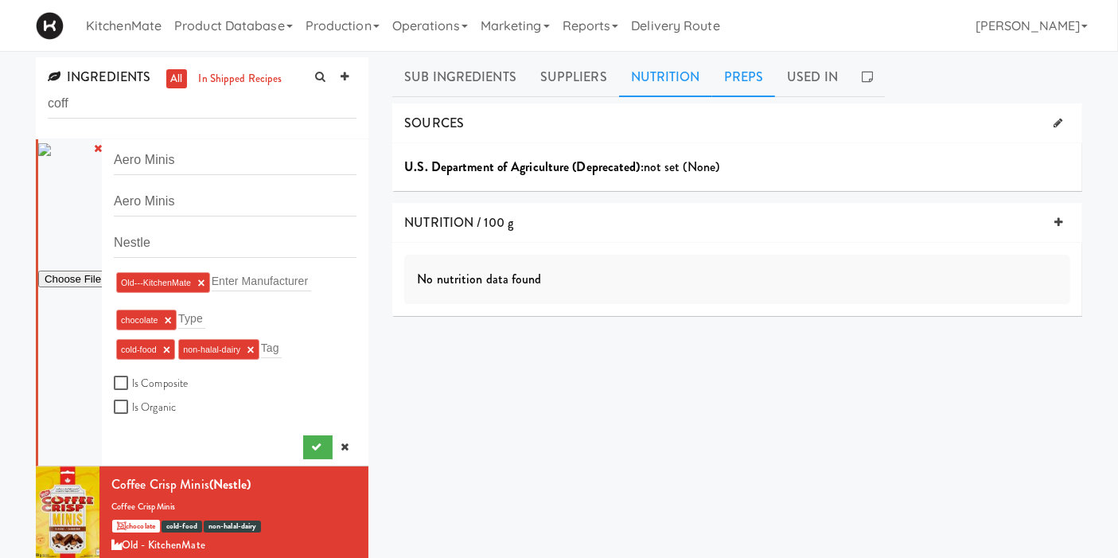
click at [736, 85] on link "Preps" at bounding box center [744, 77] width 64 height 40
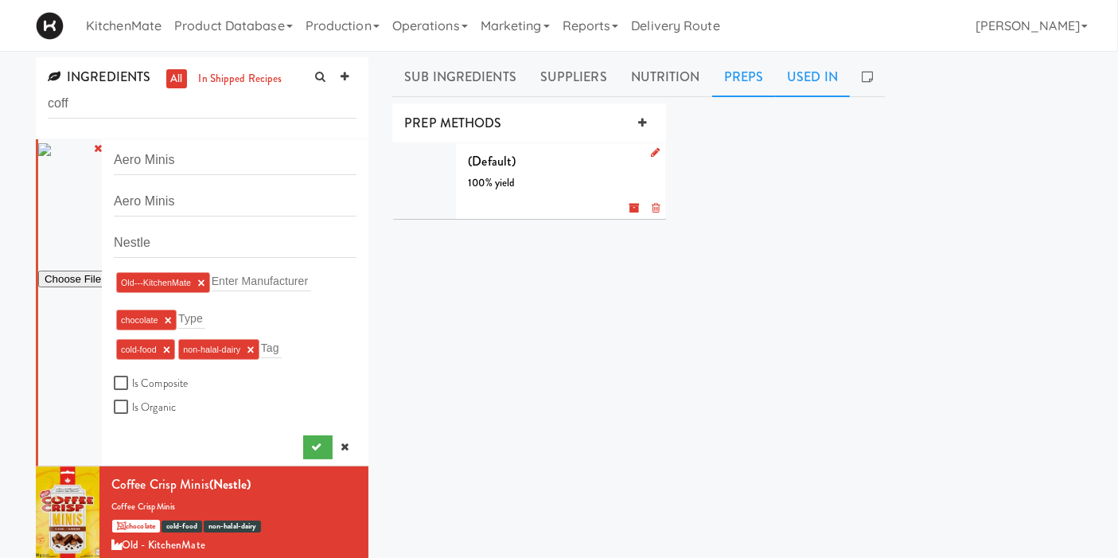
click at [789, 72] on link "Used In" at bounding box center [812, 77] width 75 height 40
click at [718, 80] on link "Preps" at bounding box center [744, 77] width 64 height 40
click at [311, 442] on icon "submit" at bounding box center [316, 447] width 10 height 10
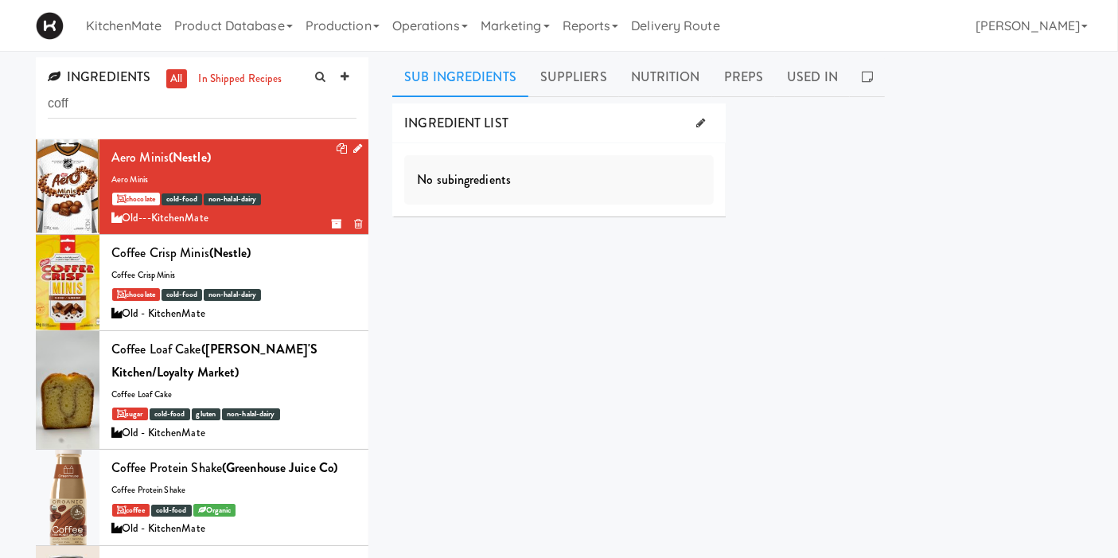
click at [65, 198] on div at bounding box center [68, 186] width 64 height 95
click at [353, 146] on icon at bounding box center [357, 148] width 9 height 10
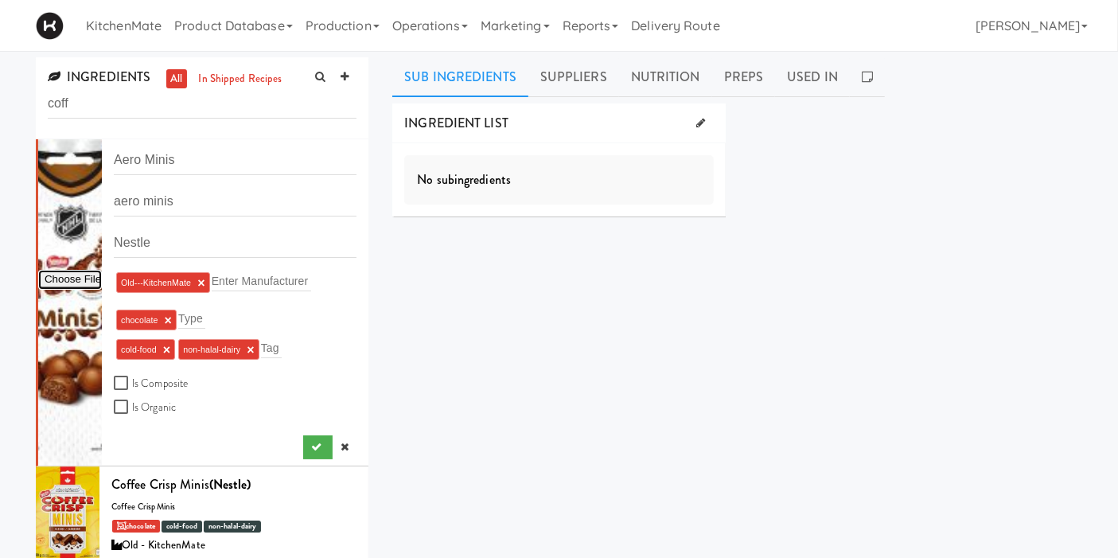
click at [68, 279] on input "file" at bounding box center [70, 280] width 64 height 20
type input "C:\fakepath\Aero minis.png"
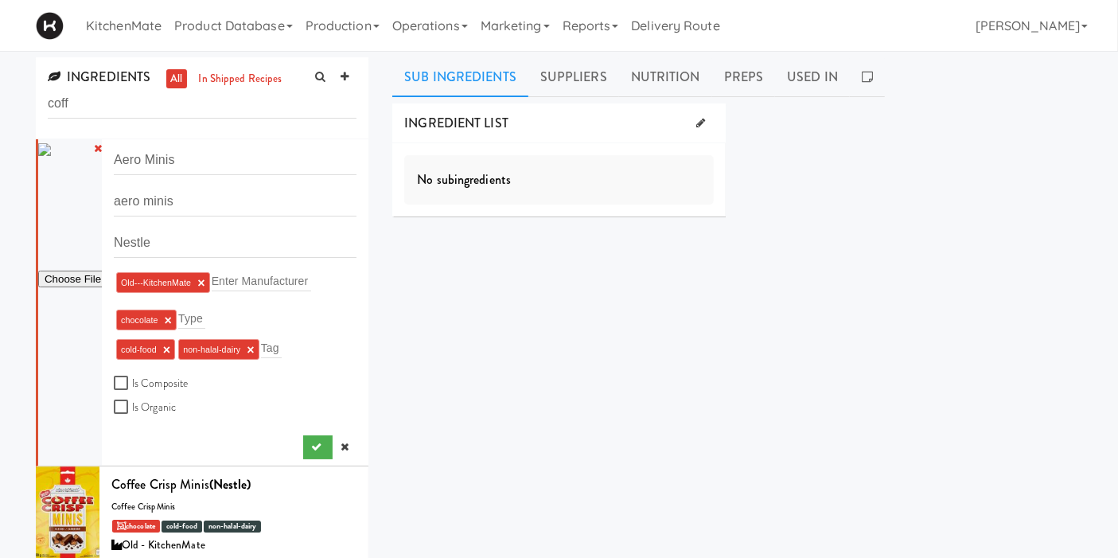
click at [505, 323] on div "INGREDIENT LIST No subingredients SUPPLIERS No suppliers found Pricing Select a…" at bounding box center [737, 401] width 690 height 597
click at [532, 76] on link "Suppliers" at bounding box center [573, 77] width 91 height 40
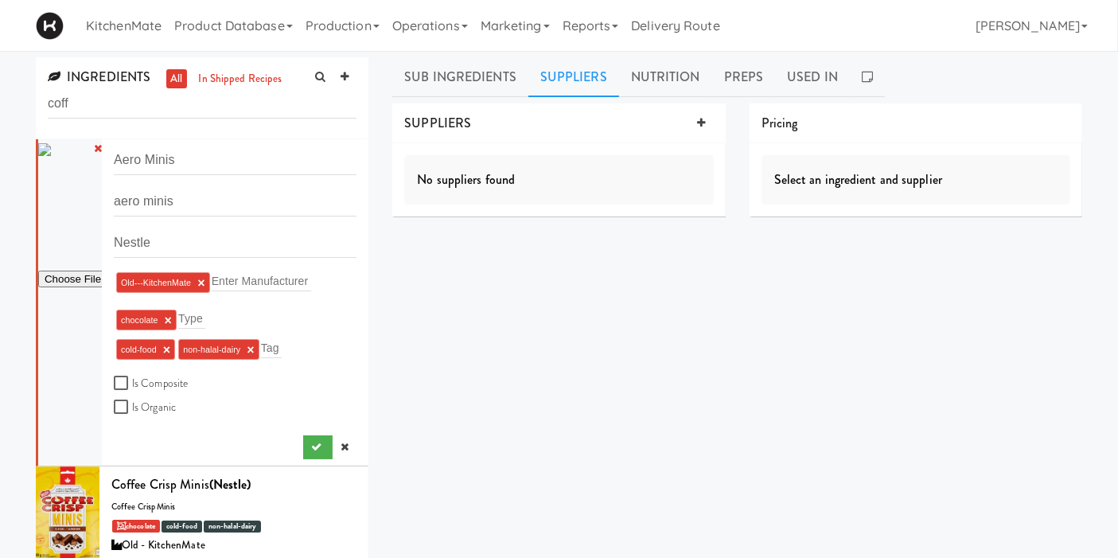
click at [557, 84] on link "Suppliers" at bounding box center [573, 77] width 91 height 40
click at [695, 122] on link at bounding box center [702, 123] width 24 height 24
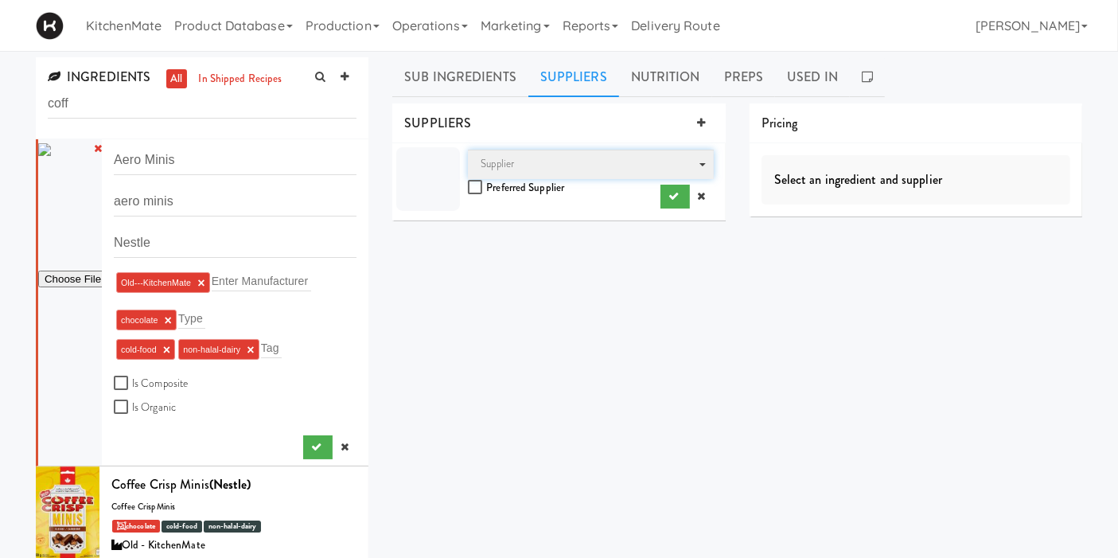
click at [568, 157] on span "Supplier" at bounding box center [590, 164] width 245 height 29
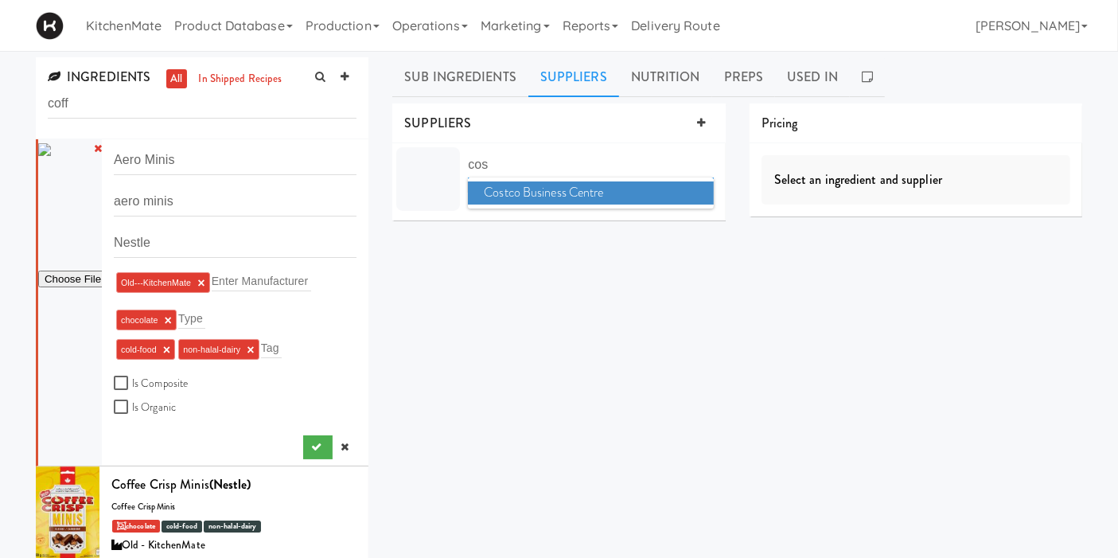
type input "cos"
click at [565, 197] on span "Costco Business Centre" at bounding box center [590, 192] width 245 height 23
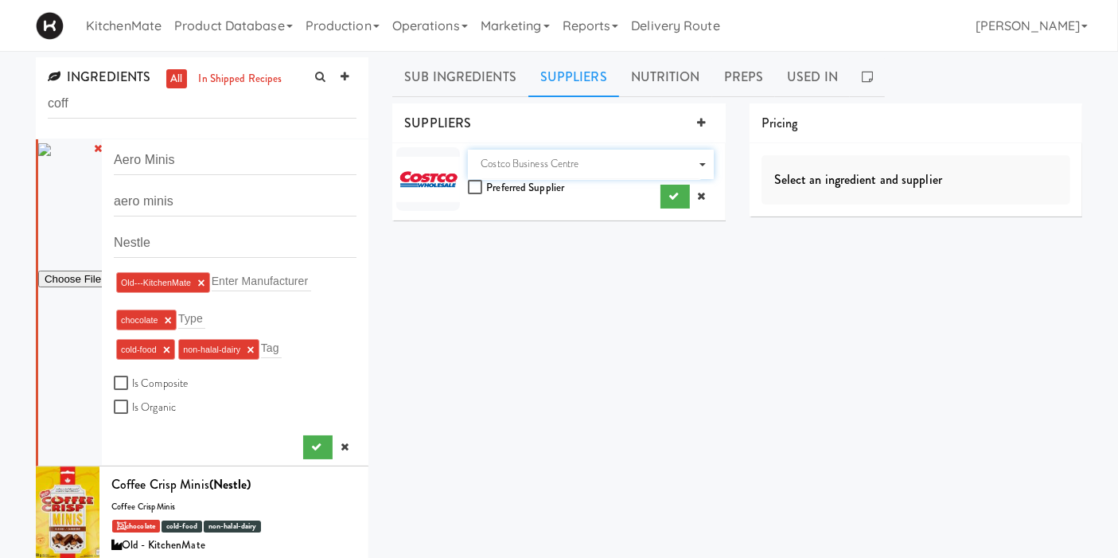
click at [571, 246] on div "INGREDIENT LIST No subingredients SUPPLIERS Supplier Costco Business Centre Pre…" at bounding box center [737, 401] width 690 height 597
drag, startPoint x: 661, startPoint y: 197, endPoint x: 657, endPoint y: 183, distance: 14.3
click at [661, 197] on button "submit" at bounding box center [675, 197] width 29 height 24
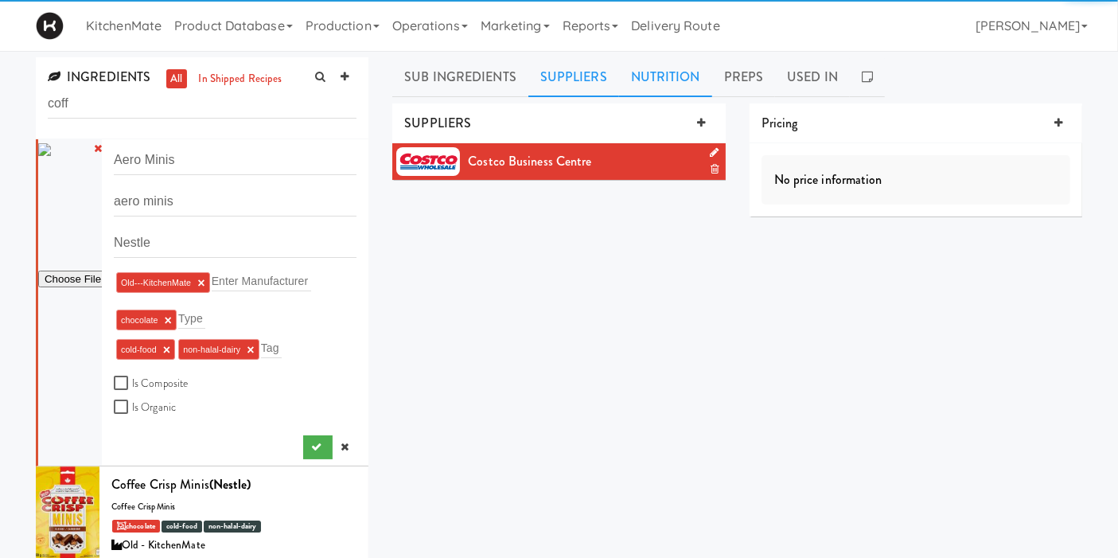
click at [642, 78] on link "Nutrition" at bounding box center [665, 77] width 93 height 40
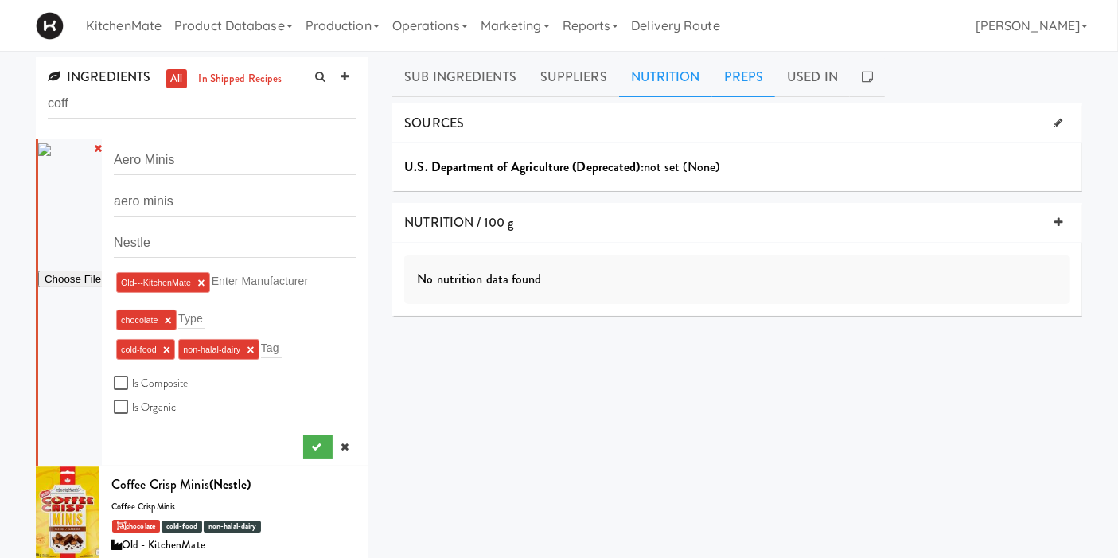
click at [720, 74] on link "Preps" at bounding box center [744, 77] width 64 height 40
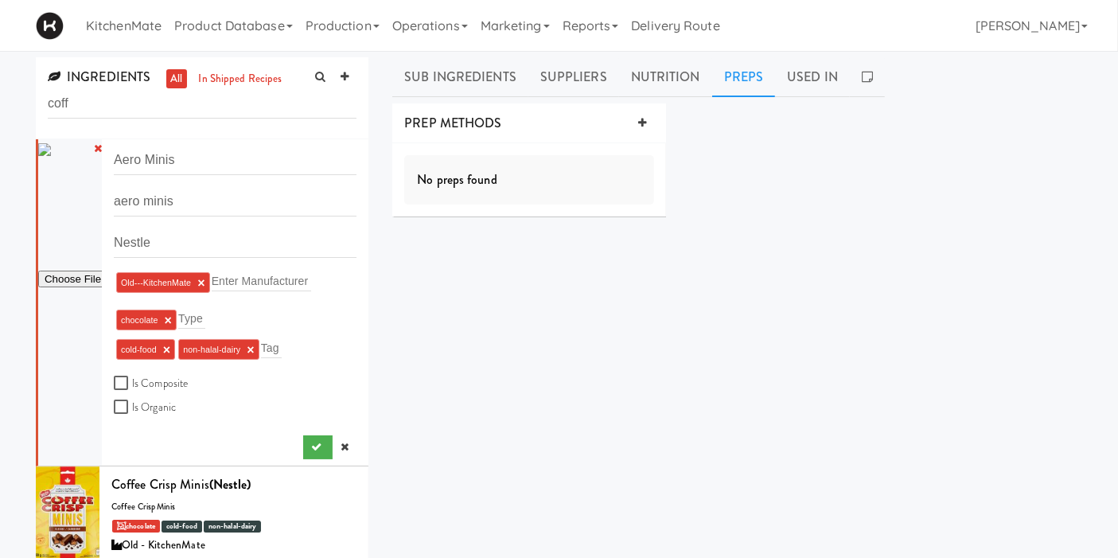
click at [552, 171] on div "No preps found" at bounding box center [529, 179] width 250 height 49
click at [629, 121] on div "PREP METHODS" at bounding box center [529, 123] width 274 height 41
click at [643, 120] on icon at bounding box center [642, 123] width 8 height 10
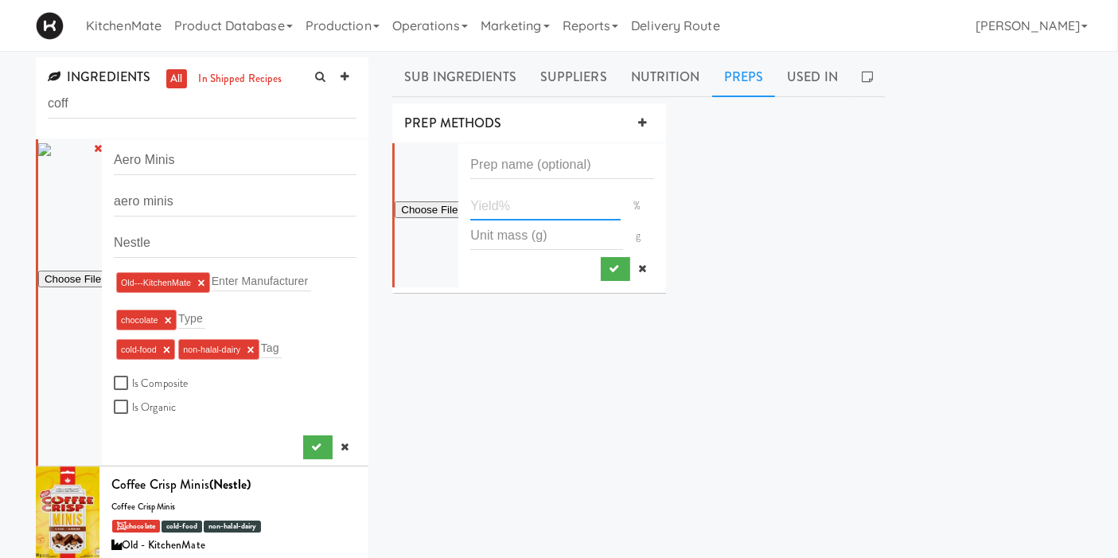
click at [539, 205] on input "number" at bounding box center [545, 205] width 150 height 29
type input "100"
click at [606, 271] on button "submit" at bounding box center [615, 269] width 29 height 24
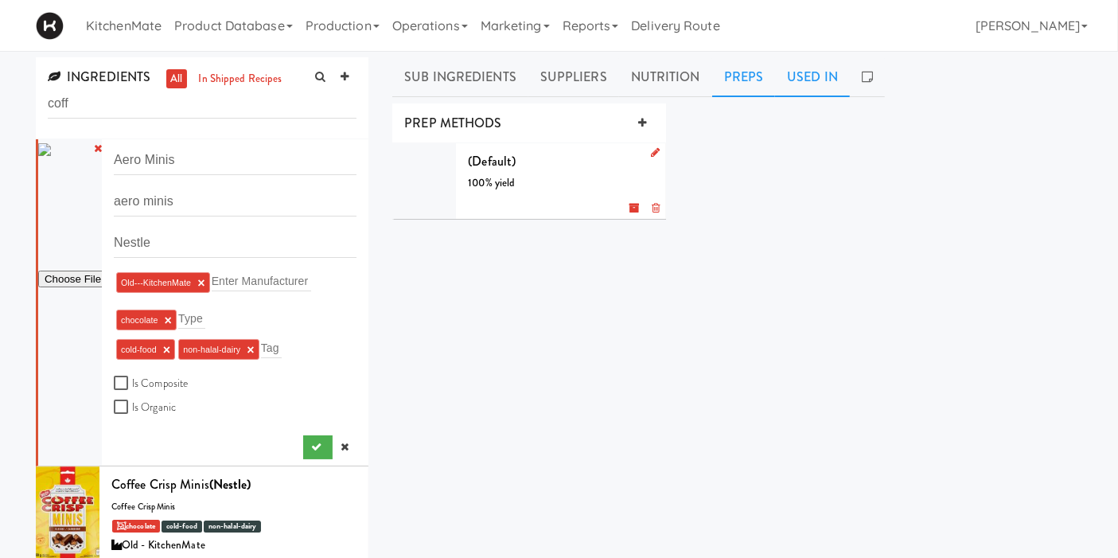
click at [805, 82] on link "Used In" at bounding box center [812, 77] width 75 height 40
click at [507, 339] on div "INGREDIENT LIST No subingredients SUPPLIERS Costco Business Centre Pricing No p…" at bounding box center [737, 401] width 690 height 597
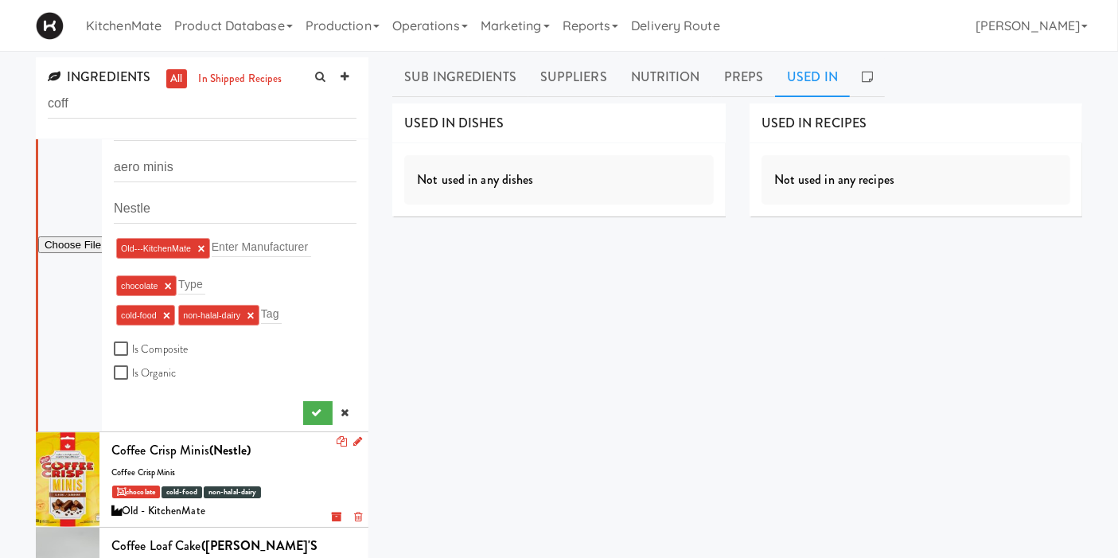
scroll to position [88, 0]
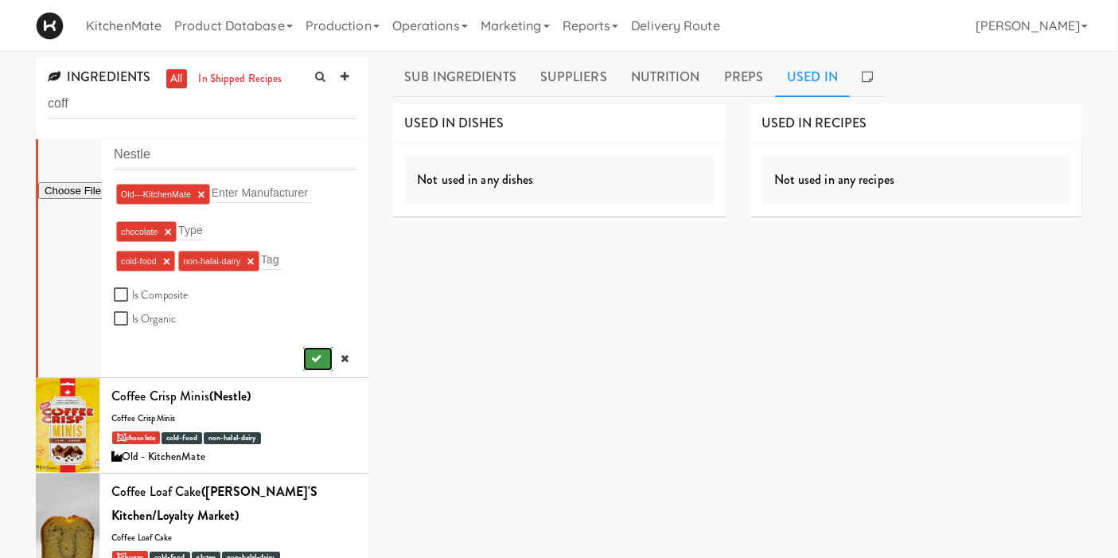
click at [311, 361] on icon "submit" at bounding box center [316, 358] width 10 height 10
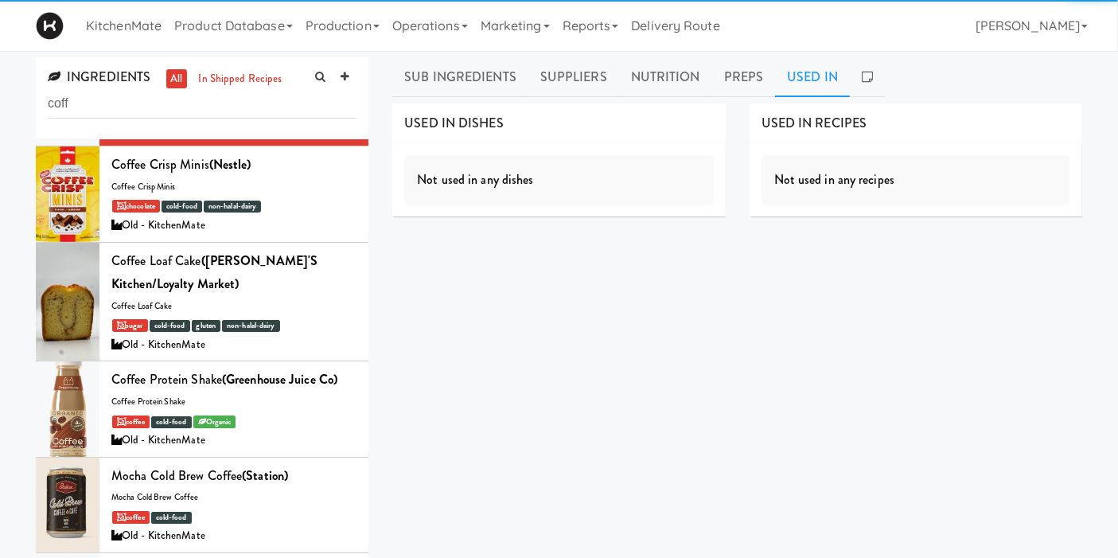
scroll to position [121, 0]
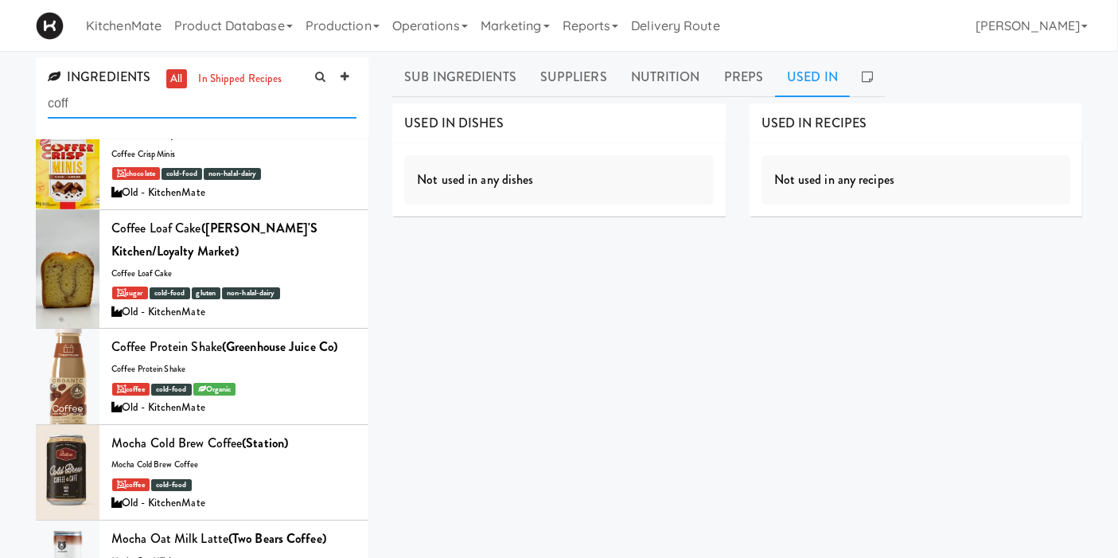
drag, startPoint x: 272, startPoint y: 106, endPoint x: 27, endPoint y: 114, distance: 245.3
click at [27, 114] on div "INGREDIENTS all in shipped recipes coff Aero Minis (Nestle) aero minis chocolat…" at bounding box center [202, 342] width 357 height 571
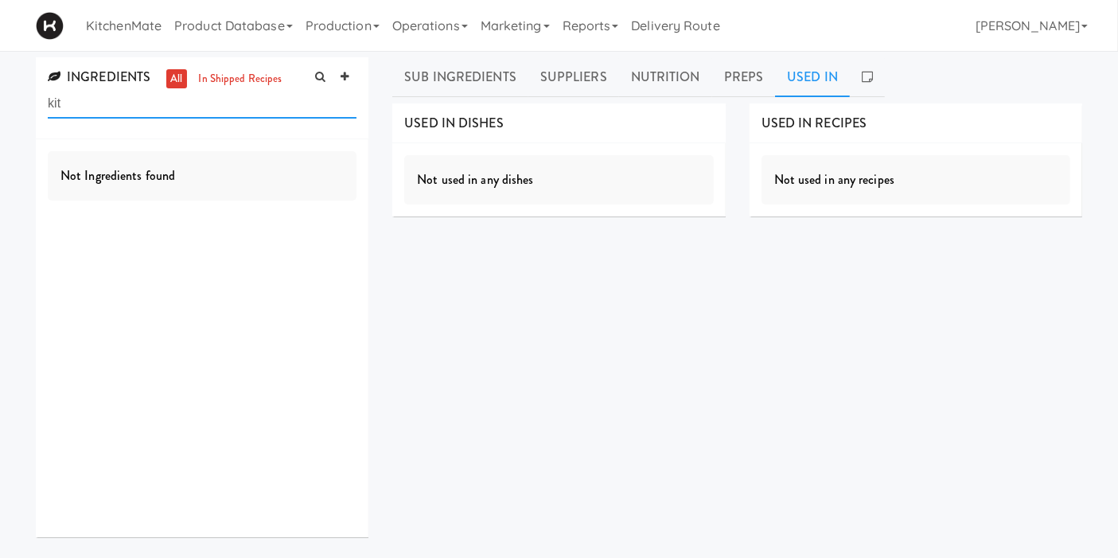
scroll to position [0, 0]
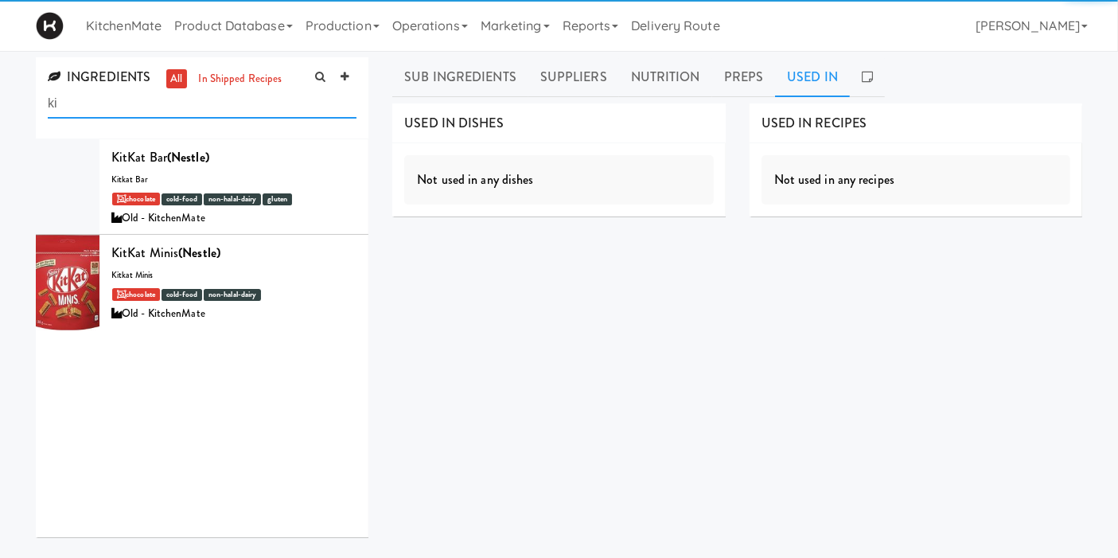
type input "k"
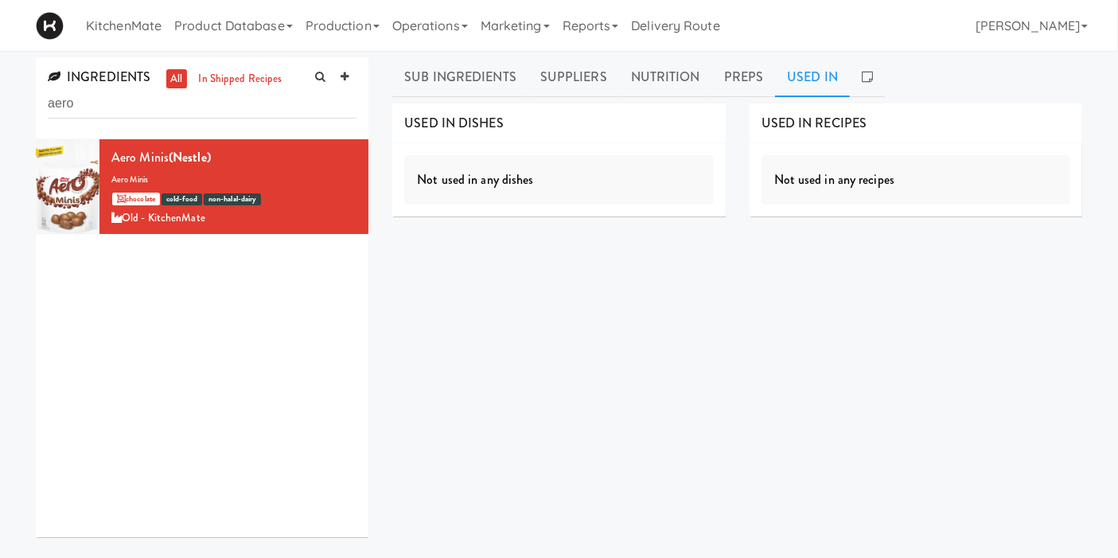
click at [563, 251] on div "INGREDIENT LIST No subingredients SUPPLIERS Costco Business Centre Pricing No p…" at bounding box center [737, 401] width 690 height 597
drag, startPoint x: 216, startPoint y: 113, endPoint x: 45, endPoint y: 118, distance: 170.4
click at [45, 118] on div "INGREDIENTS all in shipped recipes aero" at bounding box center [202, 98] width 333 height 82
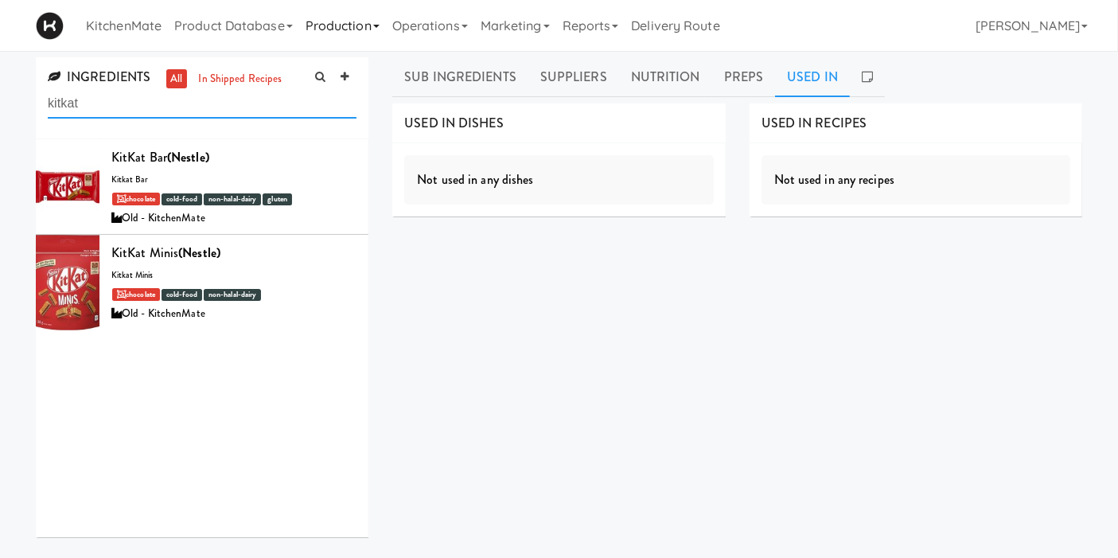
type input "kitkat"
click at [343, 25] on link "Production" at bounding box center [342, 25] width 87 height 51
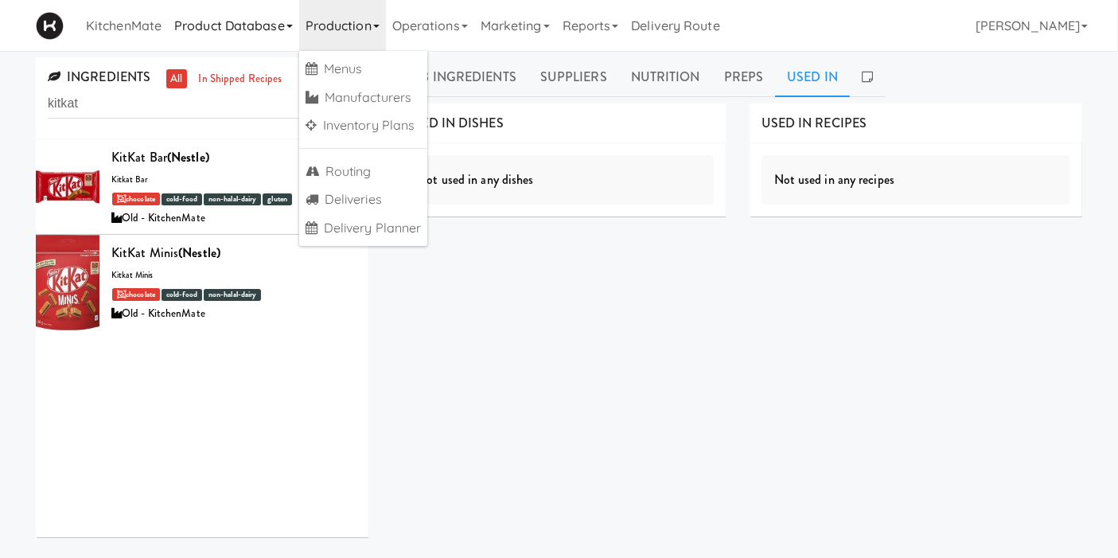
click at [279, 31] on link "Product Database" at bounding box center [233, 25] width 131 height 51
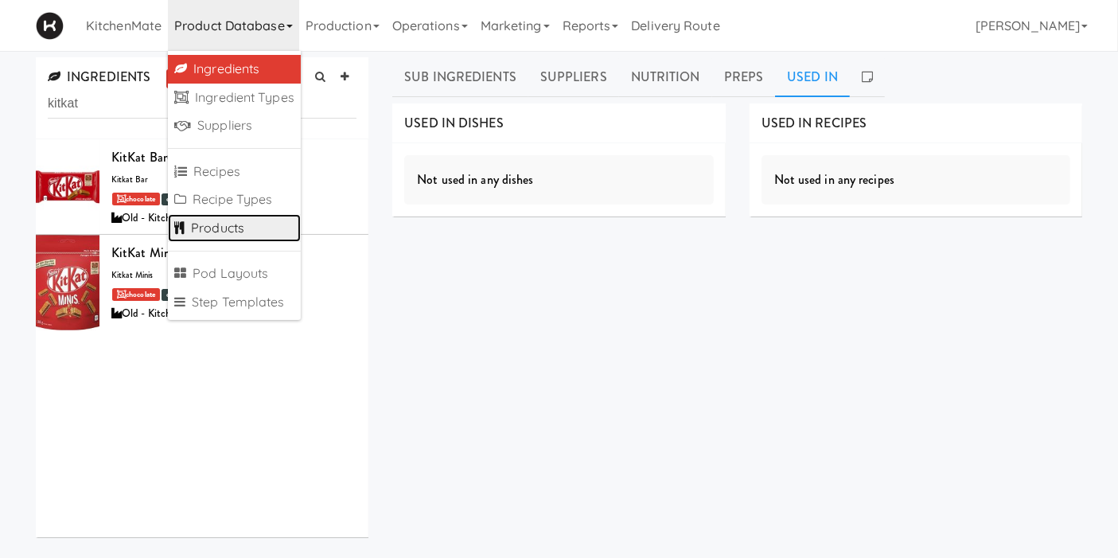
click at [244, 232] on link "Products" at bounding box center [234, 228] width 133 height 29
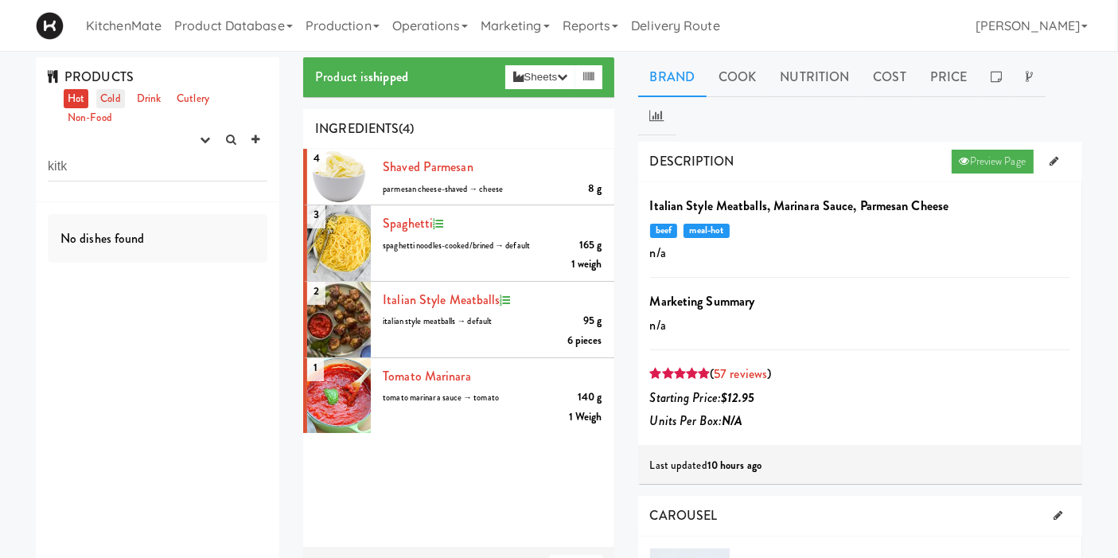
click at [111, 101] on link "Cold" at bounding box center [110, 99] width 28 height 20
click at [111, 165] on input "kitk" at bounding box center [158, 166] width 220 height 29
type input "kitkat"
click at [213, 385] on div "No dishes found" at bounding box center [158, 401] width 244 height 398
click at [191, 174] on input "kitkat" at bounding box center [158, 166] width 220 height 29
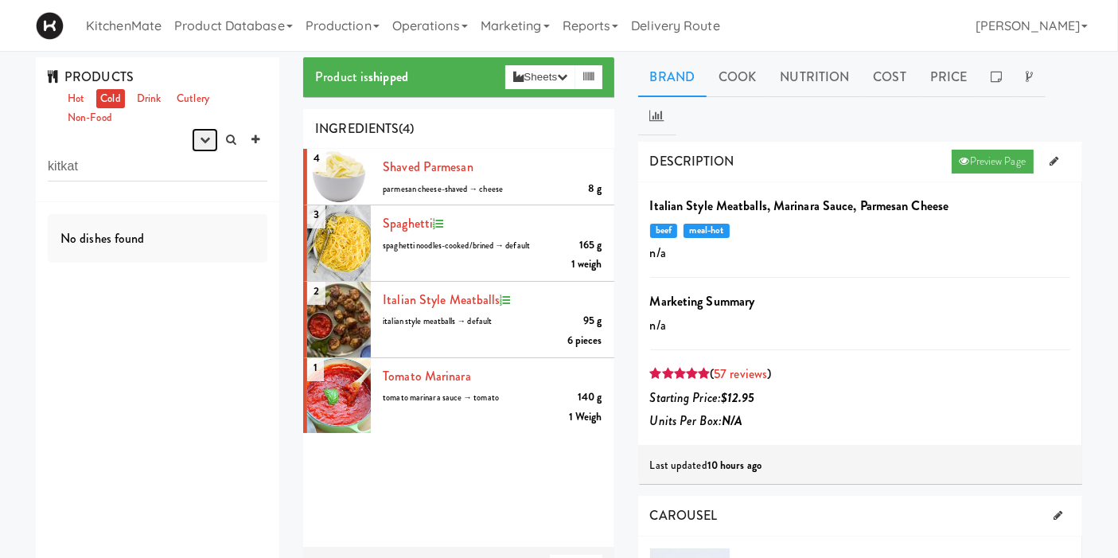
click at [205, 142] on icon "button" at bounding box center [205, 140] width 10 height 10
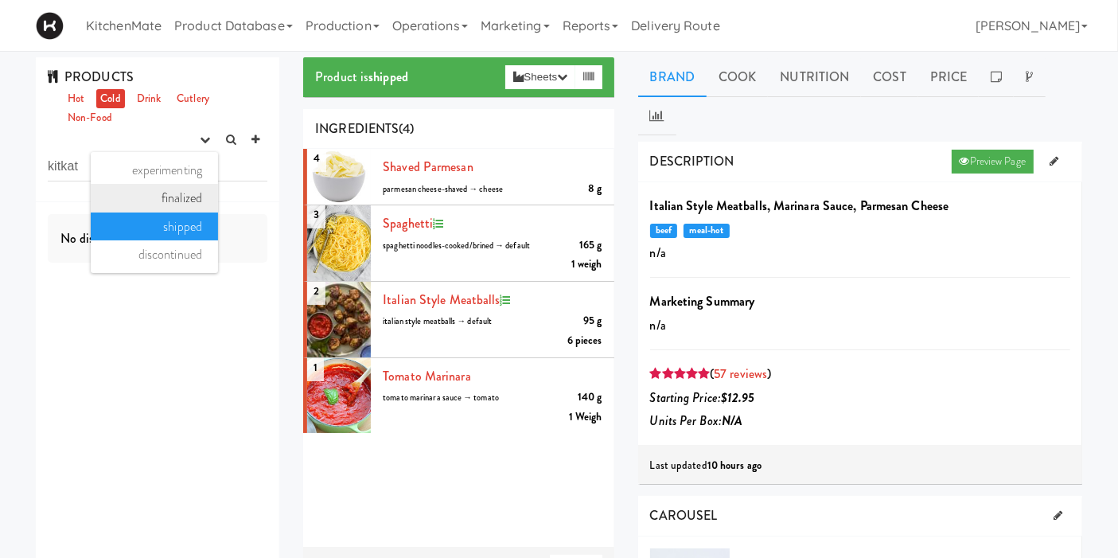
click at [183, 192] on link "finalized" at bounding box center [154, 198] width 127 height 29
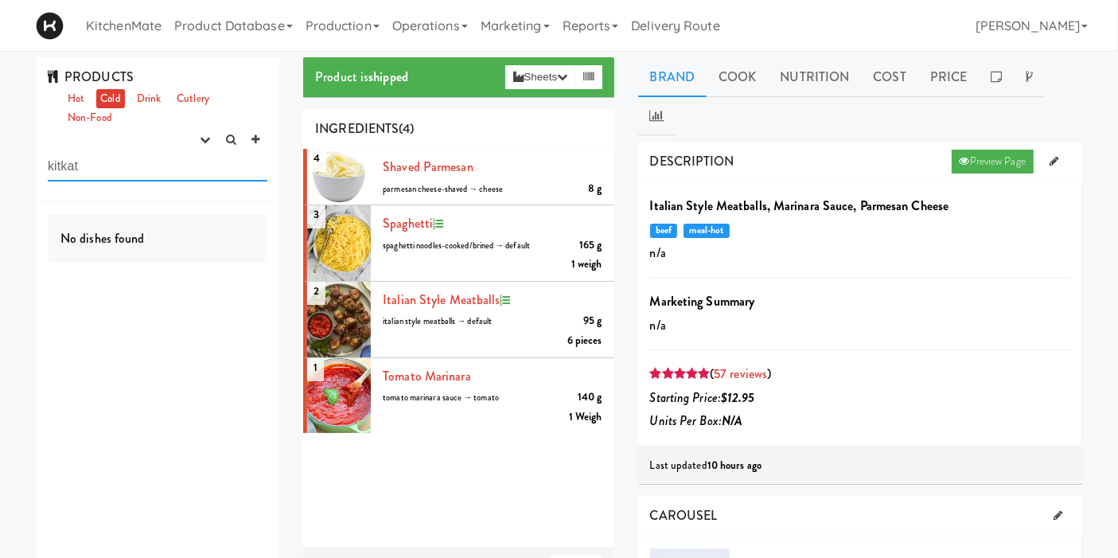
click at [133, 171] on input "kitkat" at bounding box center [158, 166] width 220 height 29
click at [79, 94] on link "Hot" at bounding box center [76, 99] width 25 height 20
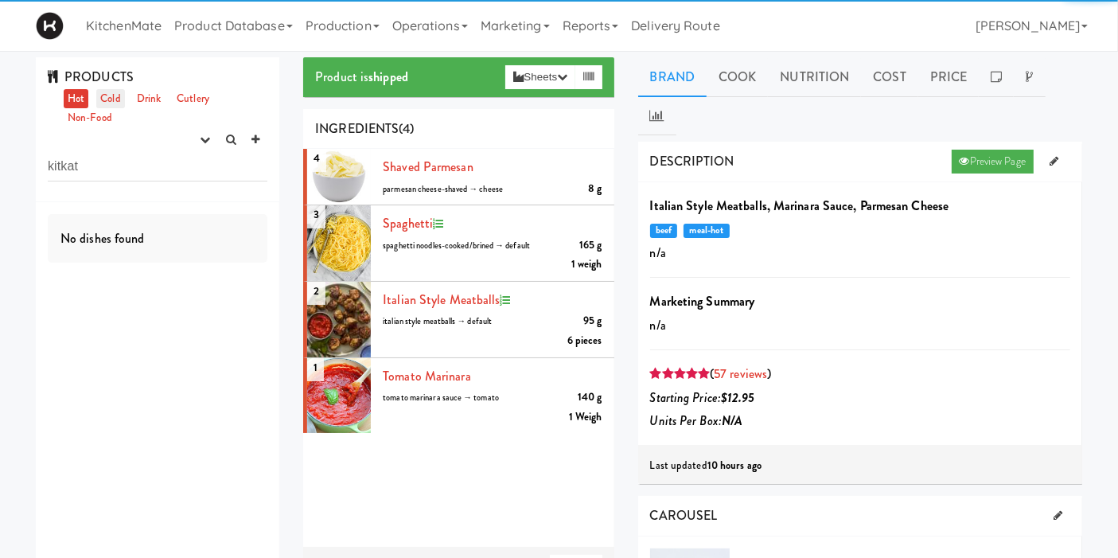
click at [107, 99] on link "Cold" at bounding box center [110, 99] width 28 height 20
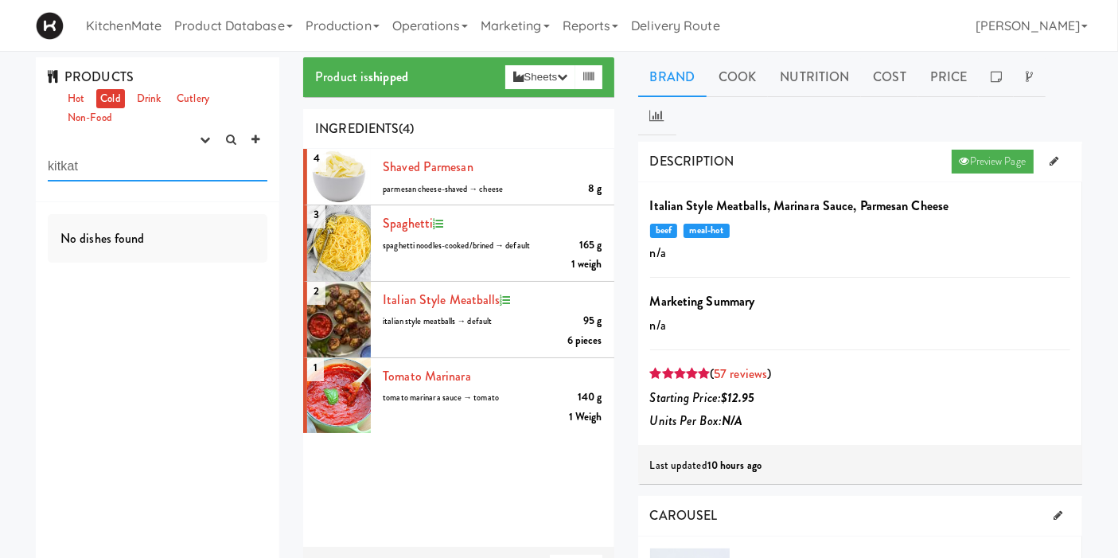
drag, startPoint x: 58, startPoint y: 164, endPoint x: 40, endPoint y: 165, distance: 18.3
click at [41, 165] on div "PRODUCTS Hot Cold Drink Cutlery Non-Food experimenting finalized shipped discon…" at bounding box center [158, 129] width 244 height 145
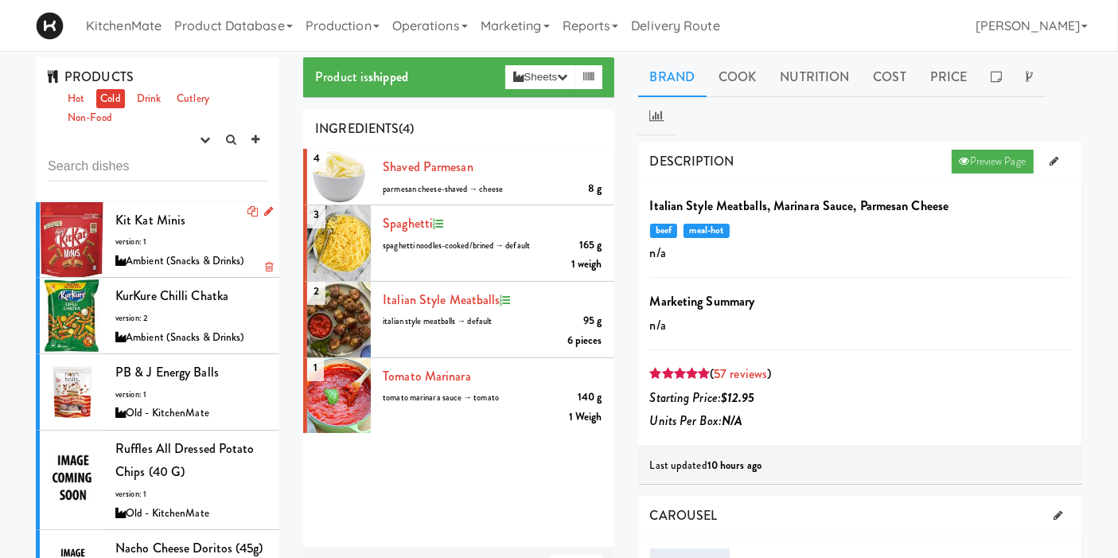
click at [82, 221] on div at bounding box center [72, 240] width 64 height 76
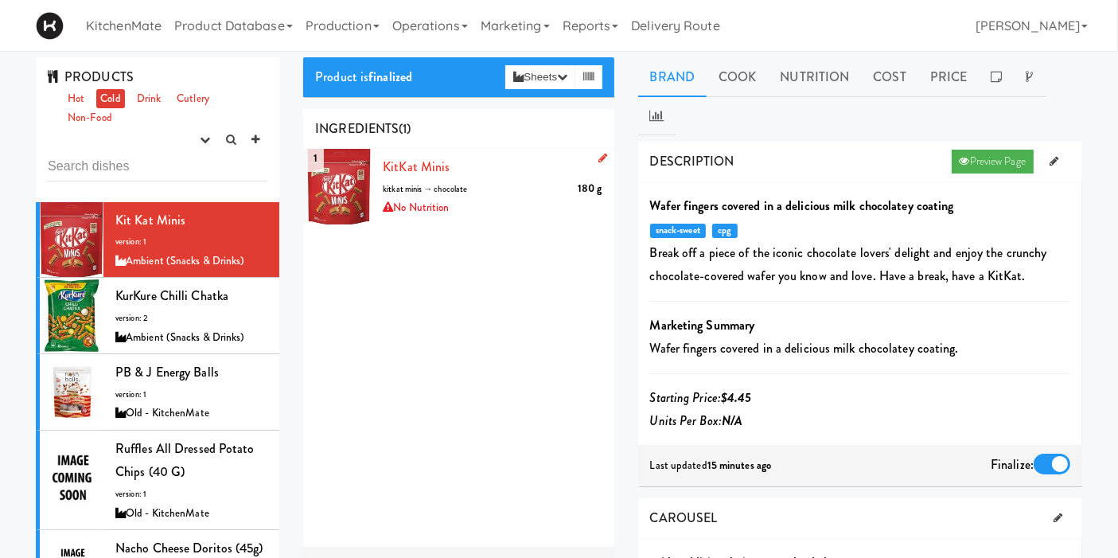
click at [598, 158] on icon at bounding box center [602, 158] width 9 height 10
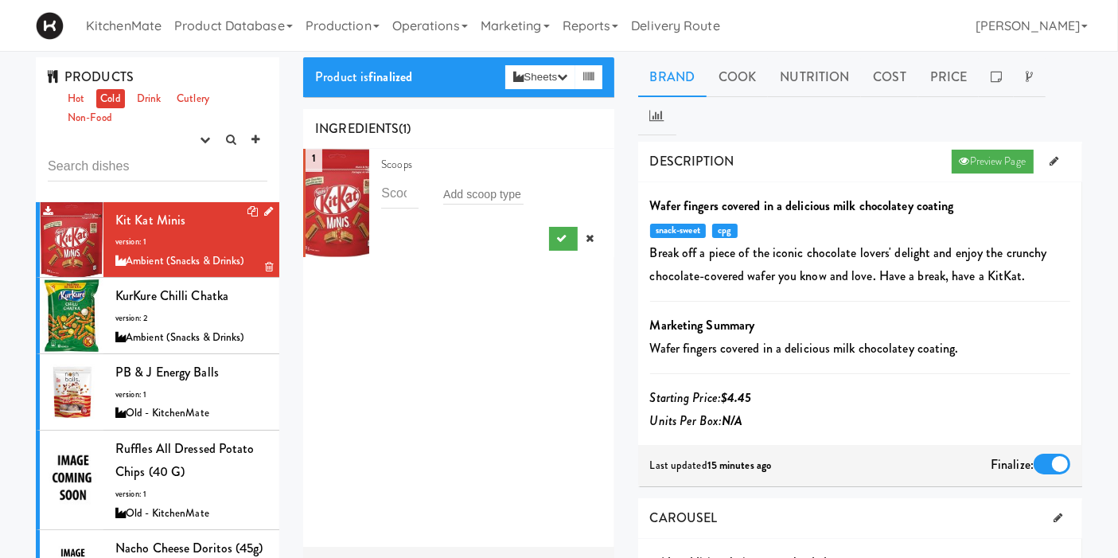
click at [264, 213] on icon at bounding box center [268, 211] width 9 height 10
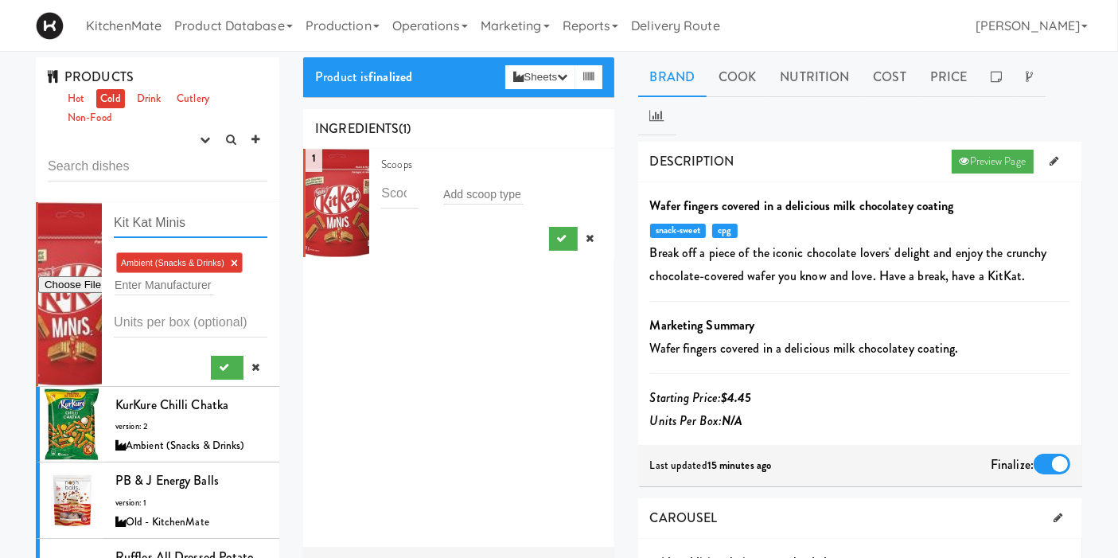
drag, startPoint x: 200, startPoint y: 228, endPoint x: 97, endPoint y: 220, distance: 103.0
click at [114, 220] on form "Kit Kat Minis Ambient (Snacks & Drinks) × Enter Manufacturer" at bounding box center [191, 294] width 154 height 171
click at [752, 76] on link "Cook" at bounding box center [737, 77] width 61 height 40
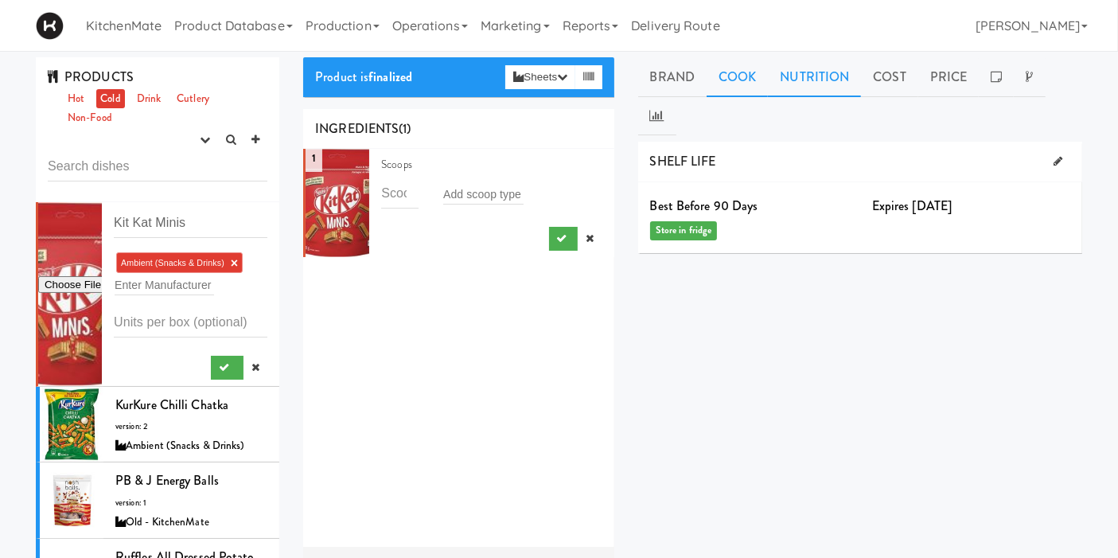
click at [797, 61] on link "Nutrition" at bounding box center [814, 77] width 93 height 40
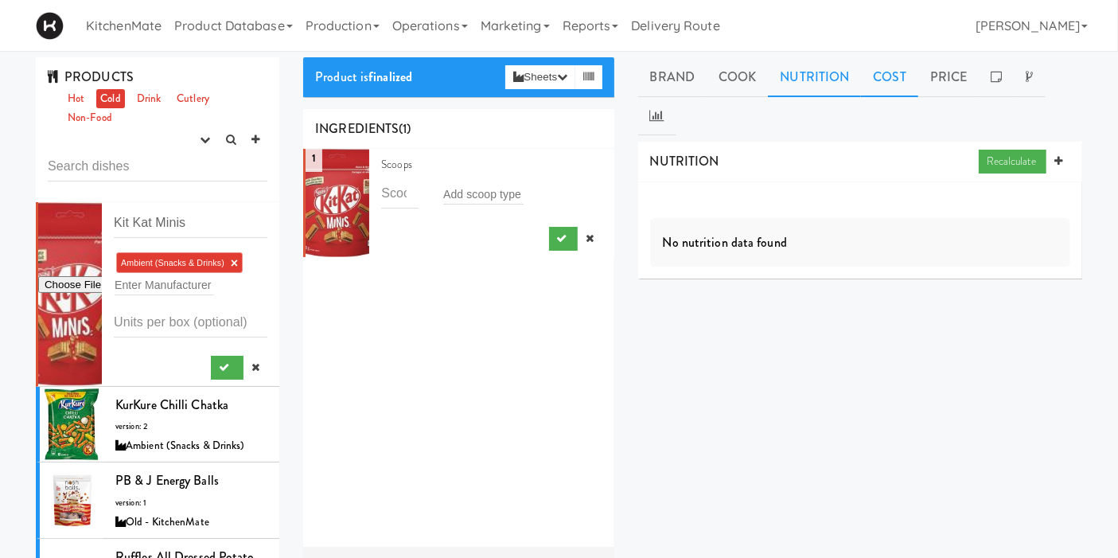
click at [903, 81] on link "Cost" at bounding box center [889, 77] width 57 height 40
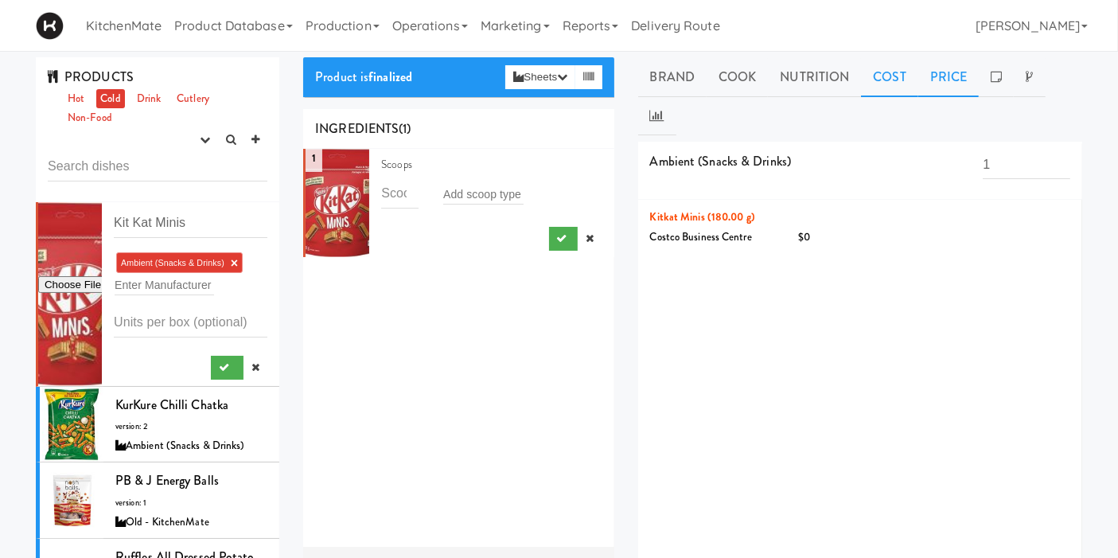
click at [935, 77] on link "Price" at bounding box center [948, 77] width 61 height 40
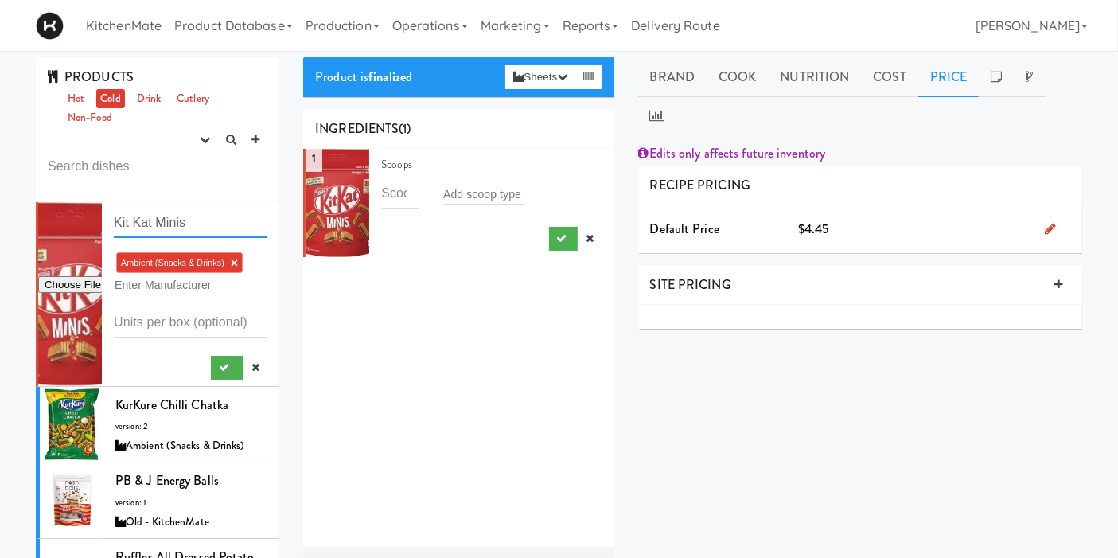
drag, startPoint x: 194, startPoint y: 225, endPoint x: 111, endPoint y: 215, distance: 84.2
click at [111, 215] on li "Kit Kat Minis Ambient (Snacks & Drinks) × Enter Manufacturer" at bounding box center [158, 294] width 244 height 185
click at [676, 86] on link "Brand" at bounding box center [672, 77] width 69 height 40
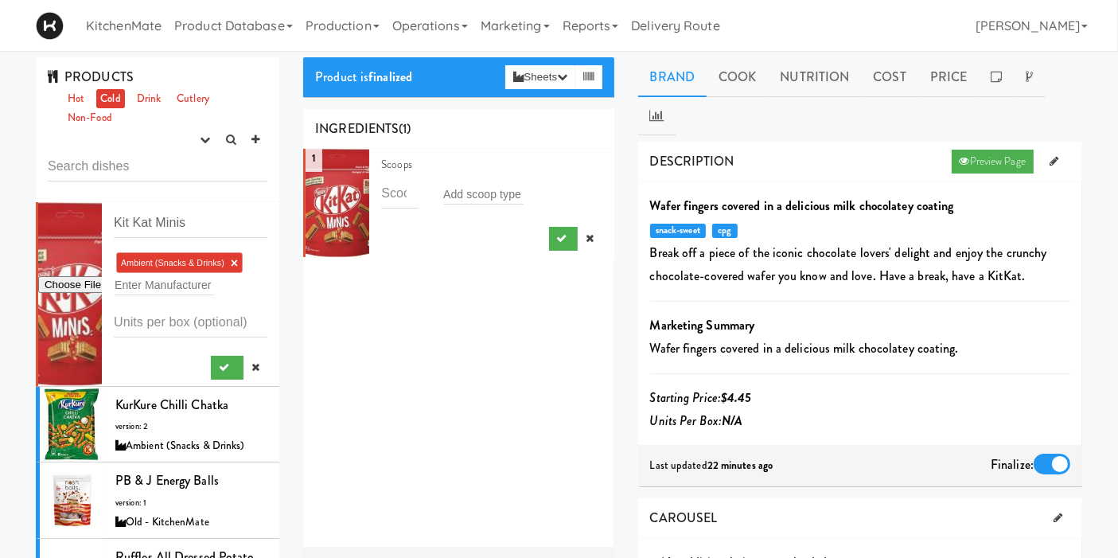
click at [704, 89] on link "Brand" at bounding box center [672, 77] width 69 height 40
click at [719, 81] on link "Cook" at bounding box center [737, 77] width 61 height 40
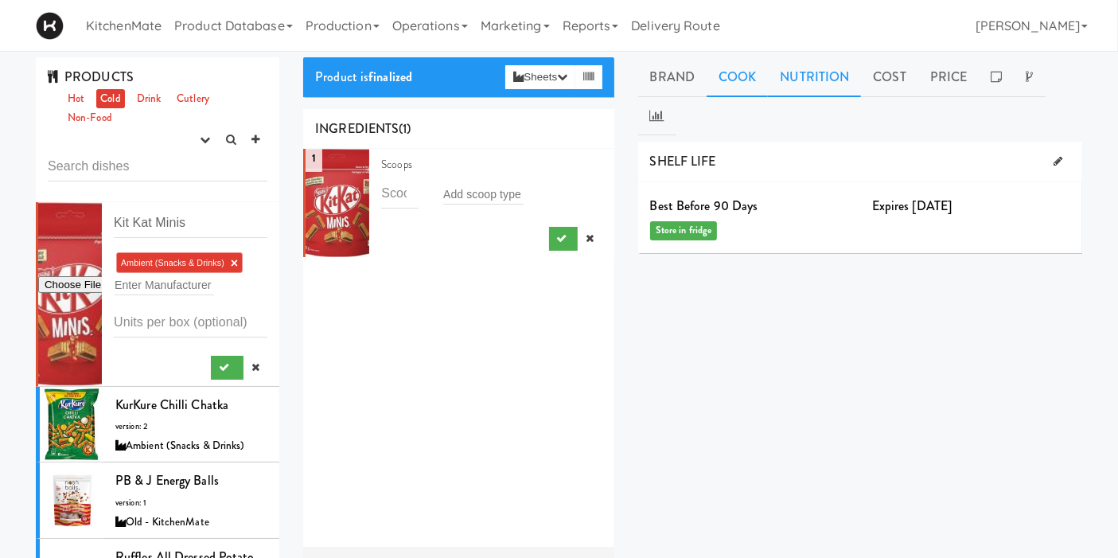
click at [837, 75] on link "Nutrition" at bounding box center [814, 77] width 93 height 40
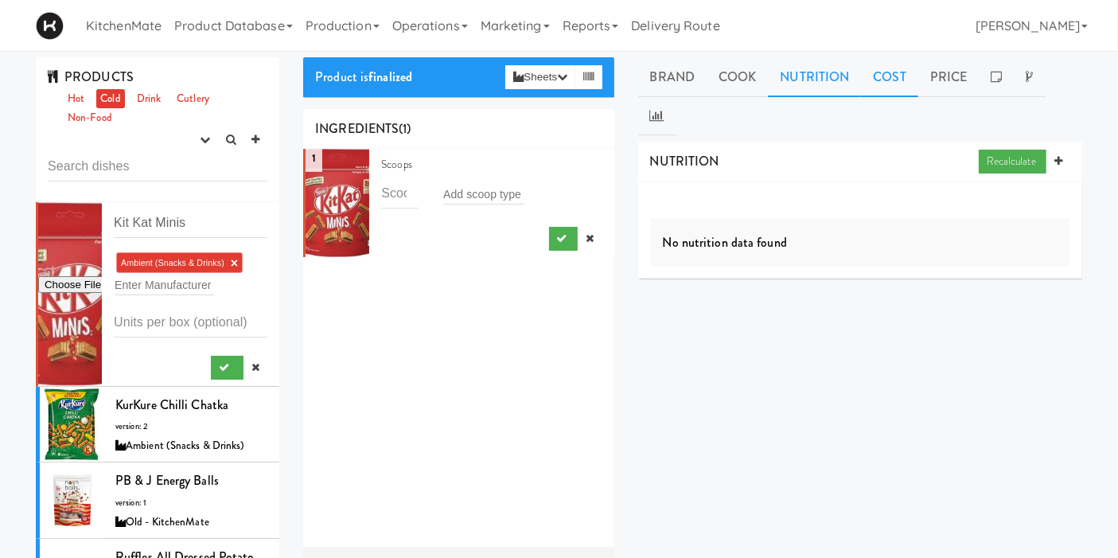
click at [887, 76] on link "Cost" at bounding box center [889, 77] width 57 height 40
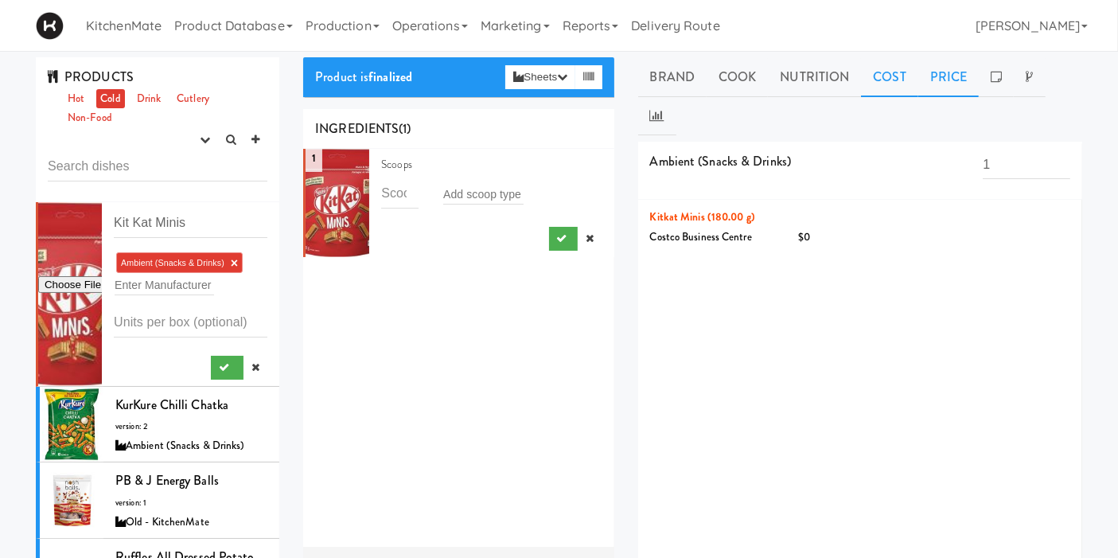
click at [959, 64] on link "Price" at bounding box center [948, 77] width 61 height 40
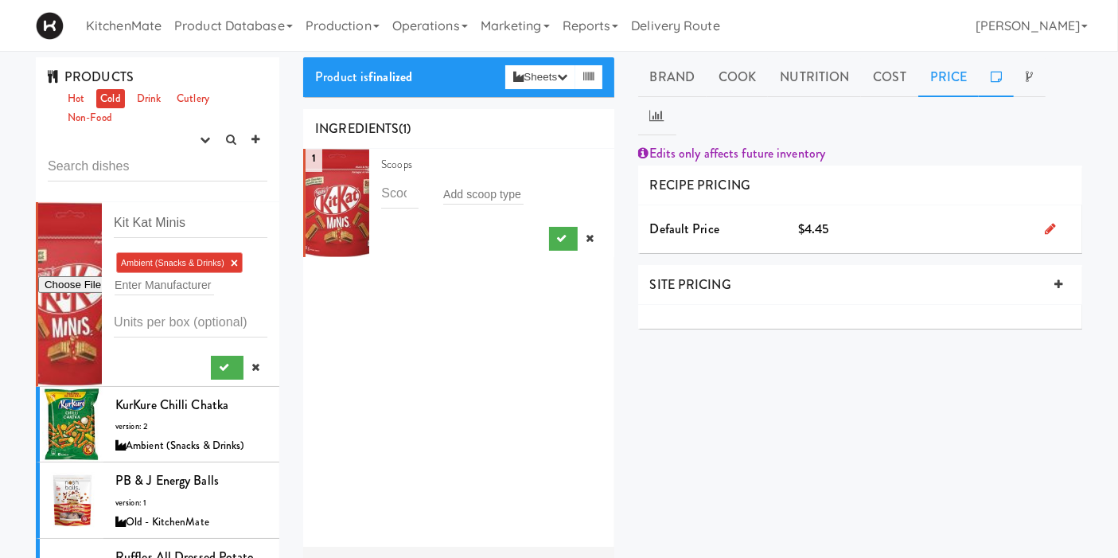
click at [984, 71] on link at bounding box center [996, 77] width 35 height 40
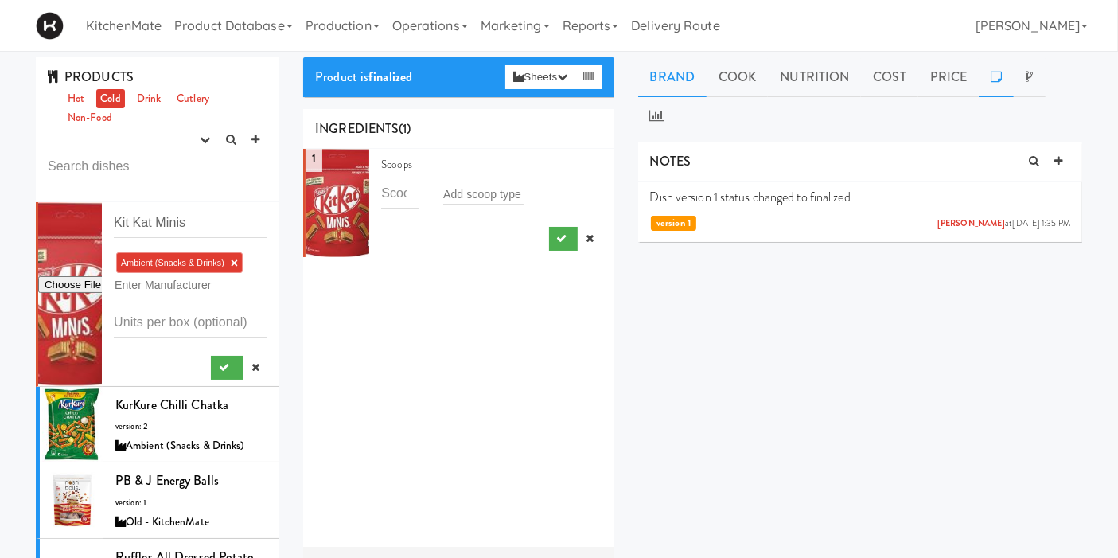
click at [661, 77] on link "Brand" at bounding box center [672, 77] width 69 height 40
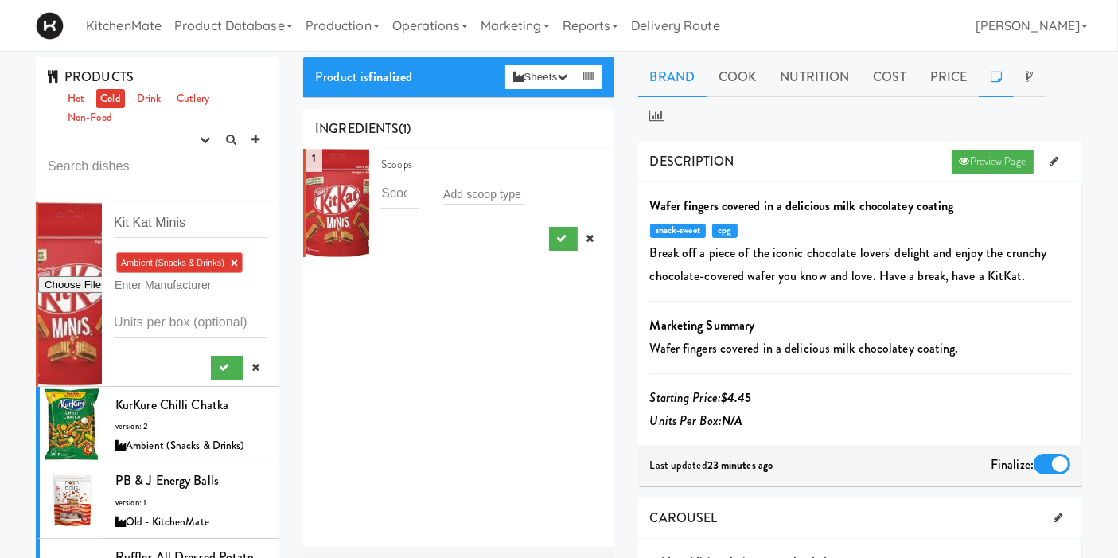
click at [995, 74] on icon at bounding box center [996, 76] width 11 height 13
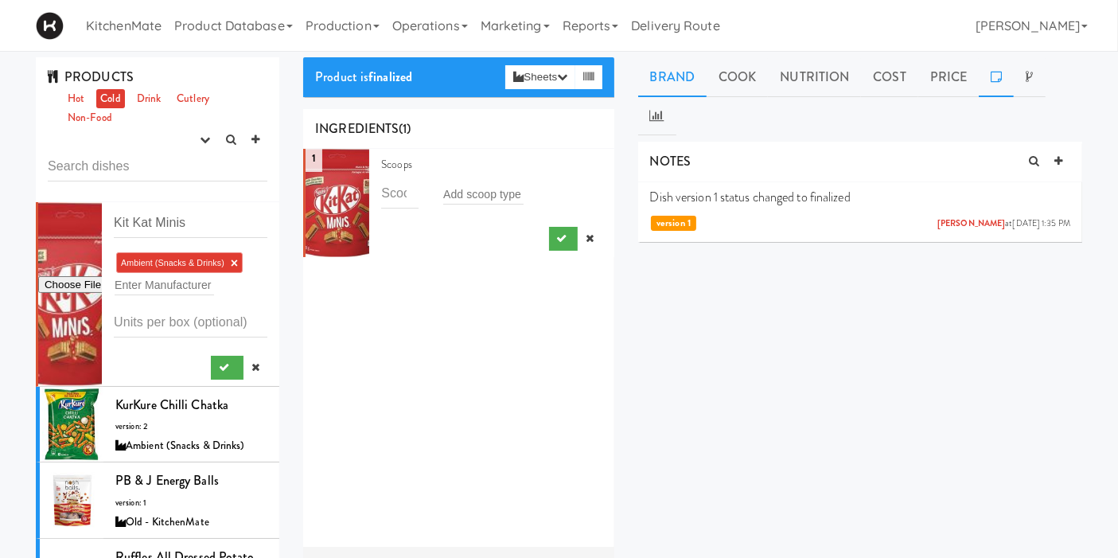
click at [676, 92] on link "Brand" at bounding box center [672, 77] width 69 height 40
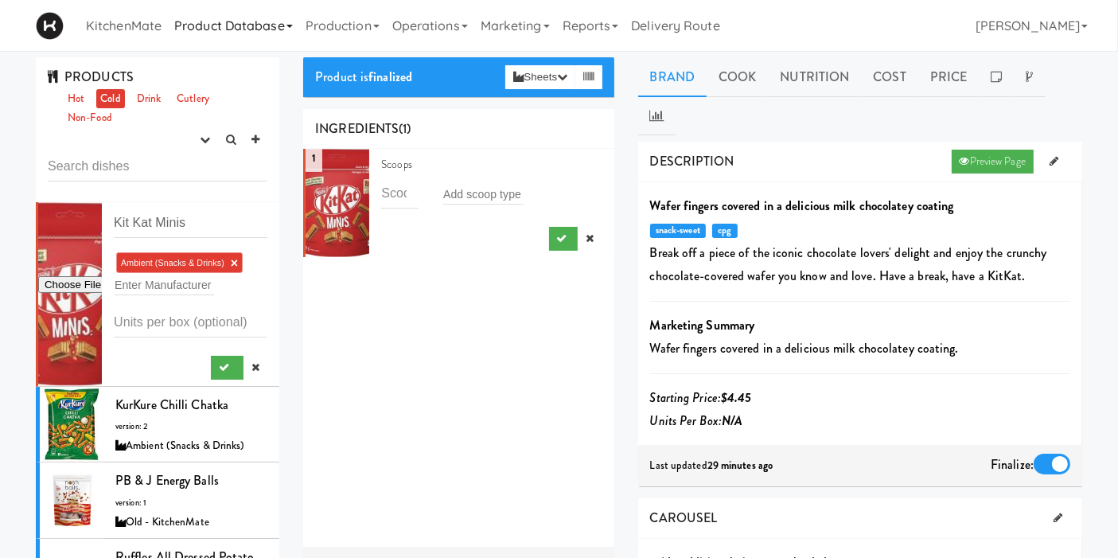
click at [225, 25] on link "Product Database" at bounding box center [233, 25] width 131 height 51
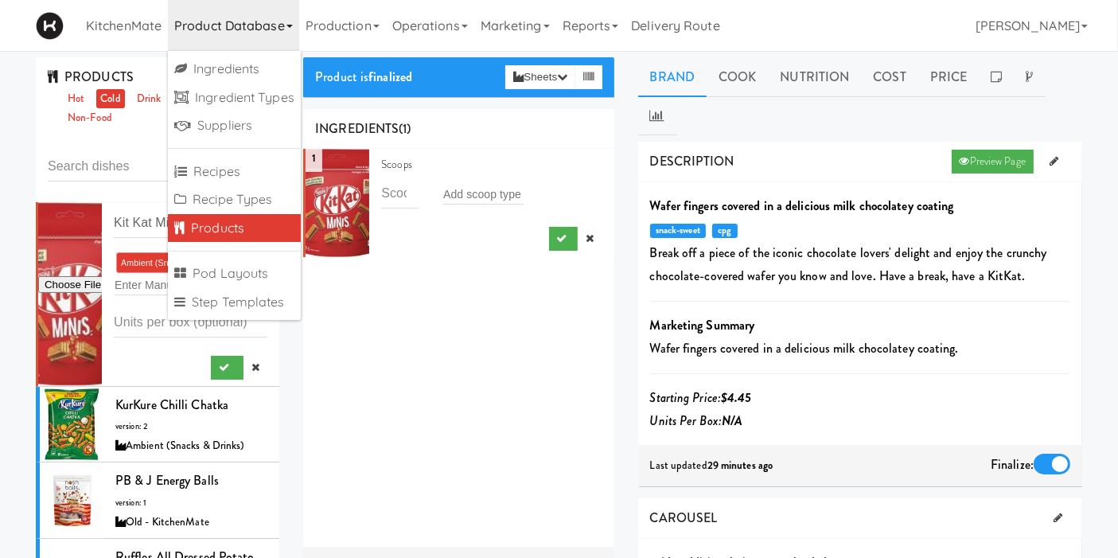
click at [263, 219] on link "Products" at bounding box center [234, 228] width 133 height 29
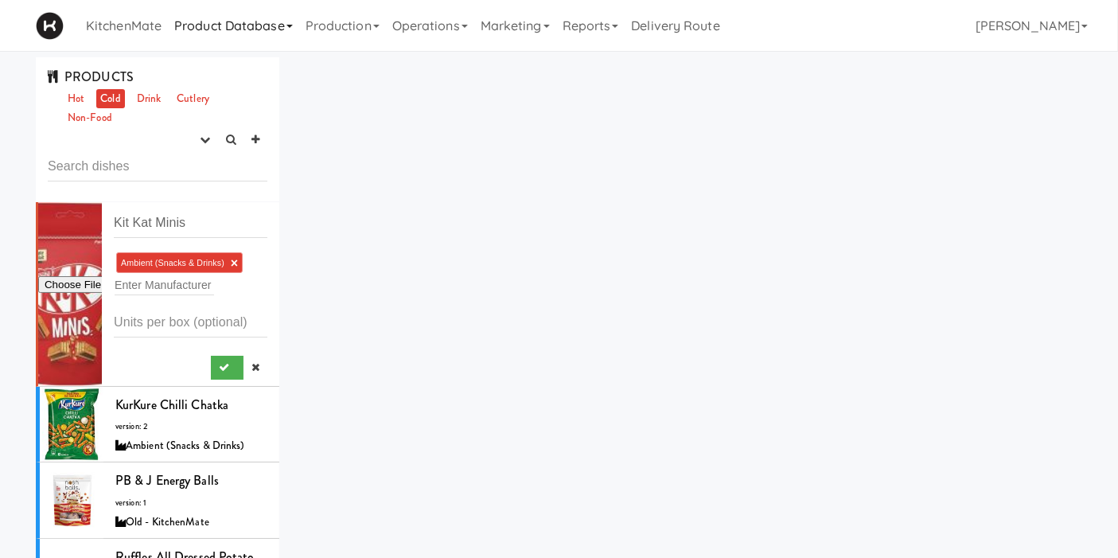
click at [267, 38] on link "Product Database" at bounding box center [233, 25] width 131 height 51
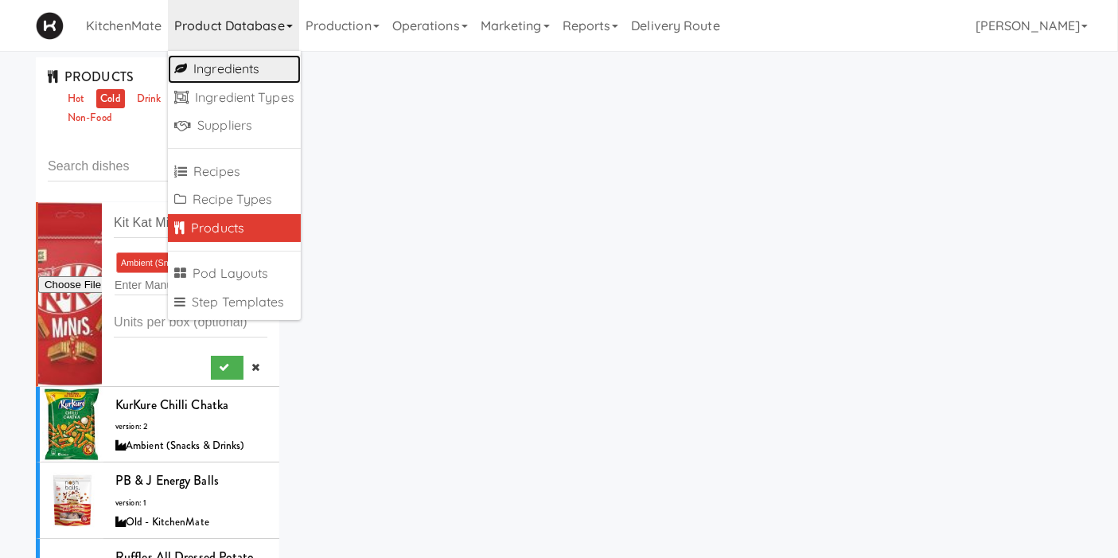
click at [248, 76] on link "Ingredients" at bounding box center [234, 69] width 133 height 29
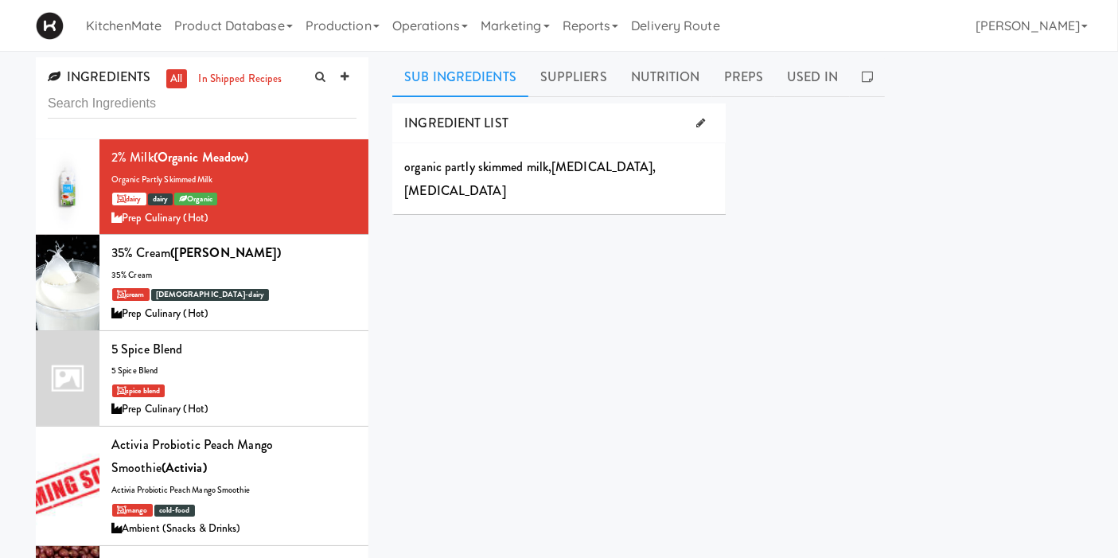
click at [276, 107] on input "text" at bounding box center [202, 103] width 309 height 29
click at [347, 84] on link at bounding box center [345, 77] width 24 height 24
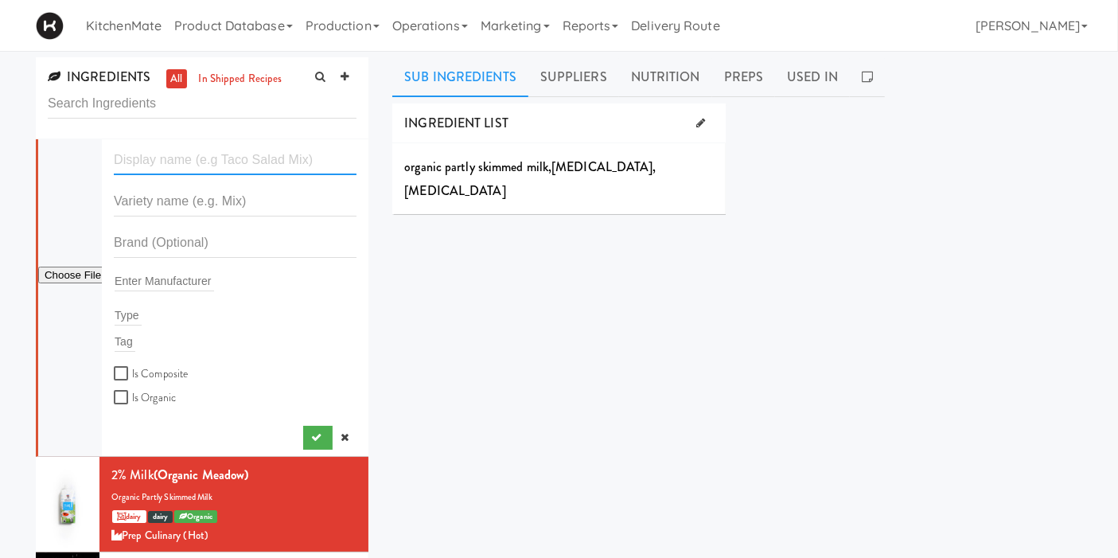
click at [259, 158] on input "text" at bounding box center [235, 160] width 243 height 29
click at [186, 144] on li "Enter Manufacturer Type Tag Is Composite Is Organic" at bounding box center [202, 298] width 333 height 318
click at [189, 160] on input "text" at bounding box center [235, 160] width 243 height 29
drag, startPoint x: 179, startPoint y: 162, endPoint x: 63, endPoint y: 152, distance: 116.7
click at [114, 152] on form "OIKOS Pro Enter Manufacturer Type Tag Is Composite Is Organic" at bounding box center [235, 277] width 243 height 262
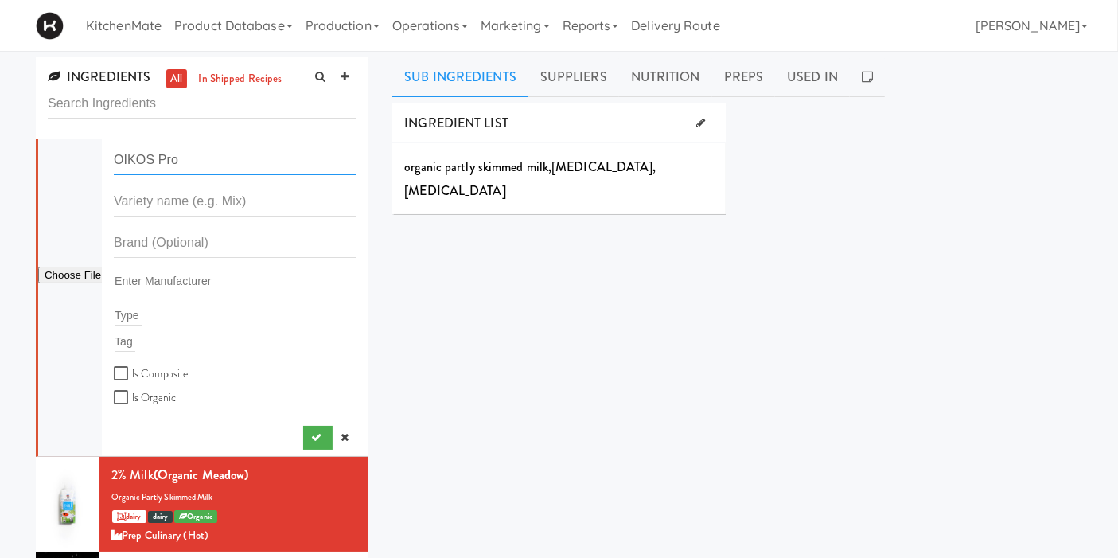
type input "OIKOS Pro"
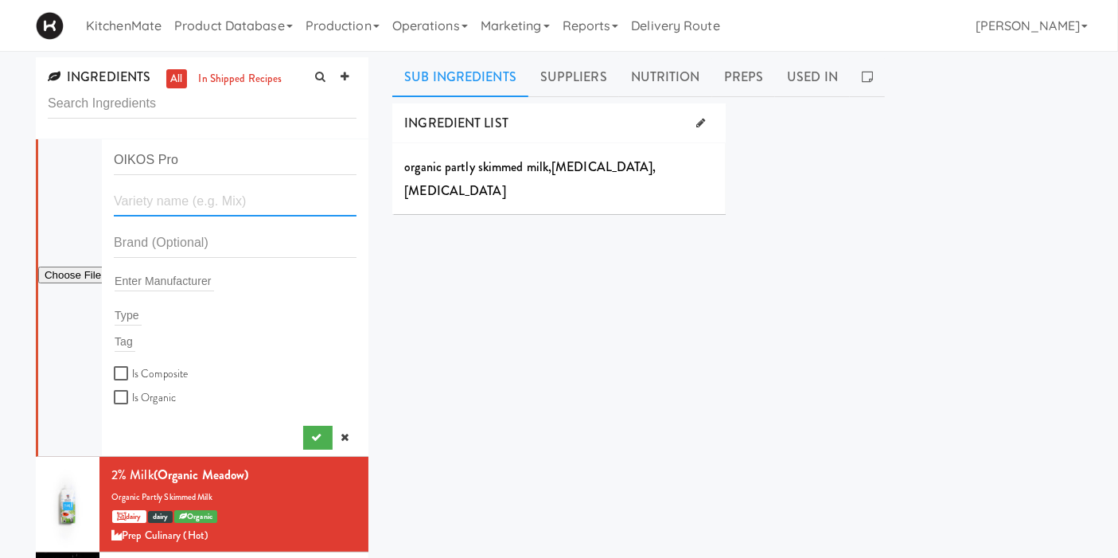
click at [157, 203] on input "text" at bounding box center [235, 201] width 243 height 29
paste input "OIKOS Pro"
click at [188, 199] on input "OIKOS Pro" at bounding box center [235, 201] width 243 height 29
type input "OIKOS Pro"
click at [162, 227] on form "OIKOS Pro OIKOS Pro Enter Manufacturer Type Tag Is Composite Is Organic" at bounding box center [235, 277] width 243 height 262
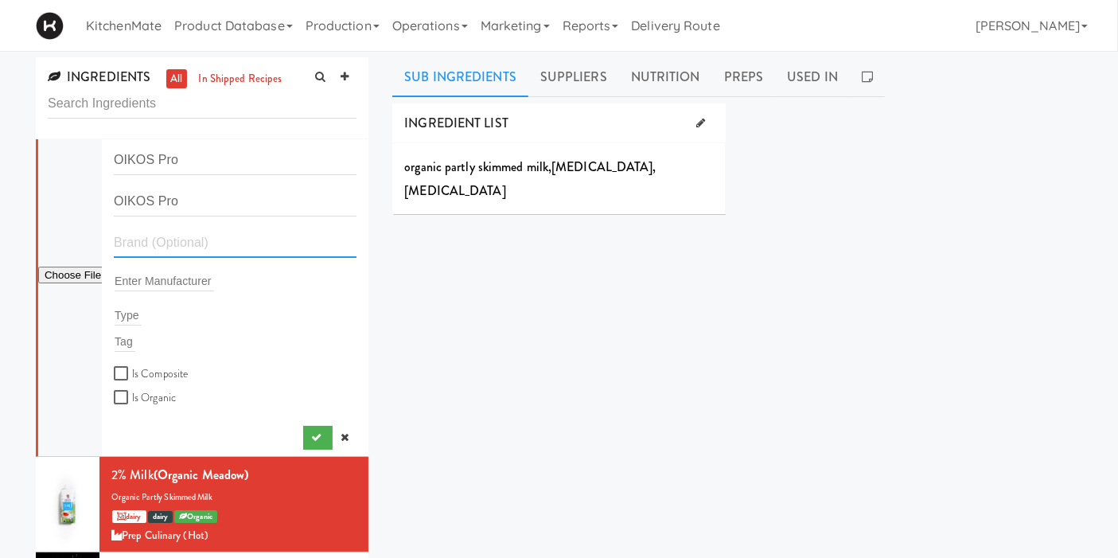
click at [161, 236] on input "text" at bounding box center [235, 242] width 243 height 29
click at [152, 162] on input "OIKOS Pro" at bounding box center [235, 160] width 243 height 29
type input "Oikos Pro"
click at [150, 202] on input "OIKOS Pro" at bounding box center [235, 201] width 243 height 29
type input "Oikos Pro"
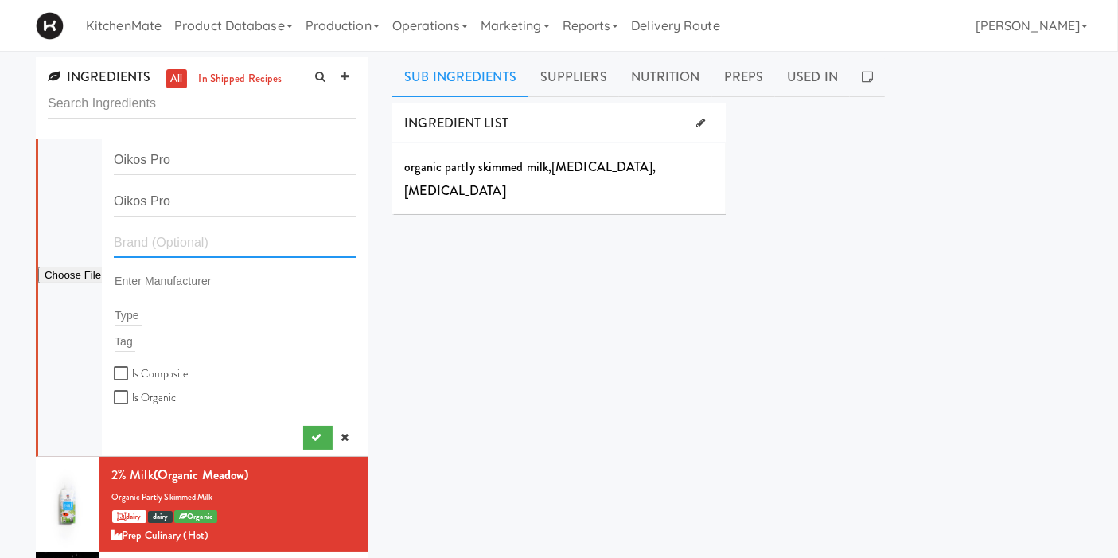
click at [145, 234] on input "text" at bounding box center [235, 242] width 243 height 29
click at [180, 233] on input "text" at bounding box center [235, 242] width 243 height 29
type input "oikos"
click at [147, 279] on input "text" at bounding box center [164, 281] width 99 height 21
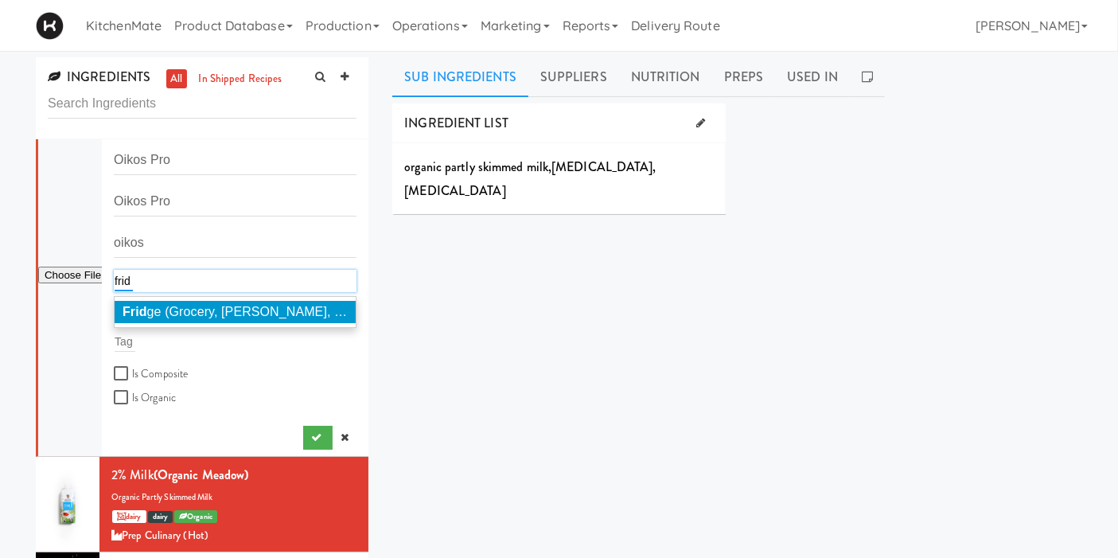
type input "frid"
click at [177, 306] on span "Frid ge (Grocery, Bev, HK)" at bounding box center [240, 312] width 234 height 14
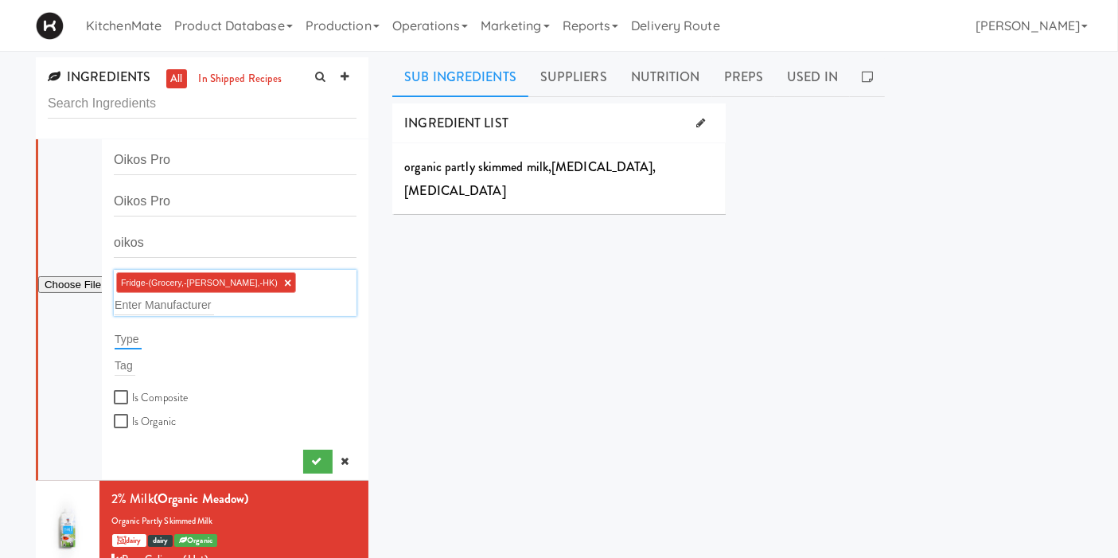
click at [130, 329] on input "text" at bounding box center [128, 339] width 27 height 21
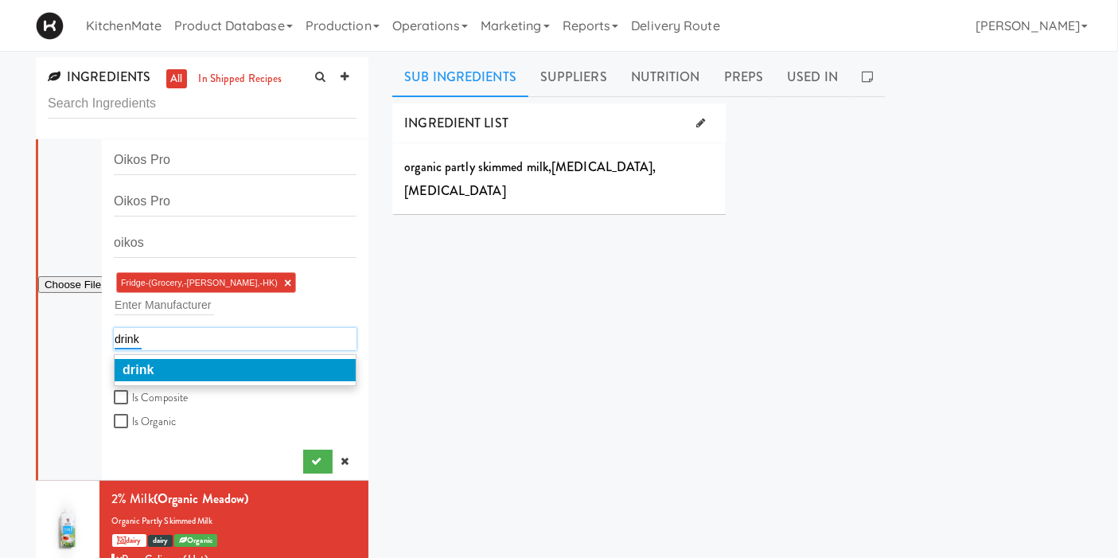
type input "drink"
click at [138, 354] on div "drink" at bounding box center [235, 370] width 243 height 32
click at [138, 363] on em "drink" at bounding box center [139, 370] width 32 height 14
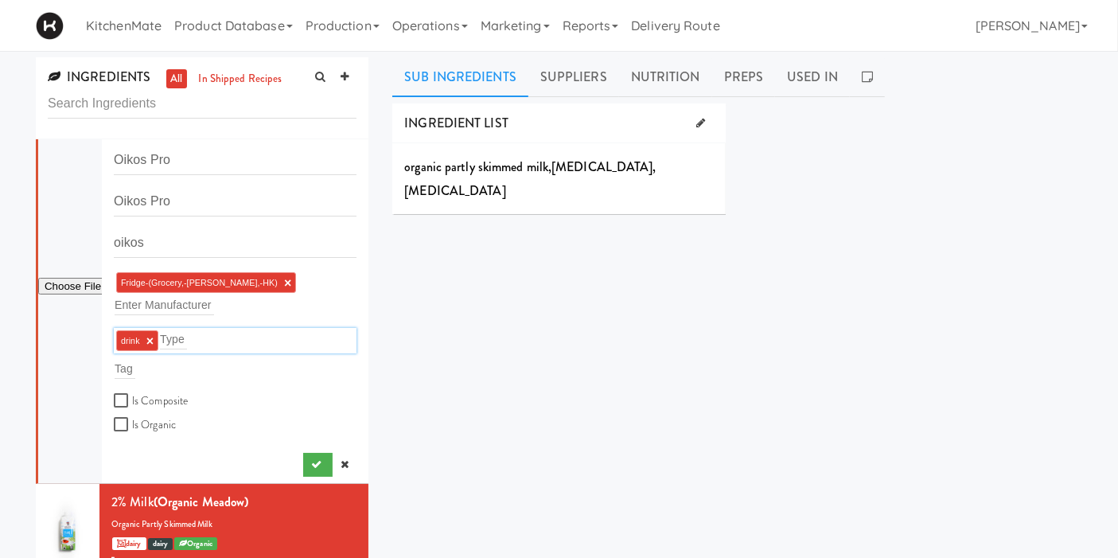
click at [136, 357] on div "Tag" at bounding box center [235, 368] width 243 height 22
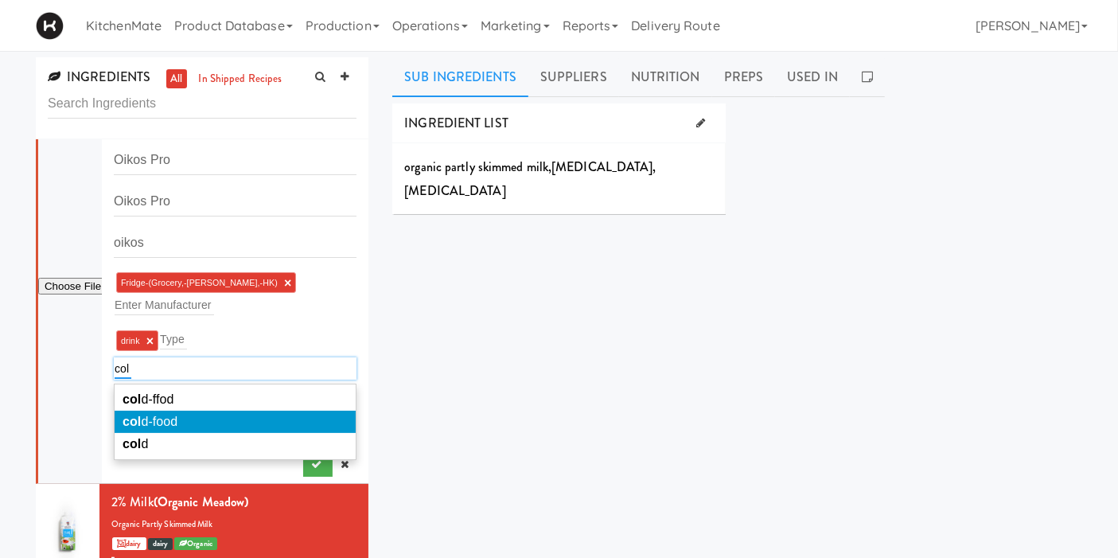
type input "col"
click at [186, 411] on li "col d-food" at bounding box center [235, 422] width 241 height 22
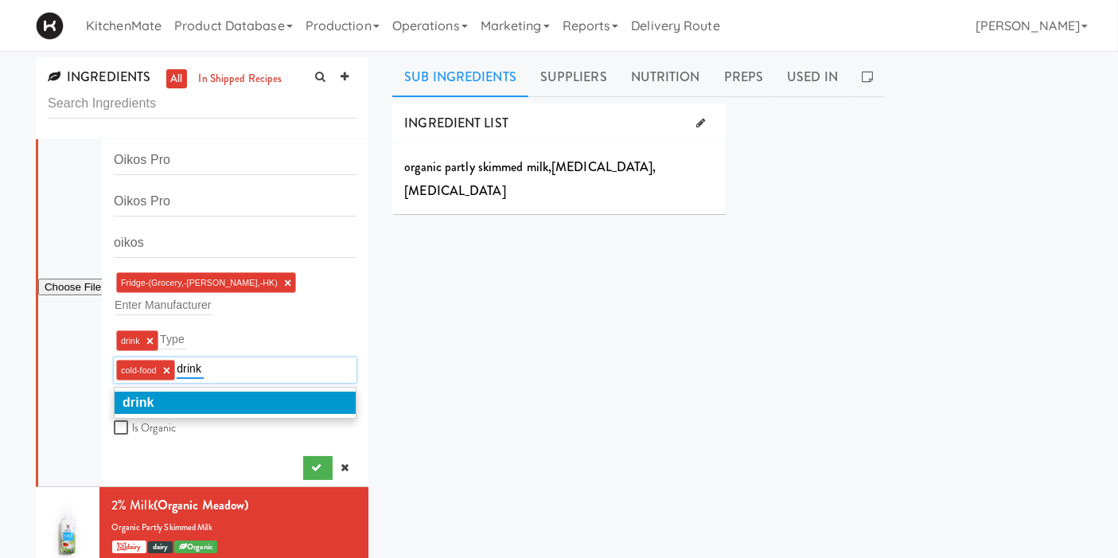
type input "drink"
click at [242, 392] on li "drink" at bounding box center [235, 403] width 241 height 22
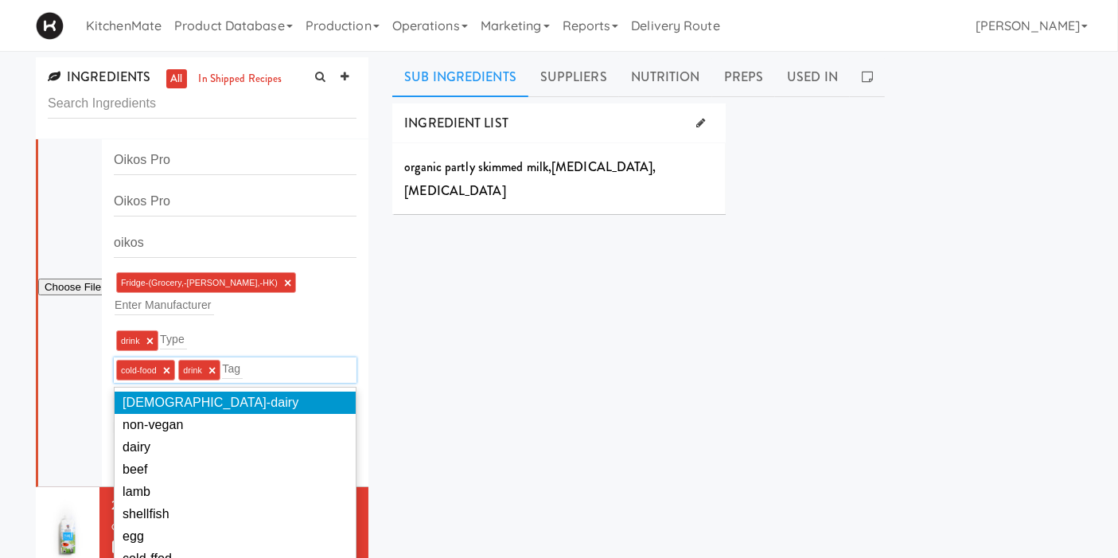
click at [438, 357] on div "INGREDIENT LIST organic partly skimmed milk , vitamin a palmitate , vitamin d3 …" at bounding box center [737, 401] width 690 height 597
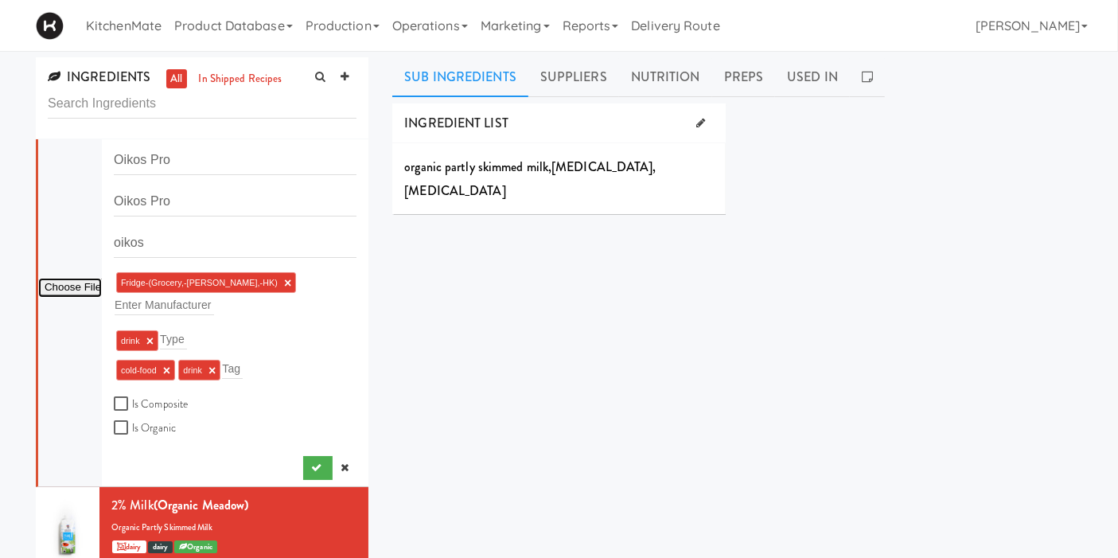
click at [79, 281] on input "file" at bounding box center [70, 288] width 64 height 20
type input "C:\fakepath\Mixed berries.jpg"
click at [188, 160] on input "Oikos Pro" at bounding box center [235, 160] width 243 height 29
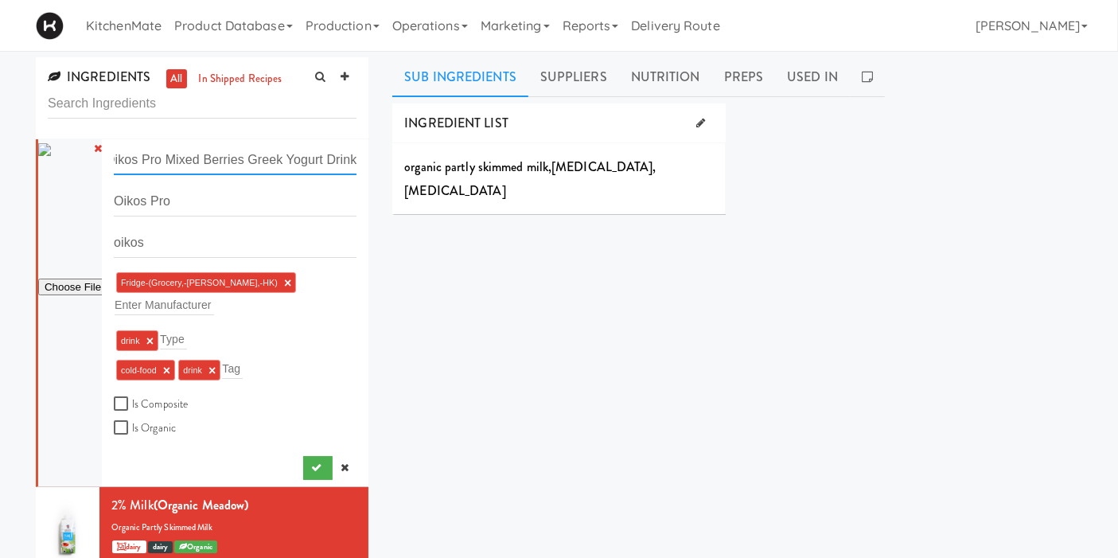
scroll to position [0, 22]
click at [252, 162] on input "Oikos Pro Mixed Berries Greek Yogurt Drink" at bounding box center [235, 160] width 243 height 29
type input "Oikos Pro Mixed Berries Greek Yogurt Drink"
click at [400, 251] on div "INGREDIENT LIST organic partly skimmed milk , vitamin a palmitate , vitamin d3 …" at bounding box center [737, 401] width 690 height 597
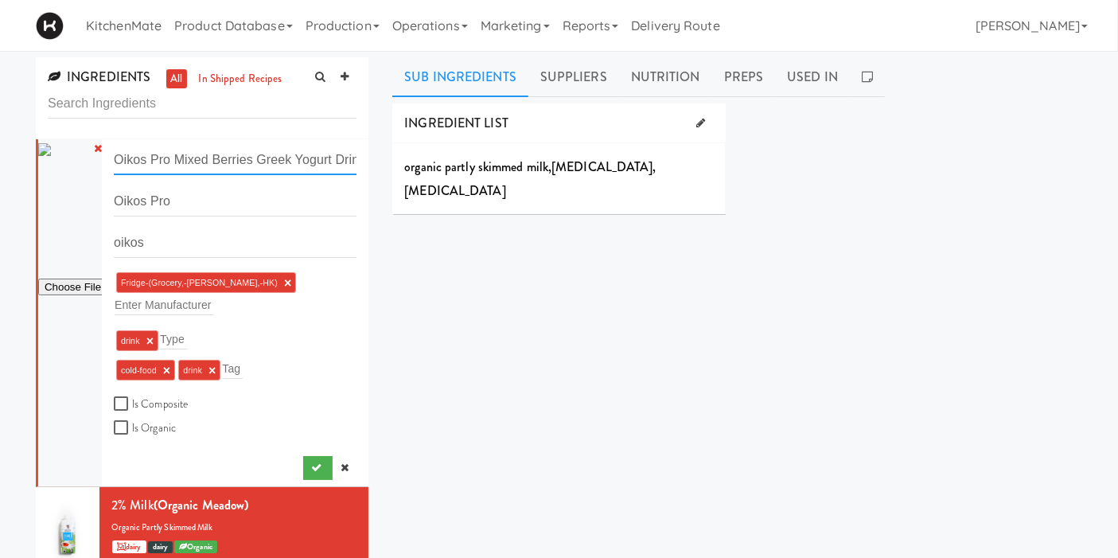
click at [298, 173] on input "Oikos Pro Mixed Berries Greek Yogurt Drink" at bounding box center [235, 160] width 243 height 29
click at [296, 161] on input "Oikos Pro Mixed Berries Greek Yogurt Drink" at bounding box center [235, 160] width 243 height 29
click at [473, 248] on div "INGREDIENT LIST organic partly skimmed milk , vitamin a palmitate , vitamin d3 …" at bounding box center [737, 401] width 690 height 597
drag, startPoint x: 225, startPoint y: 203, endPoint x: 83, endPoint y: 197, distance: 142.6
click at [114, 197] on form "Oikos Pro Mixed Berries Greek Yogurt Drink Oikos Pro oikos Fridge-(Grocery,-Bev…" at bounding box center [235, 292] width 243 height 292
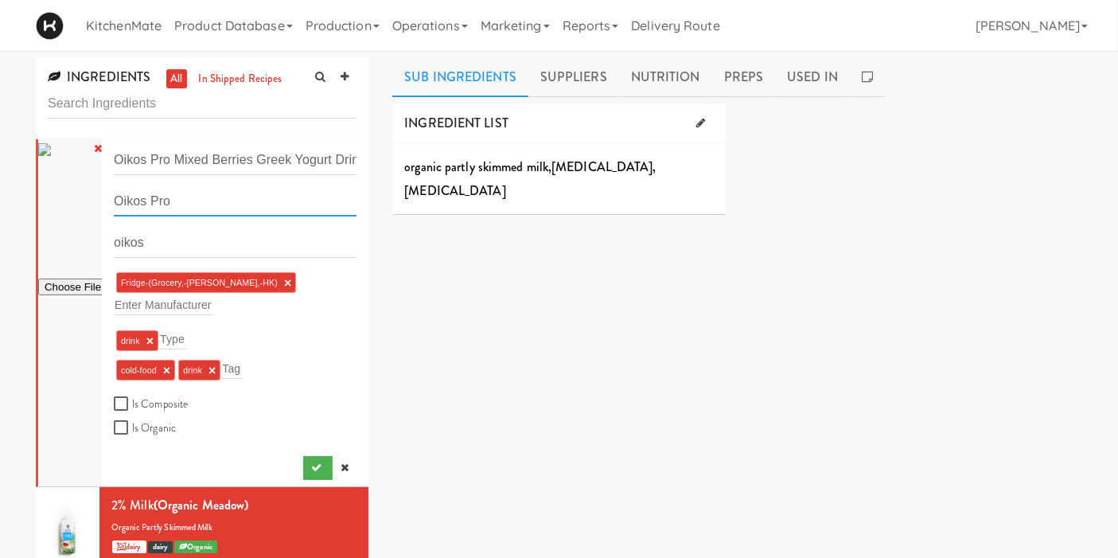
paste input "Mixed Berries Greek Yogurt Drink"
type input "Oikos Pro Mixed Berries Greek Yogurt Drink"
click at [425, 266] on div "INGREDIENT LIST organic partly skimmed milk , vitamin a palmitate , vitamin d3 …" at bounding box center [737, 401] width 690 height 597
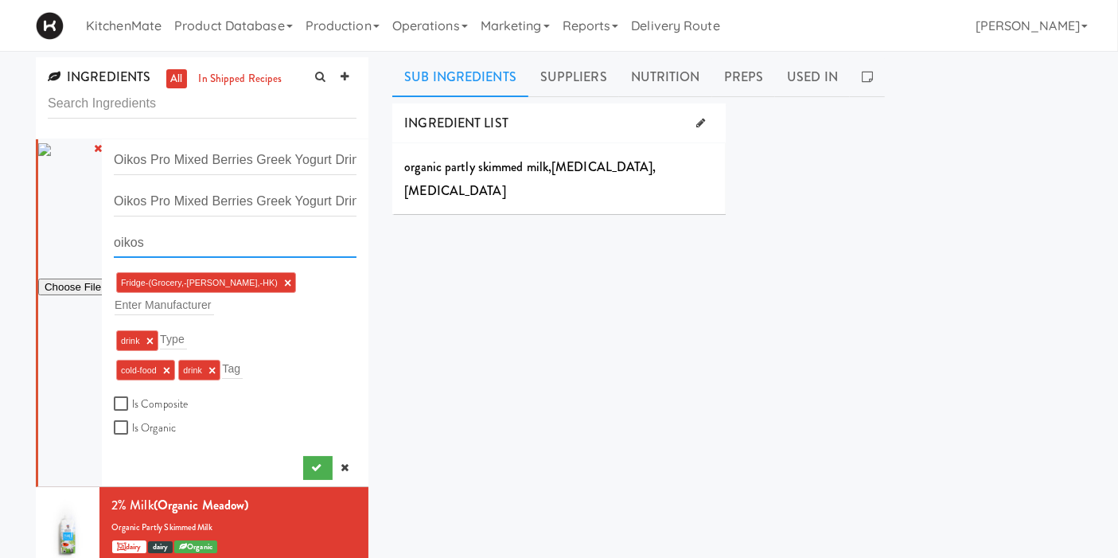
click at [118, 244] on input "oikos" at bounding box center [235, 242] width 243 height 29
type input "Oikos"
click at [386, 270] on div "Sub Ingredients Suppliers Nutrition Preps Used In INGREDIENT LIST organic partl…" at bounding box center [737, 378] width 714 height 643
click at [303, 456] on button "submit" at bounding box center [317, 468] width 29 height 24
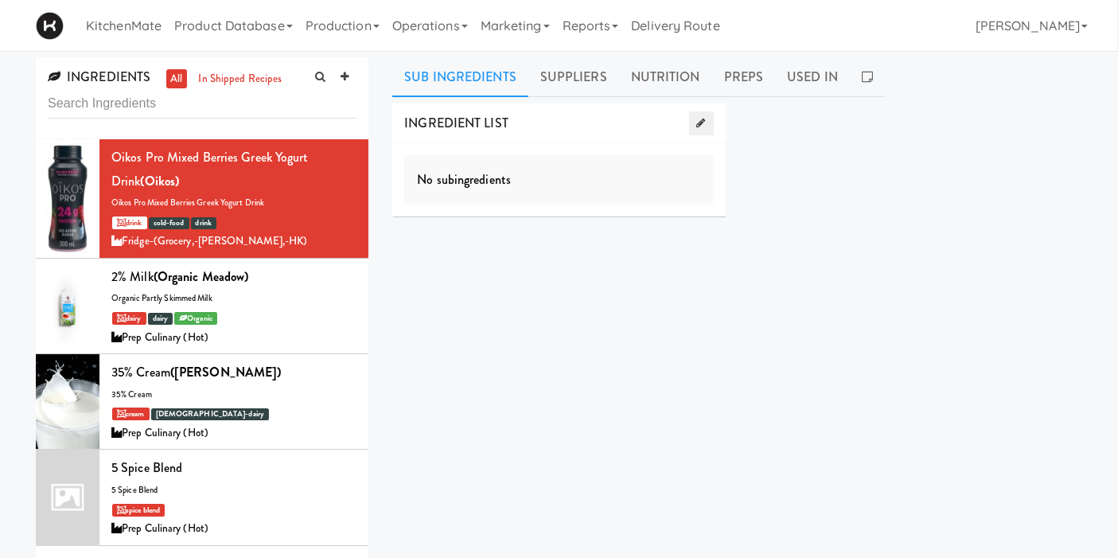
click at [700, 127] on icon at bounding box center [701, 123] width 9 height 10
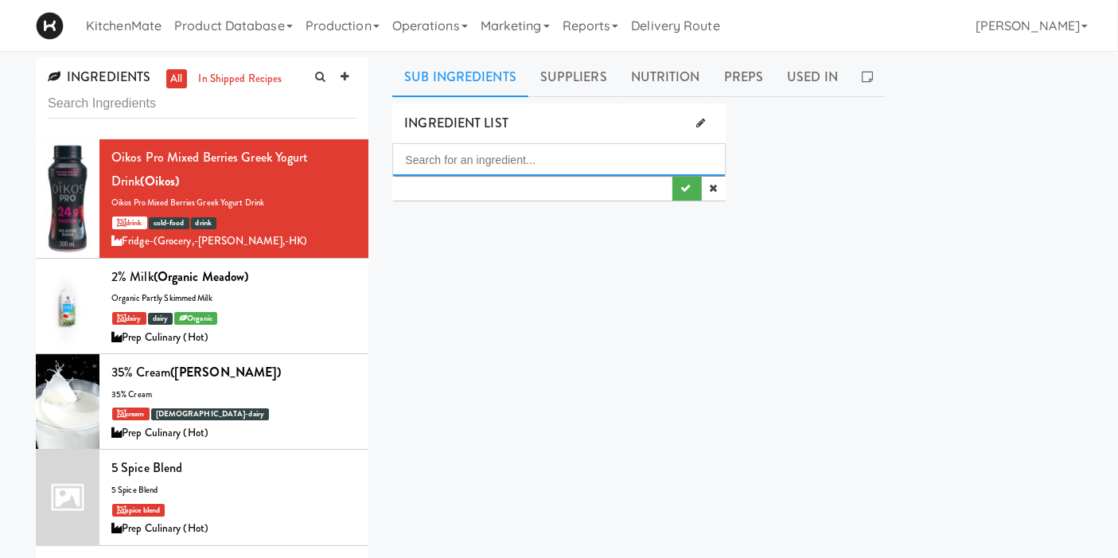
click at [553, 155] on input "Search for an ingredient..." at bounding box center [558, 160] width 331 height 32
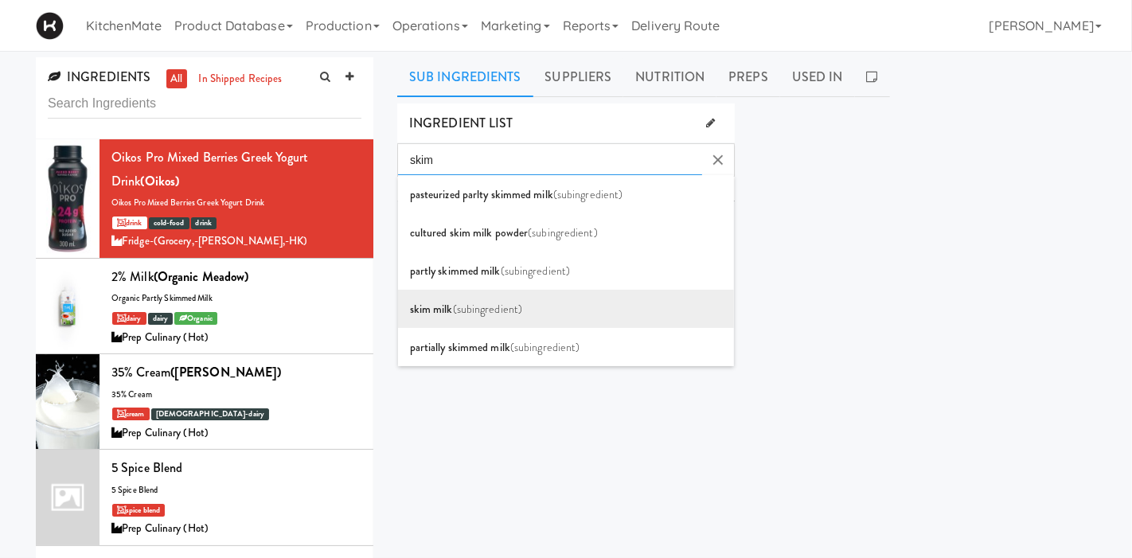
type input "skim"
click at [573, 305] on li "skim milk (subingredient)" at bounding box center [566, 309] width 337 height 38
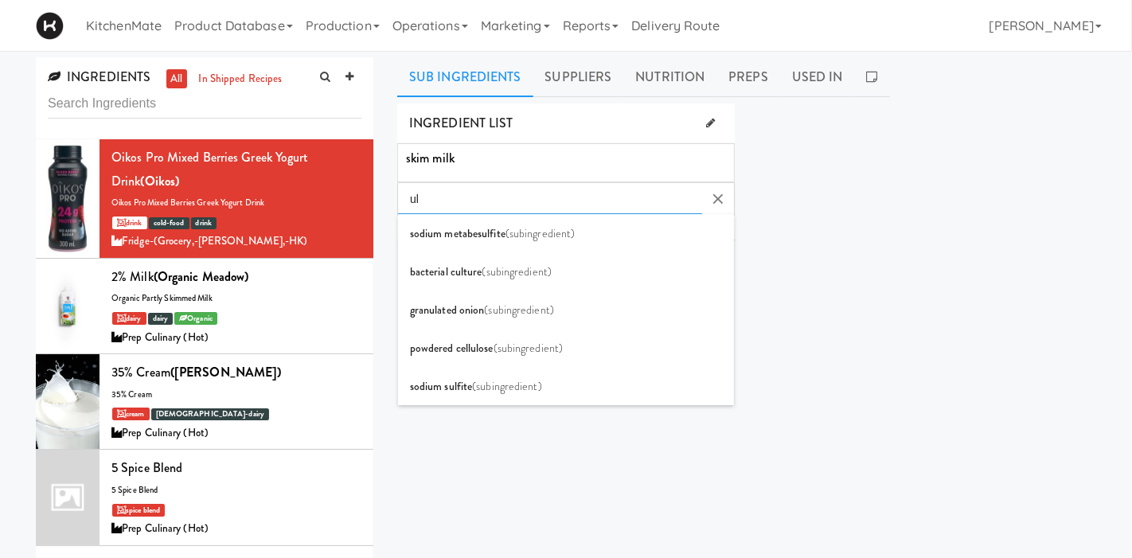
type input "u"
type input "skim"
drag, startPoint x: 524, startPoint y: 198, endPoint x: 375, endPoint y: 195, distance: 149.7
click at [379, 195] on body "Are you sure you want to change recipe status to finalized? Okay Cancel Okay Ar…" at bounding box center [566, 279] width 1132 height 558
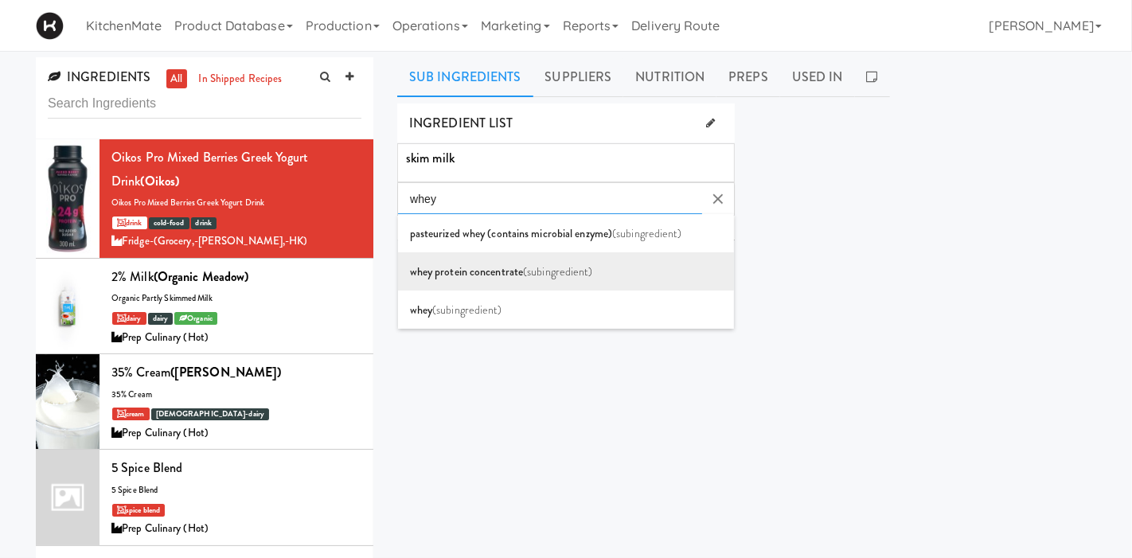
type input "whey"
click at [485, 273] on span "whey protein concentrate" at bounding box center [466, 271] width 113 height 16
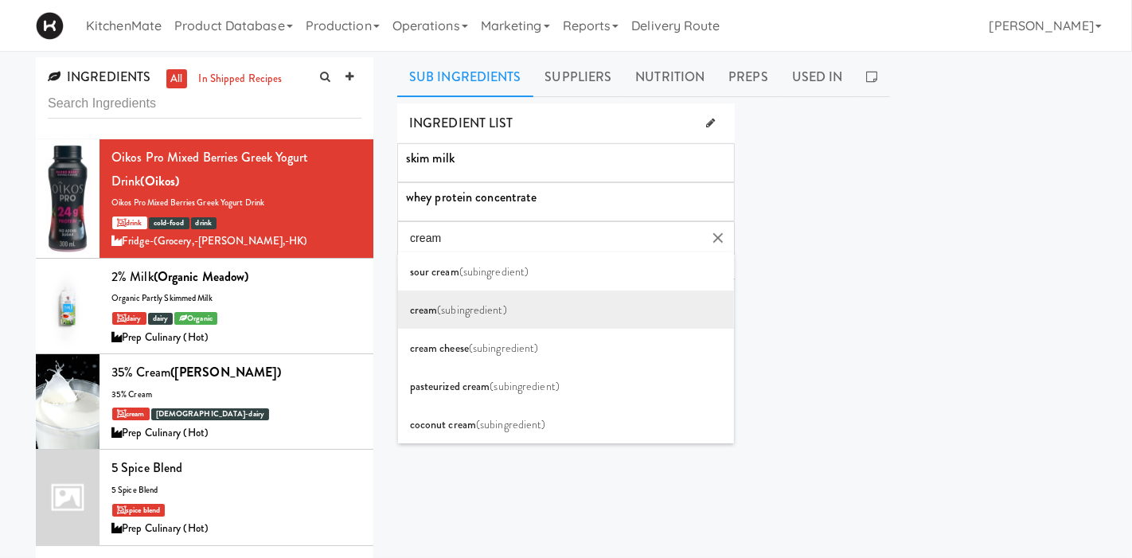
type input "cream"
click at [526, 321] on li "cream (subingredient)" at bounding box center [566, 309] width 337 height 38
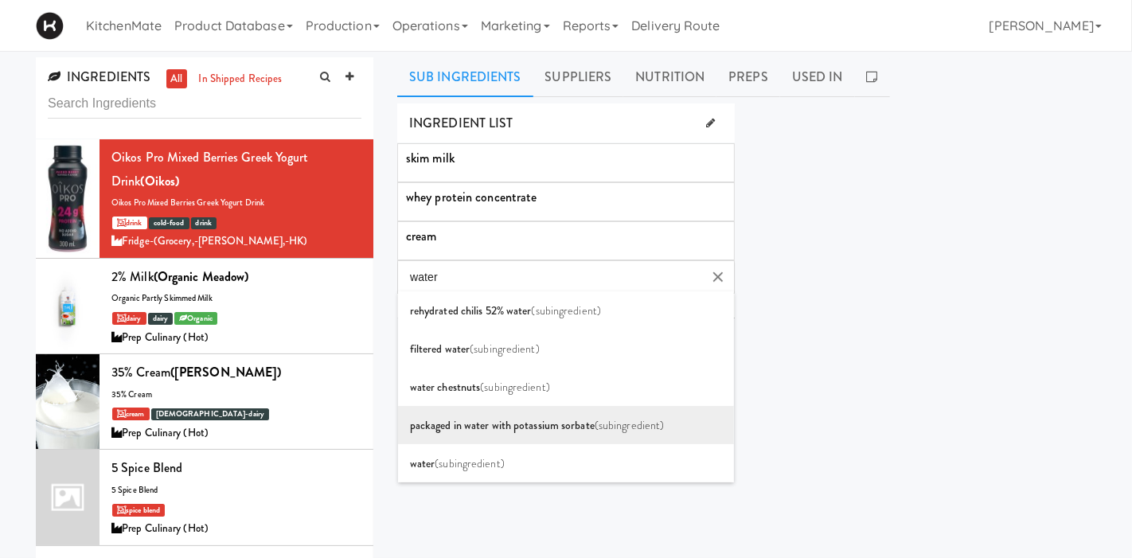
type input "water"
click at [532, 440] on li "packaged in water with potassium sorbate (subingredient)" at bounding box center [566, 425] width 337 height 38
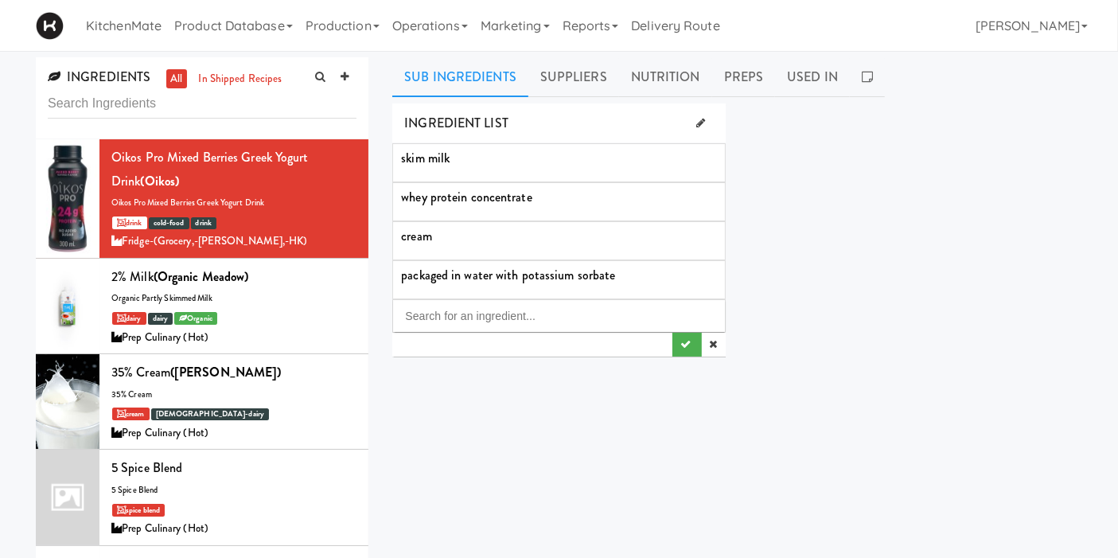
click at [587, 284] on div "packaged in water with potassium sorbate" at bounding box center [558, 279] width 315 height 21
click at [704, 269] on div "packaged in water with potassium sorbate" at bounding box center [558, 275] width 315 height 13
click at [708, 270] on icon at bounding box center [712, 275] width 10 height 13
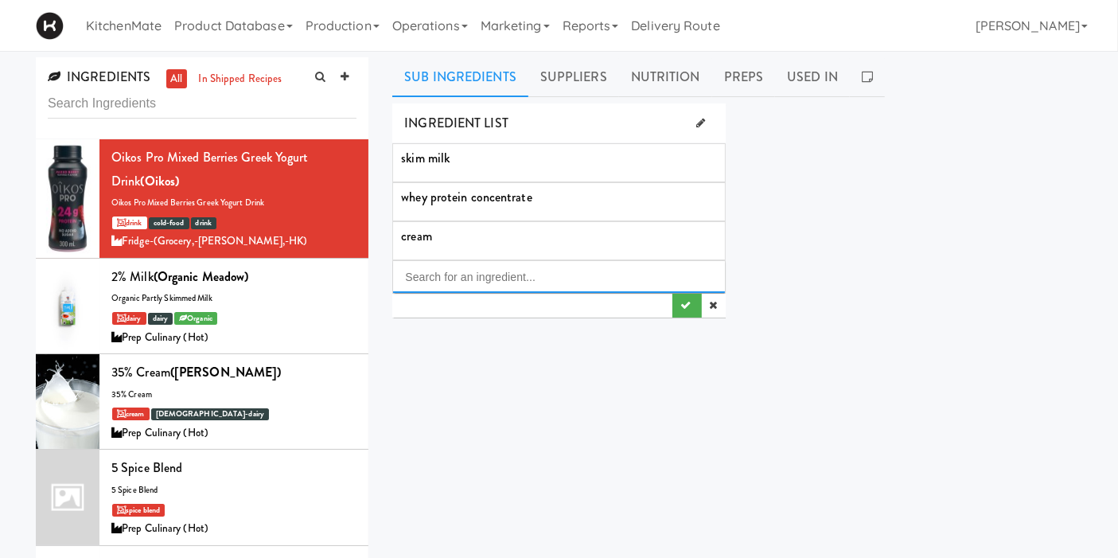
click at [567, 287] on input "Search for an ingredient..." at bounding box center [558, 277] width 331 height 32
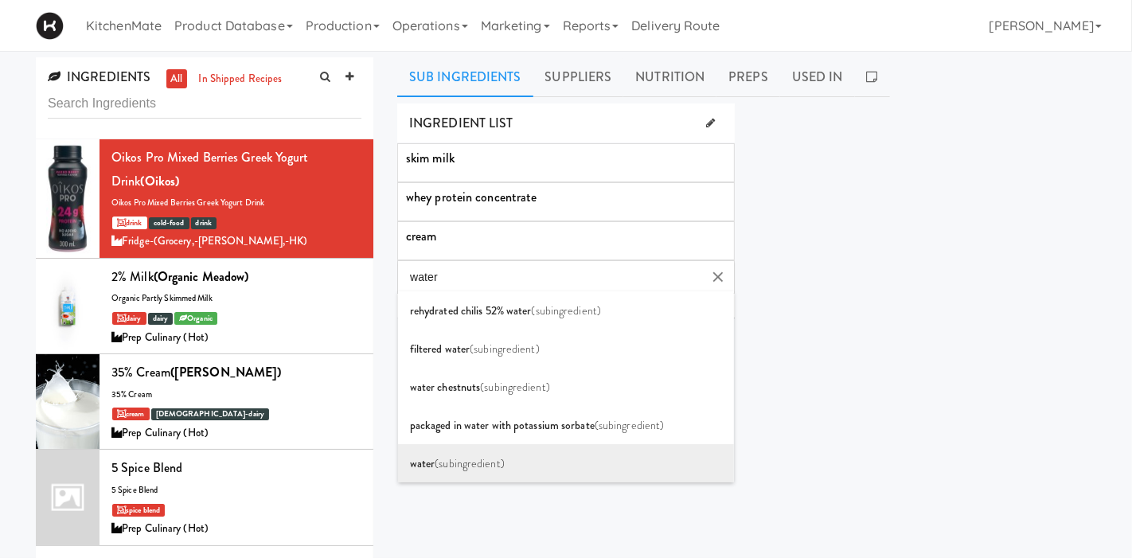
type input "water"
click at [641, 468] on li "water (subingredient)" at bounding box center [566, 463] width 337 height 38
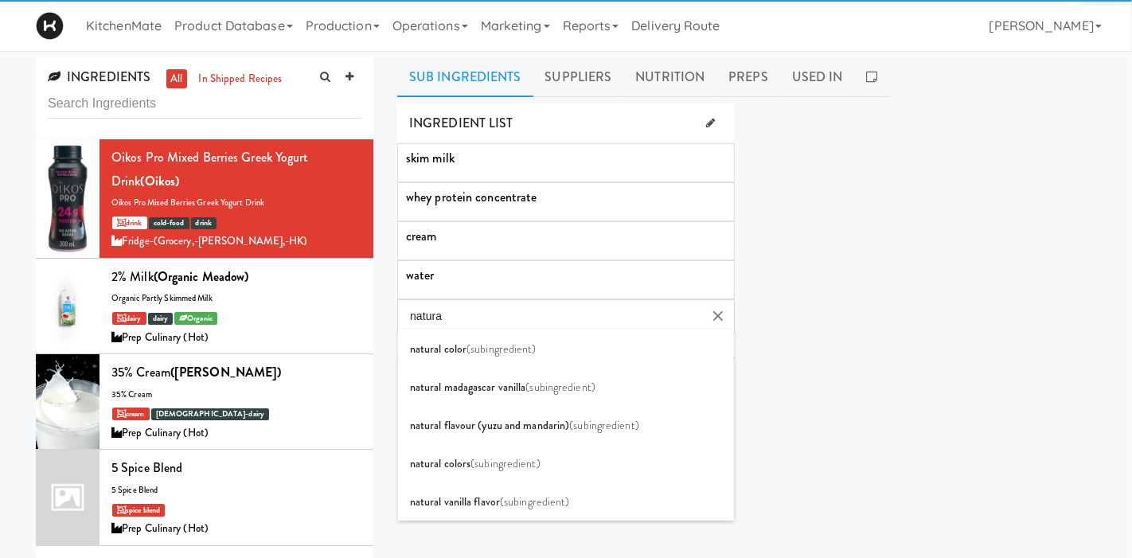
type input "natural"
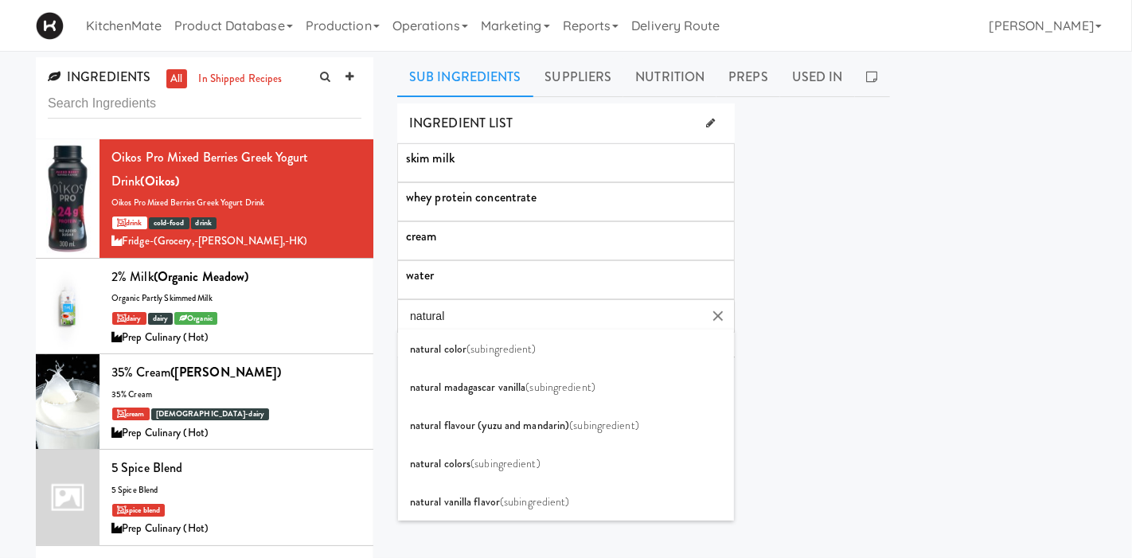
drag, startPoint x: 514, startPoint y: 319, endPoint x: 352, endPoint y: 306, distance: 162.9
click at [352, 306] on body "Are you sure you want to change recipe status to finalized? Okay Cancel Okay Ar…" at bounding box center [566, 279] width 1132 height 558
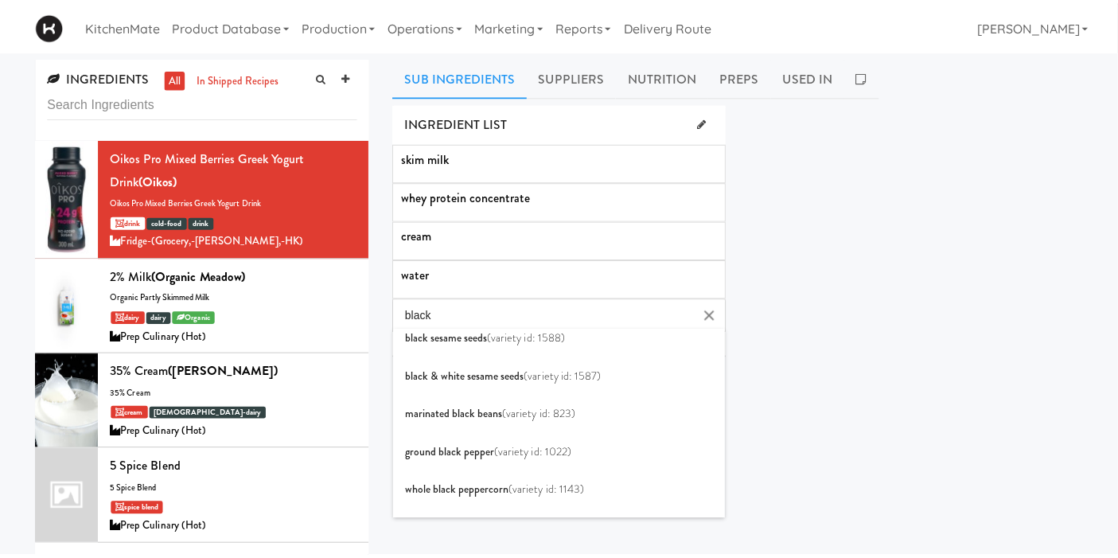
scroll to position [420, 0]
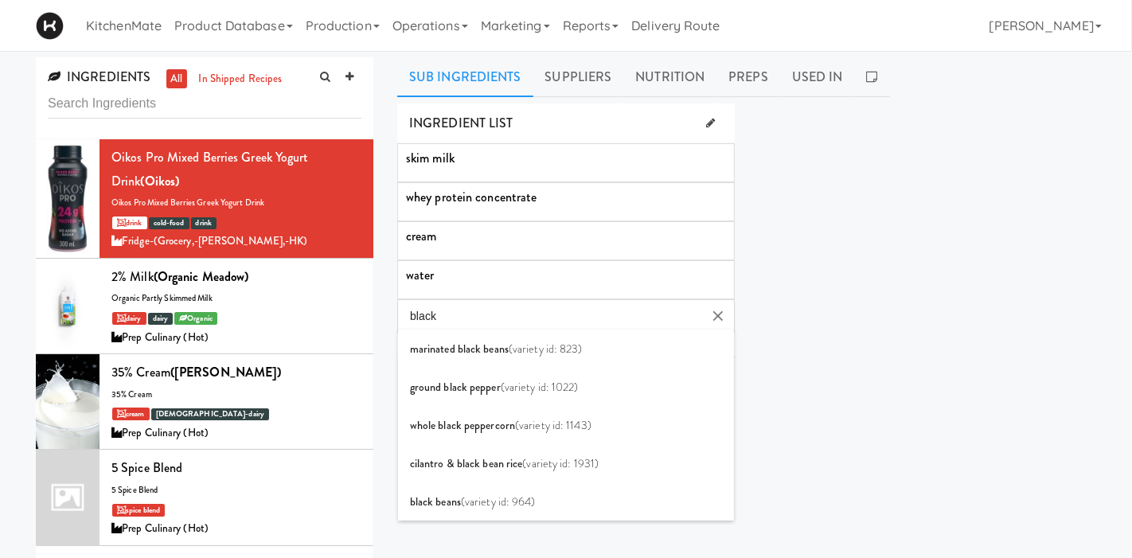
type input "black"
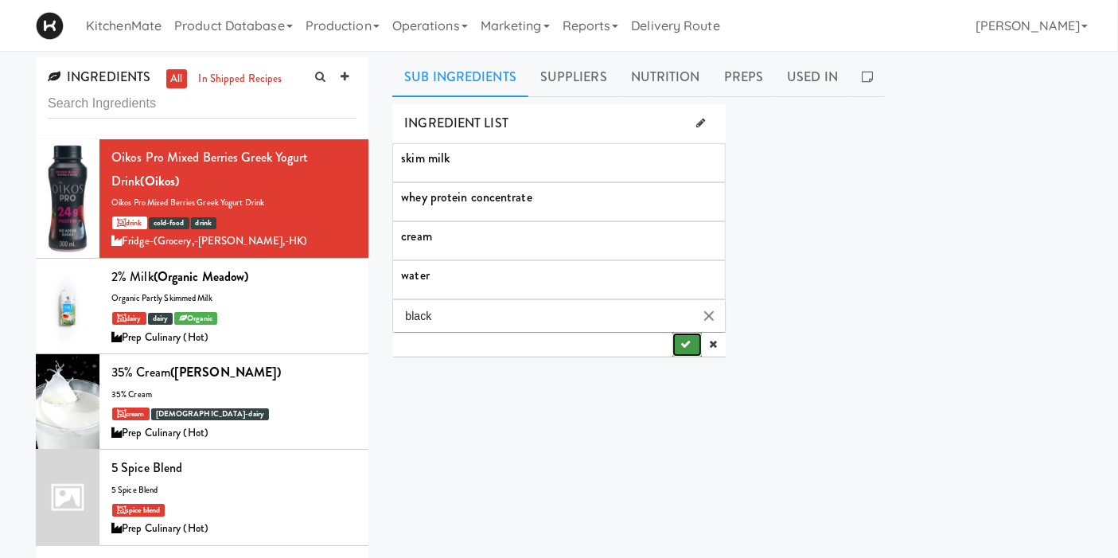
click at [686, 348] on button "submit" at bounding box center [687, 345] width 29 height 24
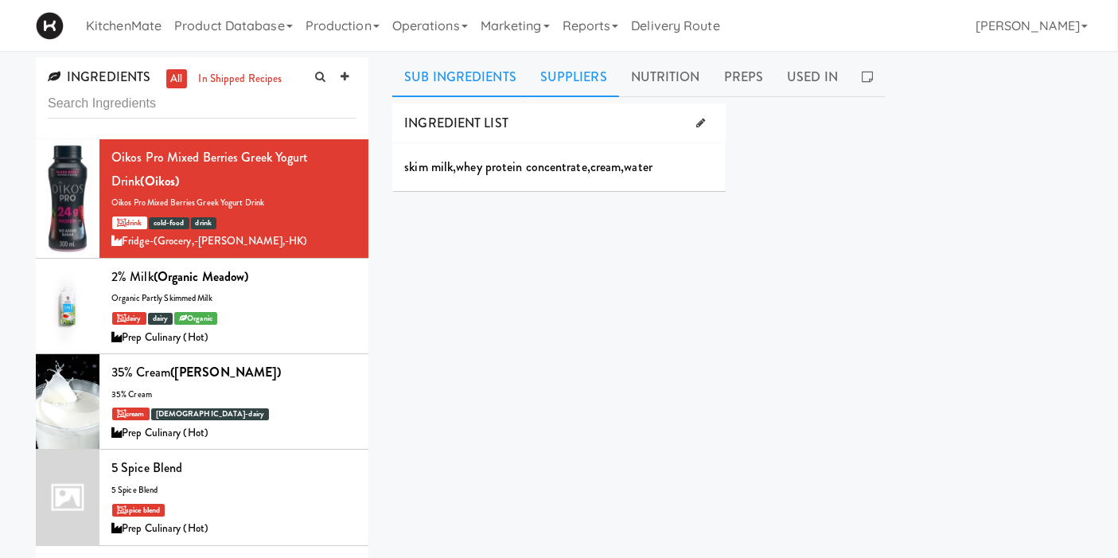
click at [567, 87] on link "Suppliers" at bounding box center [573, 77] width 91 height 40
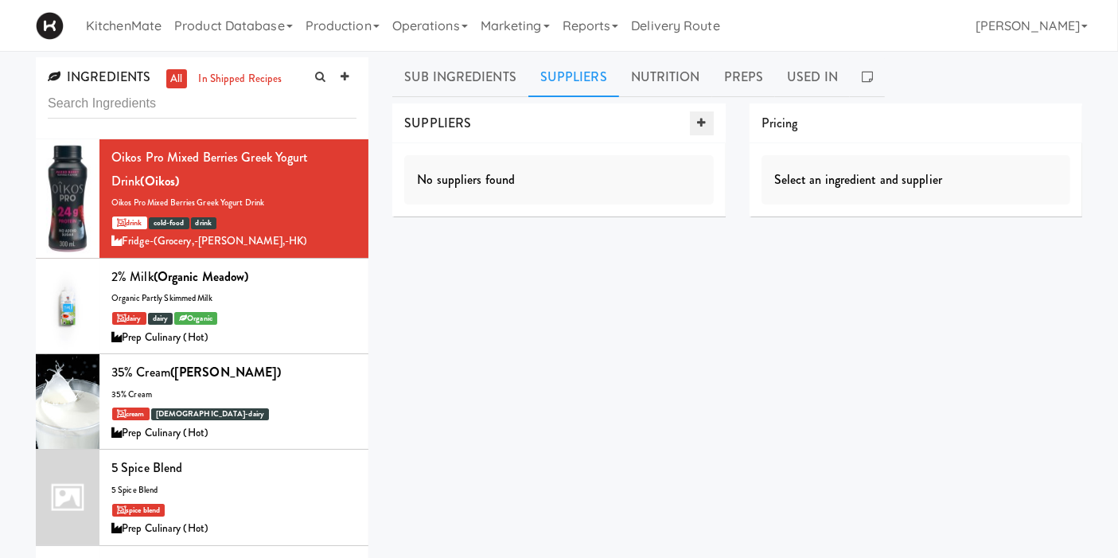
click at [698, 119] on icon at bounding box center [702, 123] width 8 height 10
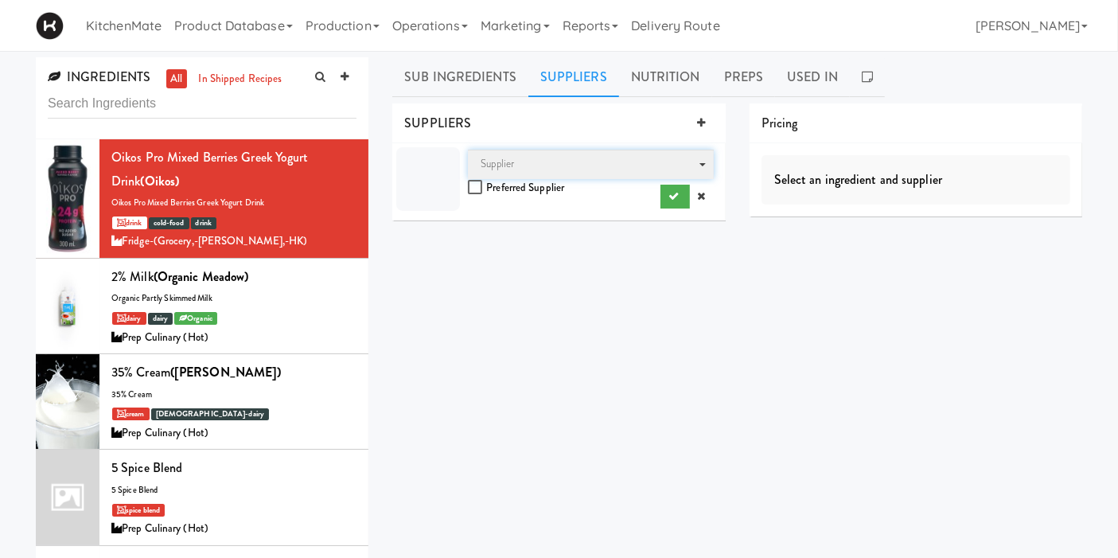
click at [554, 166] on span "Supplier" at bounding box center [590, 164] width 245 height 29
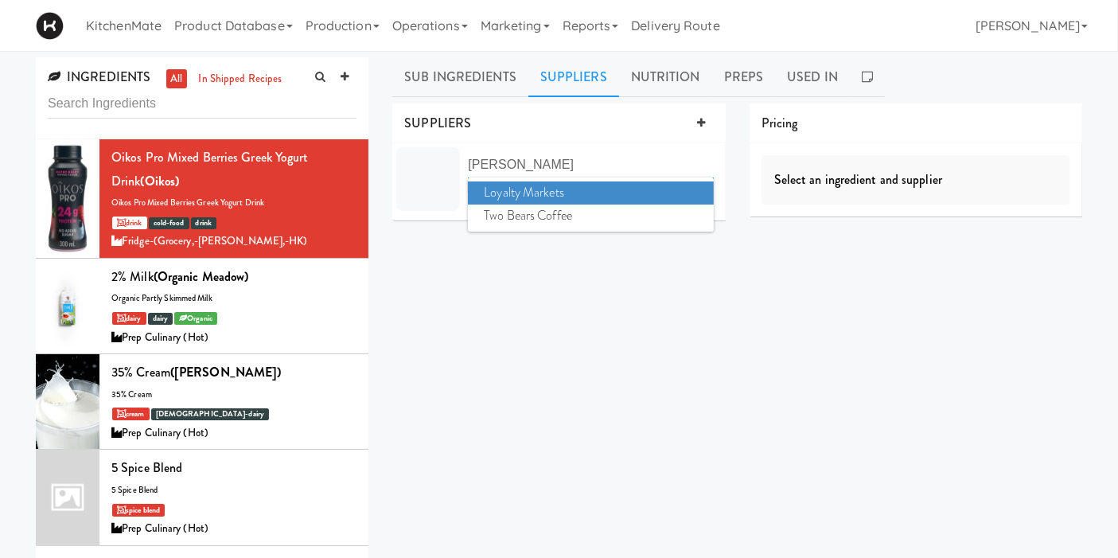
type input "loy"
click at [556, 189] on span "Loyalty Markets" at bounding box center [590, 192] width 245 height 23
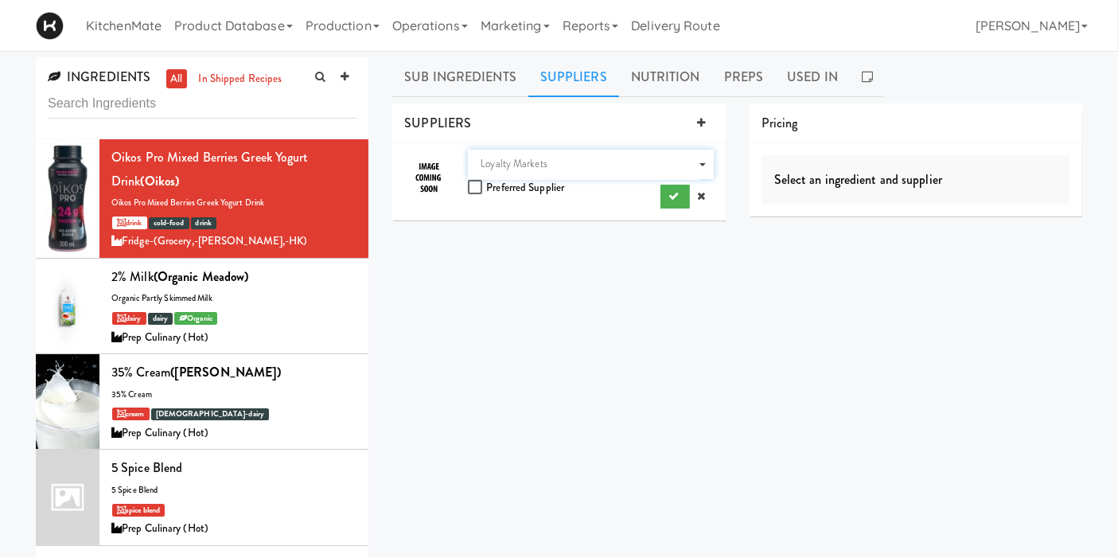
drag, startPoint x: 645, startPoint y: 255, endPoint x: 653, endPoint y: 249, distance: 10.8
click at [648, 254] on div "INGREDIENT LIST skim milk , whey protein concentrate , cream , water SUPPLIERS …" at bounding box center [737, 401] width 690 height 597
click at [669, 200] on icon "submit" at bounding box center [674, 196] width 10 height 10
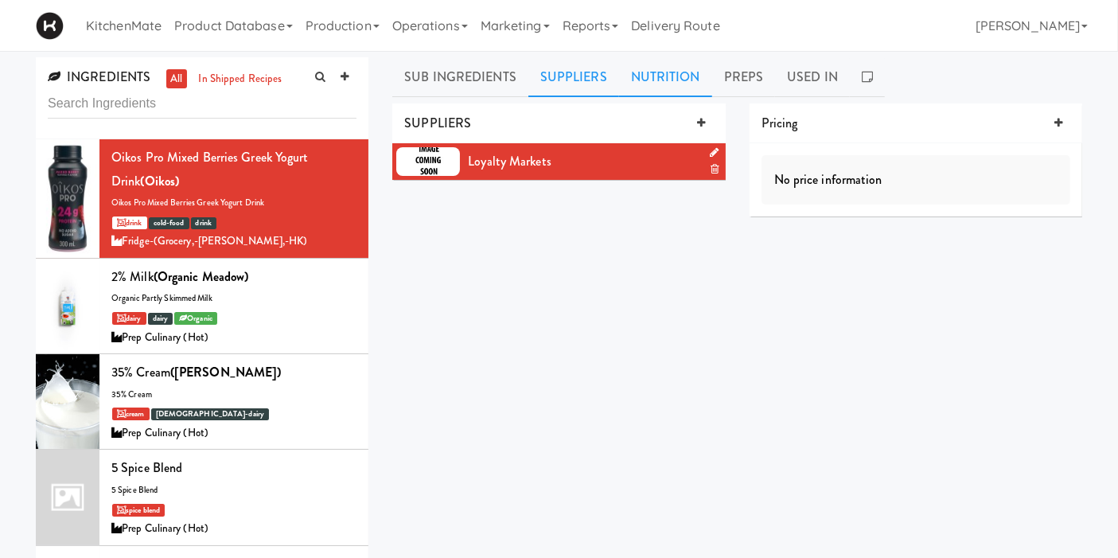
click at [688, 83] on link "Nutrition" at bounding box center [665, 77] width 93 height 40
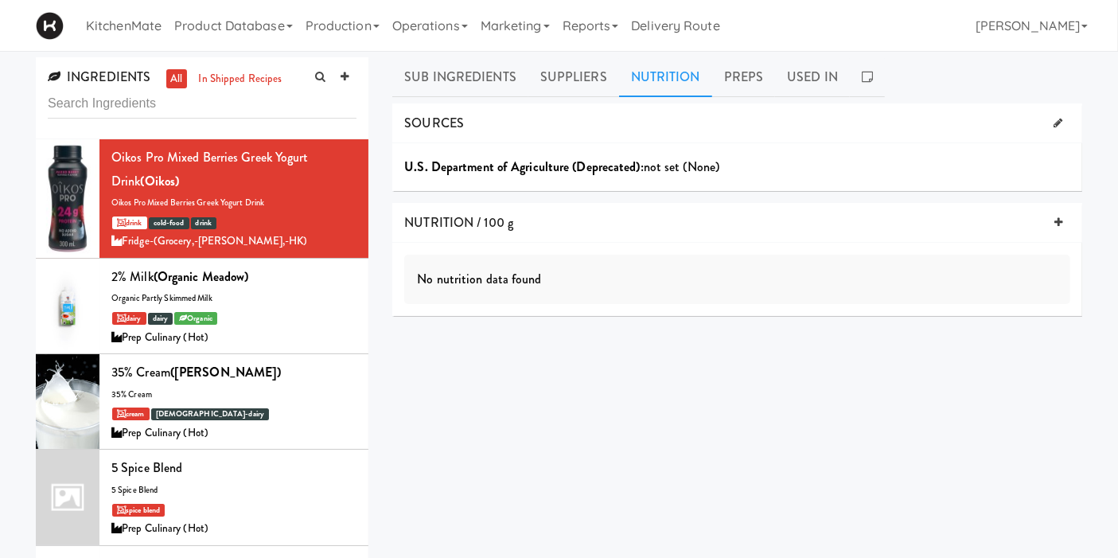
drag, startPoint x: 742, startPoint y: 86, endPoint x: 721, endPoint y: 120, distance: 40.0
click at [742, 86] on link "Preps" at bounding box center [744, 77] width 64 height 40
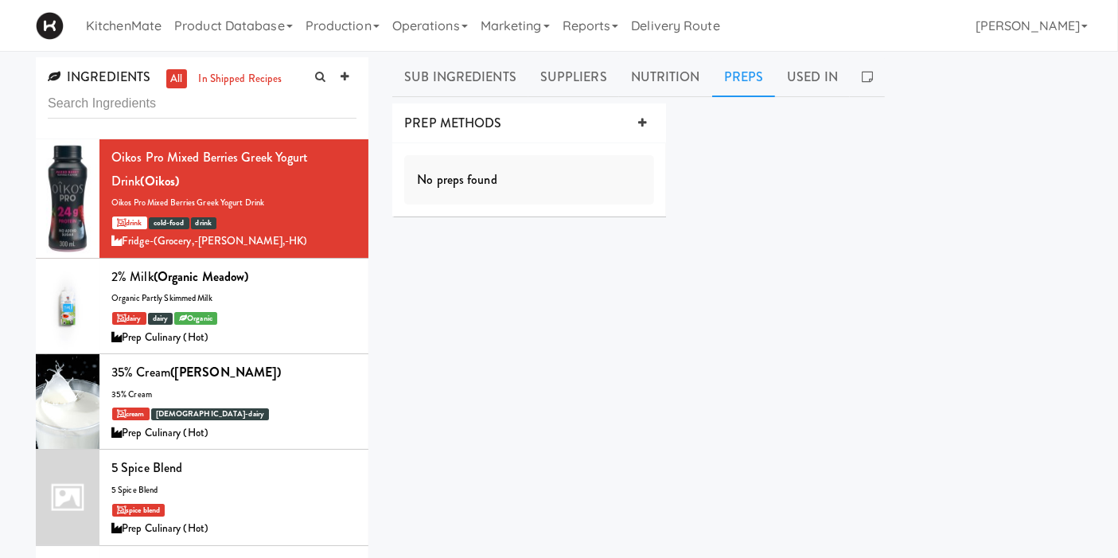
click at [545, 187] on div "No preps found" at bounding box center [529, 179] width 250 height 49
click at [645, 127] on icon at bounding box center [642, 123] width 8 height 10
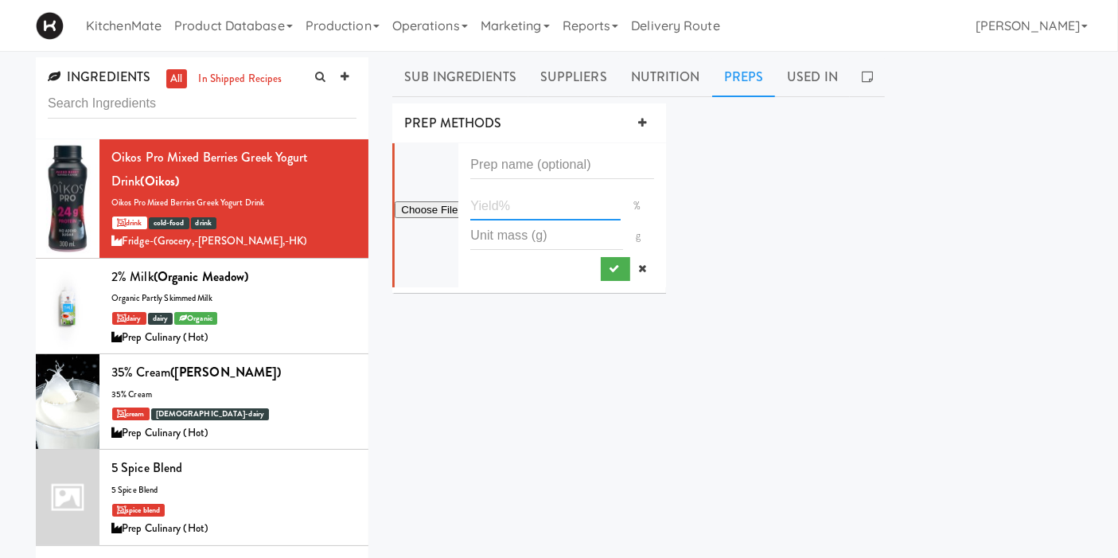
click at [501, 196] on input "number" at bounding box center [545, 205] width 150 height 29
type input "100"
click at [614, 272] on icon "submit" at bounding box center [614, 268] width 10 height 10
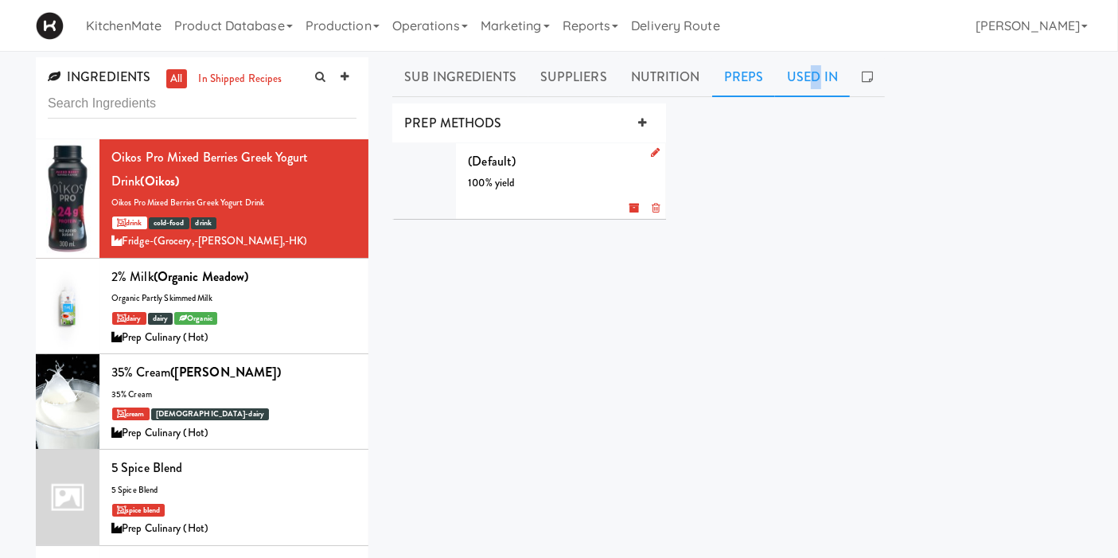
click at [811, 74] on link "Used In" at bounding box center [812, 77] width 75 height 40
click at [630, 163] on div "Not used in any dishes" at bounding box center [558, 179] width 309 height 49
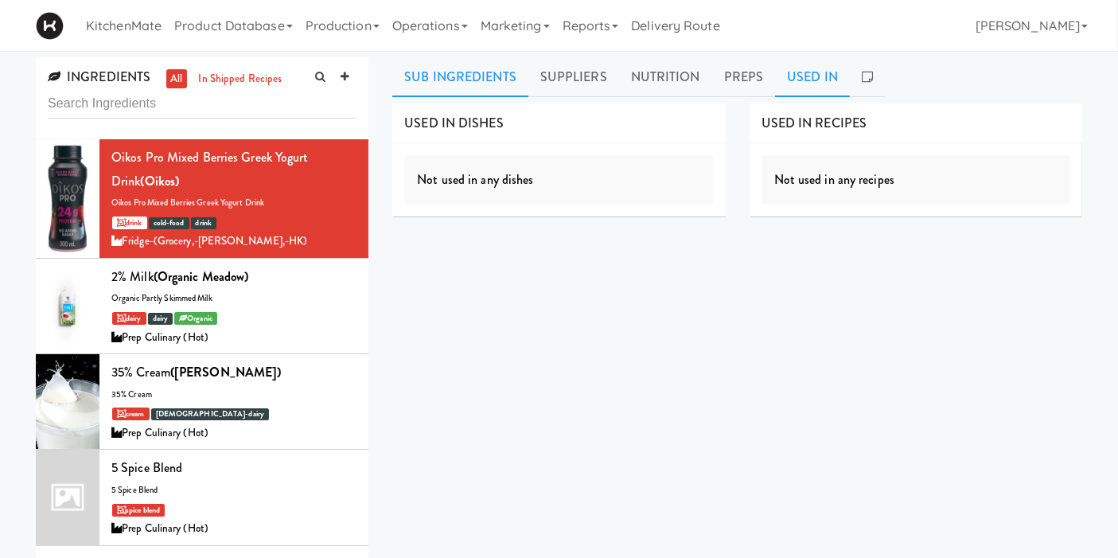
click at [428, 80] on link "Sub Ingredients" at bounding box center [460, 77] width 136 height 40
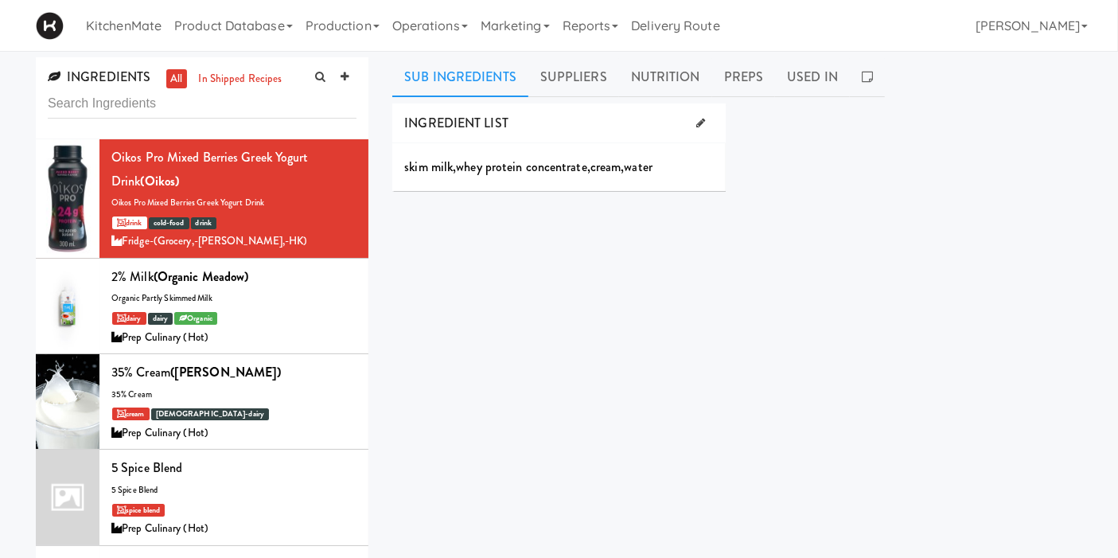
click at [517, 229] on div "INGREDIENT LIST skim milk , whey protein concentrate , cream , water SUPPLIERS …" at bounding box center [737, 401] width 690 height 597
click at [350, 76] on link at bounding box center [345, 77] width 24 height 24
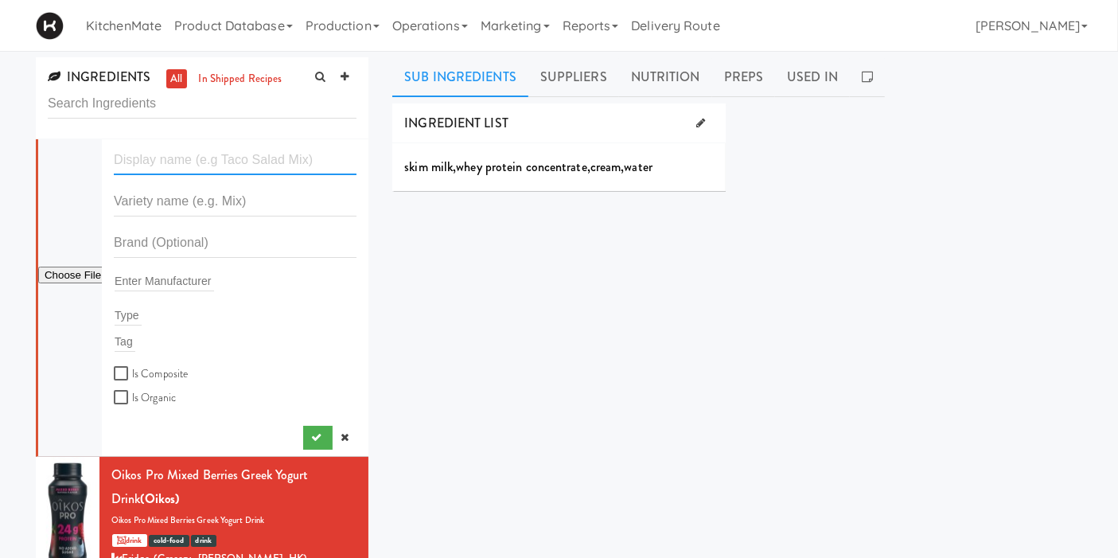
click at [208, 165] on input "text" at bounding box center [235, 160] width 243 height 29
paste input "Oikos Pro Mixed Berries Greek Yogurt Drink"
type input "Oikos Pro Mixed Berries Greek Yogurt Drink"
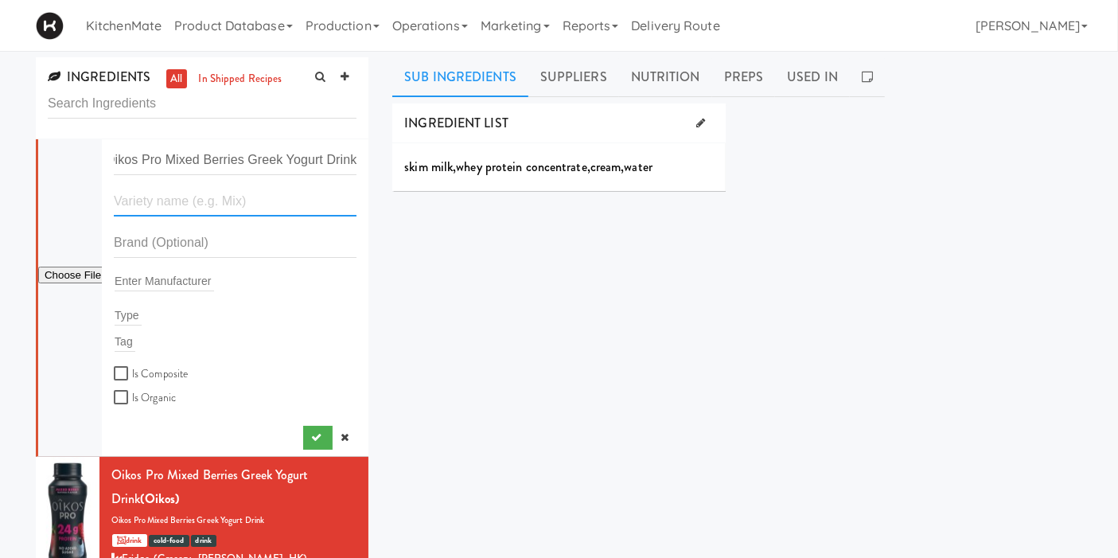
click at [229, 216] on input "text" at bounding box center [235, 201] width 243 height 29
paste input "Oikos Pro Mixed Berries Greek Yogurt Drink"
type input "Oikos Pro Mixed Berries Greek Yogurt Drink"
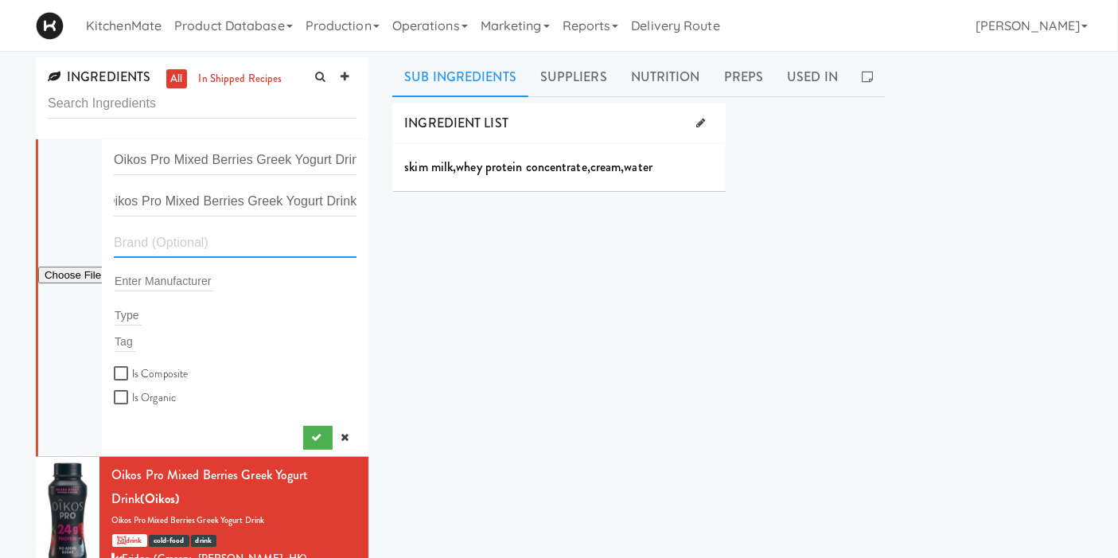
click at [200, 243] on input "text" at bounding box center [235, 242] width 243 height 29
type input "Oikos"
click at [152, 274] on input "text" at bounding box center [164, 281] width 99 height 21
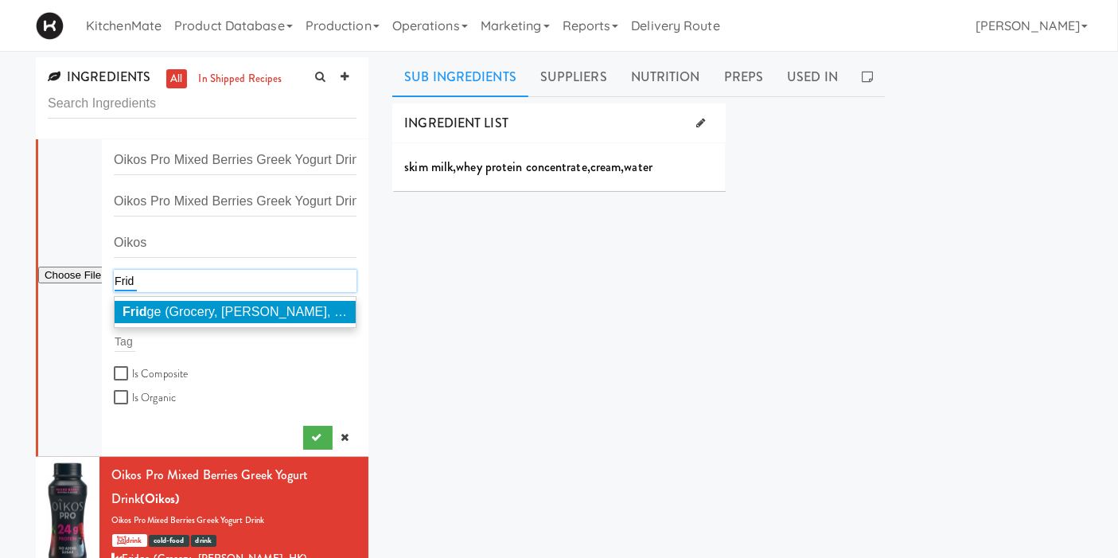
type input "Frid"
click at [259, 298] on div "Frid ge (Grocery, Bev, HK)" at bounding box center [235, 312] width 243 height 32
click at [131, 318] on em "Frid" at bounding box center [135, 312] width 25 height 14
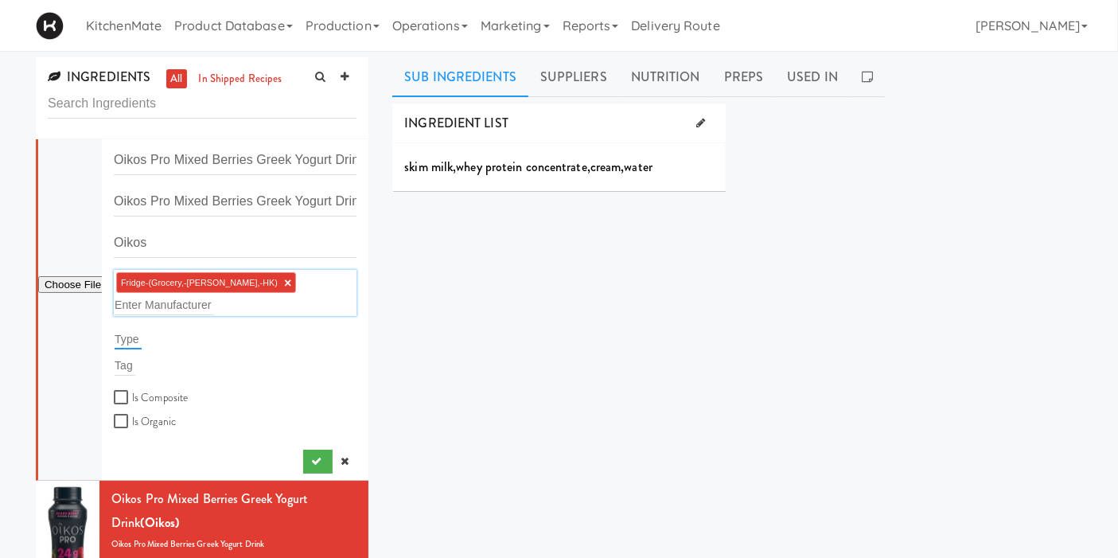
click at [135, 329] on input "text" at bounding box center [128, 339] width 27 height 21
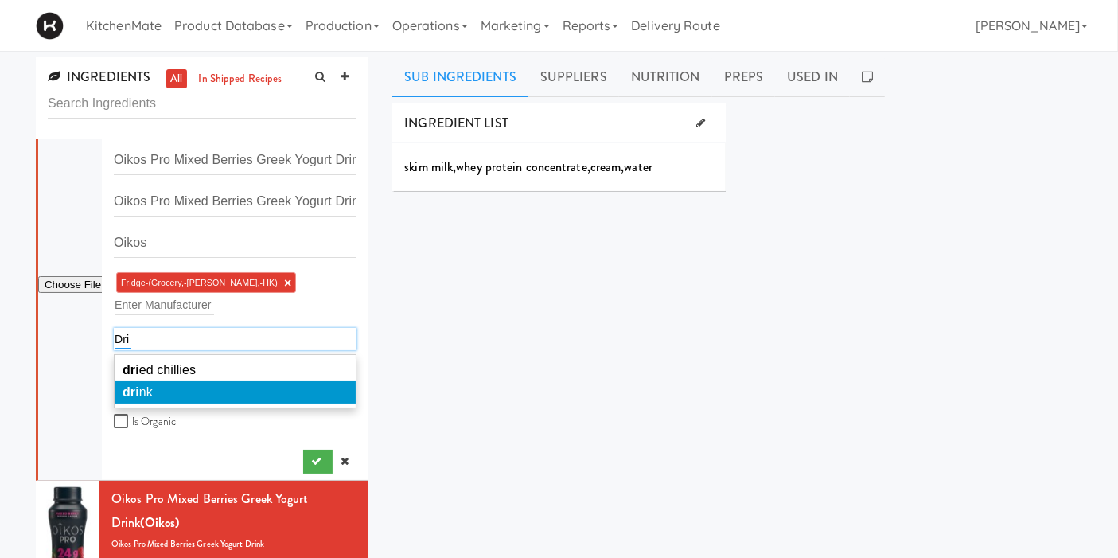
type input "Dri"
click at [150, 385] on span "dri nk" at bounding box center [138, 392] width 30 height 14
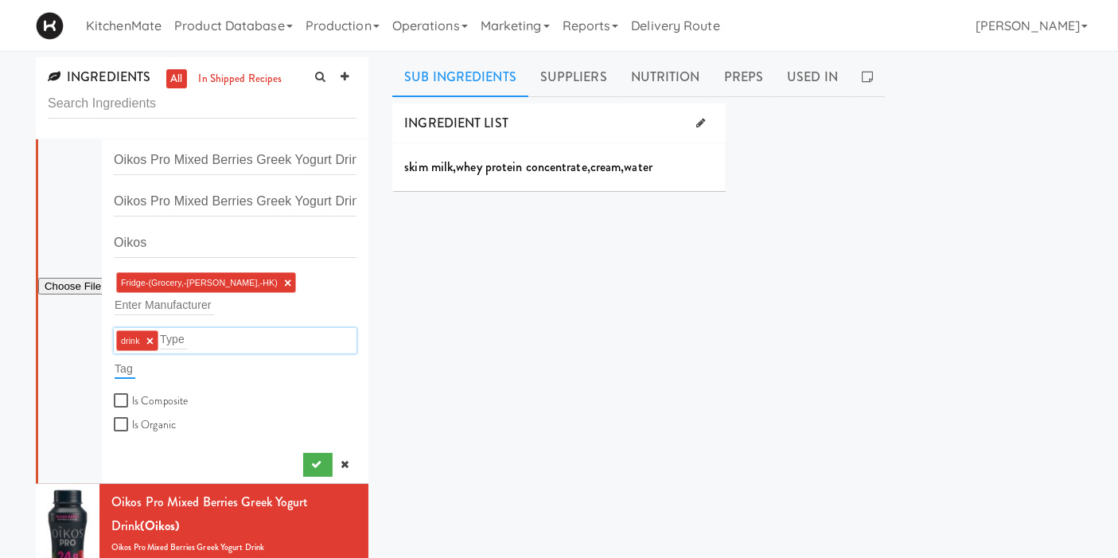
click at [129, 358] on input "text" at bounding box center [125, 368] width 21 height 21
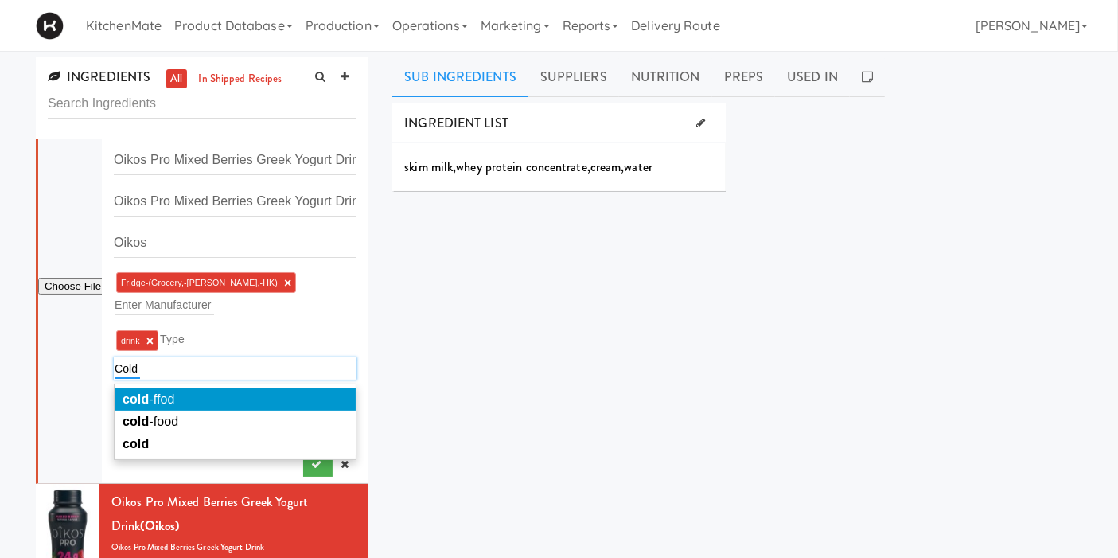
type input "Cold"
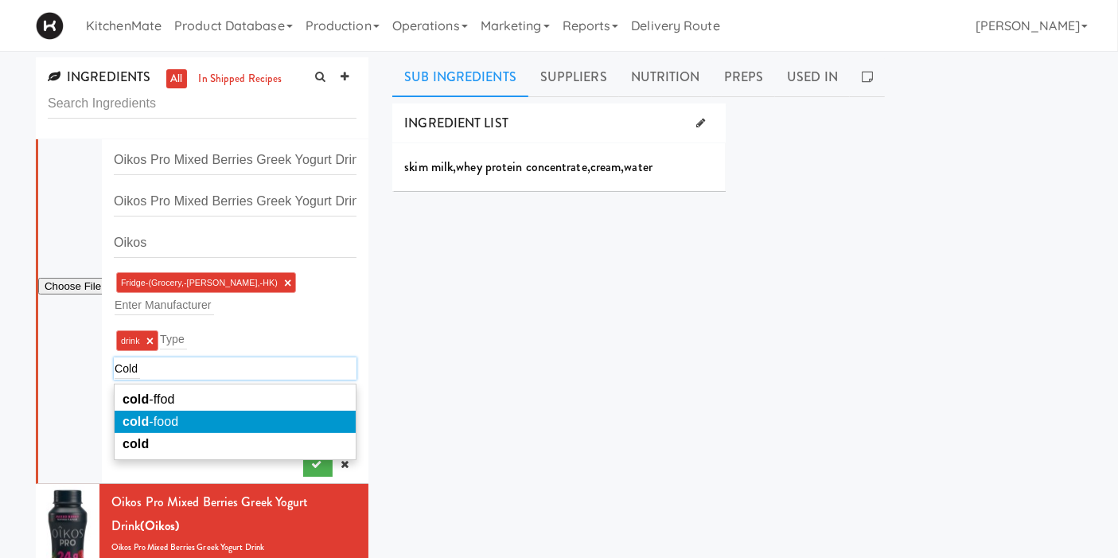
click at [160, 415] on span "cold -food" at bounding box center [151, 422] width 56 height 14
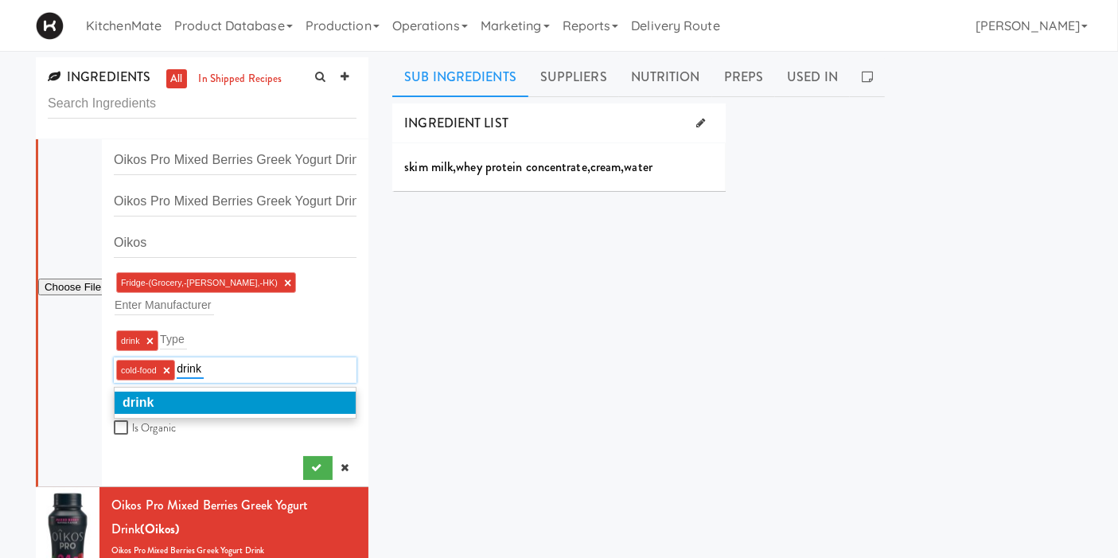
type input "drink"
click at [170, 392] on li "drink" at bounding box center [235, 403] width 241 height 22
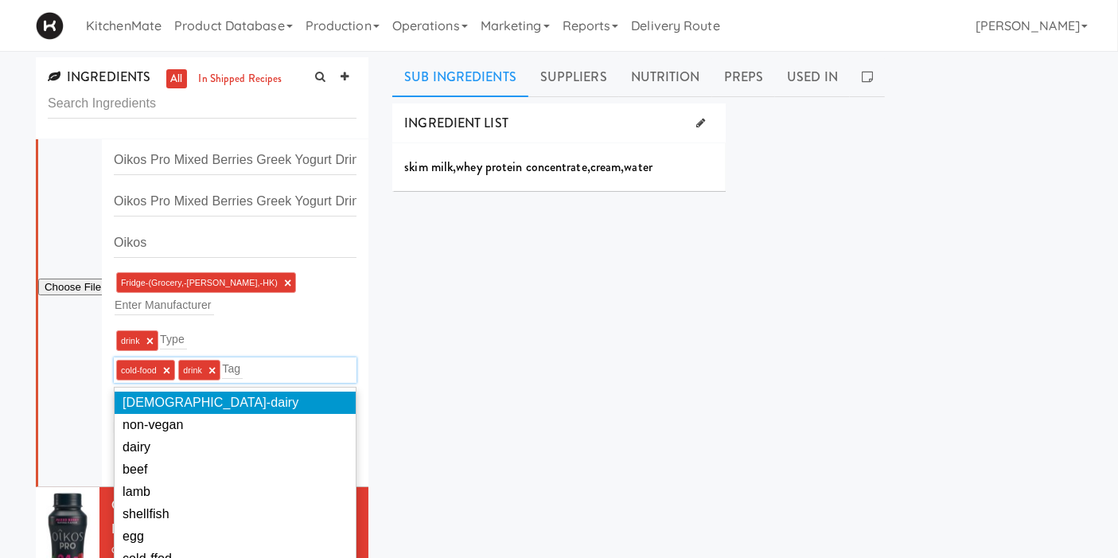
click at [452, 351] on div "INGREDIENT LIST skim milk , whey protein concentrate , cream , water SUPPLIERS …" at bounding box center [737, 401] width 690 height 597
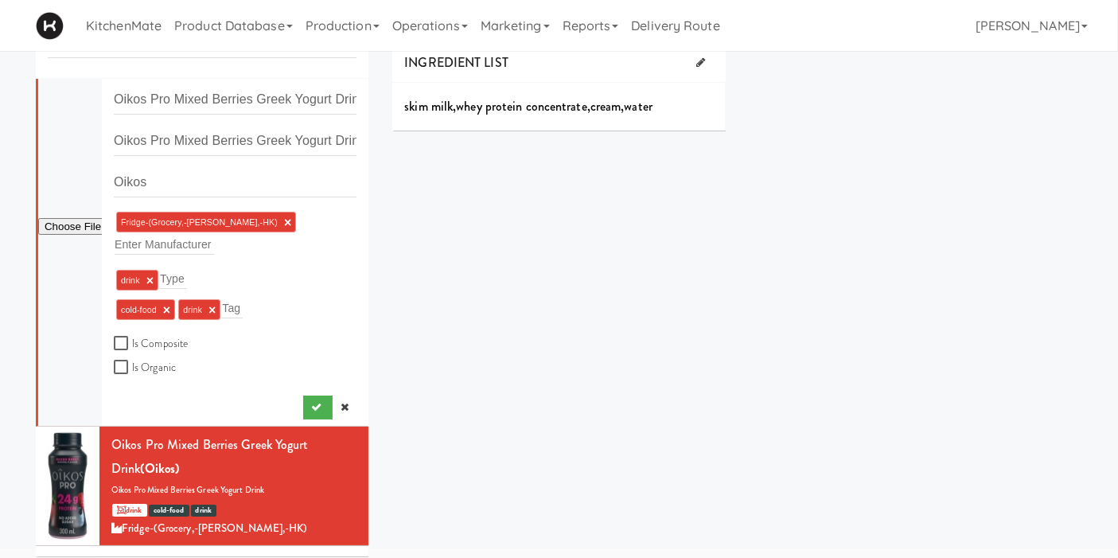
scroll to position [88, 0]
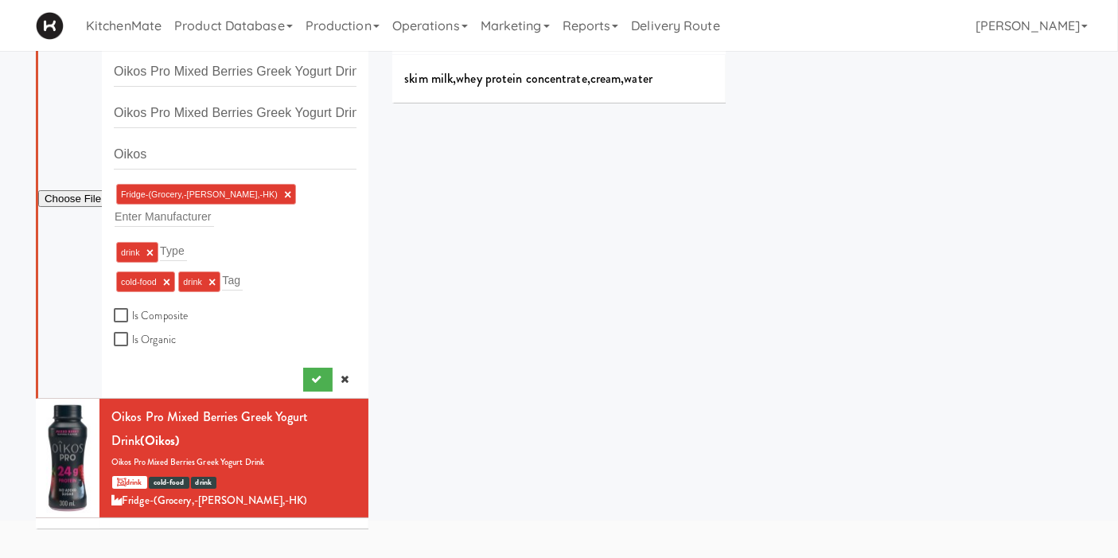
click at [67, 176] on div at bounding box center [70, 224] width 64 height 347
click at [69, 189] on input "file" at bounding box center [70, 199] width 64 height 20
click at [57, 189] on input "file" at bounding box center [70, 199] width 64 height 20
type input "C:\fakepath\large_31aa3a6b-ef1e-482d-bcc5-d00c125ebd30.webp"
click at [436, 248] on div "INGREDIENT LIST skim milk , whey protein concentrate , cream , water SUPPLIERS …" at bounding box center [737, 313] width 690 height 597
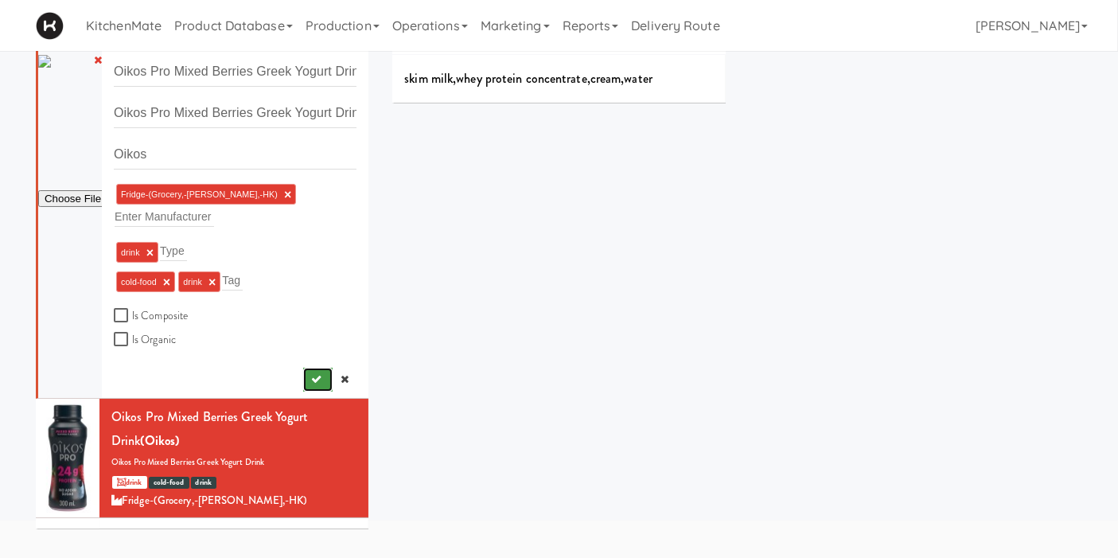
click at [303, 368] on button "submit" at bounding box center [317, 380] width 29 height 24
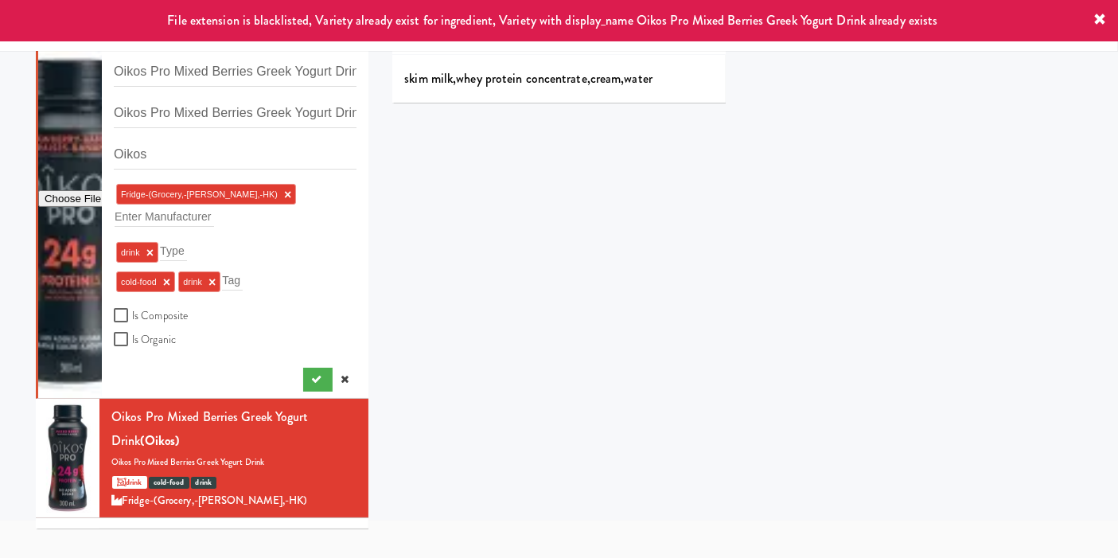
scroll to position [0, 0]
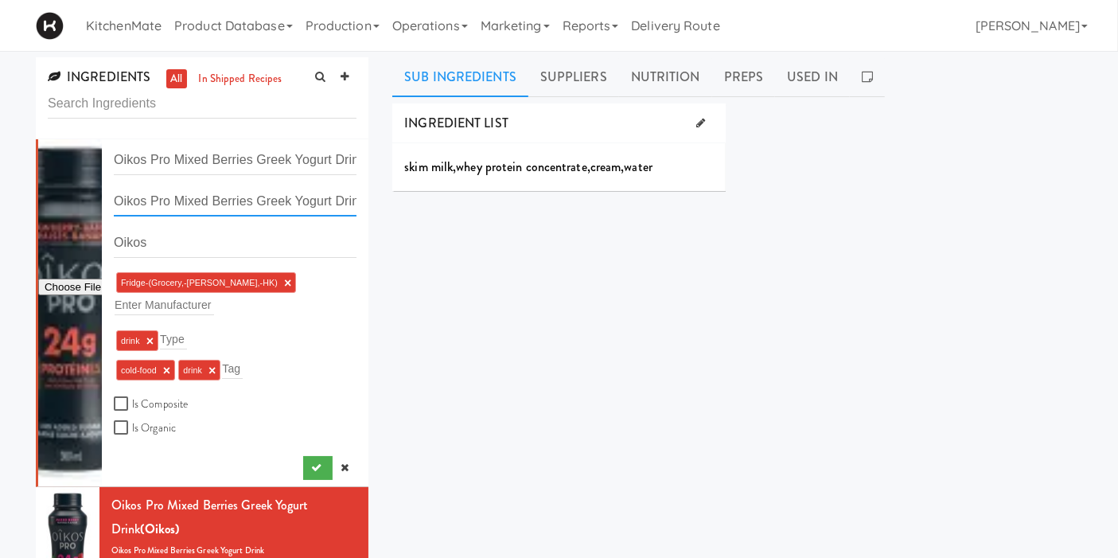
drag, startPoint x: 251, startPoint y: 201, endPoint x: 173, endPoint y: 200, distance: 78.0
click at [173, 200] on input "Oikos Pro Mixed Berries Greek Yogurt Drink" at bounding box center [235, 201] width 243 height 29
drag, startPoint x: 286, startPoint y: 197, endPoint x: 175, endPoint y: 201, distance: 110.7
click at [175, 201] on input "Oikos Pro Strawberry Banana Greek Yogurt Drink" at bounding box center [235, 201] width 243 height 29
type input "Oikos Pro Strawberry Banana Greek Yogurt Drink"
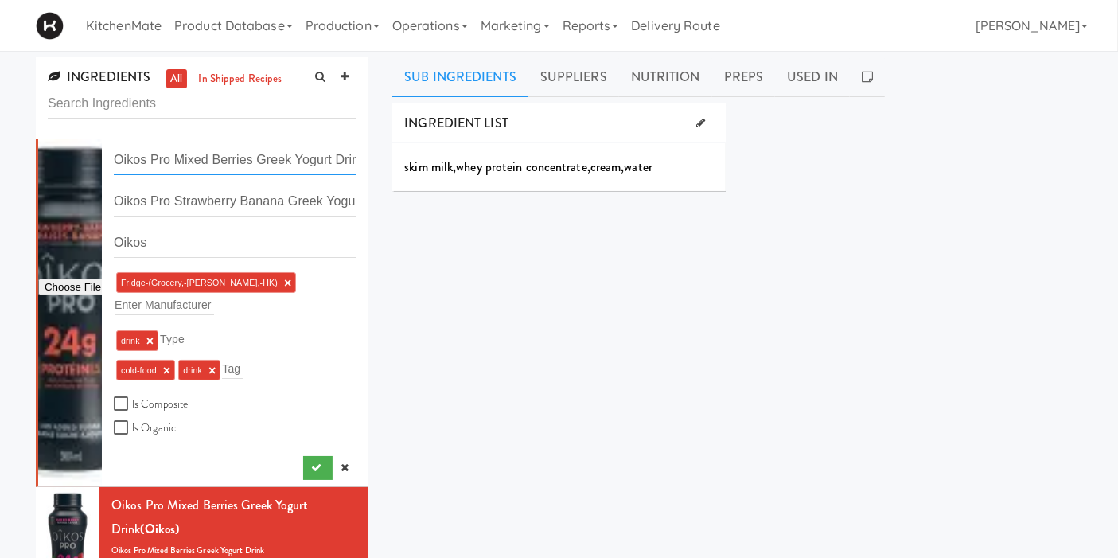
drag, startPoint x: 251, startPoint y: 158, endPoint x: 178, endPoint y: 158, distance: 72.4
click at [178, 158] on input "Oikos Pro Mixed Berries Greek Yogurt Drink" at bounding box center [235, 160] width 243 height 29
paste input "Strawberry Banana"
type input "Oikos Pro Strawberry Banana Greek Yogurt Drink"
click at [479, 275] on div "INGREDIENT LIST skim milk , whey protein concentrate , cream , water SUPPLIERS …" at bounding box center [737, 401] width 690 height 597
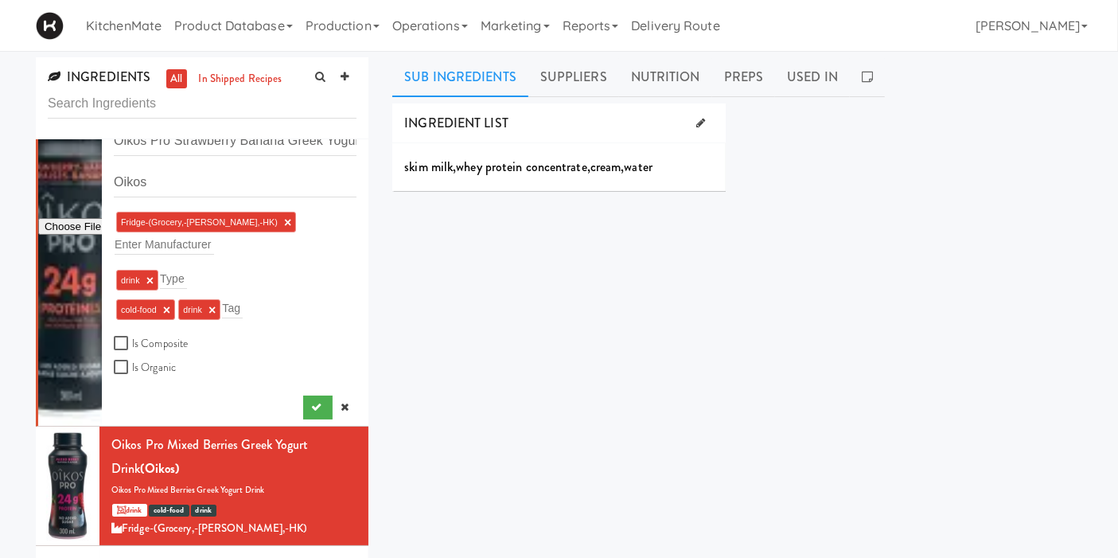
scroll to position [88, 0]
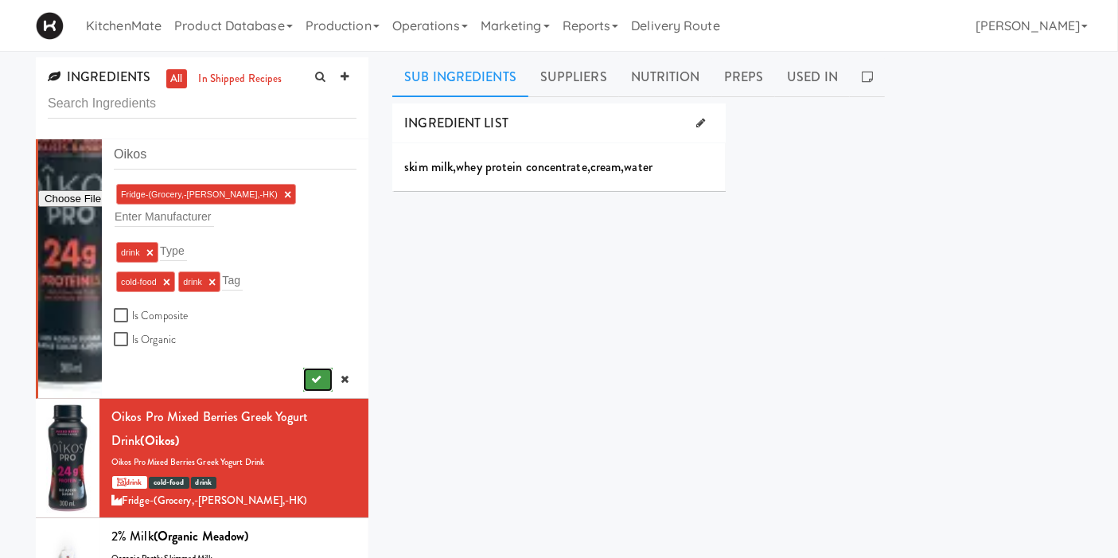
click at [303, 368] on button "submit" at bounding box center [317, 380] width 29 height 24
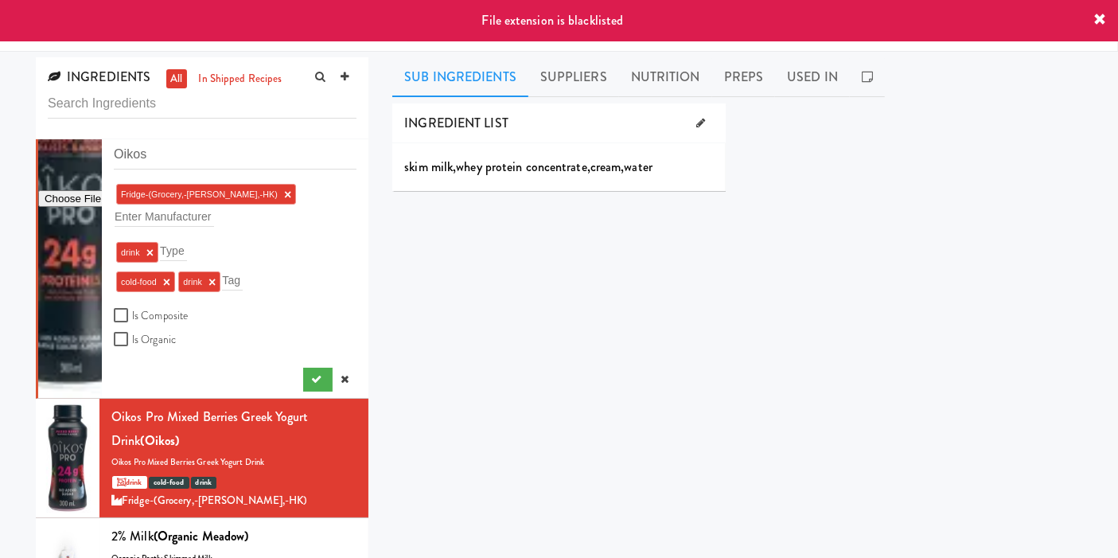
scroll to position [0, 0]
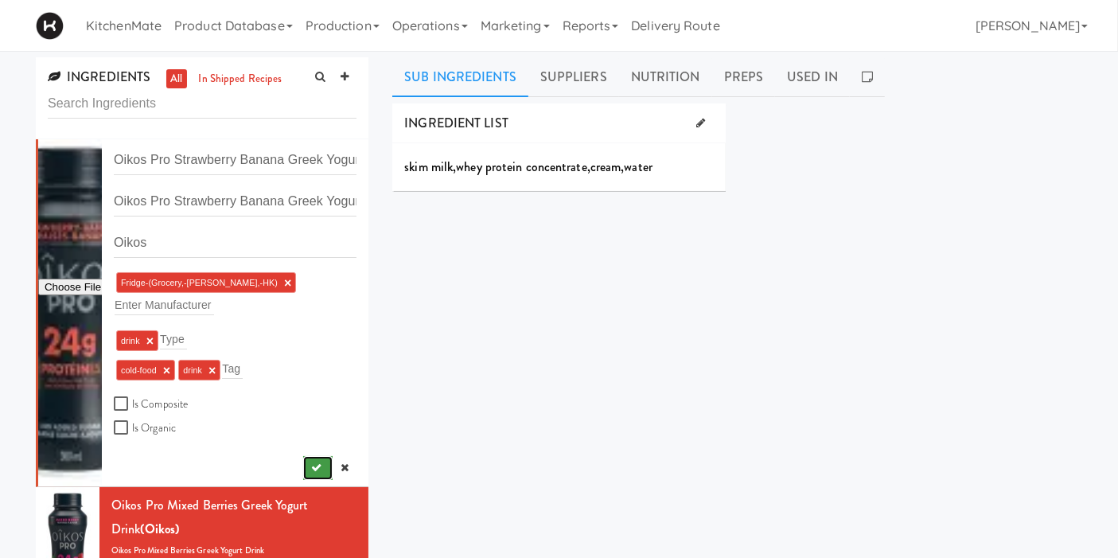
click at [311, 462] on icon "submit" at bounding box center [316, 467] width 10 height 10
click at [304, 458] on li "Oikos Pro Strawberry Banana Greek Yogurt Drink Oikos Pro Strawberry Banana Gree…" at bounding box center [202, 313] width 333 height 348
click at [304, 456] on button "submit" at bounding box center [317, 468] width 29 height 24
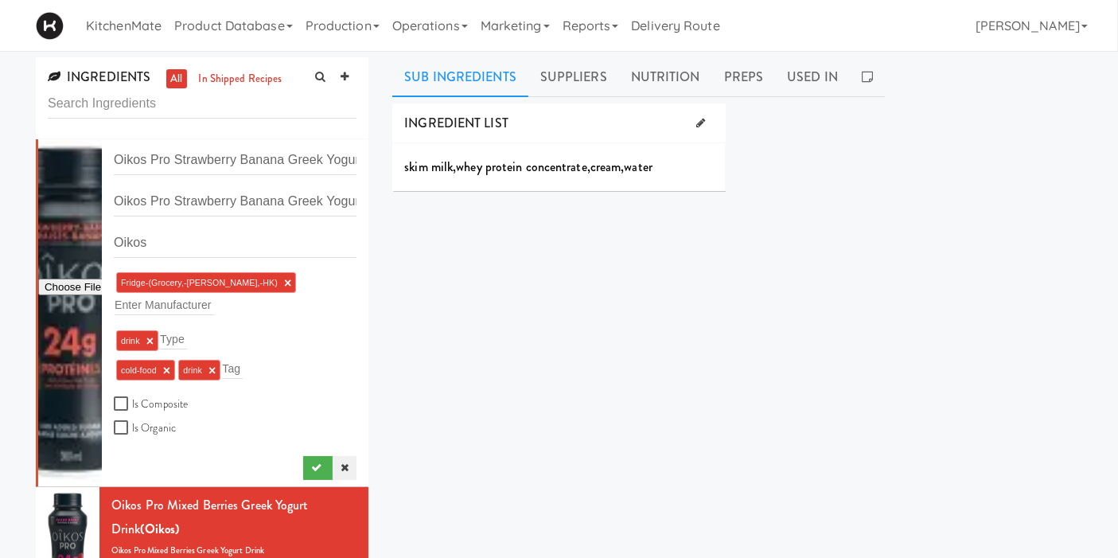
click at [335, 456] on link at bounding box center [345, 468] width 24 height 24
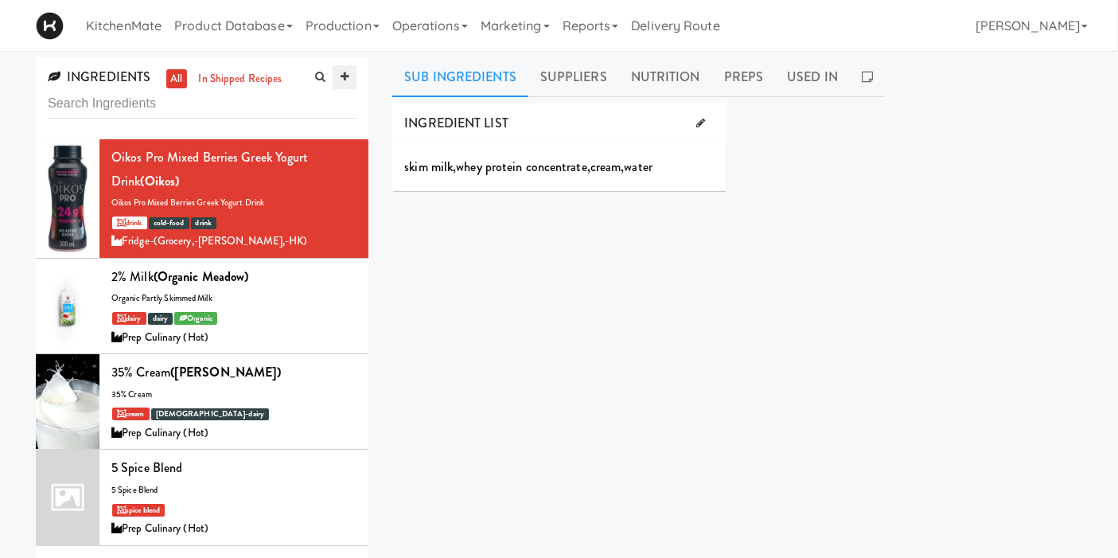
click at [341, 80] on icon at bounding box center [345, 77] width 8 height 10
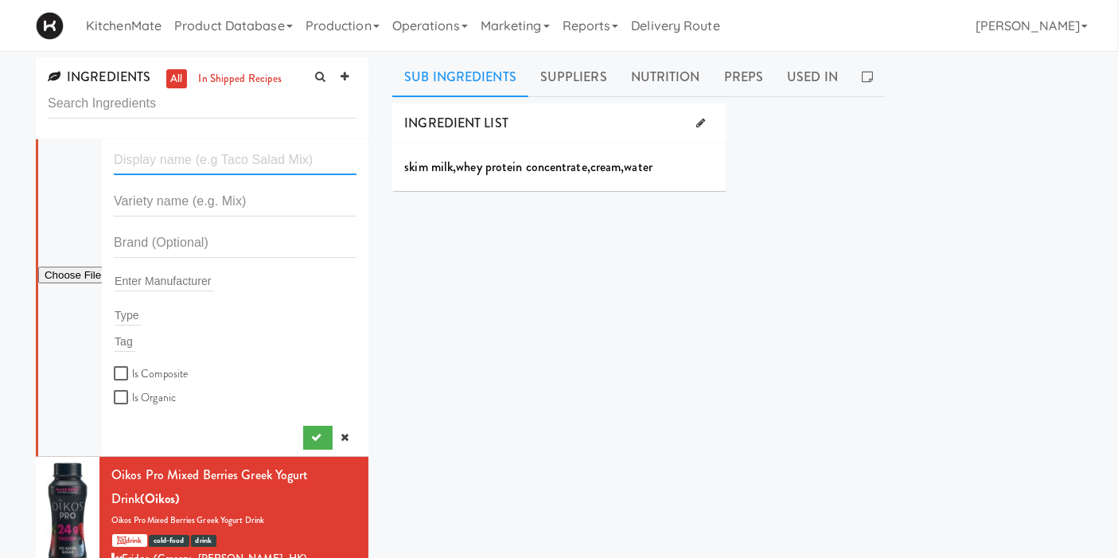
click at [222, 168] on input "text" at bounding box center [235, 160] width 243 height 29
paste input "Strawberry Banana"
type input "Strawberry Banana"
click at [235, 146] on input "Strawberry Banana" at bounding box center [235, 160] width 243 height 29
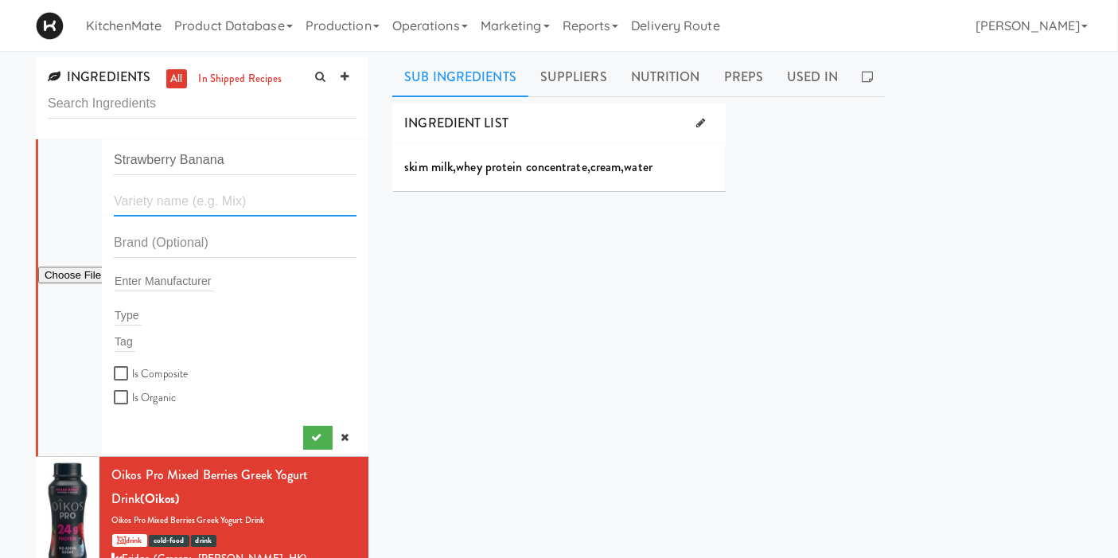
click at [243, 200] on input "text" at bounding box center [235, 201] width 243 height 29
paste input "Oikos Pro Mixed Berries Greek Yogurt Drink"
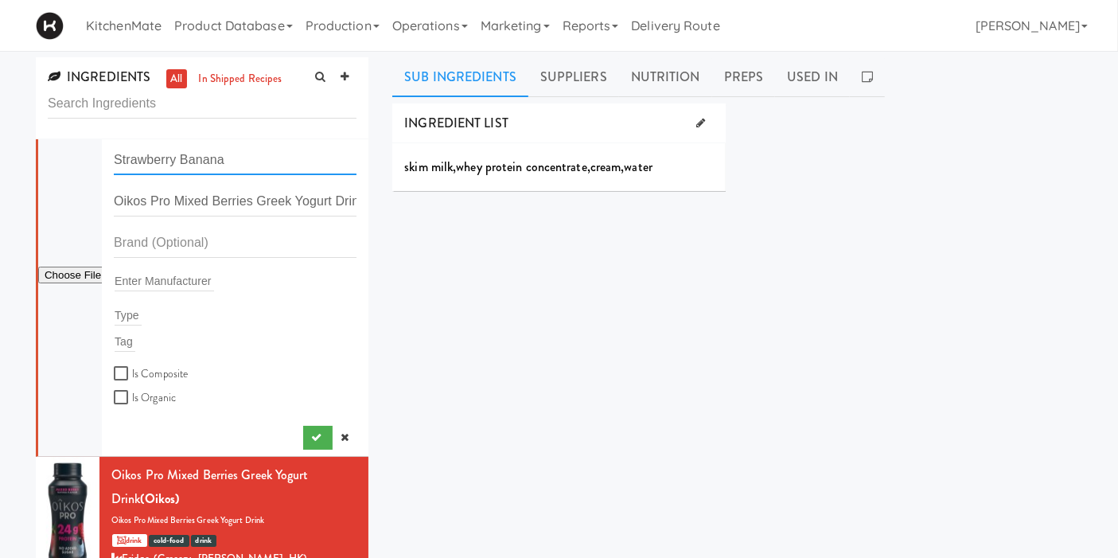
drag, startPoint x: 236, startPoint y: 162, endPoint x: 113, endPoint y: 155, distance: 122.8
click at [114, 155] on input "Strawberry Banana" at bounding box center [235, 160] width 243 height 29
drag, startPoint x: 252, startPoint y: 201, endPoint x: 173, endPoint y: 201, distance: 79.6
click at [173, 201] on input "Oikos Pro Mixed Berries Greek Yogurt Drink" at bounding box center [235, 201] width 243 height 29
paste input "Strawberry Banana"
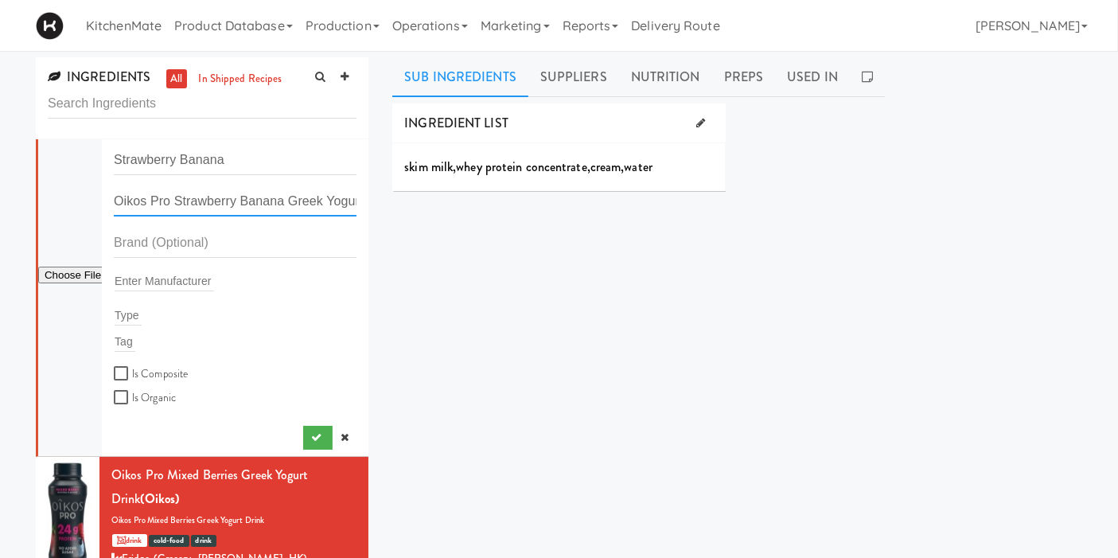
type input "Oikos Pro Strawberry Banana Greek Yogurt Drink"
click at [259, 178] on form "Strawberry Banana Oikos Pro Strawberry Banana Greek Yogurt Drink Enter Manufact…" at bounding box center [235, 277] width 243 height 262
drag, startPoint x: 260, startPoint y: 157, endPoint x: 103, endPoint y: 162, distance: 156.9
click at [103, 162] on li "Strawberry Banana Oikos Pro Strawberry Banana Greek Yogurt Drink Enter Manufact…" at bounding box center [202, 298] width 333 height 318
paste input "Oikos Pro Strawberry Banana Greek Yogurt Drink"
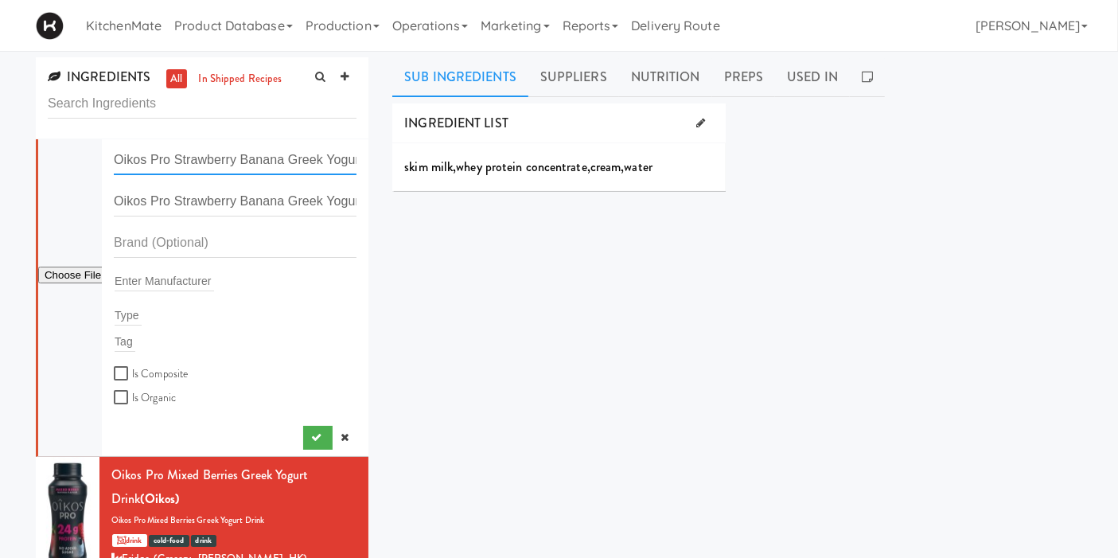
scroll to position [0, 53]
type input "Oikos Pro Strawberry Banana Greek Yogurt Drink"
click at [452, 241] on div "INGREDIENT LIST skim milk , whey protein concentrate , cream , water SUPPLIERS …" at bounding box center [737, 401] width 690 height 597
click at [260, 242] on input "text" at bounding box center [235, 242] width 243 height 29
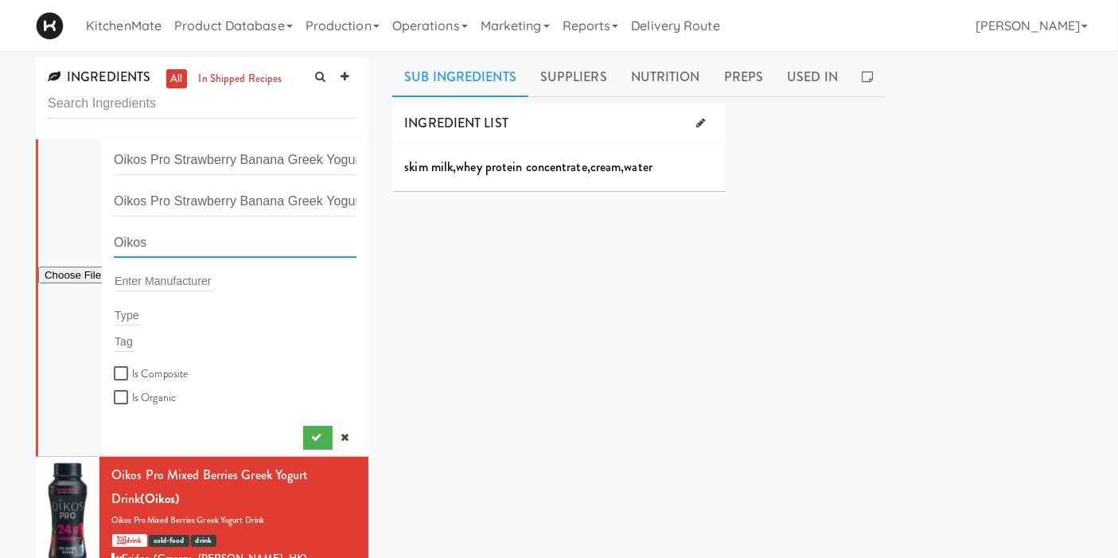
type input "Oikos"
click at [203, 276] on input "text" at bounding box center [164, 281] width 99 height 21
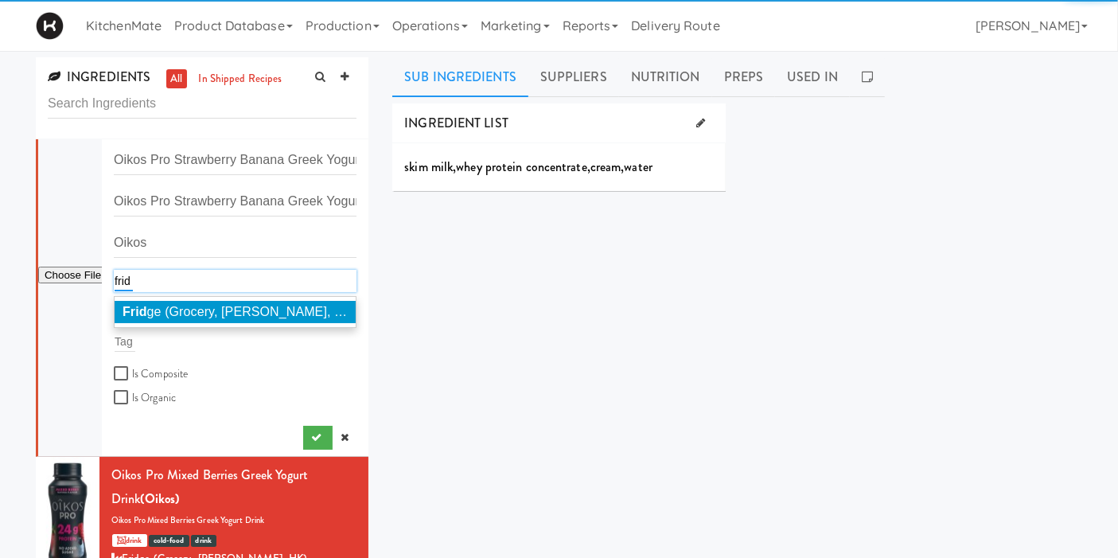
type input "frid"
click at [275, 309] on li "Frid ge (Grocery, Bev, HK)" at bounding box center [235, 312] width 241 height 22
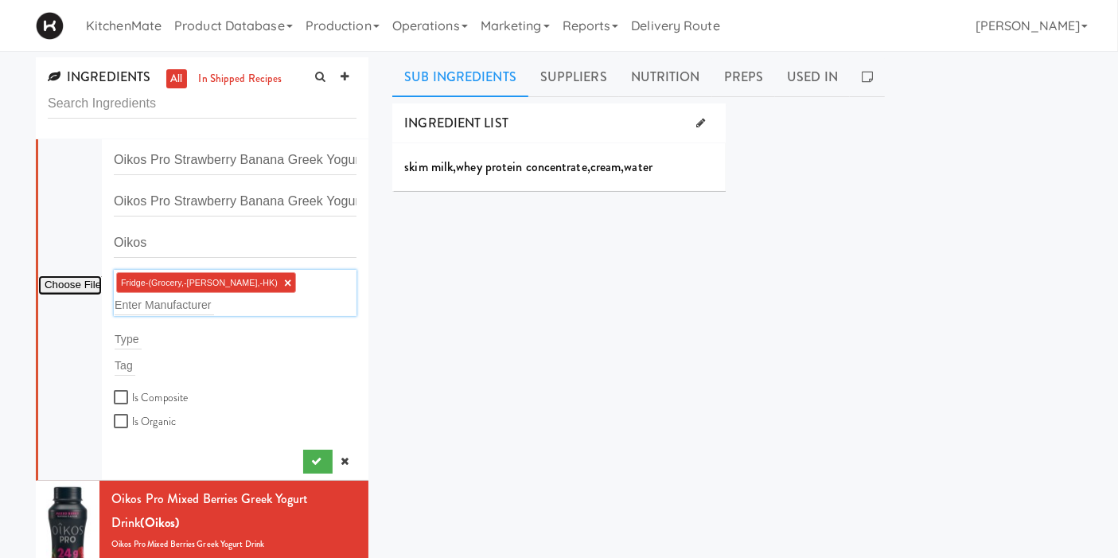
click at [63, 275] on input "file" at bounding box center [70, 285] width 64 height 20
type input "C:\fakepath\large_31aa3a6b-ef1e-482d-bcc5-d00c125ebd30.webp"
click at [475, 291] on div "INGREDIENT LIST skim milk , whey protein concentrate , cream , water SUPPLIERS …" at bounding box center [737, 401] width 690 height 597
click at [132, 329] on input "text" at bounding box center [128, 339] width 27 height 21
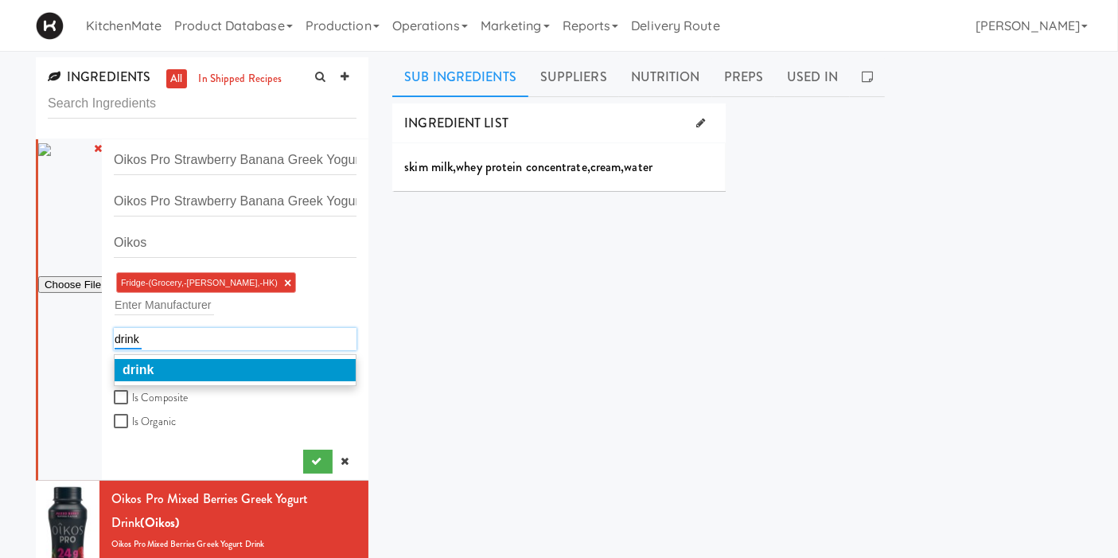
type input "drink"
click at [186, 359] on li "drink" at bounding box center [235, 370] width 241 height 22
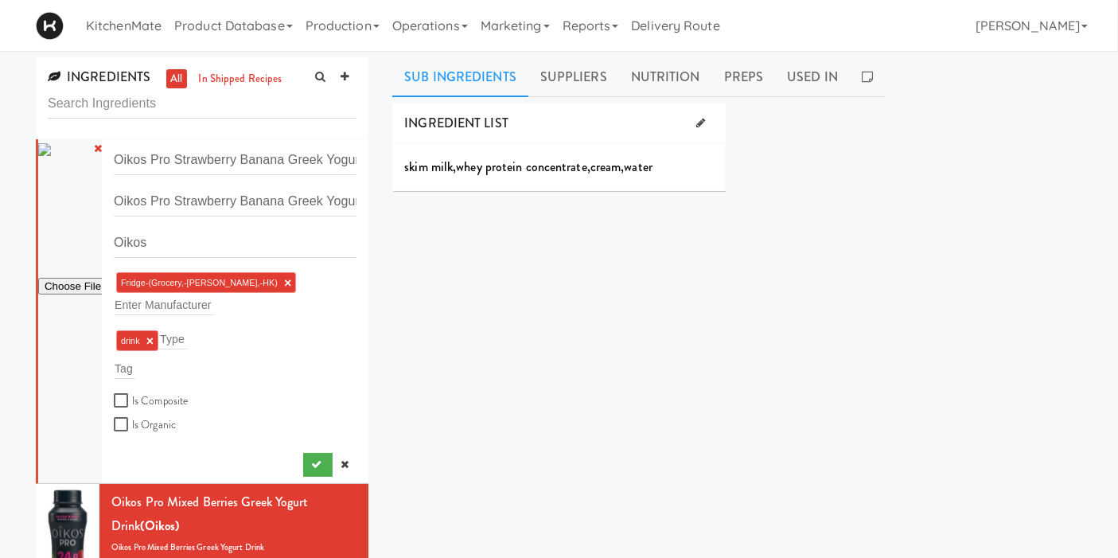
click at [145, 357] on div "Tag" at bounding box center [235, 368] width 243 height 22
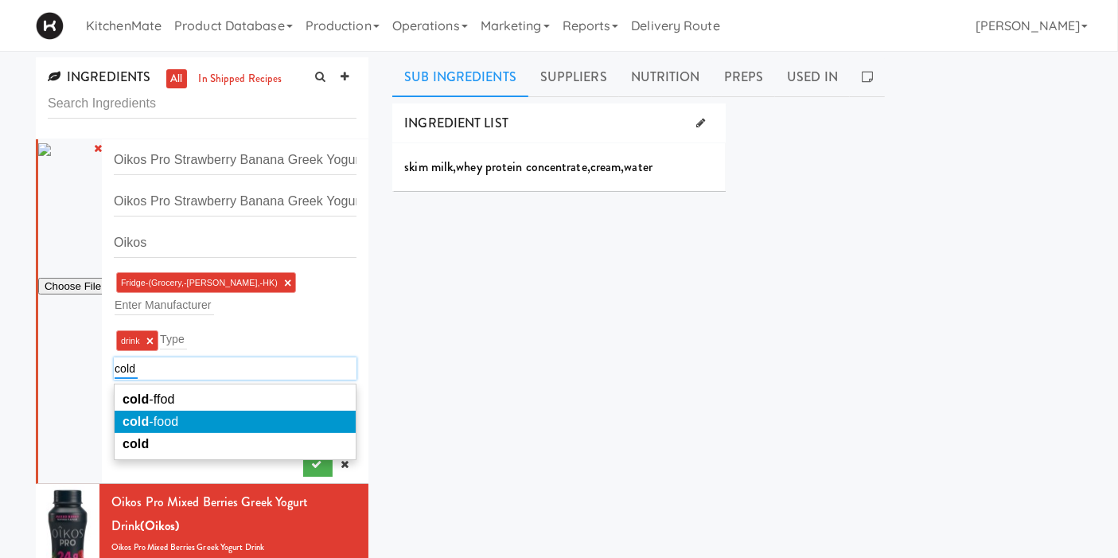
type input "cold"
click at [164, 415] on span "cold -food" at bounding box center [151, 422] width 56 height 14
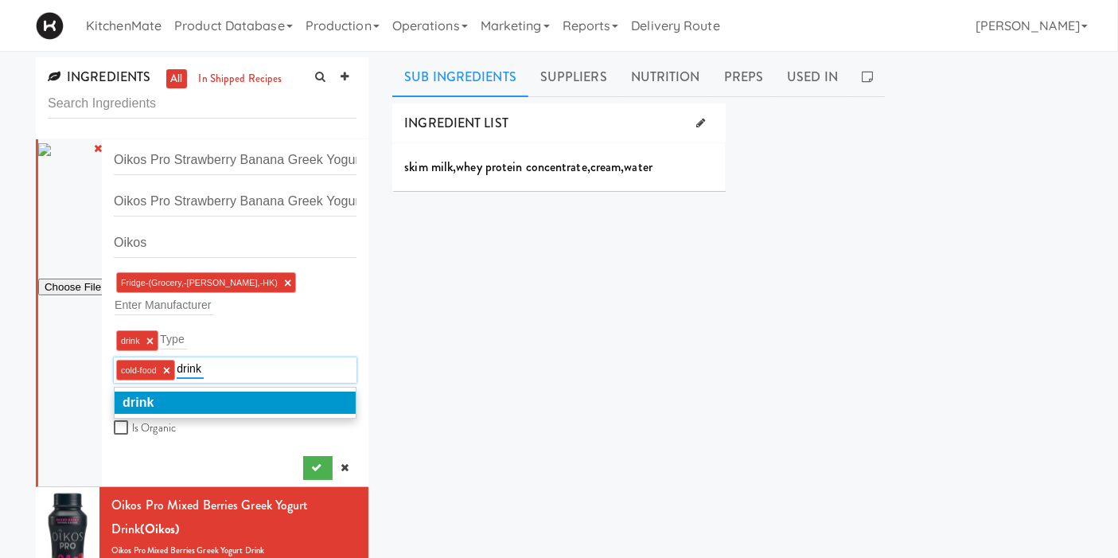
type input "drink"
click at [177, 392] on li "drink" at bounding box center [235, 403] width 241 height 22
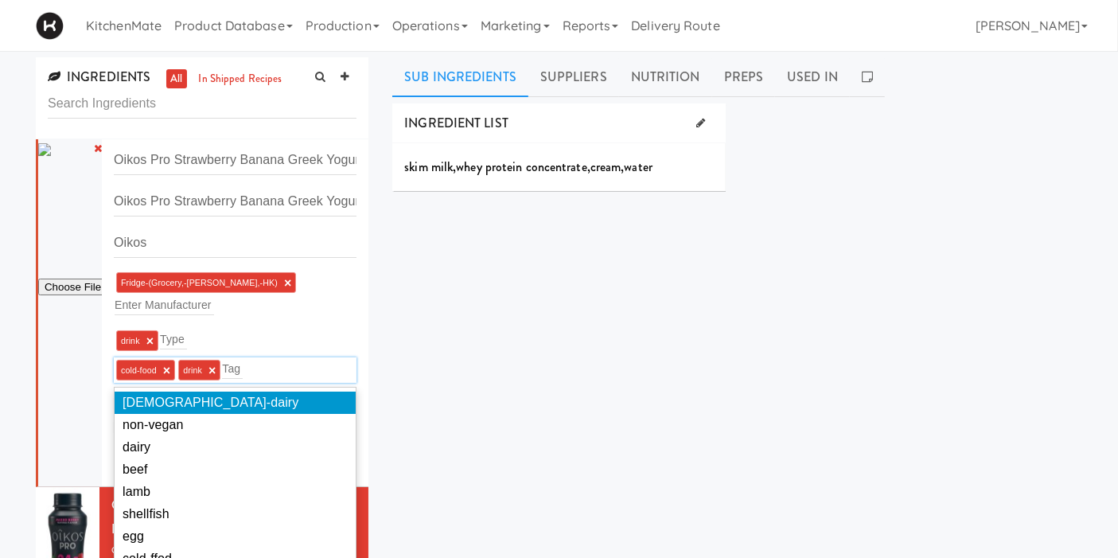
click at [425, 397] on div "INGREDIENT LIST skim milk , whey protein concentrate , cream , water SUPPLIERS …" at bounding box center [737, 401] width 690 height 597
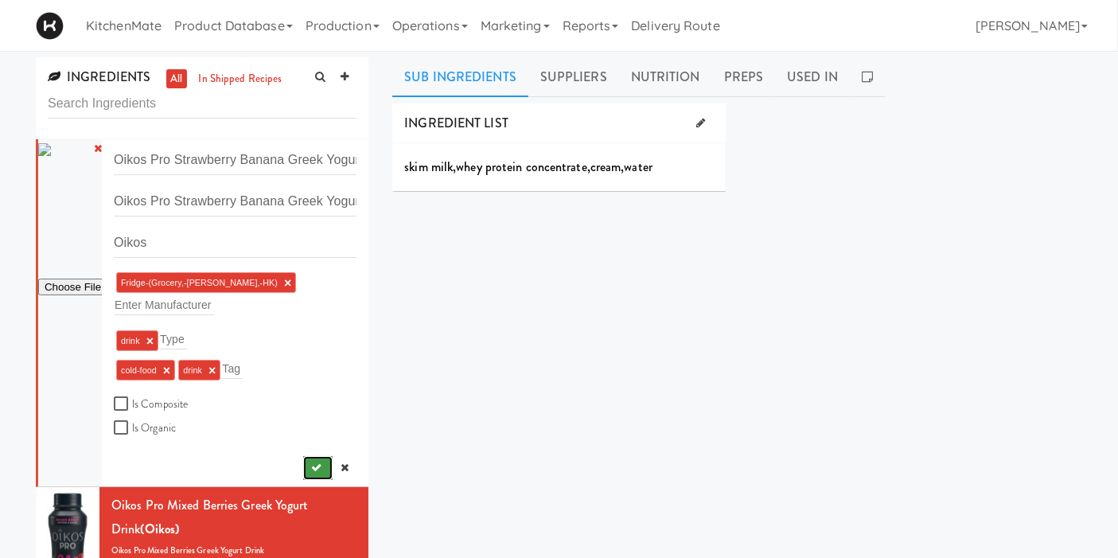
click at [304, 456] on button "submit" at bounding box center [317, 468] width 29 height 24
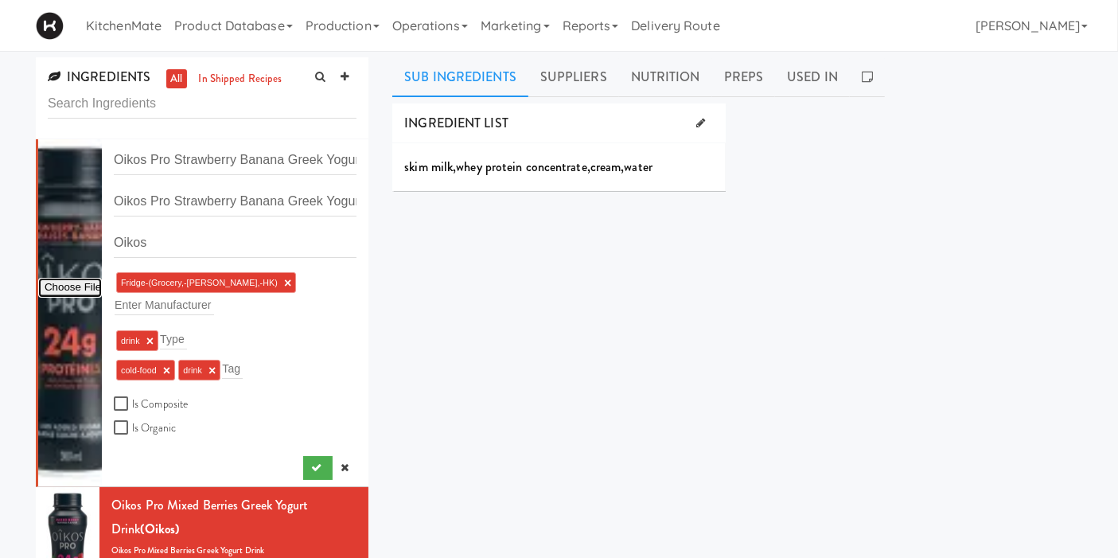
click at [76, 278] on input "file" at bounding box center [70, 288] width 64 height 20
click at [84, 284] on input "file" at bounding box center [70, 288] width 64 height 20
type input "C:\fakepath\unnamed.jpg"
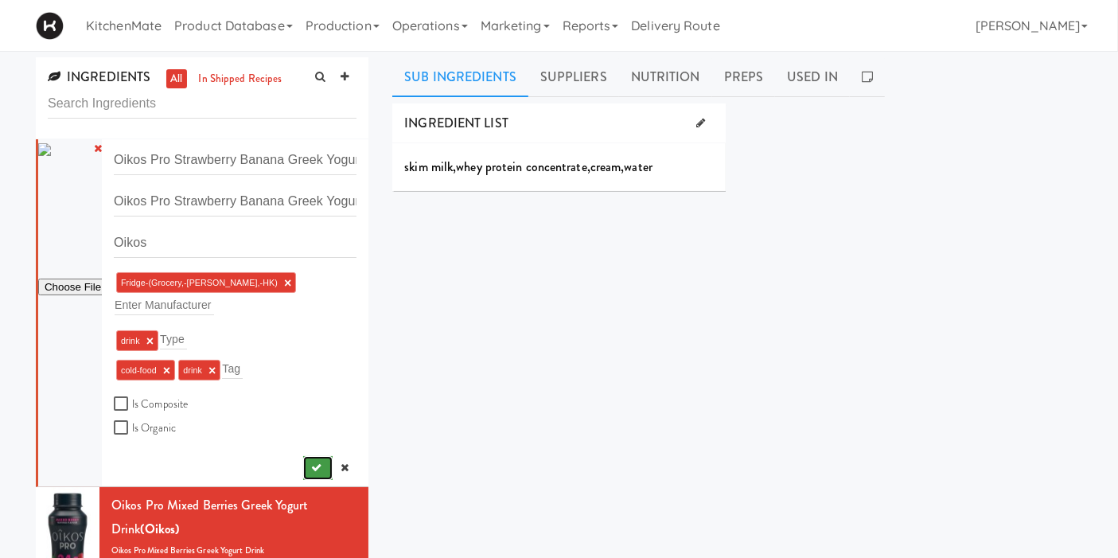
click at [306, 456] on button "submit" at bounding box center [317, 468] width 29 height 24
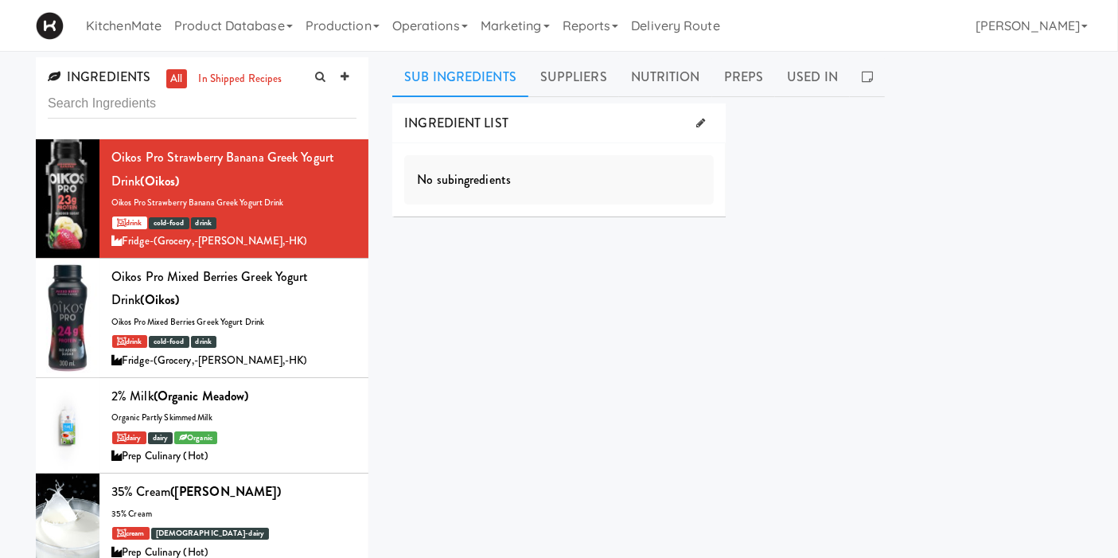
click at [474, 333] on div "INGREDIENT LIST No subingredients SUPPLIERS No suppliers found Pricing Select a…" at bounding box center [737, 401] width 690 height 597
click at [706, 127] on link at bounding box center [701, 123] width 25 height 24
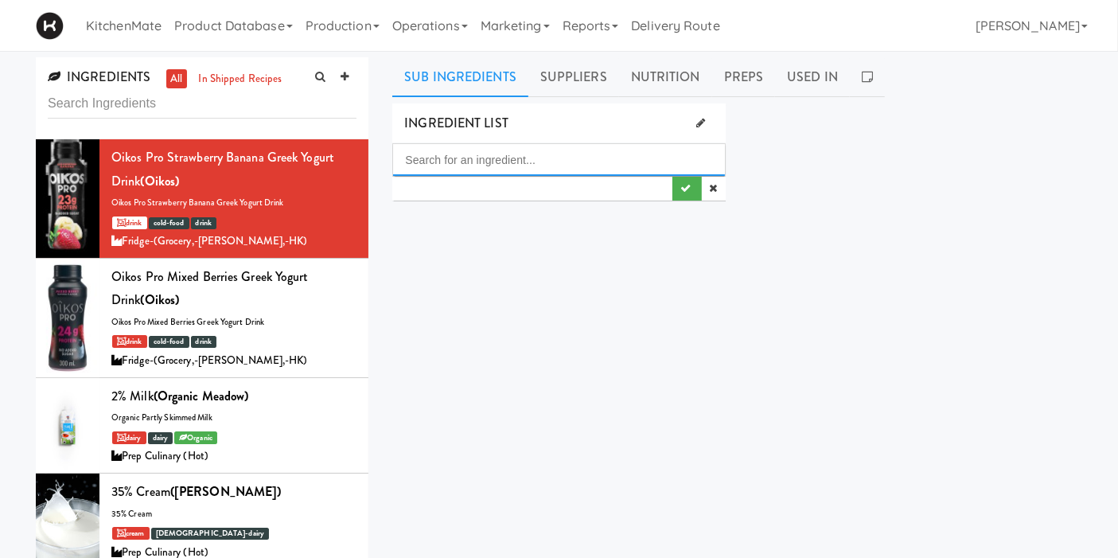
click at [534, 149] on input "Search for an ingredient..." at bounding box center [558, 160] width 331 height 32
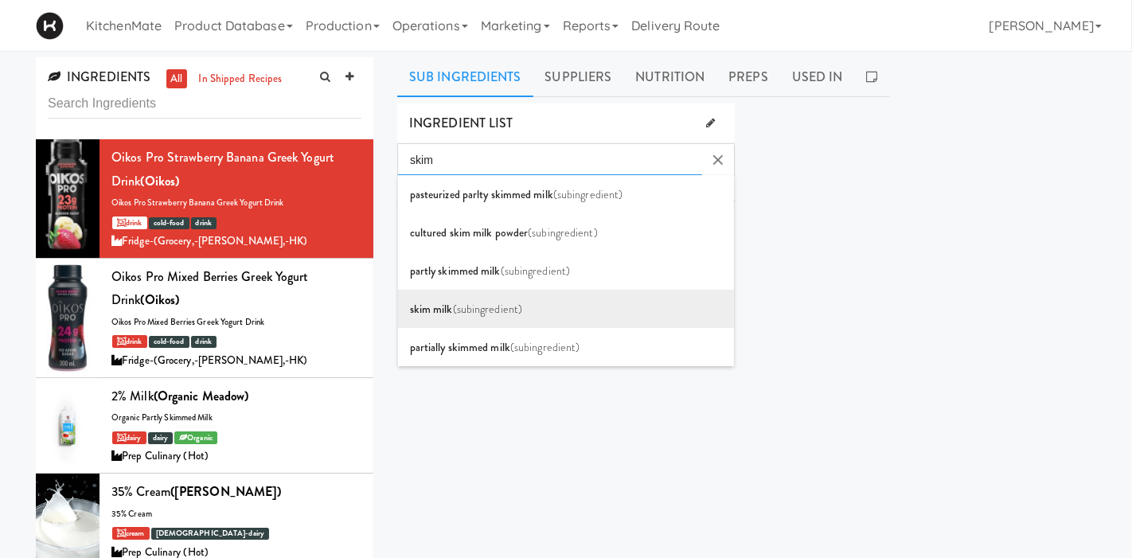
type input "skim"
click at [503, 312] on span "(subingredient)" at bounding box center [488, 309] width 70 height 16
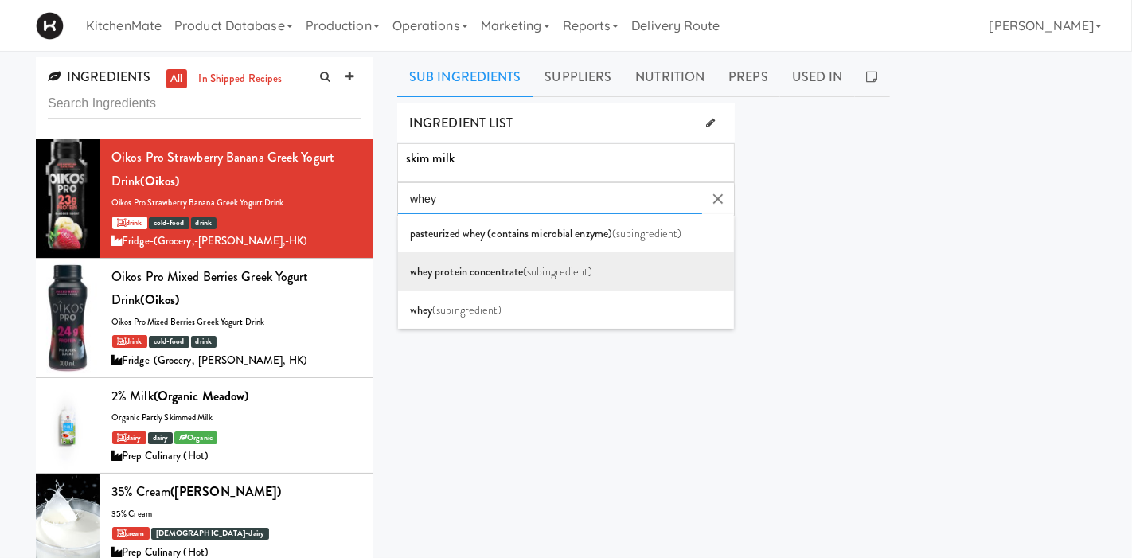
type input "whey"
click at [454, 275] on span "whey protein concentrate" at bounding box center [466, 271] width 113 height 16
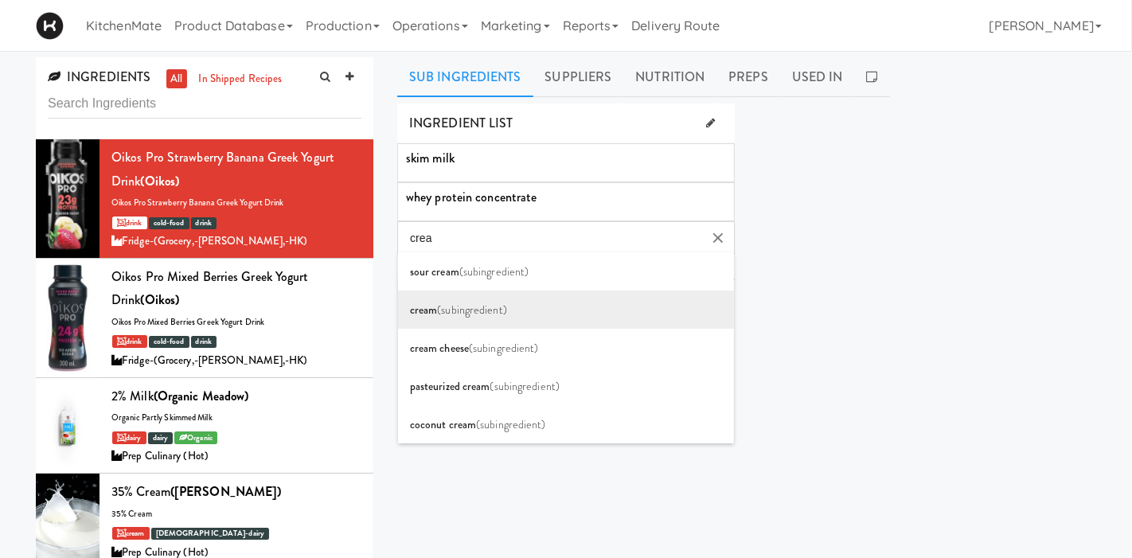
type input "crea"
click at [489, 305] on span "(subingredient)" at bounding box center [472, 310] width 70 height 16
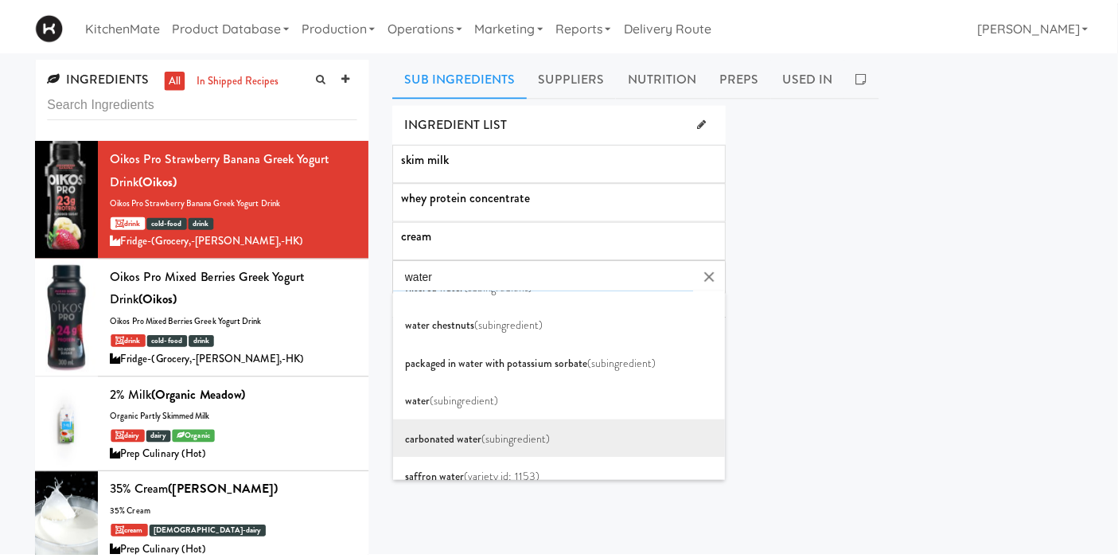
scroll to position [88, 0]
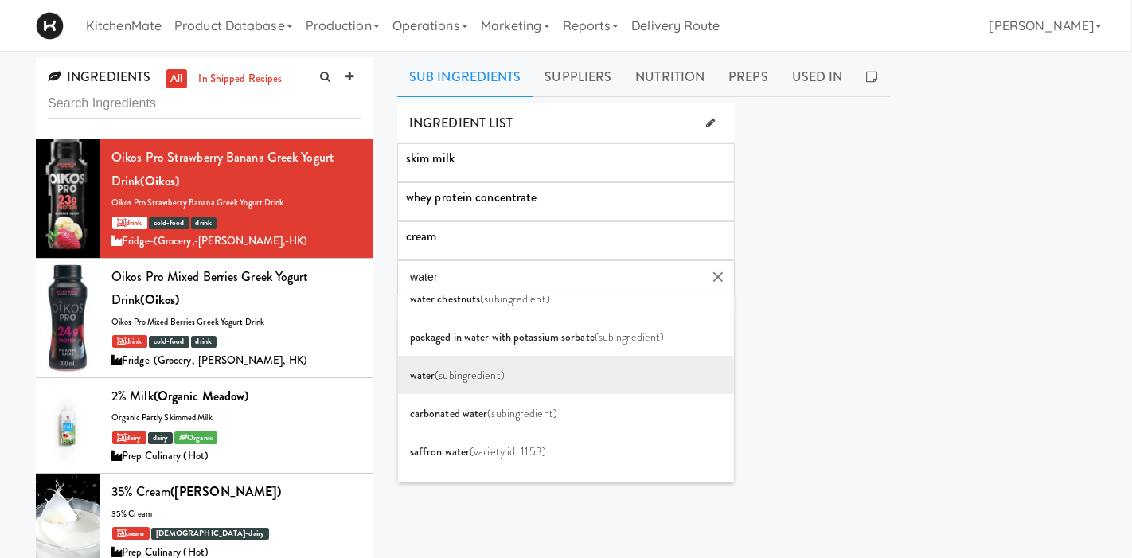
type input "water"
click at [477, 385] on li "water (subingredient)" at bounding box center [566, 375] width 337 height 38
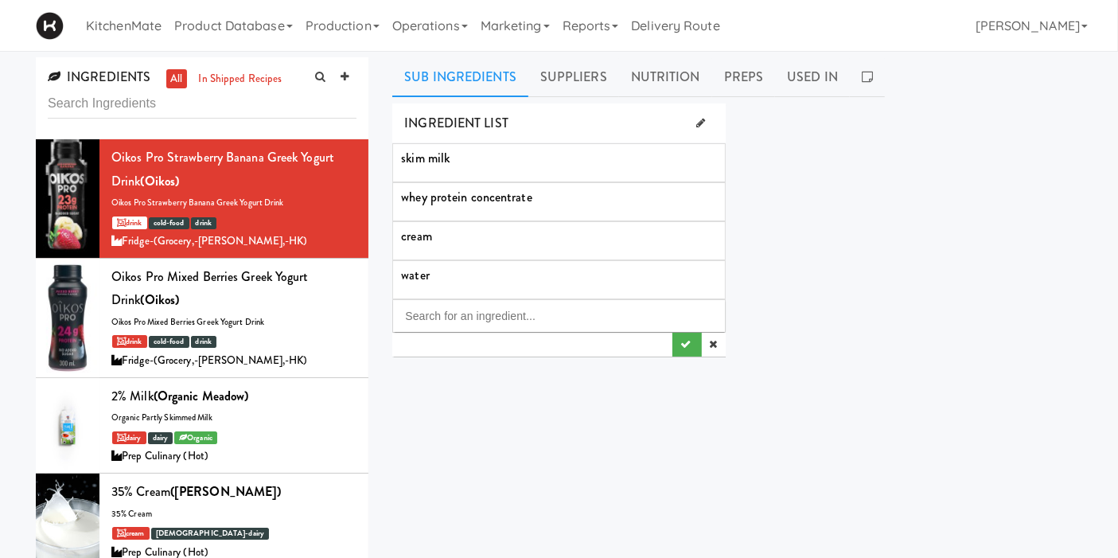
click at [497, 378] on div "INGREDIENT LIST skim milk whey protein concentrate cream water SUPPLIERS No sup…" at bounding box center [737, 401] width 690 height 597
click at [676, 342] on button "submit" at bounding box center [687, 345] width 29 height 24
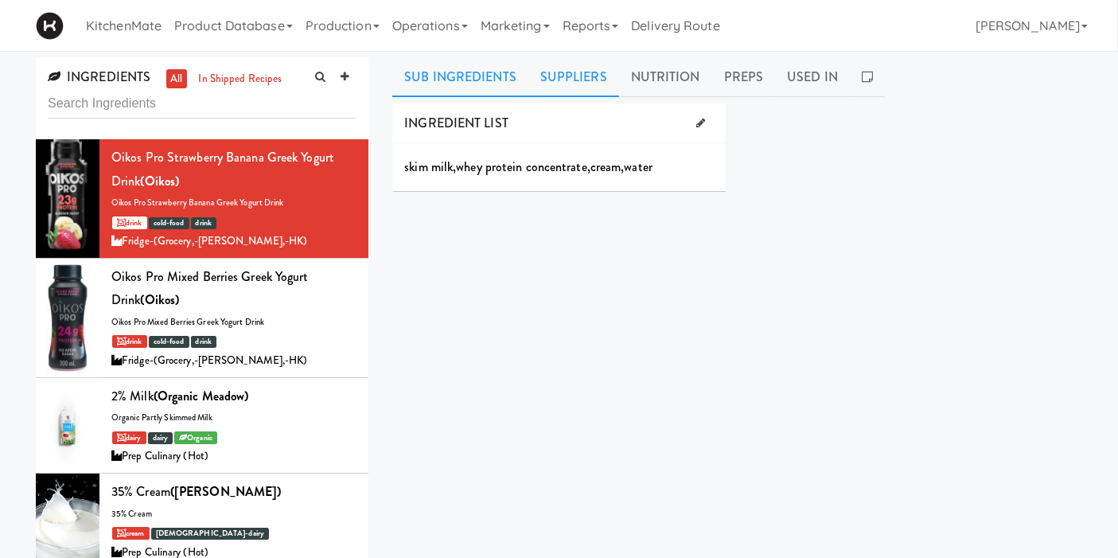
click at [543, 76] on link "Suppliers" at bounding box center [573, 77] width 91 height 40
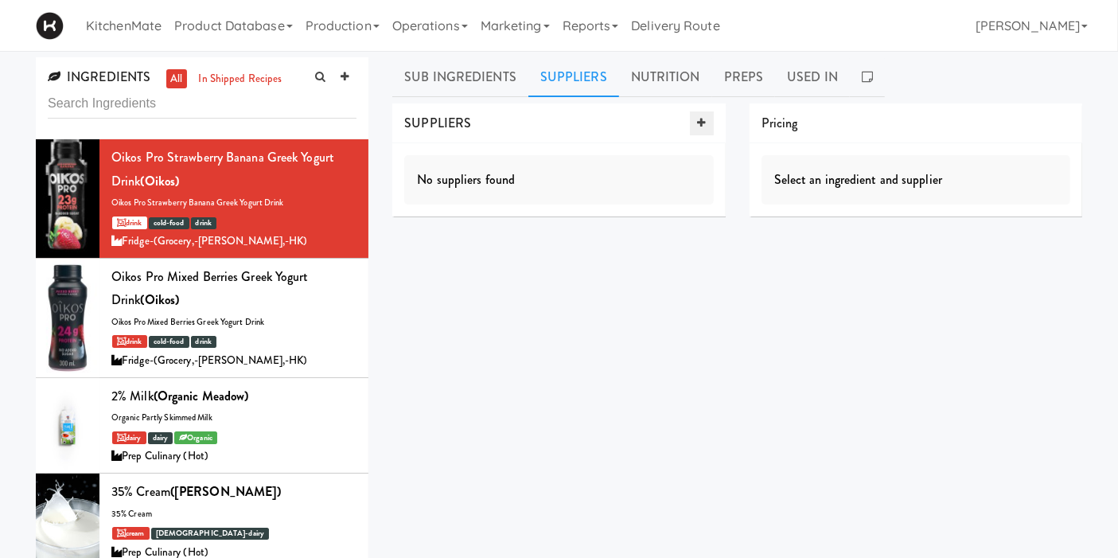
click at [702, 121] on icon at bounding box center [702, 123] width 8 height 10
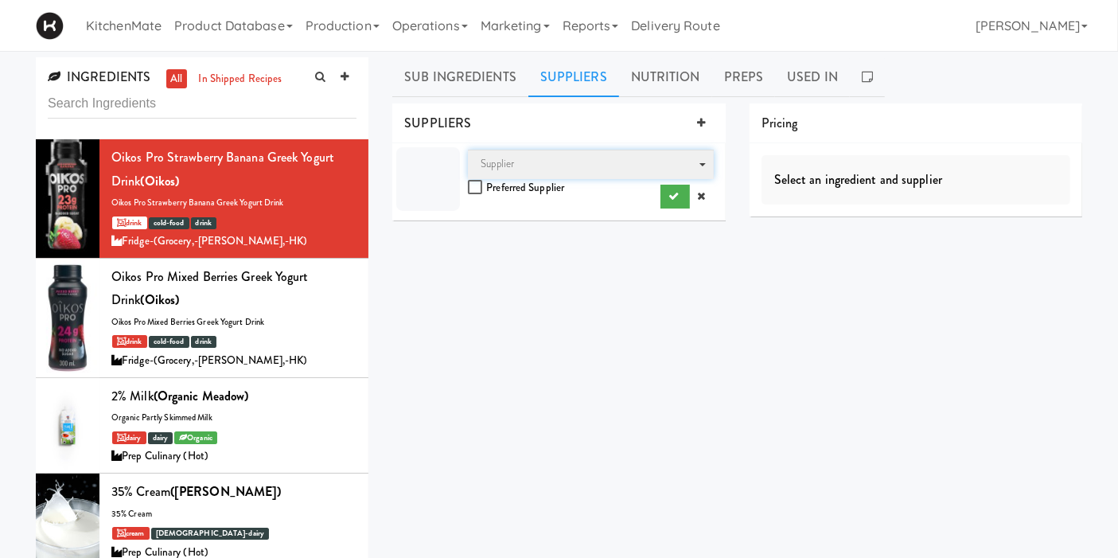
click at [551, 165] on span "Supplier" at bounding box center [590, 164] width 245 height 29
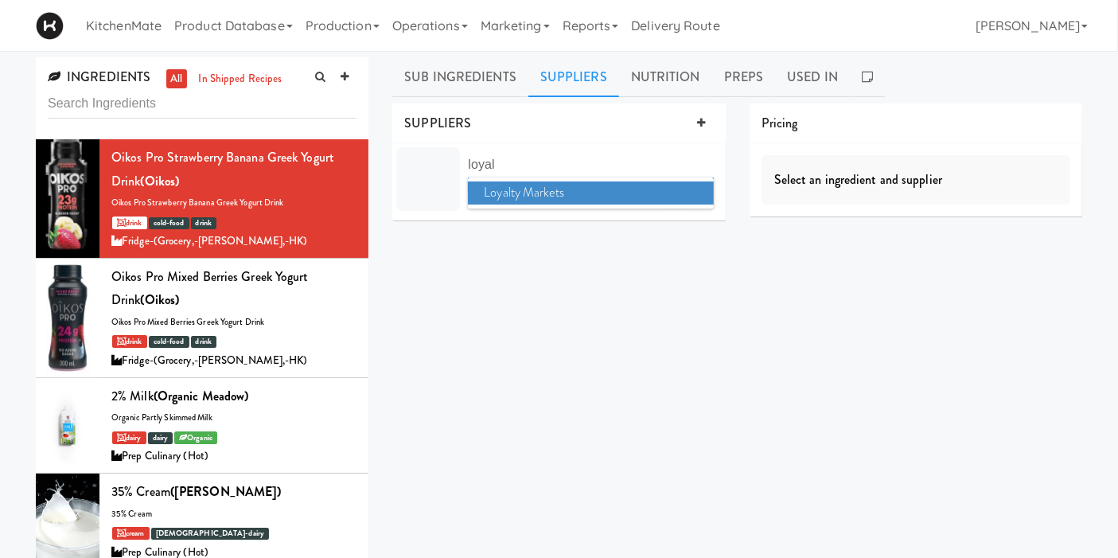
type input "loyal"
click at [598, 194] on span "Loyalty Markets" at bounding box center [590, 192] width 245 height 23
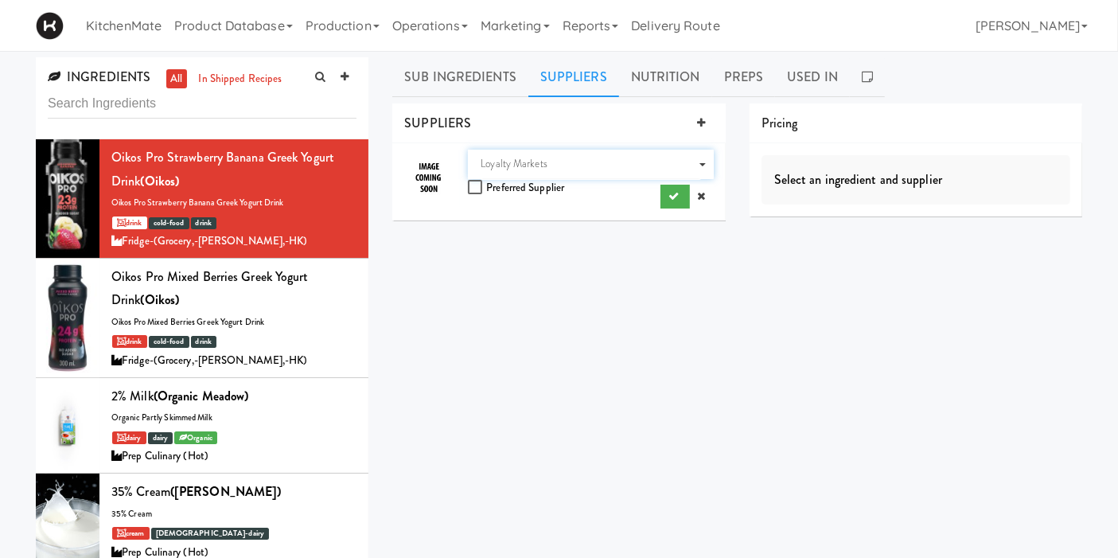
click at [657, 199] on div "Supplier Loyalty Markets Preferred Supplier" at bounding box center [590, 179] width 245 height 59
click at [662, 201] on button "submit" at bounding box center [675, 197] width 29 height 24
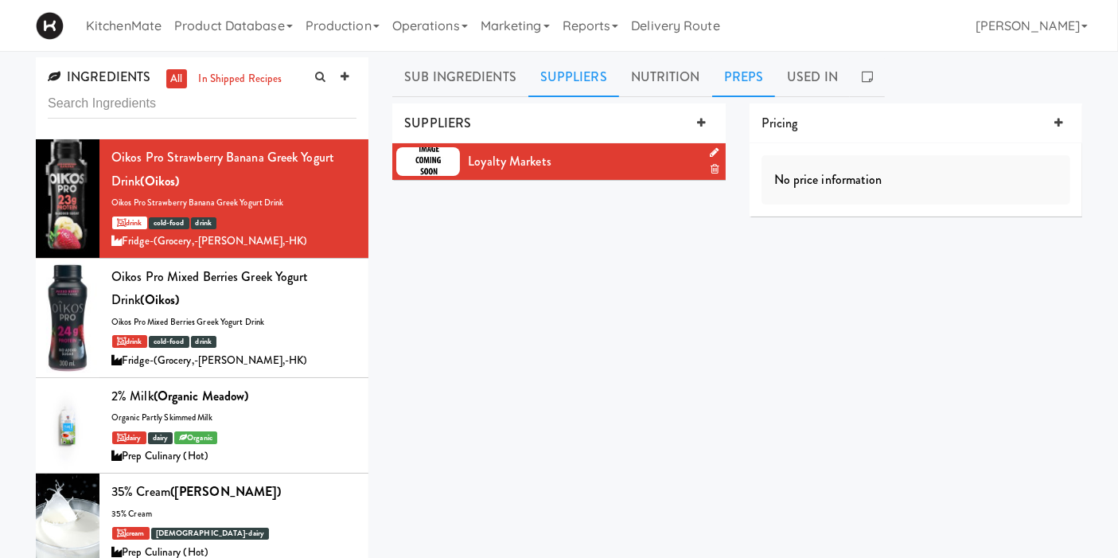
click at [733, 80] on link "Preps" at bounding box center [744, 77] width 64 height 40
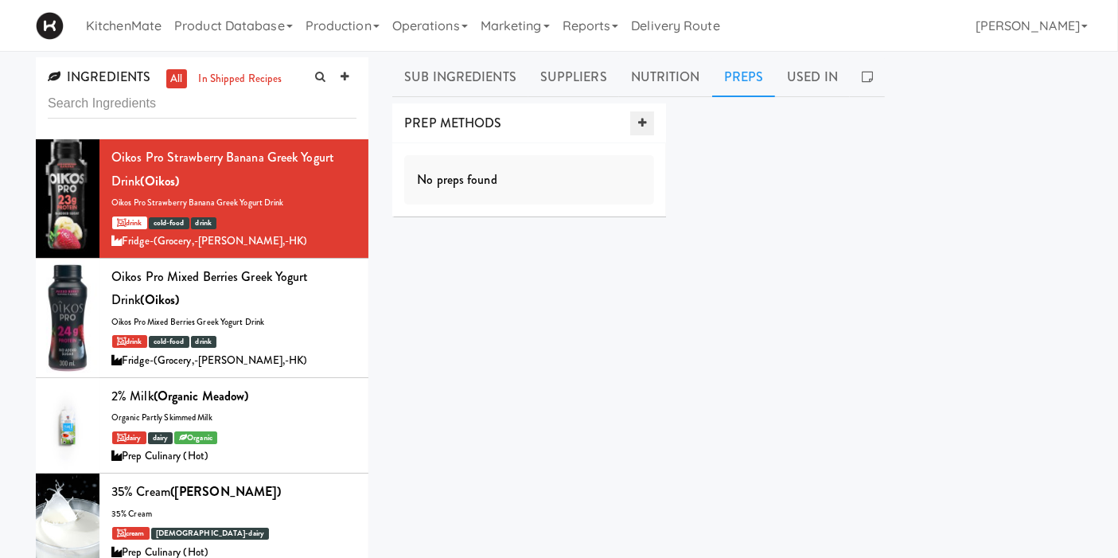
click at [645, 123] on icon at bounding box center [642, 123] width 8 height 10
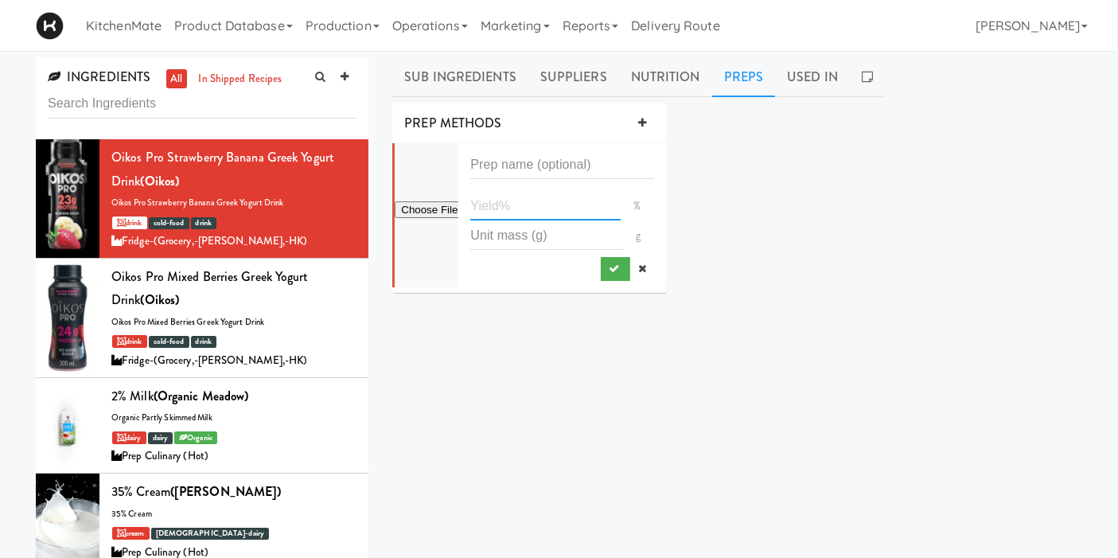
click at [501, 211] on input "number" at bounding box center [545, 205] width 150 height 29
type input "100"
click at [598, 273] on div "100 % g" at bounding box center [562, 215] width 184 height 131
click at [601, 275] on button "submit" at bounding box center [615, 269] width 29 height 24
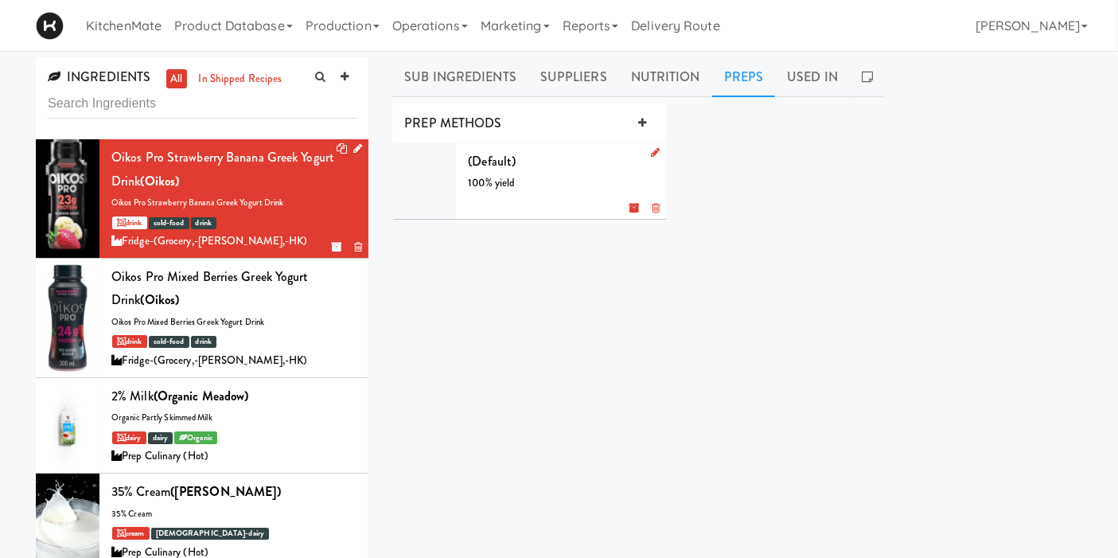
click at [212, 158] on div "Oikos Pro Strawberry Banana Greek Yogurt Drink (Oikos)" at bounding box center [233, 169] width 245 height 47
click at [236, 277] on div "Oikos Pro Mixed Berries Greek Yogurt Drink (Oikos)" at bounding box center [233, 288] width 245 height 47
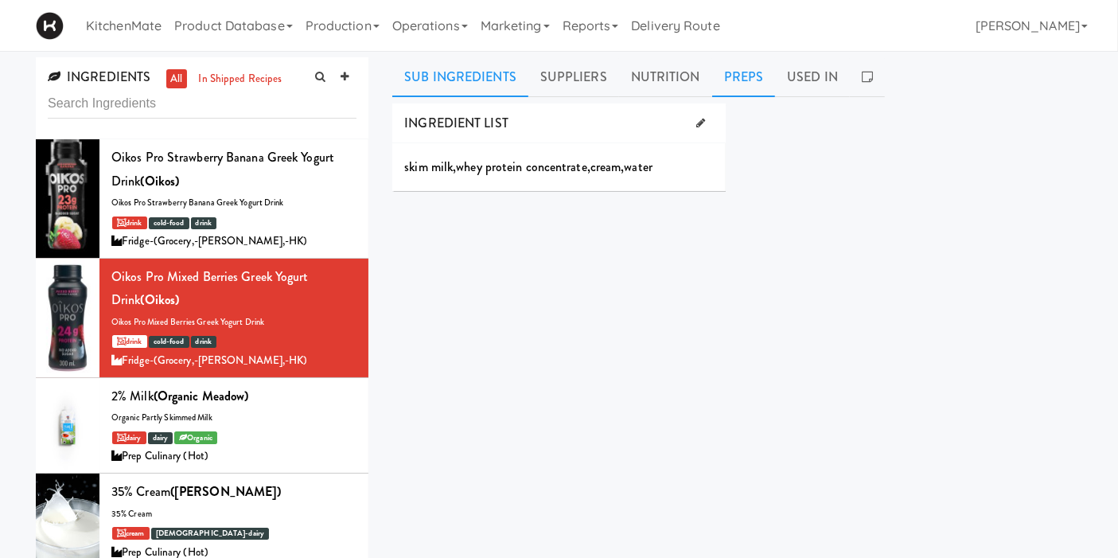
click at [718, 70] on link "Preps" at bounding box center [744, 77] width 64 height 40
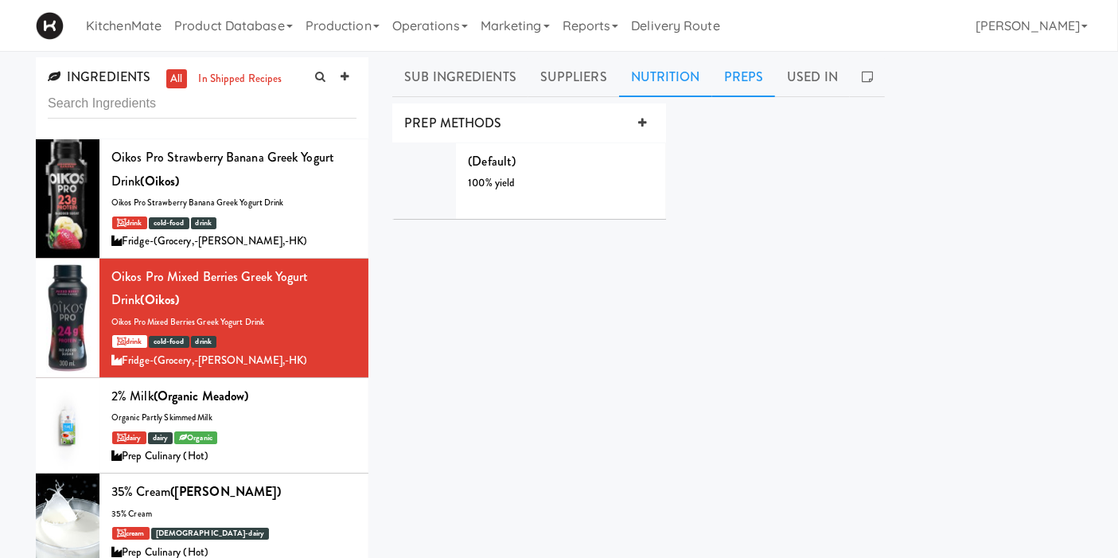
click at [690, 77] on link "Nutrition" at bounding box center [665, 77] width 93 height 40
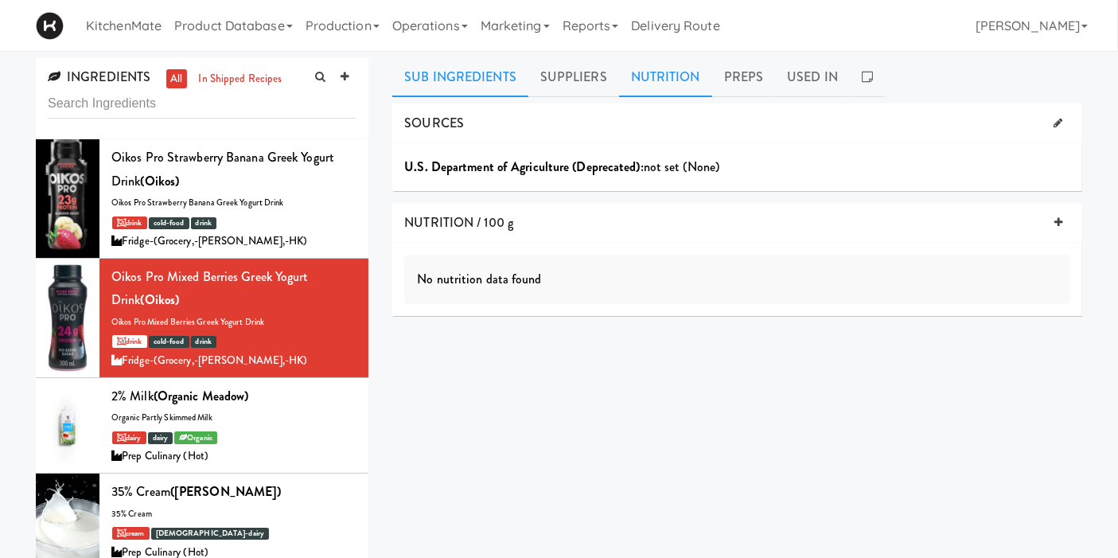
click at [463, 73] on link "Sub Ingredients" at bounding box center [460, 77] width 136 height 40
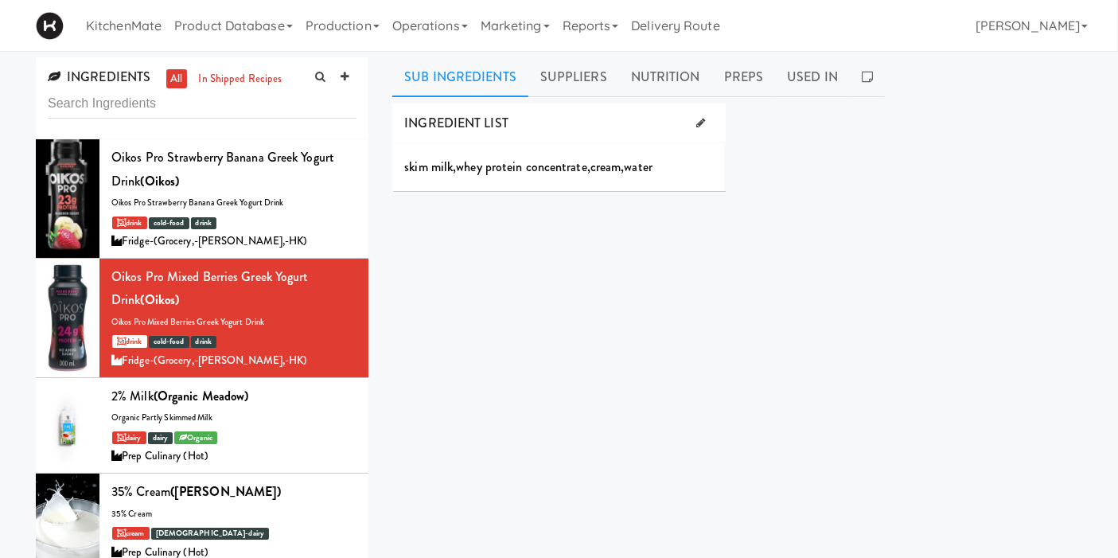
click at [489, 253] on div "INGREDIENT LIST skim milk , whey protein concentrate , cream , water SUPPLIERS …" at bounding box center [737, 401] width 690 height 597
click at [256, 158] on div "Oikos Pro Strawberry Banana Greek Yogurt Drink (Oikos)" at bounding box center [233, 169] width 245 height 47
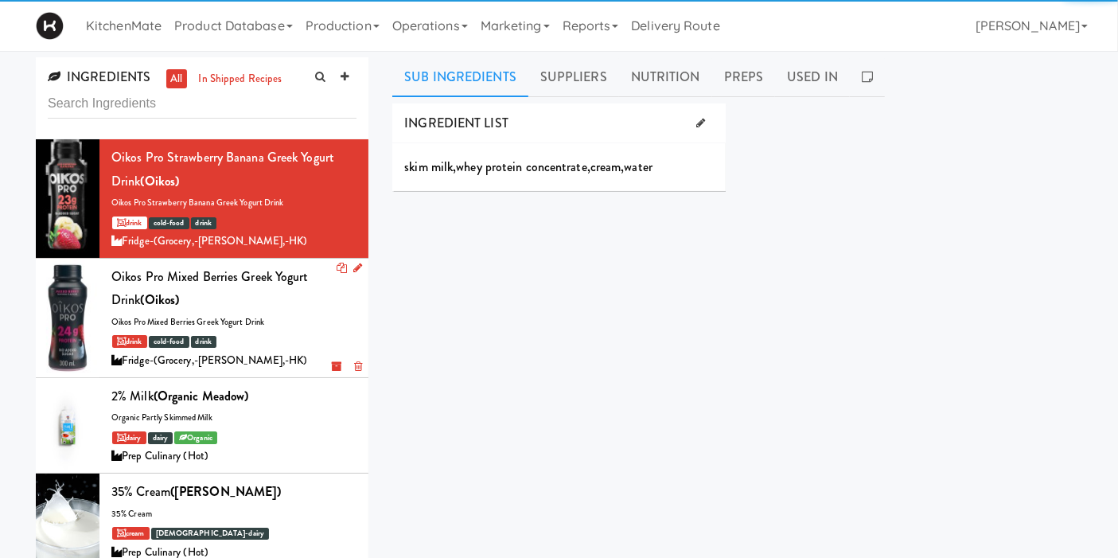
click at [254, 290] on div "Oikos Pro Mixed Berries Greek Yogurt Drink (Oikos)" at bounding box center [233, 288] width 245 height 47
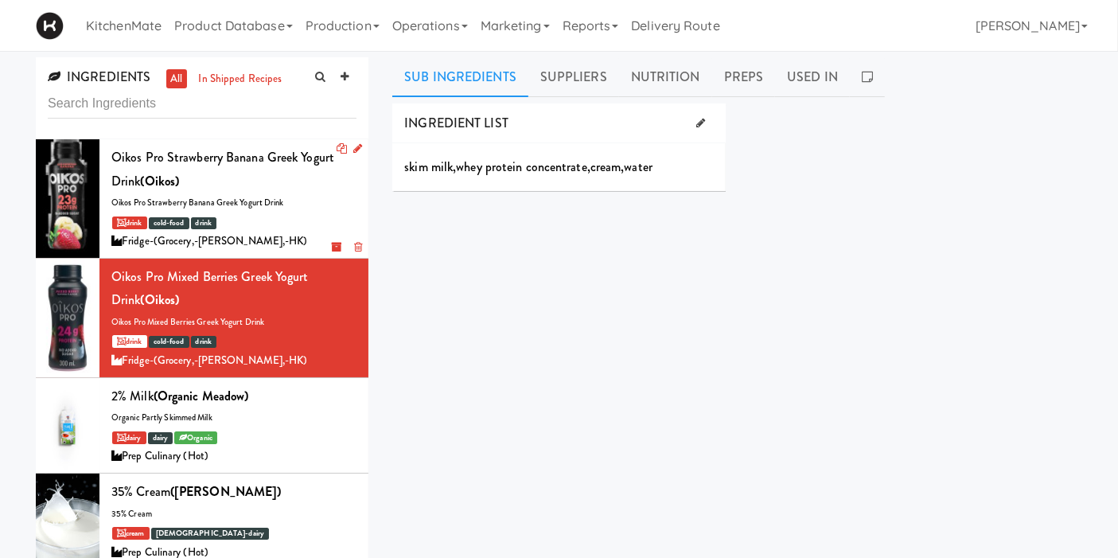
drag, startPoint x: 115, startPoint y: 162, endPoint x: 105, endPoint y: 165, distance: 10.1
click at [115, 162] on div "Oikos Pro Strawberry Banana Greek Yogurt Drink (Oikos)" at bounding box center [233, 169] width 245 height 47
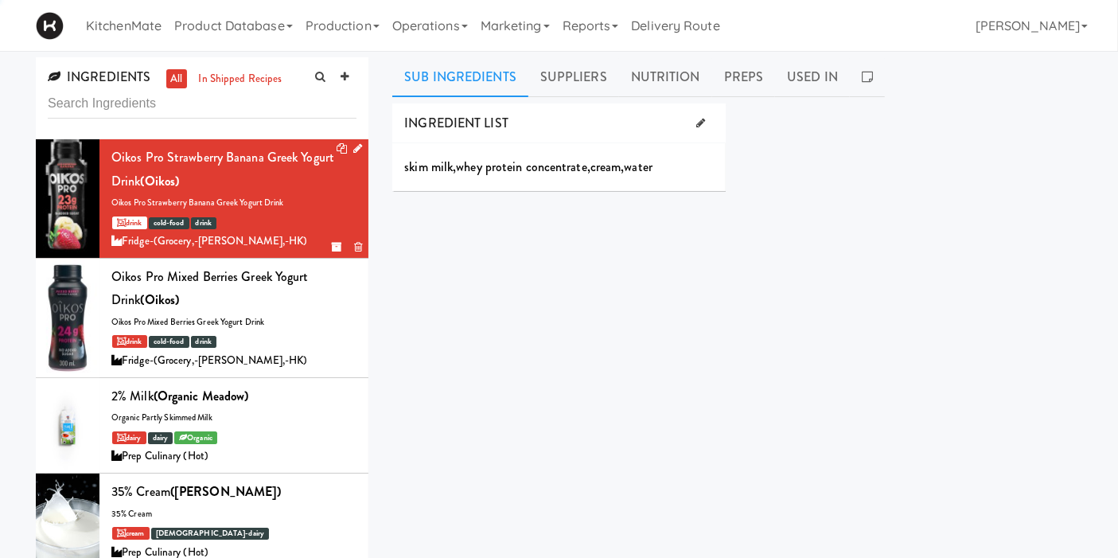
click at [78, 167] on div at bounding box center [68, 198] width 64 height 119
click at [338, 145] on div at bounding box center [346, 149] width 32 height 20
click at [353, 146] on icon at bounding box center [357, 148] width 9 height 10
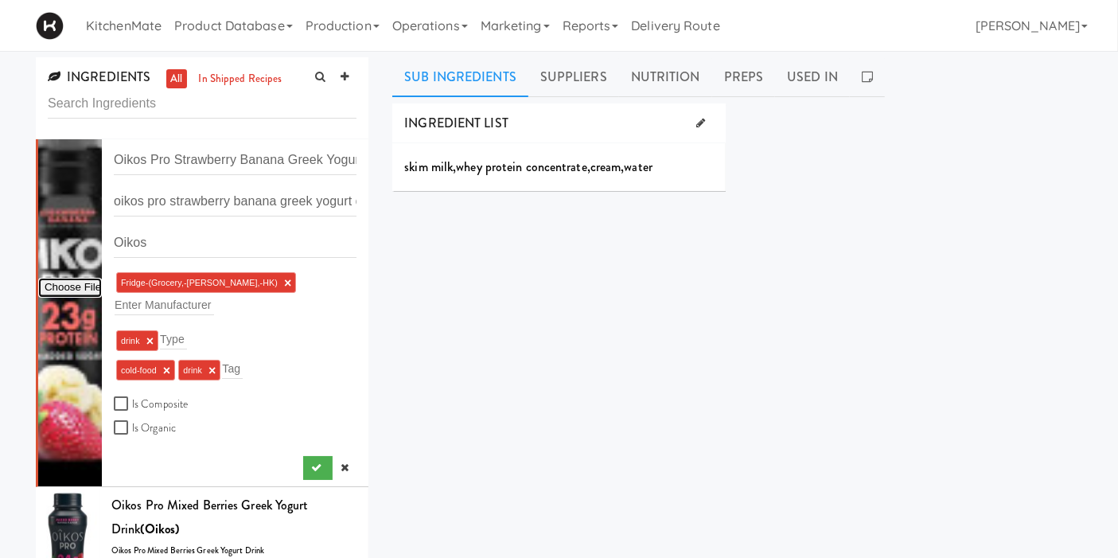
click at [53, 278] on input "file" at bounding box center [70, 288] width 64 height 20
type input "C:\fakepath\1311219_EA_en_primary_front_na_081325_VOILA_f380e61b4d4b819626a06e6…"
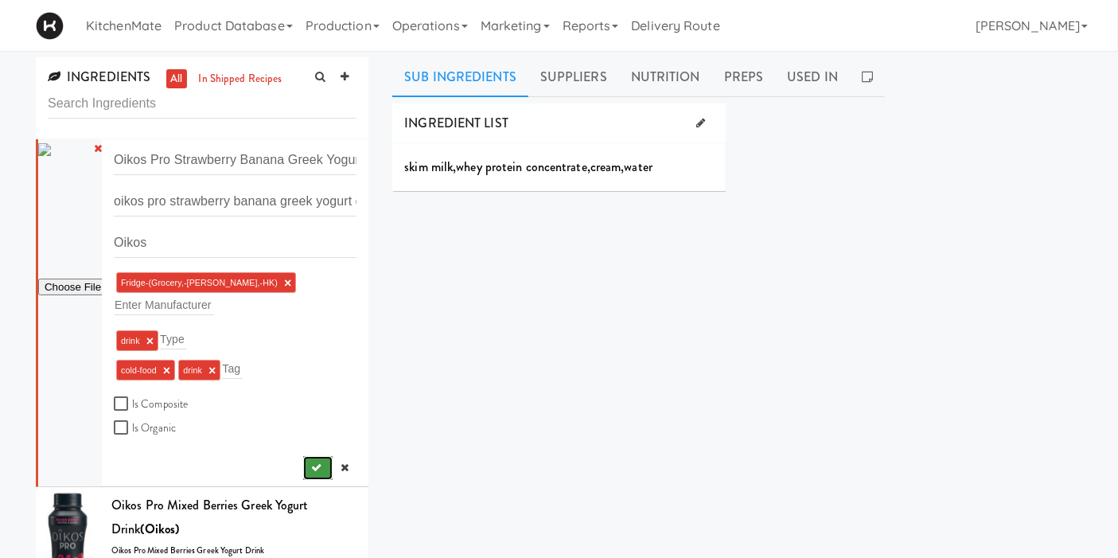
click at [303, 456] on button "submit" at bounding box center [317, 468] width 29 height 24
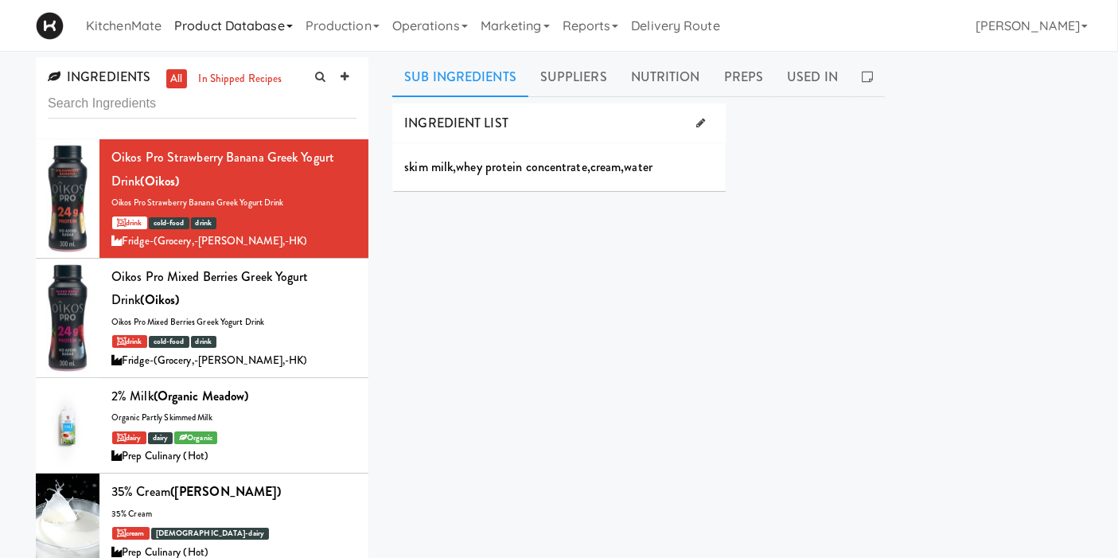
click at [240, 24] on link "Product Database" at bounding box center [233, 25] width 131 height 51
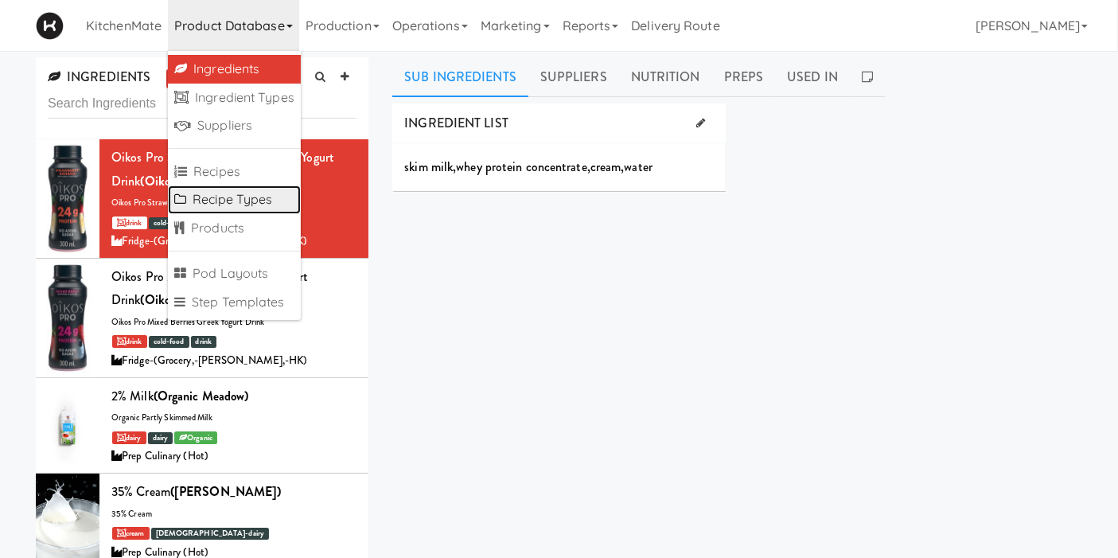
click at [235, 212] on link "Recipe Types" at bounding box center [234, 199] width 133 height 29
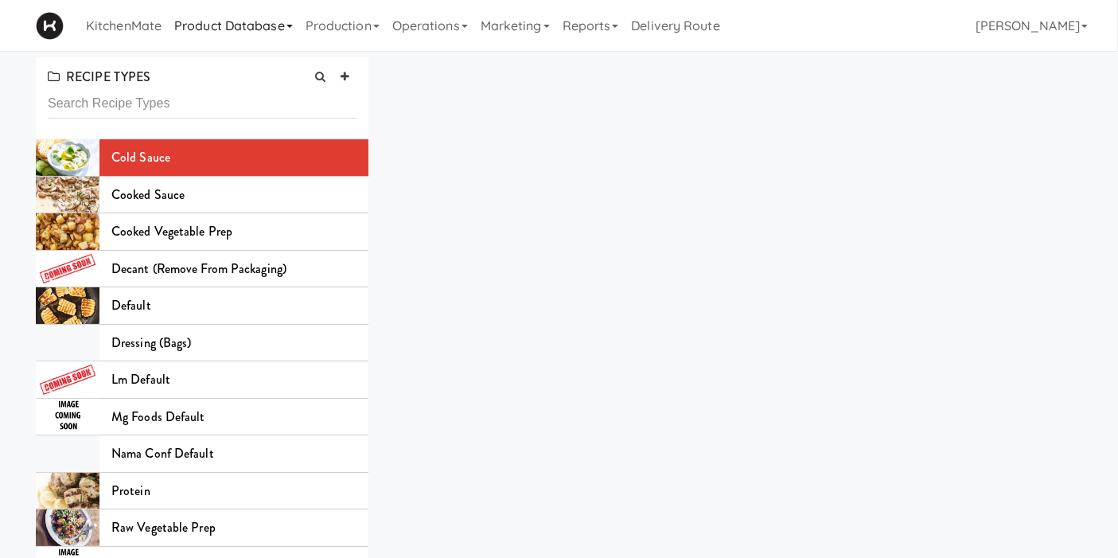
click at [224, 45] on link "Product Database" at bounding box center [233, 25] width 131 height 51
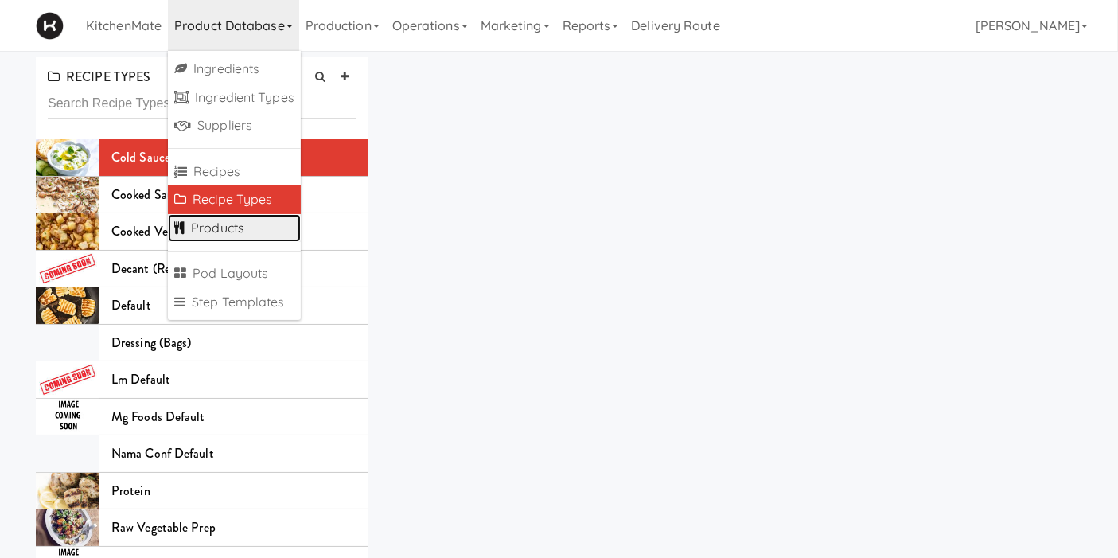
click at [228, 218] on link "Products" at bounding box center [234, 228] width 133 height 29
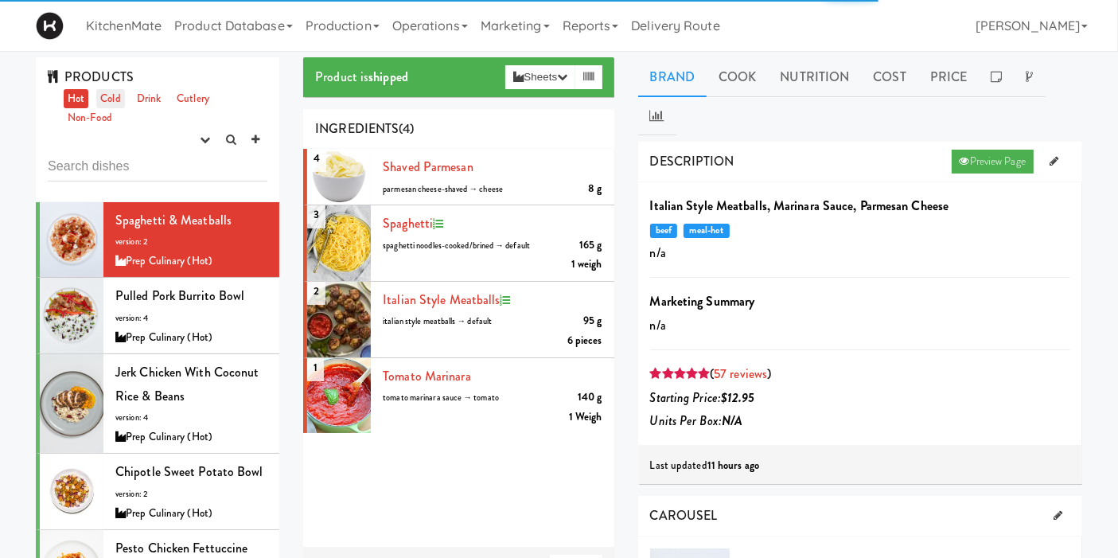
click at [119, 105] on link "Cold" at bounding box center [110, 99] width 28 height 20
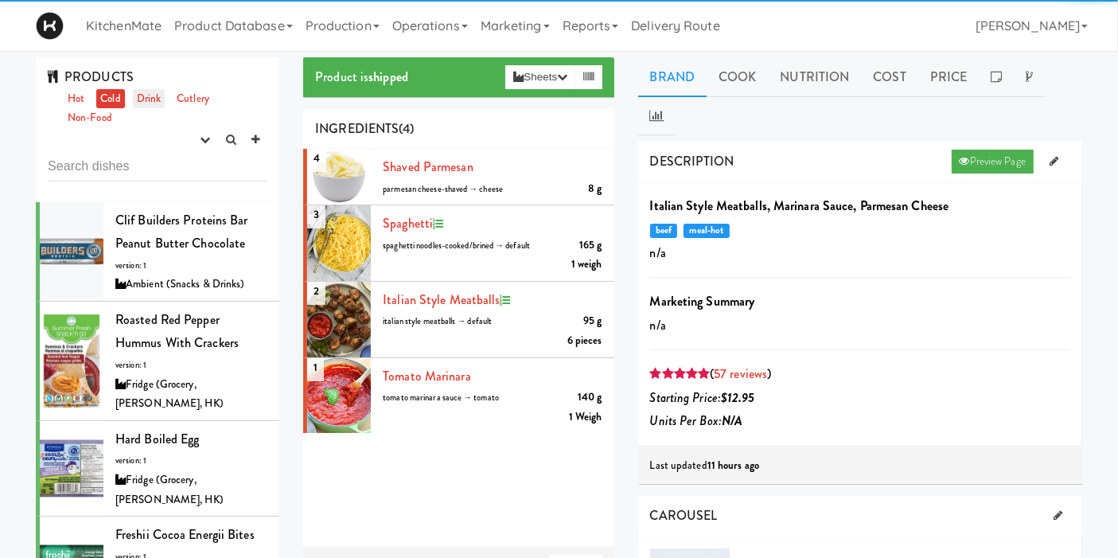
click at [147, 101] on link "Drink" at bounding box center [149, 99] width 33 height 20
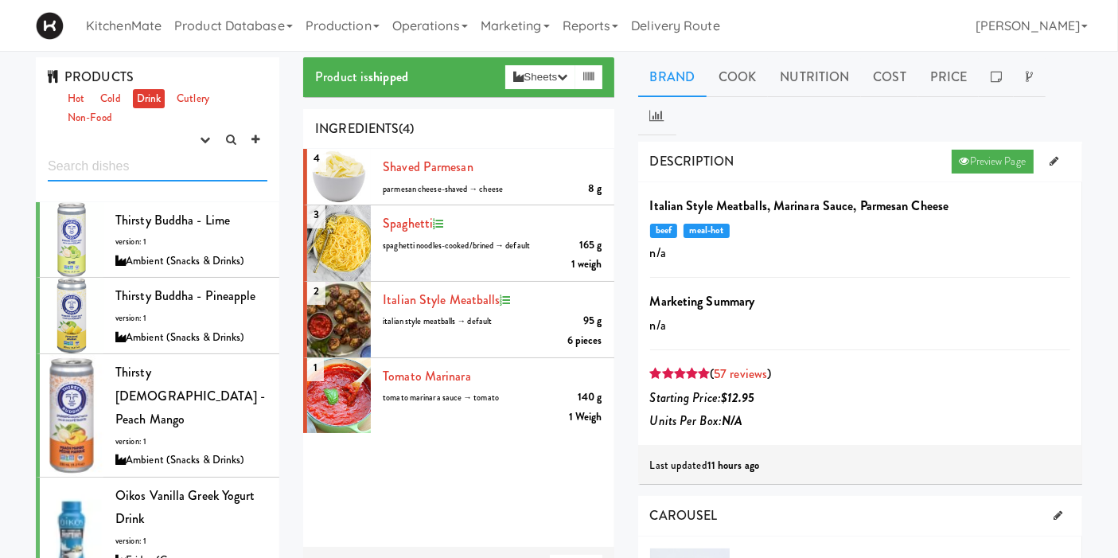
click at [131, 170] on input "text" at bounding box center [158, 166] width 220 height 29
click at [212, 145] on button "button" at bounding box center [205, 140] width 26 height 24
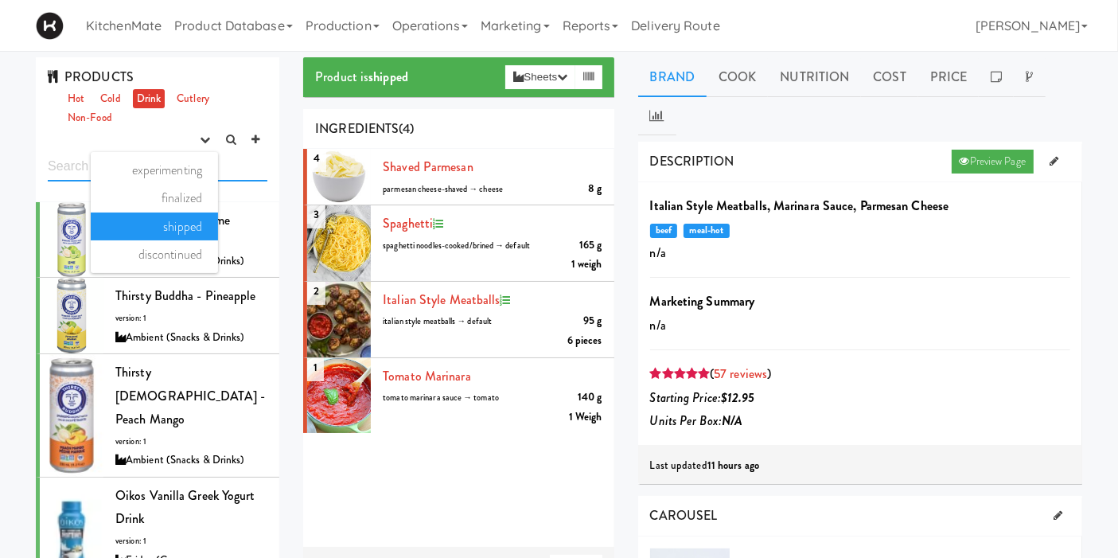
click at [225, 169] on input "text" at bounding box center [158, 166] width 220 height 29
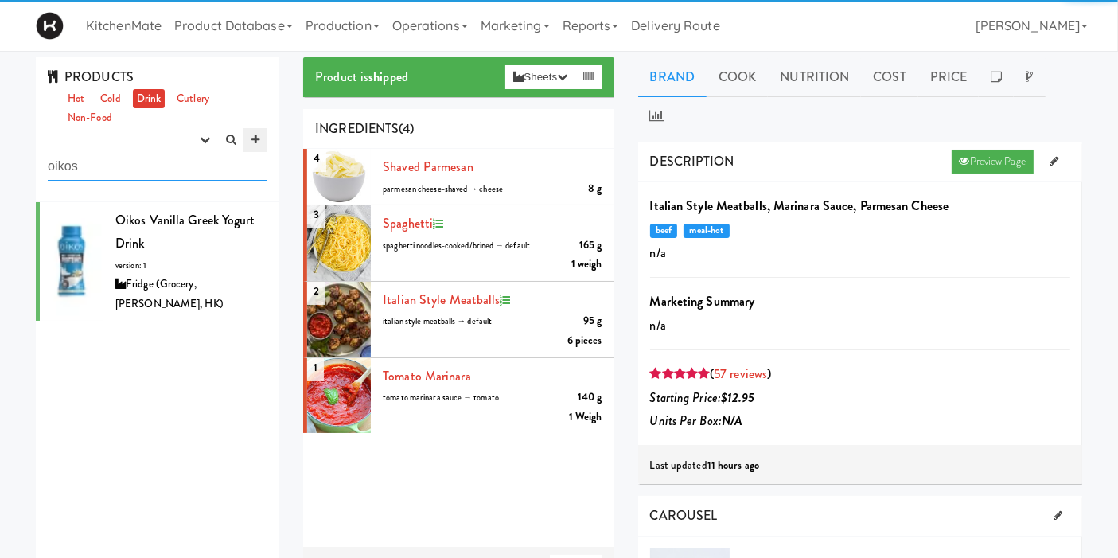
type input "oikos"
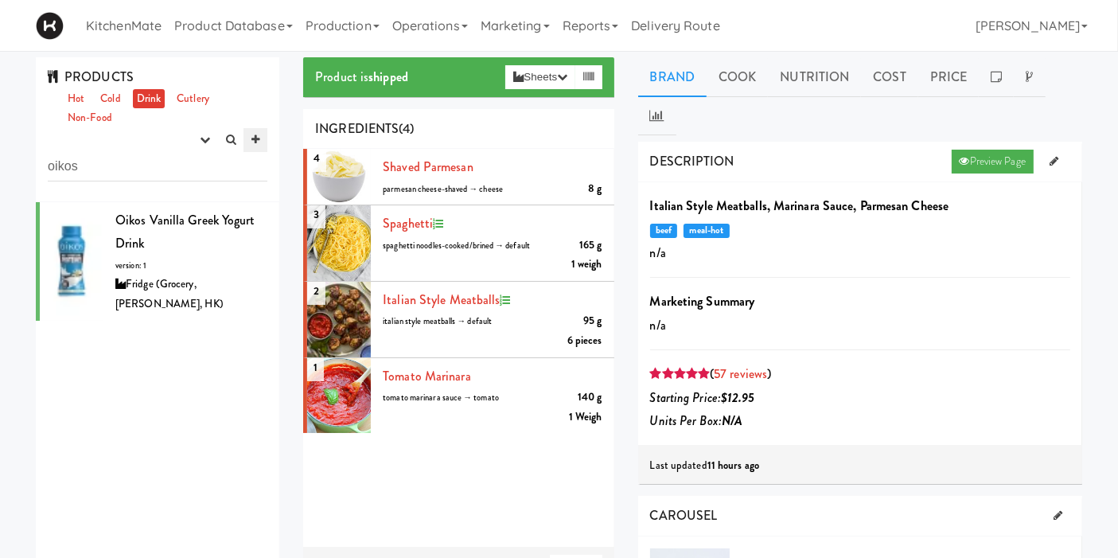
click at [257, 139] on icon at bounding box center [255, 140] width 8 height 10
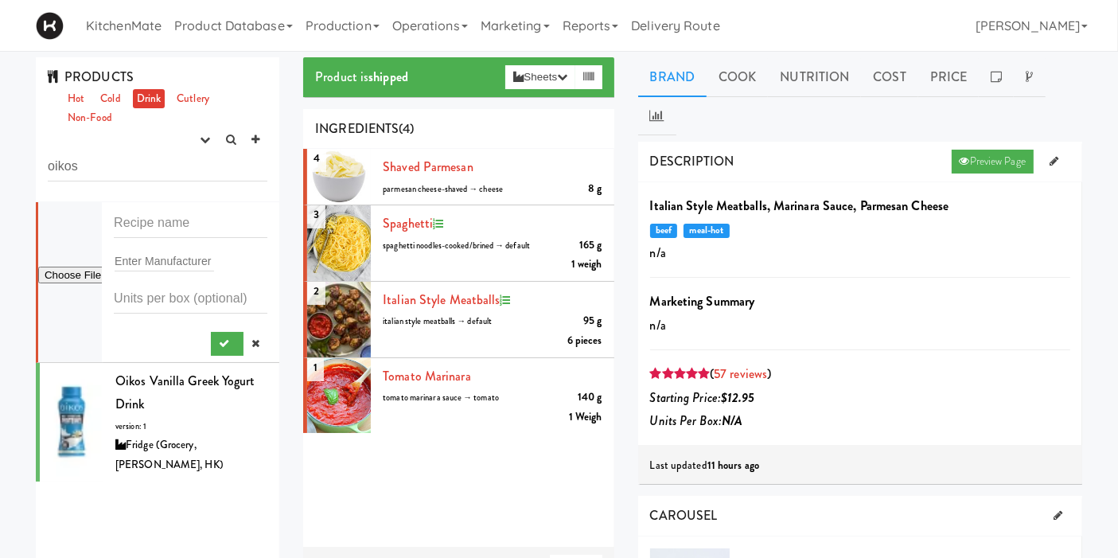
drag, startPoint x: 159, startPoint y: 247, endPoint x: 158, endPoint y: 236, distance: 10.4
click at [159, 247] on form "Enter Manufacturer" at bounding box center [191, 282] width 154 height 147
click at [159, 225] on input "text" at bounding box center [191, 223] width 154 height 29
click at [195, 225] on input "text" at bounding box center [191, 223] width 154 height 29
paste input "Oikos Pro Strawberry Banana Greek Yogurt Drink"
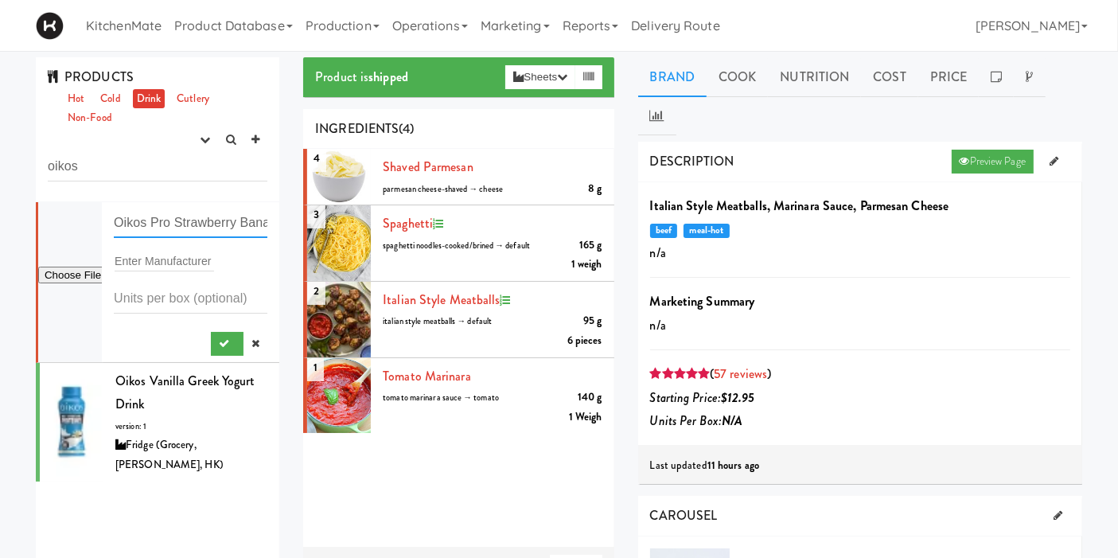
scroll to position [0, 142]
type input "Oikos Pro Strawberry Banana Greek Yogurt Drink"
click at [179, 267] on input "text" at bounding box center [164, 261] width 99 height 21
click at [185, 289] on input "number" at bounding box center [191, 298] width 154 height 29
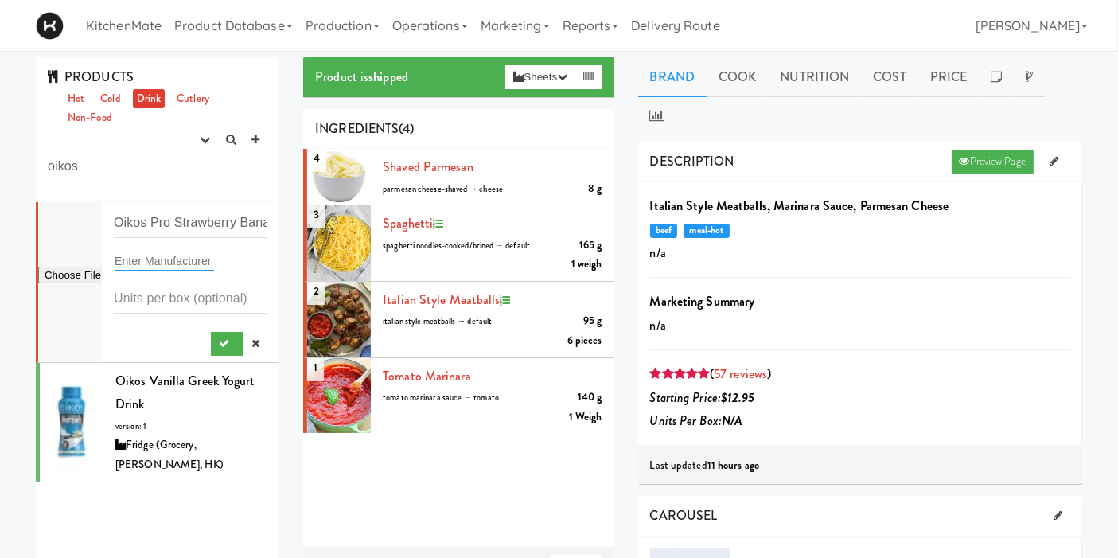
click at [193, 260] on input "text" at bounding box center [164, 261] width 99 height 21
click at [213, 251] on input "text" at bounding box center [164, 261] width 99 height 21
type input "fridge"
click at [183, 295] on span "Fridge (Grocery, Bev, HK)" at bounding box center [242, 292] width 231 height 14
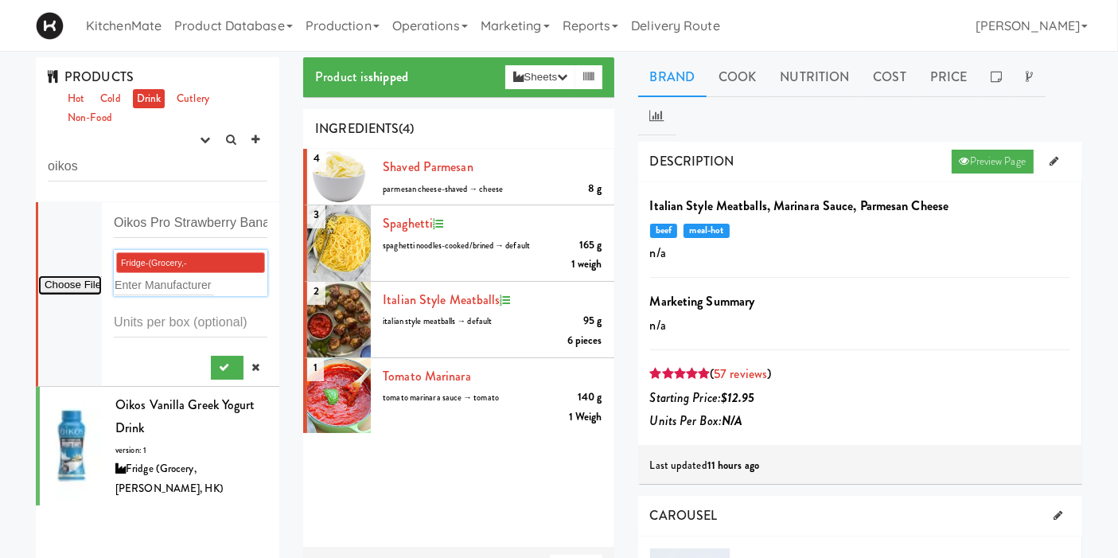
click at [57, 285] on input "file" at bounding box center [70, 285] width 64 height 20
type input "C:\fakepath\1311219_EA_en_primary_front_na_081325_VOILA_f380e61b4d4b819626a06e6…"
click at [211, 367] on button "submit" at bounding box center [227, 368] width 33 height 24
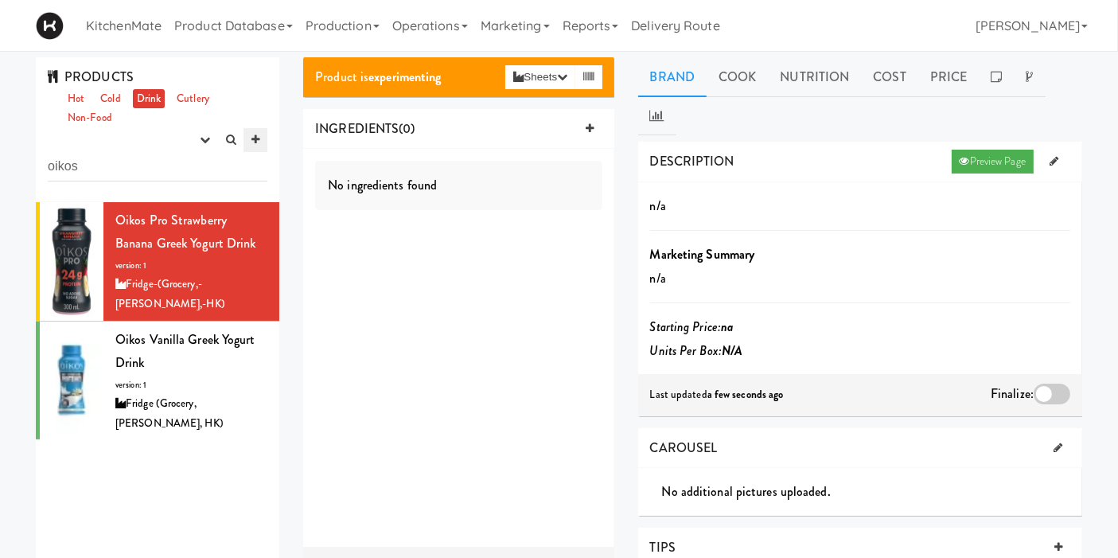
click at [250, 141] on link at bounding box center [256, 140] width 24 height 24
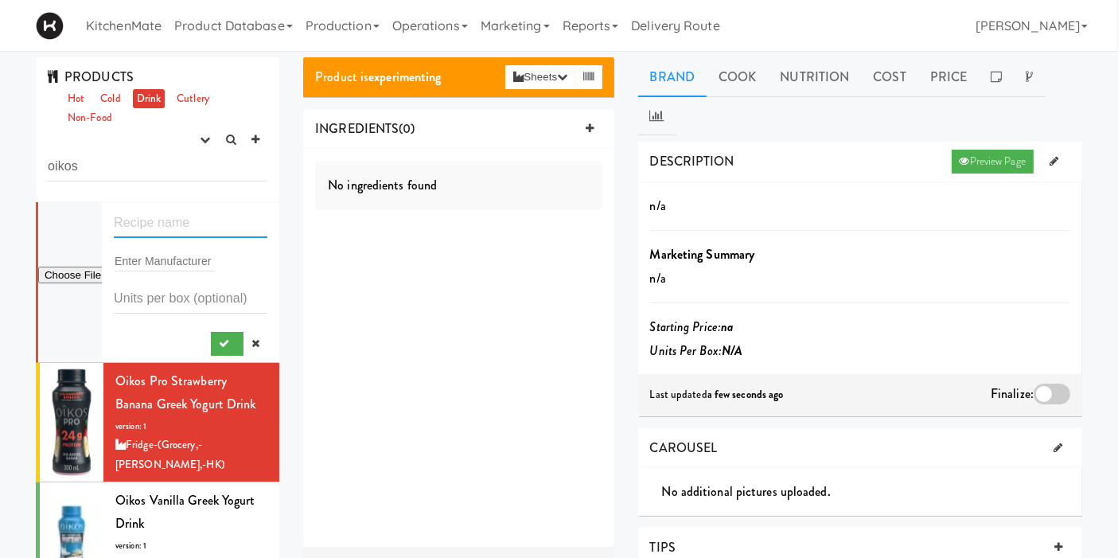
click at [156, 218] on input "text" at bounding box center [191, 223] width 154 height 29
click at [187, 223] on input "text" at bounding box center [191, 223] width 154 height 29
paste input "Oikos Pro Mixed Berries Greek Yogurt Drink"
type input "Oikos Pro Mixed Berries Greek Yogurt Drink"
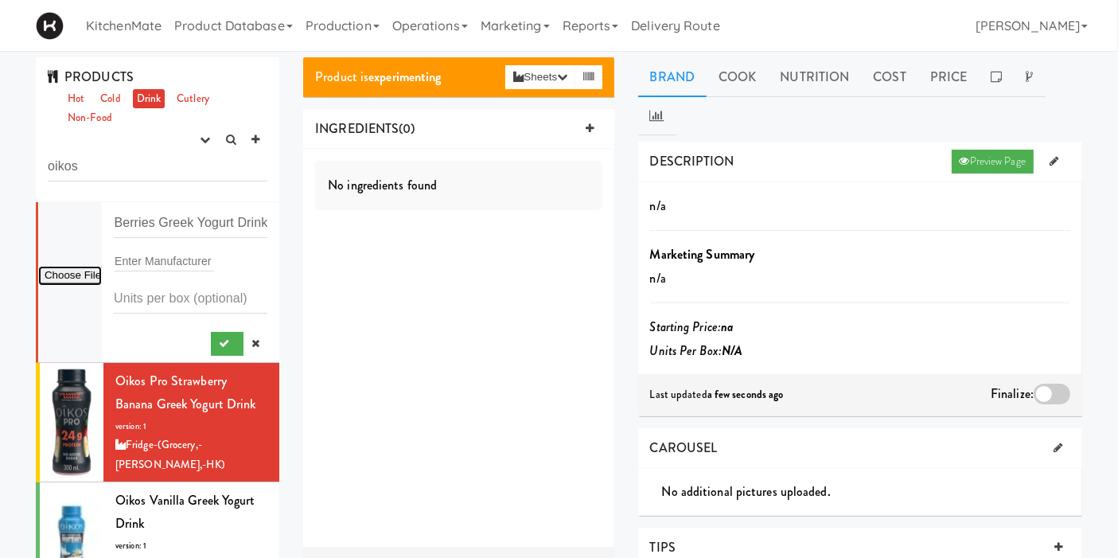
click at [51, 266] on input "file" at bounding box center [70, 276] width 64 height 20
type input "C:\fakepath\Mixed berries.jpg"
click at [162, 265] on input "text" at bounding box center [164, 261] width 99 height 21
click at [190, 258] on input "text" at bounding box center [164, 261] width 99 height 21
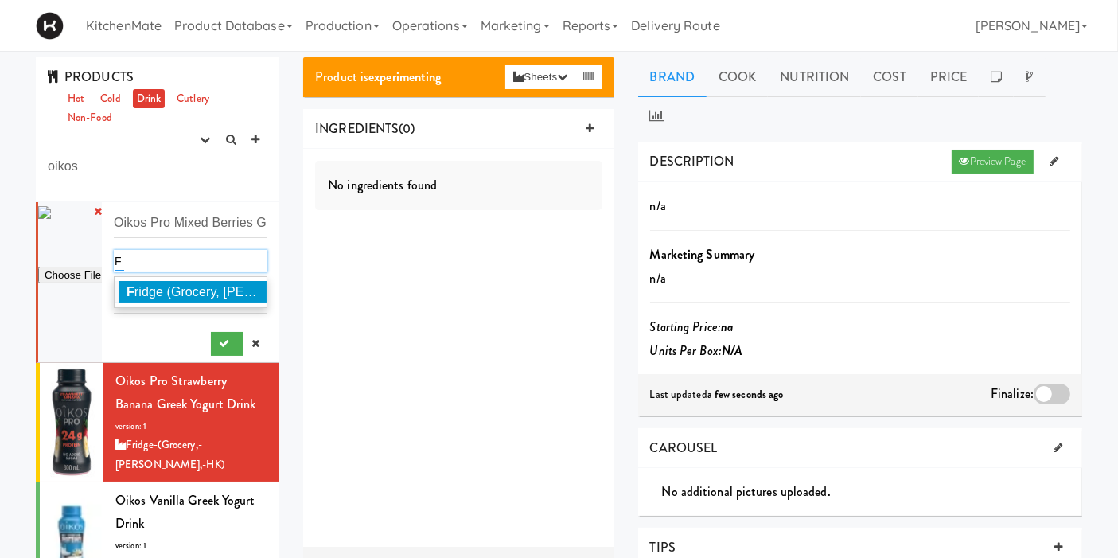
type input "F"
click at [236, 303] on div "F ridge (Grocery, Bev, HK)" at bounding box center [191, 292] width 154 height 32
click at [245, 295] on span "F ridge (Grocery, Bev, HK)" at bounding box center [301, 292] width 348 height 14
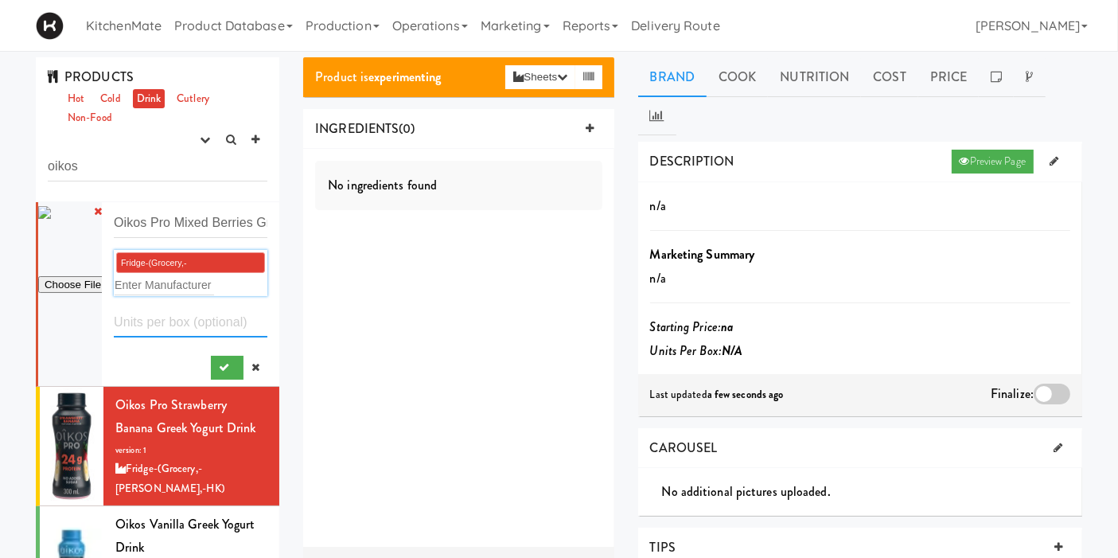
click at [209, 322] on input "number" at bounding box center [191, 322] width 154 height 29
click at [219, 362] on icon "submit" at bounding box center [224, 367] width 10 height 10
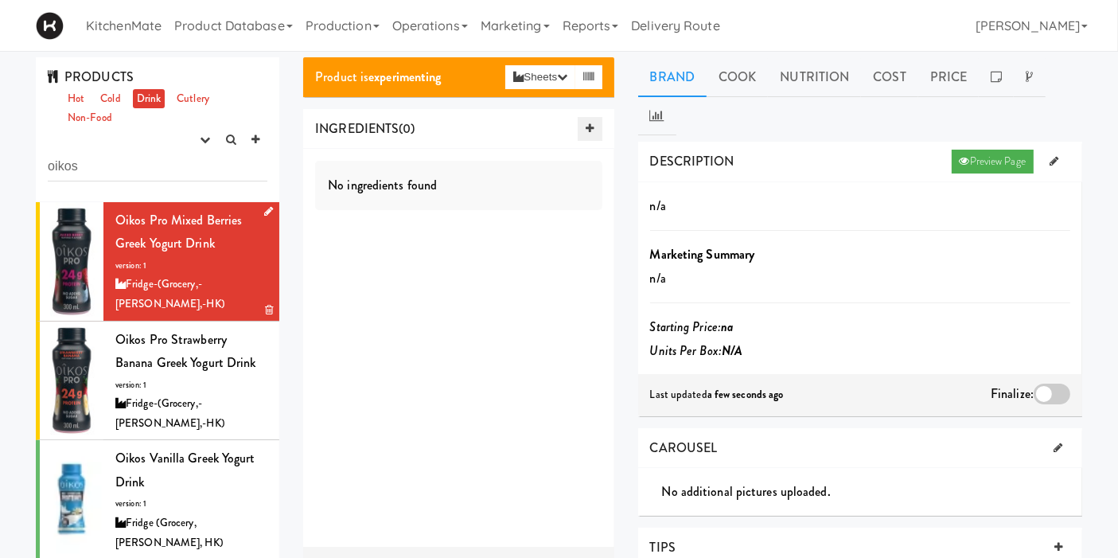
drag, startPoint x: 592, startPoint y: 124, endPoint x: 579, endPoint y: 133, distance: 15.5
click at [591, 124] on icon at bounding box center [590, 128] width 8 height 10
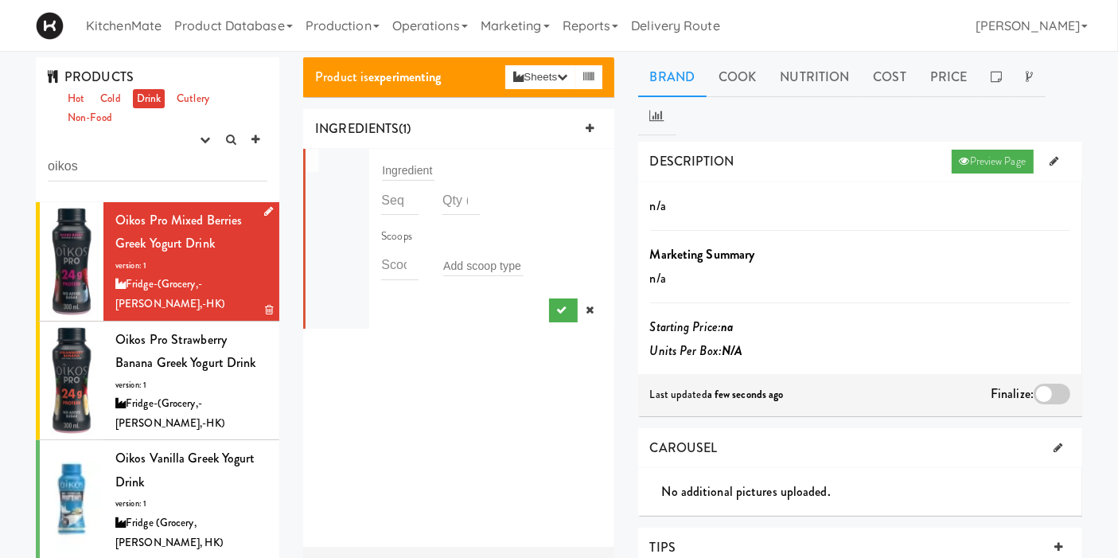
click at [420, 156] on div "Ingredient" at bounding box center [491, 170] width 244 height 30
click at [420, 169] on input "text" at bounding box center [408, 170] width 53 height 21
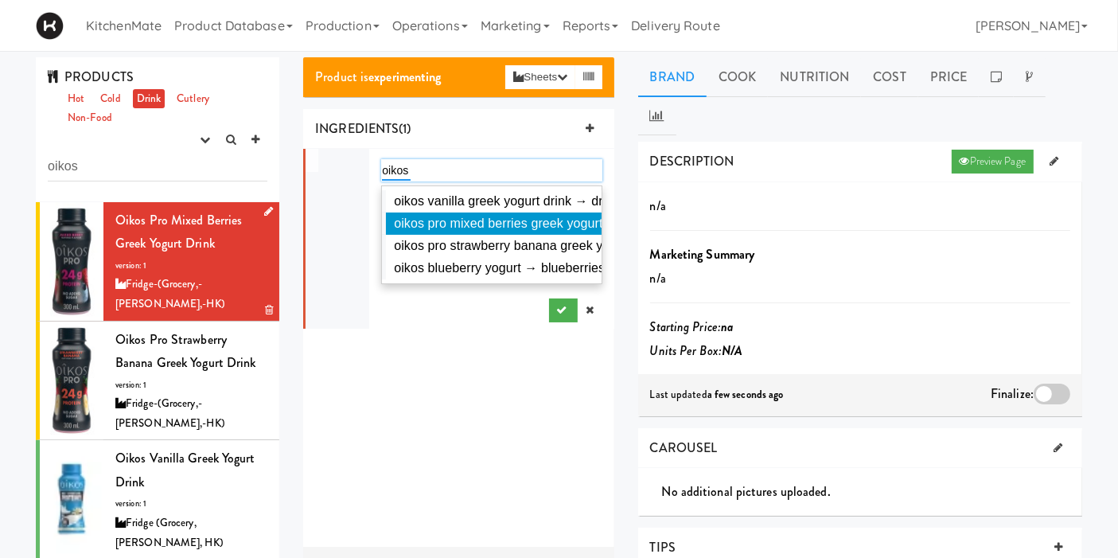
type input "oikos"
click at [497, 216] on span "oikos pro mixed berries greek yogurt drink → drink" at bounding box center [538, 223] width 288 height 14
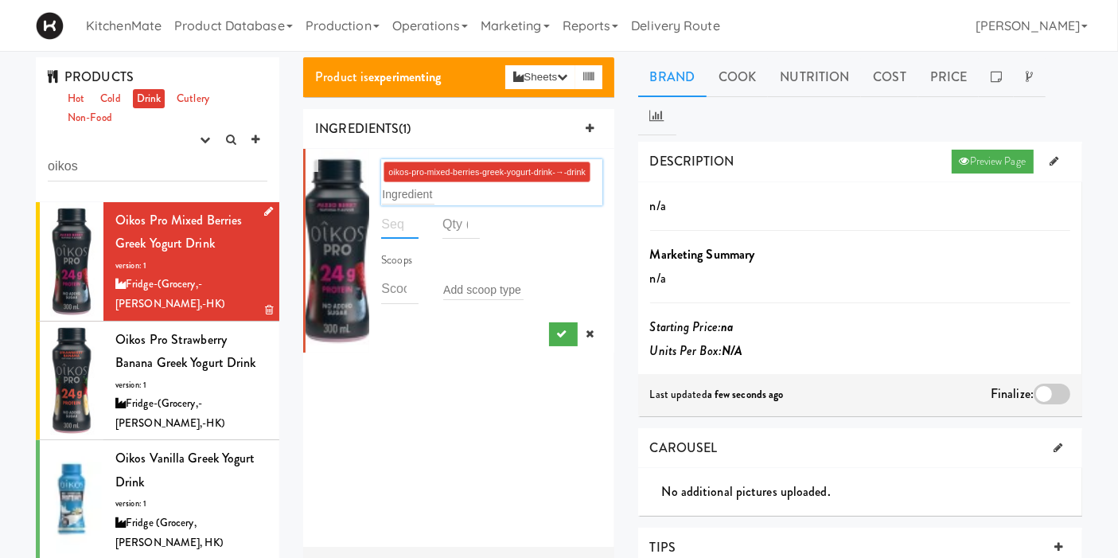
click at [398, 231] on input "number" at bounding box center [399, 223] width 37 height 29
type input "1"
type input "-1"
click at [463, 231] on input "-1" at bounding box center [460, 223] width 37 height 29
click at [448, 228] on input "-1" at bounding box center [460, 223] width 37 height 29
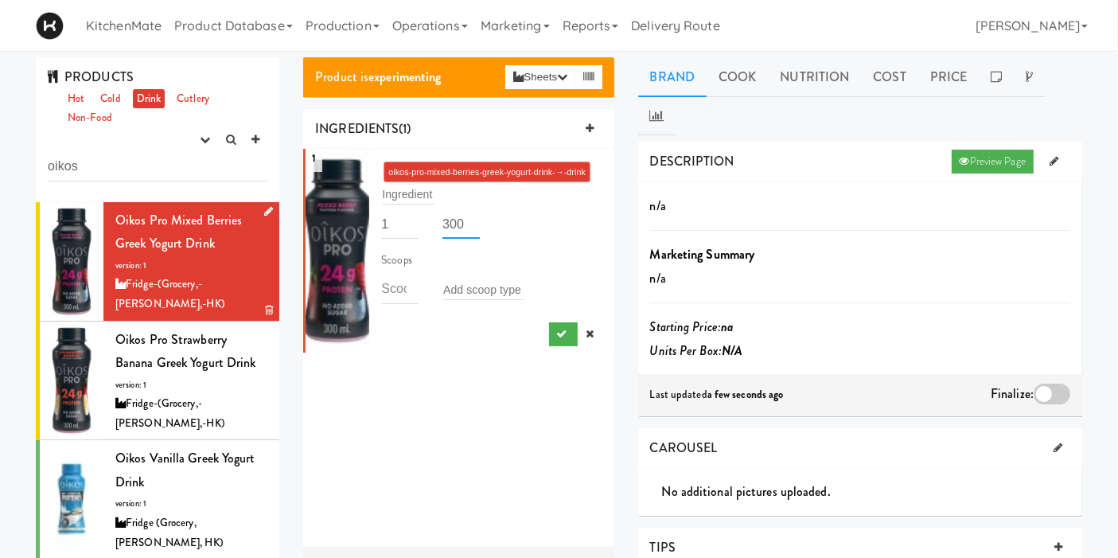
type input "300"
click at [443, 333] on div "oikos-pro-mixed-berries-greek-yogurt-drink-→-drink Ingredient 1 300 Scoops Add …" at bounding box center [491, 250] width 220 height 191
click at [557, 335] on icon "submit" at bounding box center [562, 334] width 10 height 10
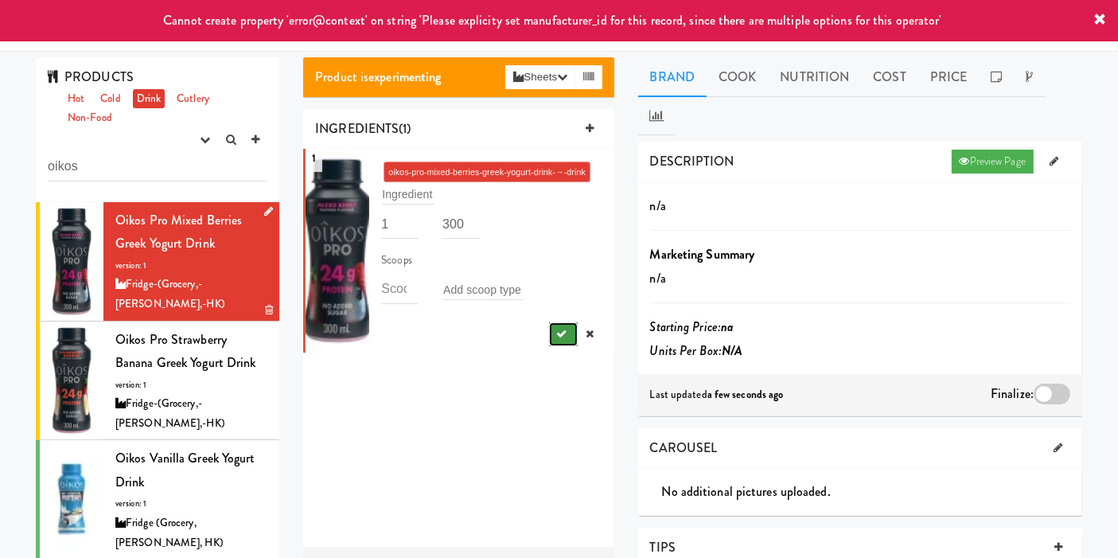
click at [549, 323] on button "submit" at bounding box center [563, 334] width 29 height 24
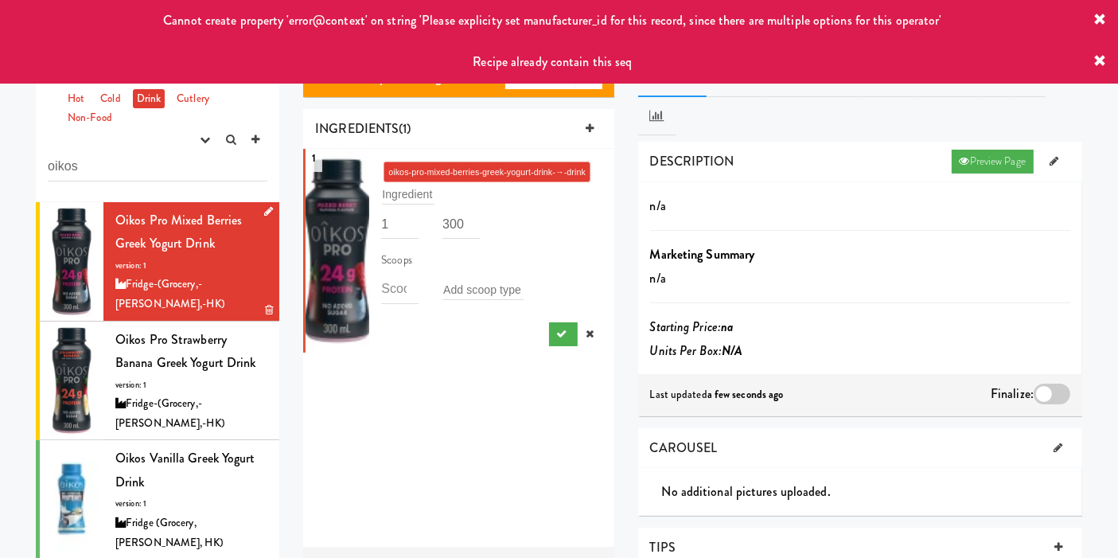
click at [1099, 57] on icon at bounding box center [1100, 61] width 13 height 13
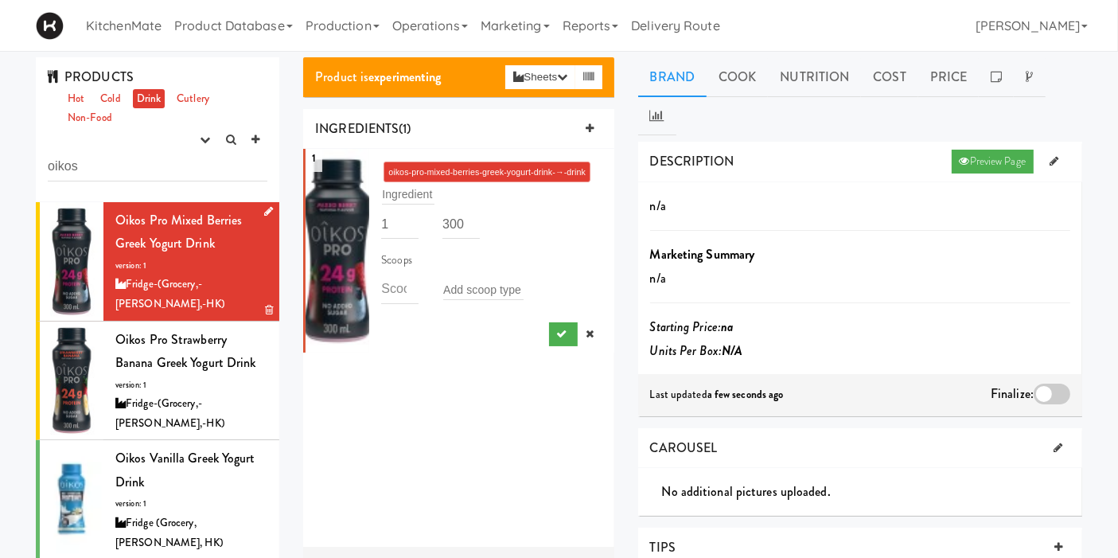
click at [1102, 17] on div "Toggle navigation KitchenMate Product Database Ingredients Ingredient Types Sup…" at bounding box center [559, 25] width 1118 height 51
click at [1054, 156] on icon at bounding box center [1054, 161] width 9 height 10
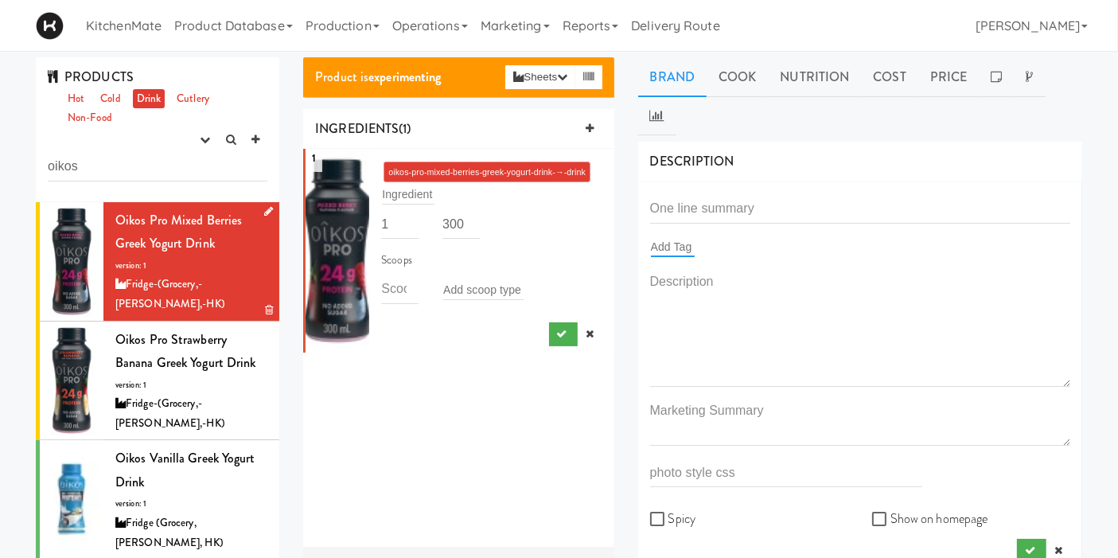
click at [693, 236] on input "text" at bounding box center [673, 246] width 44 height 21
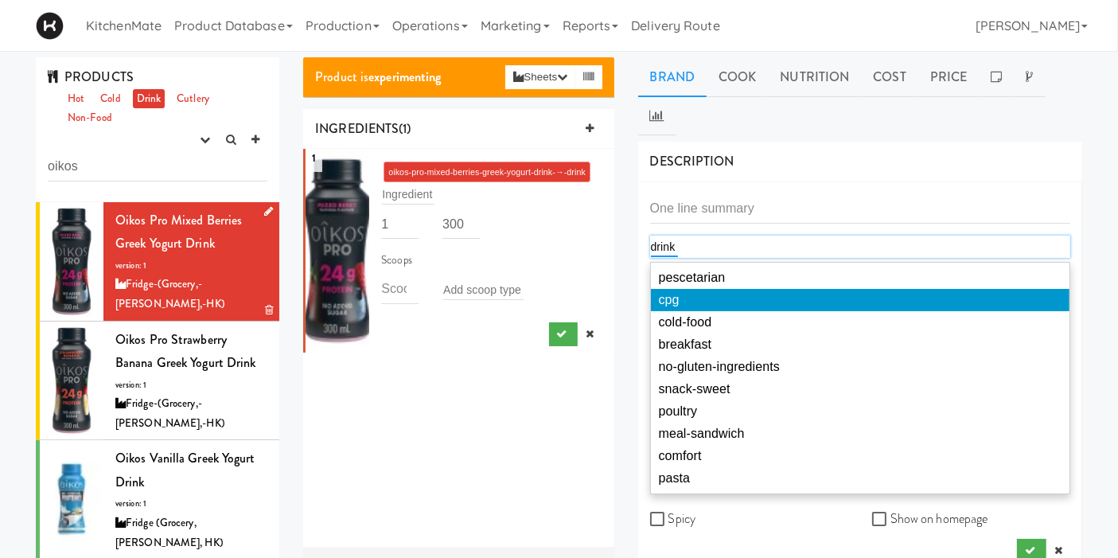
type input "drink"
click at [456, 470] on div "1 oikos-pro-mixed-berries-greek-yogurt-drink-→-drink Ingredient 1 300 Scoops Ad…" at bounding box center [458, 348] width 310 height 398
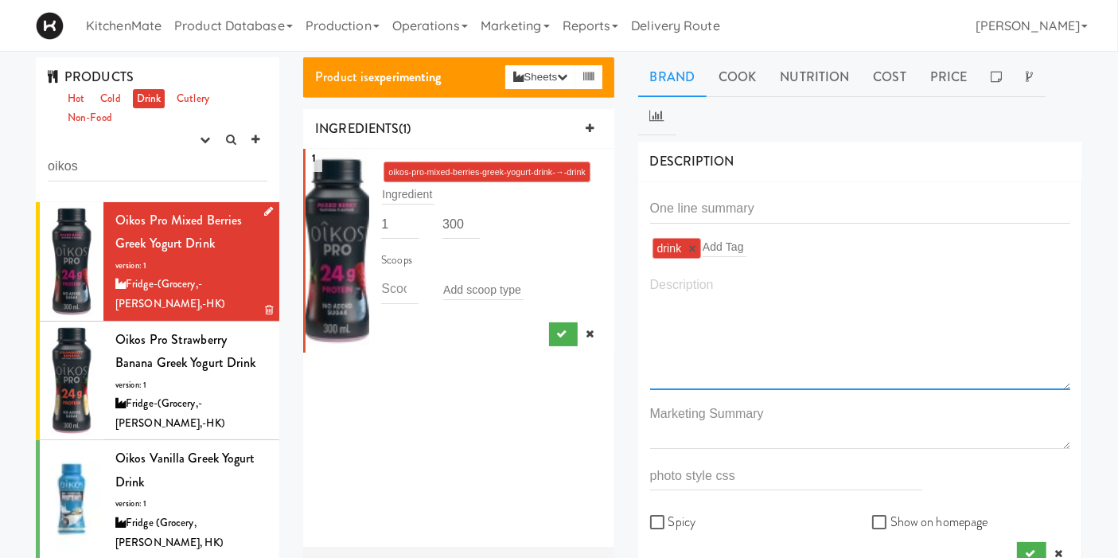
click at [752, 282] on textarea at bounding box center [860, 332] width 420 height 118
click at [1021, 542] on button "submit" at bounding box center [1031, 554] width 29 height 24
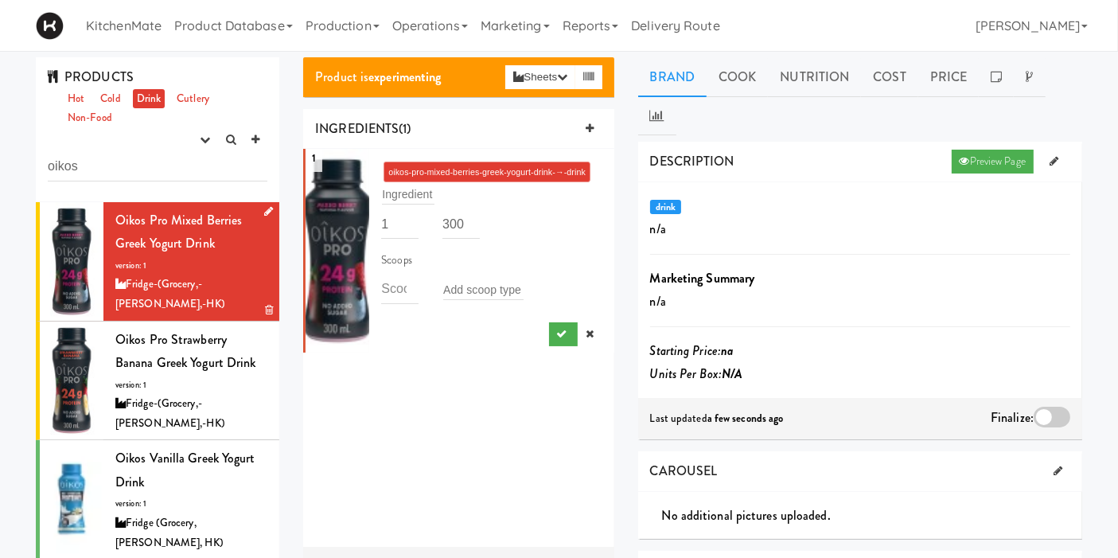
scroll to position [88, 0]
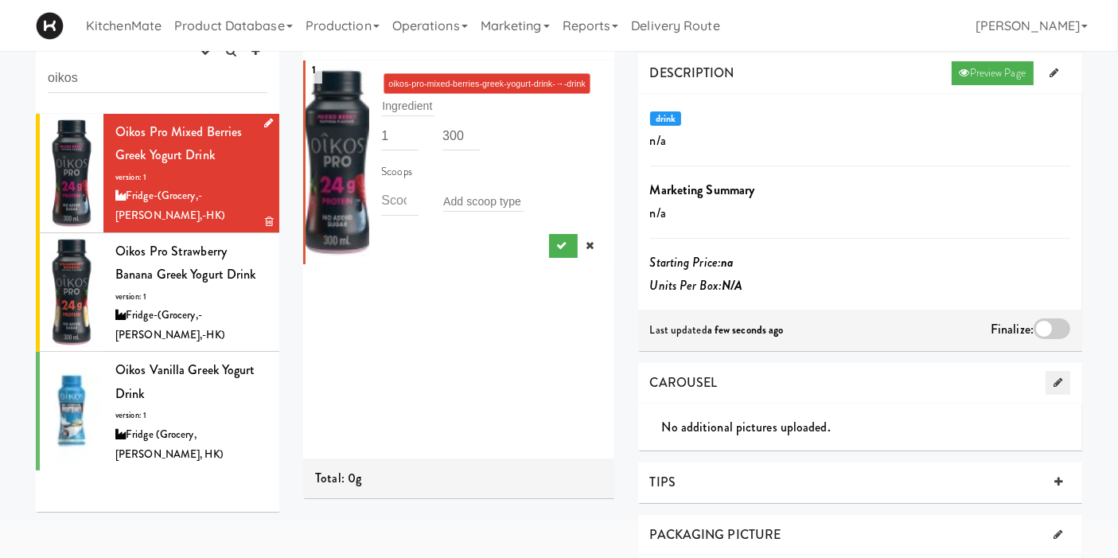
click at [1054, 377] on icon at bounding box center [1058, 382] width 9 height 10
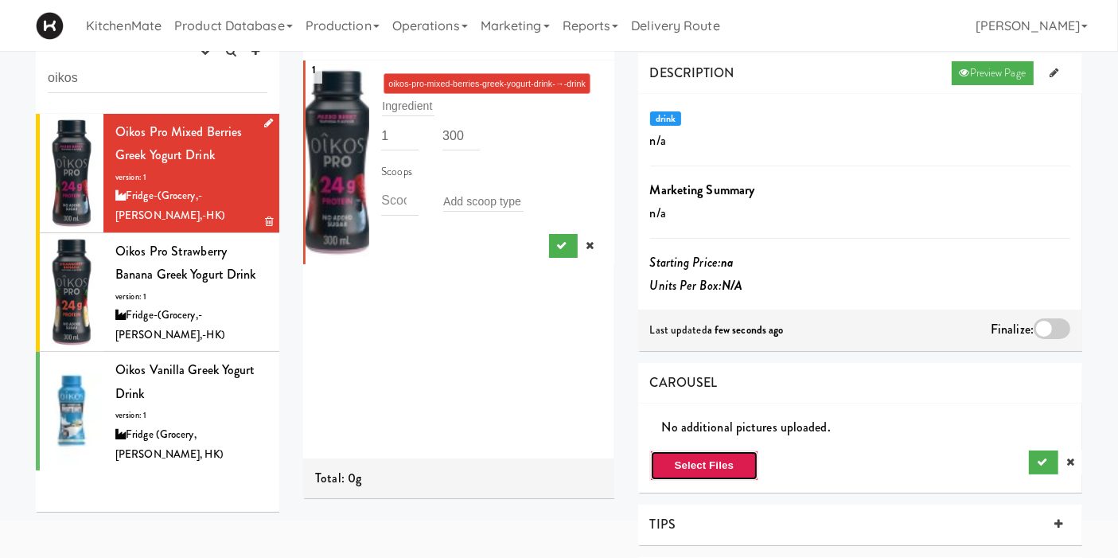
click at [675, 450] on button "Select Files" at bounding box center [704, 465] width 109 height 30
type input "C:\fakepath\1311219_EA_en_primary_front_na_081325_VOILA_f380e61b4d4b819626a06e6…"
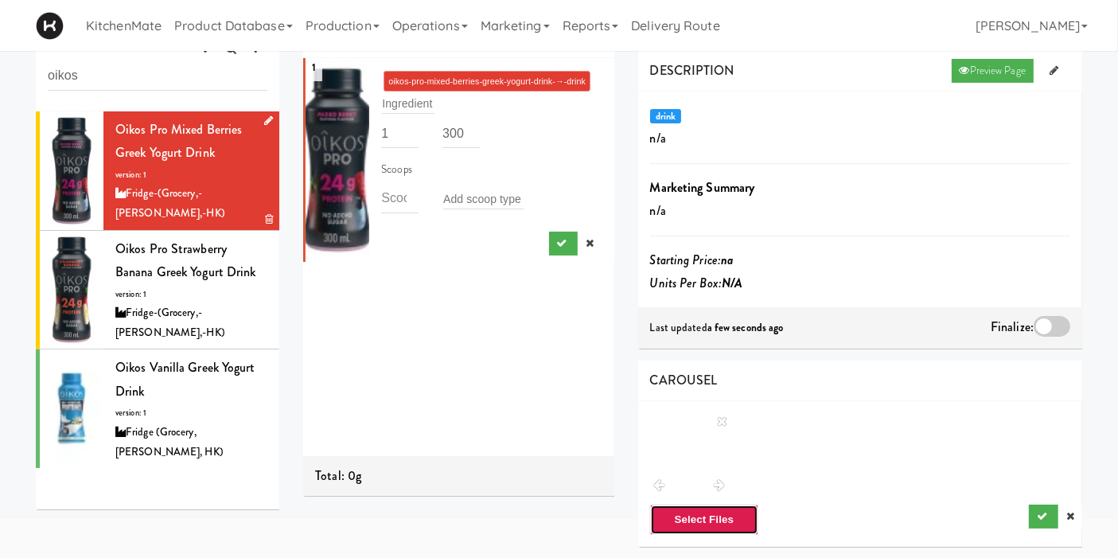
scroll to position [353, 0]
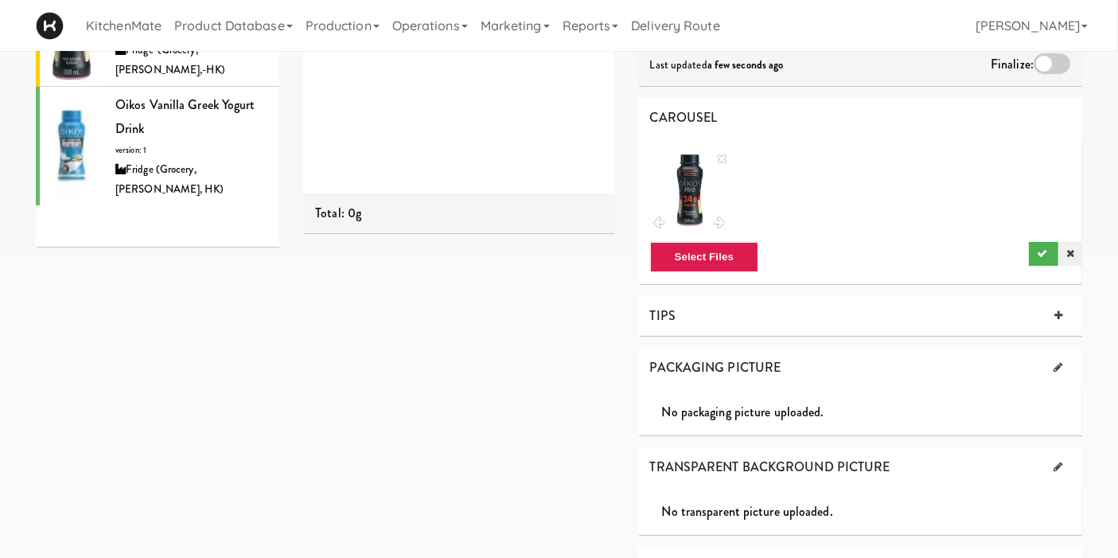
click at [1073, 248] on icon at bounding box center [1070, 253] width 8 height 10
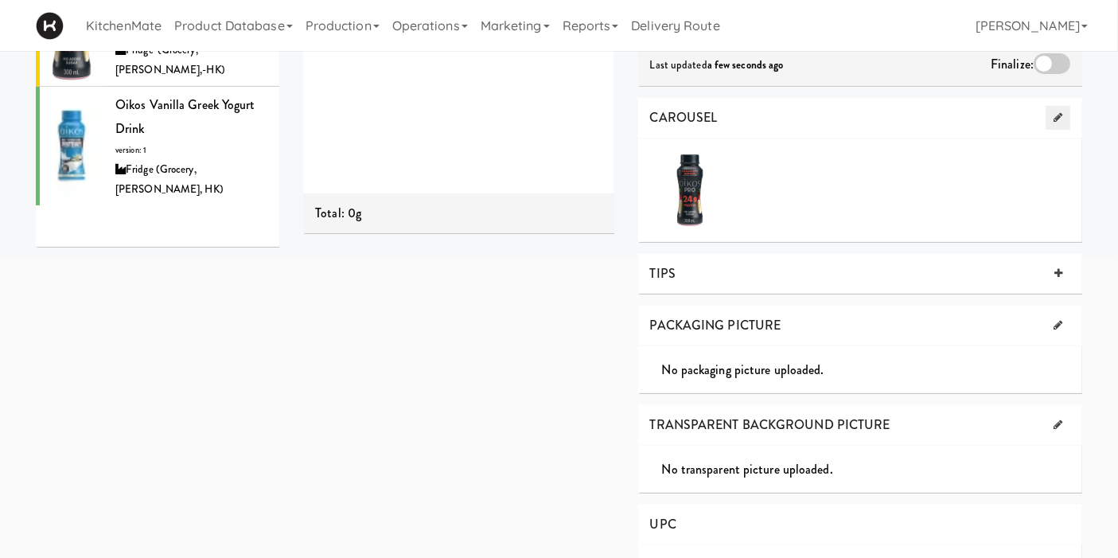
click at [1048, 106] on link at bounding box center [1058, 118] width 25 height 24
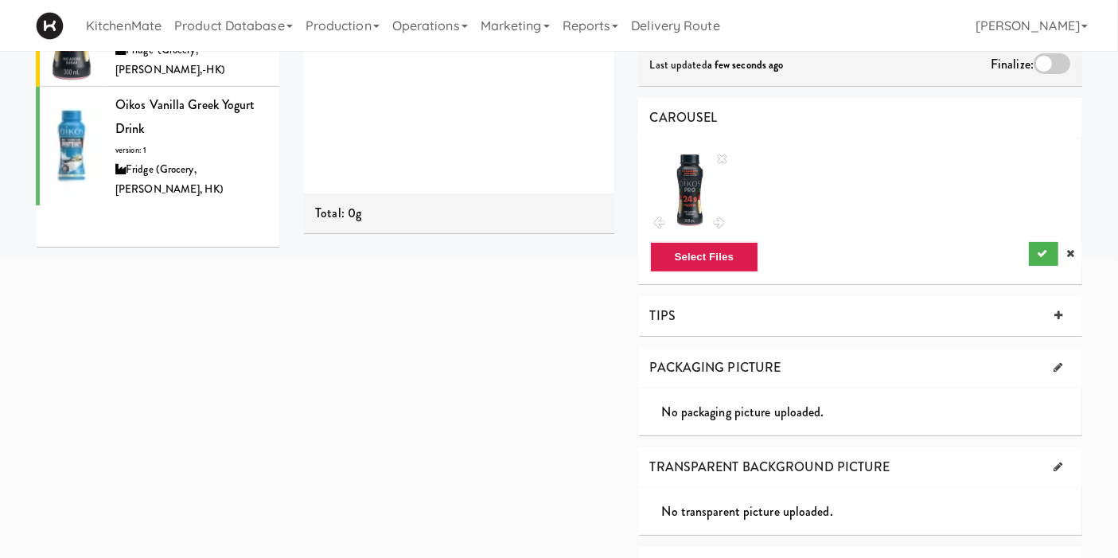
click at [696, 175] on div at bounding box center [690, 190] width 80 height 80
click at [702, 242] on button "Select Files" at bounding box center [704, 257] width 109 height 30
type input "C:\fakepath\Mixed berries.jpg"
click at [717, 152] on icon at bounding box center [722, 158] width 10 height 13
click at [1035, 242] on button "submit" at bounding box center [1043, 254] width 29 height 24
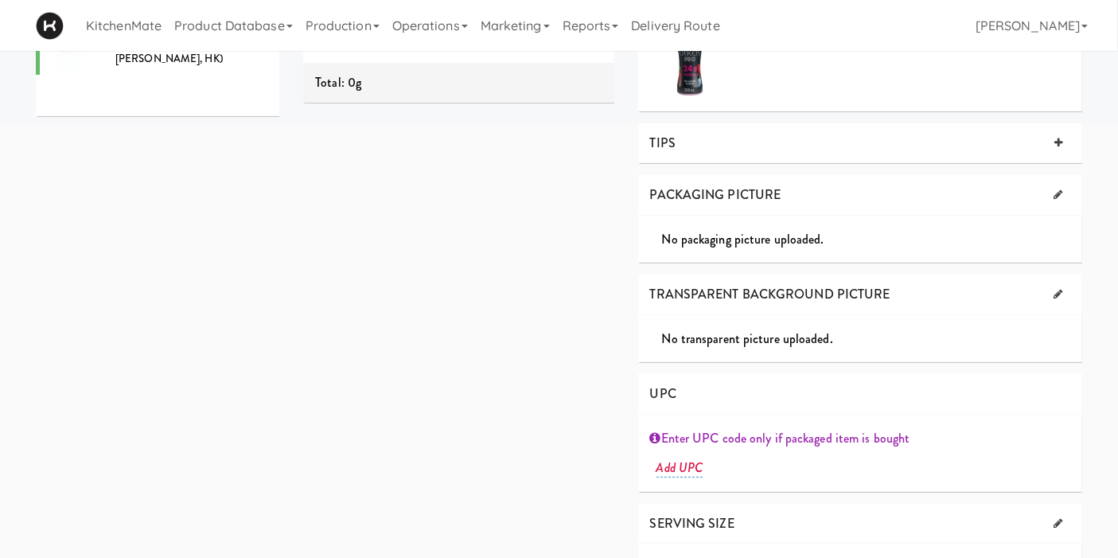
scroll to position [487, 0]
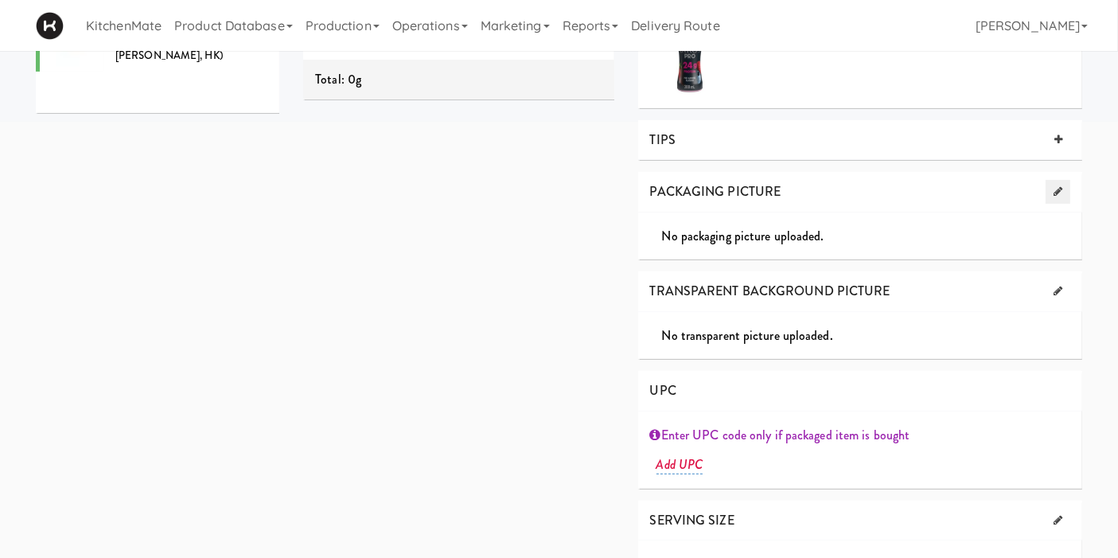
click at [1058, 186] on icon at bounding box center [1058, 191] width 9 height 10
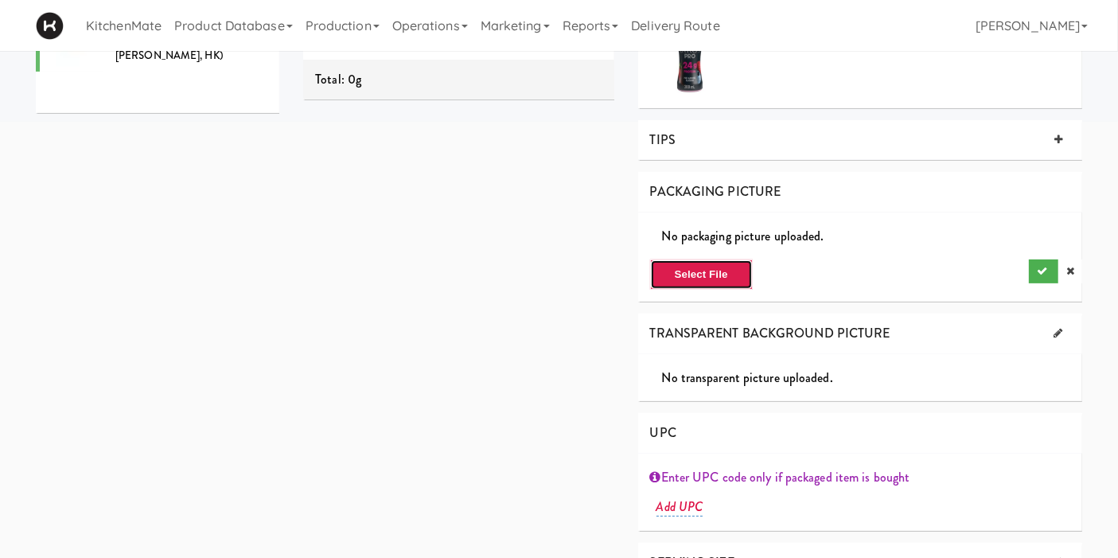
click at [673, 259] on button "Select File" at bounding box center [701, 274] width 103 height 30
type input "C:\fakepath\Mixed berries.jpg"
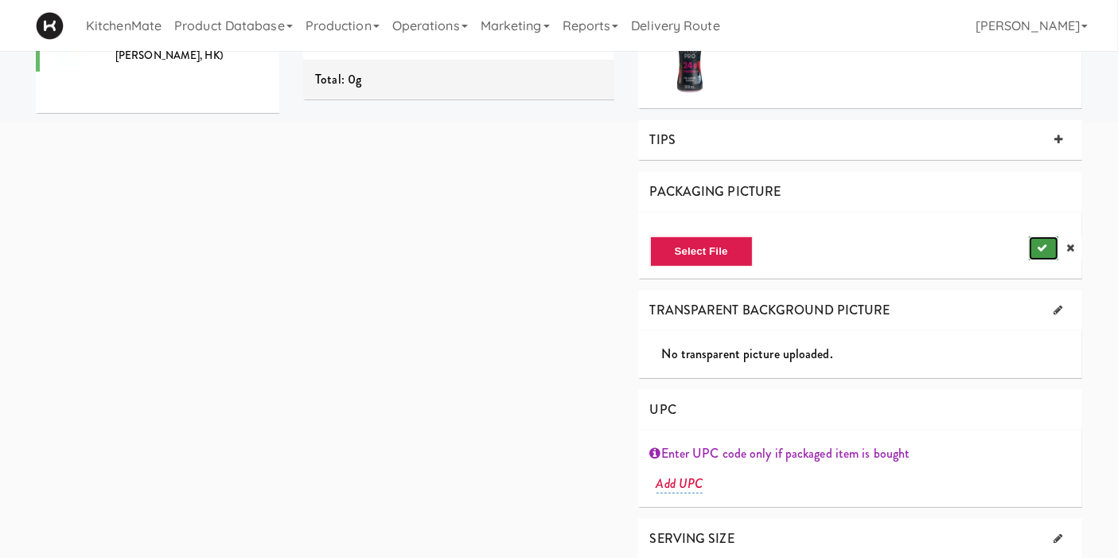
click at [1037, 243] on icon "submit" at bounding box center [1042, 248] width 10 height 10
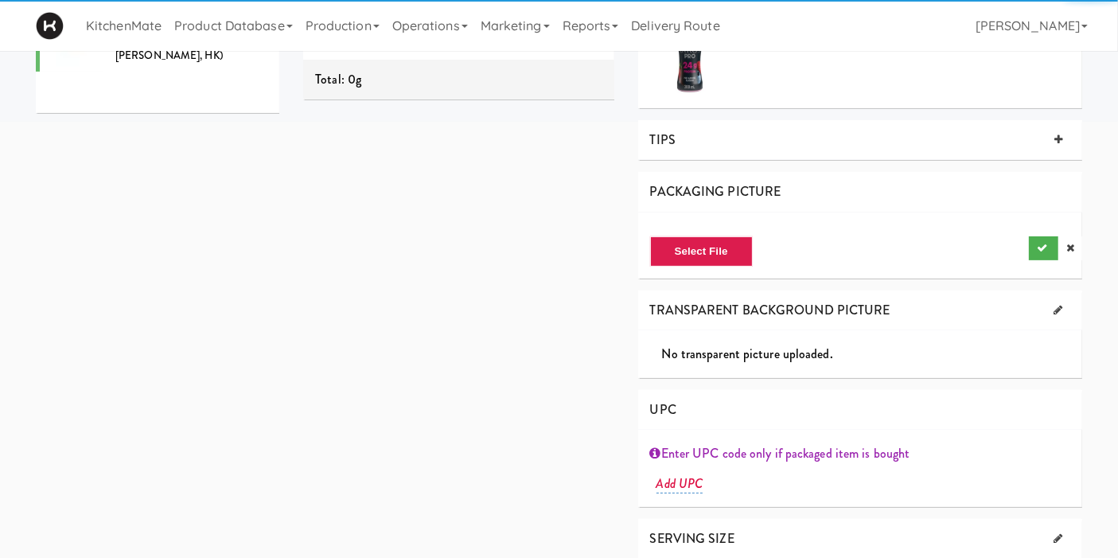
scroll to position [463, 0]
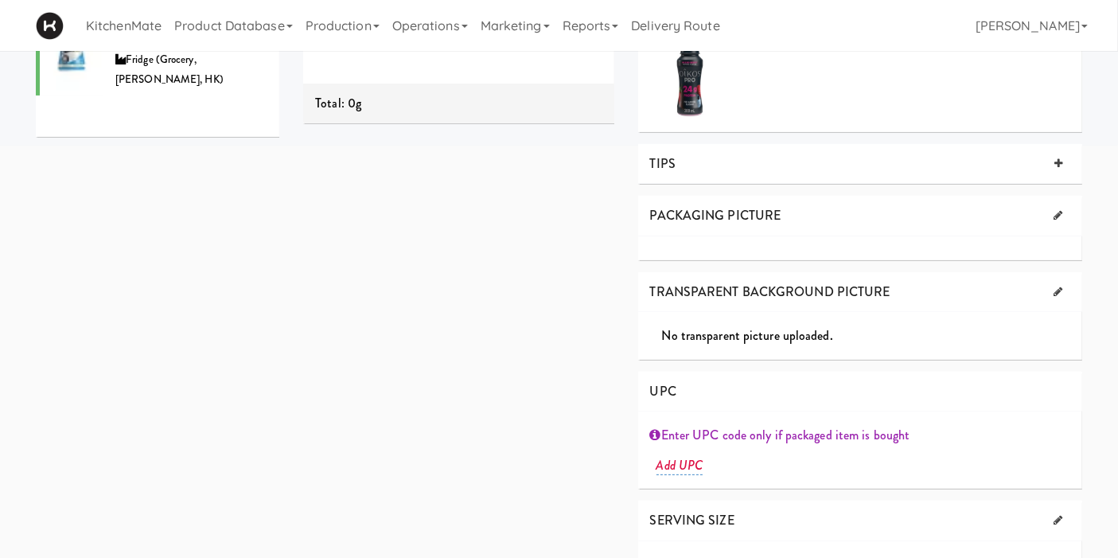
click at [591, 220] on div "Product is experimenting Sheets Order List (Fridge (Grocery, Bev, HK)) Recipe S…" at bounding box center [692, 97] width 803 height 1006
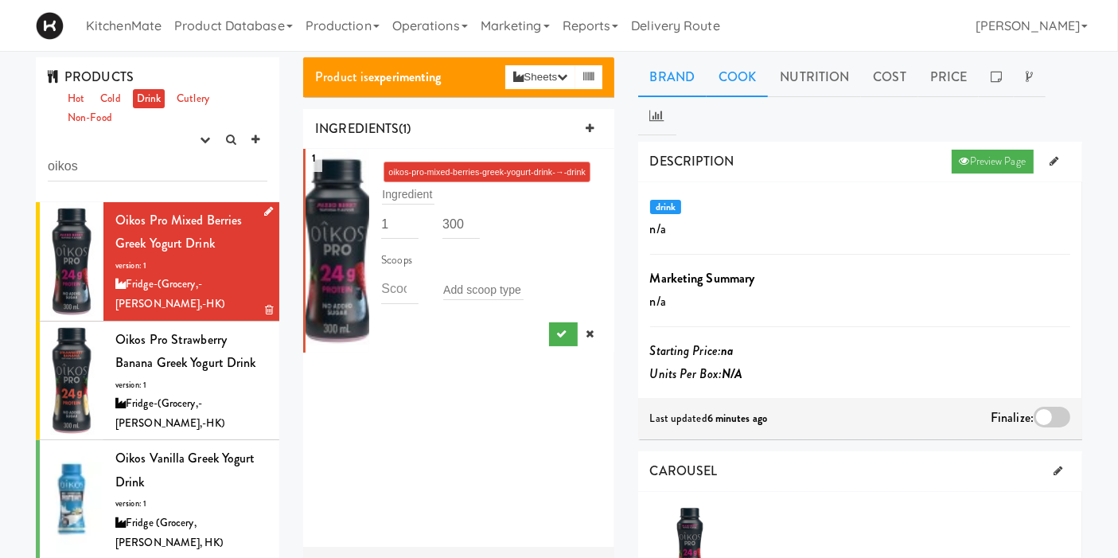
click at [741, 76] on link "Cook" at bounding box center [737, 77] width 61 height 40
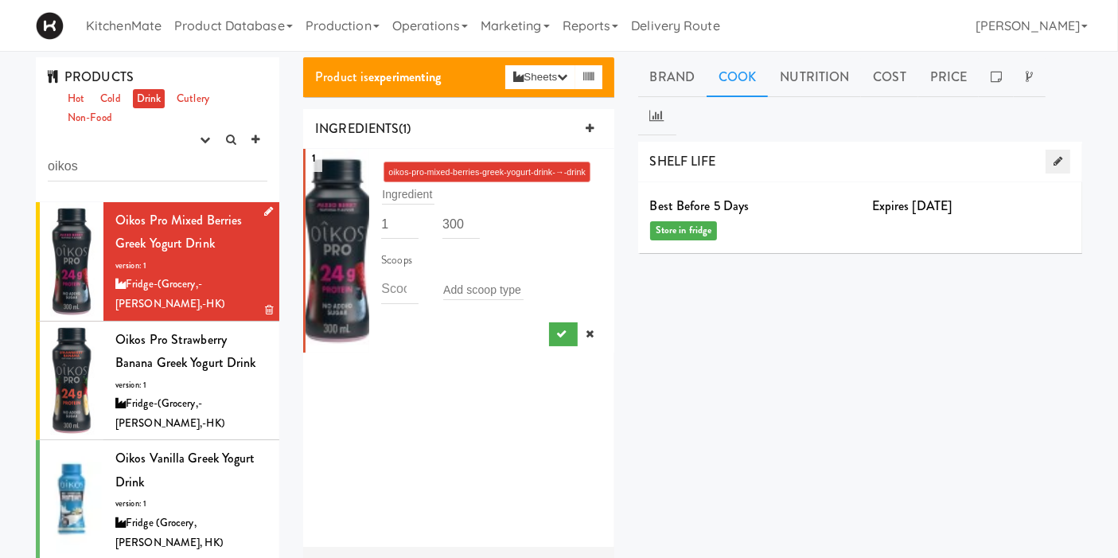
click at [1051, 150] on link at bounding box center [1058, 162] width 25 height 24
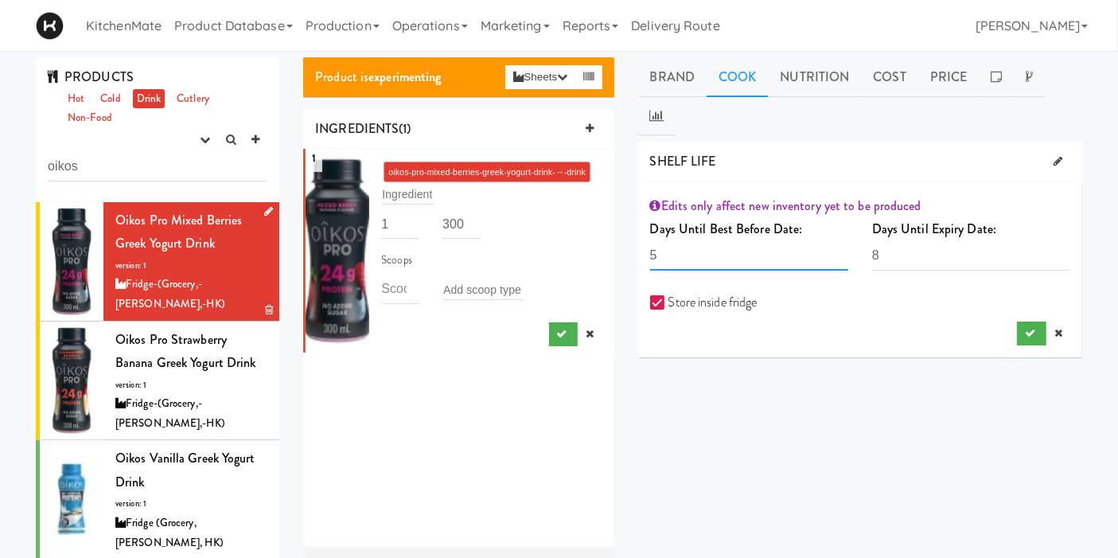
drag, startPoint x: 713, startPoint y: 230, endPoint x: 637, endPoint y: 220, distance: 76.2
click at [638, 220] on div "Days Until Best Before Date: 5 The number days the recipe is best before must b…" at bounding box center [749, 249] width 222 height 65
type input "20"
drag, startPoint x: 896, startPoint y: 211, endPoint x: 831, endPoint y: 212, distance: 65.3
click at [831, 217] on div "Days Until Best Before Date: 20 The number days the recipe is best before must …" at bounding box center [860, 249] width 444 height 65
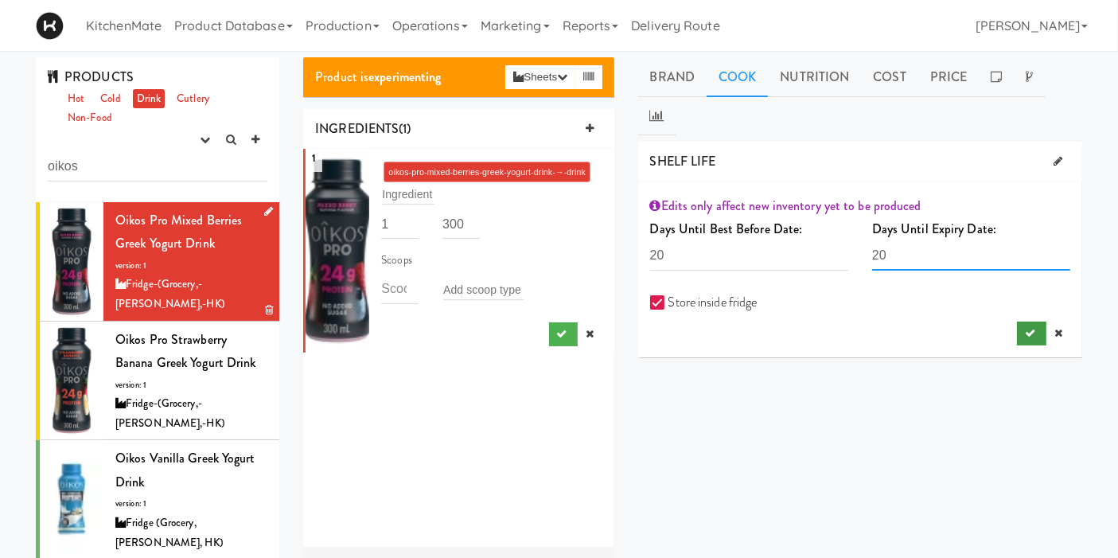
type input "20"
click at [1027, 328] on icon "submit" at bounding box center [1030, 333] width 10 height 10
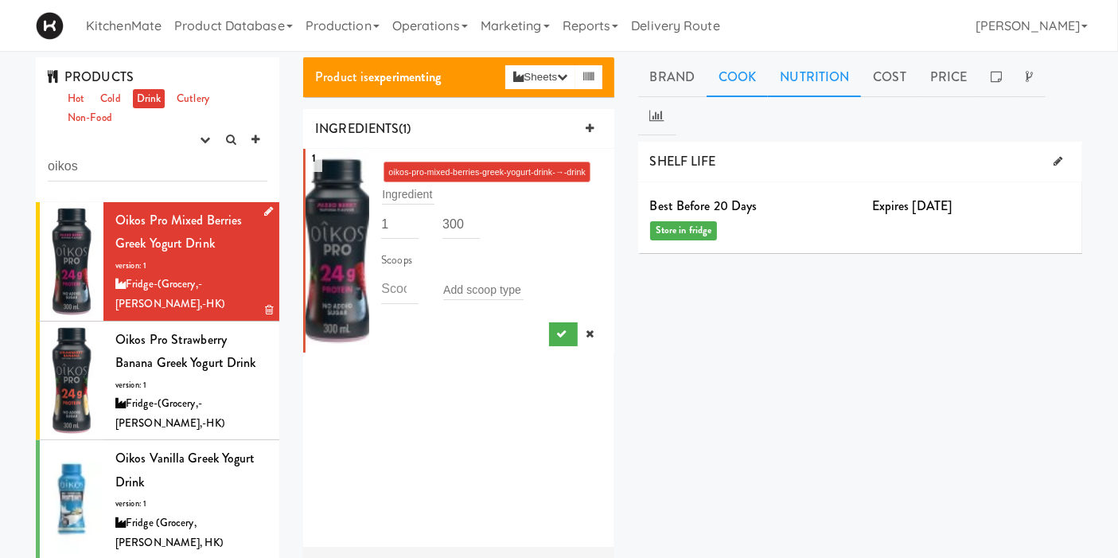
click at [821, 69] on link "Nutrition" at bounding box center [814, 77] width 93 height 40
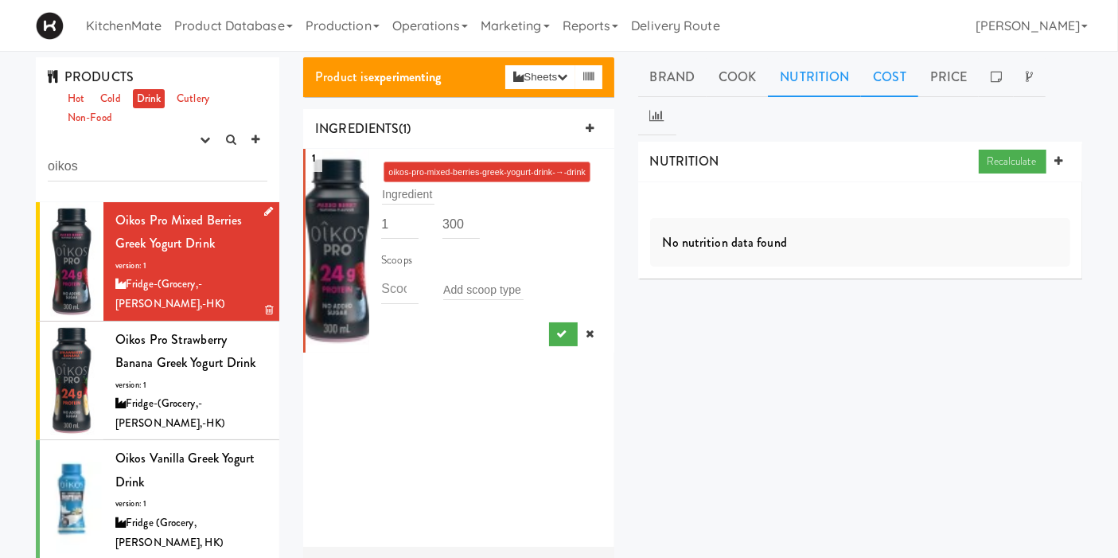
click at [894, 74] on link "Cost" at bounding box center [889, 77] width 57 height 40
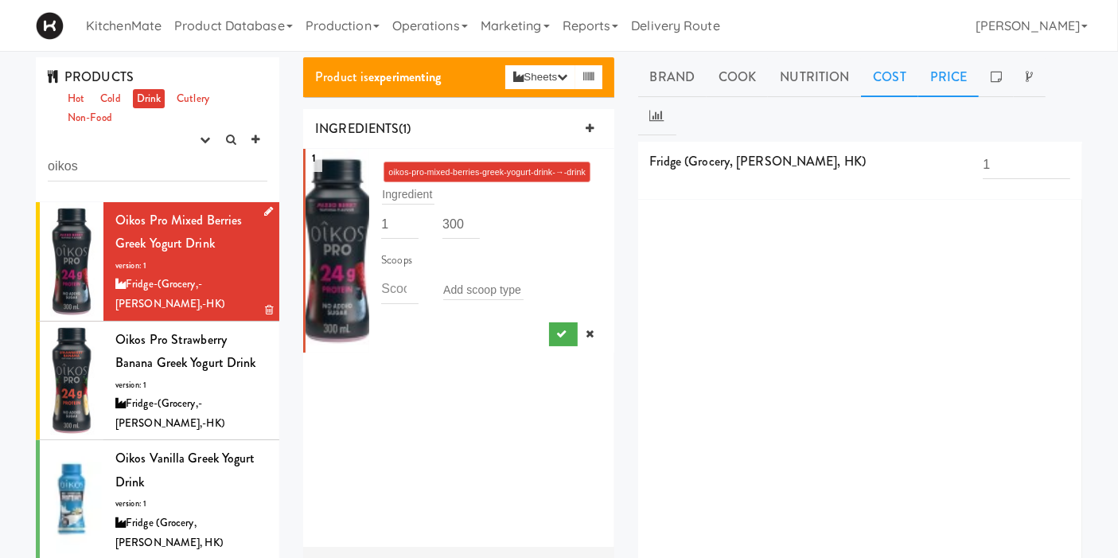
click at [941, 84] on link "Price" at bounding box center [948, 77] width 61 height 40
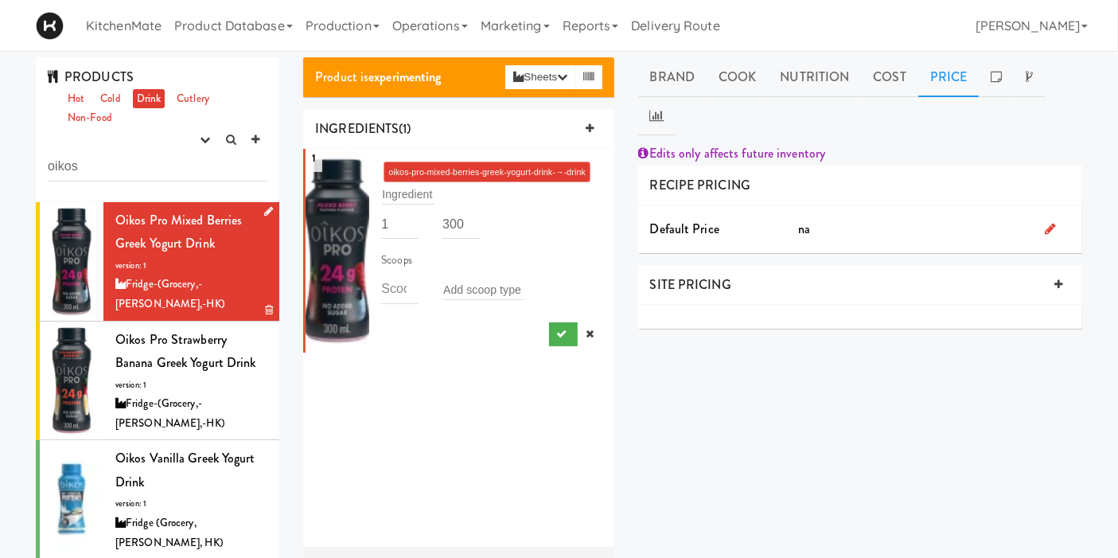
click at [1046, 222] on icon at bounding box center [1050, 228] width 11 height 13
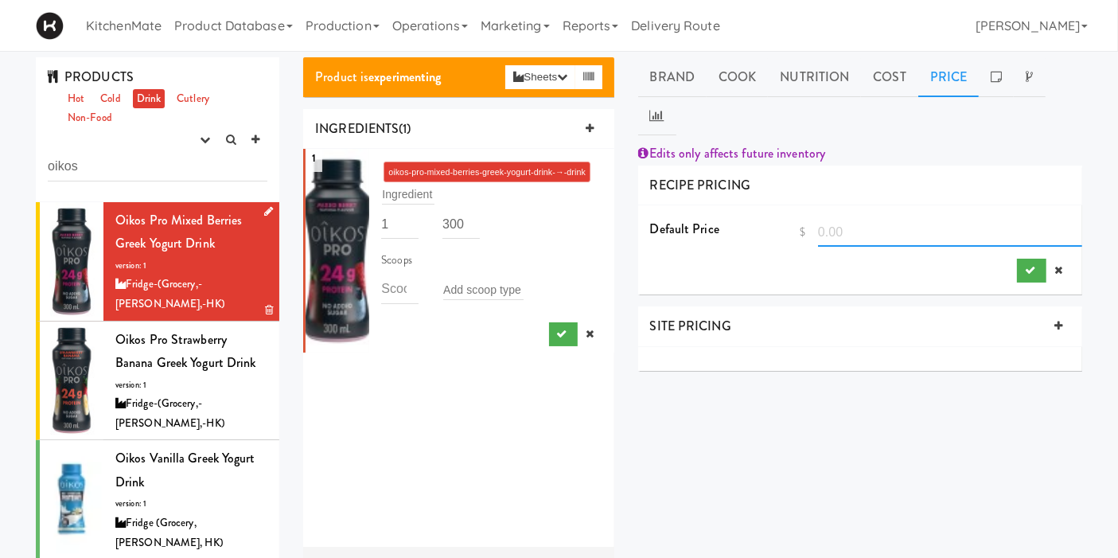
click at [887, 217] on input "number" at bounding box center [950, 231] width 264 height 29
drag, startPoint x: 821, startPoint y: 178, endPoint x: 829, endPoint y: 181, distance: 9.1
click at [821, 217] on input "number" at bounding box center [950, 231] width 264 height 29
type input "4"
click at [1031, 265] on icon "submit" at bounding box center [1030, 270] width 10 height 10
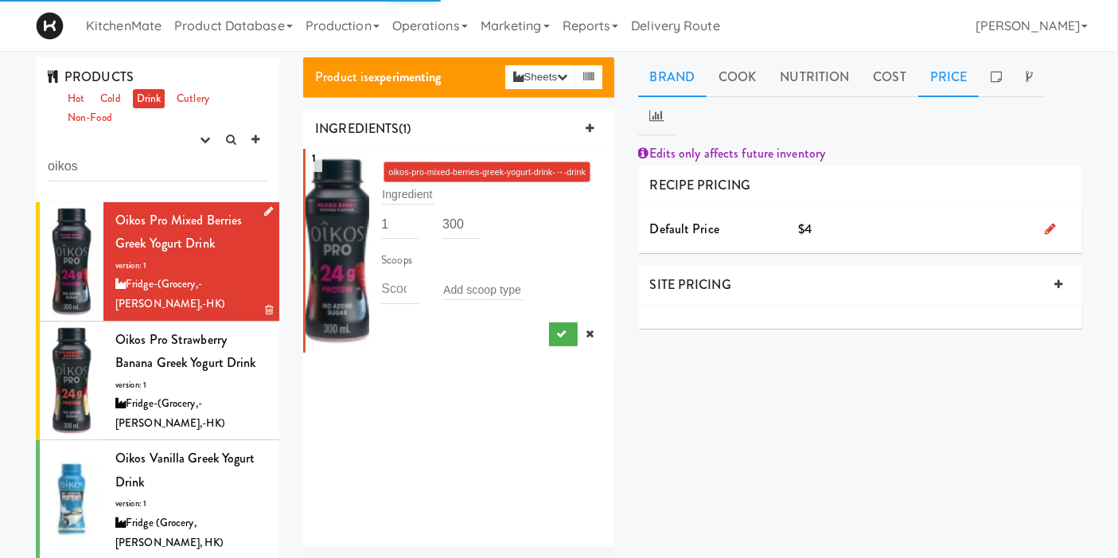
click at [666, 75] on link "Brand" at bounding box center [672, 77] width 69 height 40
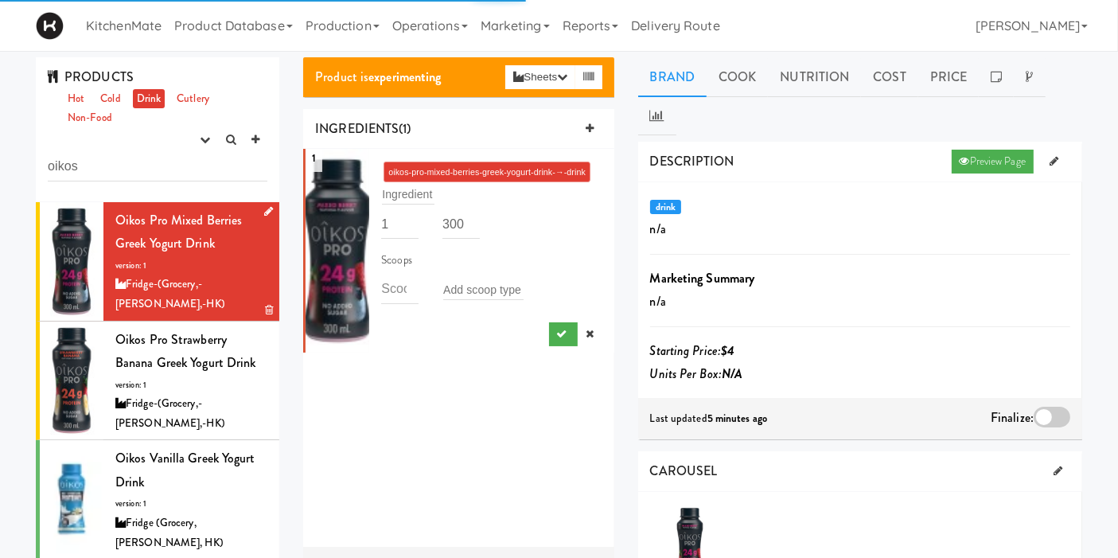
click at [1062, 407] on div at bounding box center [1052, 417] width 37 height 21
click at [0, 0] on input "checkbox" at bounding box center [0, 0] width 0 height 0
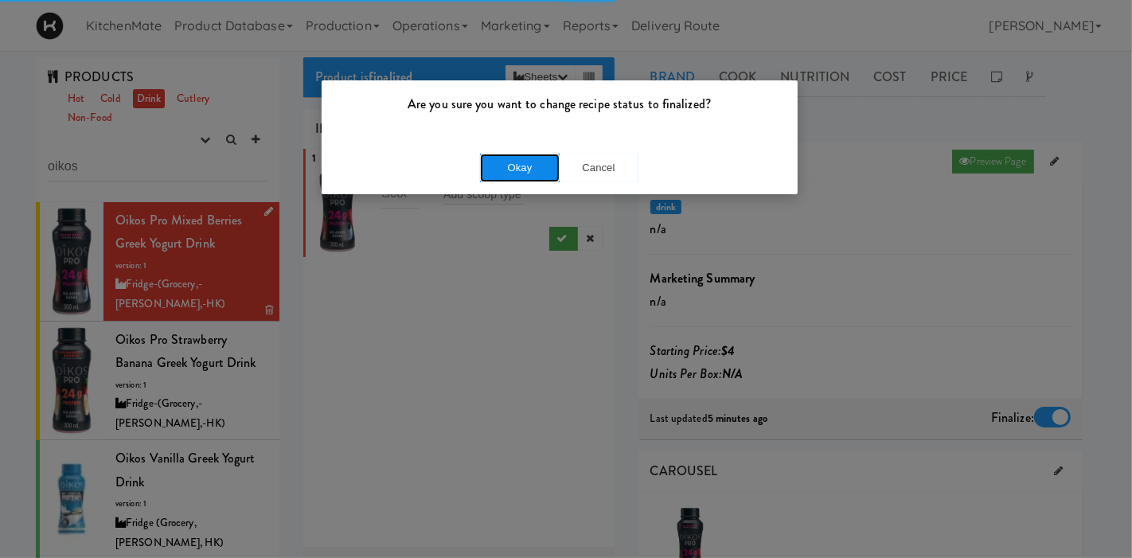
click at [523, 154] on button "Okay" at bounding box center [520, 168] width 80 height 29
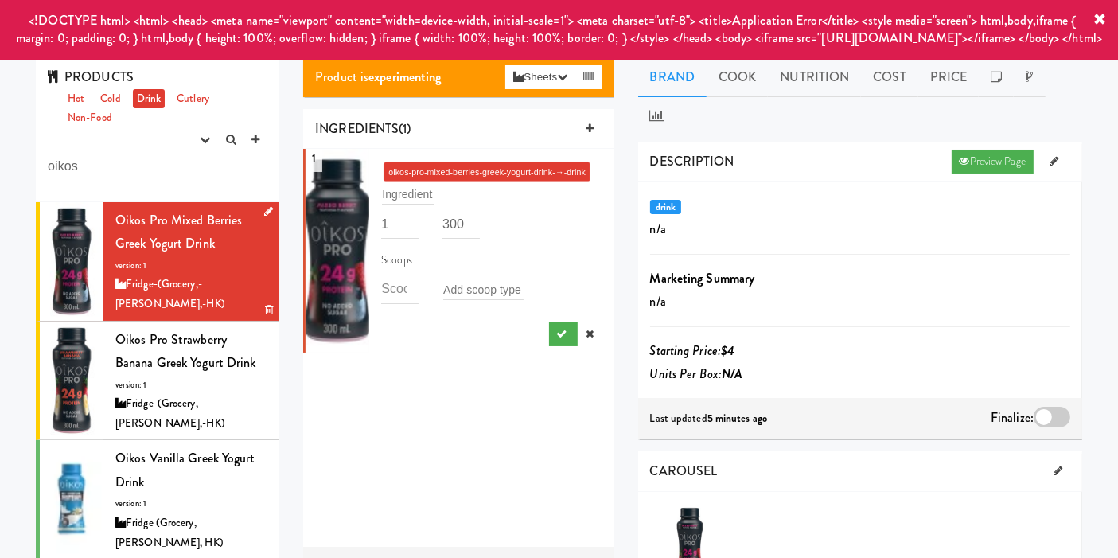
click at [1096, 21] on icon at bounding box center [1100, 20] width 13 height 13
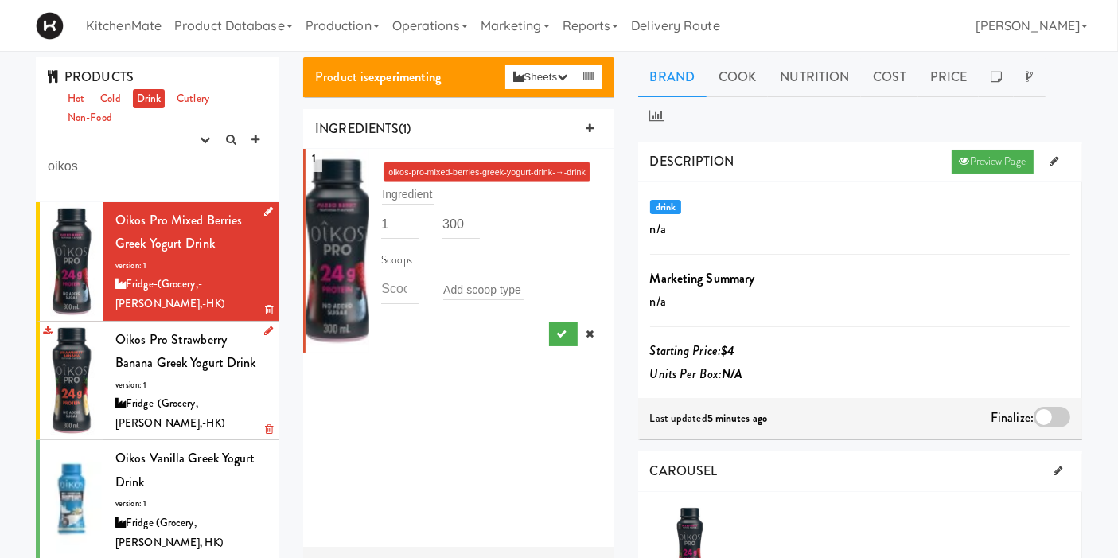
click at [168, 330] on span "Oikos Pro Strawberry Banana Greek Yogurt Drink" at bounding box center [185, 351] width 141 height 42
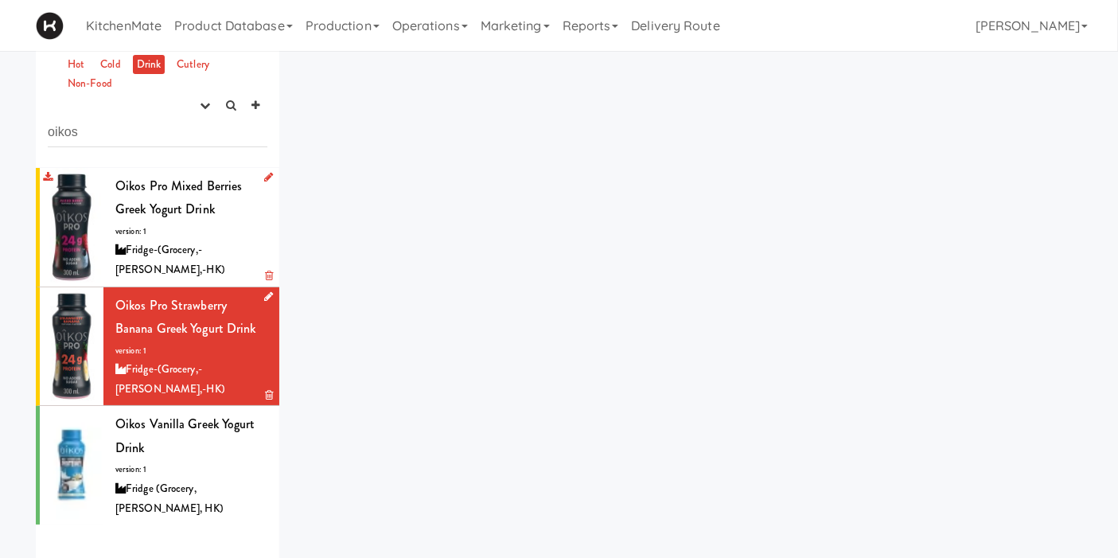
scroll to position [53, 0]
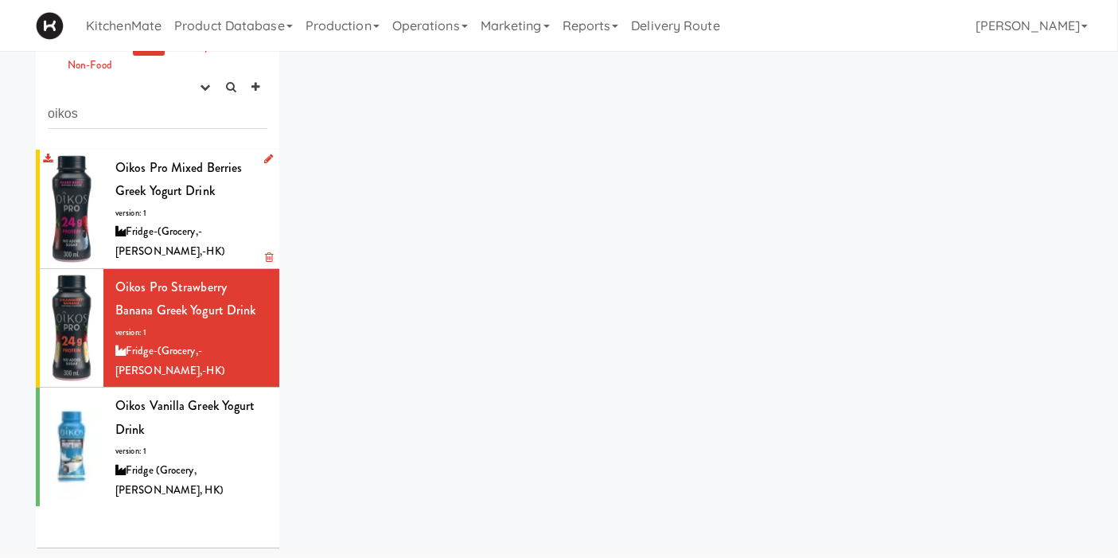
click at [606, 435] on div "PRODUCTS Hot Cold Drink Cutlery Non-Food experimenting finalized shipped discon…" at bounding box center [559, 282] width 1070 height 555
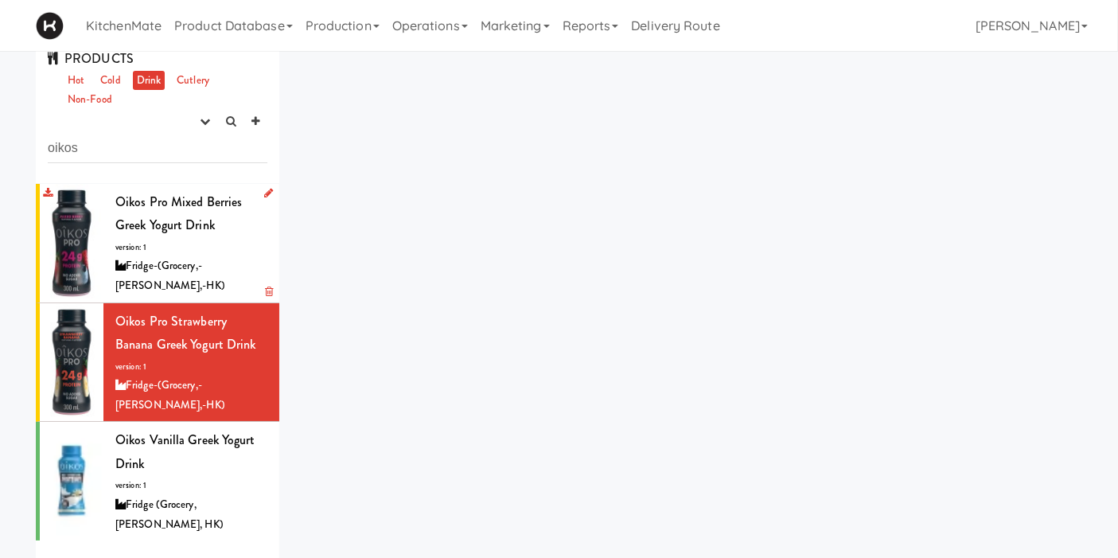
scroll to position [0, 0]
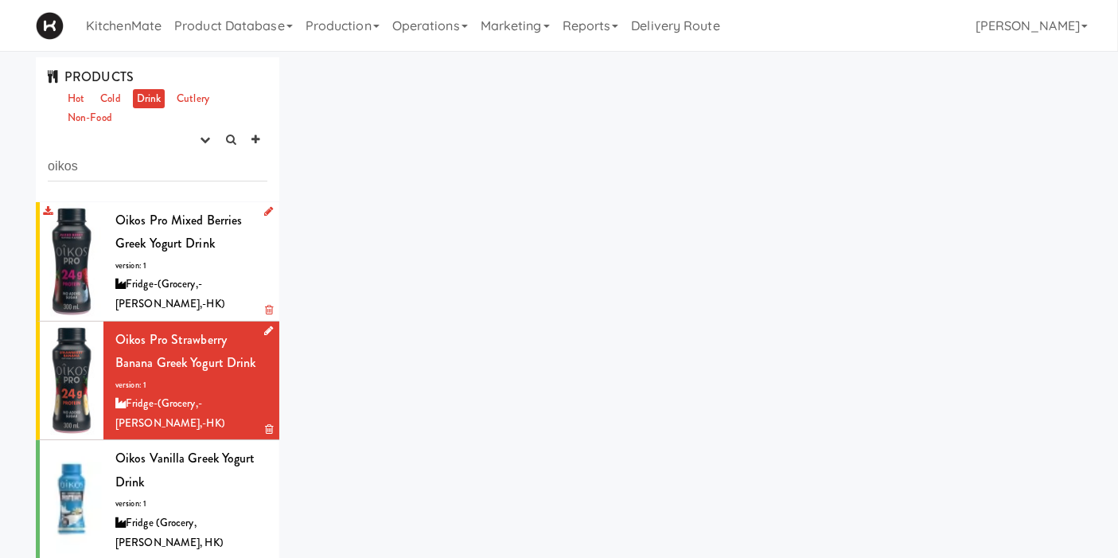
click at [115, 330] on span "Oikos Pro Strawberry Banana Greek Yogurt Drink" at bounding box center [185, 351] width 141 height 42
click at [157, 265] on div "Oikos Pro Mixed Berries Greek Yogurt Drink version: 1 Fridge-(Grocery,-Bev,-HK)" at bounding box center [191, 262] width 152 height 106
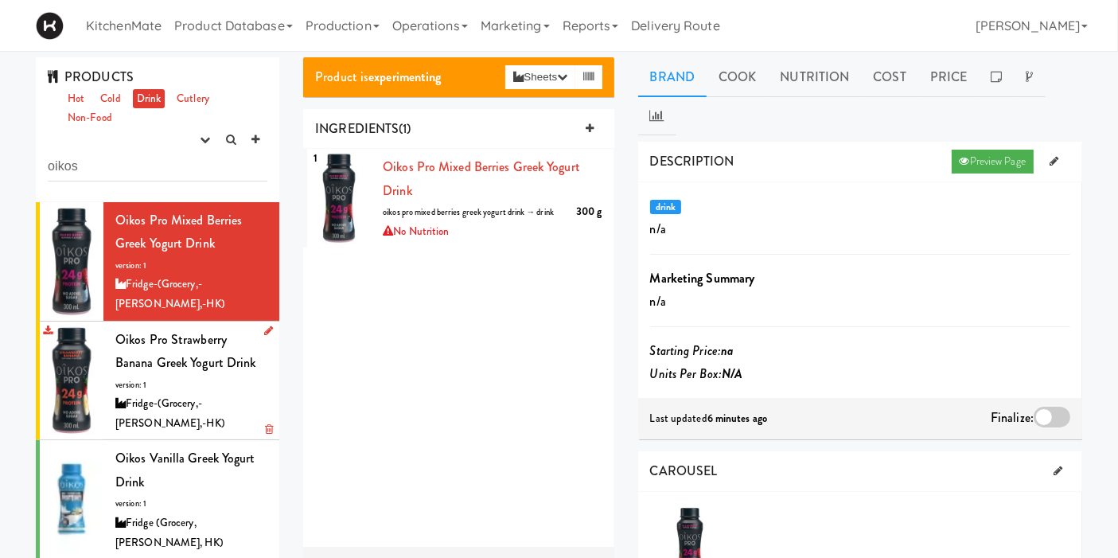
click at [178, 366] on div "Oikos Pro Strawberry Banana Greek Yogurt Drink version: 1 Fridge-(Grocery,-Bev,…" at bounding box center [191, 381] width 152 height 106
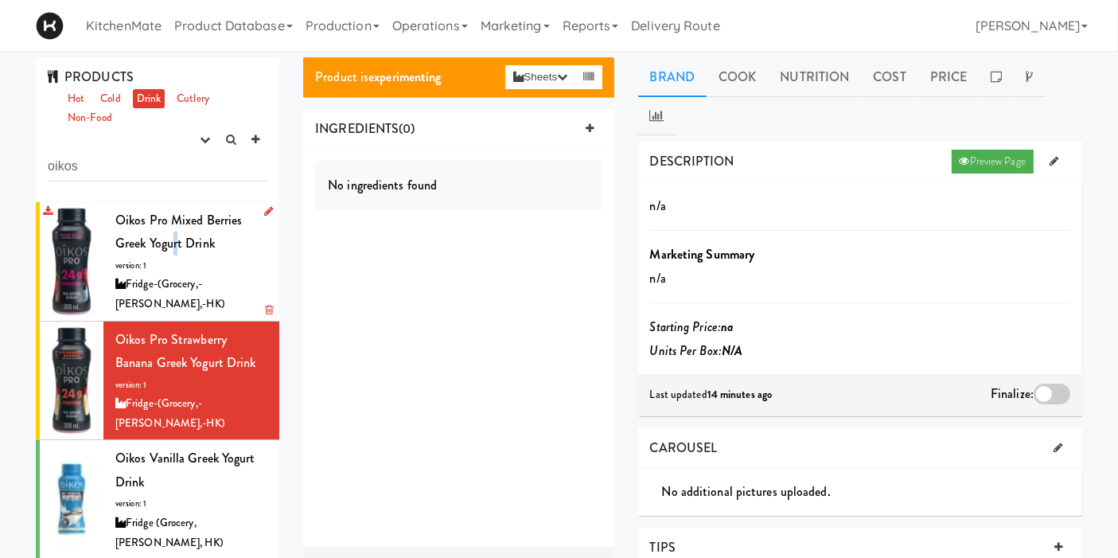
click at [175, 237] on span "Oikos Pro Mixed Berries Greek Yogurt Drink" at bounding box center [178, 232] width 127 height 42
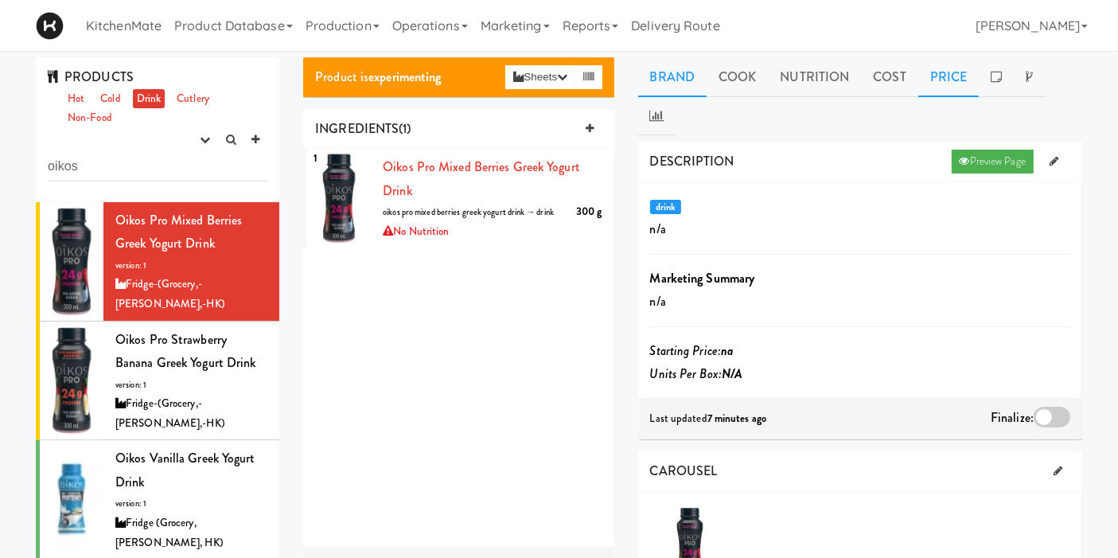
click at [932, 76] on link "Price" at bounding box center [948, 77] width 61 height 40
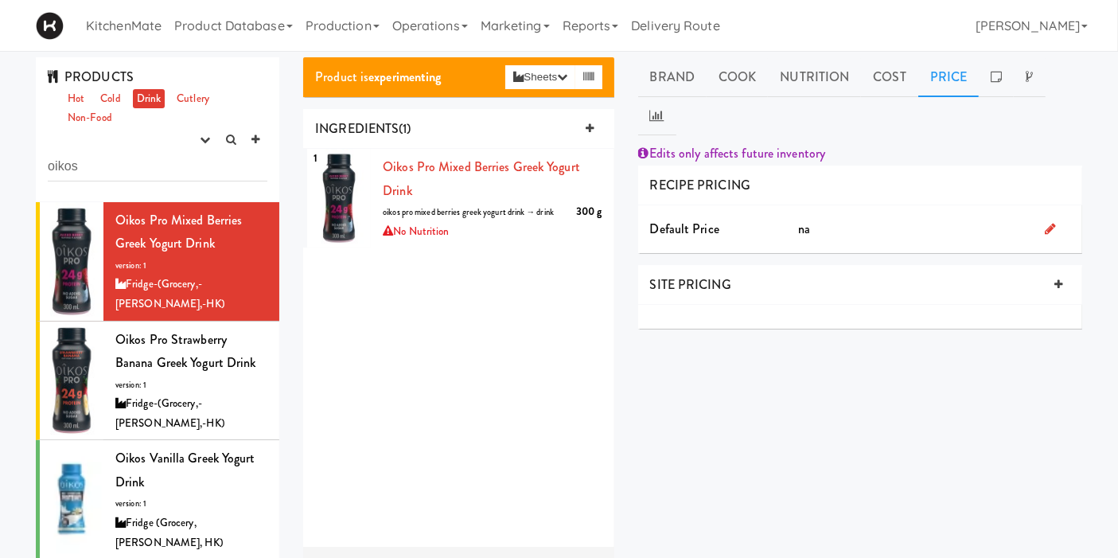
click at [1038, 217] on div at bounding box center [1057, 229] width 49 height 24
click at [1062, 217] on div at bounding box center [1057, 229] width 49 height 24
click at [1053, 222] on icon at bounding box center [1050, 228] width 11 height 13
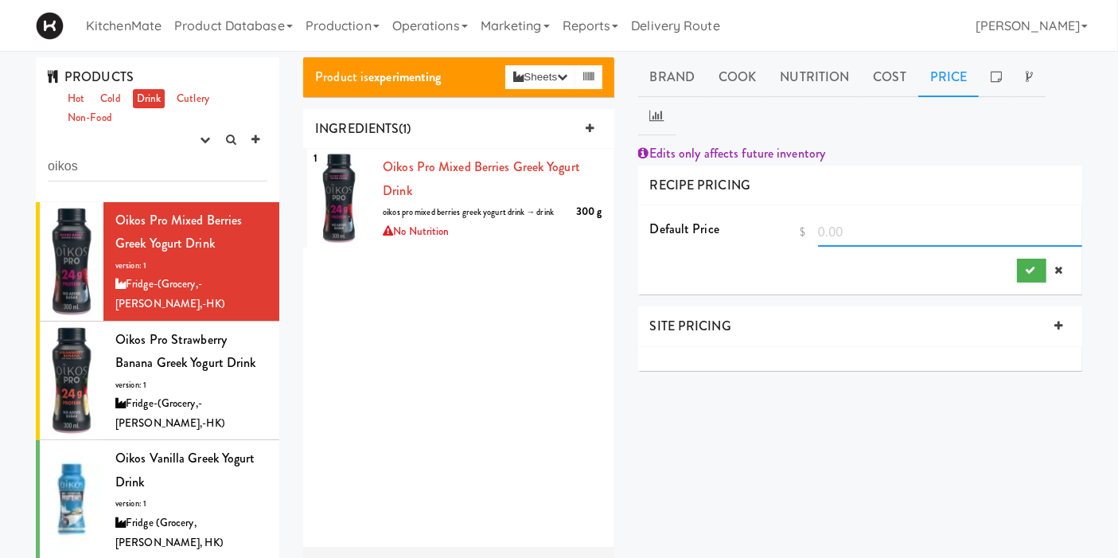
click at [907, 217] on input "number" at bounding box center [950, 231] width 264 height 29
type input "4"
click at [805, 347] on div at bounding box center [860, 359] width 444 height 24
click at [695, 92] on link "Brand" at bounding box center [672, 77] width 69 height 40
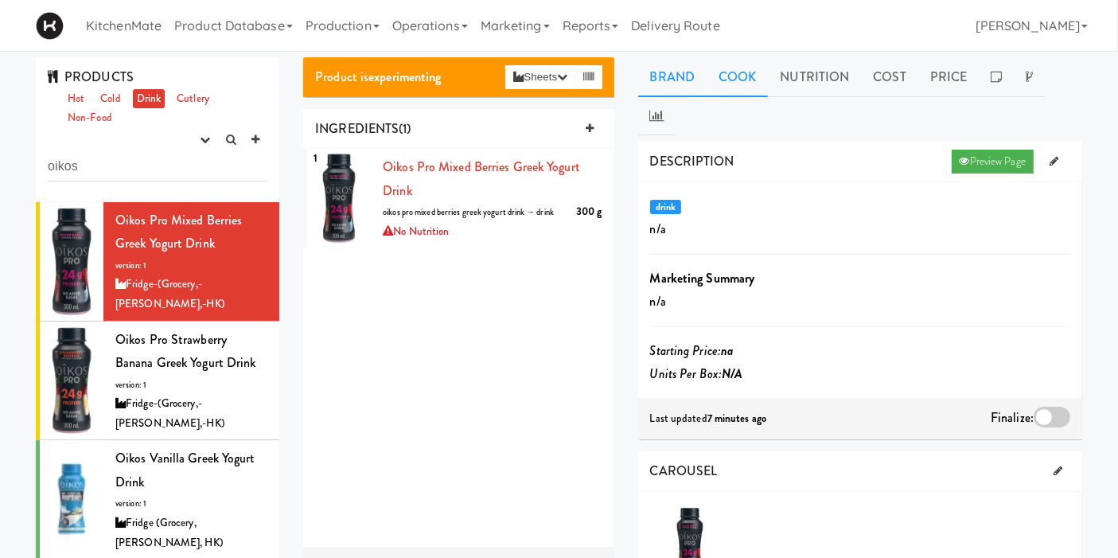
click at [749, 87] on link "Cook" at bounding box center [737, 77] width 61 height 40
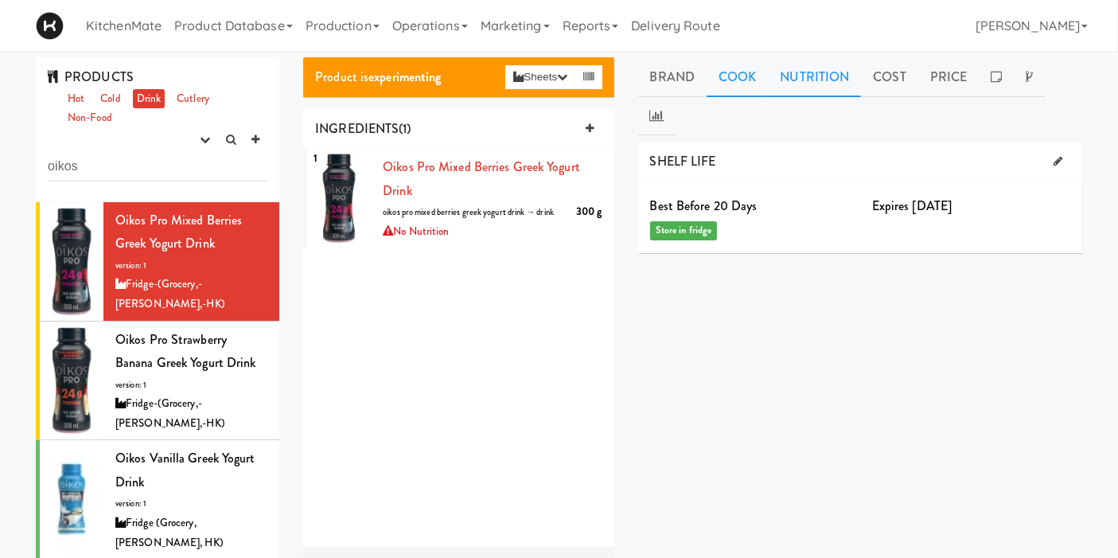
click at [821, 83] on link "Nutrition" at bounding box center [814, 77] width 93 height 40
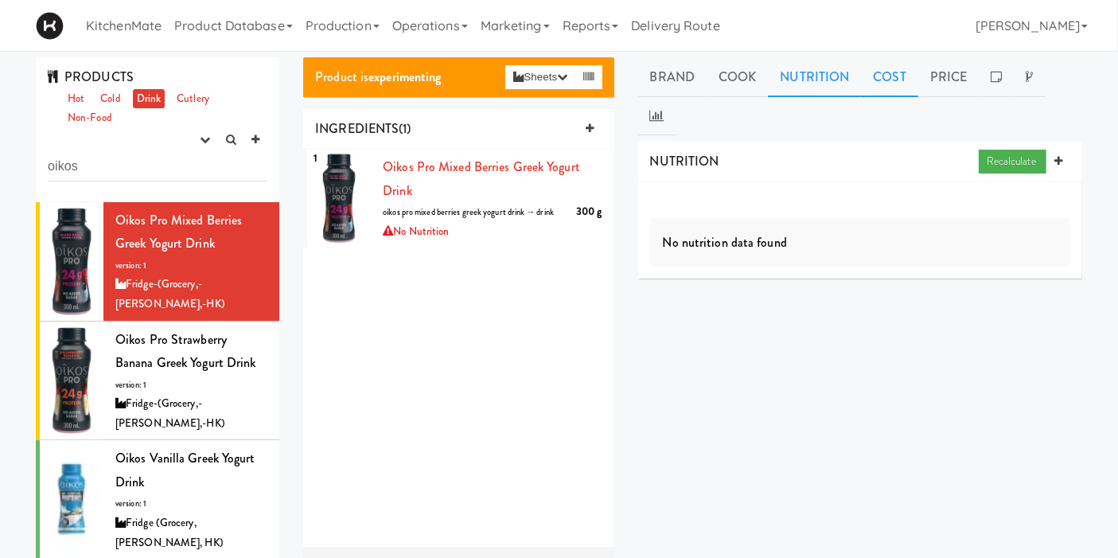
click at [898, 78] on link "Cost" at bounding box center [889, 77] width 57 height 40
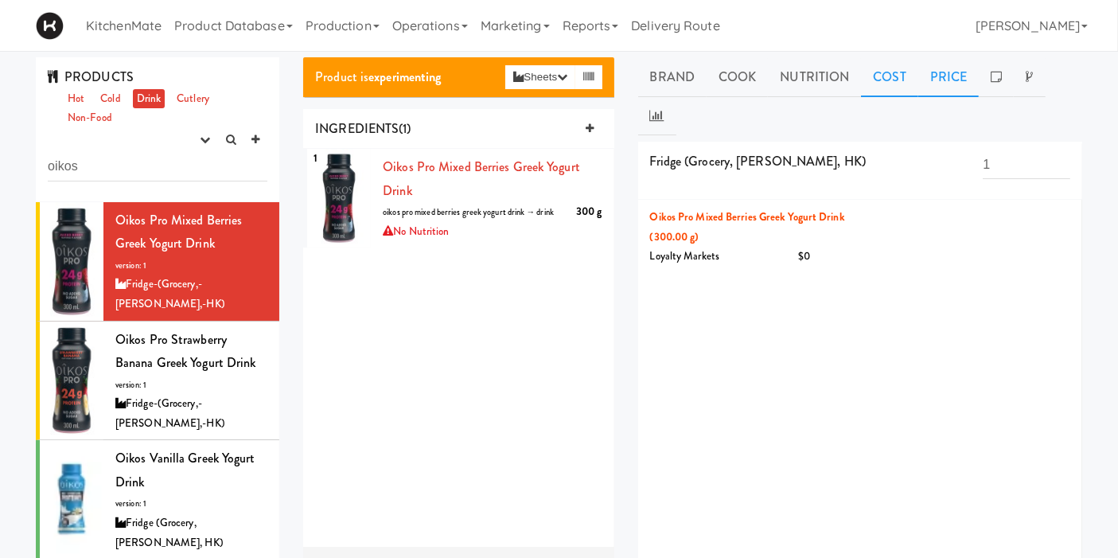
click at [944, 77] on link "Price" at bounding box center [948, 77] width 61 height 40
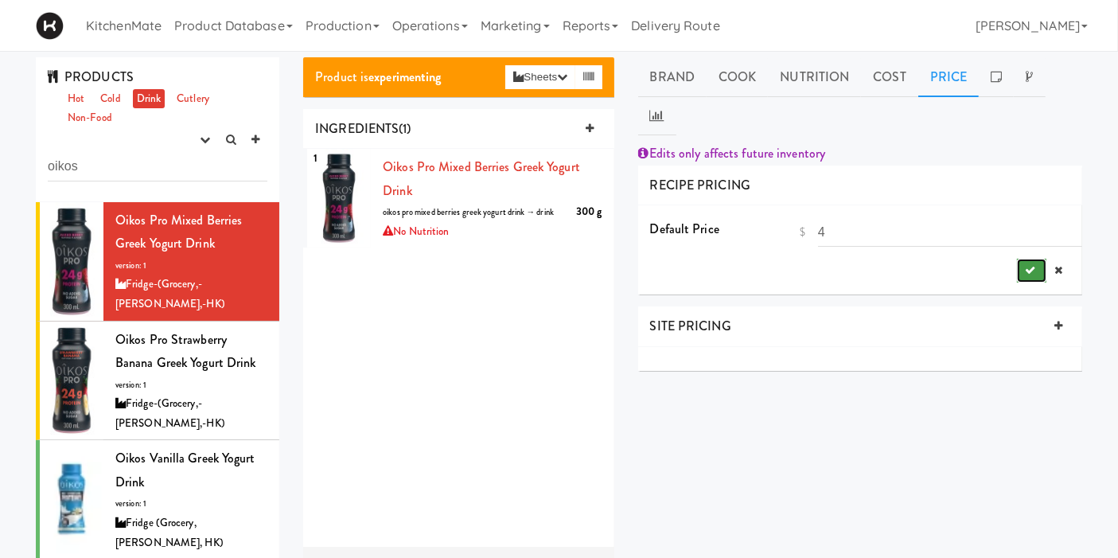
click at [1020, 259] on button "submit" at bounding box center [1031, 271] width 29 height 24
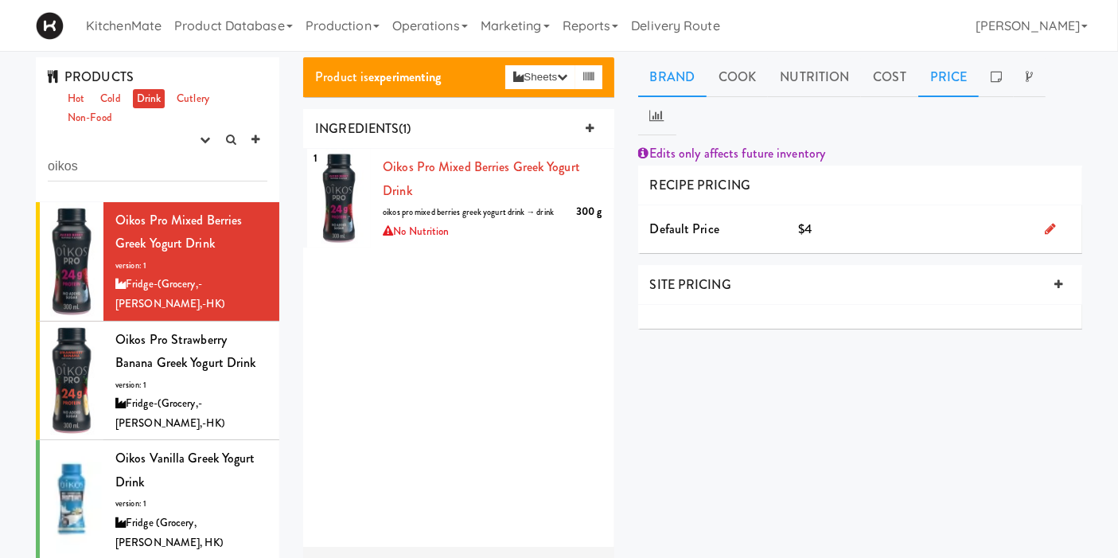
click at [662, 76] on link "Brand" at bounding box center [672, 77] width 69 height 40
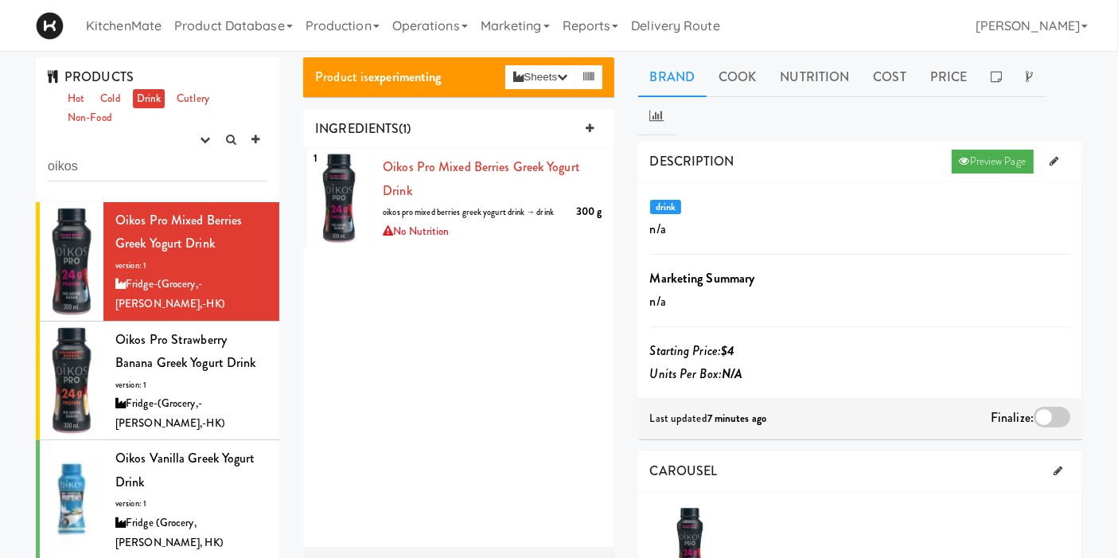
click at [1069, 407] on label at bounding box center [1052, 417] width 37 height 21
click at [0, 0] on input "checkbox" at bounding box center [0, 0] width 0 height 0
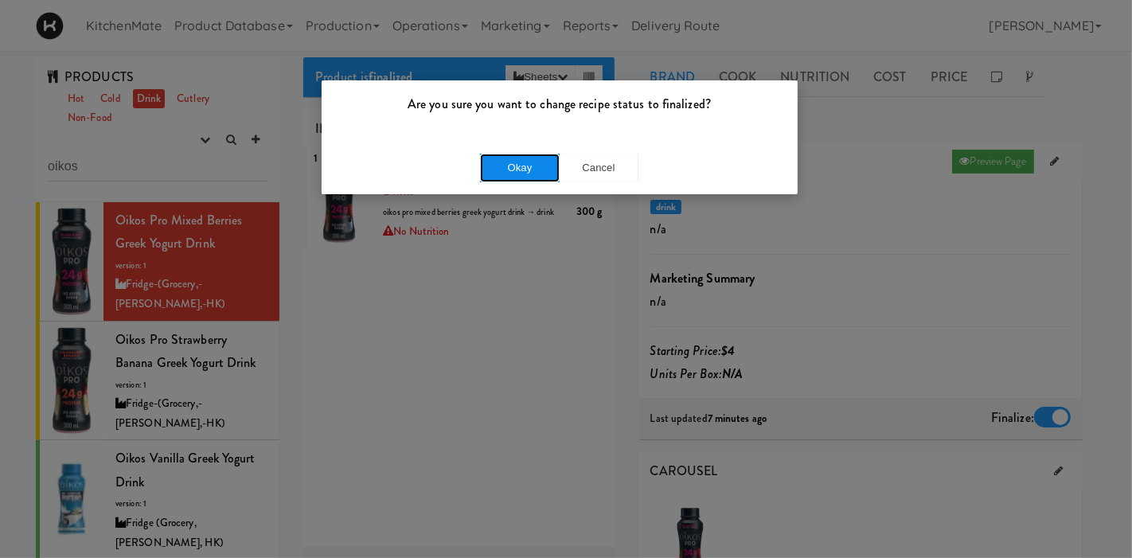
click at [546, 170] on button "Okay" at bounding box center [520, 168] width 80 height 29
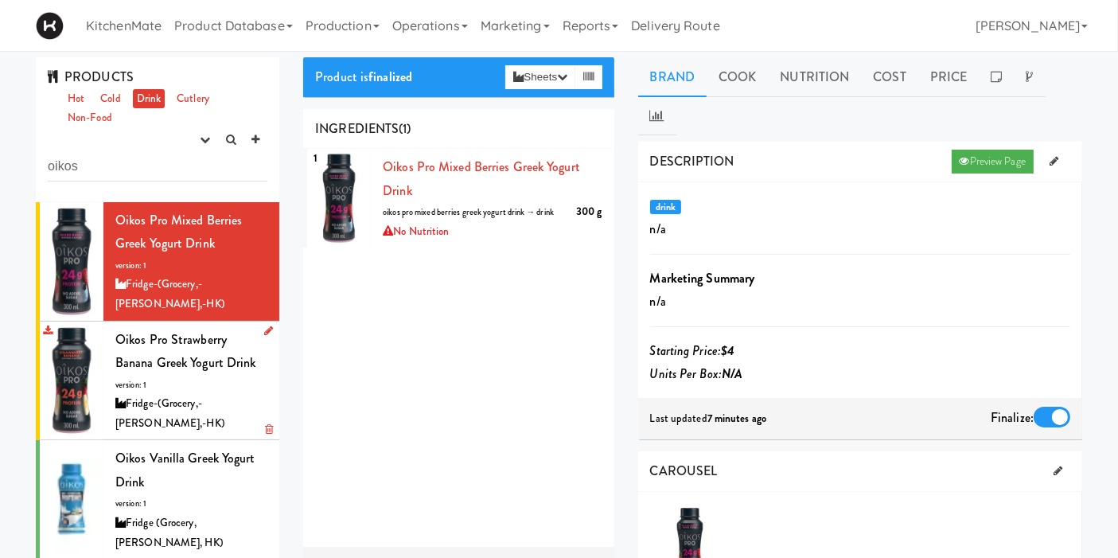
click at [151, 349] on span "Oikos Pro Strawberry Banana Greek Yogurt Drink" at bounding box center [185, 351] width 141 height 42
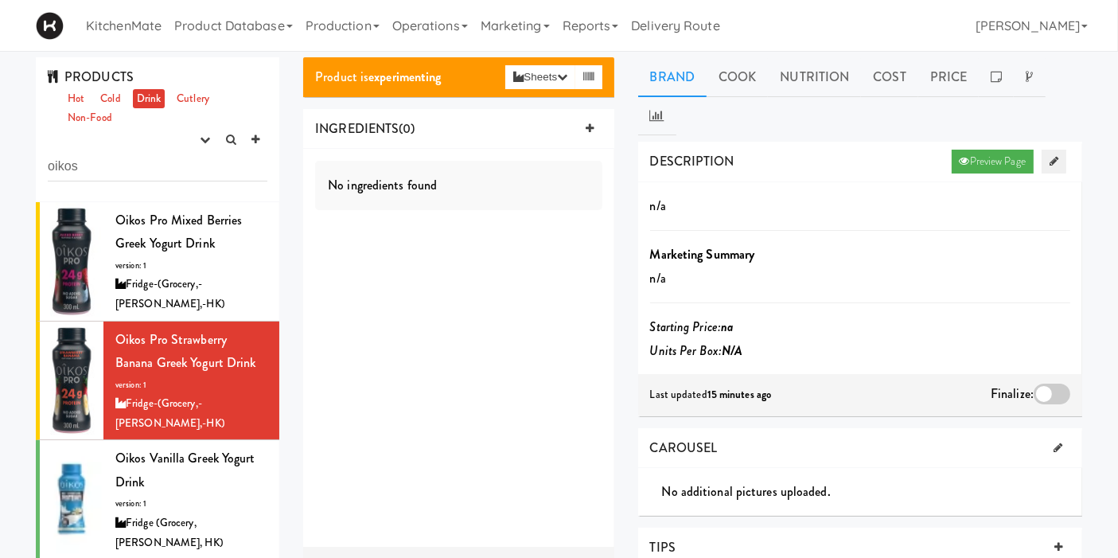
click at [1061, 150] on link at bounding box center [1054, 162] width 25 height 24
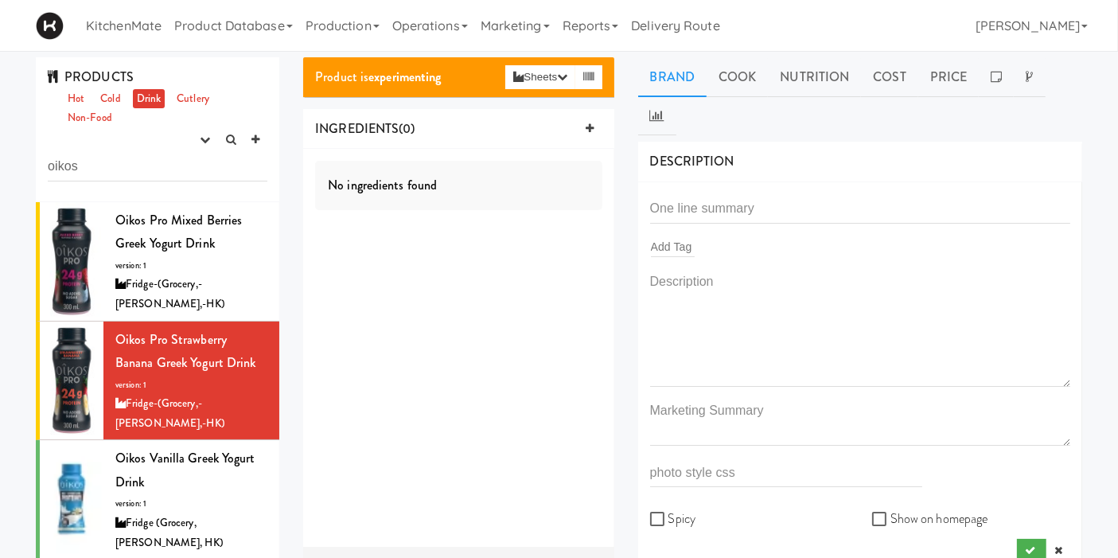
click at [685, 221] on div "Add Tag Spicy Show on homepage" at bounding box center [860, 378] width 420 height 368
click at [682, 236] on input "text" at bounding box center [673, 246] width 44 height 21
type input "drink"
click at [711, 242] on link "×" at bounding box center [714, 249] width 7 height 14
click at [711, 236] on div "Add Tag" at bounding box center [860, 247] width 420 height 22
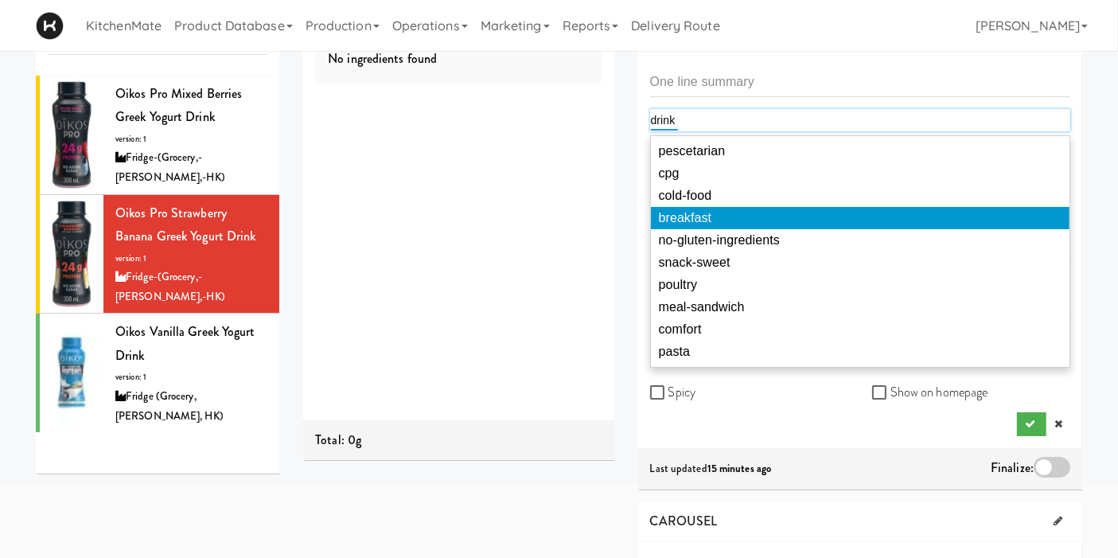
scroll to position [177, 0]
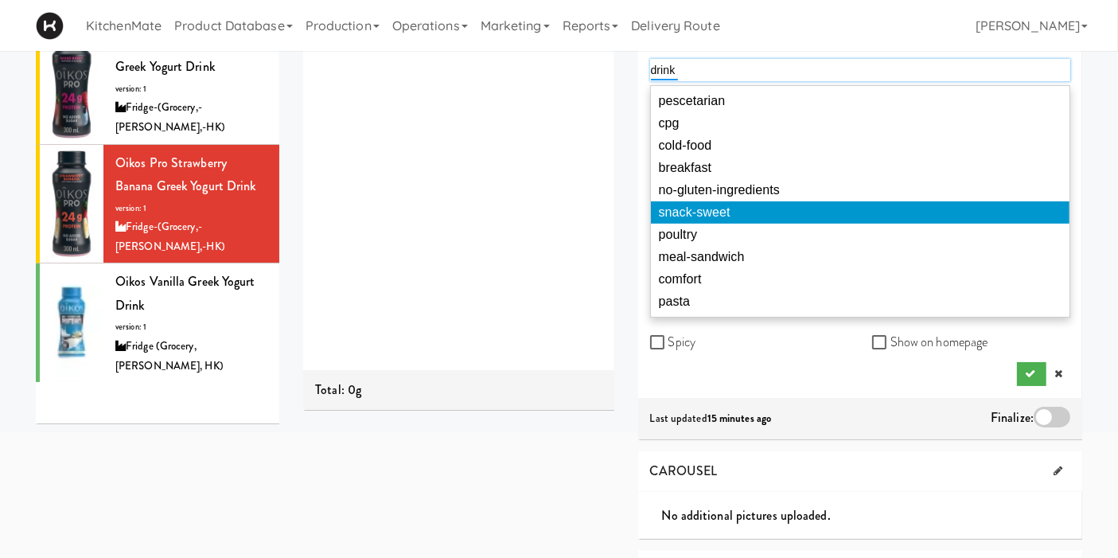
type input "drink"
click at [1078, 162] on div "drink pescetarian cpg cold-food breakfast no-gluten-ingredients snack-sweet pou…" at bounding box center [860, 202] width 444 height 392
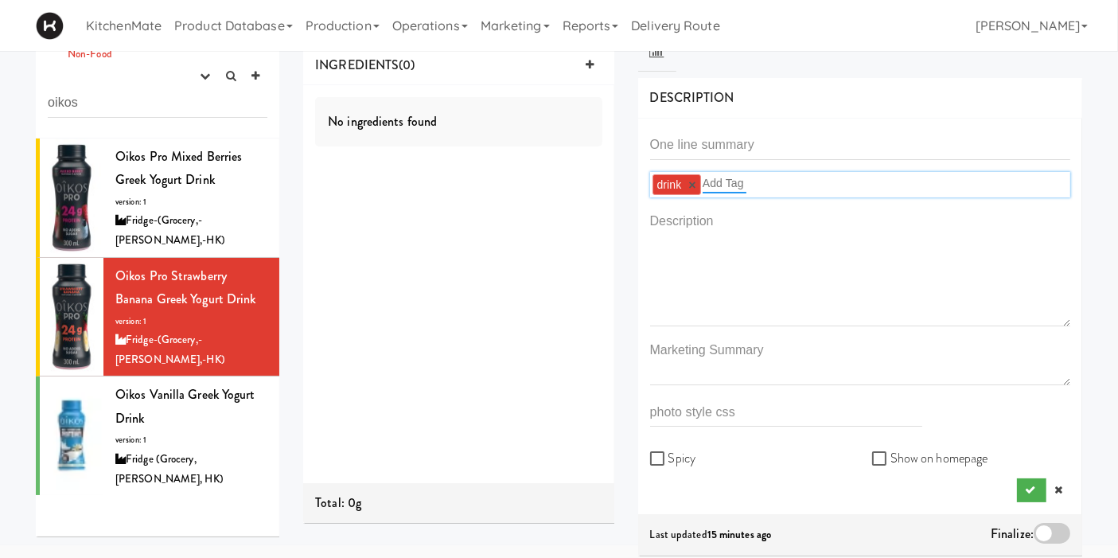
scroll to position [0, 0]
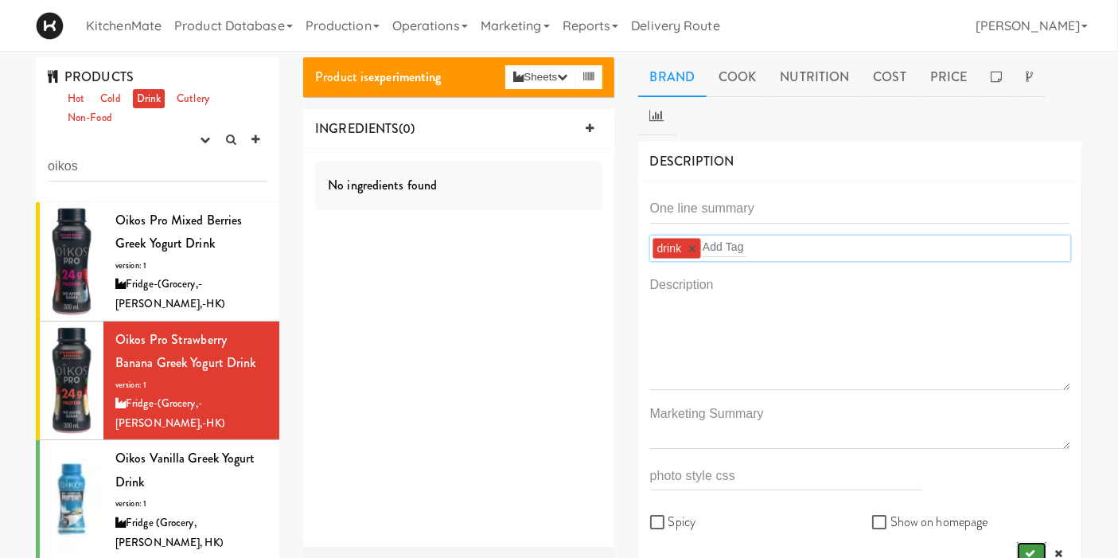
click at [1034, 548] on icon "submit" at bounding box center [1030, 553] width 10 height 10
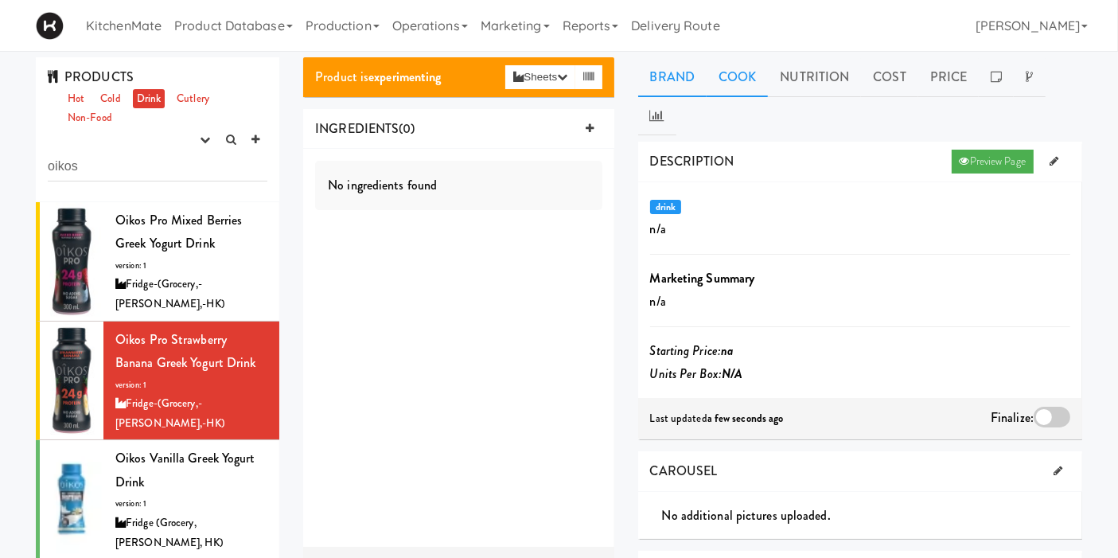
click at [744, 78] on link "Cook" at bounding box center [737, 77] width 61 height 40
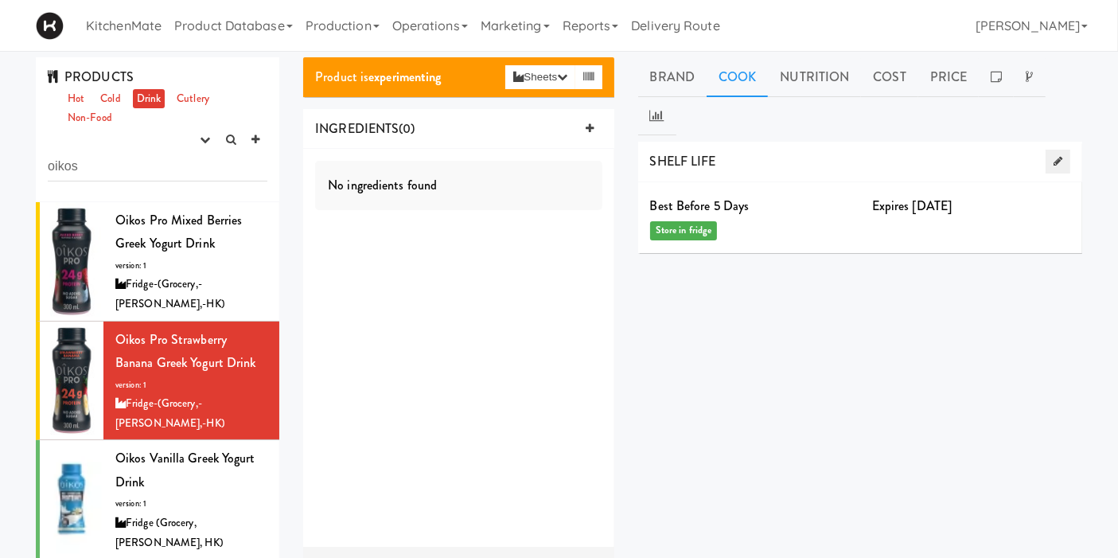
click at [1054, 150] on link at bounding box center [1058, 162] width 25 height 24
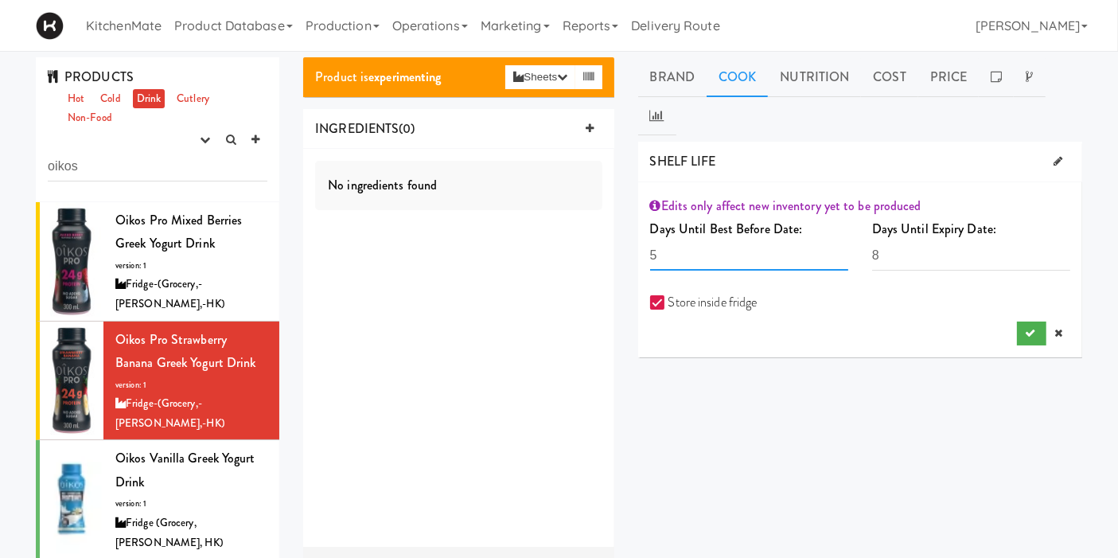
drag, startPoint x: 682, startPoint y: 210, endPoint x: 598, endPoint y: 211, distance: 83.6
click at [598, 211] on div "Product is experimenting Sheets Order List (Fridge (Grocery, Bev, HK)) Recipe S…" at bounding box center [692, 397] width 803 height 681
type input "20"
drag, startPoint x: 900, startPoint y: 207, endPoint x: 836, endPoint y: 212, distance: 63.9
click at [836, 217] on div "Days Until Best Before Date: 20 The number days the recipe is best before must …" at bounding box center [860, 249] width 444 height 65
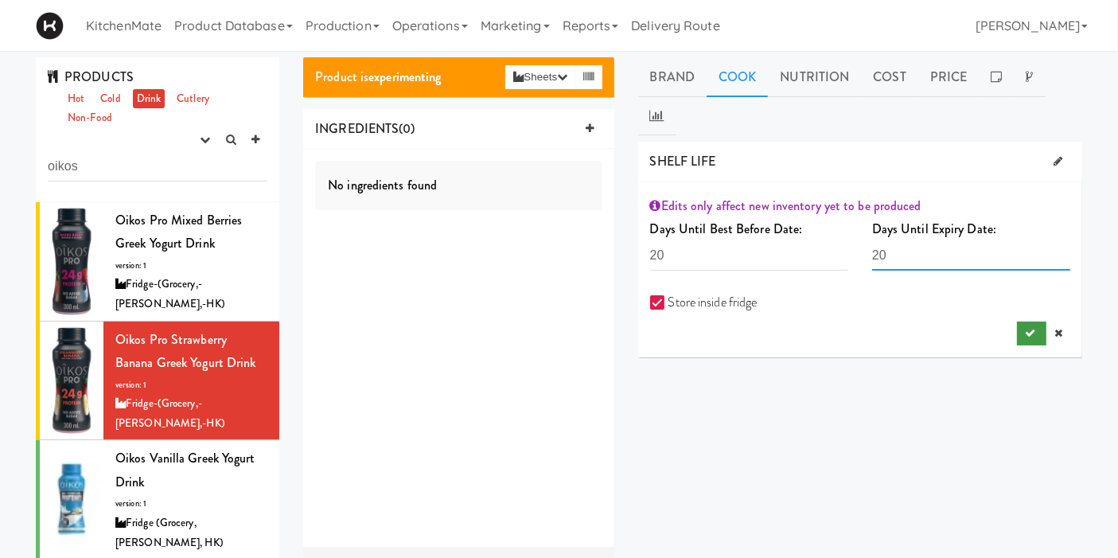
type input "20"
click at [1039, 322] on button "submit" at bounding box center [1031, 334] width 29 height 24
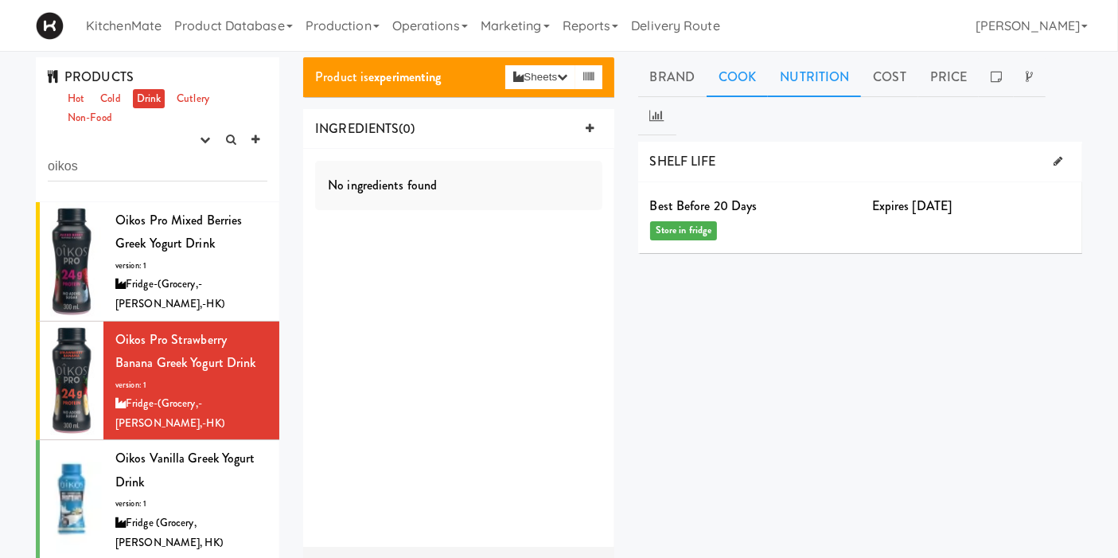
click at [799, 76] on link "Nutrition" at bounding box center [814, 77] width 93 height 40
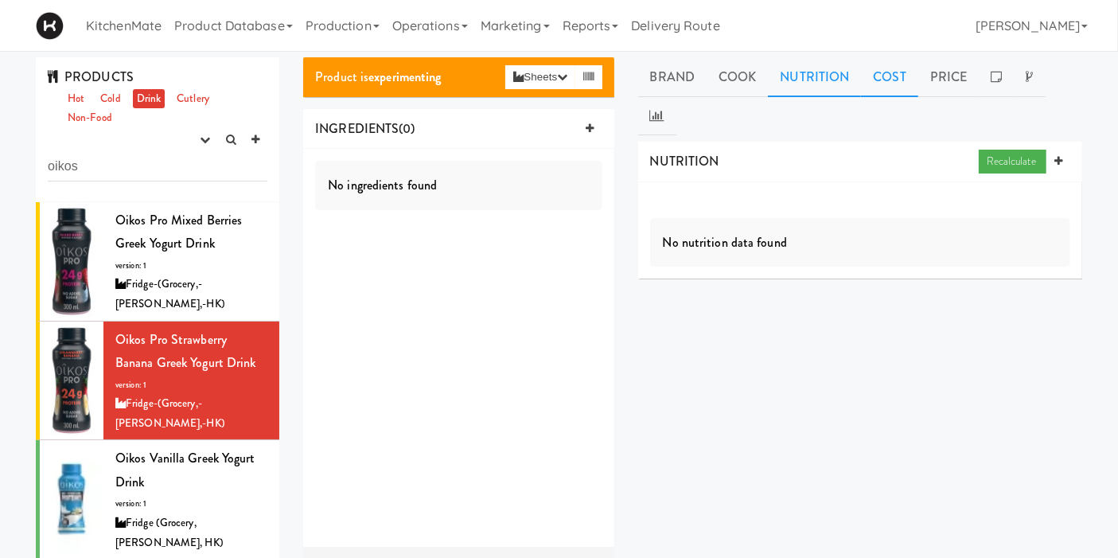
click at [893, 77] on link "Cost" at bounding box center [889, 77] width 57 height 40
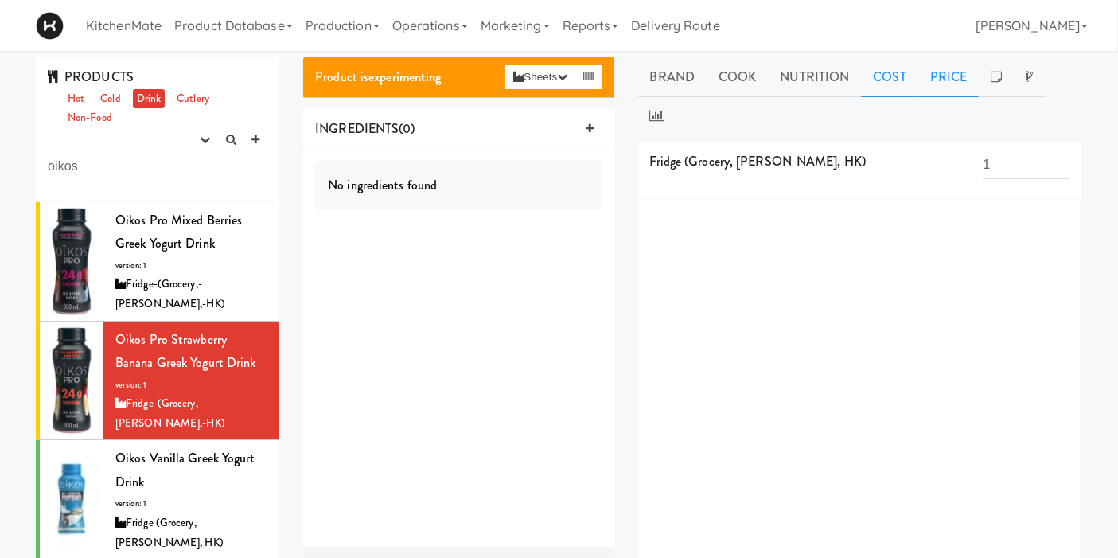
click at [948, 89] on link "Price" at bounding box center [948, 77] width 61 height 40
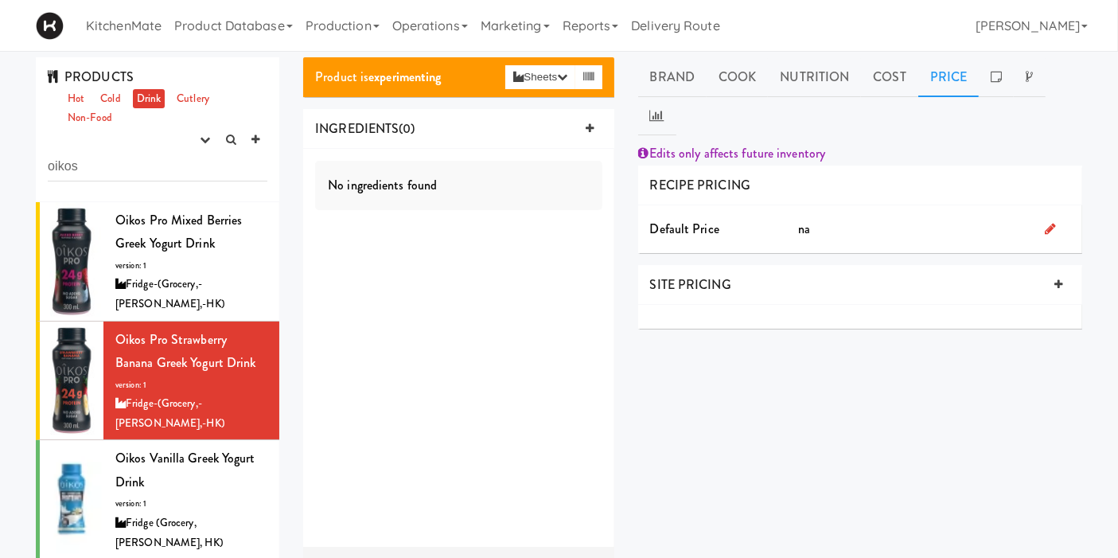
click at [1046, 220] on link at bounding box center [1050, 229] width 11 height 18
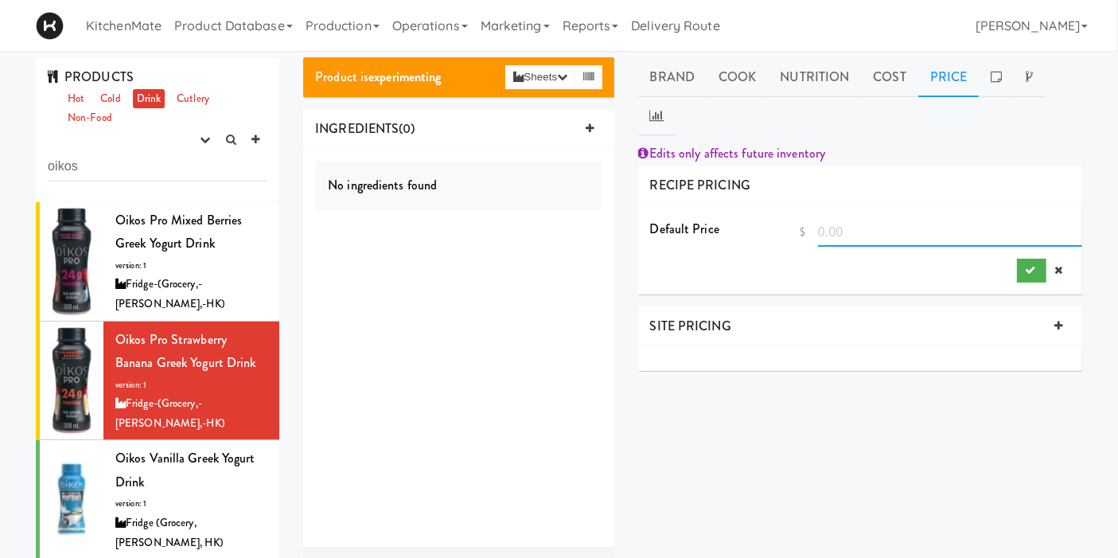
click at [826, 217] on input "number" at bounding box center [950, 231] width 264 height 29
type input "4"
click at [849, 347] on div at bounding box center [860, 359] width 444 height 24
click at [1027, 265] on icon "submit" at bounding box center [1030, 270] width 10 height 10
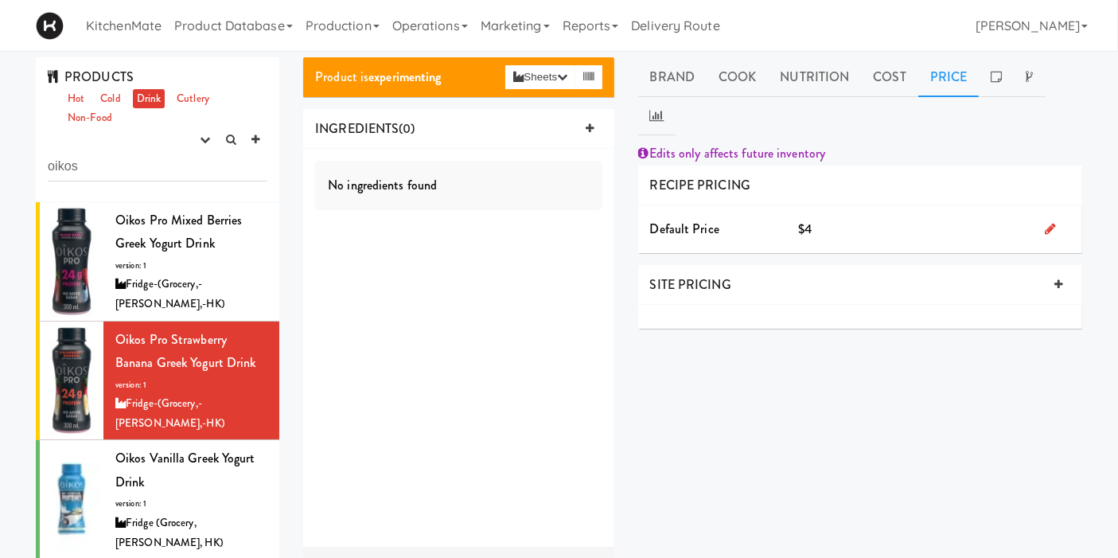
drag, startPoint x: 825, startPoint y: 186, endPoint x: 879, endPoint y: 185, distance: 54.9
click at [824, 217] on div "$4" at bounding box center [909, 229] width 247 height 24
click at [1046, 222] on icon at bounding box center [1050, 228] width 11 height 13
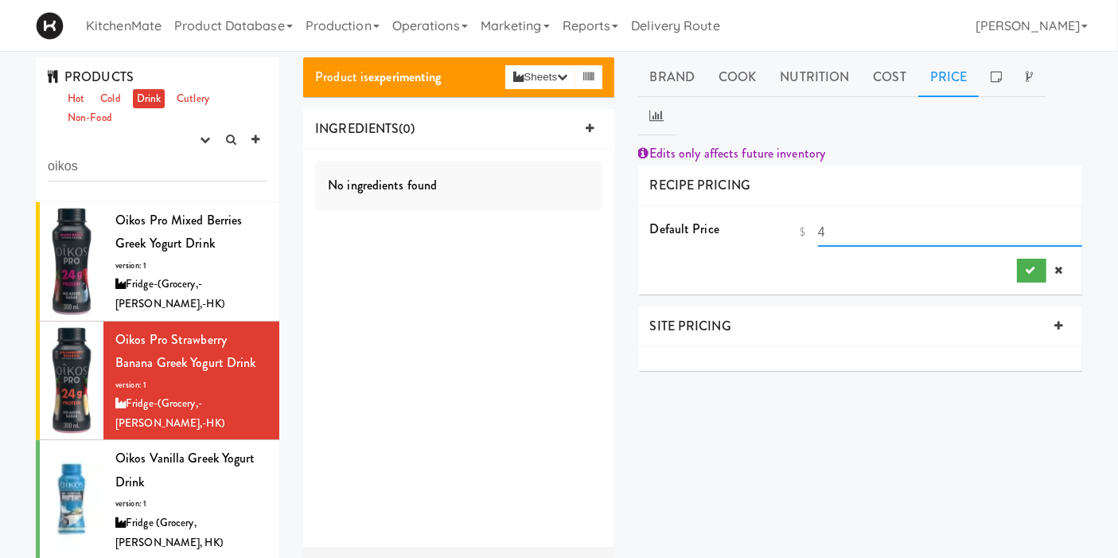
click at [875, 217] on input "4" at bounding box center [950, 231] width 264 height 29
type input "3.99"
click at [912, 246] on div "Default Price $ 3.99" at bounding box center [860, 249] width 444 height 89
click at [1019, 259] on button "submit" at bounding box center [1031, 271] width 29 height 24
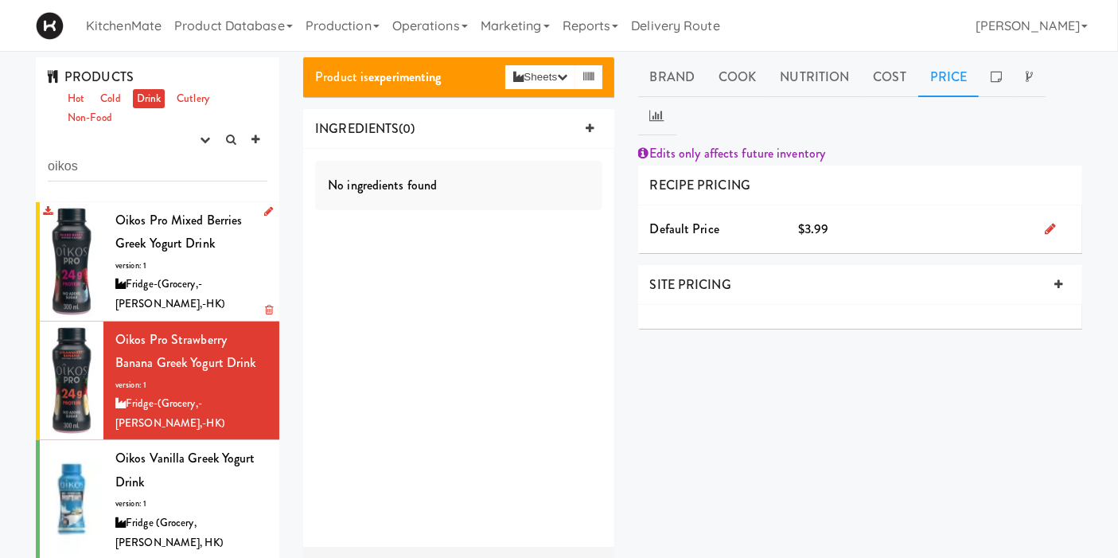
click at [185, 248] on span "Oikos Pro Mixed Berries Greek Yogurt Drink" at bounding box center [178, 232] width 127 height 42
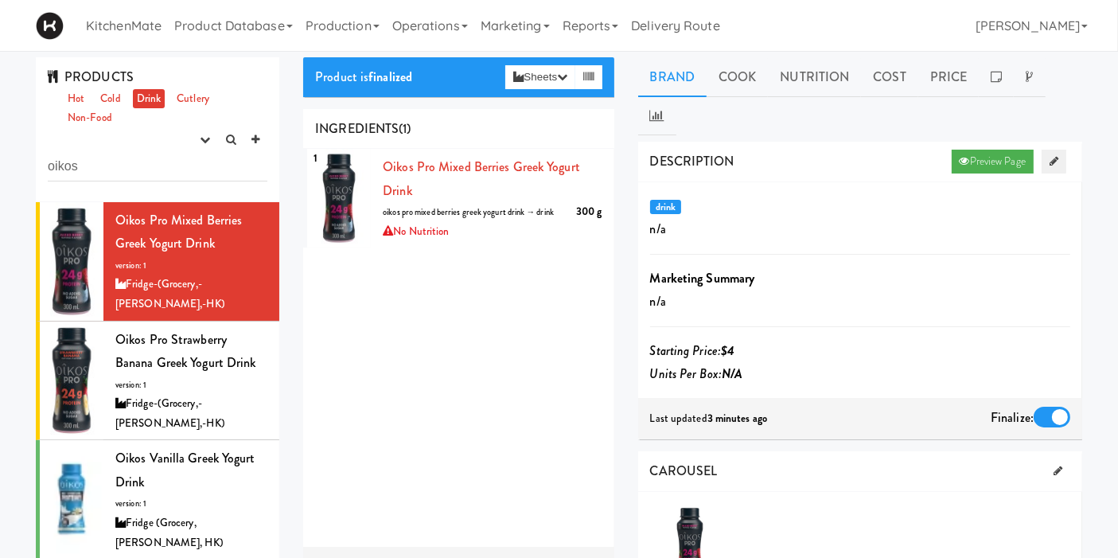
click at [1055, 156] on icon at bounding box center [1054, 161] width 9 height 10
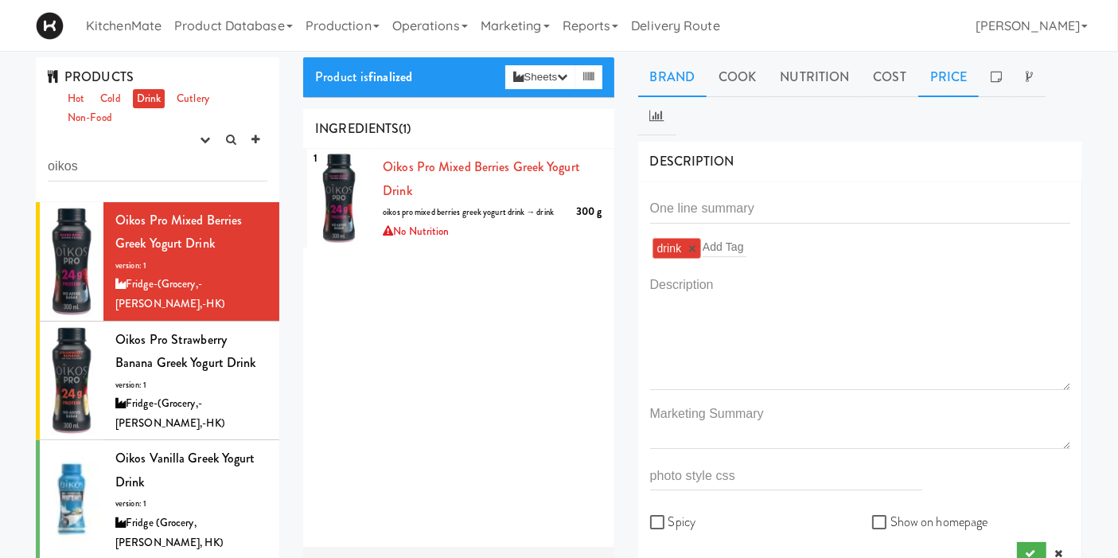
click at [946, 78] on link "Price" at bounding box center [948, 77] width 61 height 40
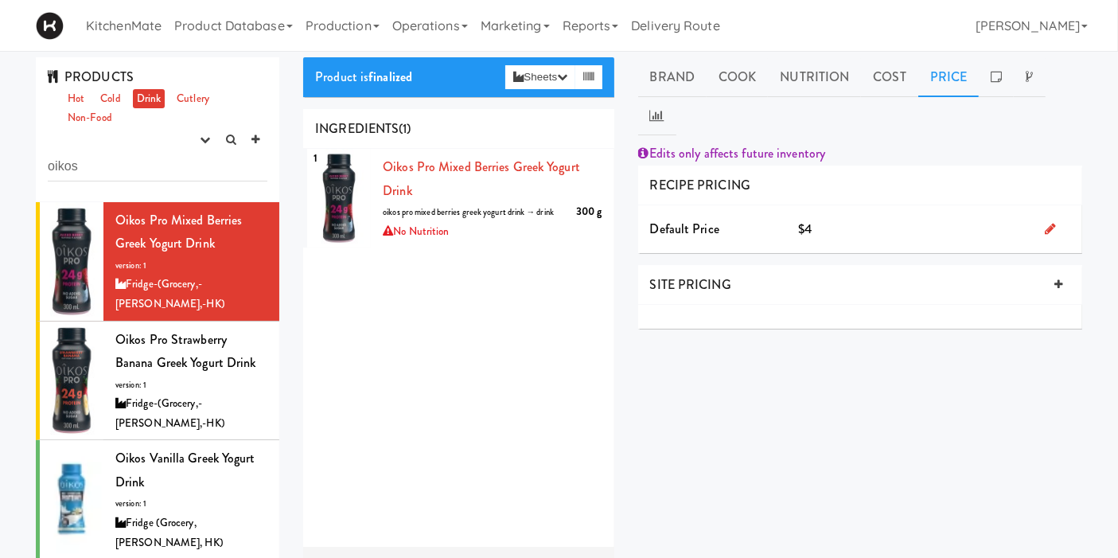
click at [824, 217] on div "$4" at bounding box center [909, 229] width 247 height 24
click at [1055, 217] on div at bounding box center [1057, 229] width 49 height 24
click at [1055, 222] on icon at bounding box center [1050, 228] width 11 height 13
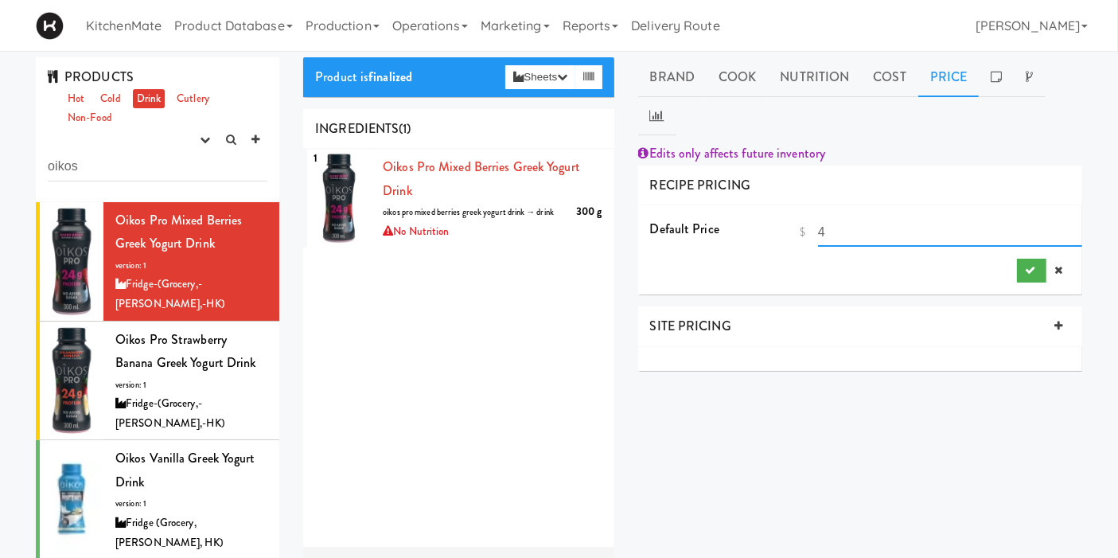
click at [879, 217] on input "4" at bounding box center [950, 231] width 264 height 29
type input "3.99"
click at [1020, 259] on button "submit" at bounding box center [1031, 271] width 29 height 24
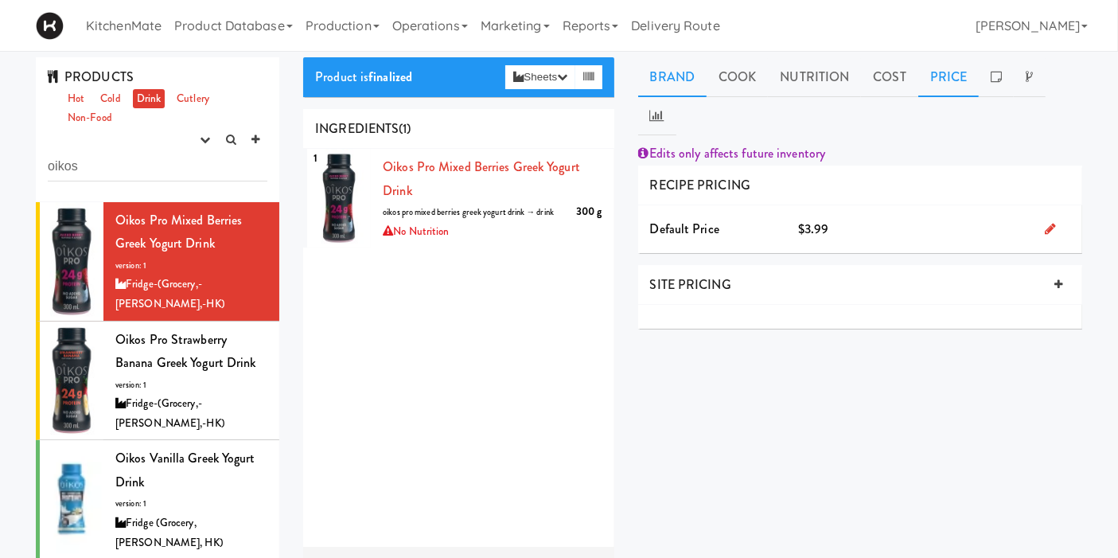
click at [670, 74] on link "Brand" at bounding box center [672, 77] width 69 height 40
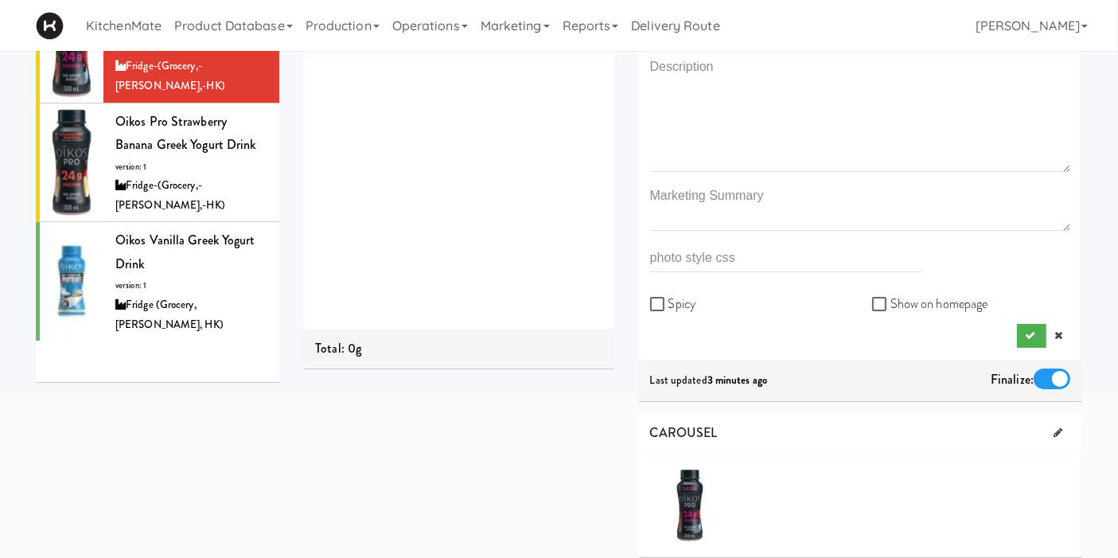
scroll to position [265, 0]
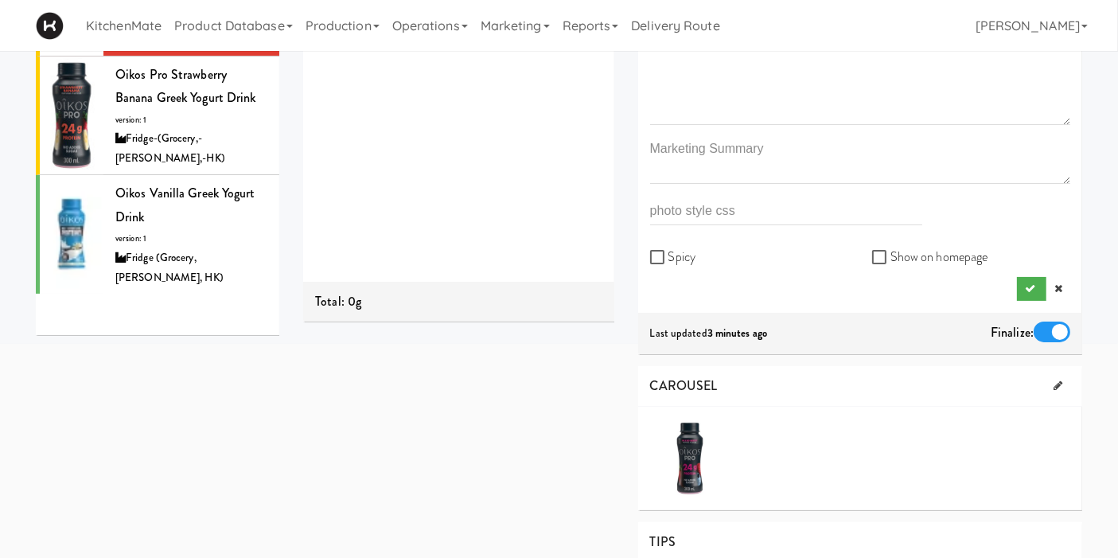
click at [491, 448] on div "Product is finalized Sheets Order List (Fridge (Grocery, Bev, HK)) Recipe Sheet…" at bounding box center [692, 424] width 803 height 1265
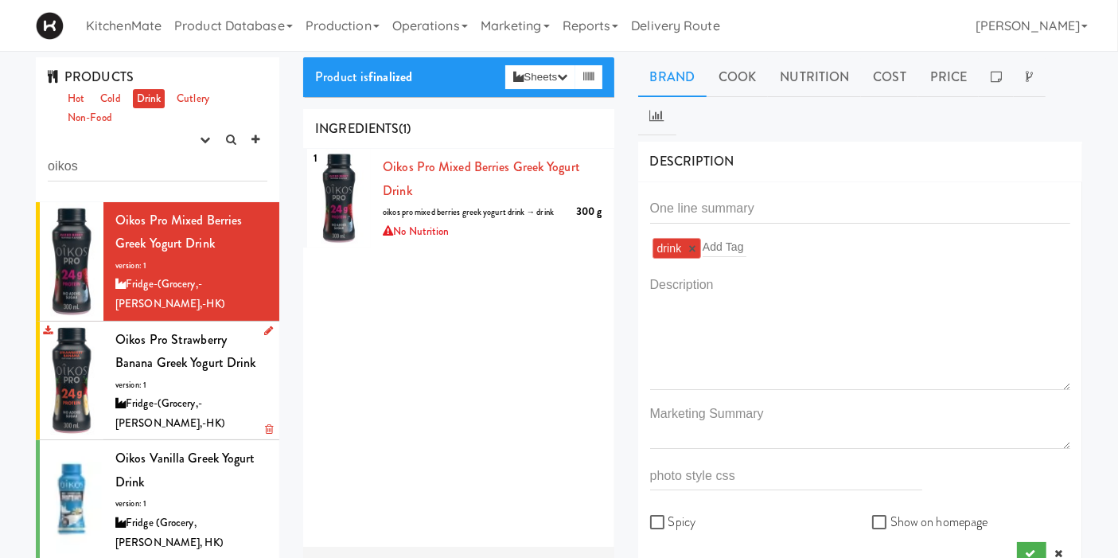
click at [163, 330] on span "Oikos Pro Strawberry Banana Greek Yogurt Drink" at bounding box center [185, 351] width 141 height 42
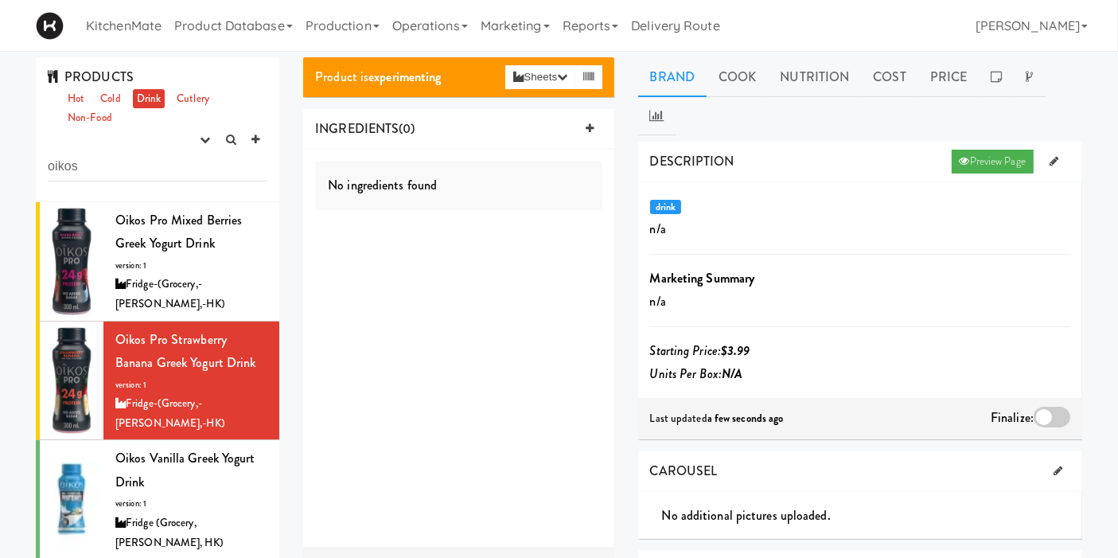
scroll to position [265, 0]
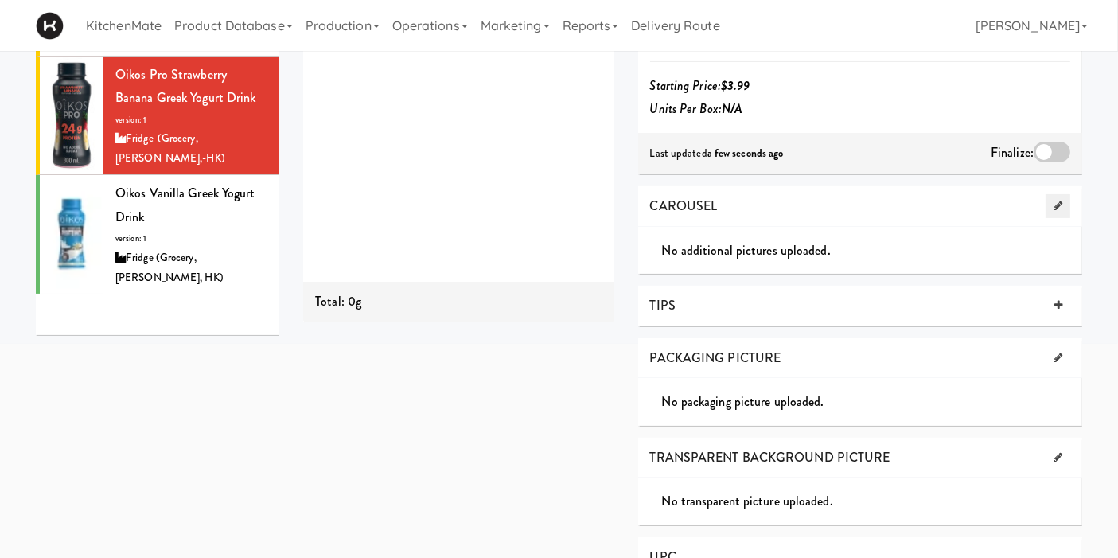
click at [1065, 194] on link at bounding box center [1058, 206] width 25 height 24
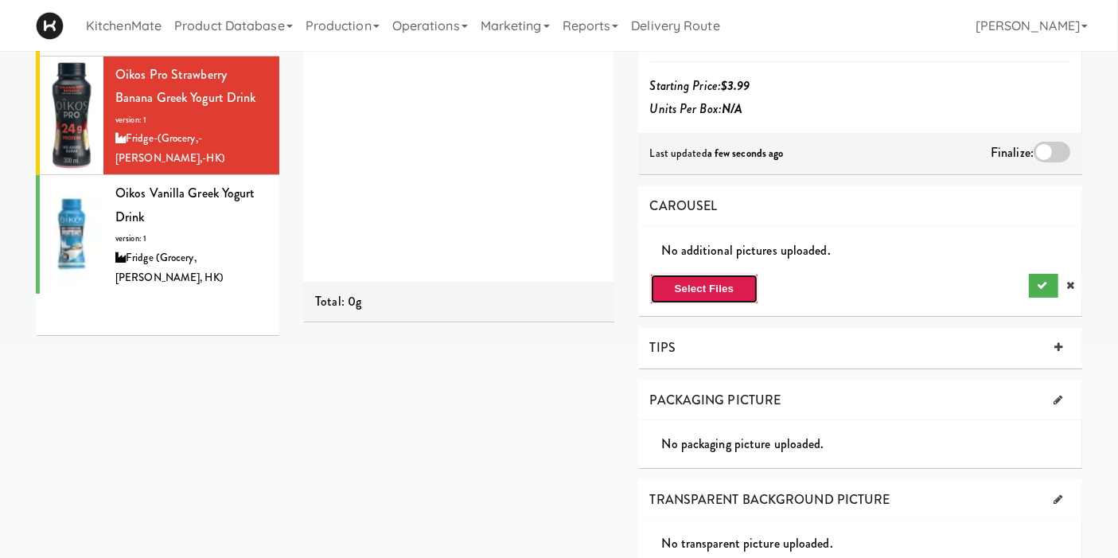
click at [708, 274] on button "Select Files" at bounding box center [704, 289] width 109 height 30
type input "C:\fakepath\strawberry banana.webp"
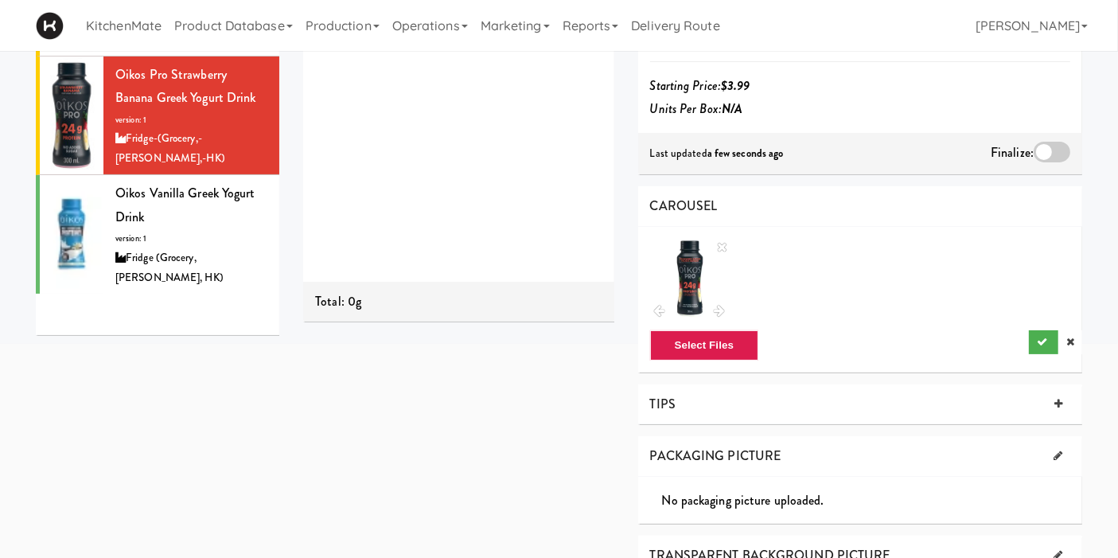
click at [727, 240] on icon at bounding box center [722, 246] width 10 height 13
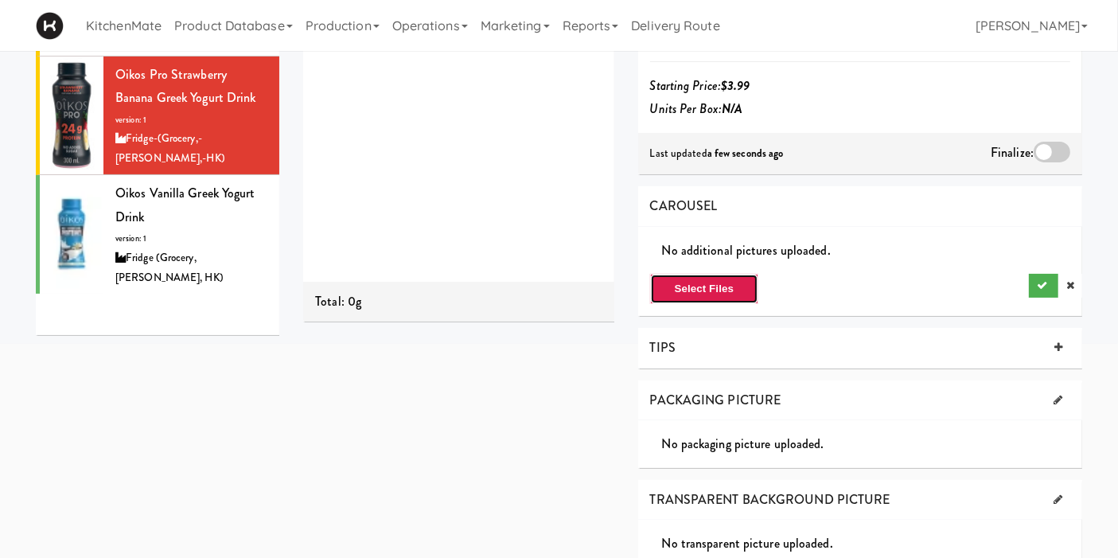
click at [722, 274] on button "Select Files" at bounding box center [704, 289] width 109 height 30
type input "C:\fakepath\1311219_EA_en_primary_front_na_081325_VOILA_f380e61b4d4b819626a06e6…"
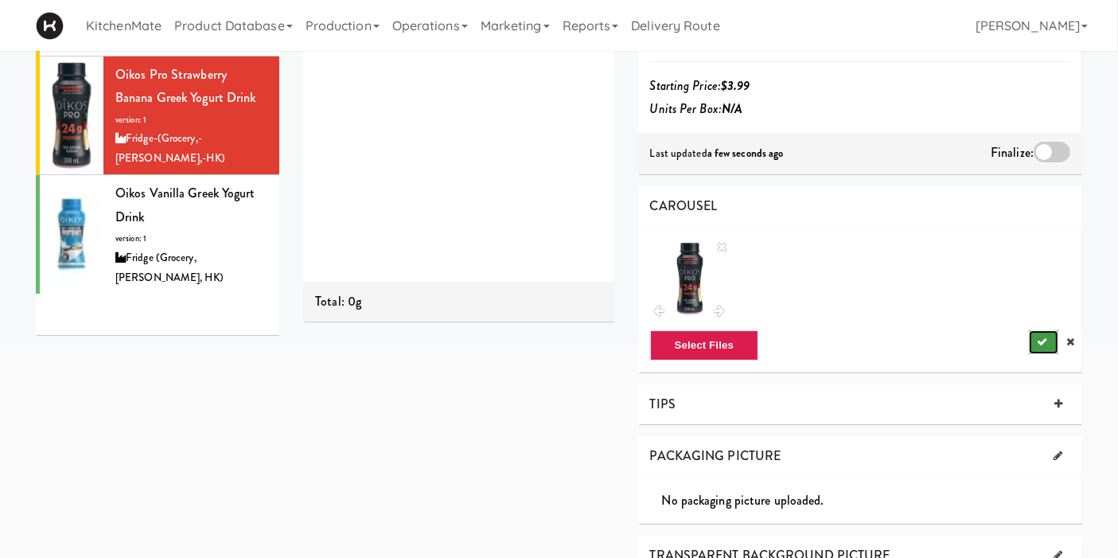
click at [1032, 330] on button "submit" at bounding box center [1043, 342] width 29 height 24
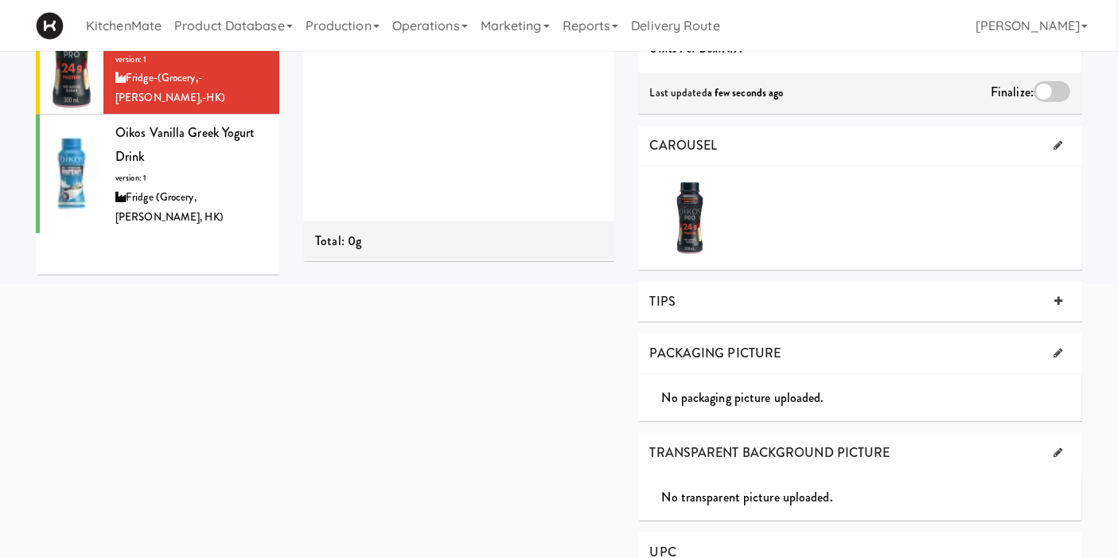
scroll to position [353, 0]
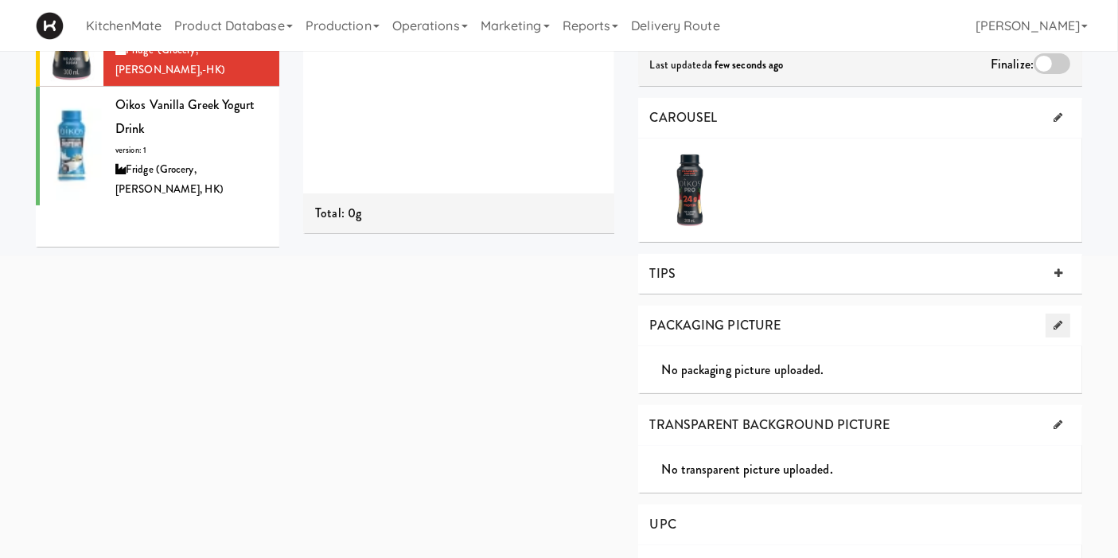
click at [1057, 320] on icon at bounding box center [1058, 325] width 9 height 10
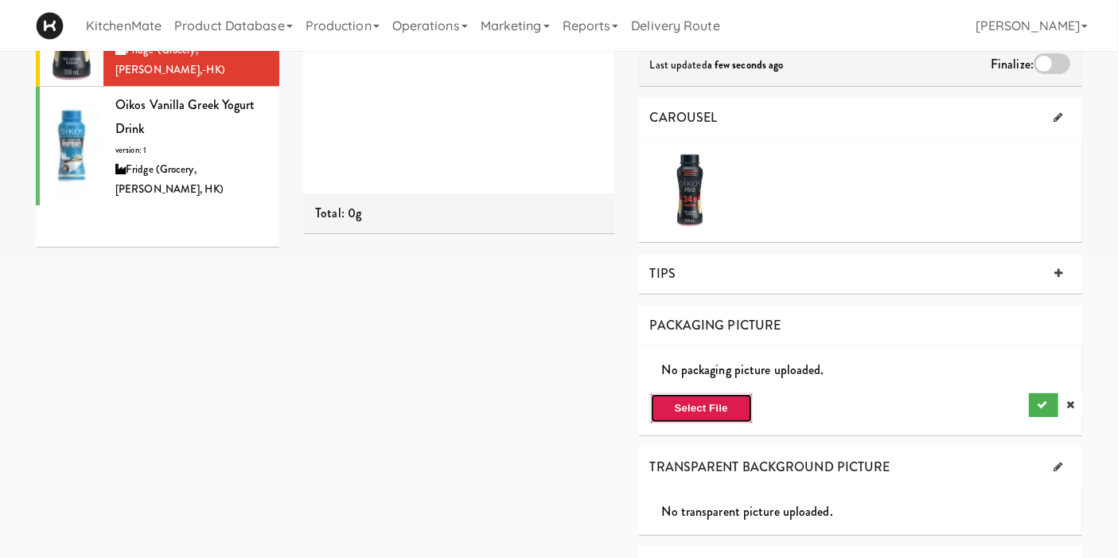
click at [691, 393] on button "Select File" at bounding box center [701, 408] width 103 height 30
type input "C:\fakepath\1311219_EA_en_primary_front_na_081325_VOILA_f380e61b4d4b819626a06e6…"
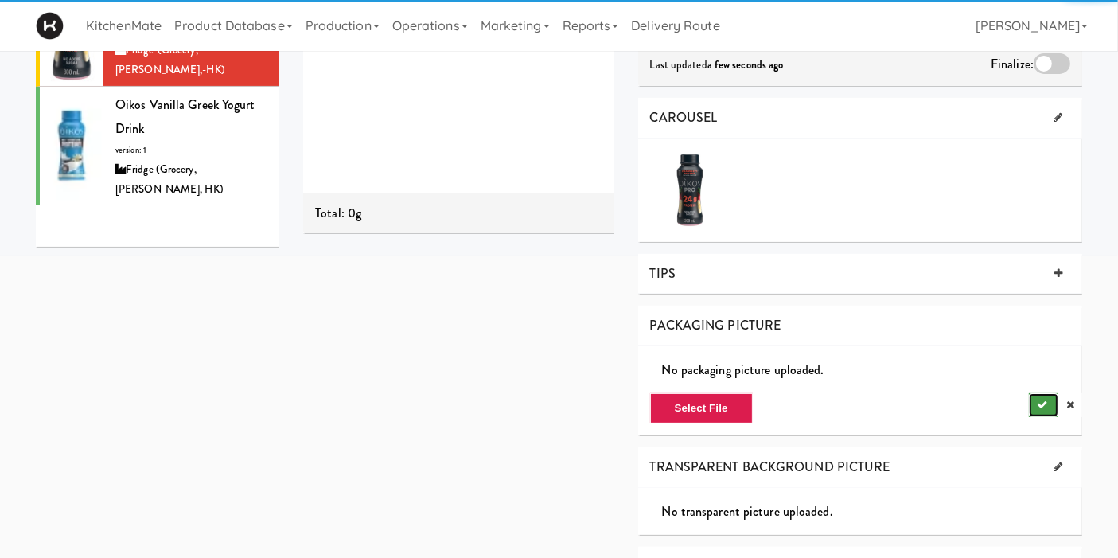
click at [1041, 400] on icon "submit" at bounding box center [1042, 405] width 10 height 10
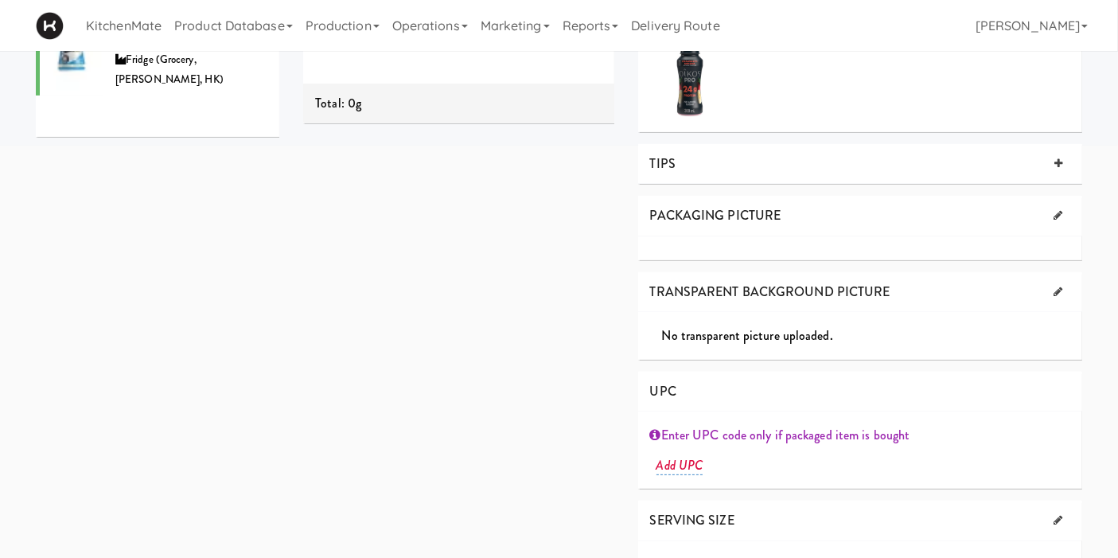
scroll to position [0, 0]
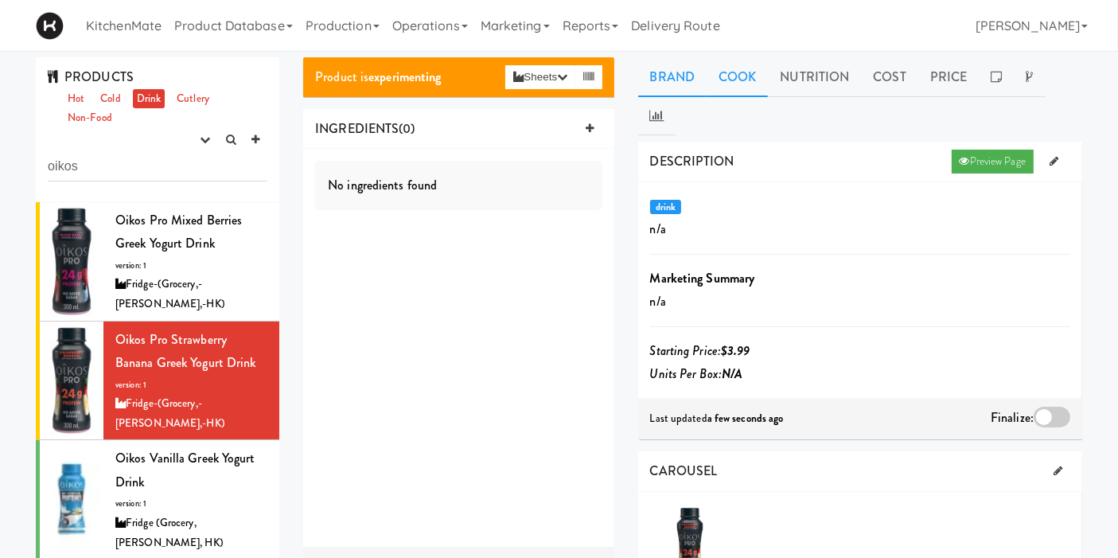
click at [739, 76] on link "Cook" at bounding box center [737, 77] width 61 height 40
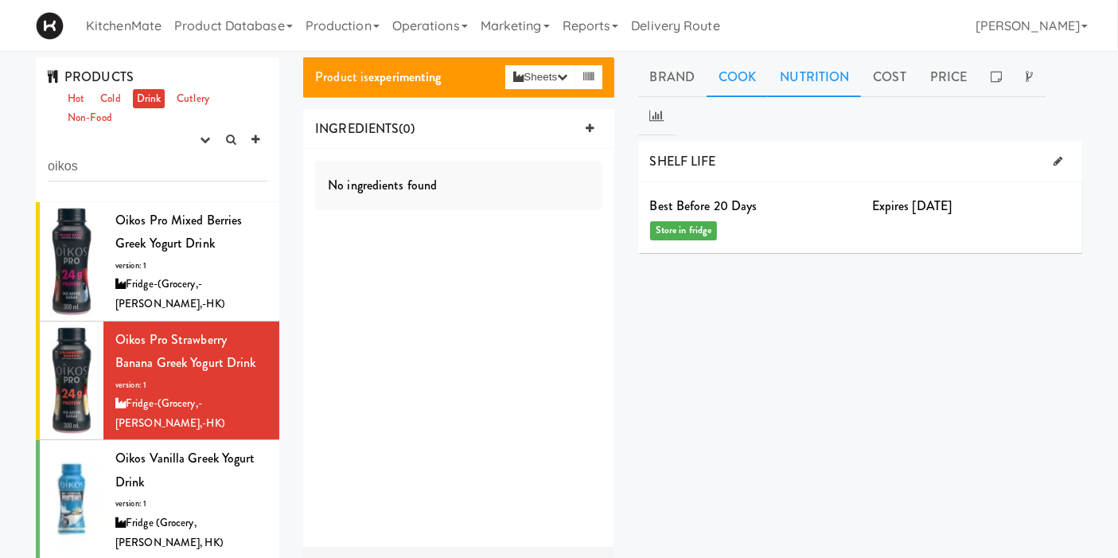
click at [820, 90] on link "Nutrition" at bounding box center [814, 77] width 93 height 40
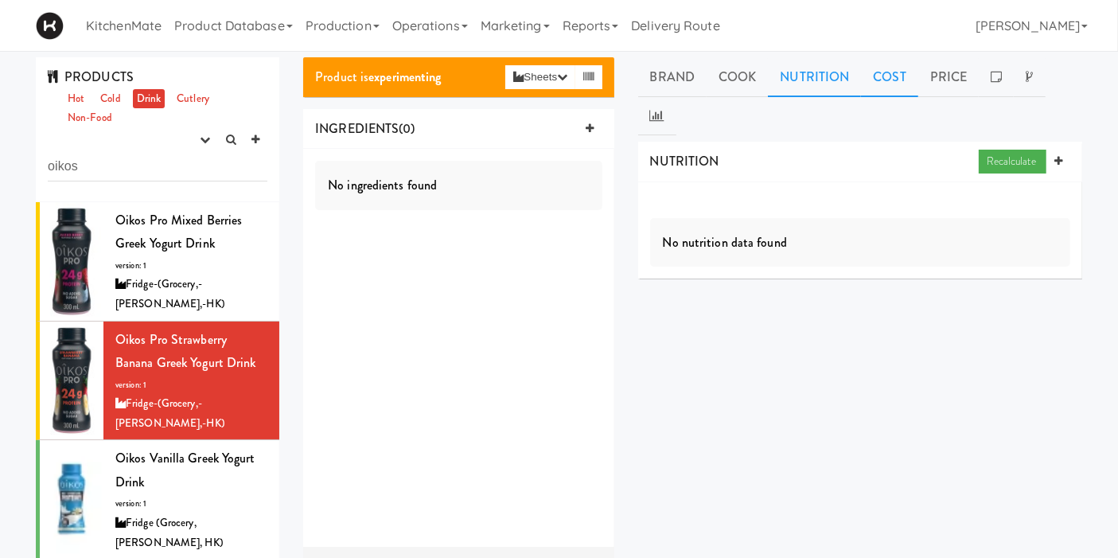
click at [891, 78] on link "Cost" at bounding box center [889, 77] width 57 height 40
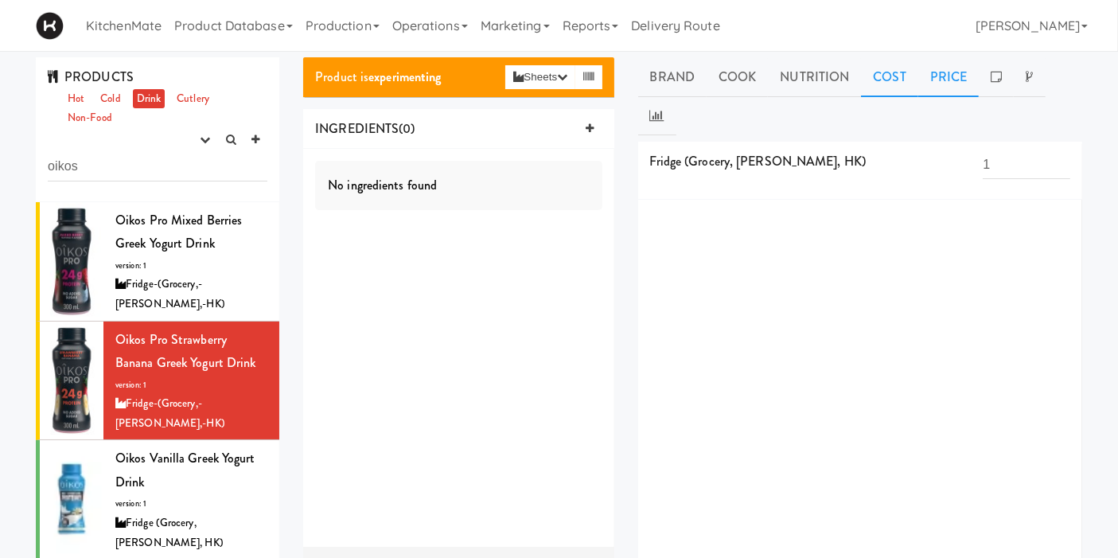
click at [938, 88] on link "Price" at bounding box center [948, 77] width 61 height 40
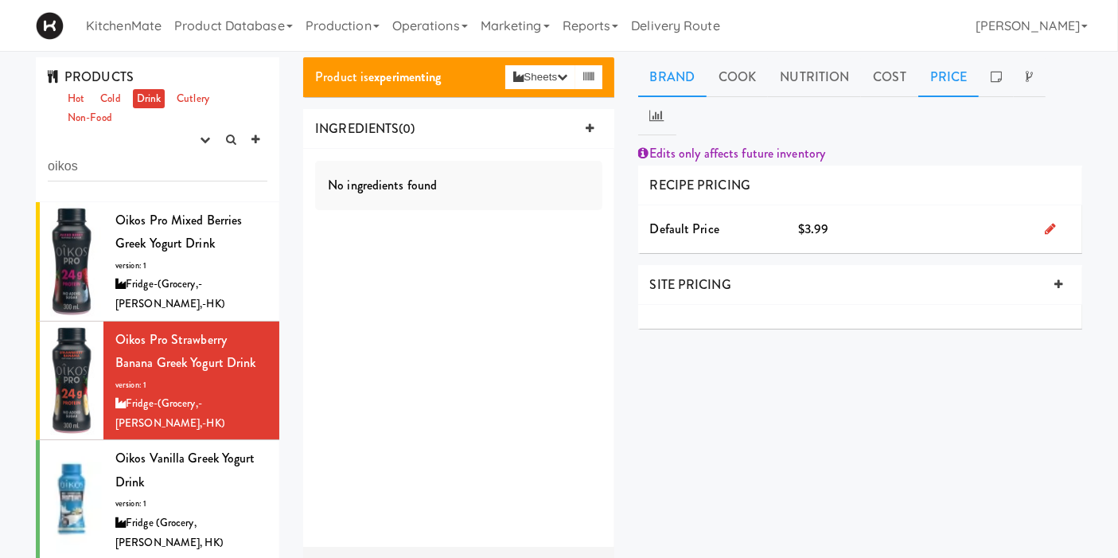
click at [670, 80] on link "Brand" at bounding box center [672, 77] width 69 height 40
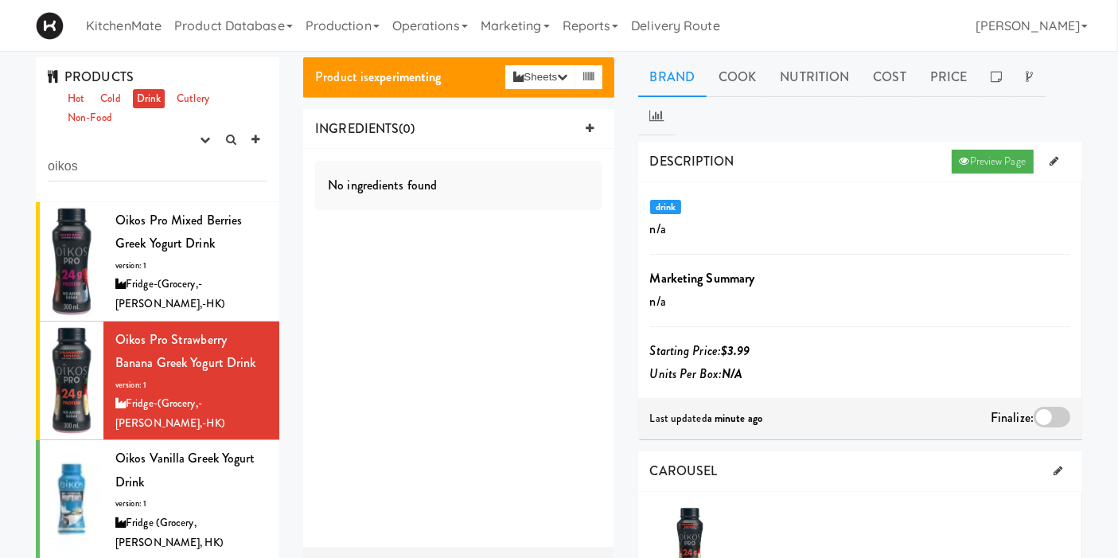
click at [1053, 407] on div at bounding box center [1052, 417] width 37 height 21
click at [0, 0] on input "checkbox" at bounding box center [0, 0] width 0 height 0
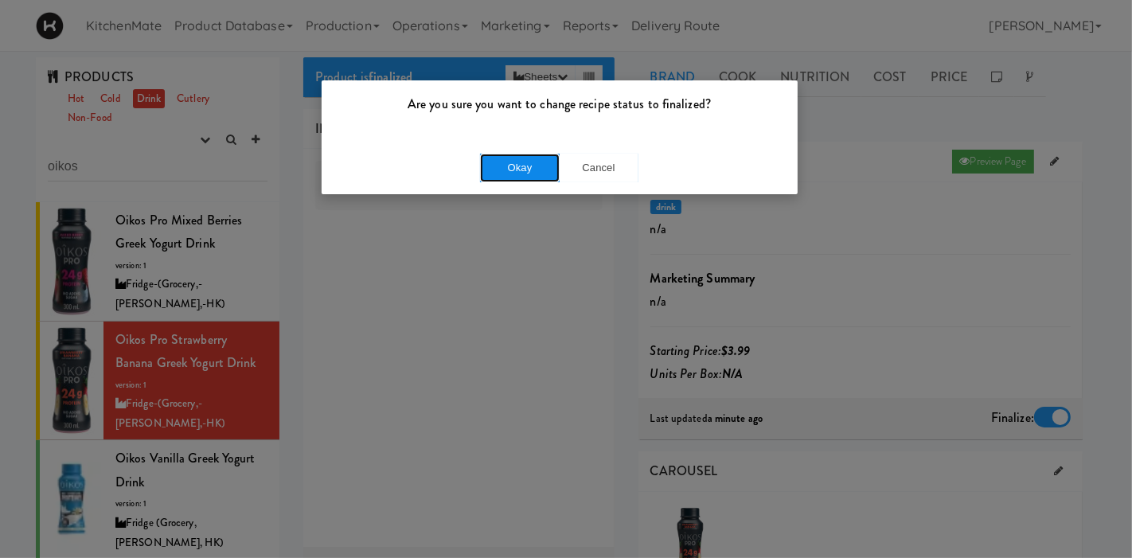
click at [514, 162] on button "Okay" at bounding box center [520, 168] width 80 height 29
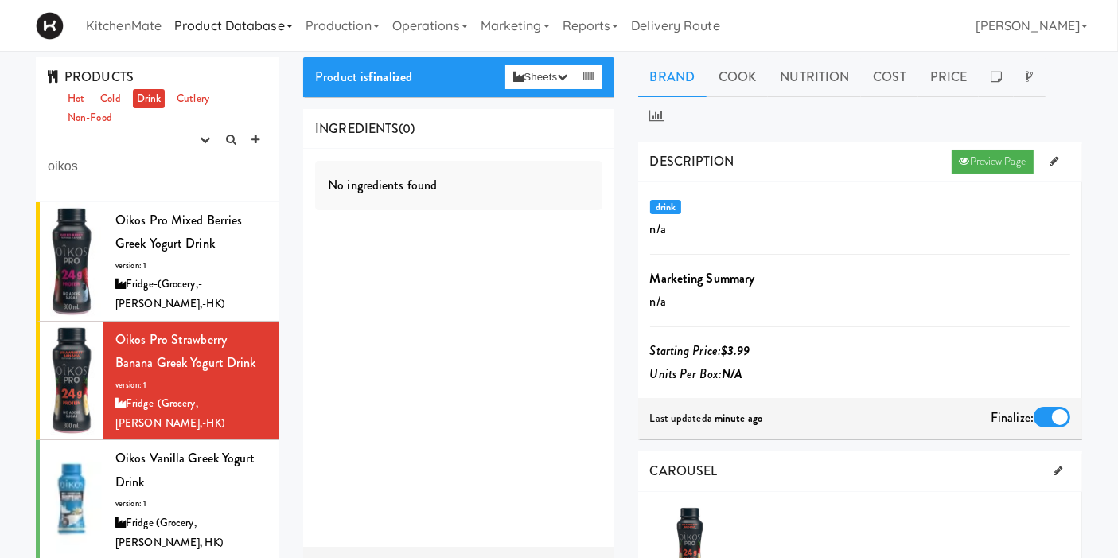
click at [243, 28] on link "Product Database" at bounding box center [233, 25] width 131 height 51
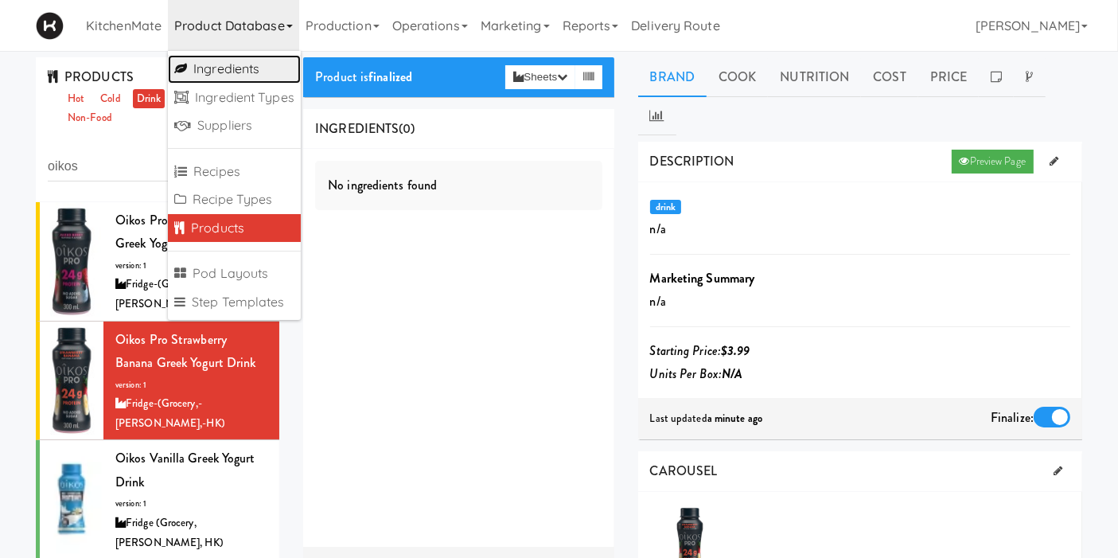
click at [237, 78] on link "Ingredients" at bounding box center [234, 69] width 133 height 29
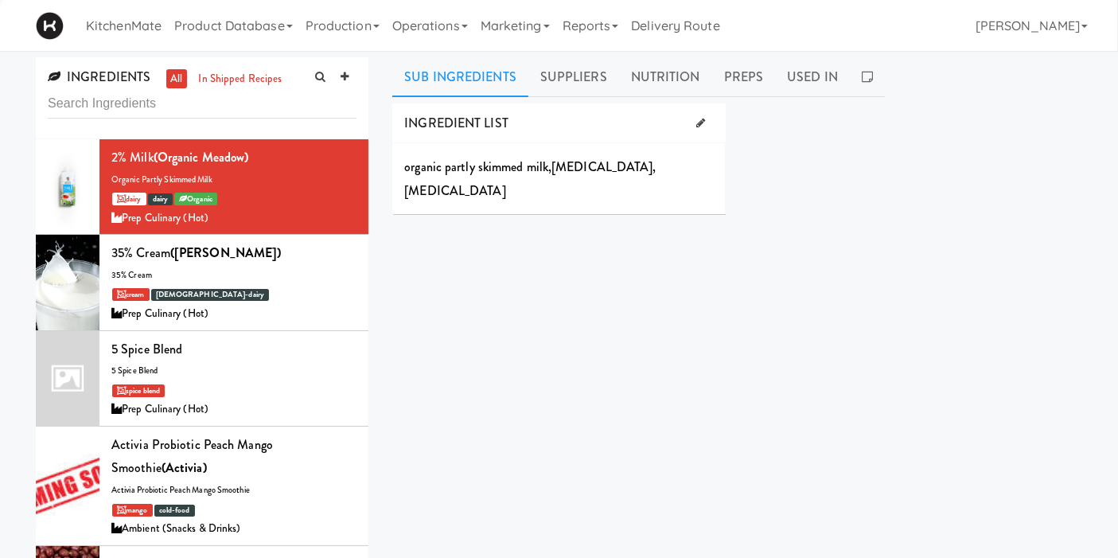
click at [209, 107] on input "text" at bounding box center [202, 103] width 309 height 29
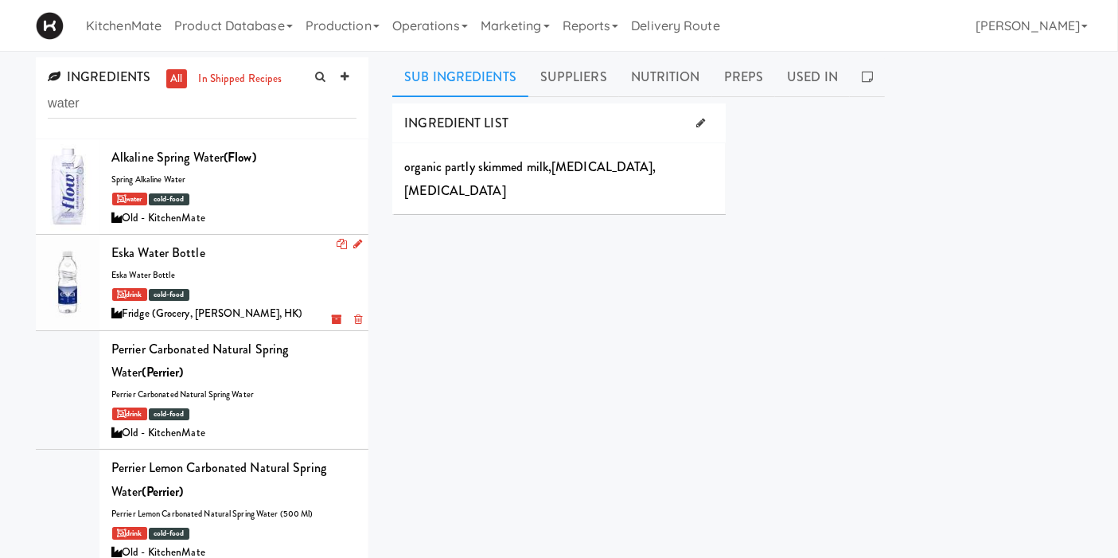
type input "water"
click at [63, 292] on div at bounding box center [68, 282] width 64 height 95
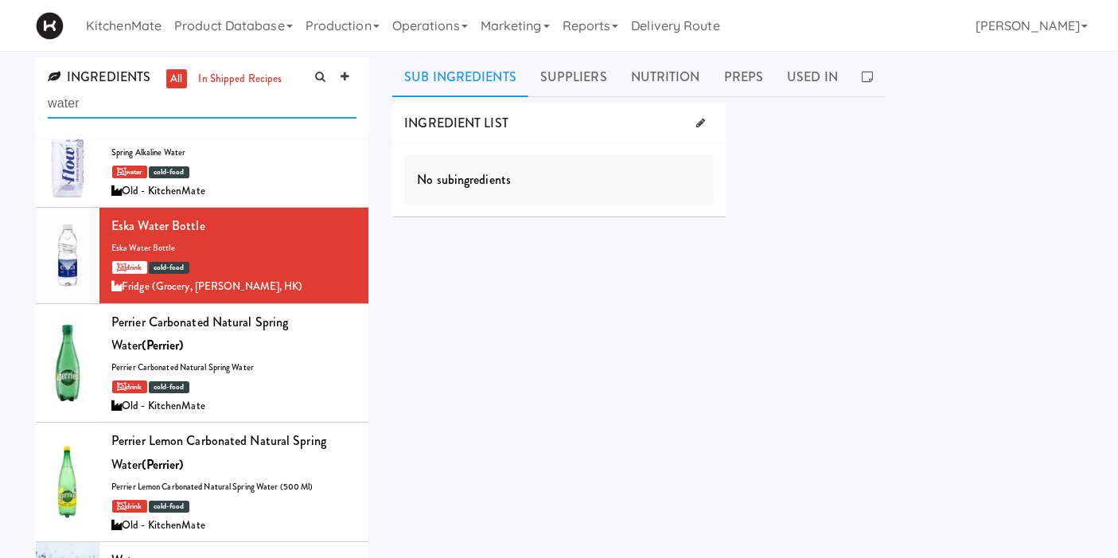
click at [201, 108] on input "water" at bounding box center [202, 103] width 309 height 29
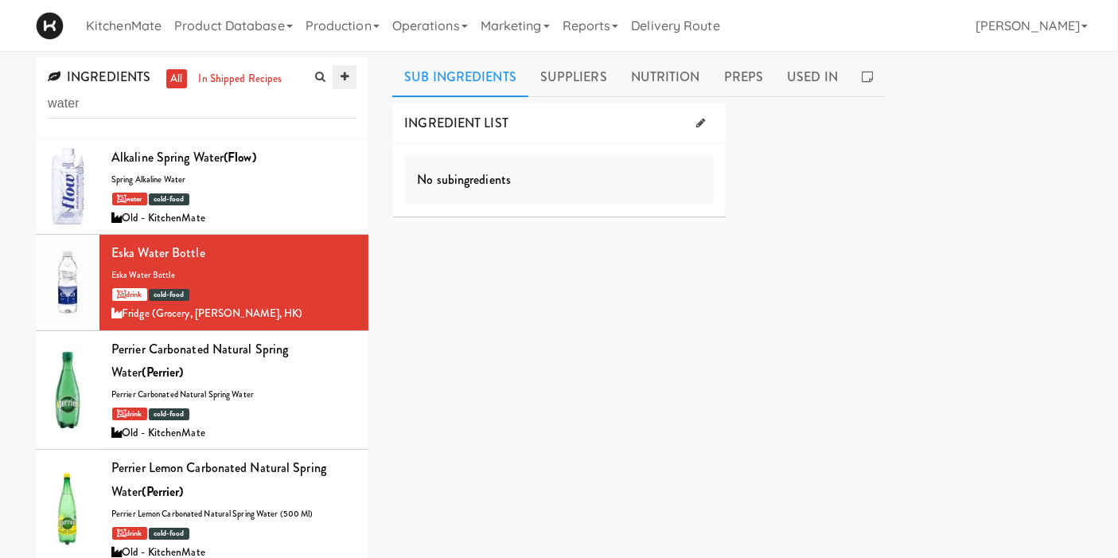
click at [350, 77] on link at bounding box center [345, 77] width 24 height 24
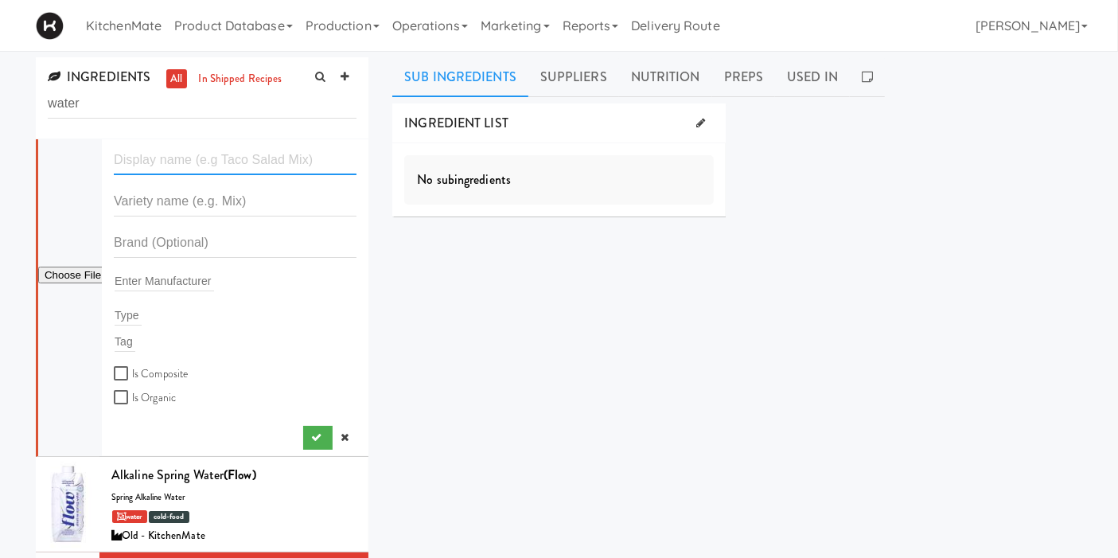
click at [220, 146] on input "text" at bounding box center [235, 160] width 243 height 29
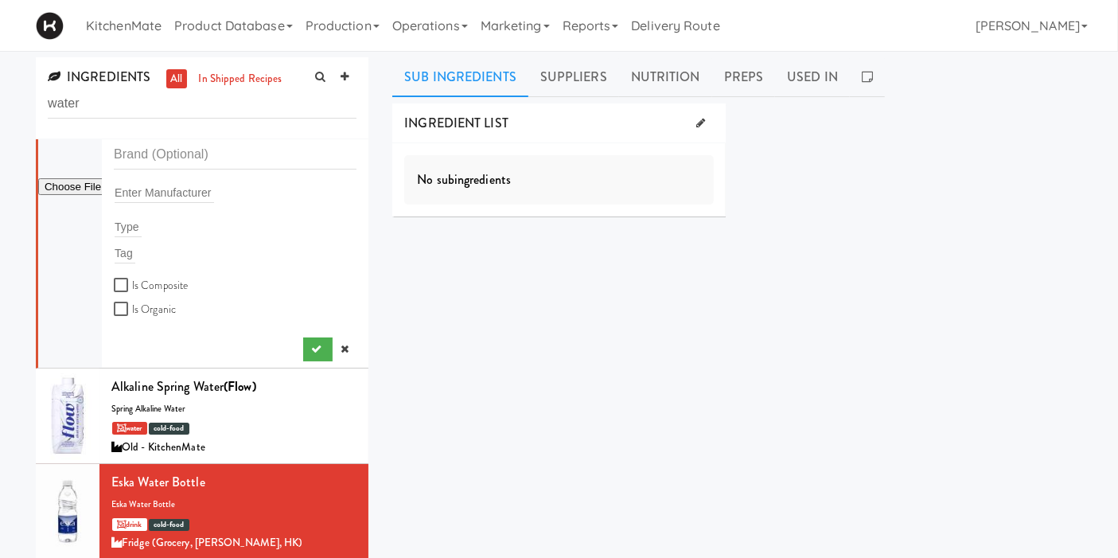
drag, startPoint x: 243, startPoint y: 8, endPoint x: 614, endPoint y: 333, distance: 492.9
click at [612, 333] on div "INGREDIENT LIST No subingredients SUPPLIERS Loyalty Markets Pricing Select an i…" at bounding box center [737, 401] width 690 height 597
click at [341, 347] on icon at bounding box center [345, 349] width 8 height 10
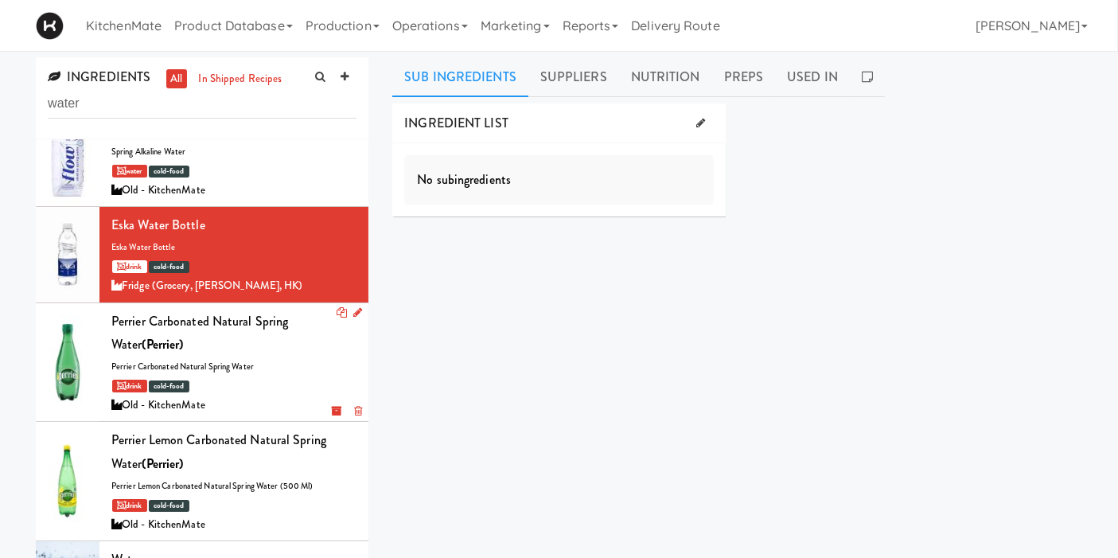
scroll to position [0, 0]
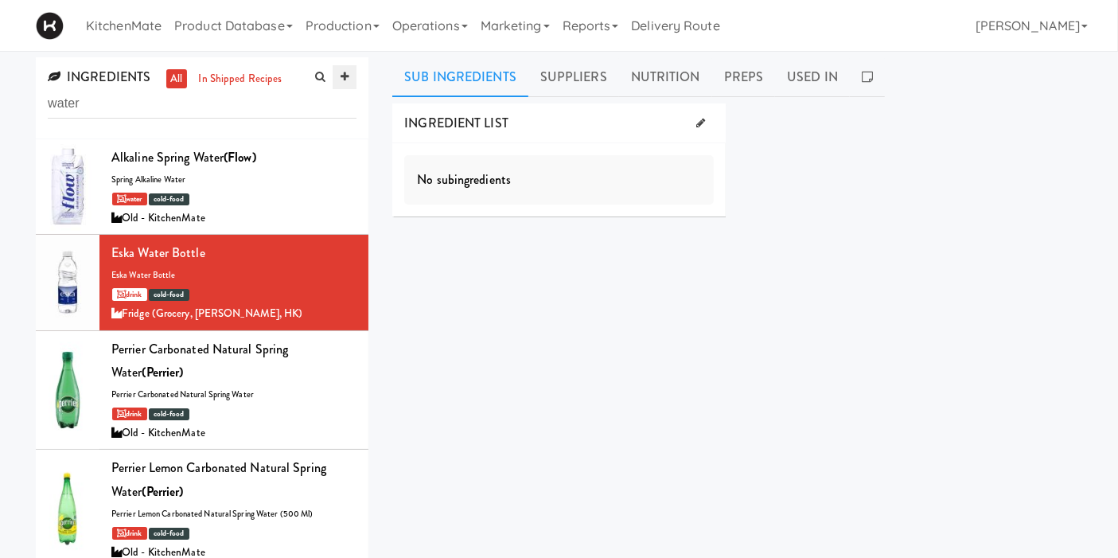
click at [341, 83] on link at bounding box center [345, 77] width 24 height 24
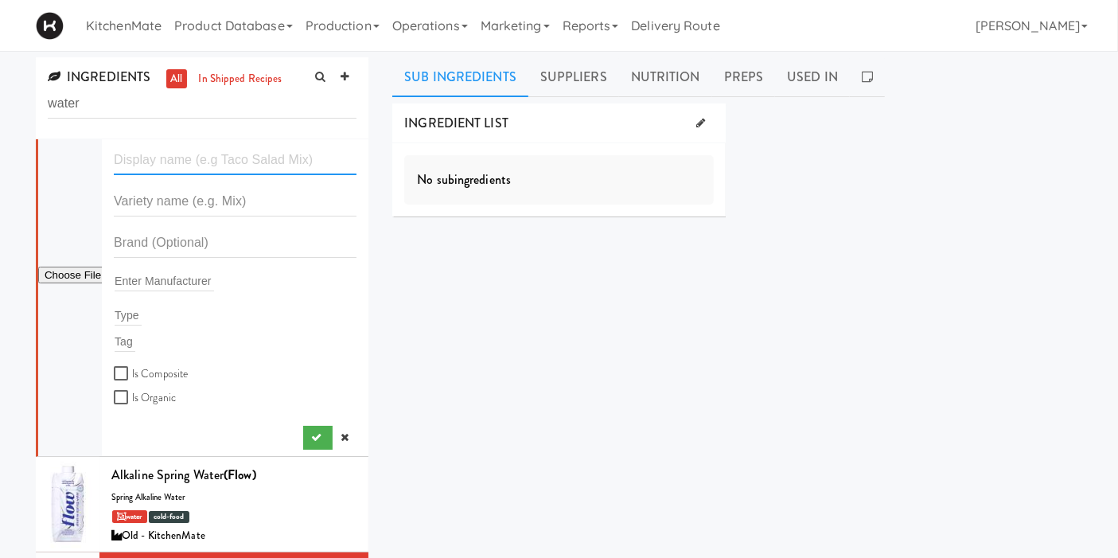
click at [244, 165] on input "text" at bounding box center [235, 160] width 243 height 29
type input "Aquafina Water Bottle"
drag, startPoint x: 271, startPoint y: 178, endPoint x: 131, endPoint y: 173, distance: 139.4
click at [135, 178] on form "Aquafina Water Bottle Enter Manufacturer Type Tag Is Composite Is Organic" at bounding box center [235, 277] width 243 height 262
click at [206, 160] on input "Aquafina Water Bottle" at bounding box center [235, 160] width 243 height 29
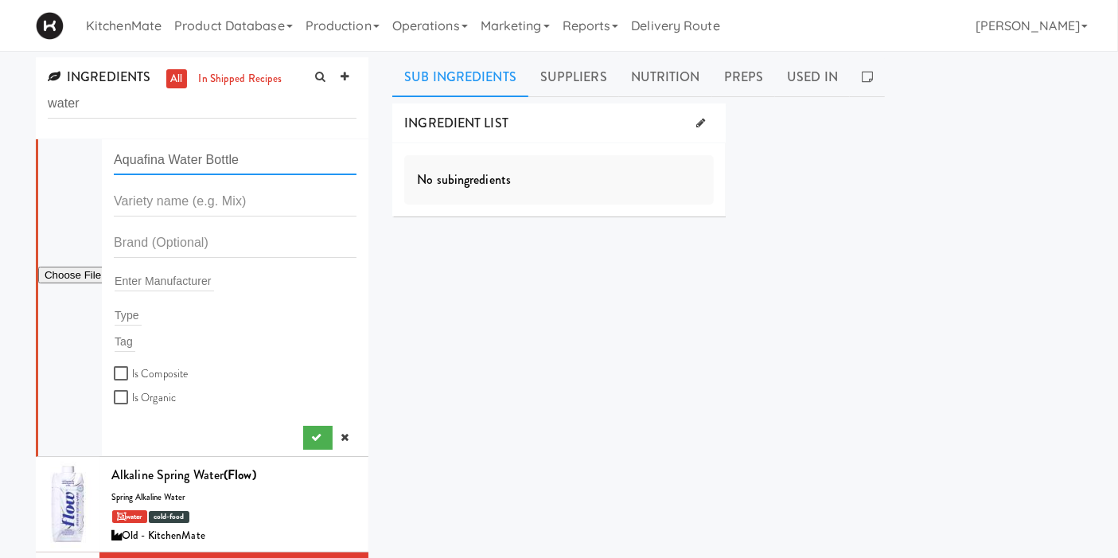
drag, startPoint x: 256, startPoint y: 155, endPoint x: 60, endPoint y: 149, distance: 196.7
click at [114, 149] on form "Aquafina Water Bottle Enter Manufacturer Type Tag Is Composite Is Organic" at bounding box center [235, 277] width 243 height 262
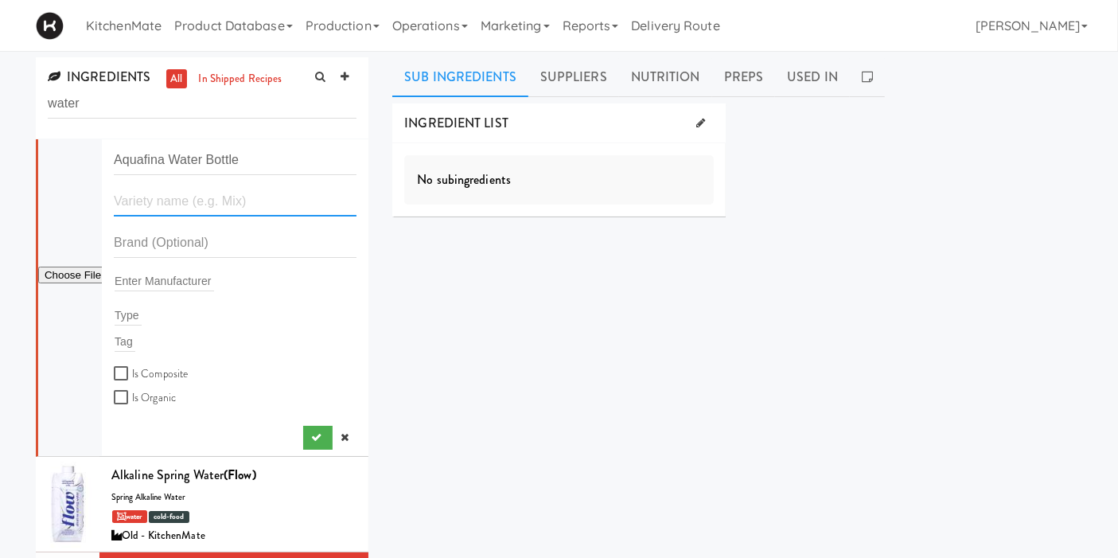
click at [179, 192] on input "text" at bounding box center [235, 201] width 243 height 29
paste input "Aquafina Water Bottle"
type input "Aquafina Water Bottle"
click at [207, 248] on input "text" at bounding box center [235, 242] width 243 height 29
click at [206, 267] on form "Aquafina Water Bottle Aquafina Water Bottle Enter Manufacturer Type Tag Is Comp…" at bounding box center [235, 277] width 243 height 262
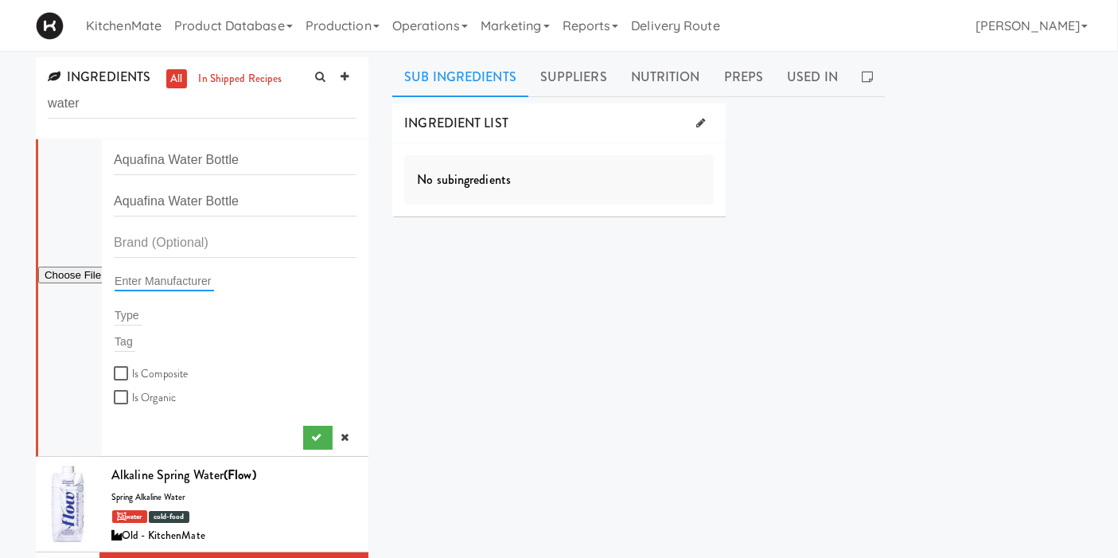
click at [204, 280] on input "text" at bounding box center [164, 281] width 99 height 21
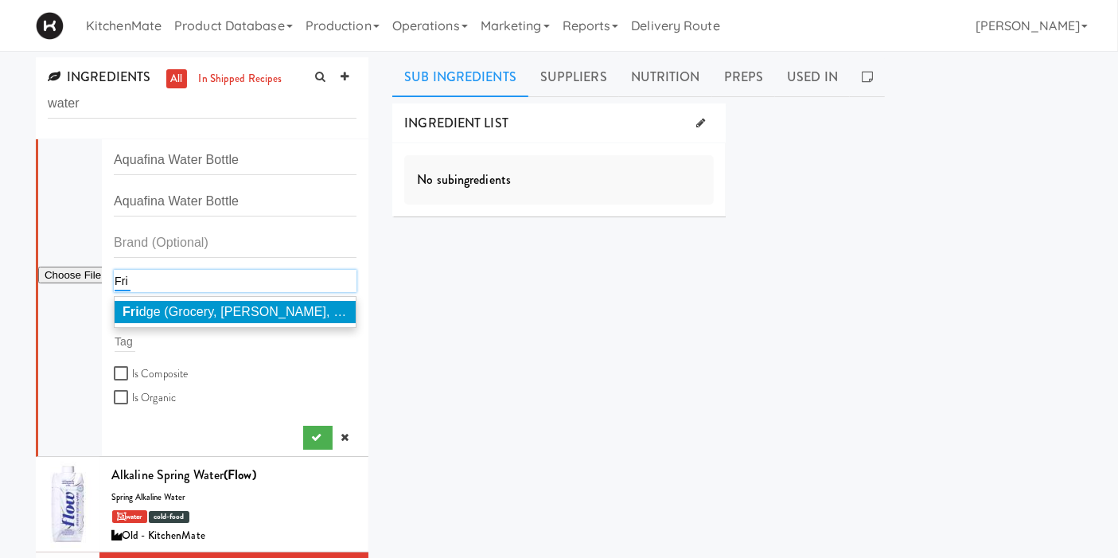
type input "Fri"
click at [204, 313] on span "Fri dge (Grocery, Bev, HK)" at bounding box center [239, 312] width 233 height 14
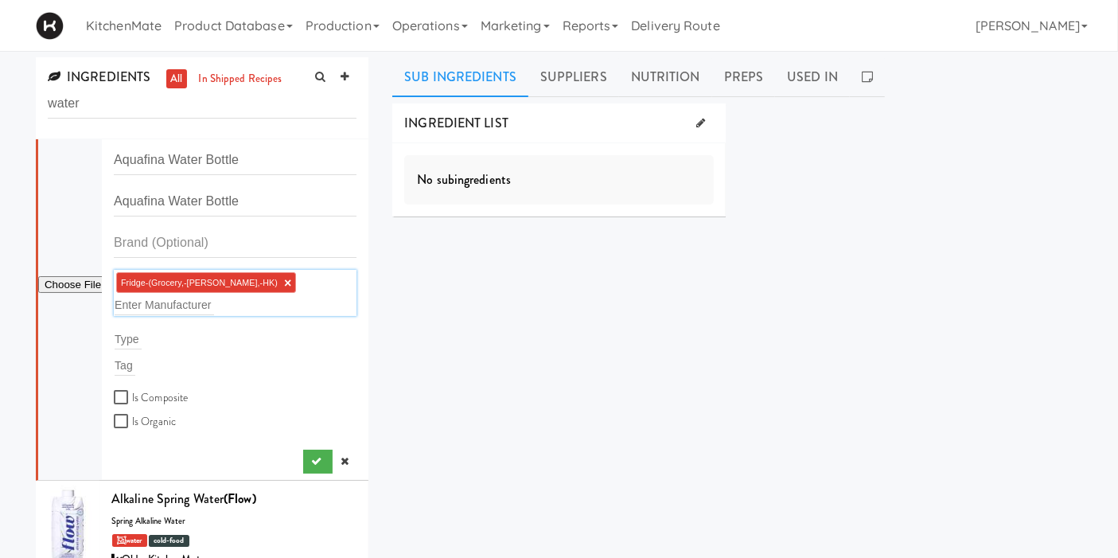
click at [279, 354] on div "Tag" at bounding box center [235, 365] width 243 height 22
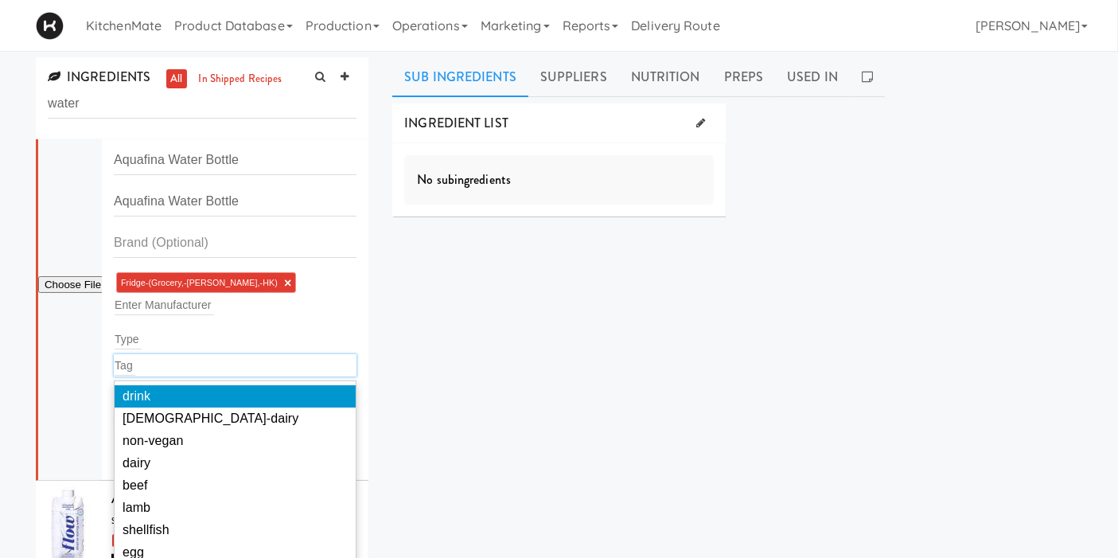
click at [159, 328] on div "Type" at bounding box center [235, 339] width 243 height 22
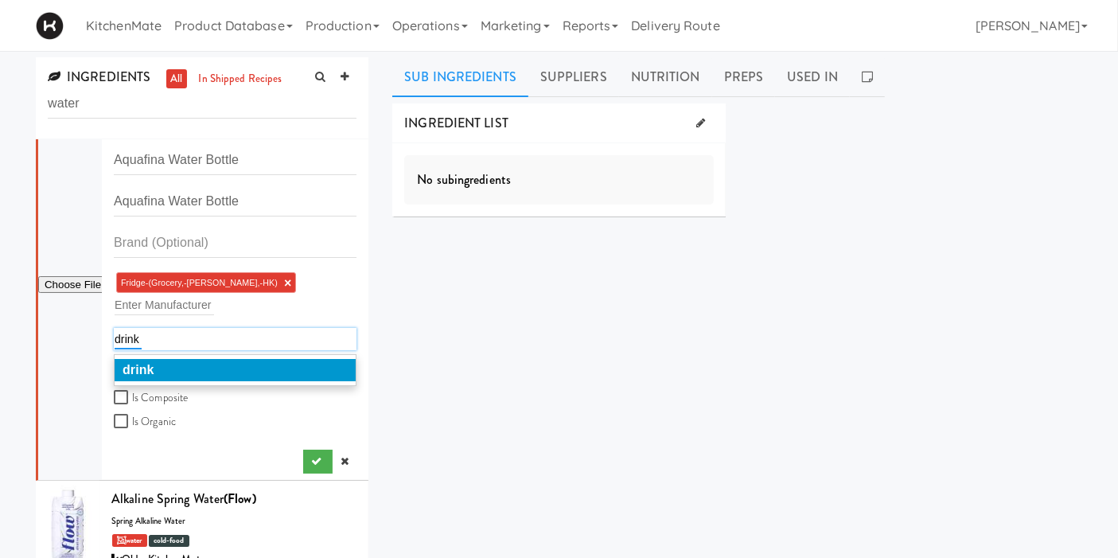
type input "drink"
click at [160, 359] on li "drink" at bounding box center [235, 370] width 241 height 22
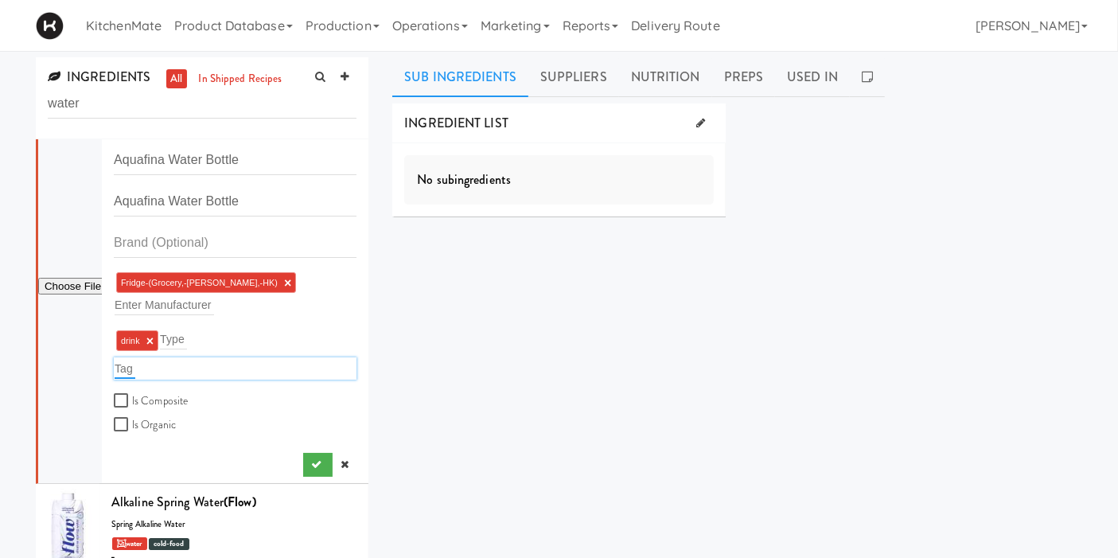
click at [128, 358] on input "text" at bounding box center [125, 368] width 21 height 21
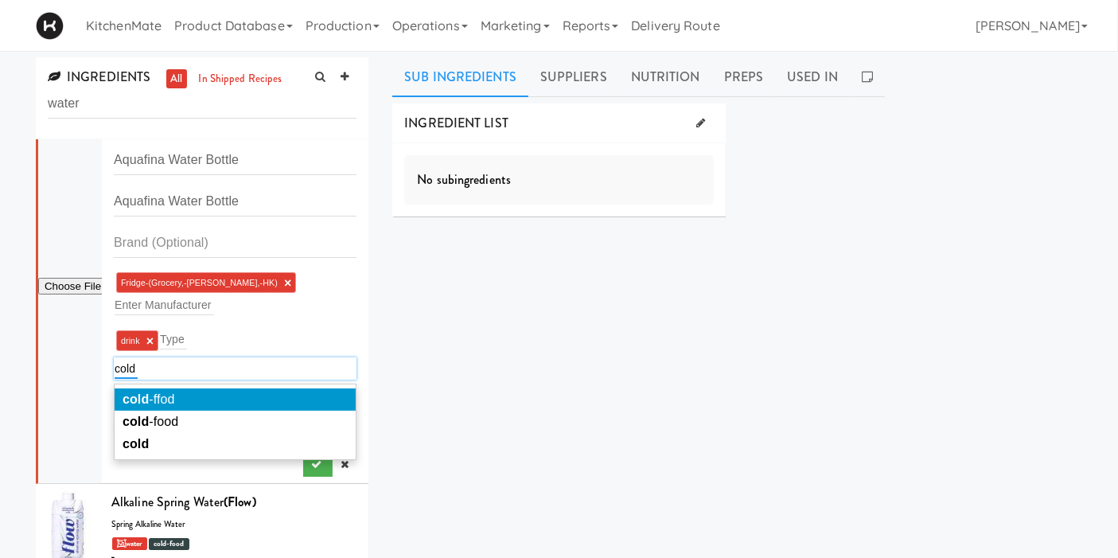
type input "cold"
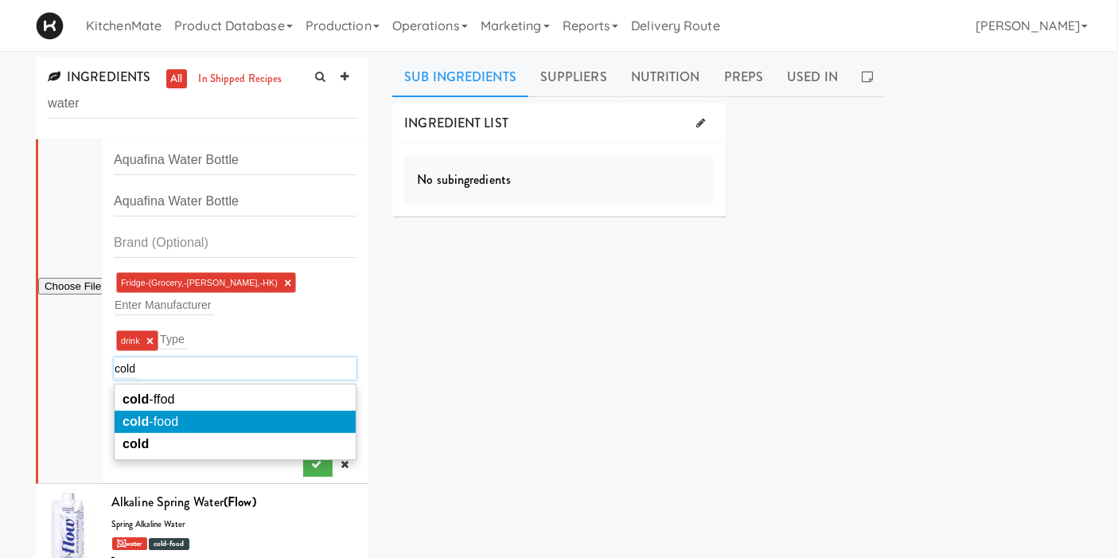
click at [181, 411] on li "cold -food" at bounding box center [235, 422] width 241 height 22
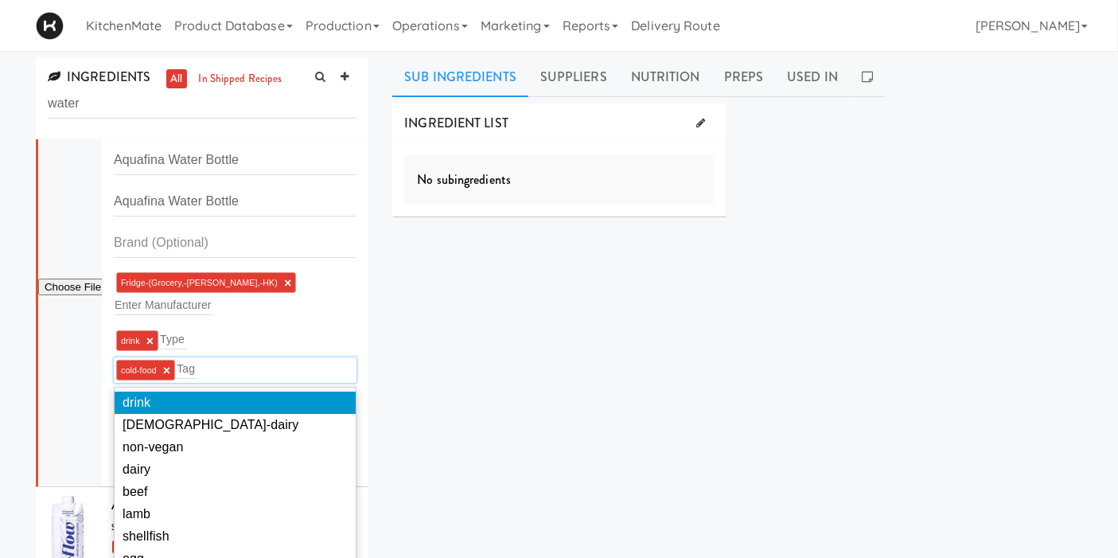
click at [446, 383] on div "INGREDIENT LIST No subingredients SUPPLIERS Loyalty Markets Pricing Select an i…" at bounding box center [737, 401] width 690 height 597
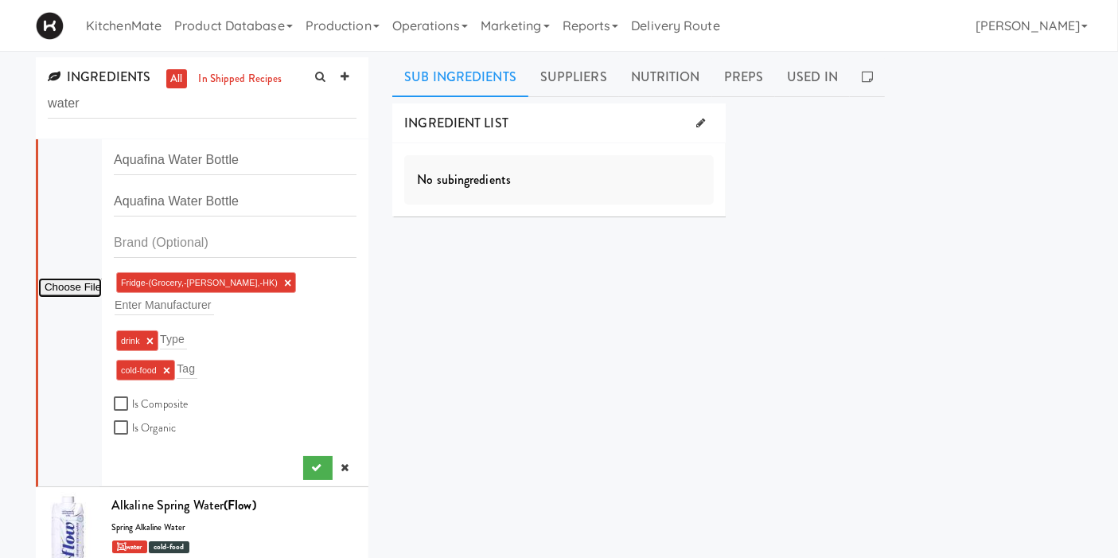
click at [68, 278] on input "file" at bounding box center [70, 288] width 64 height 20
type input "C:\fakepath\unnamed.jpg"
click at [99, 146] on icon at bounding box center [98, 148] width 8 height 10
click at [81, 279] on input "file" at bounding box center [70, 288] width 64 height 20
type input "C:\fakepath\1311219_EA_en_primary_front_na_081325_VOILA_f380e61b4d4b819626a06e6…"
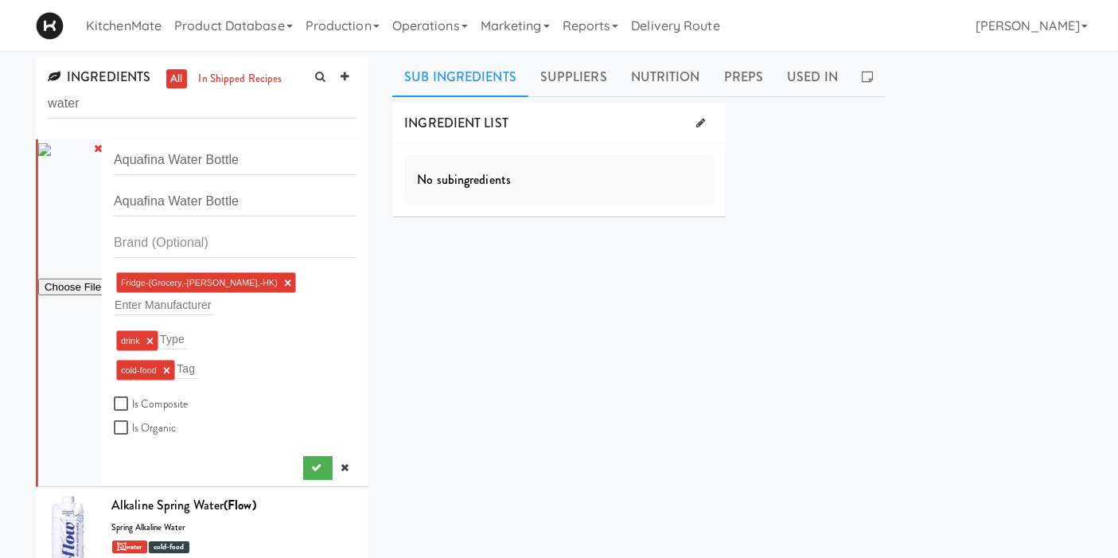
click at [51, 146] on img at bounding box center [44, 149] width 13 height 13
click at [113, 135] on div "INGREDIENTS all in shipped recipes water" at bounding box center [202, 98] width 333 height 82
click at [104, 142] on li "Aquafina Water Bottle Aquafina Water Bottle Fridge-(Grocery,-Bev,-HK) × Enter M…" at bounding box center [202, 313] width 333 height 348
click at [100, 146] on icon at bounding box center [98, 148] width 8 height 10
click at [44, 267] on div at bounding box center [70, 312] width 64 height 347
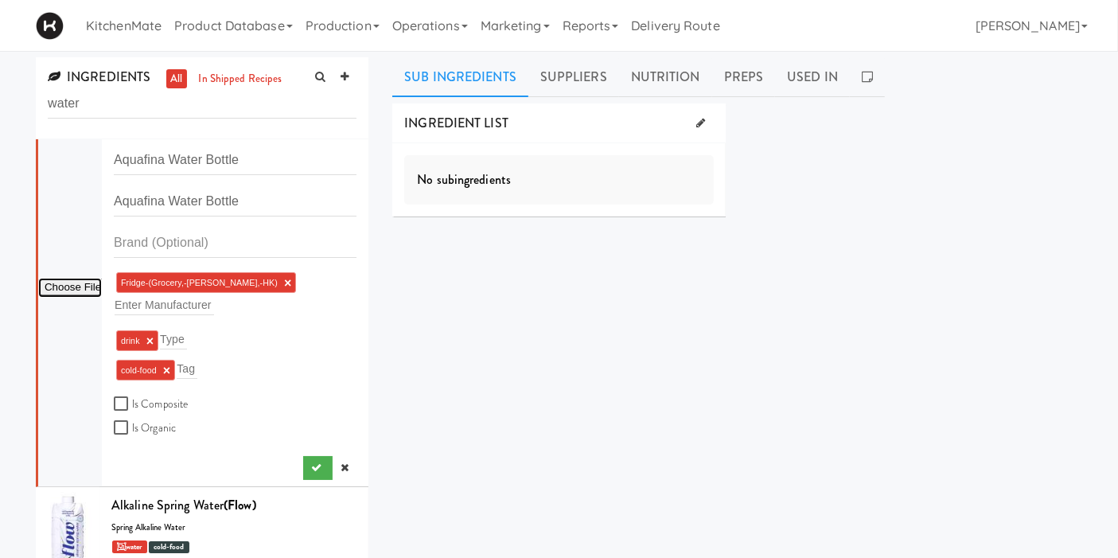
click at [46, 278] on input "file" at bounding box center [70, 288] width 64 height 20
type input "C:\fakepath\images.jpeg"
click at [304, 456] on button "submit" at bounding box center [317, 468] width 29 height 24
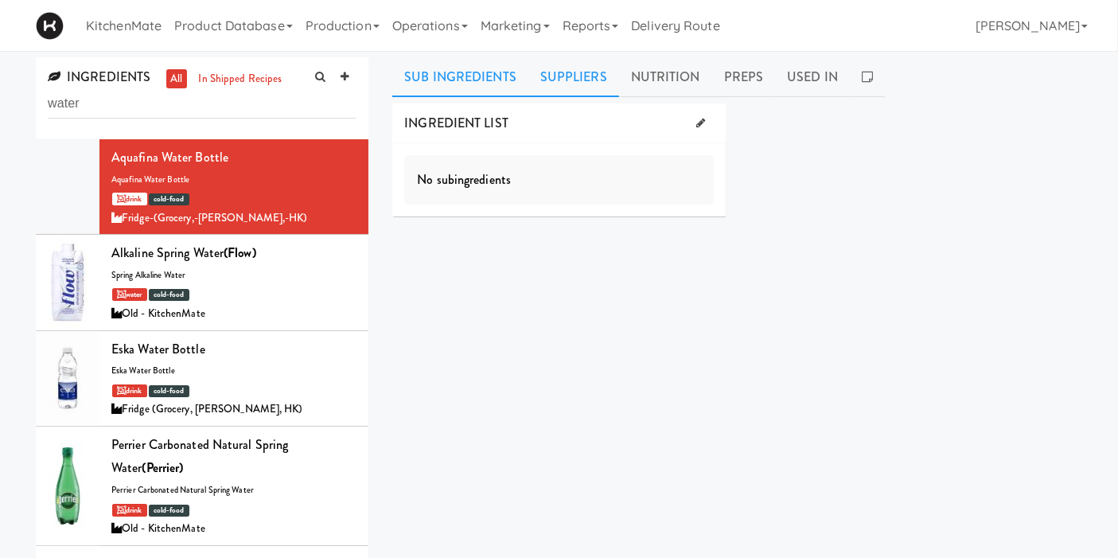
click at [606, 64] on link "Suppliers" at bounding box center [573, 77] width 91 height 40
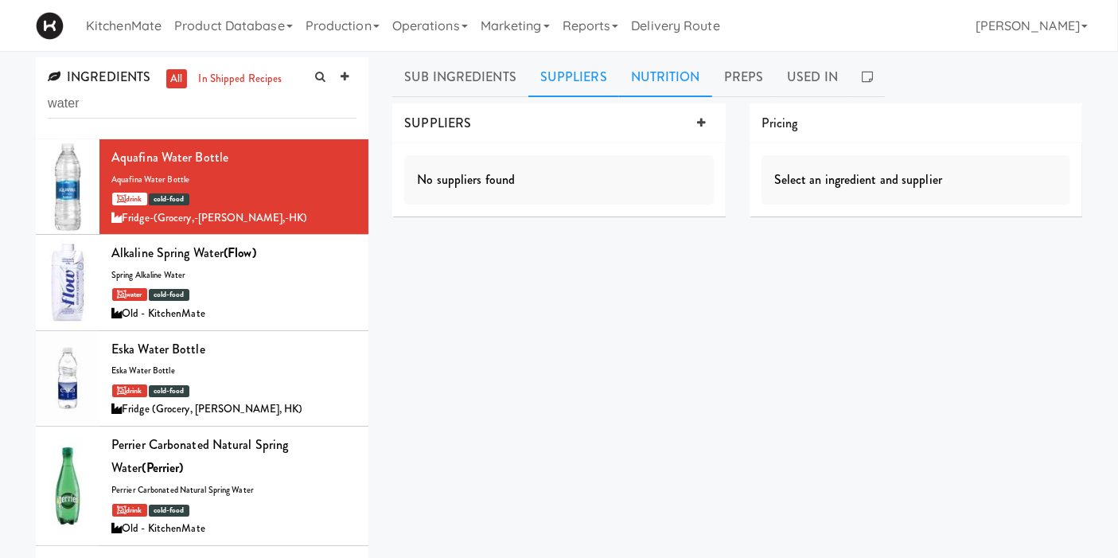
click at [654, 82] on link "Nutrition" at bounding box center [665, 77] width 93 height 40
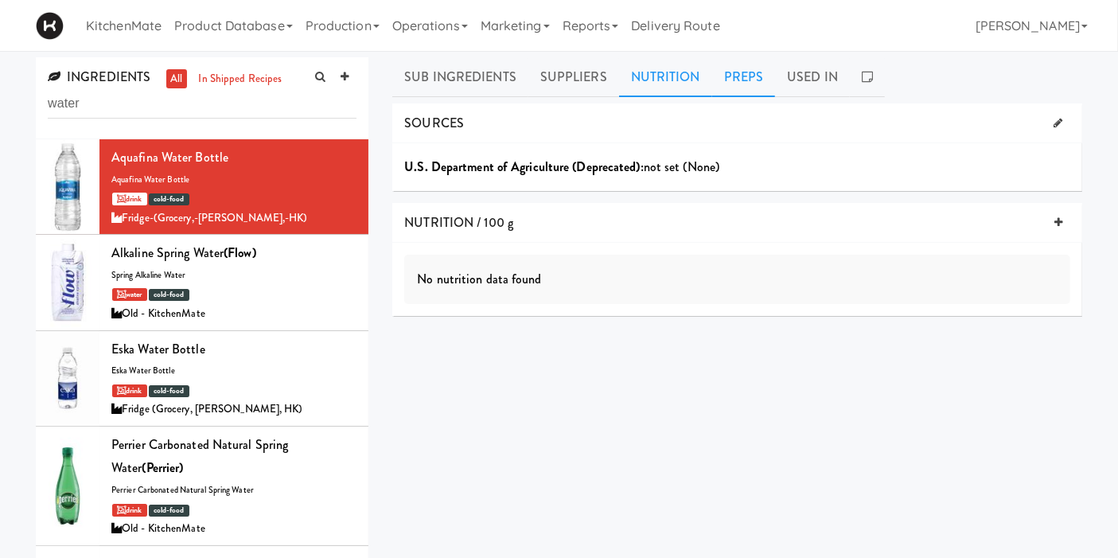
click at [734, 81] on link "Preps" at bounding box center [744, 77] width 64 height 40
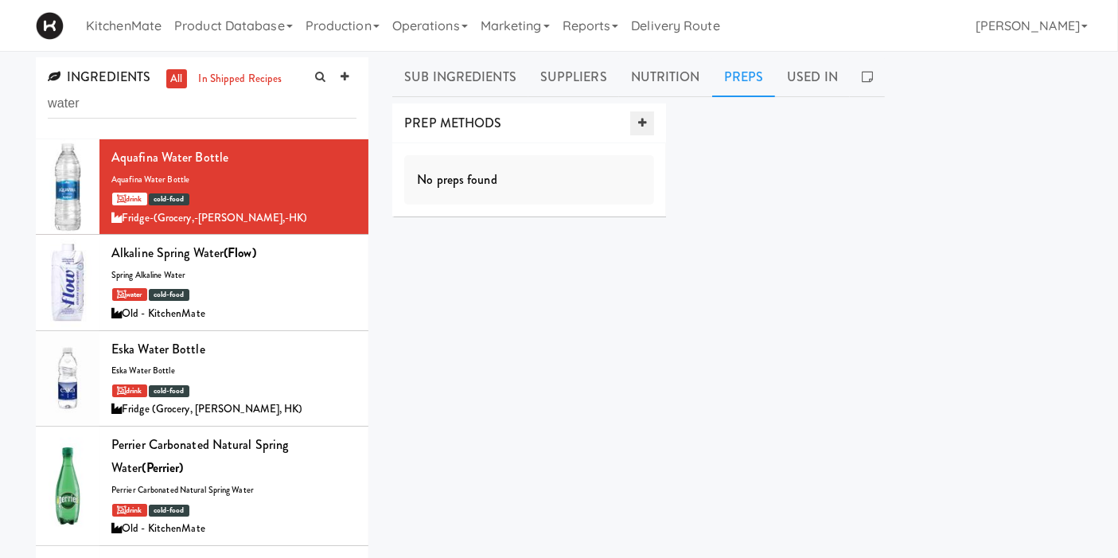
click at [636, 124] on link at bounding box center [642, 123] width 24 height 24
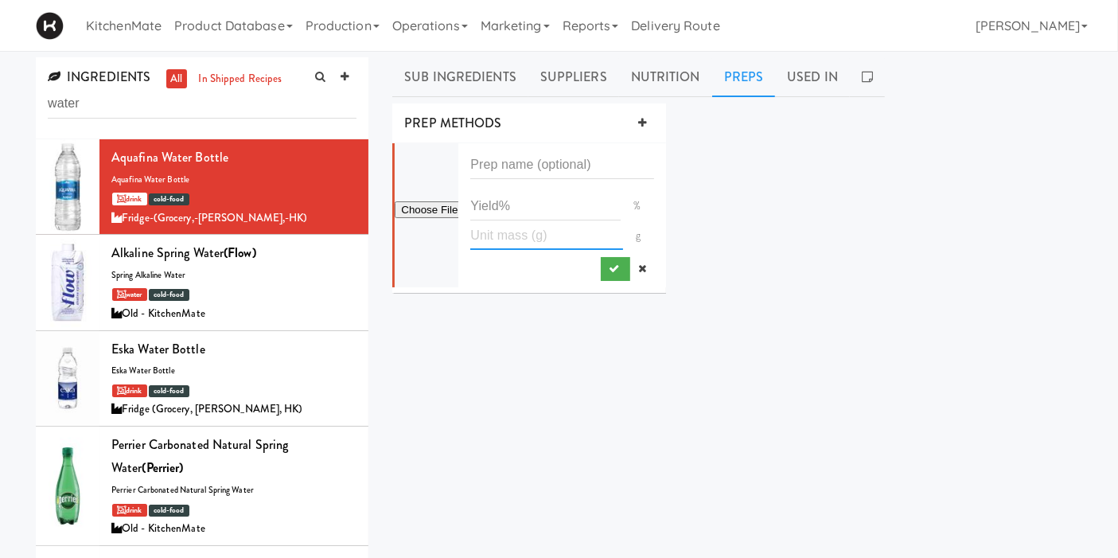
click at [507, 228] on input "number" at bounding box center [546, 234] width 152 height 29
click at [520, 211] on input "number" at bounding box center [545, 205] width 150 height 29
type input "100"
click at [602, 274] on button "submit" at bounding box center [615, 269] width 29 height 24
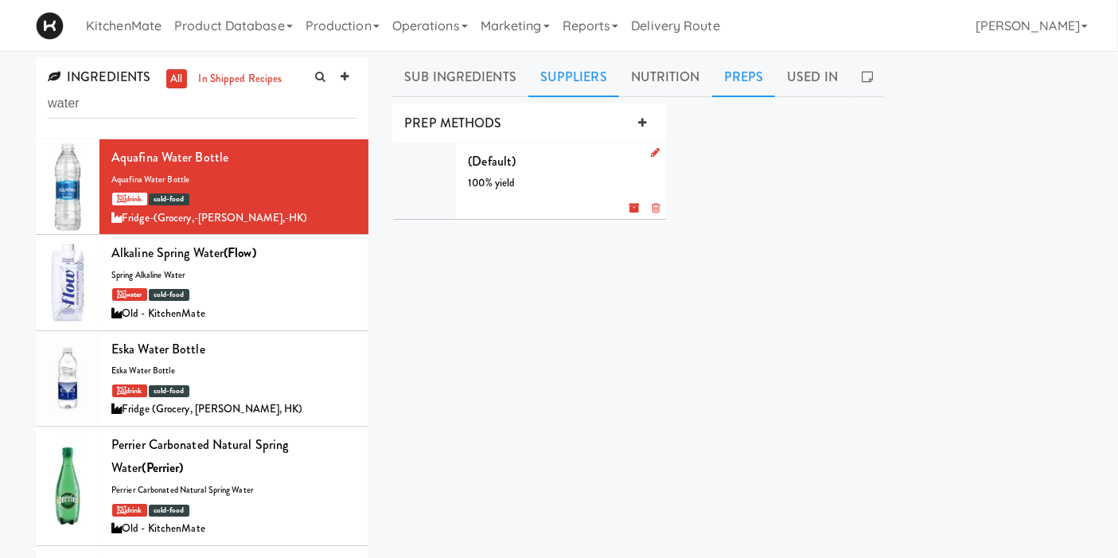
click at [566, 57] on link "Suppliers" at bounding box center [573, 77] width 91 height 40
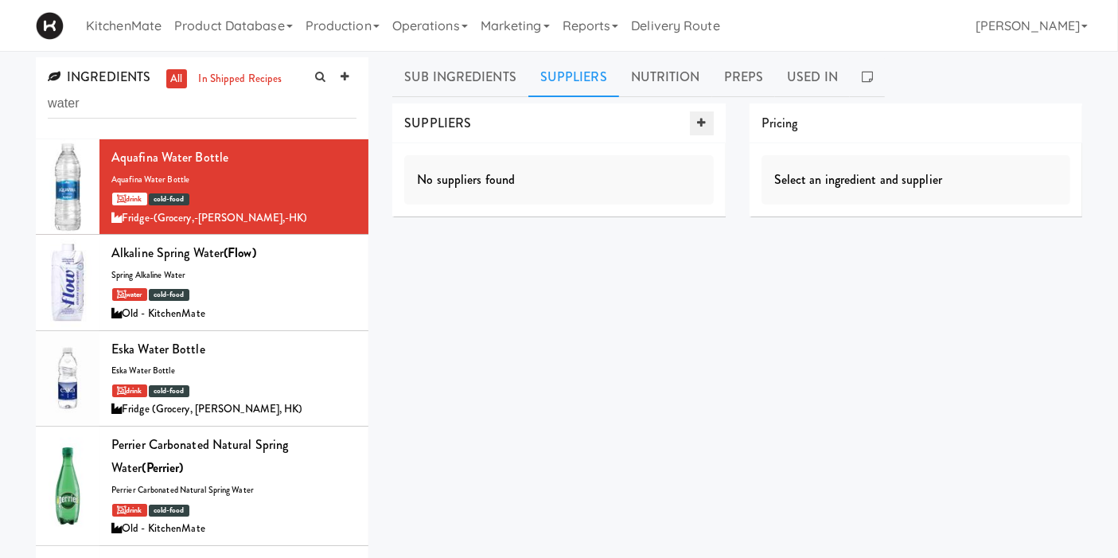
click at [701, 119] on icon at bounding box center [702, 123] width 8 height 10
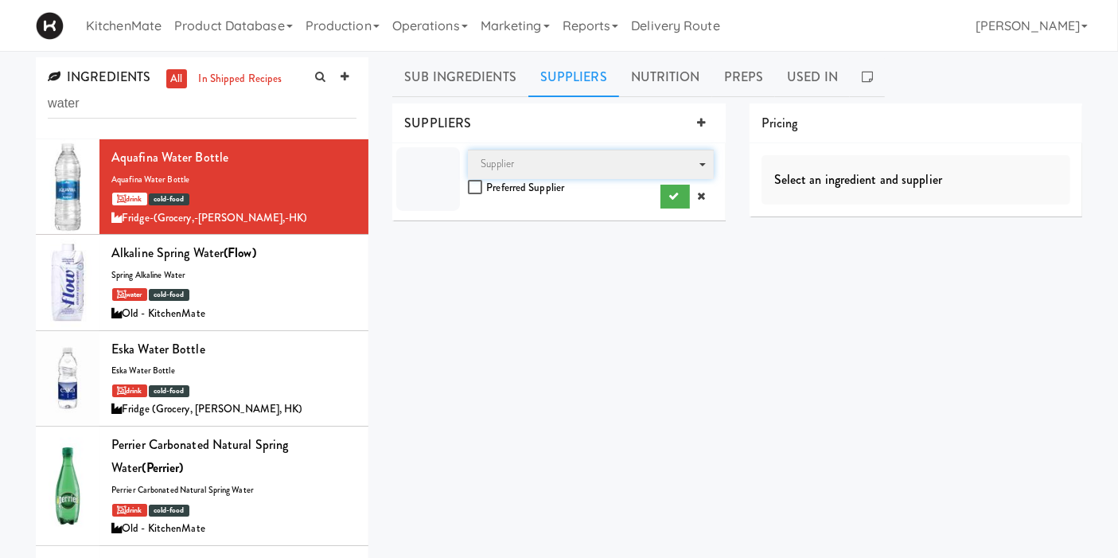
click at [598, 158] on span "Supplier" at bounding box center [590, 164] width 245 height 29
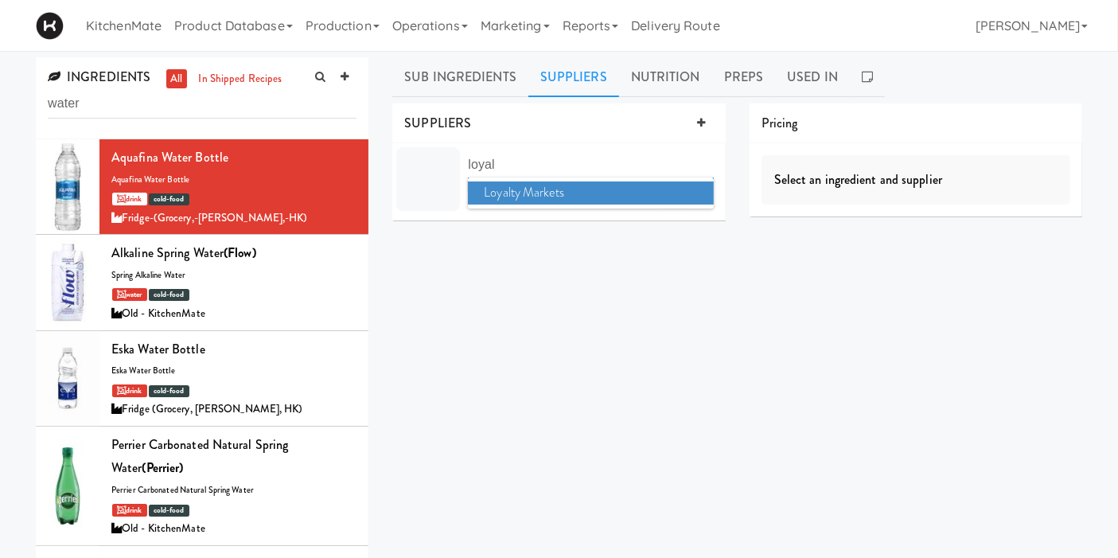
type input "loyal"
click at [565, 201] on span "Loyalty Markets" at bounding box center [590, 192] width 245 height 23
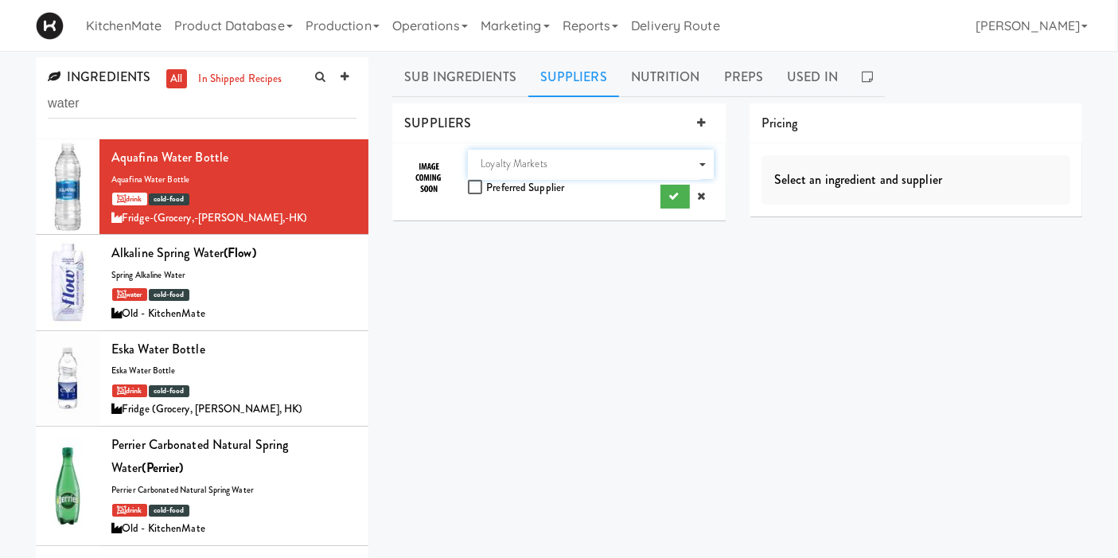
click at [571, 279] on div "INGREDIENT LIST No subingredients SUPPLIERS Supplier Loyalty Markets Preferred …" at bounding box center [737, 401] width 690 height 597
click at [673, 201] on button "submit" at bounding box center [675, 197] width 29 height 24
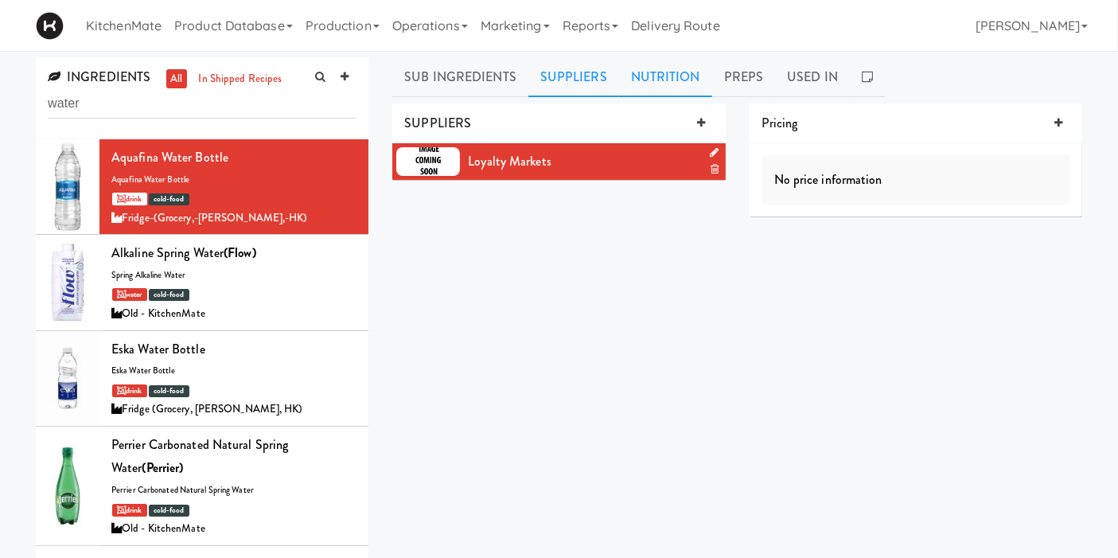
click at [659, 75] on link "Nutrition" at bounding box center [665, 77] width 93 height 40
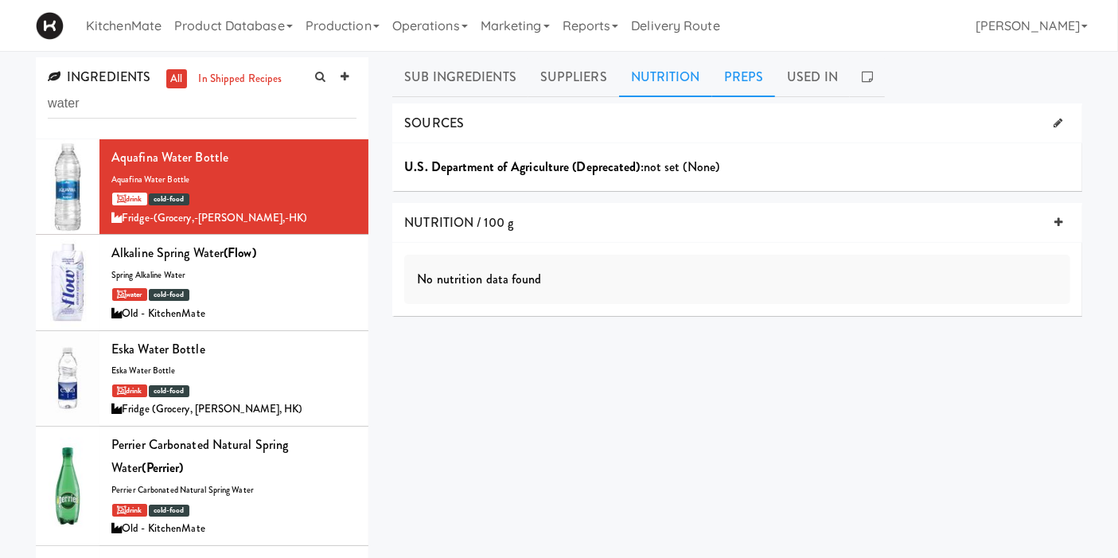
click at [730, 75] on link "Preps" at bounding box center [744, 77] width 64 height 40
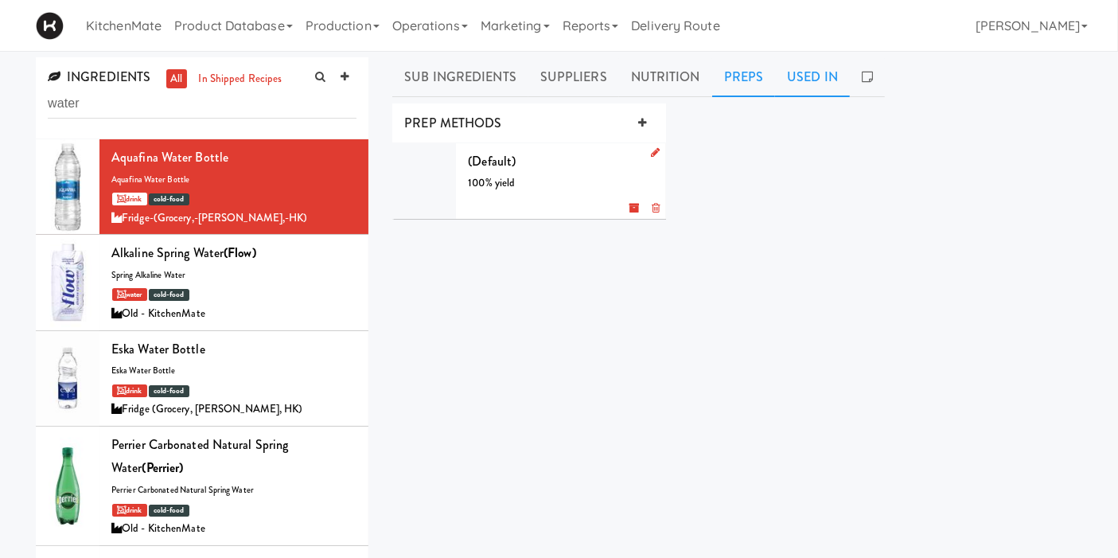
click at [796, 88] on link "Used In" at bounding box center [812, 77] width 75 height 40
click at [532, 290] on div "INGREDIENT LIST No subingredients SUPPLIERS Loyalty Markets Pricing No price in…" at bounding box center [737, 401] width 690 height 597
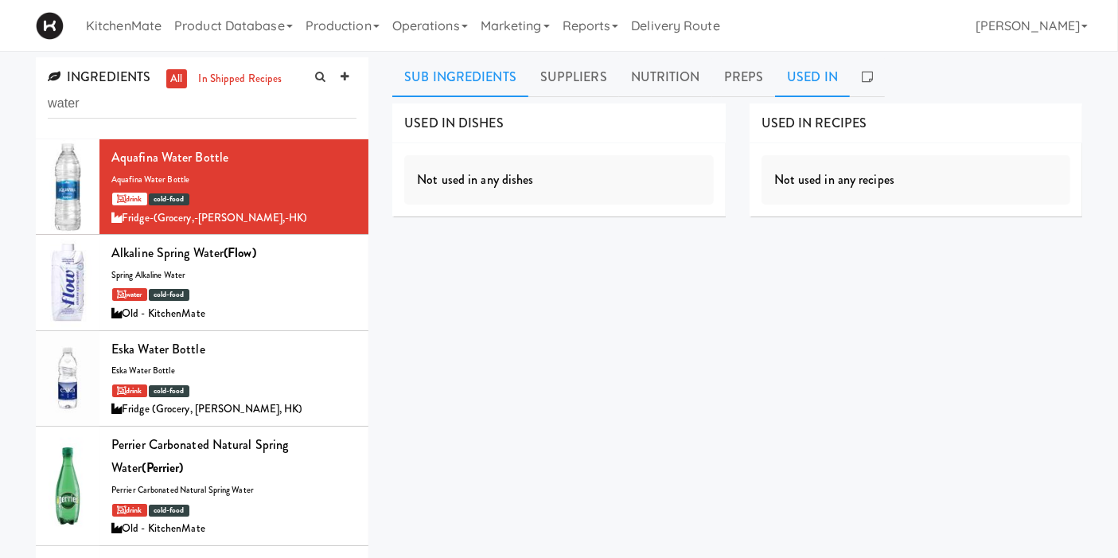
click at [471, 88] on link "Sub Ingredients" at bounding box center [460, 77] width 136 height 40
click at [531, 374] on div "INGREDIENT LIST No subingredients SUPPLIERS Loyalty Markets Pricing No price in…" at bounding box center [737, 401] width 690 height 597
click at [548, 84] on link "Suppliers" at bounding box center [573, 77] width 91 height 40
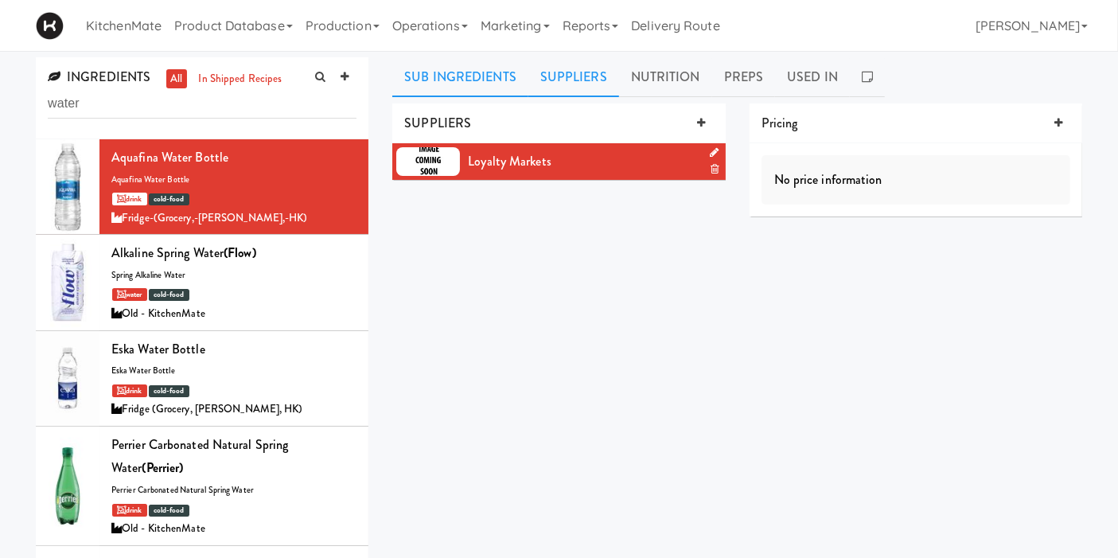
click at [465, 83] on link "Sub Ingredients" at bounding box center [460, 77] width 136 height 40
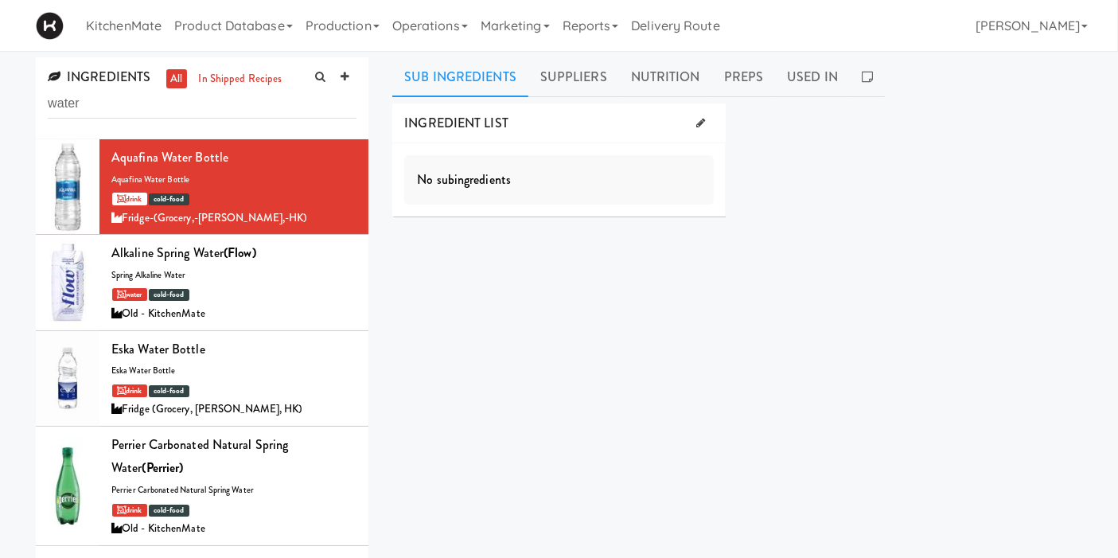
click at [513, 304] on div "INGREDIENT LIST No subingredients SUPPLIERS Loyalty Markets Pricing No price in…" at bounding box center [737, 401] width 690 height 597
click at [244, 29] on link "Product Database" at bounding box center [233, 25] width 131 height 51
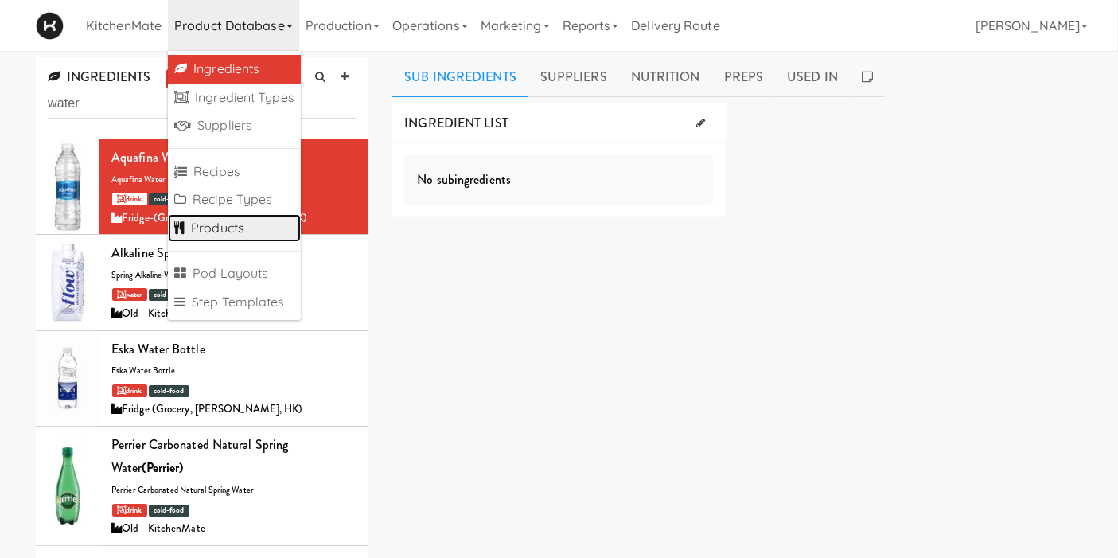
click at [267, 221] on link "Products" at bounding box center [234, 228] width 133 height 29
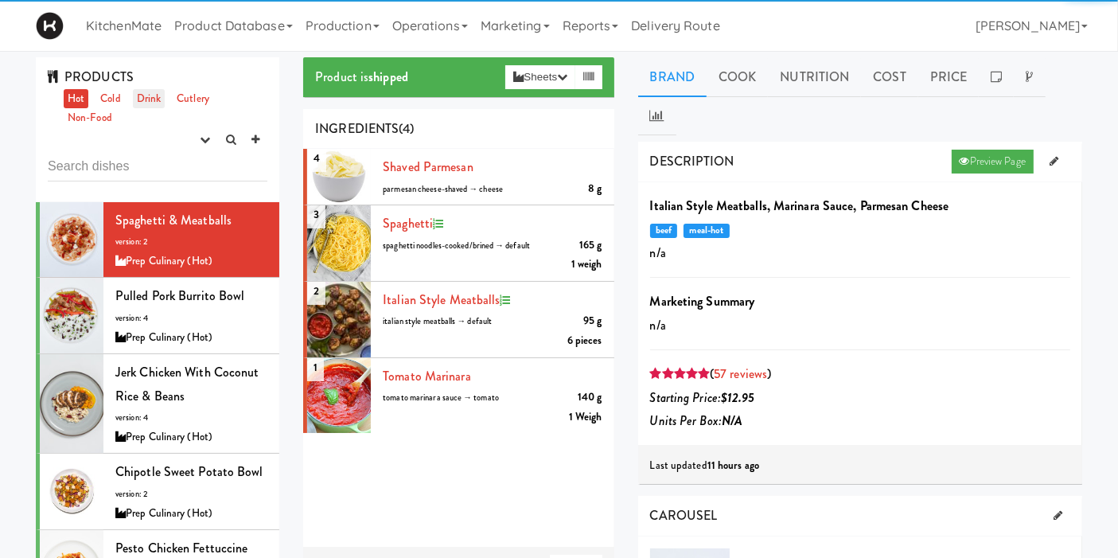
click at [147, 99] on link "Drink" at bounding box center [149, 99] width 33 height 20
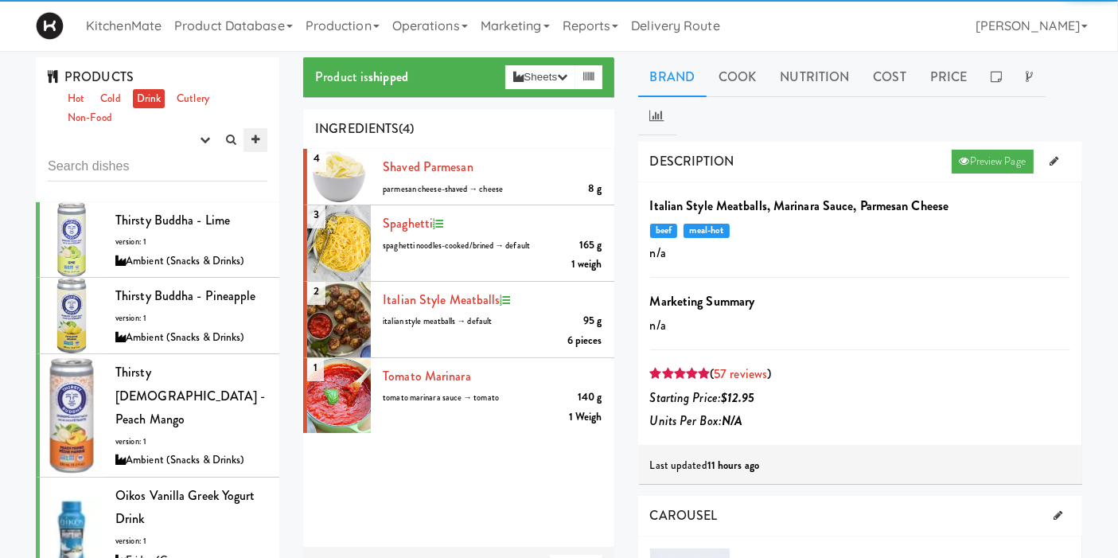
click at [255, 135] on icon at bounding box center [255, 140] width 8 height 10
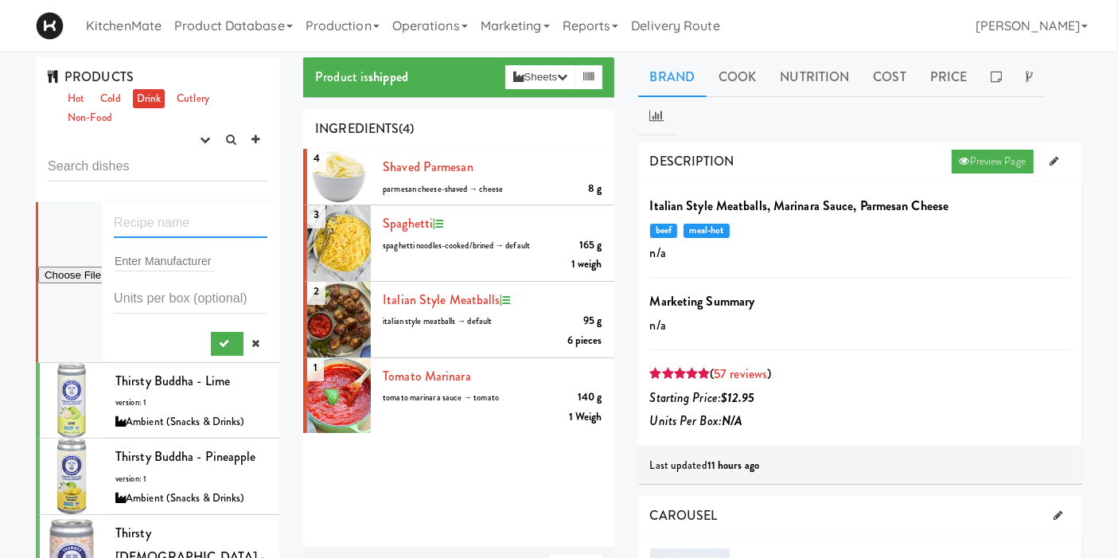
click at [213, 212] on input "text" at bounding box center [191, 223] width 154 height 29
click at [91, 280] on input "file" at bounding box center [70, 276] width 64 height 20
type input "C:\fakepath\images.jpeg"
click at [190, 224] on input "text" at bounding box center [191, 223] width 154 height 29
click at [162, 205] on li "Enter Manufacturer" at bounding box center [158, 282] width 244 height 161
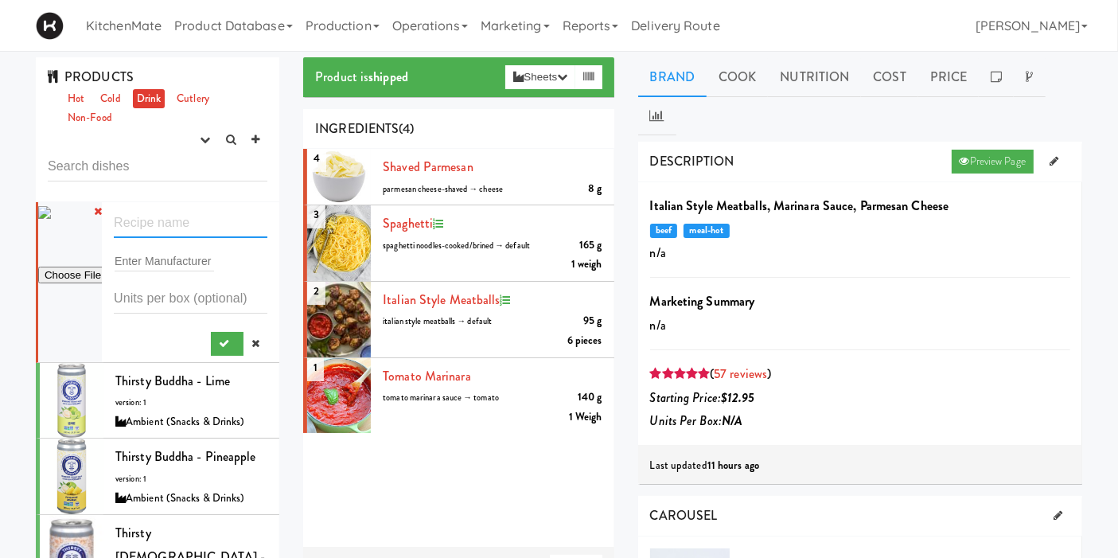
click at [163, 223] on input "text" at bounding box center [191, 223] width 154 height 29
type input "Aquafina Water"
click at [167, 251] on input "text" at bounding box center [164, 261] width 99 height 21
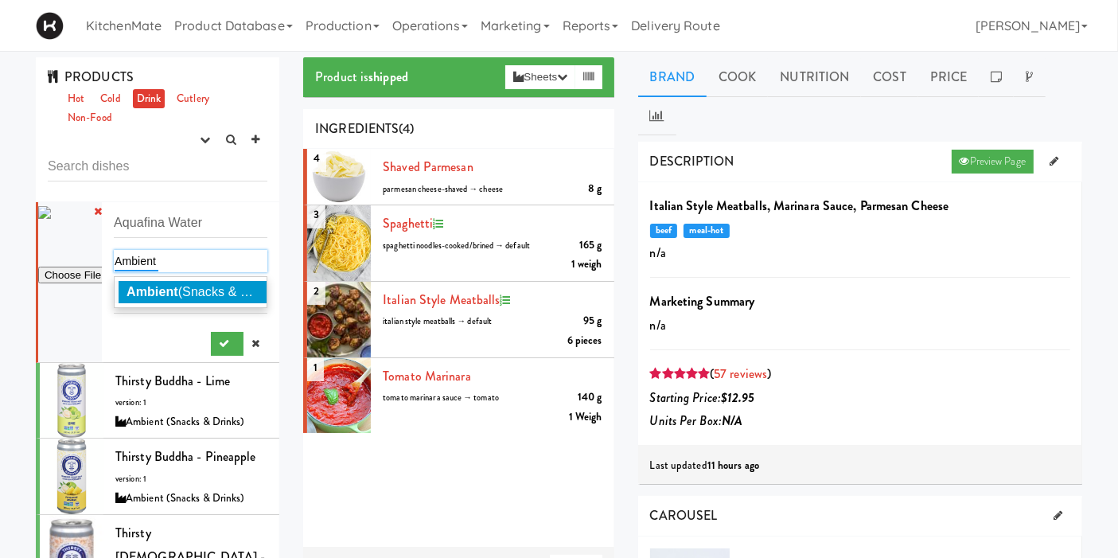
type input "Ambient"
click at [181, 285] on span "Ambient (Snacks & Drinks)" at bounding box center [204, 292] width 154 height 14
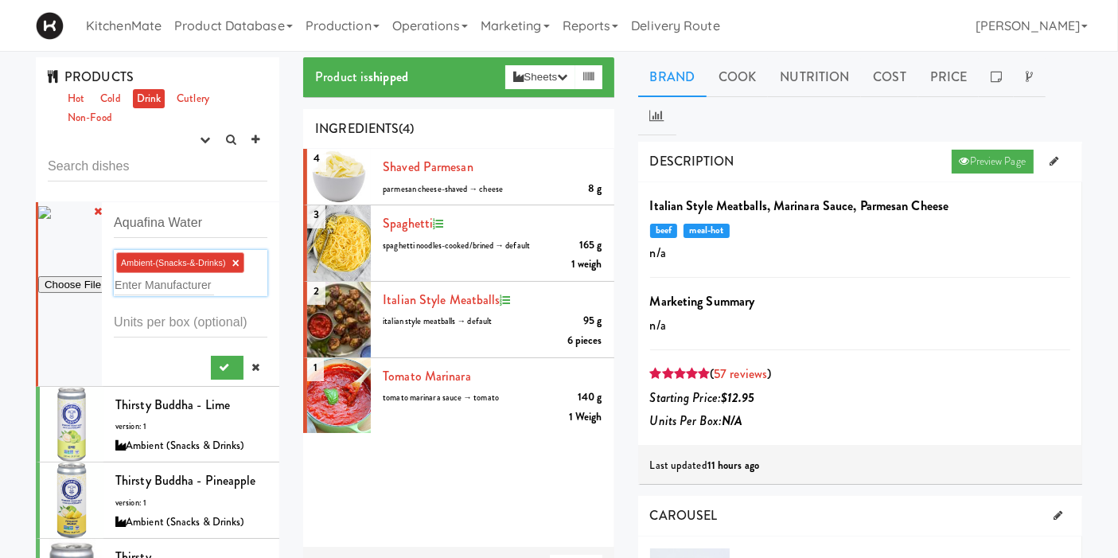
click at [166, 344] on form "Aquafina Water Ambient-(Snacks-&-Drinks) × Enter Manufacturer" at bounding box center [191, 294] width 154 height 171
click at [219, 362] on icon "submit" at bounding box center [224, 367] width 10 height 10
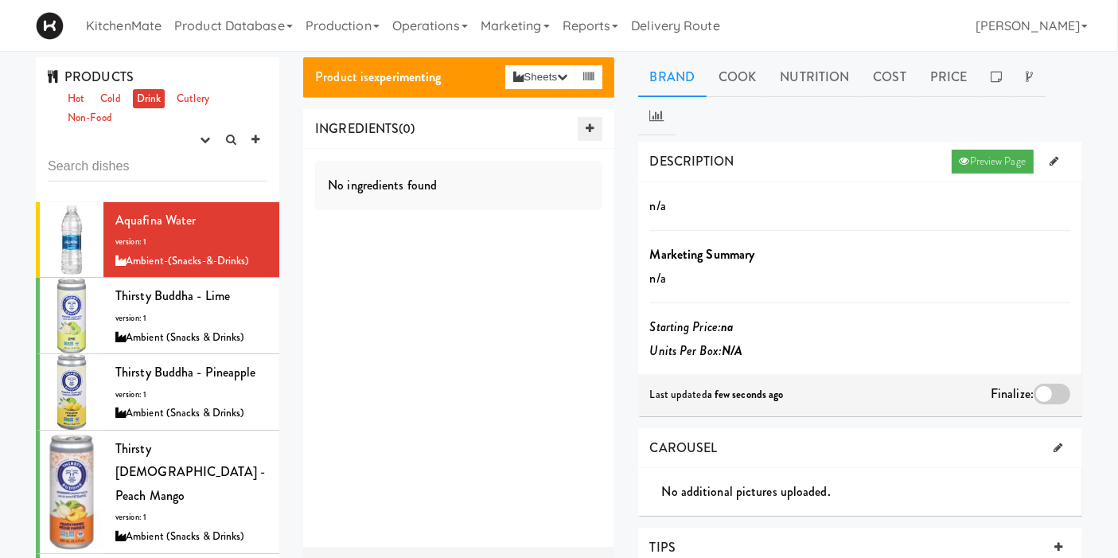
click at [586, 123] on icon at bounding box center [590, 128] width 8 height 10
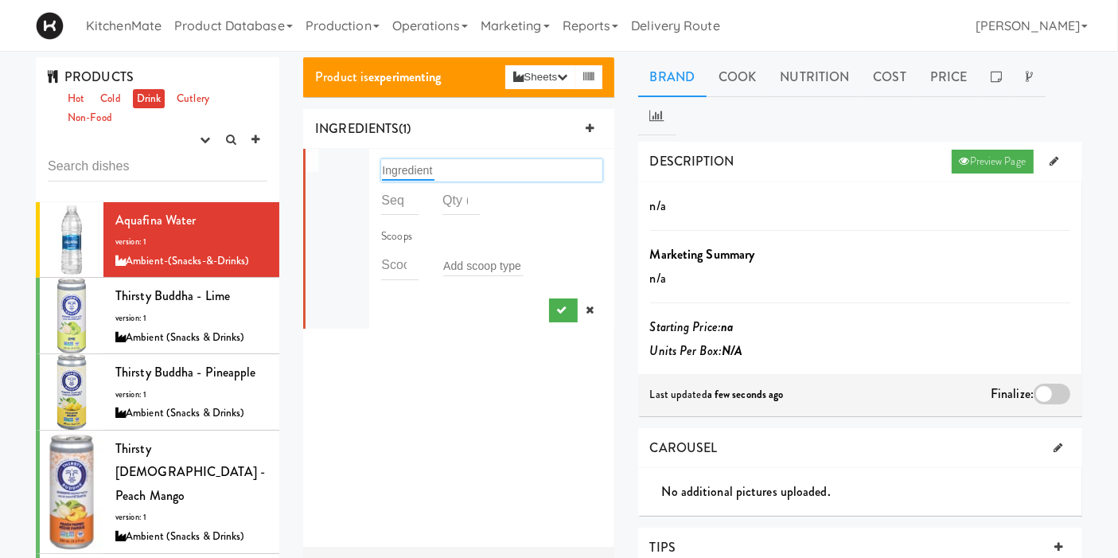
click at [422, 174] on input "text" at bounding box center [408, 170] width 53 height 21
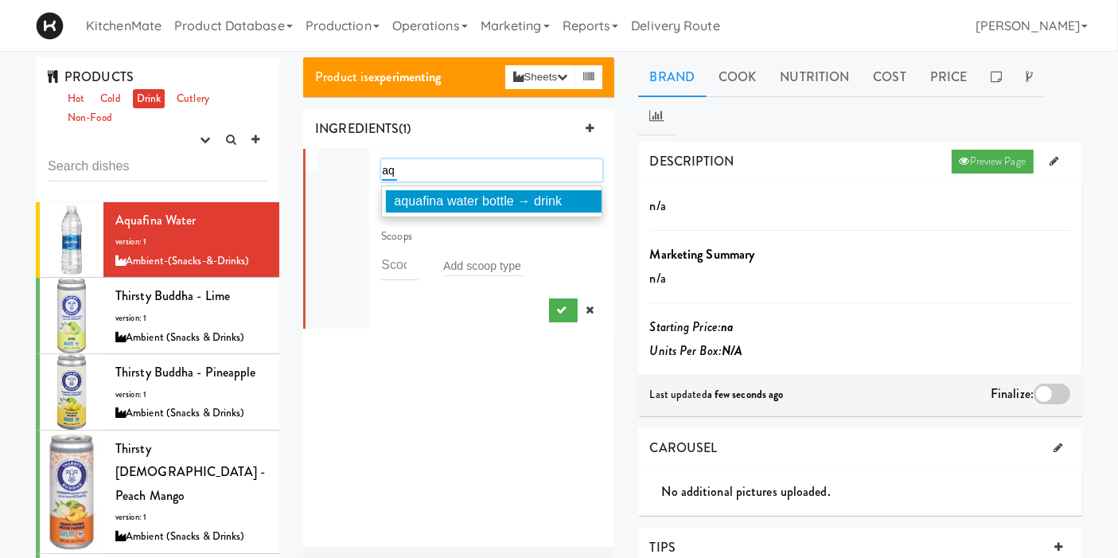
type input "aq"
click at [441, 199] on span "aquafina water bottle → drink" at bounding box center [478, 201] width 168 height 14
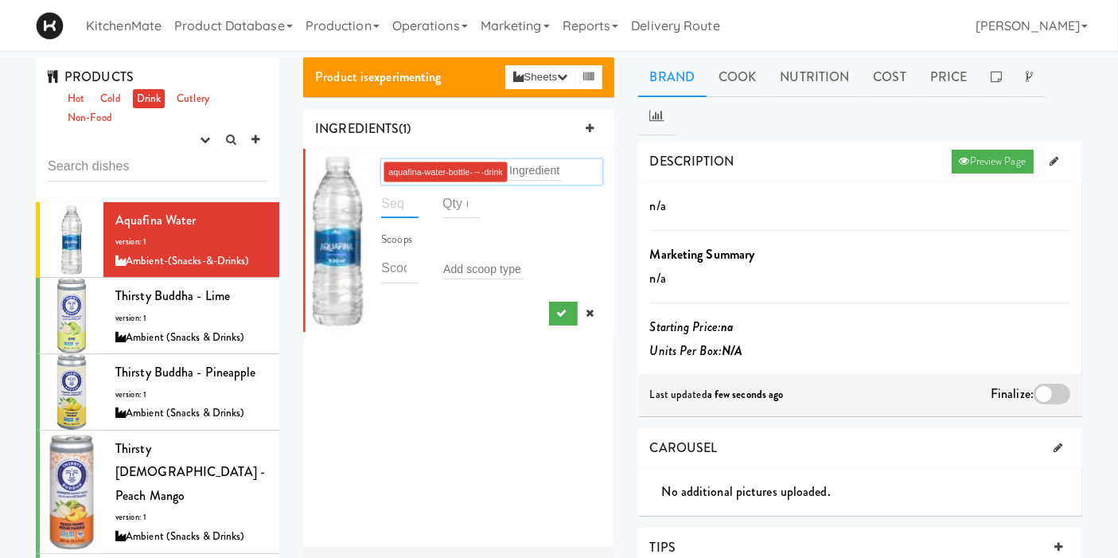
click at [399, 209] on input "number" at bounding box center [399, 203] width 37 height 29
click at [446, 209] on input "number" at bounding box center [460, 203] width 37 height 29
click at [393, 208] on input "number" at bounding box center [399, 203] width 37 height 29
type input "1"
click at [446, 210] on input "number" at bounding box center [460, 203] width 37 height 29
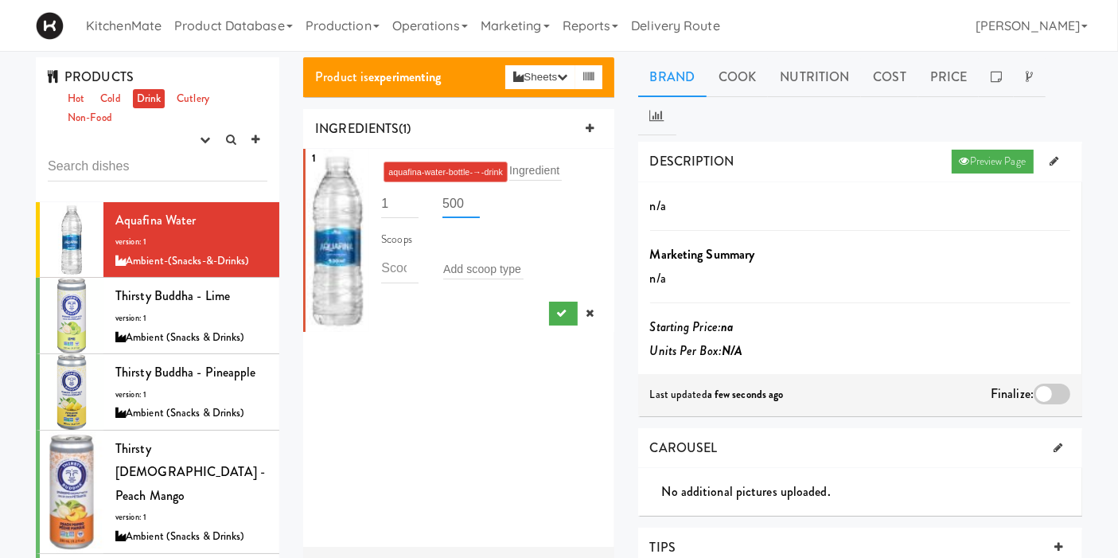
type input "500"
click at [461, 345] on div "1 aquafina-water-bottle-→-drink Ingredient 1 500 Scoops Add scoop type" at bounding box center [458, 348] width 310 height 398
click at [549, 319] on button "submit" at bounding box center [563, 314] width 29 height 24
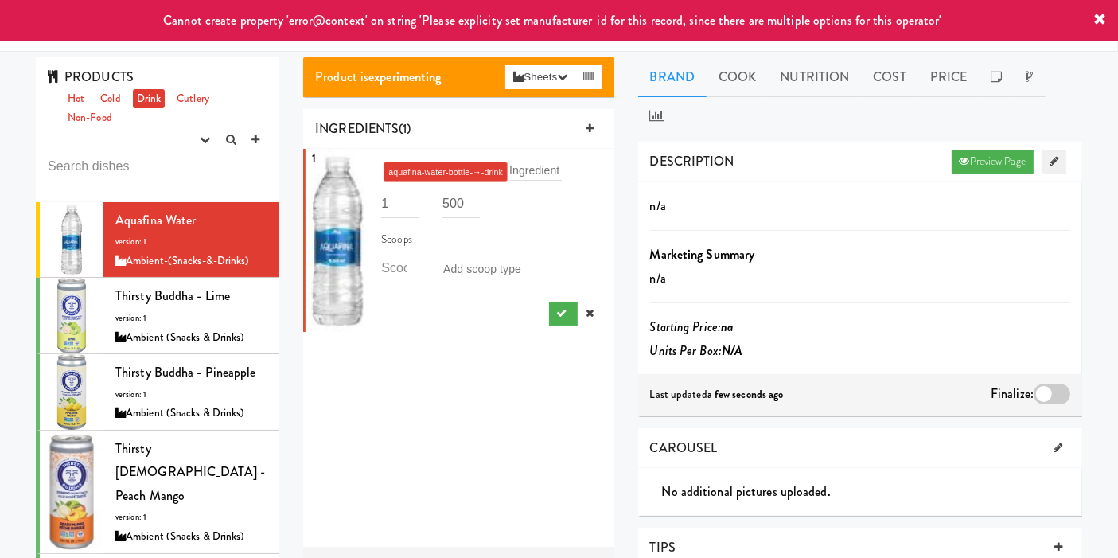
click at [1048, 150] on link at bounding box center [1054, 162] width 25 height 24
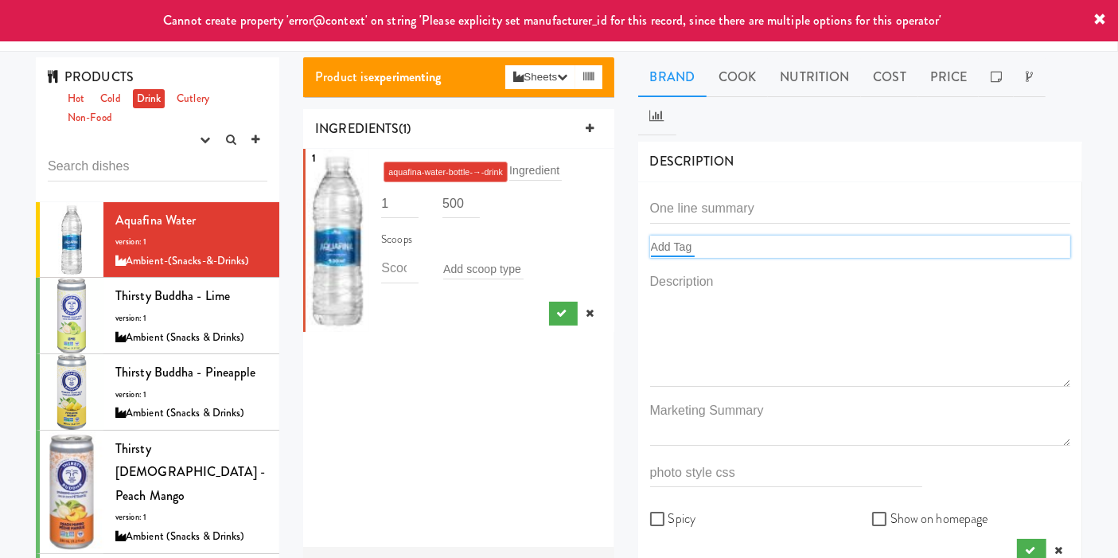
click at [688, 236] on input "text" at bounding box center [673, 246] width 44 height 21
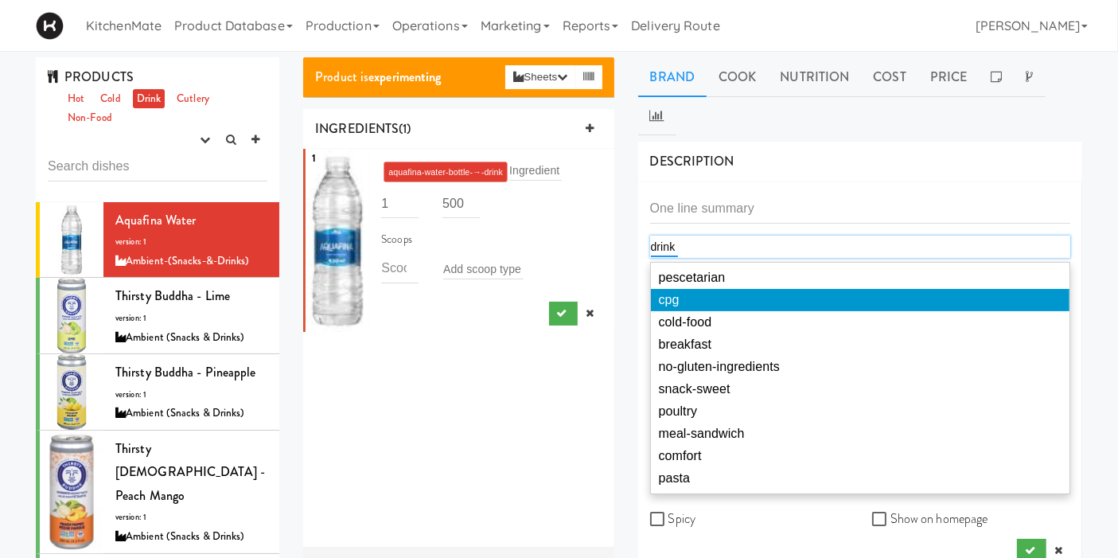
type input "drink"
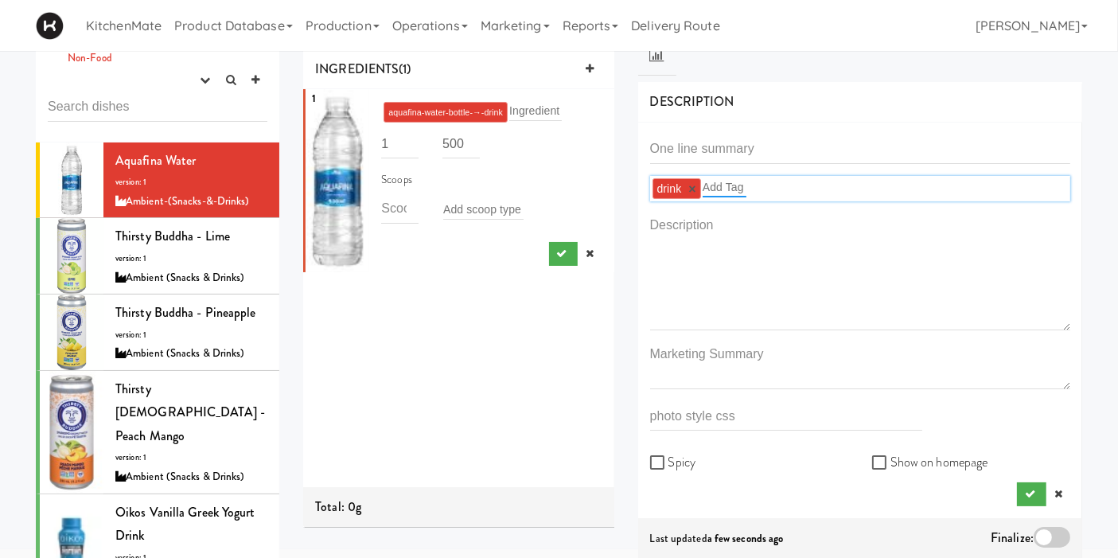
scroll to position [88, 0]
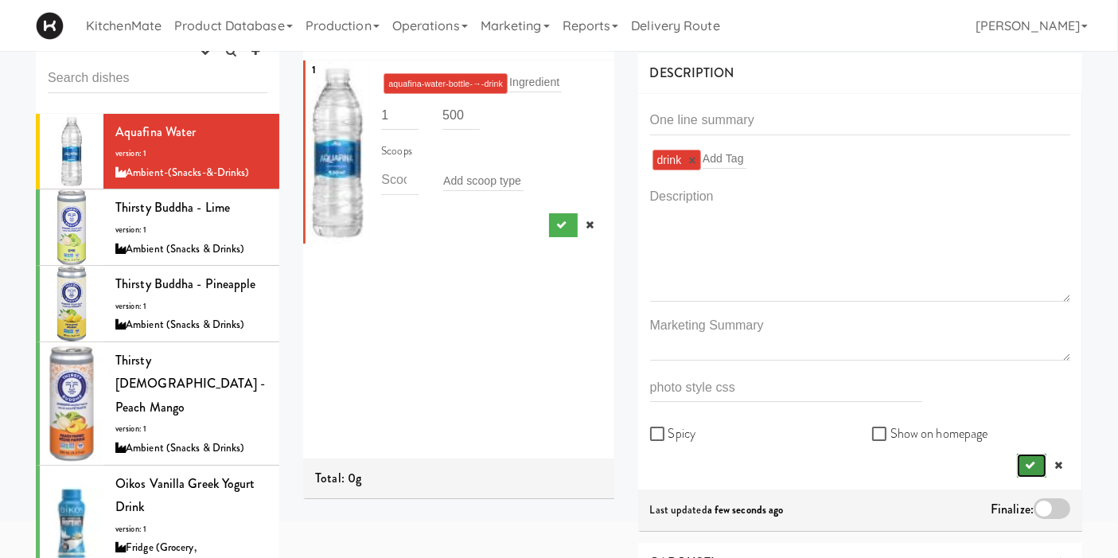
click at [1036, 454] on button "submit" at bounding box center [1031, 466] width 29 height 24
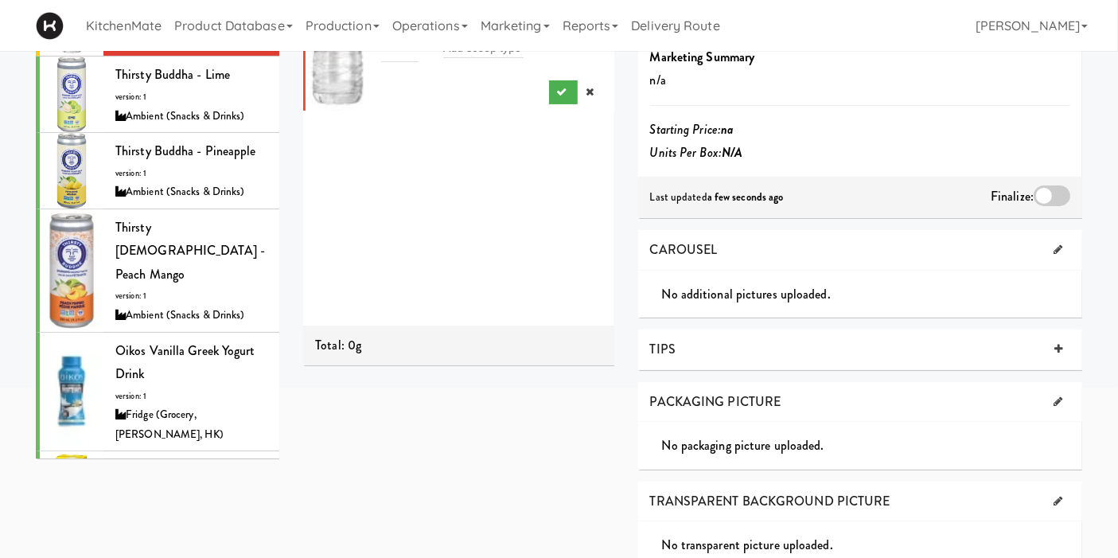
scroll to position [265, 0]
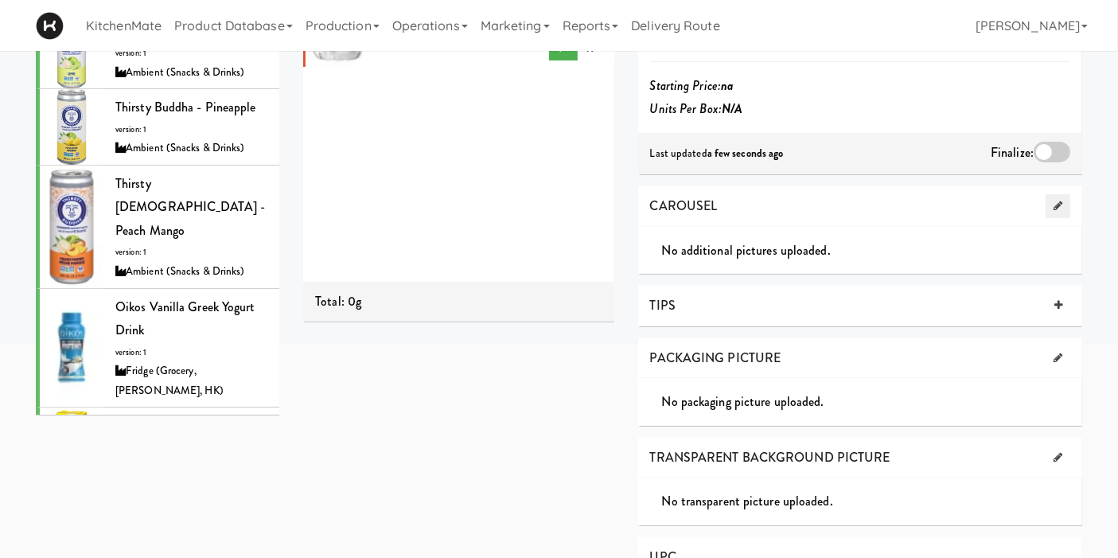
click at [1060, 194] on link at bounding box center [1058, 206] width 25 height 24
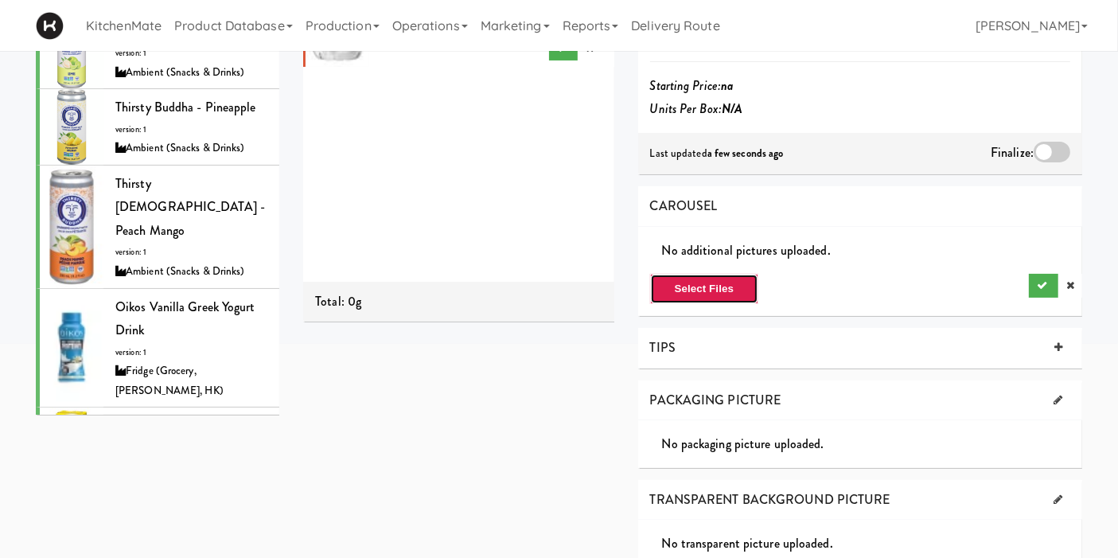
click at [732, 274] on button "Select Files" at bounding box center [704, 289] width 109 height 30
type input "C:\fakepath\images.jpeg"
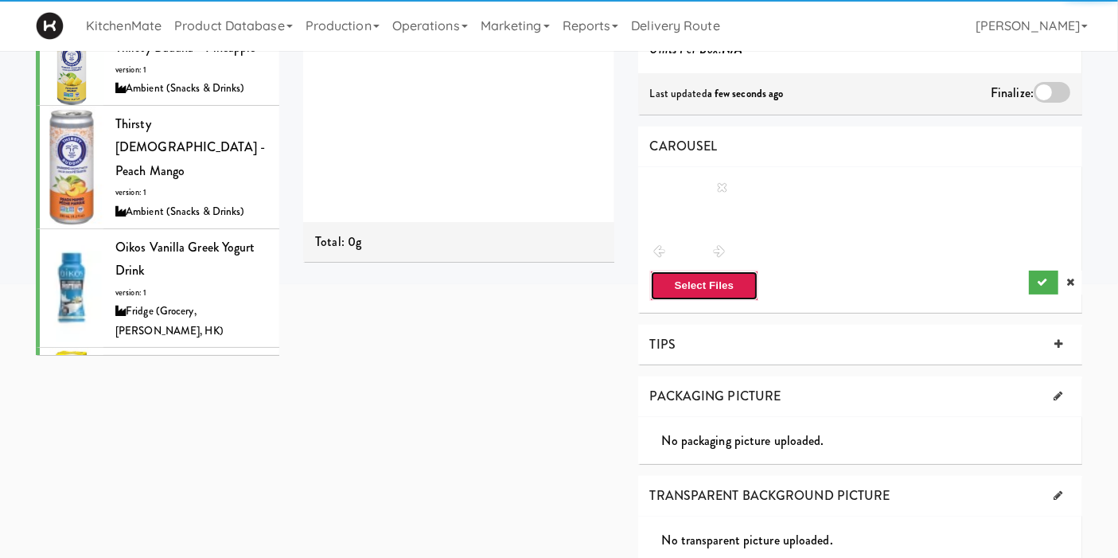
scroll to position [353, 0]
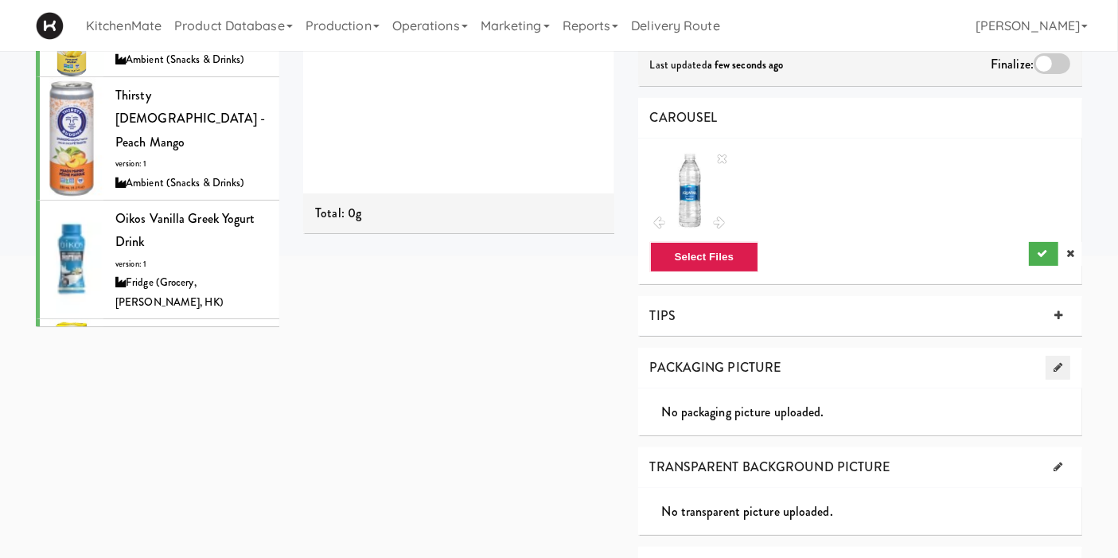
click at [1054, 362] on icon at bounding box center [1058, 367] width 9 height 10
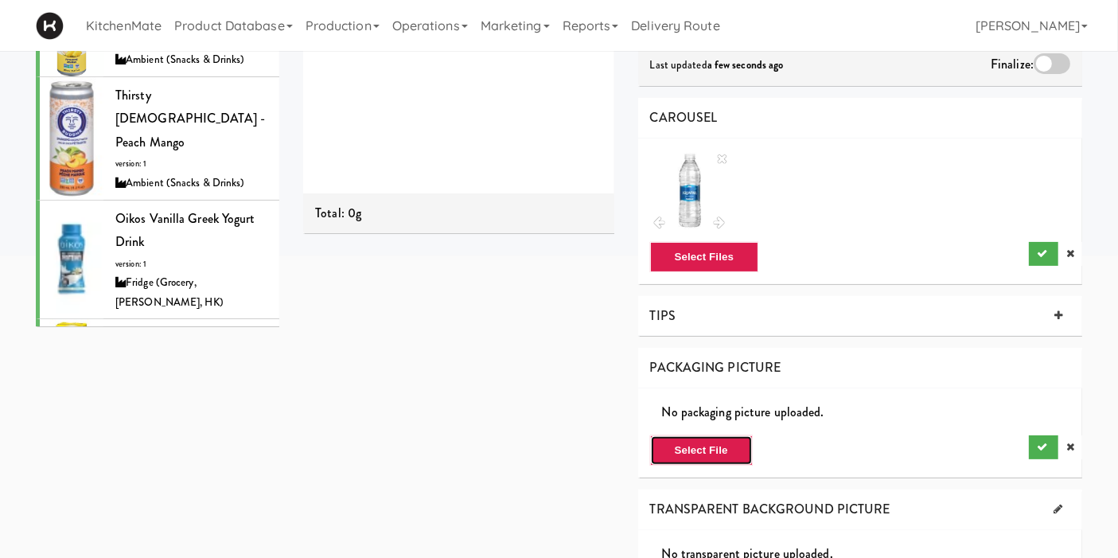
click at [748, 435] on button "Select File" at bounding box center [701, 450] width 103 height 30
type input "C:\fakepath\images.jpeg"
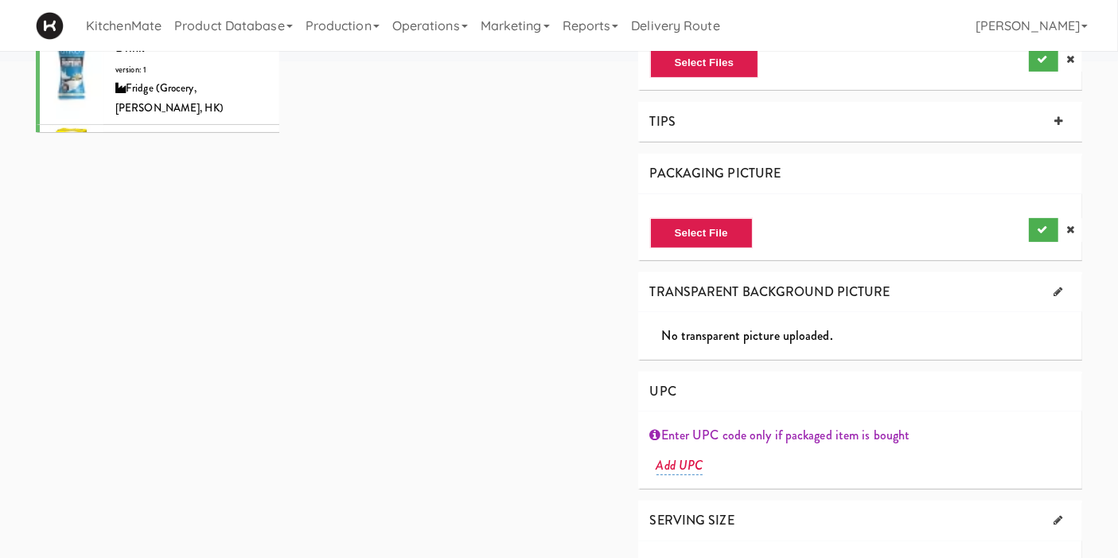
scroll to position [0, 0]
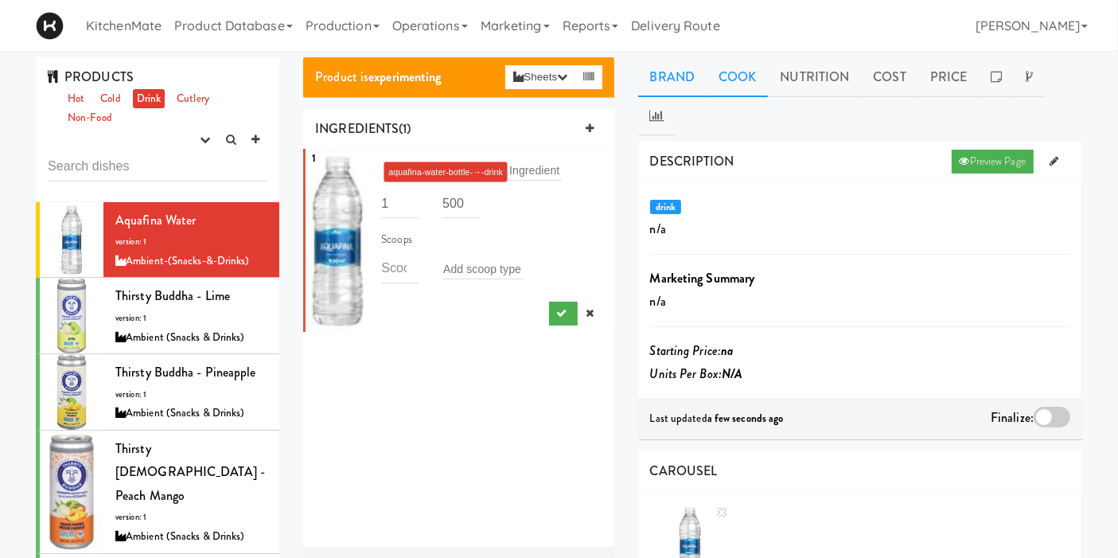
click at [743, 76] on link "Cook" at bounding box center [737, 77] width 61 height 40
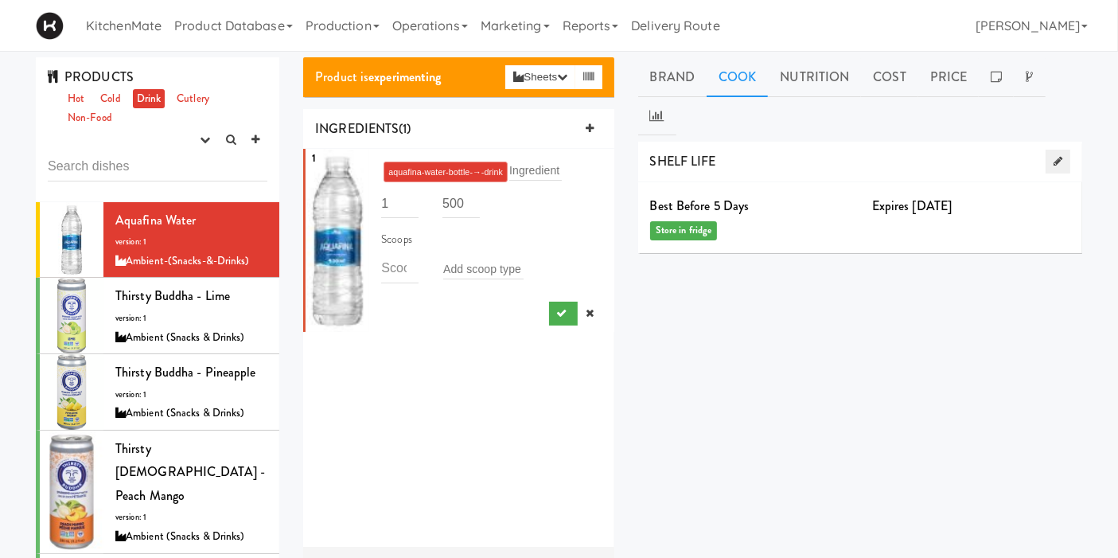
click at [1056, 156] on icon at bounding box center [1058, 161] width 9 height 10
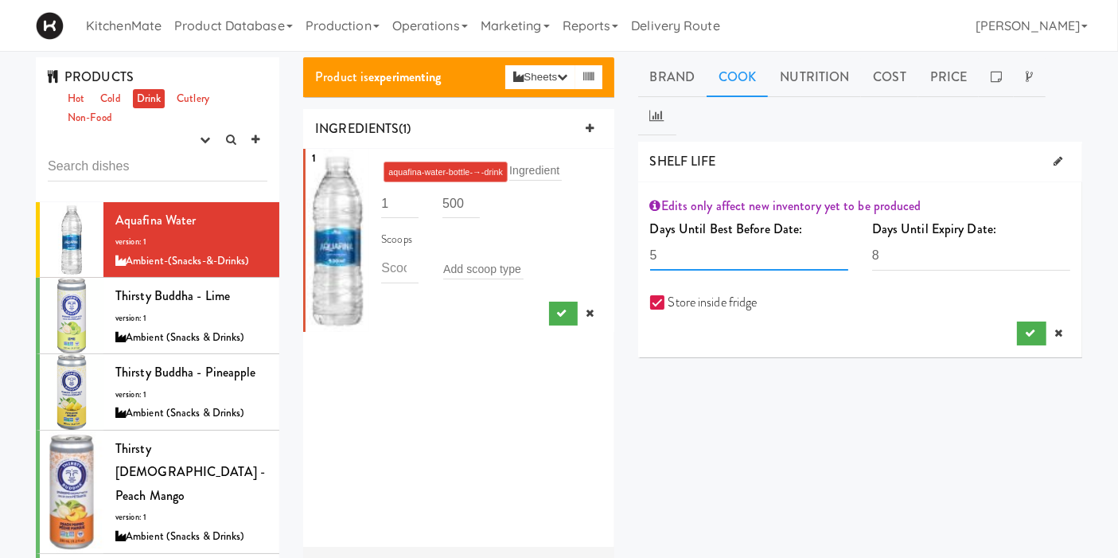
drag, startPoint x: 691, startPoint y: 212, endPoint x: 578, endPoint y: 215, distance: 113.0
click at [578, 215] on div "Product is experimenting Sheets Order List (Ambient (Snacks & Drinks)) Recipe S…" at bounding box center [692, 397] width 803 height 681
type input "100"
drag, startPoint x: 923, startPoint y: 216, endPoint x: 800, endPoint y: 216, distance: 123.4
click at [800, 217] on div "Days Until Best Before Date: 100 The number days the recipe is best before must…" at bounding box center [860, 249] width 444 height 65
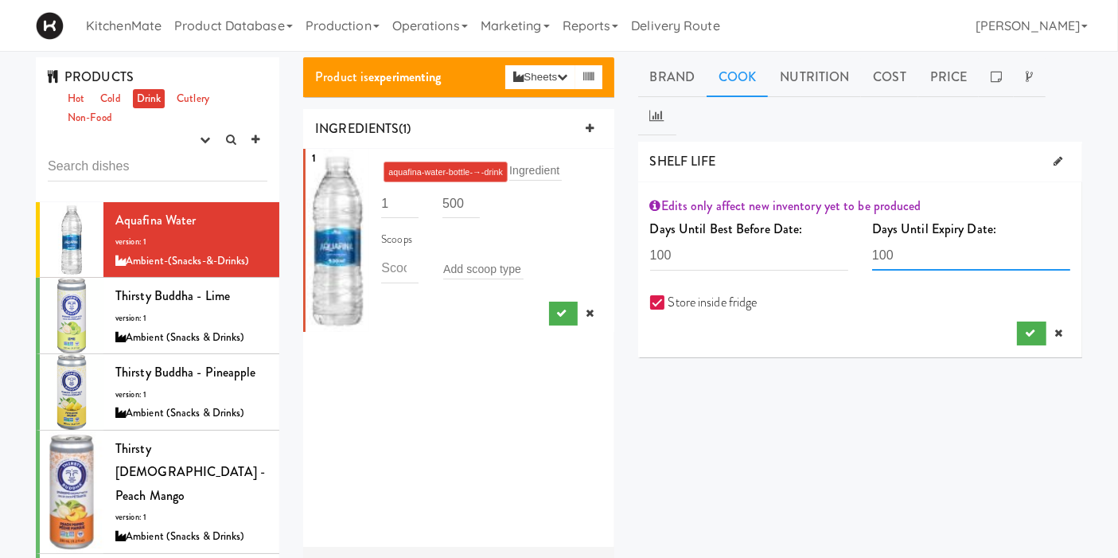
type input "100"
click at [852, 411] on div "DESCRIPTION Preview Page drink n/a Marketing Summary n/a Starting Price: na Uni…" at bounding box center [860, 440] width 444 height 597
drag, startPoint x: 700, startPoint y: 220, endPoint x: 627, endPoint y: 217, distance: 72.5
click at [627, 217] on div "Brand Cook Nutrition Cost Price DESCRIPTION Preview Page drink n/a Marketing Su…" at bounding box center [860, 397] width 468 height 681
type input "365"
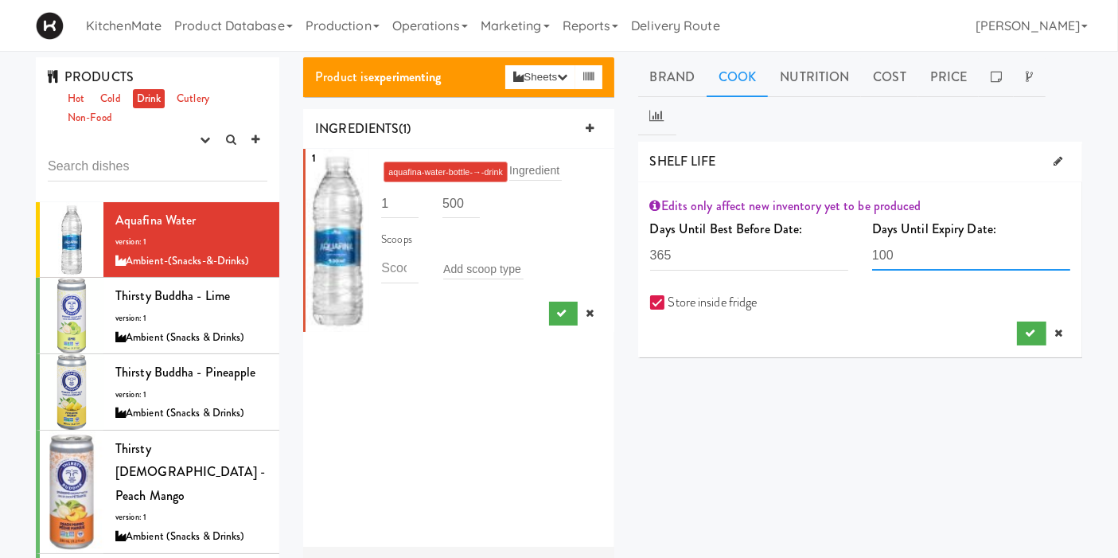
drag, startPoint x: 940, startPoint y: 219, endPoint x: 861, endPoint y: 212, distance: 79.1
click at [861, 217] on div "Days Until Expiry Date: 100 The number of days to expiry must be greater than 0." at bounding box center [971, 249] width 222 height 65
type input "365"
click at [914, 322] on div at bounding box center [860, 334] width 420 height 24
click at [1022, 322] on button "submit" at bounding box center [1031, 334] width 29 height 24
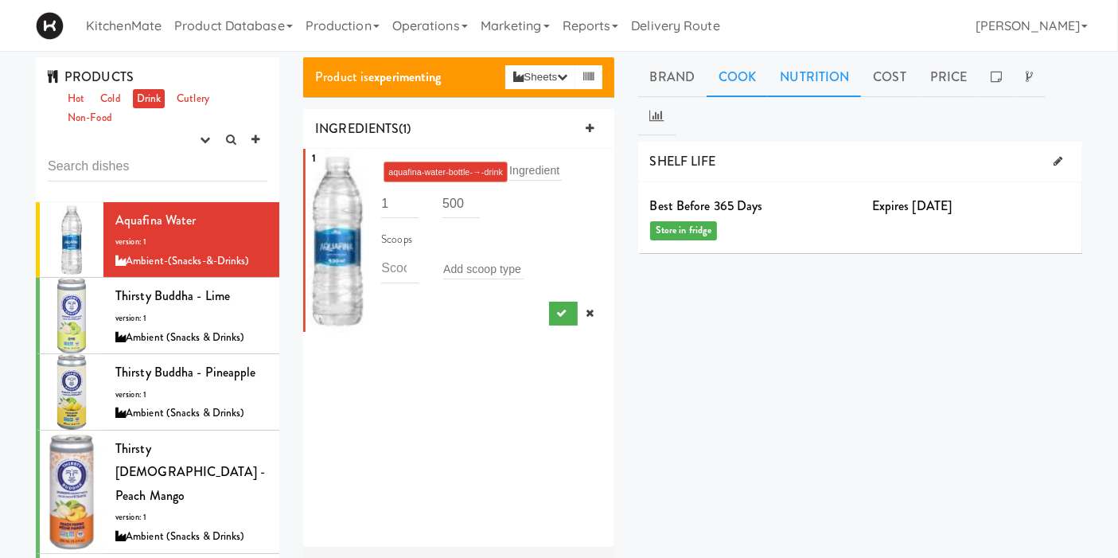
click at [799, 93] on link "Nutrition" at bounding box center [814, 77] width 93 height 40
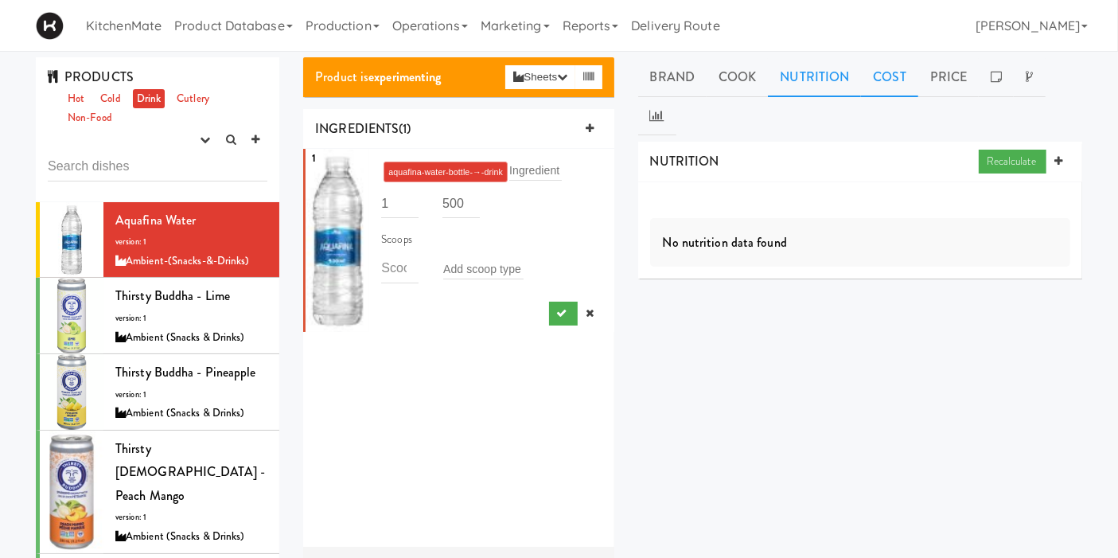
click at [882, 78] on link "Cost" at bounding box center [889, 77] width 57 height 40
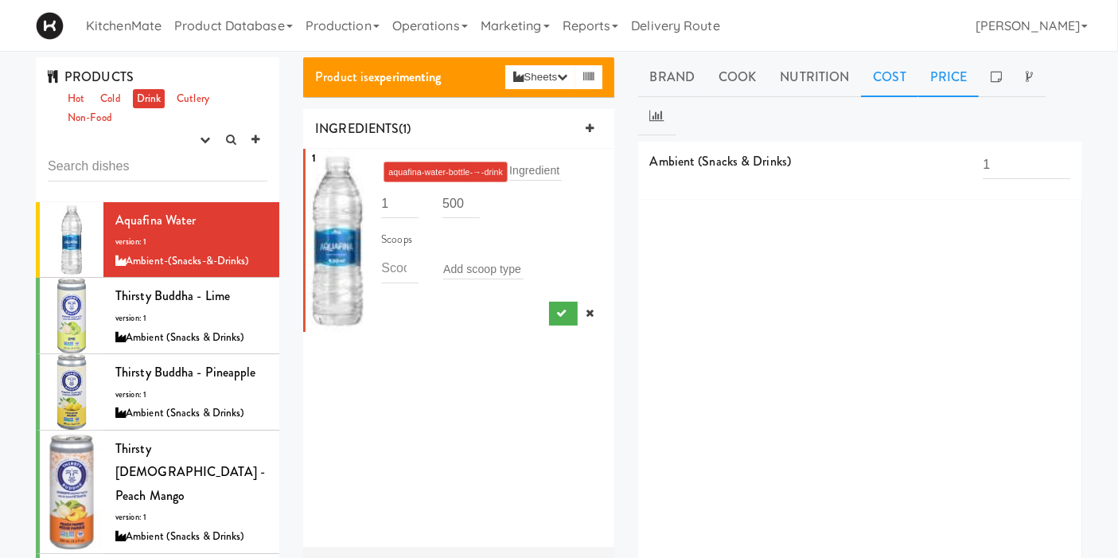
click at [943, 79] on link "Price" at bounding box center [948, 77] width 61 height 40
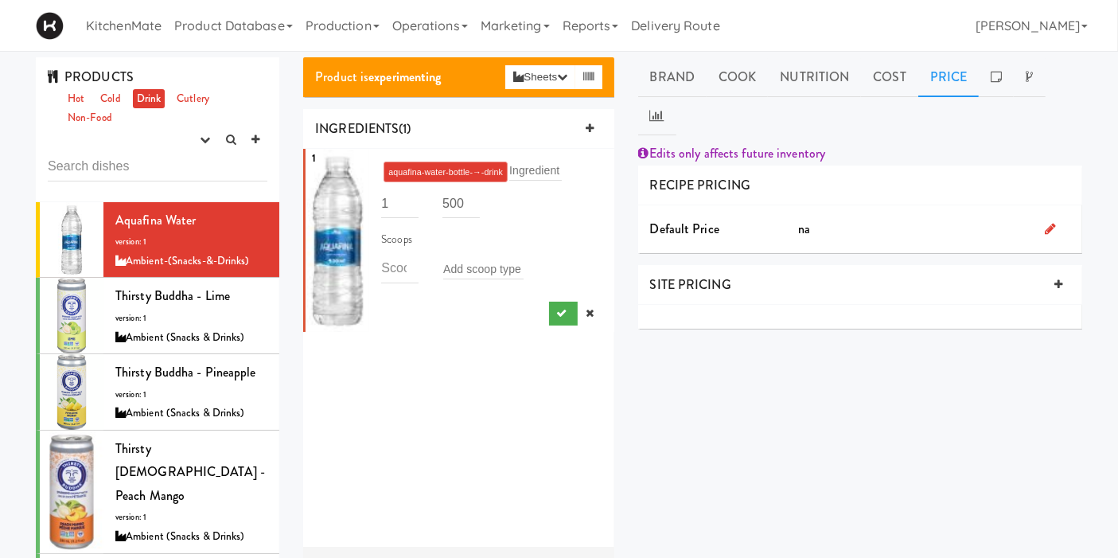
click at [1052, 222] on icon at bounding box center [1050, 228] width 11 height 13
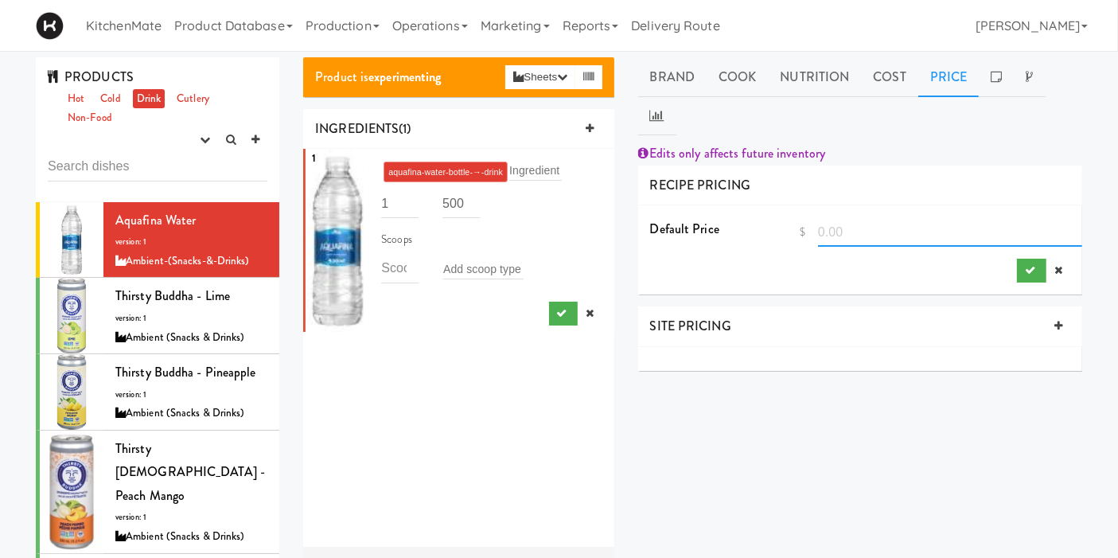
click at [934, 217] on input "number" at bounding box center [950, 231] width 264 height 29
type input "1.50"
click at [1026, 265] on icon "submit" at bounding box center [1030, 270] width 10 height 10
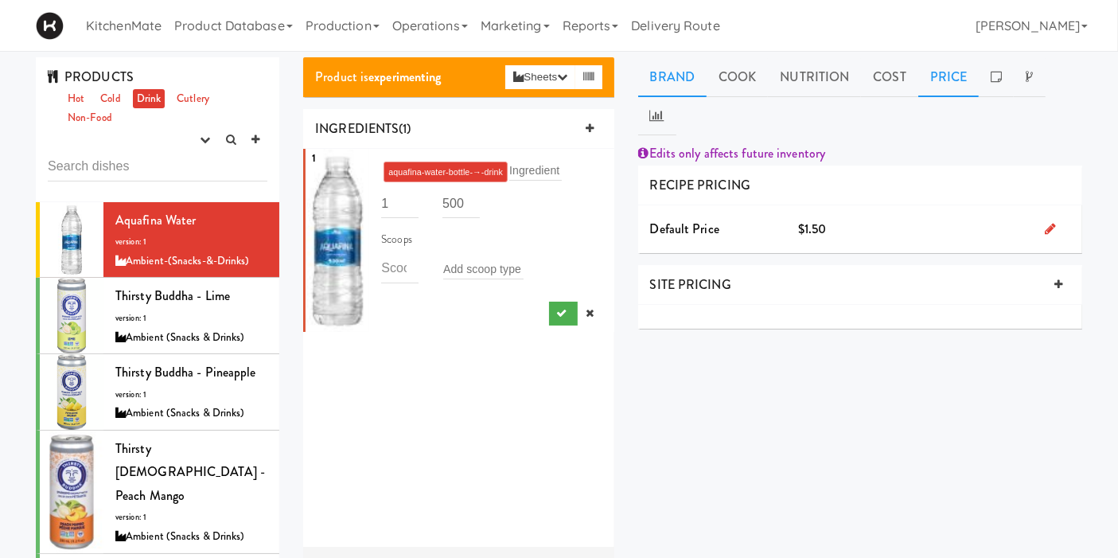
click at [673, 83] on link "Brand" at bounding box center [672, 77] width 69 height 40
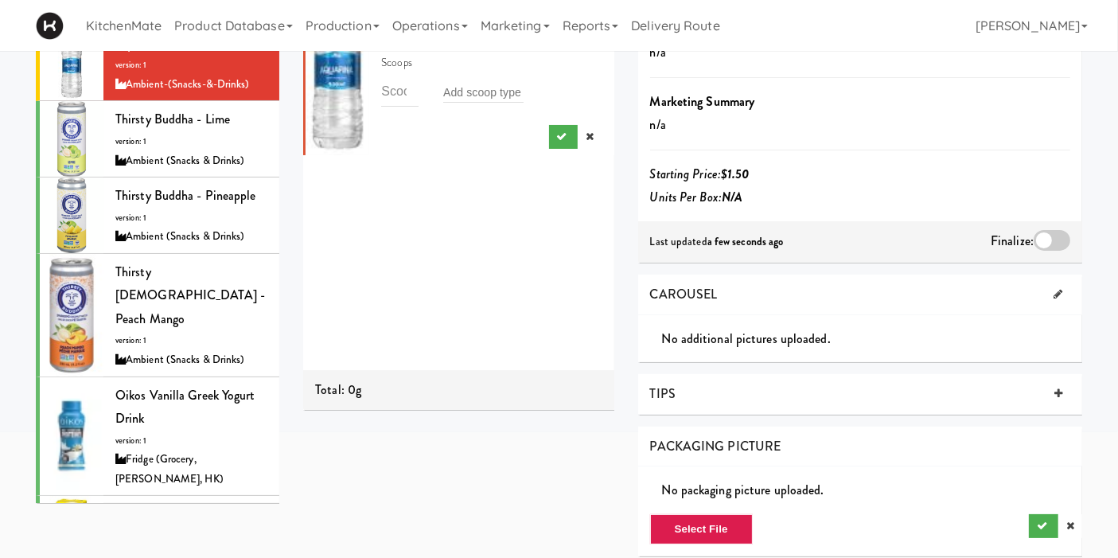
scroll to position [265, 0]
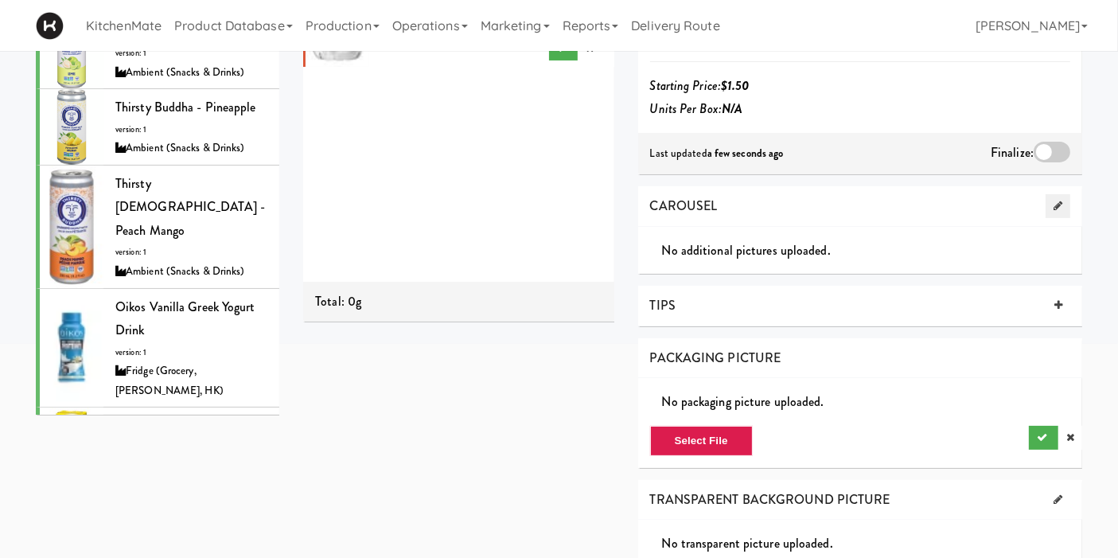
click at [1068, 194] on link at bounding box center [1058, 206] width 25 height 24
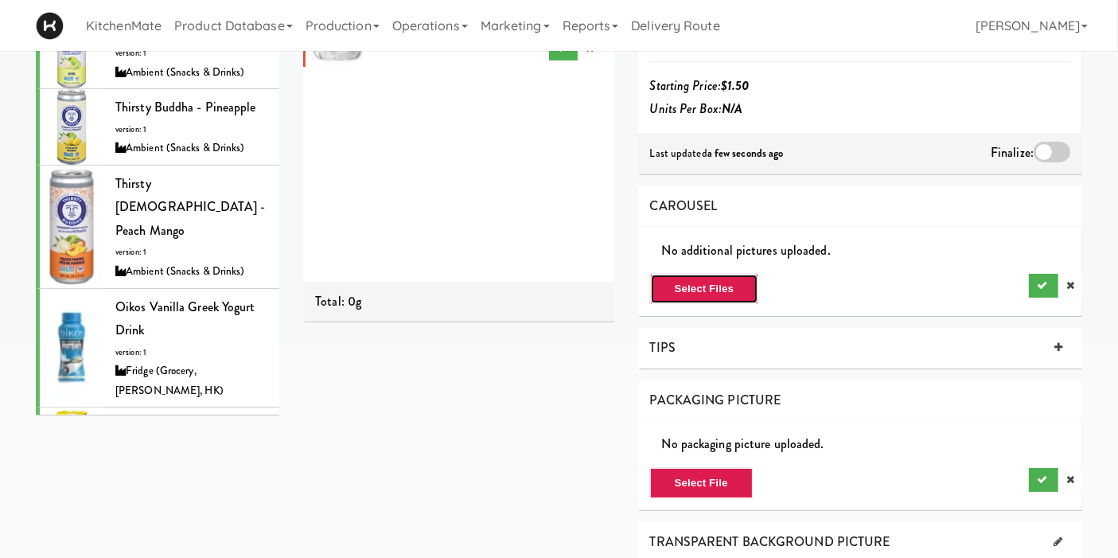
click at [727, 274] on button "Select Files" at bounding box center [704, 289] width 109 height 30
type input "C:\fakepath\images.jpeg"
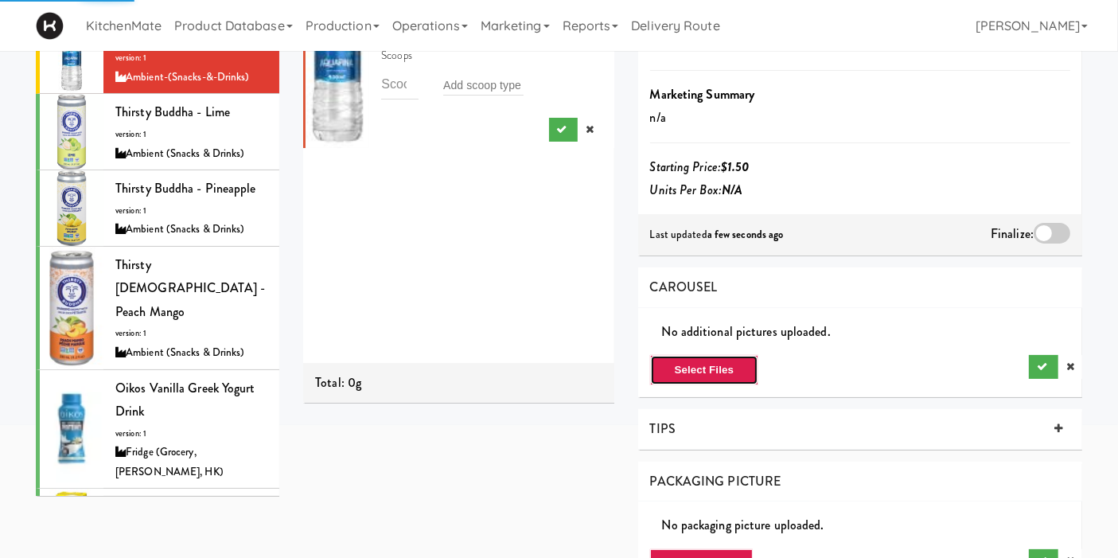
scroll to position [88, 0]
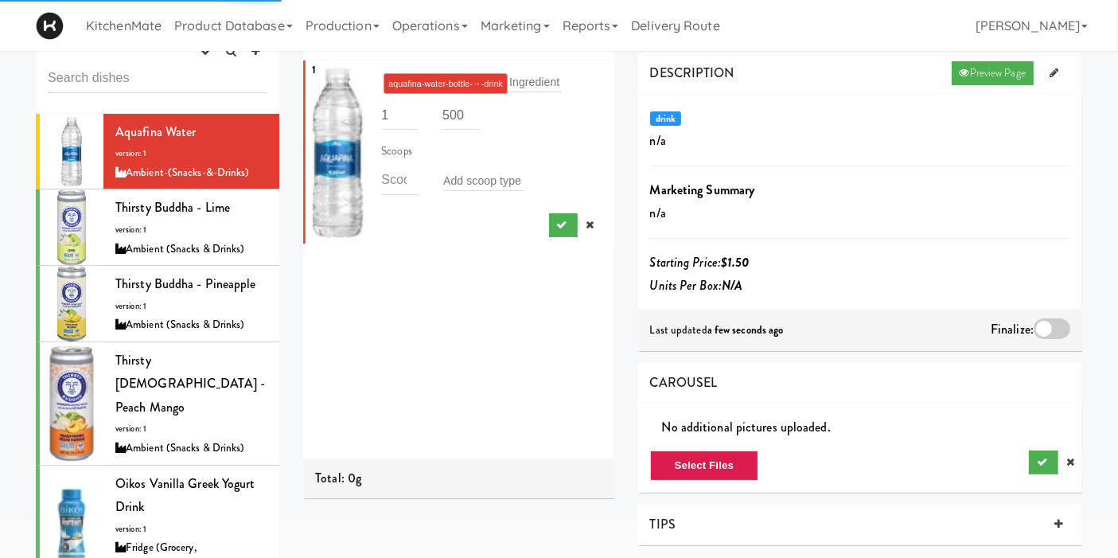
click at [1046, 318] on div at bounding box center [1052, 328] width 37 height 21
click at [0, 0] on input "checkbox" at bounding box center [0, 0] width 0 height 0
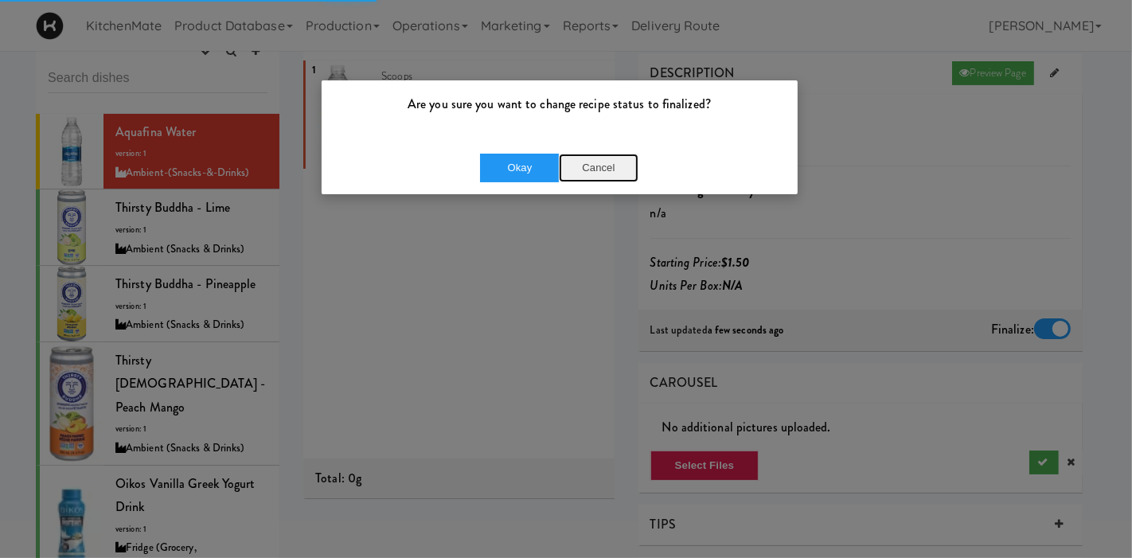
click at [619, 167] on button "Cancel" at bounding box center [599, 168] width 80 height 29
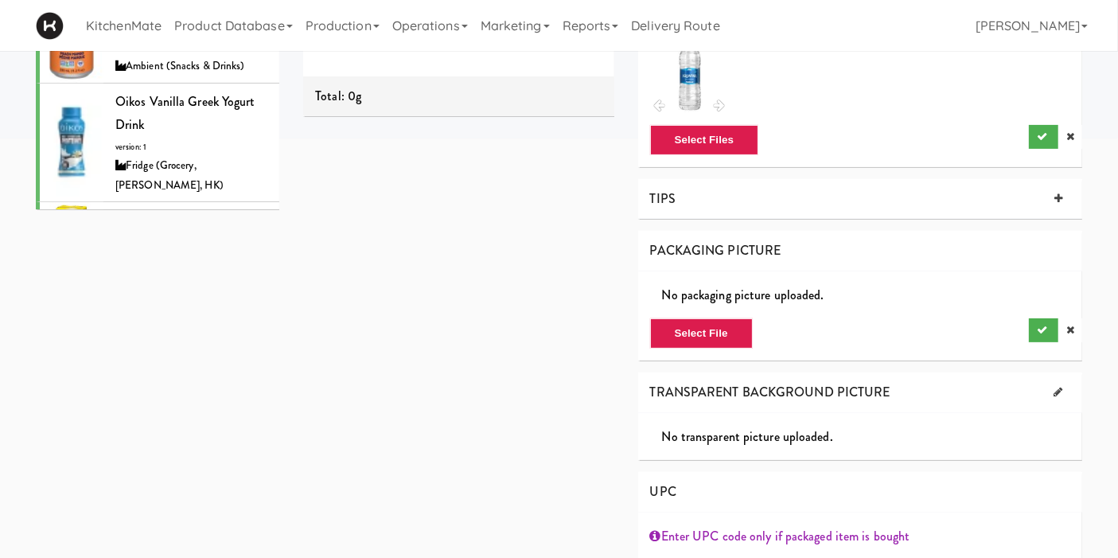
scroll to position [530, 0]
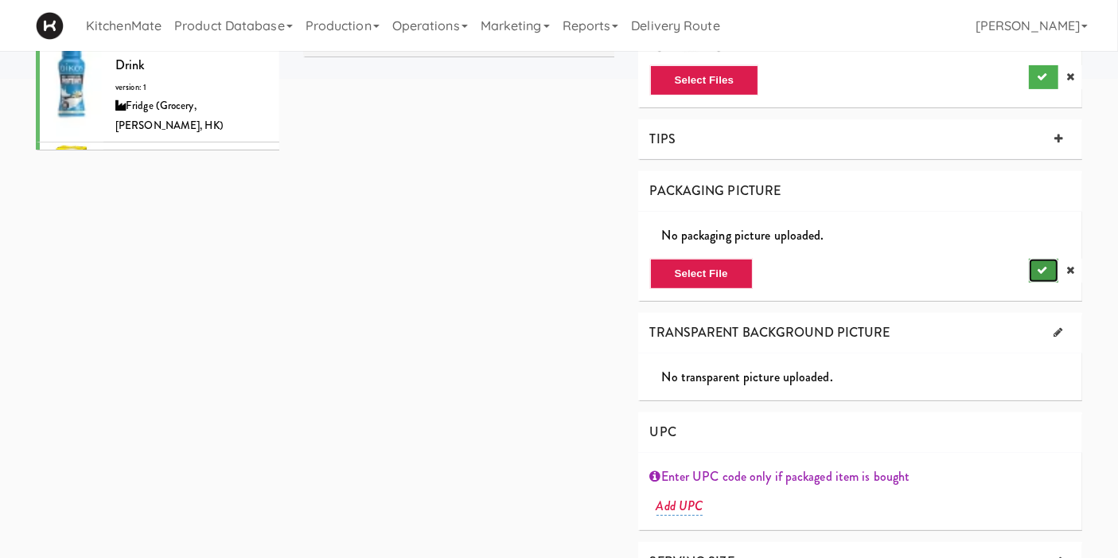
click at [1043, 265] on icon "submit" at bounding box center [1042, 270] width 10 height 10
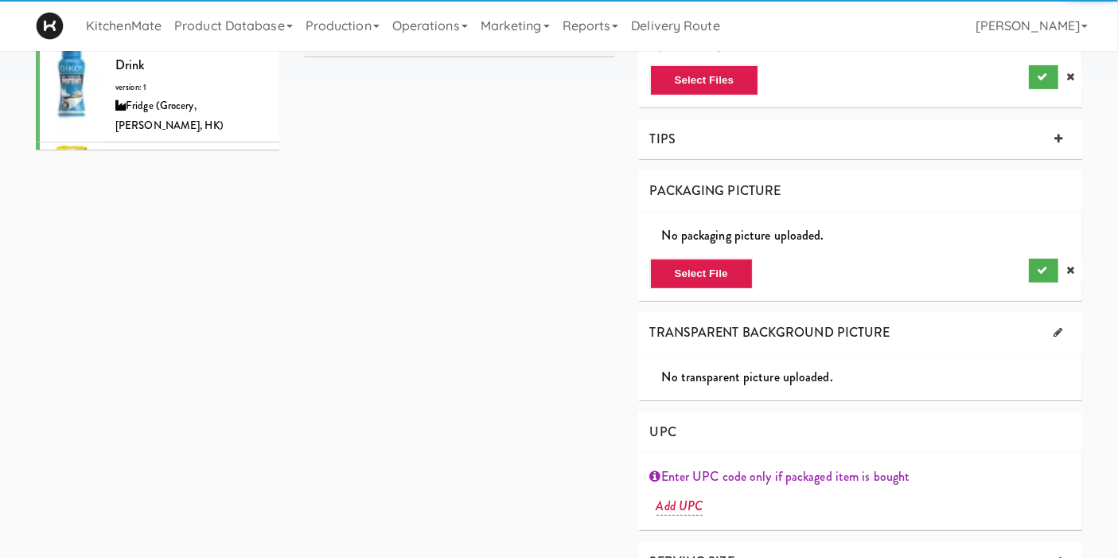
scroll to position [529, 0]
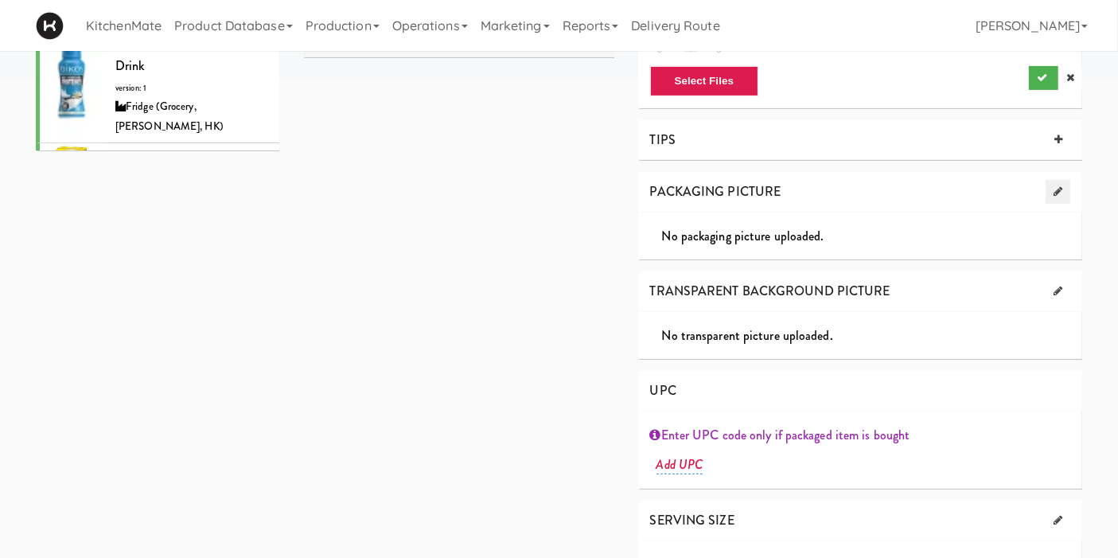
click at [1062, 186] on icon at bounding box center [1058, 191] width 9 height 10
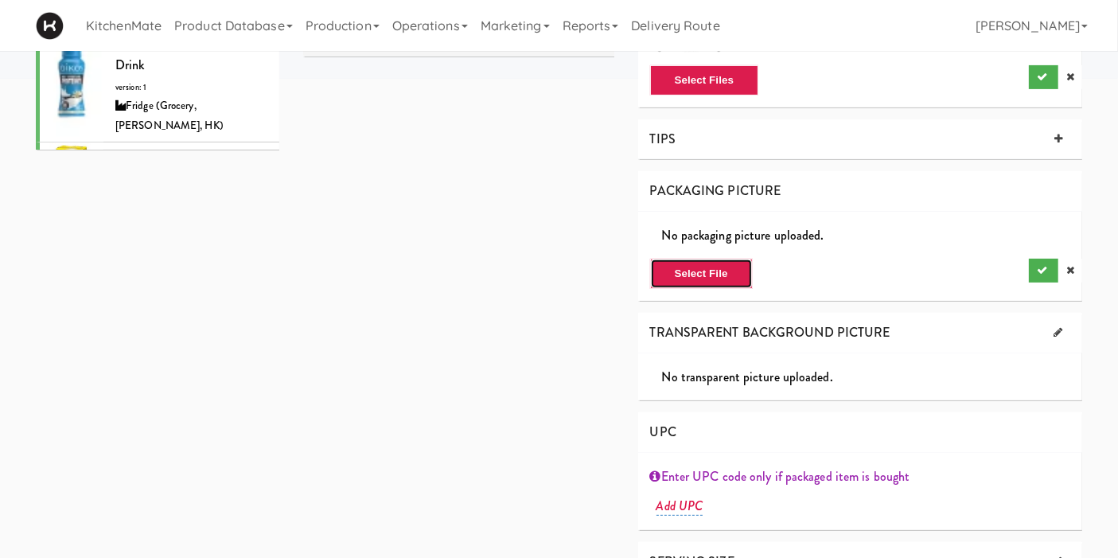
click at [684, 259] on button "Select File" at bounding box center [701, 274] width 103 height 30
type input "C:\fakepath\images.jpeg"
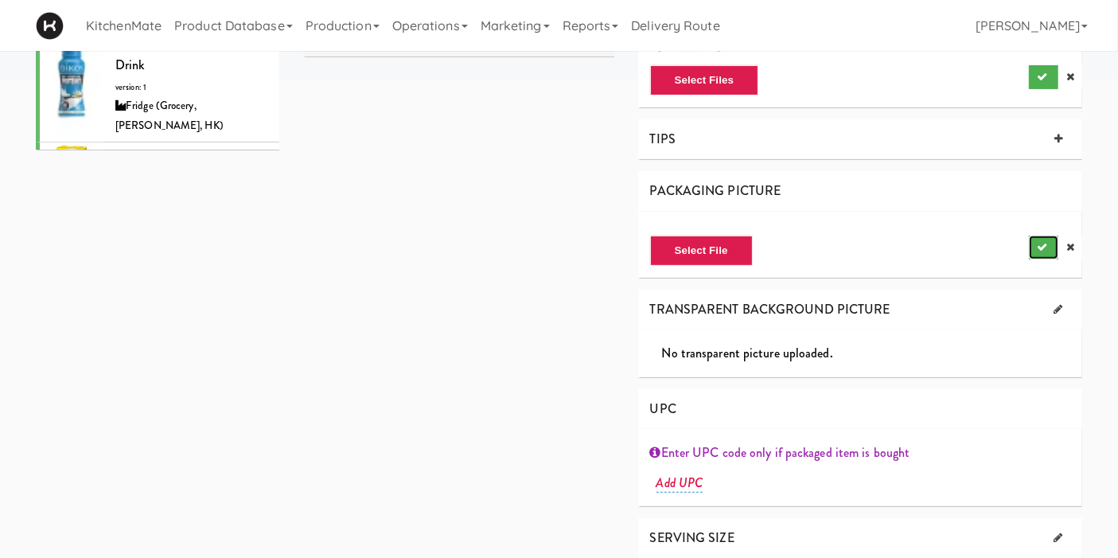
click at [1032, 236] on button "submit" at bounding box center [1043, 248] width 29 height 24
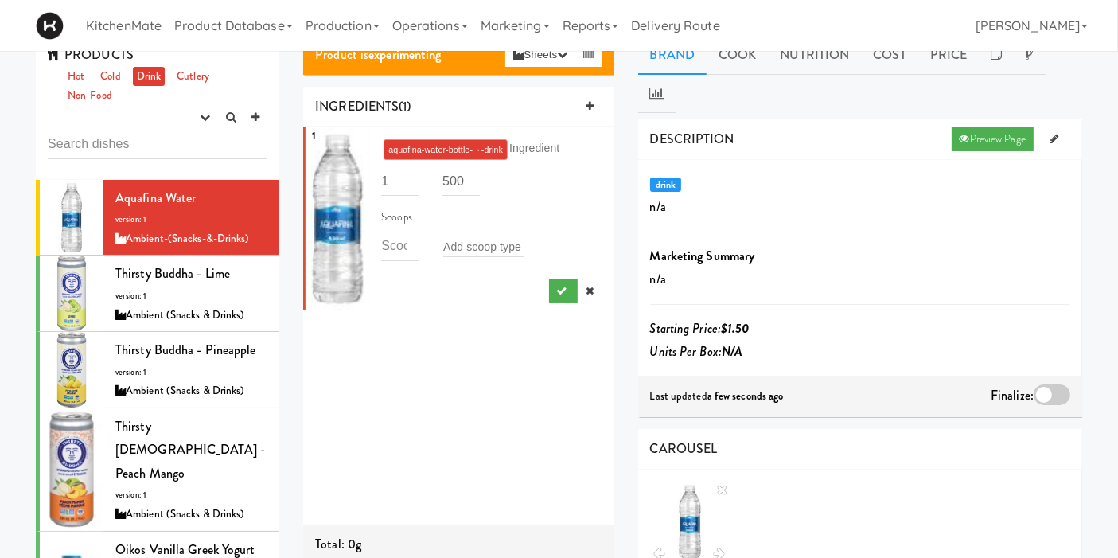
scroll to position [0, 0]
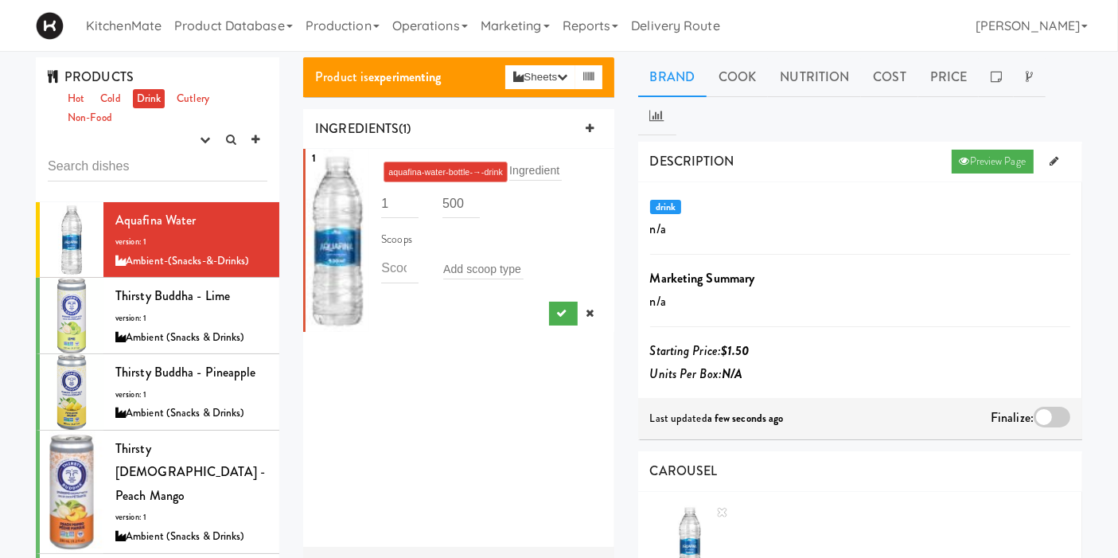
click at [1051, 407] on div at bounding box center [1052, 417] width 37 height 21
click at [0, 0] on input "checkbox" at bounding box center [0, 0] width 0 height 0
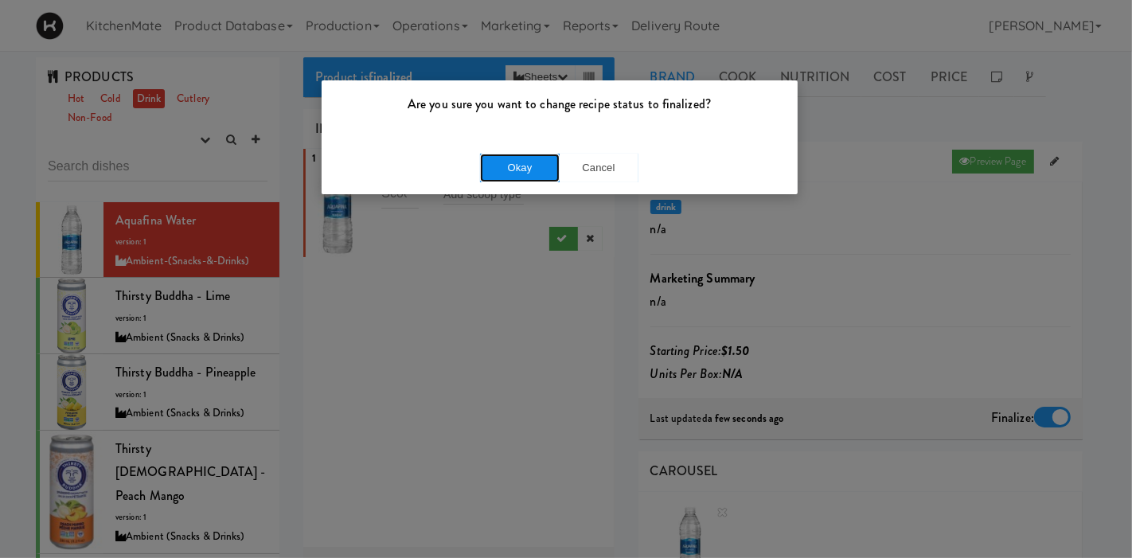
click at [541, 176] on button "Okay" at bounding box center [520, 168] width 80 height 29
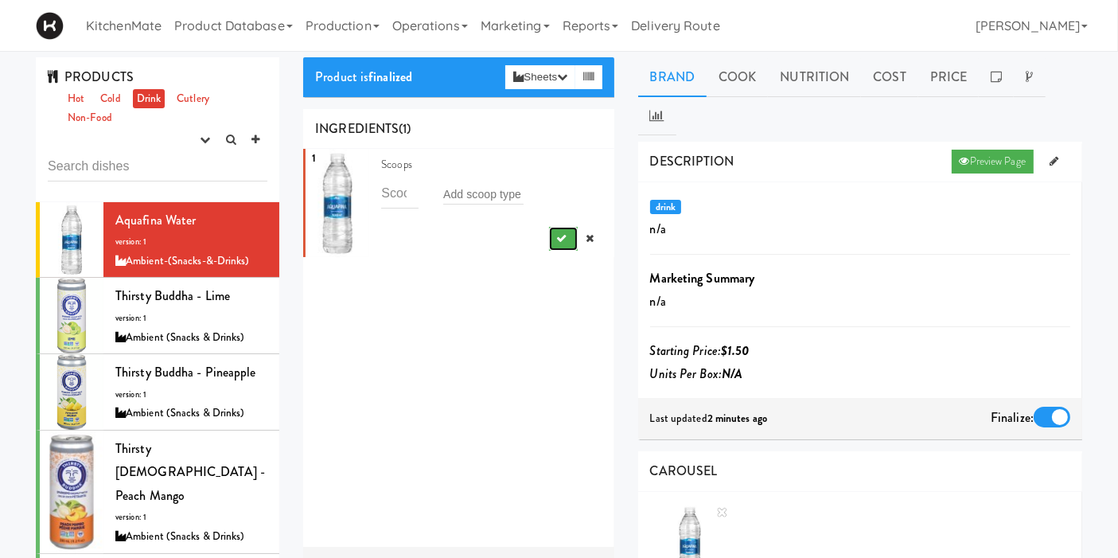
drag, startPoint x: 545, startPoint y: 234, endPoint x: 542, endPoint y: 252, distance: 18.6
click at [557, 234] on icon "submit" at bounding box center [562, 238] width 10 height 10
click at [159, 95] on link "Drink" at bounding box center [149, 99] width 33 height 20
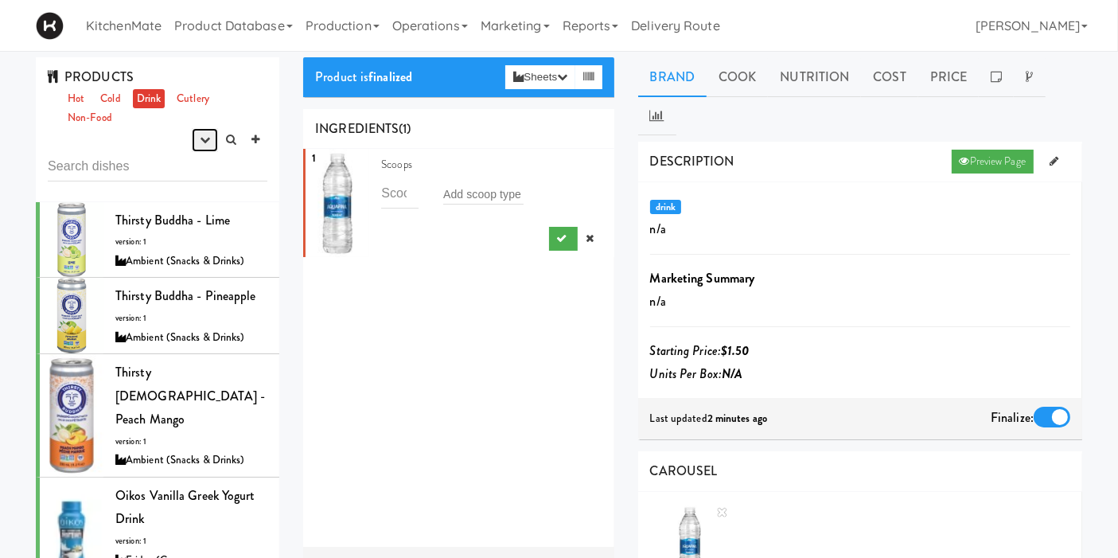
click at [205, 138] on icon "button" at bounding box center [205, 140] width 10 height 10
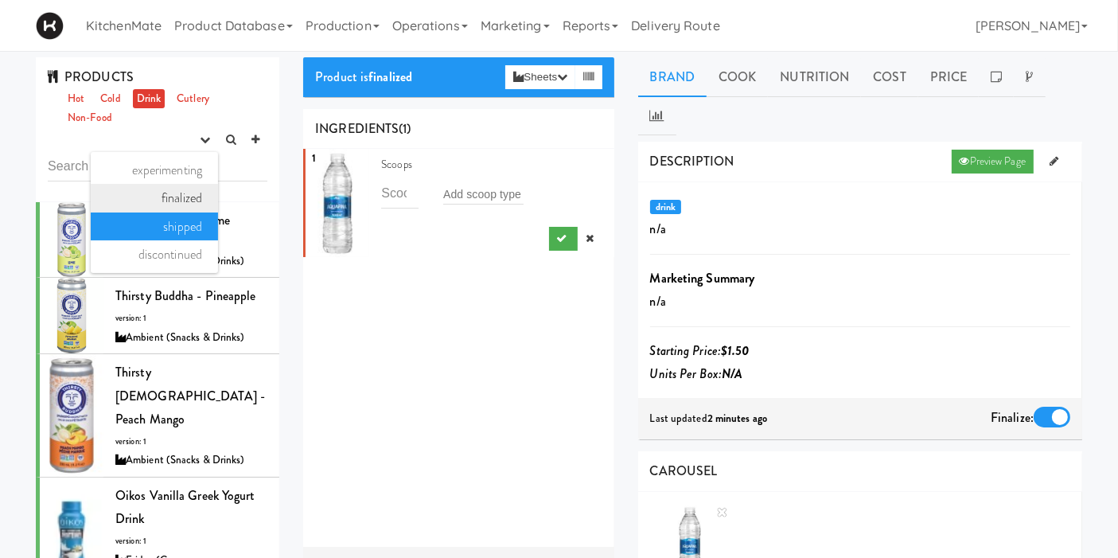
click at [170, 198] on link "finalized" at bounding box center [154, 198] width 127 height 29
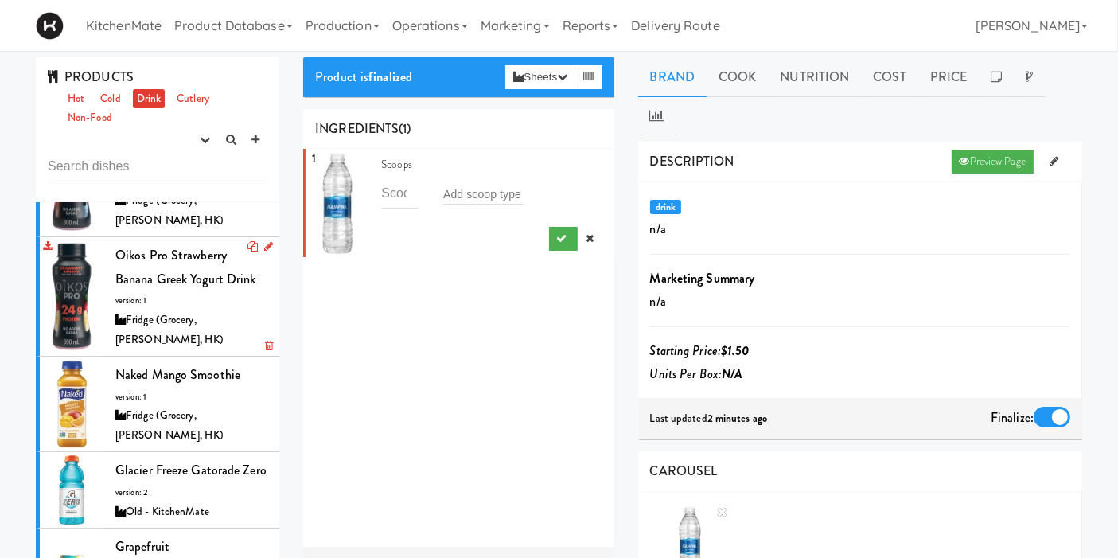
scroll to position [177, 0]
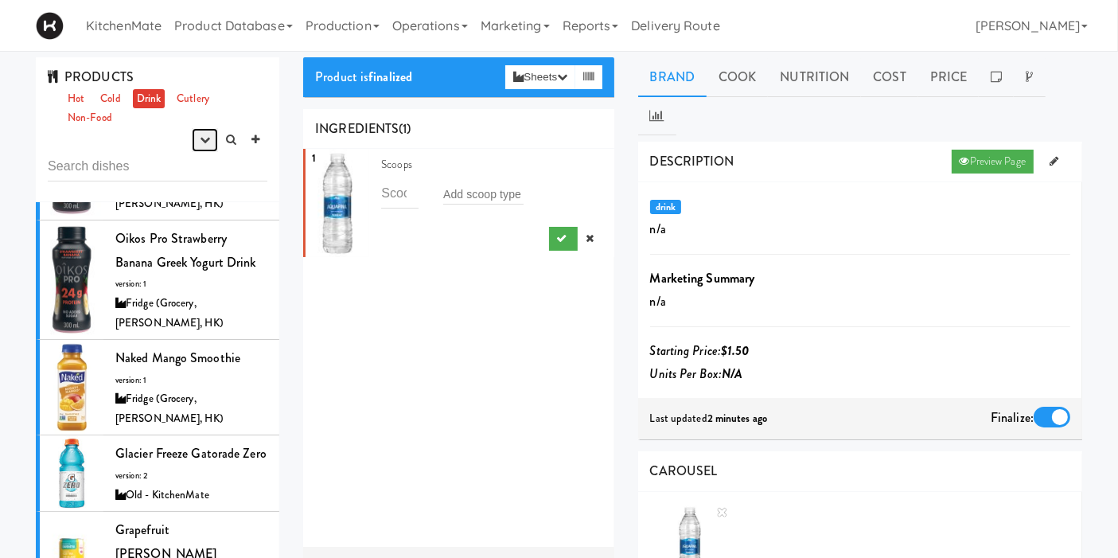
click at [201, 141] on icon "button" at bounding box center [205, 140] width 10 height 10
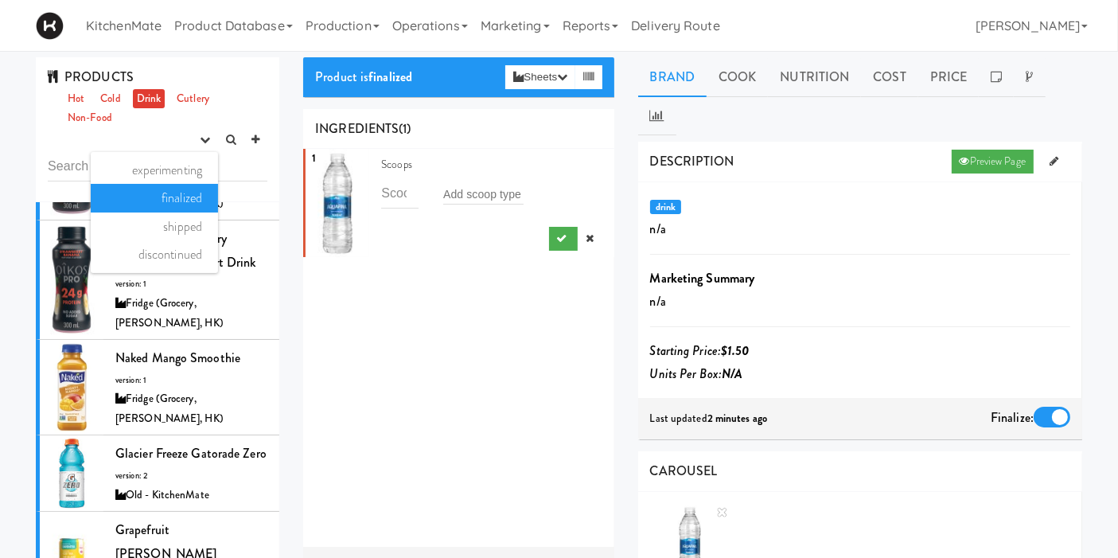
click at [158, 190] on link "finalized" at bounding box center [154, 198] width 127 height 29
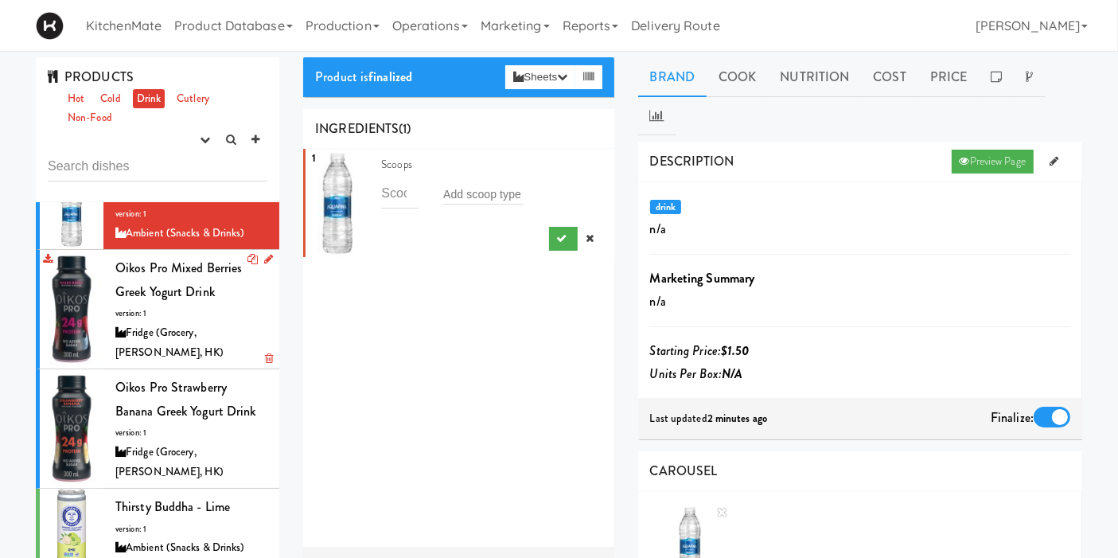
scroll to position [0, 0]
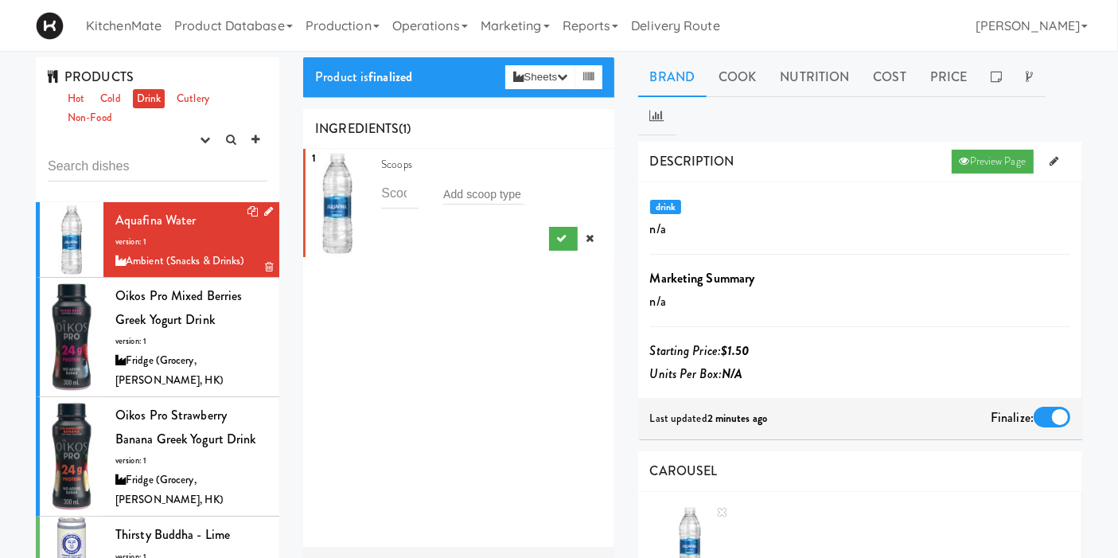
click at [180, 247] on div "Aquafina Water version: 1 Ambient (Snacks & Drinks)" at bounding box center [191, 240] width 152 height 63
click at [180, 305] on div "Oikos Pro Mixed Berries Greek Yogurt Drink version: 1 Fridge (Grocery, Bev, HK)" at bounding box center [191, 337] width 152 height 106
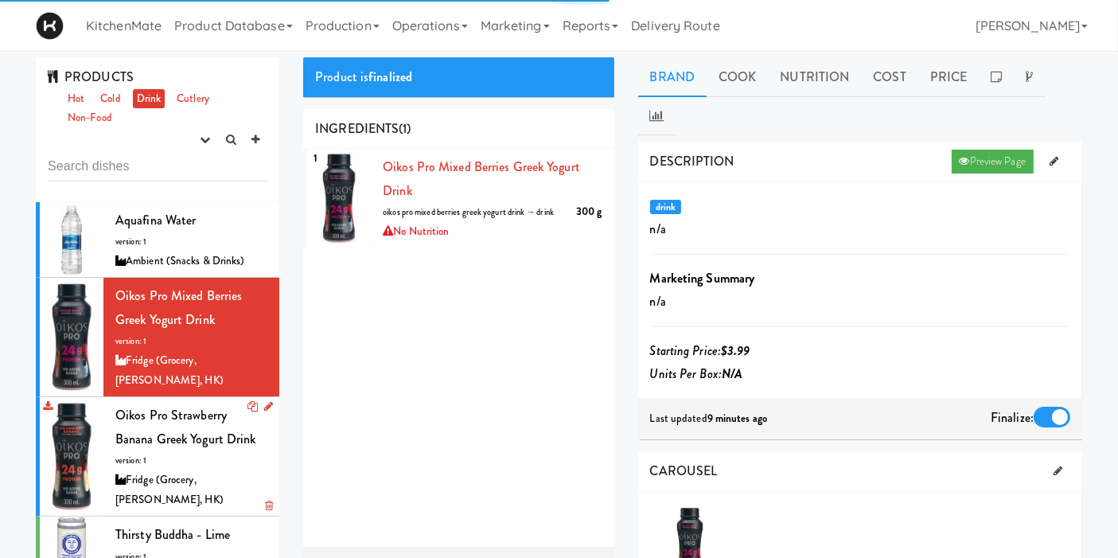
click at [163, 406] on span "Oikos Pro Strawberry Banana Greek Yogurt Drink" at bounding box center [185, 427] width 141 height 42
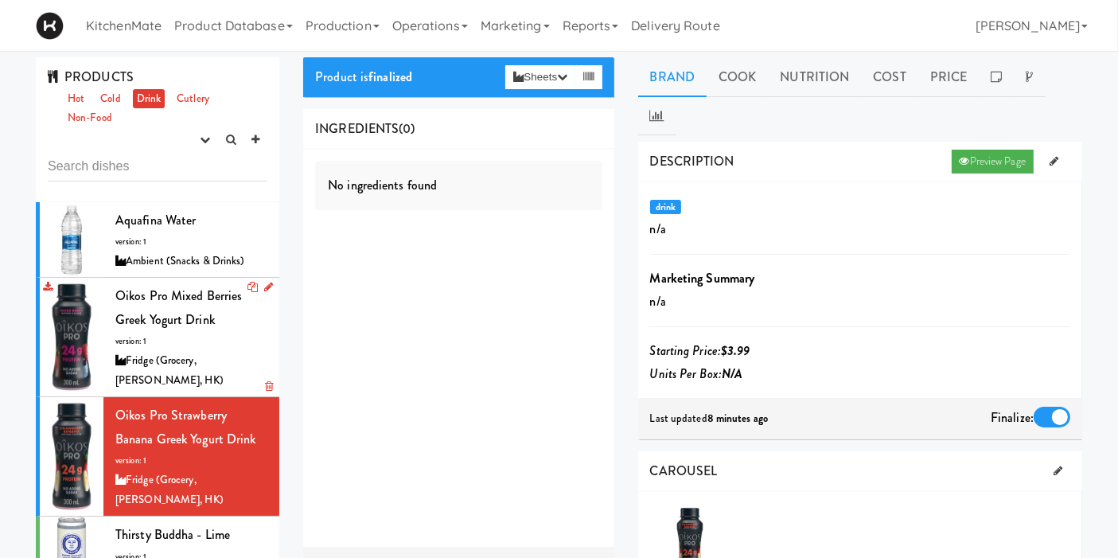
click at [168, 351] on div "Fridge (Grocery, [PERSON_NAME], HK)" at bounding box center [191, 370] width 152 height 39
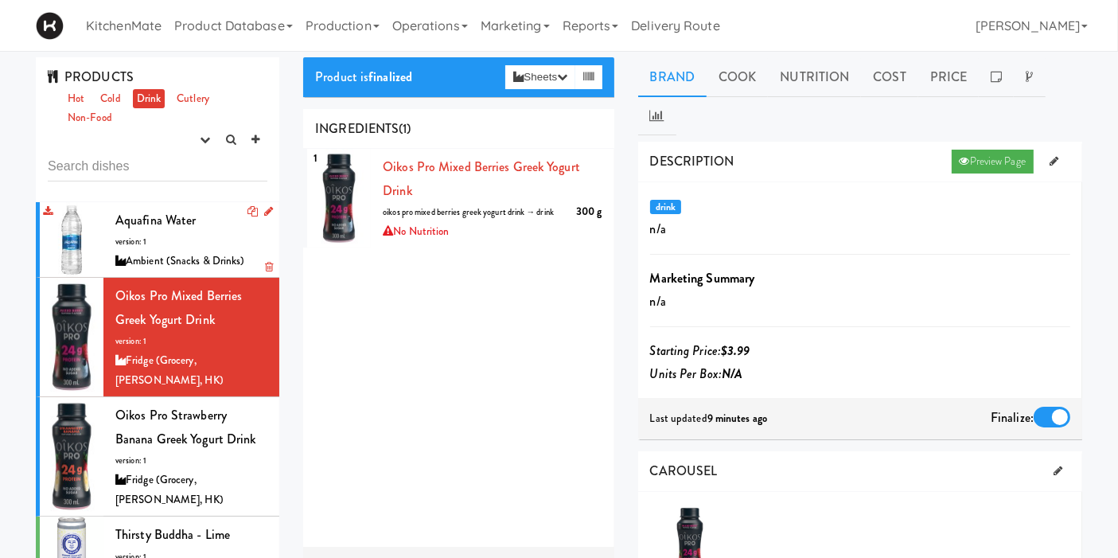
click at [151, 262] on div "Ambient (Snacks & Drinks)" at bounding box center [191, 261] width 152 height 20
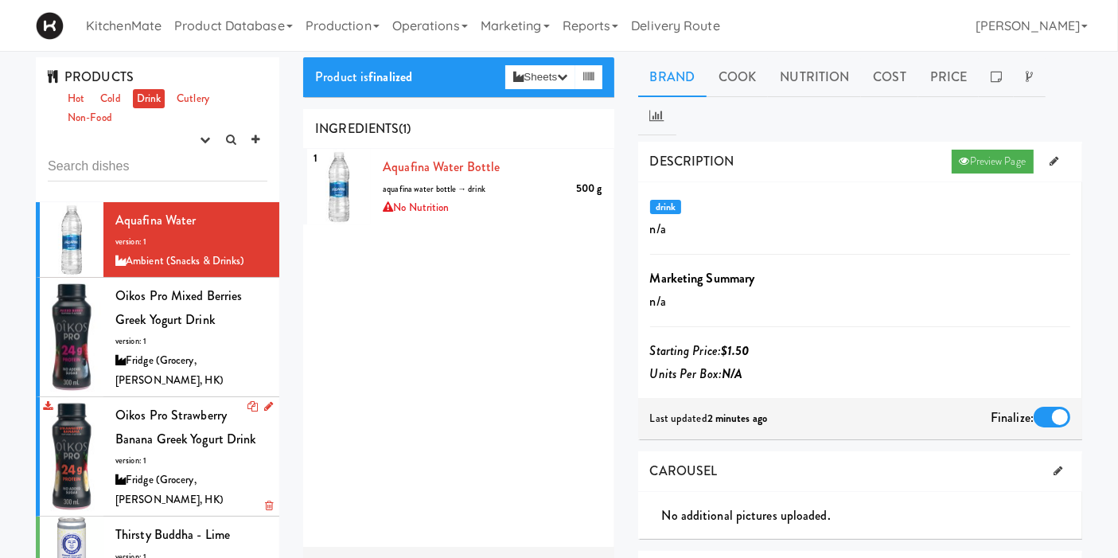
click at [161, 425] on span "Oikos Pro Strawberry Banana Greek Yogurt Drink" at bounding box center [185, 427] width 141 height 42
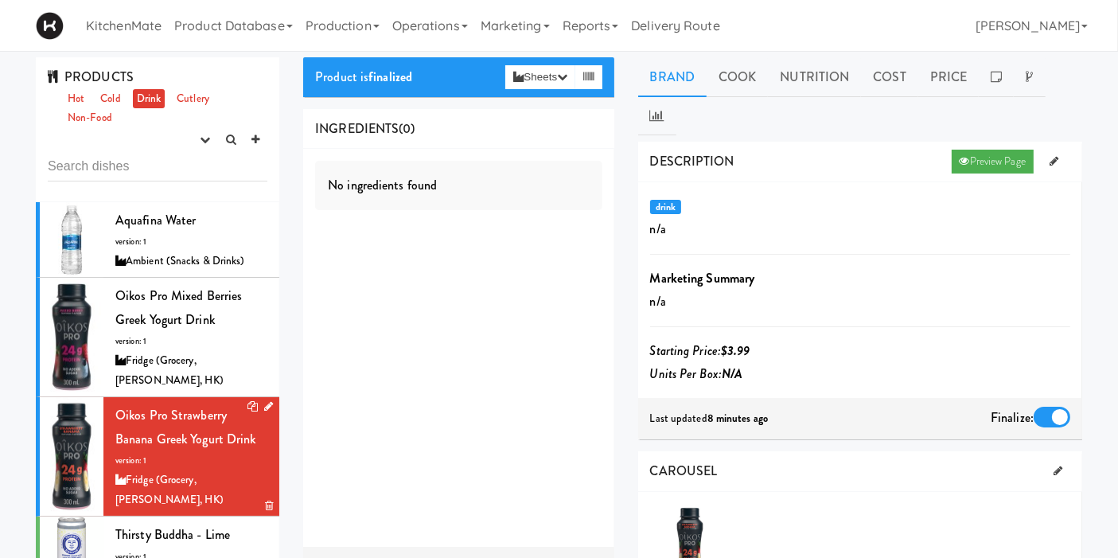
click at [264, 401] on icon at bounding box center [268, 406] width 9 height 10
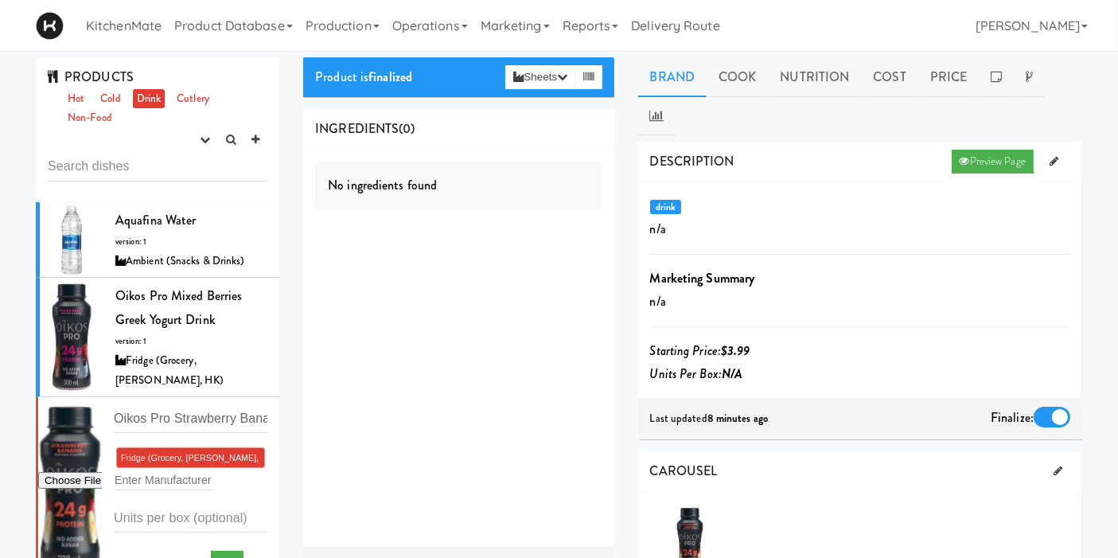
click at [467, 128] on div "INGREDIENTS (0)" at bounding box center [458, 129] width 310 height 41
click at [408, 178] on div "No ingredients found" at bounding box center [458, 185] width 287 height 49
click at [409, 124] on span "(0)" at bounding box center [407, 128] width 16 height 18
click at [731, 80] on link "Cook" at bounding box center [737, 77] width 61 height 40
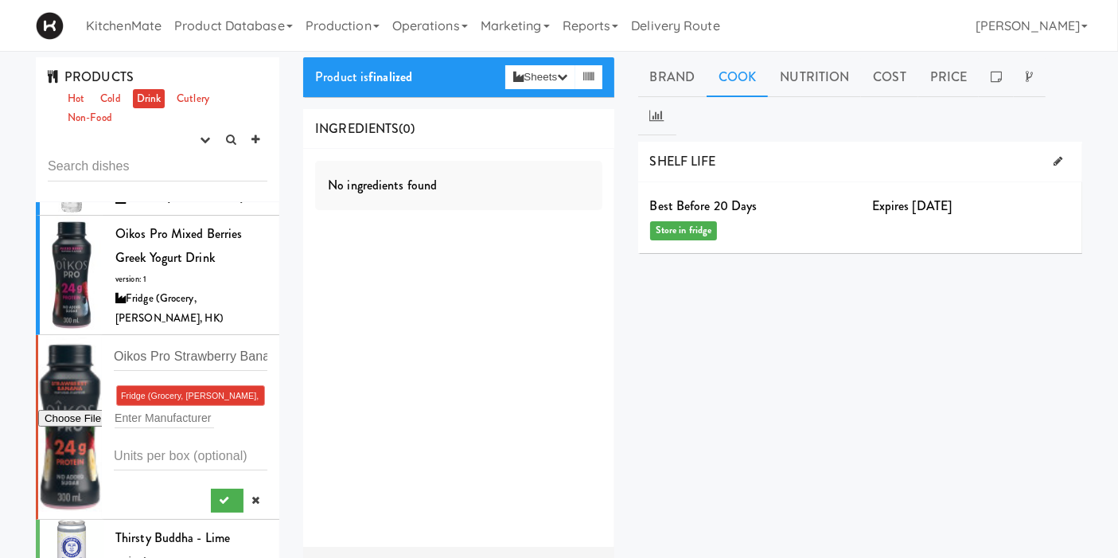
scroll to position [88, 0]
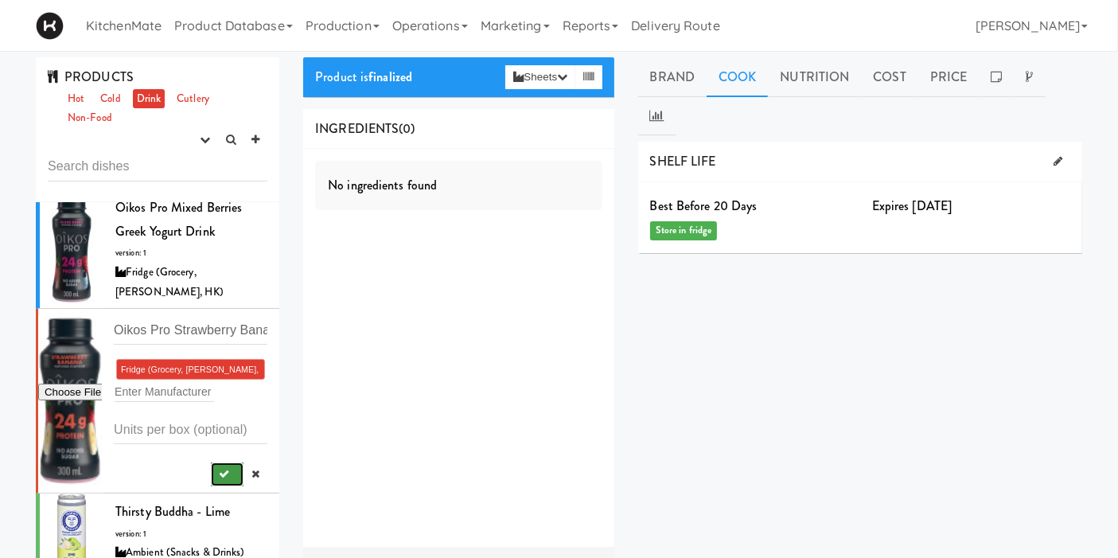
click at [216, 462] on button "submit" at bounding box center [227, 474] width 33 height 24
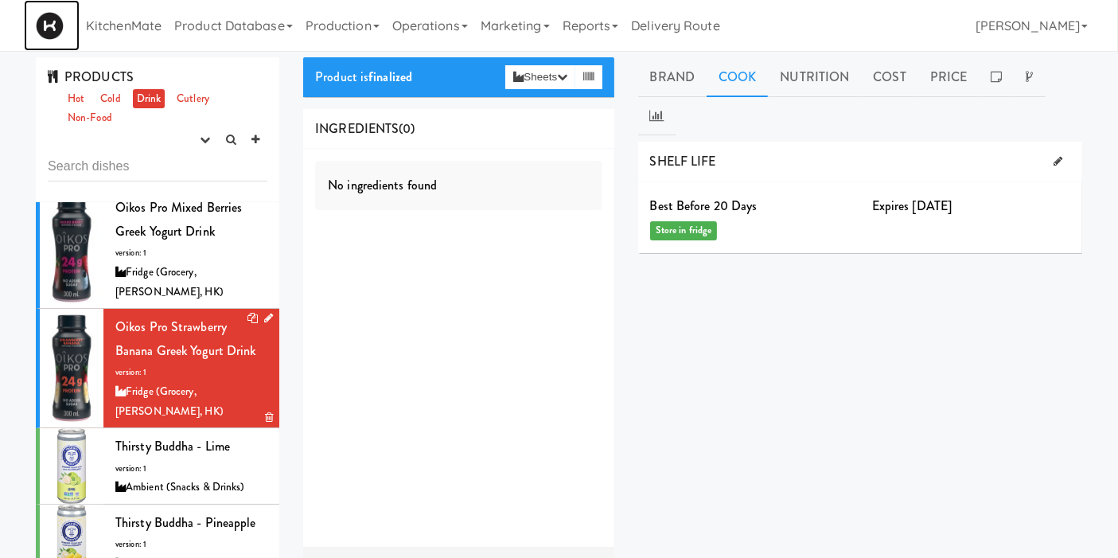
click at [54, 15] on img at bounding box center [50, 26] width 28 height 28
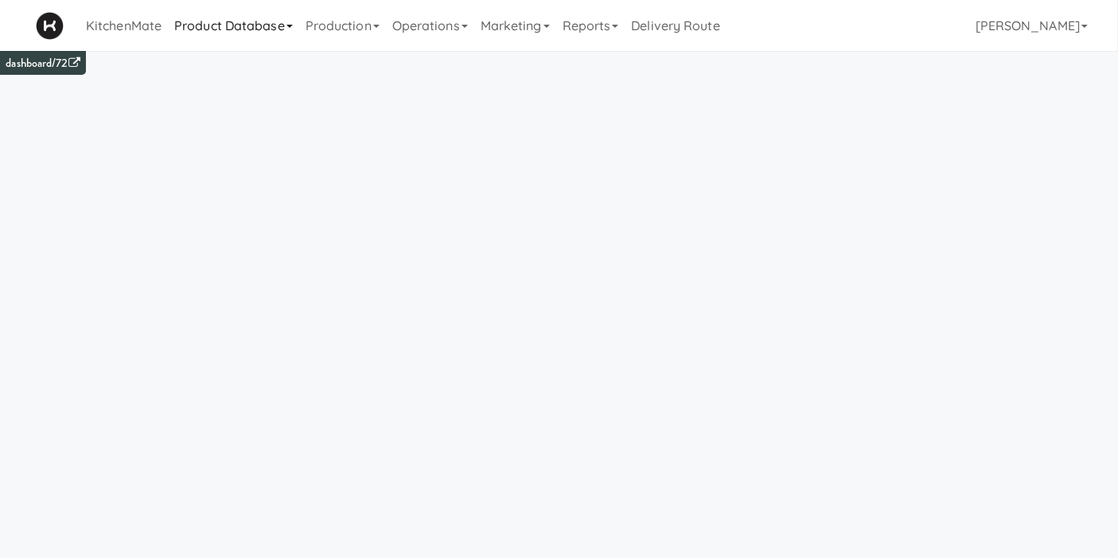
click at [246, 29] on link "Product Database" at bounding box center [233, 25] width 131 height 51
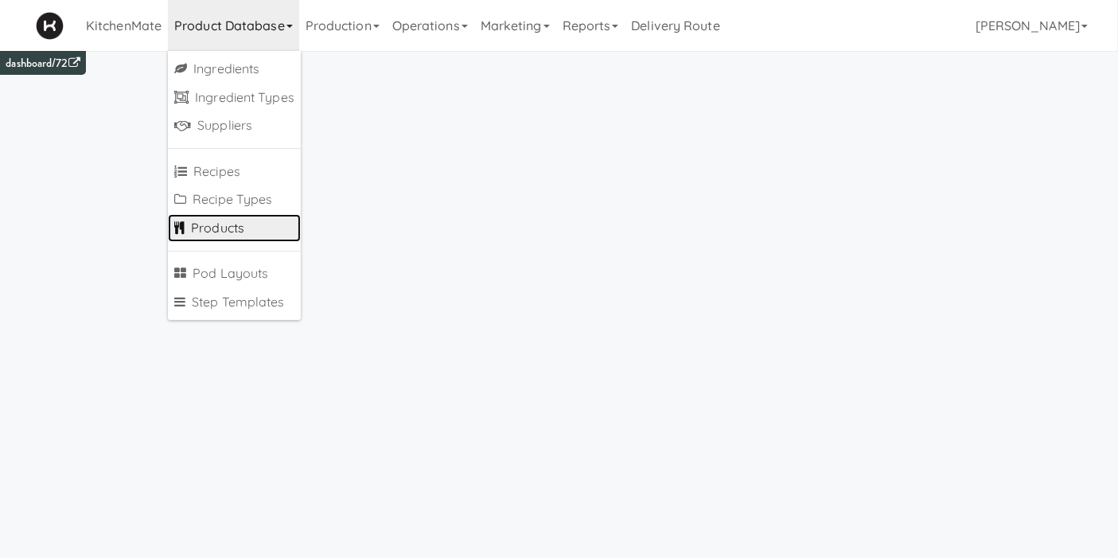
click at [233, 220] on link "Products" at bounding box center [234, 228] width 133 height 29
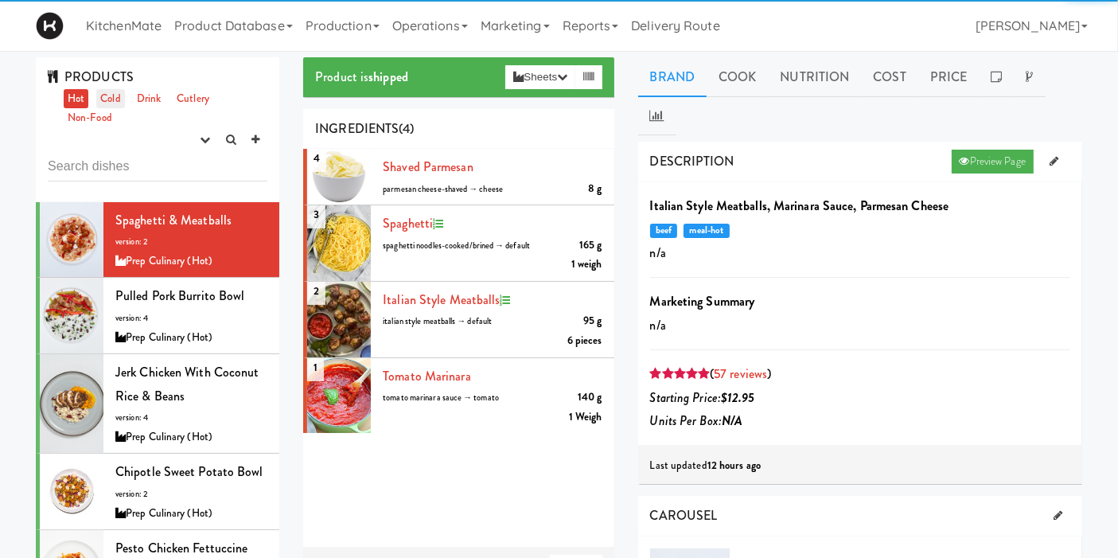
click at [114, 105] on link "Cold" at bounding box center [110, 99] width 28 height 20
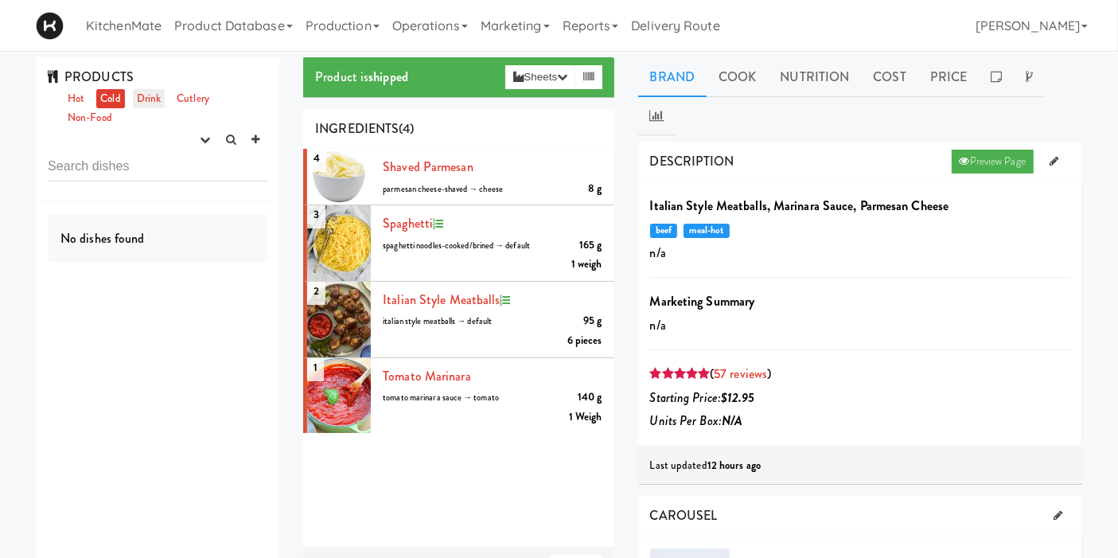
click at [154, 101] on link "Drink" at bounding box center [149, 99] width 33 height 20
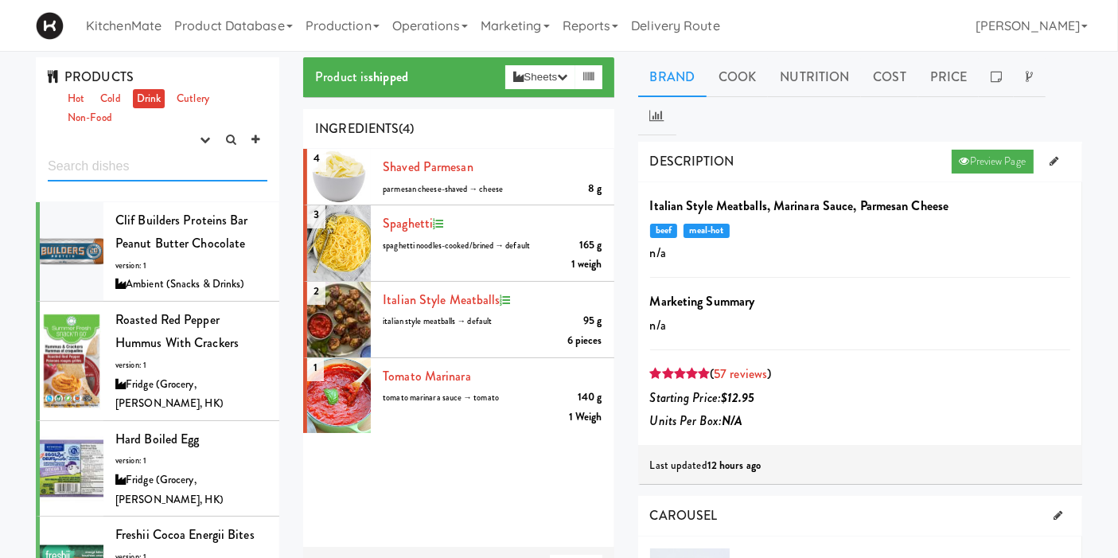
click at [147, 163] on input "text" at bounding box center [158, 166] width 220 height 29
type input "oikos"
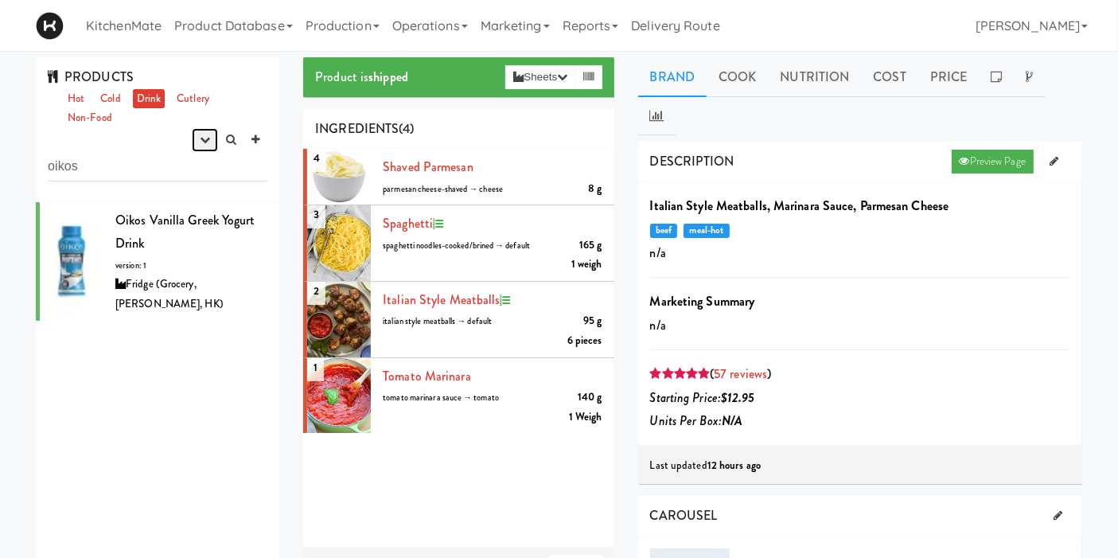
click at [201, 146] on button "button" at bounding box center [205, 140] width 26 height 24
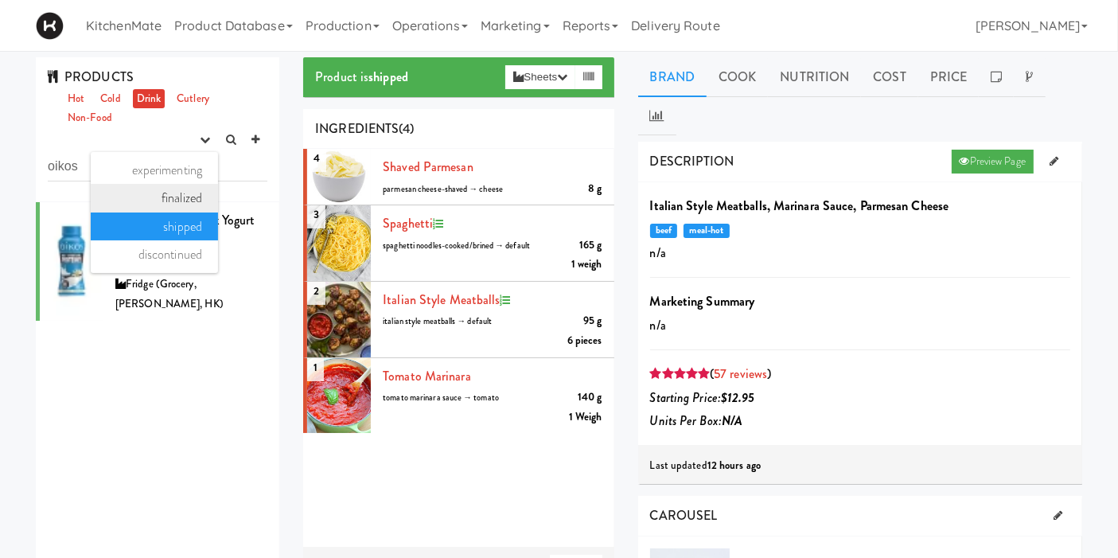
click at [170, 187] on link "finalized" at bounding box center [154, 198] width 127 height 29
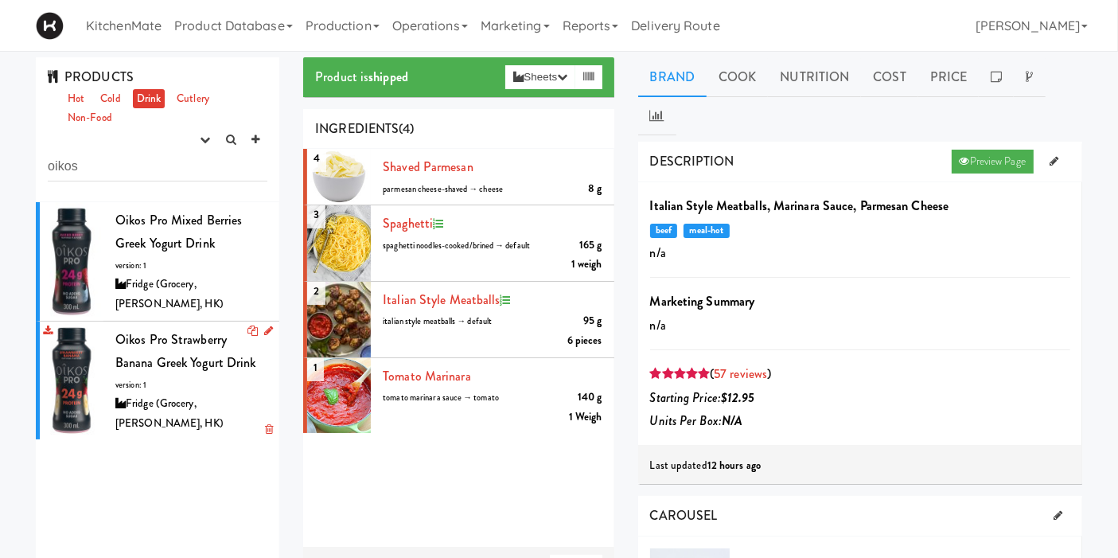
click at [79, 367] on div at bounding box center [72, 381] width 64 height 119
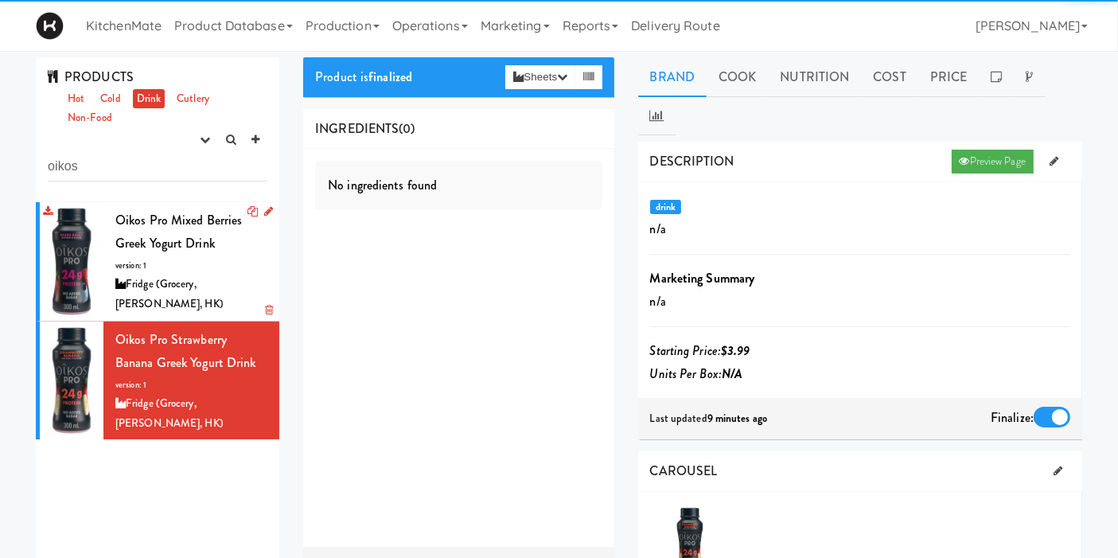
click at [61, 263] on div at bounding box center [72, 261] width 64 height 119
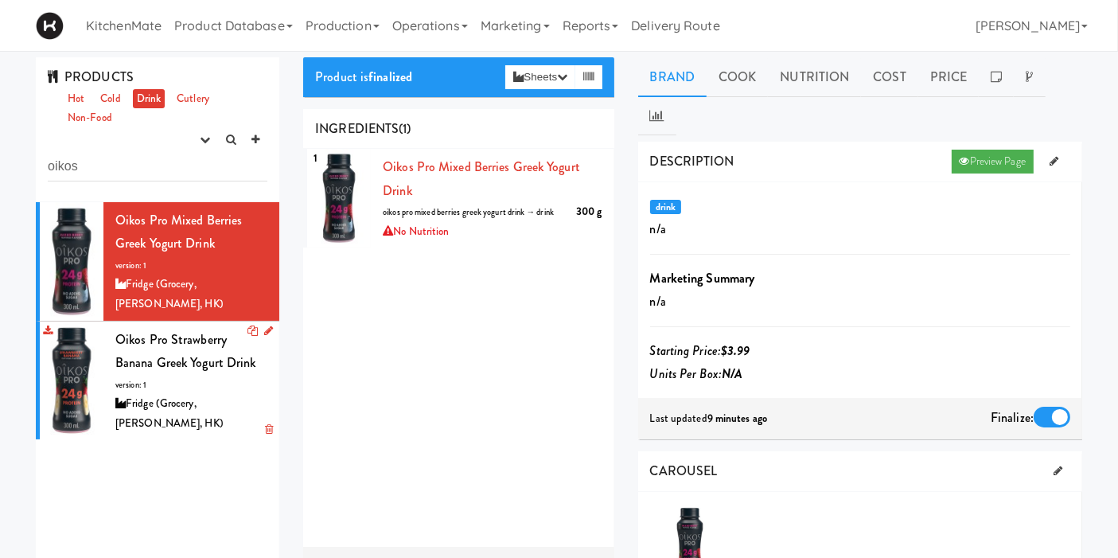
click at [66, 355] on div at bounding box center [72, 381] width 64 height 119
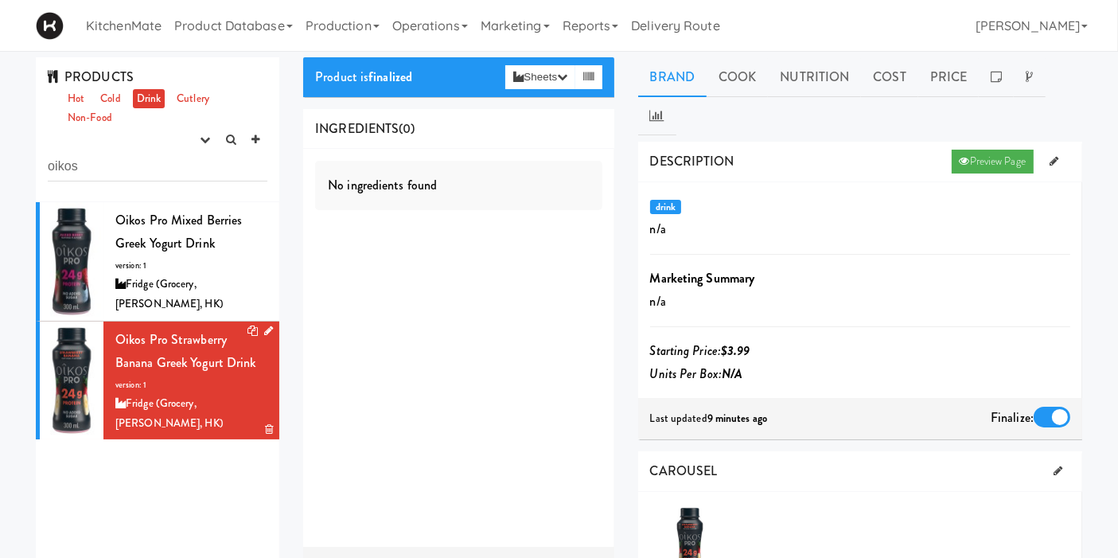
click at [264, 326] on icon at bounding box center [268, 331] width 9 height 10
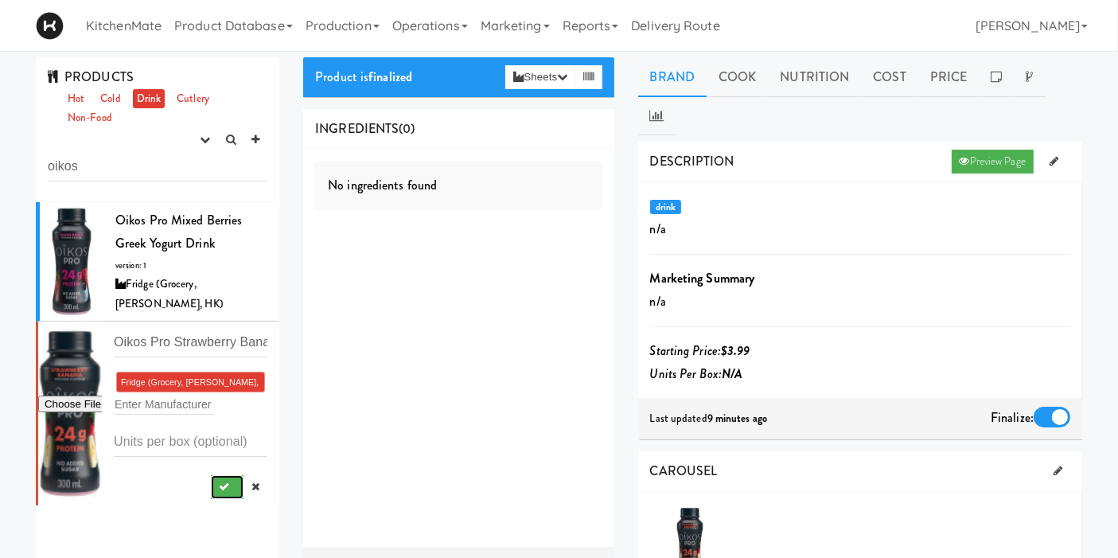
drag, startPoint x: 219, startPoint y: 462, endPoint x: 224, endPoint y: 453, distance: 10.4
click at [218, 475] on button "submit" at bounding box center [227, 487] width 33 height 24
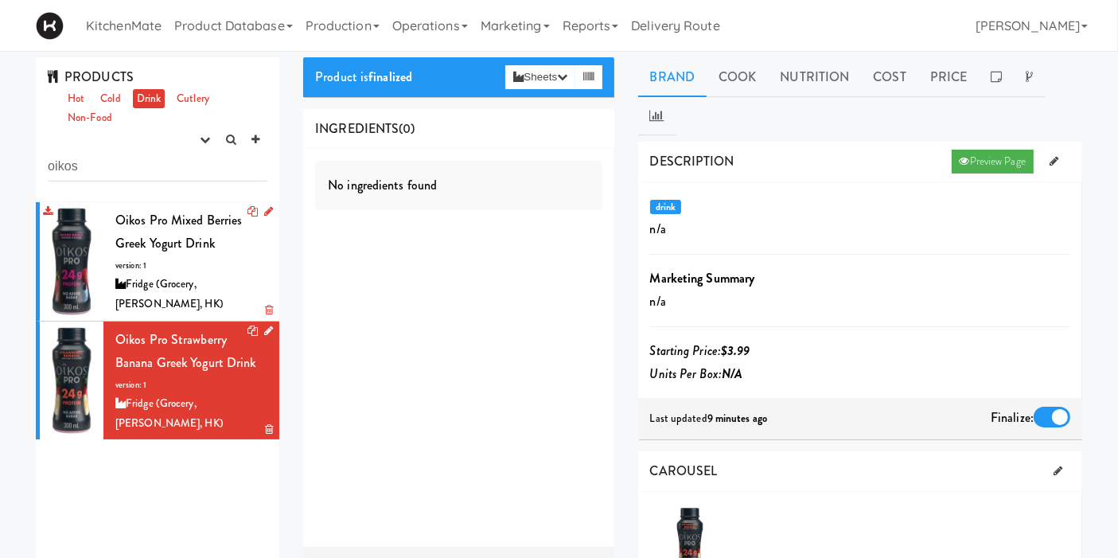
click at [224, 237] on div "Oikos Pro Mixed Berries Greek Yogurt Drink version: 1 Fridge (Grocery, Bev, HK)" at bounding box center [191, 262] width 152 height 106
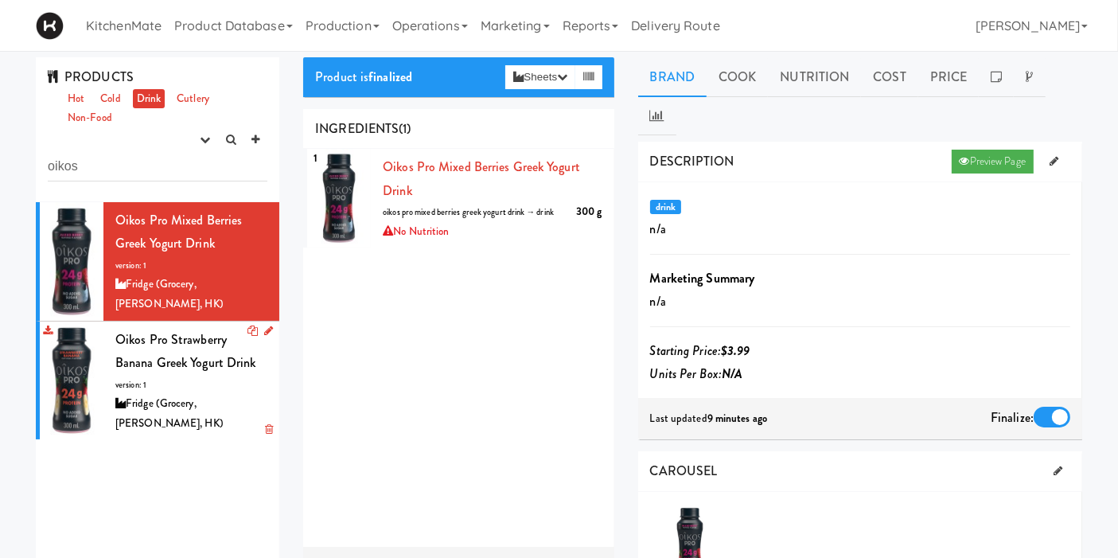
click at [179, 360] on div "Oikos Pro Strawberry Banana Greek Yogurt Drink version: 1 Fridge (Grocery, Bev,…" at bounding box center [191, 381] width 152 height 106
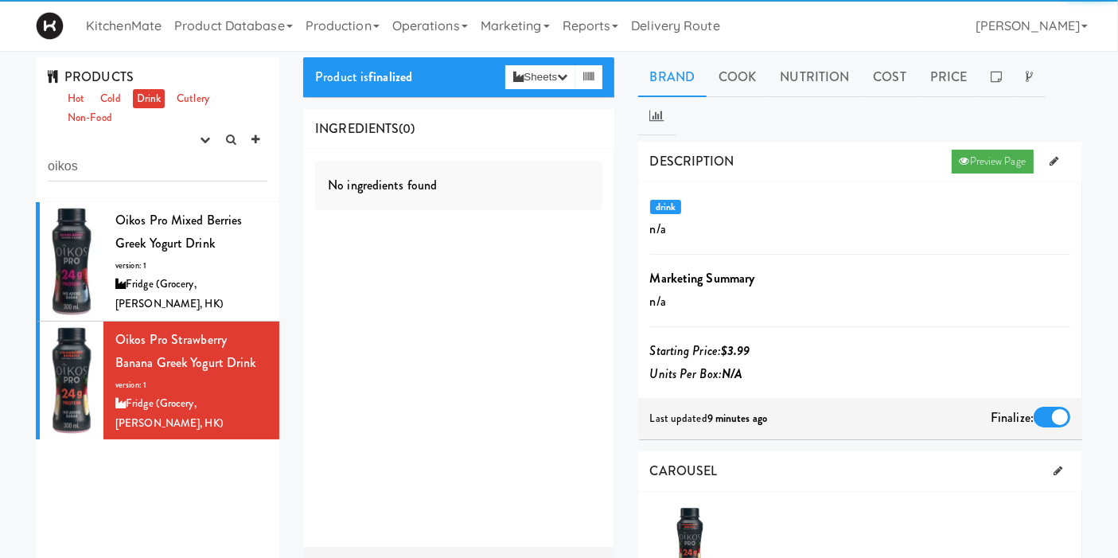
click at [552, 176] on div "No ingredients found" at bounding box center [458, 185] width 287 height 49
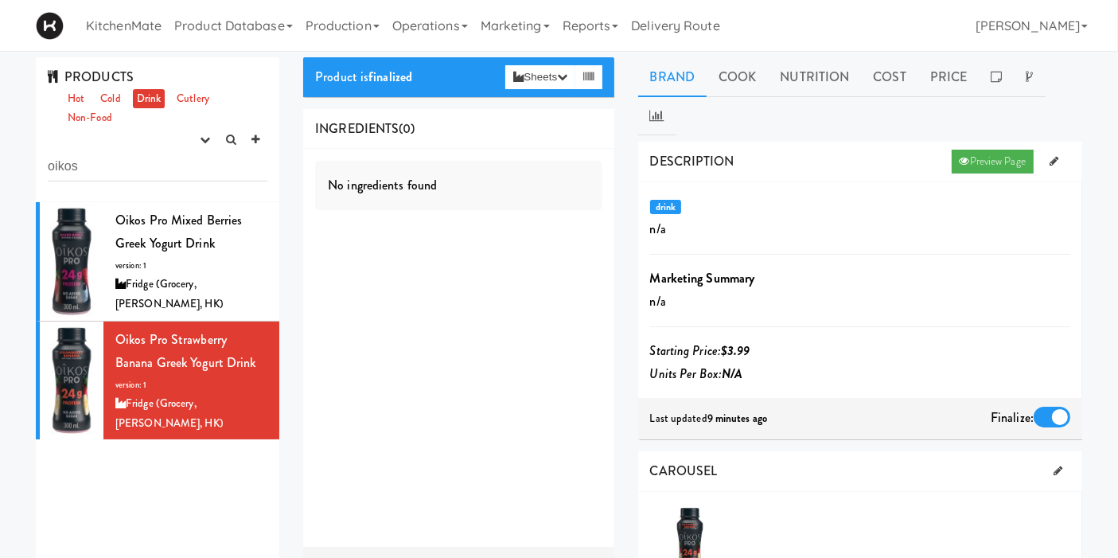
click at [400, 162] on div "No ingredients found" at bounding box center [458, 185] width 287 height 49
click at [553, 157] on div "No ingredients found" at bounding box center [458, 348] width 310 height 398
click at [171, 267] on div "Oikos Pro Mixed Berries Greek Yogurt Drink version: 1 Fridge (Grocery, Bev, HK)" at bounding box center [191, 262] width 152 height 106
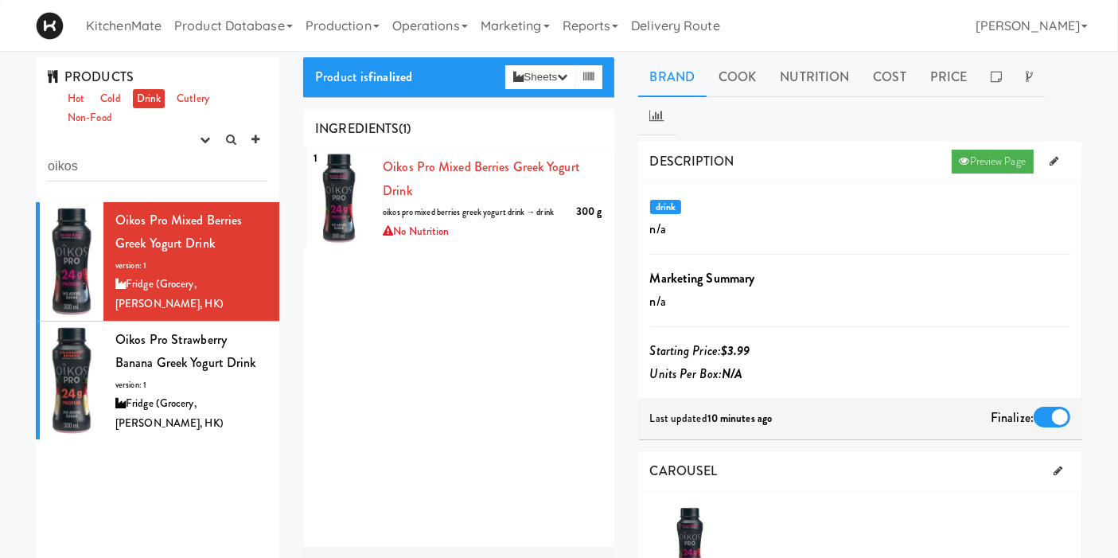
click at [488, 142] on div "INGREDIENTS (1)" at bounding box center [458, 129] width 310 height 41
click at [190, 330] on span "Oikos Pro Strawberry Banana Greek Yogurt Drink" at bounding box center [185, 351] width 141 height 42
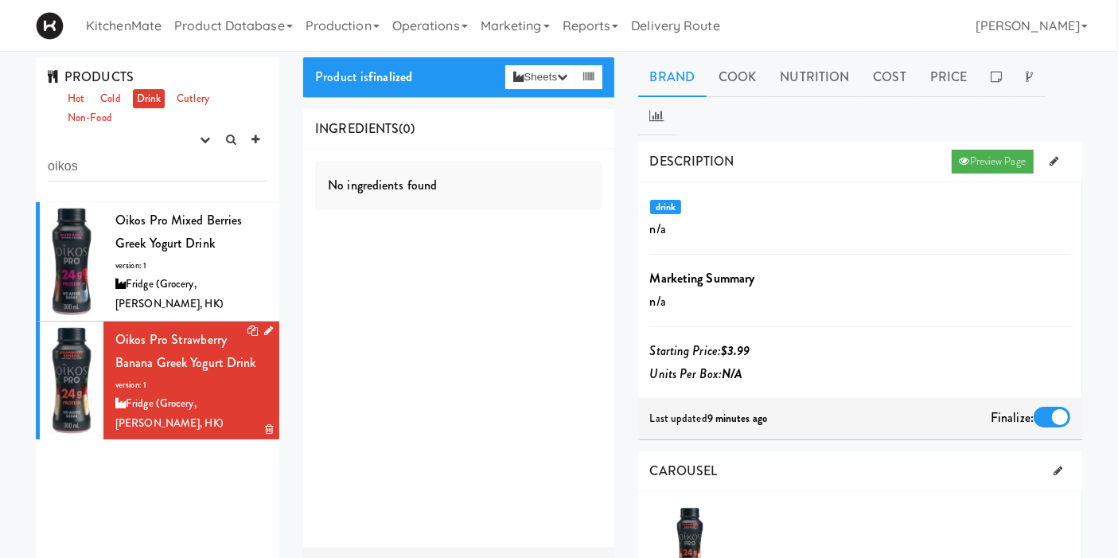
click at [264, 326] on icon at bounding box center [268, 331] width 9 height 10
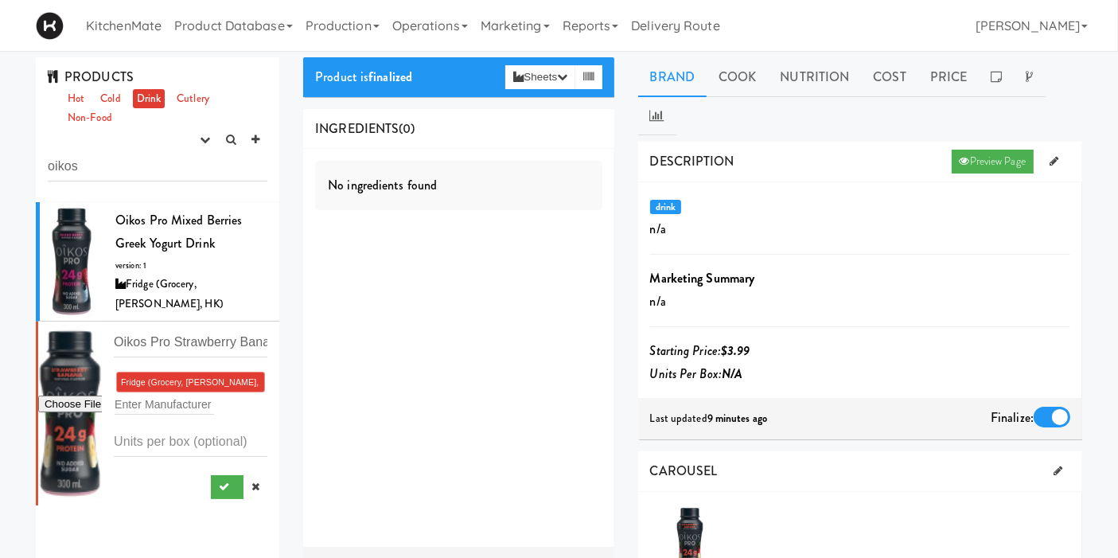
click at [446, 123] on div "INGREDIENTS (0)" at bounding box center [458, 129] width 310 height 41
click at [553, 76] on button "Sheets" at bounding box center [540, 77] width 70 height 24
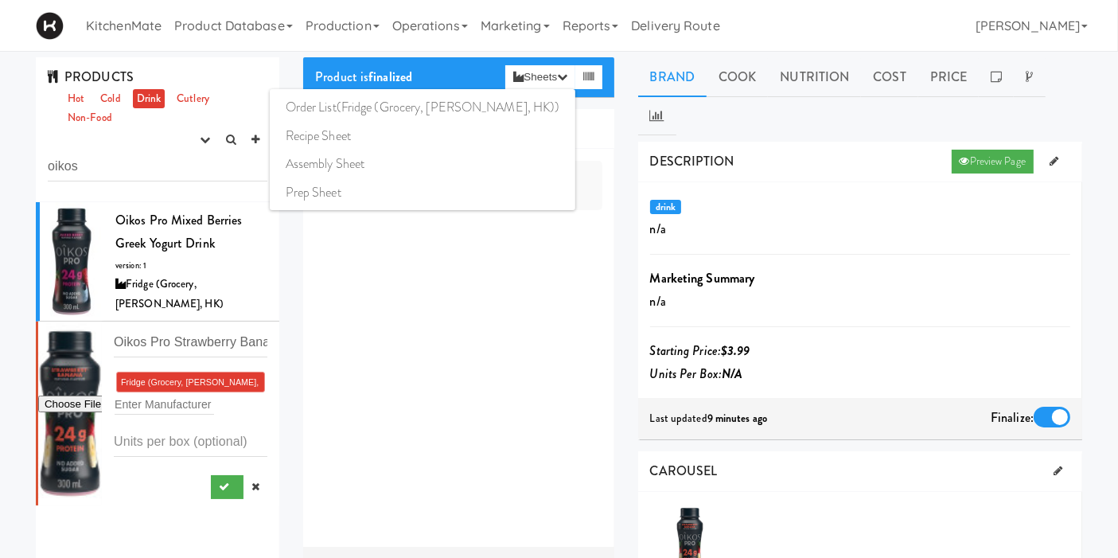
click at [363, 274] on div "No ingredients found" at bounding box center [458, 348] width 310 height 398
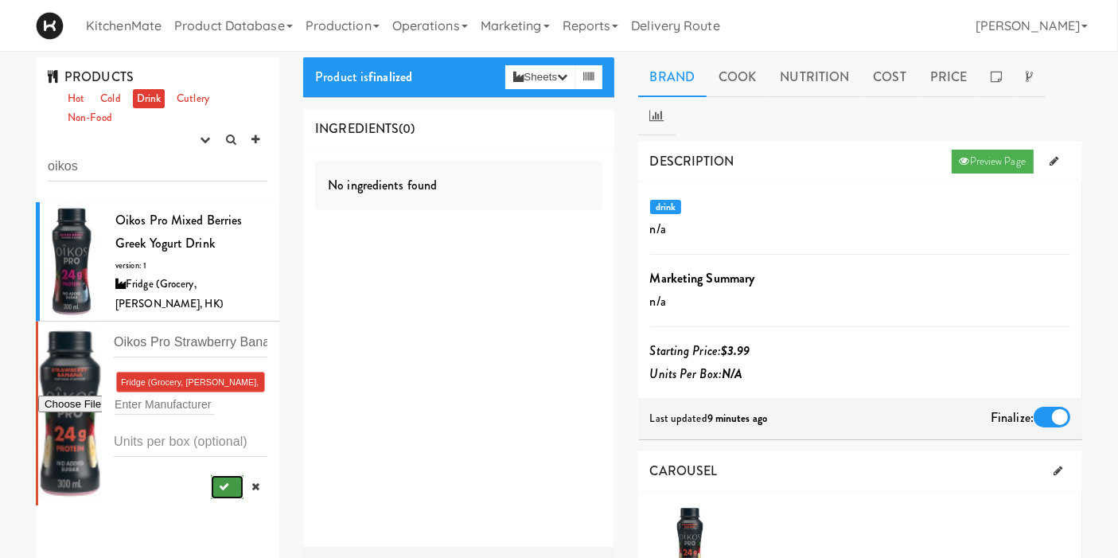
click at [211, 475] on button "submit" at bounding box center [227, 487] width 33 height 24
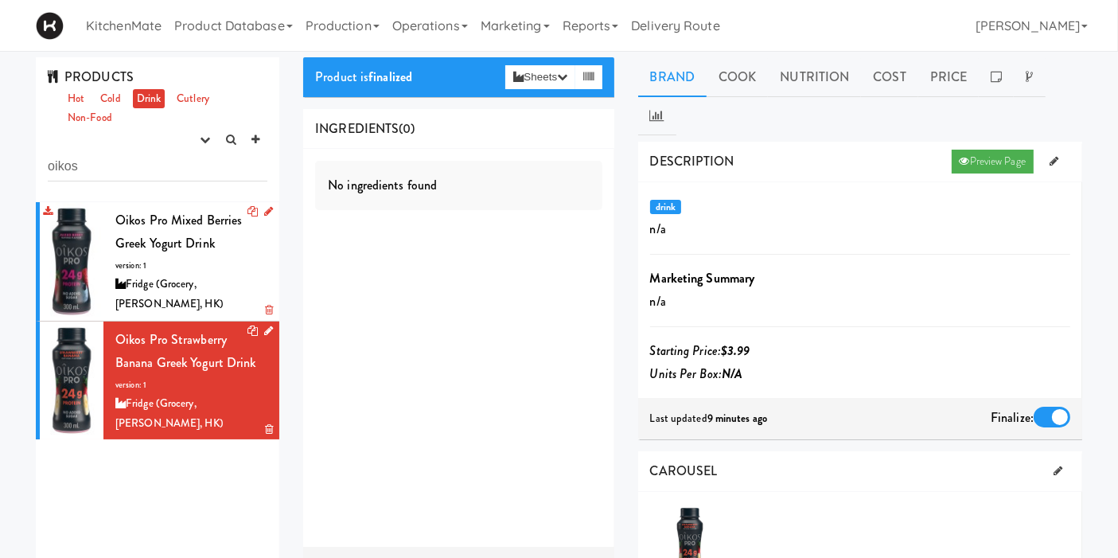
click at [163, 237] on span "Oikos Pro Mixed Berries Greek Yogurt Drink" at bounding box center [178, 232] width 127 height 42
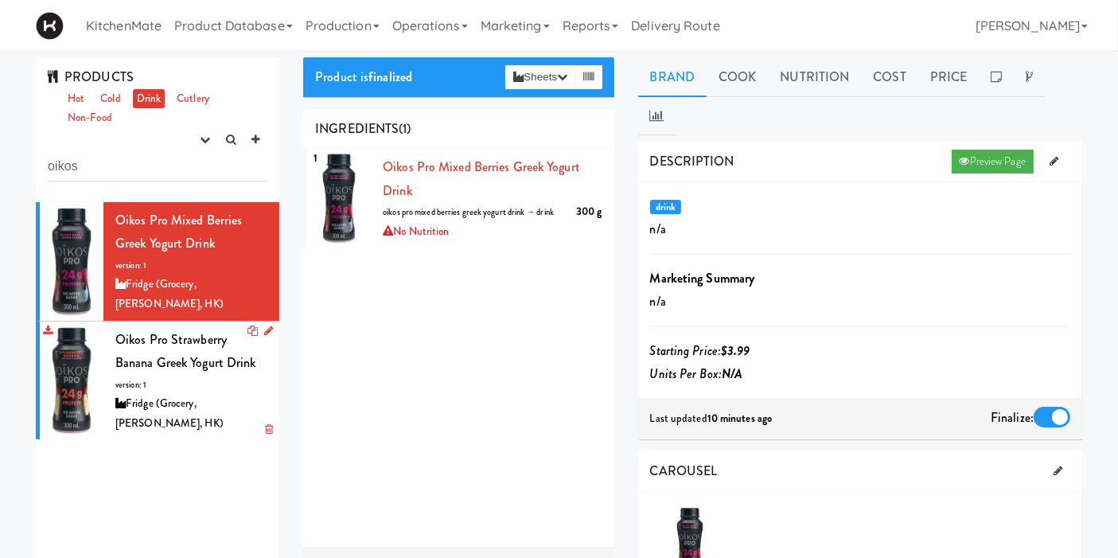
click at [130, 366] on span "Oikos Pro Strawberry Banana Greek Yogurt Drink" at bounding box center [185, 351] width 141 height 42
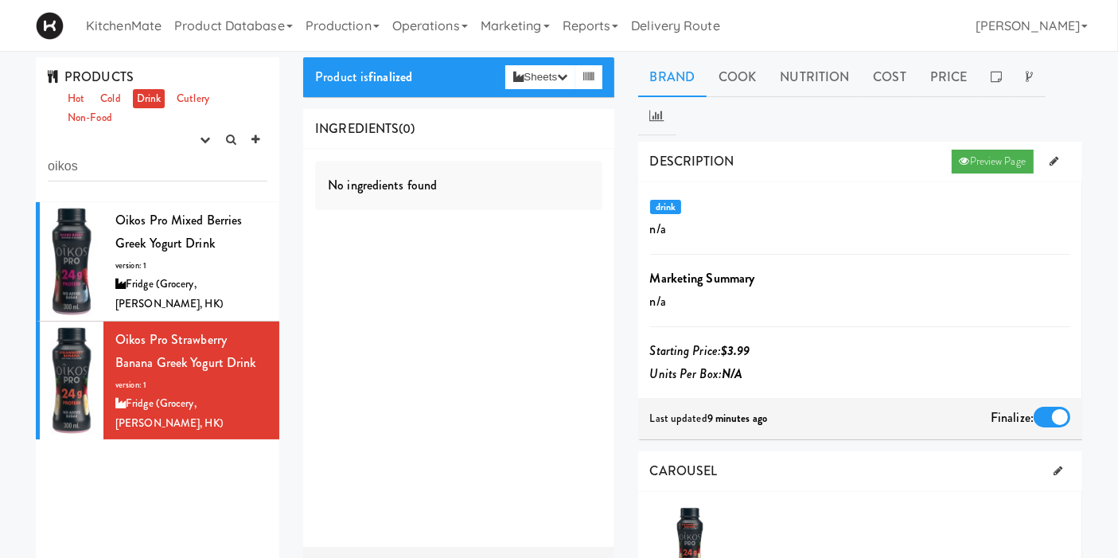
click at [352, 176] on div "No ingredients found" at bounding box center [458, 185] width 287 height 49
drag, startPoint x: 556, startPoint y: 117, endPoint x: 481, endPoint y: 116, distance: 74.8
click at [557, 117] on div "INGREDIENTS (0)" at bounding box center [458, 129] width 310 height 41
click at [400, 116] on div "INGREDIENTS (0)" at bounding box center [458, 129] width 310 height 41
click at [460, 161] on div "No ingredients found" at bounding box center [458, 185] width 287 height 49
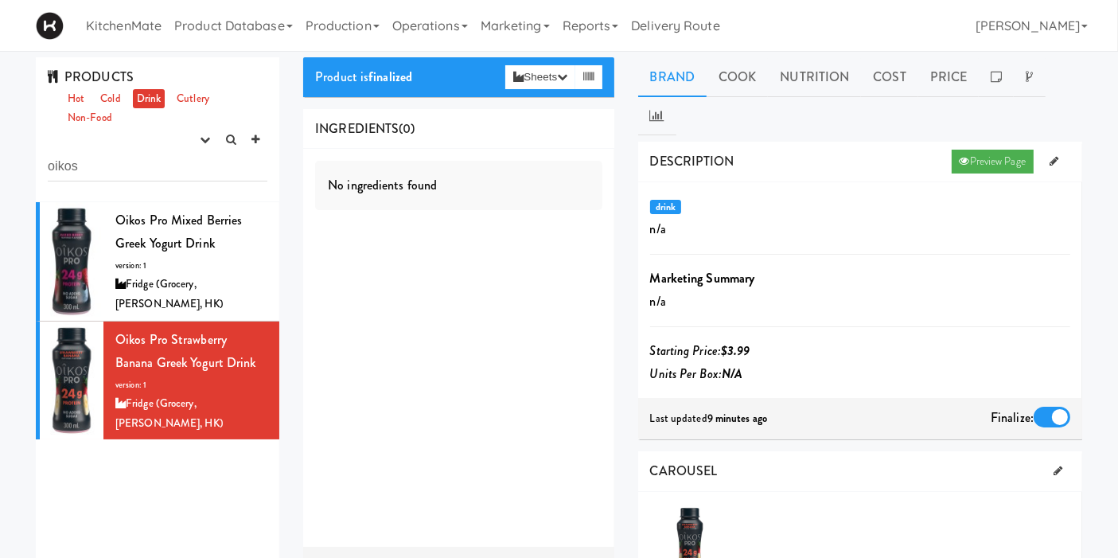
click at [1057, 407] on div at bounding box center [1052, 417] width 37 height 21
click at [0, 0] on input "checkbox" at bounding box center [0, 0] width 0 height 0
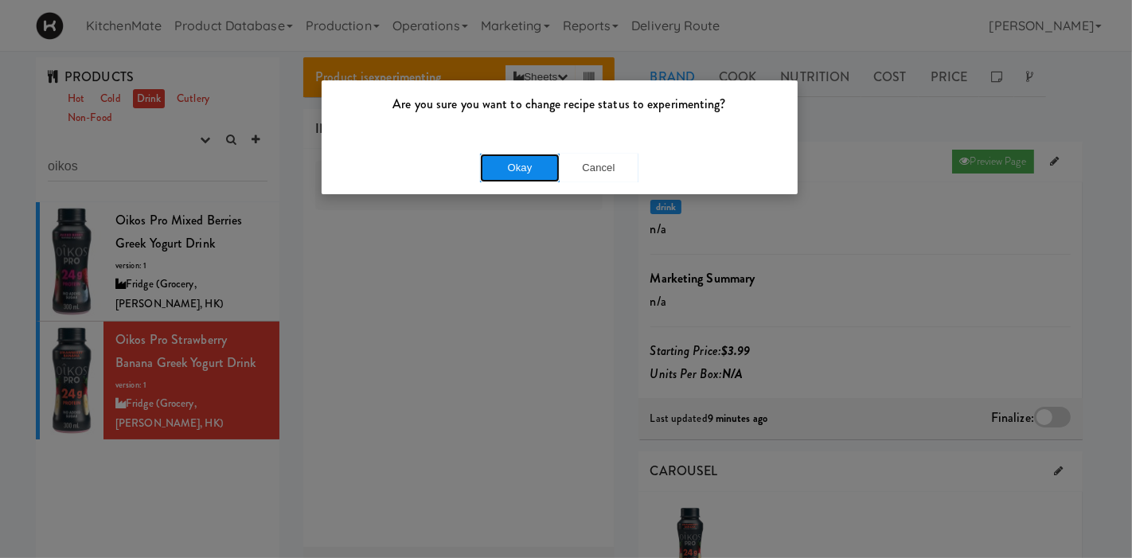
click at [526, 172] on button "Okay" at bounding box center [520, 168] width 80 height 29
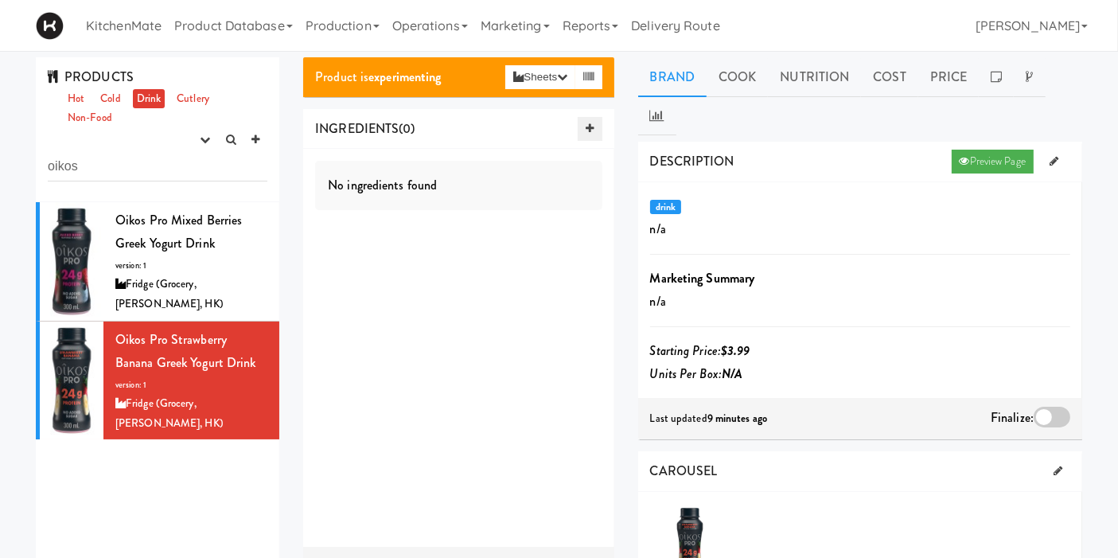
click at [583, 120] on link at bounding box center [590, 129] width 24 height 24
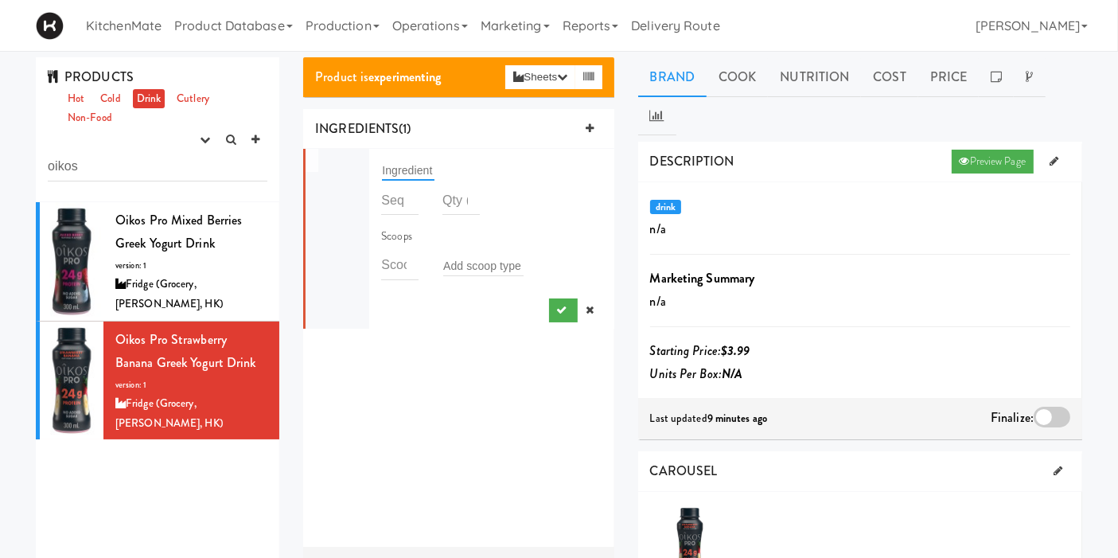
click at [431, 178] on input "text" at bounding box center [408, 170] width 53 height 21
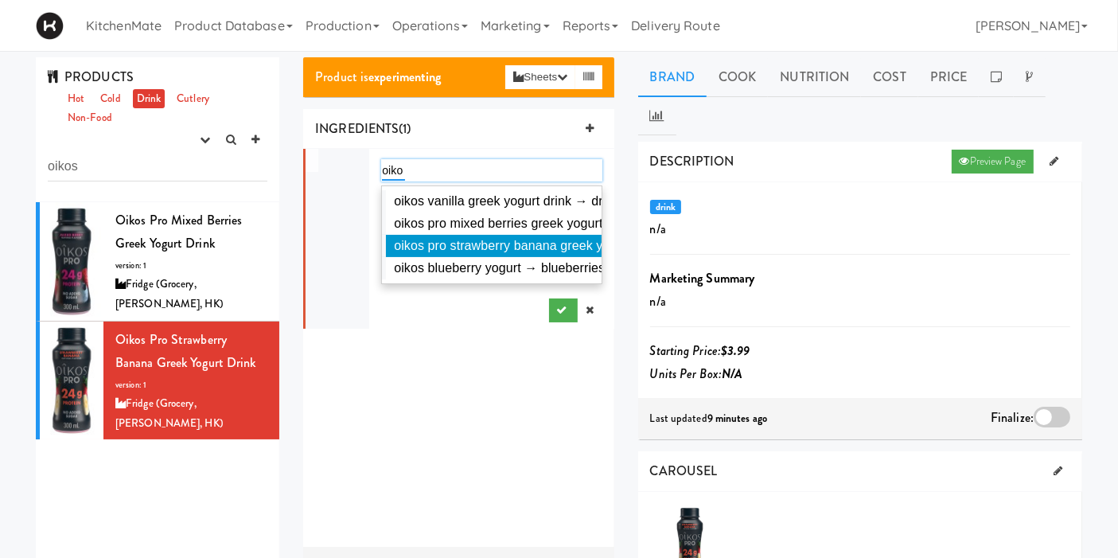
type input "oiko"
click at [485, 242] on span "oikos pro strawberry banana greek yogurt drink → drink" at bounding box center [553, 246] width 318 height 14
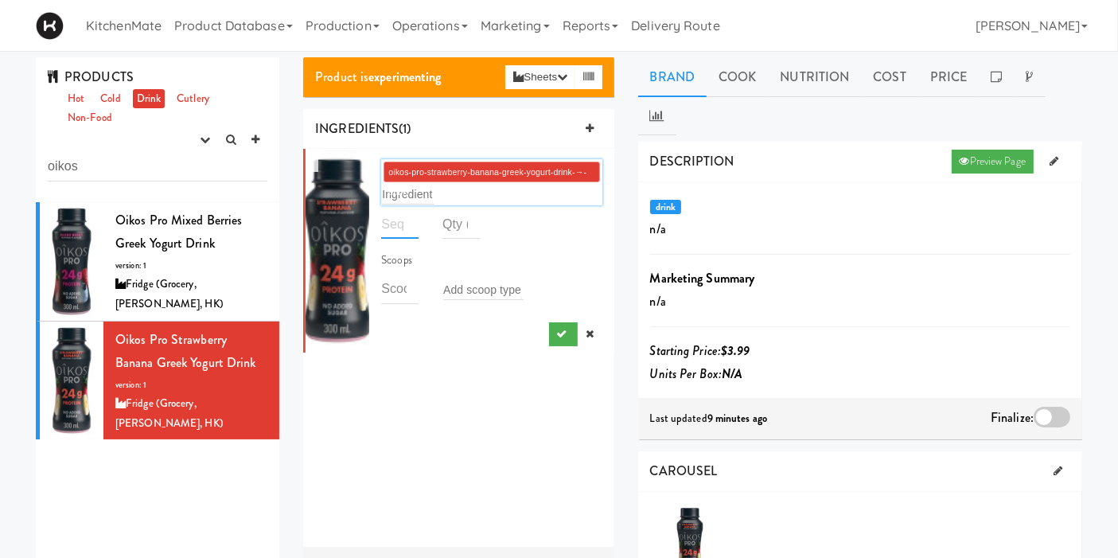
click at [388, 231] on input "number" at bounding box center [399, 223] width 37 height 29
type input "1"
click at [452, 231] on input "number" at bounding box center [460, 223] width 37 height 29
type input "300"
click at [460, 351] on li "1 oikos-pro-strawberry-banana-greek-yogurt-drink-→-drink Ingredient 1 300 Scoop…" at bounding box center [458, 251] width 310 height 204
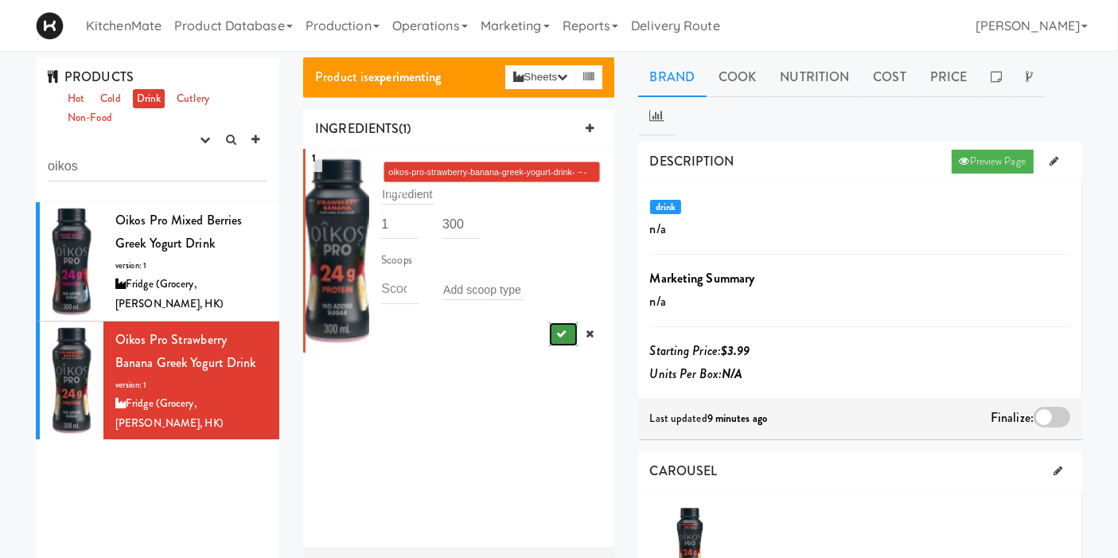
click at [557, 333] on icon "submit" at bounding box center [562, 334] width 10 height 10
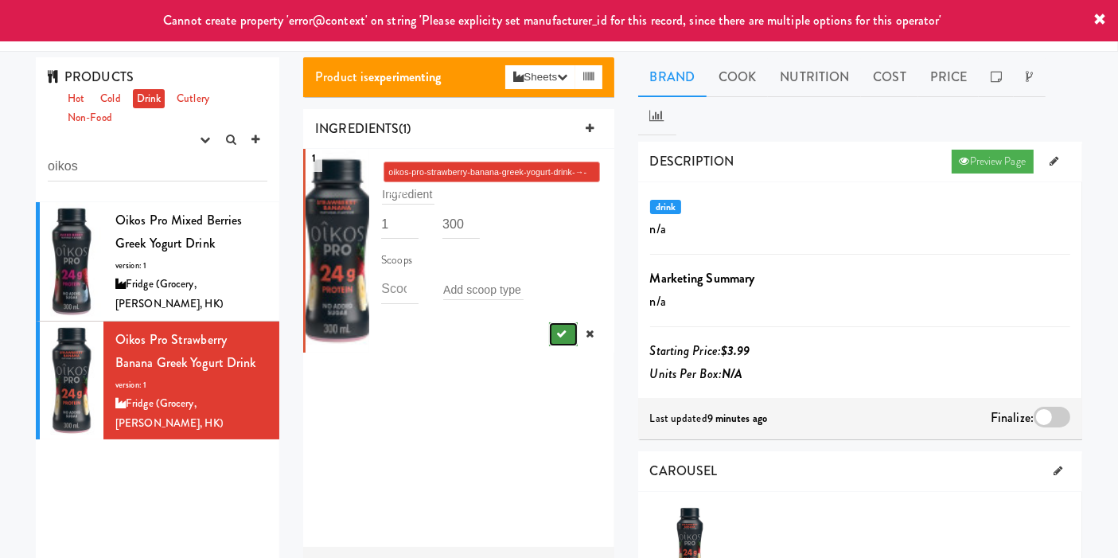
click at [555, 330] on button "submit" at bounding box center [563, 334] width 29 height 24
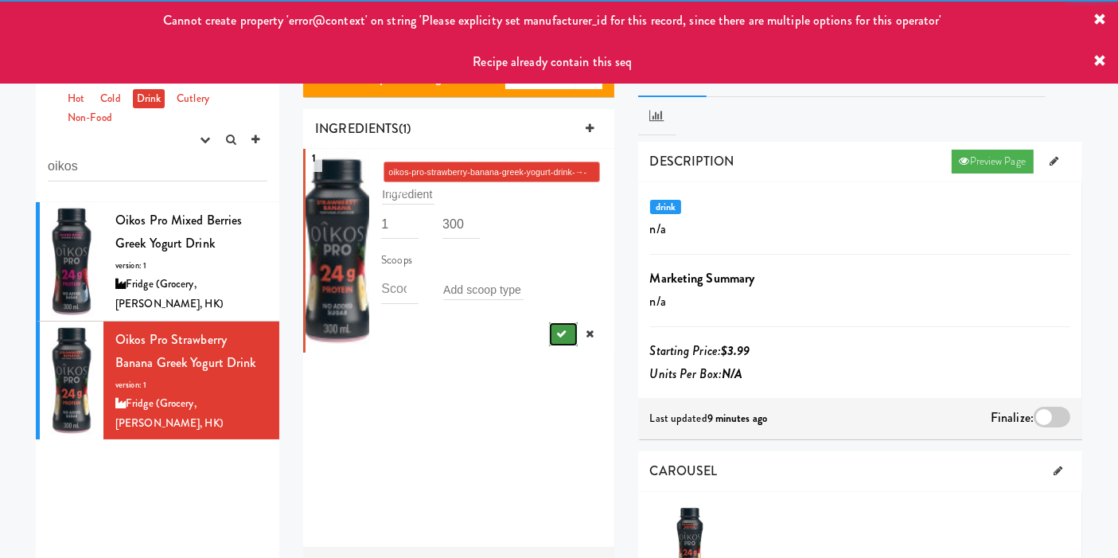
click at [555, 331] on button "submit" at bounding box center [563, 334] width 29 height 24
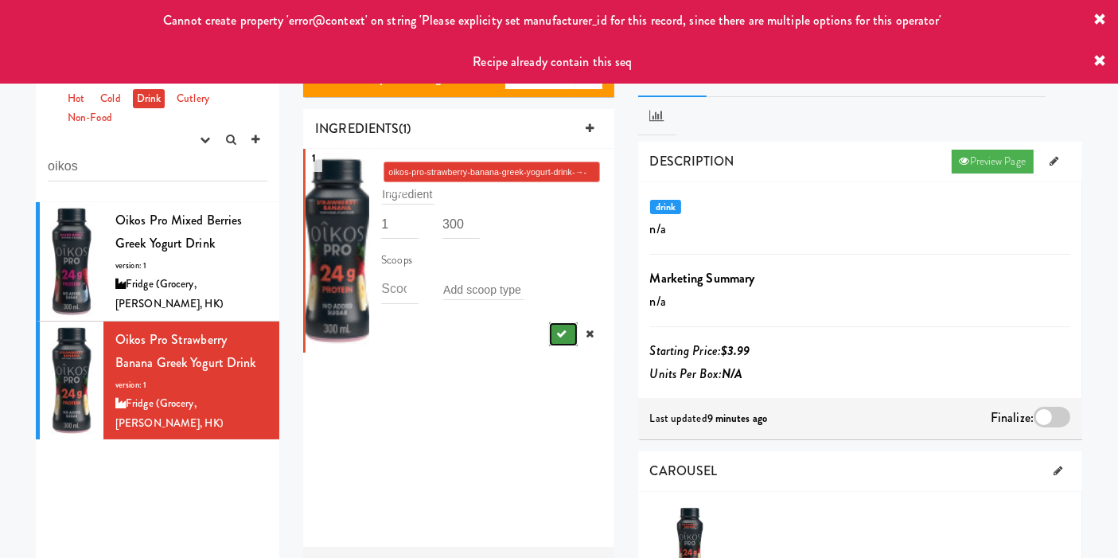
click at [557, 335] on icon "submit" at bounding box center [562, 334] width 10 height 10
click at [1063, 407] on div at bounding box center [1052, 417] width 37 height 21
click at [0, 0] on input "checkbox" at bounding box center [0, 0] width 0 height 0
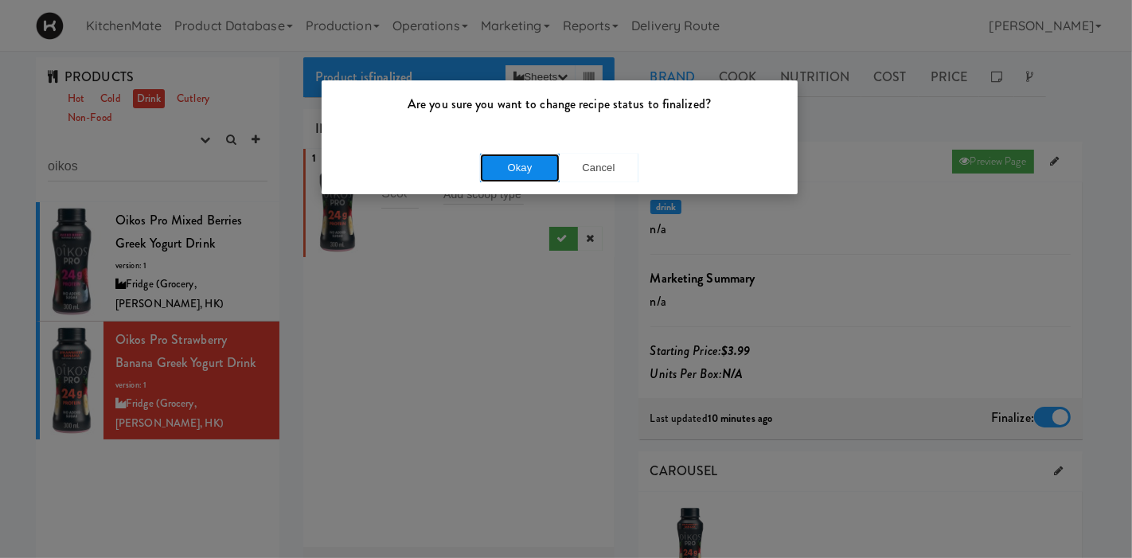
click at [524, 169] on button "Okay" at bounding box center [520, 168] width 80 height 29
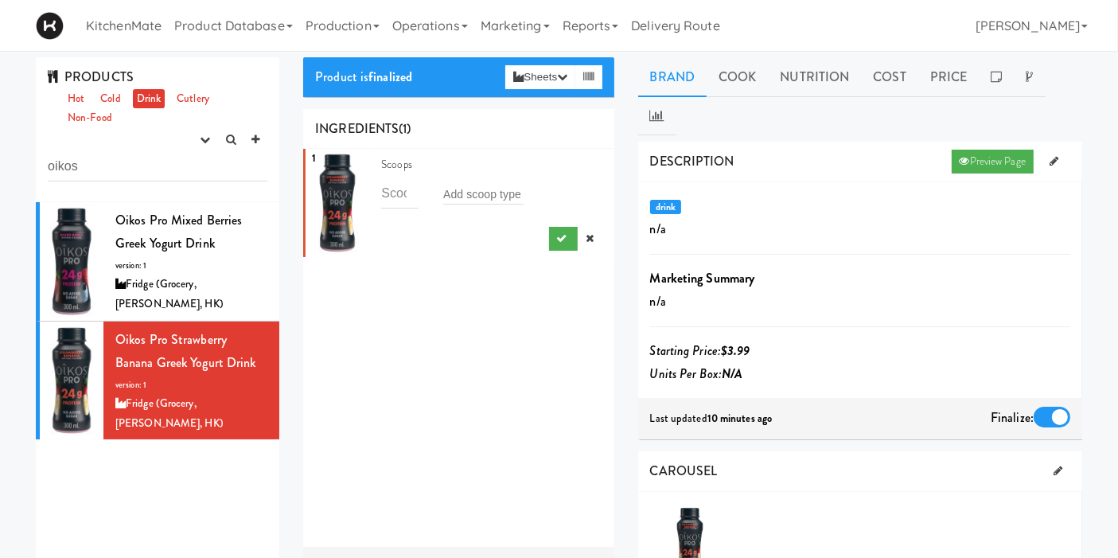
click at [533, 242] on div "Scoops Add scoop type" at bounding box center [491, 203] width 220 height 96
click at [549, 248] on button "submit" at bounding box center [563, 239] width 29 height 24
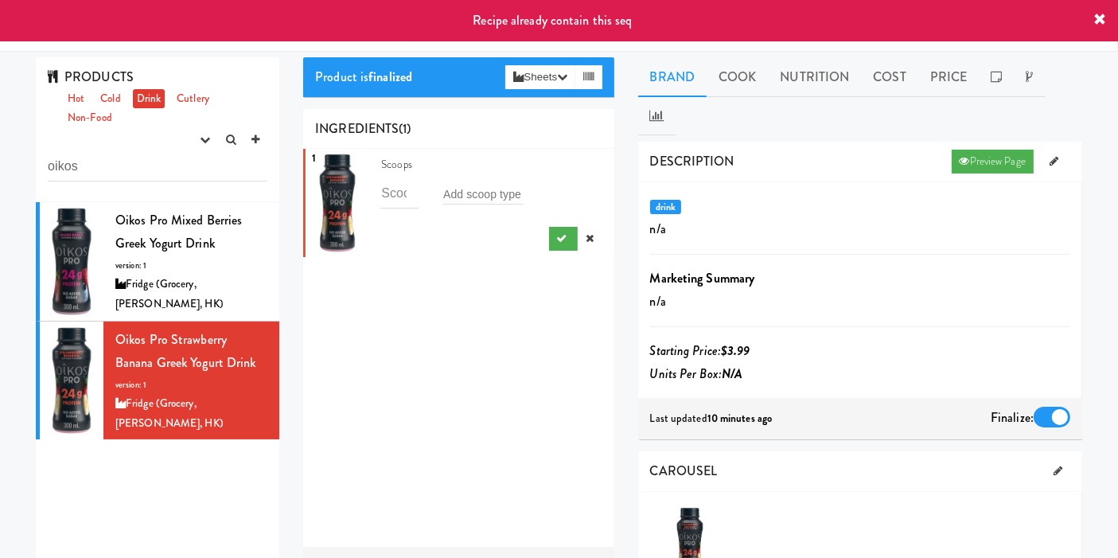
click at [142, 90] on link "Drink" at bounding box center [149, 99] width 33 height 20
click at [147, 337] on span "Oikos Pro Strawberry Banana Greek Yogurt Drink" at bounding box center [185, 351] width 141 height 42
click at [157, 244] on span "Oikos Pro Mixed Berries Greek Yogurt Drink" at bounding box center [178, 232] width 127 height 42
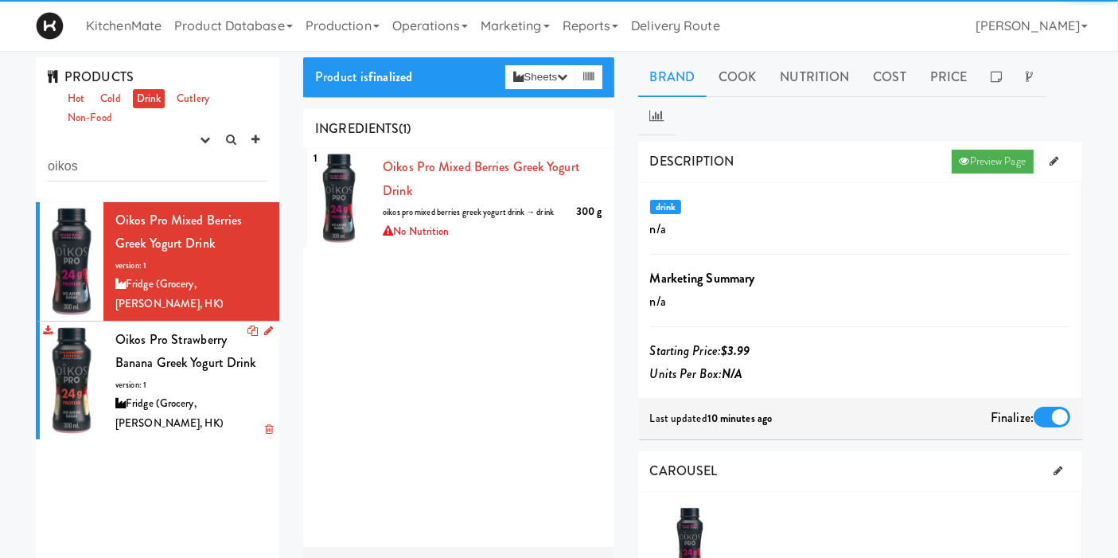
click at [184, 361] on div "Oikos Pro Strawberry Banana Greek Yogurt Drink version: 1 Fridge (Grocery, Bev,…" at bounding box center [191, 381] width 152 height 106
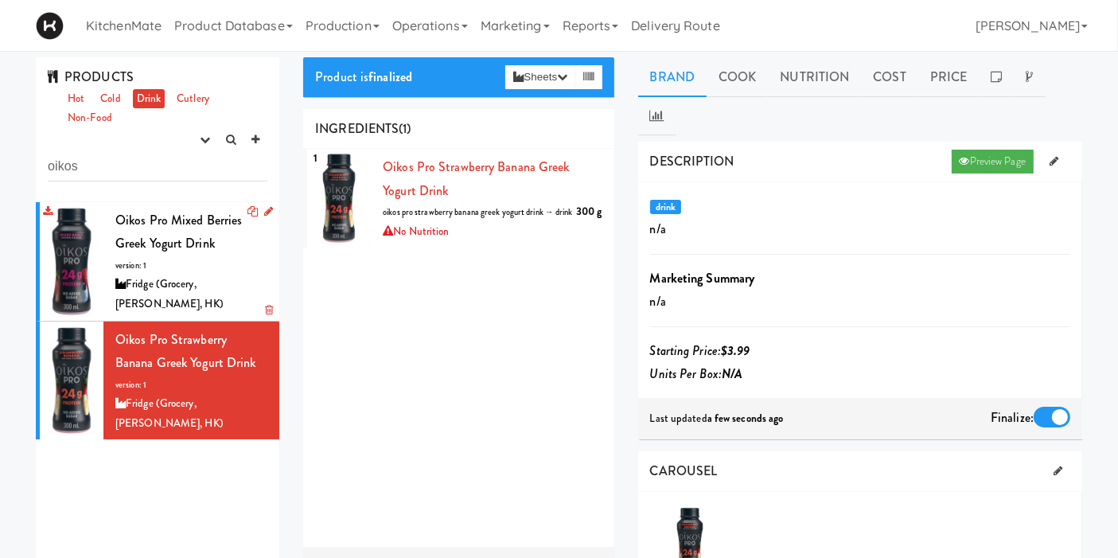
click at [189, 235] on span "Oikos Pro Mixed Berries Greek Yogurt Drink" at bounding box center [178, 232] width 127 height 42
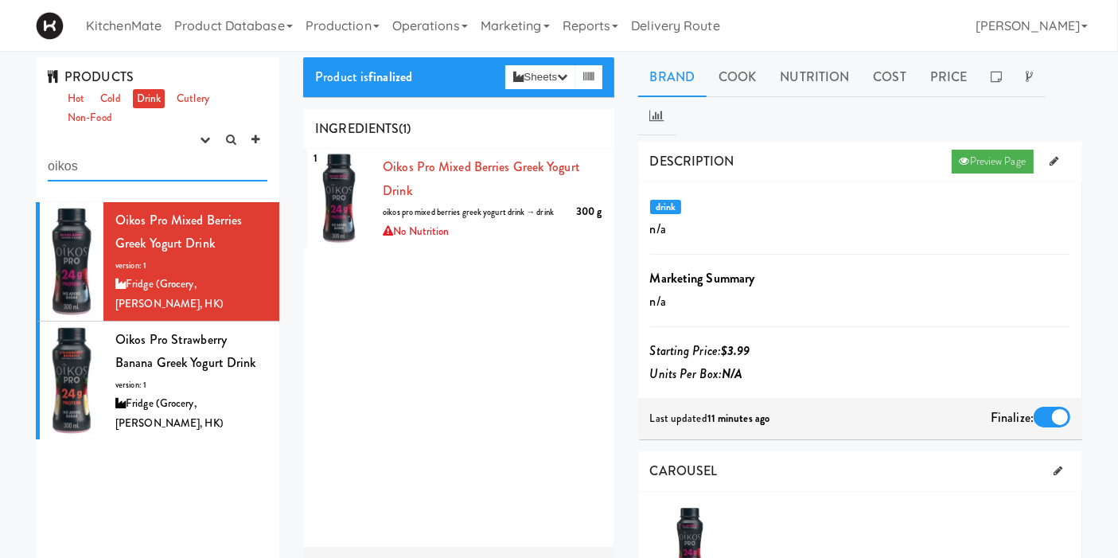
drag, startPoint x: 111, startPoint y: 154, endPoint x: 3, endPoint y: 169, distance: 108.4
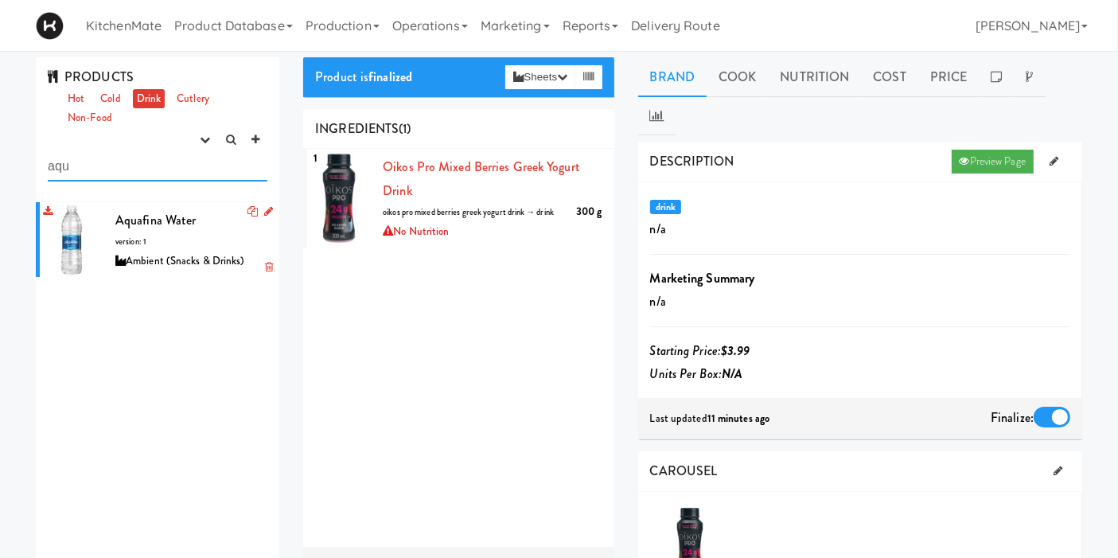
type input "aqu"
click at [111, 216] on li "Aquafina Water version: 1 Ambient (Snacks & Drinks)" at bounding box center [158, 240] width 244 height 76
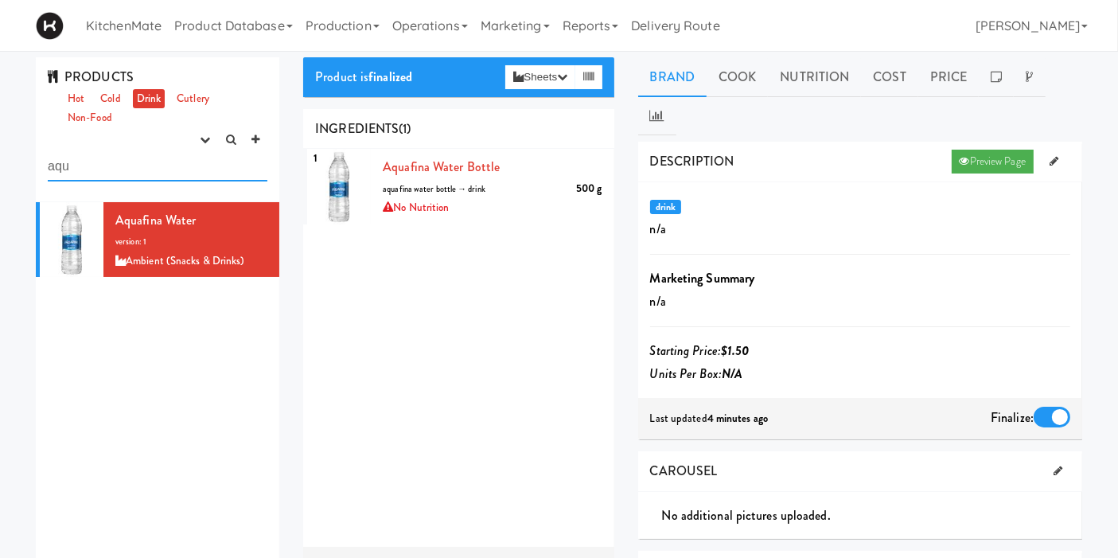
drag, startPoint x: 78, startPoint y: 162, endPoint x: 1, endPoint y: 151, distance: 77.9
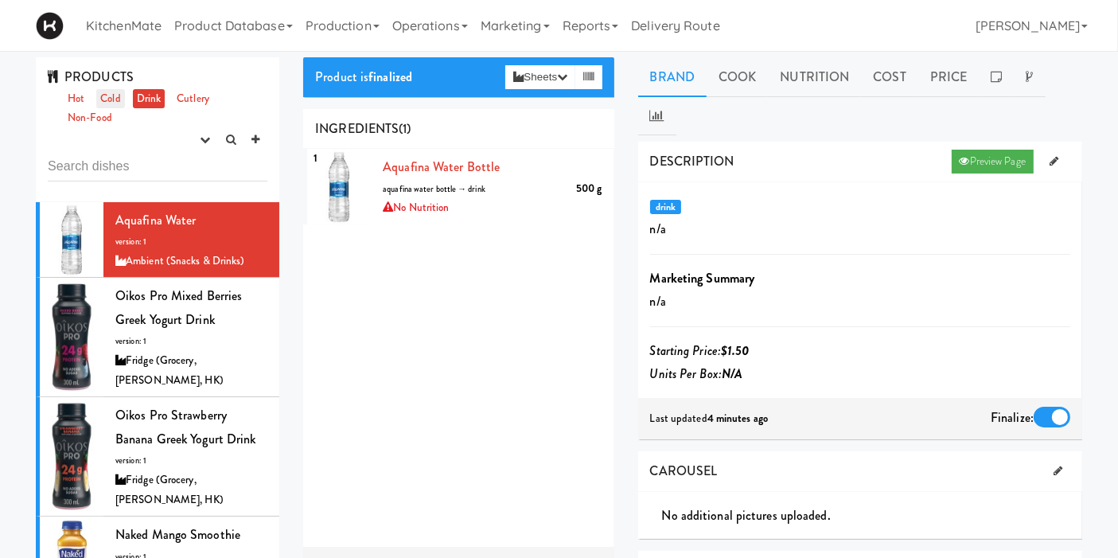
click at [103, 99] on link "Cold" at bounding box center [110, 99] width 28 height 20
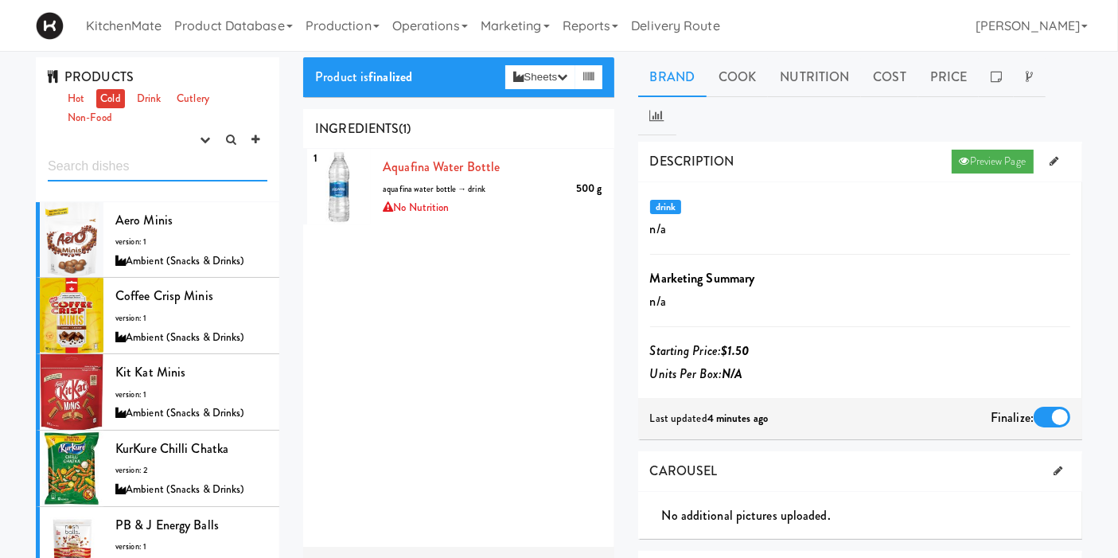
click at [104, 162] on input "text" at bounding box center [158, 166] width 220 height 29
click at [99, 216] on div at bounding box center [72, 240] width 64 height 76
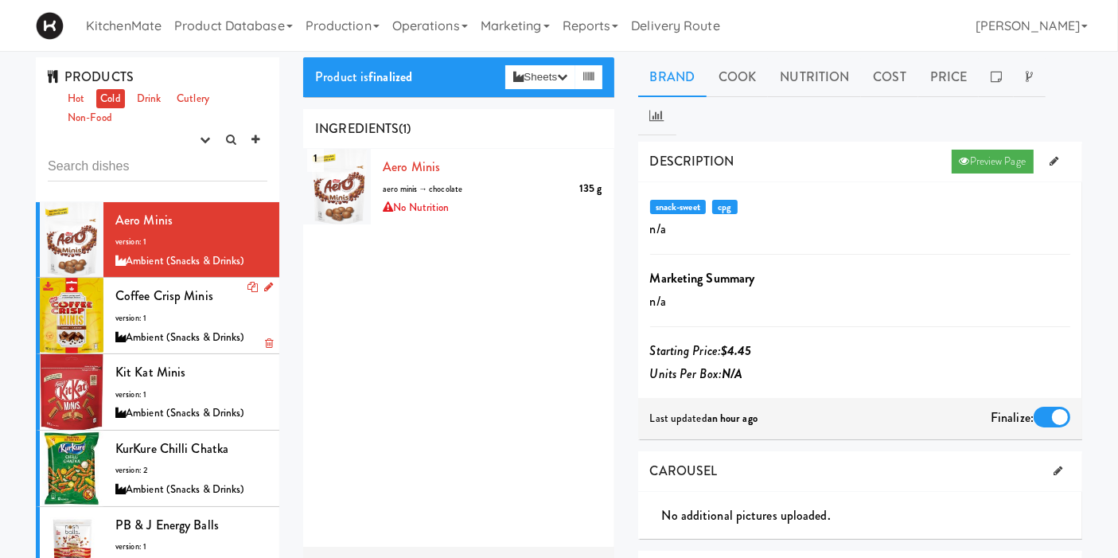
click at [68, 320] on div at bounding box center [72, 316] width 64 height 76
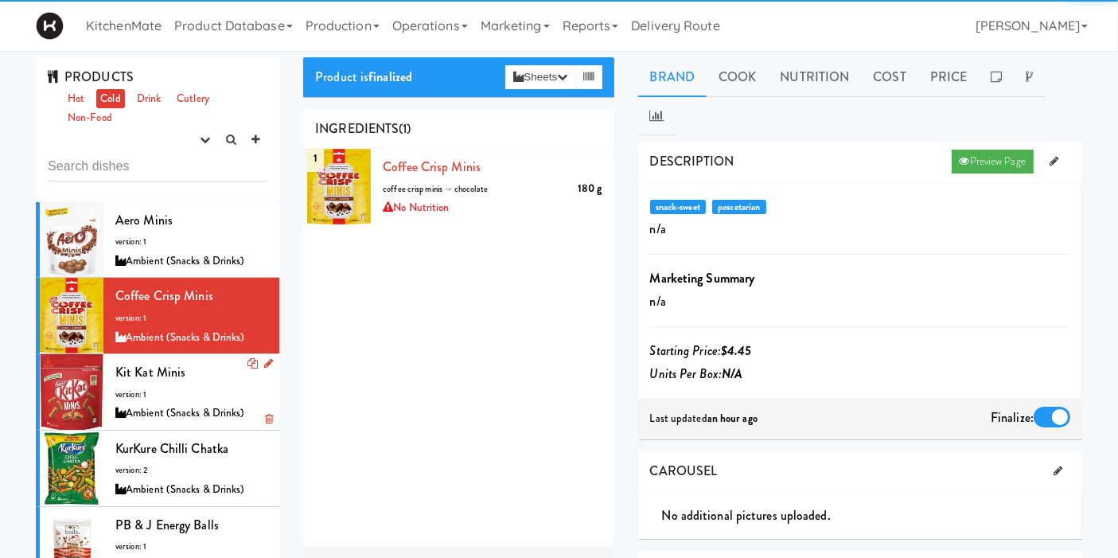
click at [72, 371] on div at bounding box center [72, 392] width 64 height 76
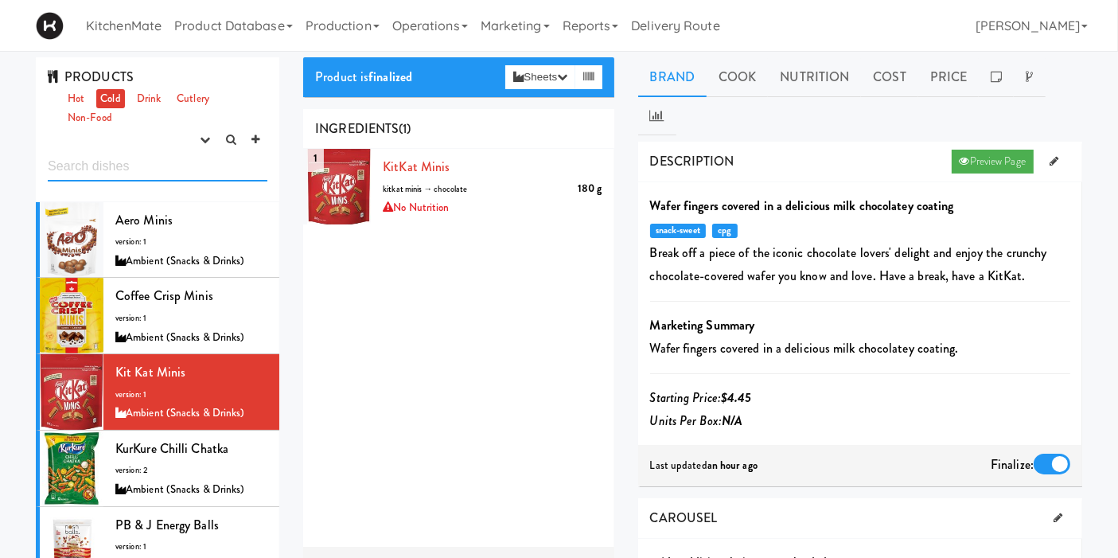
click at [166, 160] on input "text" at bounding box center [158, 166] width 220 height 29
click at [25, 64] on div "PRODUCTS Hot Cold Drink Cutlery Non-Food experimenting finalized shipped discon…" at bounding box center [157, 374] width 267 height 634
click at [119, 170] on input "text" at bounding box center [158, 166] width 220 height 29
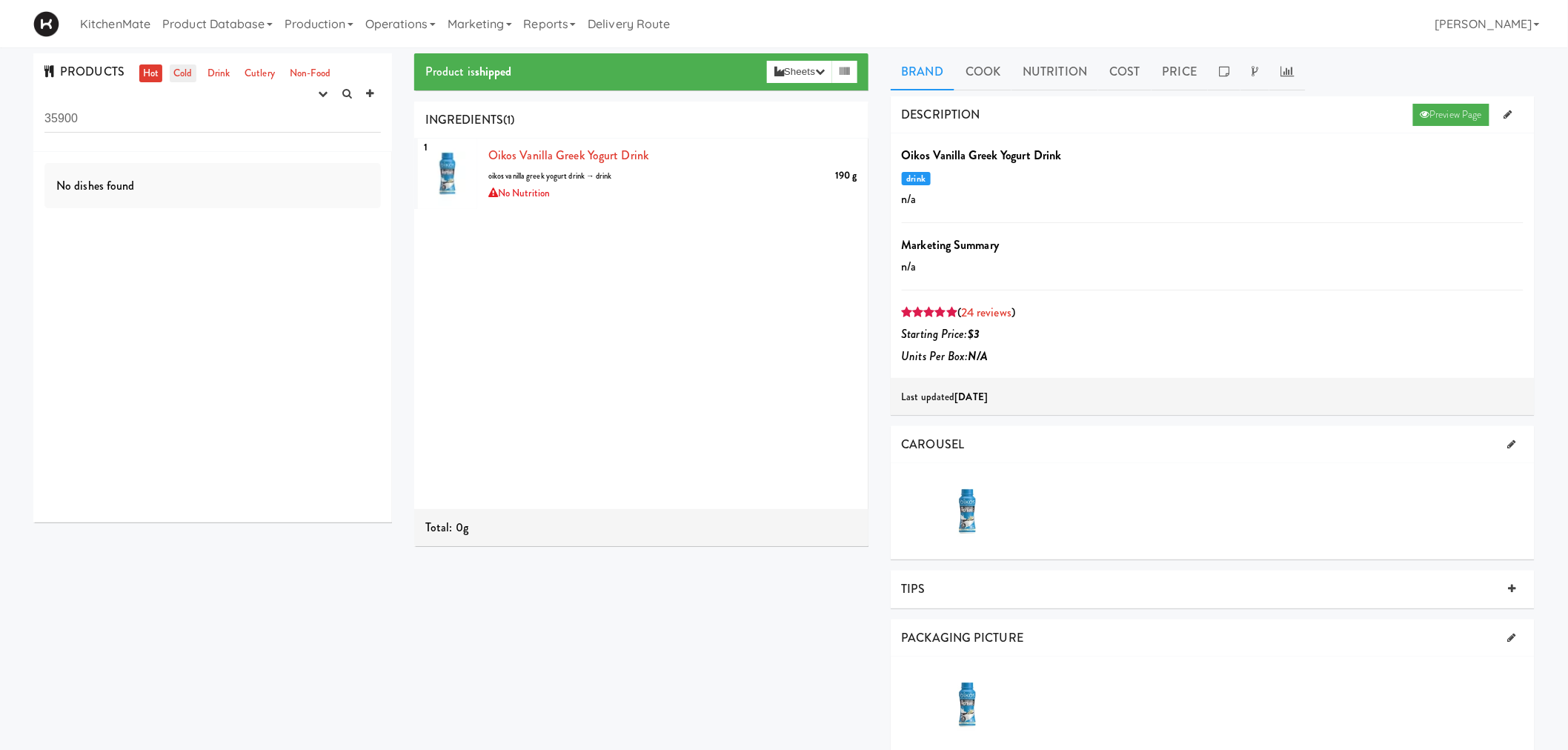
click at [188, 75] on link "Cold" at bounding box center [182, 74] width 26 height 19
click at [256, 20] on link "Product Database" at bounding box center [217, 23] width 122 height 48
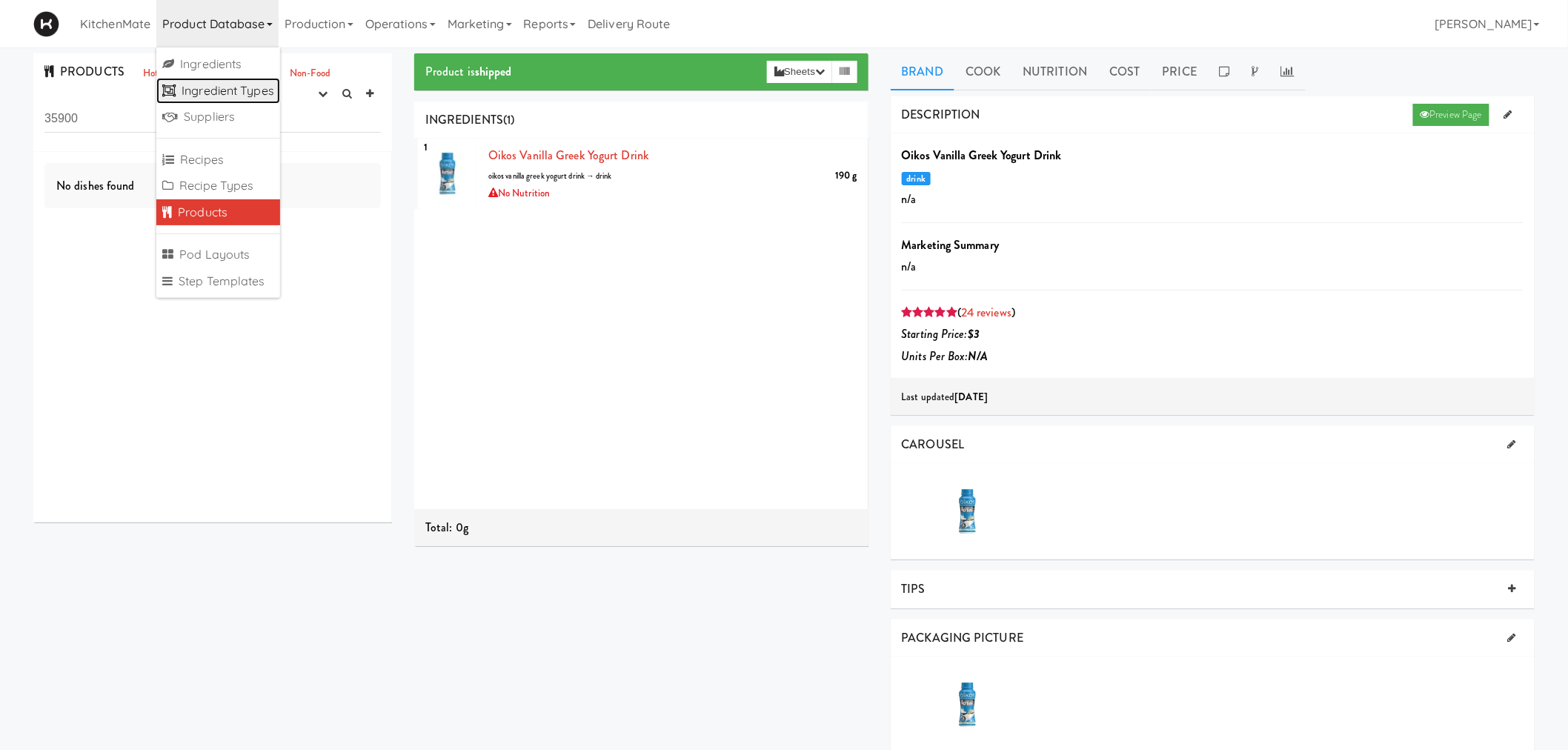
click at [212, 87] on link "Ingredient Types" at bounding box center [218, 91] width 124 height 27
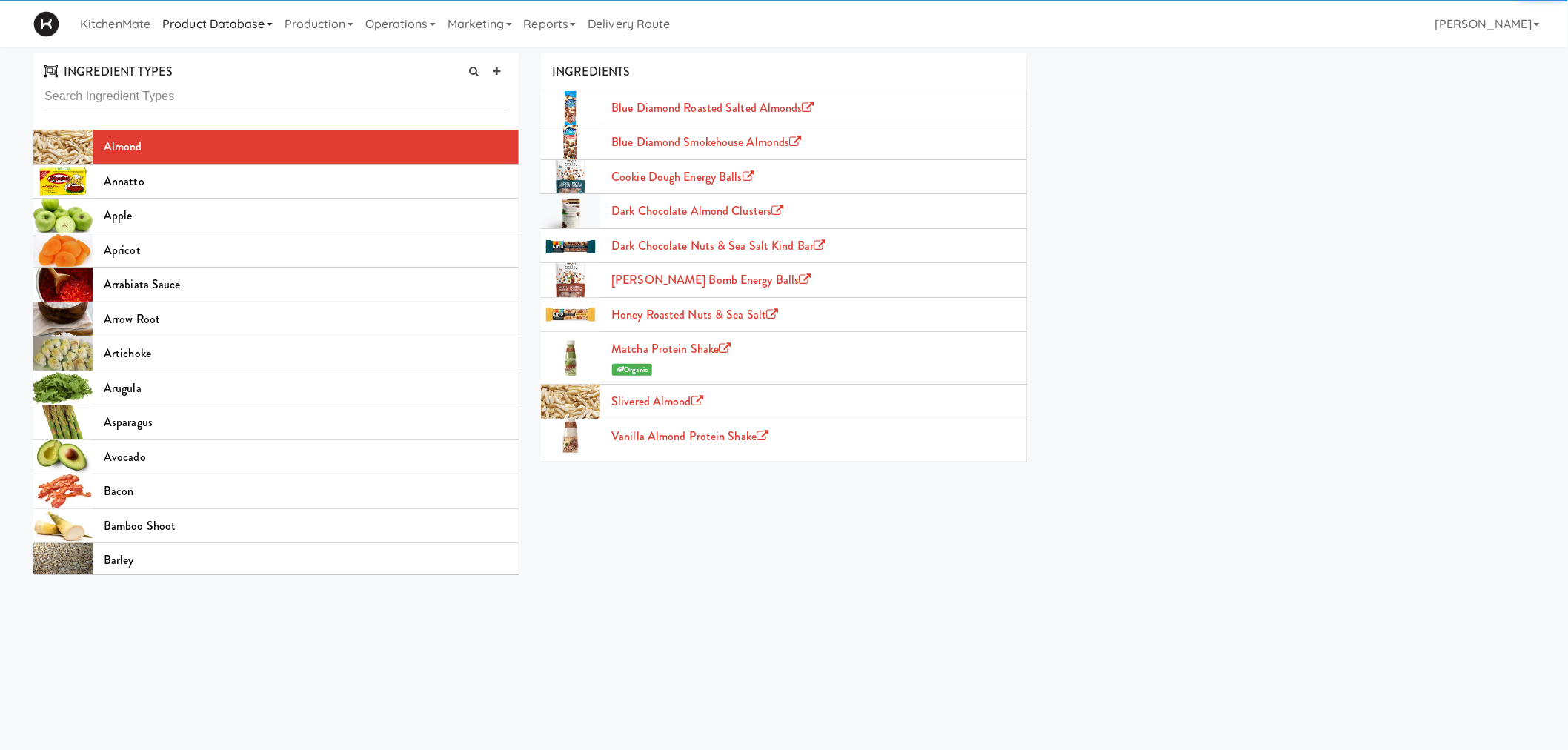
click at [234, 17] on link "Product Database" at bounding box center [217, 23] width 122 height 48
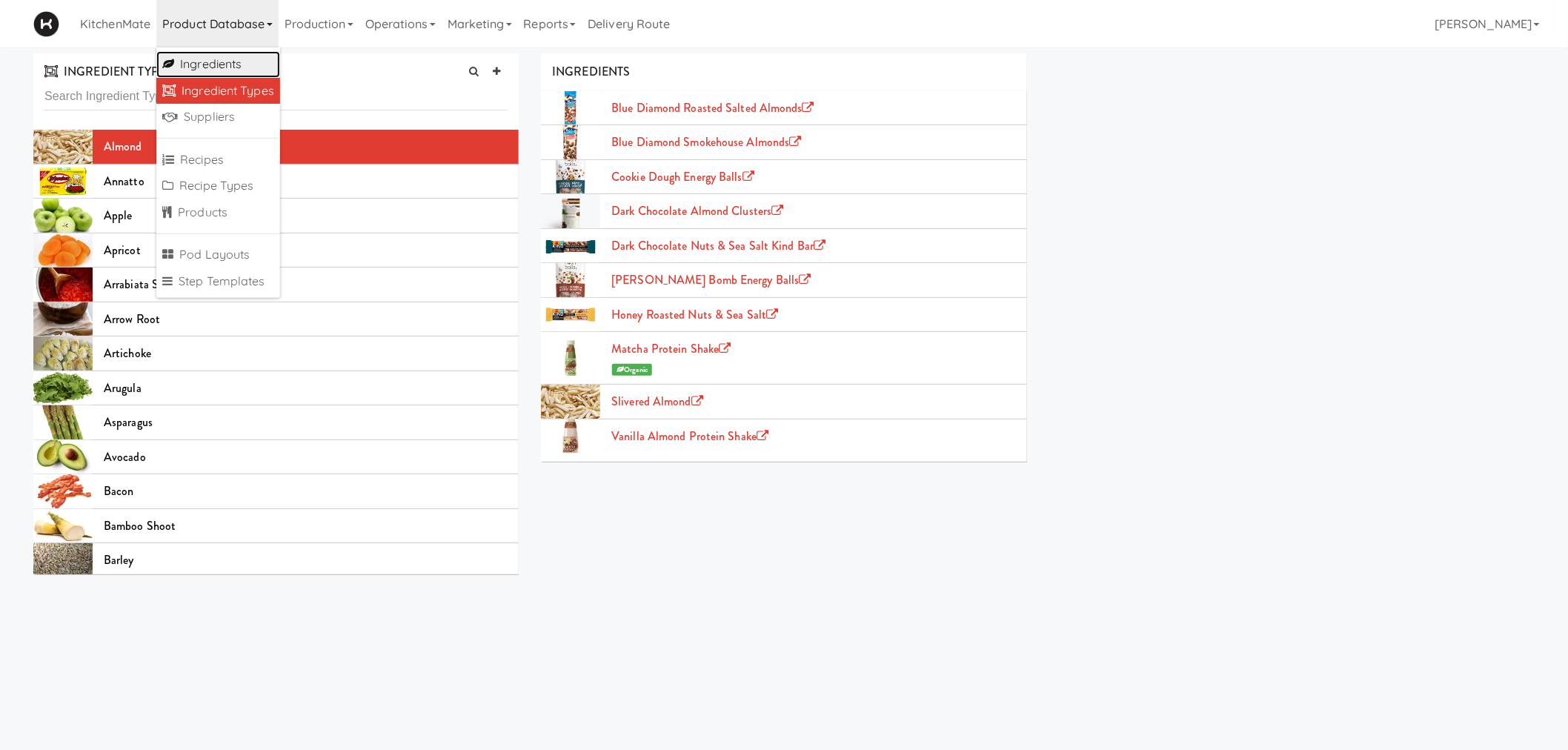
click at [230, 53] on link "Ingredients" at bounding box center [218, 64] width 124 height 27
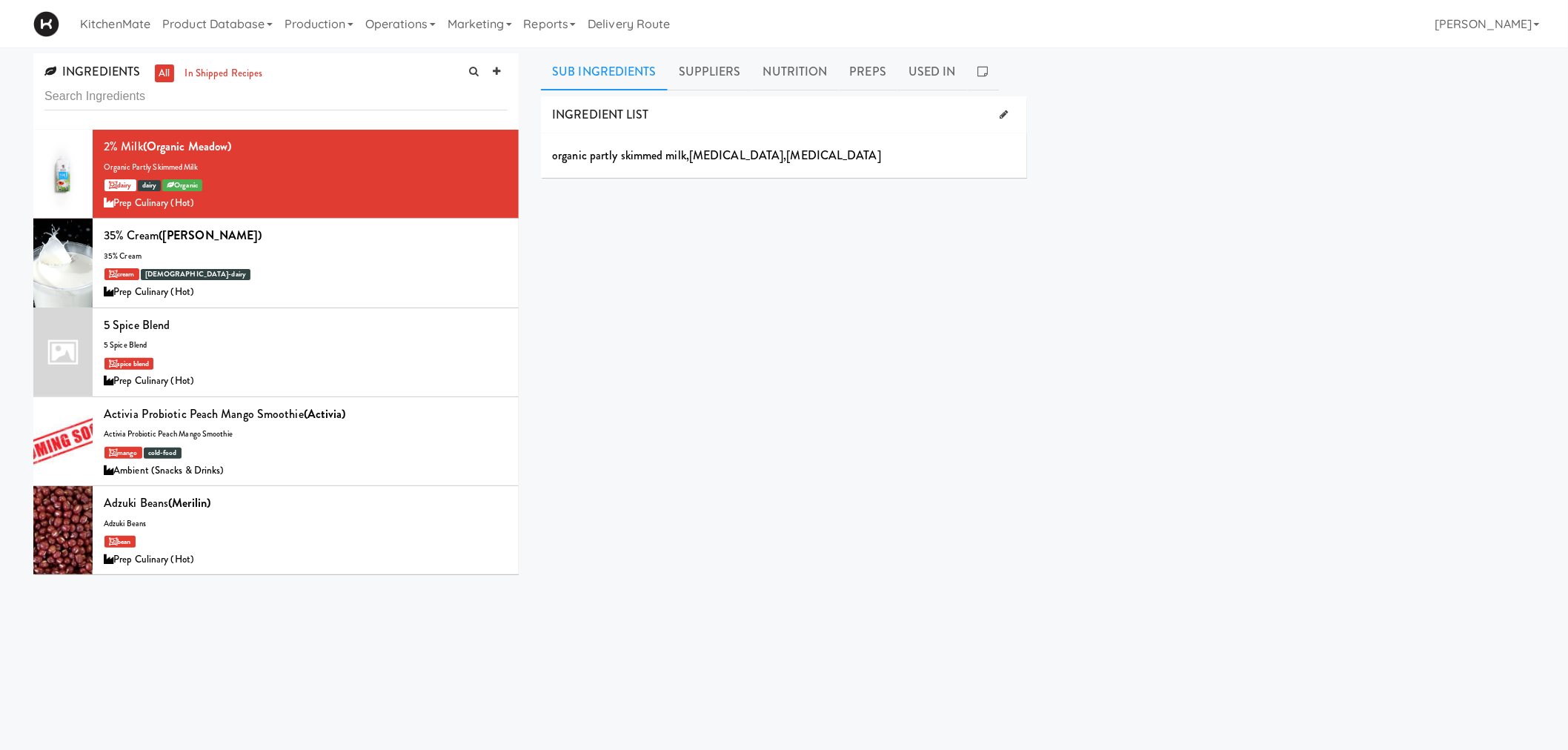
click at [238, 98] on input "text" at bounding box center [276, 96] width 463 height 27
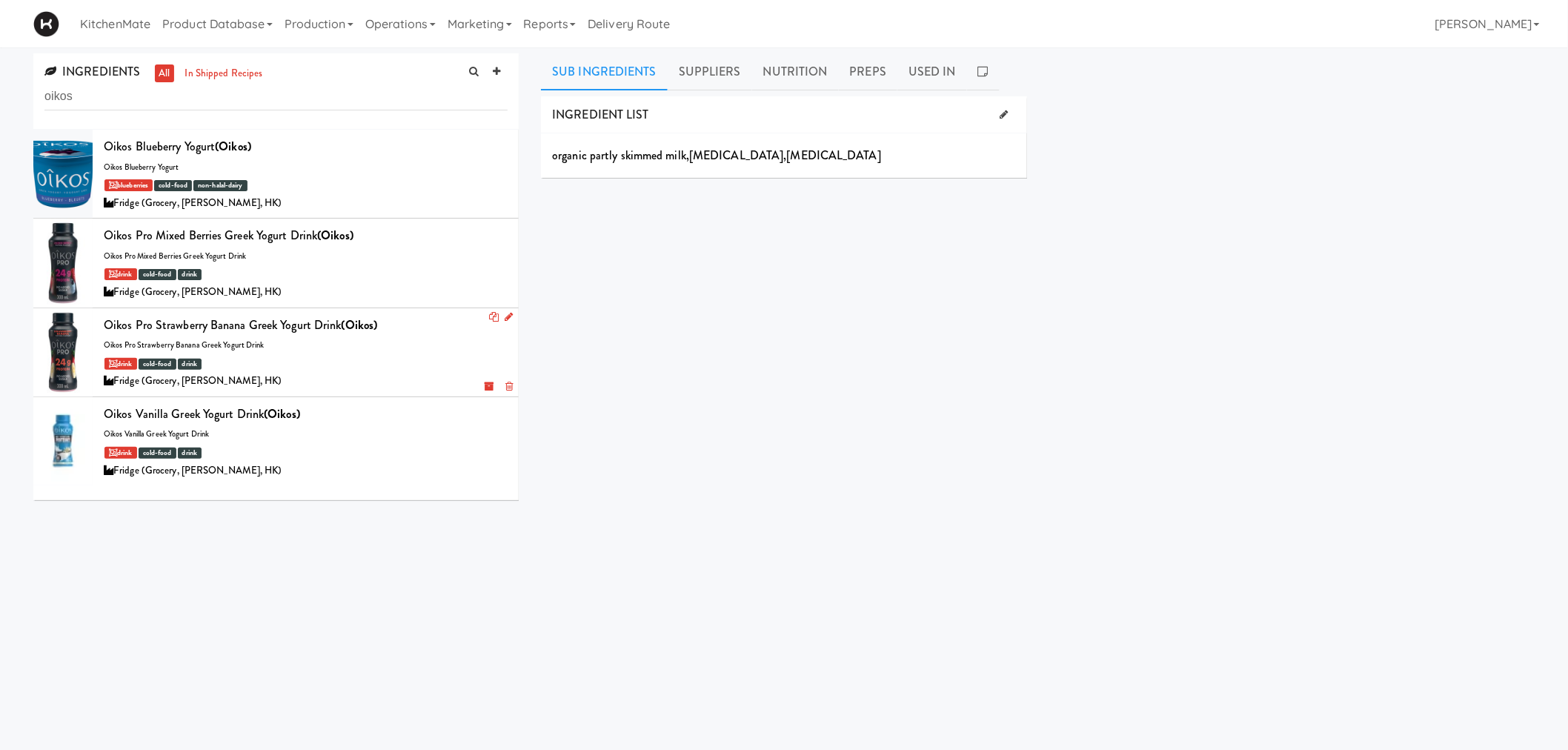
type input "oikos"
click at [68, 345] on div at bounding box center [63, 352] width 60 height 89
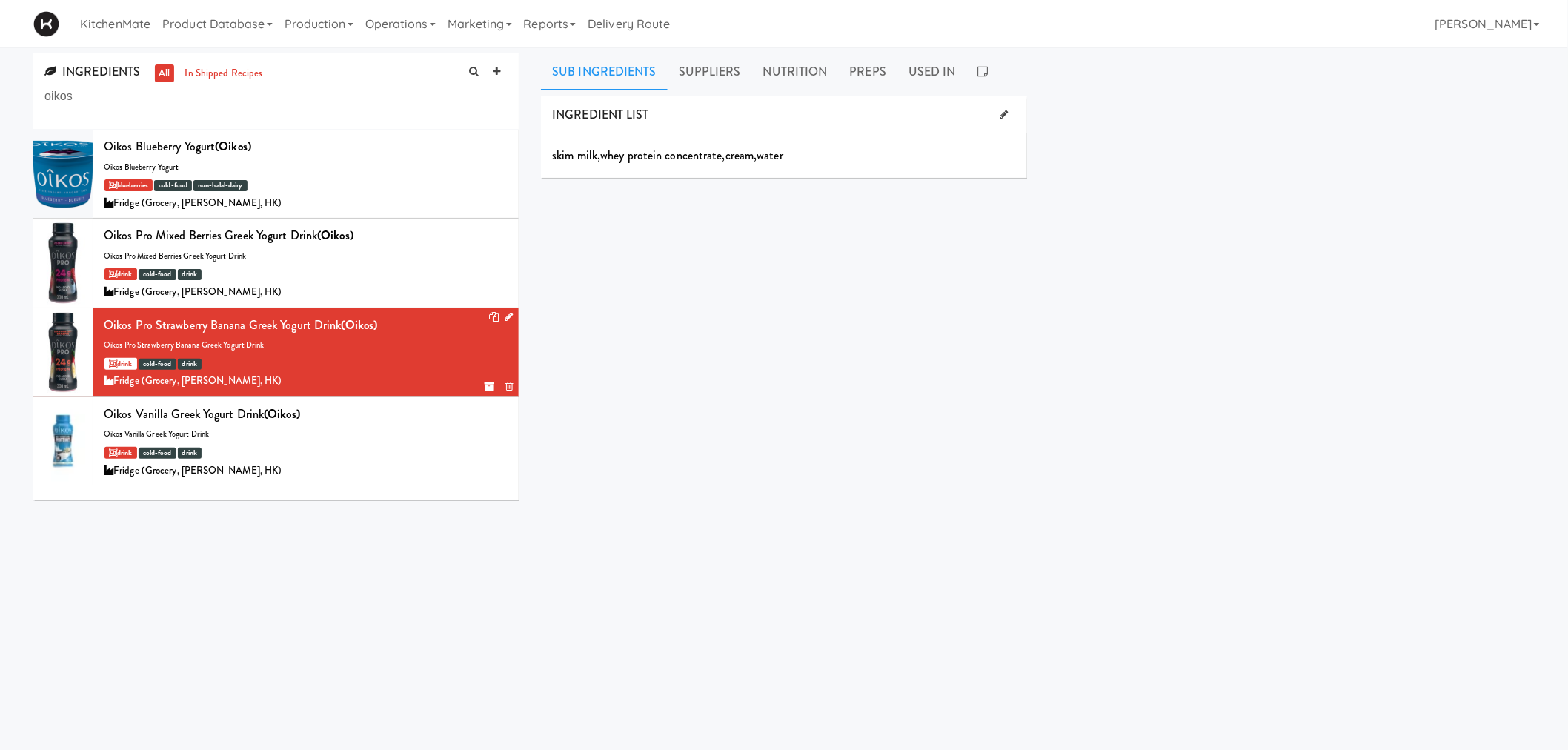
click at [505, 318] on icon at bounding box center [508, 317] width 8 height 9
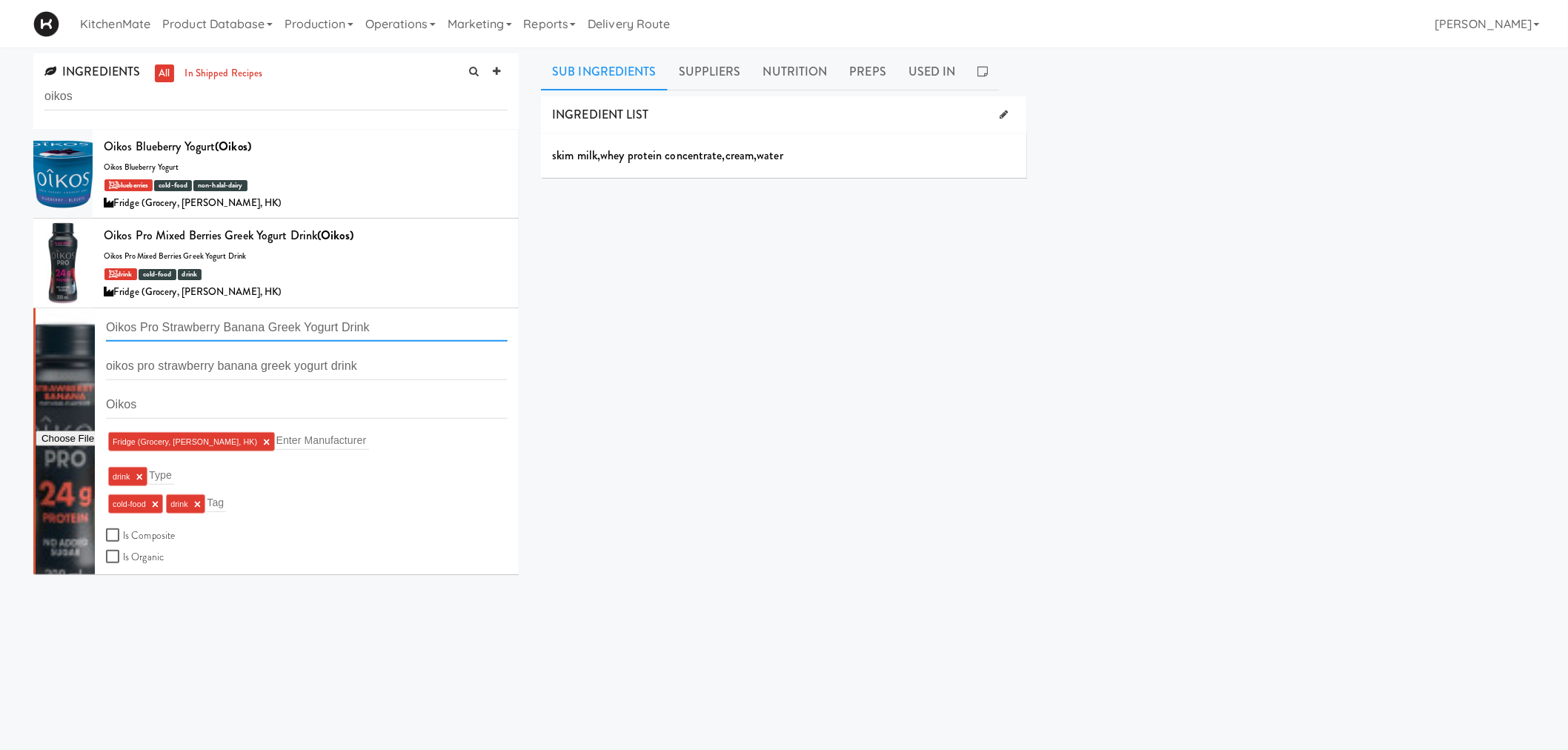
drag, startPoint x: 393, startPoint y: 328, endPoint x: 56, endPoint y: 328, distance: 337.0
click at [106, 328] on form "Oikos Pro Strawberry Banana Greek Yogurt Drink oikos pro strawberry banana gree…" at bounding box center [306, 440] width 401 height 252
click at [505, 227] on icon at bounding box center [508, 227] width 8 height 9
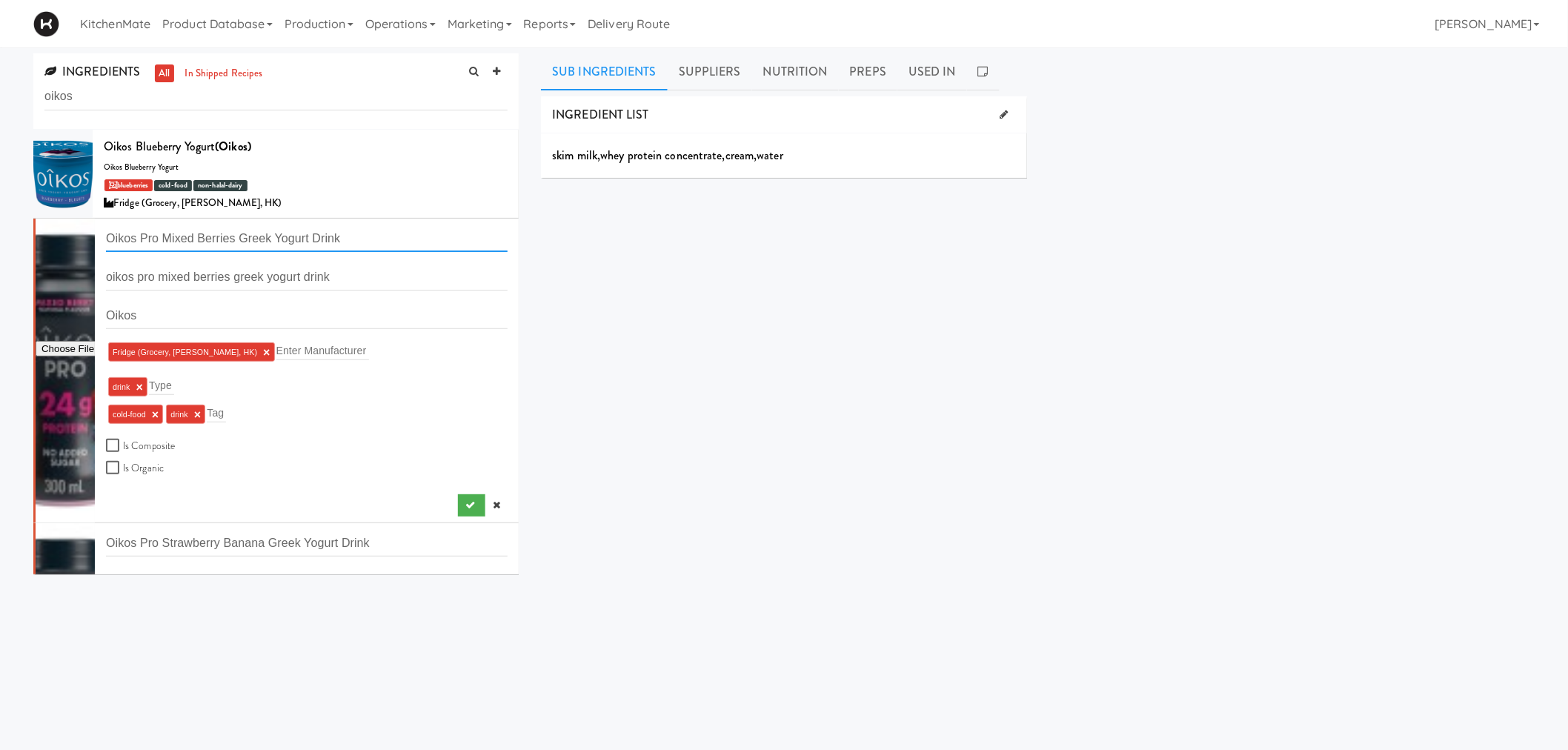
click at [338, 234] on input "Oikos Pro Mixed Berries Greek Yogurt Drink" at bounding box center [306, 238] width 401 height 27
click at [458, 501] on button "submit" at bounding box center [471, 506] width 27 height 22
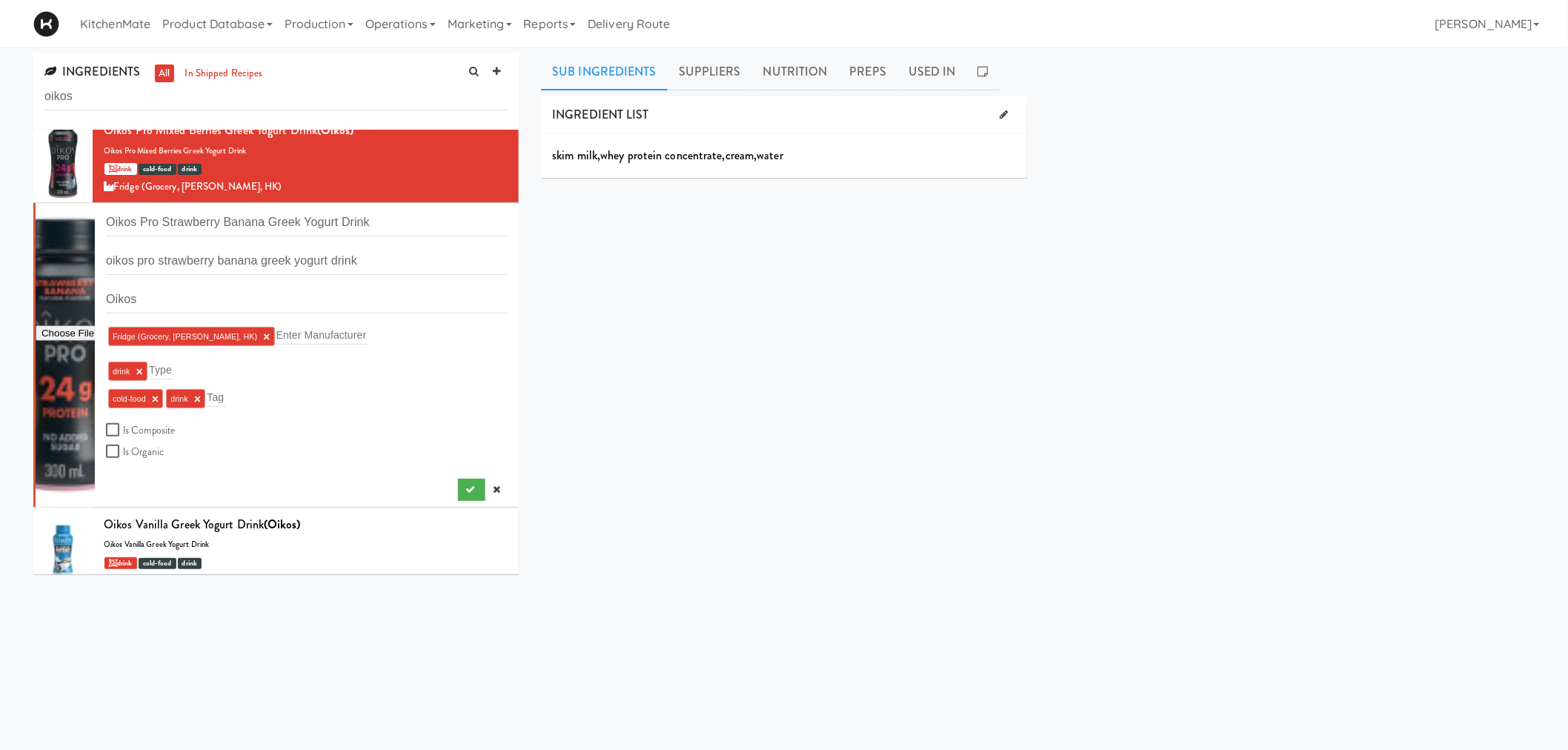
scroll to position [127, 0]
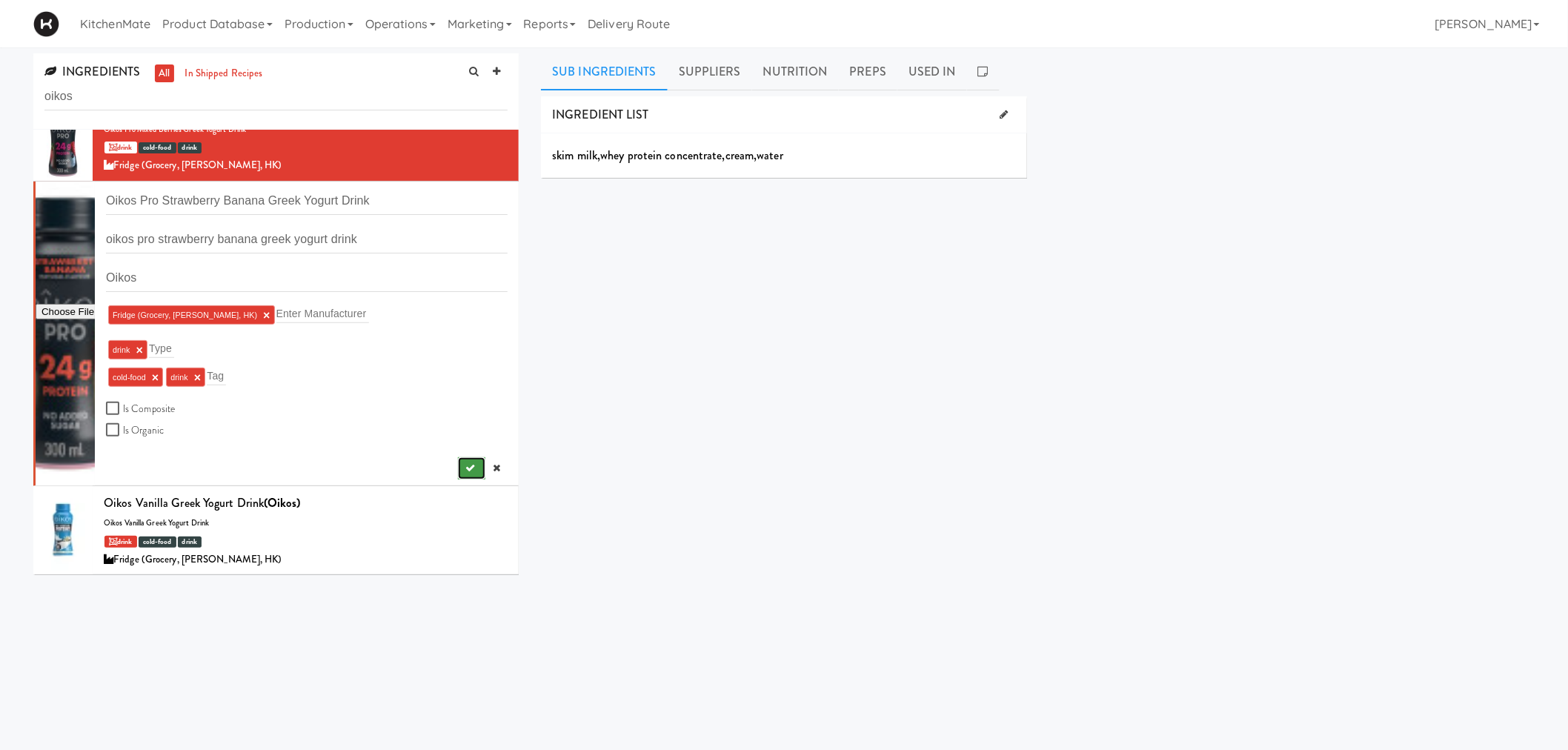
click at [458, 474] on button "submit" at bounding box center [471, 469] width 27 height 22
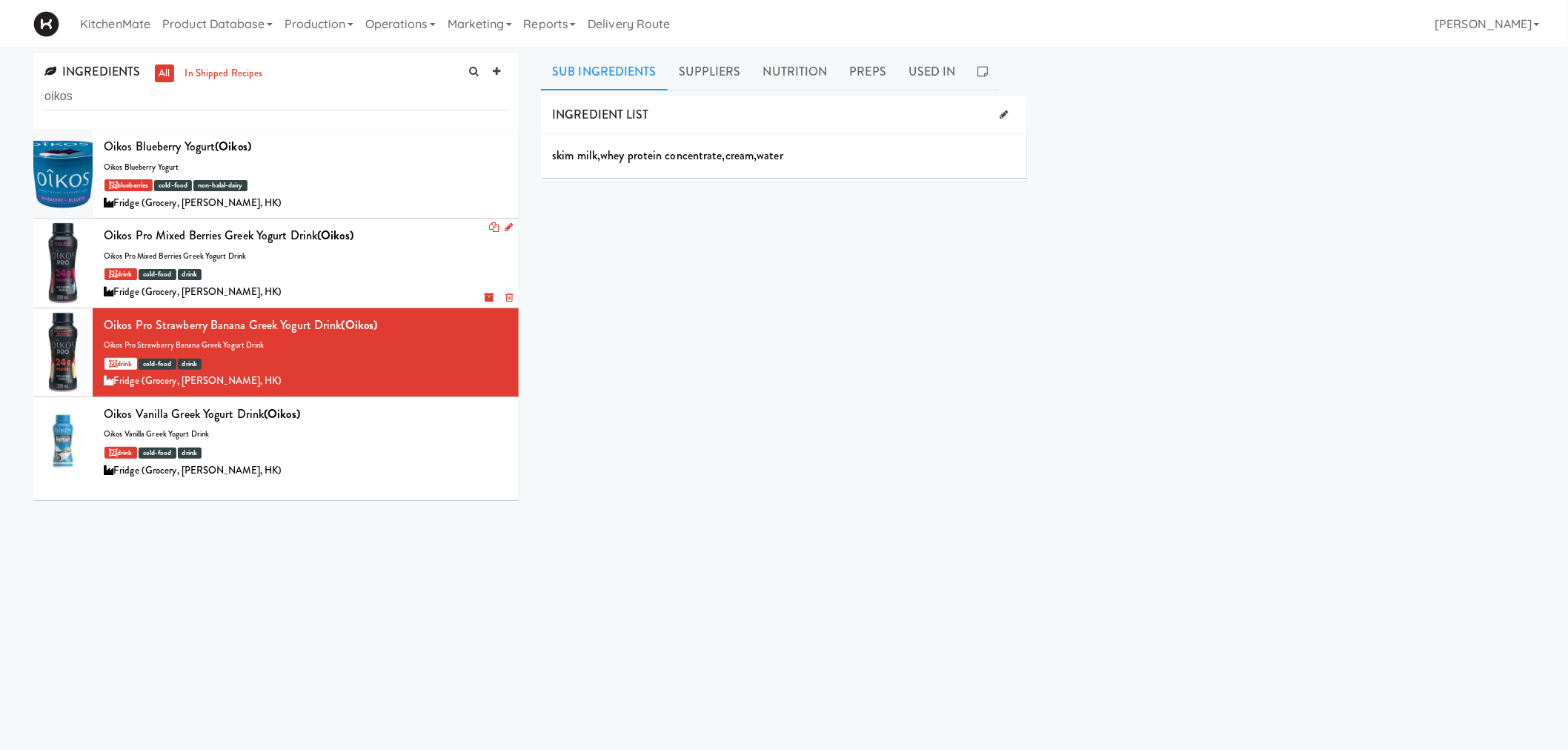
click at [390, 270] on div "drink cold-food drink" at bounding box center [305, 274] width 404 height 19
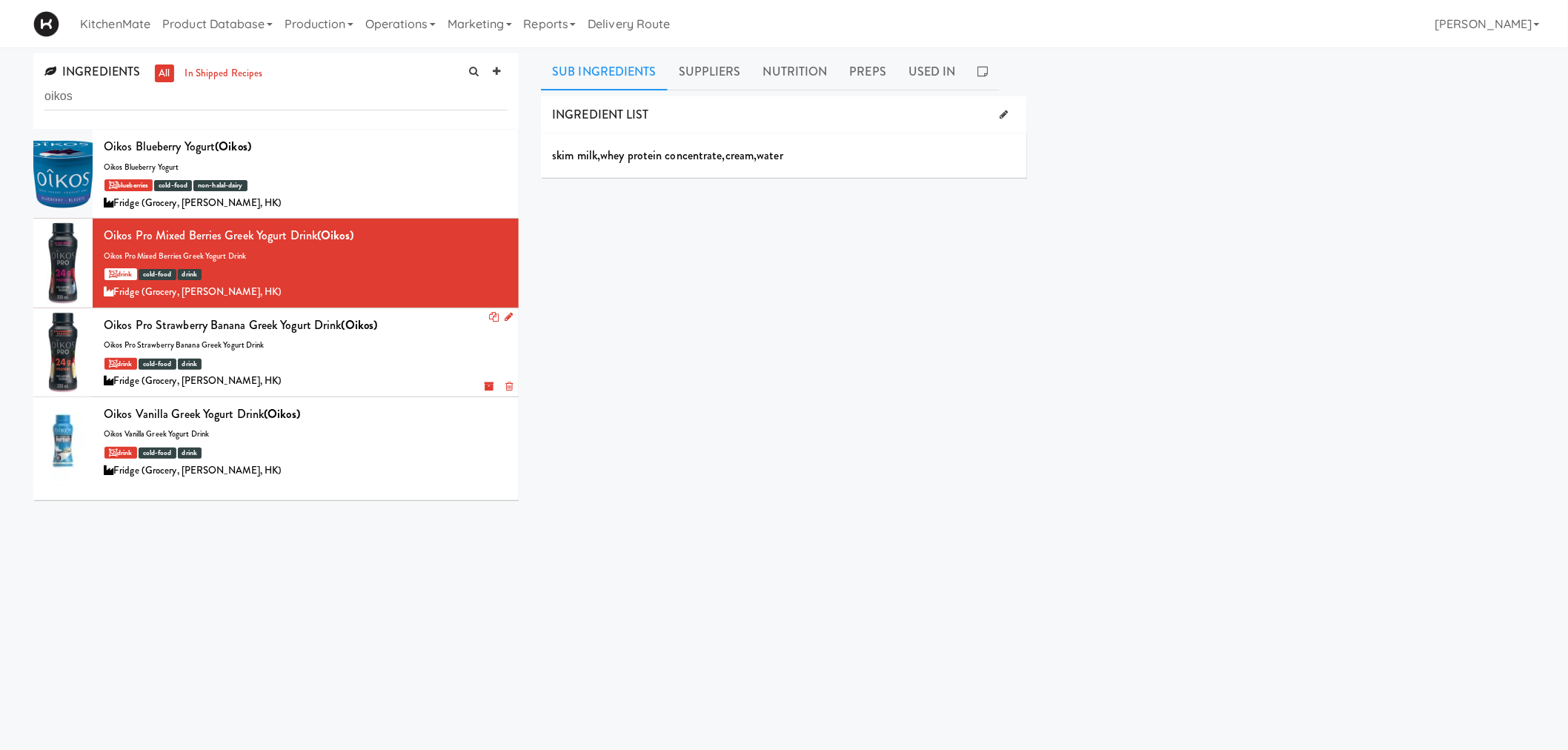
click at [354, 317] on b "(Oikos)" at bounding box center [359, 325] width 36 height 17
